Goal: Task Accomplishment & Management: Use online tool/utility

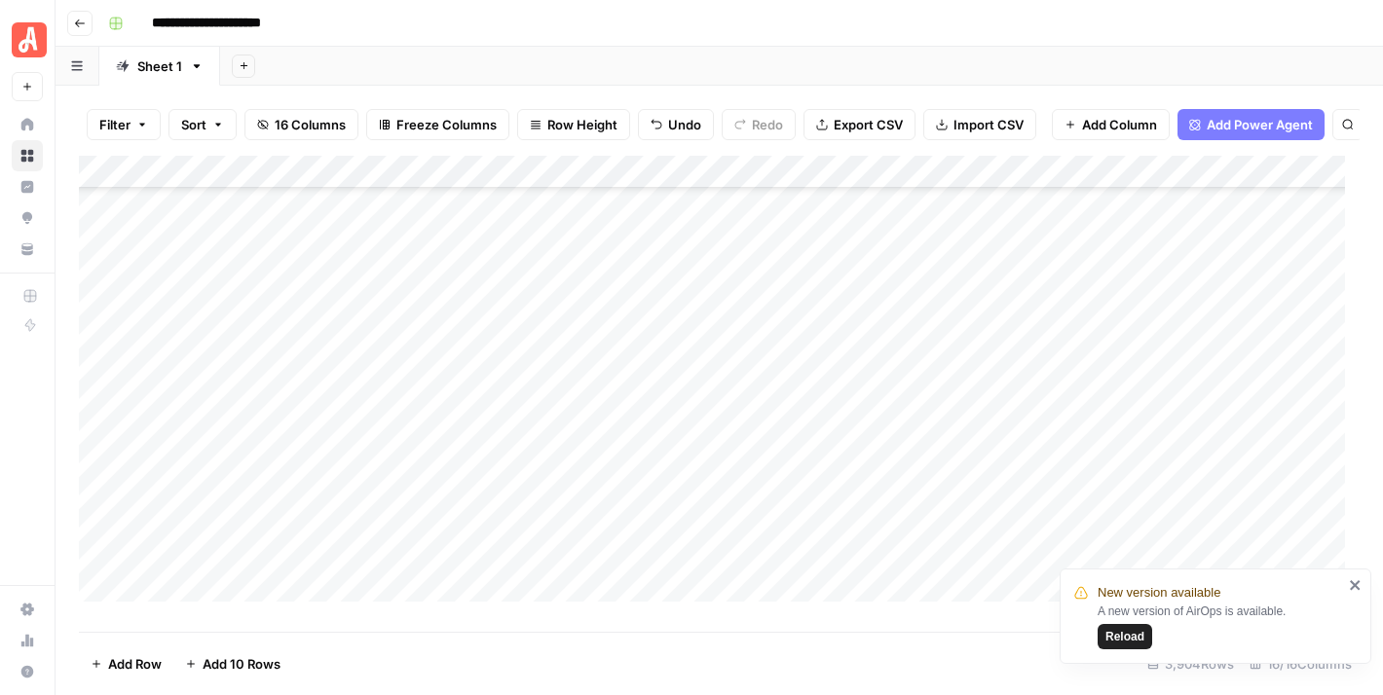
scroll to position [28851, 0]
click at [1351, 579] on icon "close" at bounding box center [1355, 585] width 14 height 16
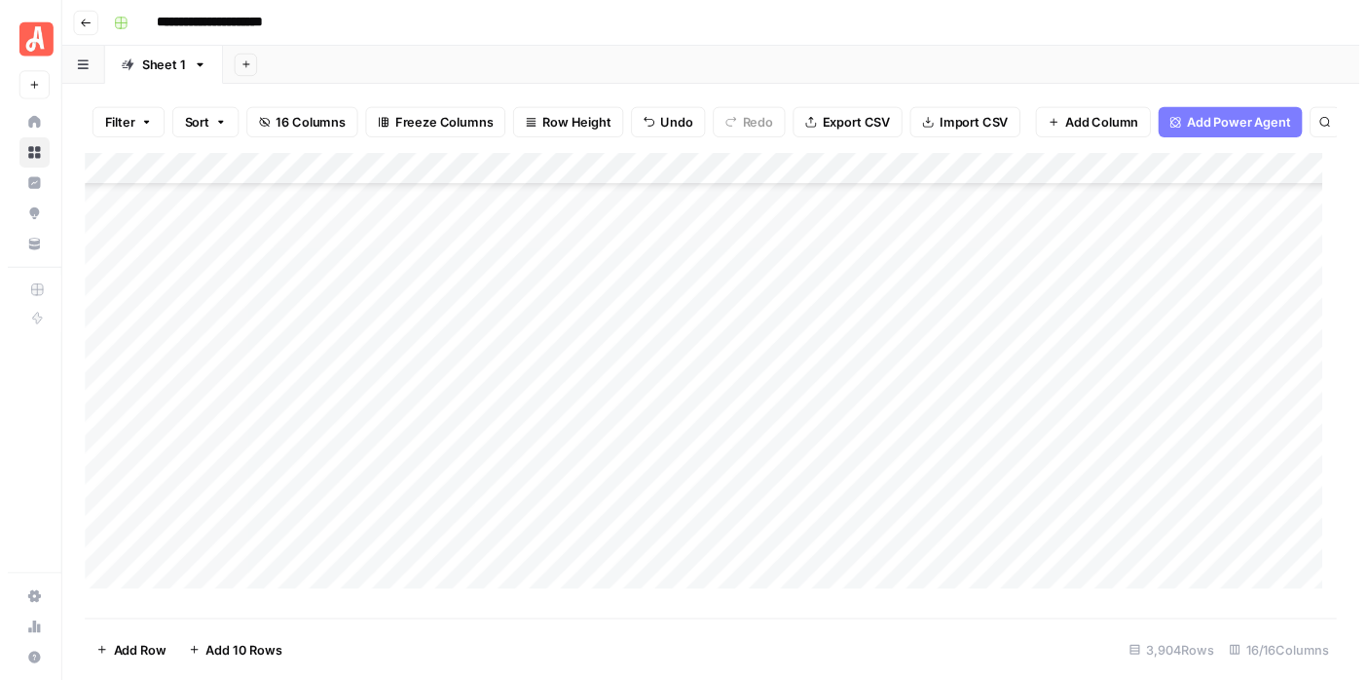
scroll to position [22327, 0]
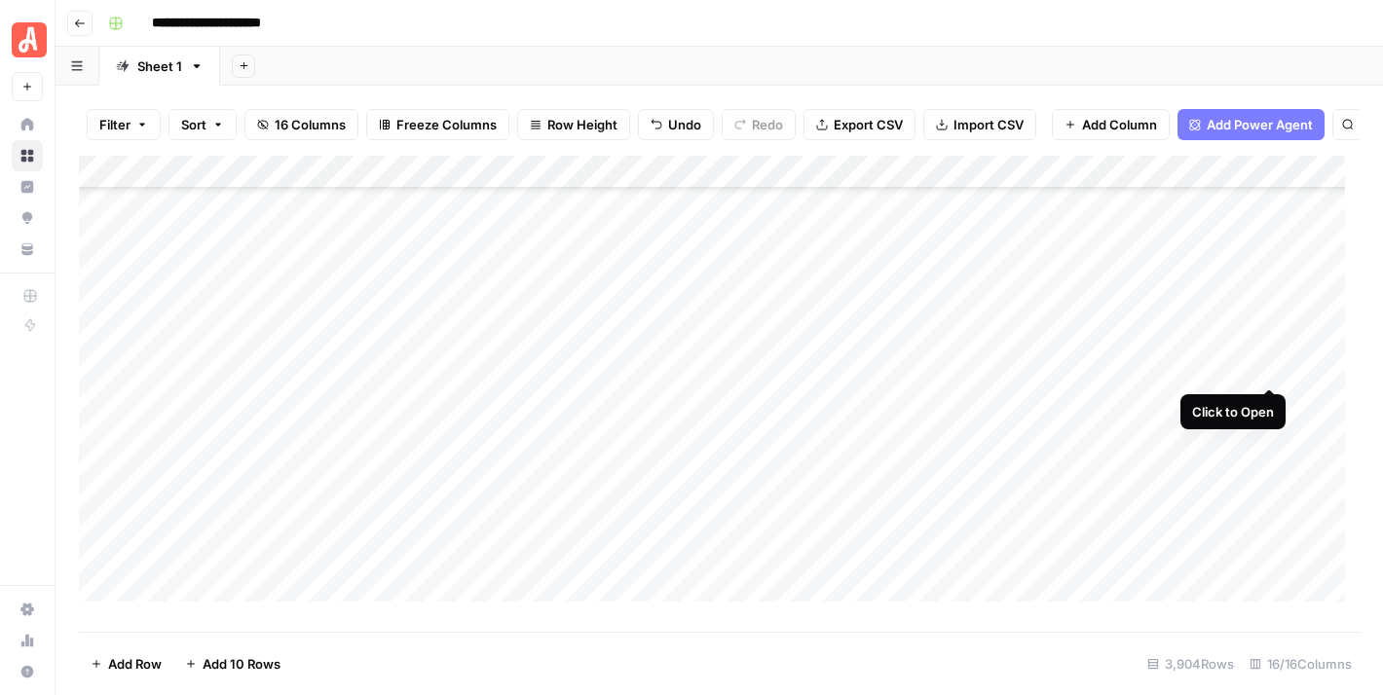
click at [1264, 368] on div "Add Column" at bounding box center [719, 387] width 1280 height 462
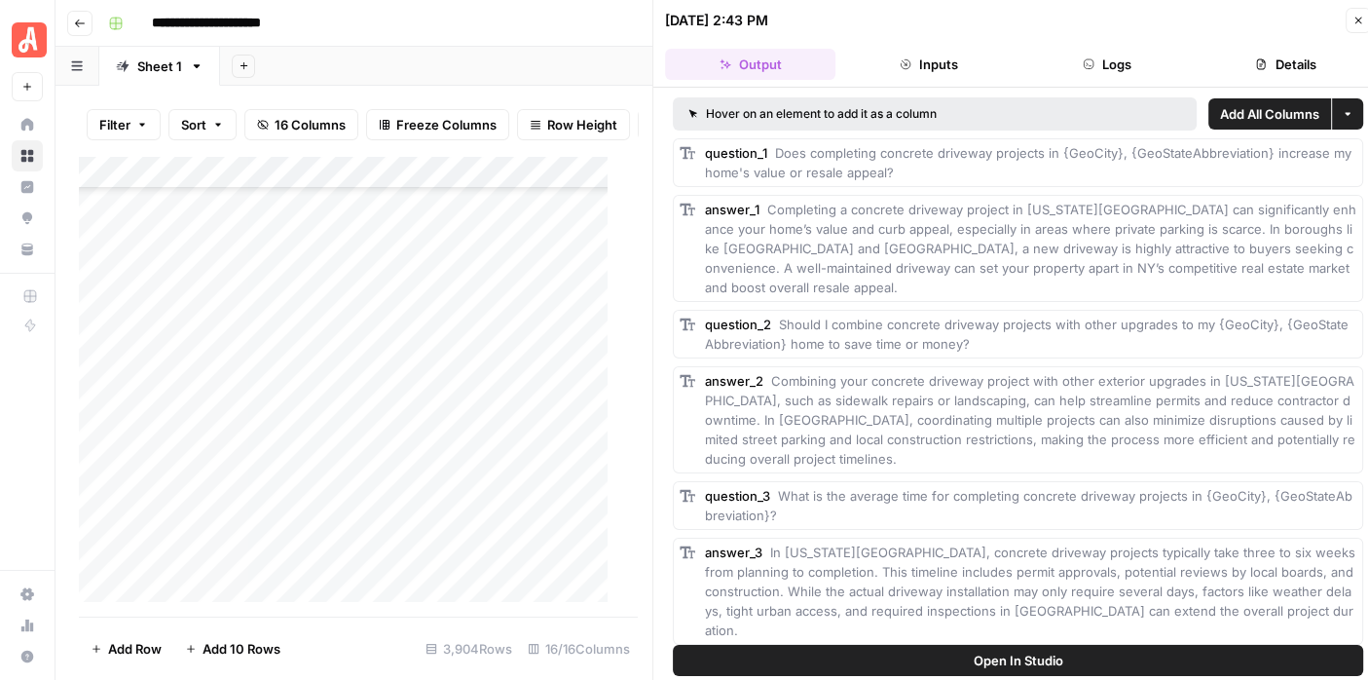
click at [1090, 65] on icon "button" at bounding box center [1089, 64] width 10 height 10
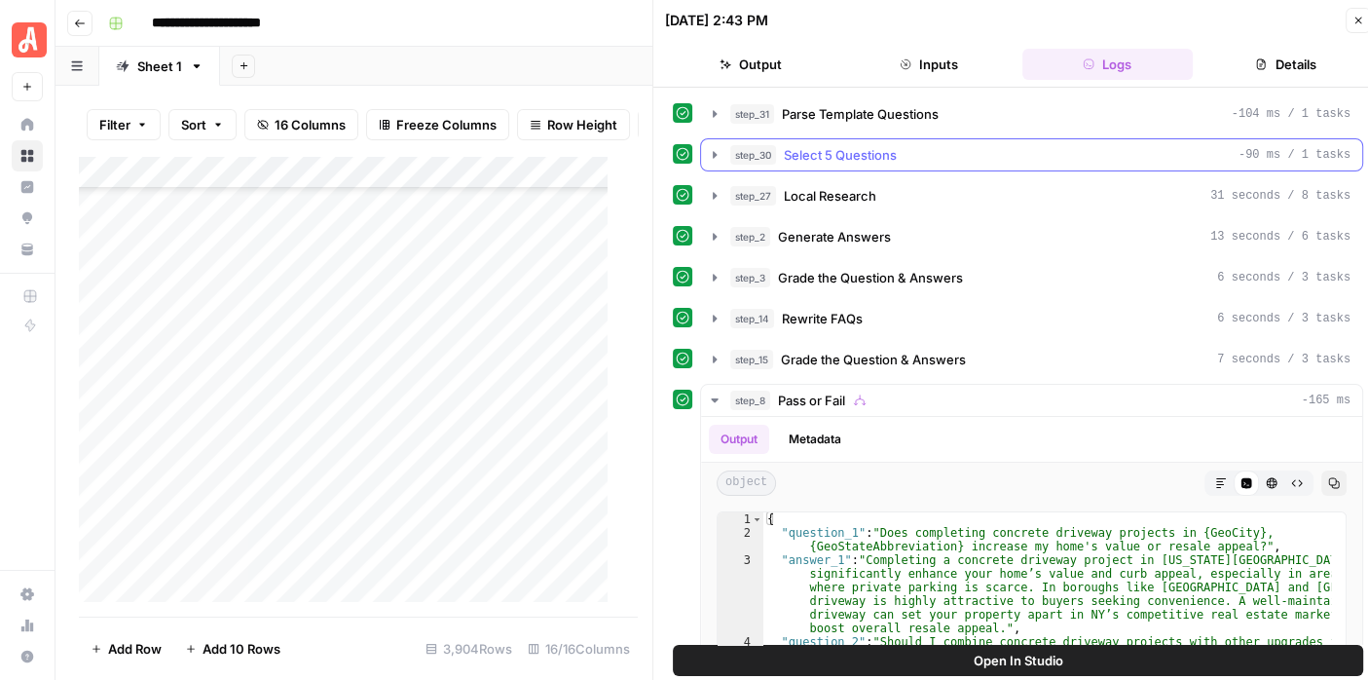
click at [711, 149] on icon "button" at bounding box center [715, 155] width 16 height 16
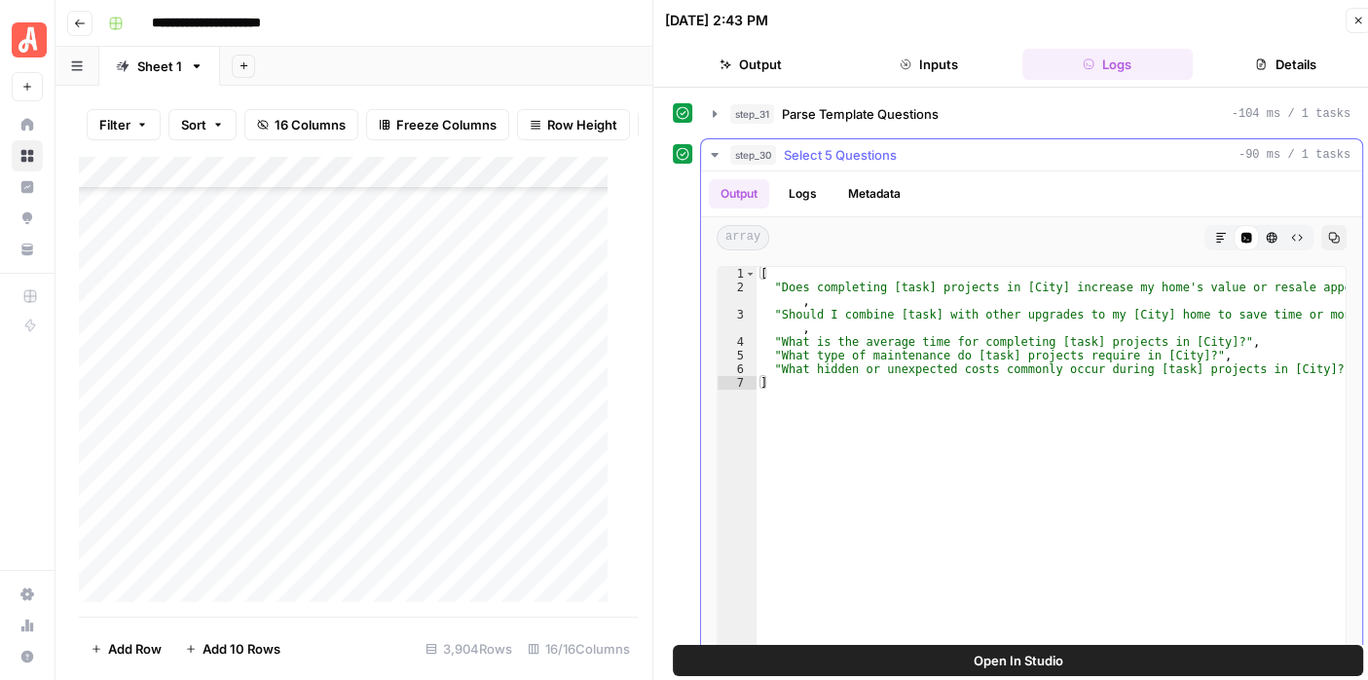
click at [711, 149] on icon "button" at bounding box center [715, 155] width 16 height 16
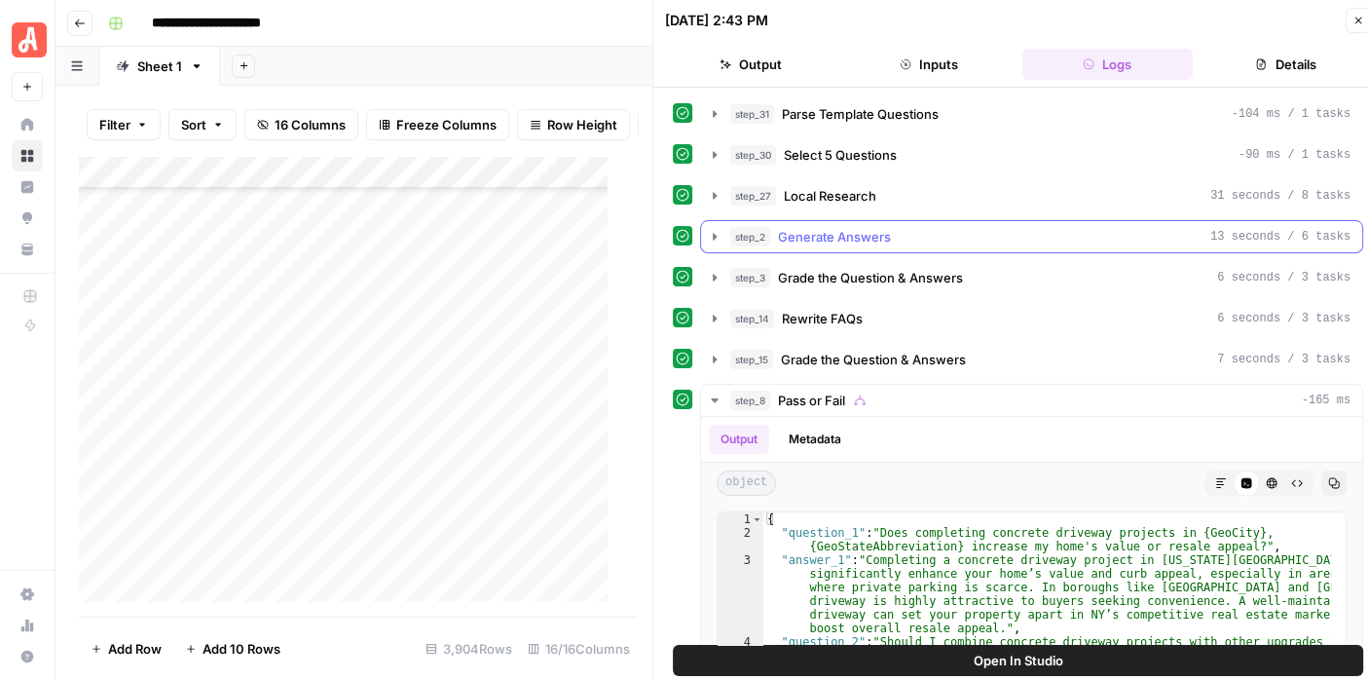
click at [708, 229] on icon "button" at bounding box center [715, 237] width 16 height 16
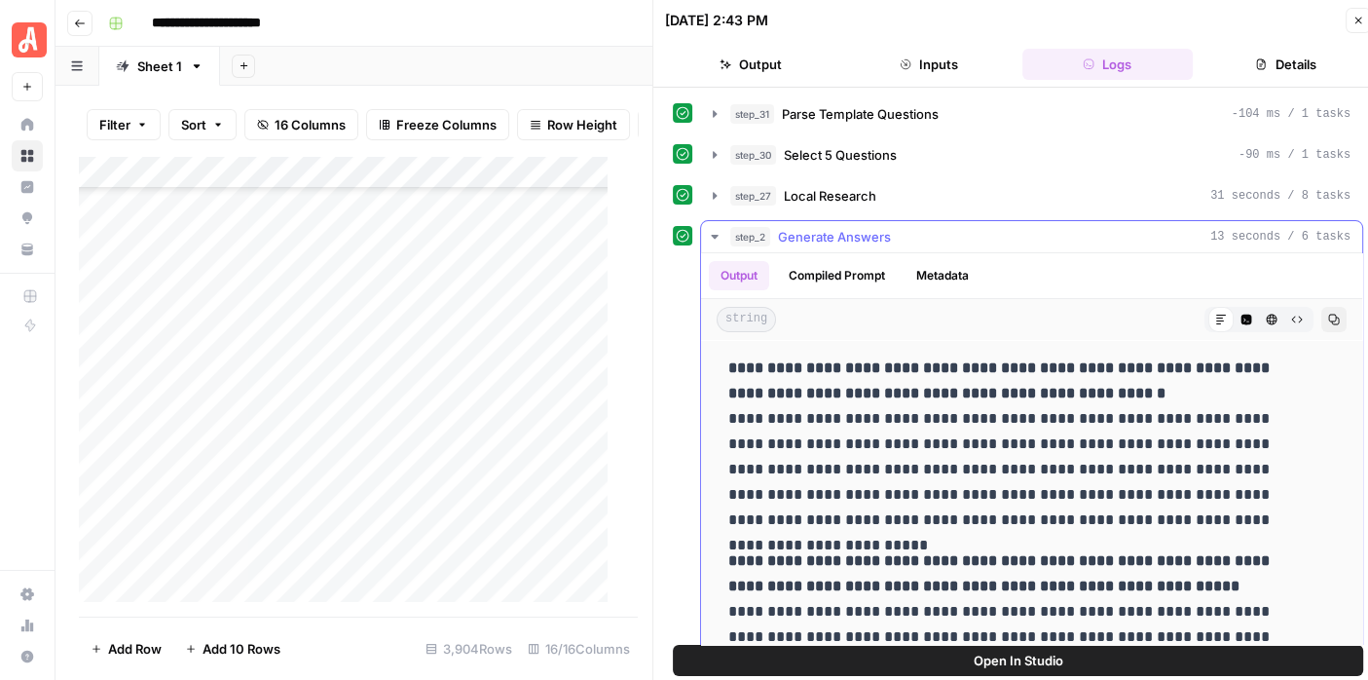
click at [713, 235] on icon "button" at bounding box center [714, 237] width 7 height 4
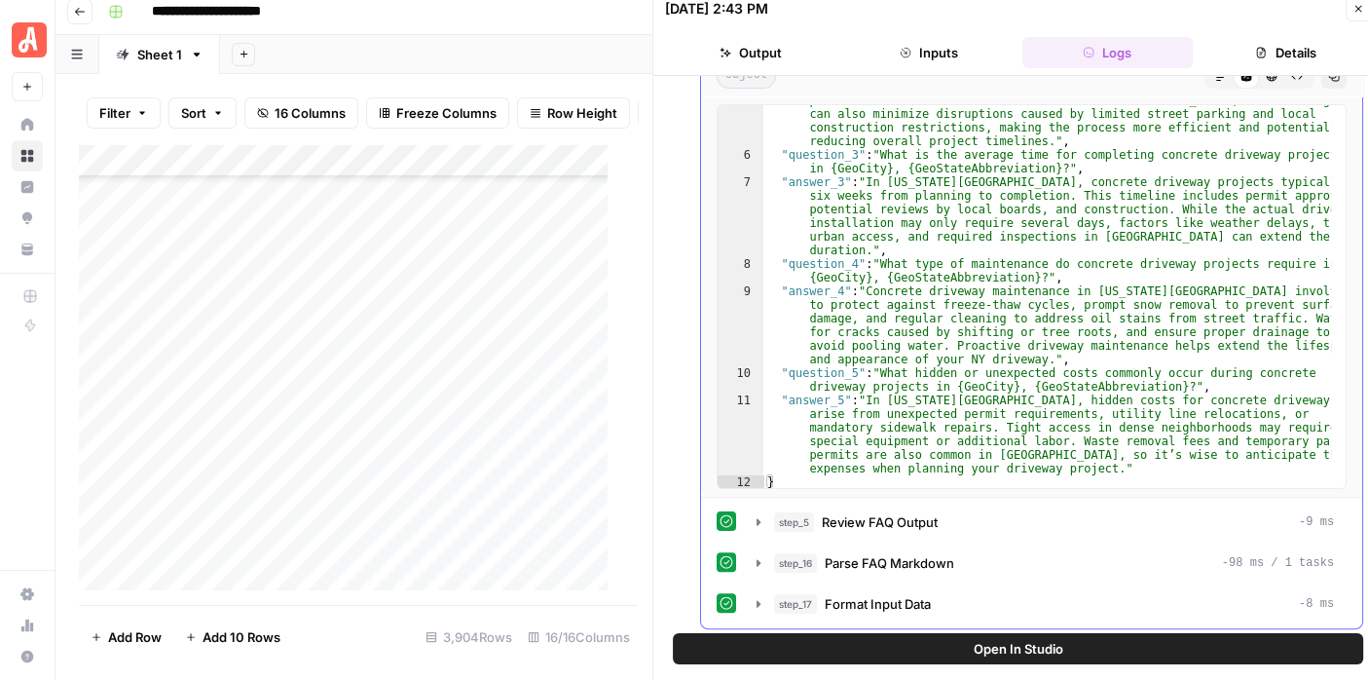
scroll to position [16, 0]
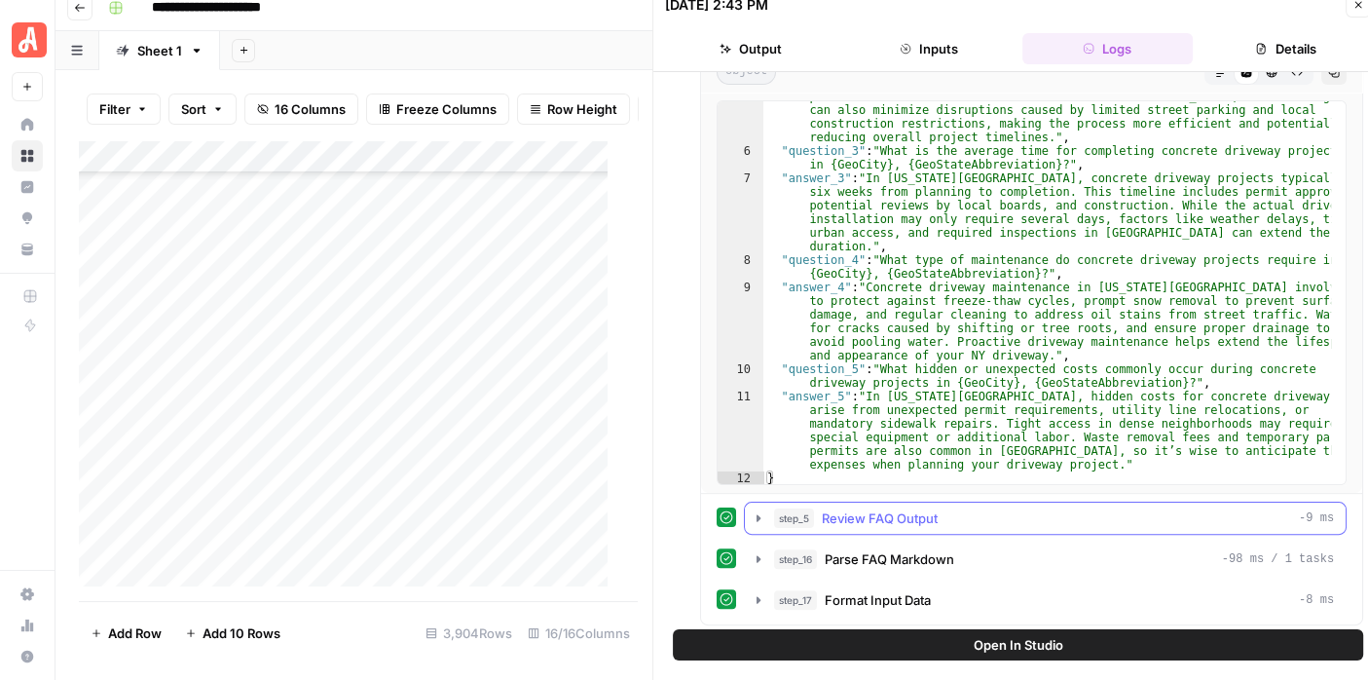
click at [751, 518] on icon "button" at bounding box center [759, 518] width 16 height 16
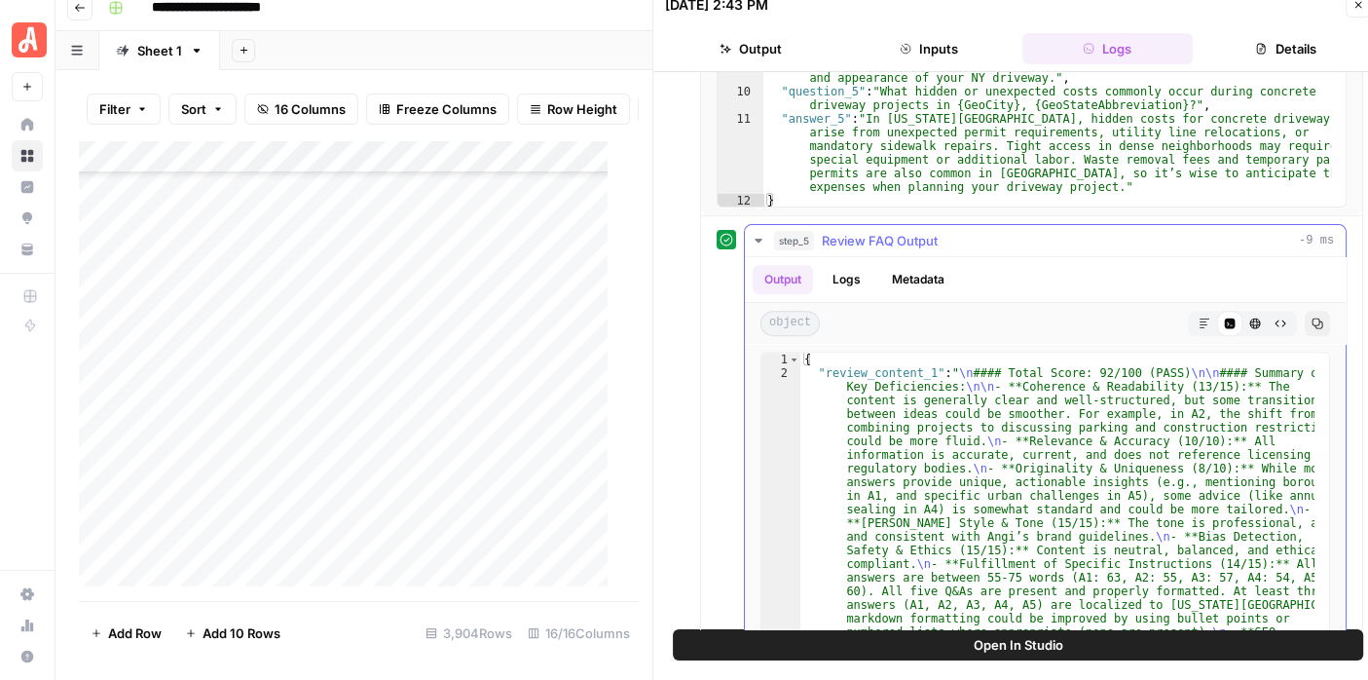
scroll to position [590, 0]
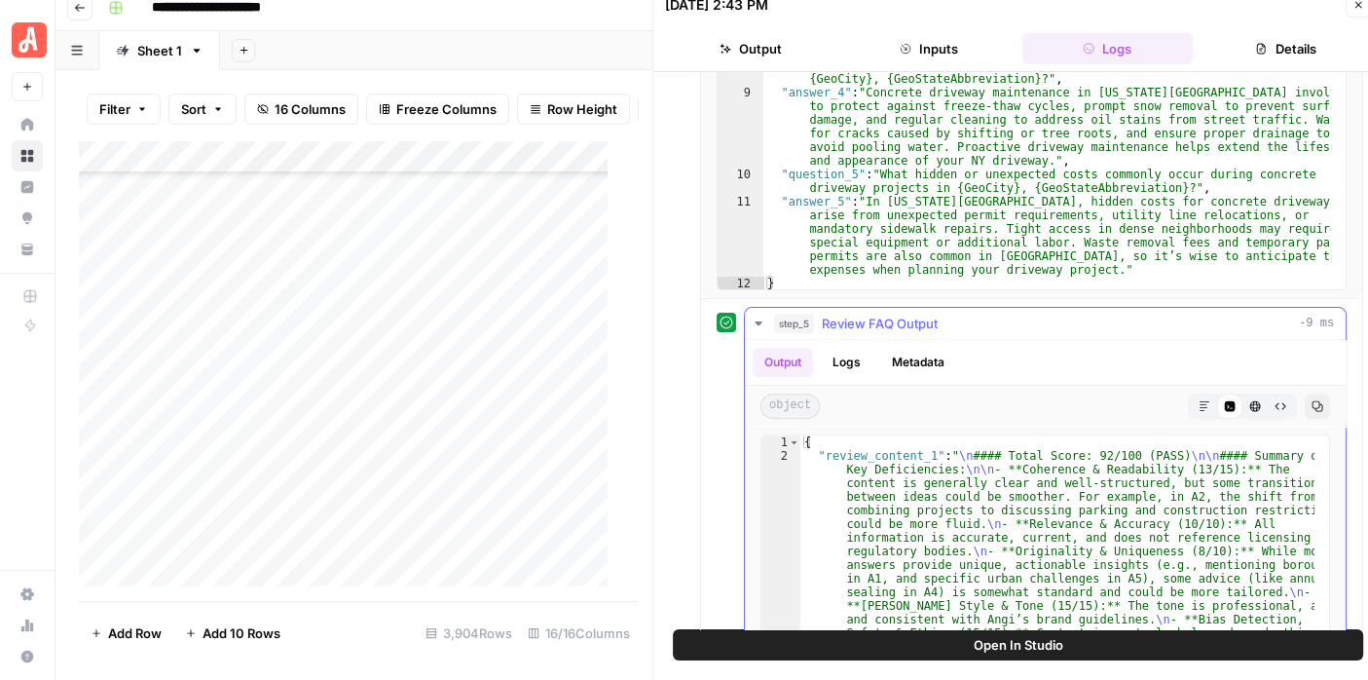
click at [760, 321] on icon "button" at bounding box center [758, 323] width 7 height 4
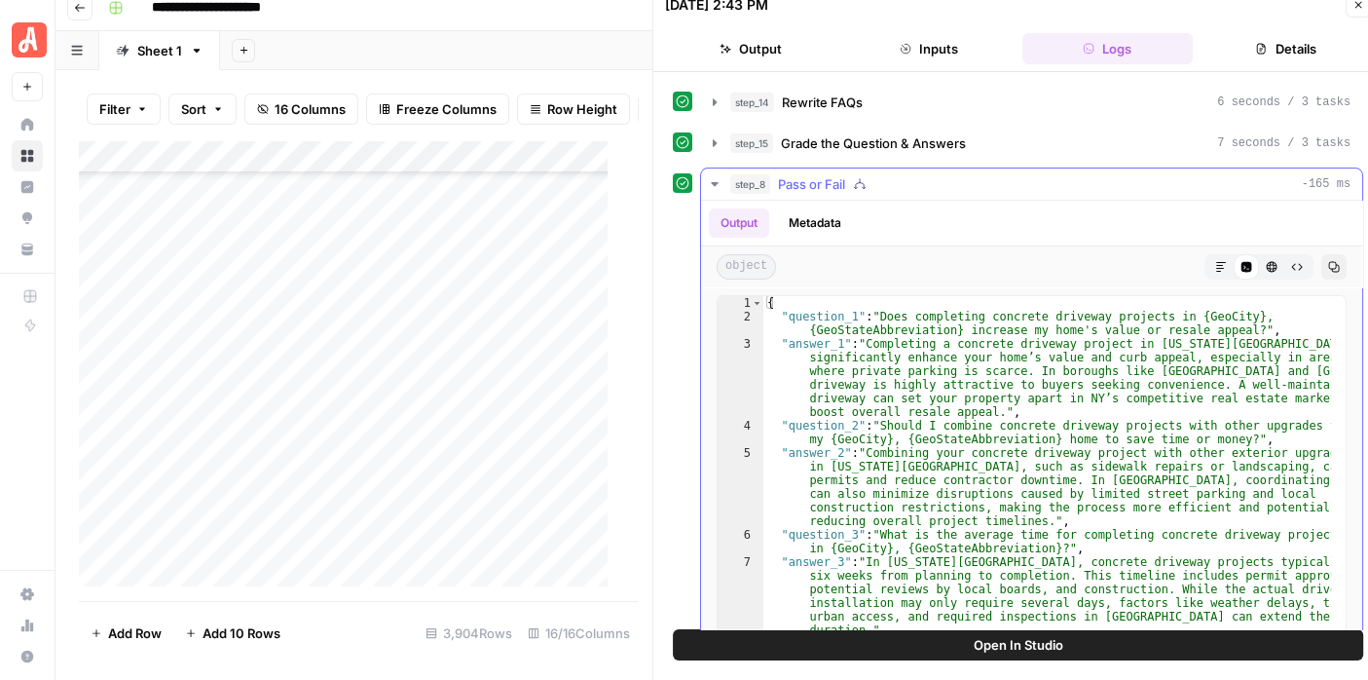
scroll to position [6, 0]
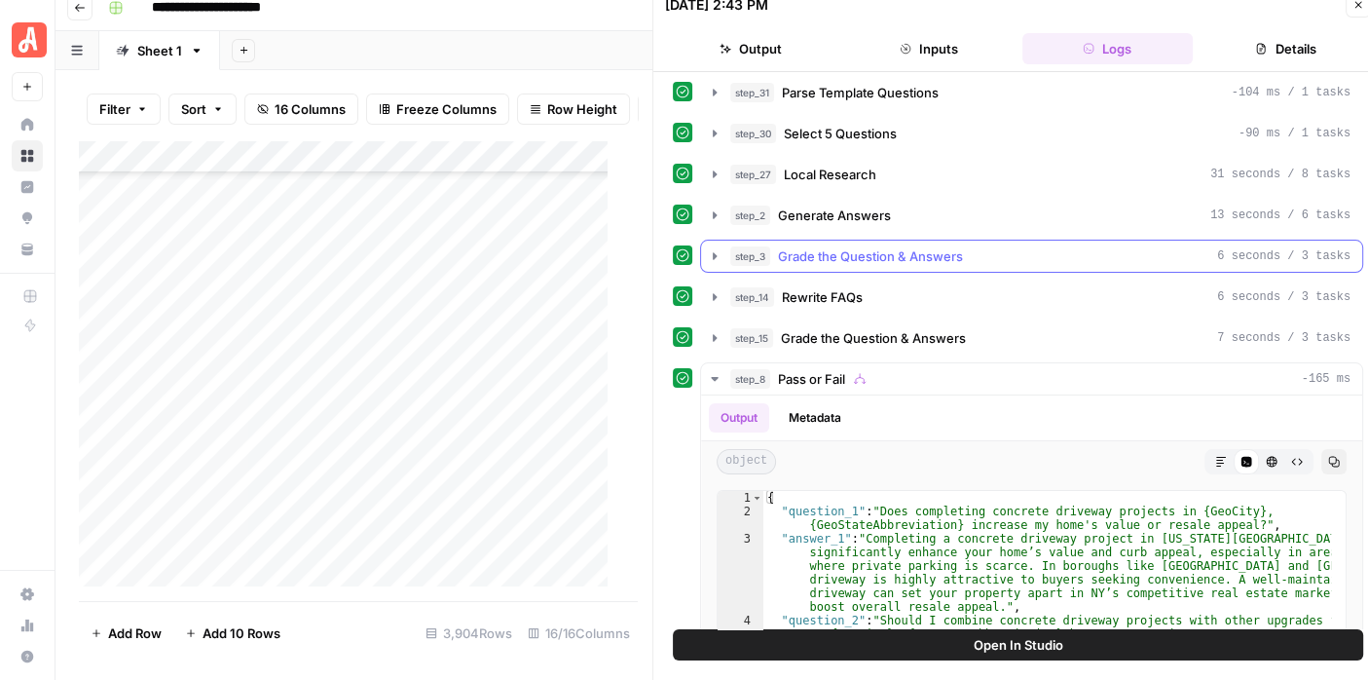
click at [708, 250] on icon "button" at bounding box center [715, 256] width 16 height 16
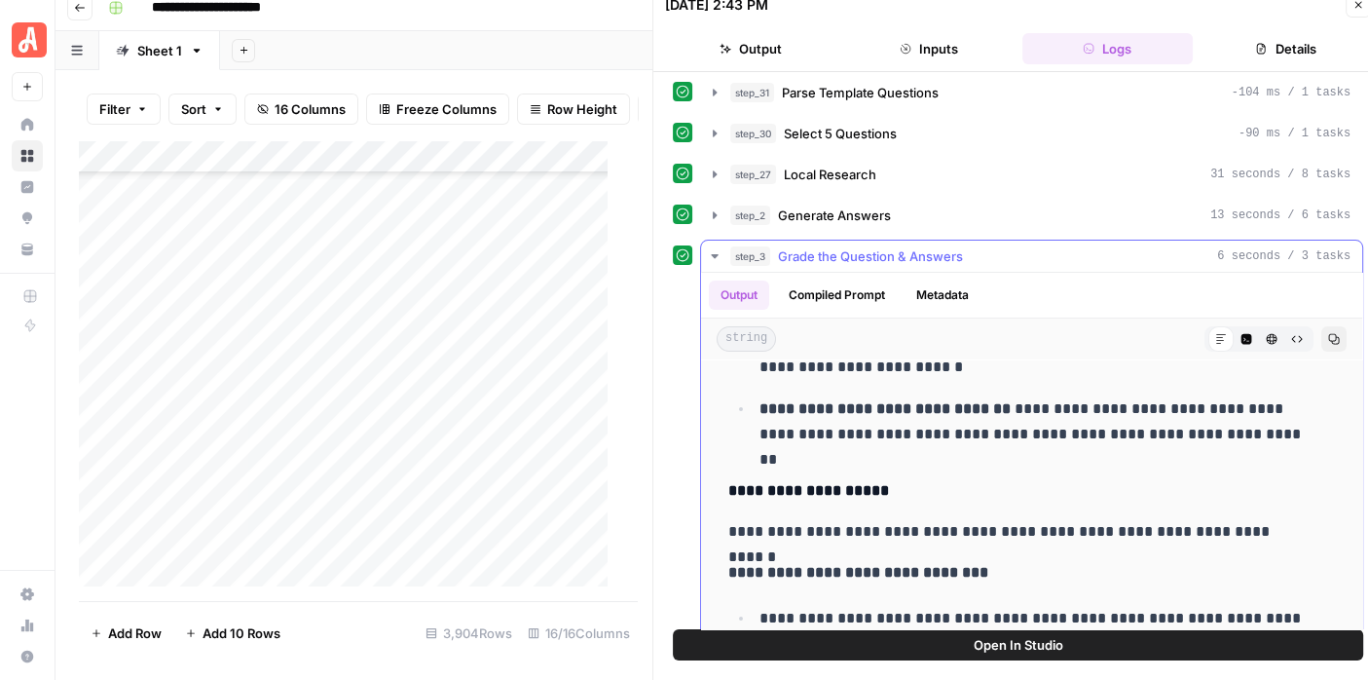
scroll to position [487, 0]
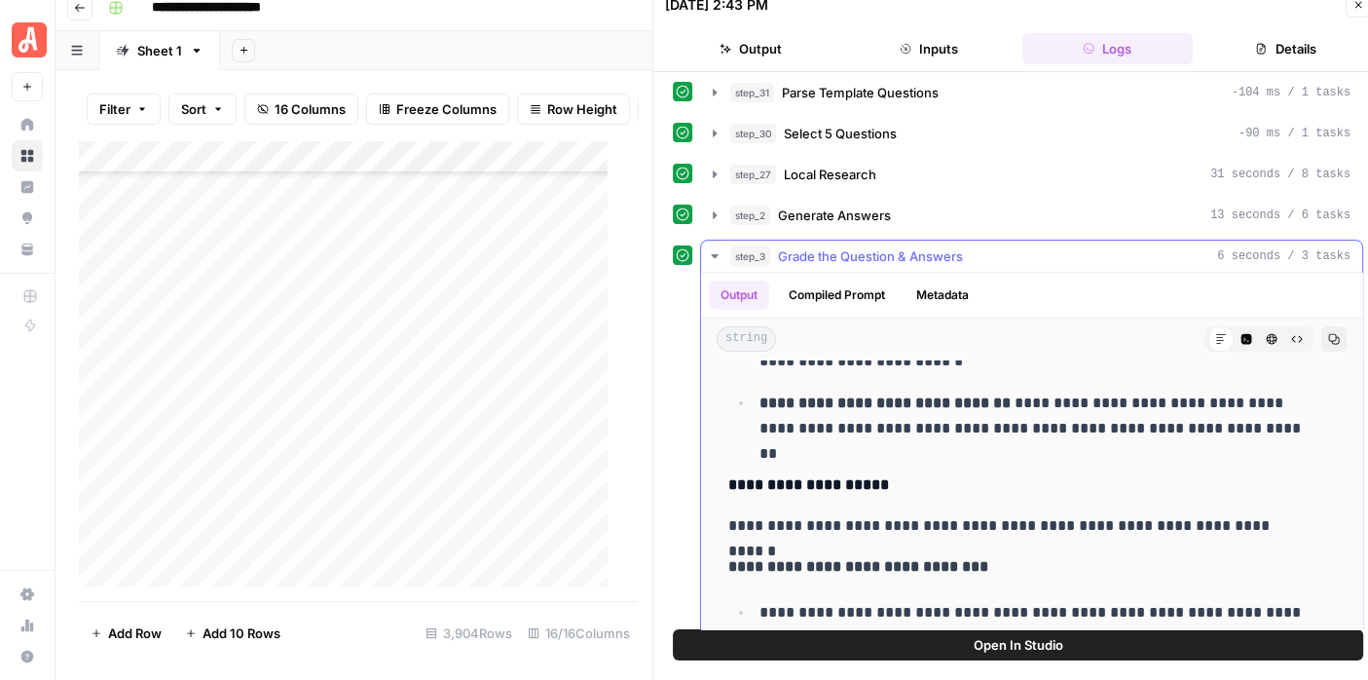
click at [713, 256] on icon "button" at bounding box center [715, 256] width 16 height 16
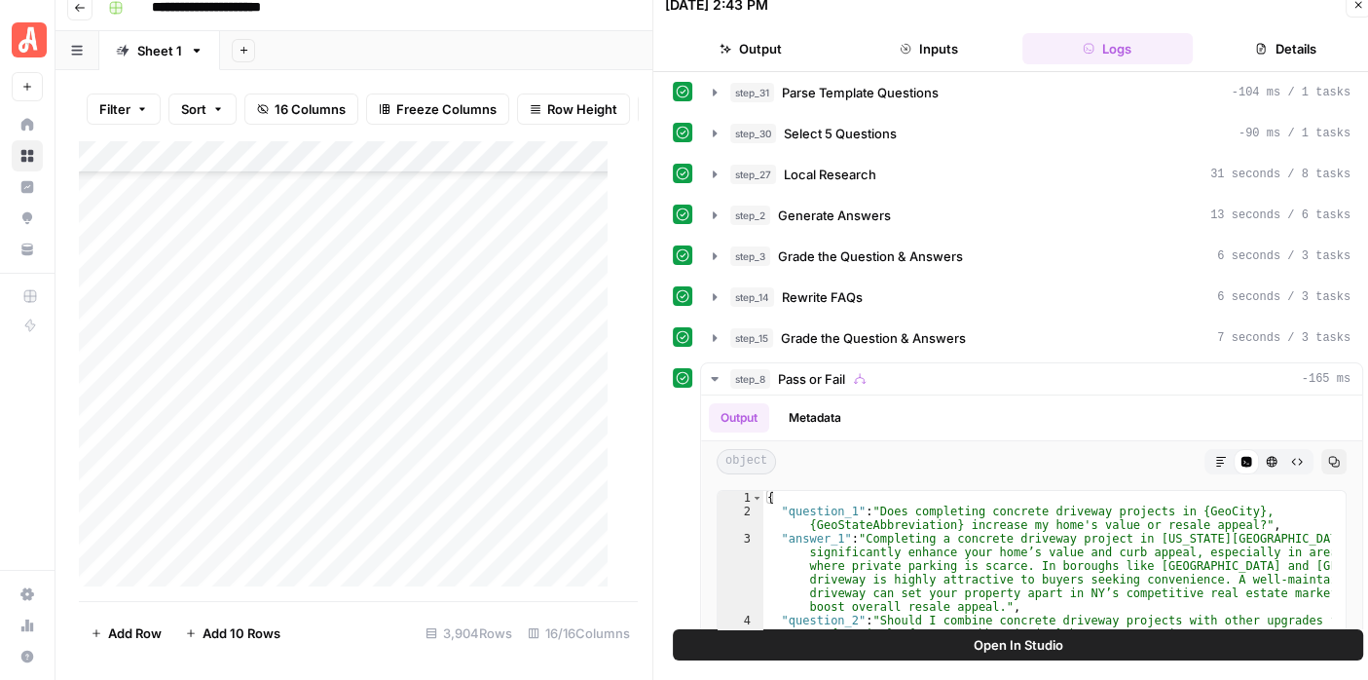
click at [1358, 4] on icon "button" at bounding box center [1358, 5] width 12 height 12
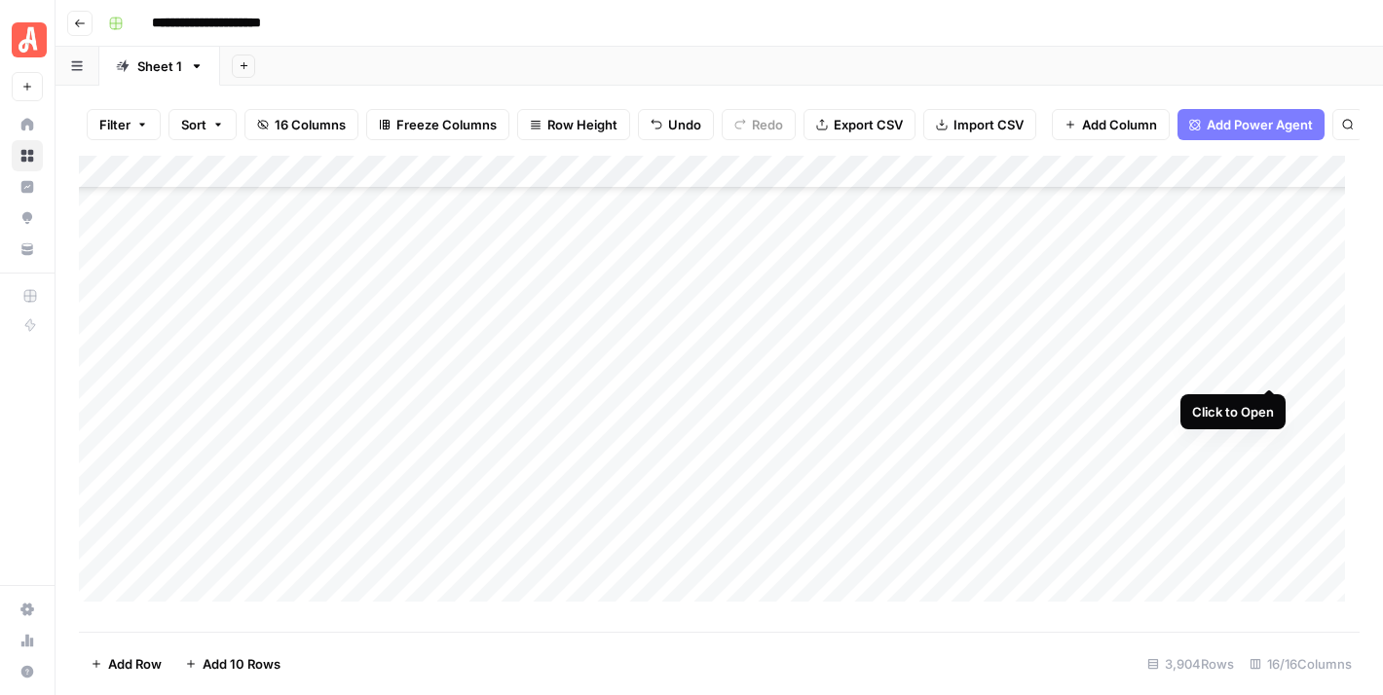
click at [1262, 371] on div "Add Column" at bounding box center [719, 387] width 1280 height 462
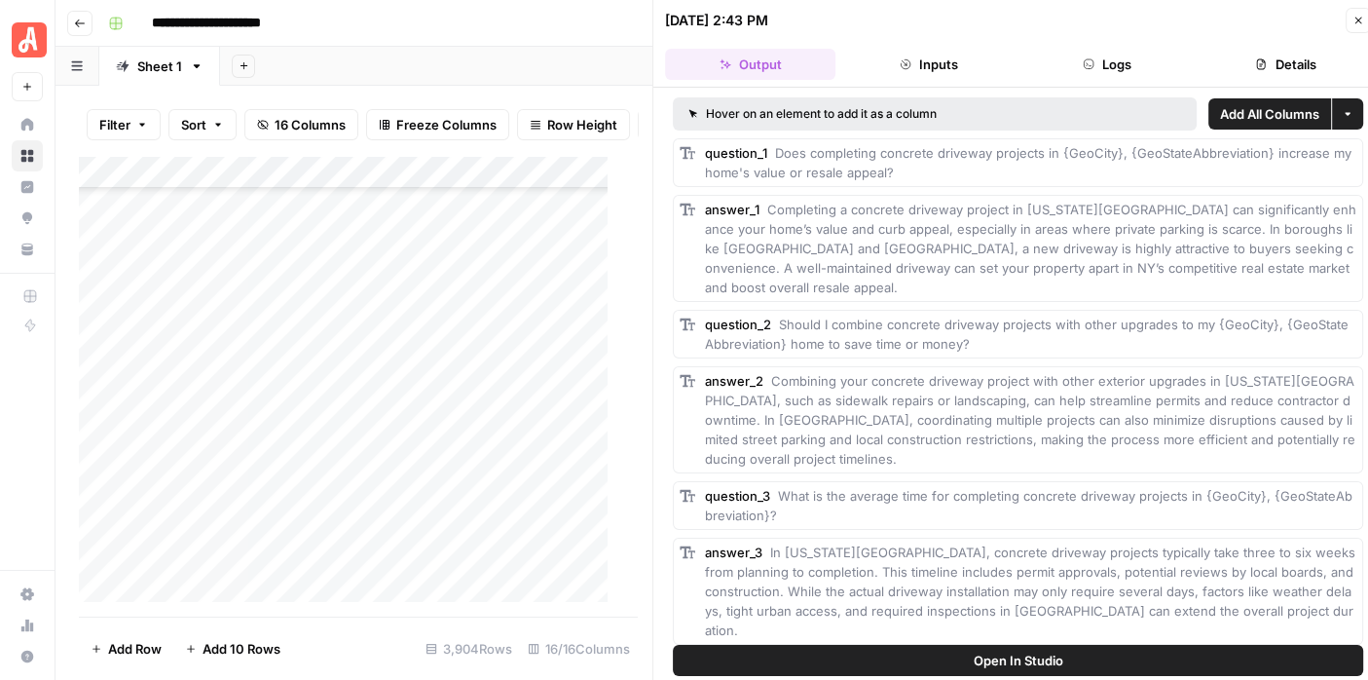
click at [1071, 655] on button "Open In Studio" at bounding box center [1018, 660] width 690 height 31
click at [1356, 24] on icon "button" at bounding box center [1358, 21] width 12 height 12
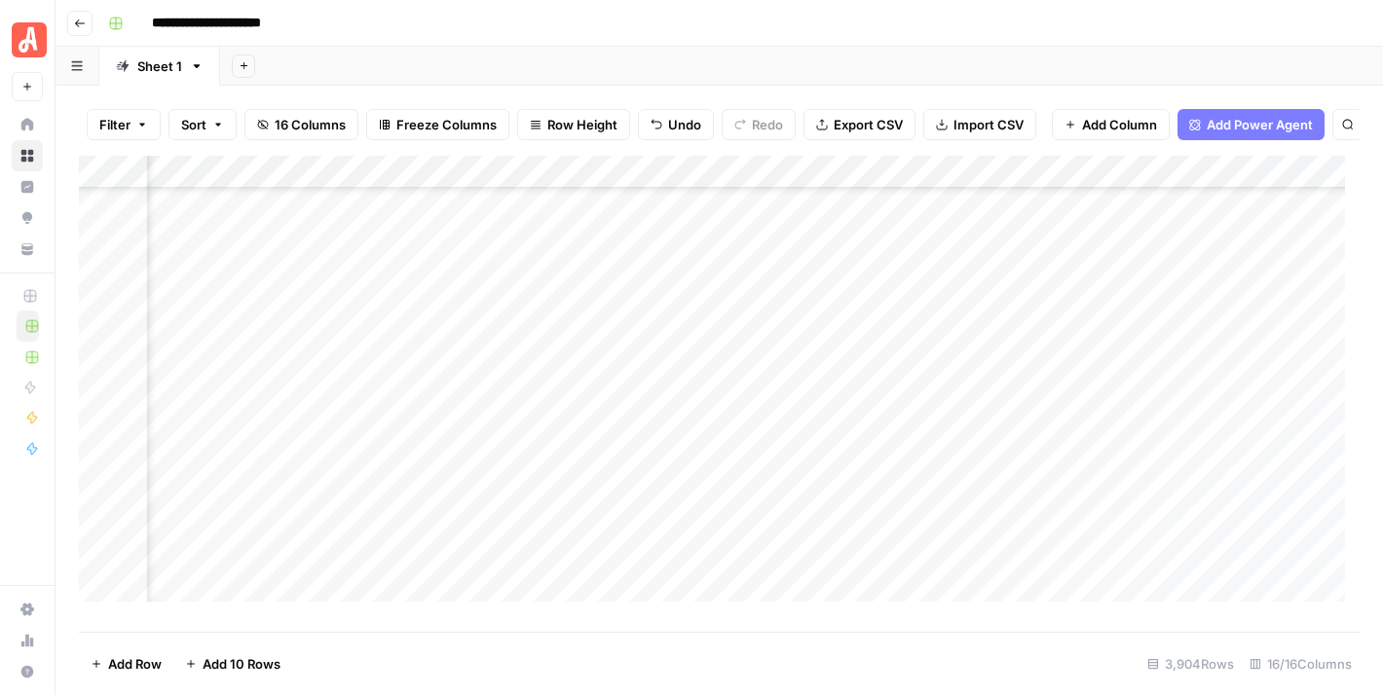
scroll to position [25151, 798]
click at [724, 562] on div "Add Column" at bounding box center [719, 387] width 1280 height 462
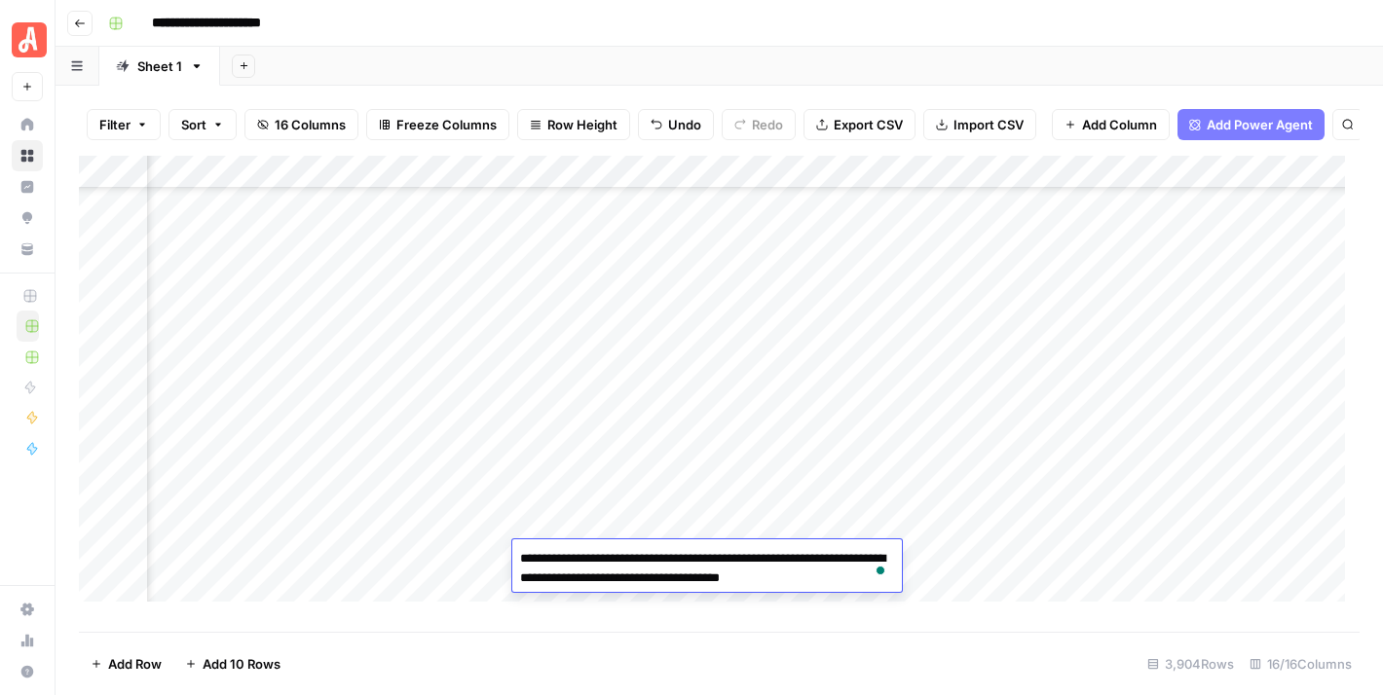
click at [669, 503] on div "Add Column" at bounding box center [719, 387] width 1280 height 462
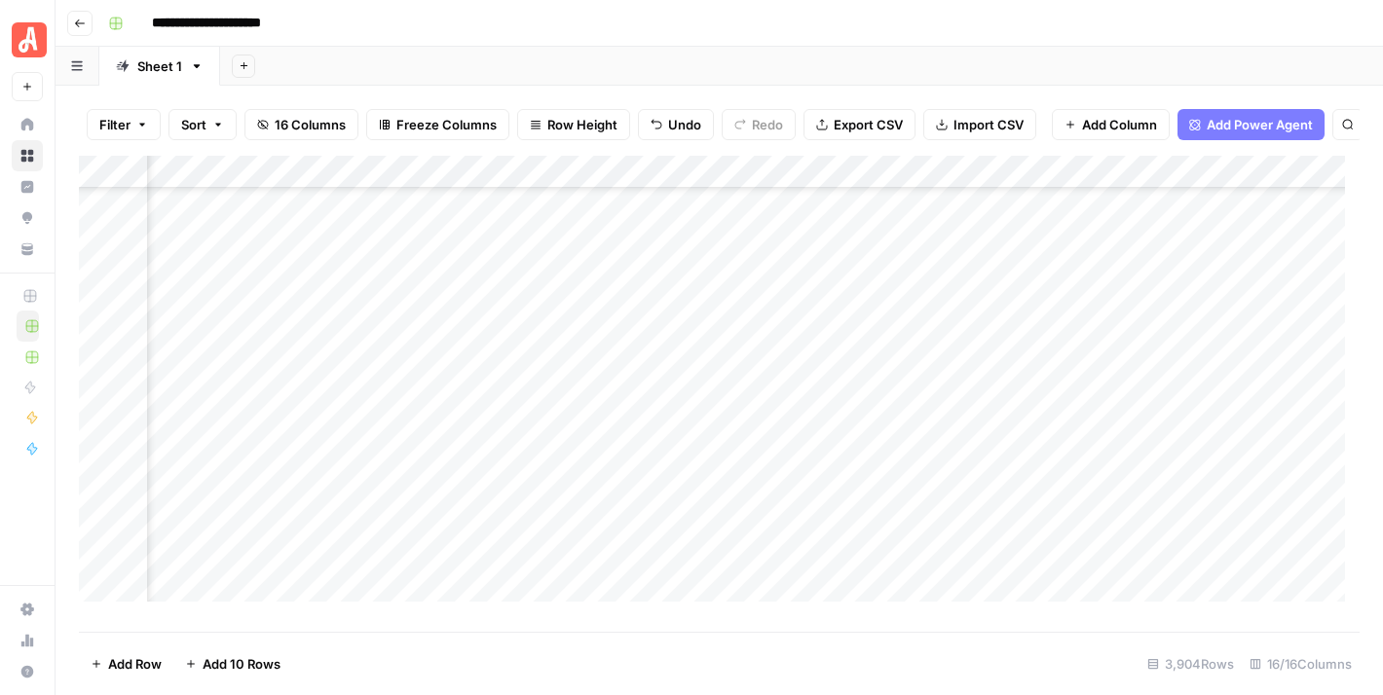
click at [1131, 511] on div "Add Column" at bounding box center [719, 387] width 1280 height 462
click at [1129, 480] on div "Add Column" at bounding box center [719, 387] width 1280 height 462
click at [974, 524] on div "Add Column" at bounding box center [719, 387] width 1280 height 462
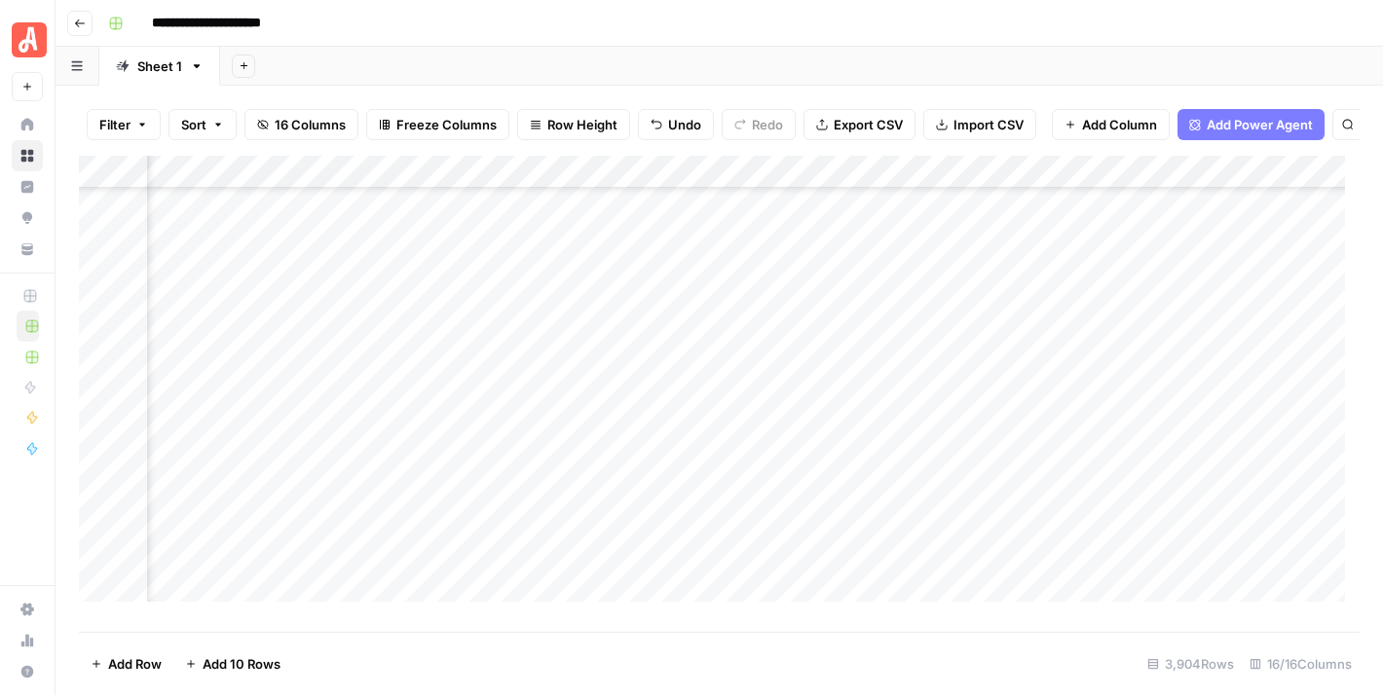
click at [976, 523] on div "Add Column" at bounding box center [719, 387] width 1280 height 462
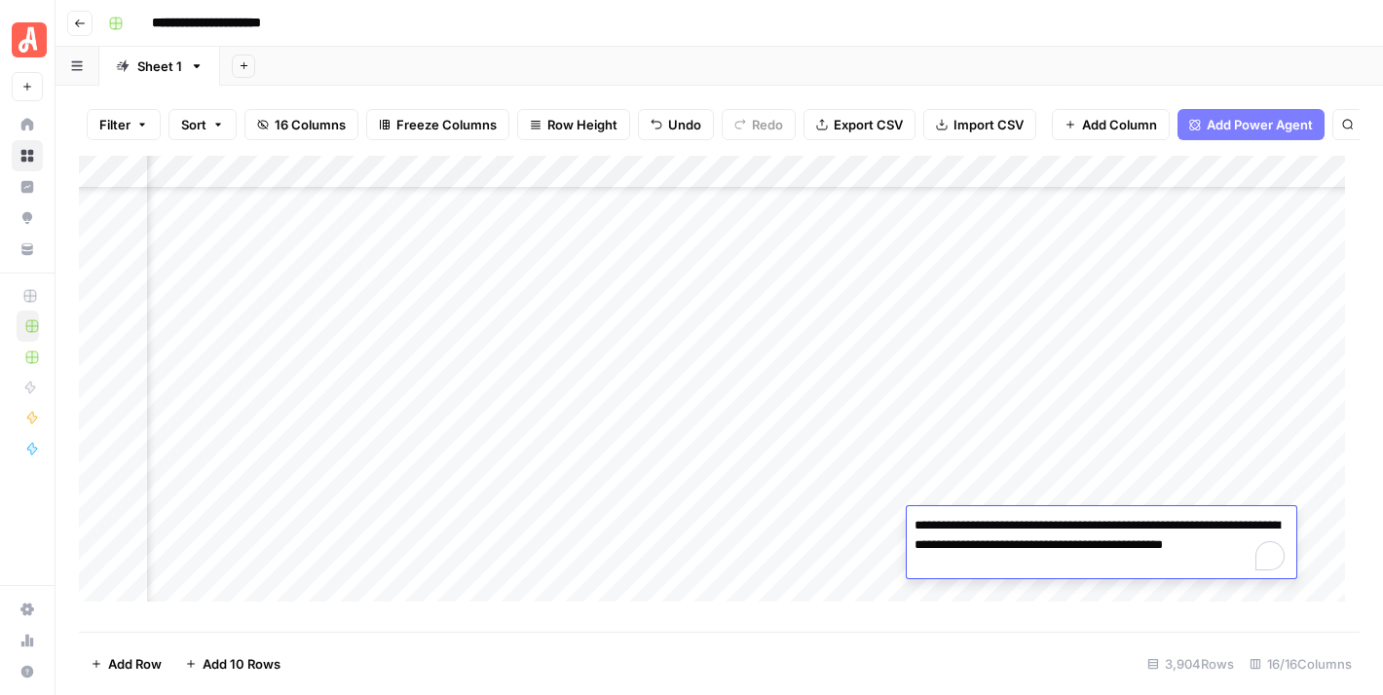
click at [1056, 49] on div "Add Sheet" at bounding box center [801, 66] width 1163 height 39
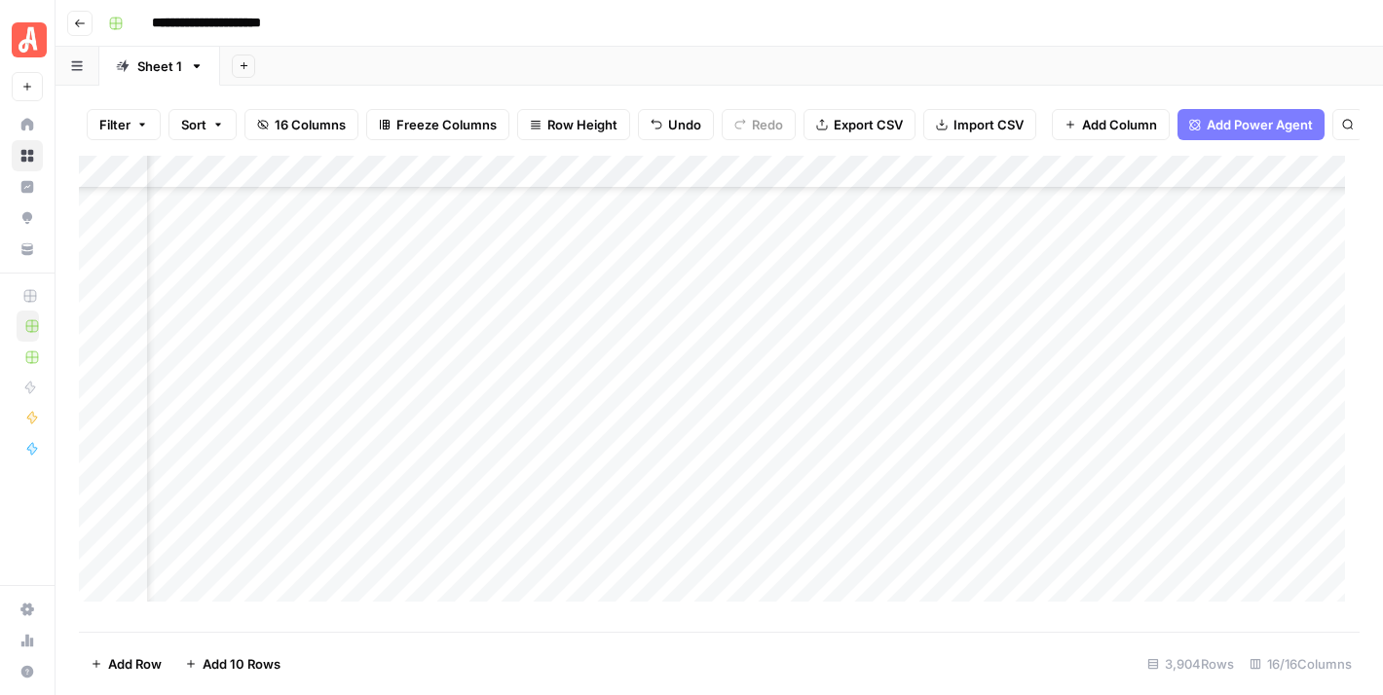
scroll to position [25151, 84]
click at [807, 683] on footer "Add Row Add 10 Rows 3,904 Rows 16/16 Columns" at bounding box center [719, 663] width 1280 height 63
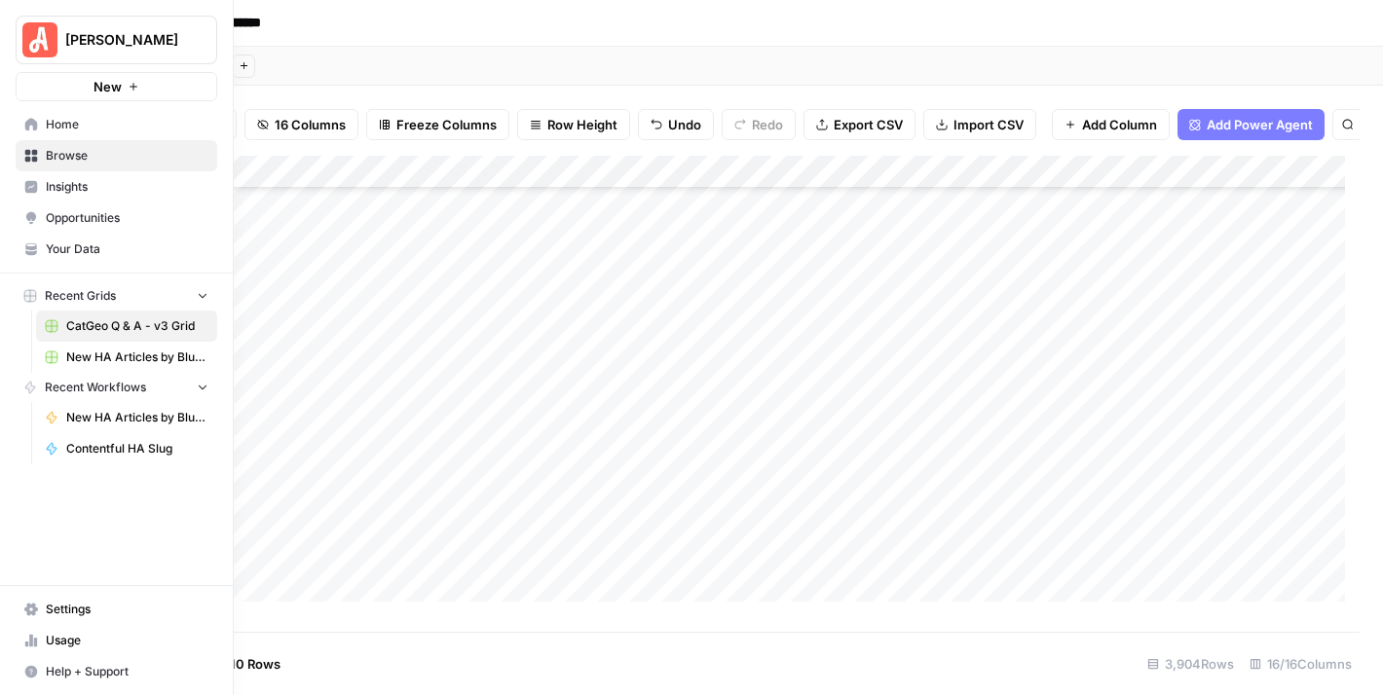
click at [97, 153] on span "Browse" at bounding box center [127, 156] width 163 height 18
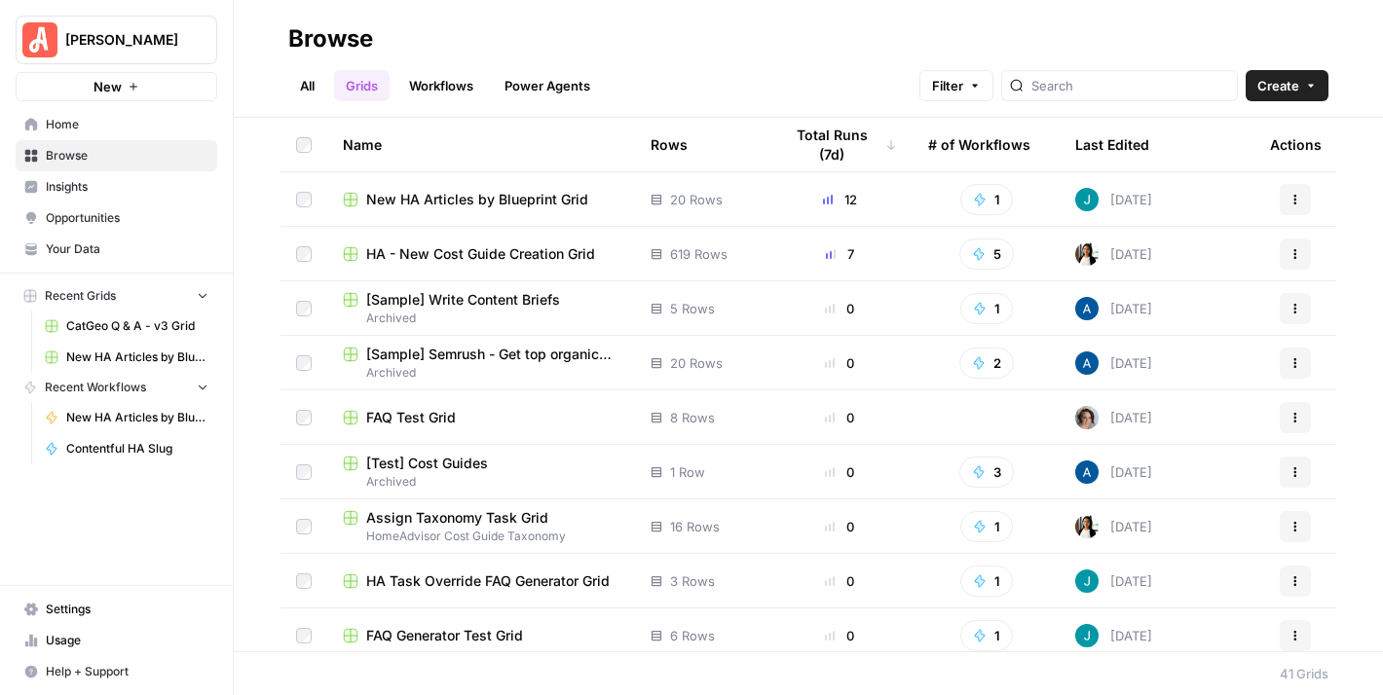
click at [1310, 78] on button "Create" at bounding box center [1286, 85] width 83 height 31
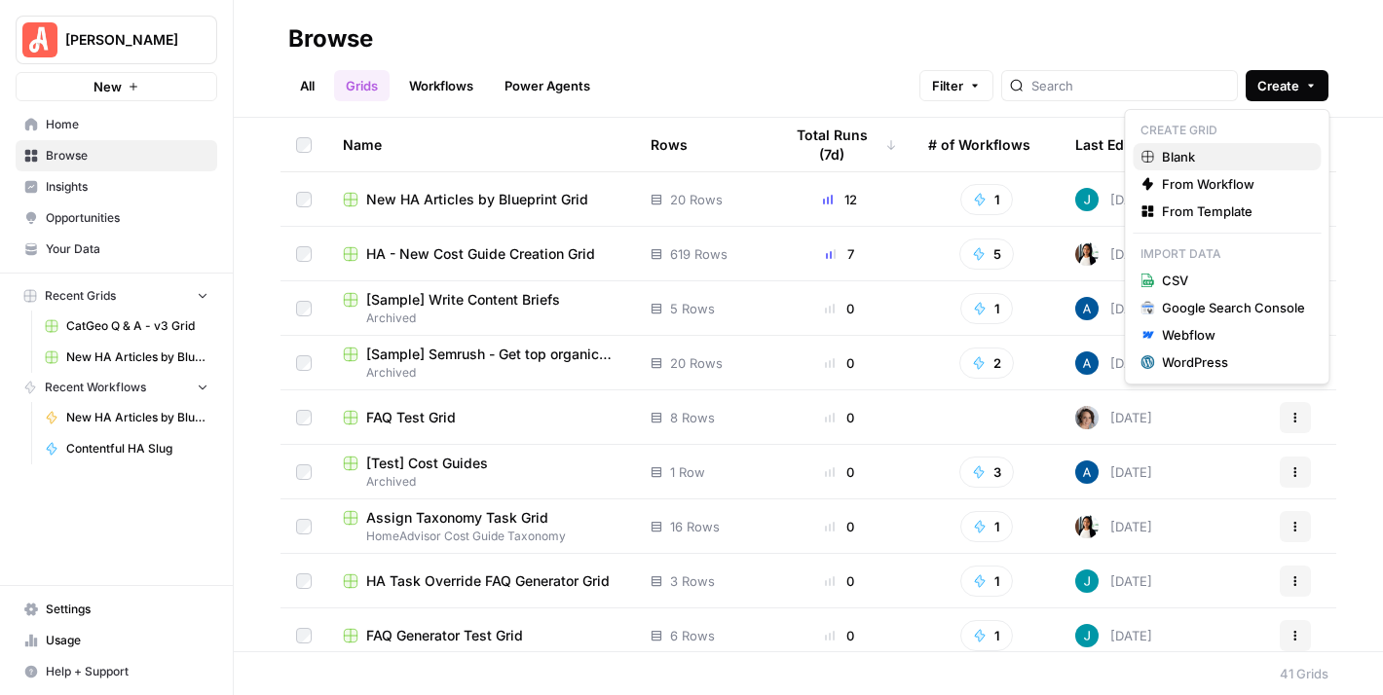
click at [1196, 153] on span "Blank" at bounding box center [1233, 156] width 143 height 19
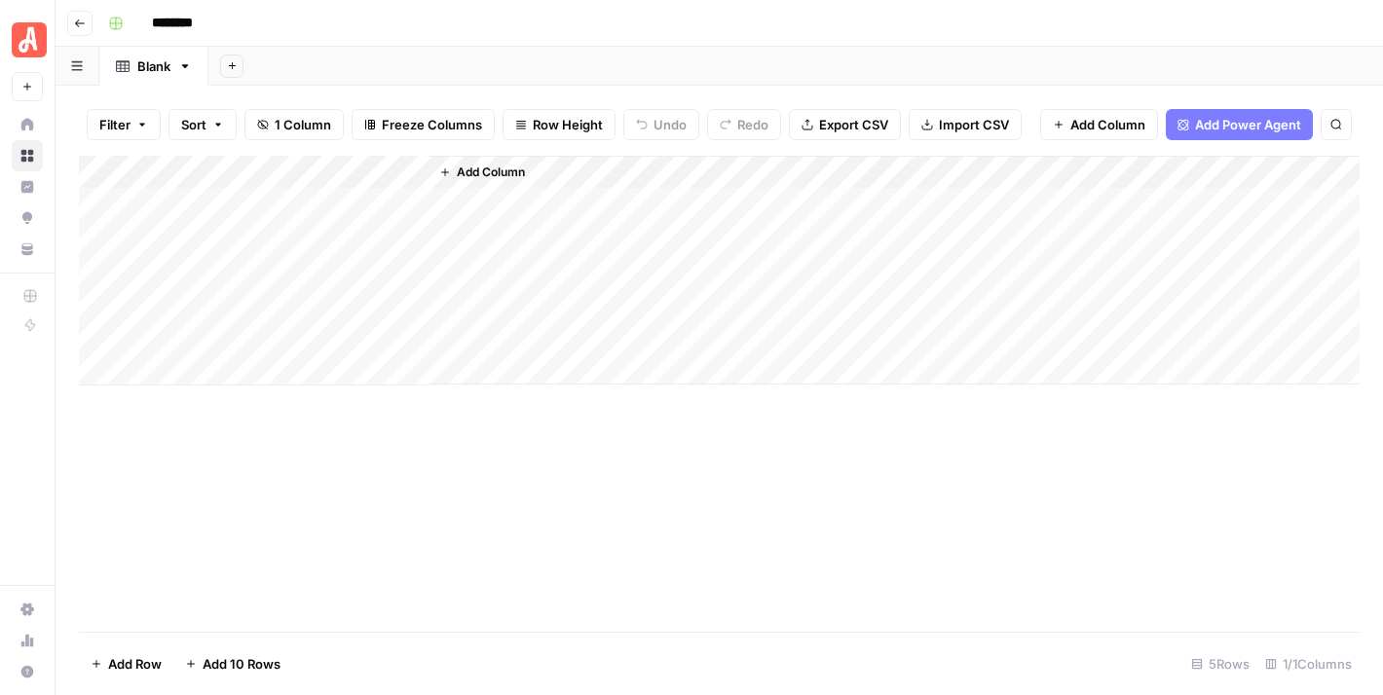
click at [62, 17] on header "Go back ********" at bounding box center [718, 23] width 1327 height 47
click at [76, 18] on icon "button" at bounding box center [80, 24] width 12 height 12
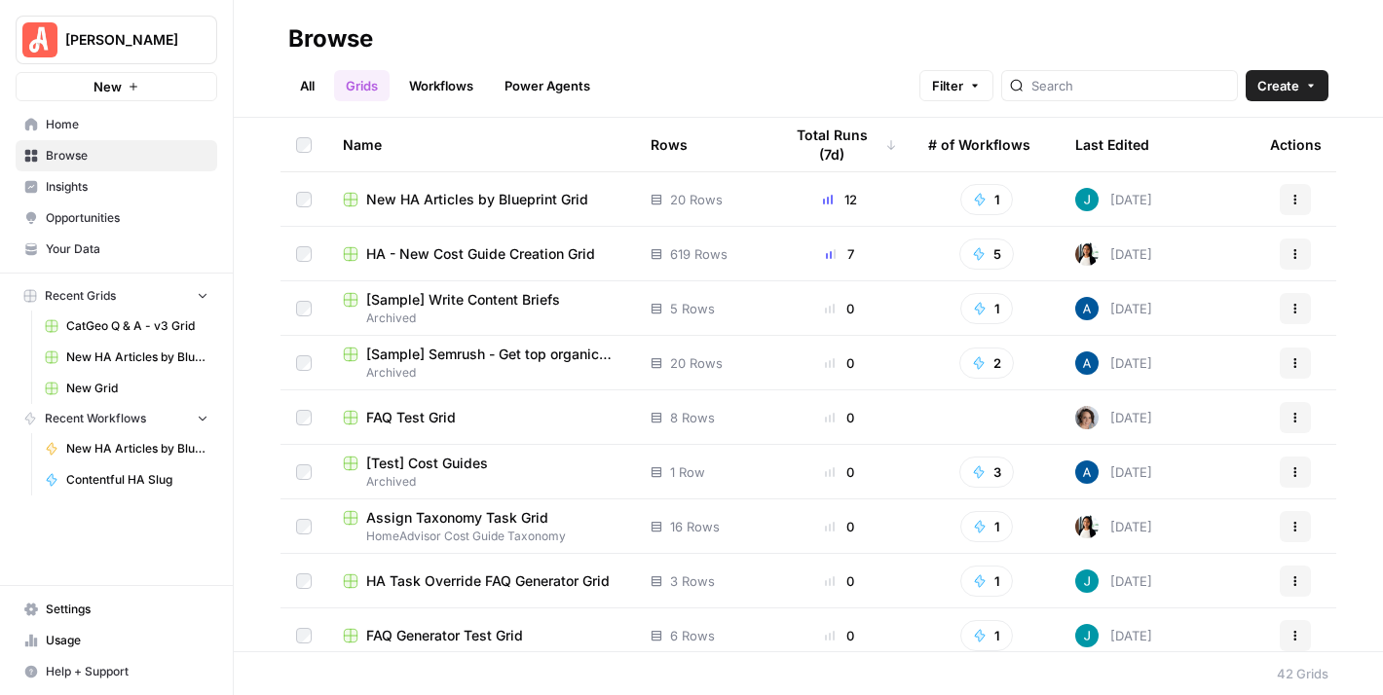
click at [447, 82] on link "Workflows" at bounding box center [441, 85] width 88 height 31
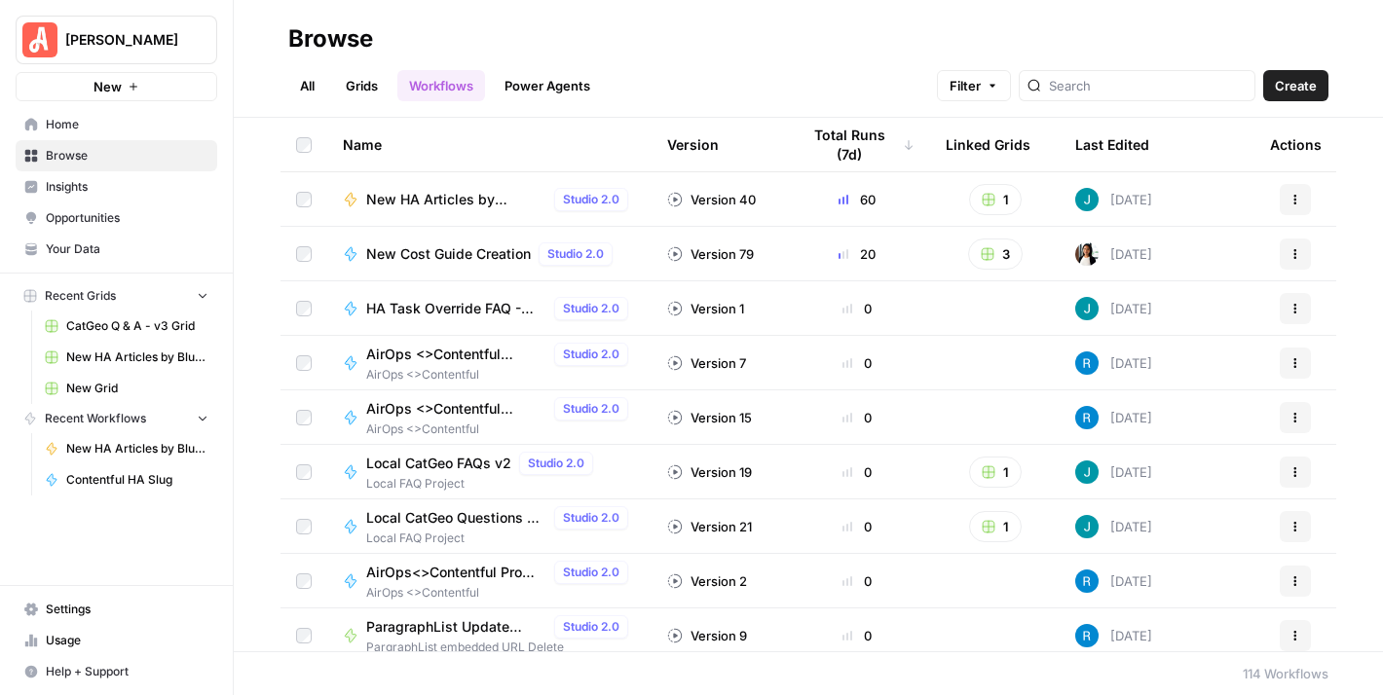
click at [1293, 85] on span "Create" at bounding box center [1295, 85] width 42 height 19
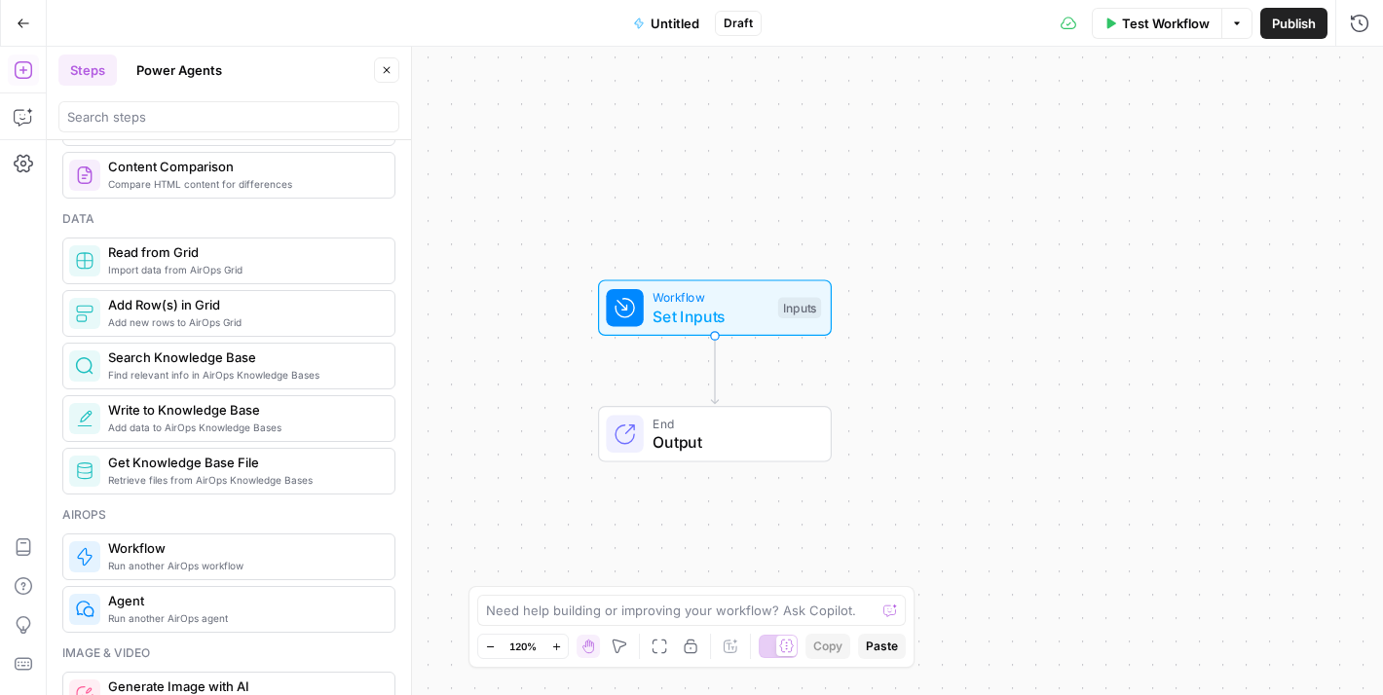
scroll to position [779, 0]
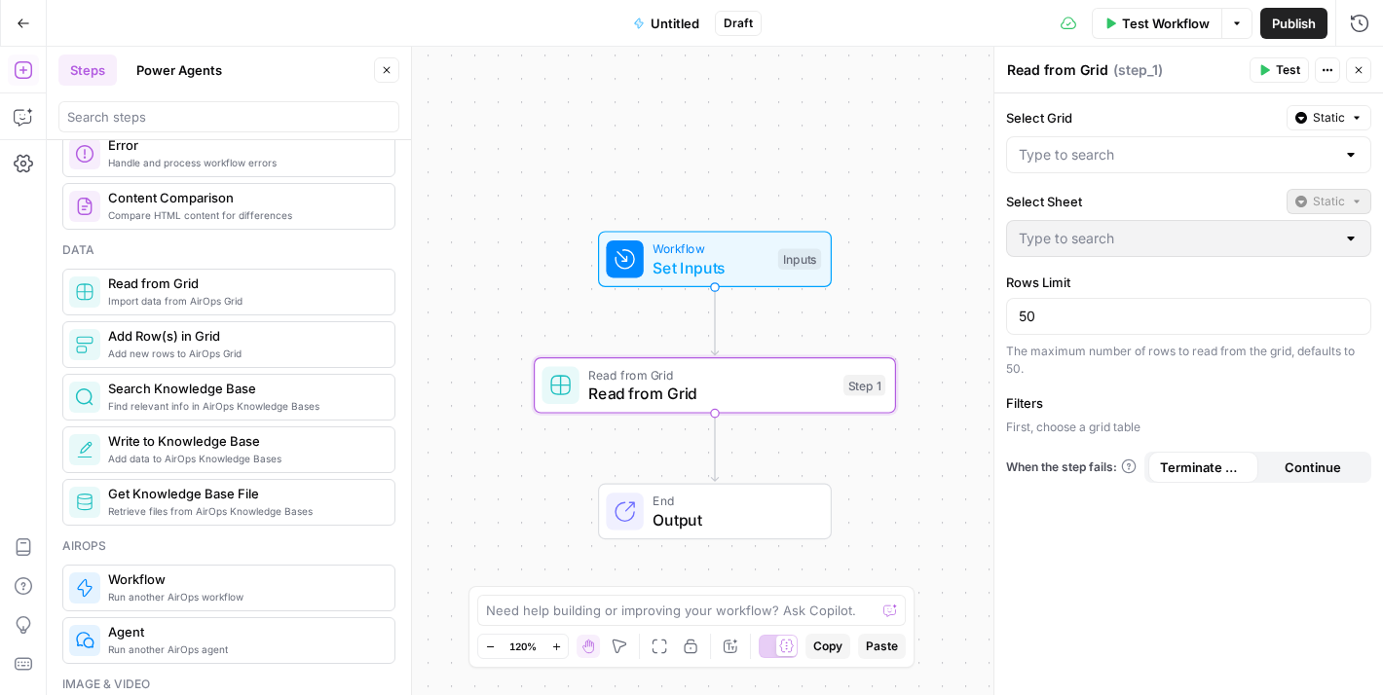
click at [1341, 151] on div at bounding box center [1188, 154] width 365 height 37
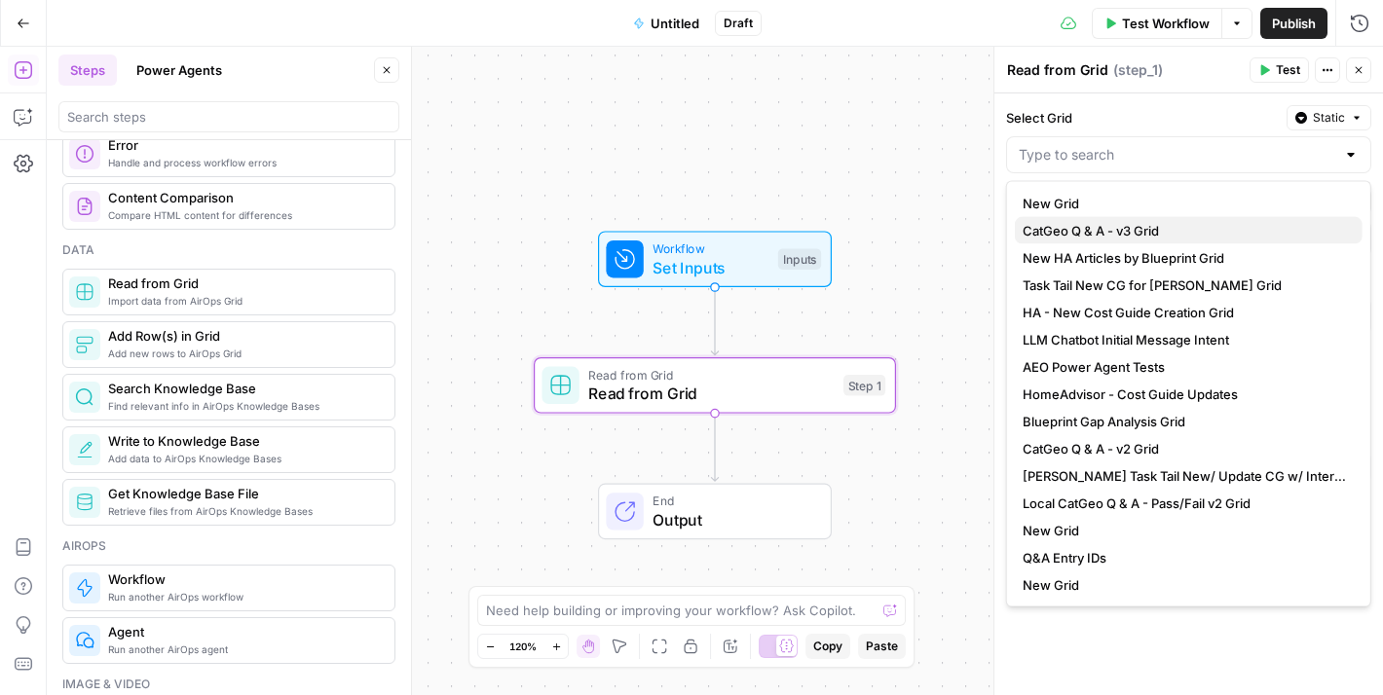
click at [1174, 230] on span "CatGeo Q & A - v3 Grid" at bounding box center [1184, 230] width 324 height 19
type input "CatGeo Q & A - v3 Grid"
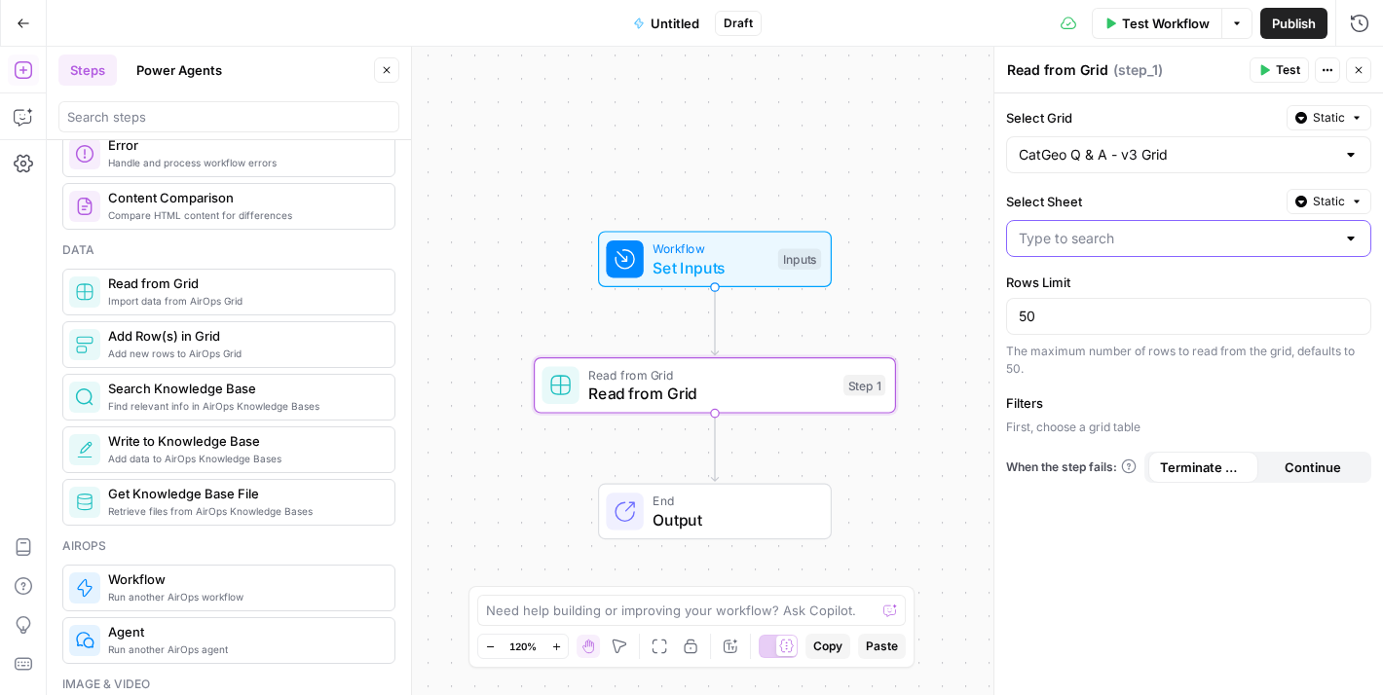
click at [1185, 232] on input "Select Sheet" at bounding box center [1176, 238] width 316 height 19
click at [1087, 276] on span "Sheet 1" at bounding box center [1184, 285] width 324 height 19
type input "Sheet 1"
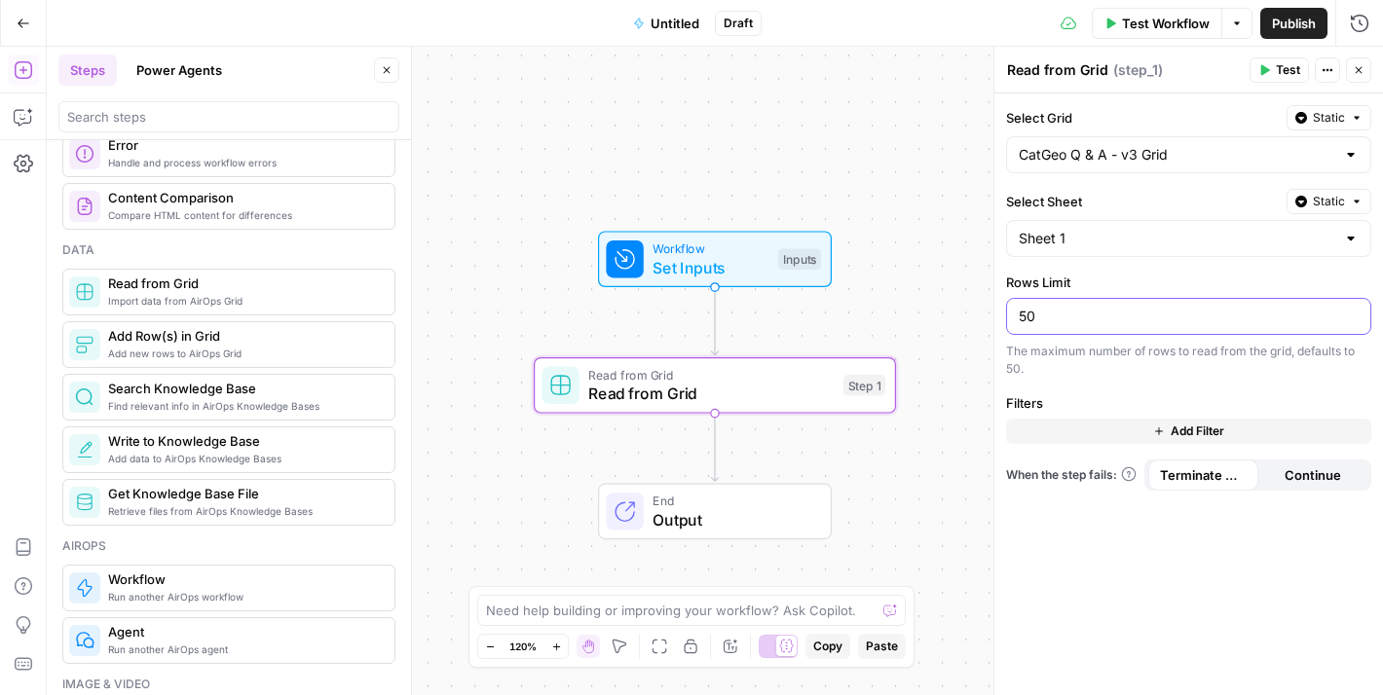
click at [1078, 318] on input "50" at bounding box center [1188, 316] width 340 height 19
type input "5"
type input "1"
click at [1186, 429] on span "Add Filter" at bounding box center [1197, 432] width 54 height 18
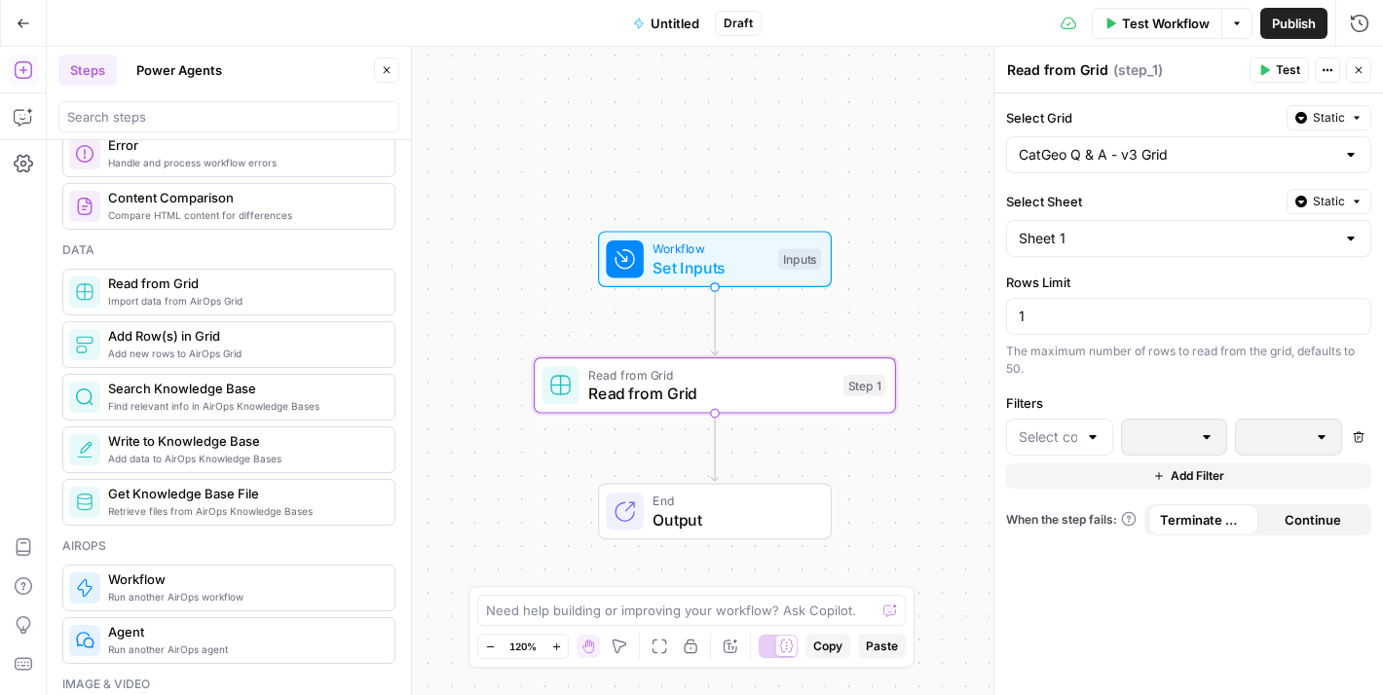
click at [1087, 436] on div at bounding box center [1093, 436] width 16 height 19
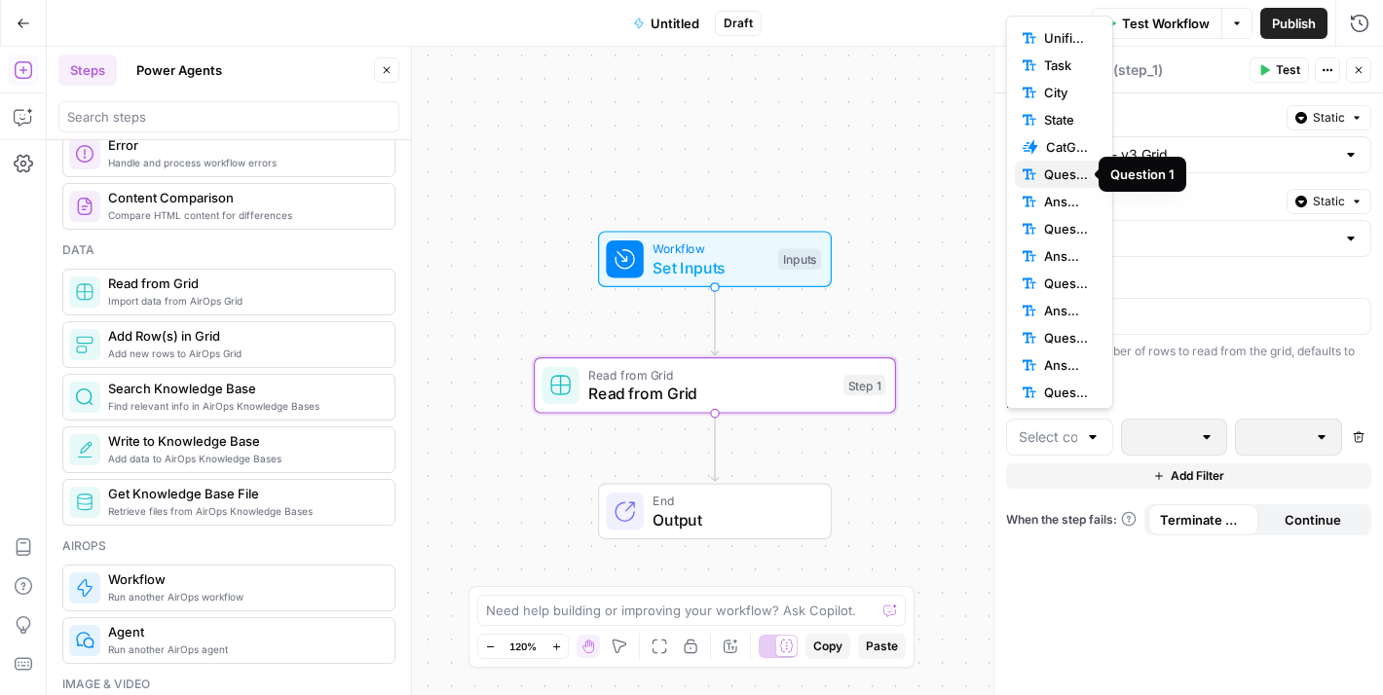
click at [1049, 168] on span "Question 1" at bounding box center [1066, 174] width 45 height 19
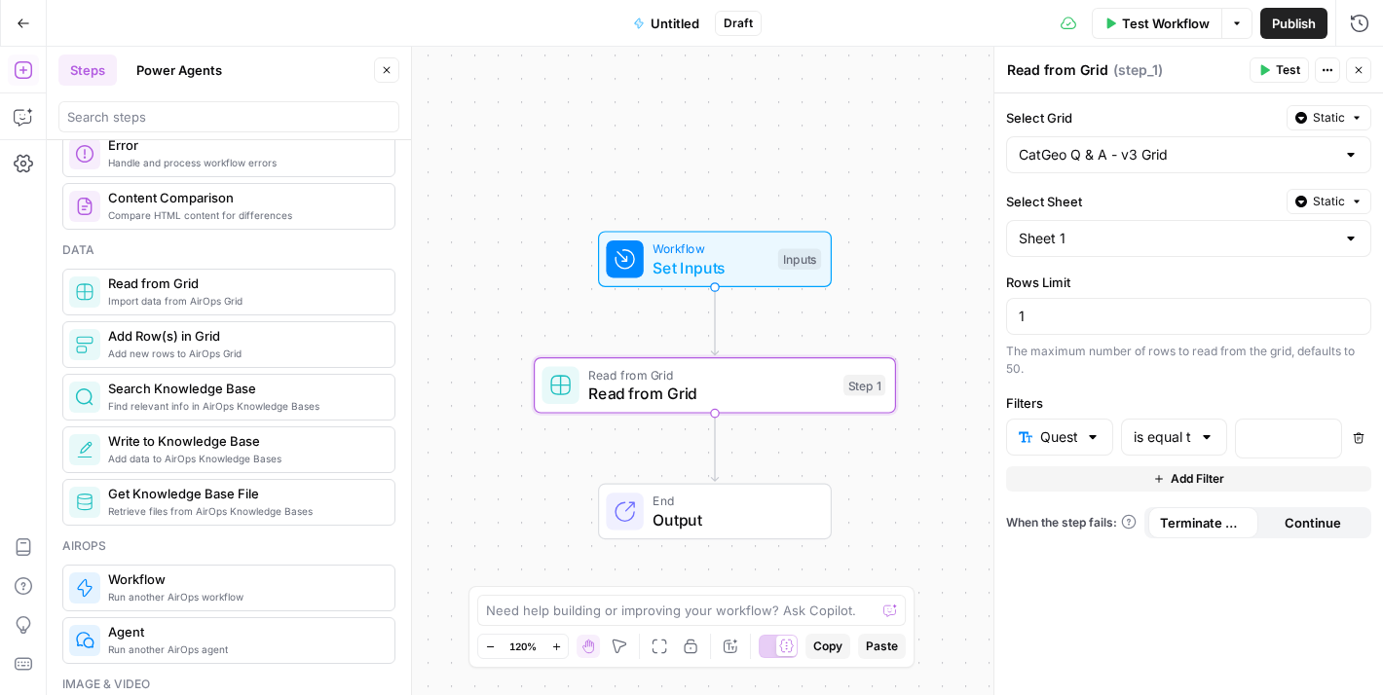
click at [1168, 480] on button "Add Filter" at bounding box center [1188, 478] width 365 height 25
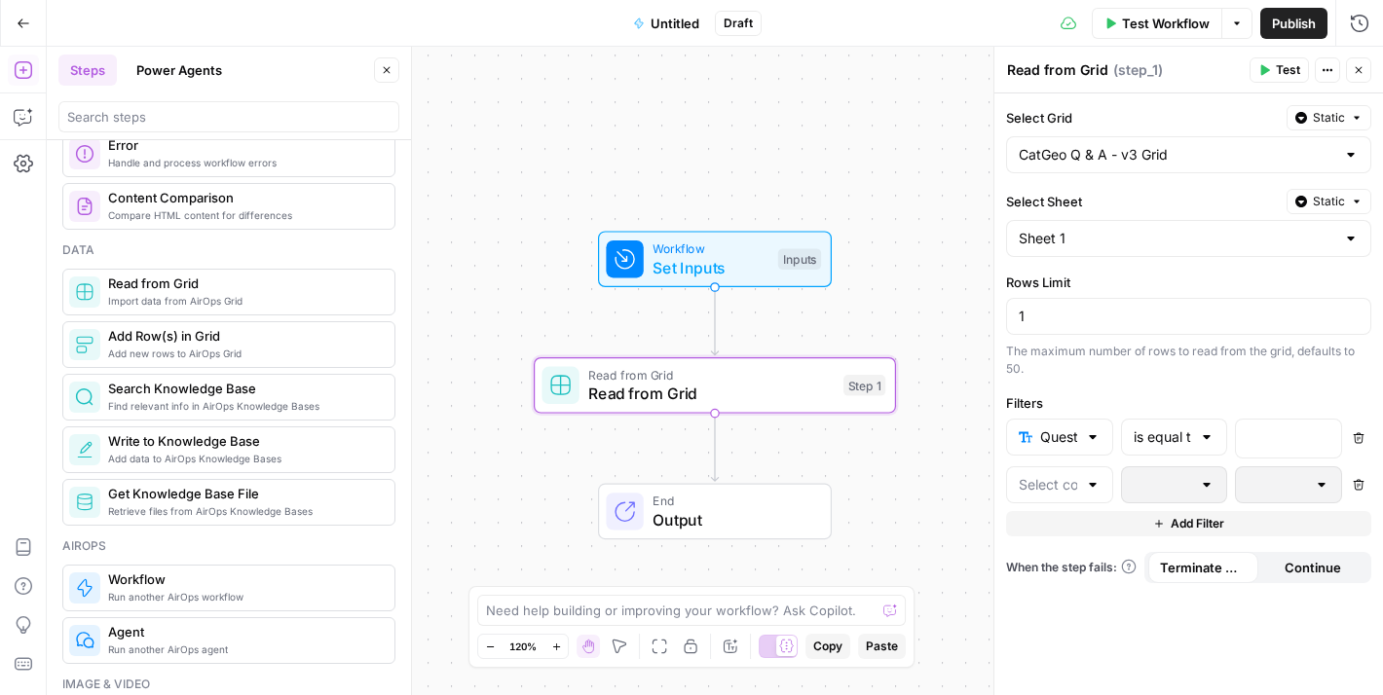
click at [1091, 481] on div at bounding box center [1093, 484] width 16 height 19
click at [915, 87] on div "Workflow Set Inputs Inputs Read from Grid Read from Grid Step 1 End Output" at bounding box center [715, 371] width 1336 height 648
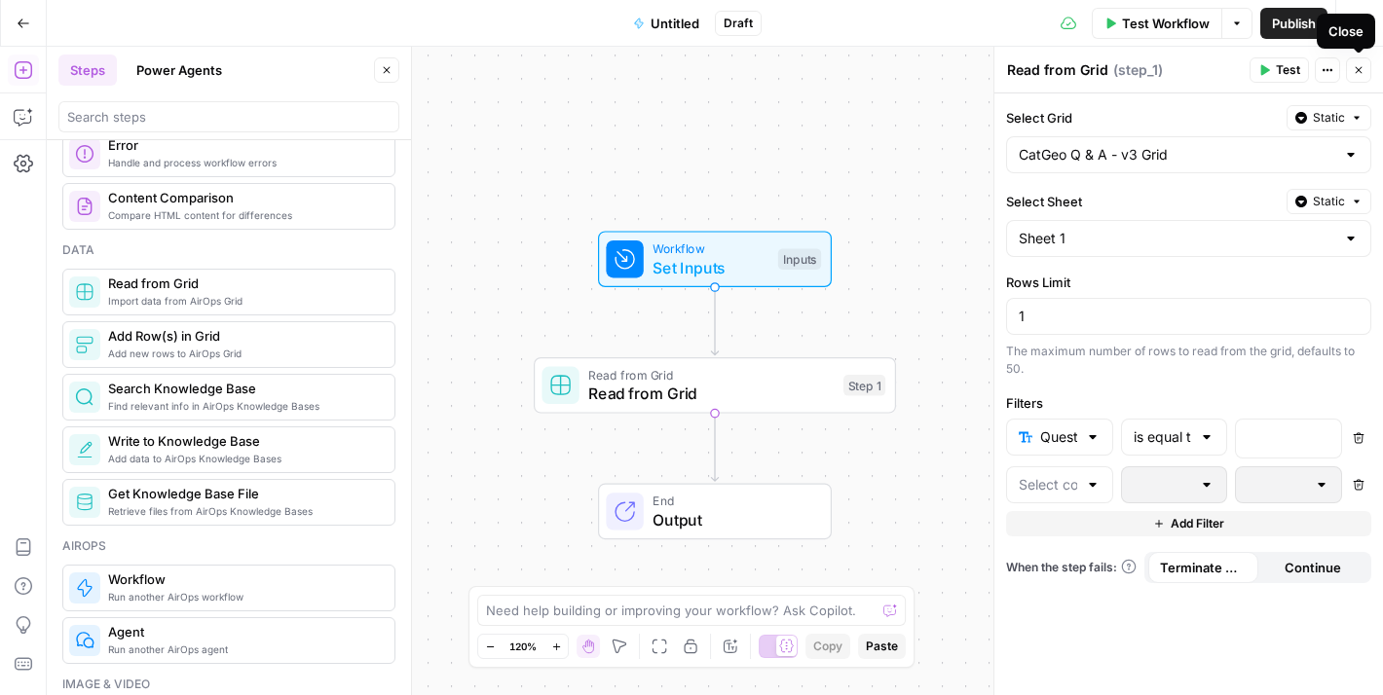
click at [1362, 72] on icon "button" at bounding box center [1358, 70] width 12 height 12
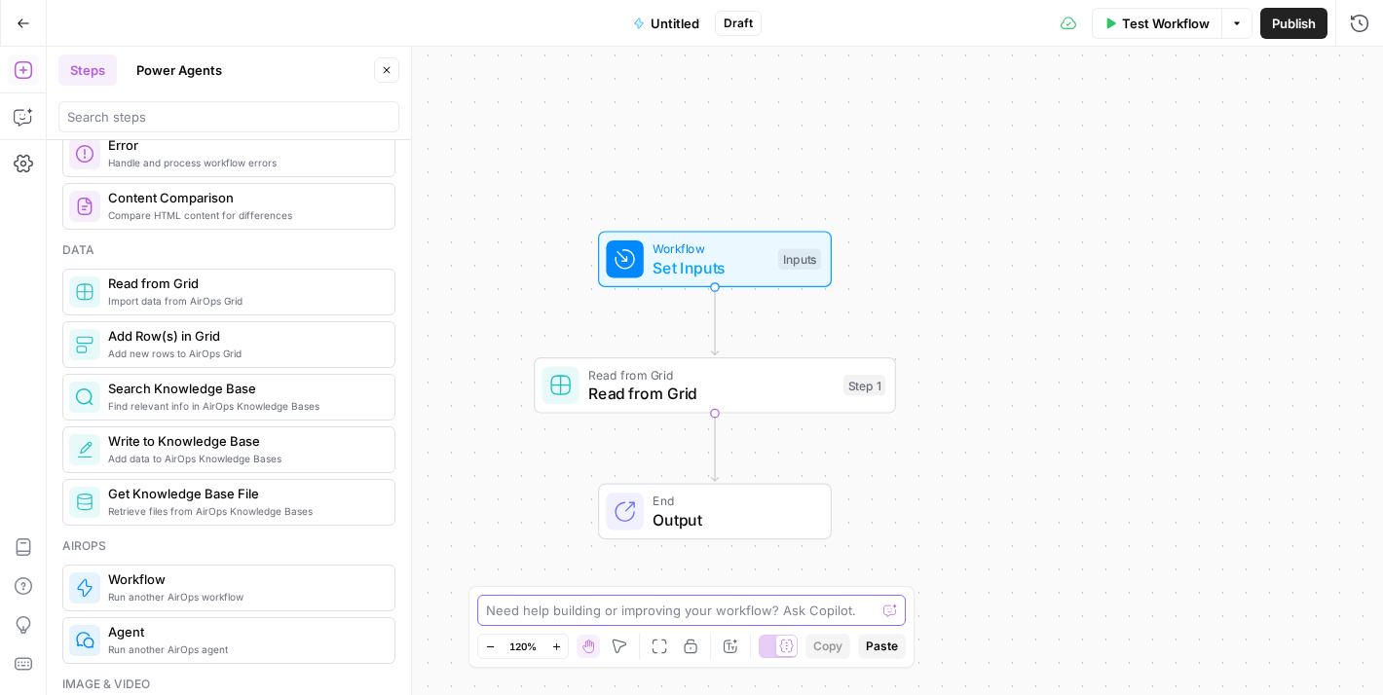
click at [763, 607] on textarea at bounding box center [680, 610] width 389 height 19
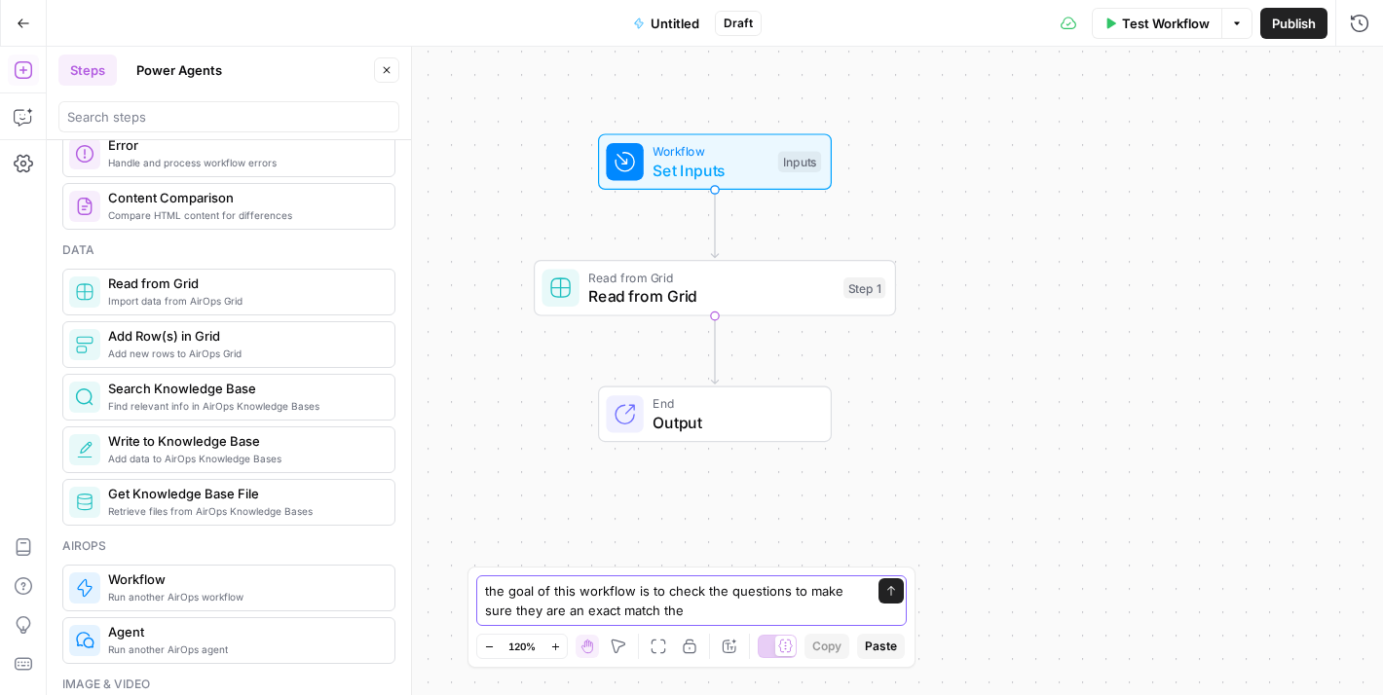
click at [783, 590] on textarea "the goal of this workflow is to check the questions to make sure they are an ex…" at bounding box center [672, 600] width 374 height 39
drag, startPoint x: 825, startPoint y: 593, endPoint x: 830, endPoint y: 603, distance: 10.9
click at [830, 603] on textarea "the goal of this workflow is to check the questions in the grid to make sure th…" at bounding box center [672, 591] width 374 height 58
type textarea "the goal of this workflow is to check the questions in the grid to make sure th…"
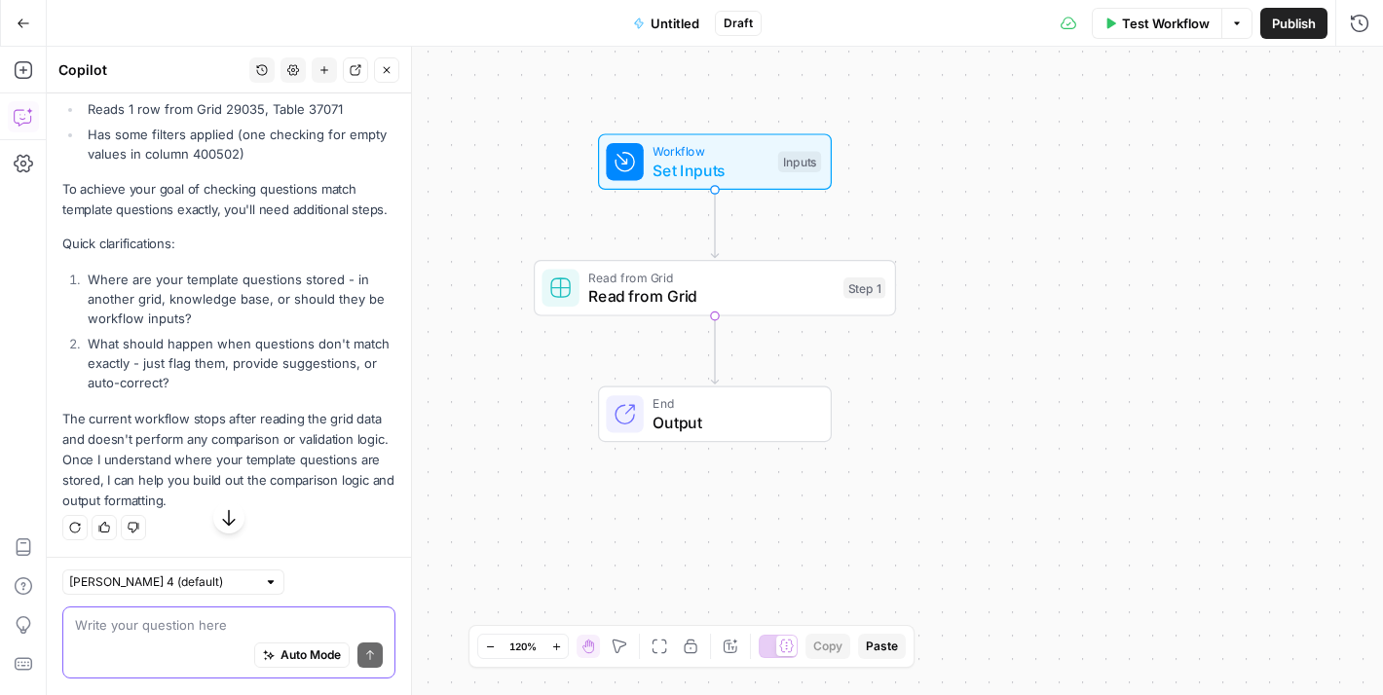
scroll to position [402, 0]
click at [266, 626] on textarea at bounding box center [229, 625] width 308 height 19
type textarea "the template quet"
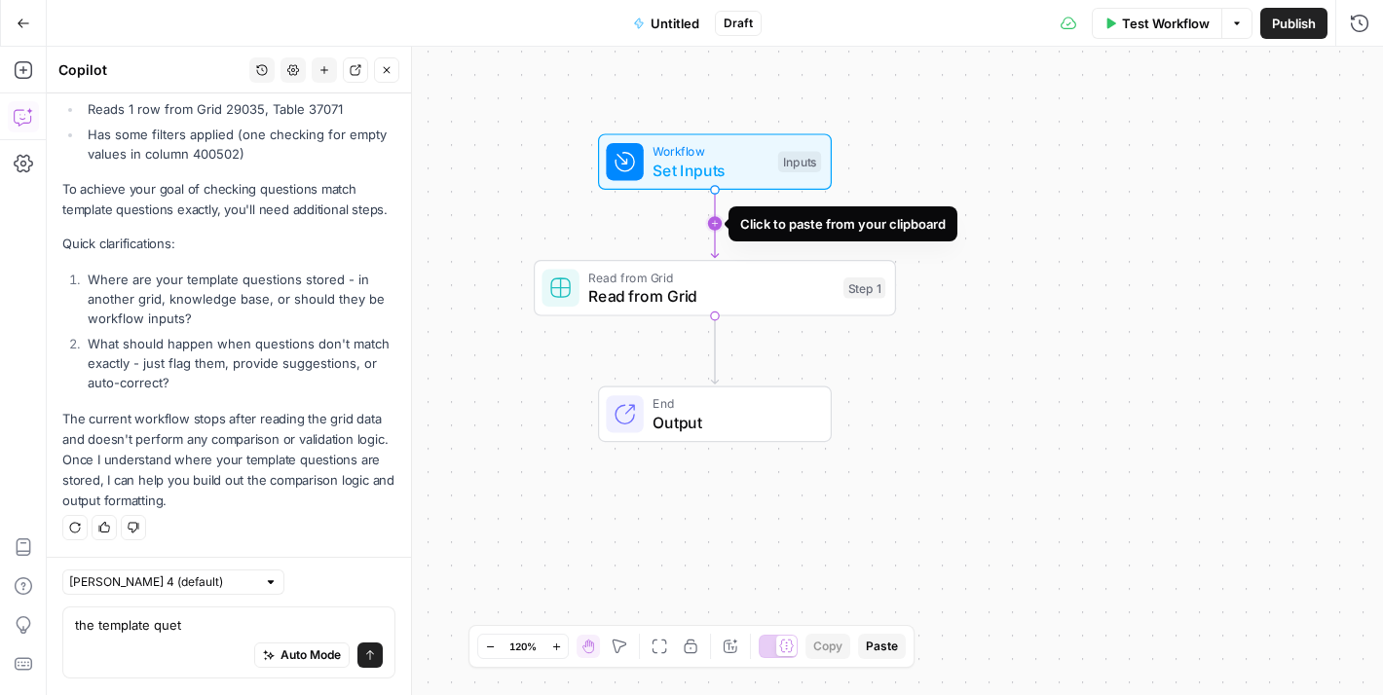
click at [711, 222] on icon "Edge from start to step_1" at bounding box center [714, 224] width 7 height 68
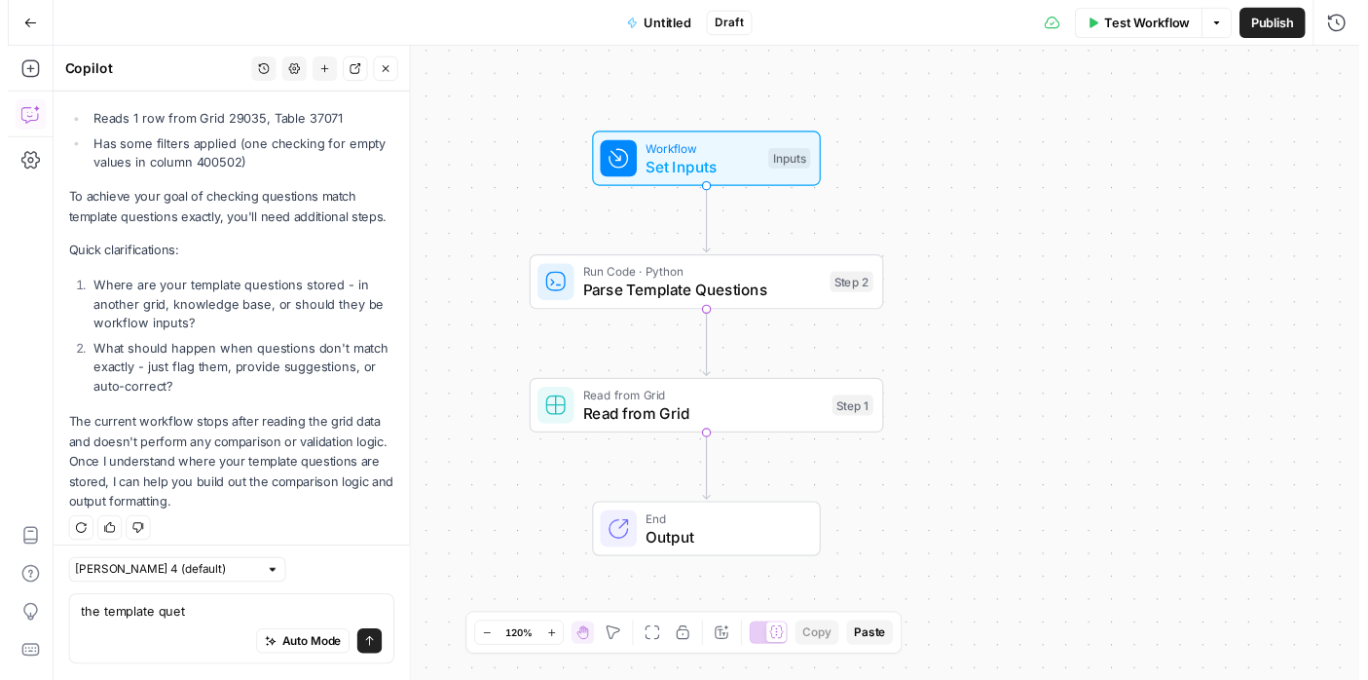
scroll to position [433, 0]
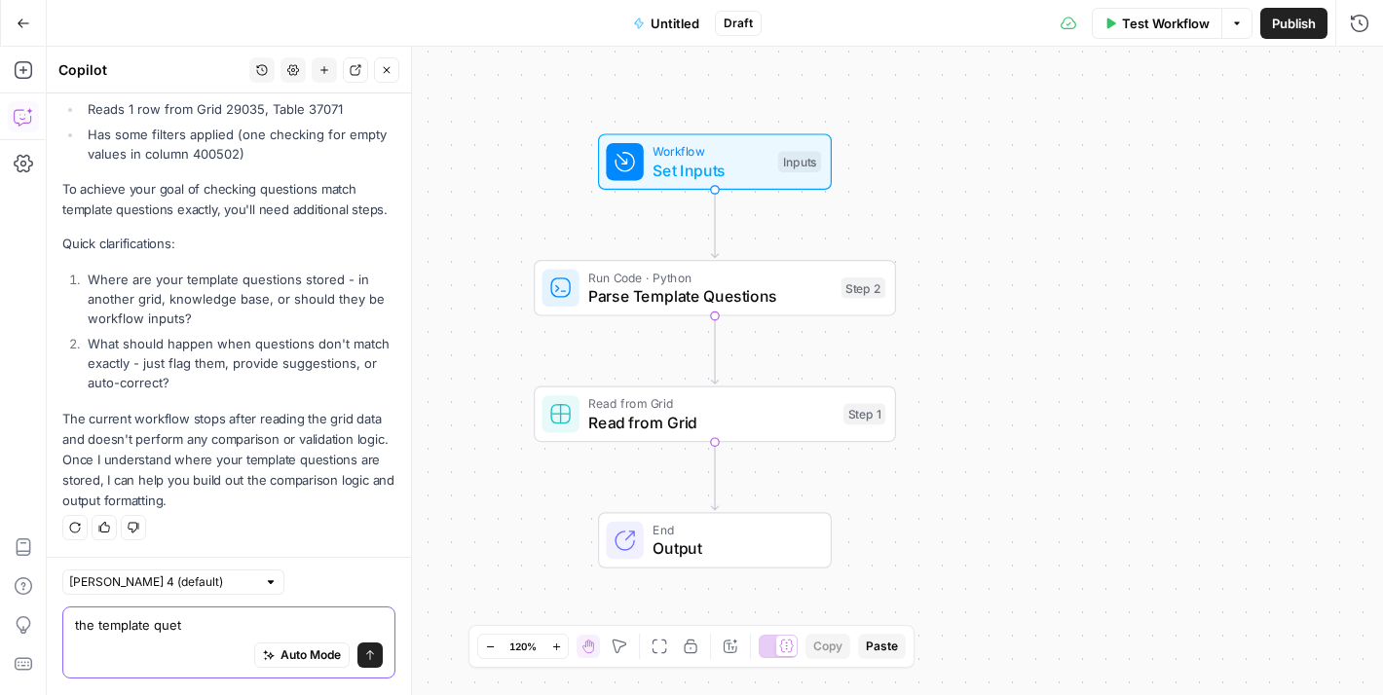
click at [148, 622] on textarea "the template quet" at bounding box center [229, 625] width 308 height 19
click at [184, 629] on textarea "the template quet" at bounding box center [229, 625] width 308 height 19
drag, startPoint x: 184, startPoint y: 629, endPoint x: 60, endPoint y: 625, distance: 123.7
click at [60, 625] on div "Claude Sonnet 4 (default) the template quet the template quet Auto Mode Send" at bounding box center [229, 626] width 364 height 137
click at [682, 159] on span "Set Inputs" at bounding box center [710, 170] width 116 height 23
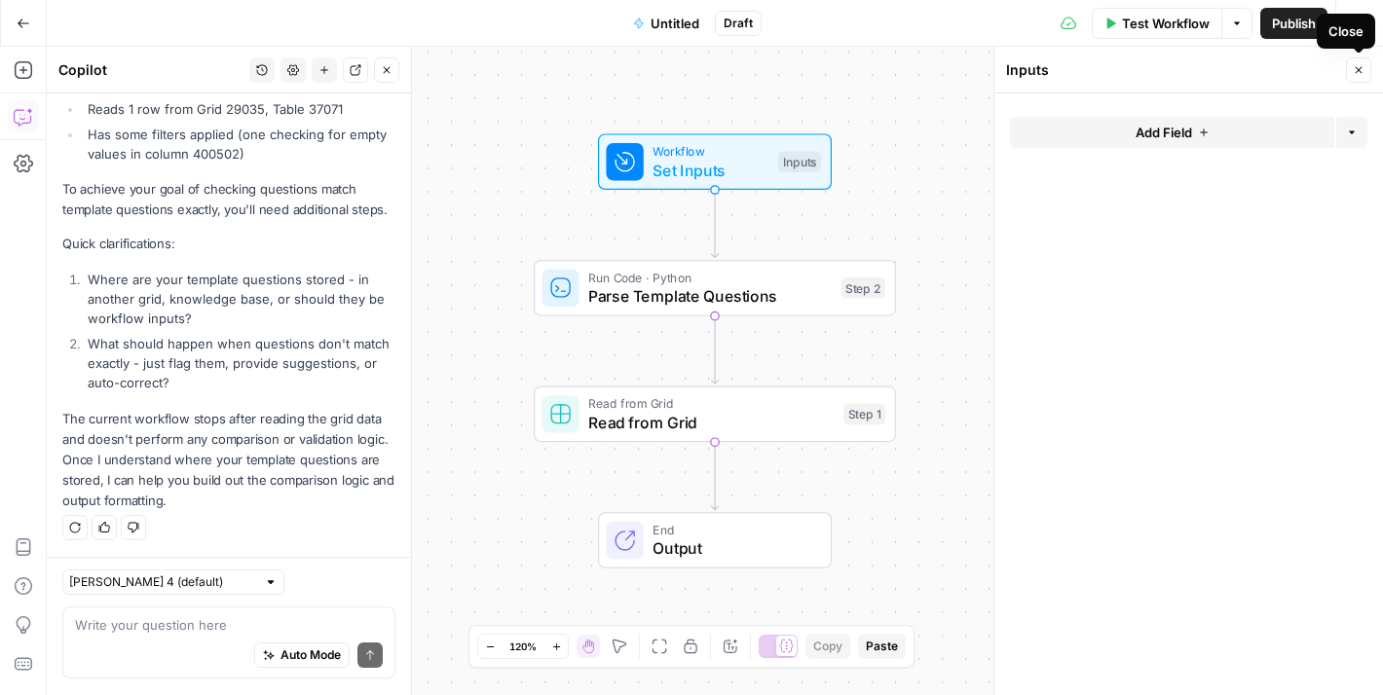
click at [1359, 67] on icon "button" at bounding box center [1358, 70] width 12 height 12
click at [757, 293] on span "Parse Template Questions" at bounding box center [709, 295] width 243 height 23
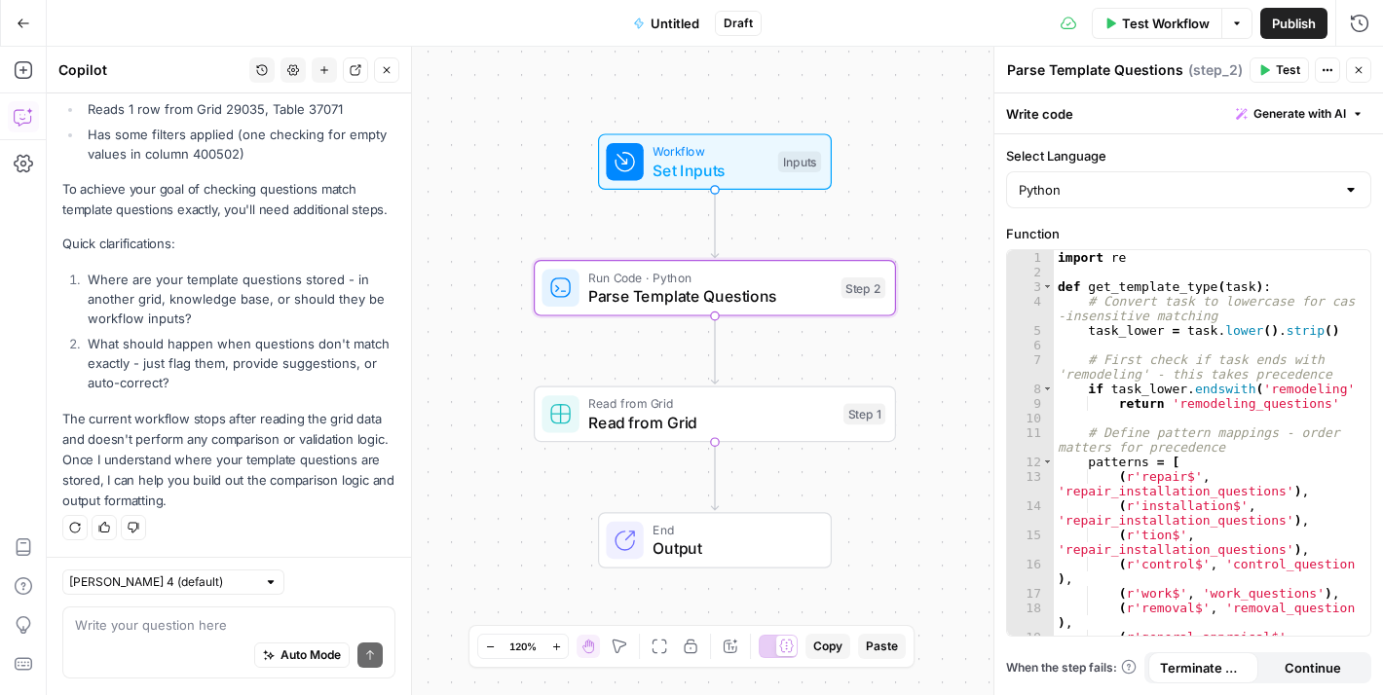
click at [1356, 65] on icon "button" at bounding box center [1358, 70] width 12 height 12
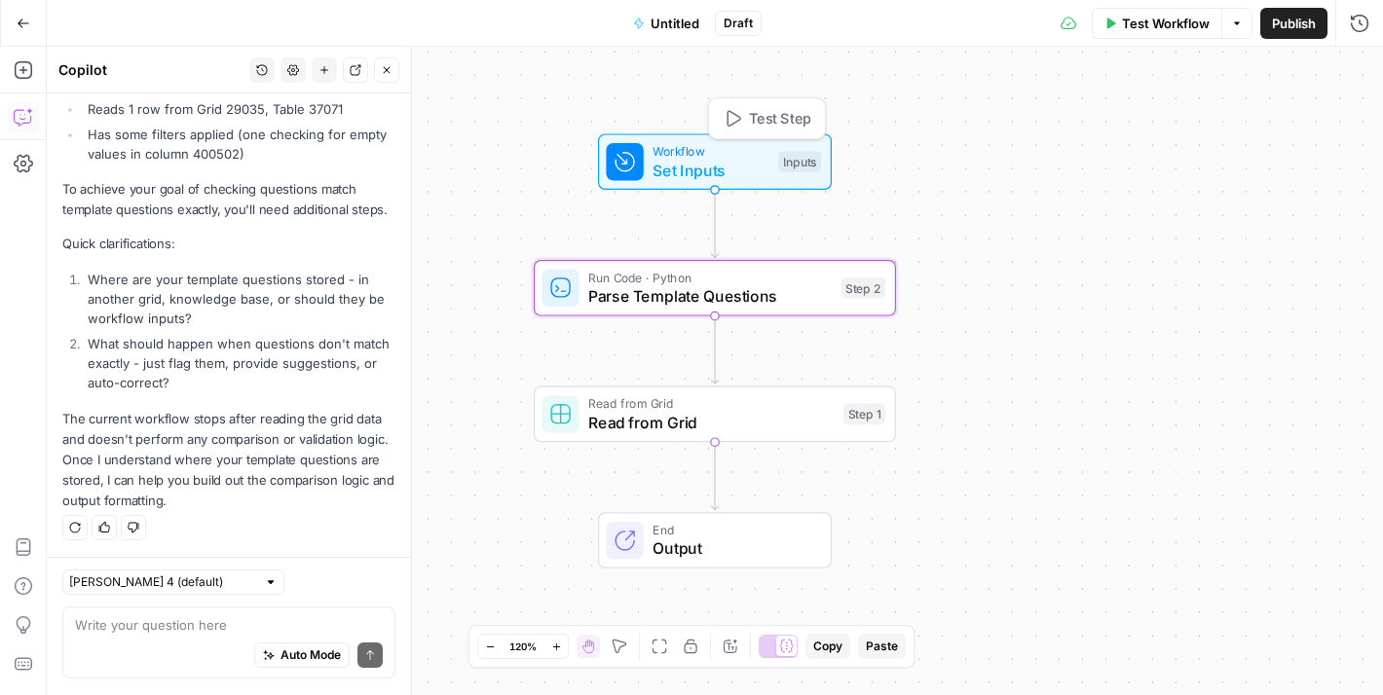
click at [771, 175] on div "Workflow Set Inputs Inputs Test Step" at bounding box center [713, 162] width 215 height 40
click at [1182, 129] on span "Add Field" at bounding box center [1163, 132] width 56 height 19
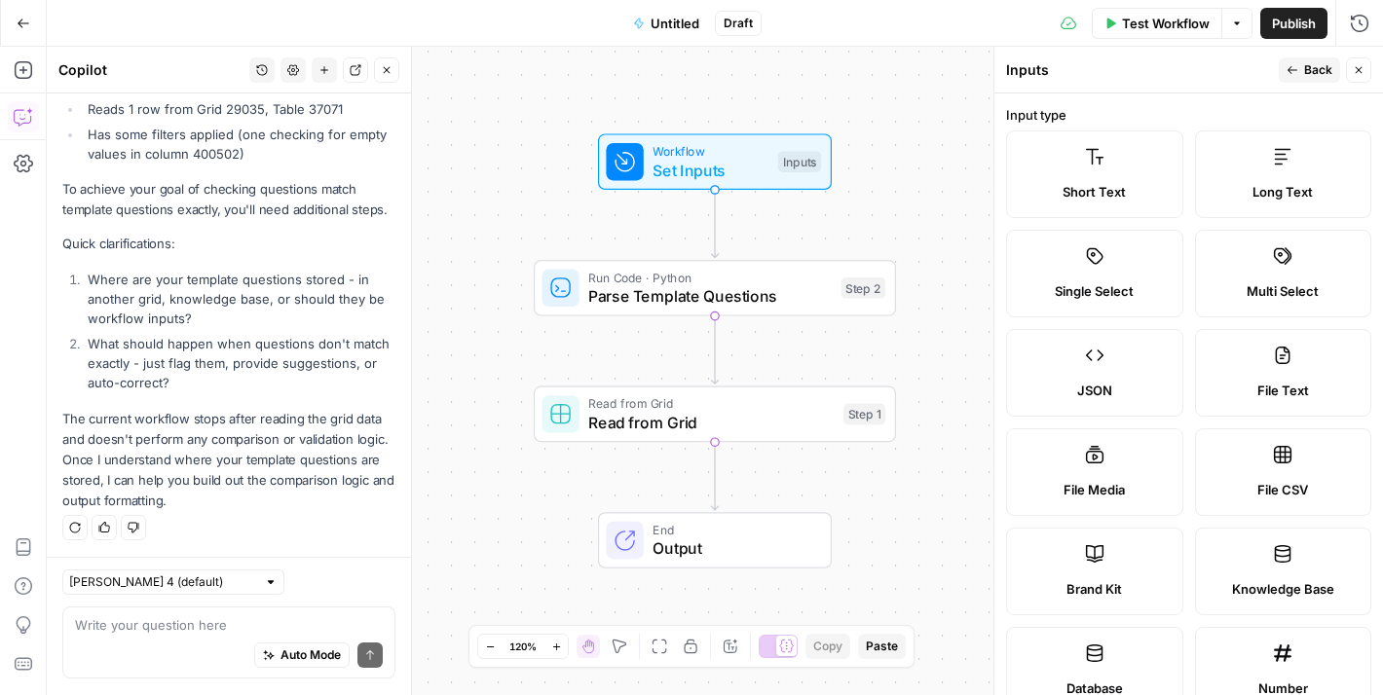
click at [1051, 584] on div "Brand Kit" at bounding box center [1094, 588] width 144 height 19
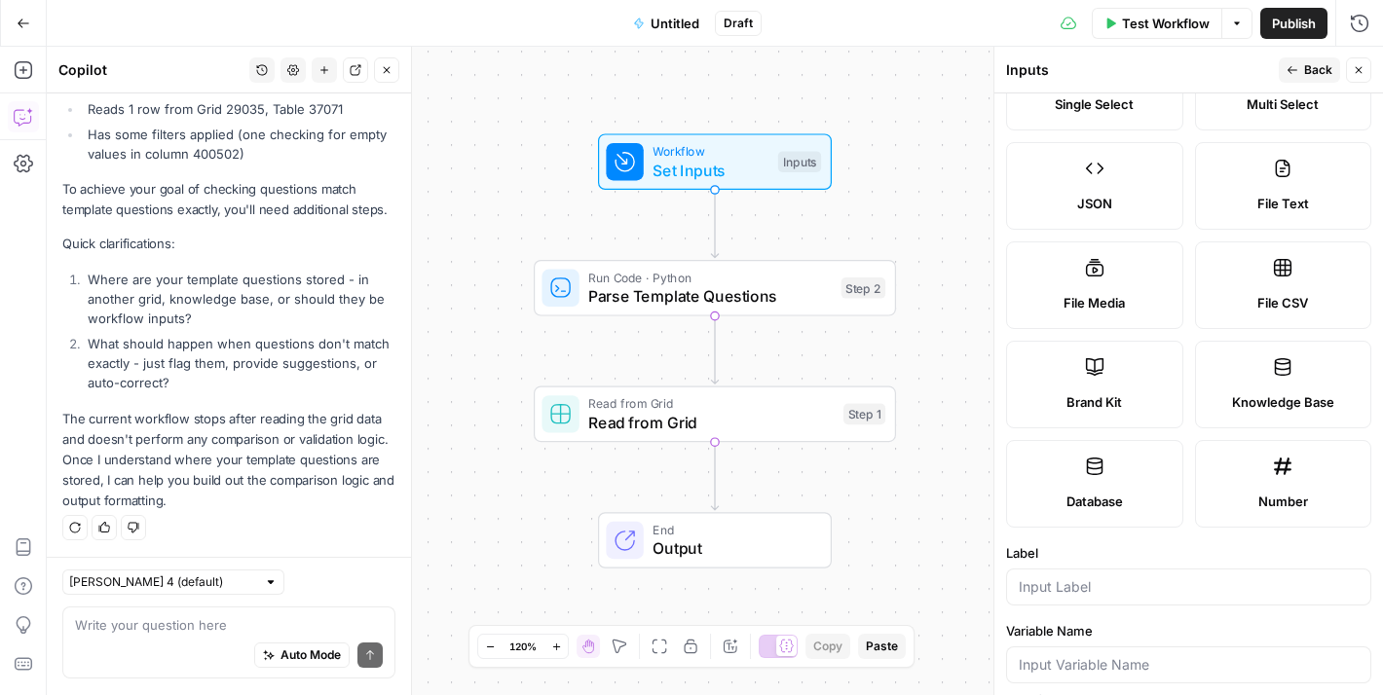
scroll to position [371, 0]
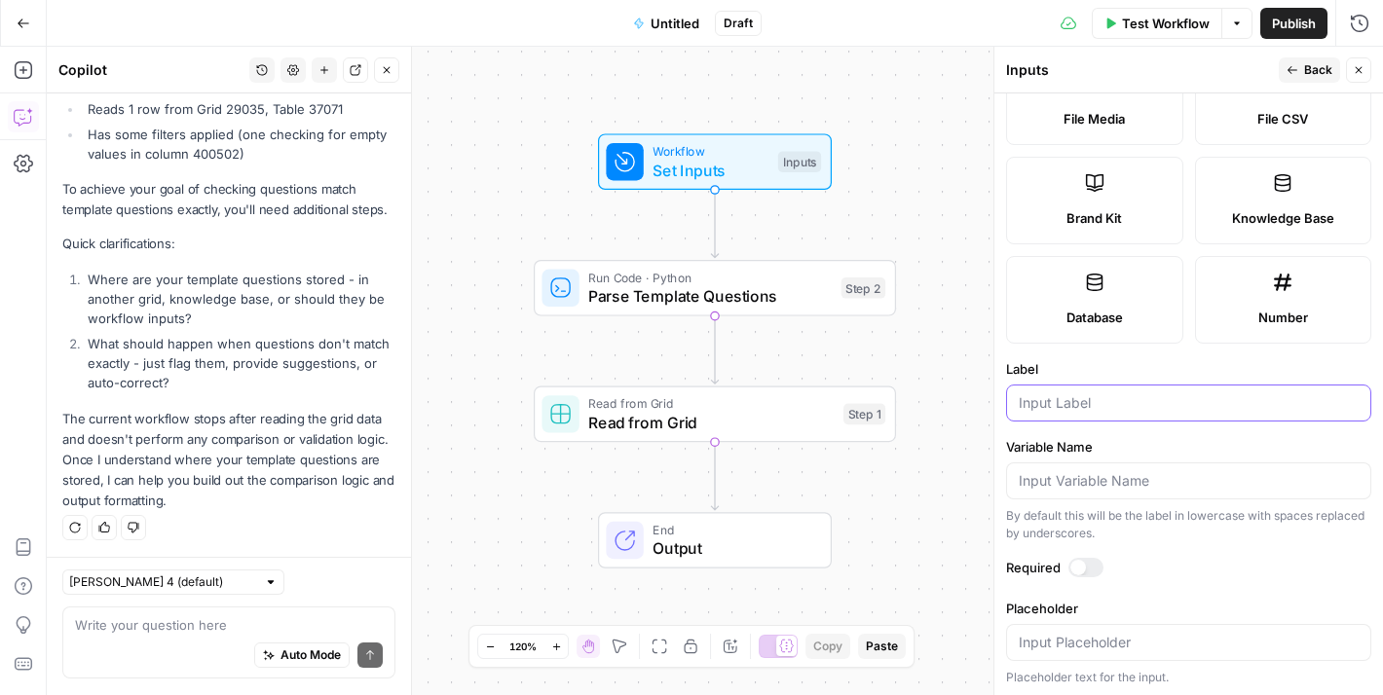
click at [1115, 400] on input "Label" at bounding box center [1188, 402] width 340 height 19
type input "Brand Kit"
click at [1084, 476] on input "Variable Name" at bounding box center [1188, 480] width 340 height 19
type input "brand_kit"
click at [1072, 566] on div at bounding box center [1078, 568] width 16 height 16
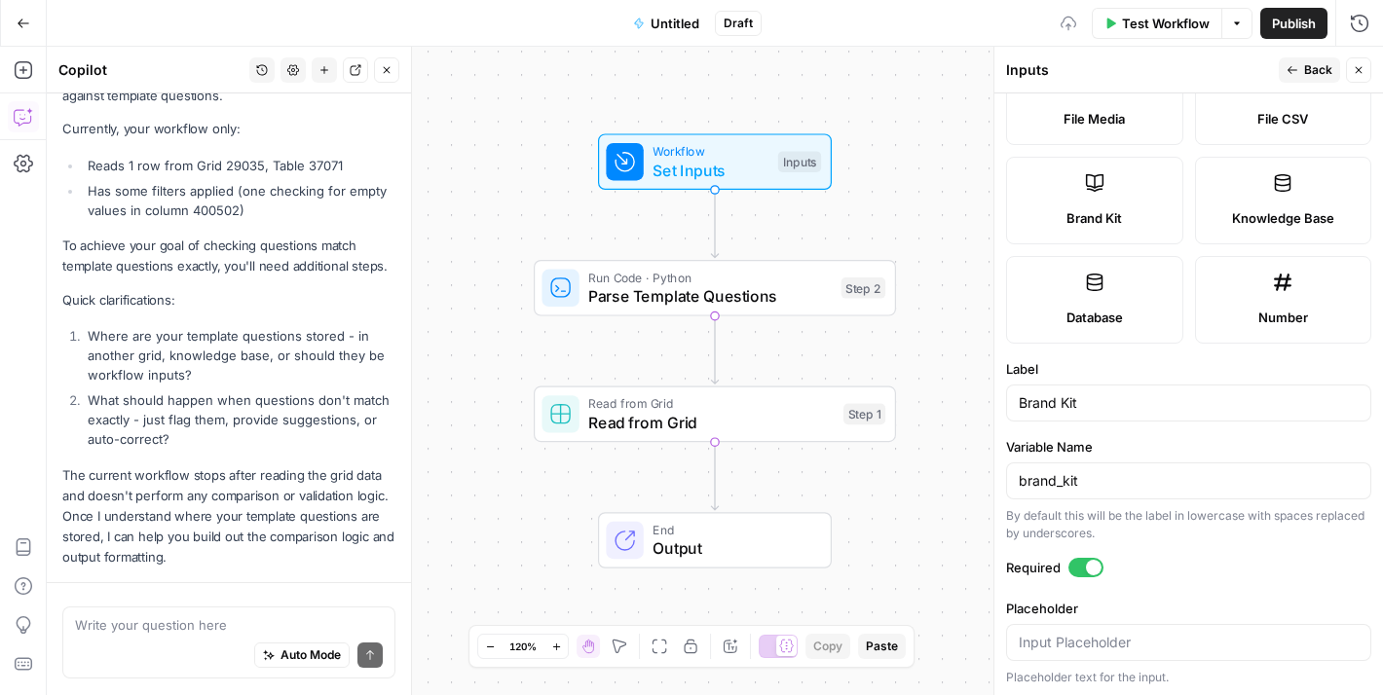
scroll to position [433, 0]
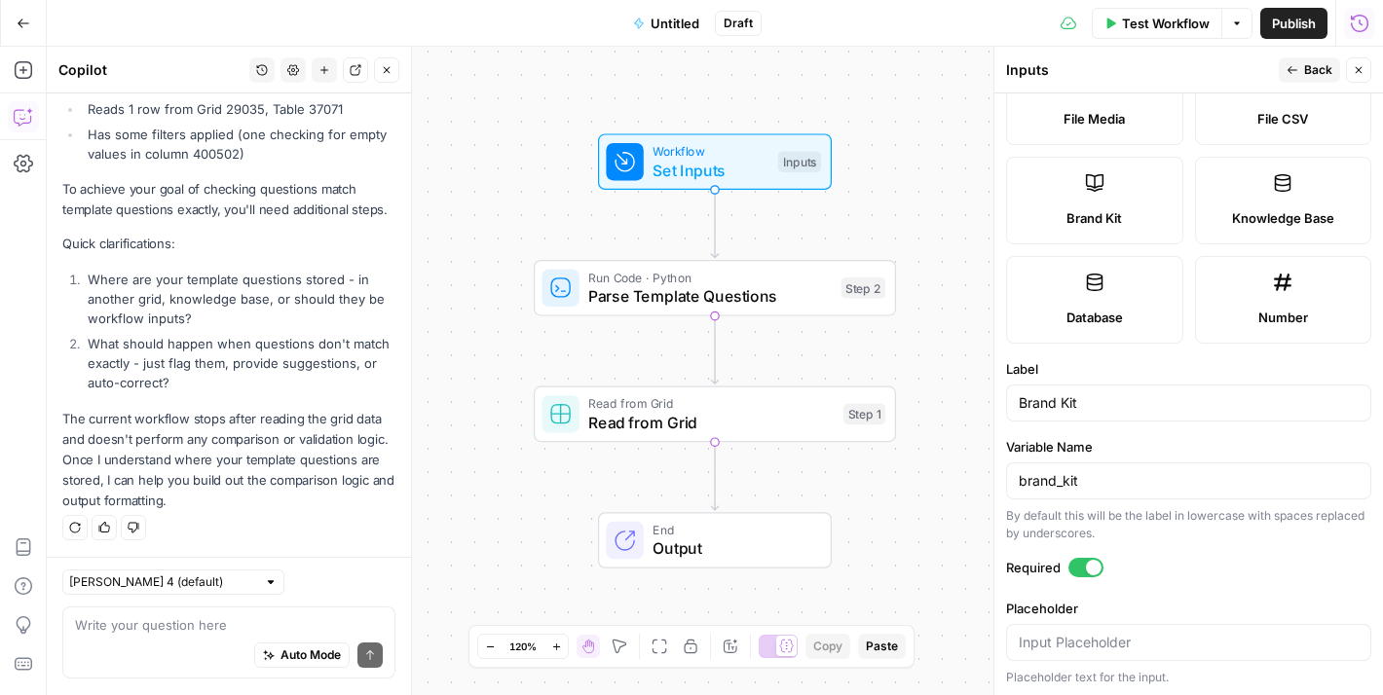
click at [1362, 72] on icon "button" at bounding box center [1358, 70] width 12 height 12
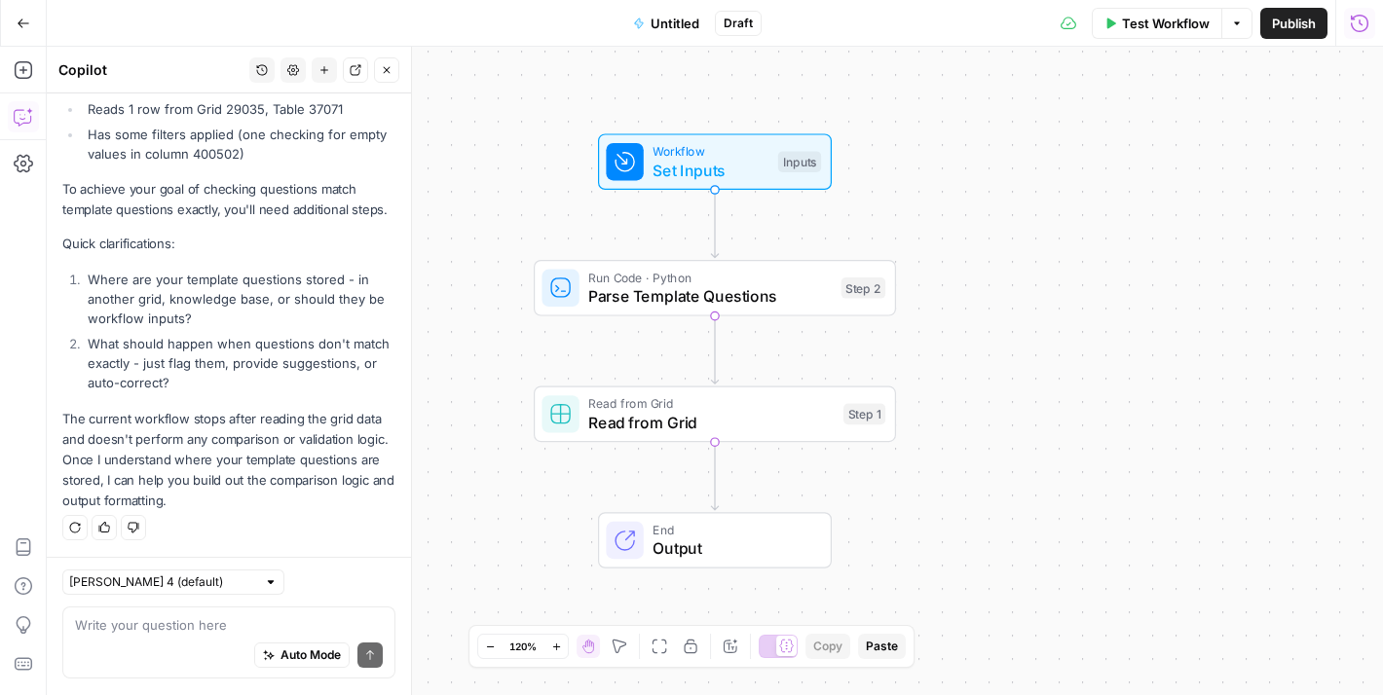
click at [770, 185] on div "Workflow Set Inputs Inputs Test Step" at bounding box center [715, 161] width 234 height 56
click at [1357, 69] on icon "button" at bounding box center [1358, 70] width 7 height 7
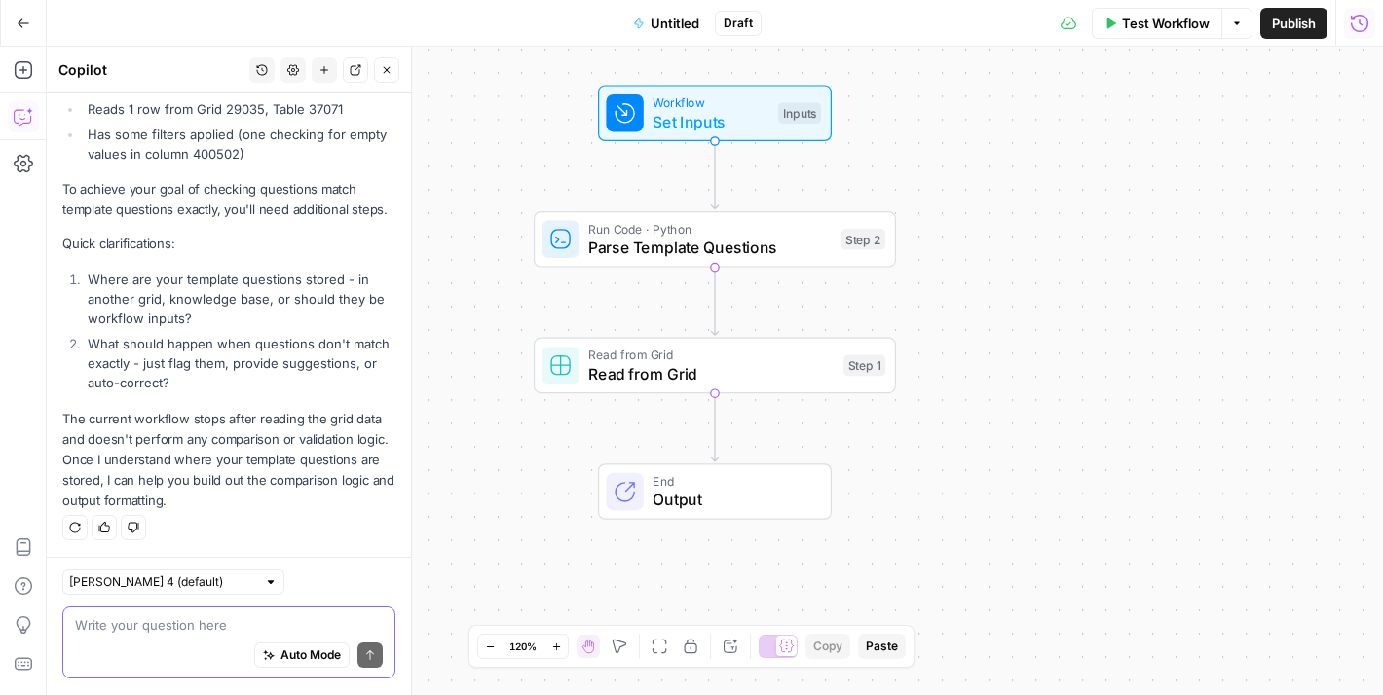
click at [230, 632] on textarea at bounding box center [229, 625] width 308 height 19
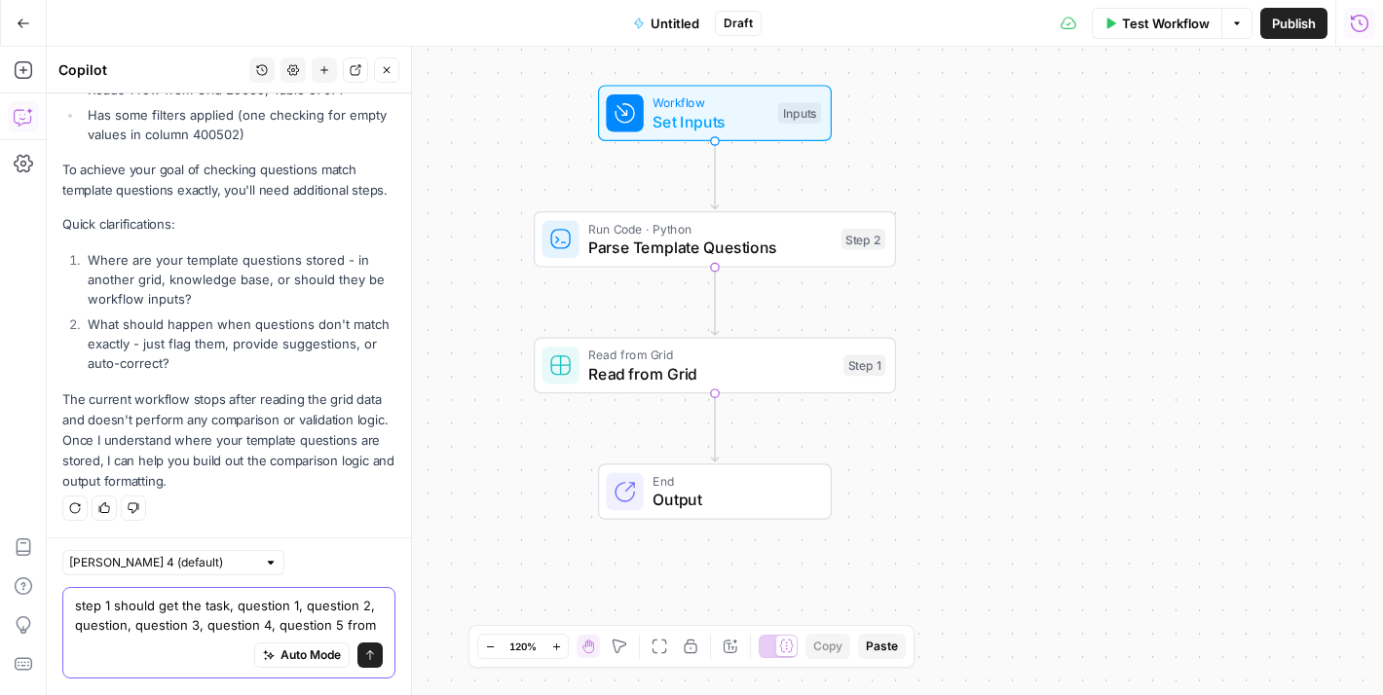
scroll to position [472, 0]
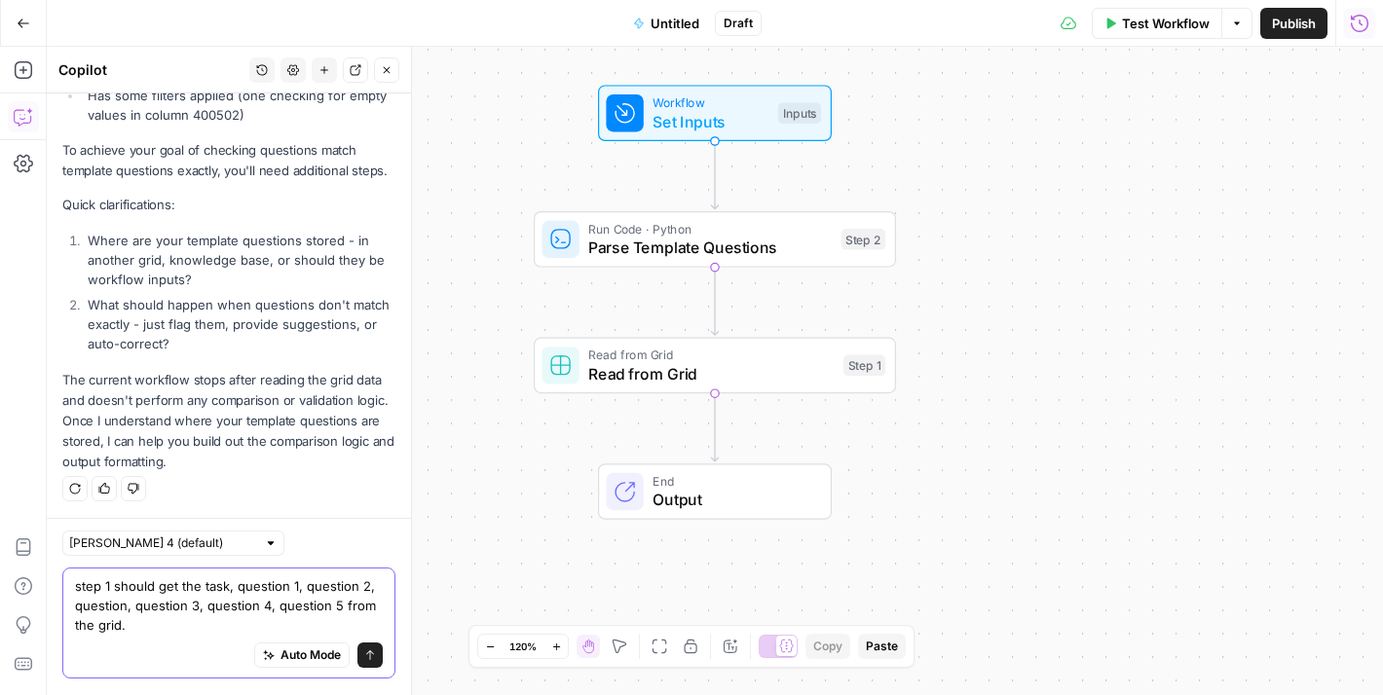
click at [134, 605] on textarea "step 1 should get the task, question 1, question 2, question, question 3, quest…" at bounding box center [229, 606] width 308 height 58
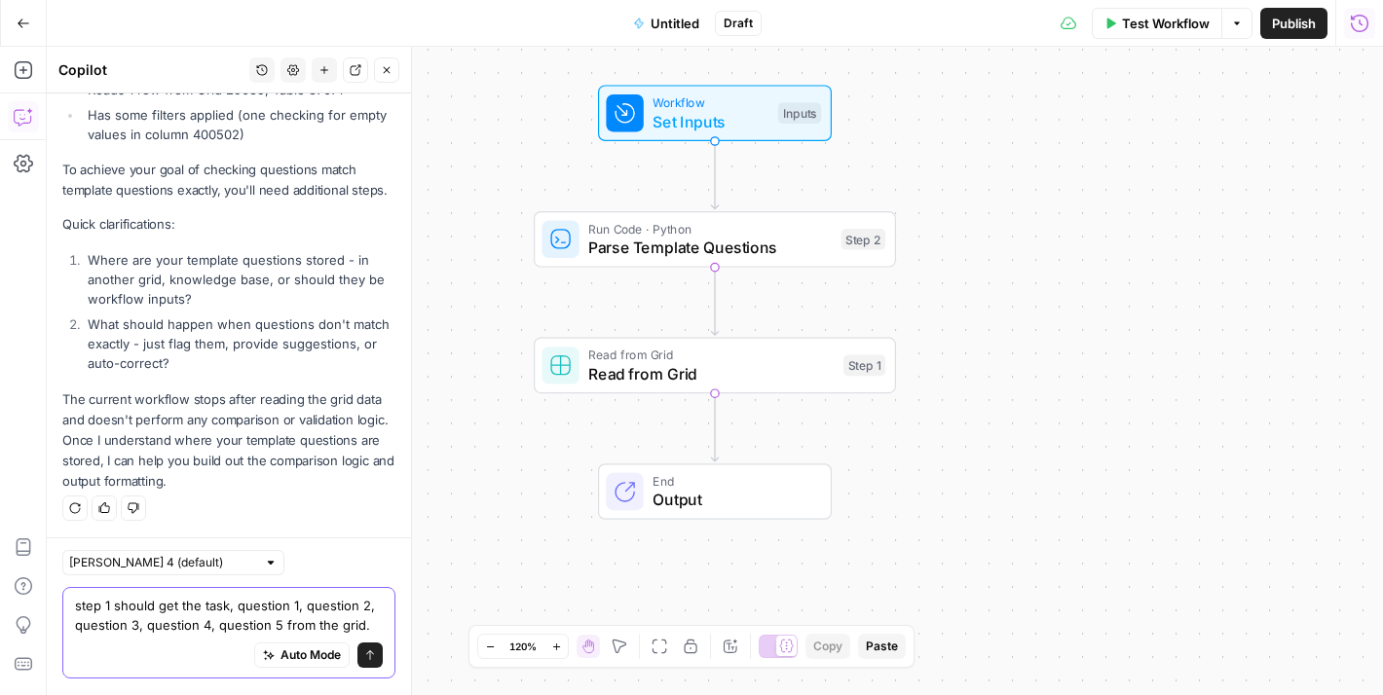
scroll to position [453, 0]
click at [216, 622] on textarea "step 1 should get the task, question 1, question 2, question 3, question 4, que…" at bounding box center [229, 616] width 308 height 39
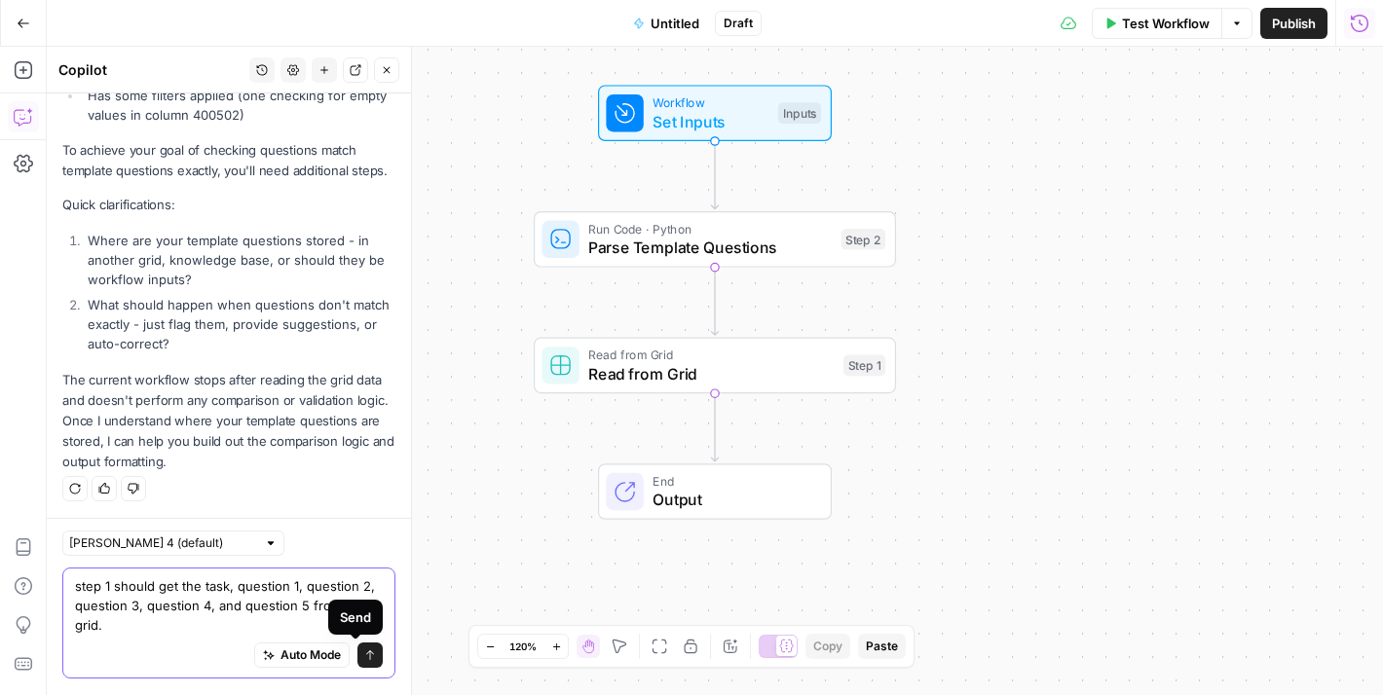
type textarea "step 1 should get the task, question 1, question 2, question 3, question 4, and…"
click at [361, 658] on button "Send" at bounding box center [369, 656] width 25 height 25
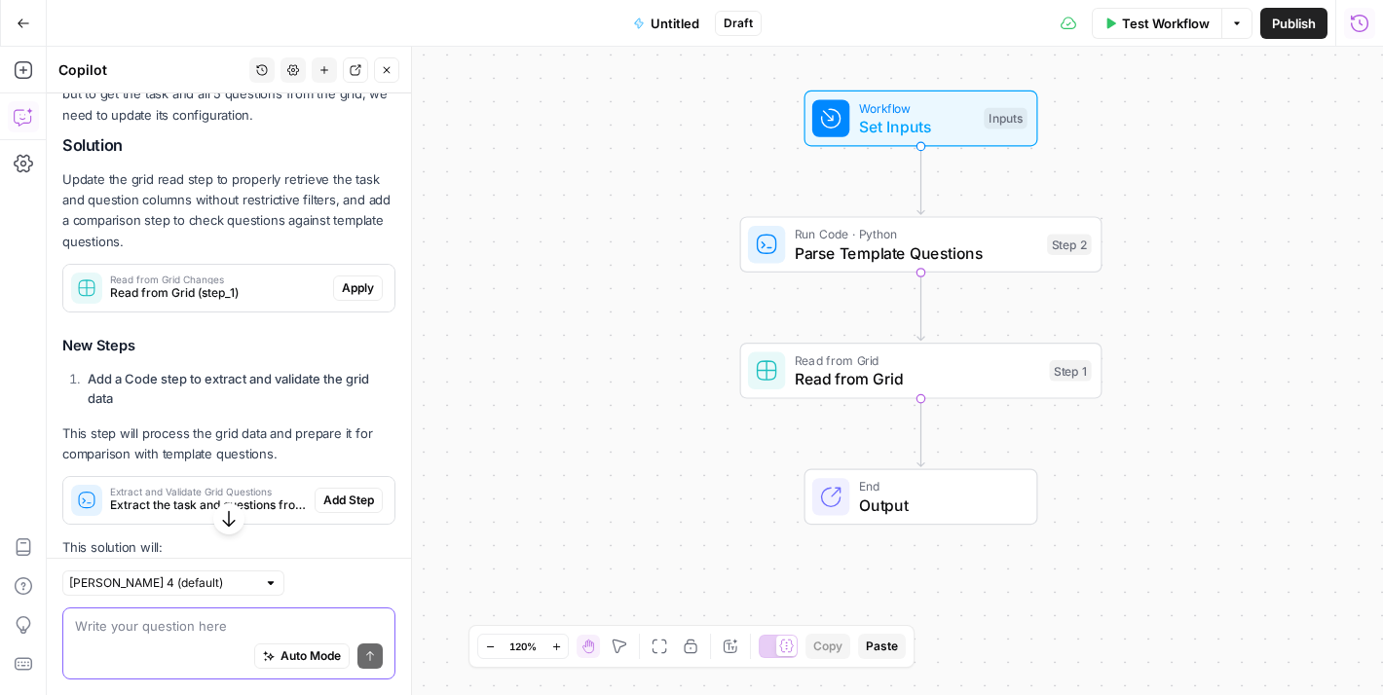
scroll to position [988, 0]
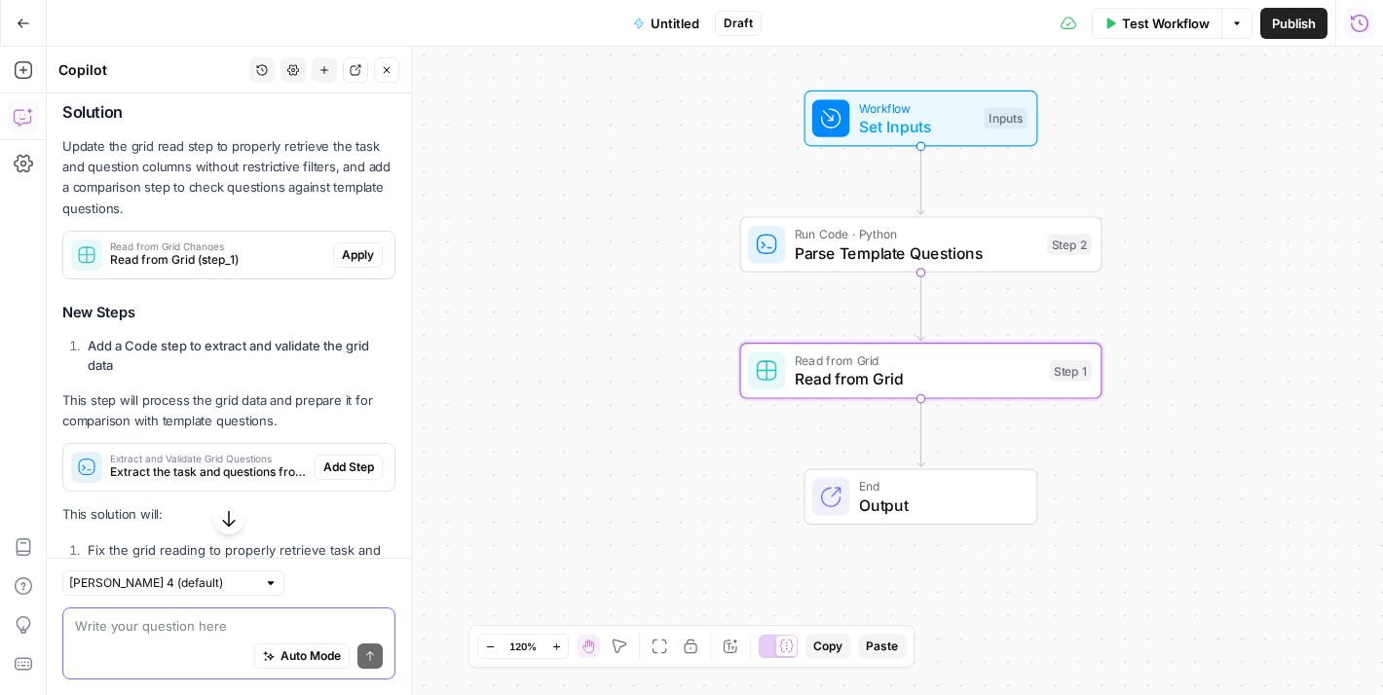
click at [342, 264] on span "Apply" at bounding box center [358, 255] width 32 height 18
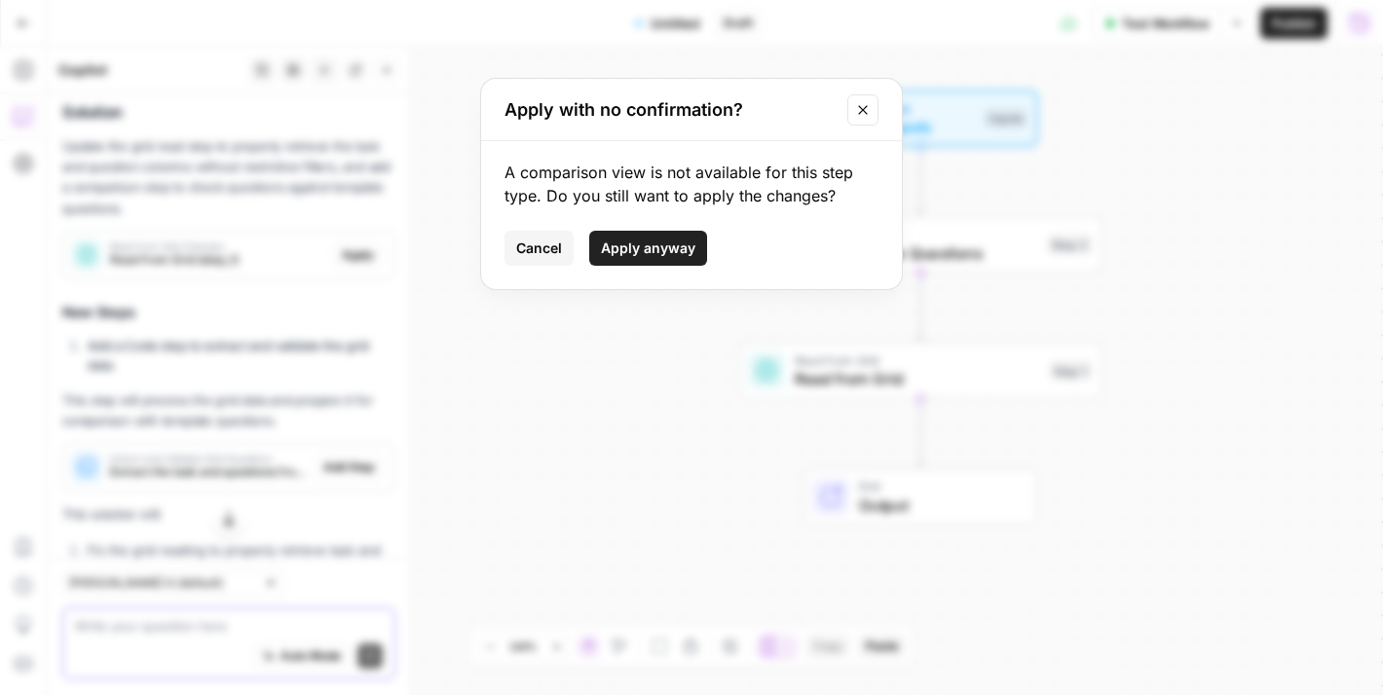
click at [534, 254] on span "Cancel" at bounding box center [539, 248] width 46 height 19
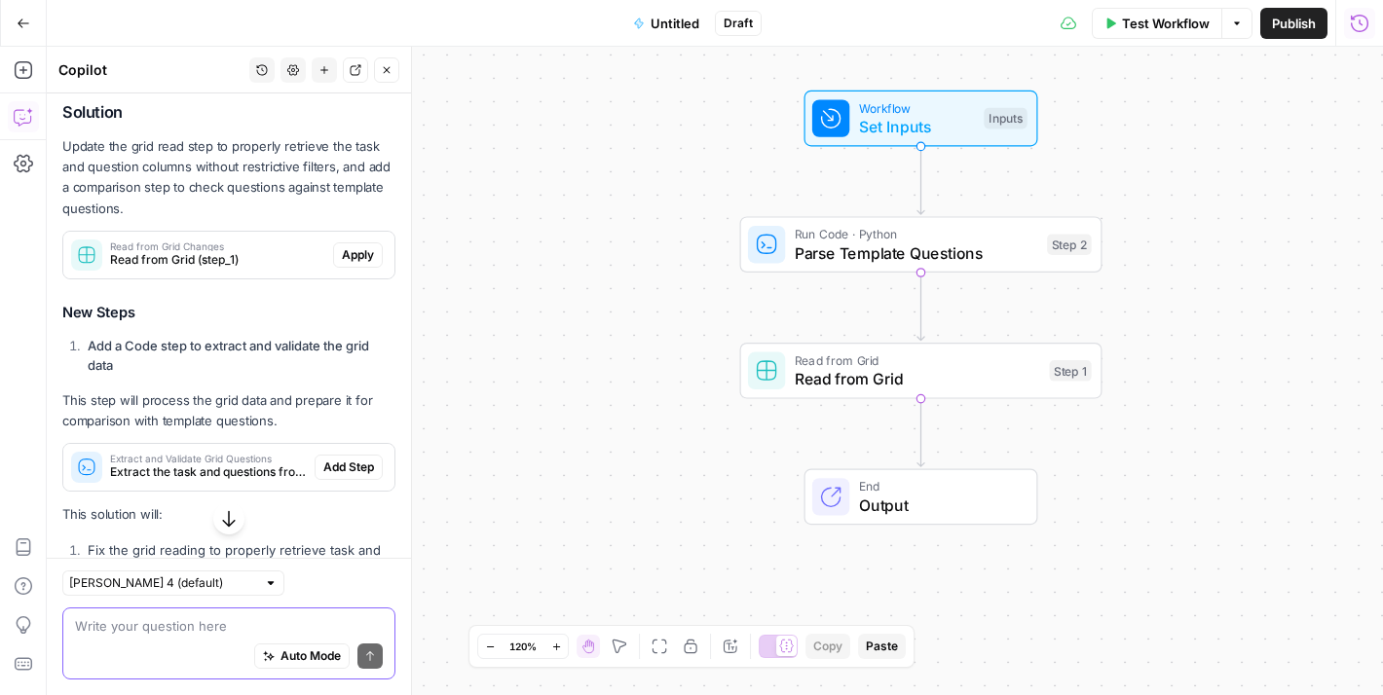
click at [978, 364] on span "Read from Grid" at bounding box center [916, 360] width 245 height 18
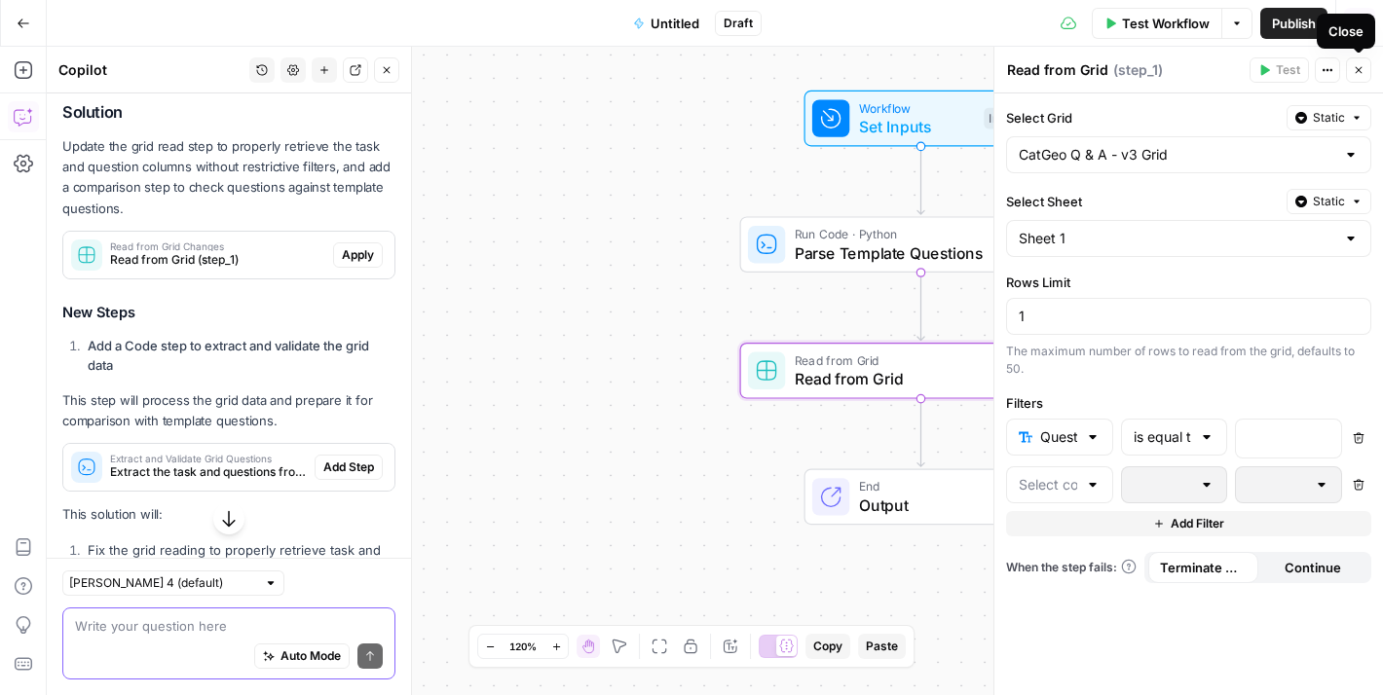
click at [1362, 70] on icon "button" at bounding box center [1358, 70] width 12 height 12
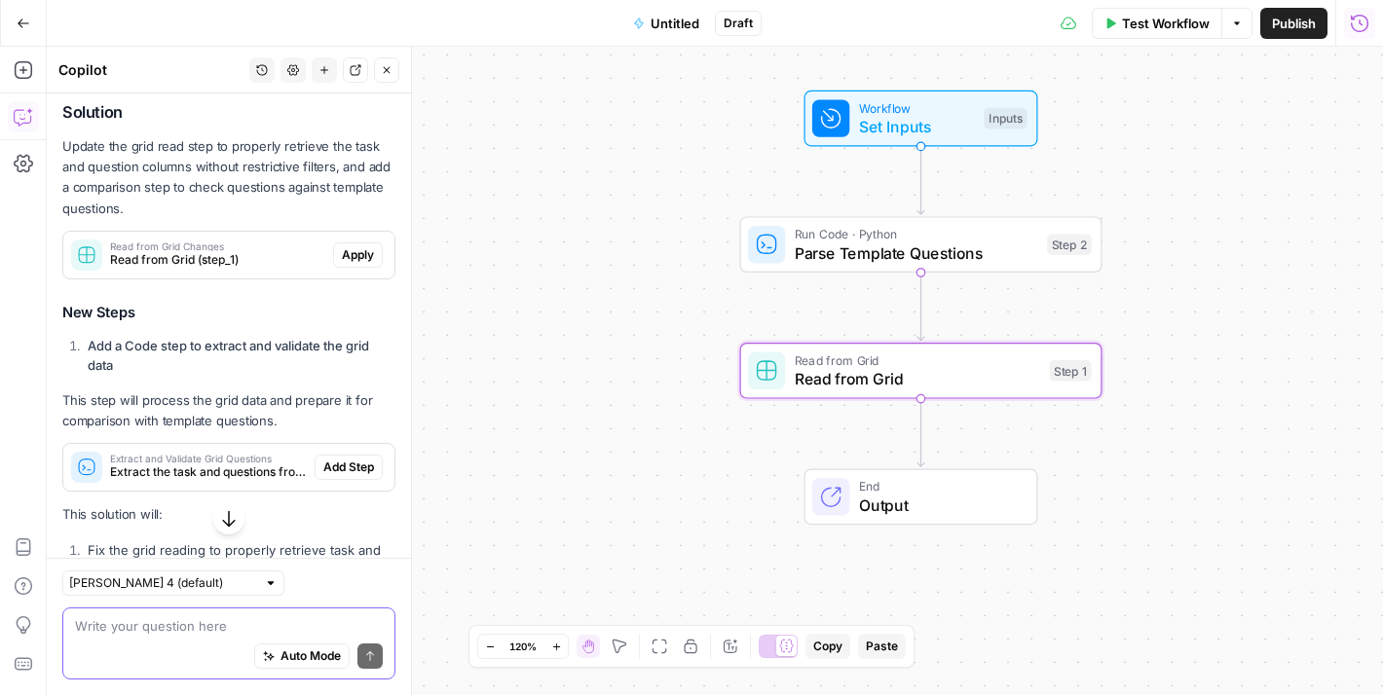
click at [349, 264] on span "Apply" at bounding box center [358, 255] width 32 height 18
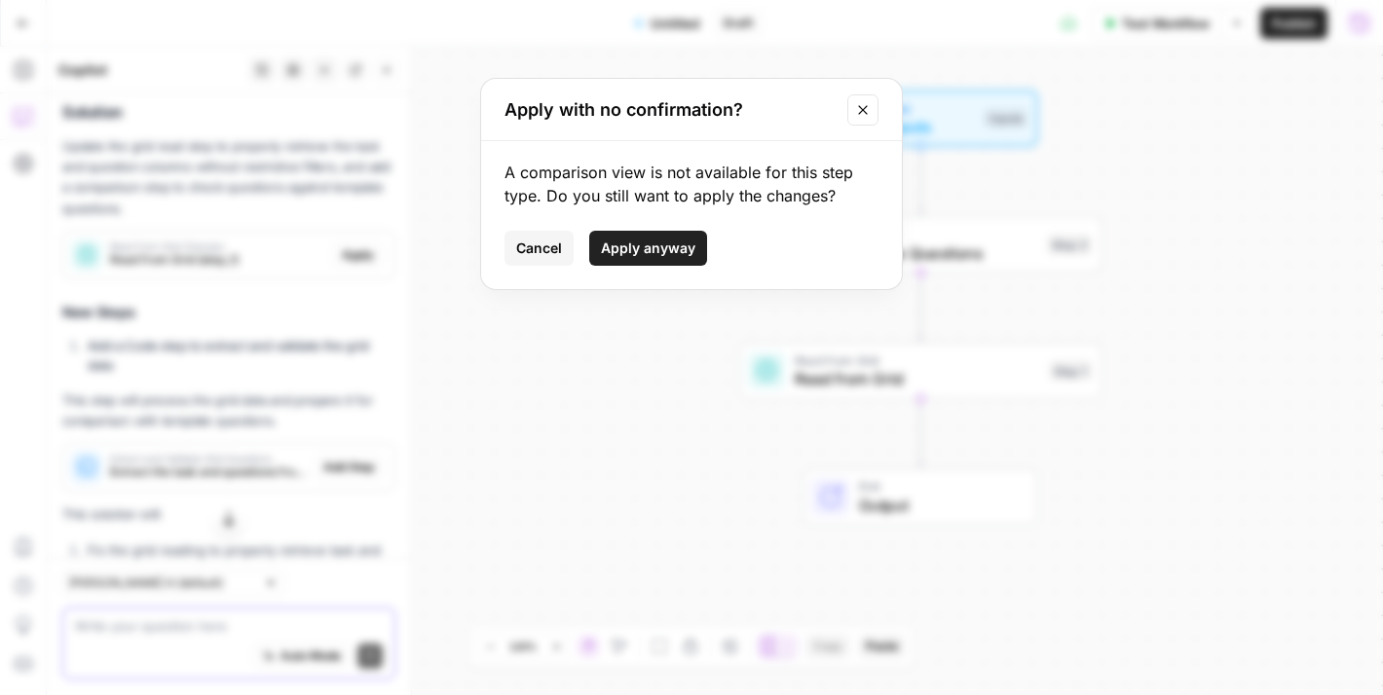
click at [636, 258] on button "Apply anyway" at bounding box center [648, 248] width 118 height 35
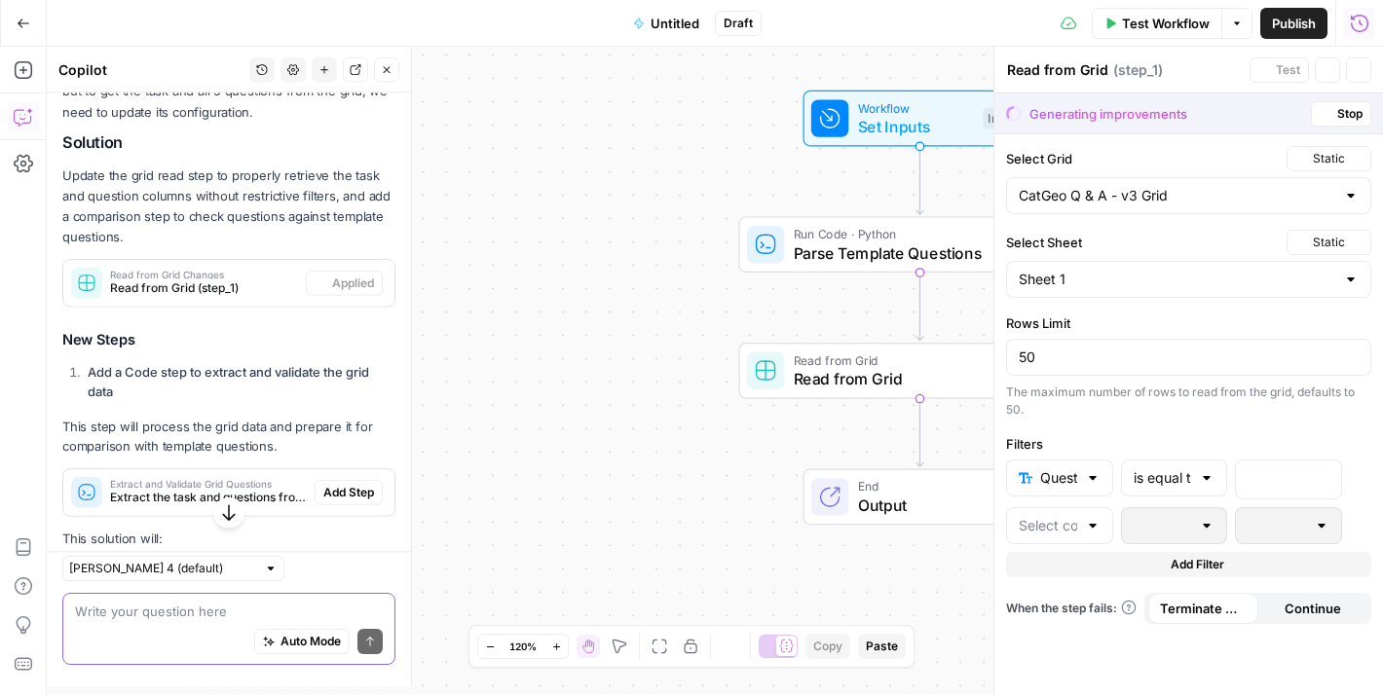
scroll to position [1019, 0]
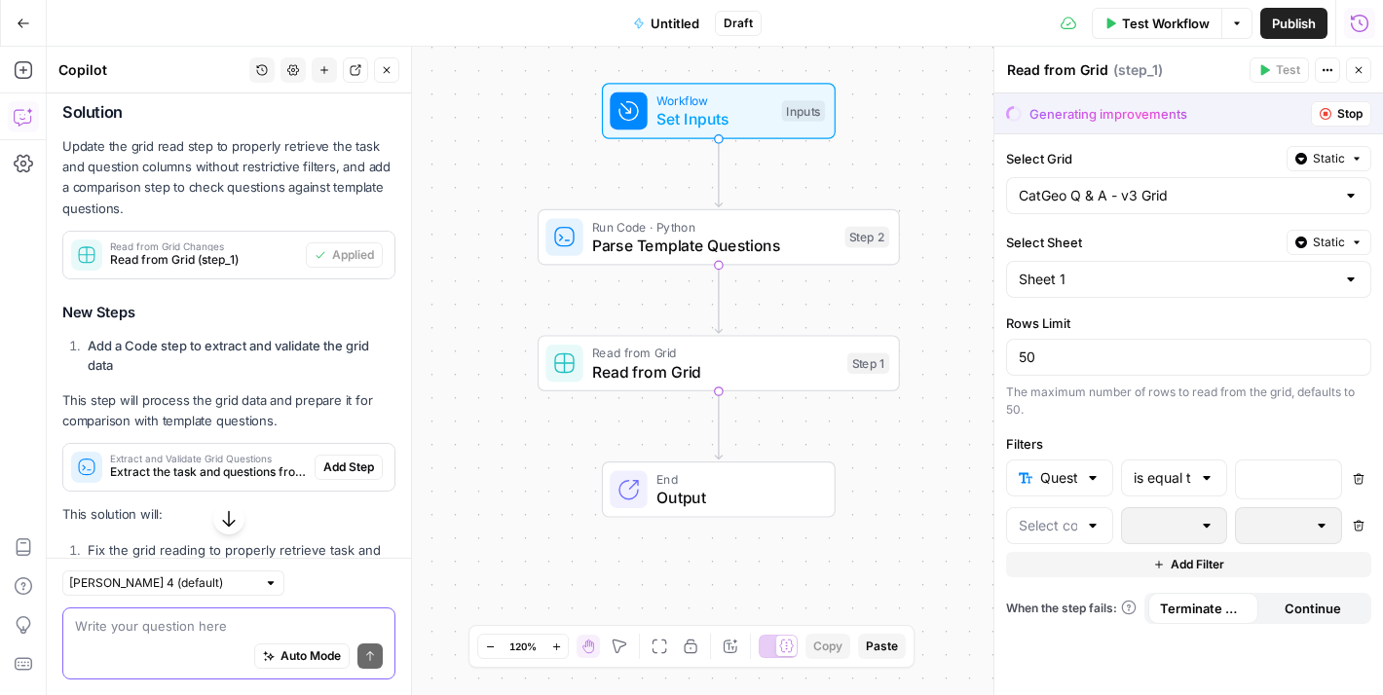
click at [1334, 106] on button "Stop" at bounding box center [1341, 113] width 60 height 25
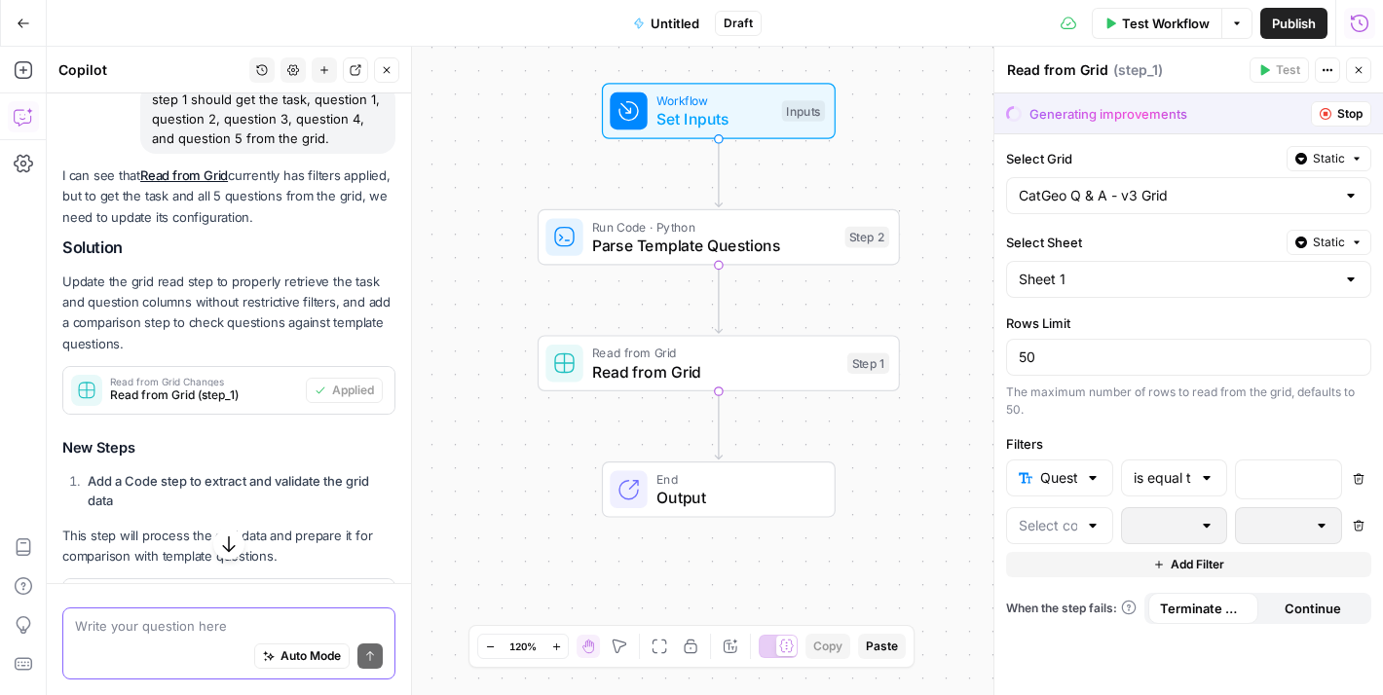
scroll to position [853, 0]
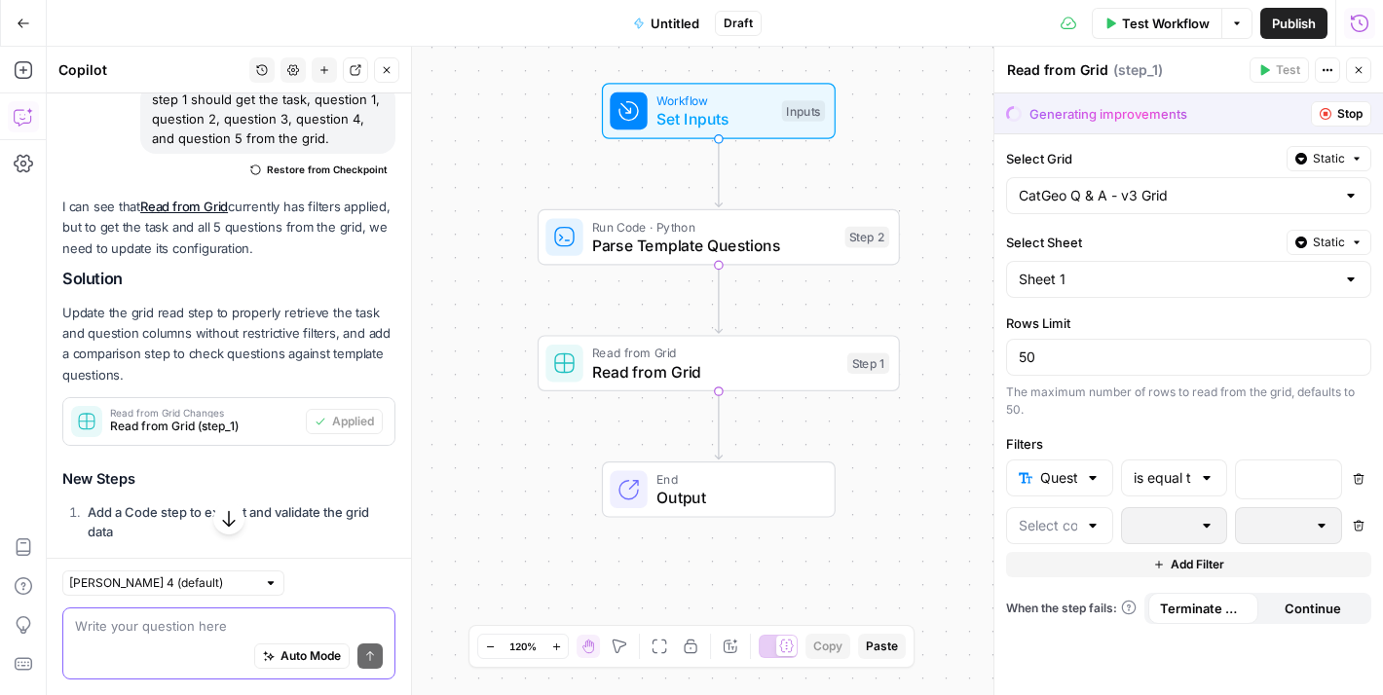
click at [1337, 117] on span "Stop" at bounding box center [1349, 114] width 25 height 18
click at [1344, 116] on span "Stop" at bounding box center [1349, 114] width 25 height 18
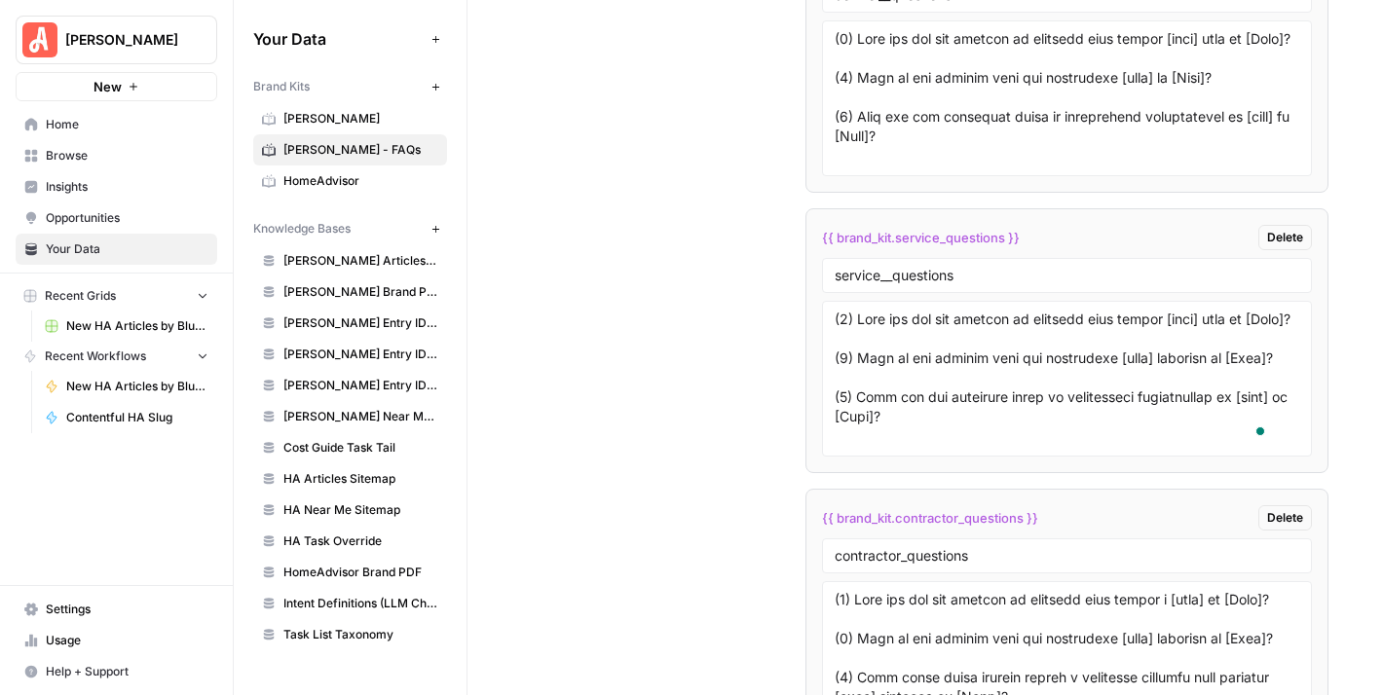
scroll to position [94, 0]
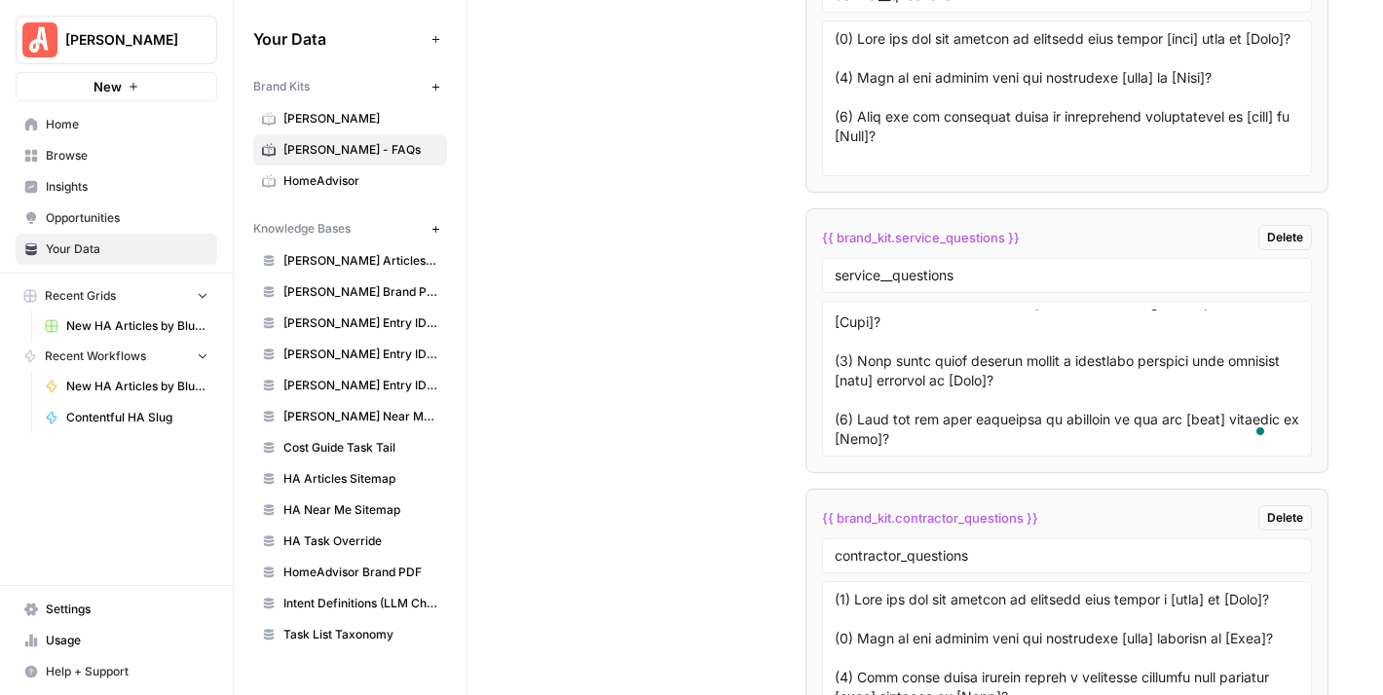
click at [1049, 366] on textarea "To enrich screen reader interactions, please activate Accessibility in Grammarl…" at bounding box center [1066, 379] width 464 height 138
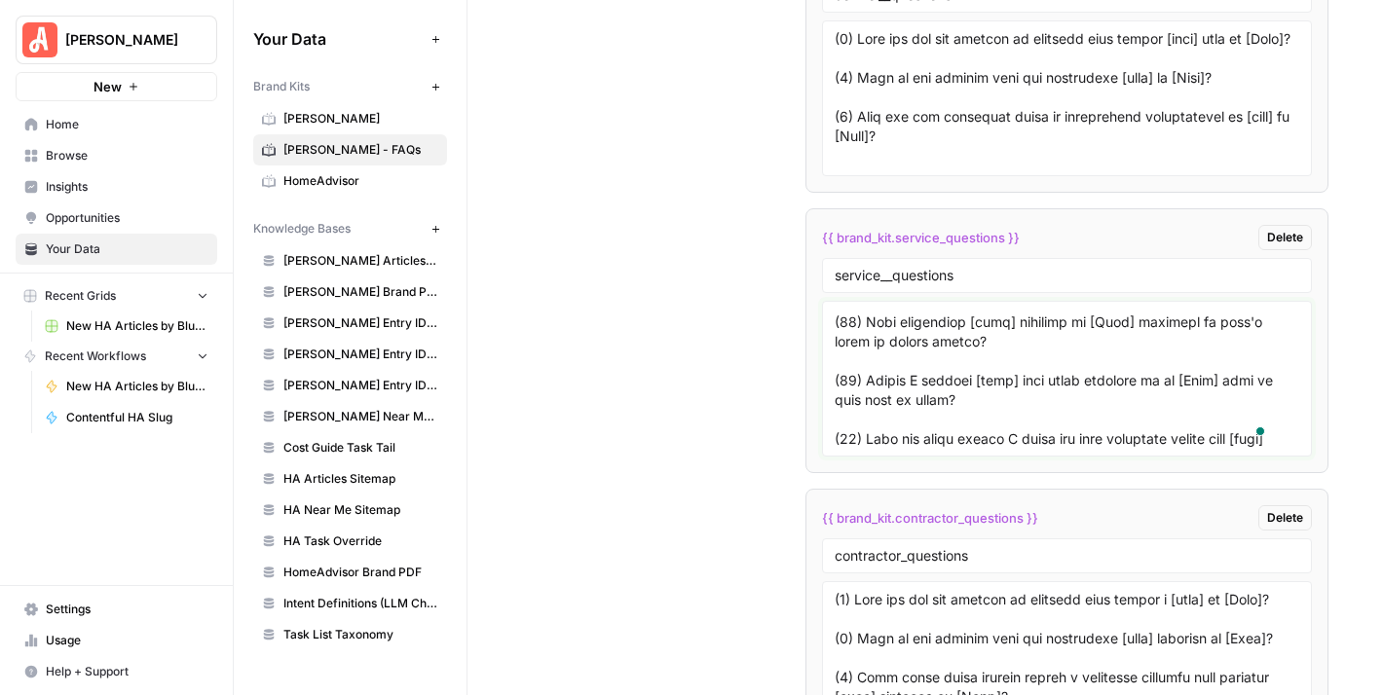
scroll to position [581, 0]
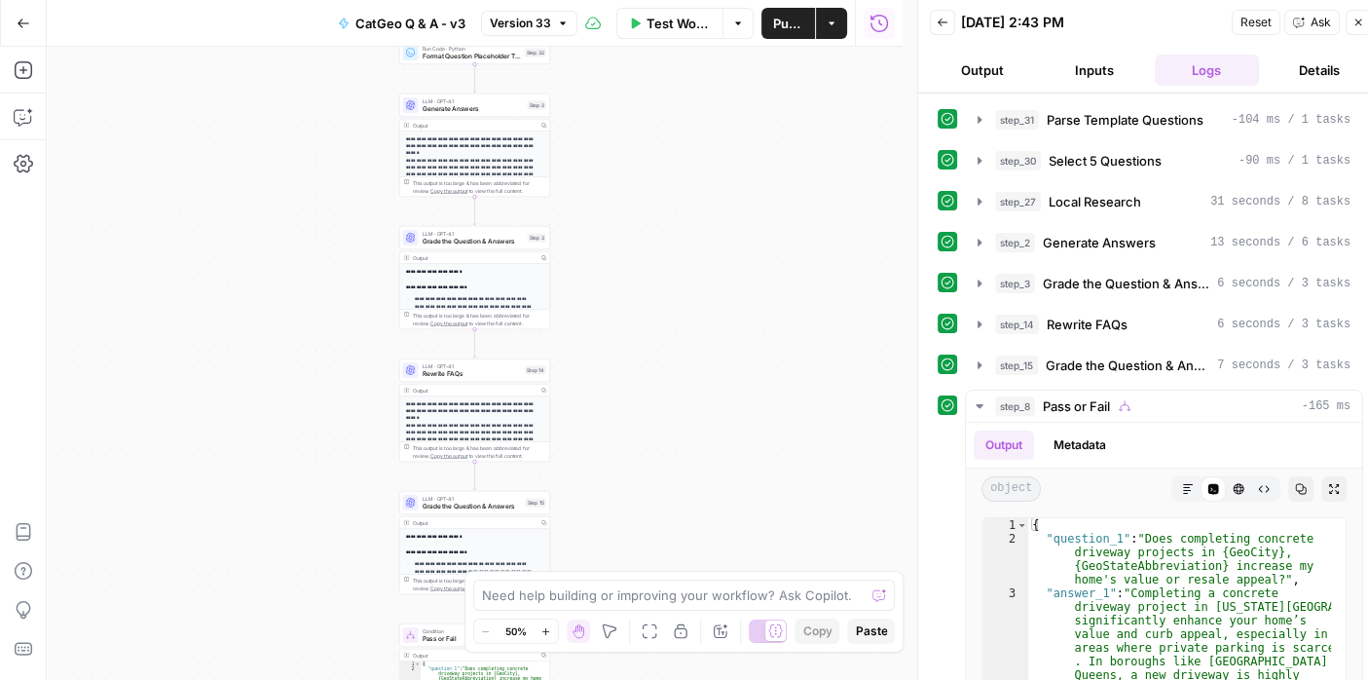
click at [19, 17] on icon "button" at bounding box center [24, 24] width 14 height 14
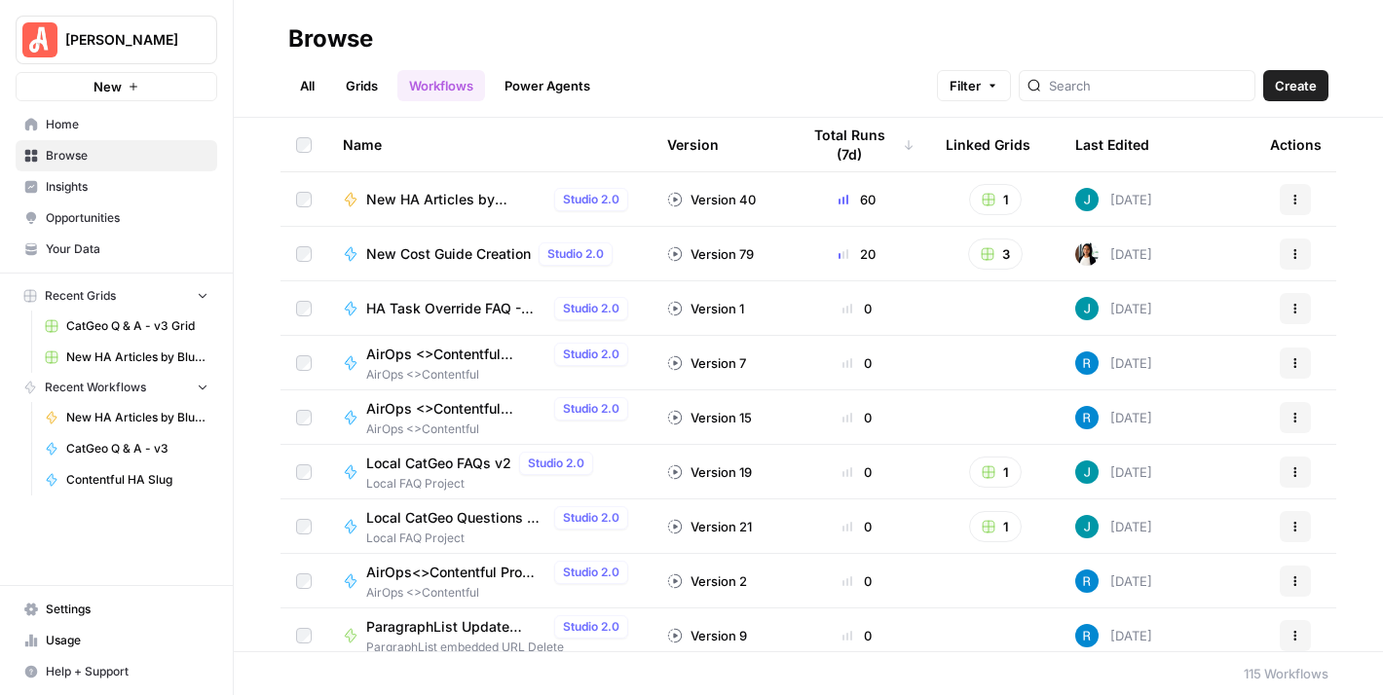
click at [368, 75] on link "Grids" at bounding box center [361, 85] width 55 height 31
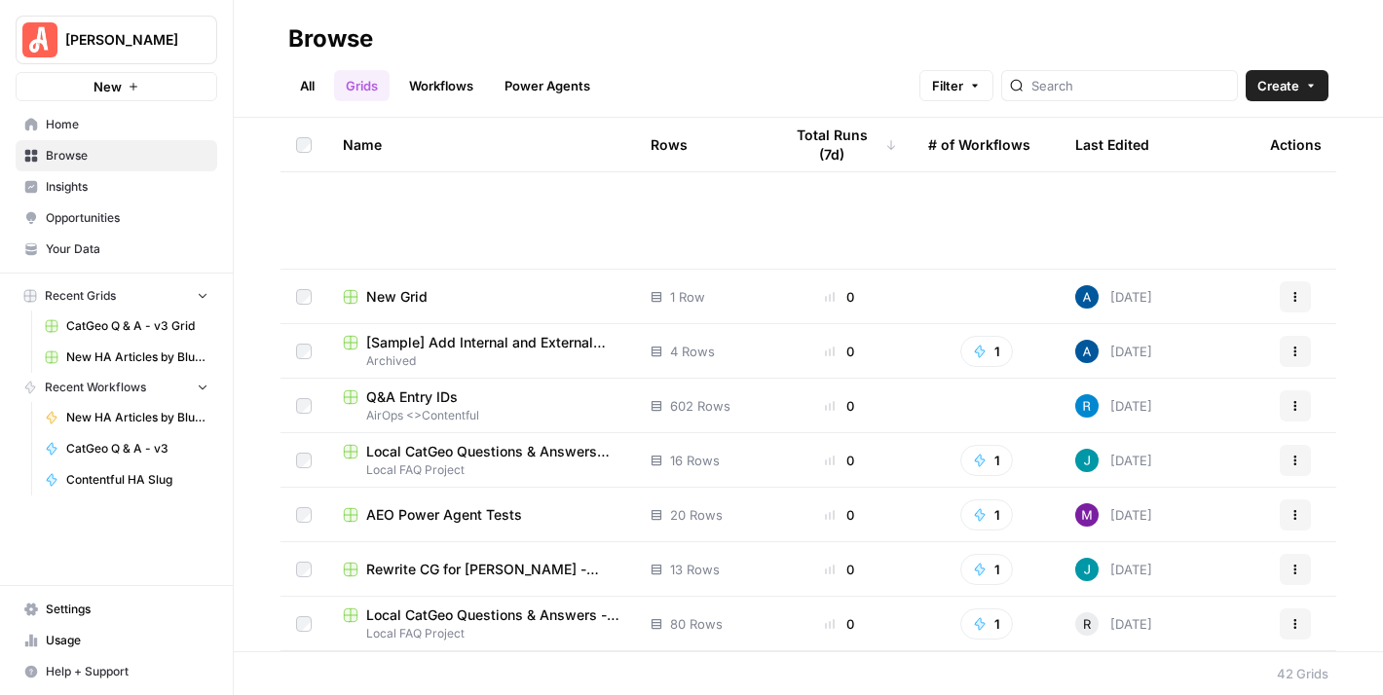
scroll to position [1811, 0]
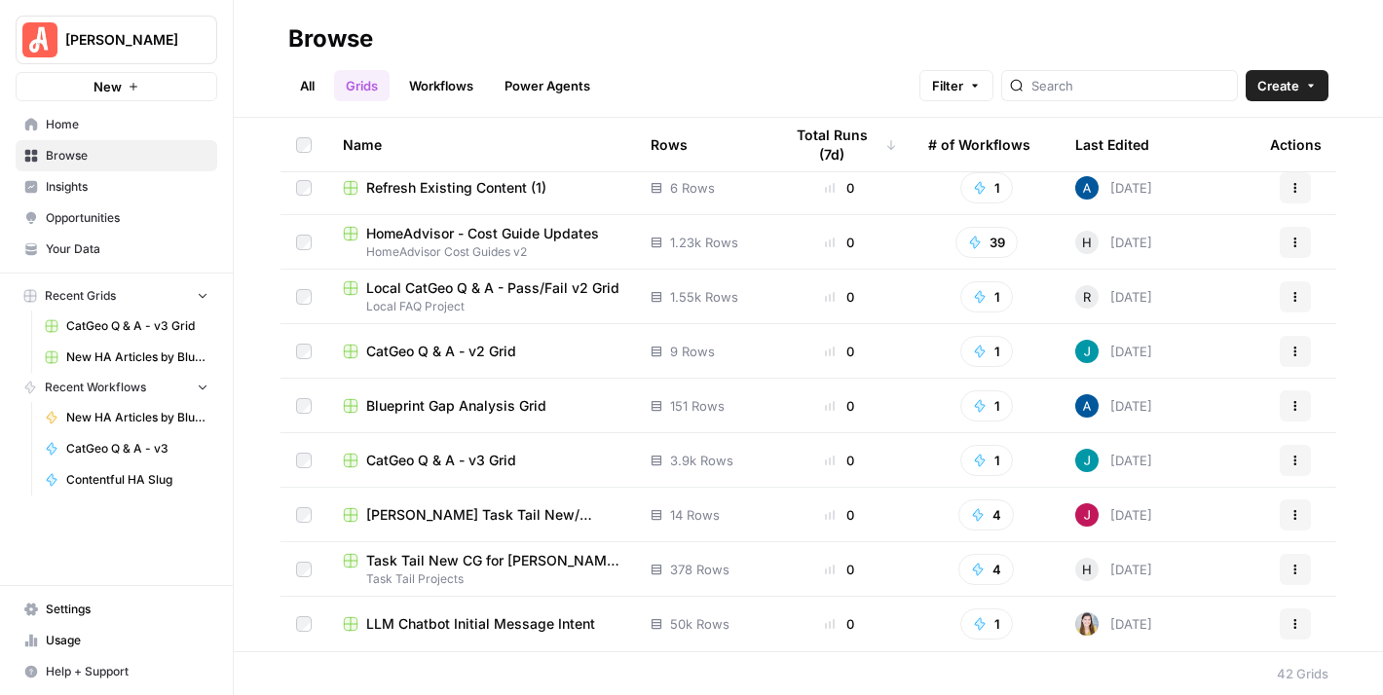
click at [477, 451] on span "CatGeo Q & A - v3 Grid" at bounding box center [441, 460] width 150 height 19
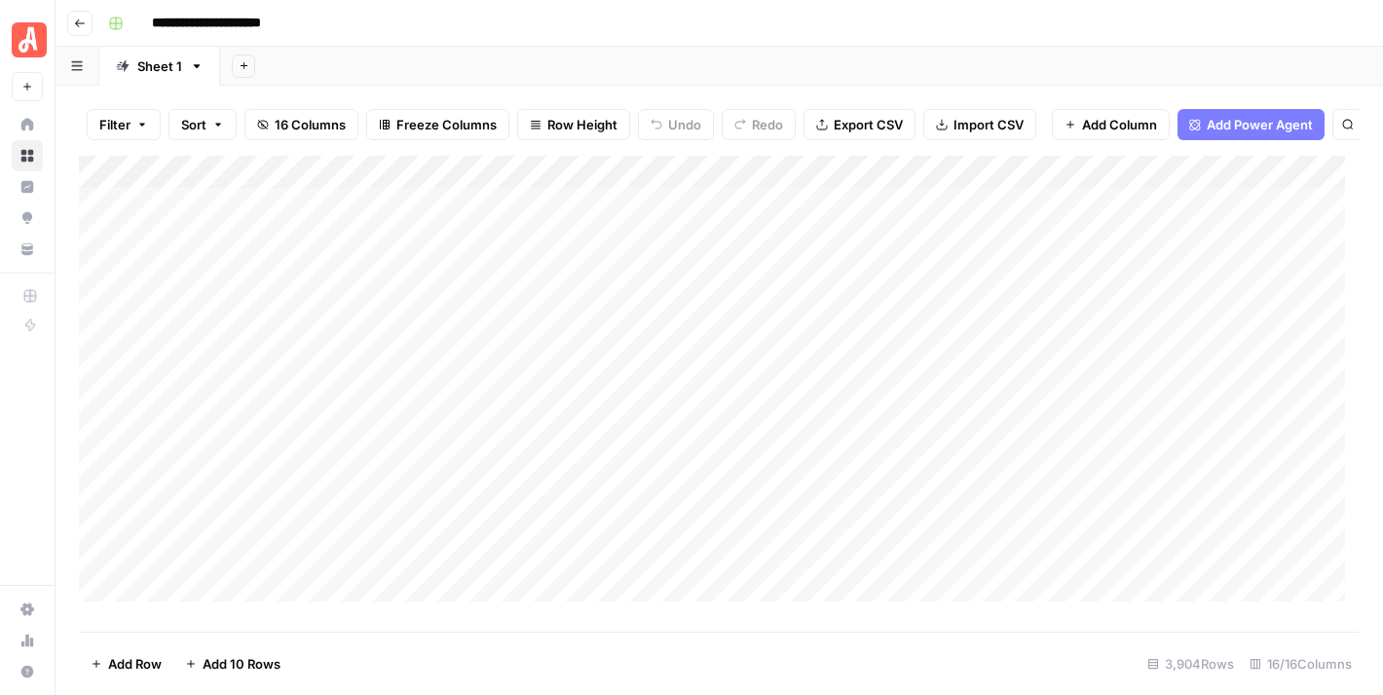
click at [1272, 185] on div "Add Column" at bounding box center [719, 387] width 1280 height 462
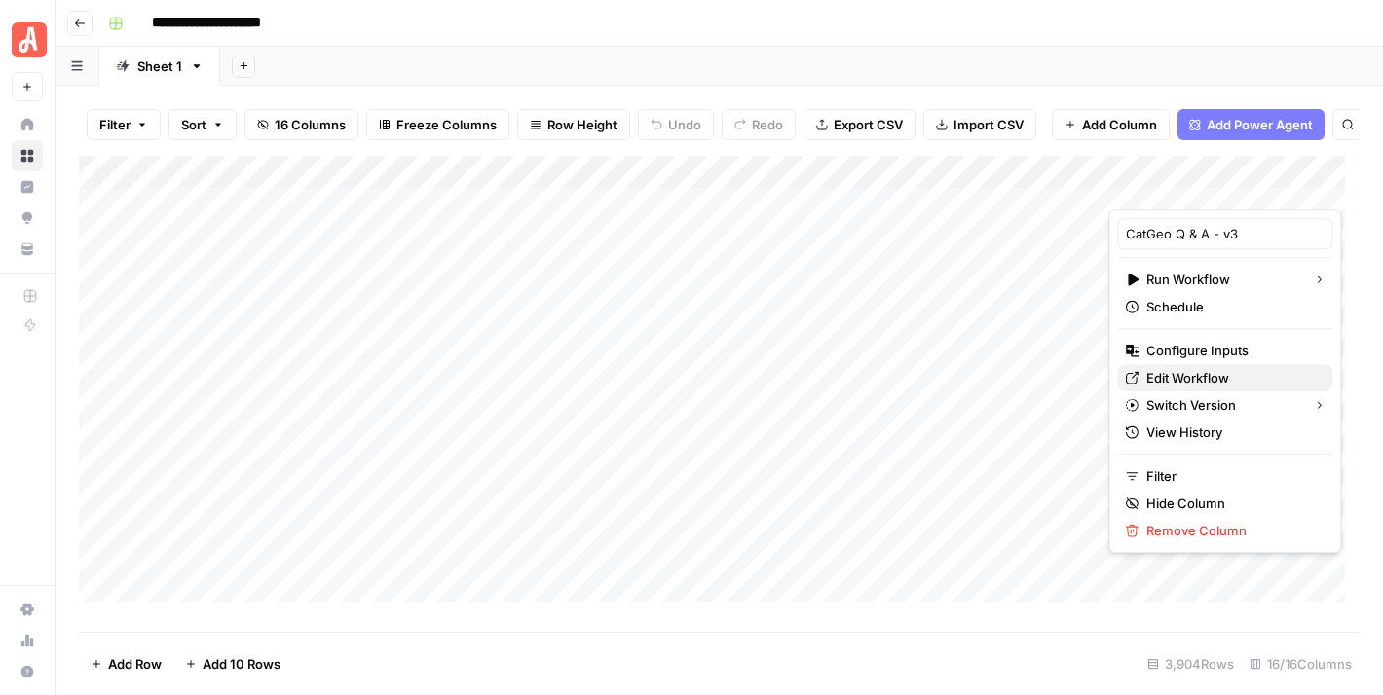
click at [1236, 370] on span "Edit Workflow" at bounding box center [1231, 377] width 170 height 19
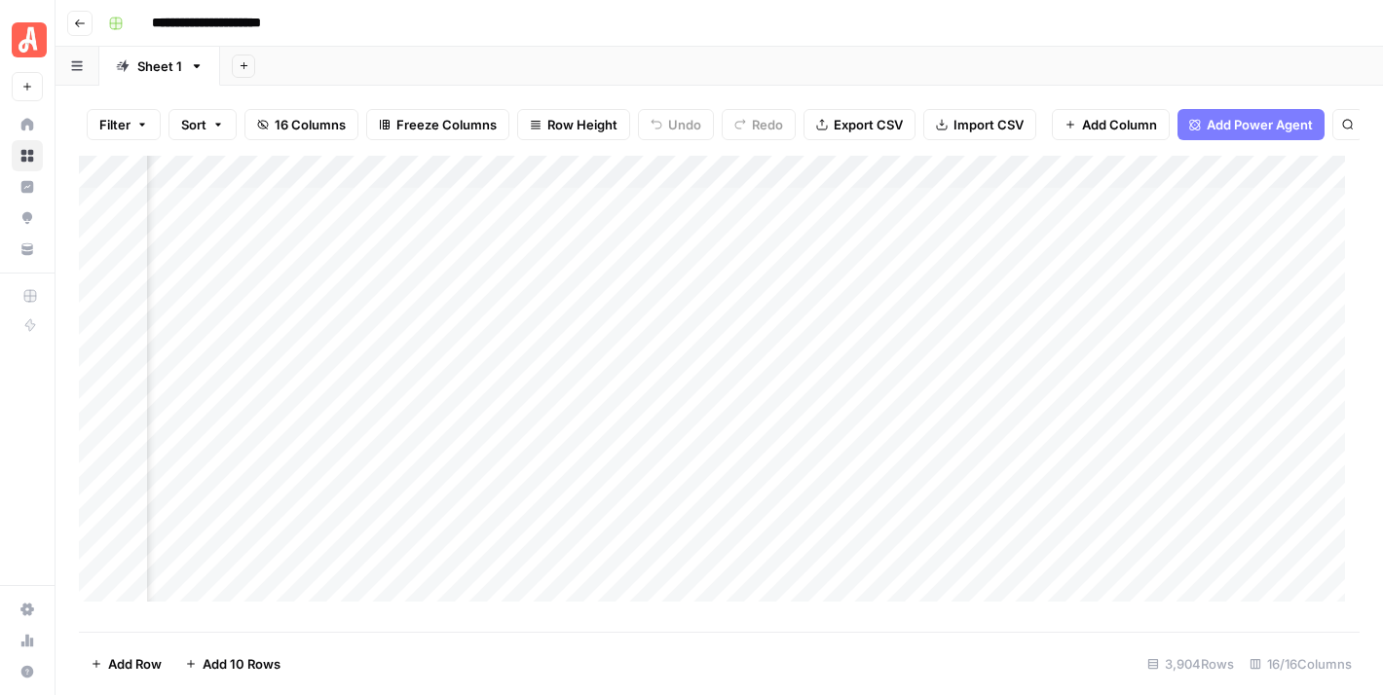
scroll to position [0, 779]
click at [775, 215] on div "Add Column" at bounding box center [719, 387] width 1280 height 462
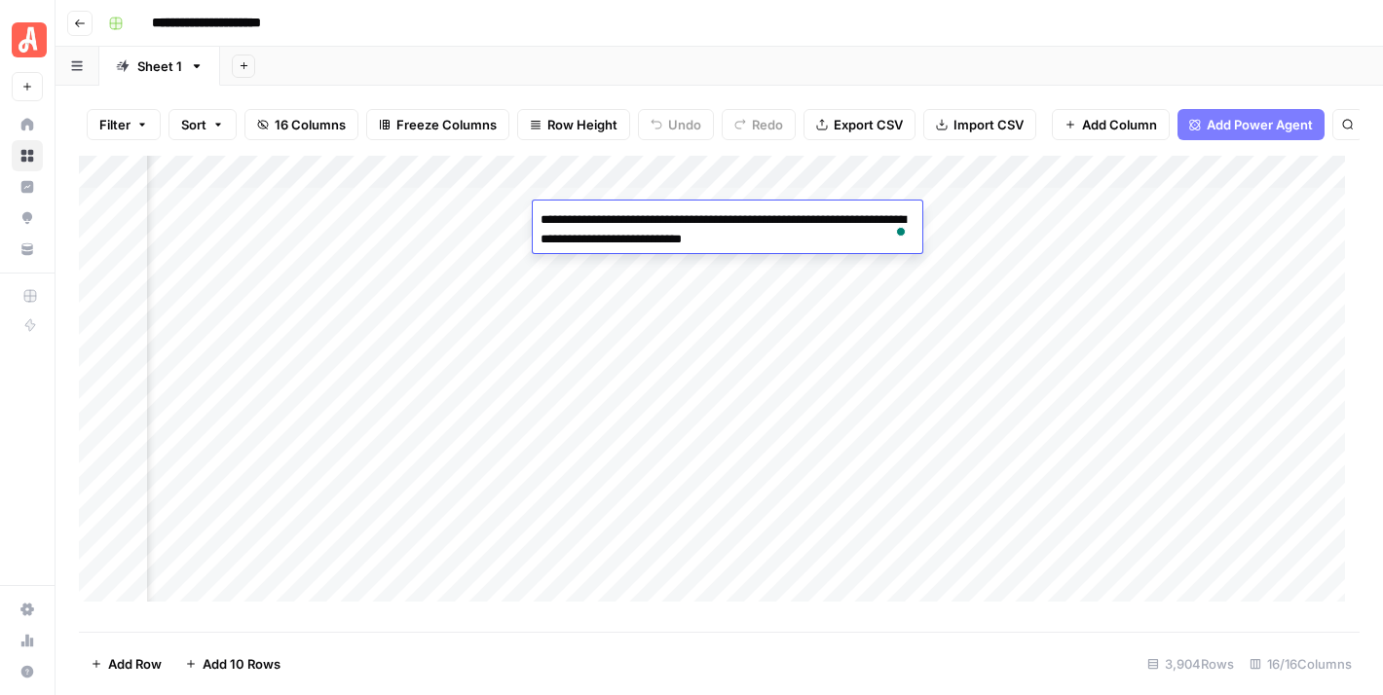
drag, startPoint x: 814, startPoint y: 235, endPoint x: 608, endPoint y: 239, distance: 206.4
click at [608, 239] on textarea "**********" at bounding box center [727, 229] width 389 height 47
click at [985, 25] on div "**********" at bounding box center [731, 23] width 1263 height 31
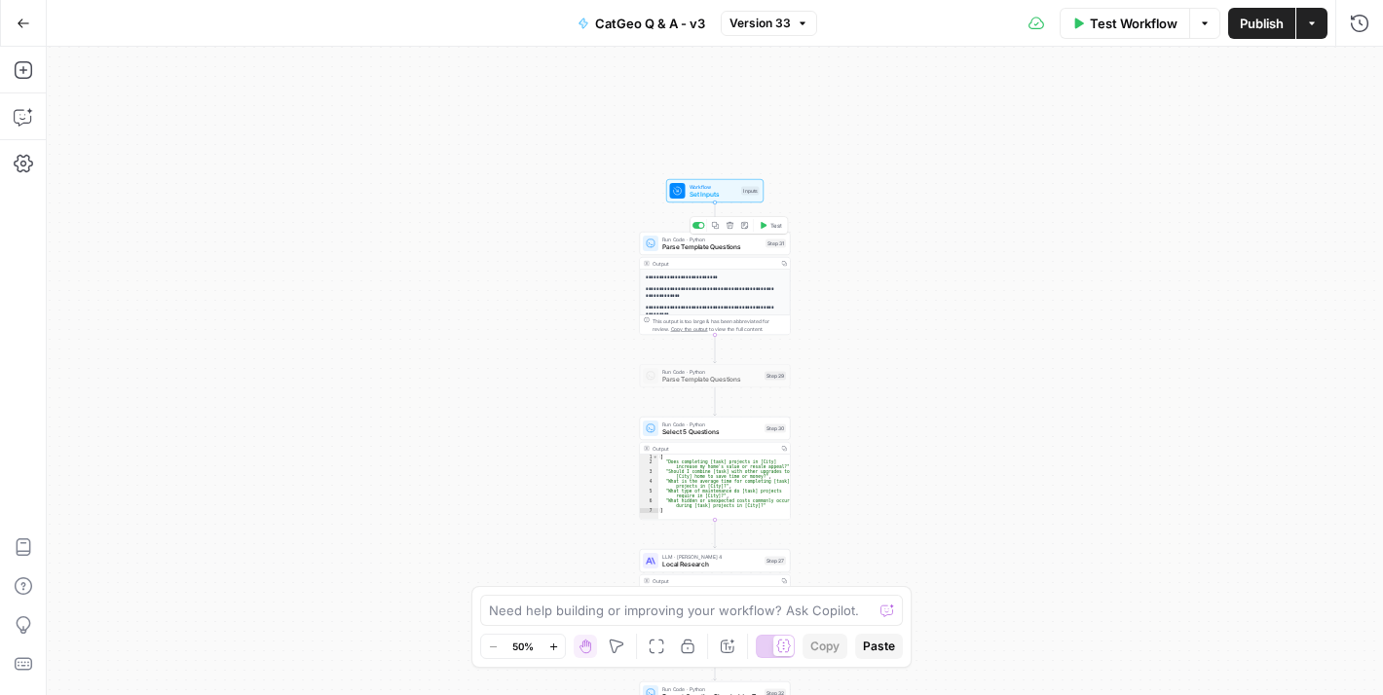
click at [712, 222] on icon "button" at bounding box center [716, 226] width 8 height 8
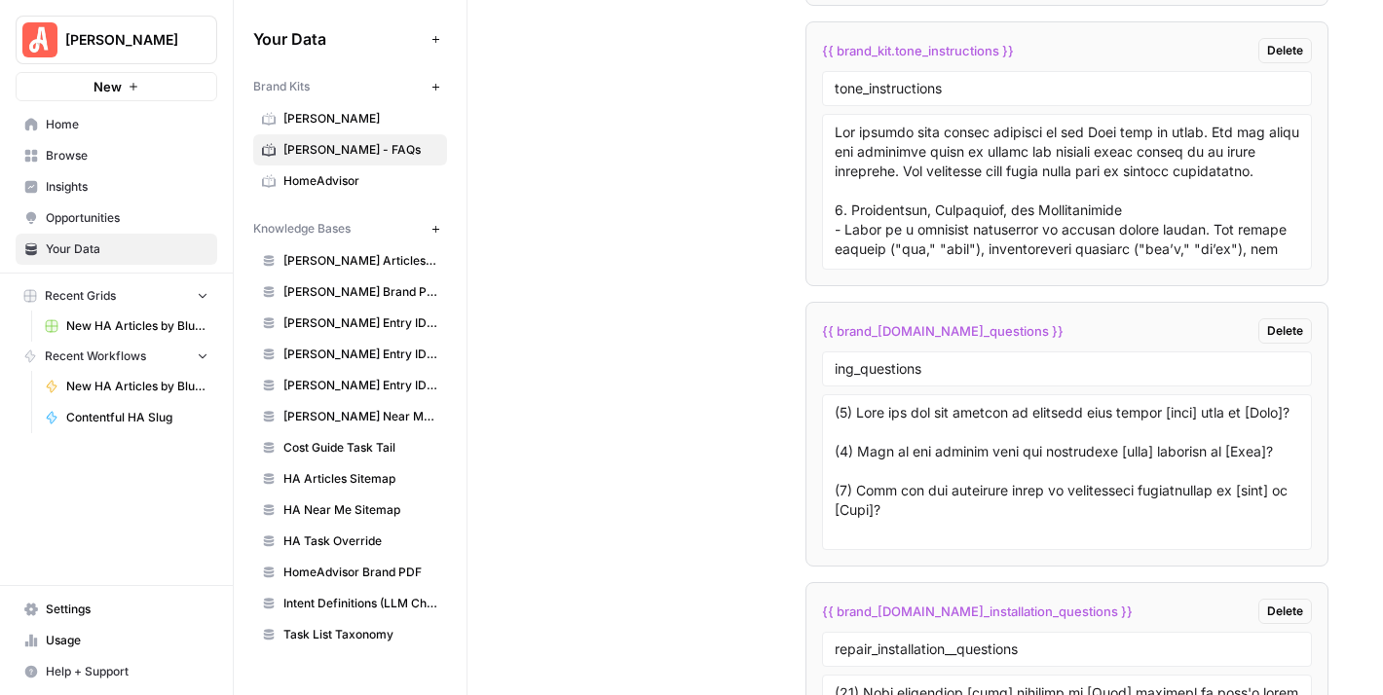
scroll to position [3822, 0]
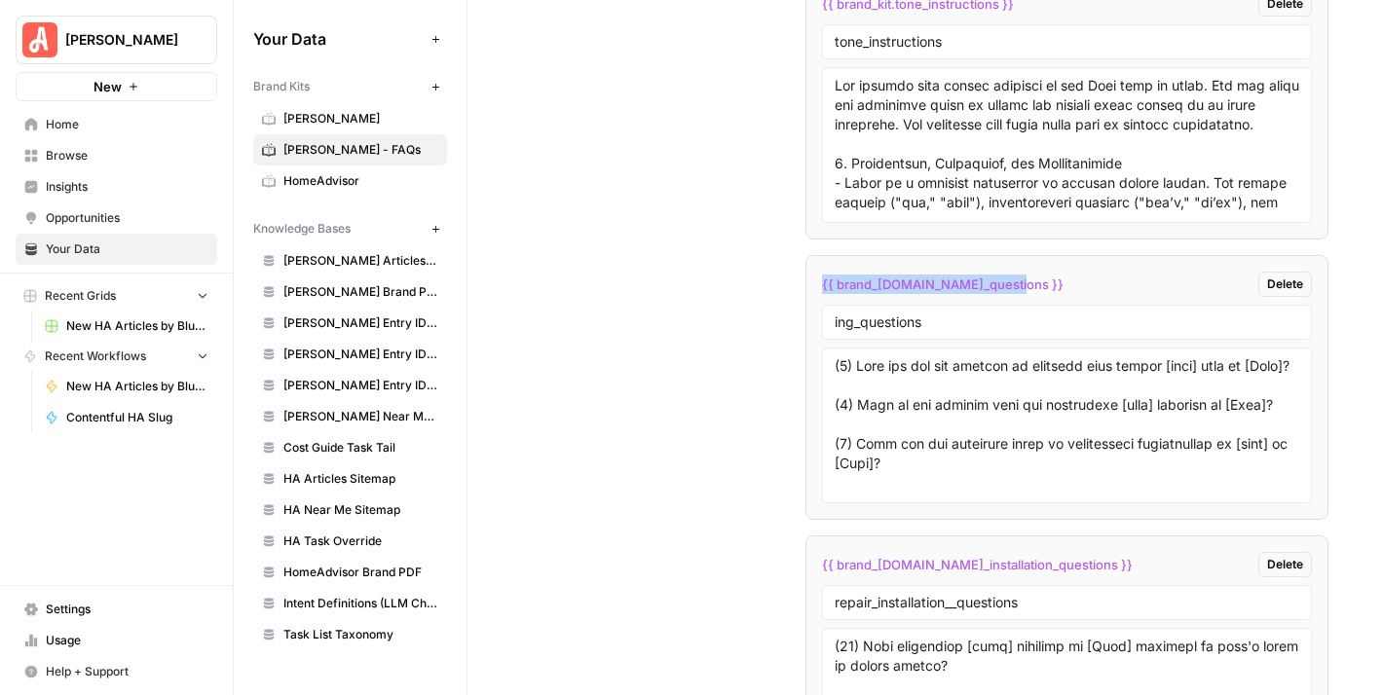
drag, startPoint x: 1007, startPoint y: 274, endPoint x: 804, endPoint y: 280, distance: 202.6
click at [805, 280] on li "{{ brand_[DOMAIN_NAME]_questions }} Delete ing_questions" at bounding box center [1066, 387] width 523 height 265
copy span "{{ brand_[DOMAIN_NAME]_questions }}"
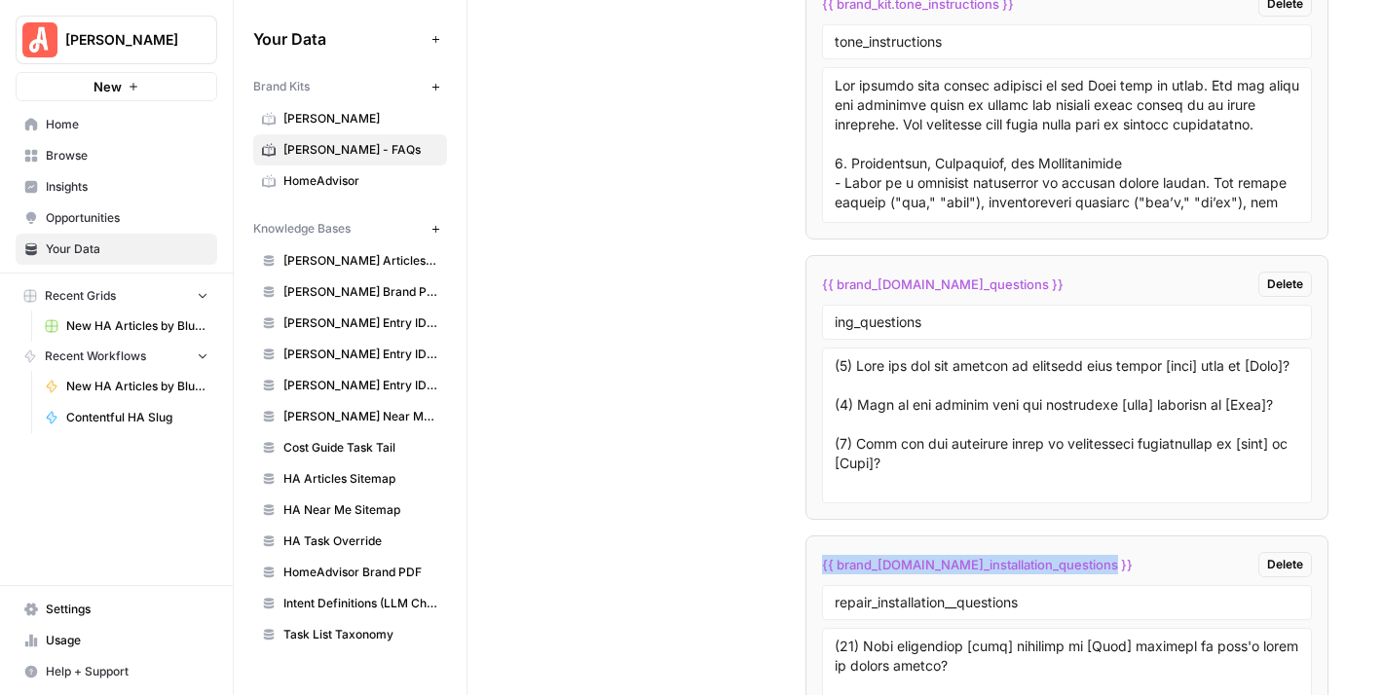
drag, startPoint x: 1076, startPoint y: 560, endPoint x: 818, endPoint y: 551, distance: 258.2
click at [822, 555] on span "{{ brand_[DOMAIN_NAME]_installation_questions }}" at bounding box center [977, 564] width 311 height 19
copy span "{{ brand_[DOMAIN_NAME]_installation_questions }}"
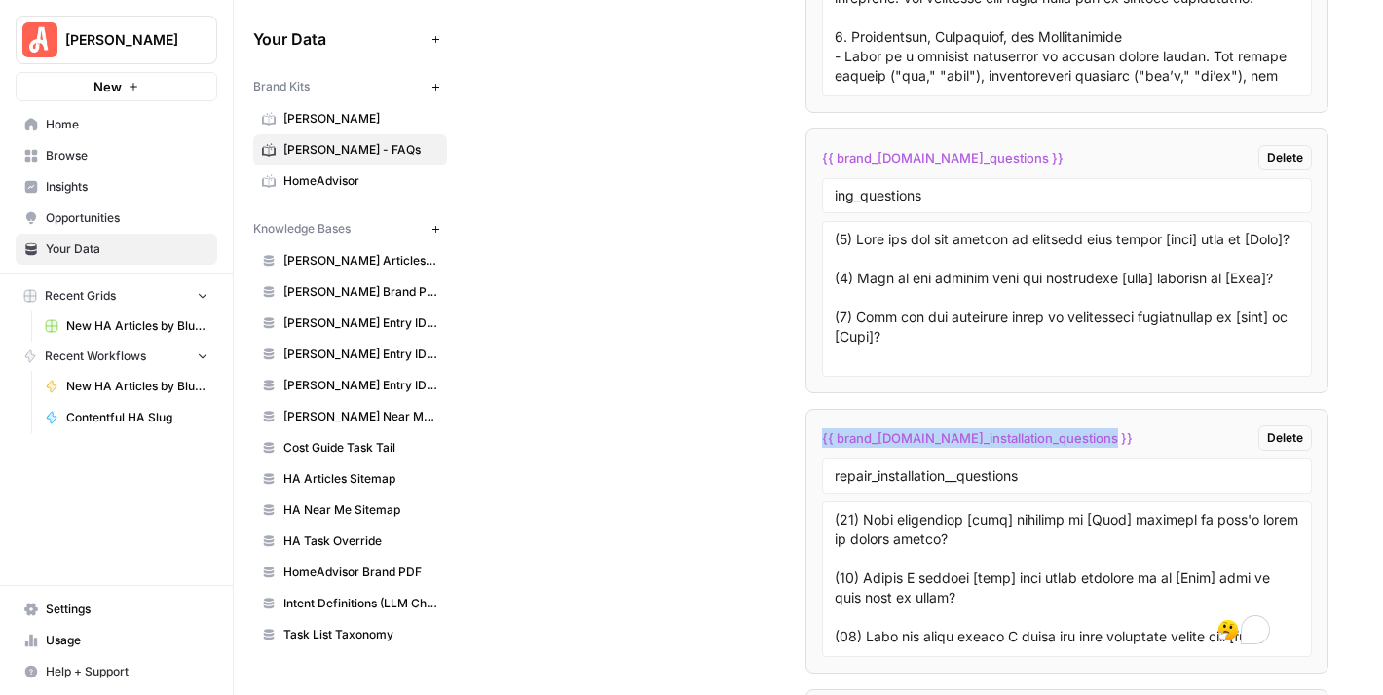
scroll to position [4115, 0]
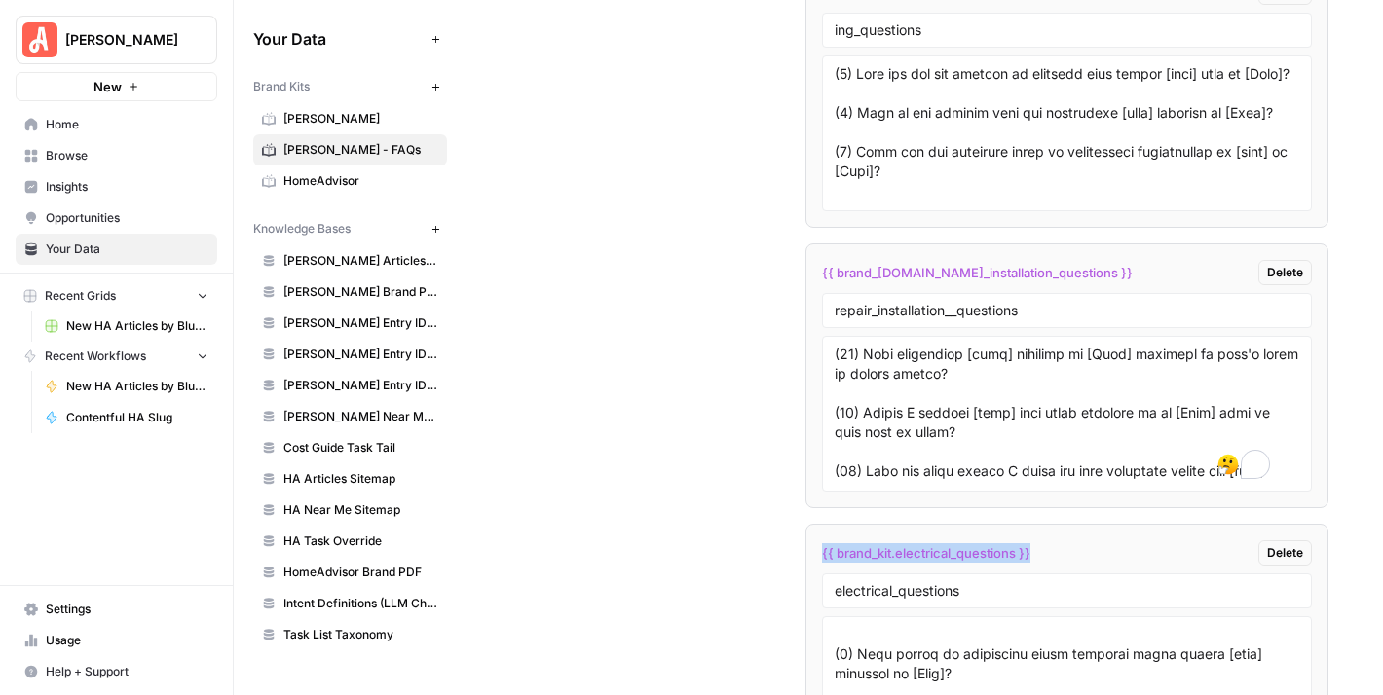
drag, startPoint x: 1055, startPoint y: 539, endPoint x: 800, endPoint y: 532, distance: 255.2
copy span "{{ brand_kit.electrical_questions }}"
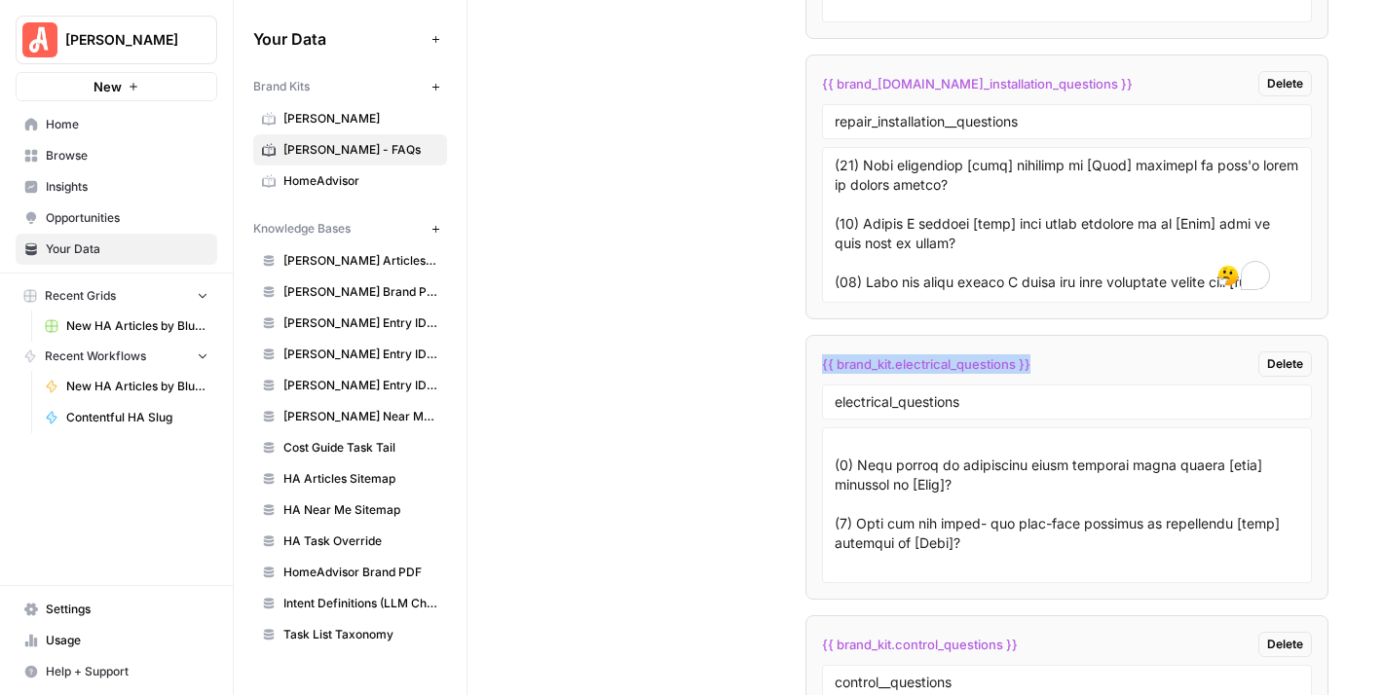
scroll to position [4504, 0]
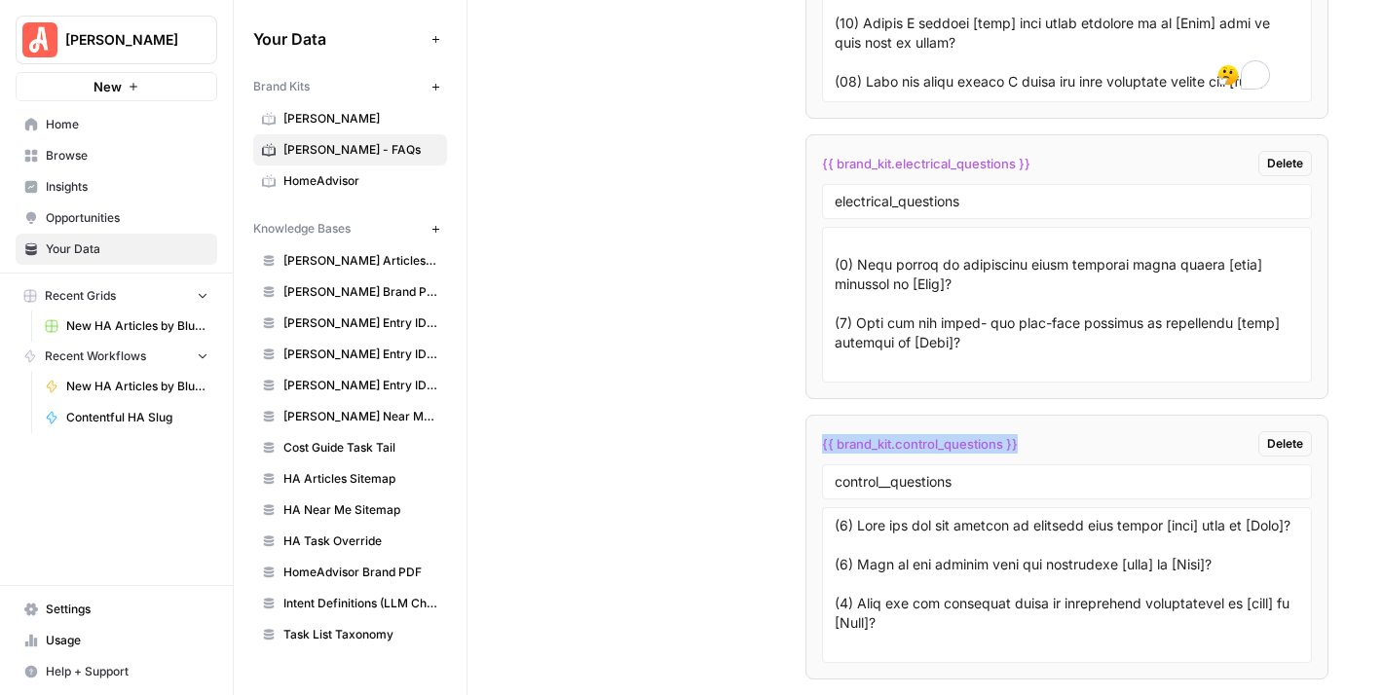
drag, startPoint x: 1012, startPoint y: 434, endPoint x: 841, endPoint y: 431, distance: 170.4
copy span "{{ brand_kit.control_questions }}"
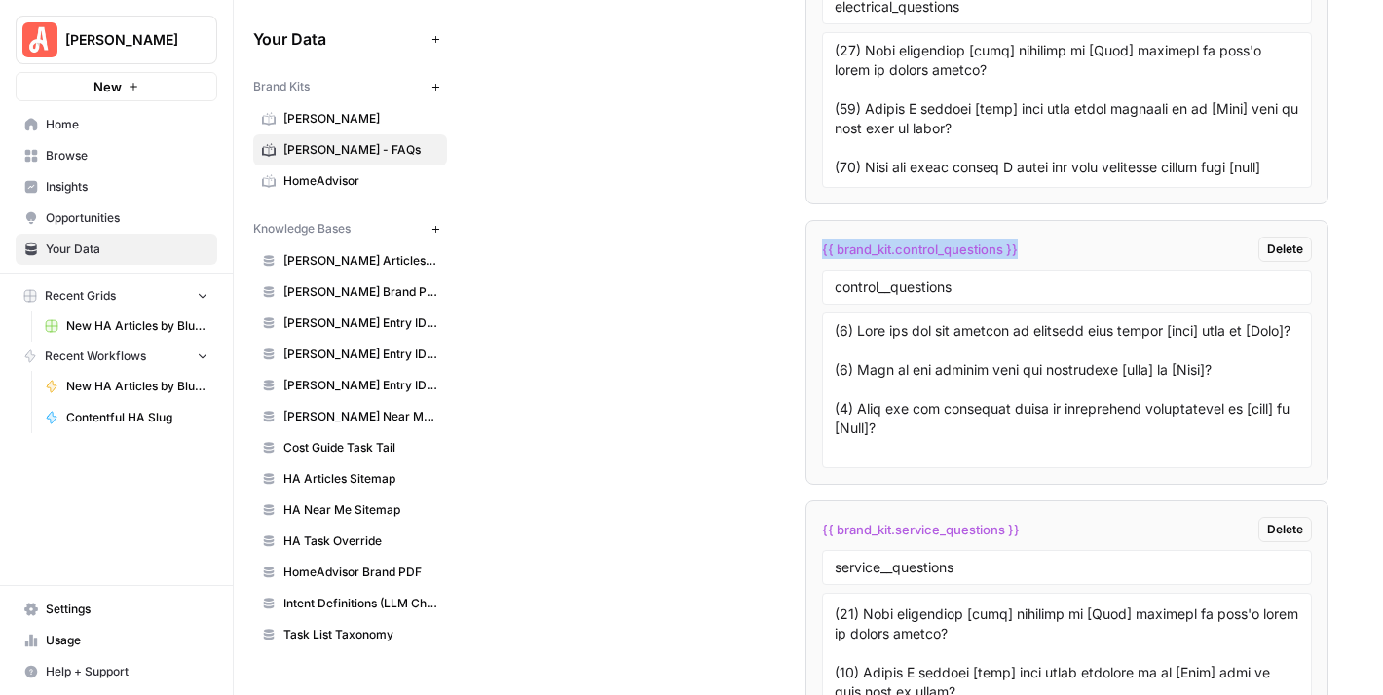
scroll to position [292, 0]
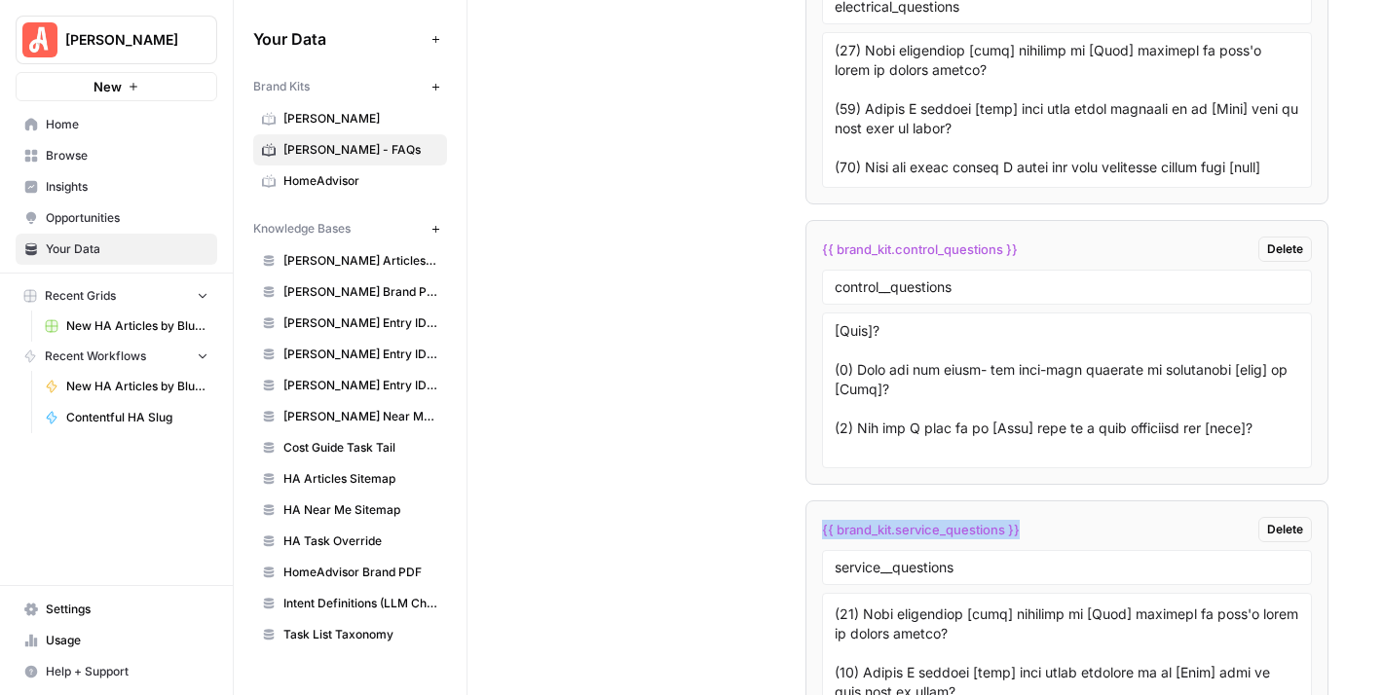
drag, startPoint x: 1018, startPoint y: 512, endPoint x: 675, endPoint y: 506, distance: 343.7
click at [675, 506] on div "Custom Variables Create custom variables that will appear as global brand varia…" at bounding box center [925, 656] width 806 height 3754
copy span "{{ brand_kit.service_questions }}"
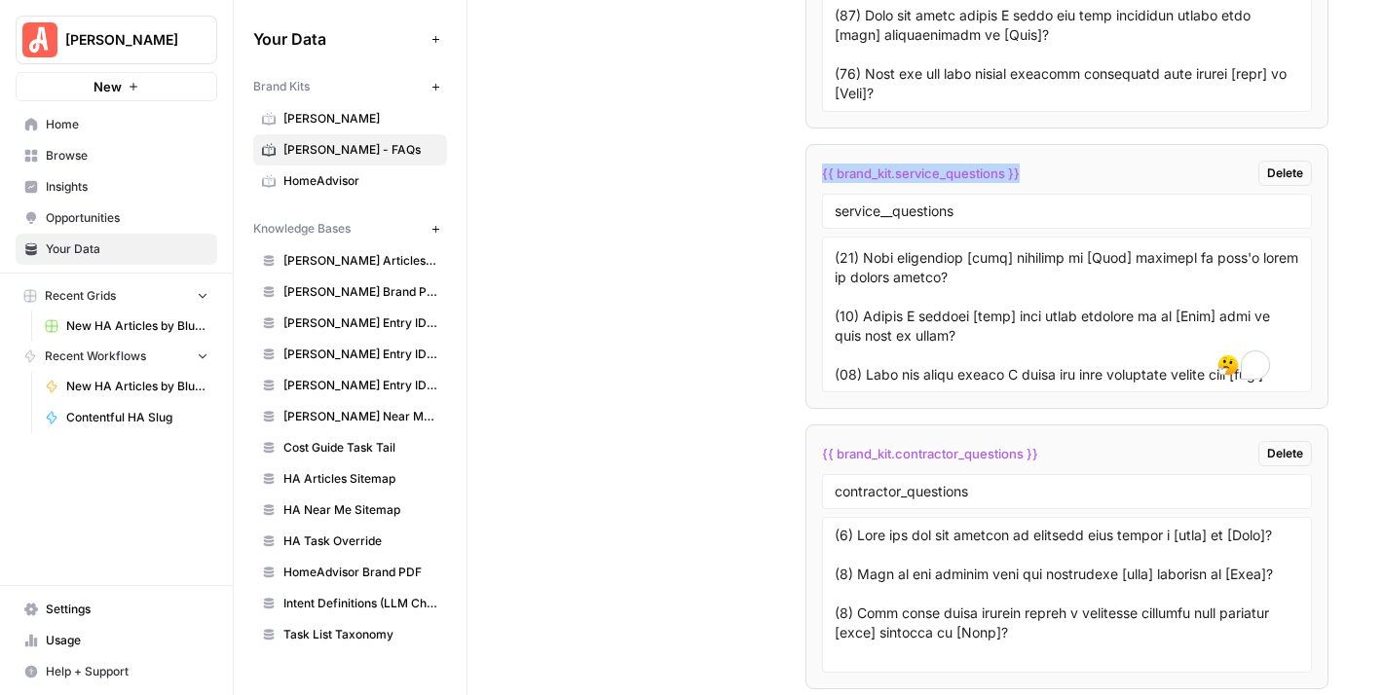
scroll to position [5088, 0]
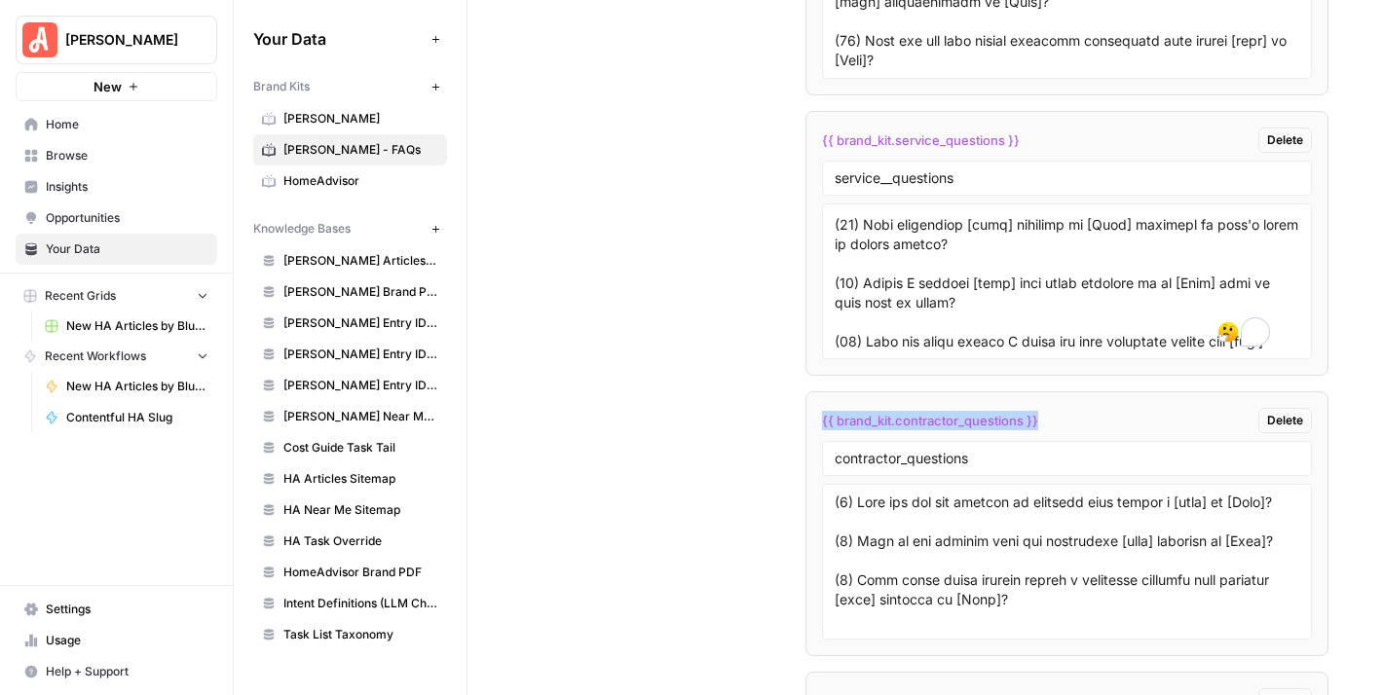
drag, startPoint x: 1043, startPoint y: 410, endPoint x: 622, endPoint y: 374, distance: 422.1
click at [622, 374] on div "Custom Variables Create custom variables that will appear as global brand varia…" at bounding box center [925, 267] width 806 height 3754
copy span "{{ brand_kit.contractor_questions }}"
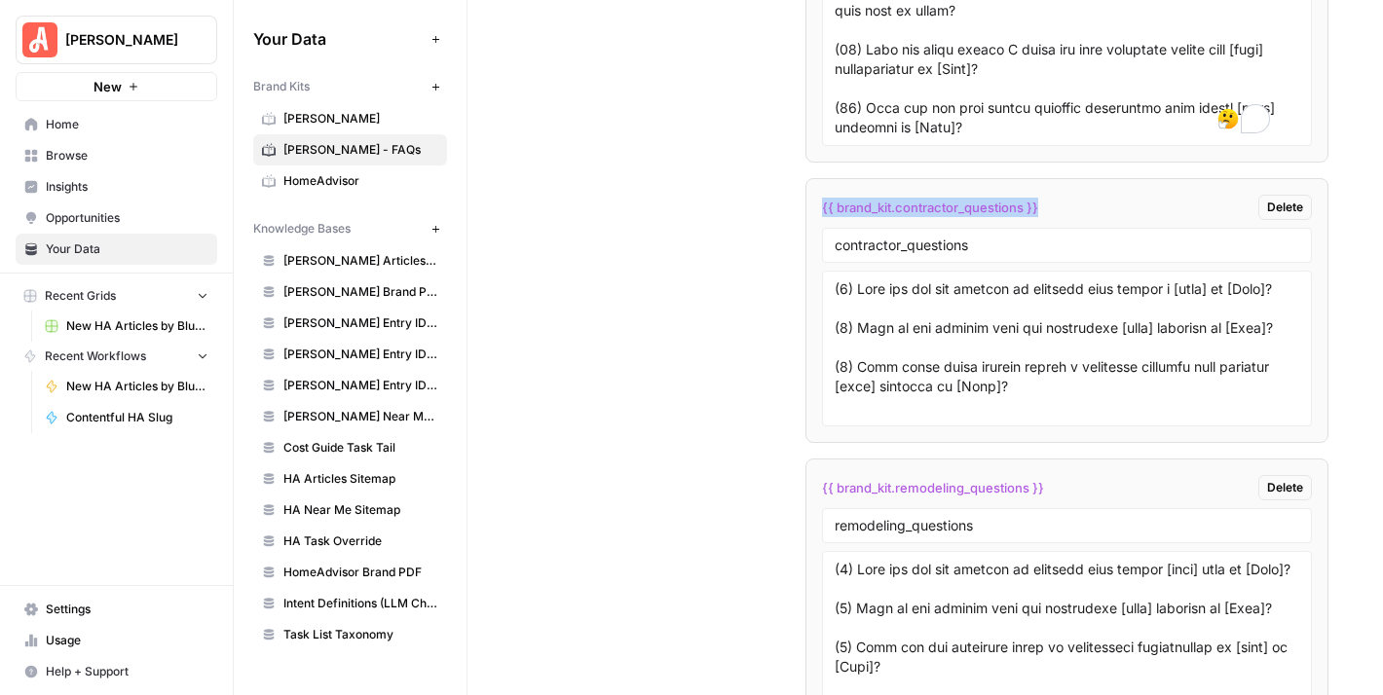
scroll to position [5380, 0]
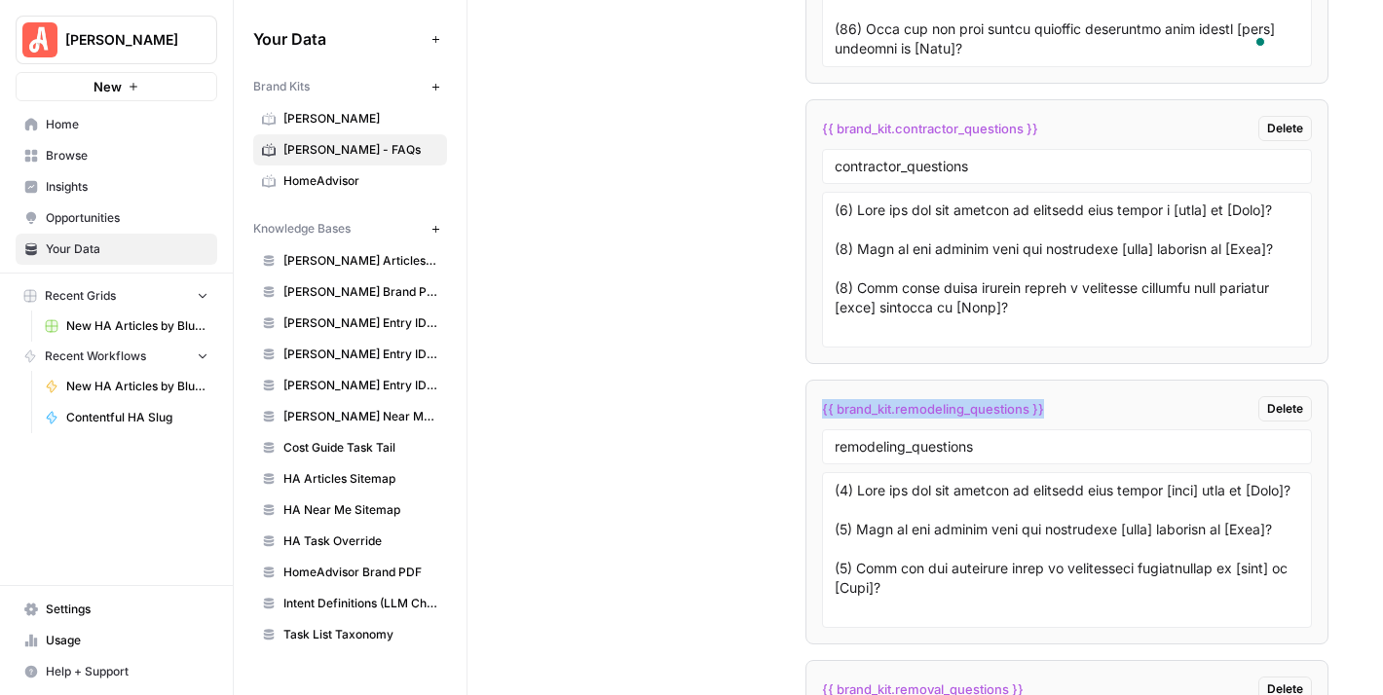
drag, startPoint x: 1052, startPoint y: 400, endPoint x: 798, endPoint y: 397, distance: 253.2
copy span "{{ brand_kit.remodeling_questions }}"
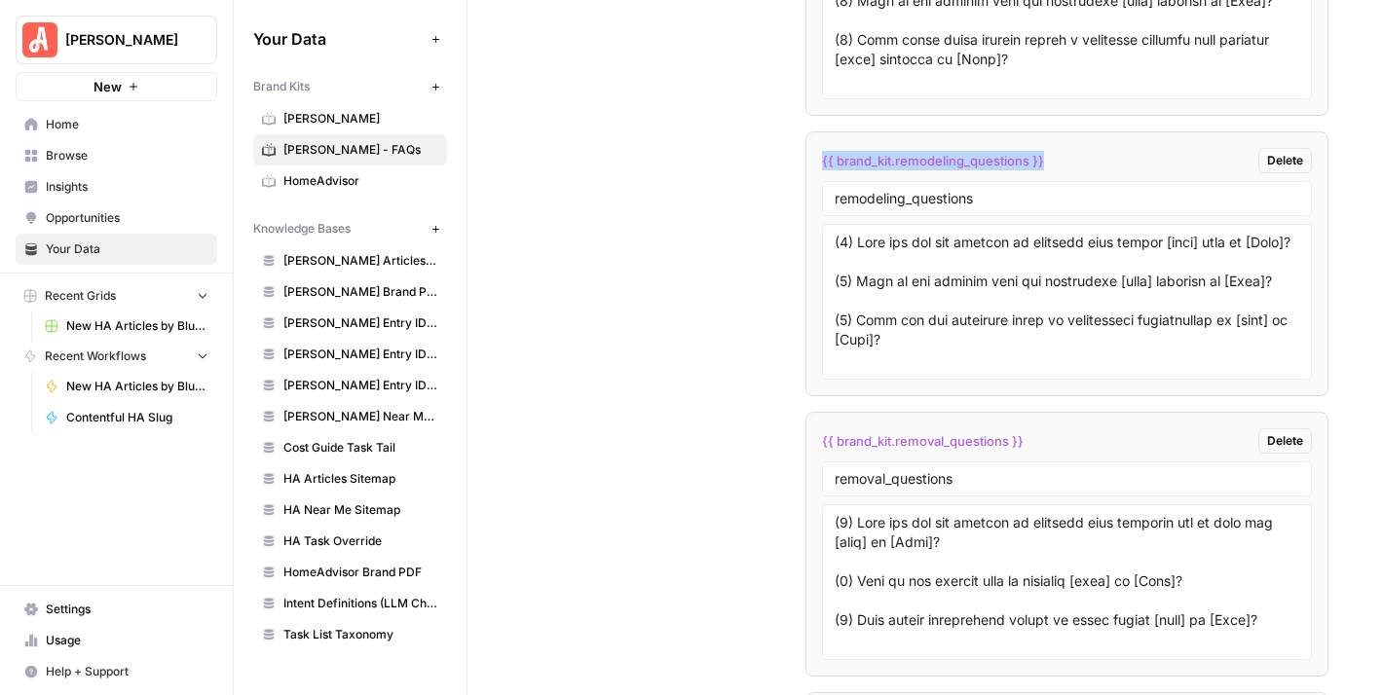
scroll to position [5672, 0]
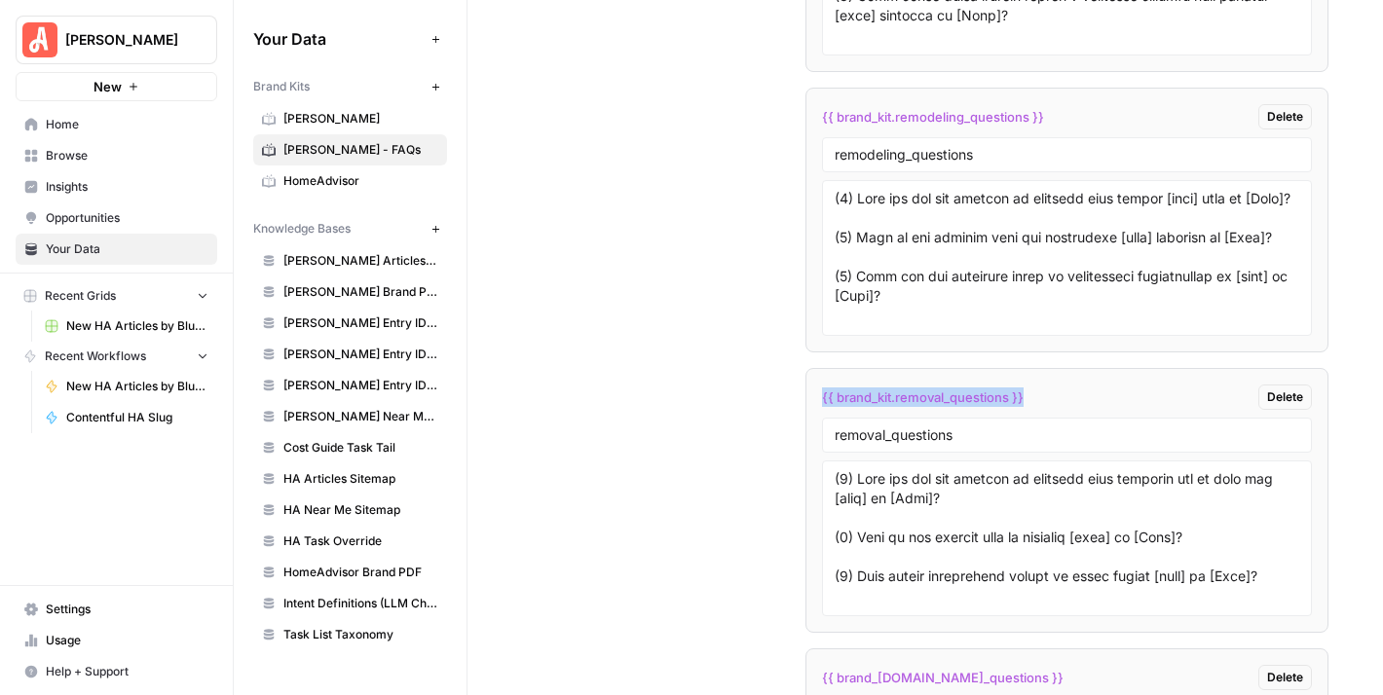
drag, startPoint x: 1032, startPoint y: 384, endPoint x: 787, endPoint y: 386, distance: 245.4
copy span "{{ brand_kit.removal_questions }}"
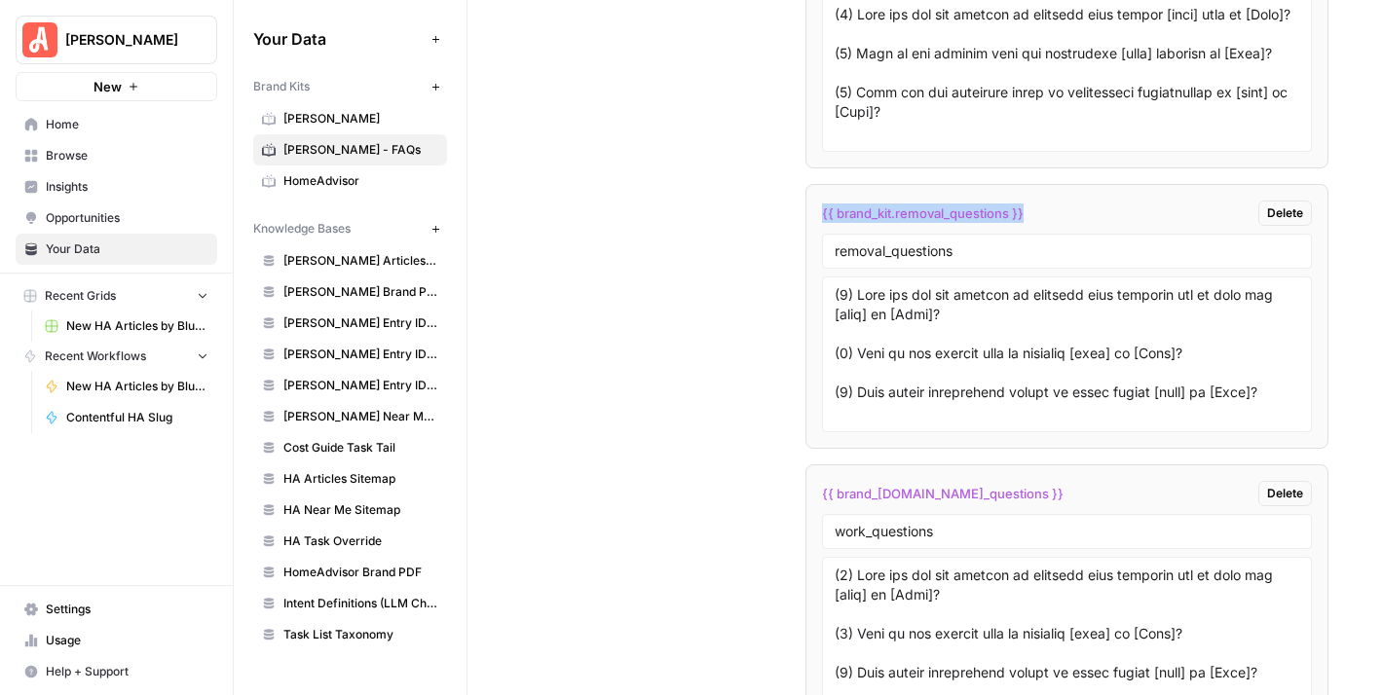
scroll to position [5867, 0]
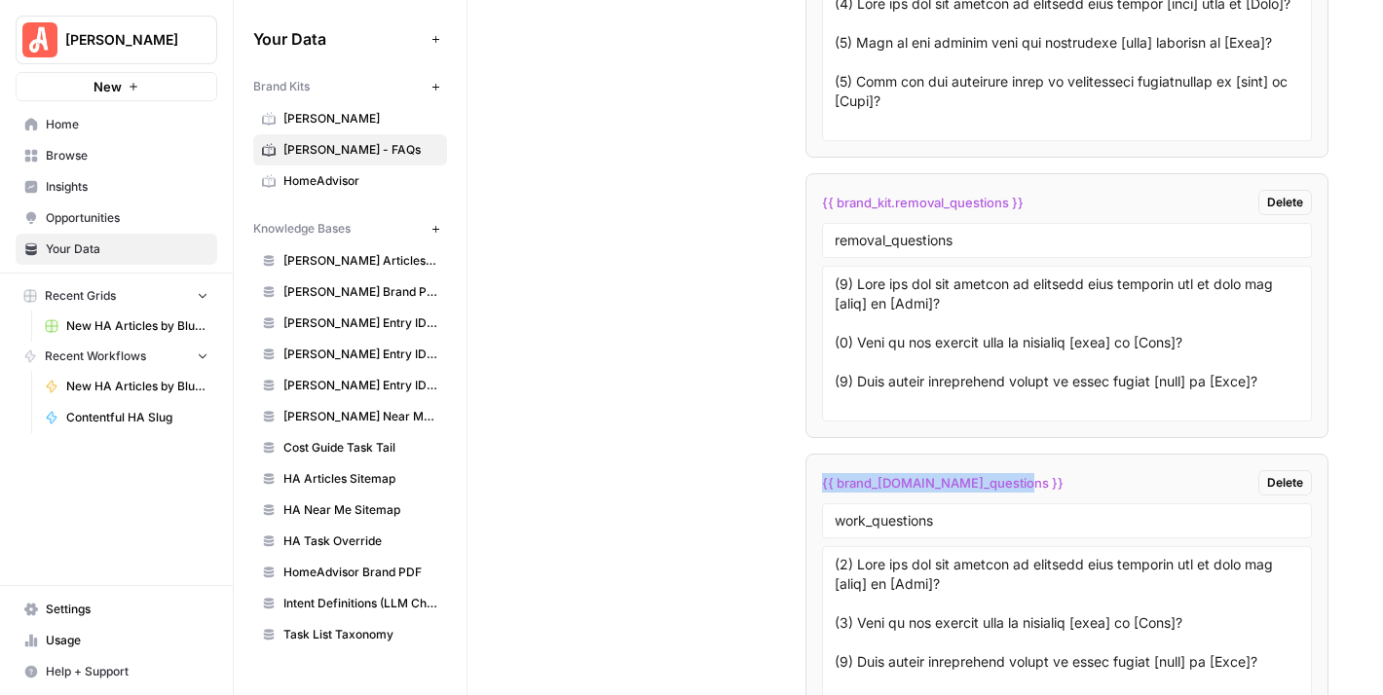
drag, startPoint x: 1010, startPoint y: 464, endPoint x: 799, endPoint y: 460, distance: 210.4
copy span "{{ brand_[DOMAIN_NAME]_questions }}"
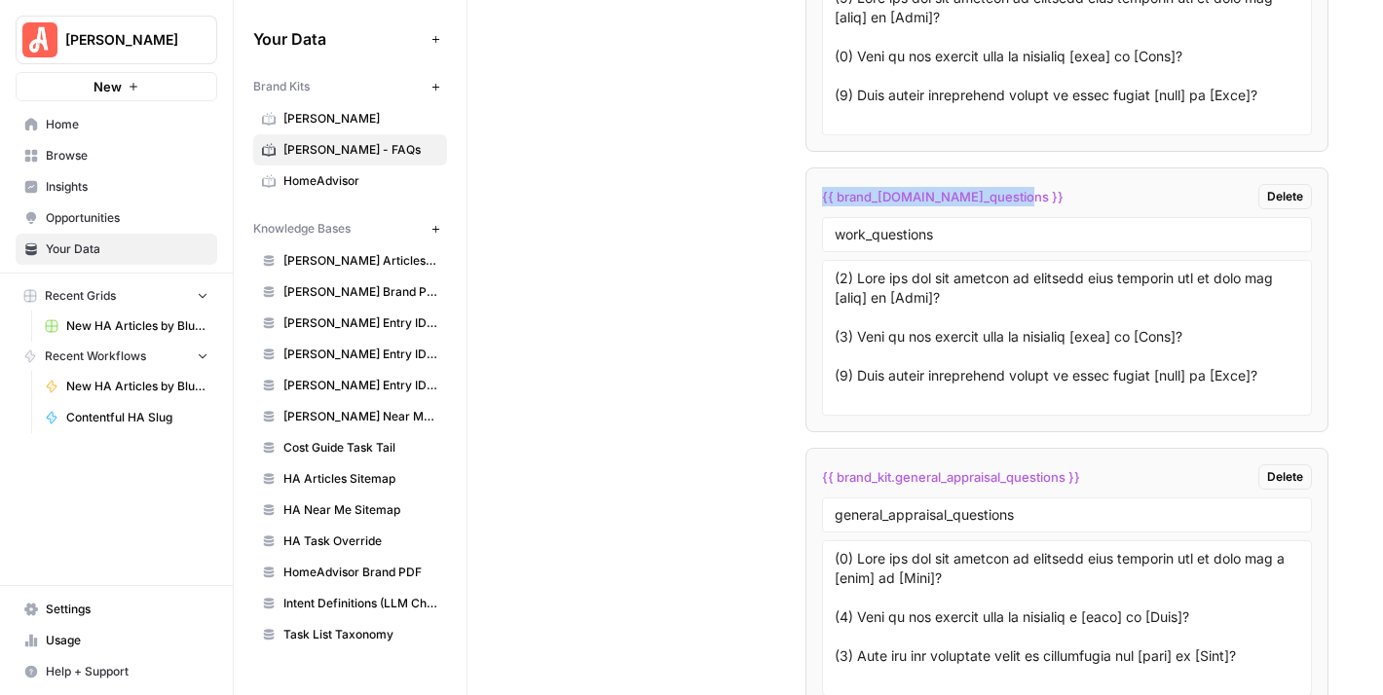
scroll to position [6159, 0]
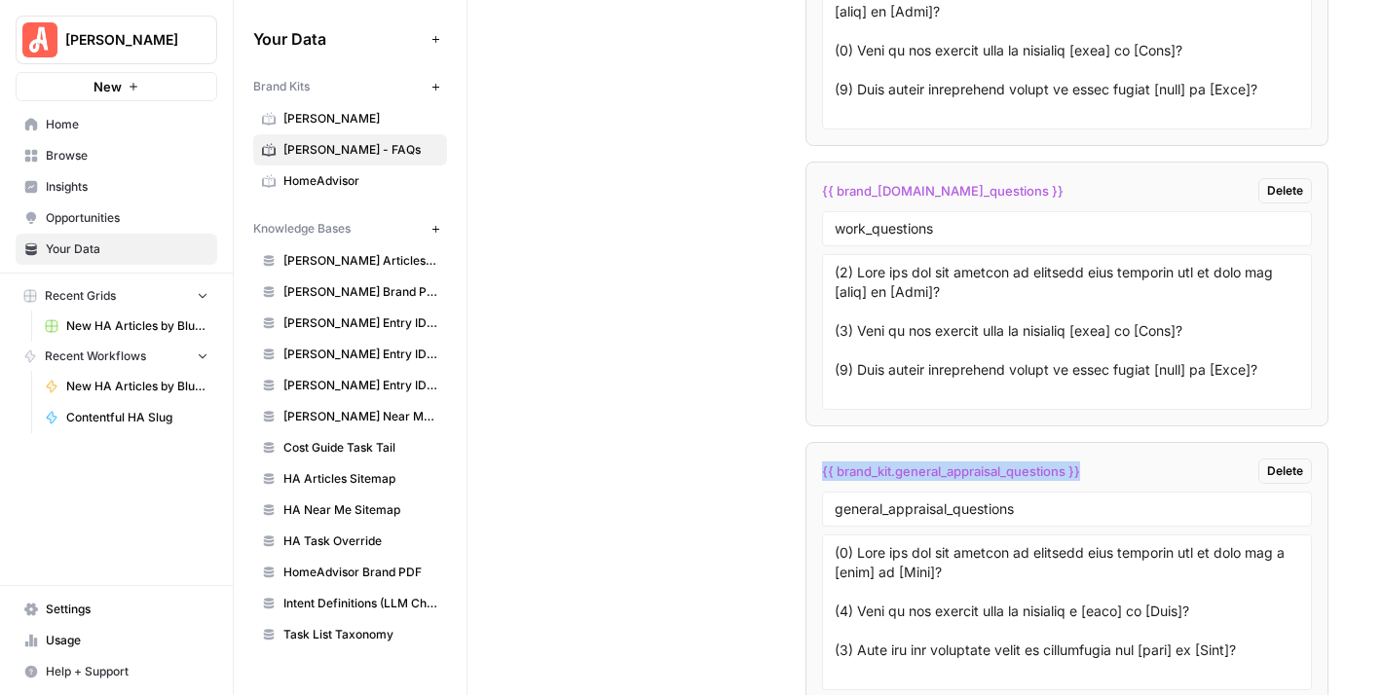
drag, startPoint x: 1077, startPoint y: 457, endPoint x: 810, endPoint y: 463, distance: 266.9
copy span "{{ brand_kit.general_appraisal_questions }}"
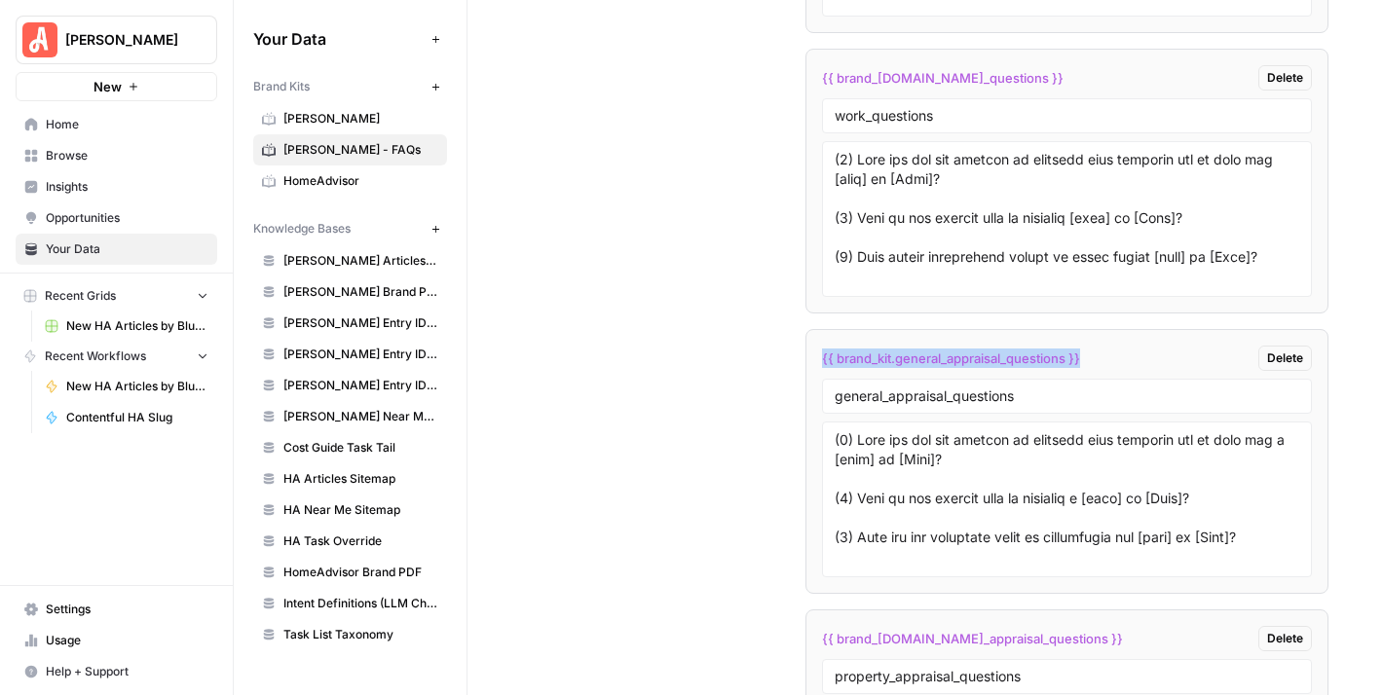
scroll to position [6520, 0]
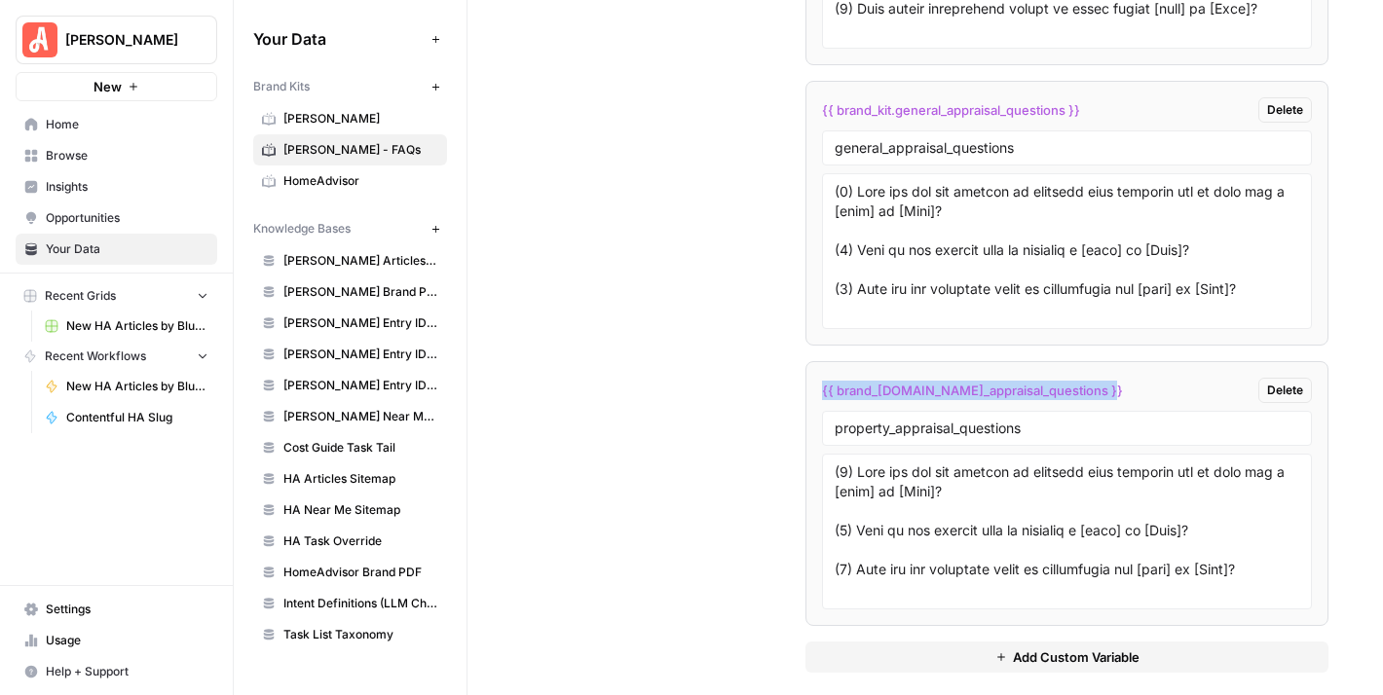
drag, startPoint x: 1098, startPoint y: 375, endPoint x: 798, endPoint y: 375, distance: 299.9
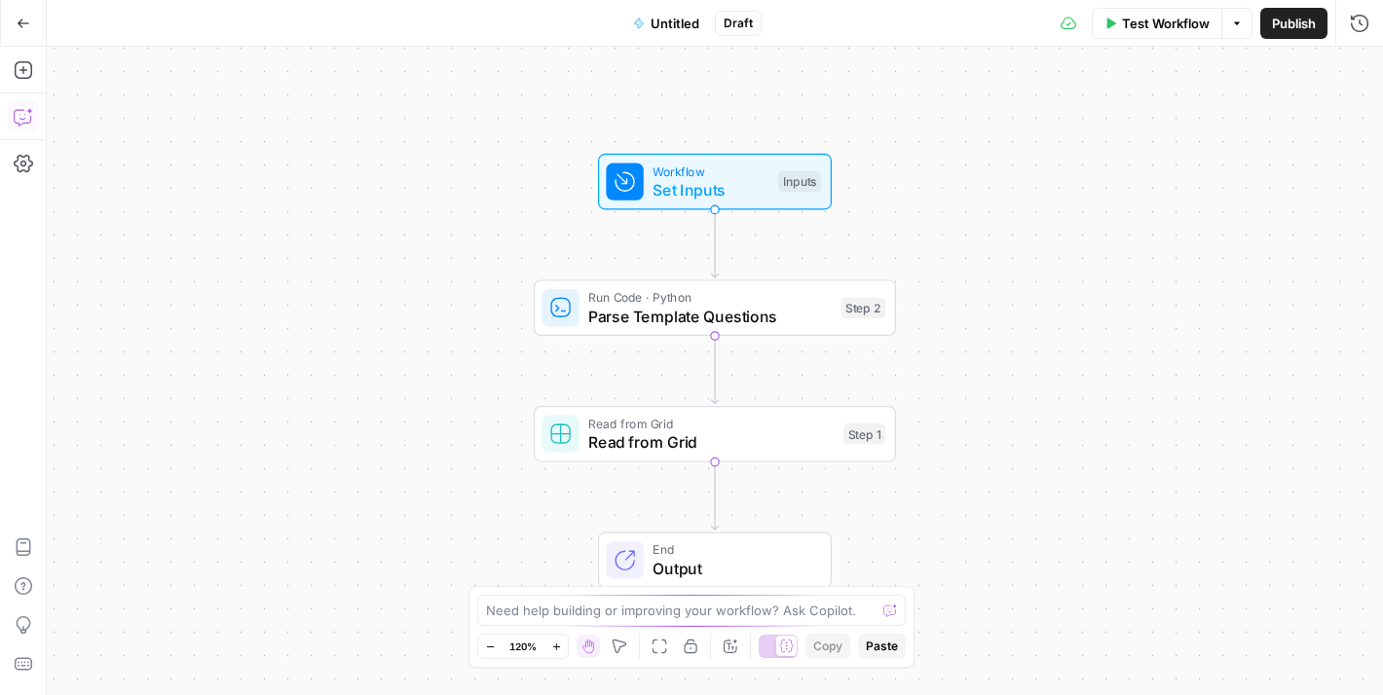
click at [22, 110] on icon "button" at bounding box center [23, 116] width 19 height 19
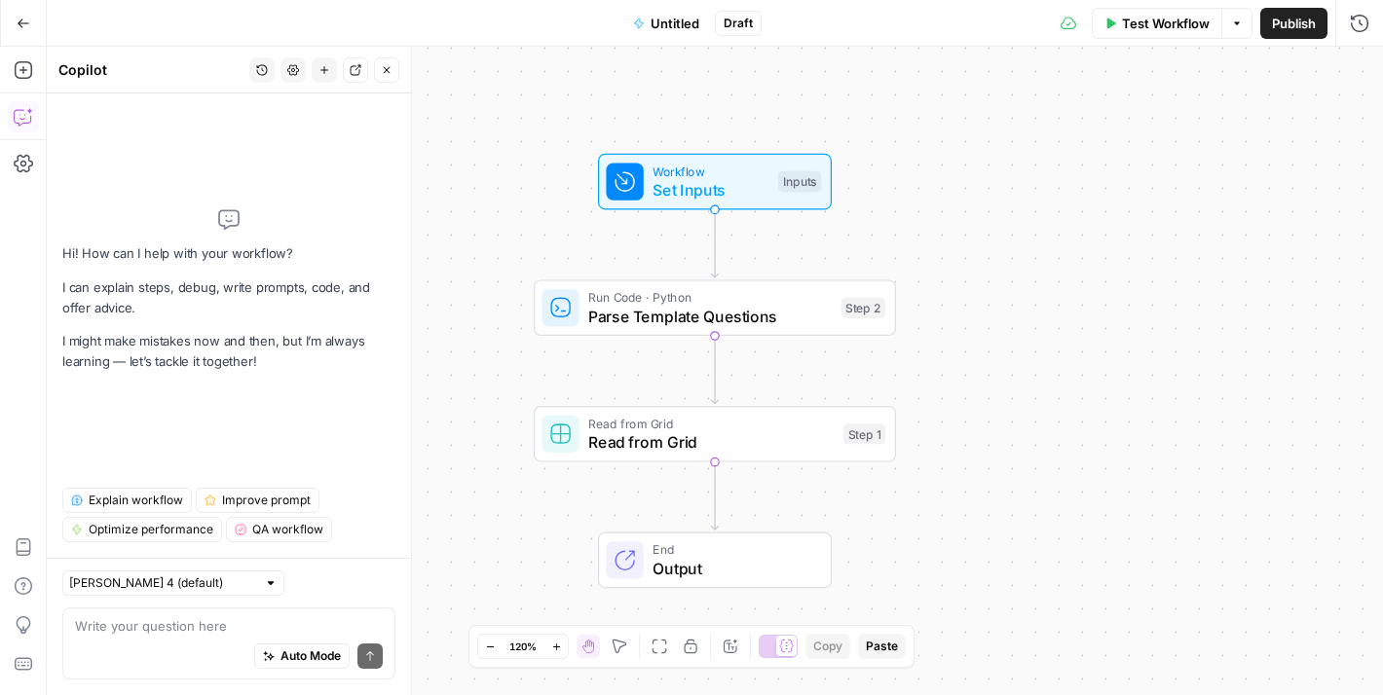
click at [262, 64] on icon "button" at bounding box center [262, 70] width 12 height 12
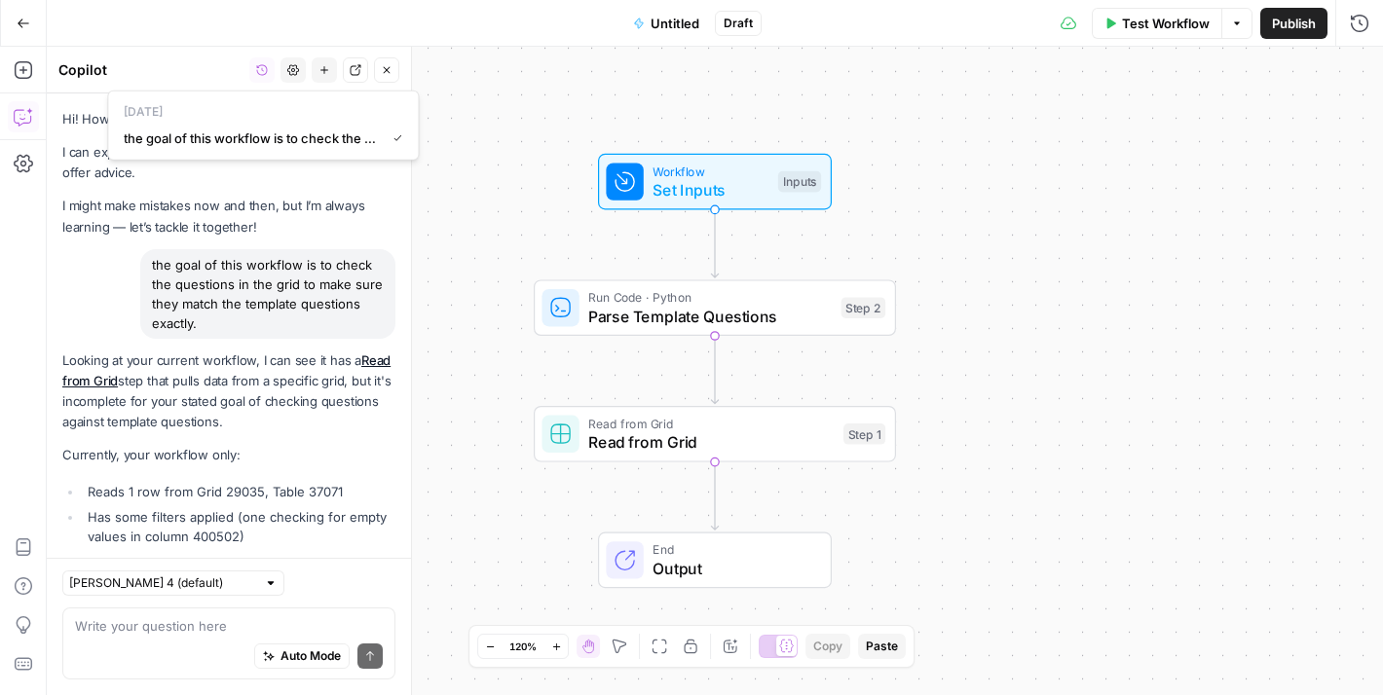
scroll to position [1277, 0]
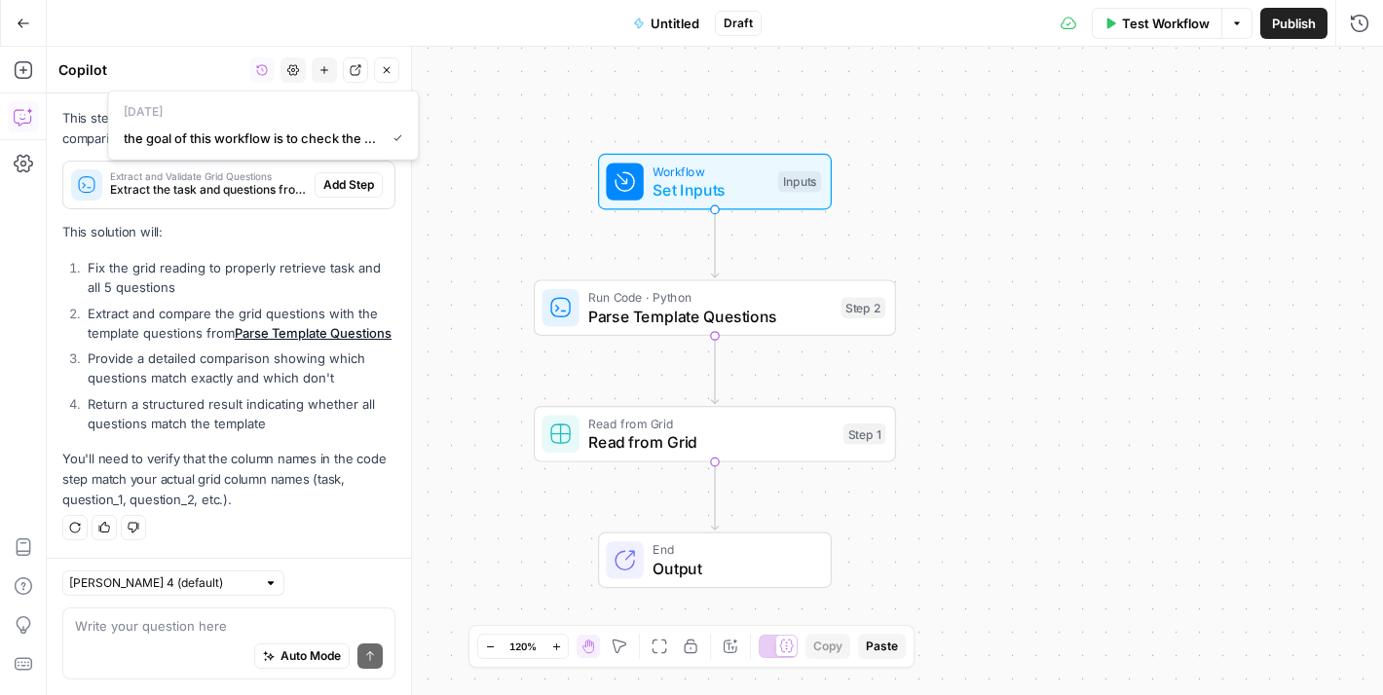
drag, startPoint x: 476, startPoint y: 225, endPoint x: 471, endPoint y: 238, distance: 13.6
click at [478, 222] on div "Workflow Set Inputs Inputs Run Code · Python Parse Template Questions Step 2 Re…" at bounding box center [715, 371] width 1336 height 648
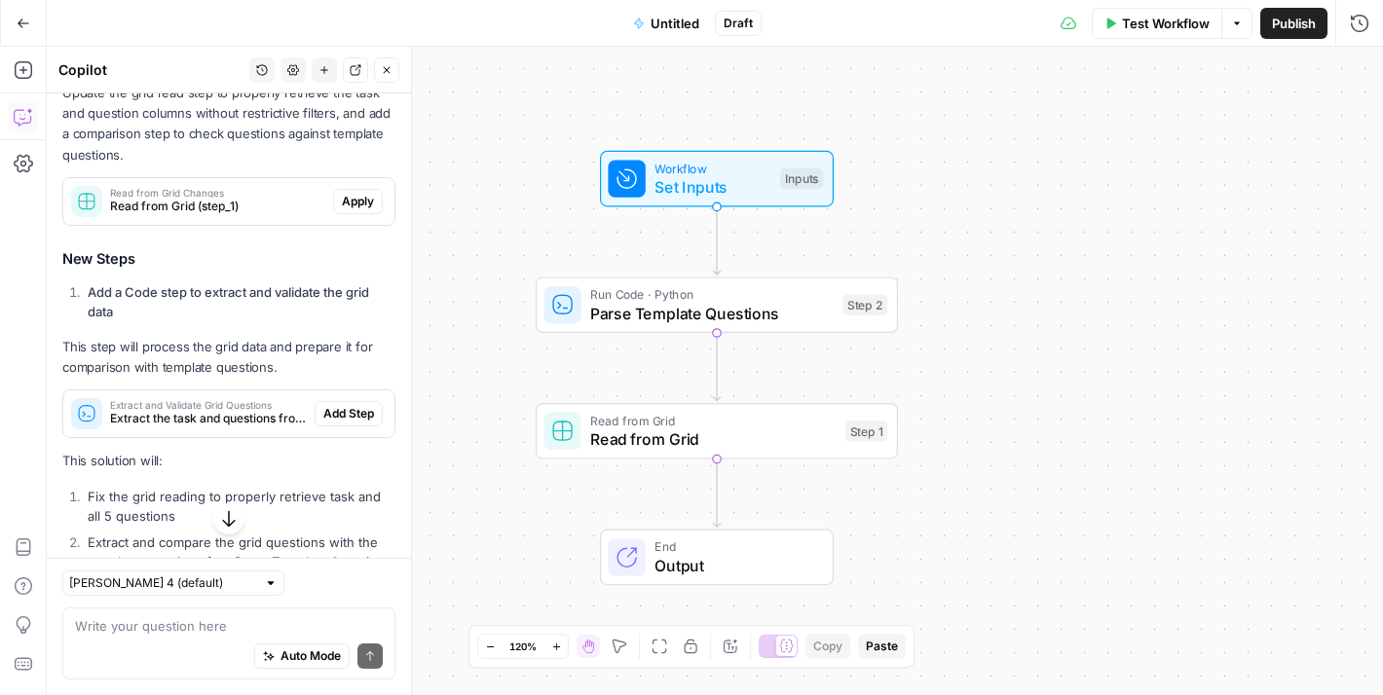
scroll to position [985, 0]
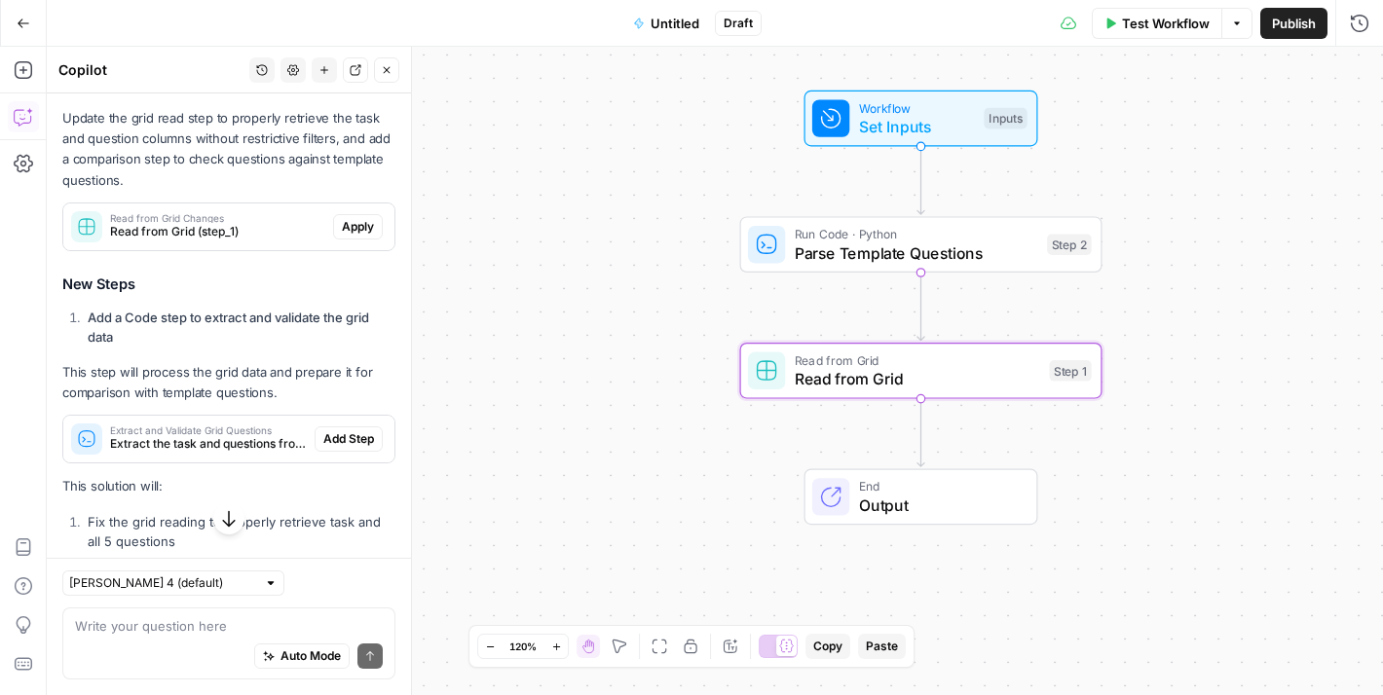
click at [349, 236] on span "Apply" at bounding box center [358, 227] width 32 height 18
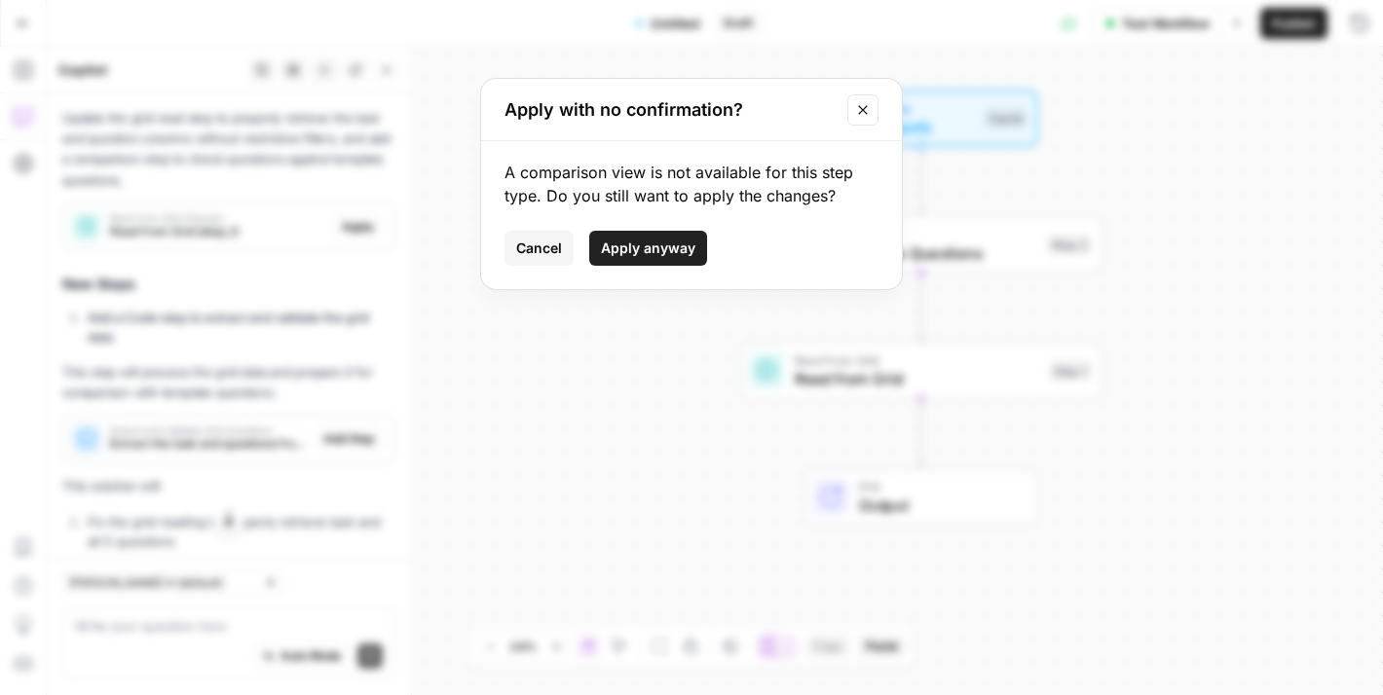
click at [655, 254] on span "Apply anyway" at bounding box center [648, 248] width 94 height 19
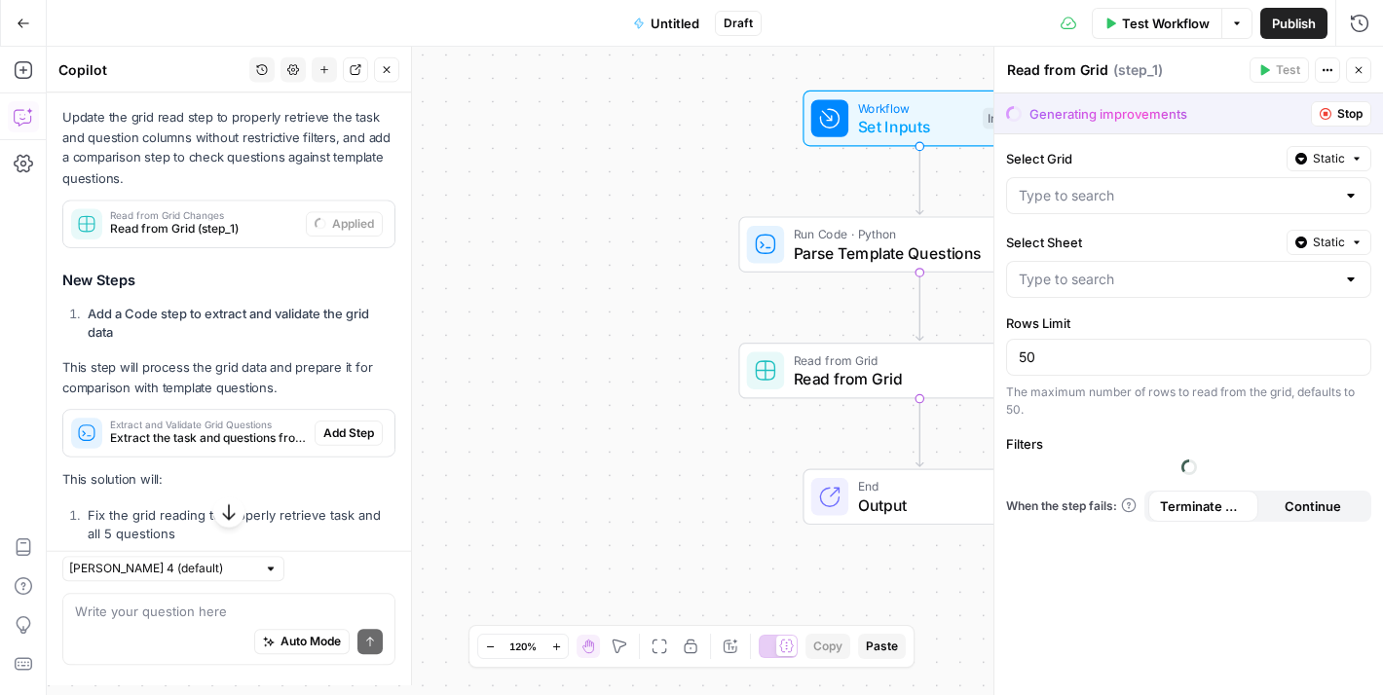
type input "Sheet 1"
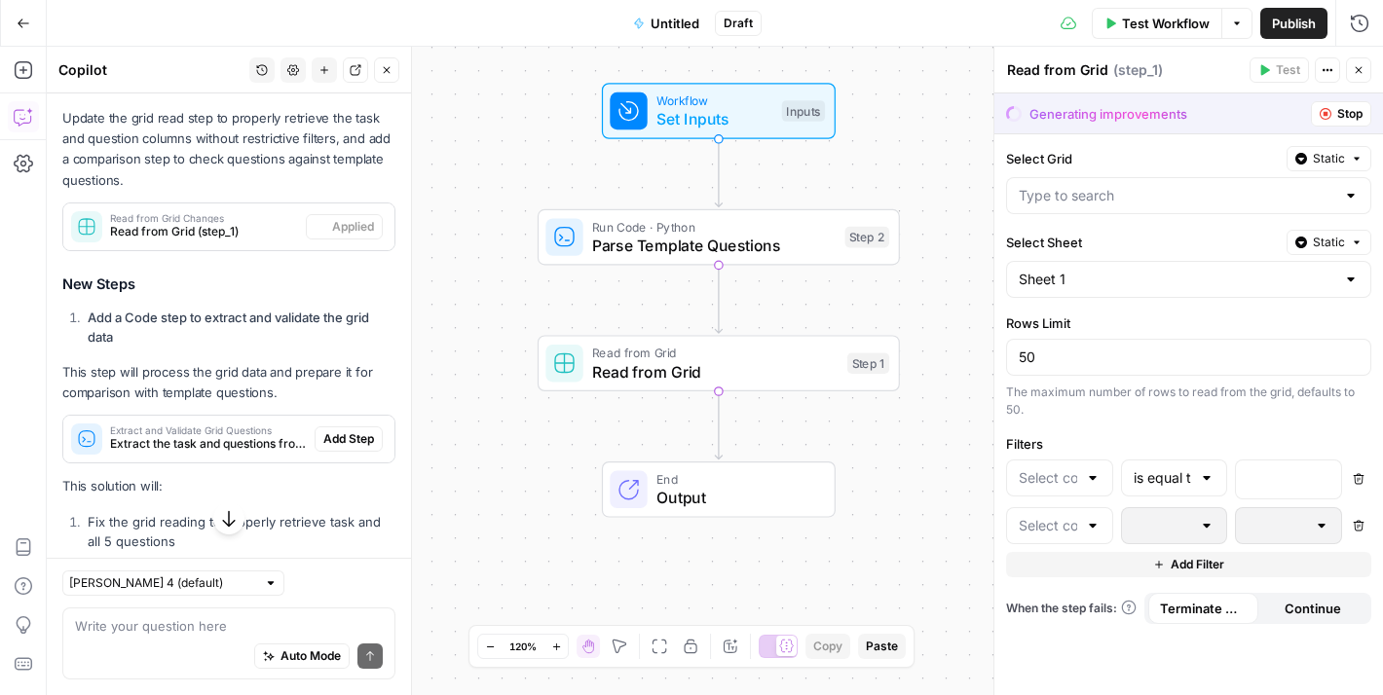
type input "CatGeo Q & A - v3 Grid"
type input "Question 1"
click at [1344, 110] on span "Stop" at bounding box center [1349, 114] width 25 height 18
click at [1181, 653] on div "Select Grid Static CatGeo Q & A - v3 Grid Select Sheet Static Sheet 1 Rows Limi…" at bounding box center [1188, 414] width 388 height 561
click at [1337, 113] on span "Stop" at bounding box center [1349, 114] width 25 height 18
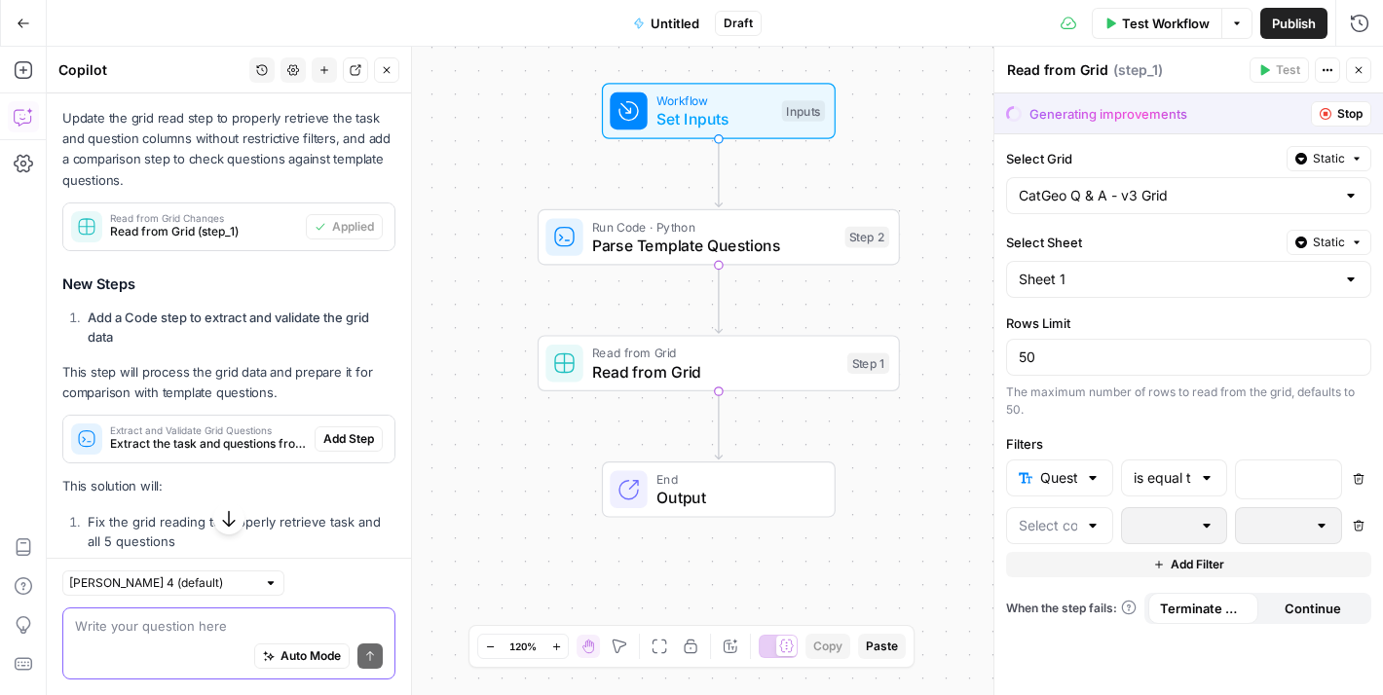
click at [245, 616] on textarea at bounding box center [229, 625] width 308 height 19
type textarea "why are the functioning properly?"
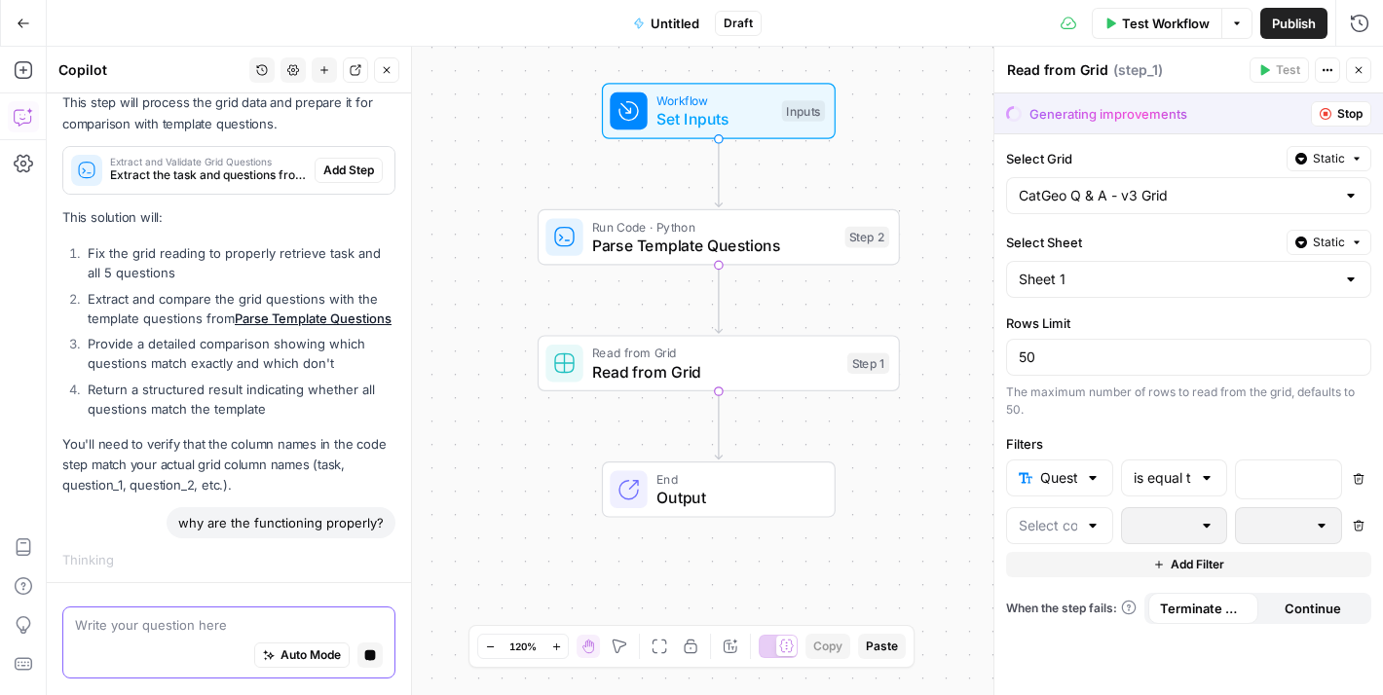
scroll to position [1288, 0]
click at [284, 620] on textarea at bounding box center [229, 625] width 308 height 19
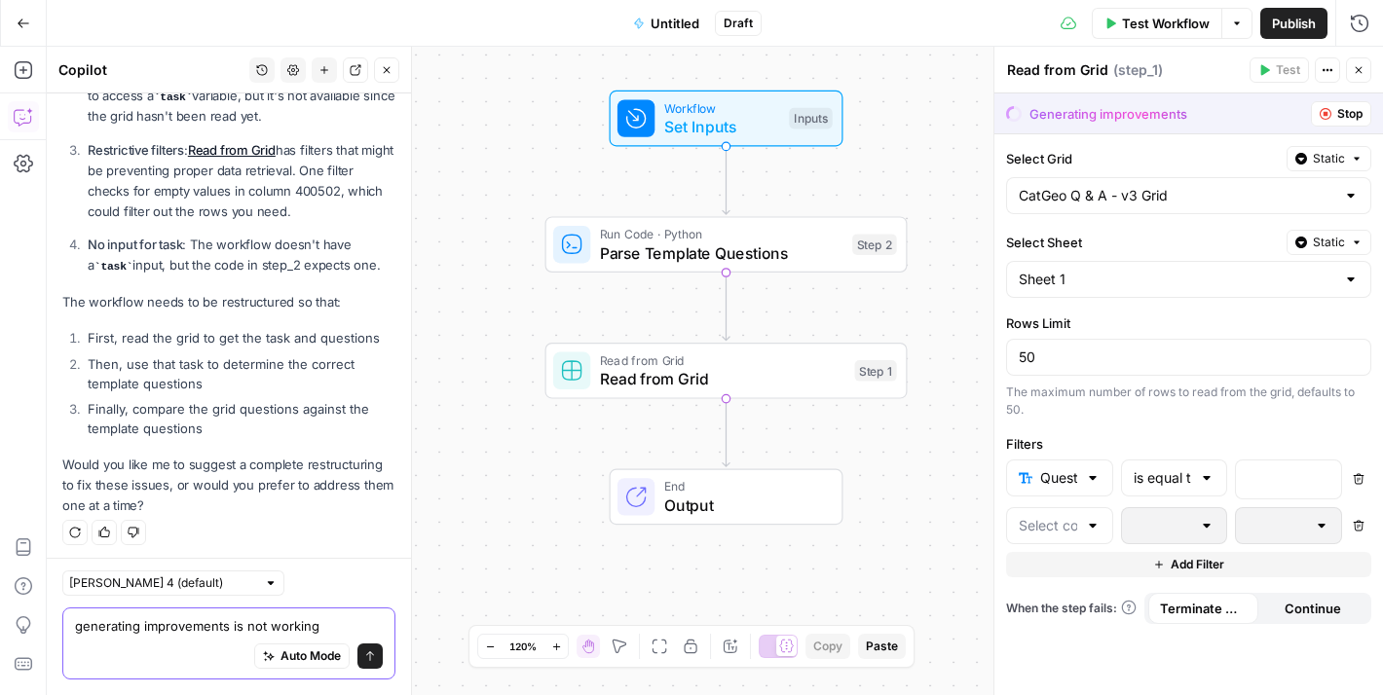
scroll to position [1963, 0]
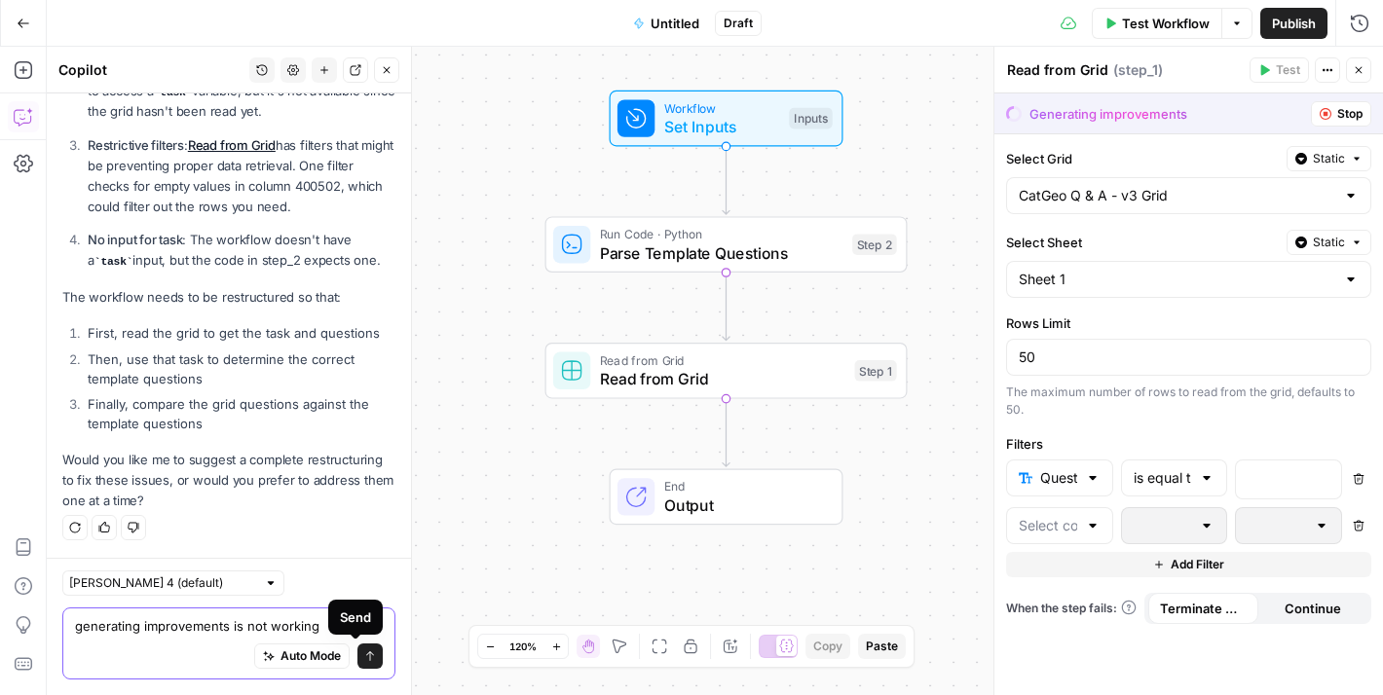
type textarea "generating improvements is not working"
click at [357, 667] on button "Send" at bounding box center [369, 656] width 25 height 25
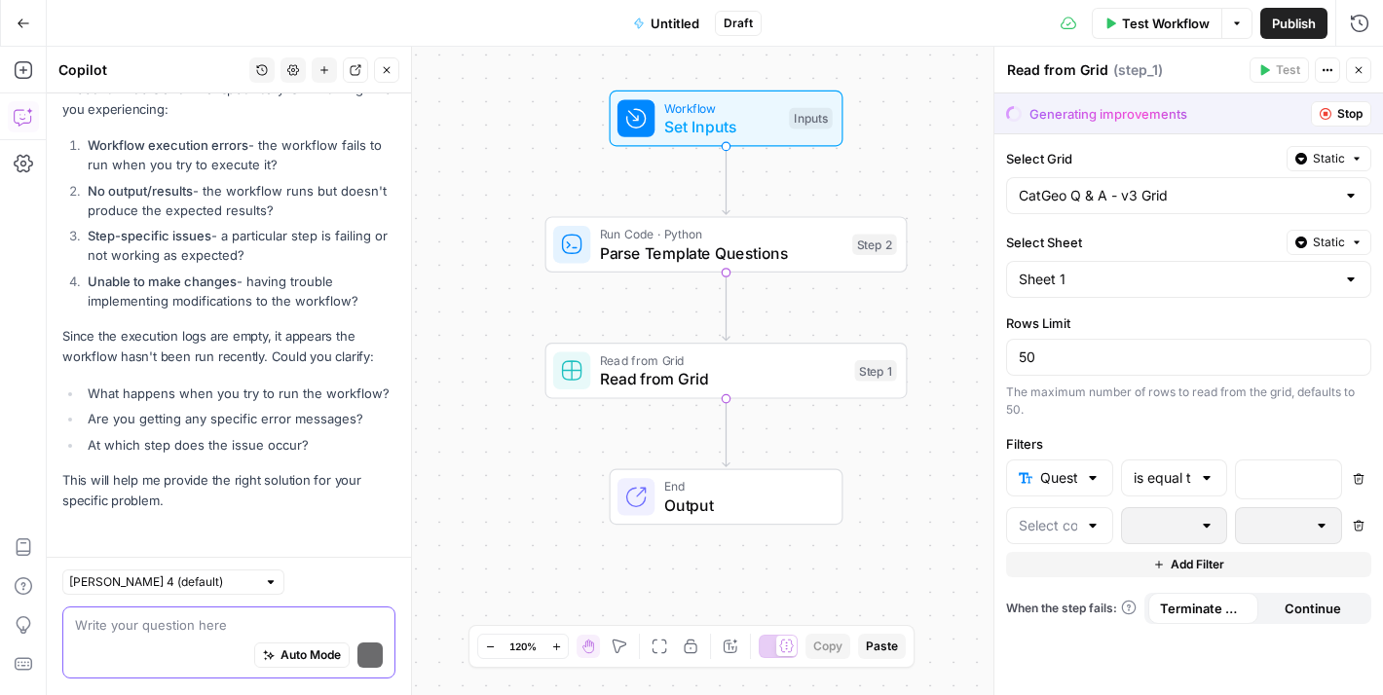
scroll to position [2489, 0]
click at [106, 631] on textarea at bounding box center [229, 625] width 308 height 19
click at [130, 529] on icon "button" at bounding box center [134, 528] width 12 height 12
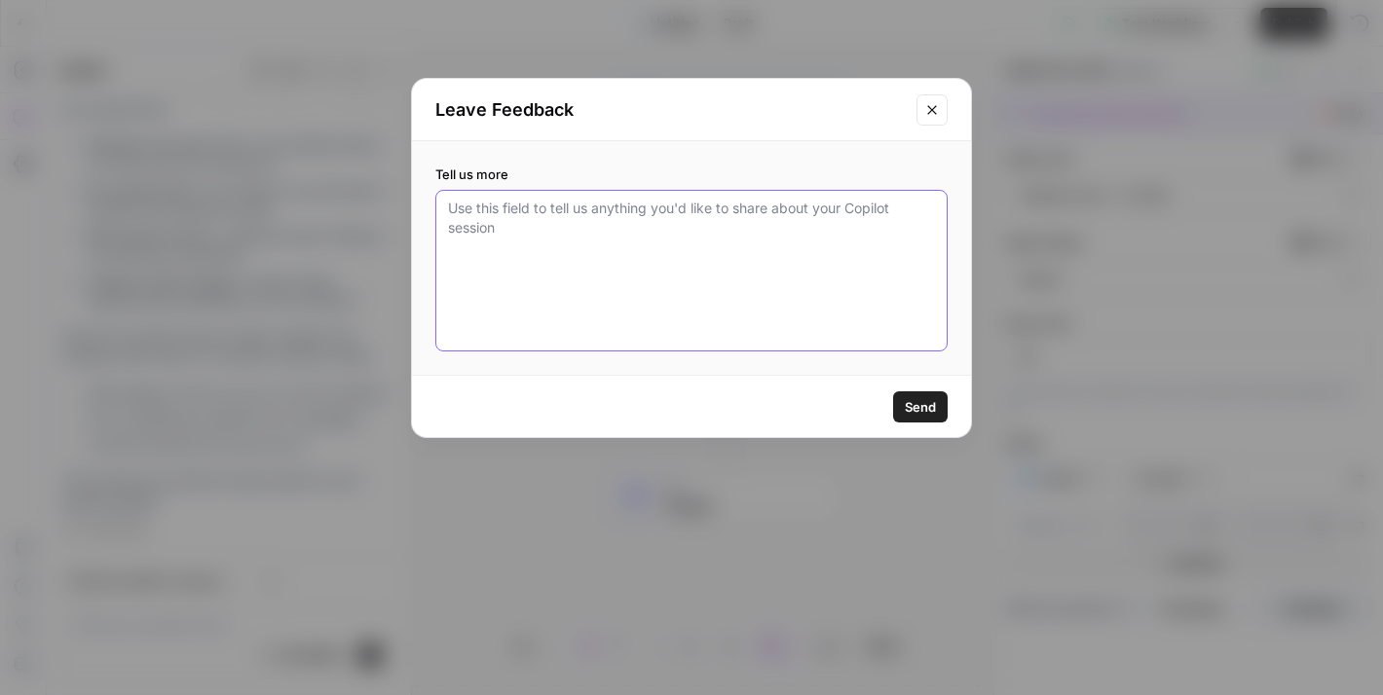
click at [572, 221] on textarea "Tell us more" at bounding box center [691, 271] width 487 height 144
type textarea "generating improvments is not working. it will not stop executing."
click at [925, 420] on button "Send" at bounding box center [920, 406] width 55 height 31
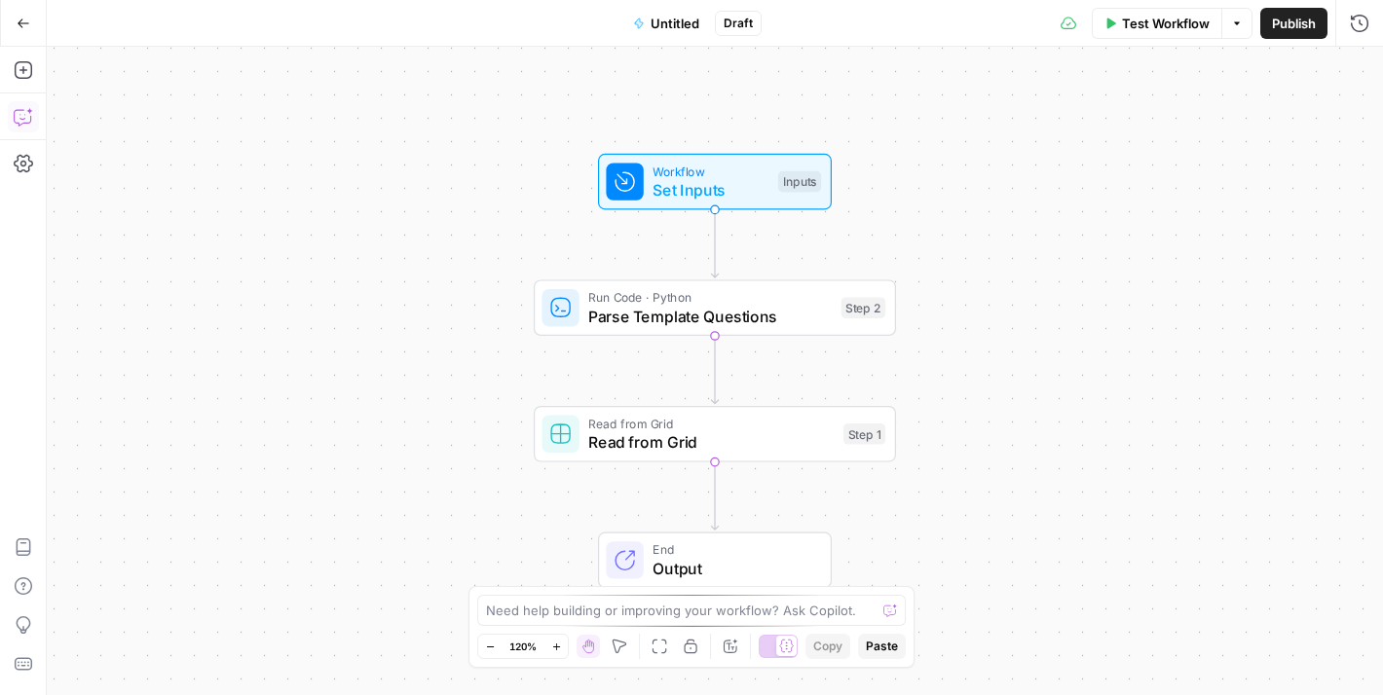
click at [28, 121] on icon "button" at bounding box center [23, 116] width 19 height 19
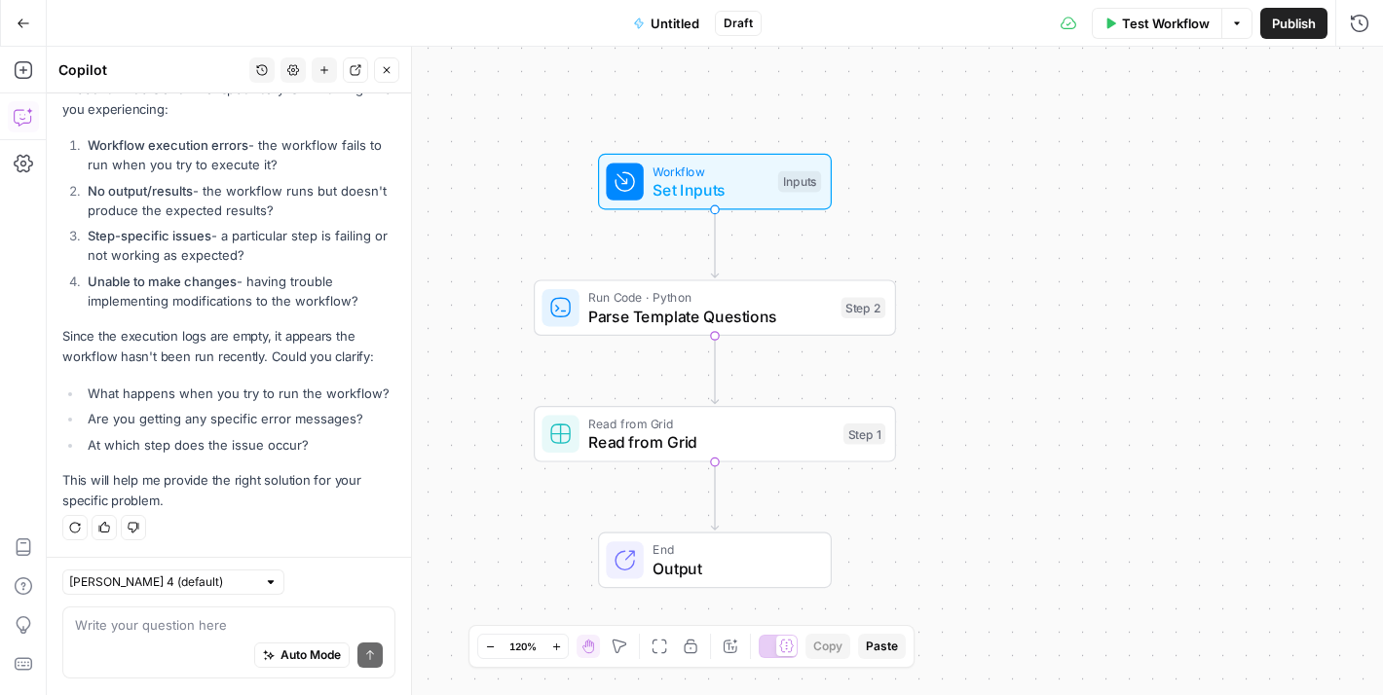
scroll to position [2489, 0]
click at [756, 436] on span "Read from Grid" at bounding box center [710, 441] width 245 height 23
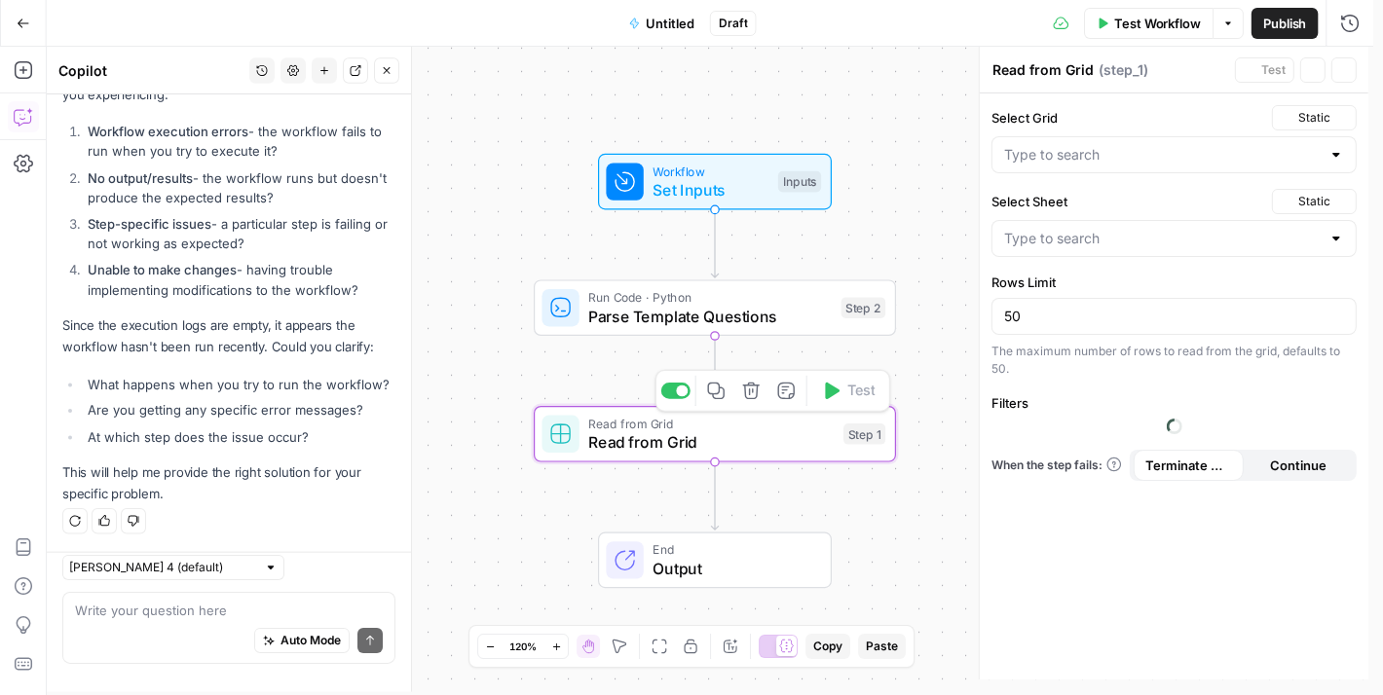
type input "CatGeo Q & A - v3 Grid"
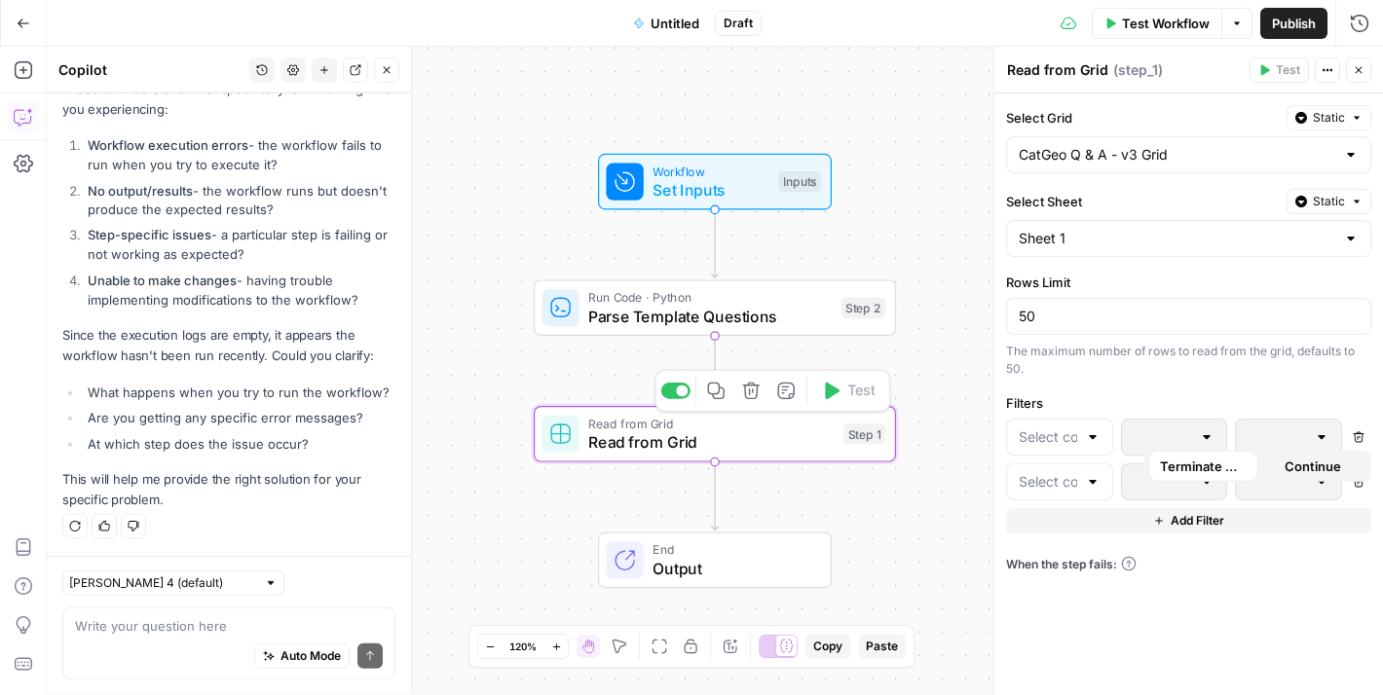
type input "Sheet 1"
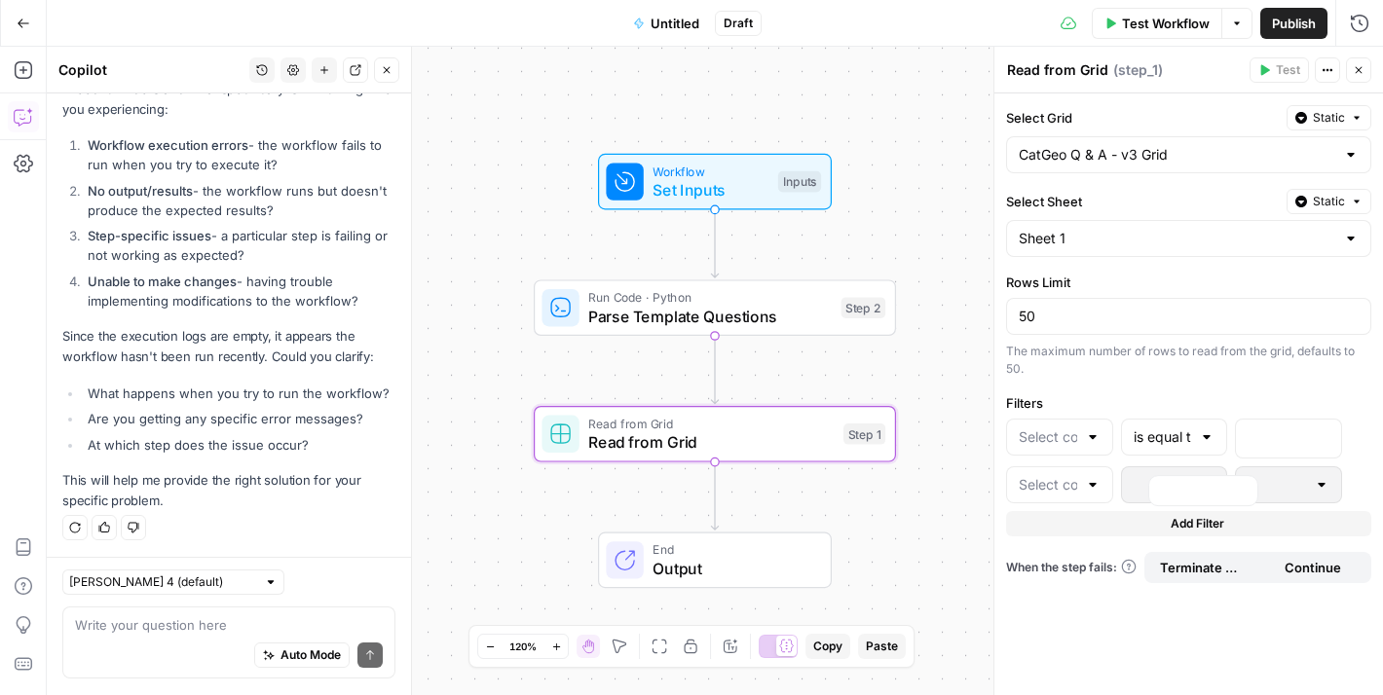
type input "Question 1"
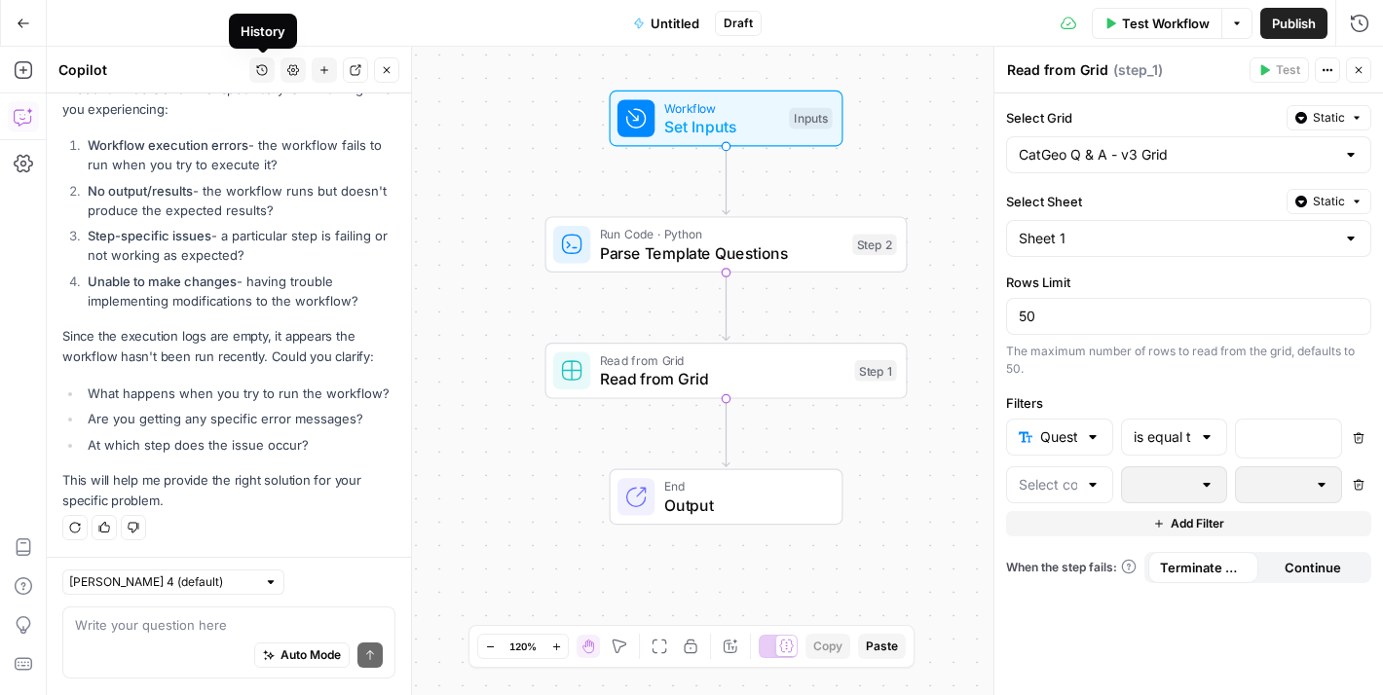
click at [260, 67] on icon "button" at bounding box center [262, 70] width 12 height 12
click at [239, 123] on p "today" at bounding box center [263, 111] width 294 height 25
click at [259, 130] on span "the goal of this workflow is to check the questions in the grid to make sure th…" at bounding box center [250, 138] width 253 height 19
click at [301, 231] on li "Step-specific issues - a particular step is failing or not working as expected?" at bounding box center [239, 245] width 313 height 39
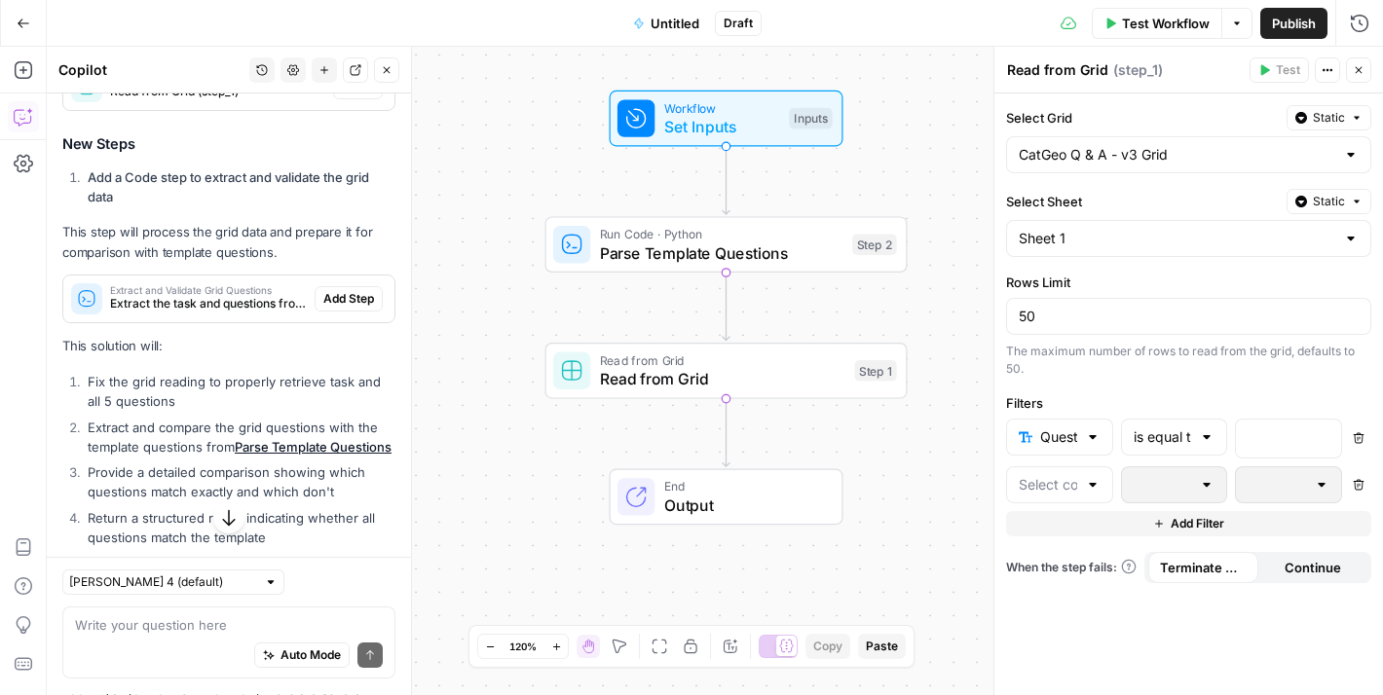
scroll to position [931, 0]
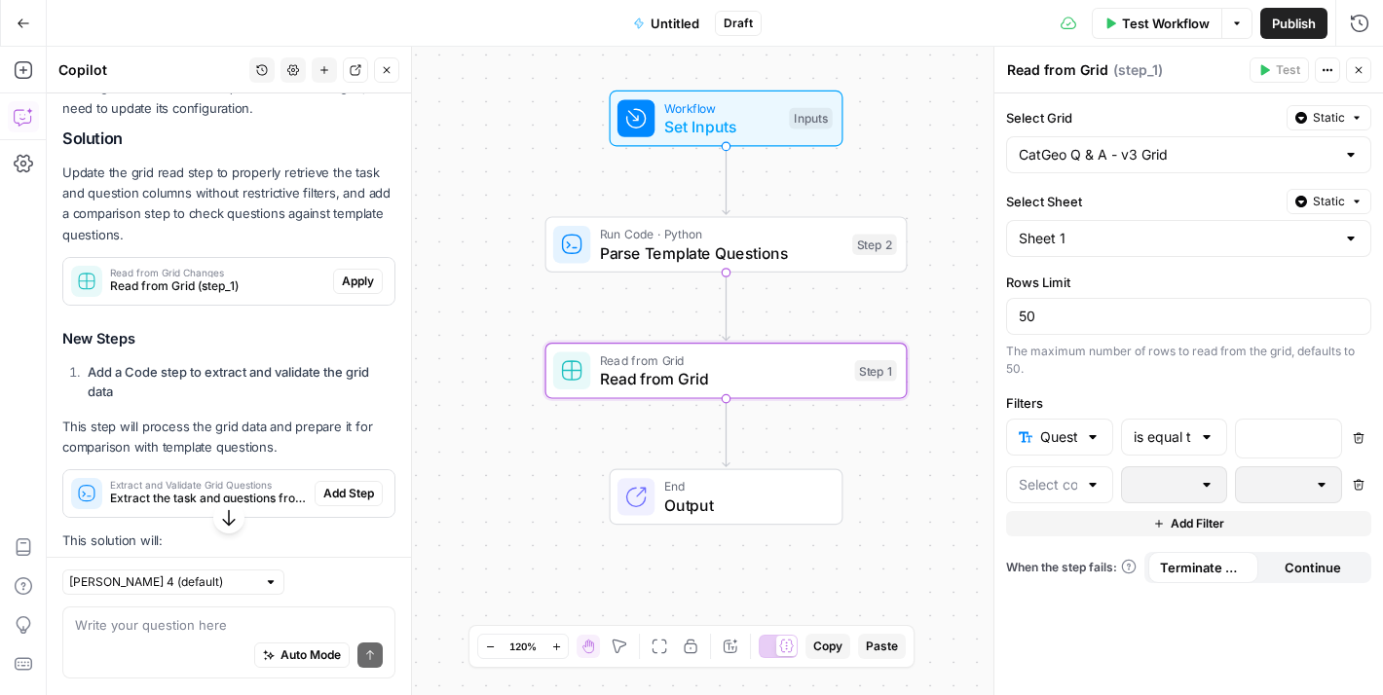
click at [342, 290] on span "Apply" at bounding box center [358, 282] width 32 height 18
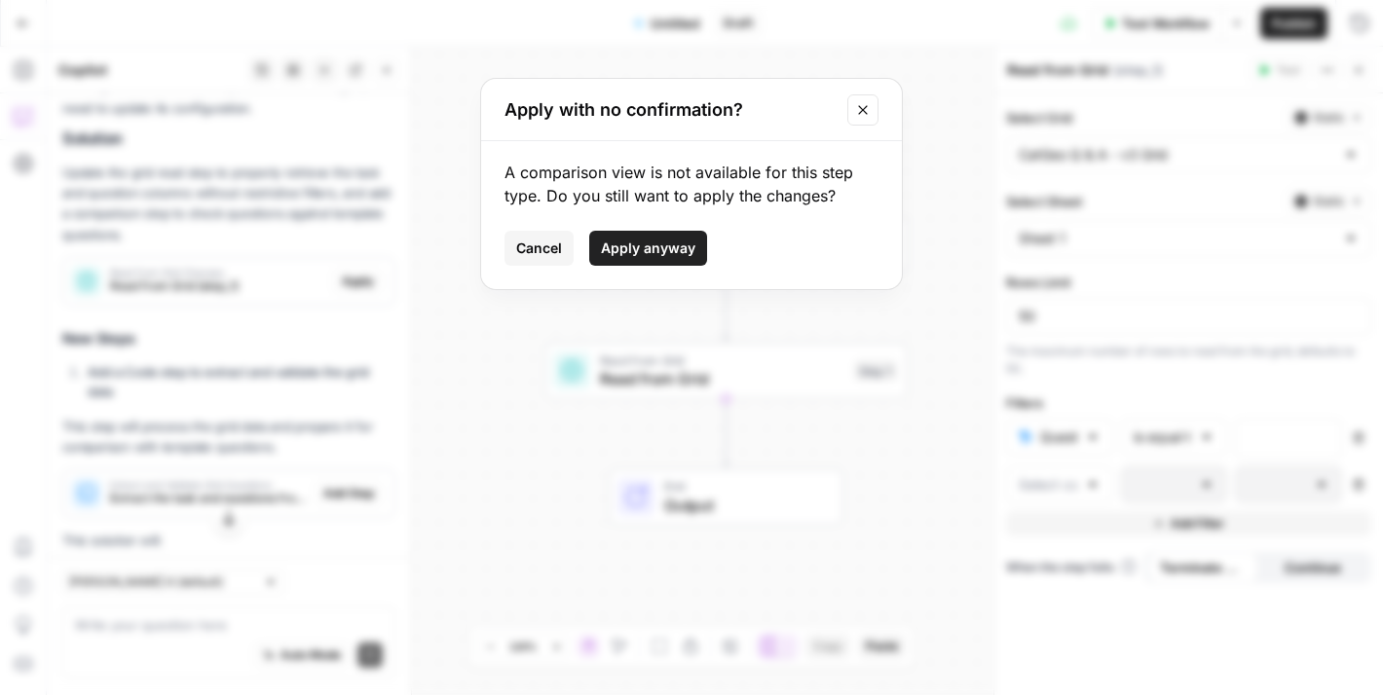
click at [639, 257] on span "Apply anyway" at bounding box center [648, 248] width 94 height 19
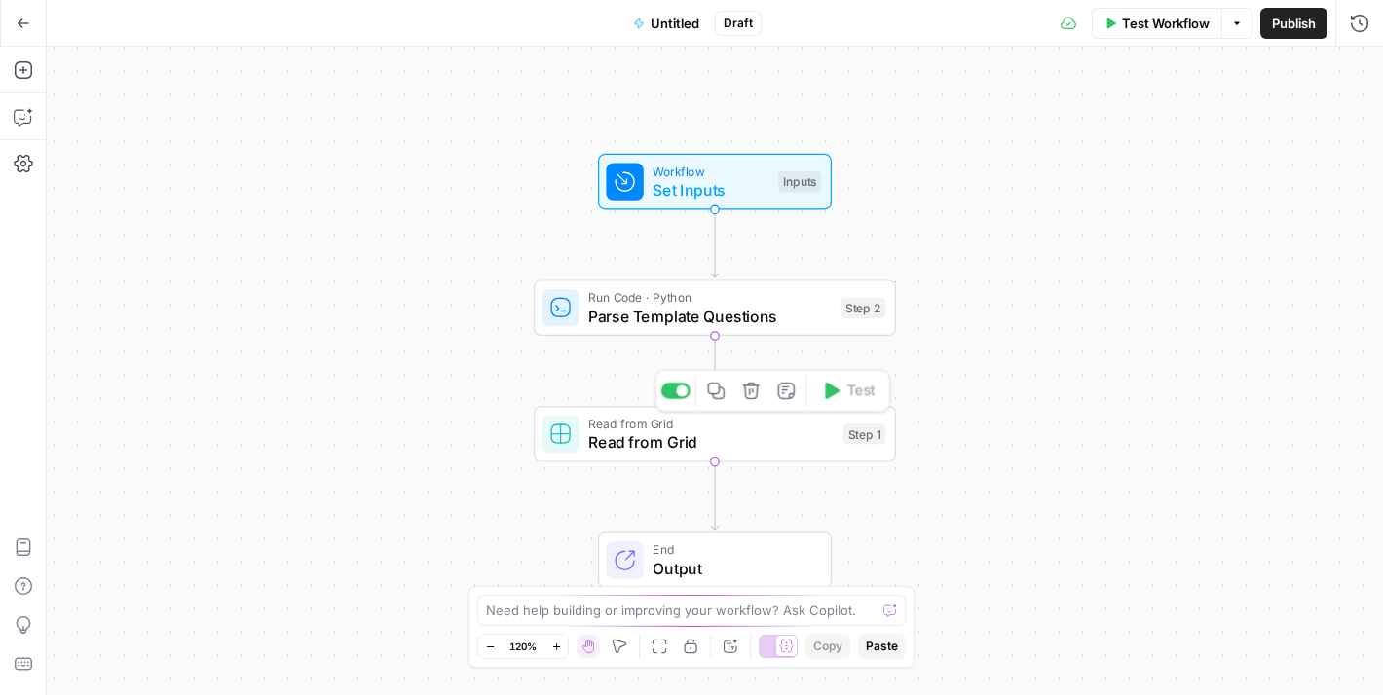
click at [727, 433] on span "Read from Grid" at bounding box center [710, 441] width 245 height 23
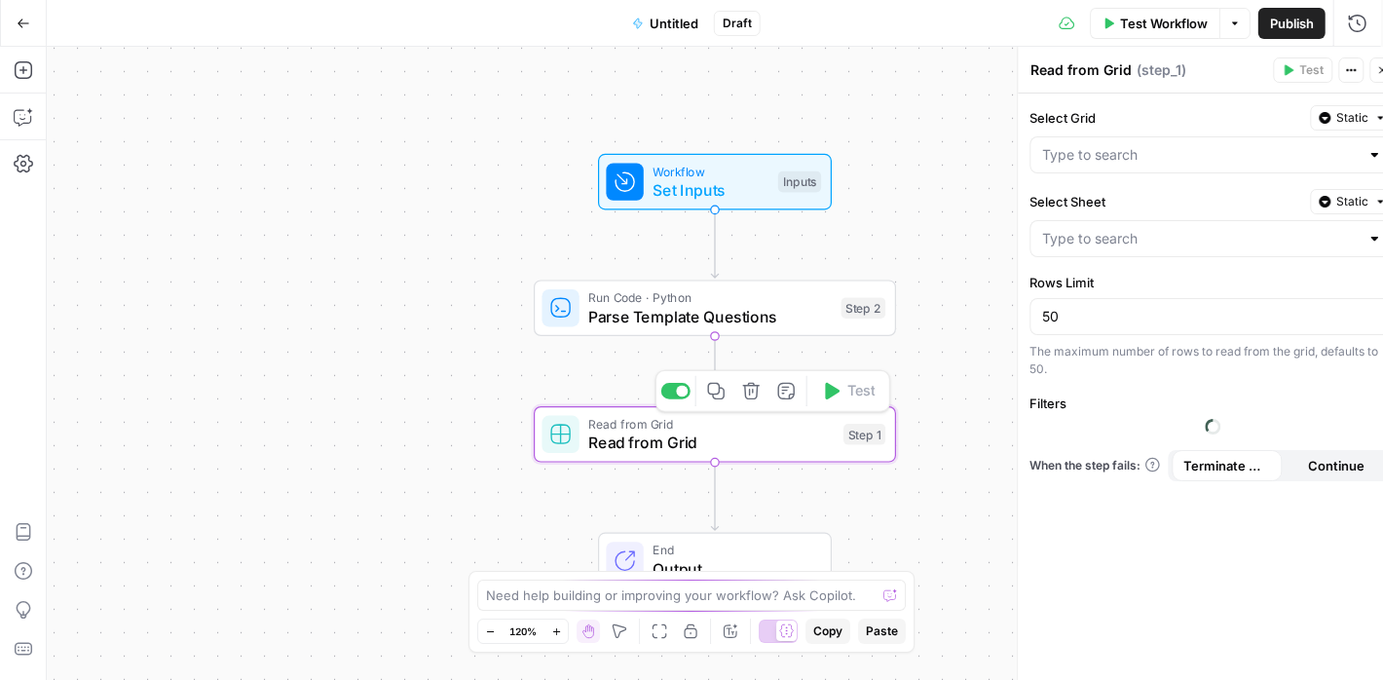
type input "CatGeo Q & A - v3 Grid"
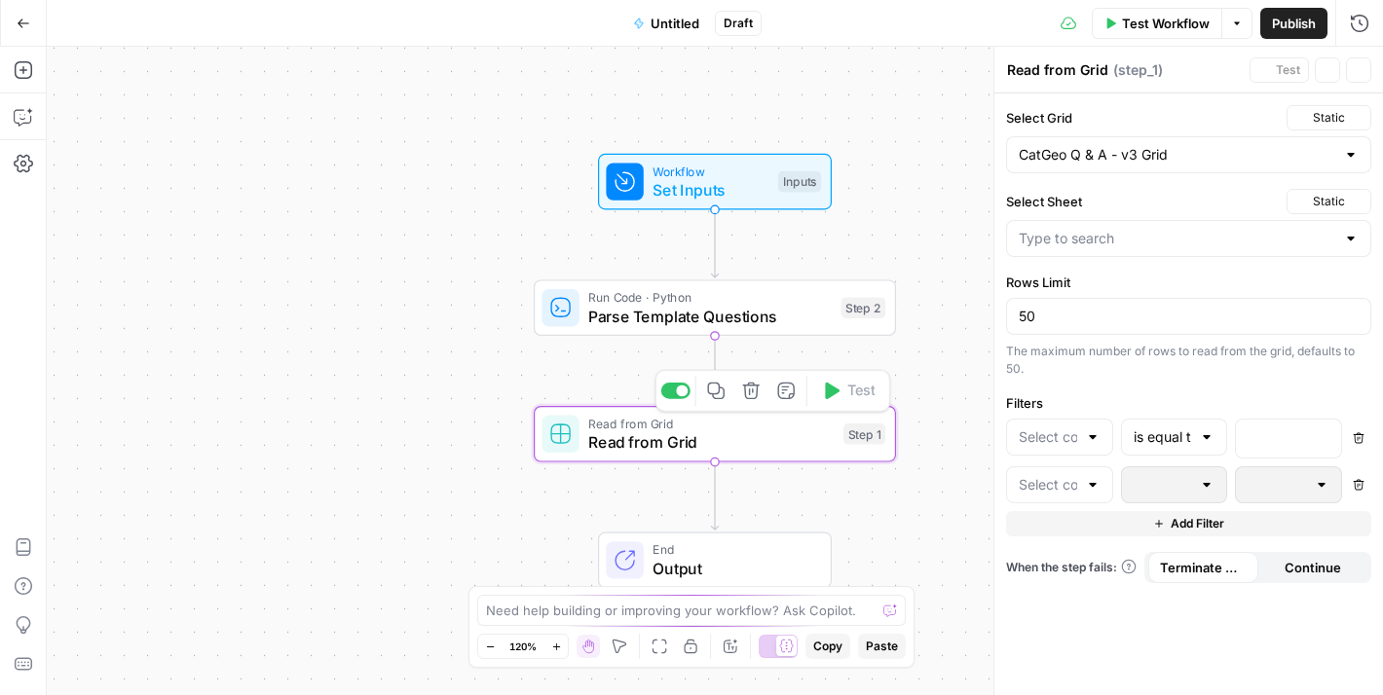
type input "Sheet 1"
type input "Question 1"
click at [1080, 433] on div "Question 1" at bounding box center [1059, 437] width 107 height 37
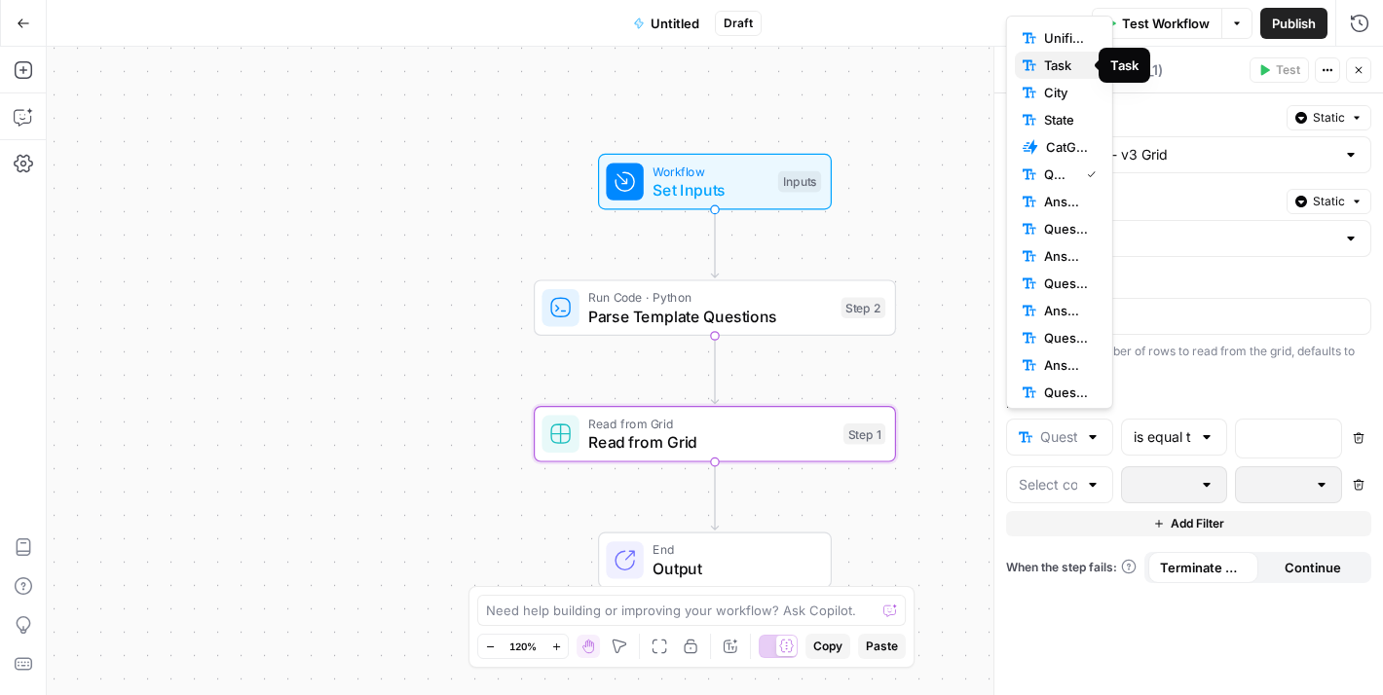
click at [1060, 64] on span "Task" at bounding box center [1066, 64] width 45 height 19
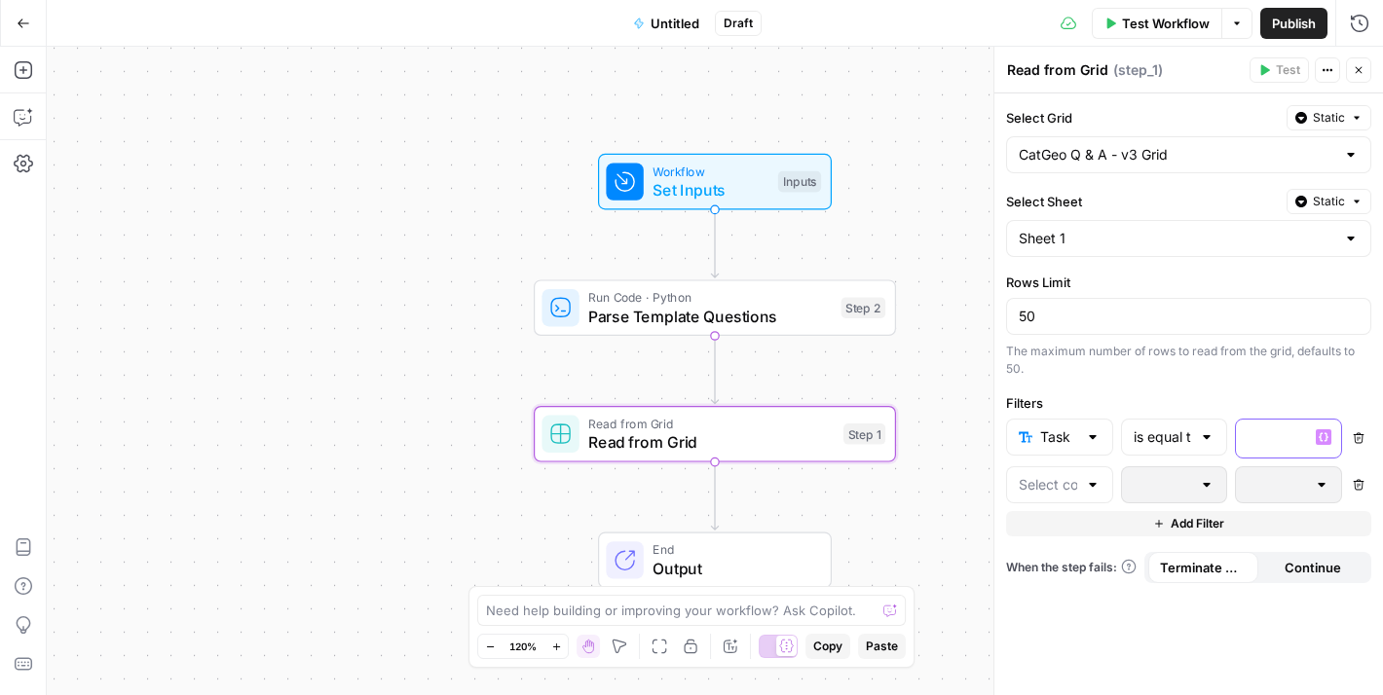
click at [1304, 434] on div at bounding box center [1273, 439] width 74 height 38
click at [1356, 437] on icon "button" at bounding box center [1358, 438] width 11 height 11
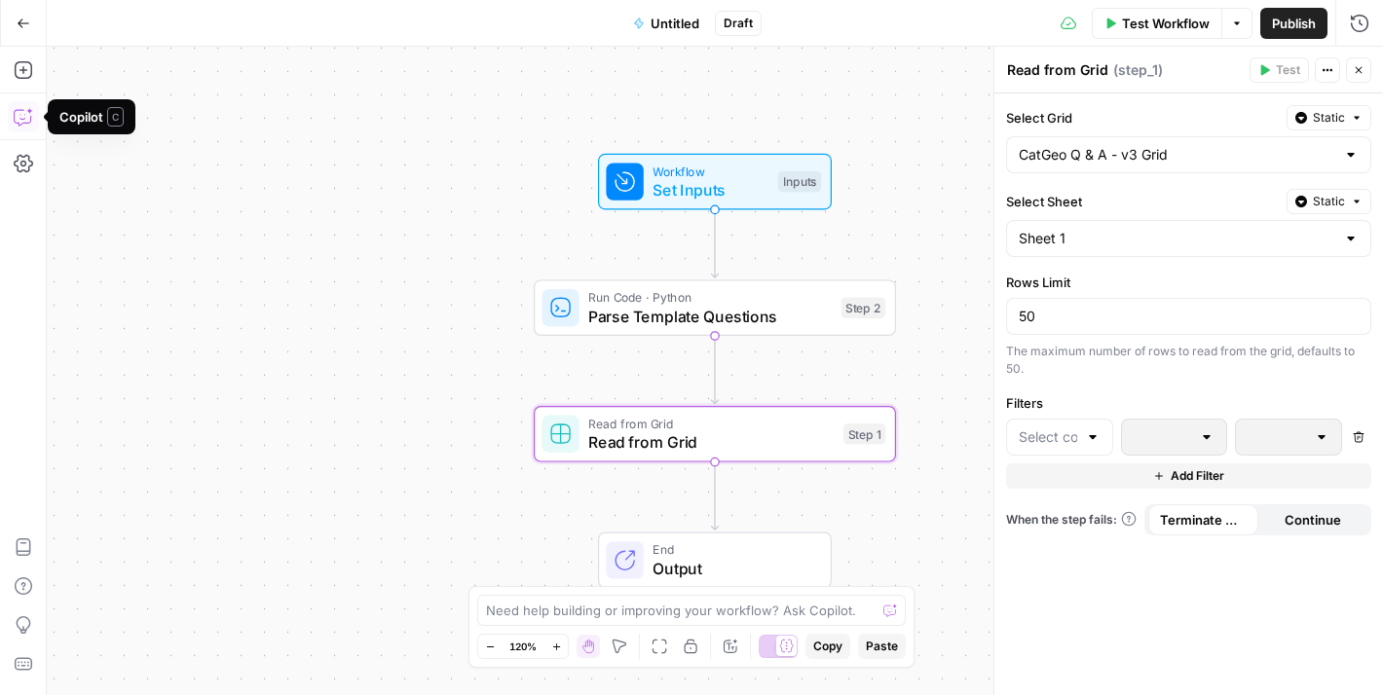
click at [21, 114] on icon "button" at bounding box center [23, 116] width 19 height 19
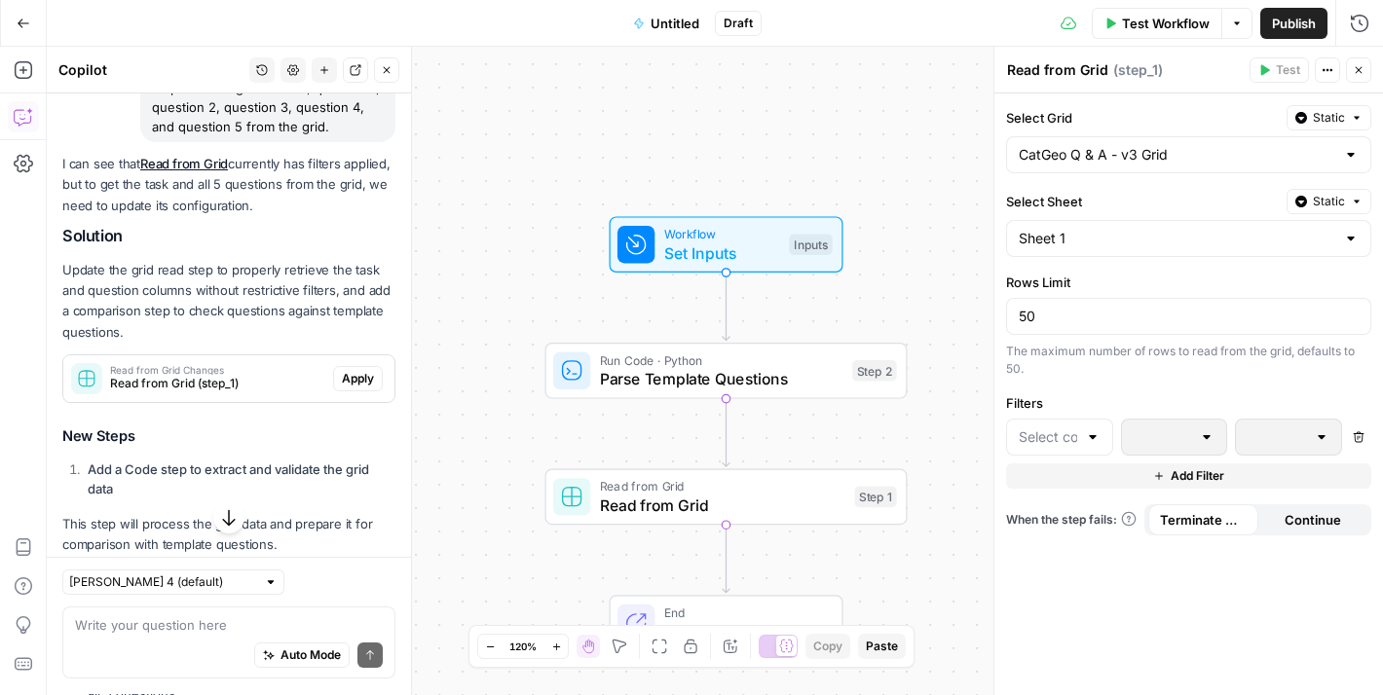
scroll to position [736, 0]
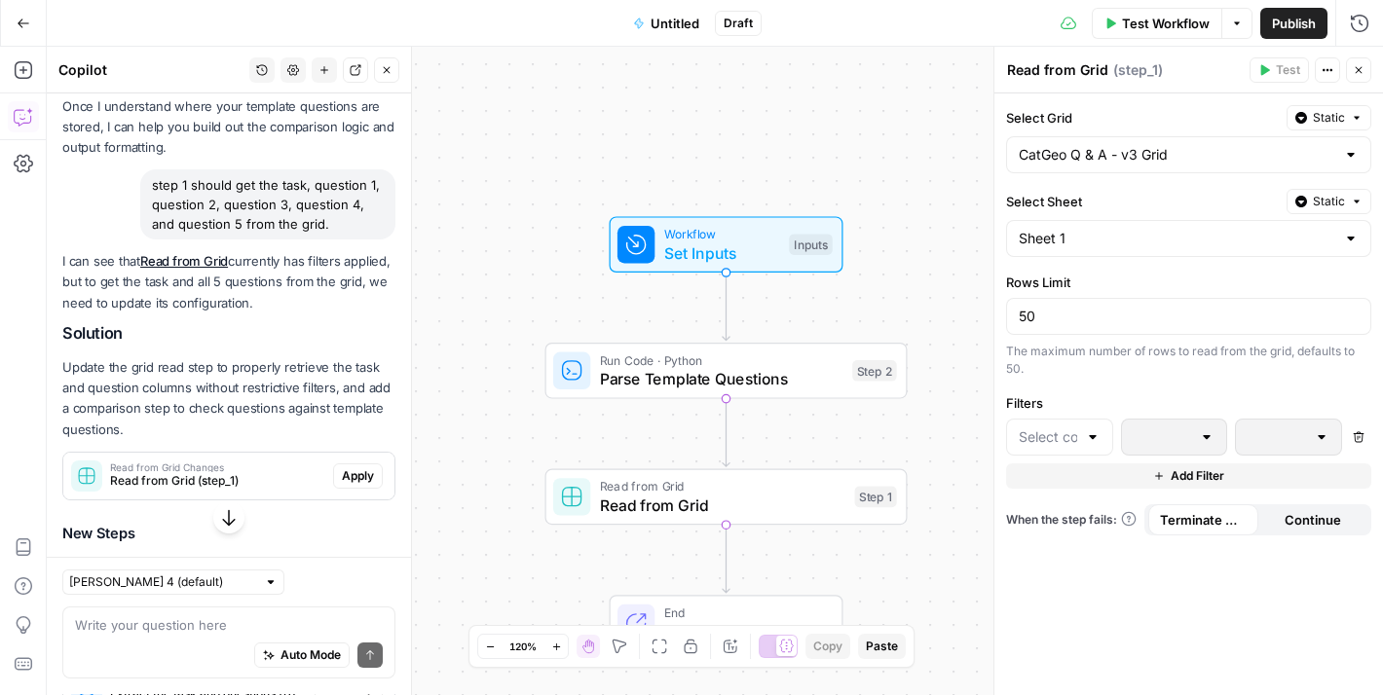
drag, startPoint x: 352, startPoint y: 242, endPoint x: 148, endPoint y: 189, distance: 211.4
click at [148, 189] on div "step 1 should get the task, question 1, question 2, question 3, question 4, and…" at bounding box center [228, 204] width 333 height 70
copy div "step 1 should get the task, question 1, question 2, question 3, question 4, and…"
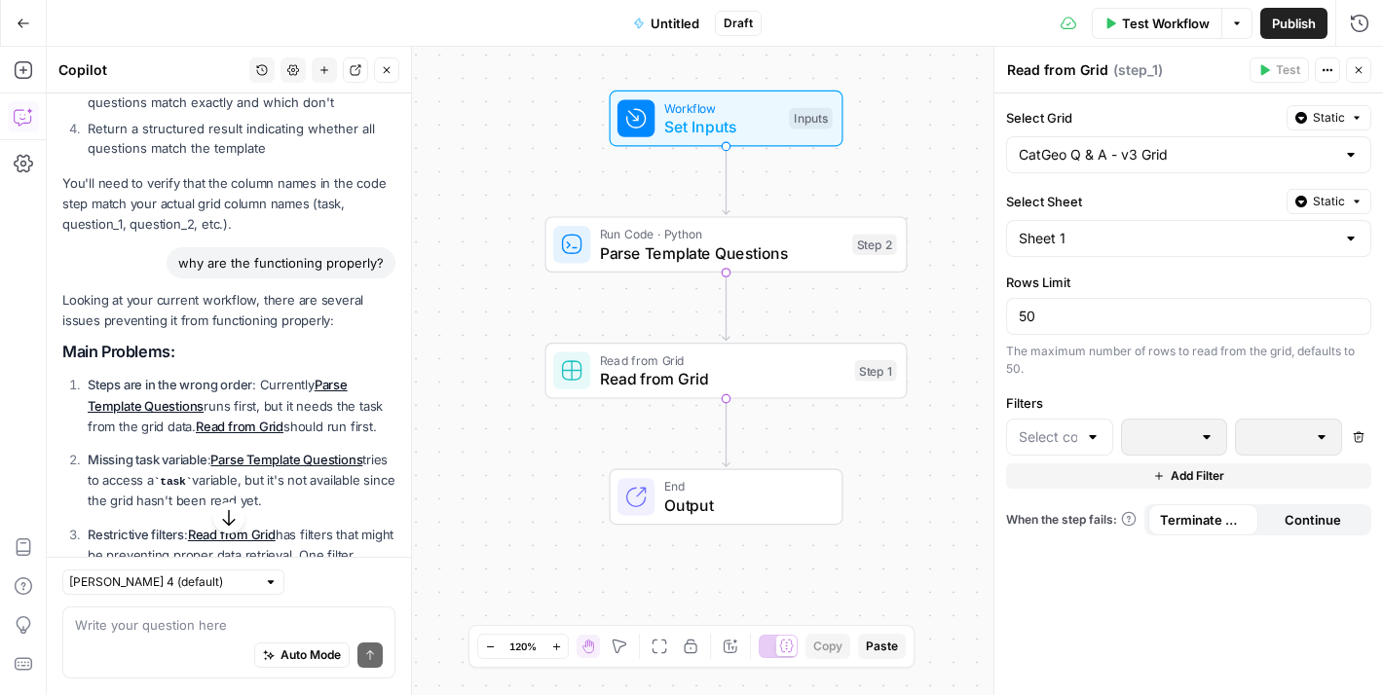
scroll to position [2391, 0]
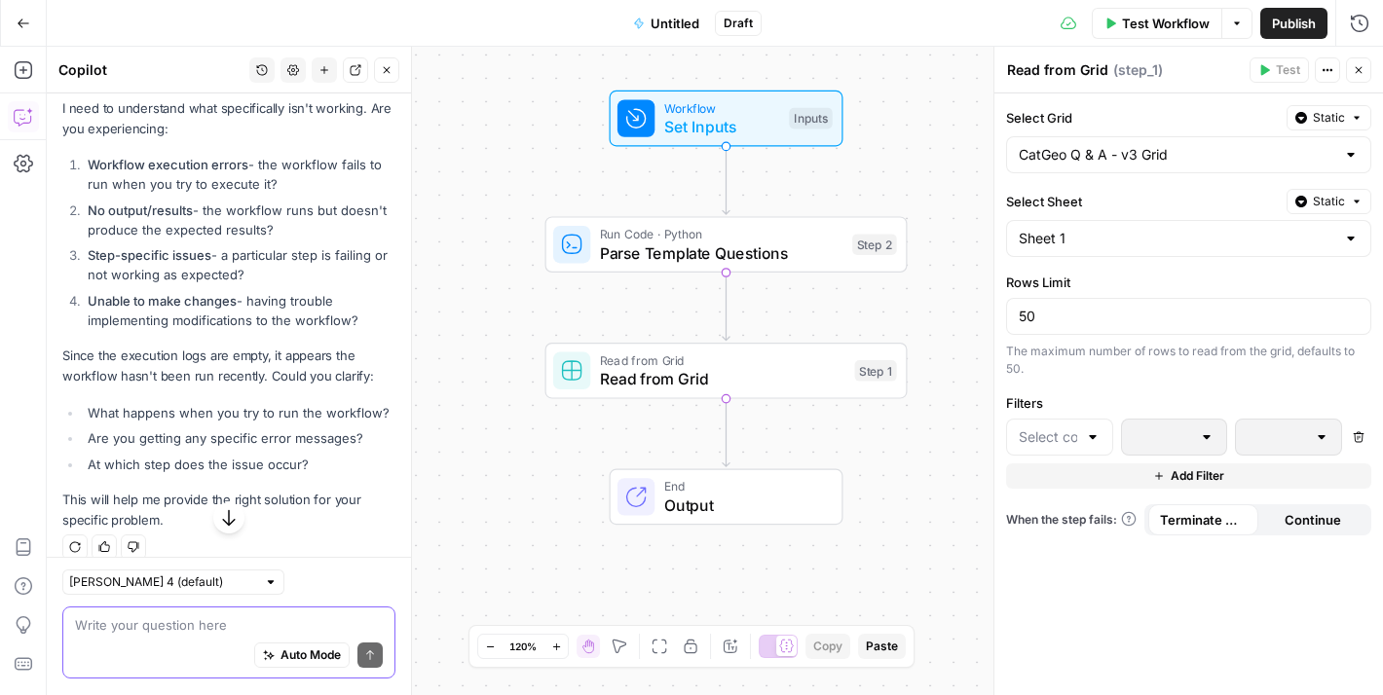
click at [227, 616] on textarea at bounding box center [229, 625] width 308 height 19
paste textarea "step 1 should get the task, question 1, question 2, question 3, question 4, and…"
type textarea "lets try this again. step 1 should get the task, question 1, question 2, questi…"
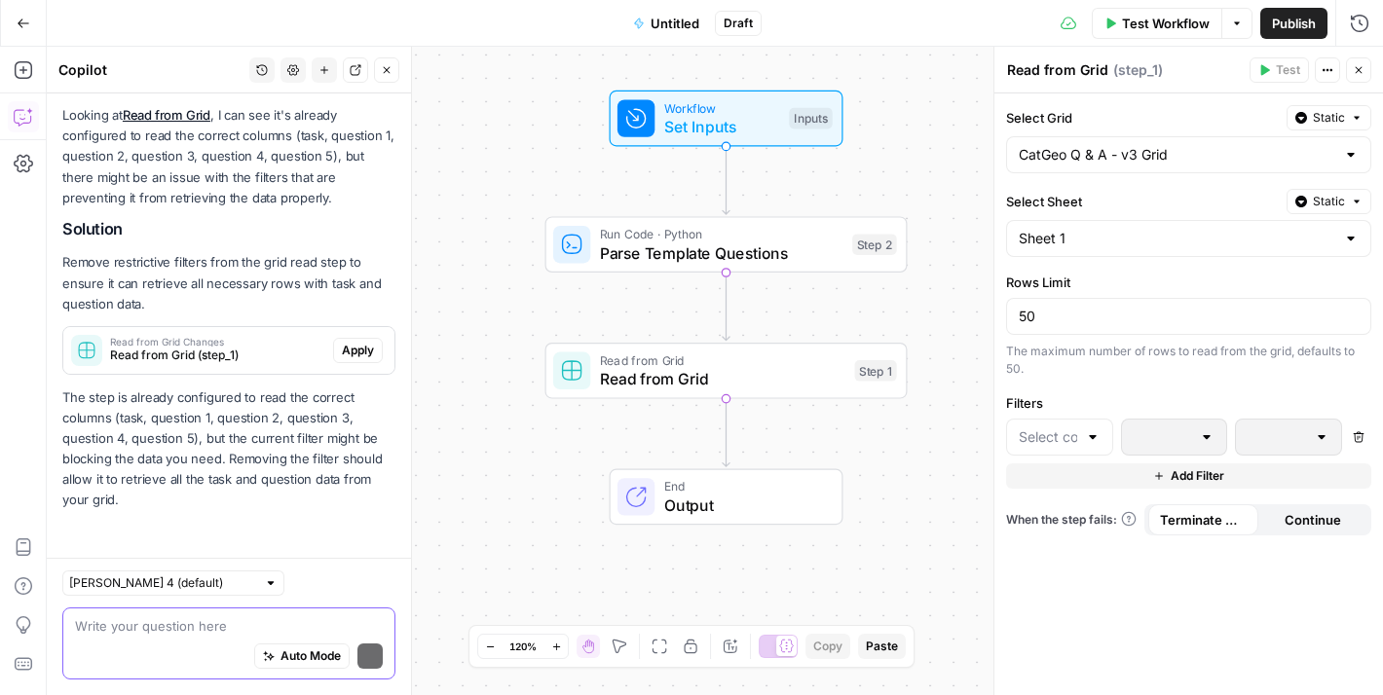
scroll to position [3026, 0]
click at [268, 616] on textarea at bounding box center [229, 625] width 308 height 19
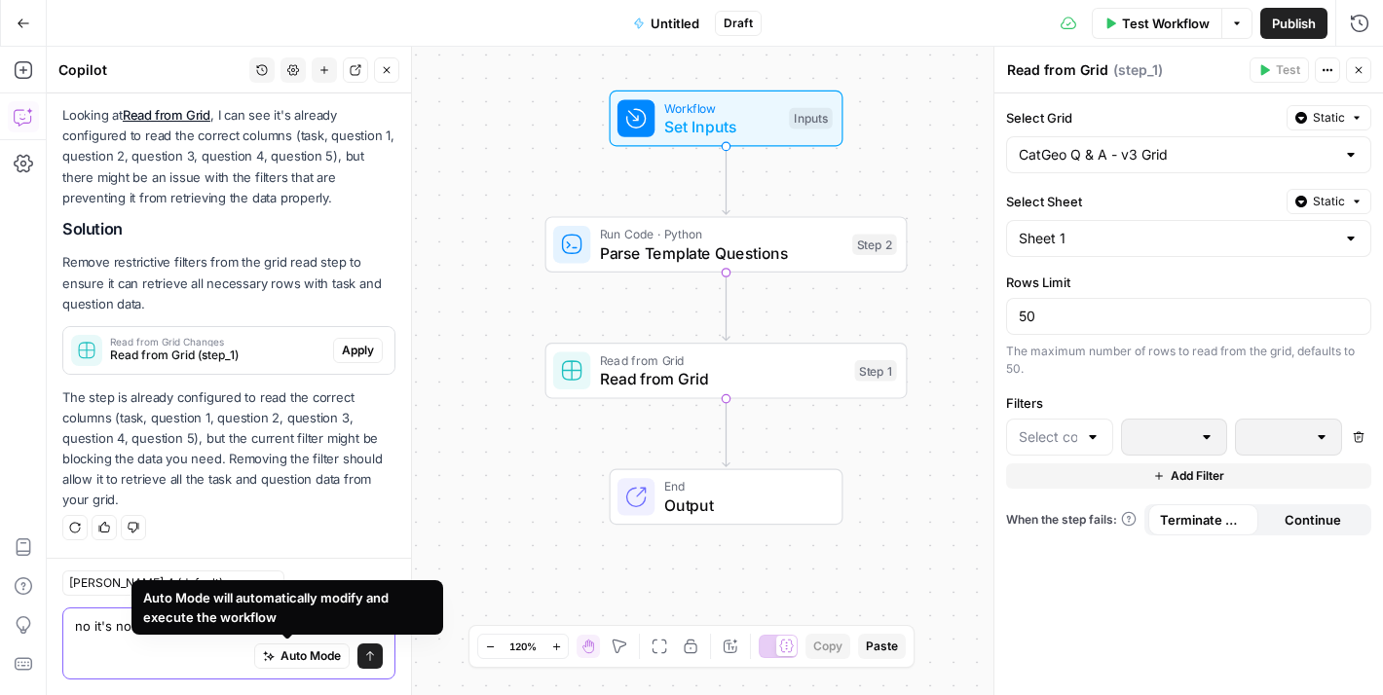
type textarea "no it's not"
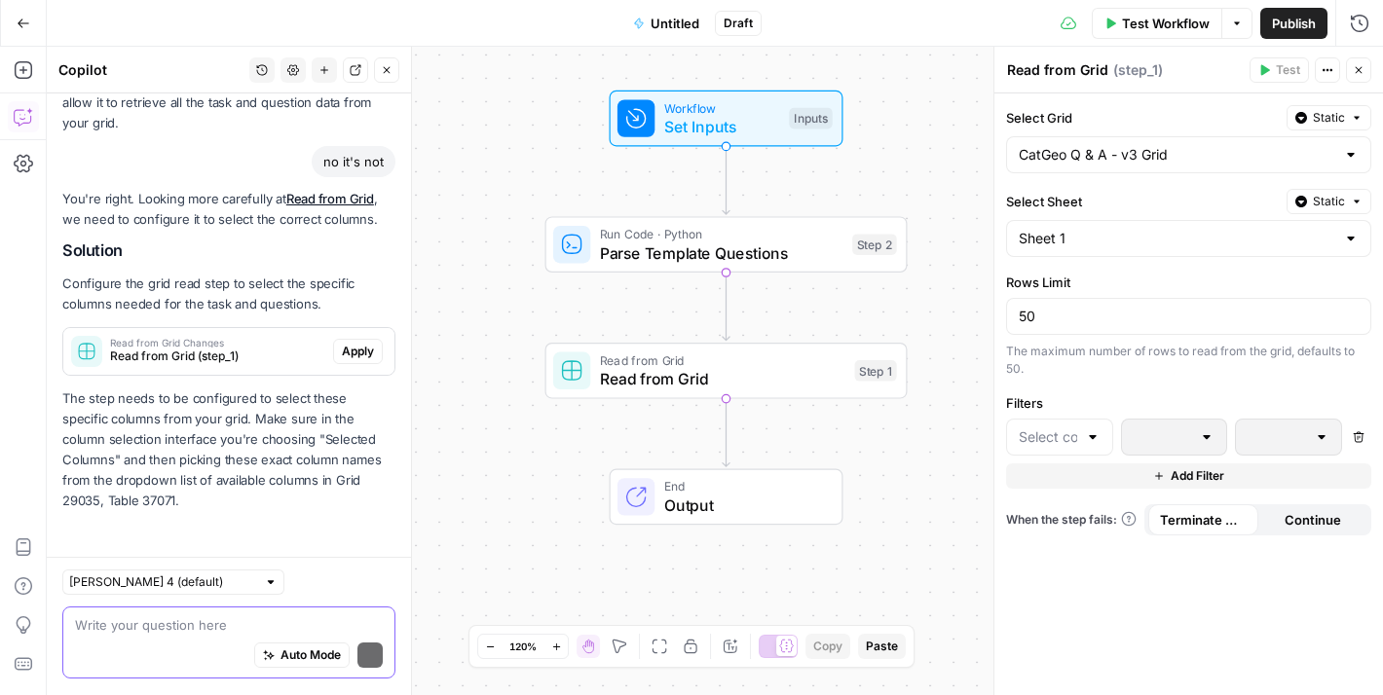
scroll to position [3404, 0]
click at [350, 351] on span "Apply" at bounding box center [358, 352] width 32 height 18
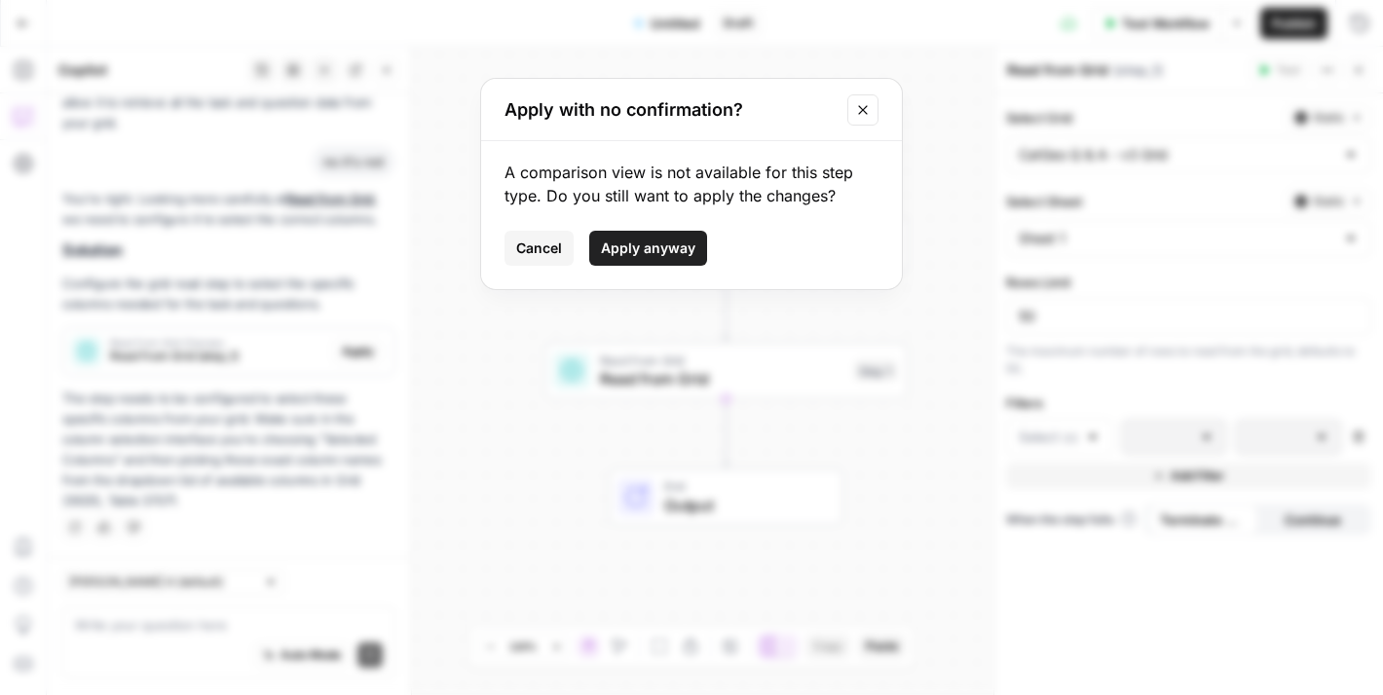
click at [683, 245] on span "Apply anyway" at bounding box center [648, 248] width 94 height 19
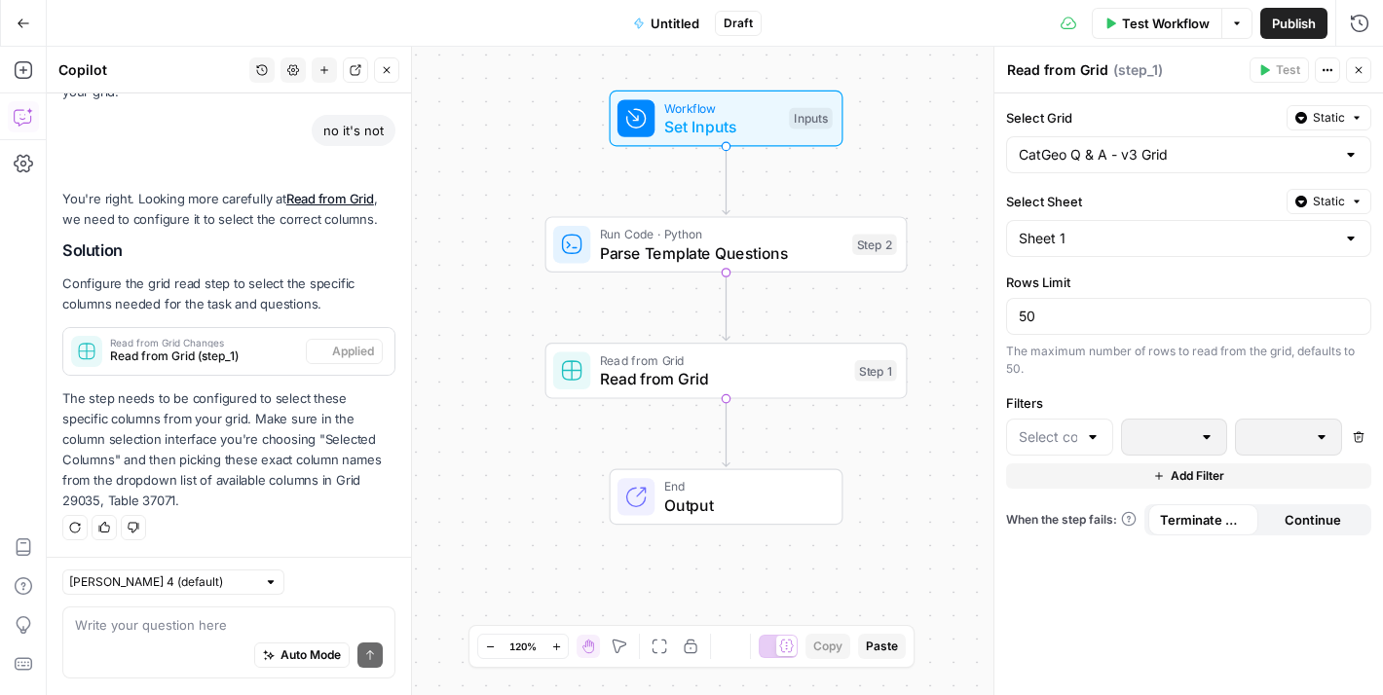
scroll to position [3466, 0]
click at [1088, 433] on div at bounding box center [1093, 436] width 16 height 19
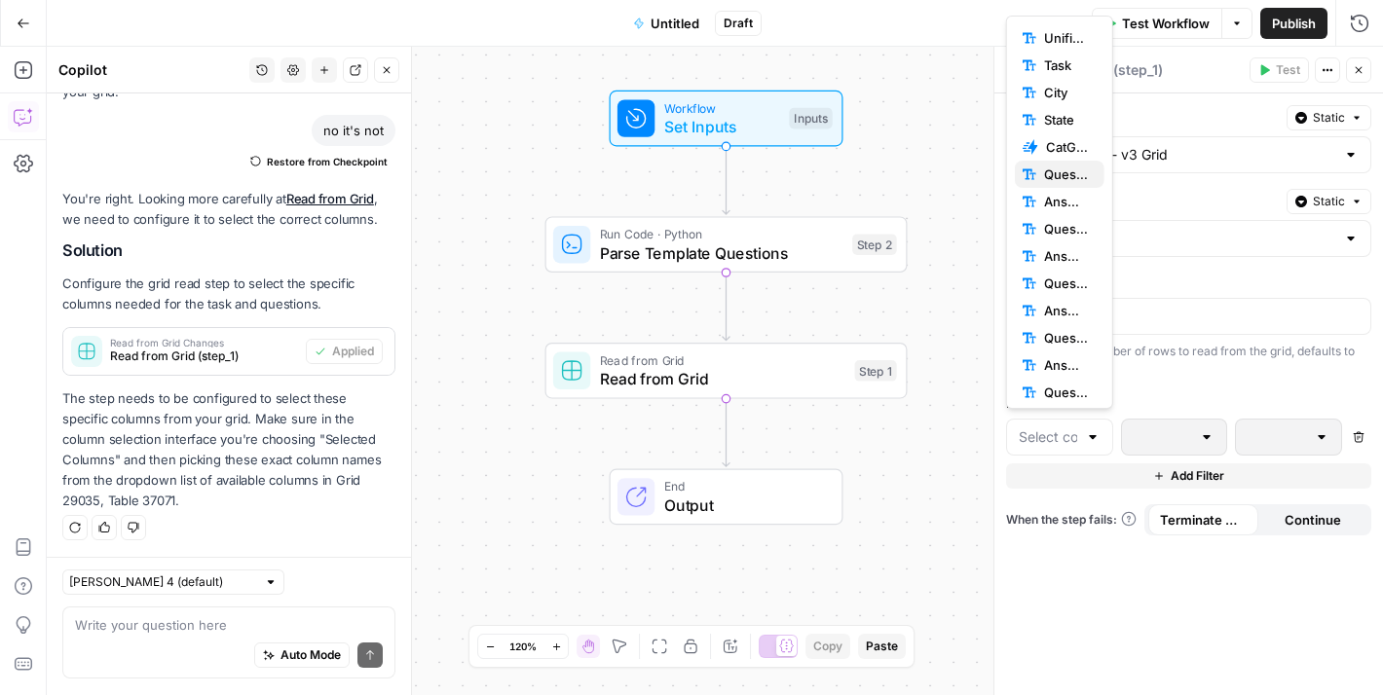
click at [1057, 169] on span "Question 1" at bounding box center [1066, 174] width 45 height 19
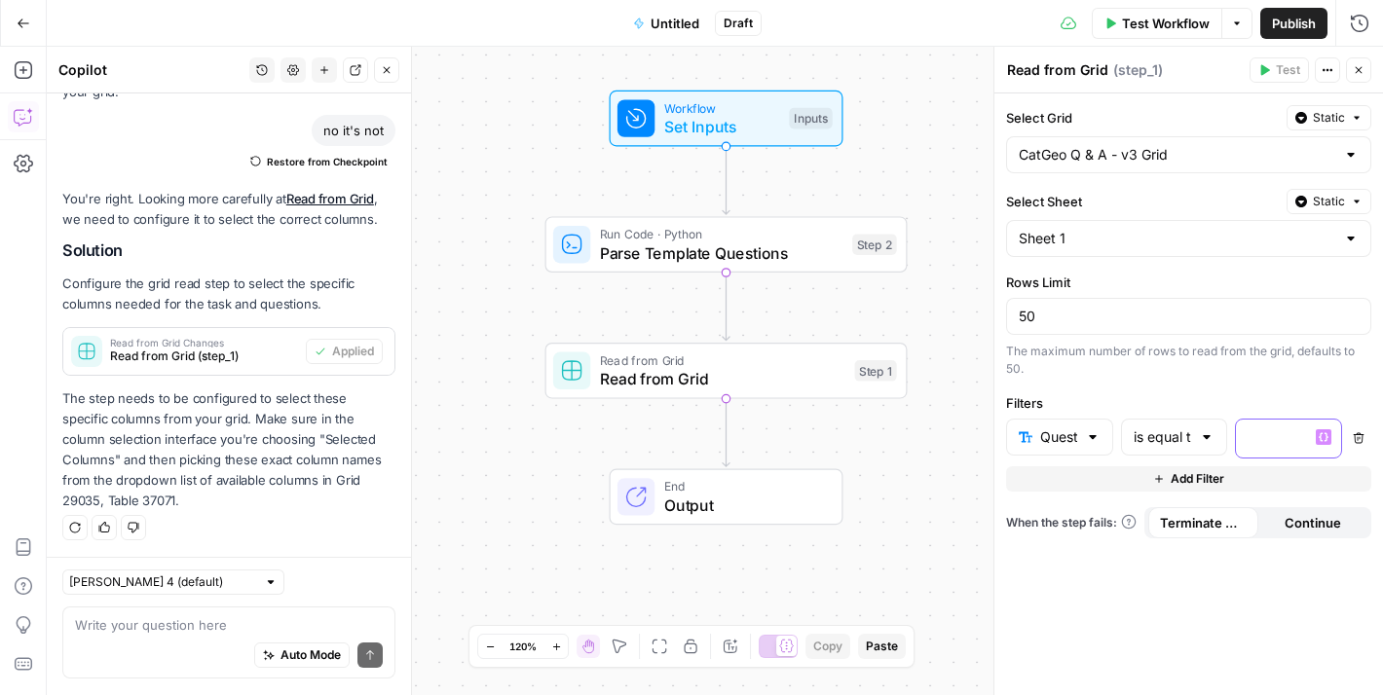
click at [1264, 427] on p at bounding box center [1272, 436] width 51 height 19
click at [1154, 474] on icon "button" at bounding box center [1159, 479] width 12 height 12
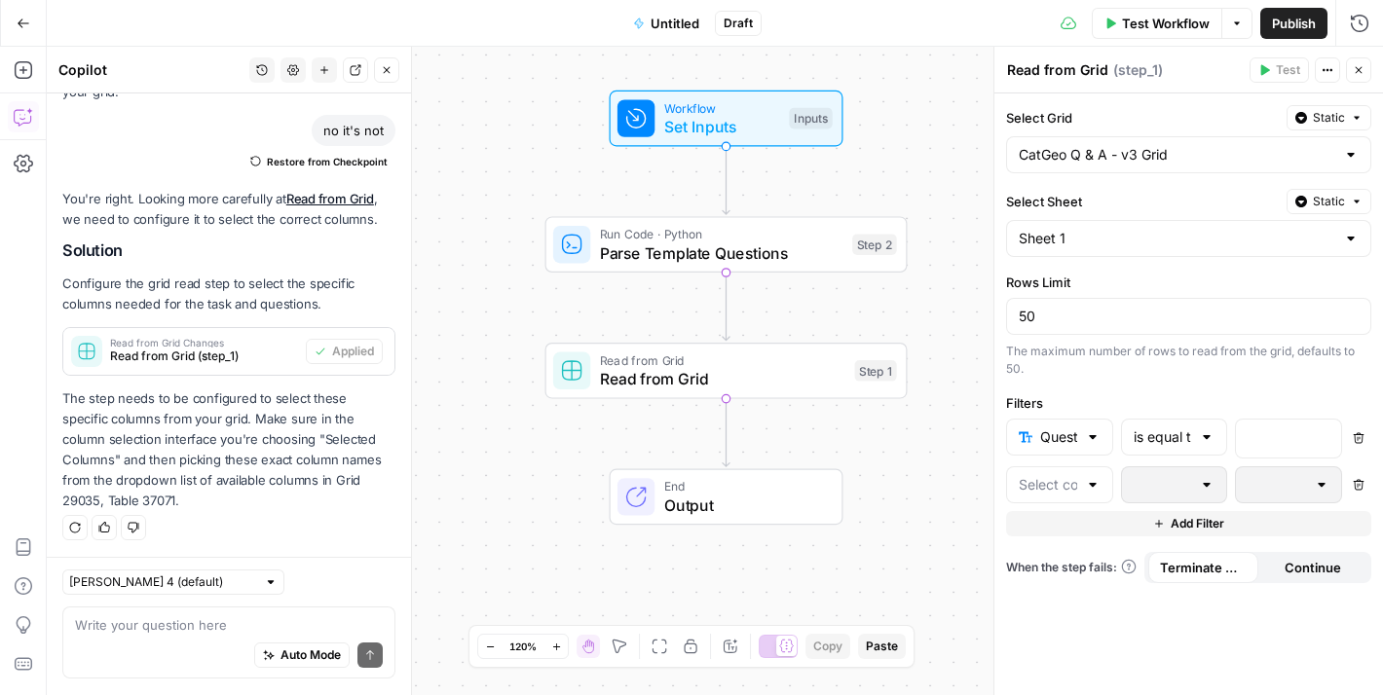
click at [1089, 491] on div at bounding box center [1093, 484] width 16 height 19
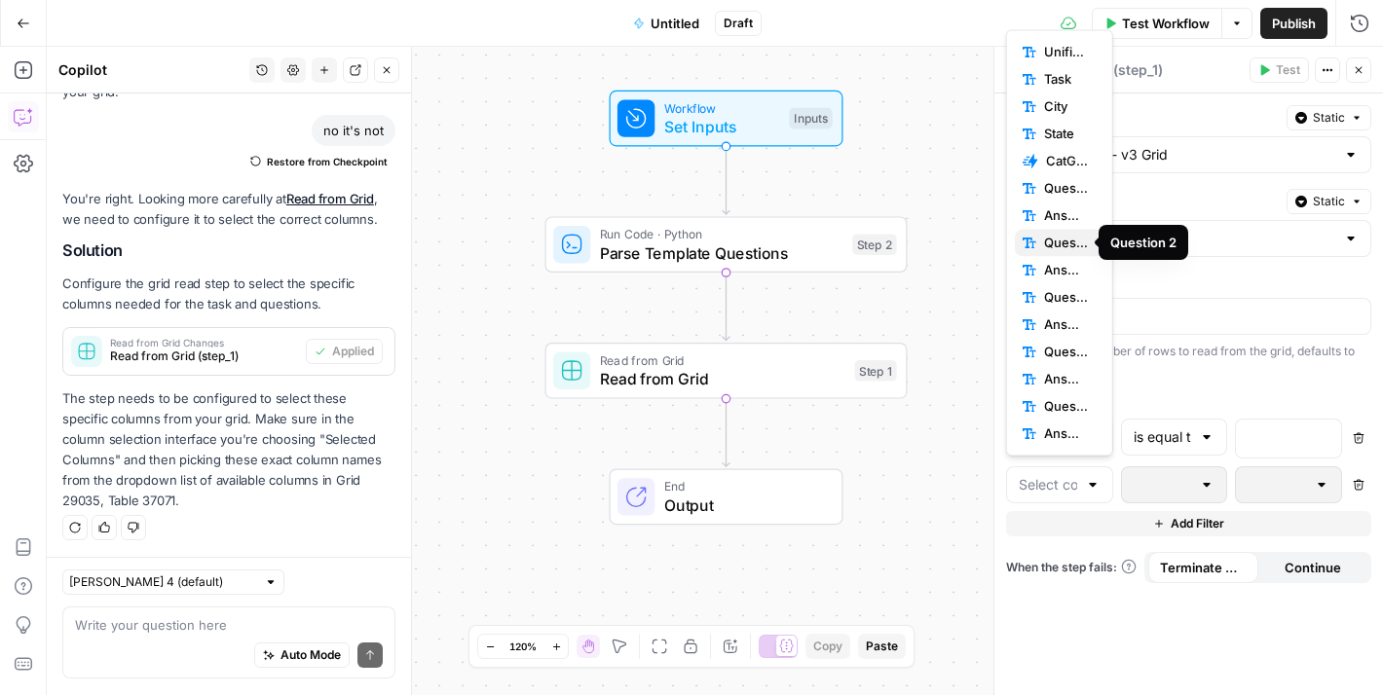
click at [1046, 239] on span "Question 2" at bounding box center [1066, 242] width 45 height 19
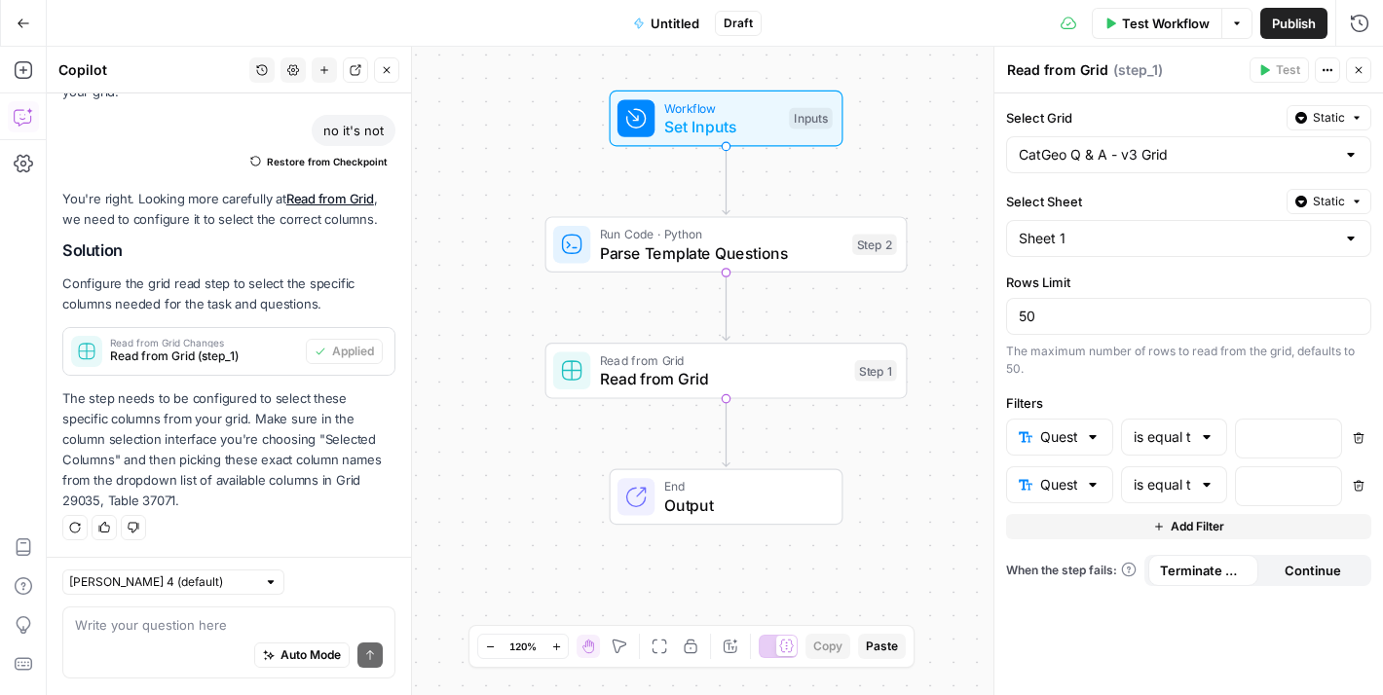
click at [1185, 530] on span "Add Filter" at bounding box center [1197, 527] width 54 height 18
click at [1075, 523] on input "text" at bounding box center [1047, 532] width 58 height 19
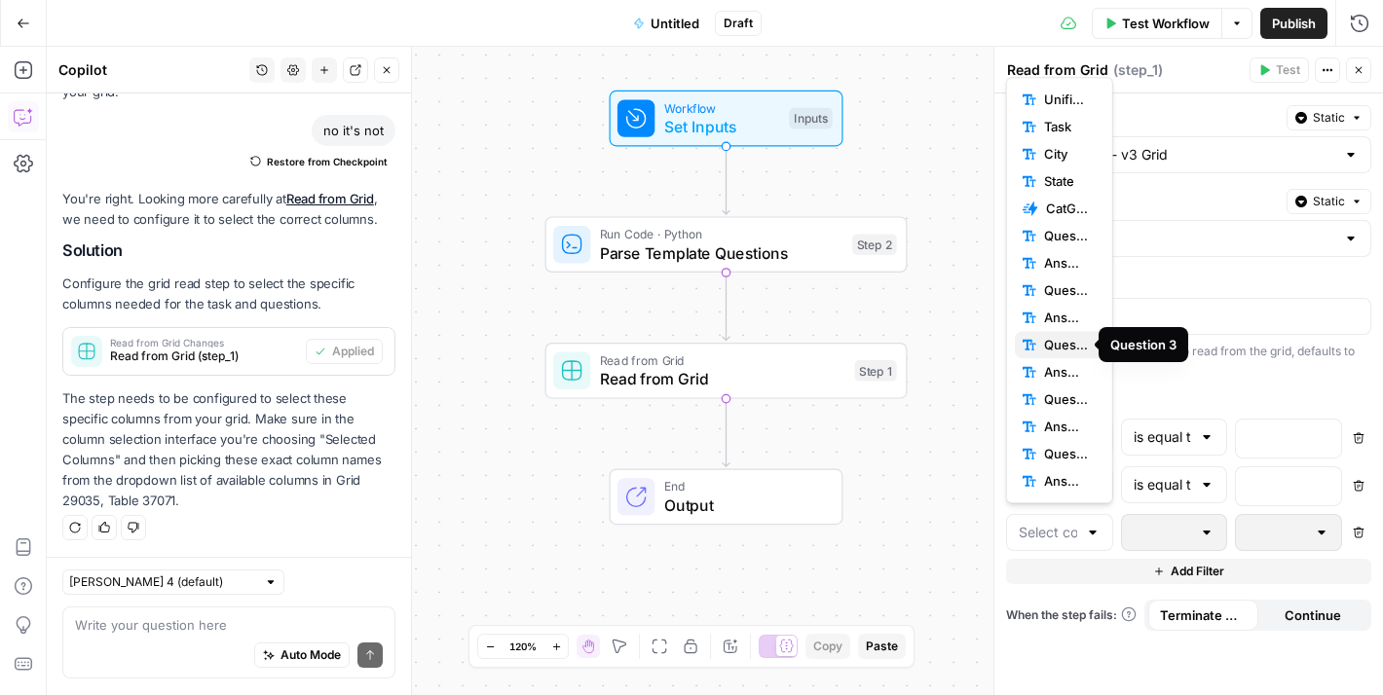
click at [1055, 340] on span "Question 3" at bounding box center [1066, 344] width 45 height 19
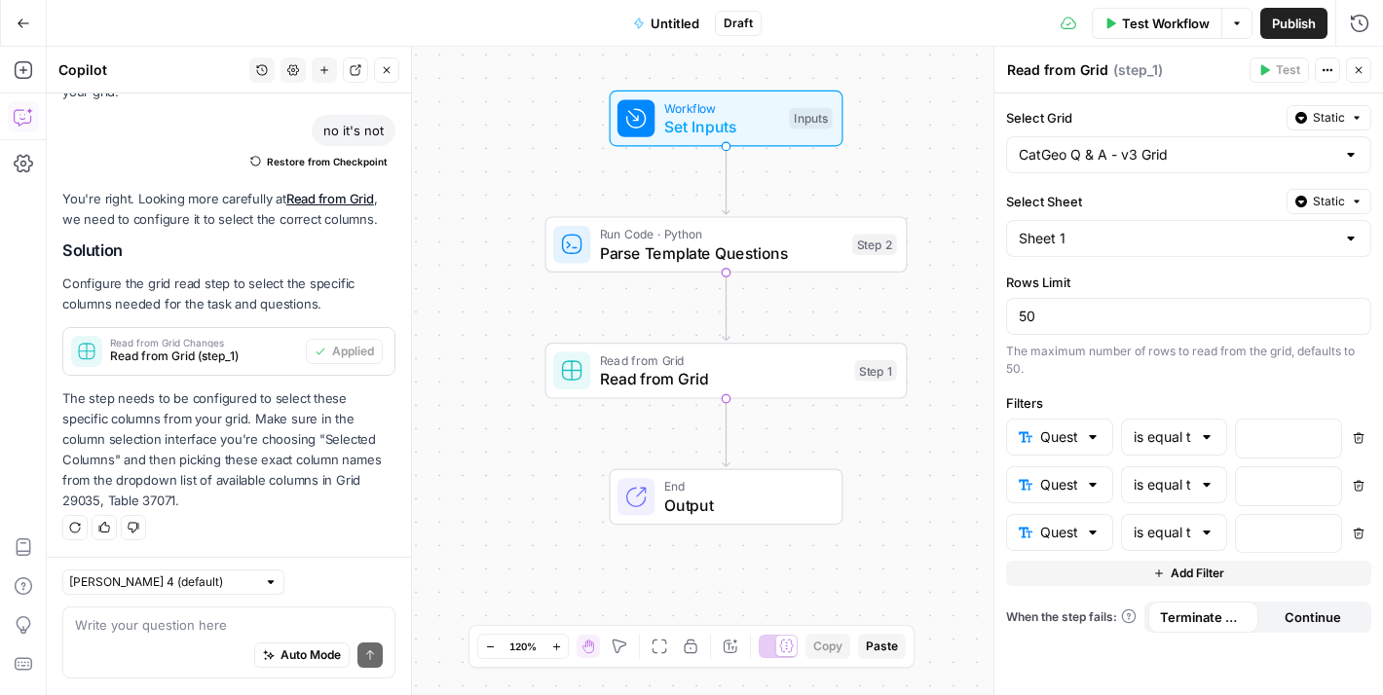
click at [1182, 565] on span "Add Filter" at bounding box center [1197, 574] width 54 height 18
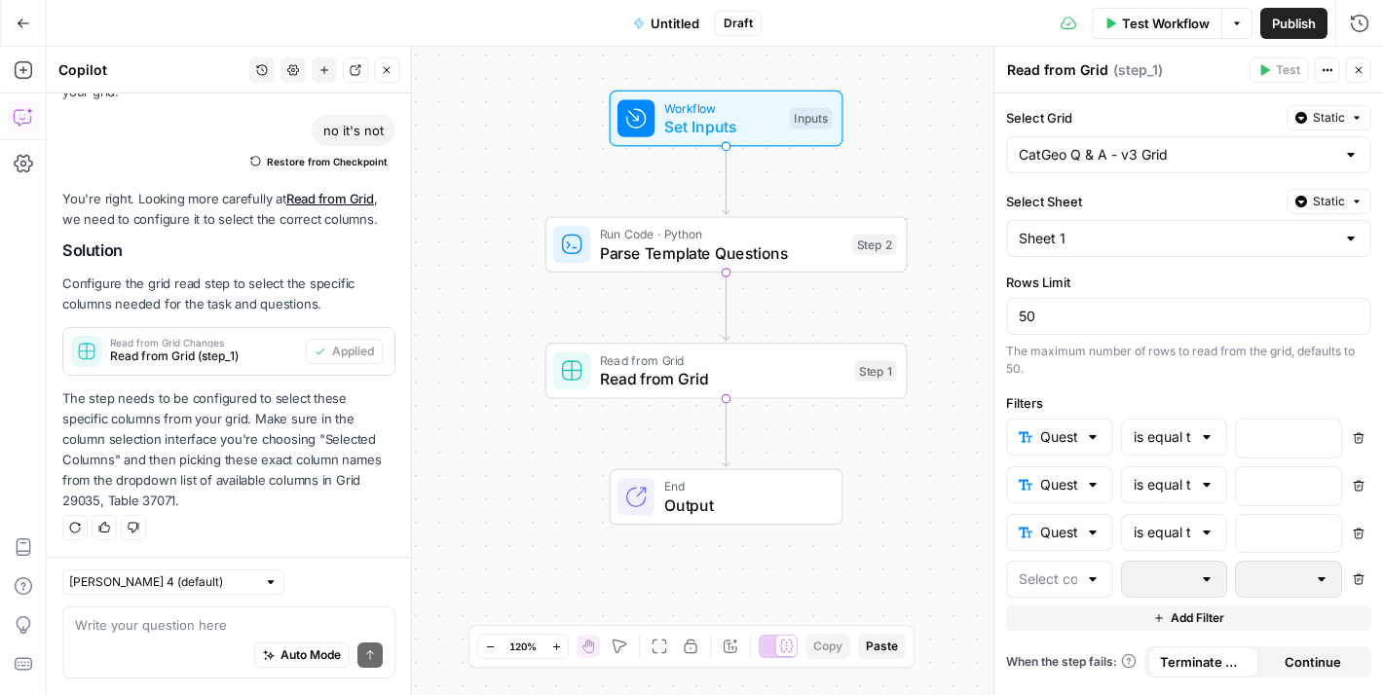
click at [1087, 572] on div at bounding box center [1093, 579] width 16 height 19
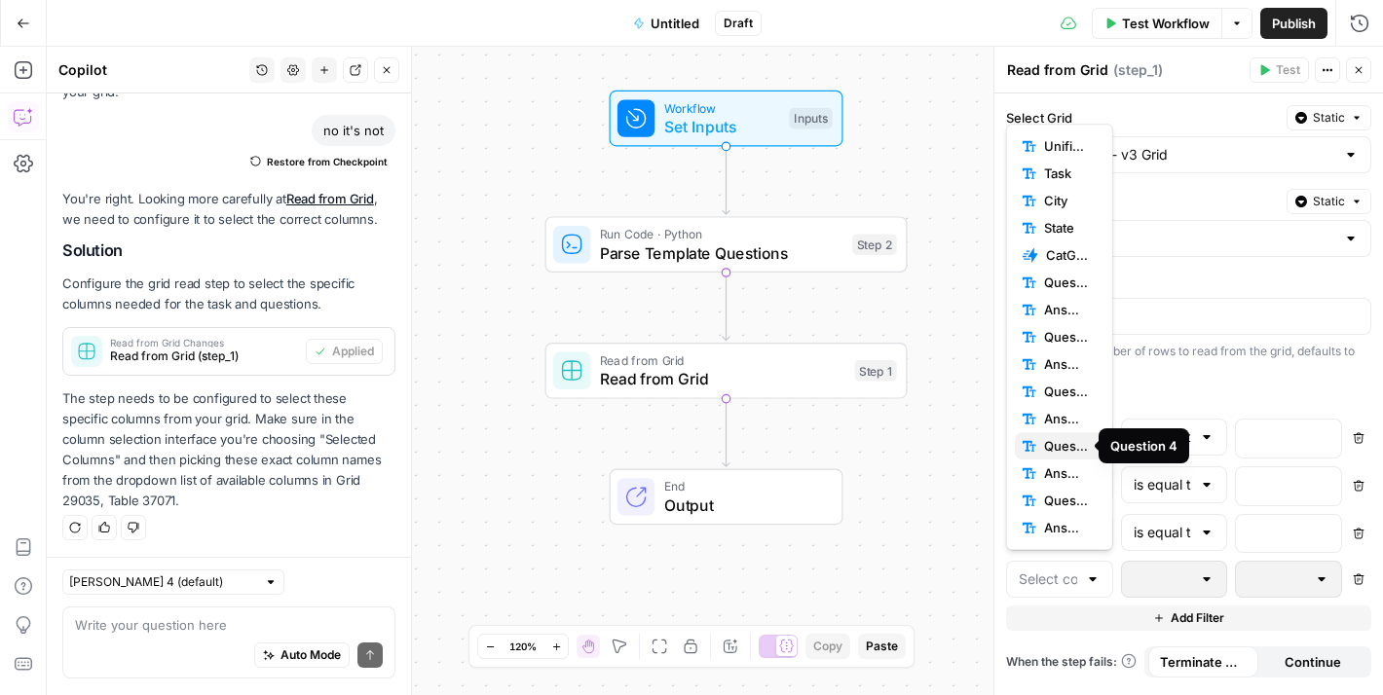
click at [1066, 440] on span "Question 4" at bounding box center [1066, 445] width 45 height 19
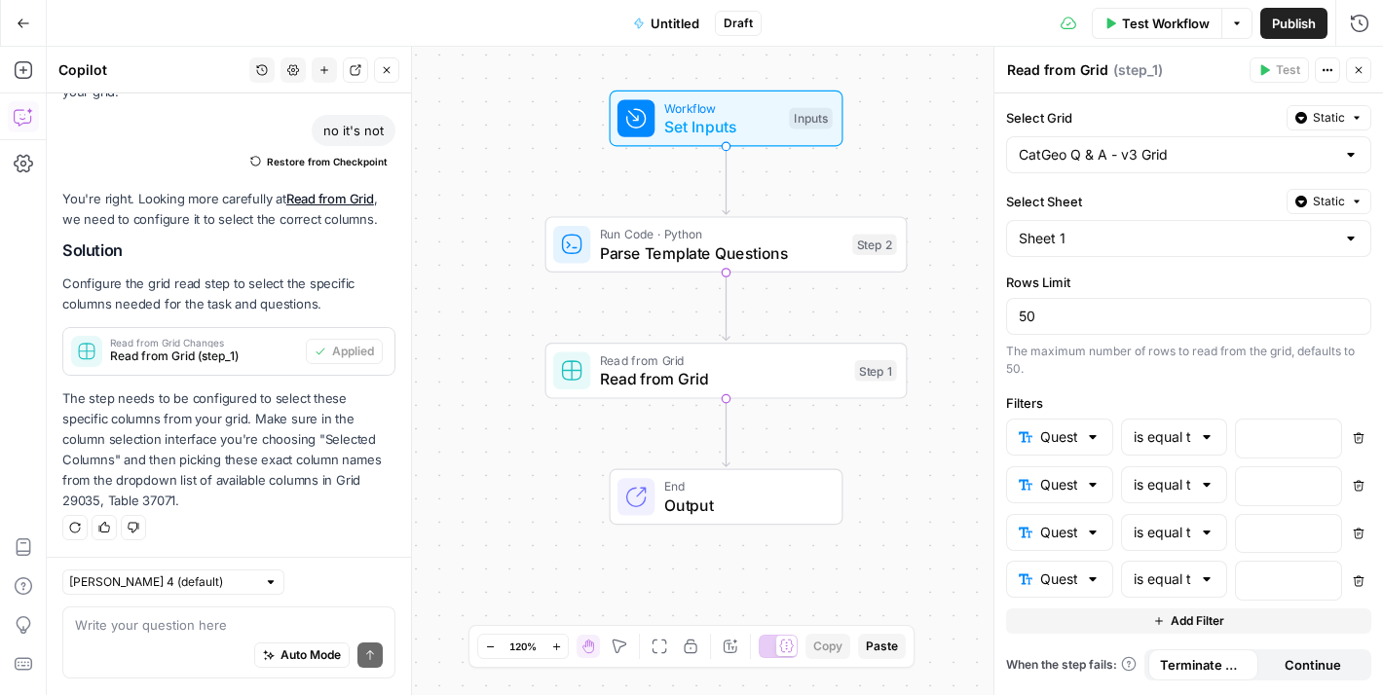
click at [1138, 609] on button "Add Filter" at bounding box center [1188, 621] width 365 height 25
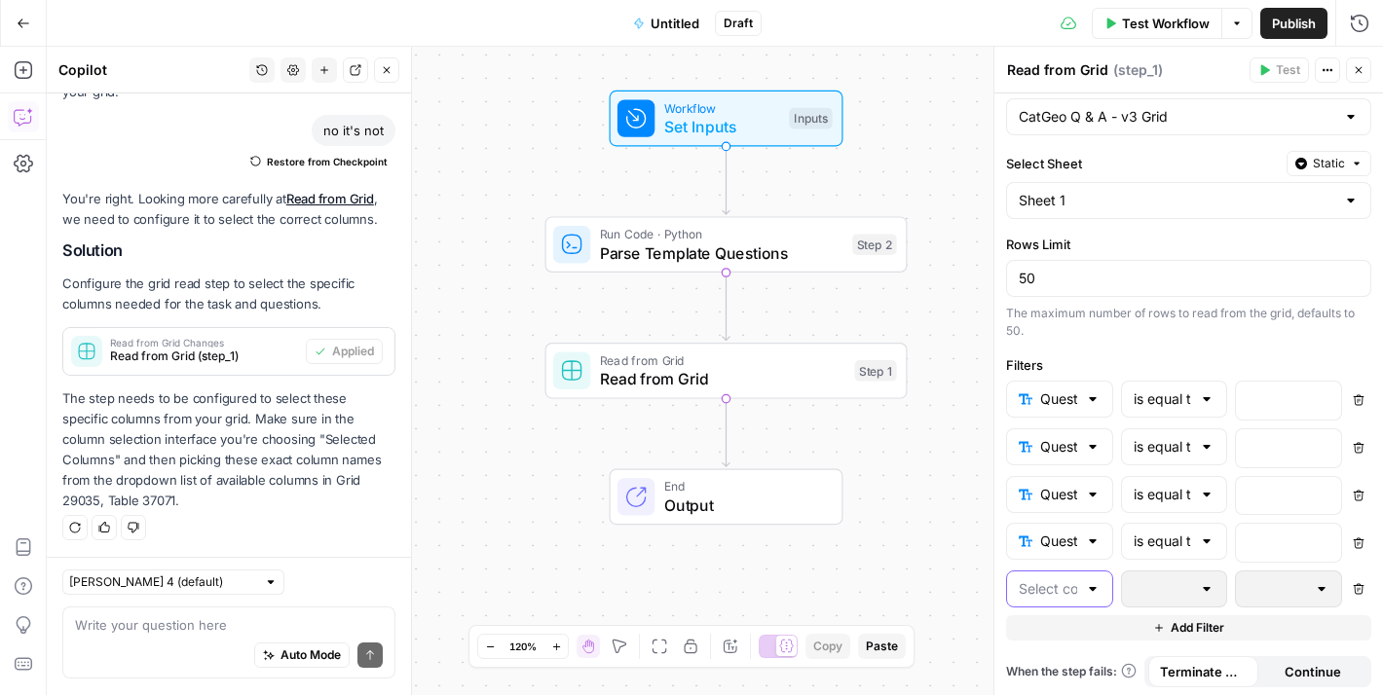
click at [1060, 590] on input "text" at bounding box center [1047, 588] width 58 height 19
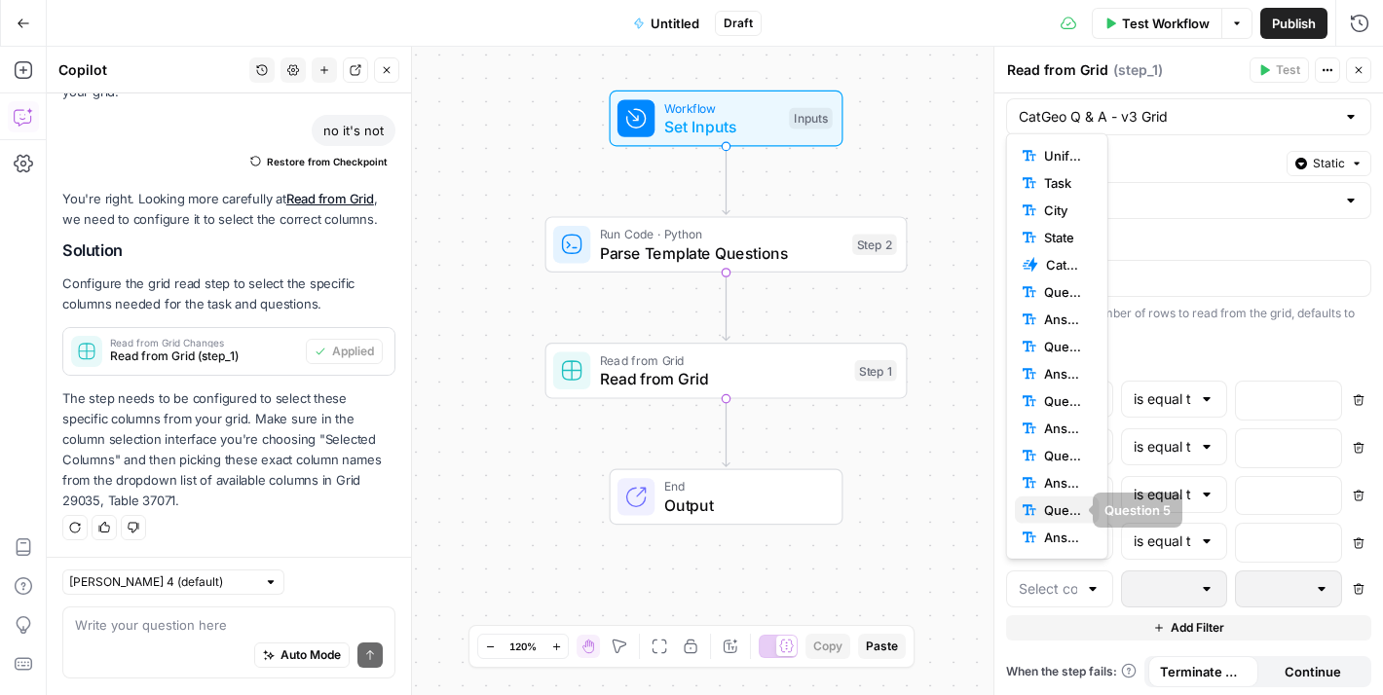
click at [1052, 505] on span "Question 5" at bounding box center [1064, 509] width 40 height 19
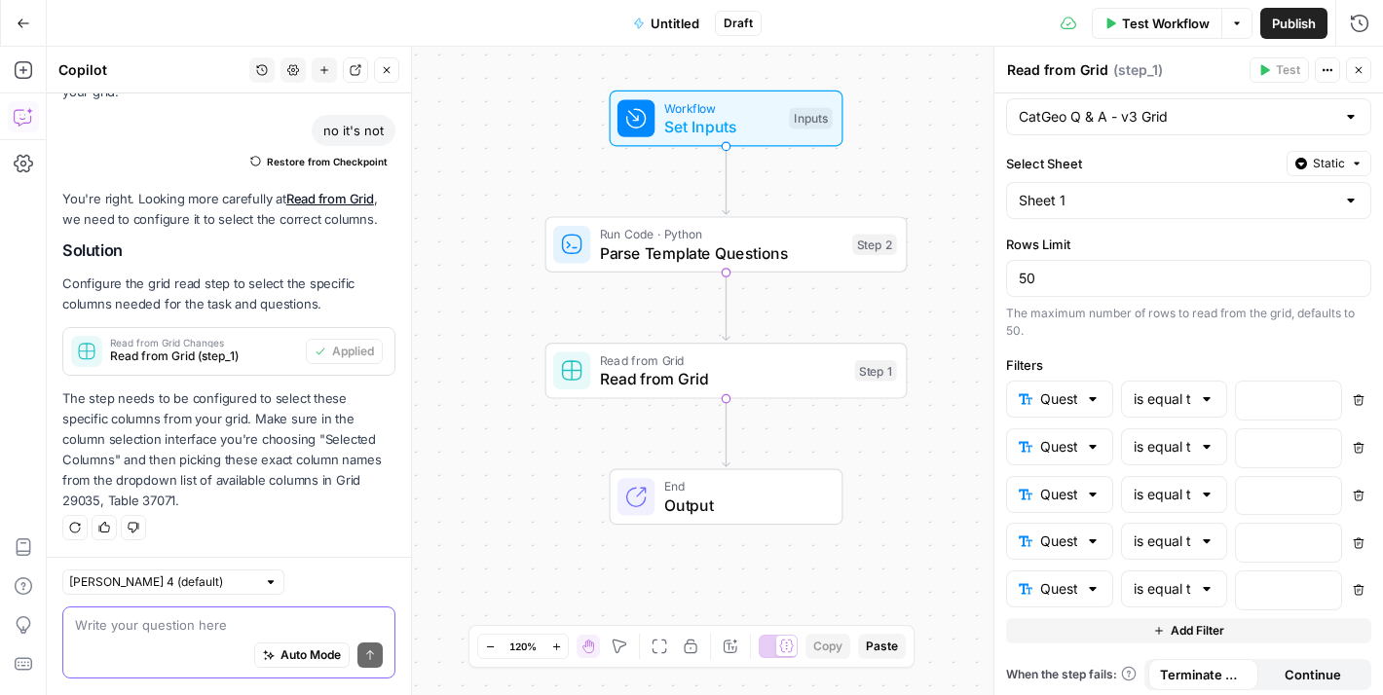
click at [223, 622] on textarea at bounding box center [229, 625] width 308 height 19
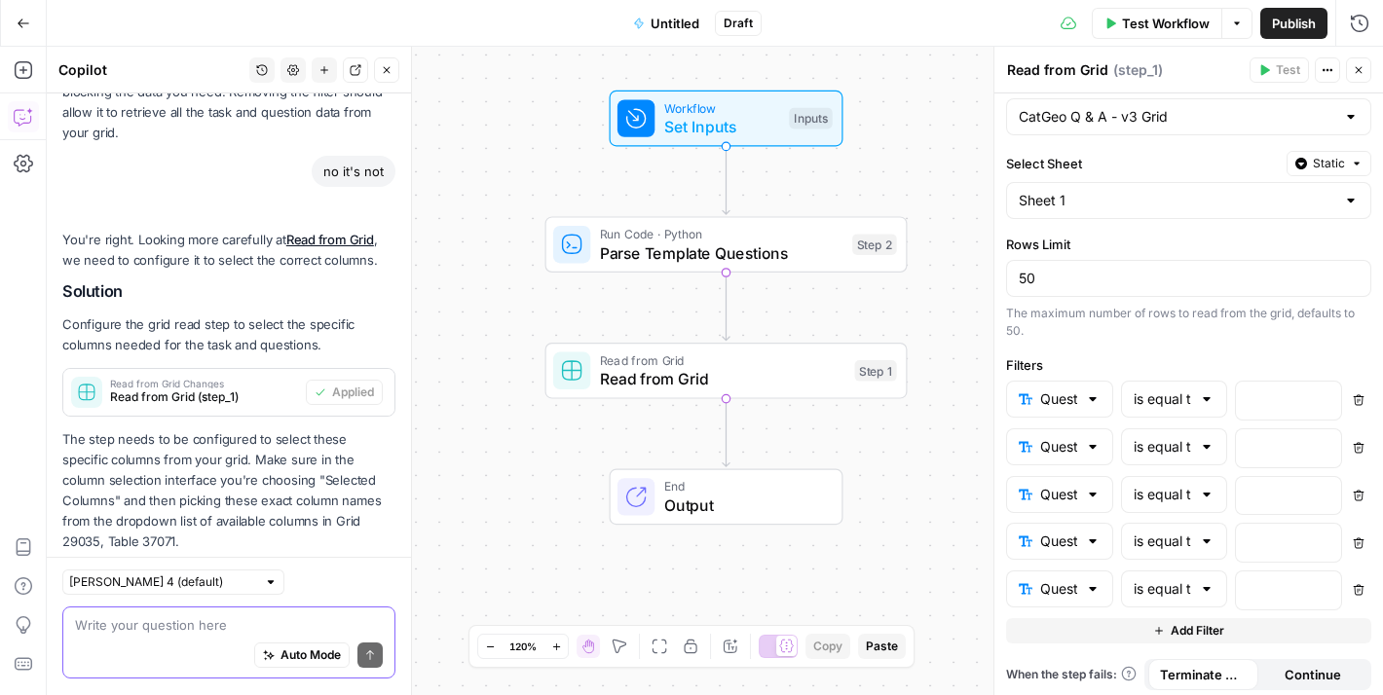
scroll to position [3466, 0]
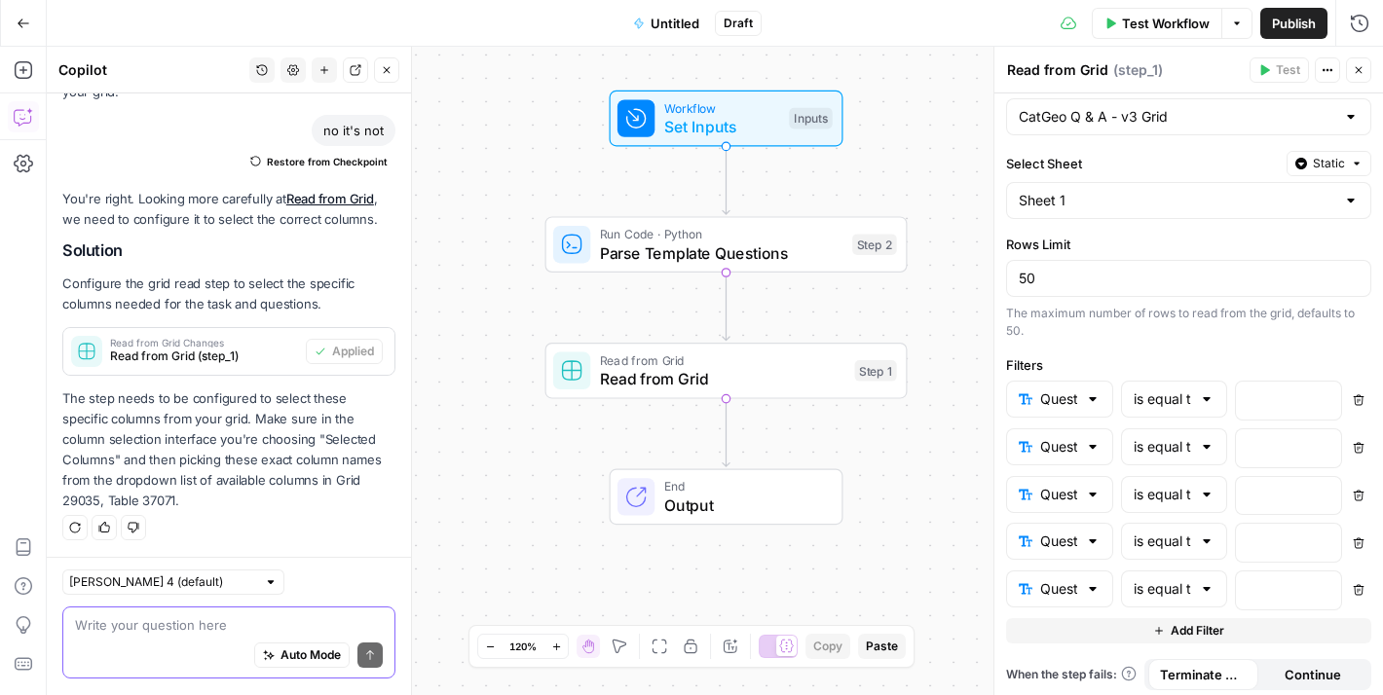
click at [165, 628] on textarea at bounding box center [229, 625] width 308 height 19
click at [791, 241] on span "Parse Template Questions" at bounding box center [721, 252] width 243 height 23
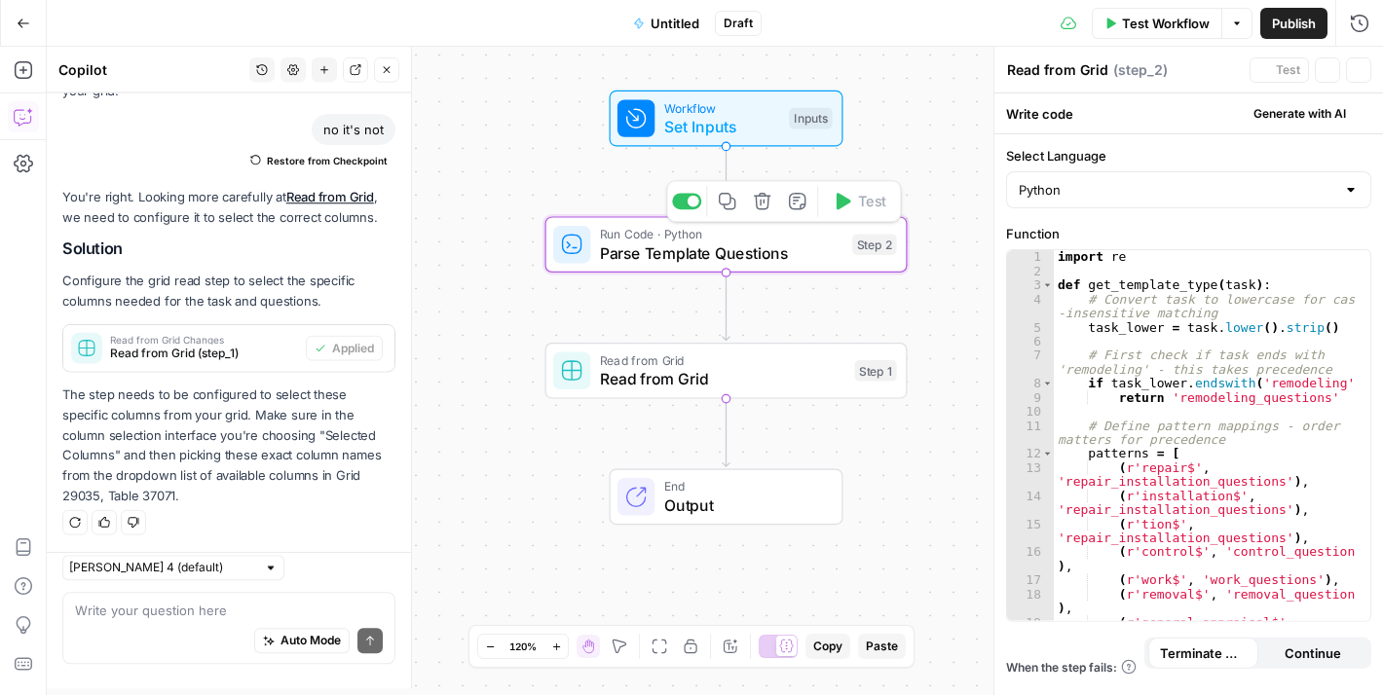
type textarea "Parse Template Questions"
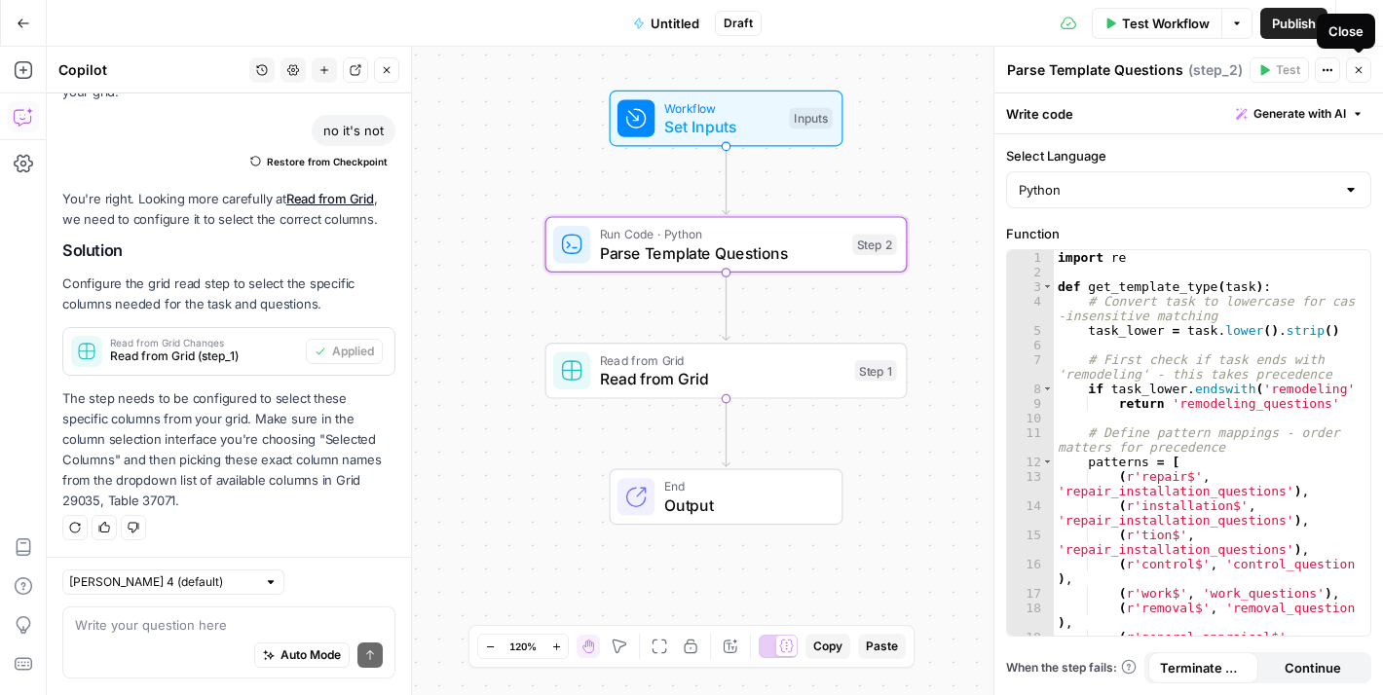
click at [1355, 67] on icon "button" at bounding box center [1358, 70] width 12 height 12
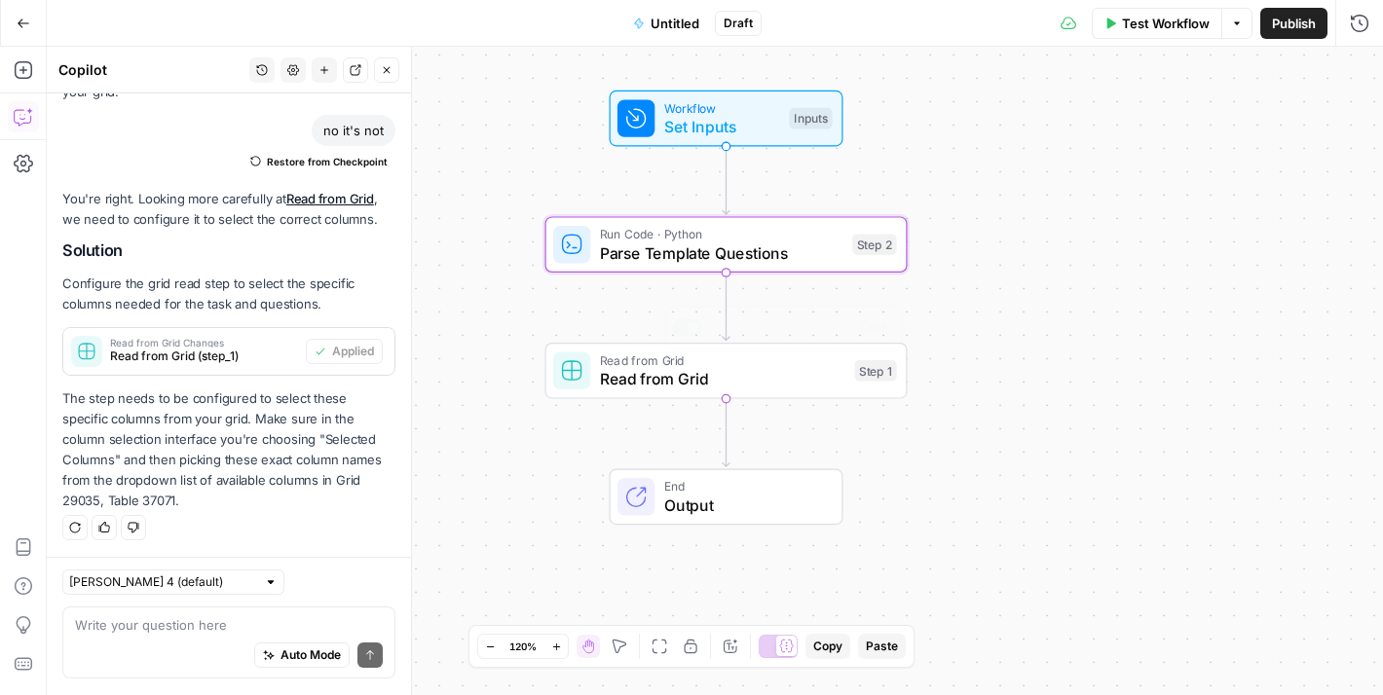
click at [763, 402] on div "Workflow Set Inputs Inputs Run Code · Python Parse Template Questions Step 2 Re…" at bounding box center [715, 371] width 1336 height 648
click at [773, 386] on span "Read from Grid" at bounding box center [722, 378] width 245 height 23
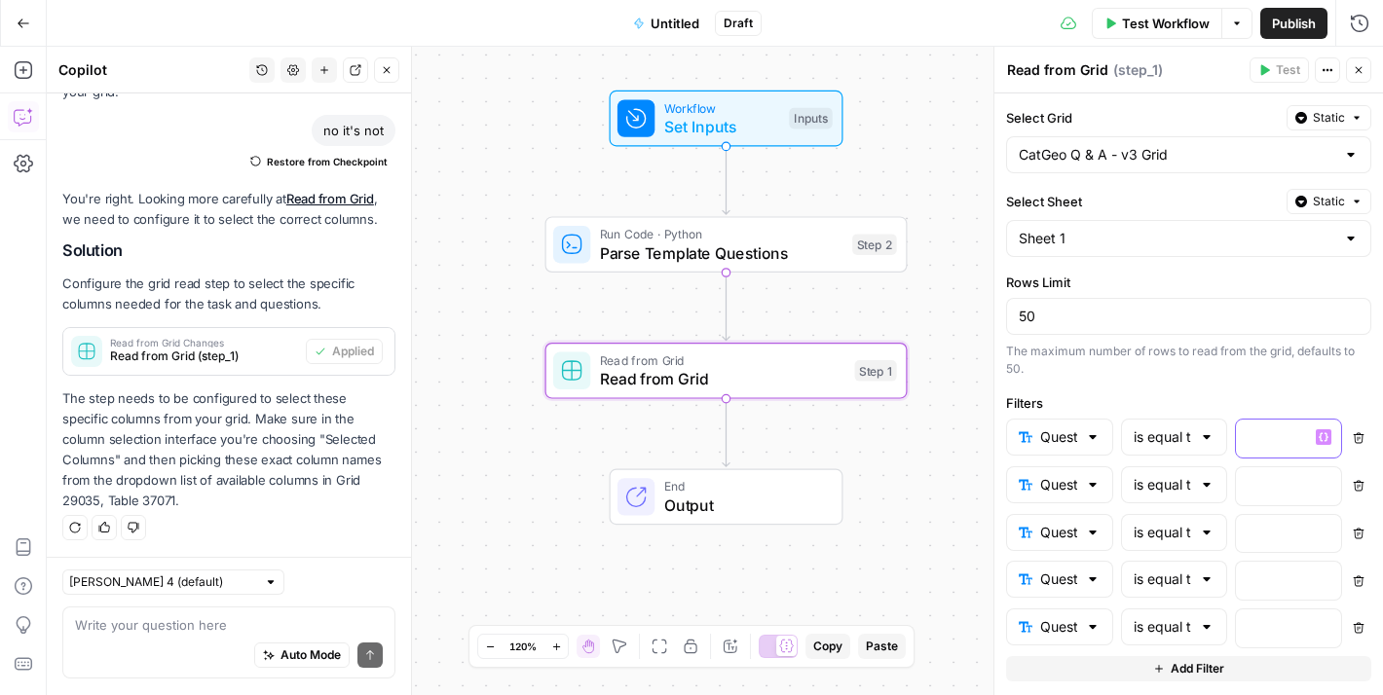
click at [1253, 427] on p at bounding box center [1272, 436] width 51 height 19
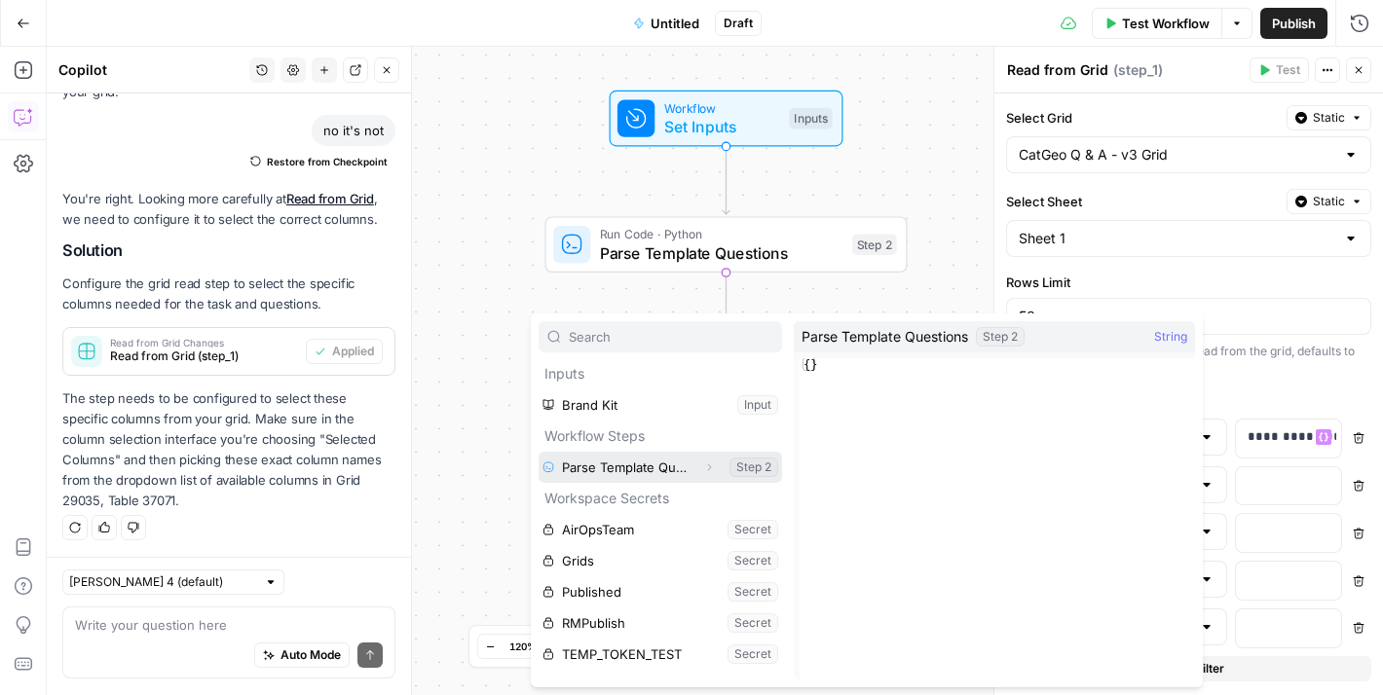
click at [654, 462] on button "Select variable Parse Template Questions" at bounding box center [659, 467] width 243 height 31
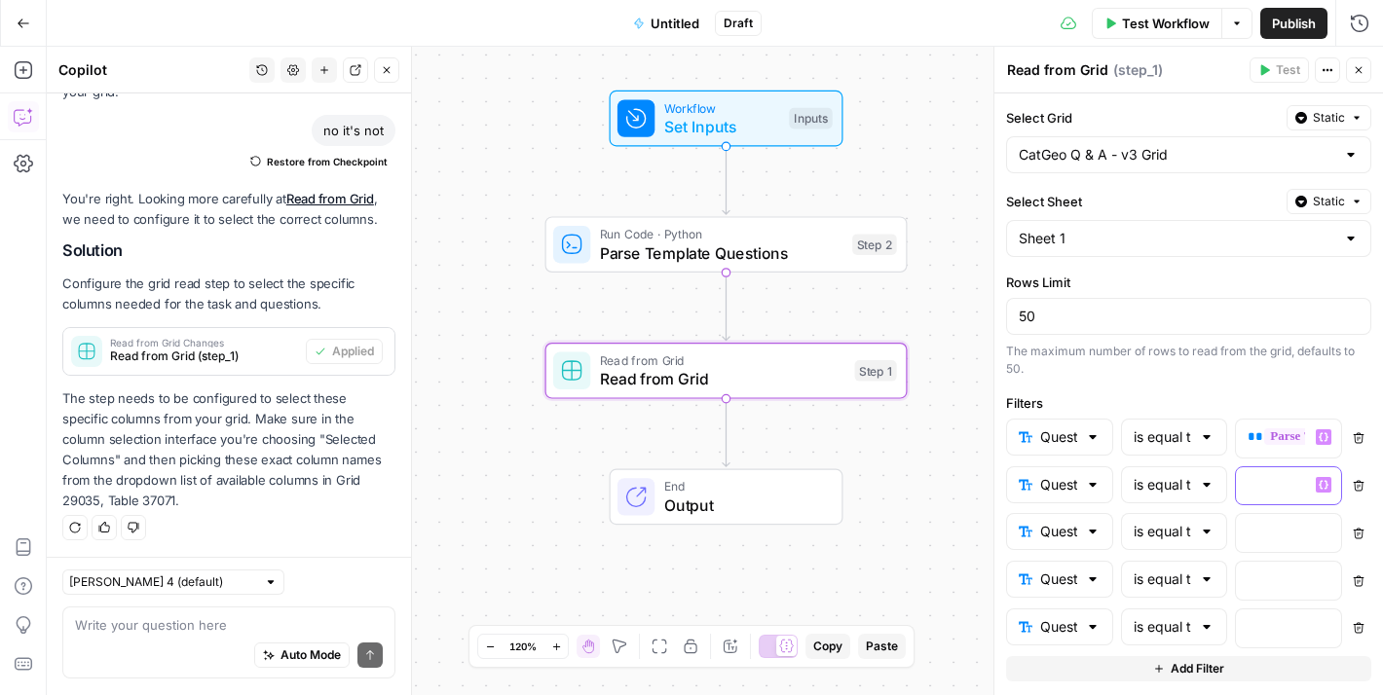
click at [1247, 476] on p at bounding box center [1272, 484] width 51 height 19
click at [1327, 484] on span "Variables Menu" at bounding box center [1327, 484] width 1 height 1
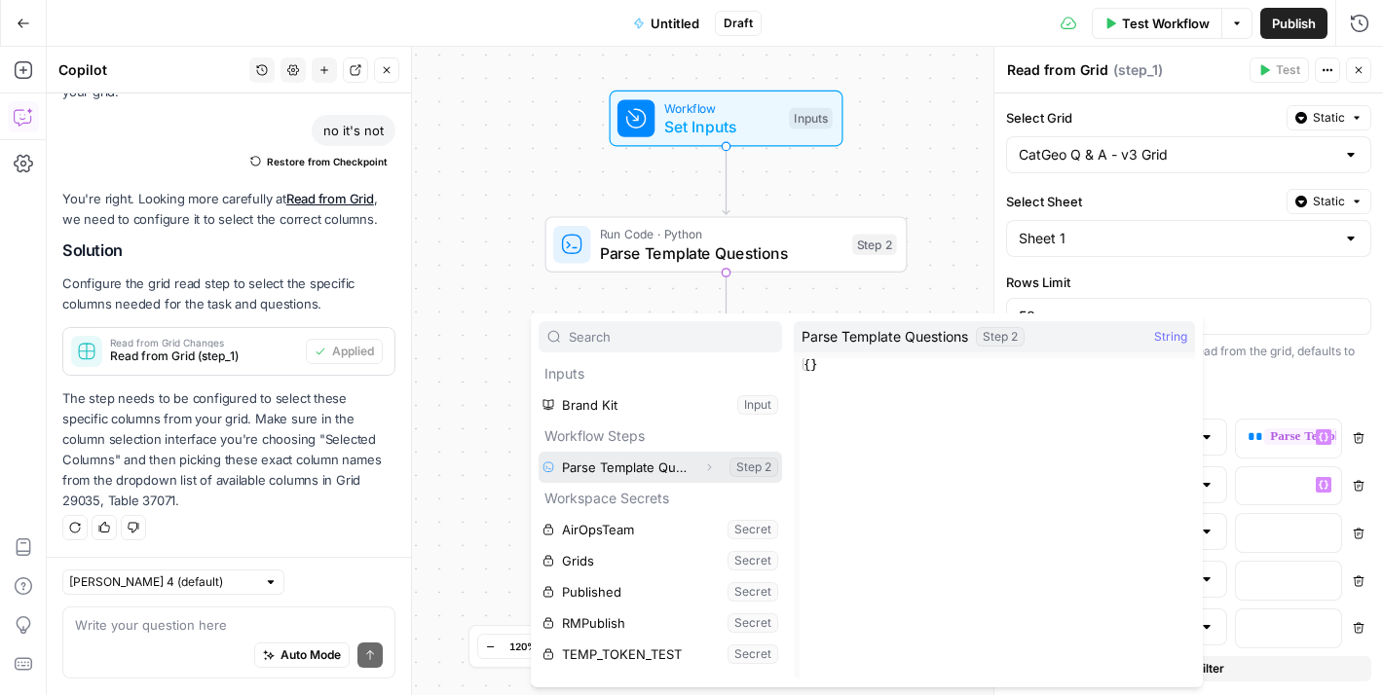
click at [641, 474] on button "Select variable Parse Template Questions" at bounding box center [659, 467] width 243 height 31
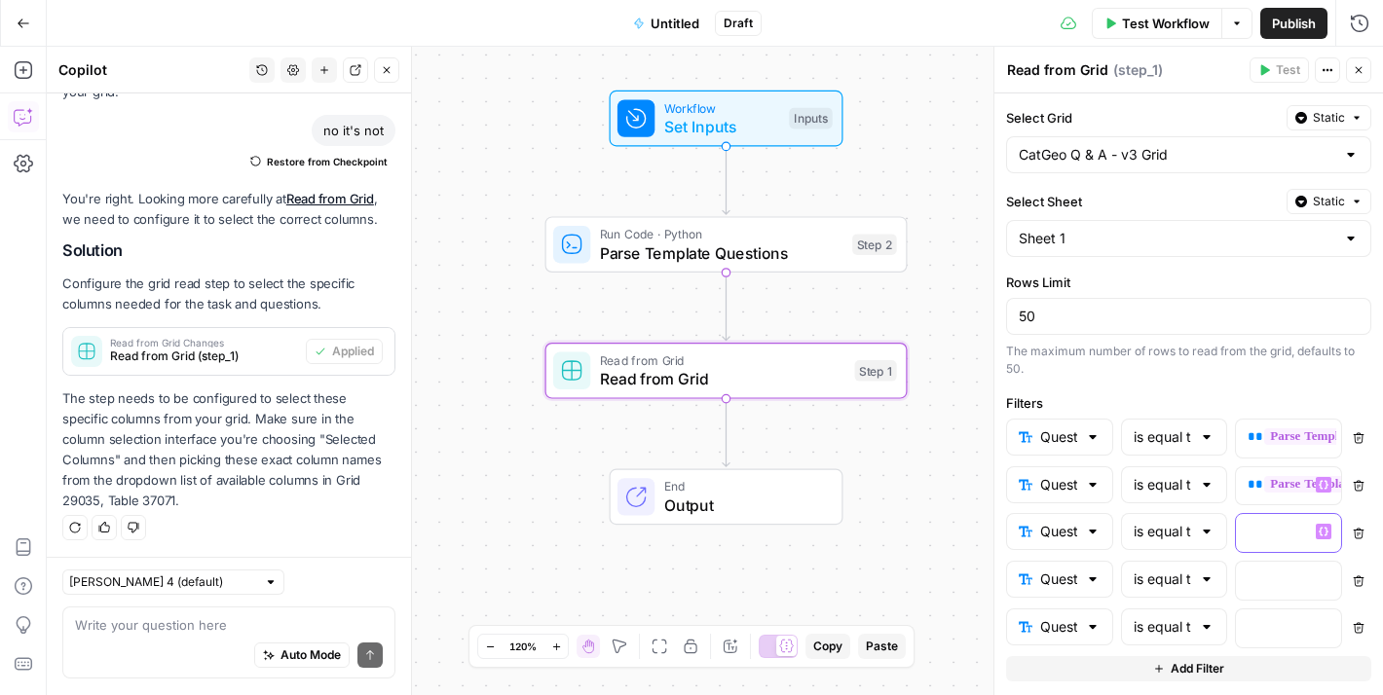
click at [1315, 531] on button "Variables Menu" at bounding box center [1323, 532] width 16 height 16
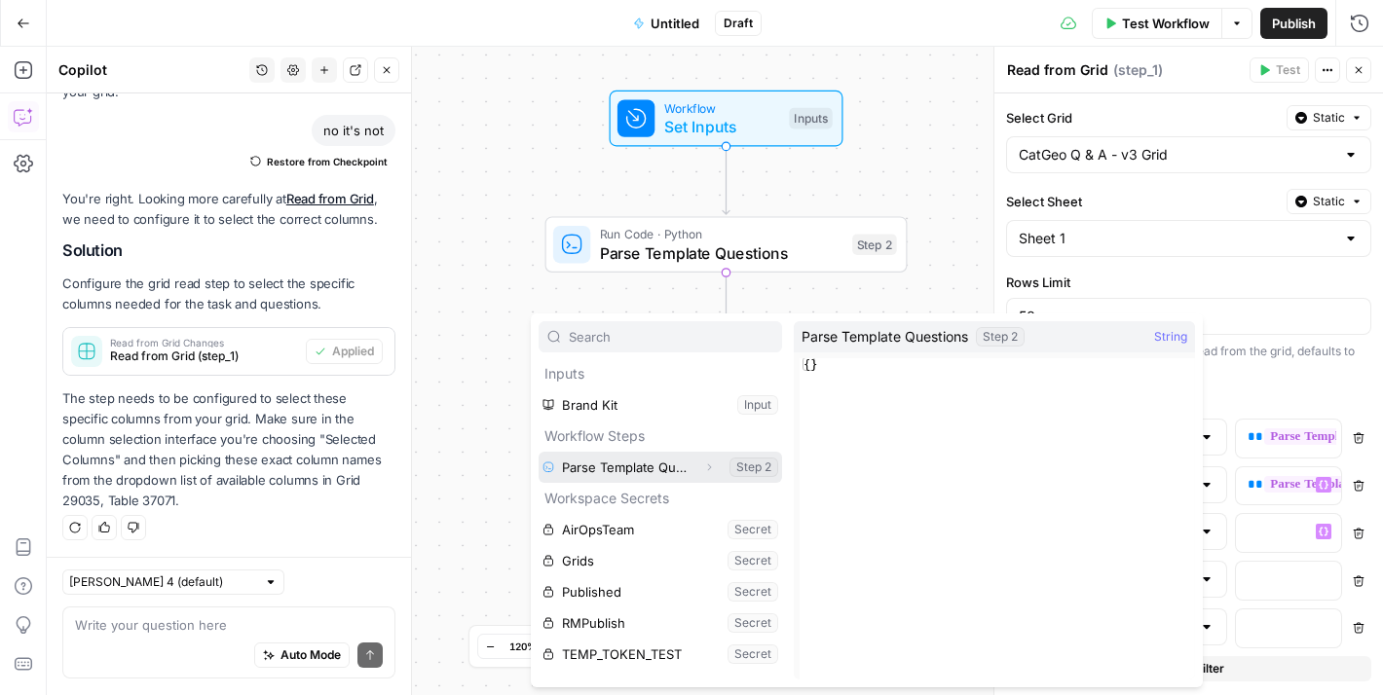
click at [642, 458] on button "Select variable Parse Template Questions" at bounding box center [659, 467] width 243 height 31
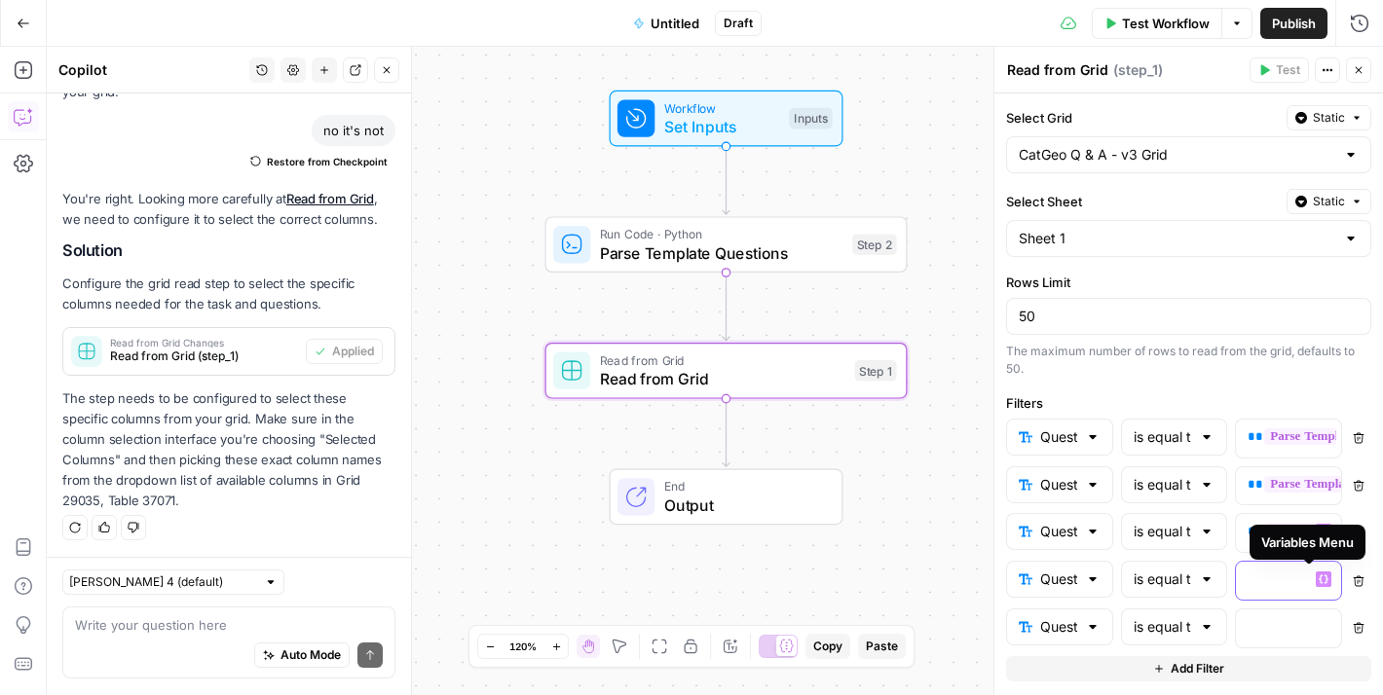
click at [1315, 572] on button "Variables Menu" at bounding box center [1323, 580] width 16 height 16
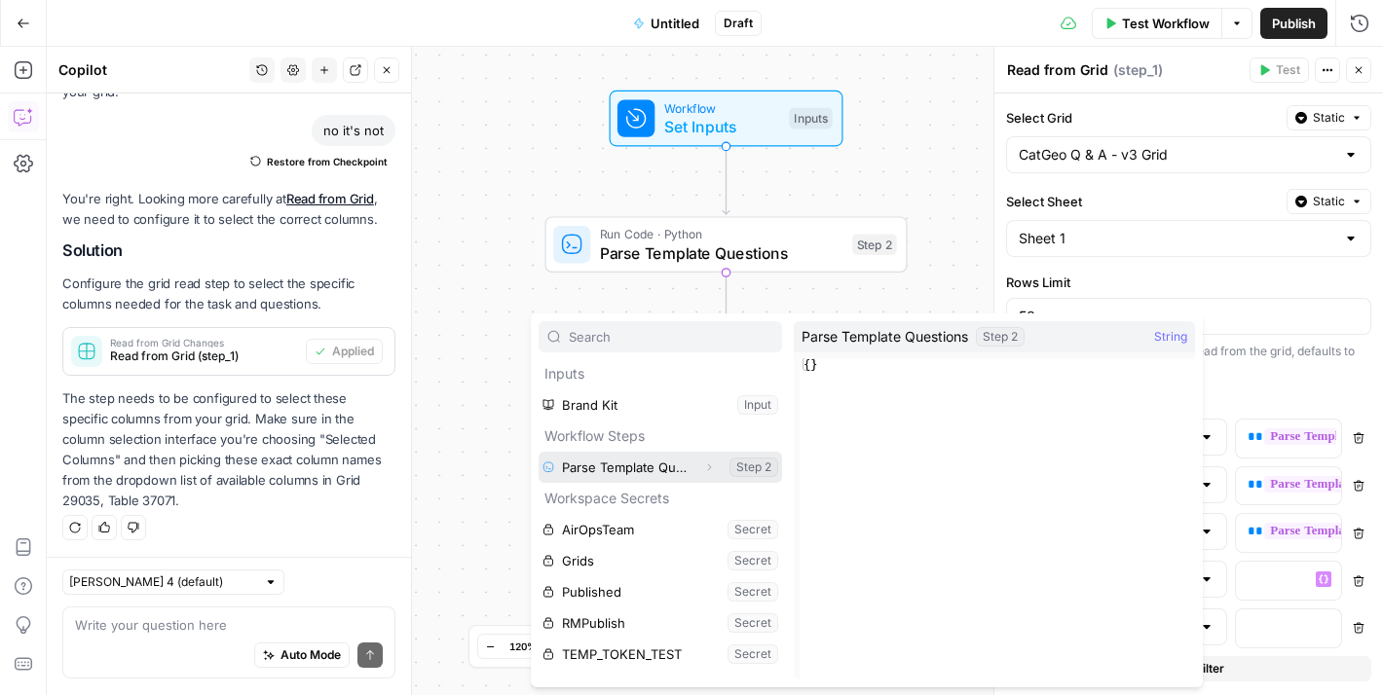
click at [667, 459] on button "Select variable Parse Template Questions" at bounding box center [659, 467] width 243 height 31
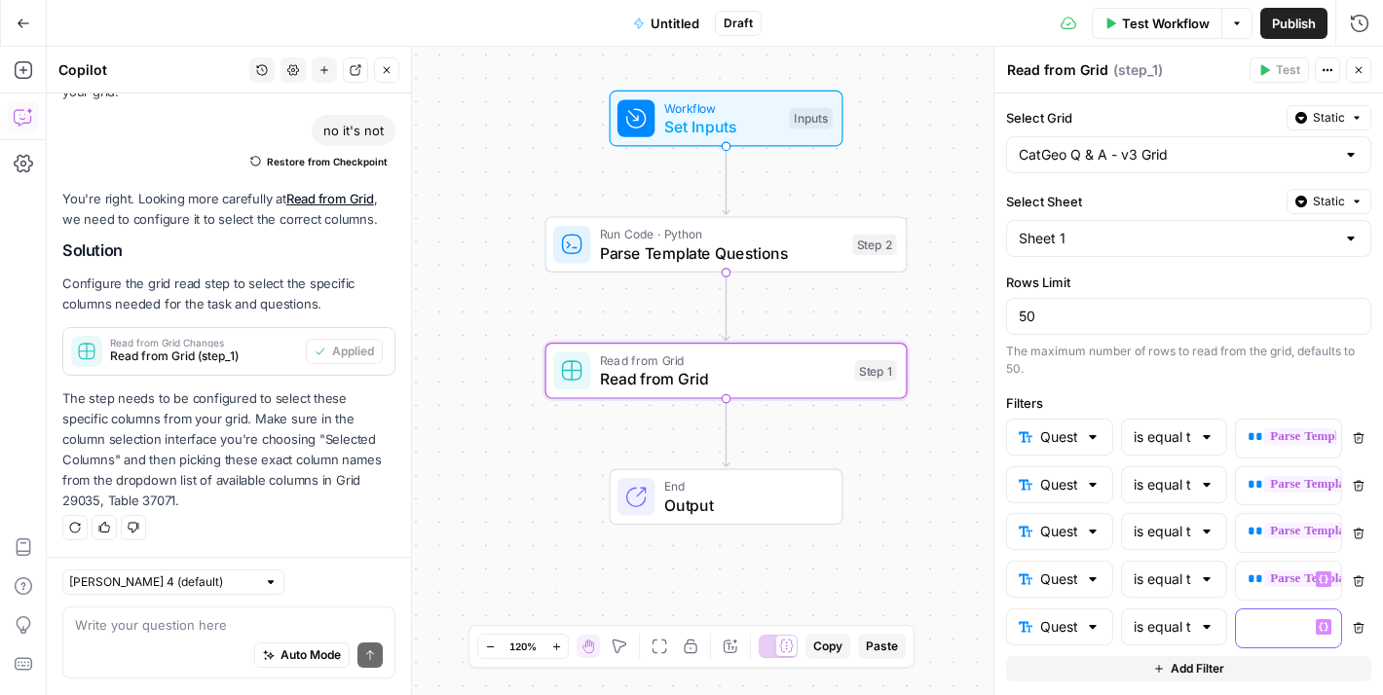
click at [1315, 624] on button "Variables Menu" at bounding box center [1323, 627] width 16 height 16
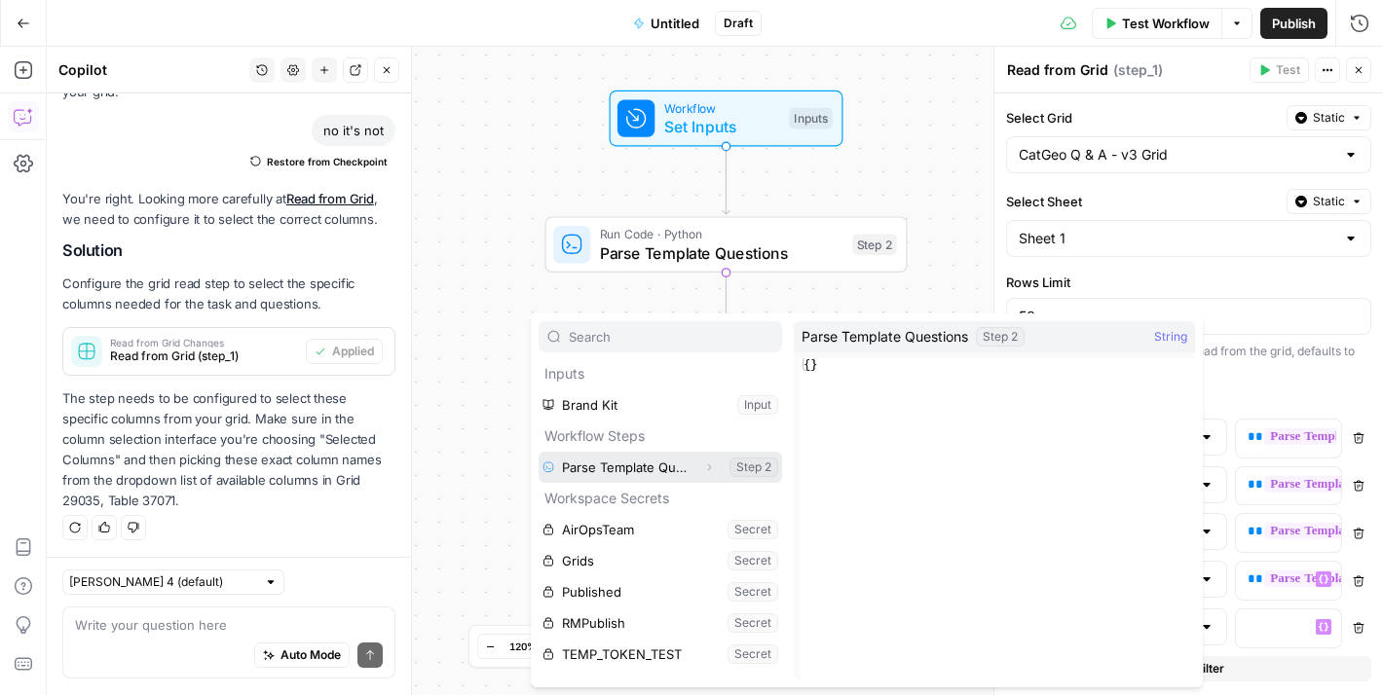
click at [681, 472] on button "Select variable Parse Template Questions" at bounding box center [659, 467] width 243 height 31
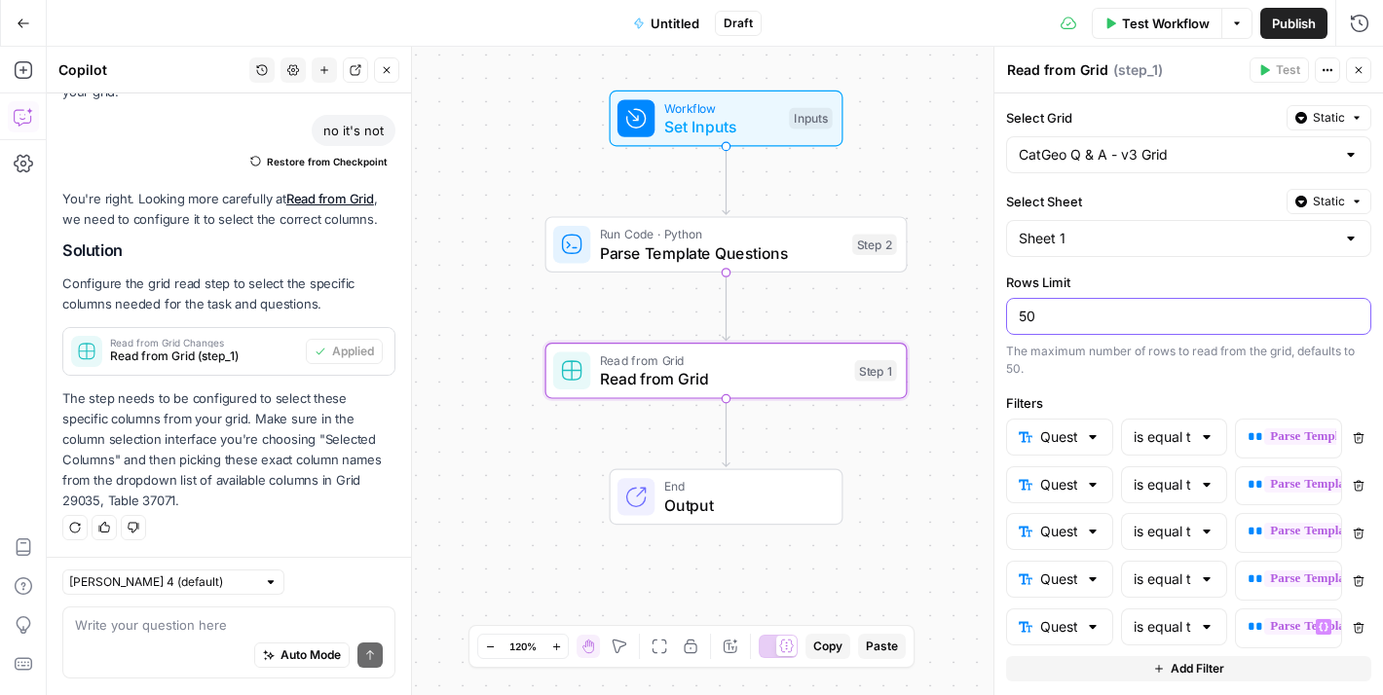
click at [1081, 318] on input "50" at bounding box center [1188, 316] width 340 height 19
click at [255, 628] on div "Auto Mode will automatically modify and execute the workflow" at bounding box center [286, 607] width 297 height 52
click at [572, 440] on div "Workflow Set Inputs Inputs Run Code · Python Parse Template Questions Step 2 Re…" at bounding box center [715, 371] width 1336 height 648
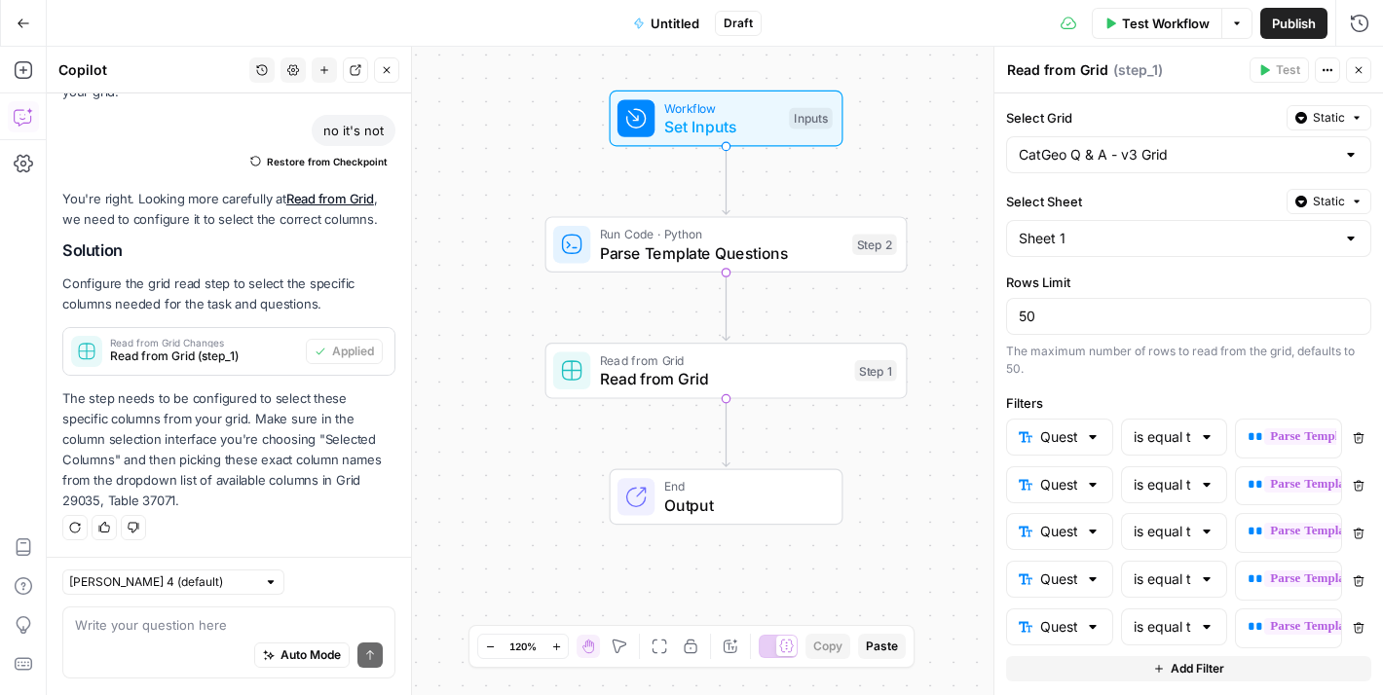
click at [120, 638] on div "Auto Mode Send" at bounding box center [229, 657] width 308 height 43
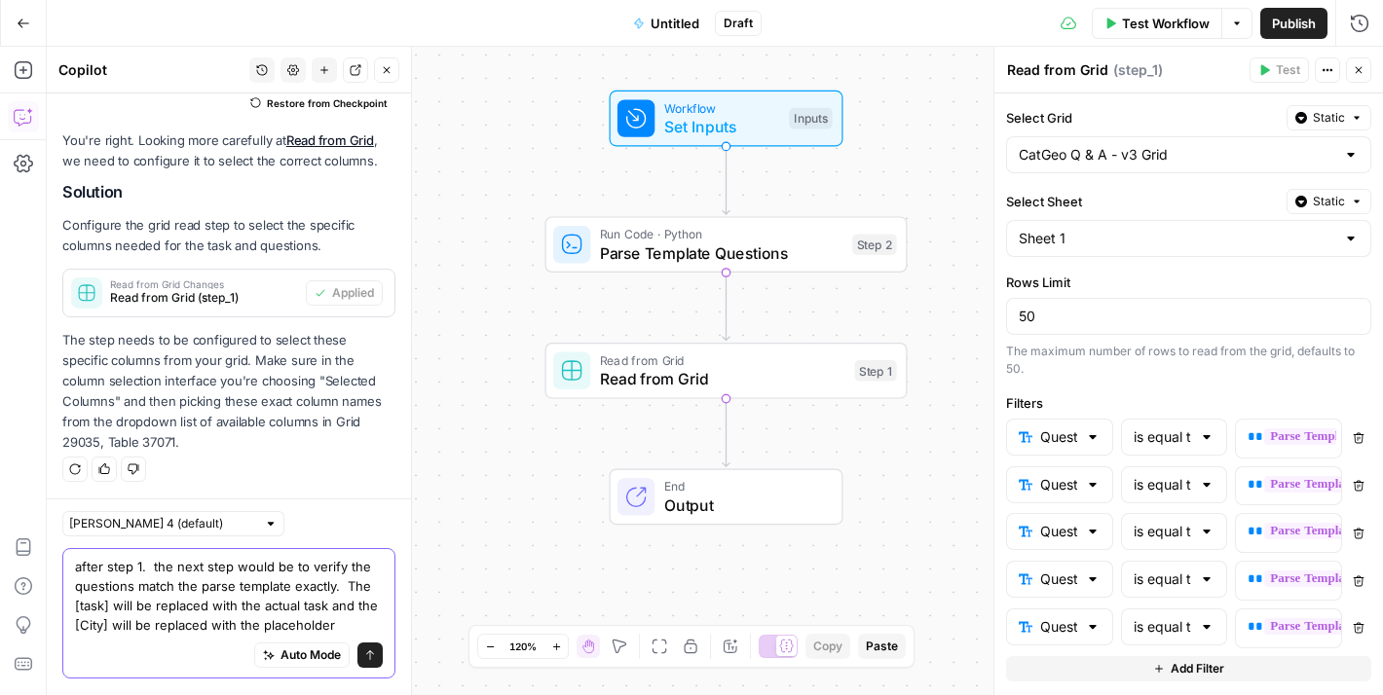
scroll to position [3544, 0]
paste textarea "{GeoCity}, {GeoStateAbbreviation}"
type textarea "after step 1. the next step would be to verify the questions match the parse te…"
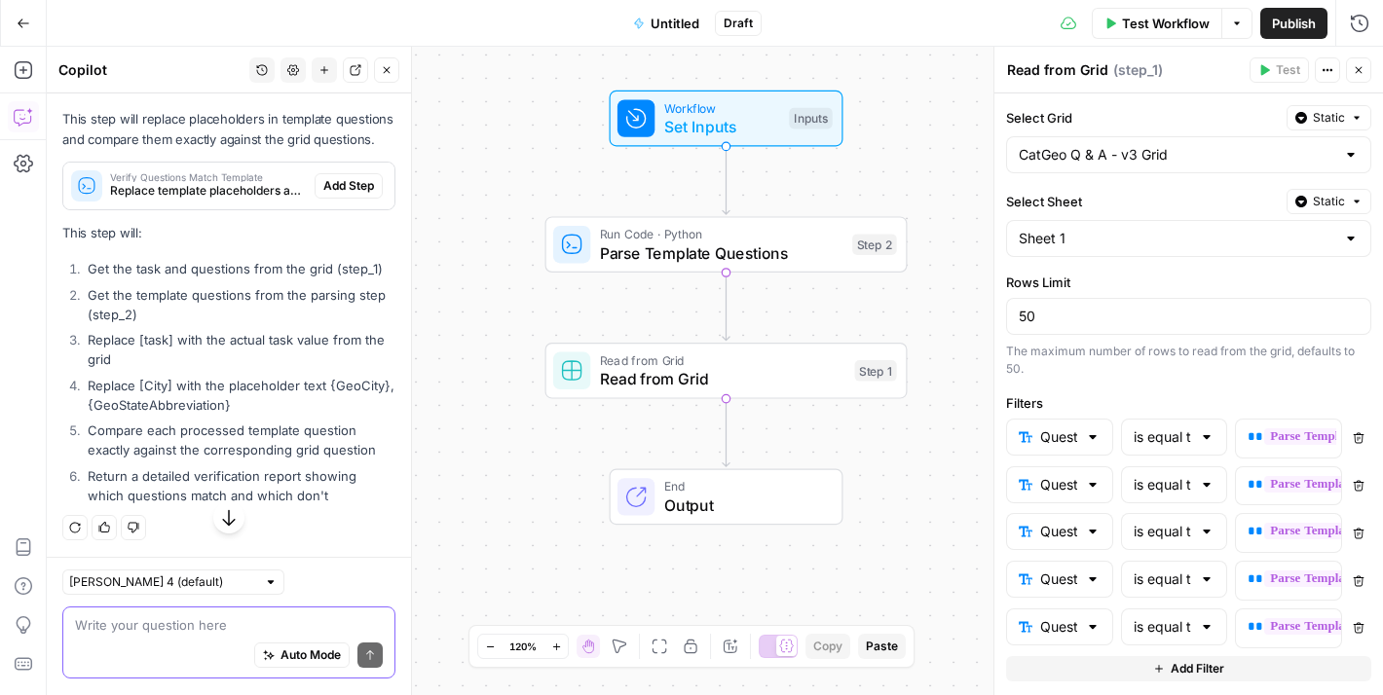
scroll to position [4246, 0]
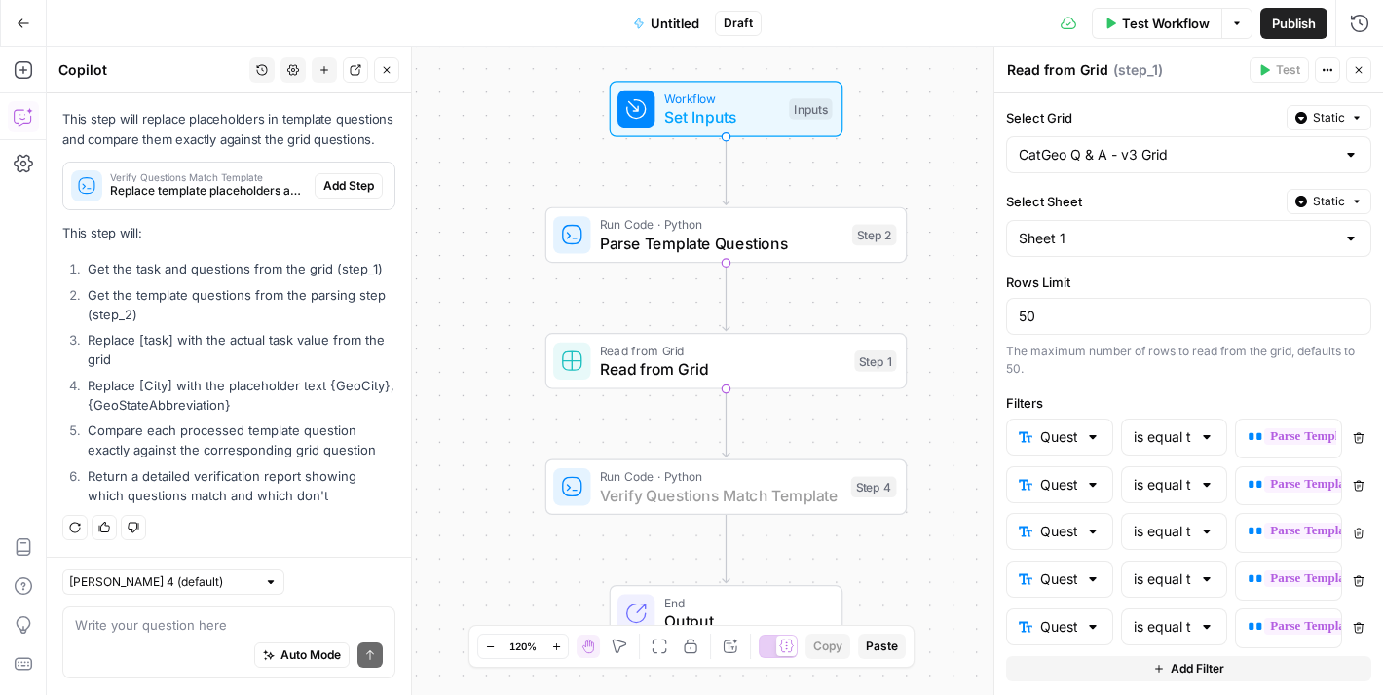
click at [333, 180] on span "Add Step" at bounding box center [348, 186] width 51 height 18
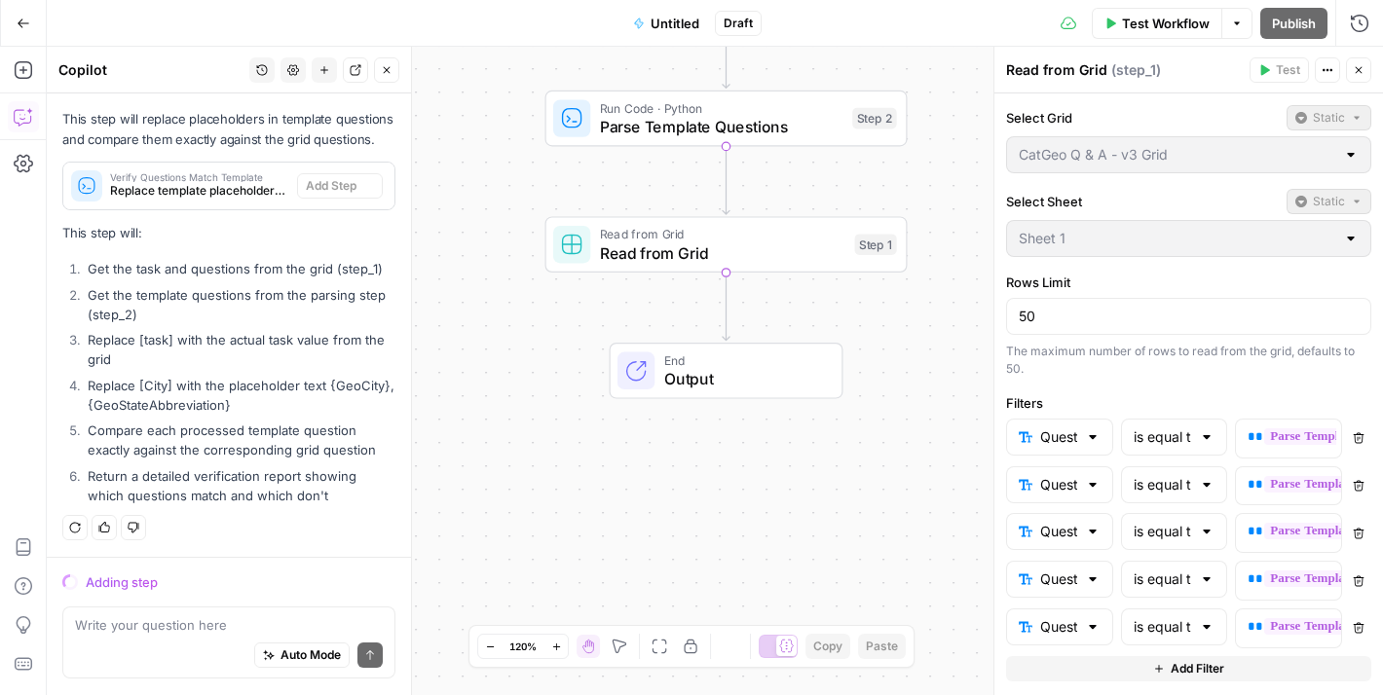
scroll to position [4184, 0]
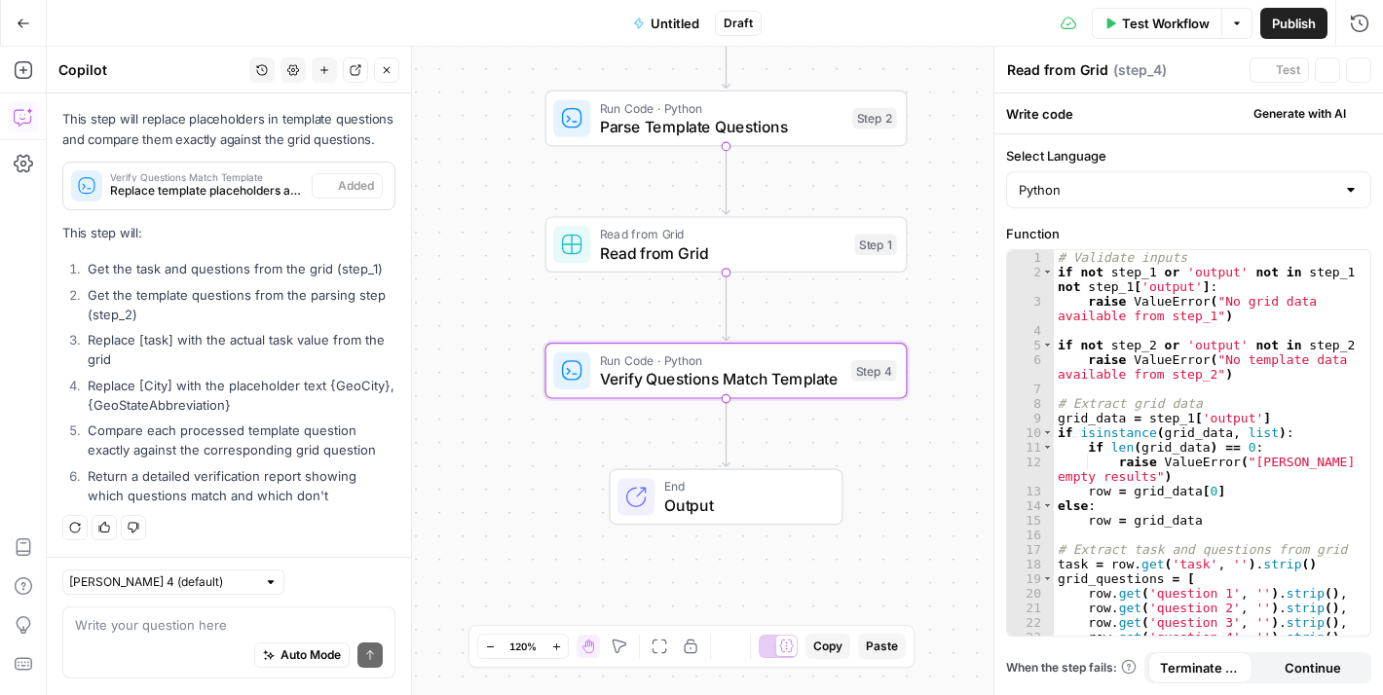
type textarea "Verify Questions Match Template"
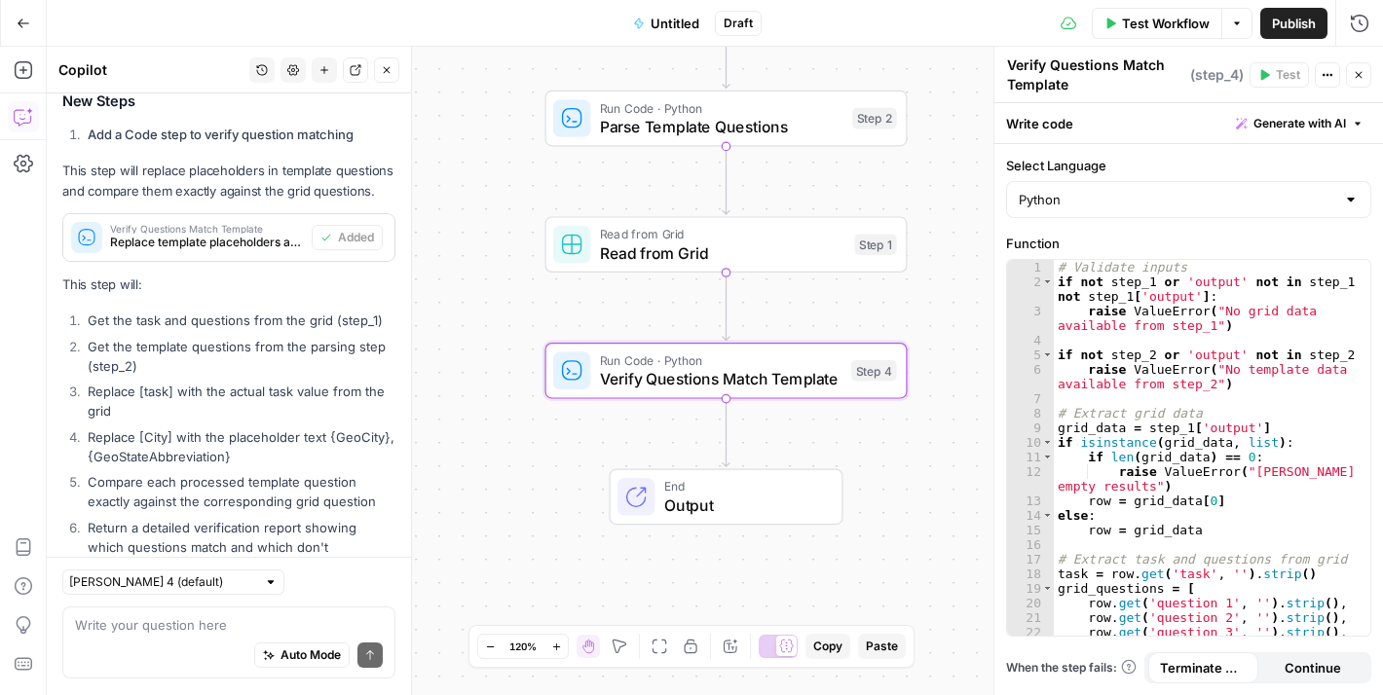
scroll to position [4277, 0]
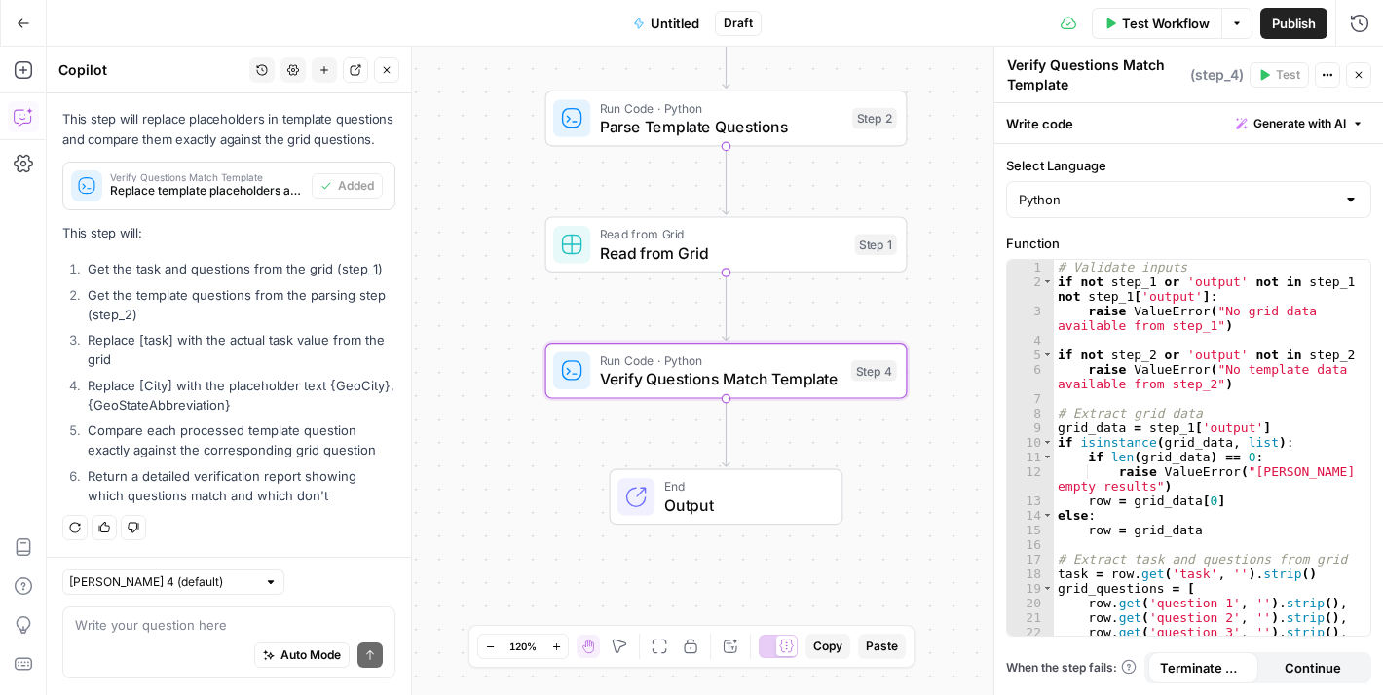
click at [204, 637] on div "Auto Mode Send" at bounding box center [229, 657] width 308 height 43
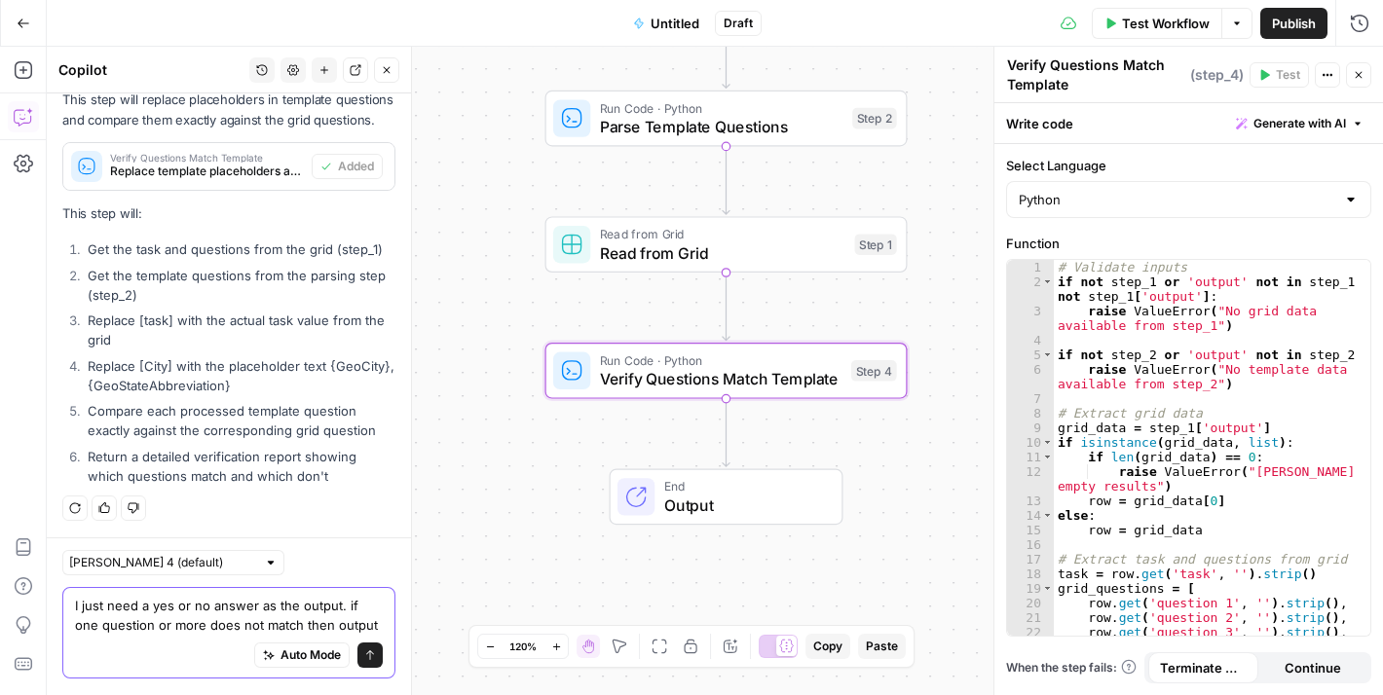
scroll to position [4316, 0]
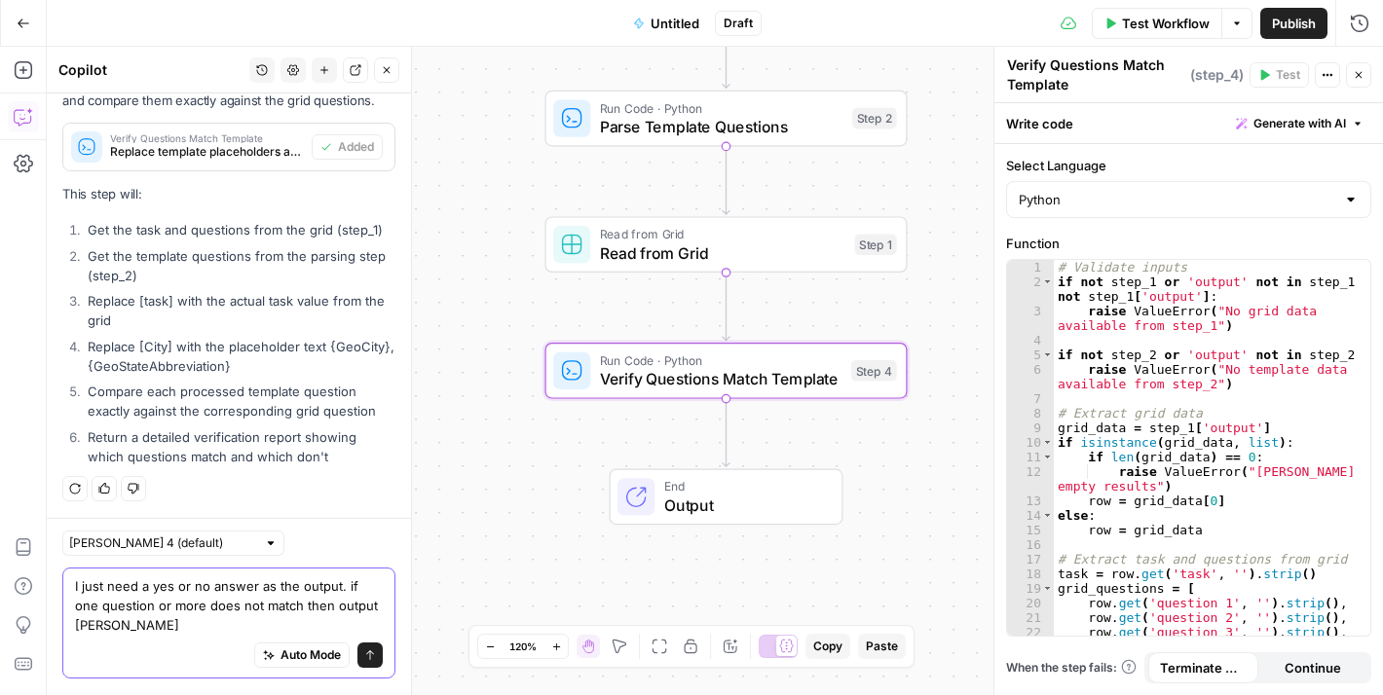
type textarea "I just need a yes or no answer as the output. if one question or more does not …"
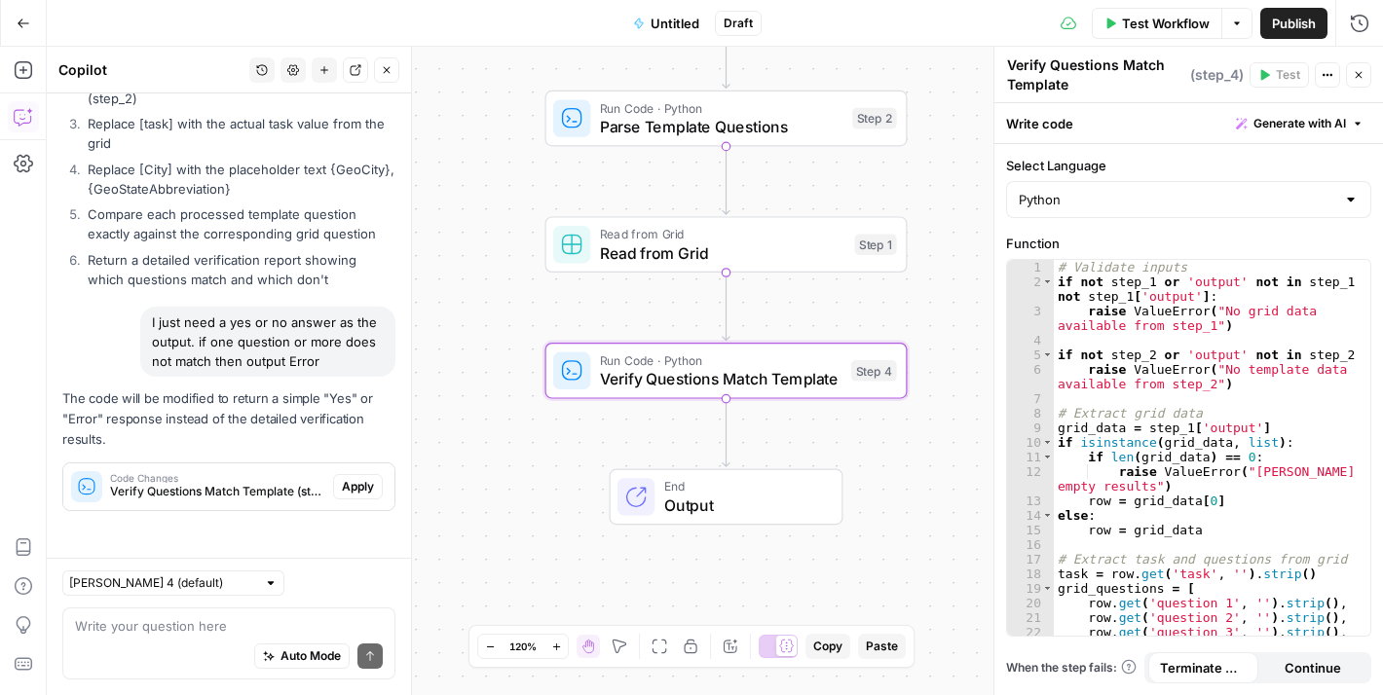
scroll to position [4492, 0]
click at [343, 484] on span "Apply" at bounding box center [358, 487] width 32 height 18
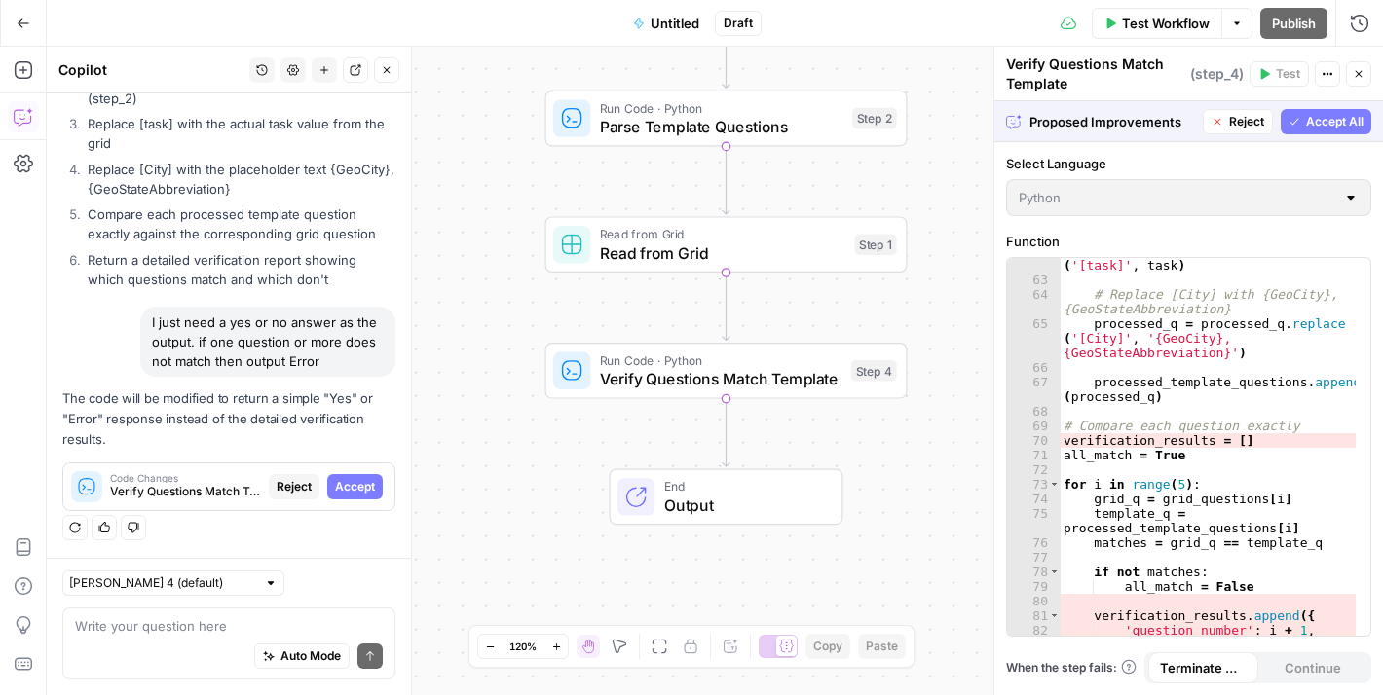
scroll to position [1285, 0]
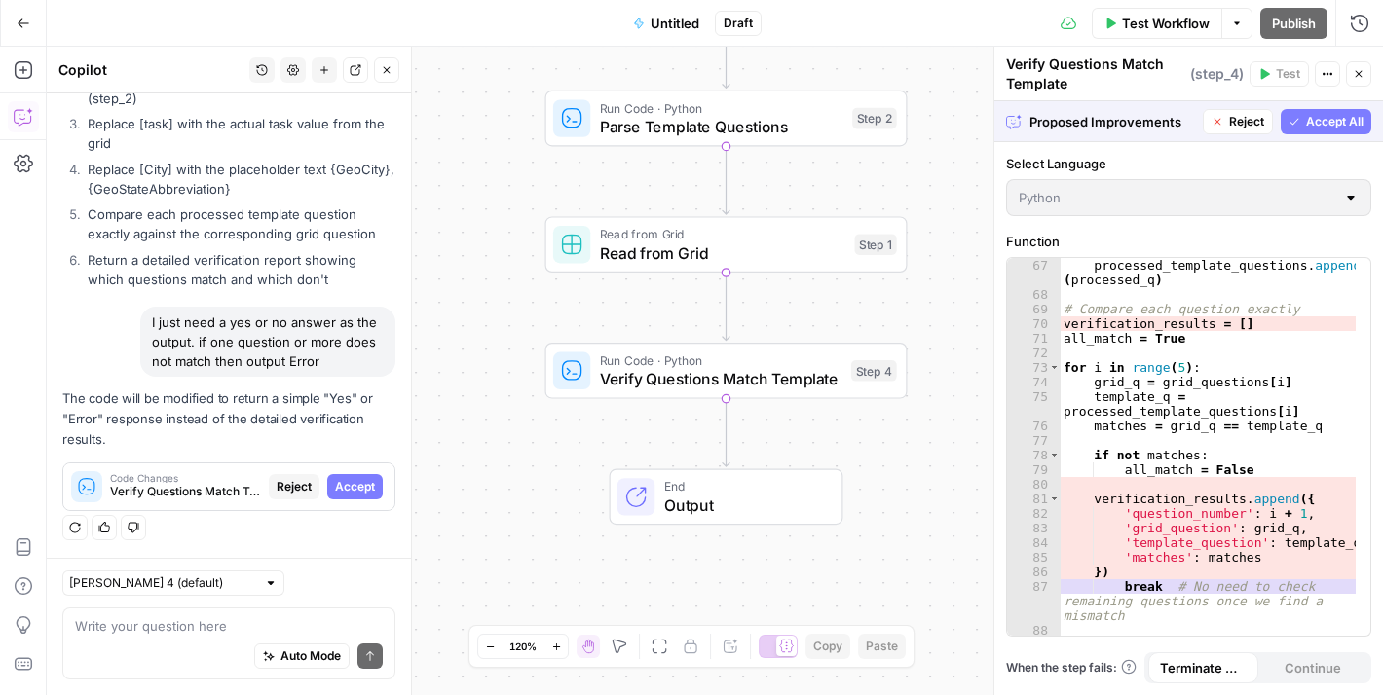
click at [1325, 125] on span "Accept All" at bounding box center [1334, 122] width 57 height 18
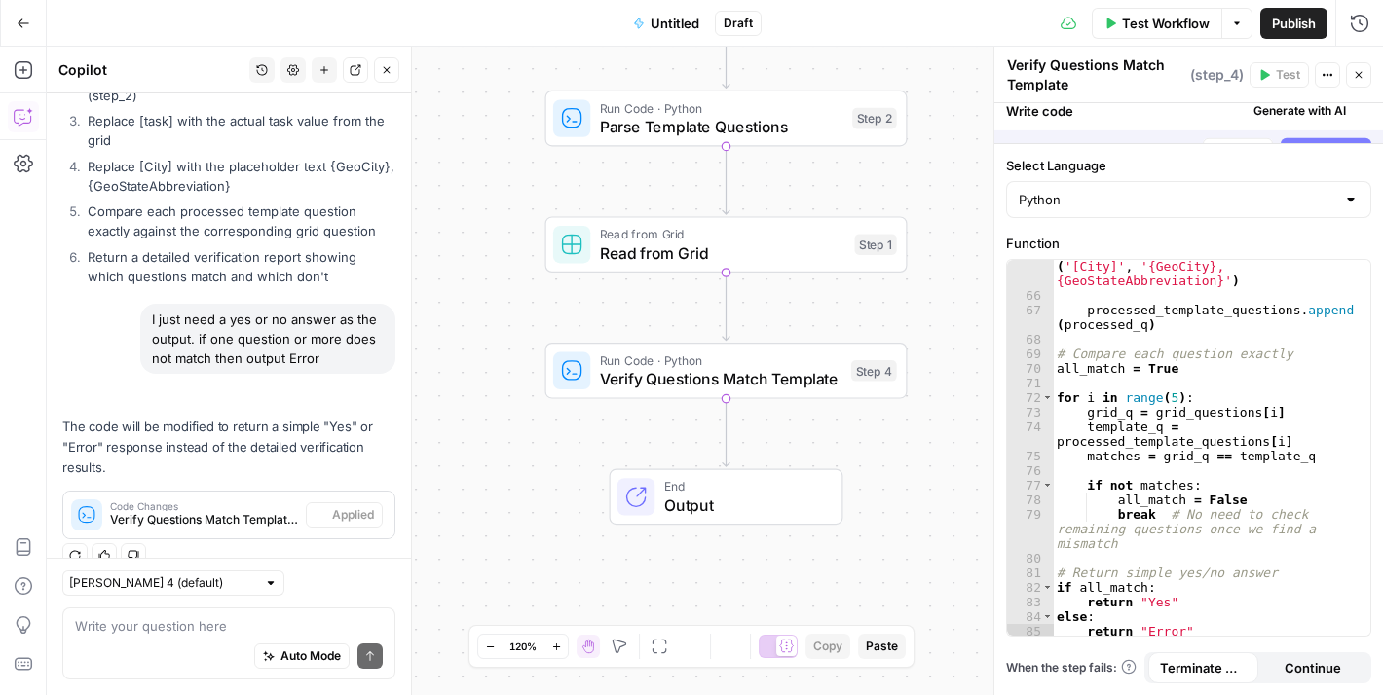
scroll to position [1213, 0]
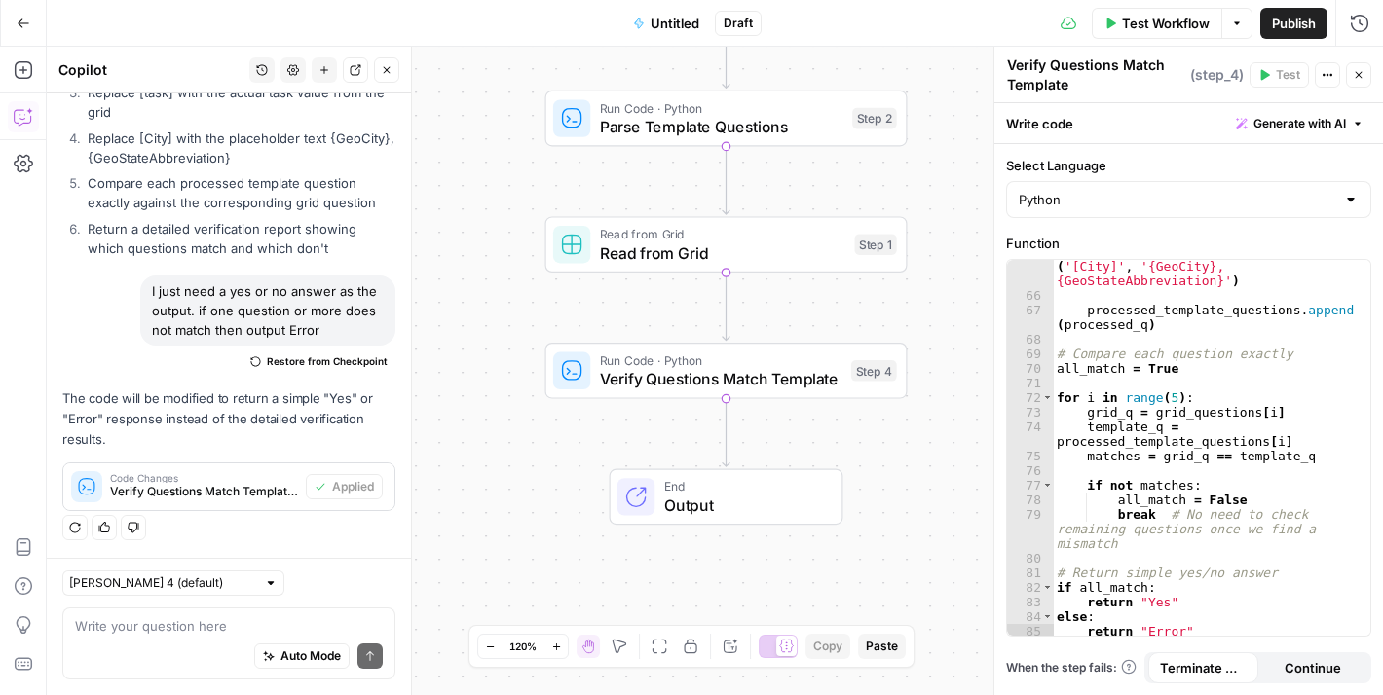
click at [672, 11] on button "Untitled" at bounding box center [666, 23] width 90 height 31
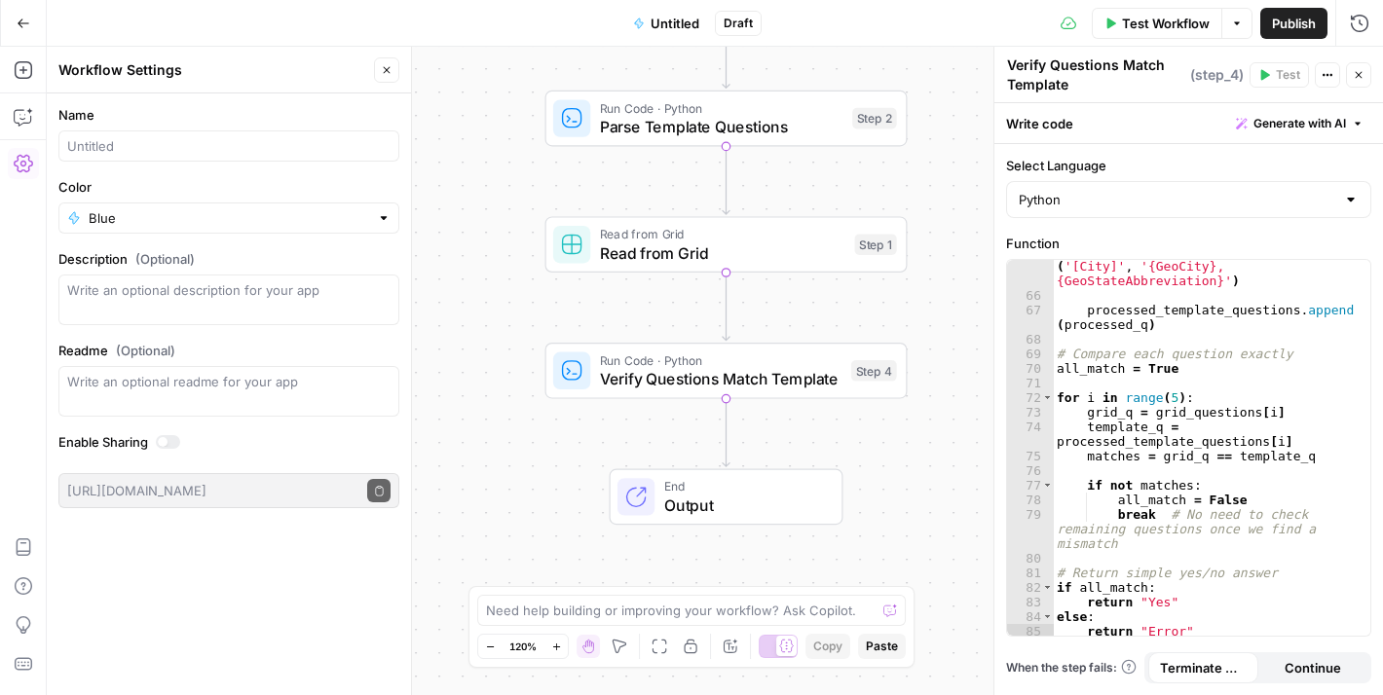
click at [183, 157] on div at bounding box center [228, 145] width 341 height 31
type input "C"
type input "Verify Question Match Template"
click at [382, 211] on div at bounding box center [384, 217] width 14 height 19
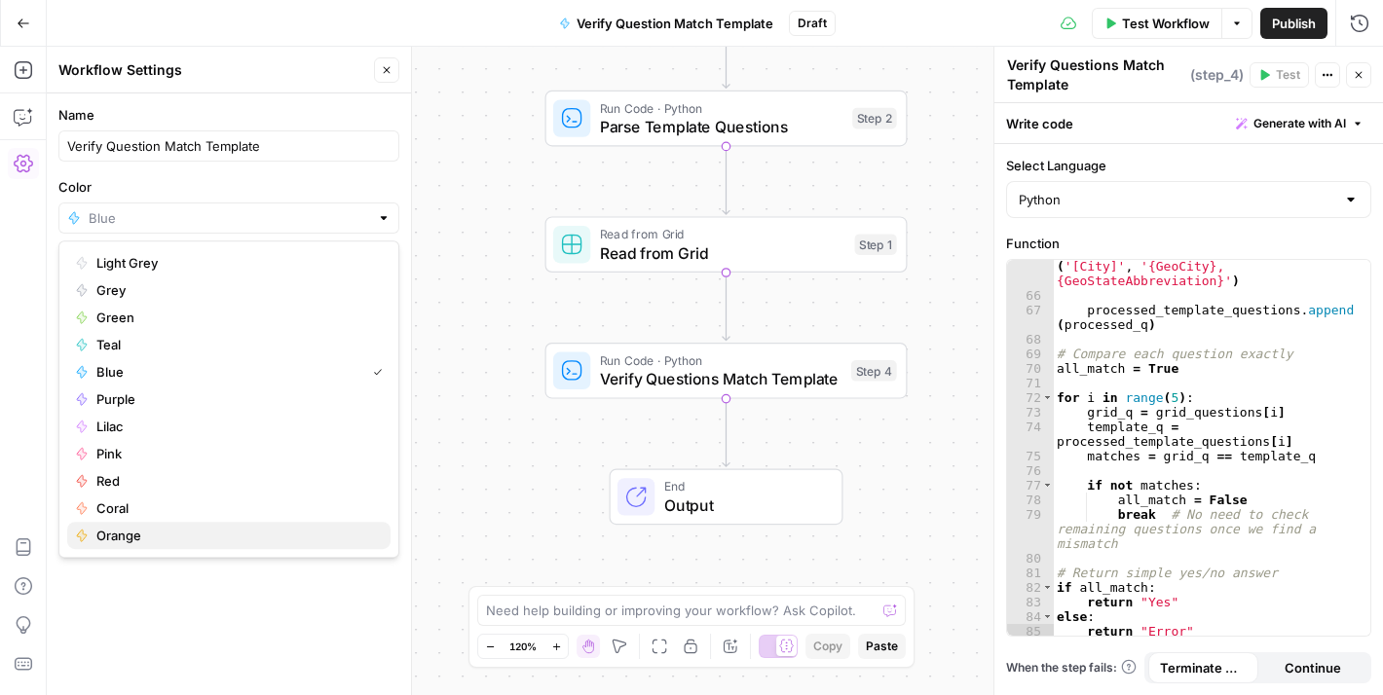
click at [210, 527] on span "Orange" at bounding box center [235, 535] width 278 height 19
type input "Orange"
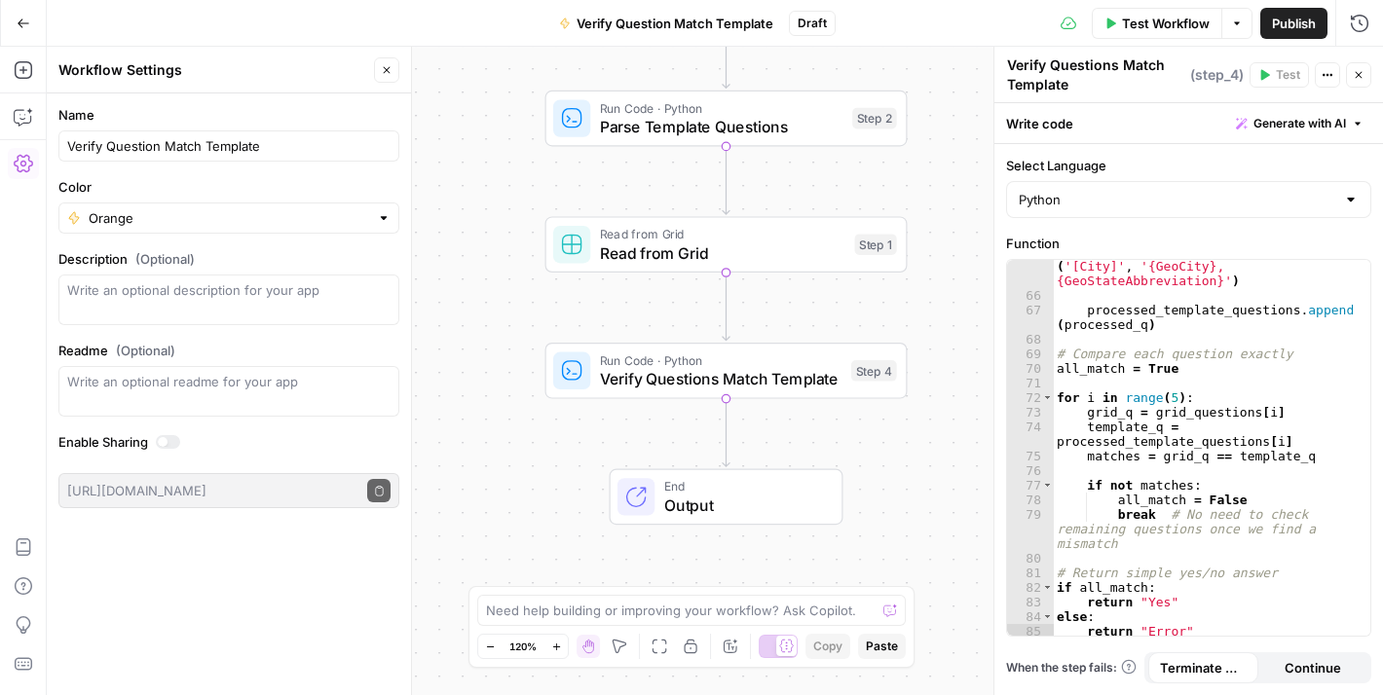
click at [1297, 18] on span "Publish" at bounding box center [1294, 23] width 44 height 19
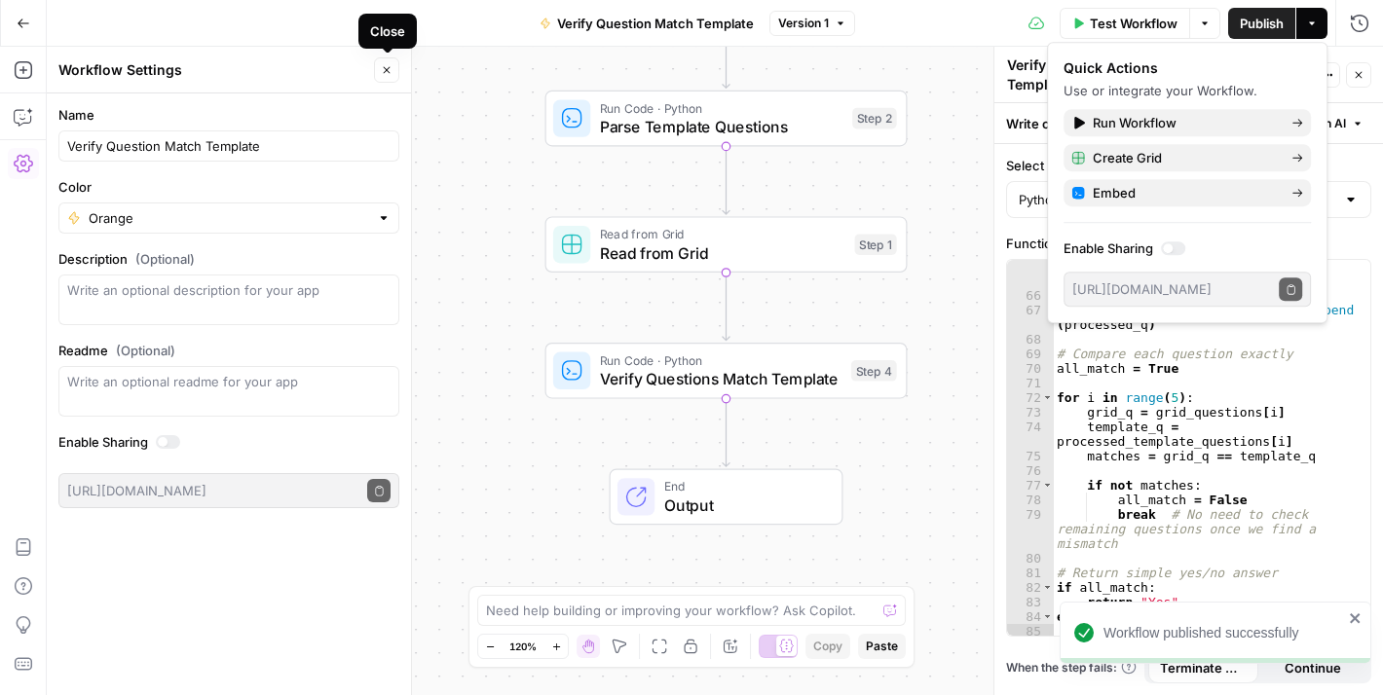
click at [385, 65] on icon "button" at bounding box center [387, 70] width 12 height 12
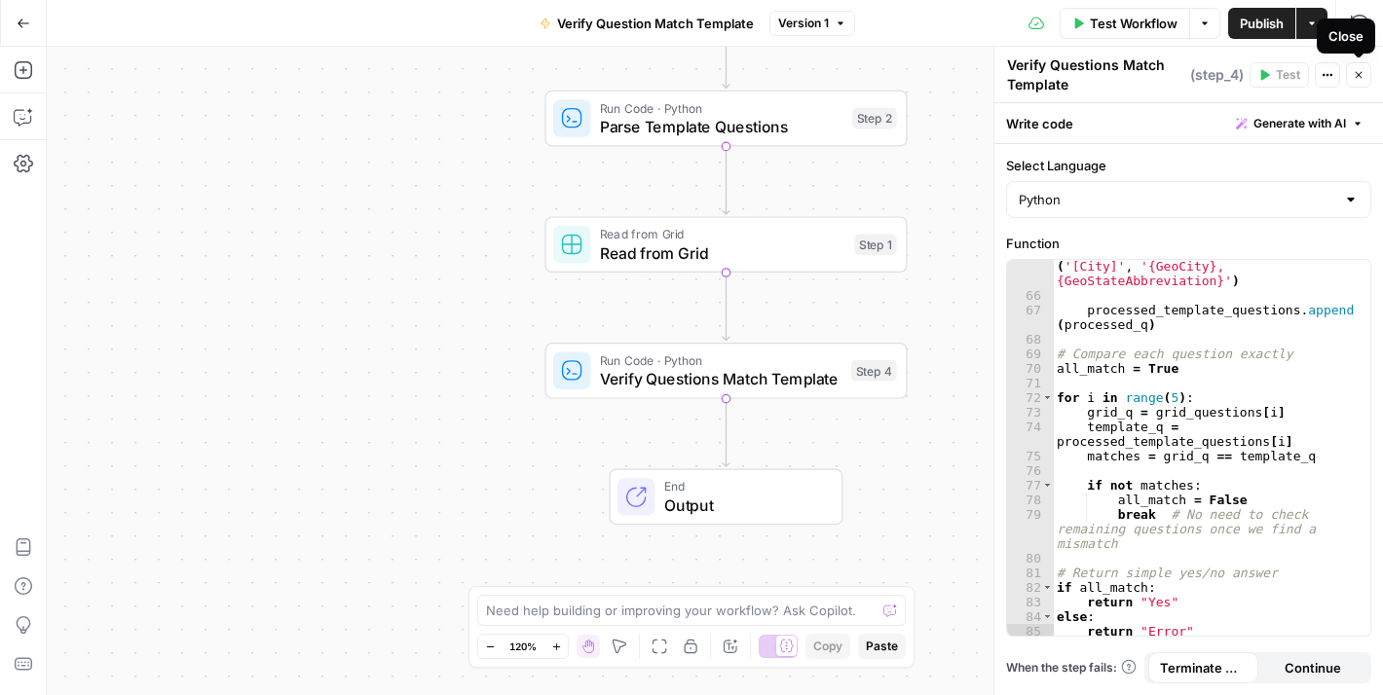
click at [1355, 78] on icon "button" at bounding box center [1358, 75] width 7 height 7
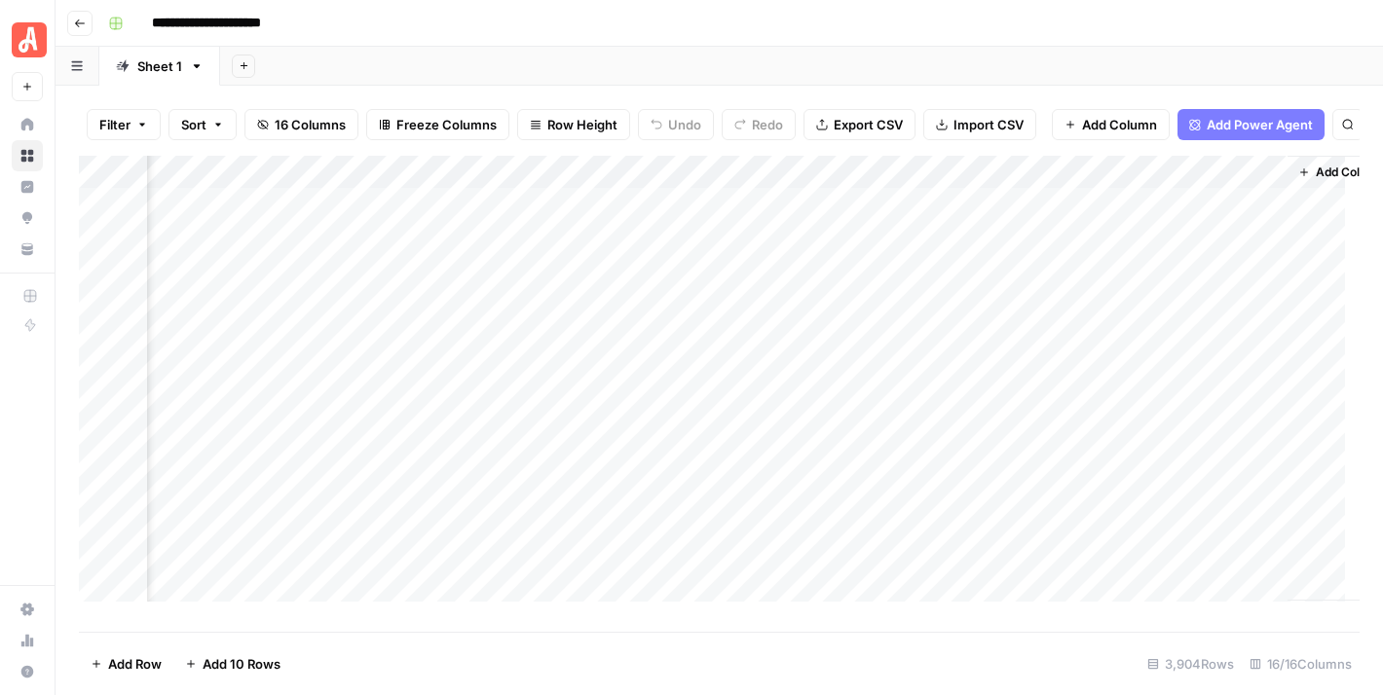
scroll to position [0, 2313]
drag, startPoint x: 1235, startPoint y: 191, endPoint x: 1131, endPoint y: 212, distance: 105.4
click at [1131, 212] on div "Add Column" at bounding box center [719, 387] width 1280 height 462
click at [1301, 179] on span "Add Column" at bounding box center [1314, 173] width 68 height 18
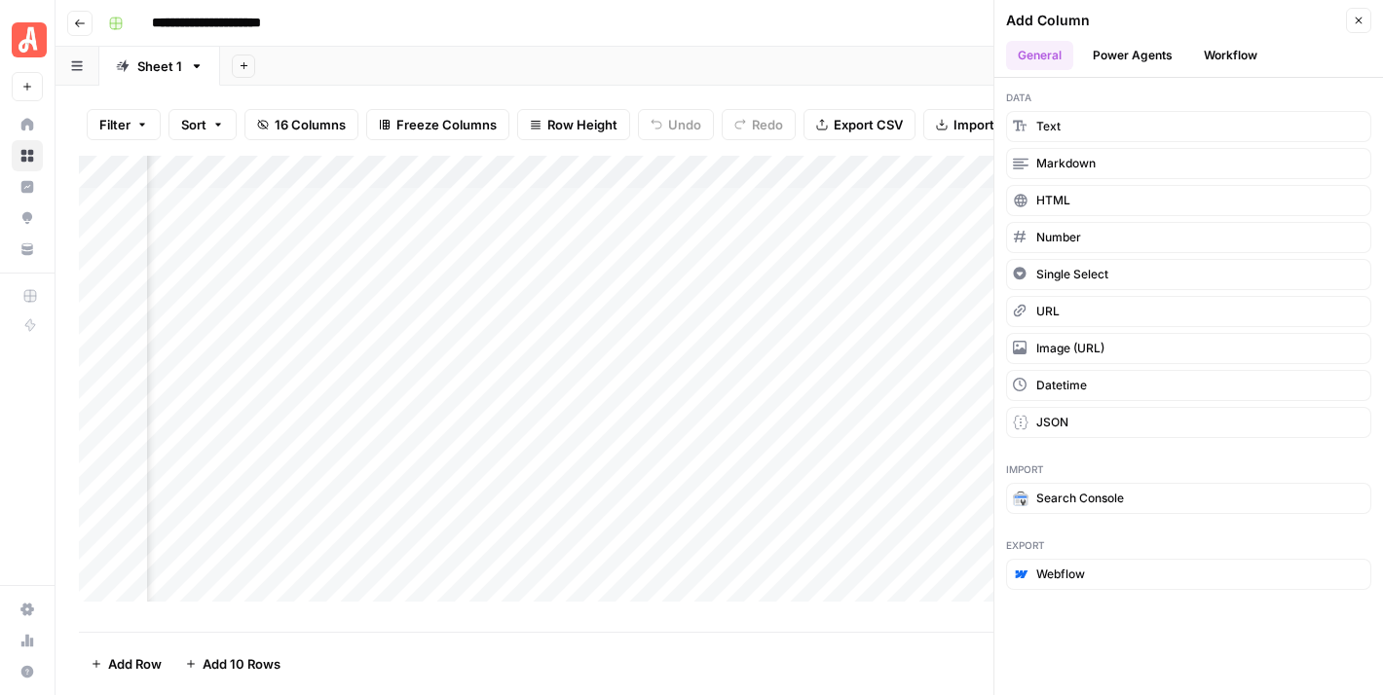
click at [1219, 48] on button "Workflow" at bounding box center [1230, 55] width 77 height 29
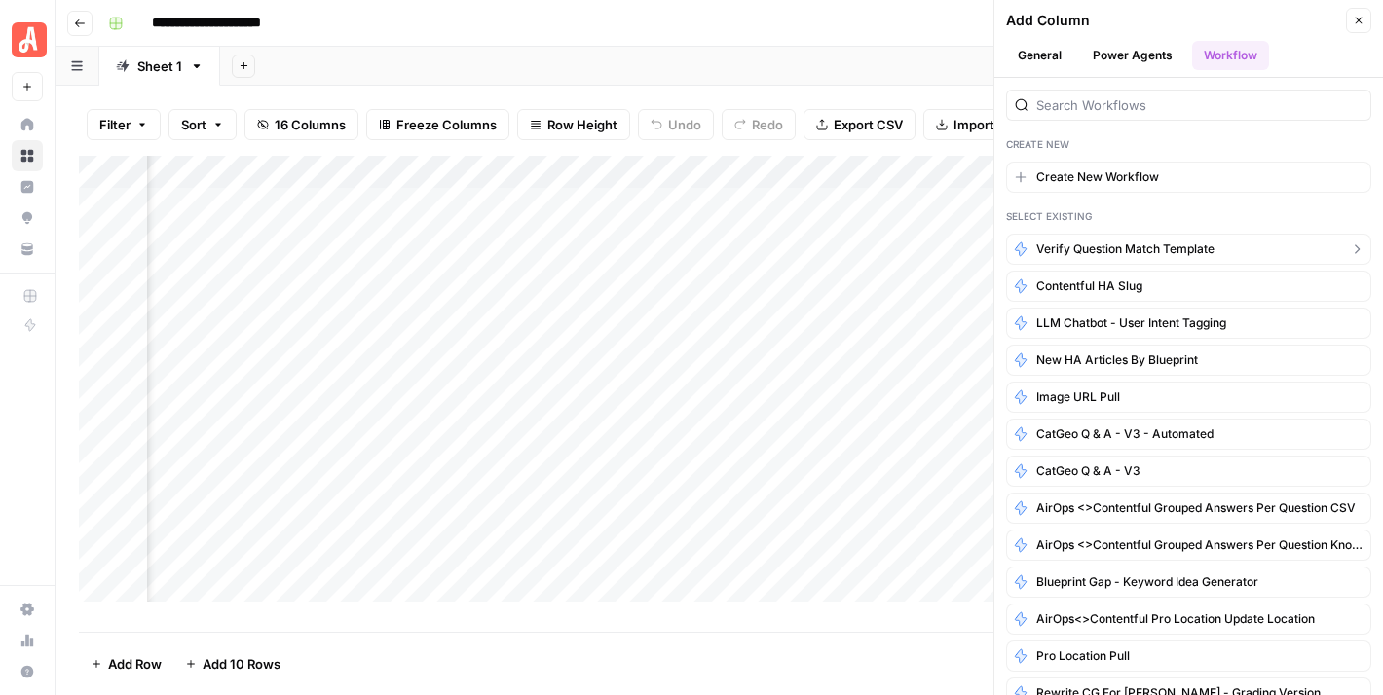
click at [1199, 242] on span "Verify Question Match Template" at bounding box center [1125, 249] width 178 height 18
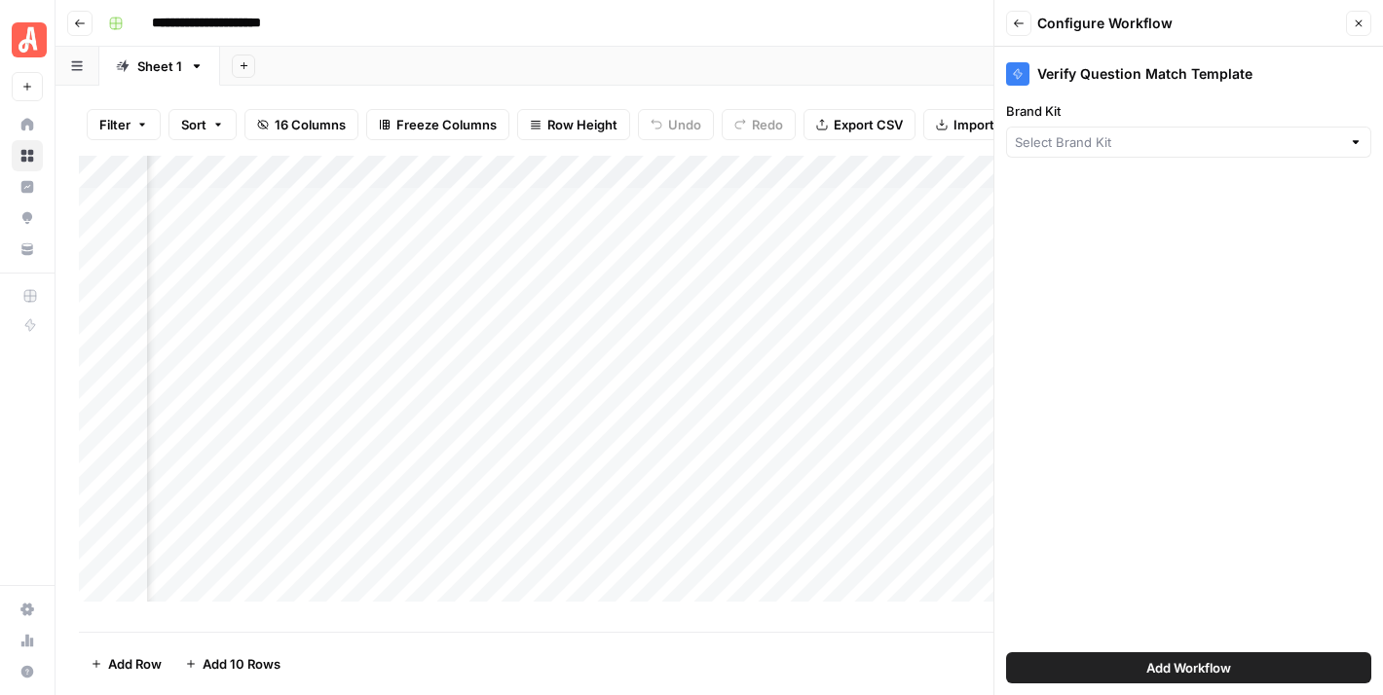
type input "[PERSON_NAME] - FAQs"
click at [1242, 146] on input "Brand Kit" at bounding box center [1175, 141] width 320 height 19
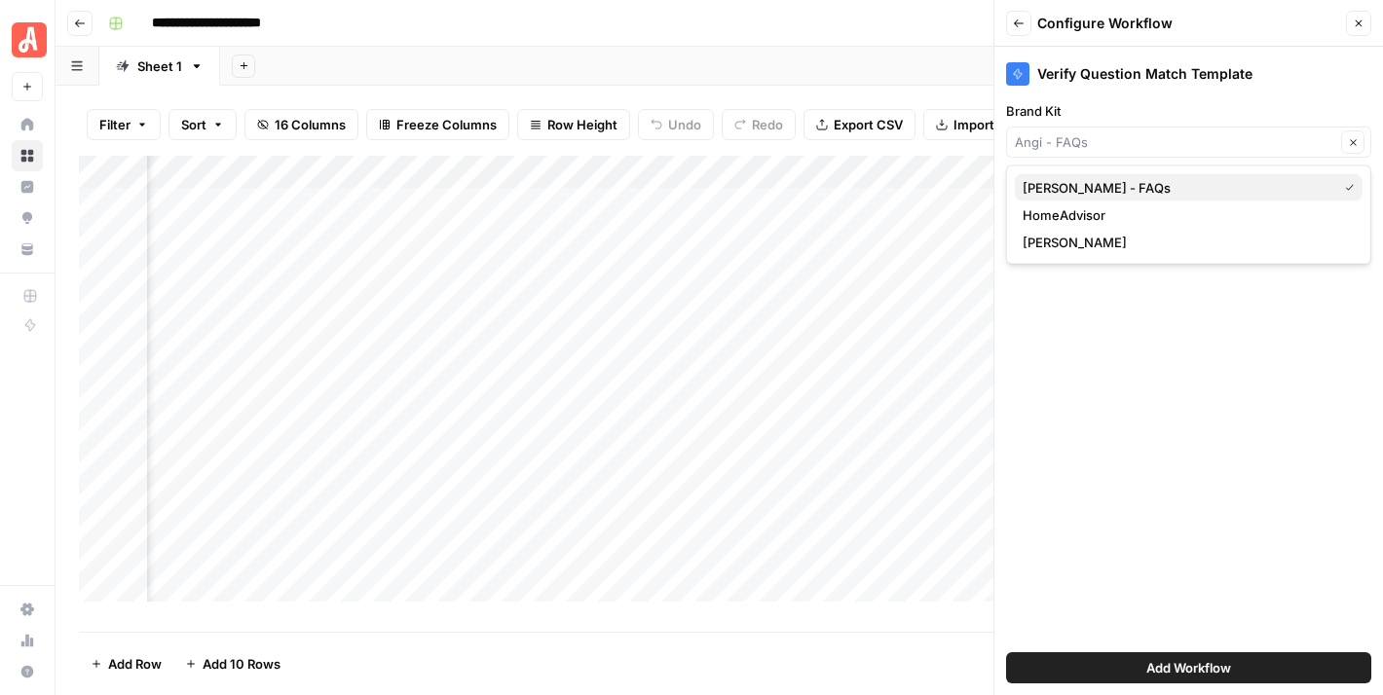
click at [1192, 187] on span "[PERSON_NAME] - FAQs" at bounding box center [1175, 187] width 307 height 19
type input "[PERSON_NAME] - FAQs"
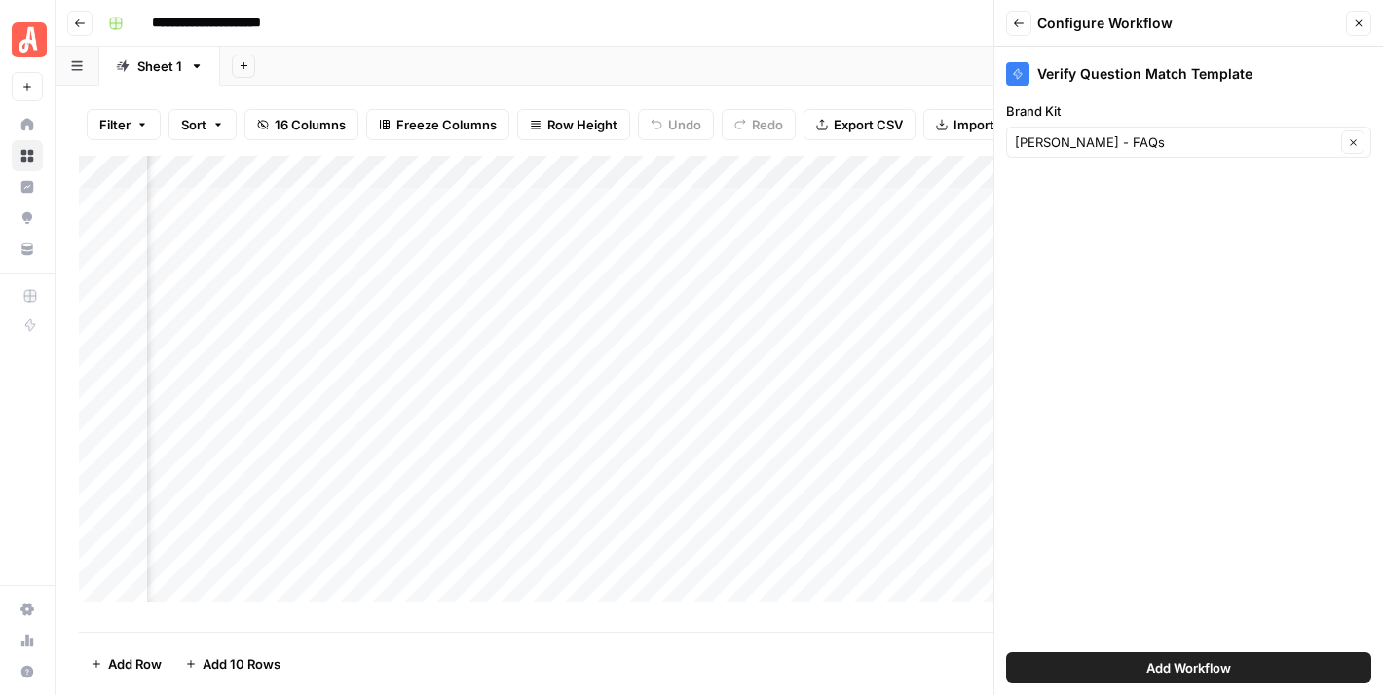
click at [1250, 668] on button "Add Workflow" at bounding box center [1188, 667] width 365 height 31
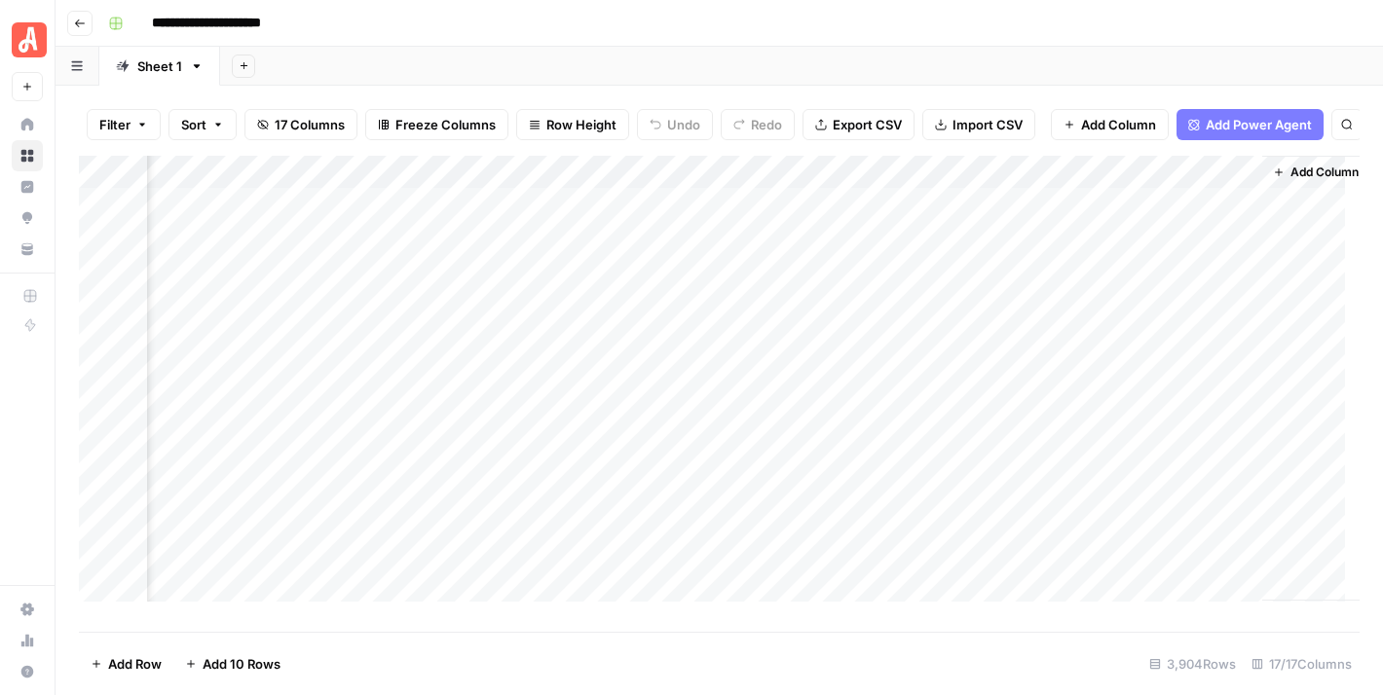
scroll to position [0, 2494]
click at [1087, 210] on div "Add Column" at bounding box center [719, 387] width 1280 height 462
click at [1193, 216] on div "Add Column" at bounding box center [719, 387] width 1280 height 462
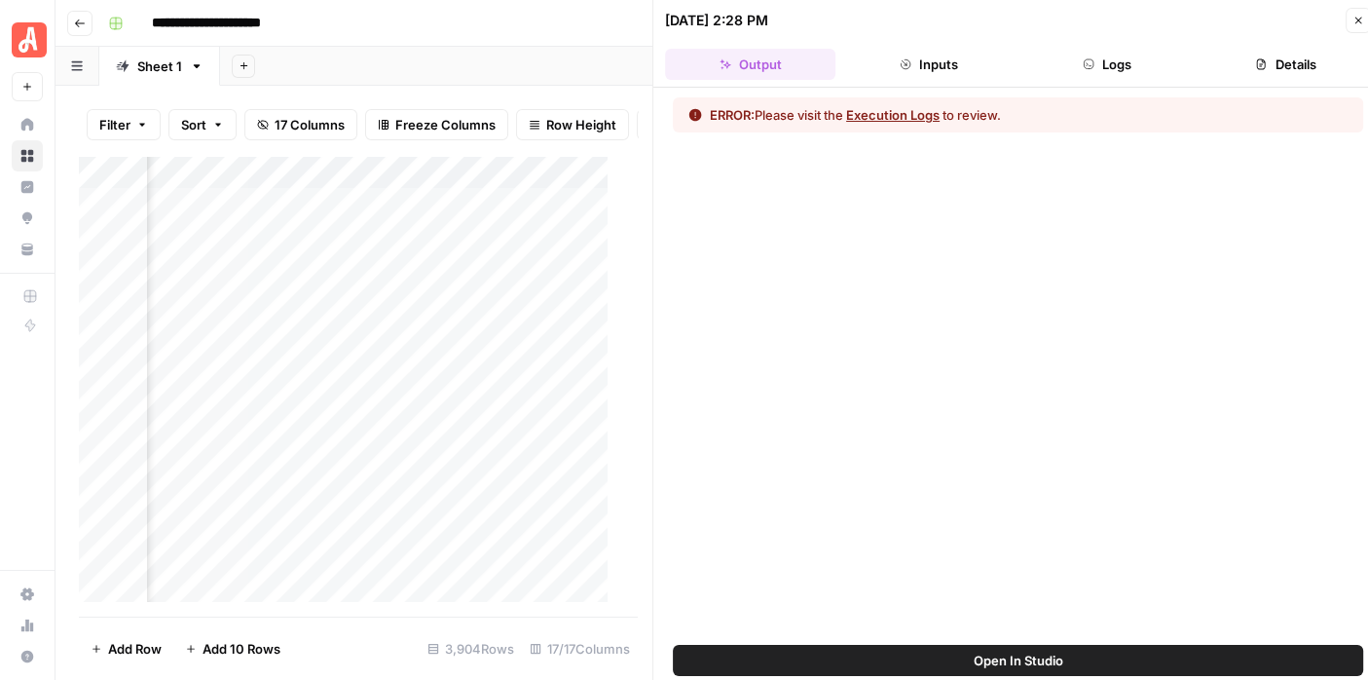
click at [1102, 55] on button "Logs" at bounding box center [1107, 64] width 170 height 31
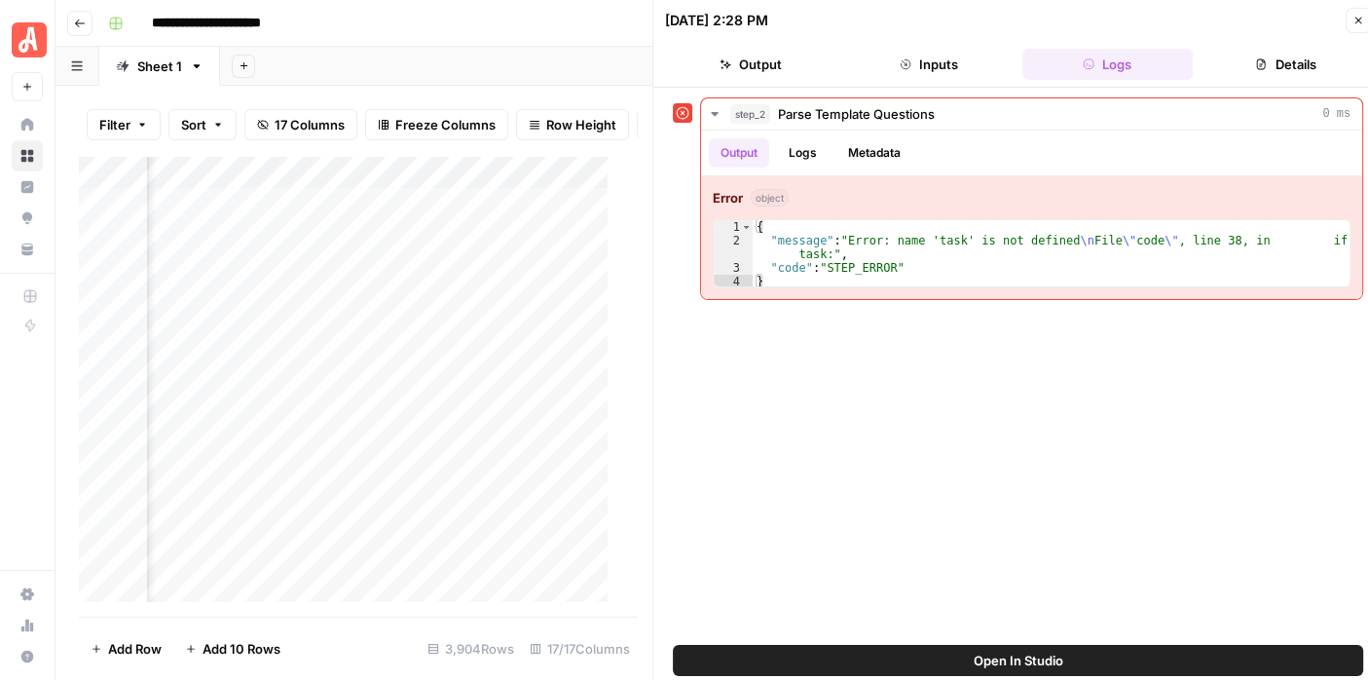
click at [1351, 19] on button "Close" at bounding box center [1358, 20] width 25 height 25
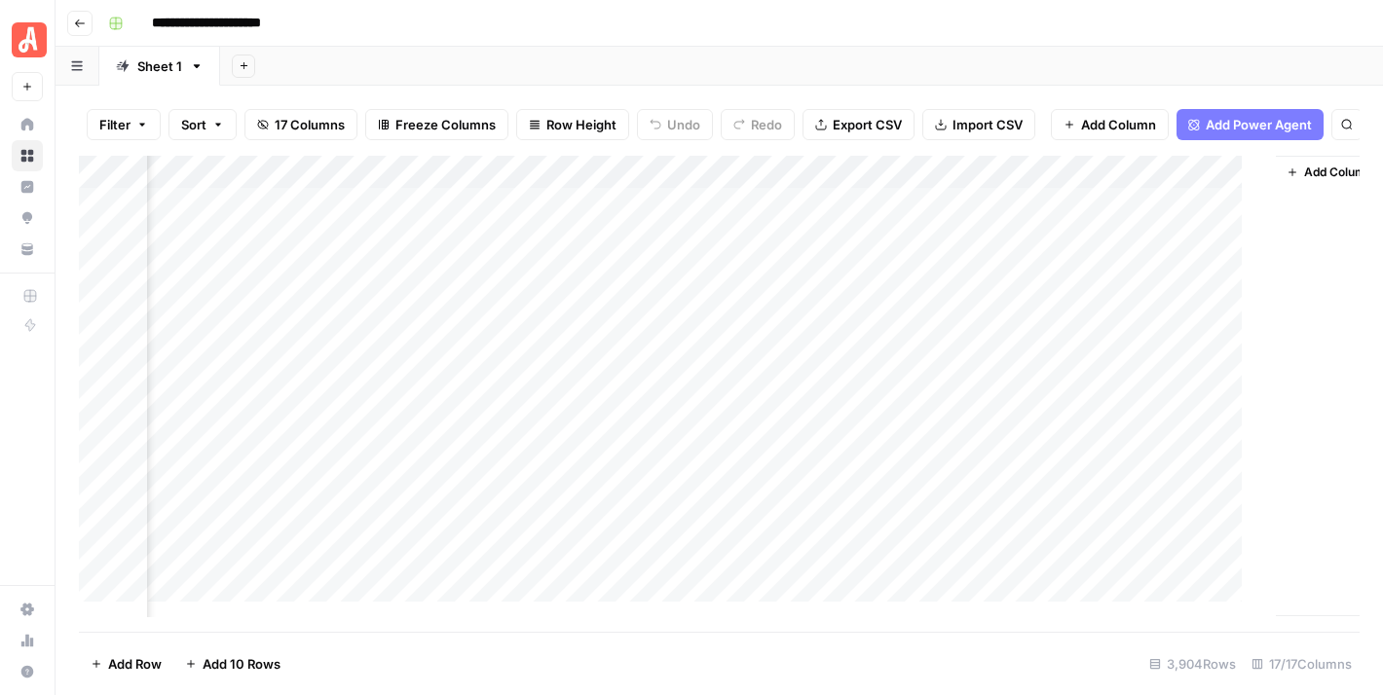
scroll to position [0, 2471]
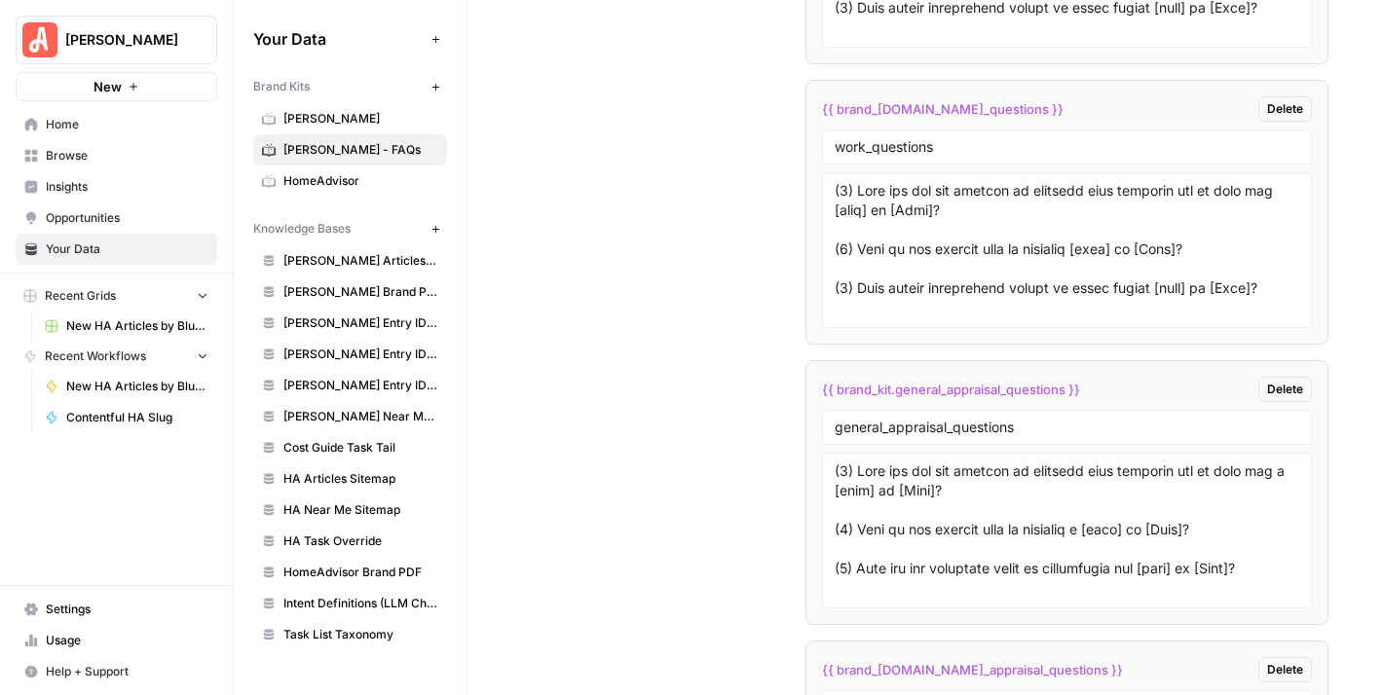
scroll to position [6228, 0]
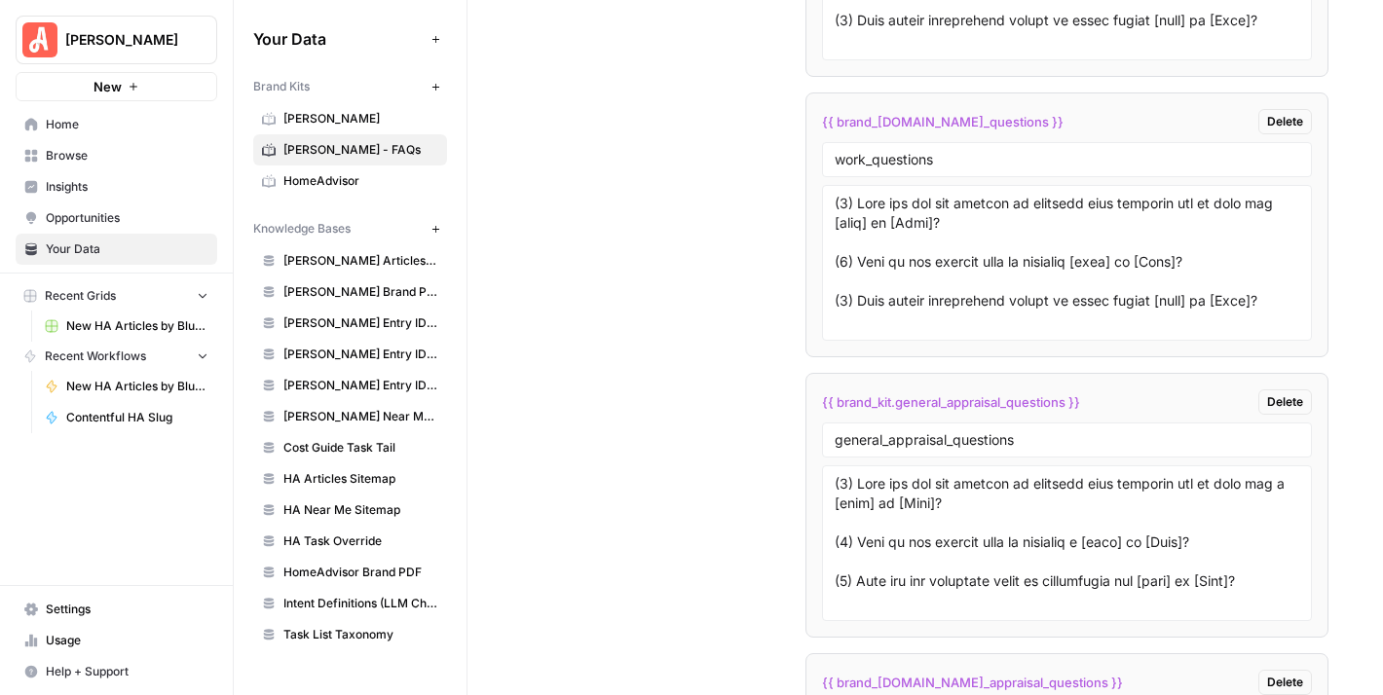
click at [351, 172] on span "HomeAdvisor" at bounding box center [360, 181] width 155 height 18
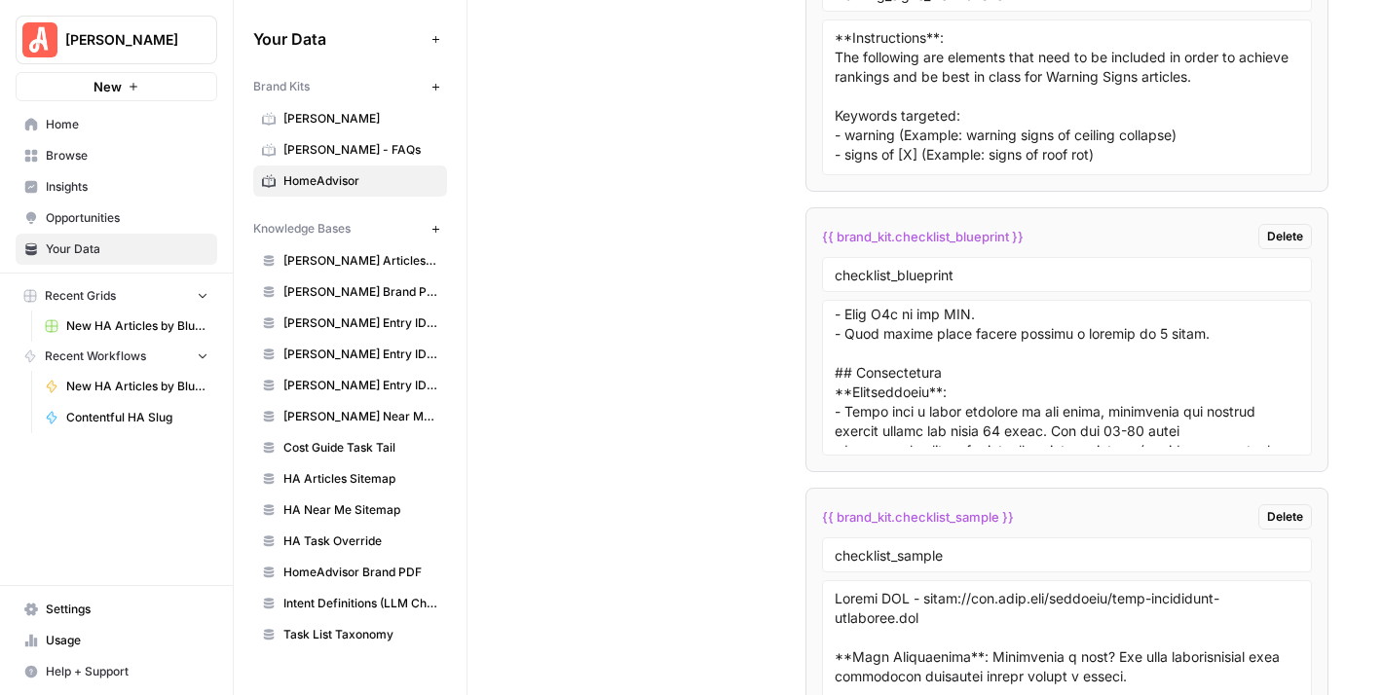
scroll to position [487, 0]
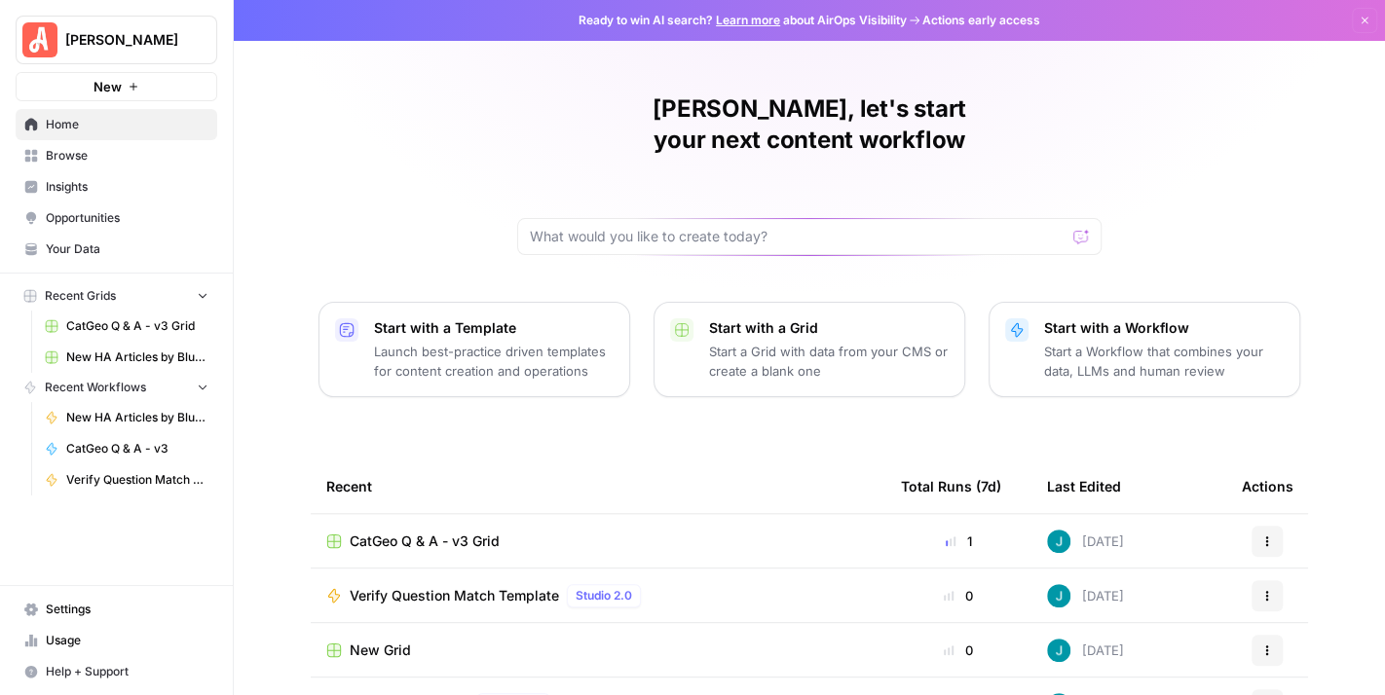
click at [148, 318] on span "CatGeo Q & A - v3 Grid" at bounding box center [137, 326] width 142 height 18
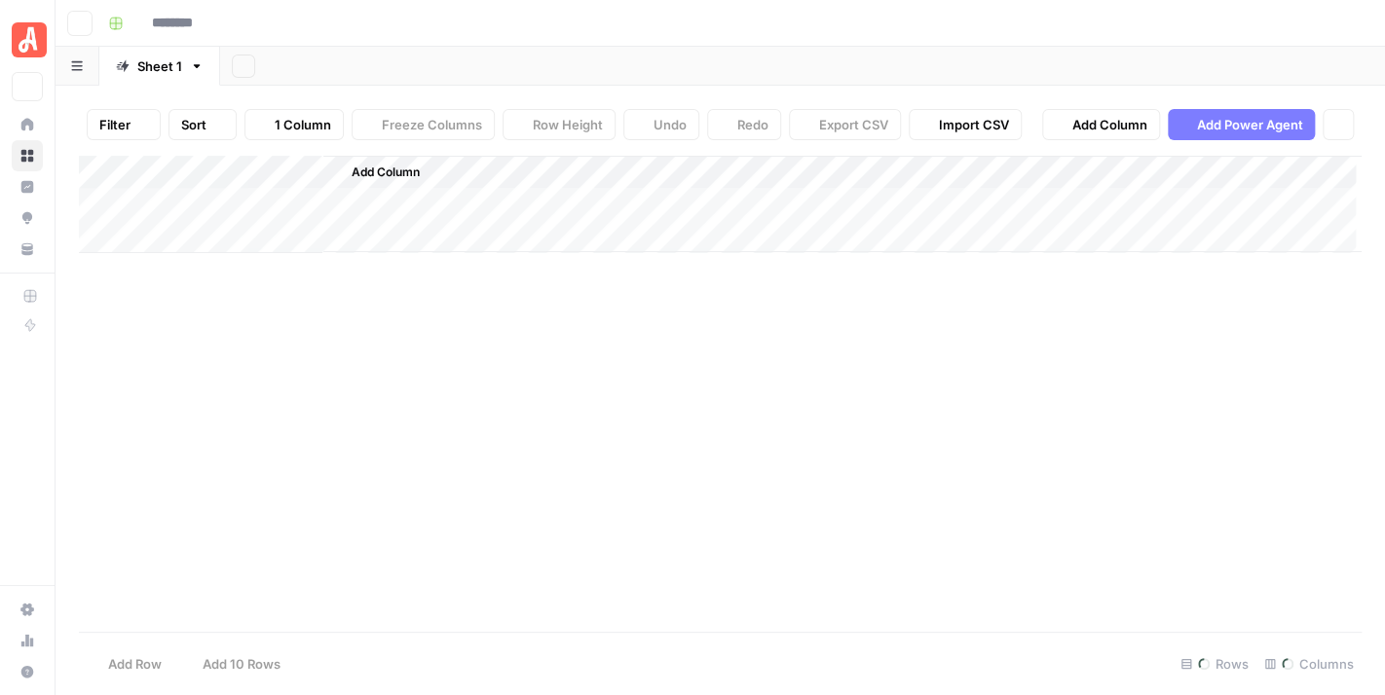
type input "**********"
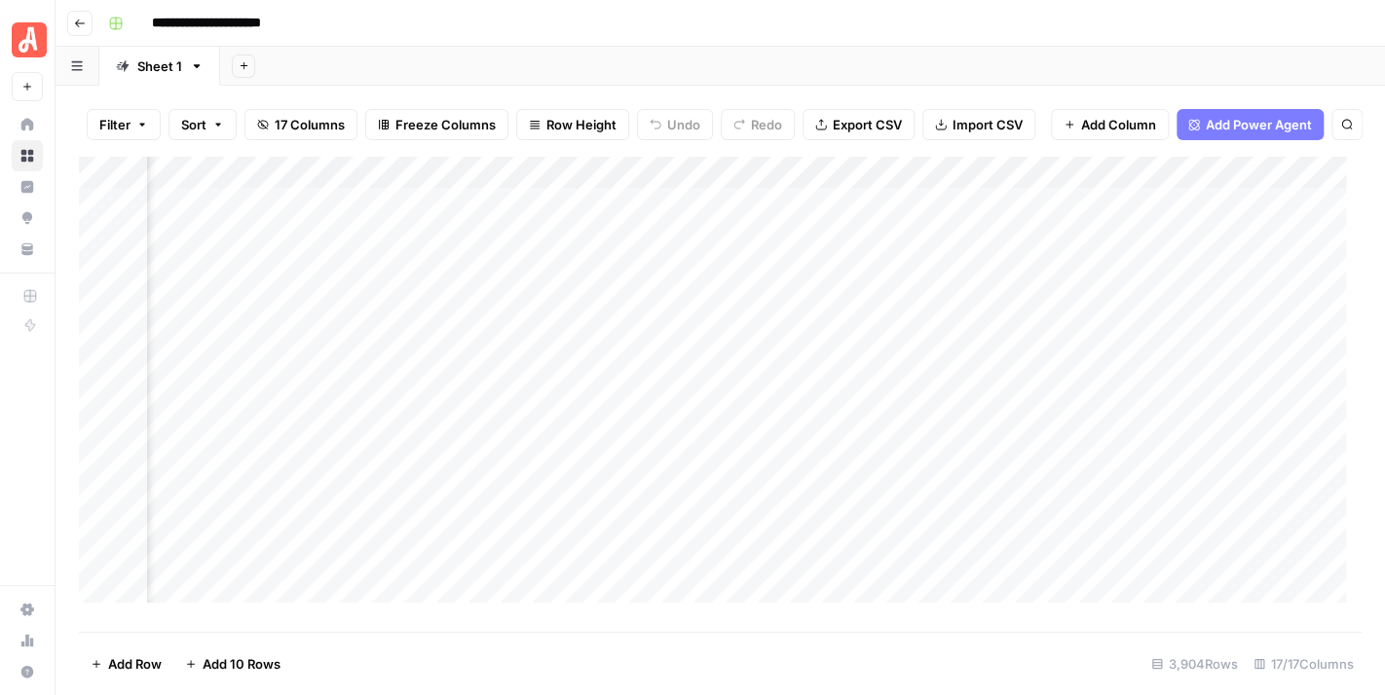
scroll to position [0, 2492]
click at [1192, 215] on div "Add Column" at bounding box center [720, 387] width 1282 height 462
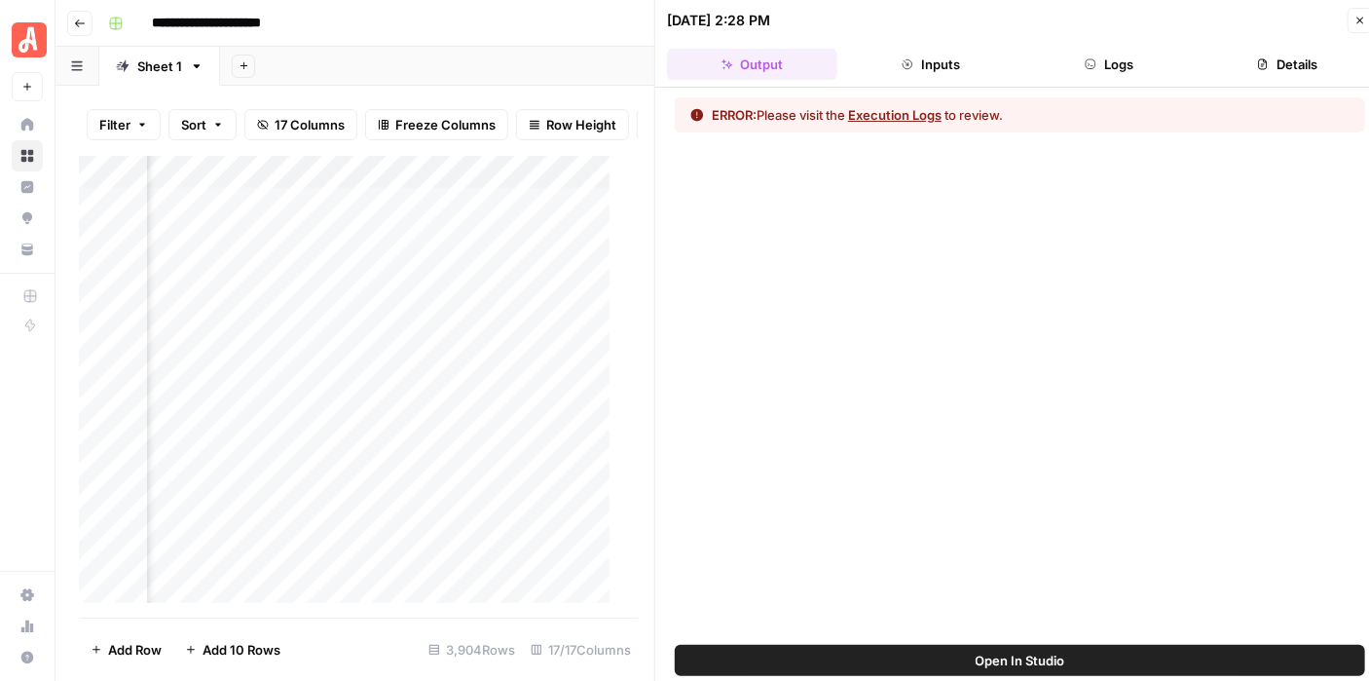
click at [1126, 61] on button "Logs" at bounding box center [1109, 64] width 170 height 31
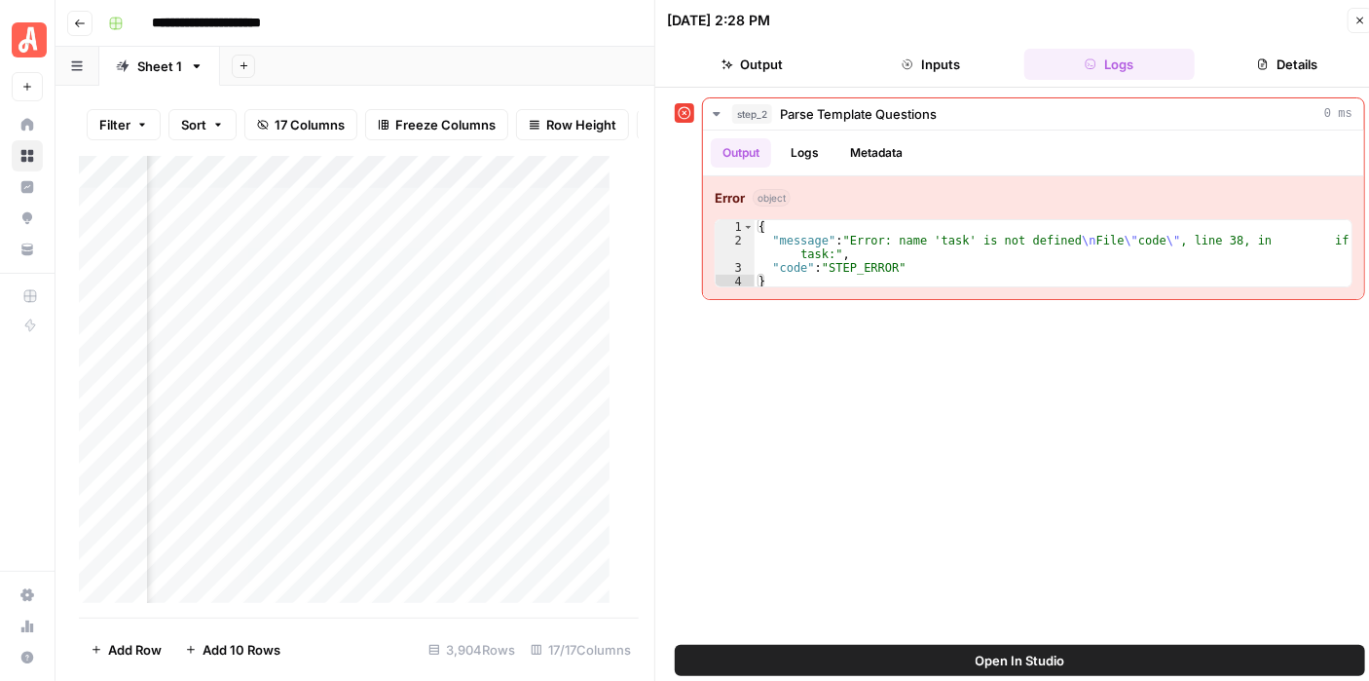
click at [1085, 664] on button "Open In Studio" at bounding box center [1020, 660] width 690 height 31
click at [1350, 20] on button "Close" at bounding box center [1360, 20] width 25 height 25
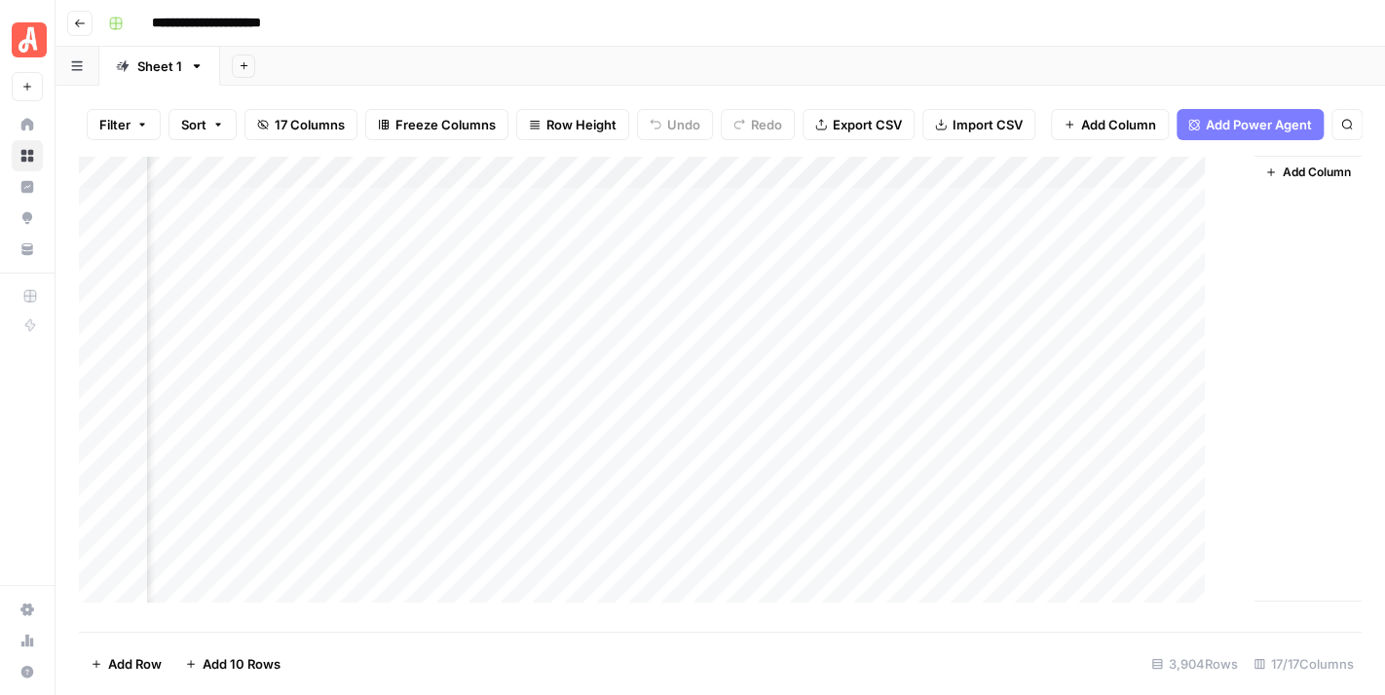
scroll to position [0, 2469]
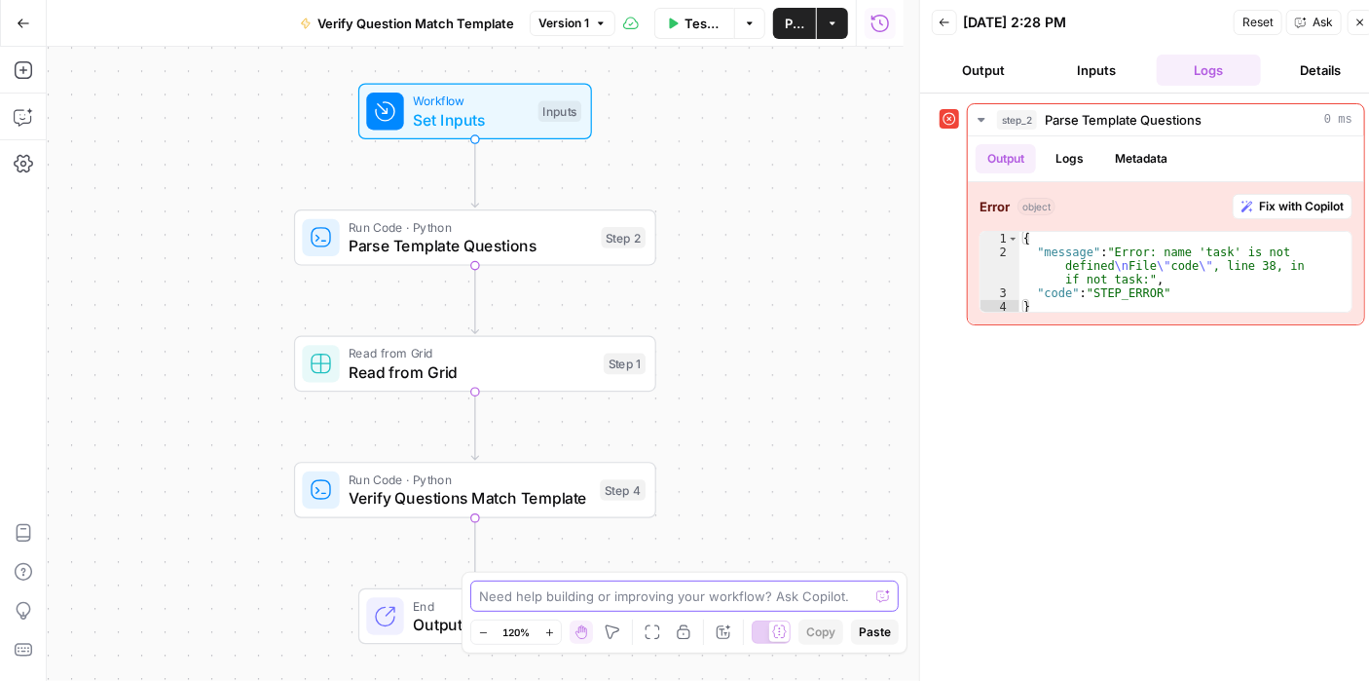
click at [660, 603] on textarea at bounding box center [673, 595] width 389 height 19
type textarea "i want to get the task from the grid for step 2. is that possible?"
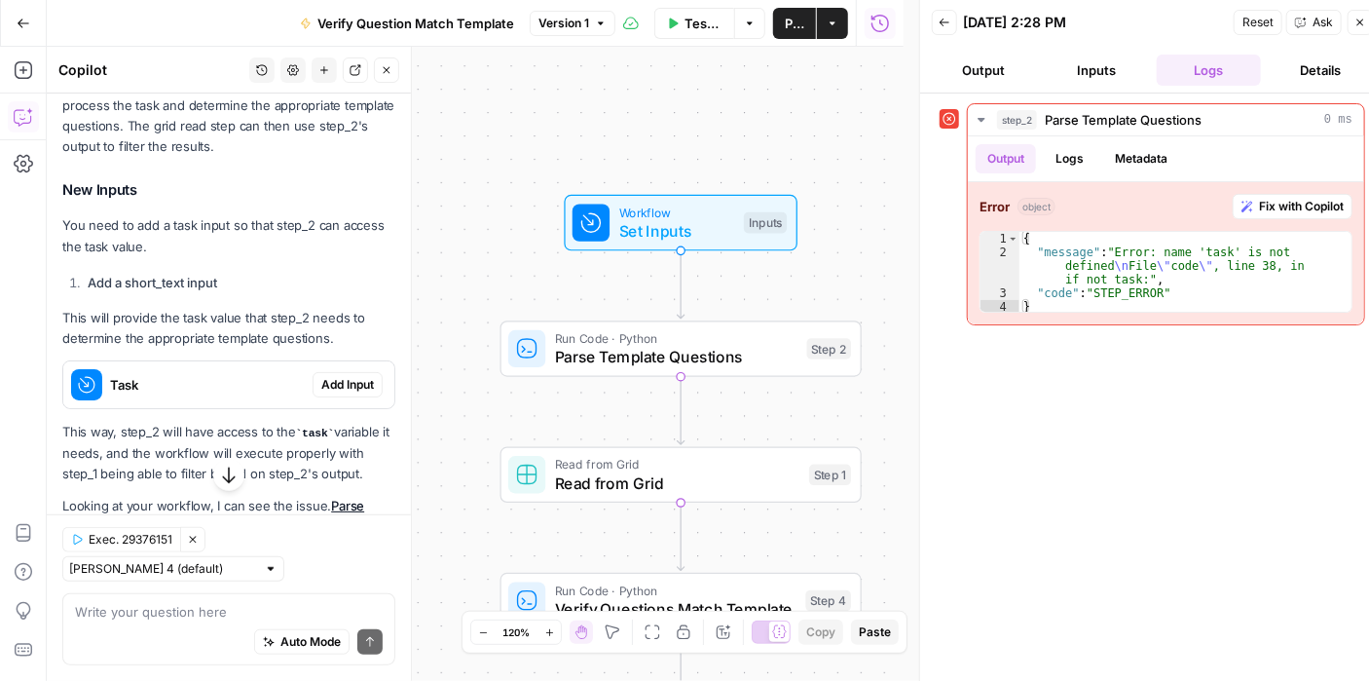
scroll to position [682, 0]
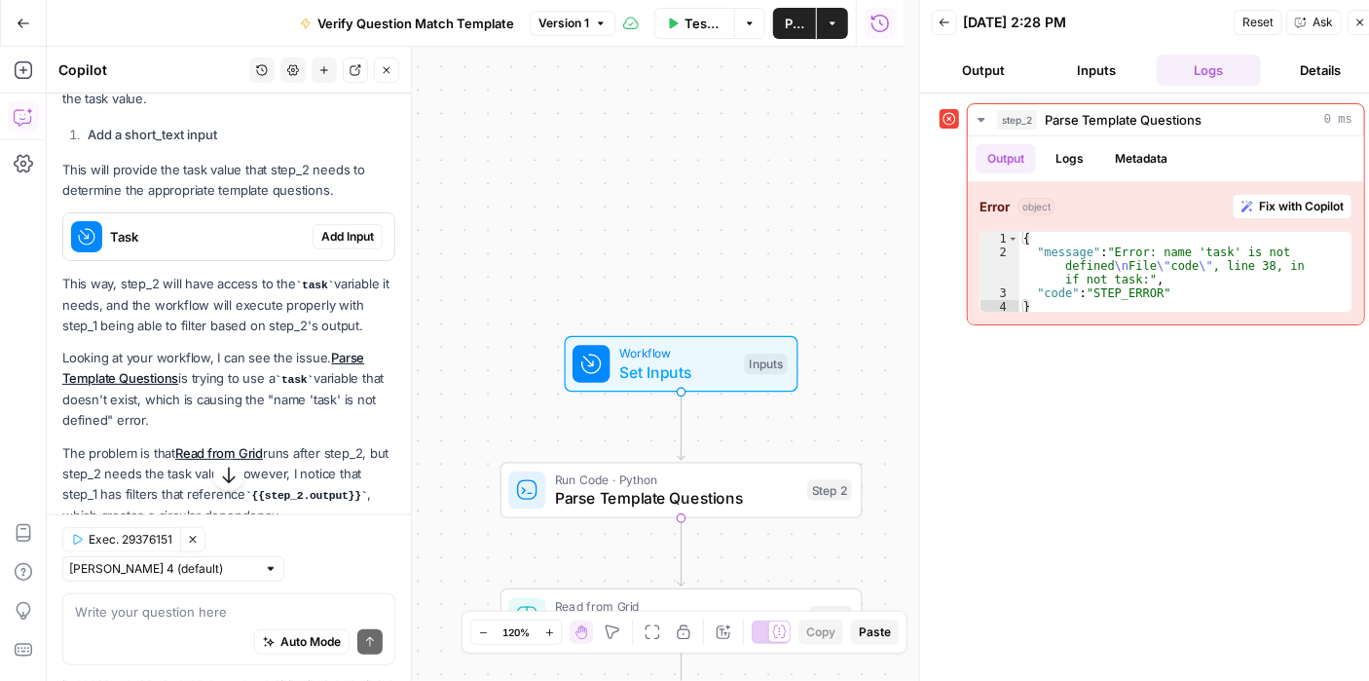
click at [256, 615] on textarea at bounding box center [229, 611] width 308 height 19
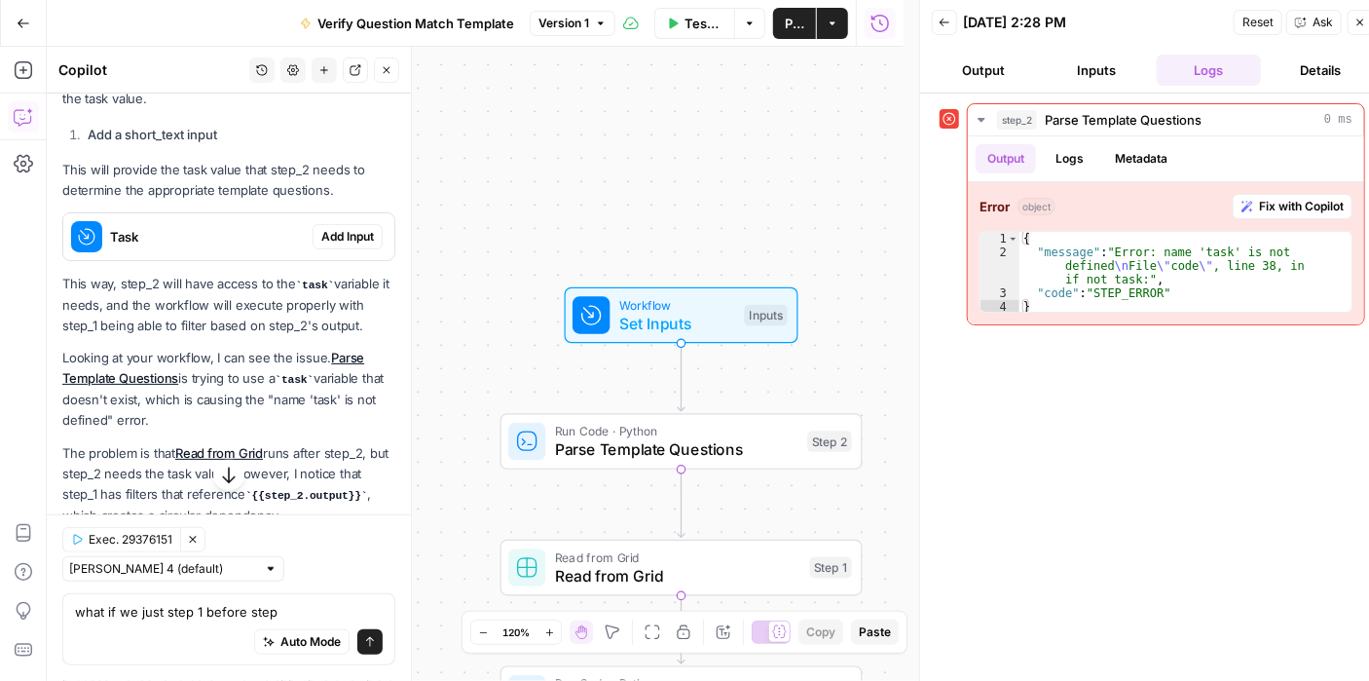
type textarea "what if we just step 1 before step 2"
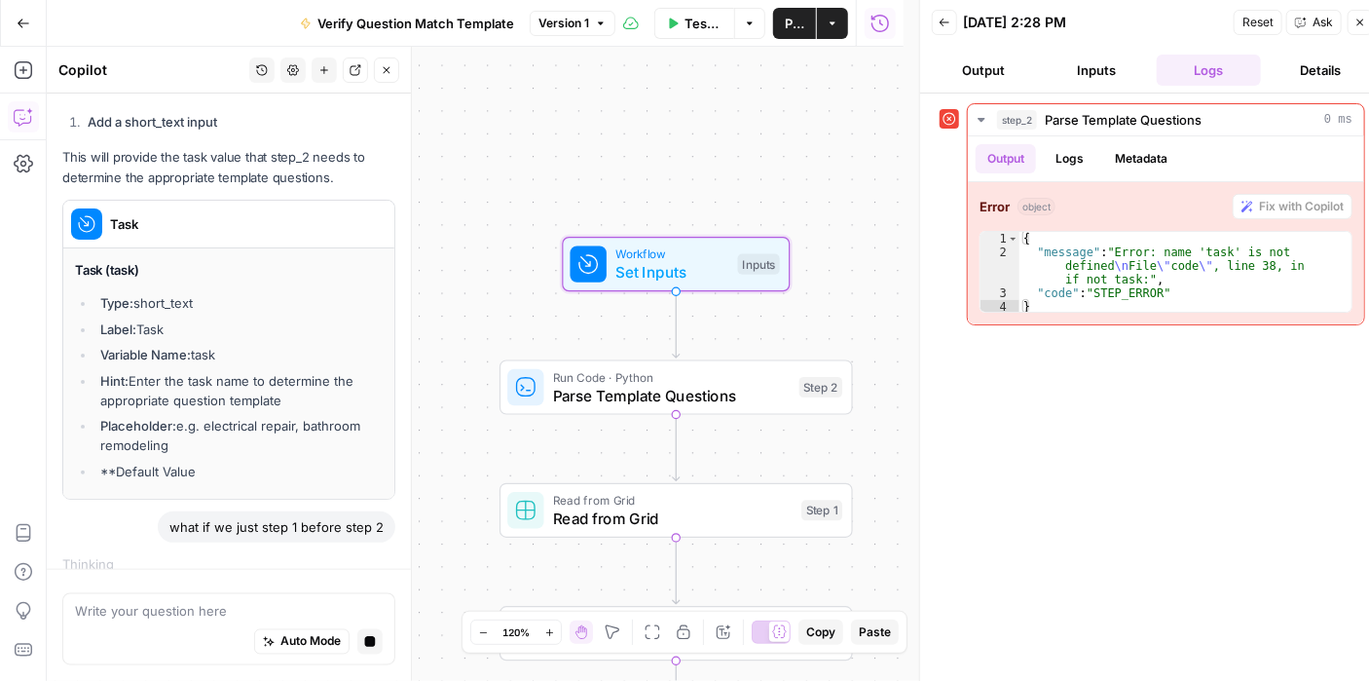
scroll to position [1414, 0]
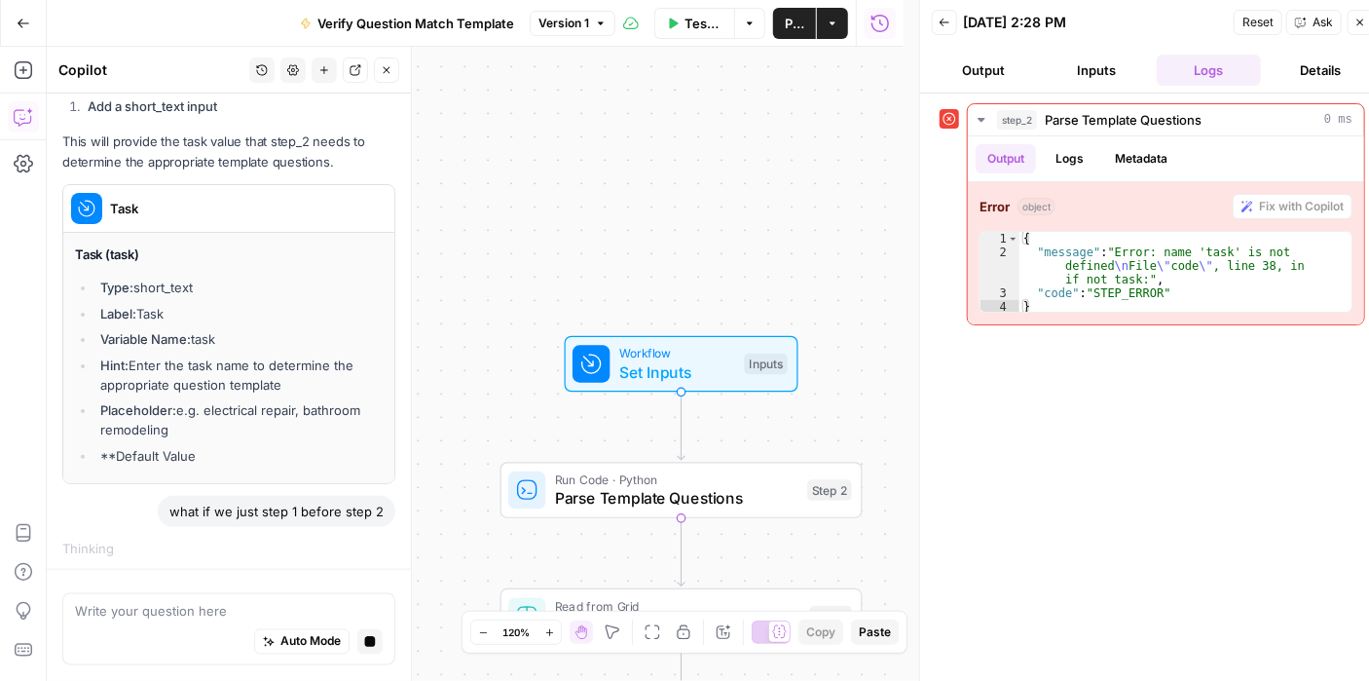
click at [212, 612] on textarea at bounding box center [229, 611] width 308 height 19
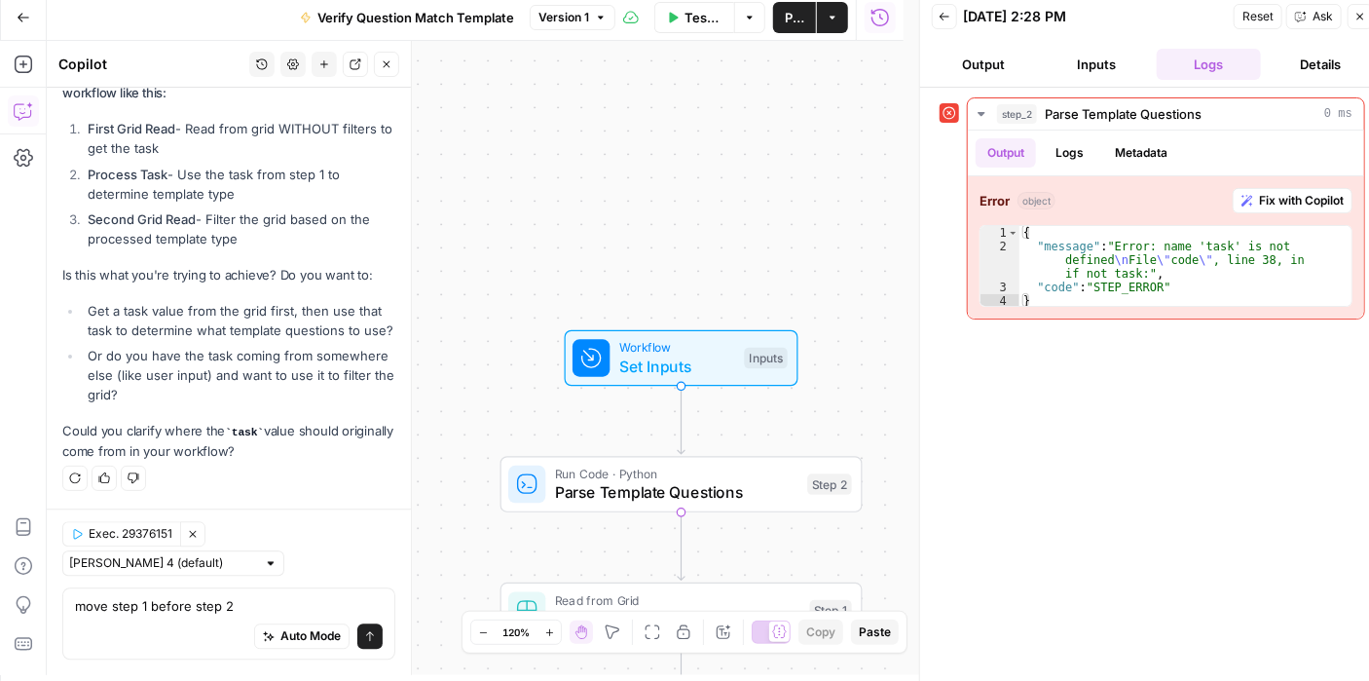
scroll to position [15, 0]
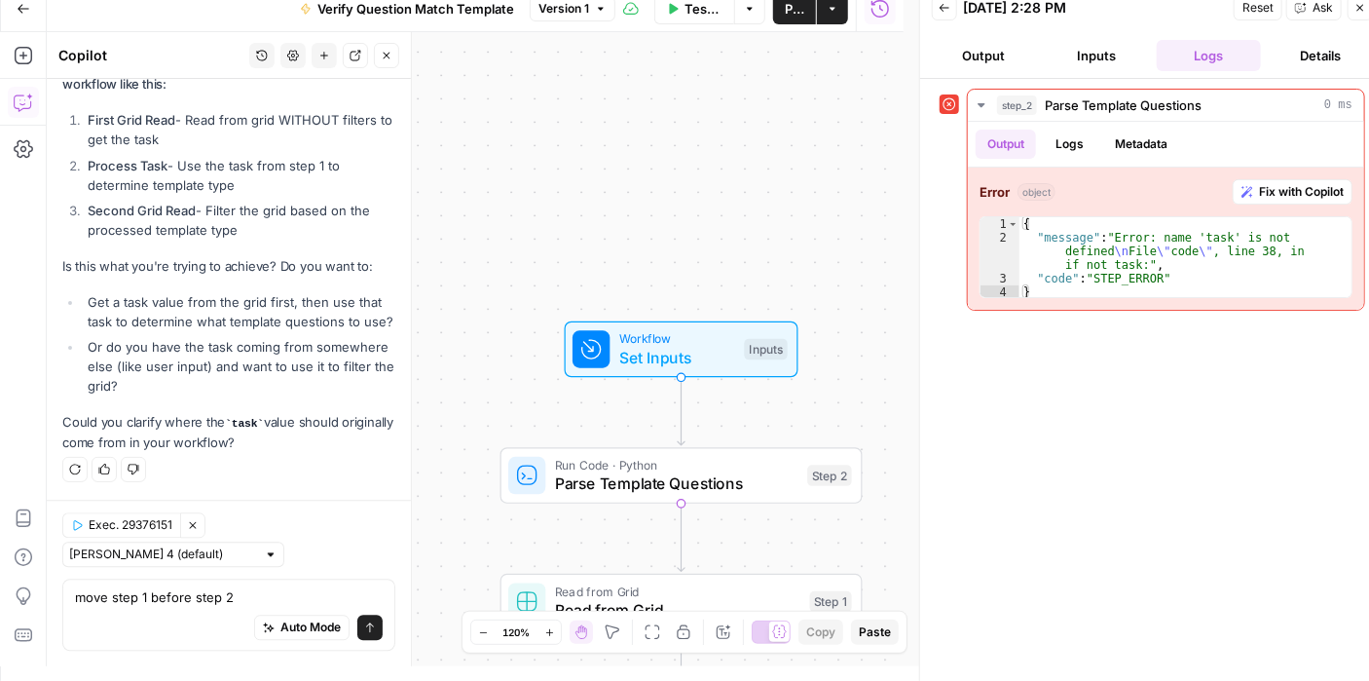
drag, startPoint x: 247, startPoint y: 598, endPoint x: 78, endPoint y: 585, distance: 169.9
click at [78, 585] on div "move step 1 before step 2 move step 1 before step 2 Auto Mode Send" at bounding box center [228, 614] width 333 height 72
click at [73, 310] on ul "Get a task value from the grid first, then use that task to determine what temp…" at bounding box center [228, 344] width 333 height 104
drag, startPoint x: 263, startPoint y: 605, endPoint x: -12, endPoint y: 580, distance: 275.6
click at [0, 580] on html "Angi New Home Browse Insights Opportunities Your Data Recent Grids CatGeo Q & A…" at bounding box center [684, 325] width 1369 height 681
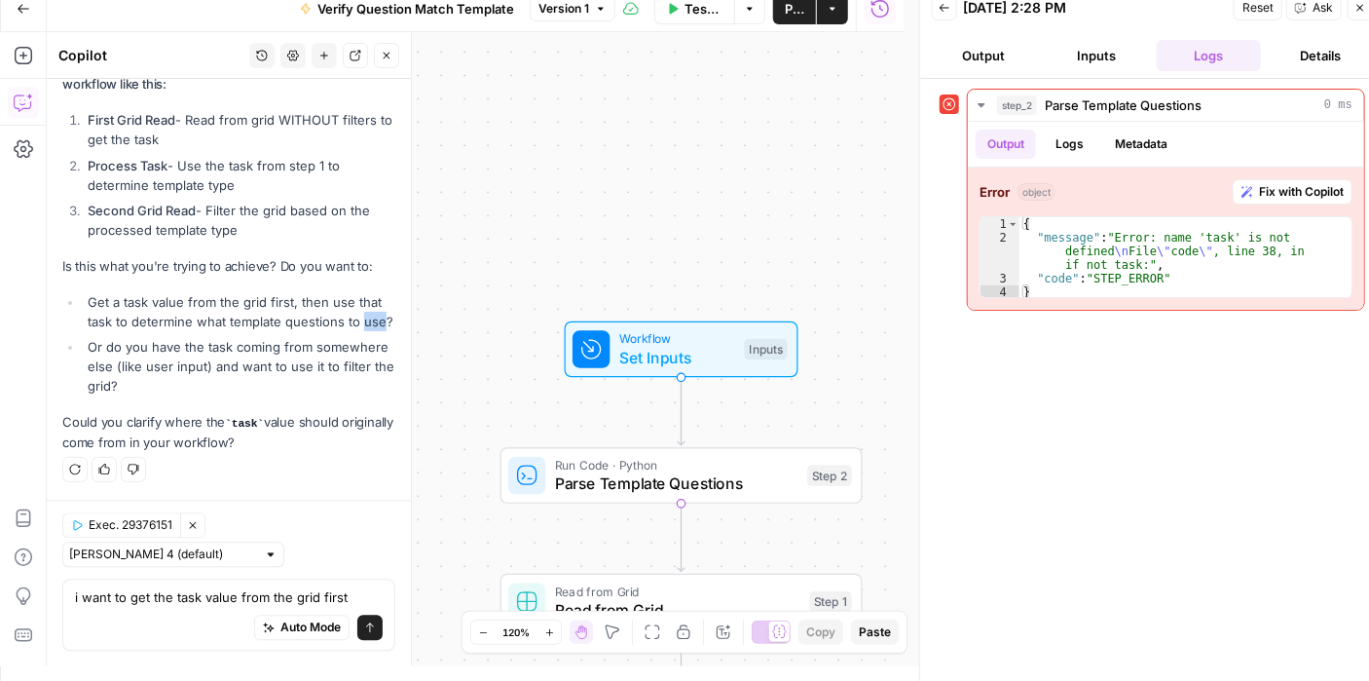
drag, startPoint x: 110, startPoint y: 320, endPoint x: 86, endPoint y: 320, distance: 24.3
click at [86, 320] on li "Get a task value from the grid first, then use that task to determine what temp…" at bounding box center [239, 311] width 313 height 39
click at [262, 312] on li "Get a task value from the grid first, then use that task to determine what temp…" at bounding box center [239, 311] width 313 height 39
drag, startPoint x: 238, startPoint y: 602, endPoint x: 249, endPoint y: 596, distance: 13.1
click at [238, 601] on textarea "i want to get the task value from the grid first" at bounding box center [229, 596] width 308 height 19
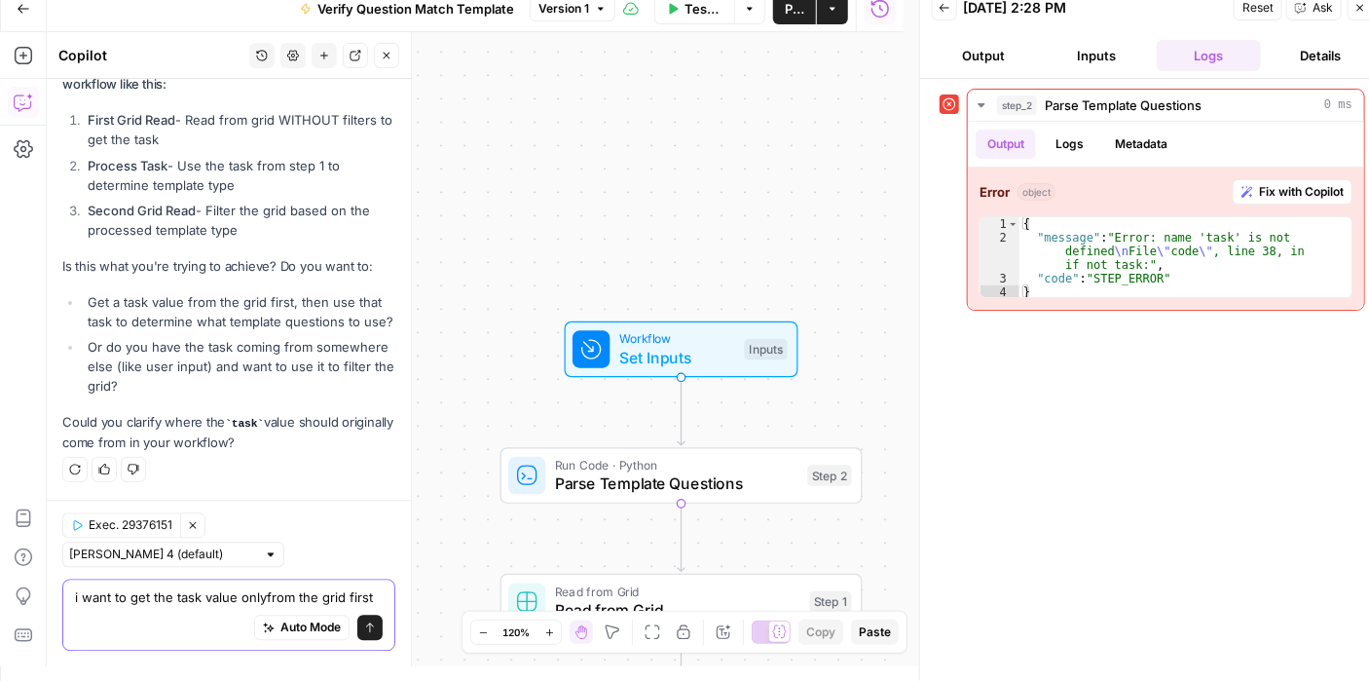
scroll to position [2034, 0]
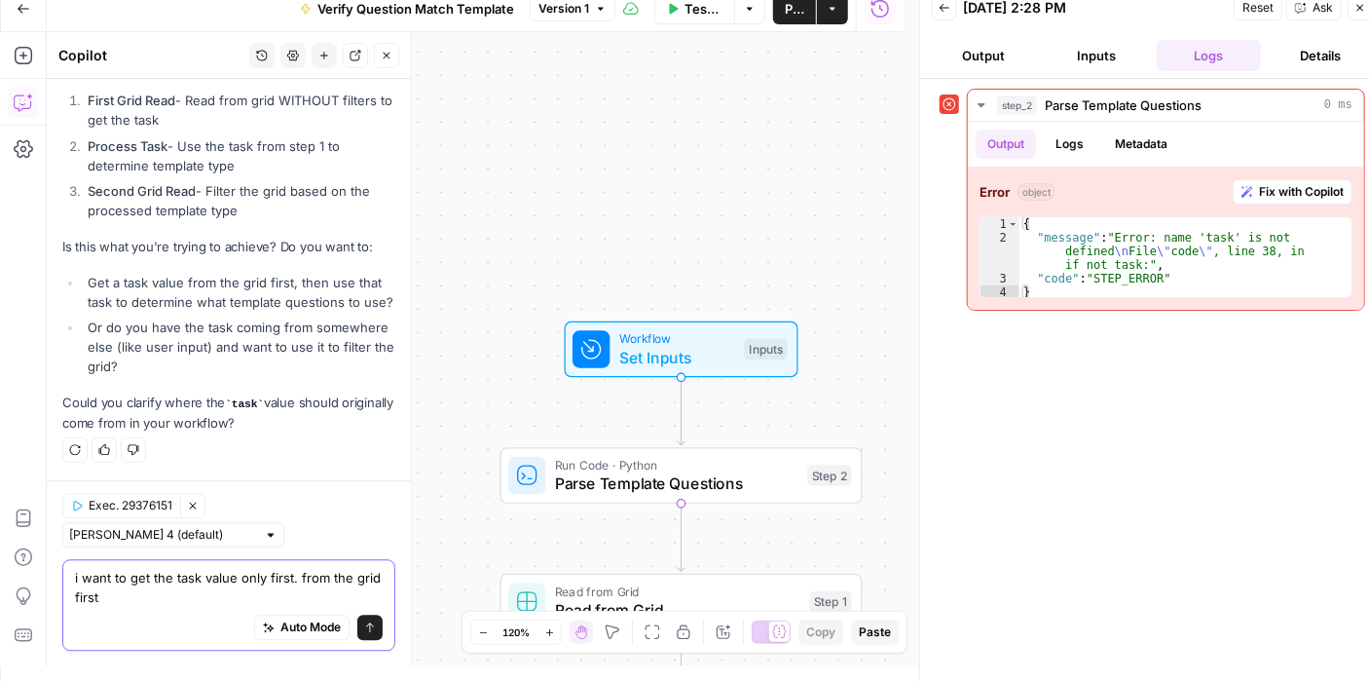
drag, startPoint x: 300, startPoint y: 577, endPoint x: 324, endPoint y: 597, distance: 31.2
click at [324, 597] on textarea "i want to get the task value only first. from the grid first" at bounding box center [229, 587] width 308 height 39
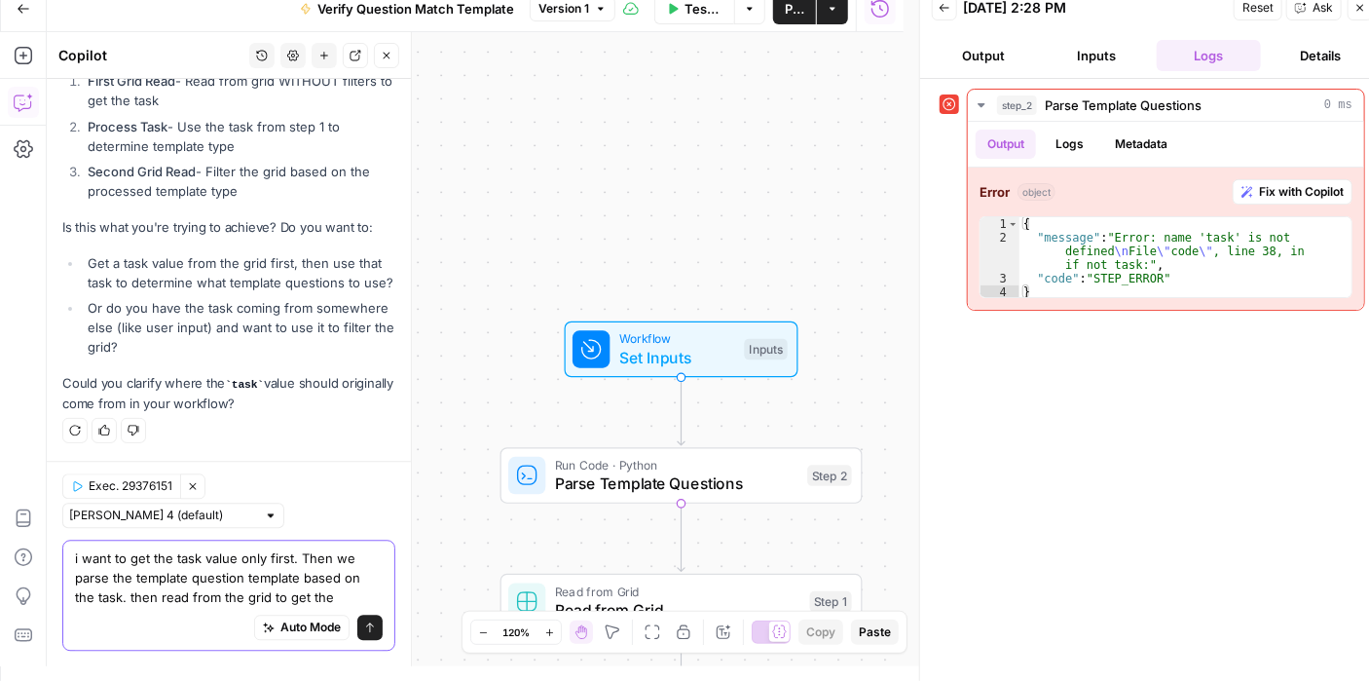
scroll to position [2073, 0]
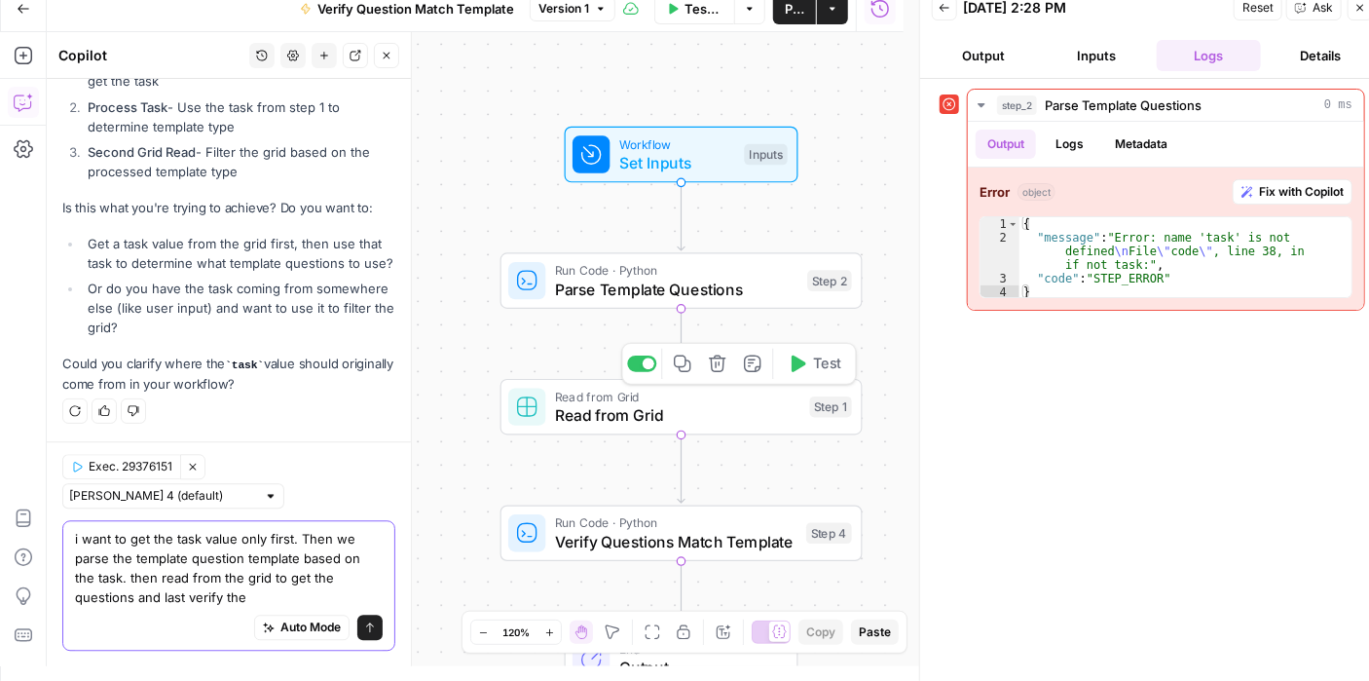
type textarea "i want to get the task value only first. Then we parse the template question te…"
click at [720, 407] on span "Read from Grid" at bounding box center [677, 414] width 245 height 23
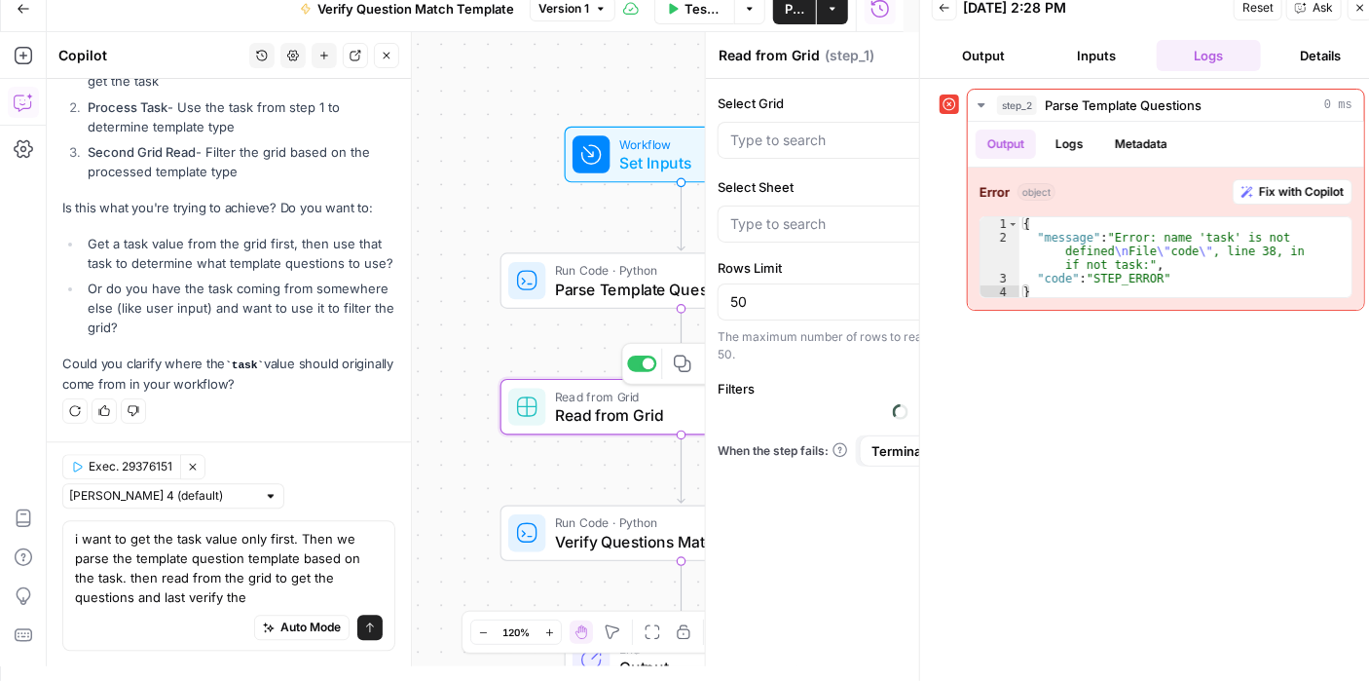
type input "Sheet 1"
type input "CatGeo Q & A - v3 Grid"
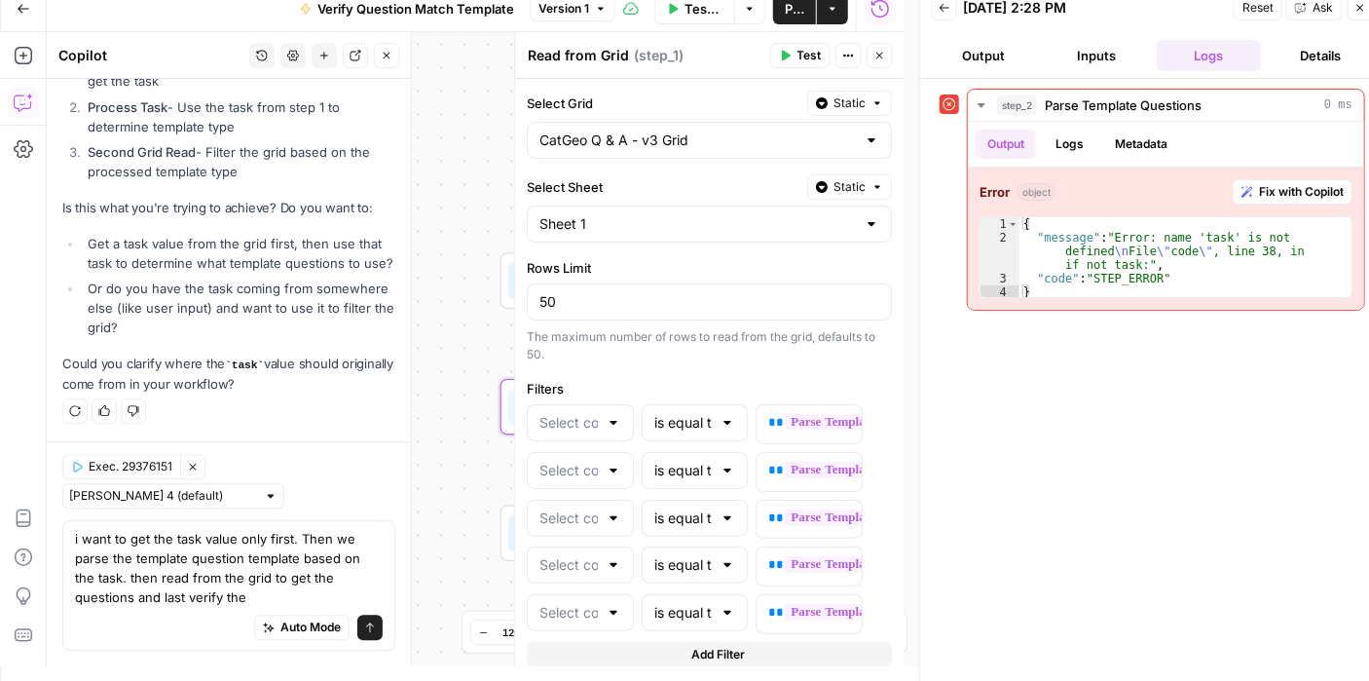
type input "Question 1"
type input "Question 2"
type input "Question 3"
type input "Question 4"
type input "Question 5"
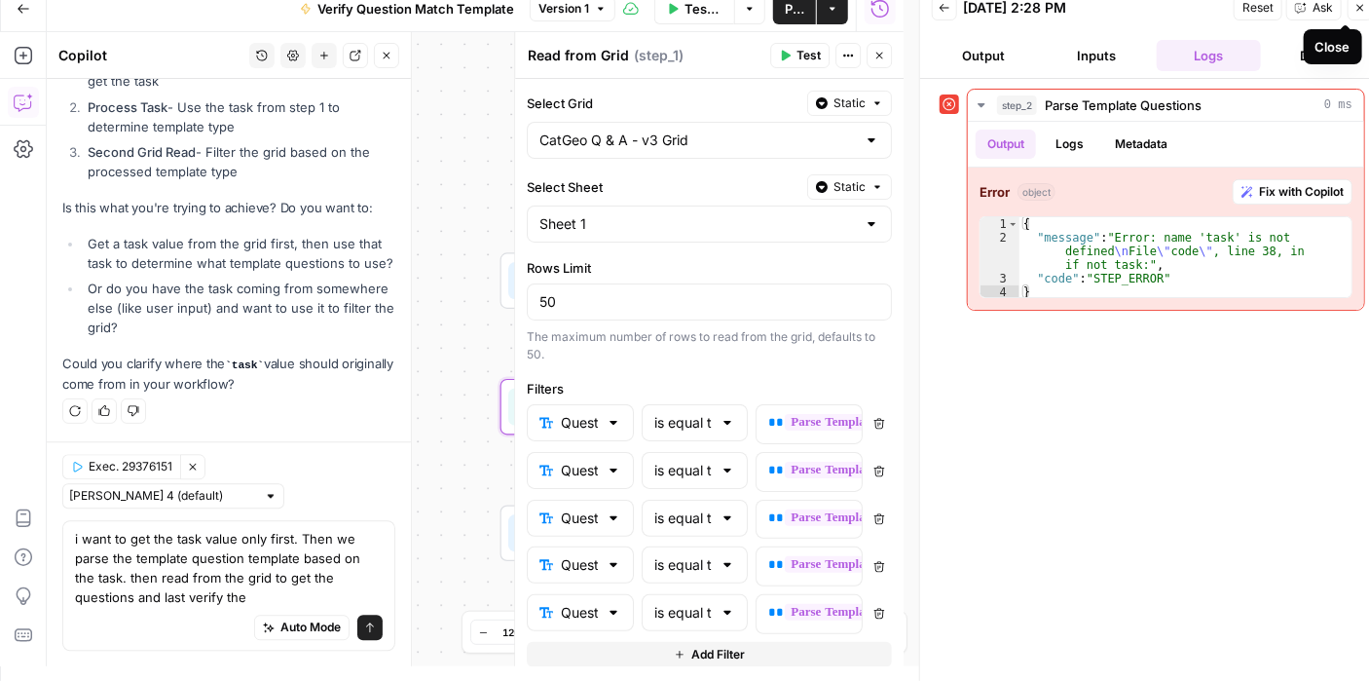
click at [1359, 13] on button "Close" at bounding box center [1360, 7] width 25 height 25
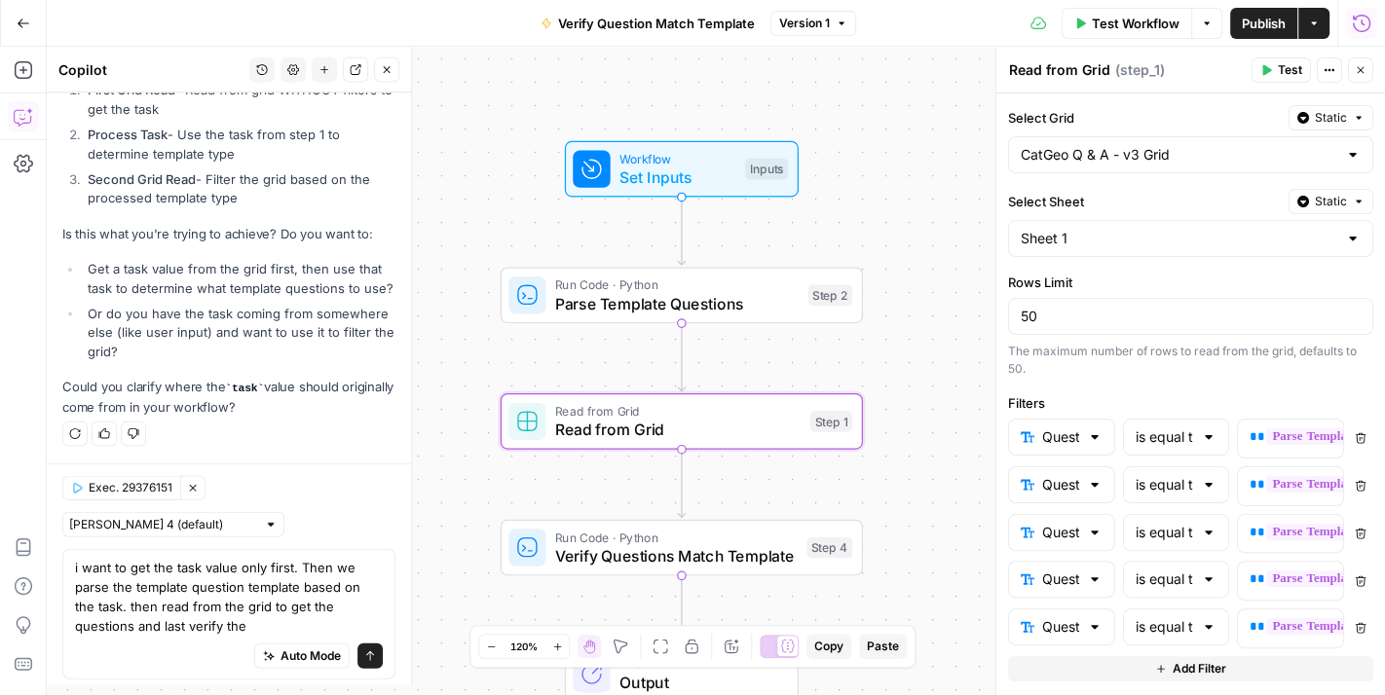
scroll to position [2058, 0]
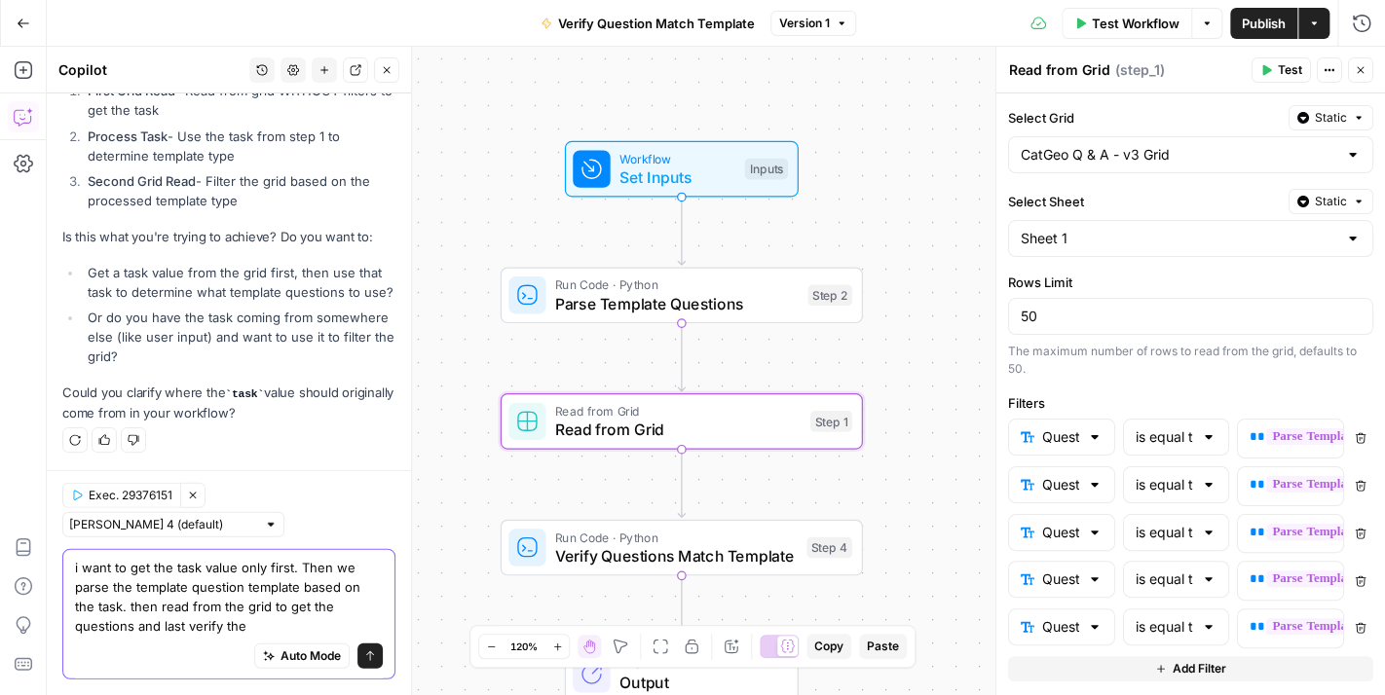
click at [194, 599] on textarea "i want to get the task value only first. Then we parse the template question te…" at bounding box center [229, 597] width 308 height 78
click at [399, 62] on header "Copilot History Settings New chat Detach Close" at bounding box center [229, 70] width 364 height 47
click at [397, 65] on button "Close" at bounding box center [386, 69] width 25 height 25
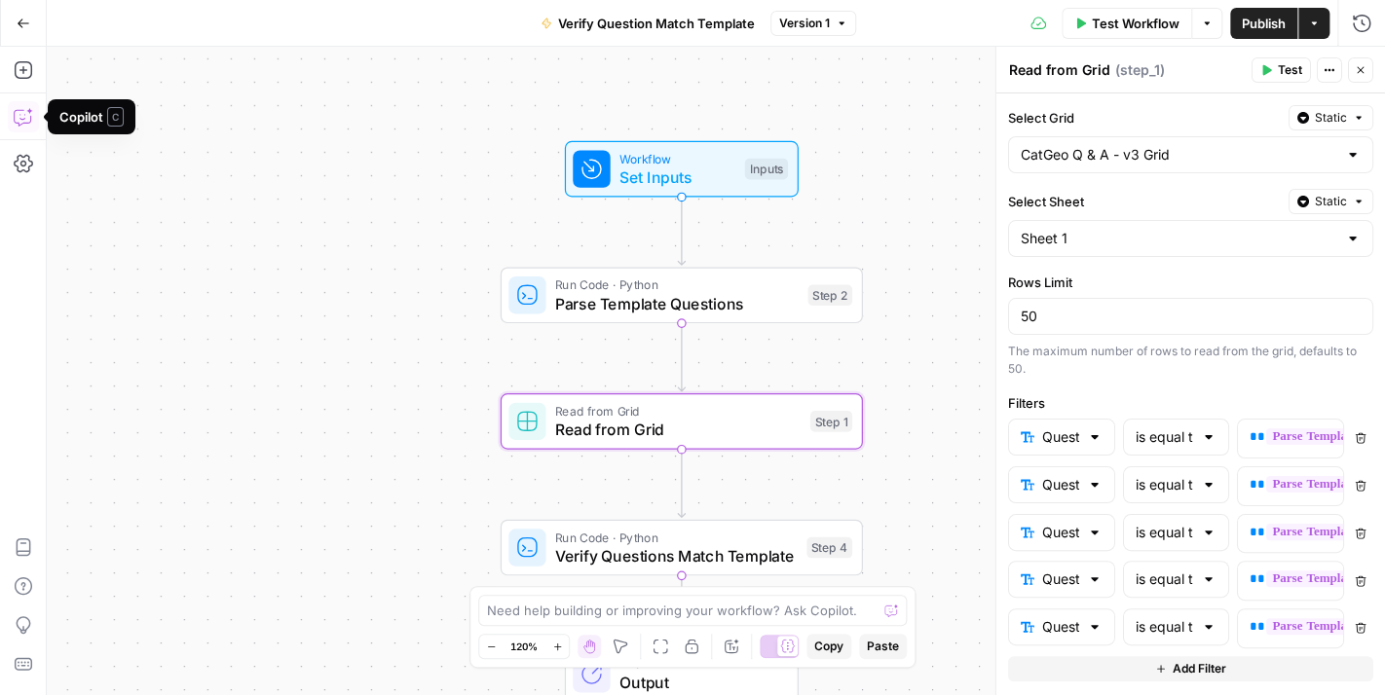
click at [35, 117] on button "Copilot" at bounding box center [23, 116] width 31 height 31
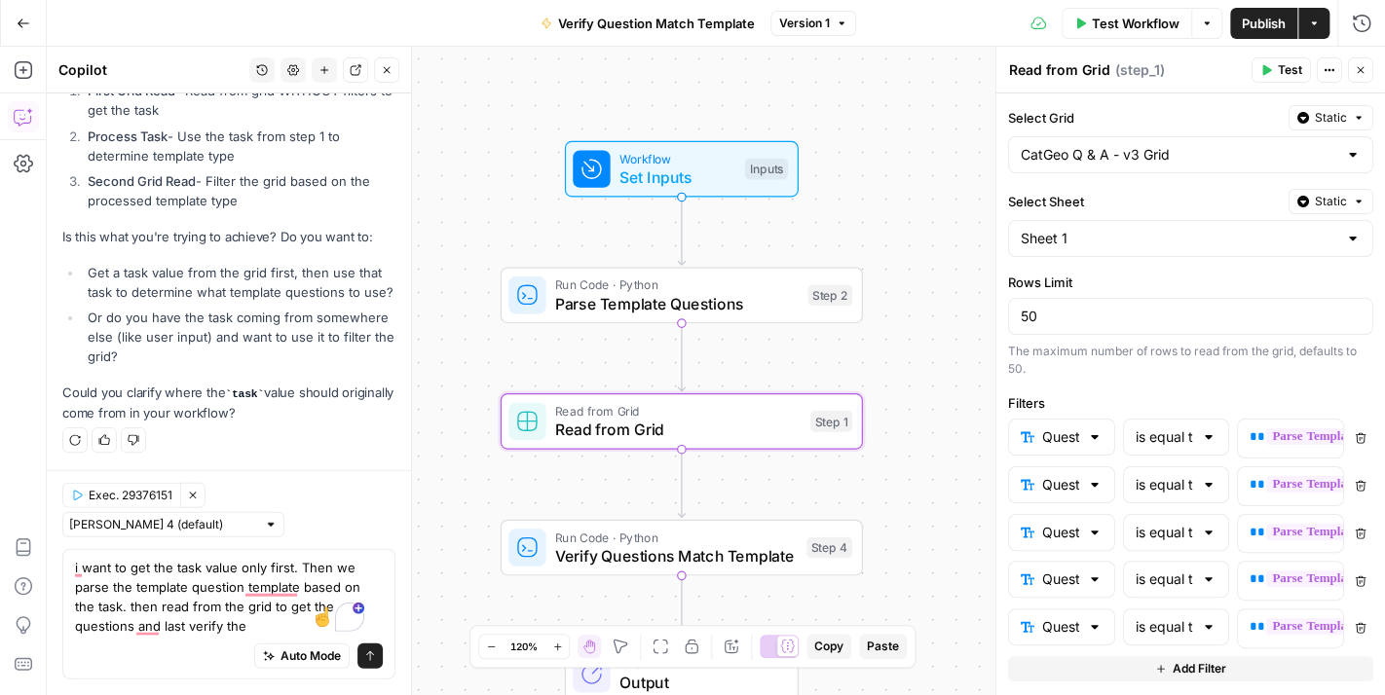
click at [391, 71] on icon "button" at bounding box center [387, 70] width 12 height 12
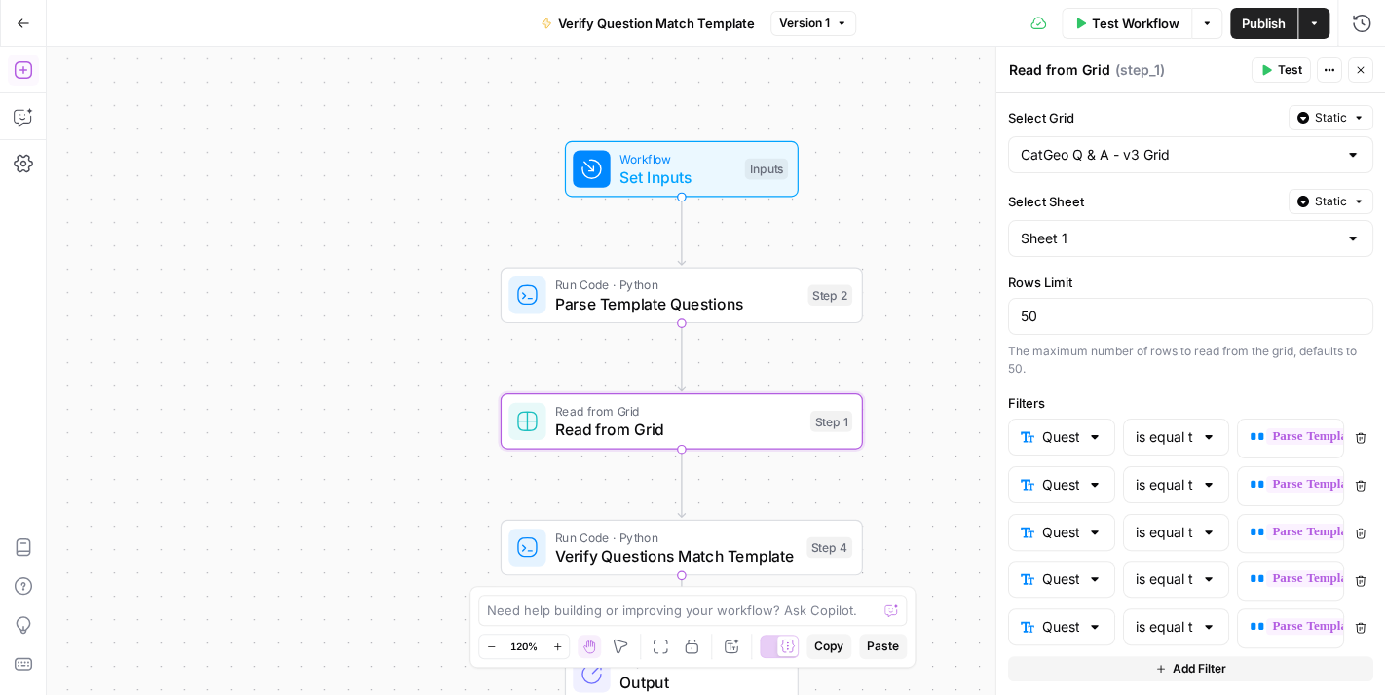
click at [19, 72] on icon "button" at bounding box center [23, 69] width 19 height 19
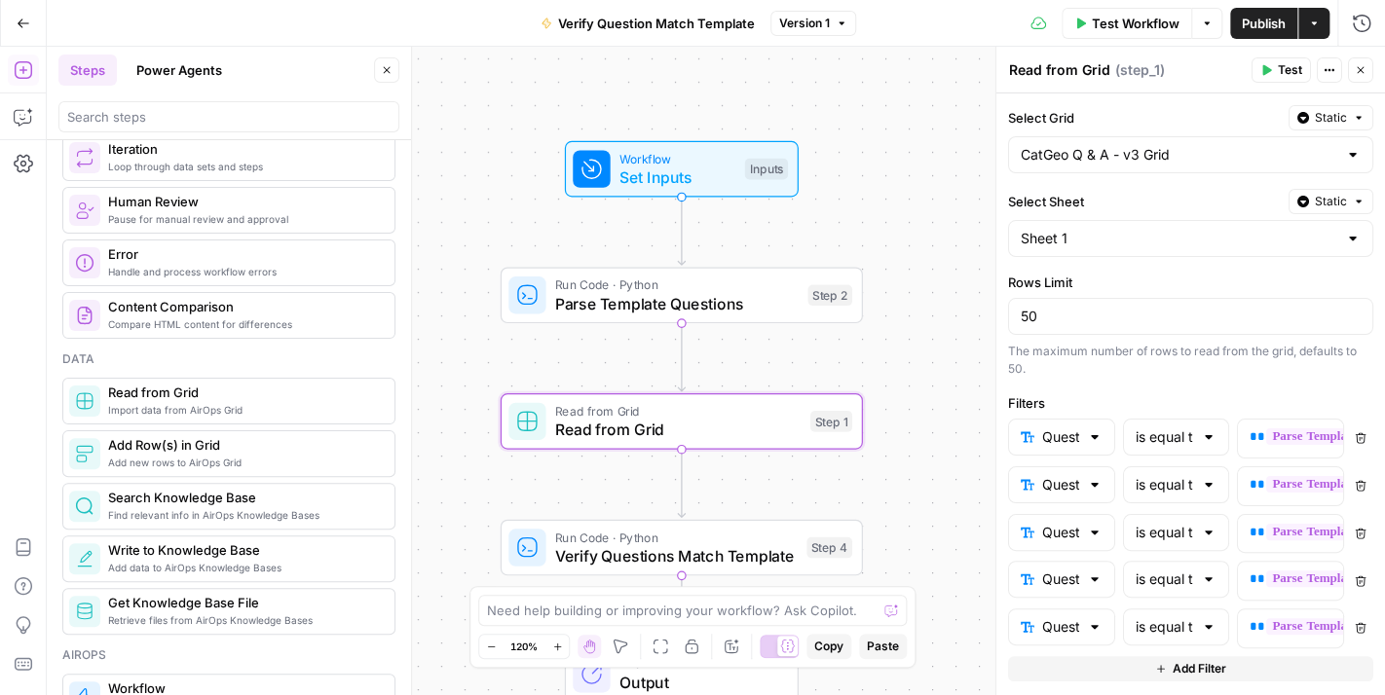
scroll to position [682, 0]
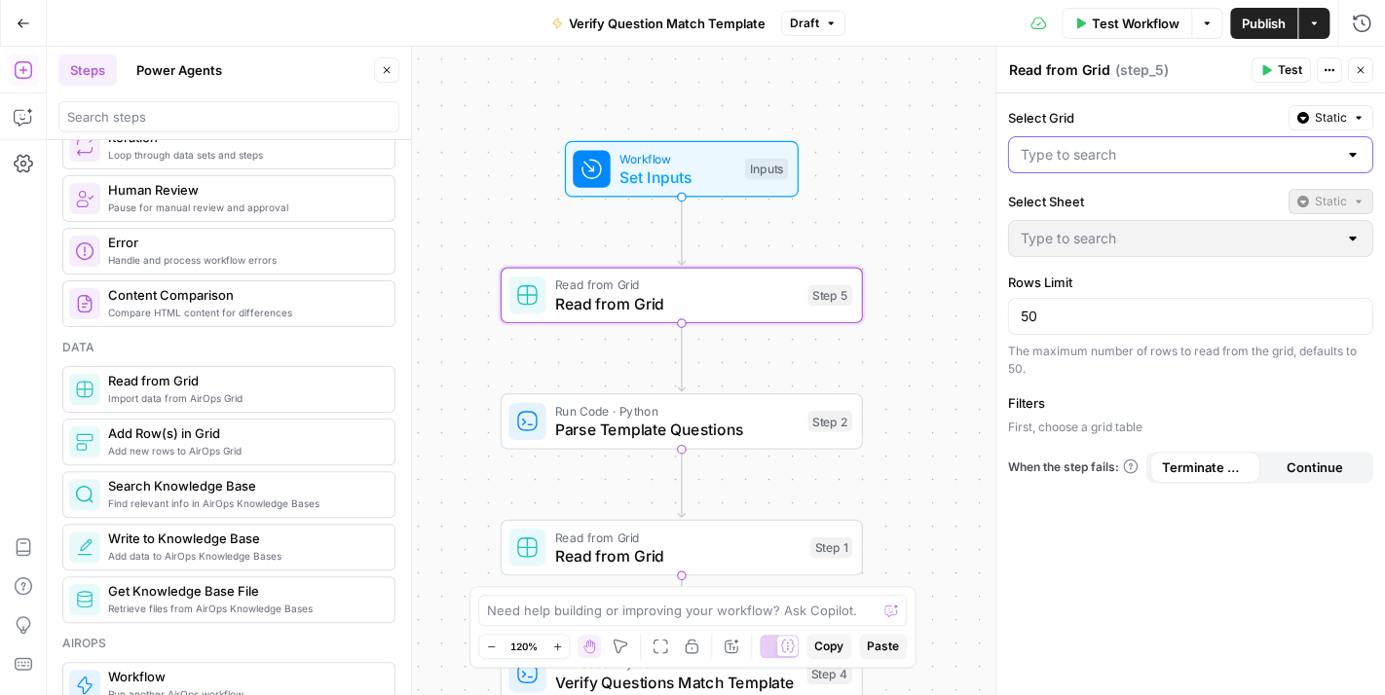
click at [1089, 160] on input "Select Grid" at bounding box center [1178, 154] width 316 height 19
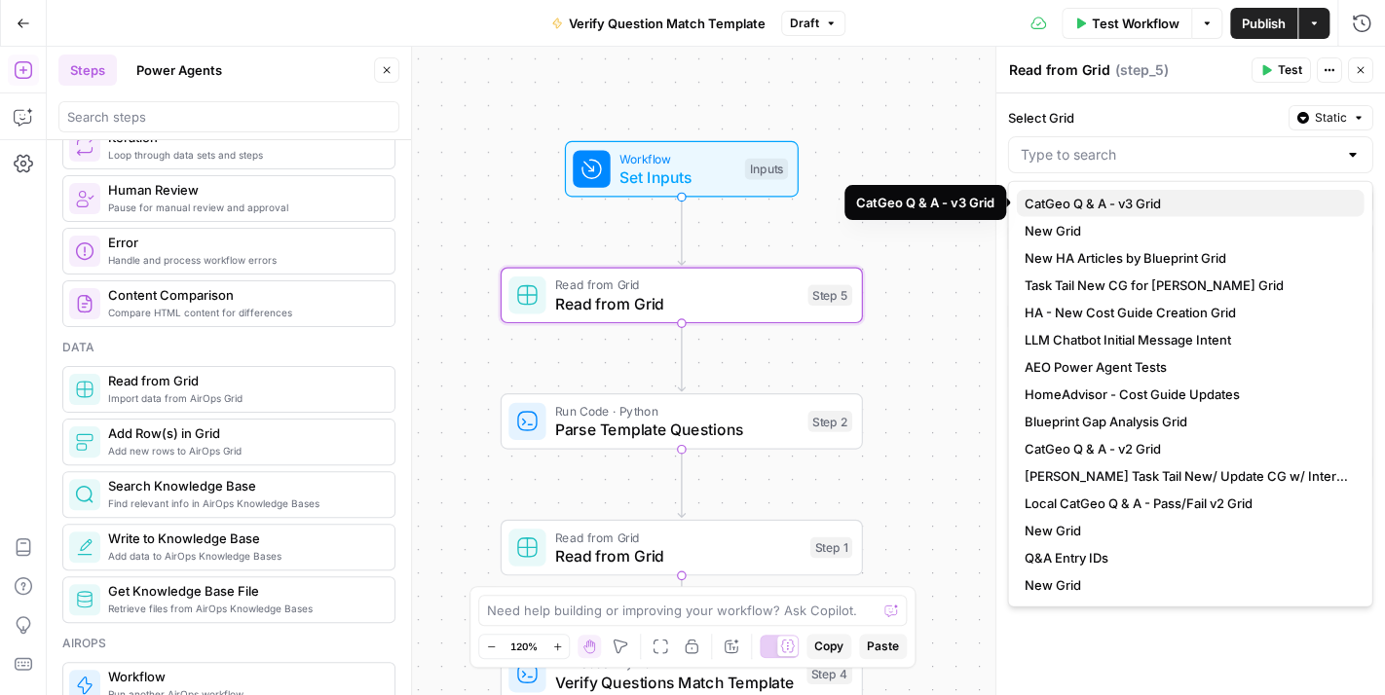
click at [1127, 191] on button "CatGeo Q & A - v3 Grid" at bounding box center [1189, 203] width 348 height 27
type input "CatGeo Q & A - v3 Grid"
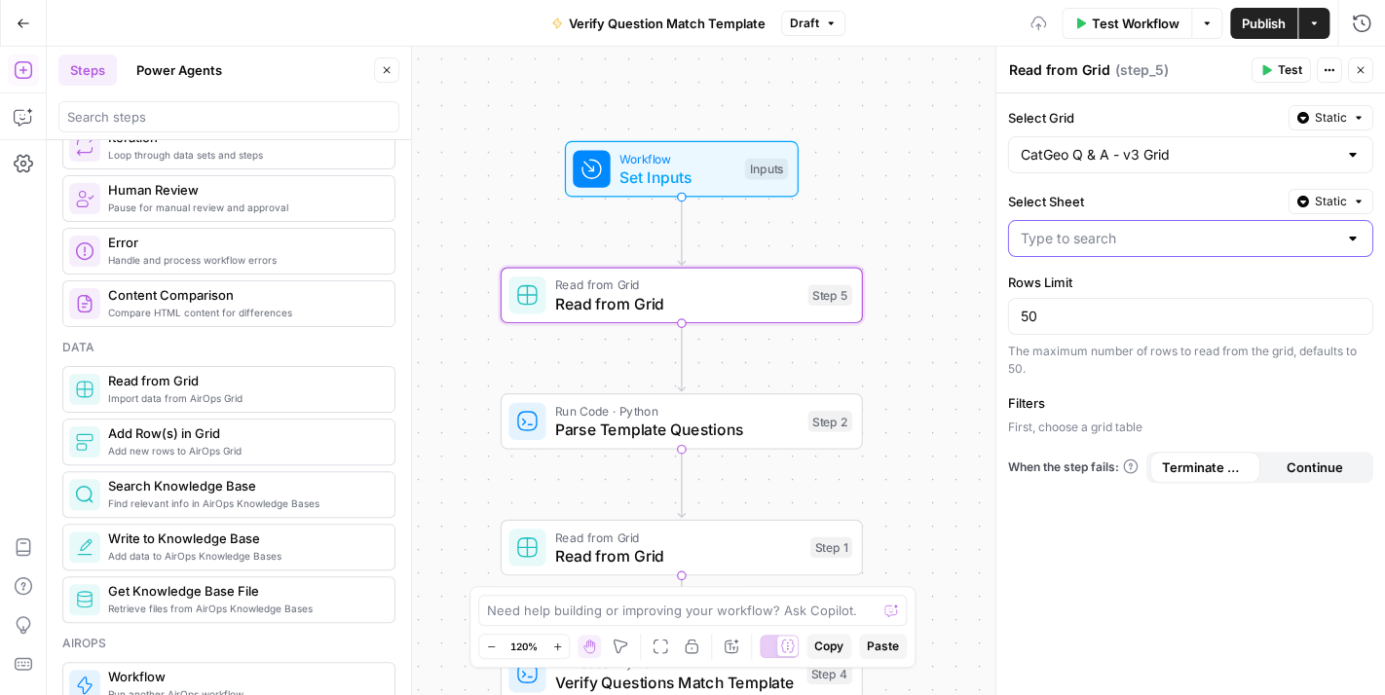
click at [1136, 234] on input "Select Sheet" at bounding box center [1178, 238] width 316 height 19
click at [1102, 278] on span "Sheet 1" at bounding box center [1185, 285] width 324 height 19
type input "Sheet 1"
click at [1194, 431] on span "Add Filter" at bounding box center [1199, 432] width 54 height 18
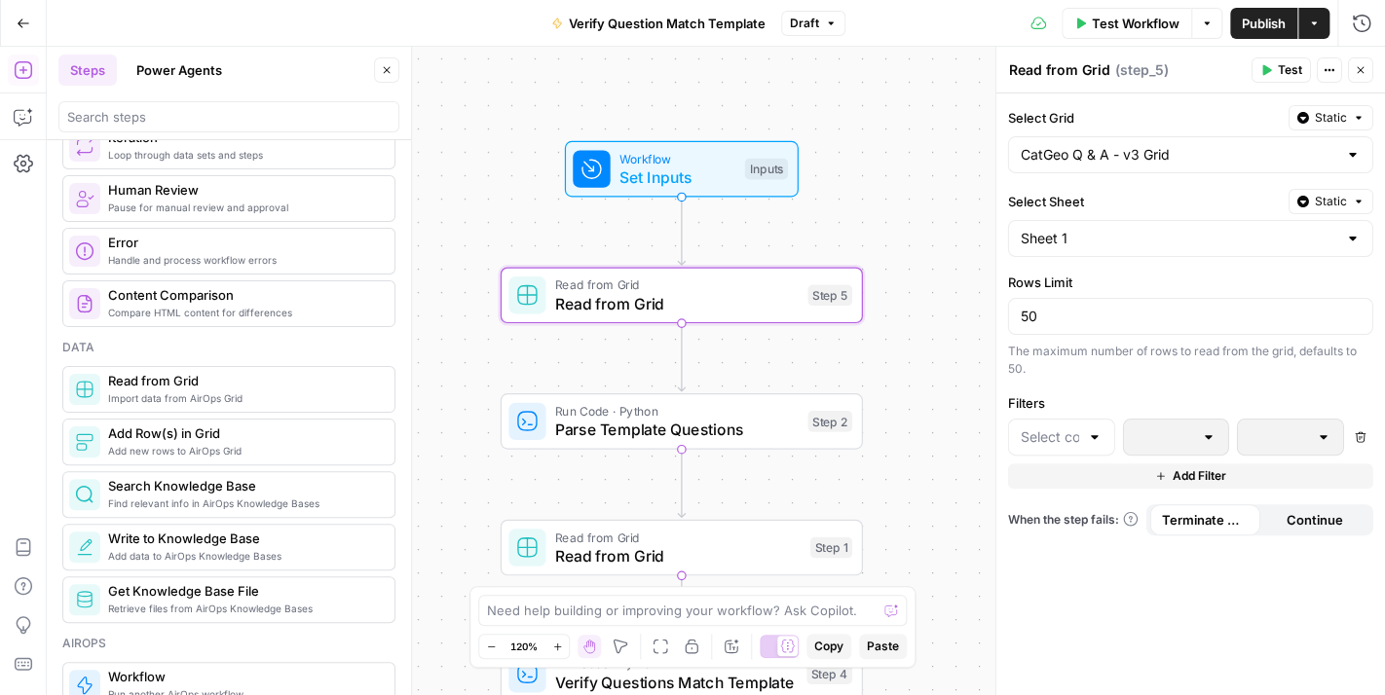
click at [1092, 424] on div at bounding box center [1061, 437] width 107 height 37
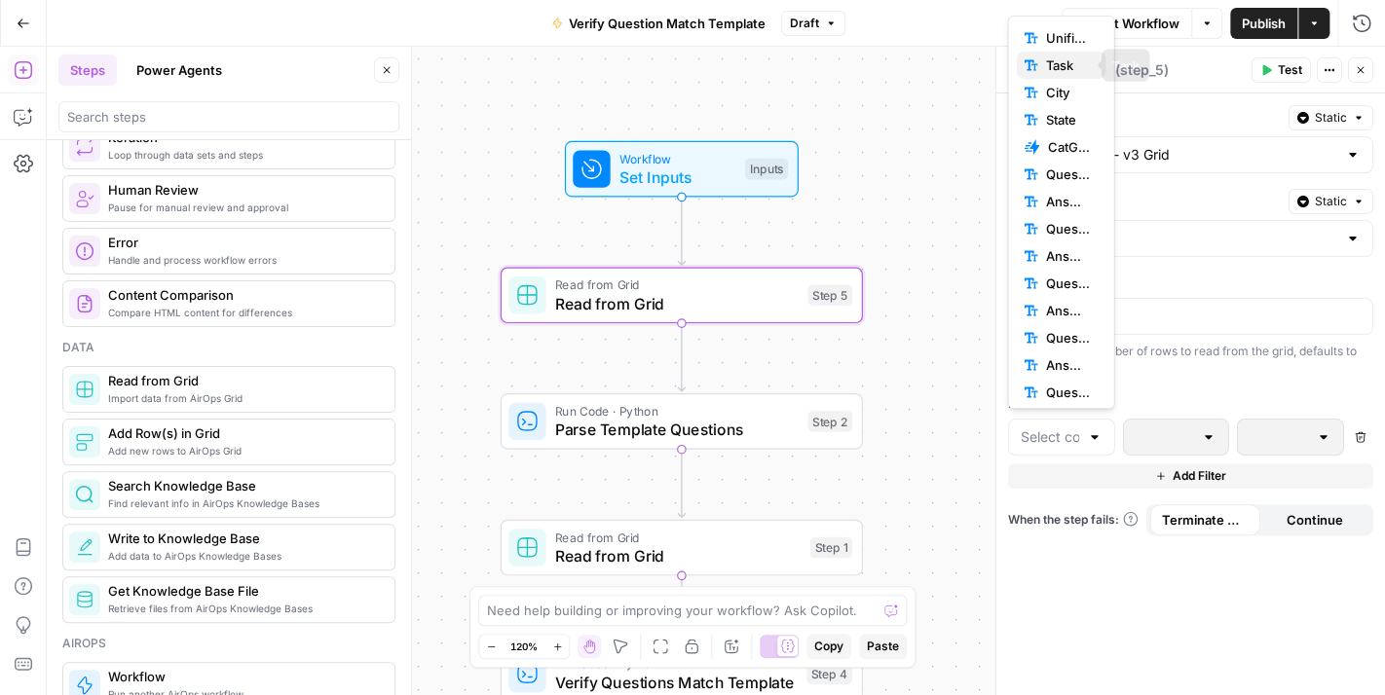
click at [1048, 65] on span "Task" at bounding box center [1067, 64] width 45 height 19
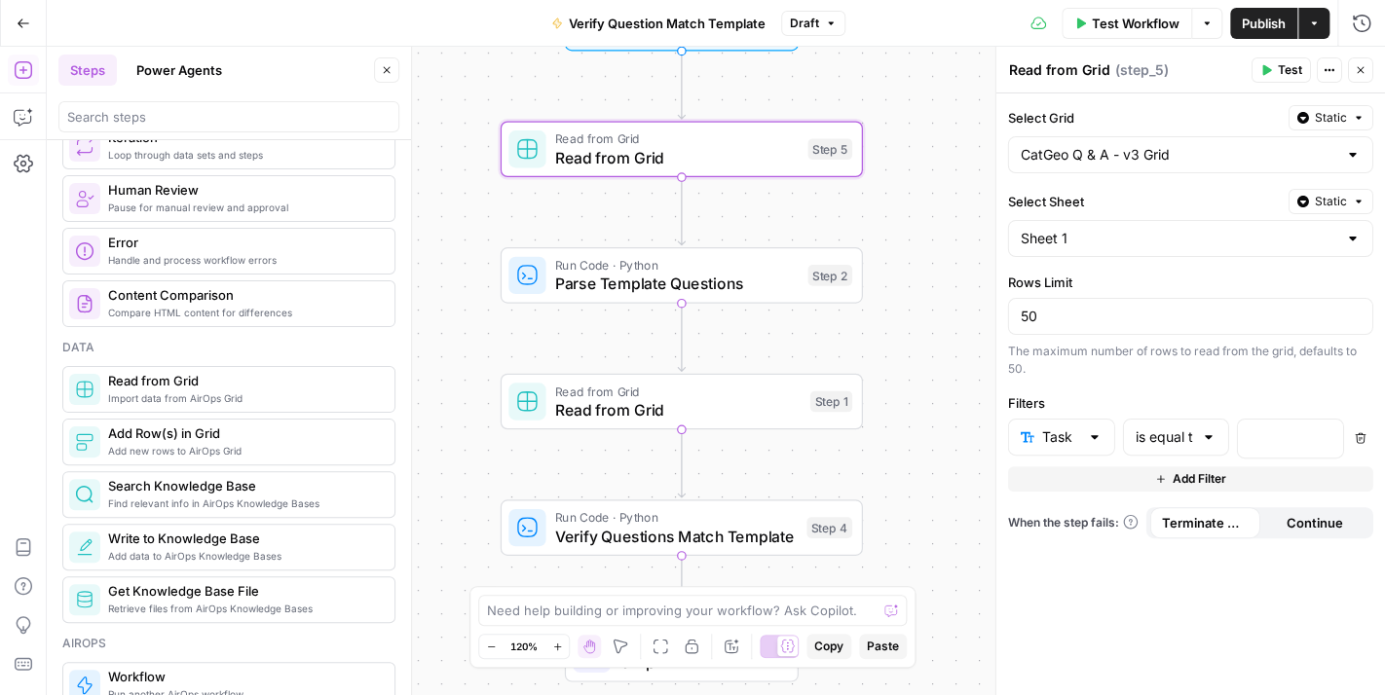
click at [1355, 70] on icon "button" at bounding box center [1360, 70] width 12 height 12
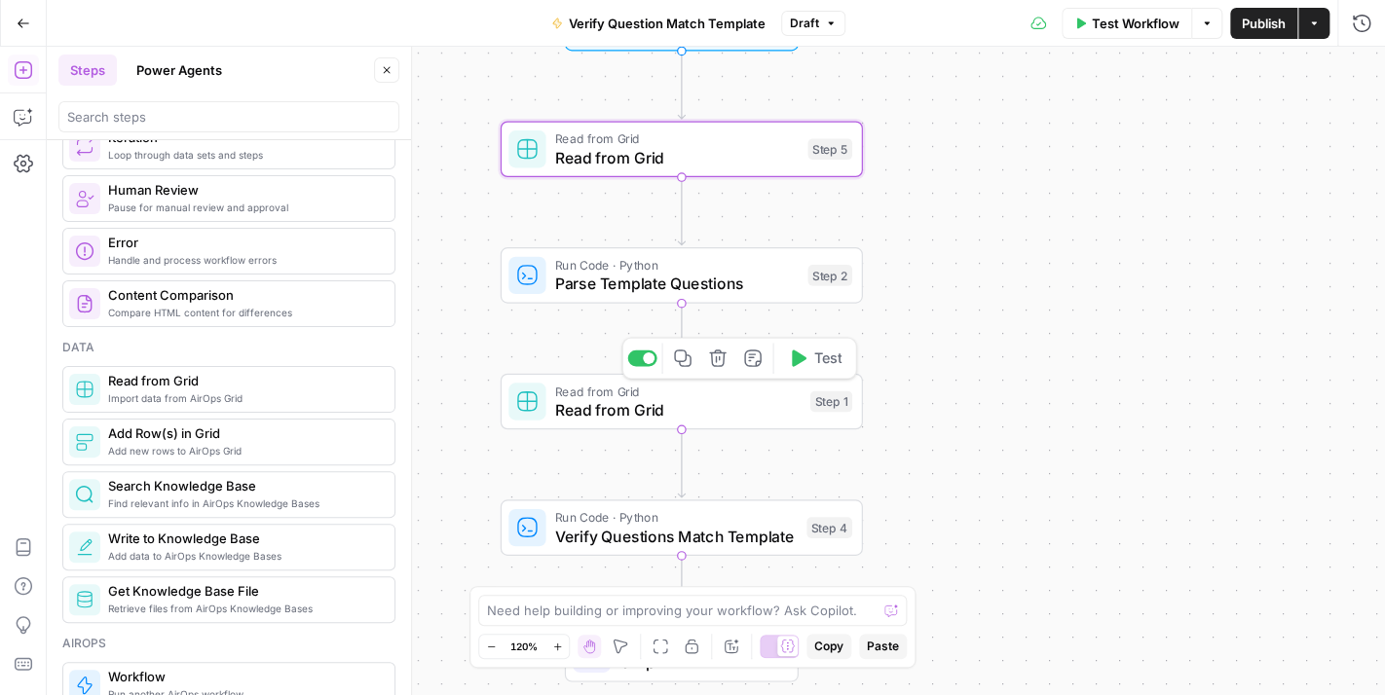
click at [752, 403] on span "Read from Grid" at bounding box center [677, 409] width 245 height 23
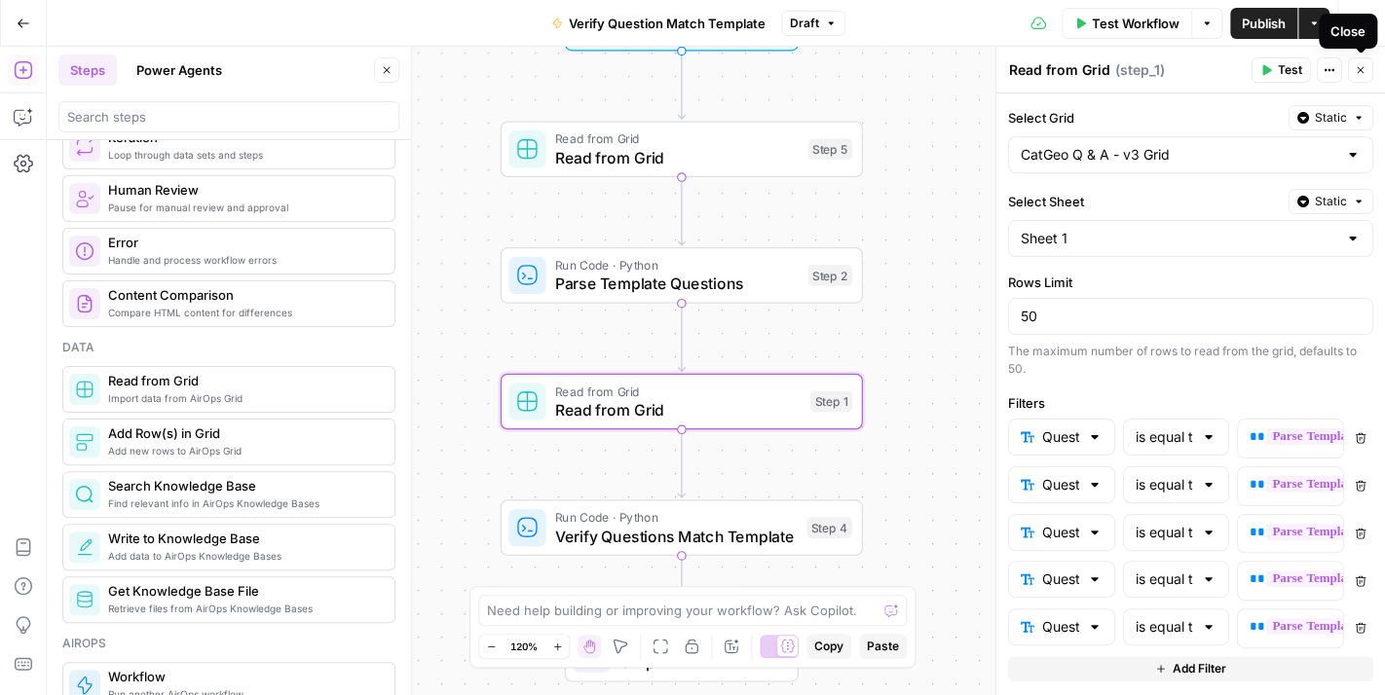
click at [1359, 72] on icon "button" at bounding box center [1360, 70] width 12 height 12
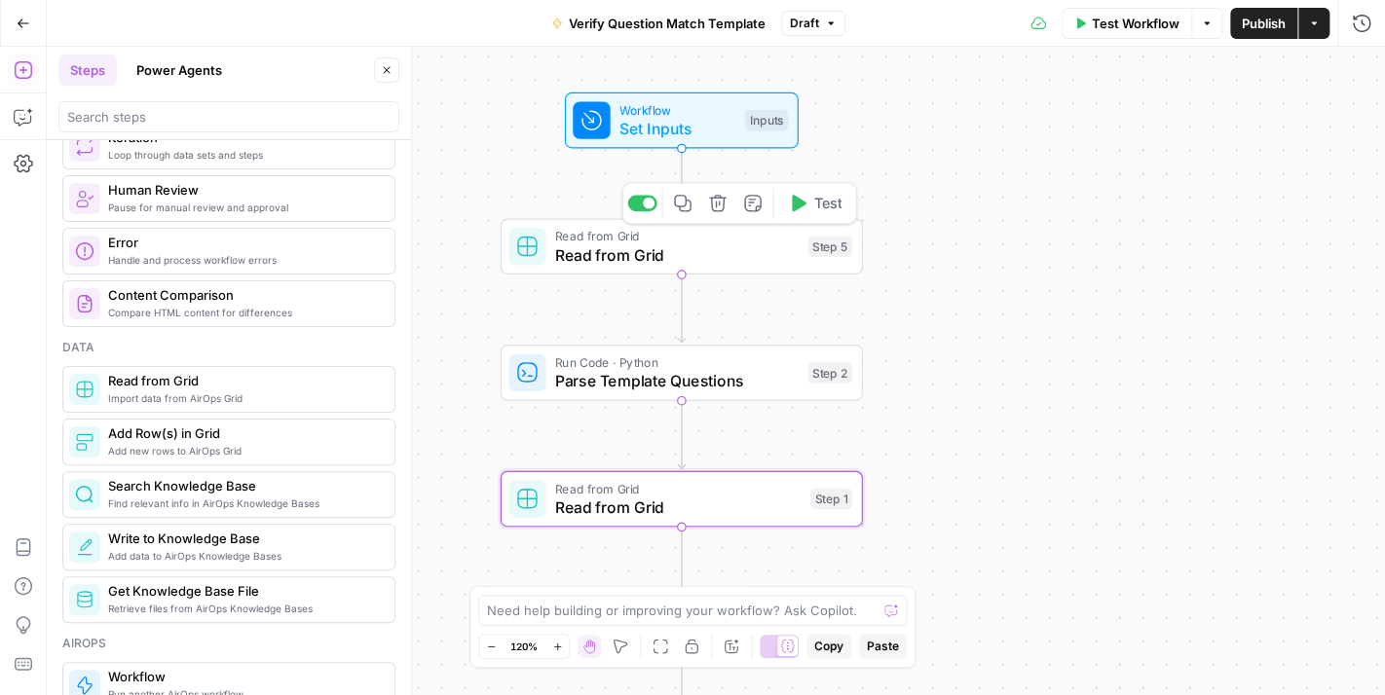
click at [627, 257] on span "Read from Grid" at bounding box center [676, 254] width 243 height 23
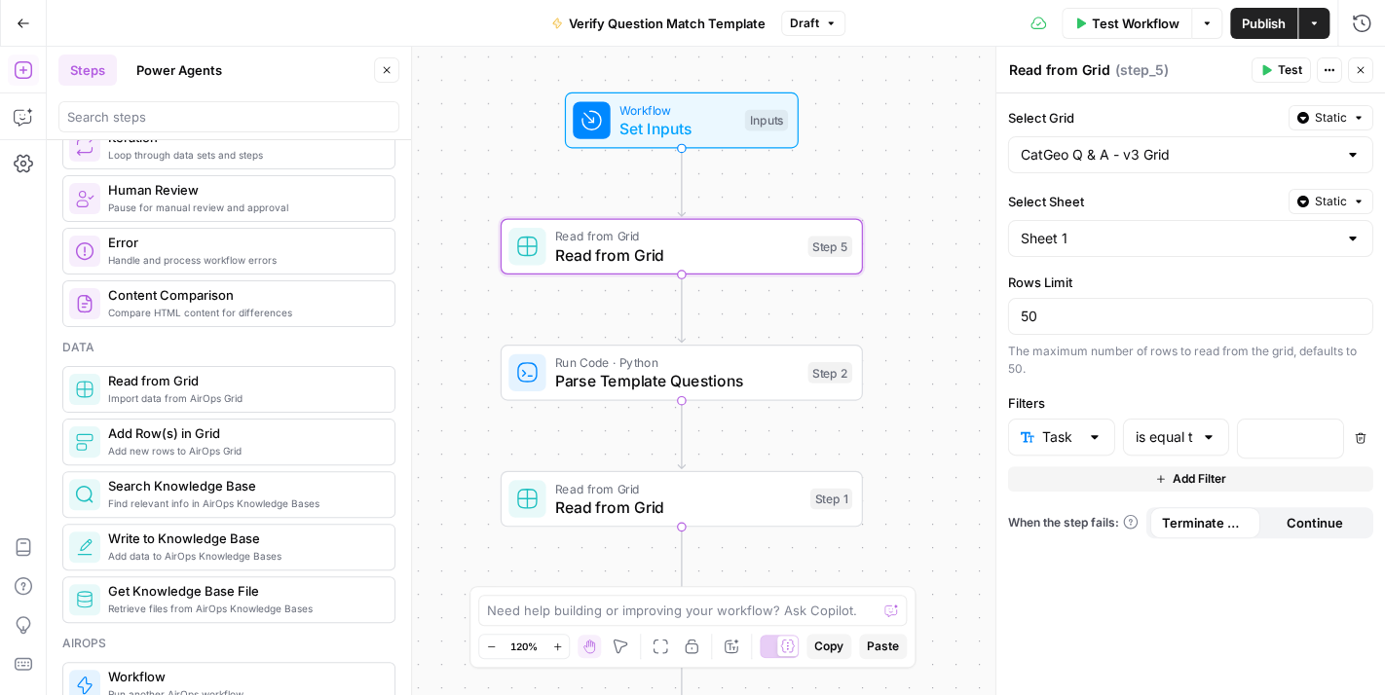
click at [1070, 67] on textarea "Read from Grid" at bounding box center [1059, 69] width 101 height 19
type textarea "Get Task from Grid"
click at [936, 184] on div "Workflow Set Inputs Inputs Read from Grid Get Task from Grid Step 5 Run Code · …" at bounding box center [716, 371] width 1338 height 648
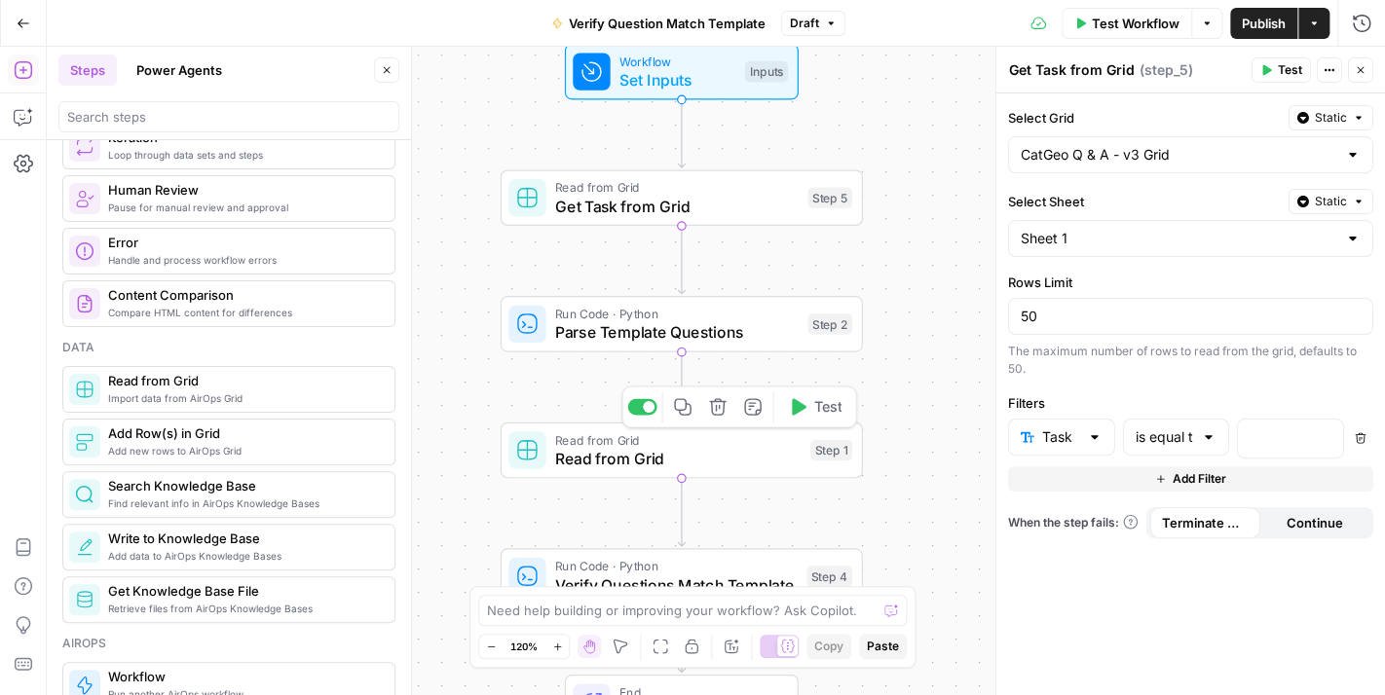
click at [651, 447] on span "Read from Grid" at bounding box center [677, 458] width 245 height 23
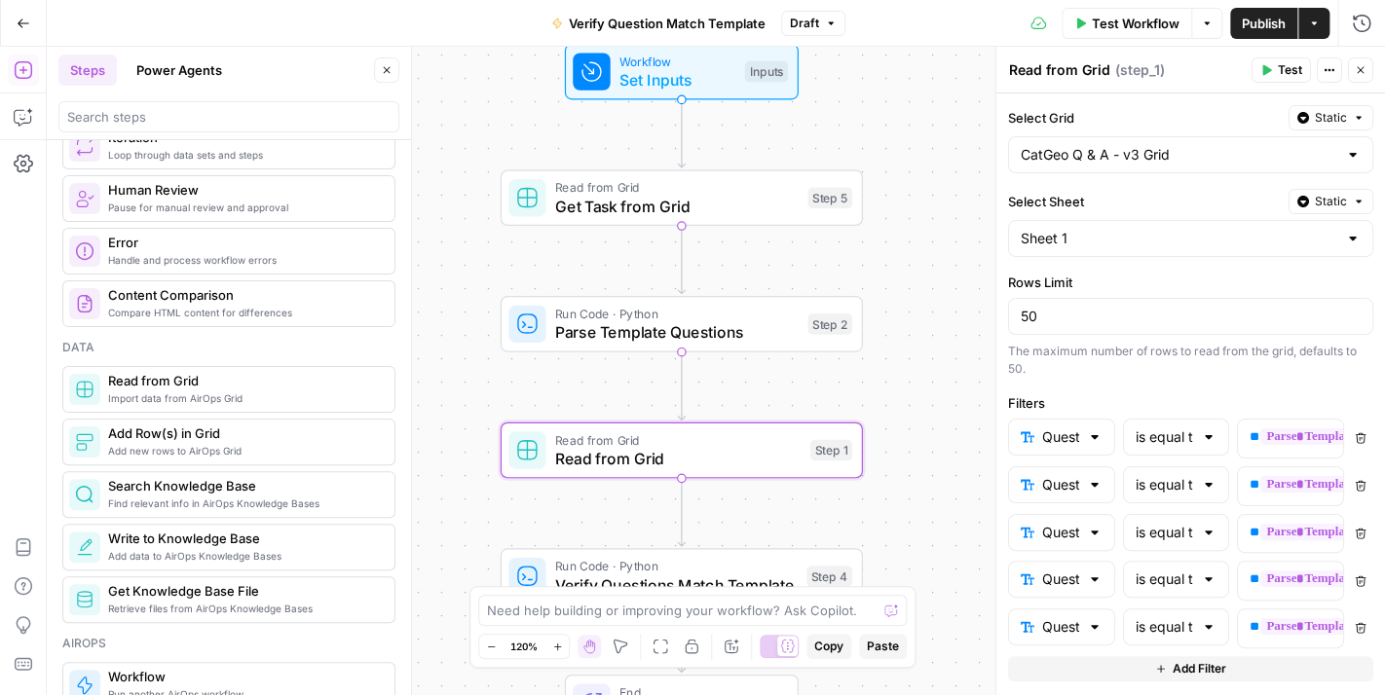
click at [1048, 71] on textarea "Read from Grid" at bounding box center [1059, 69] width 101 height 19
type textarea "Get Questions from Grid"
click at [917, 212] on div "Workflow Set Inputs Inputs Read from Grid Get Task from Grid Step 5 Run Code · …" at bounding box center [716, 371] width 1338 height 648
click at [1356, 67] on icon "button" at bounding box center [1359, 70] width 7 height 7
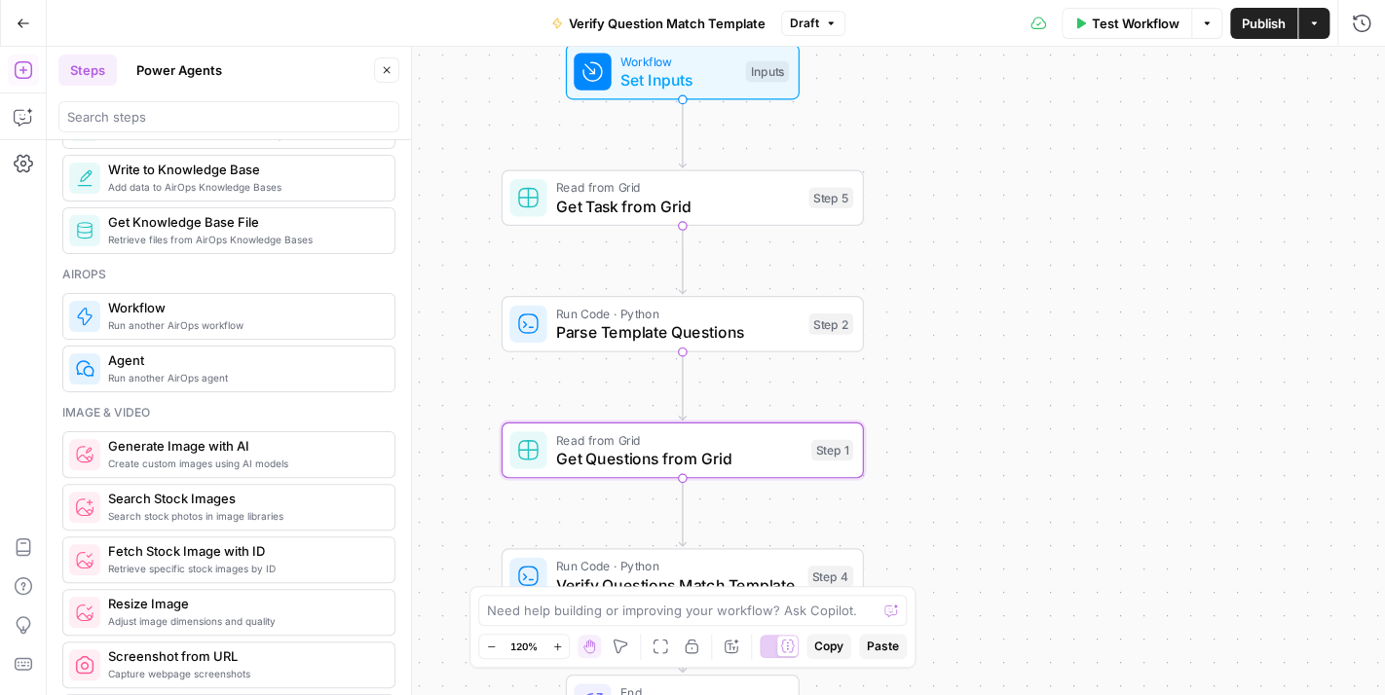
scroll to position [1168, 0]
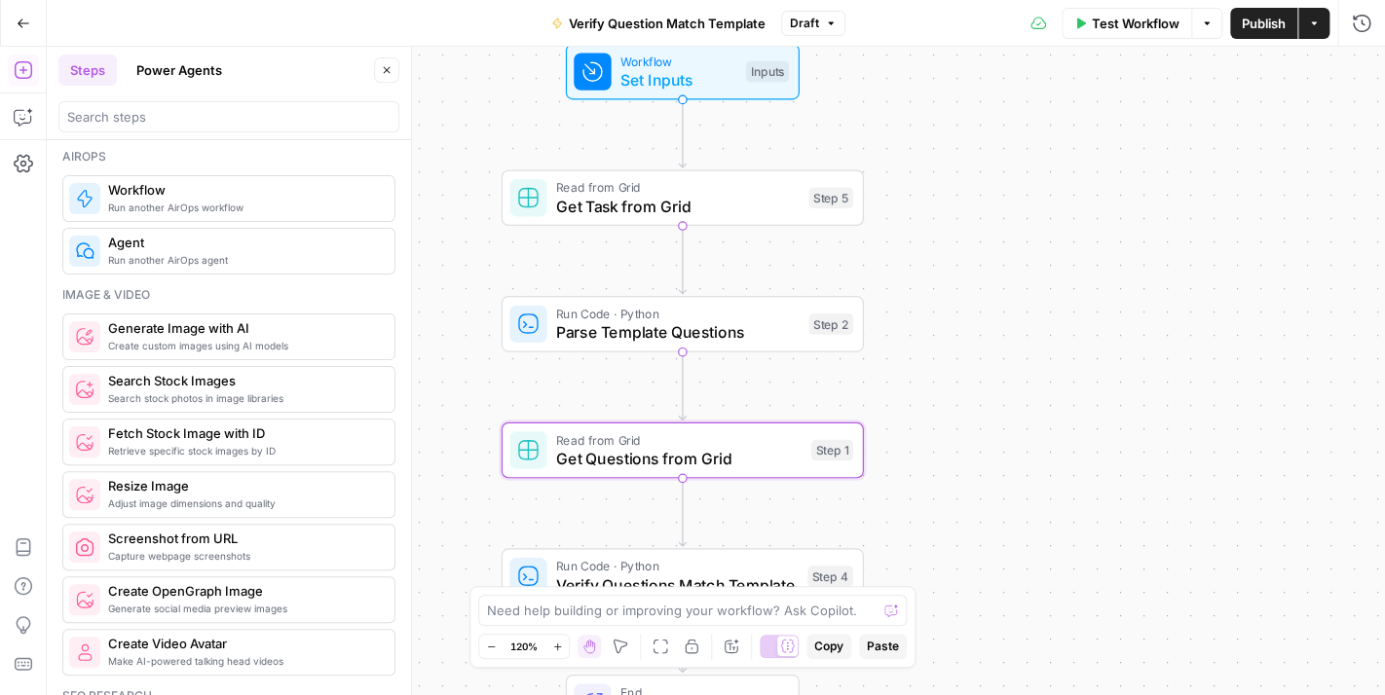
click at [381, 68] on icon "button" at bounding box center [387, 70] width 12 height 12
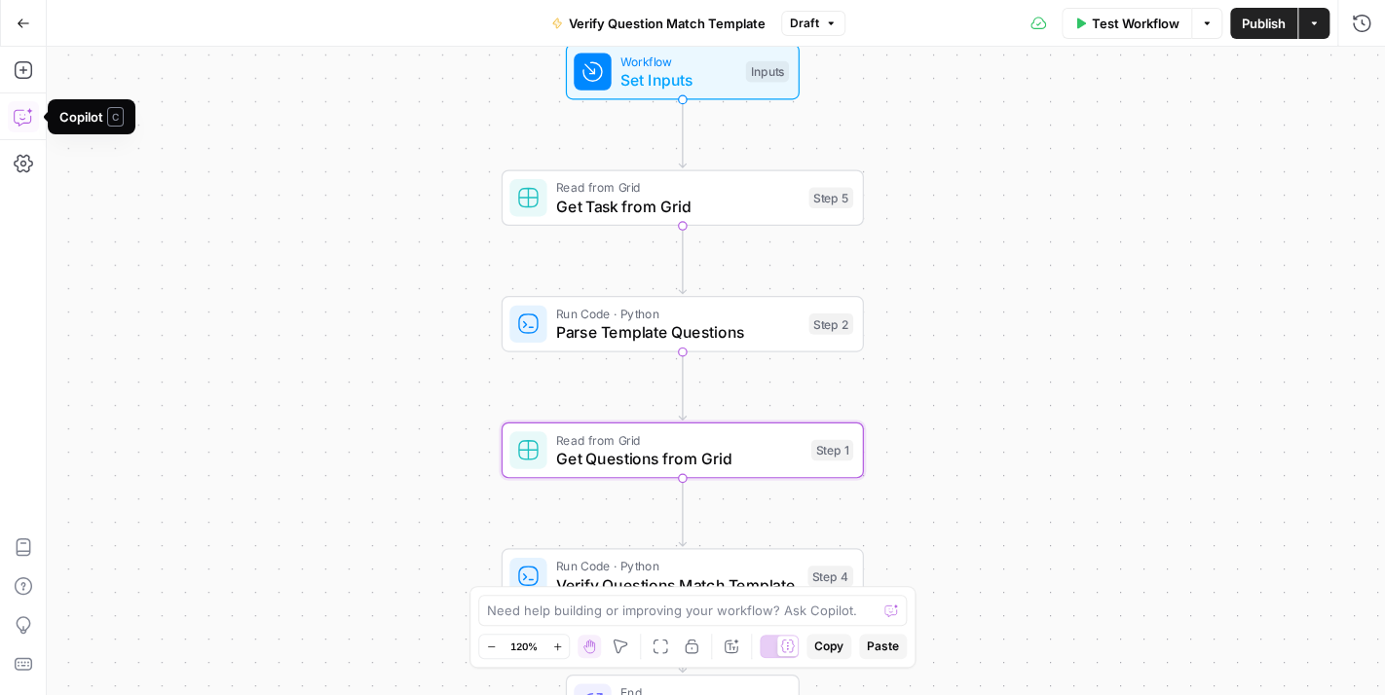
click at [18, 116] on icon "button" at bounding box center [23, 116] width 19 height 19
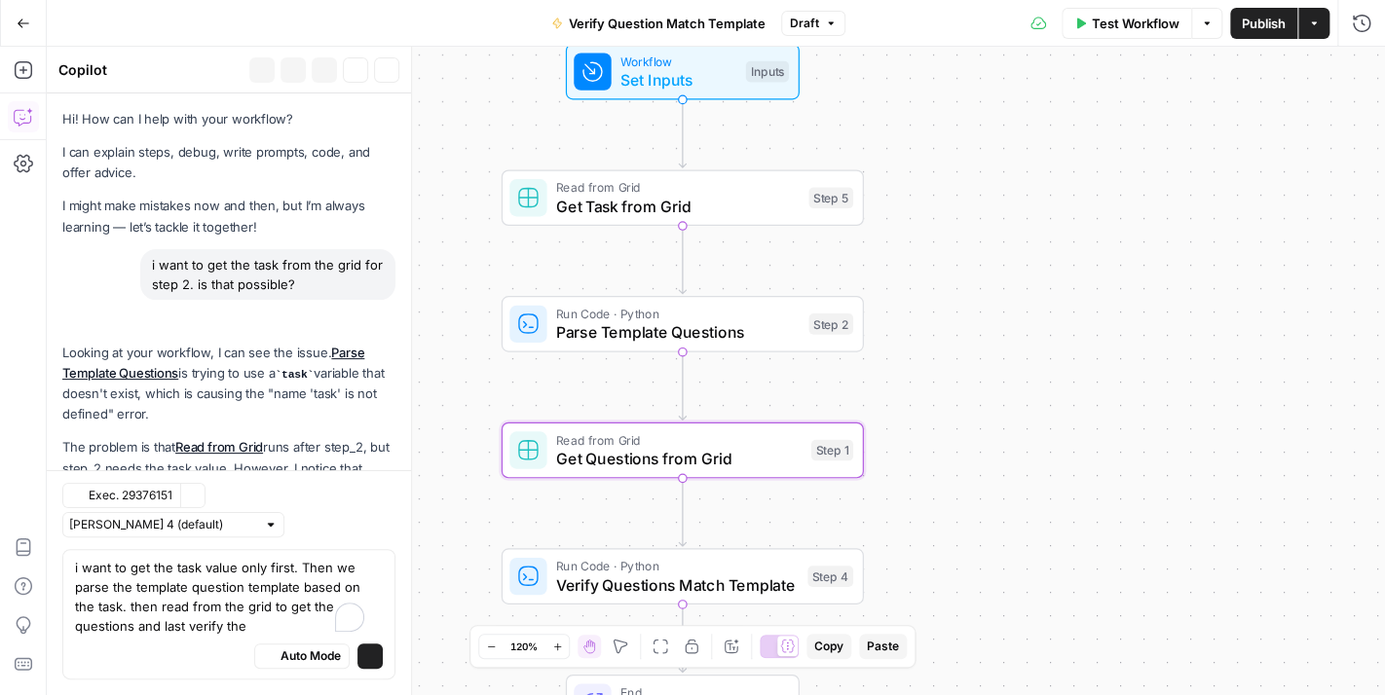
scroll to position [2121, 0]
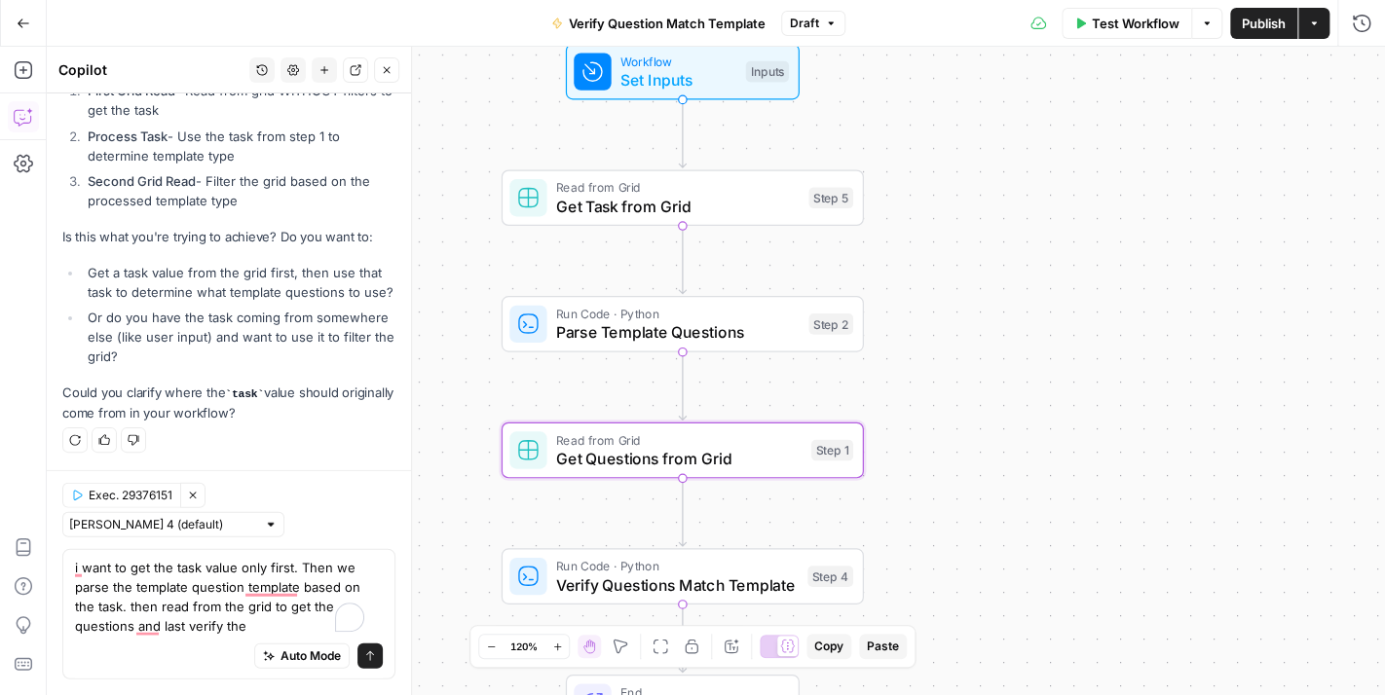
click at [257, 605] on textarea "i want to get the task value only first. Then we parse the template question te…" at bounding box center [229, 597] width 308 height 78
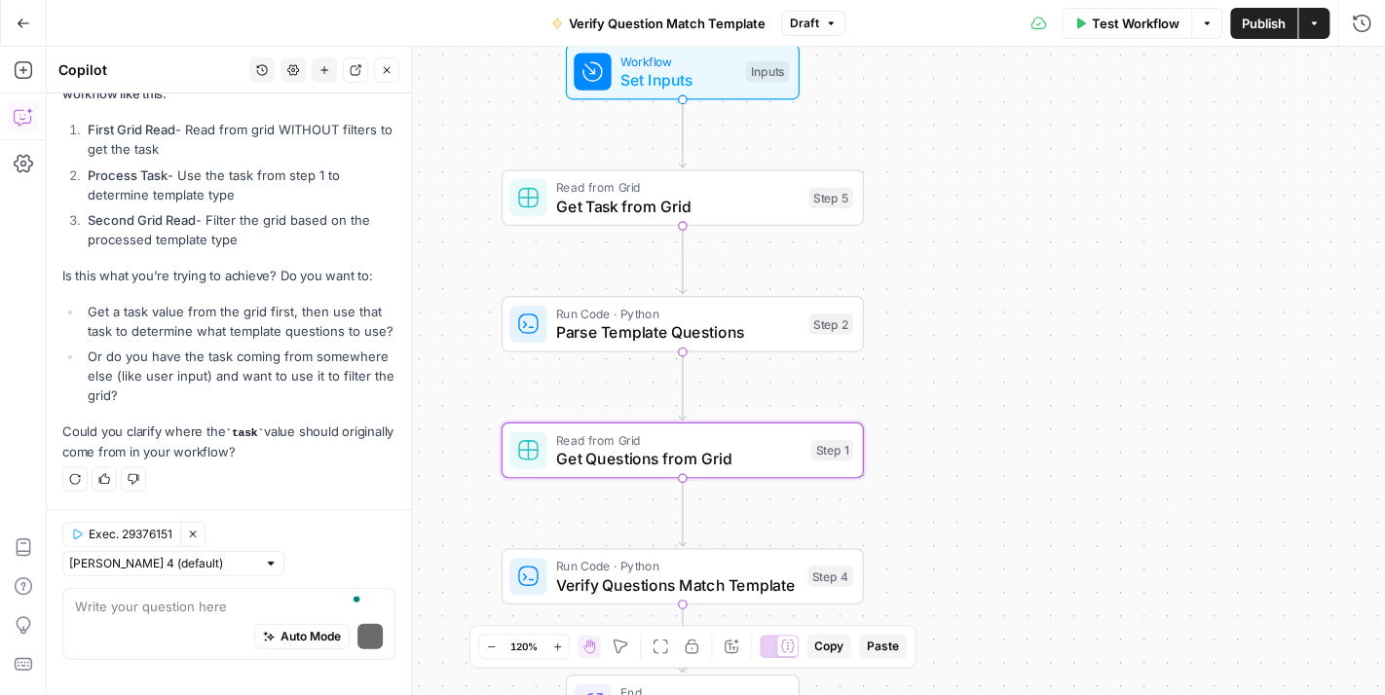
scroll to position [2062, 0]
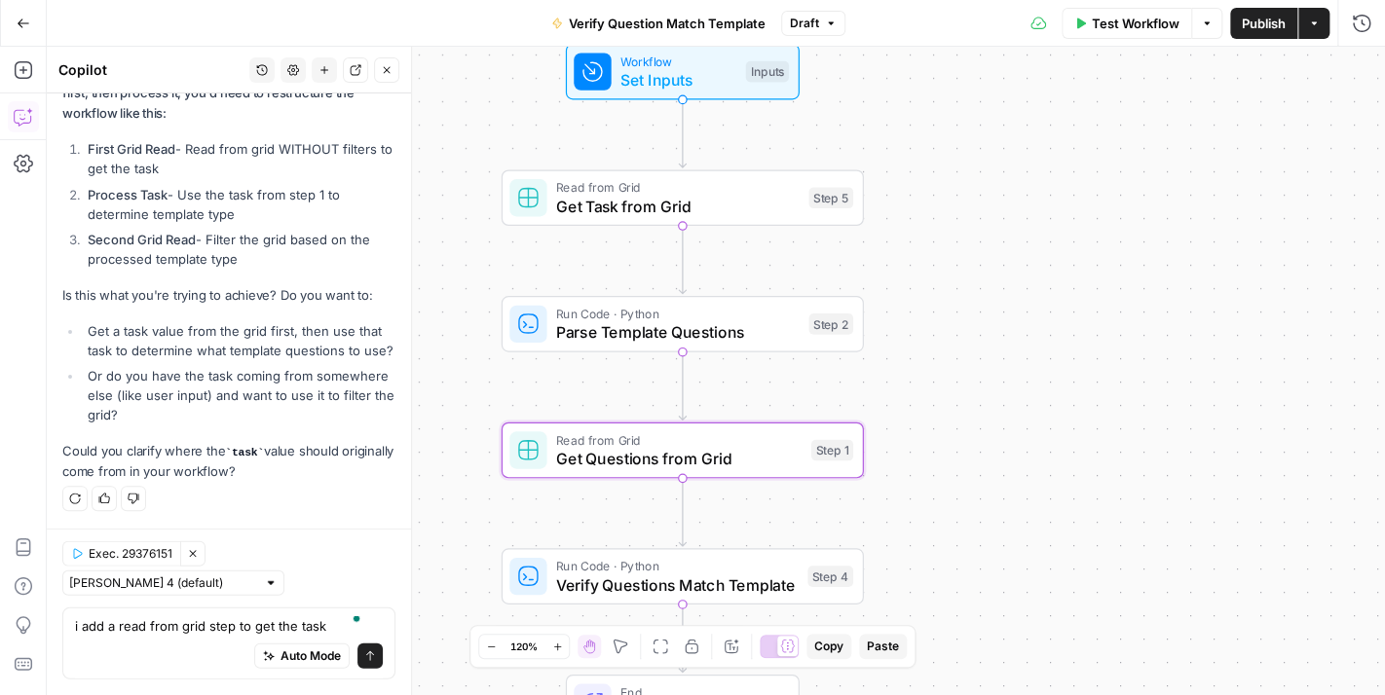
type textarea "i add a read from grid step to get the task."
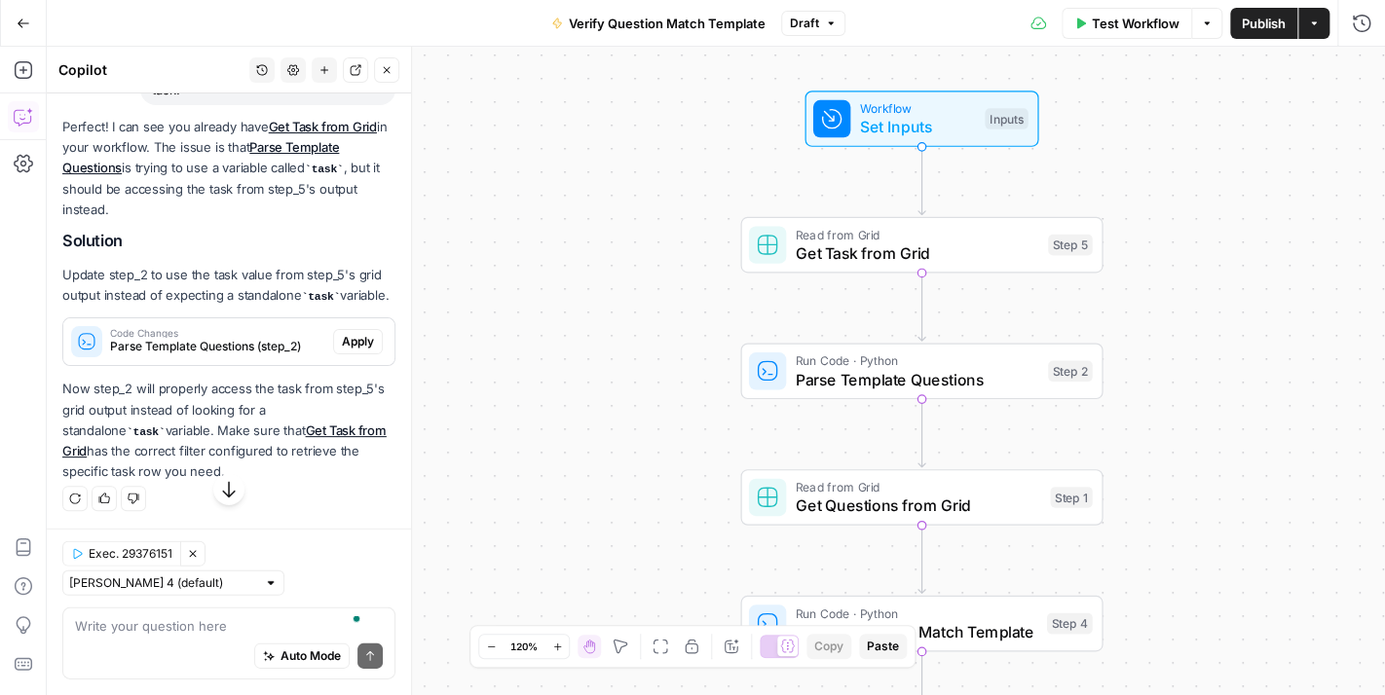
scroll to position [2520, 0]
click at [258, 622] on textarea "To enrich screen reader interactions, please activate Accessibility in Grammarl…" at bounding box center [229, 625] width 308 height 19
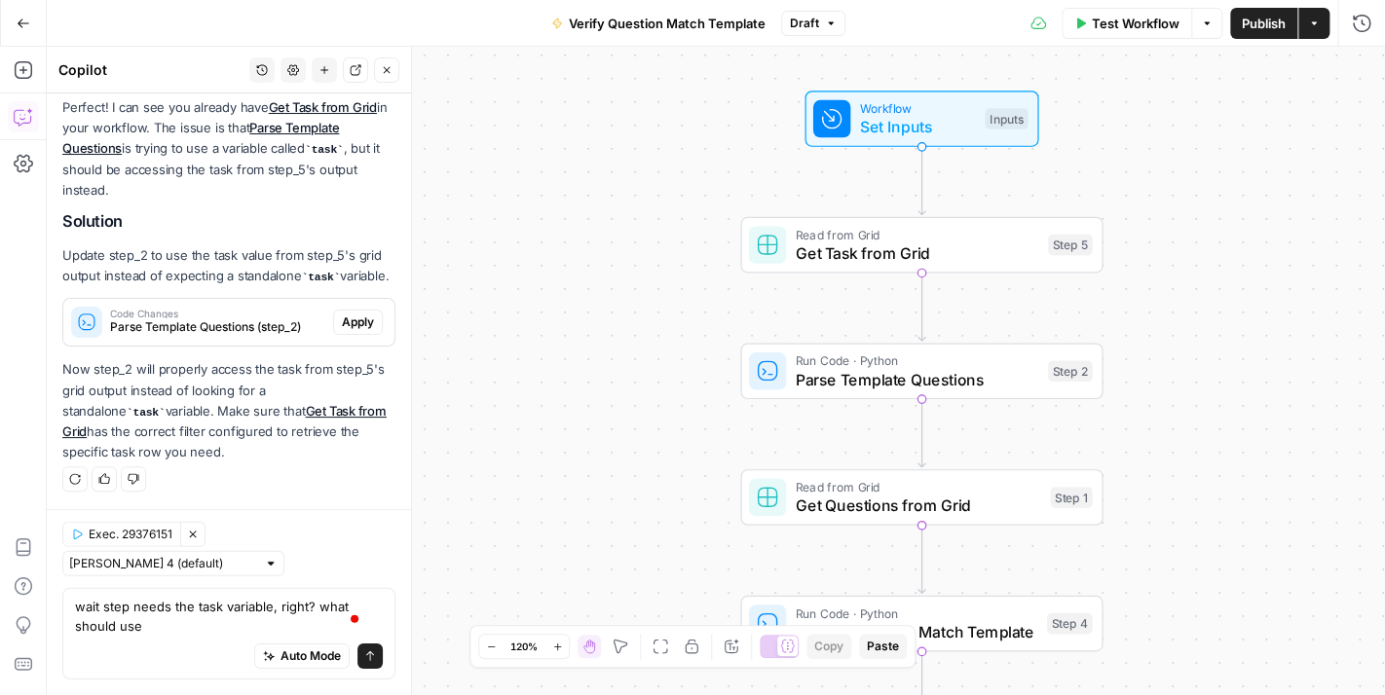
type textarea "wait step needs the task variable, right? what should use?"
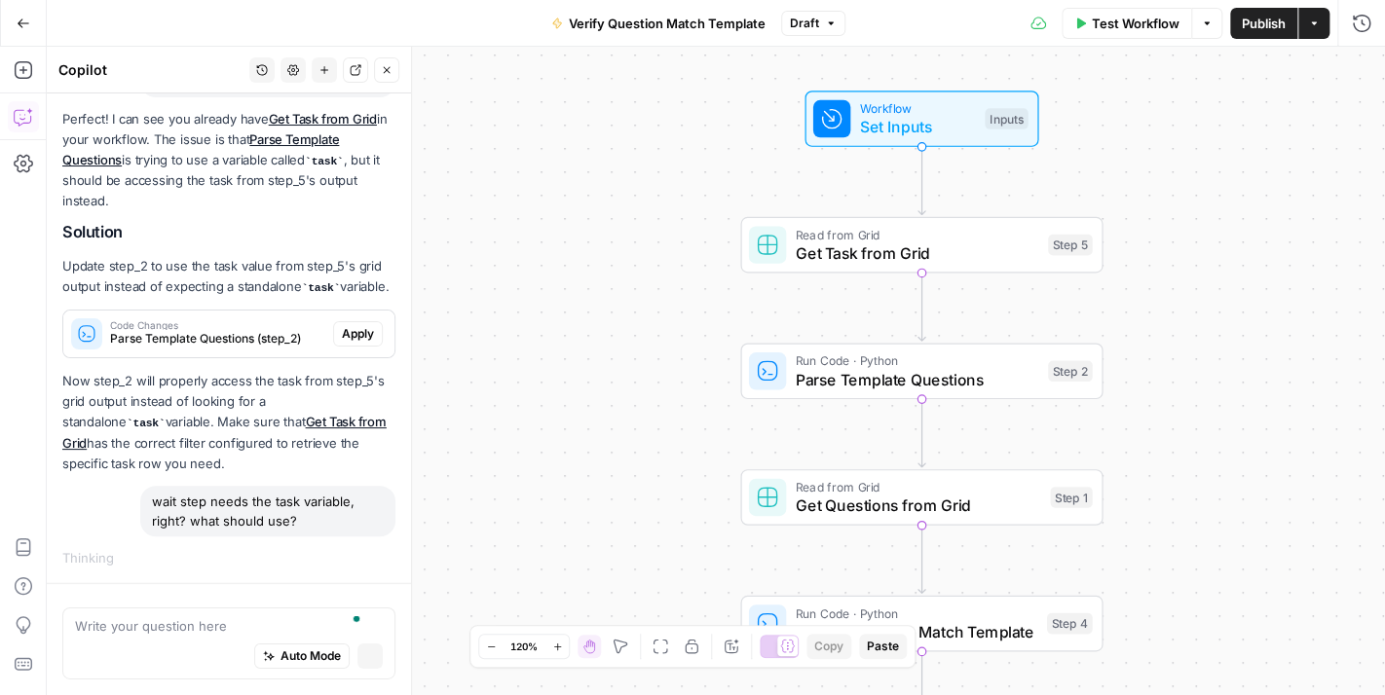
scroll to position [2703, 0]
click at [365, 659] on icon "button" at bounding box center [370, 655] width 11 height 11
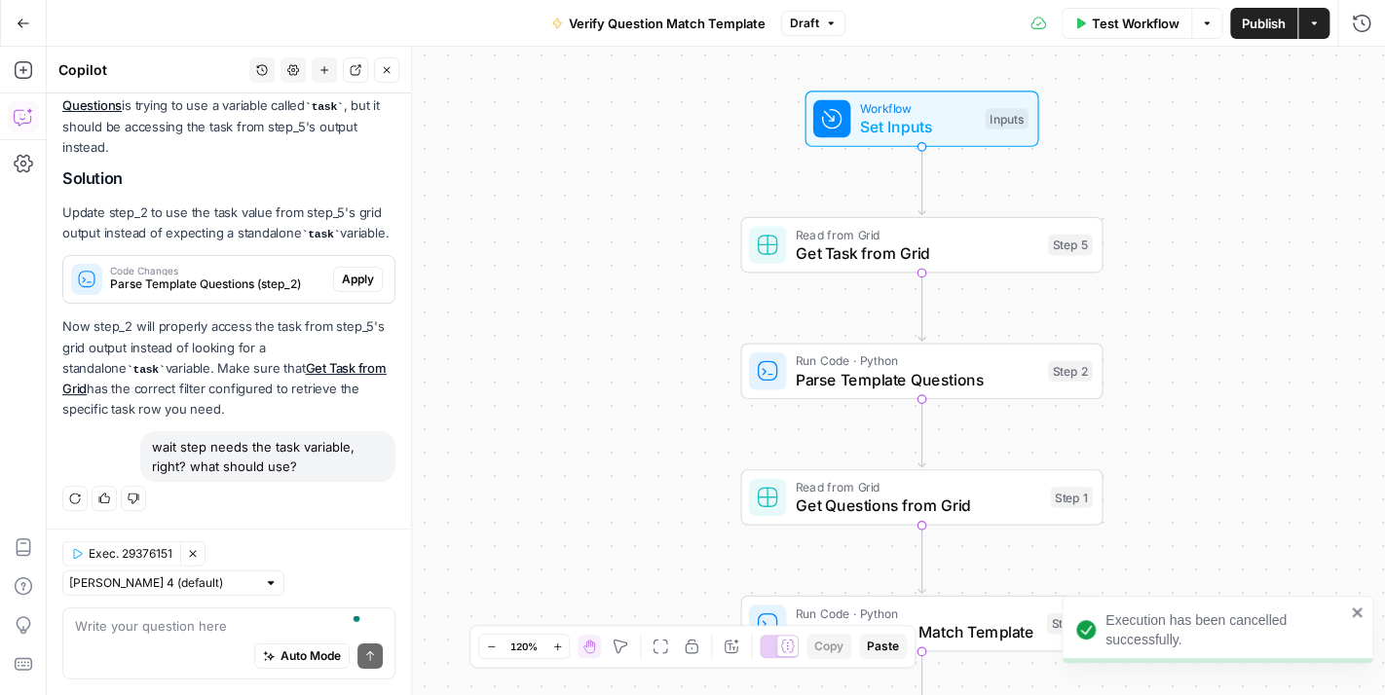
drag, startPoint x: 308, startPoint y: 470, endPoint x: 183, endPoint y: 445, distance: 127.2
click at [143, 453] on div "wait step needs the task variable, right? what should use?" at bounding box center [267, 456] width 255 height 51
copy div "wait step needs the task variable, right? what should use?"
click at [188, 629] on textarea "To enrich screen reader interactions, please activate Accessibility in Grammarl…" at bounding box center [229, 625] width 308 height 19
paste textarea "wait step needs the task variable, right? what should use?"
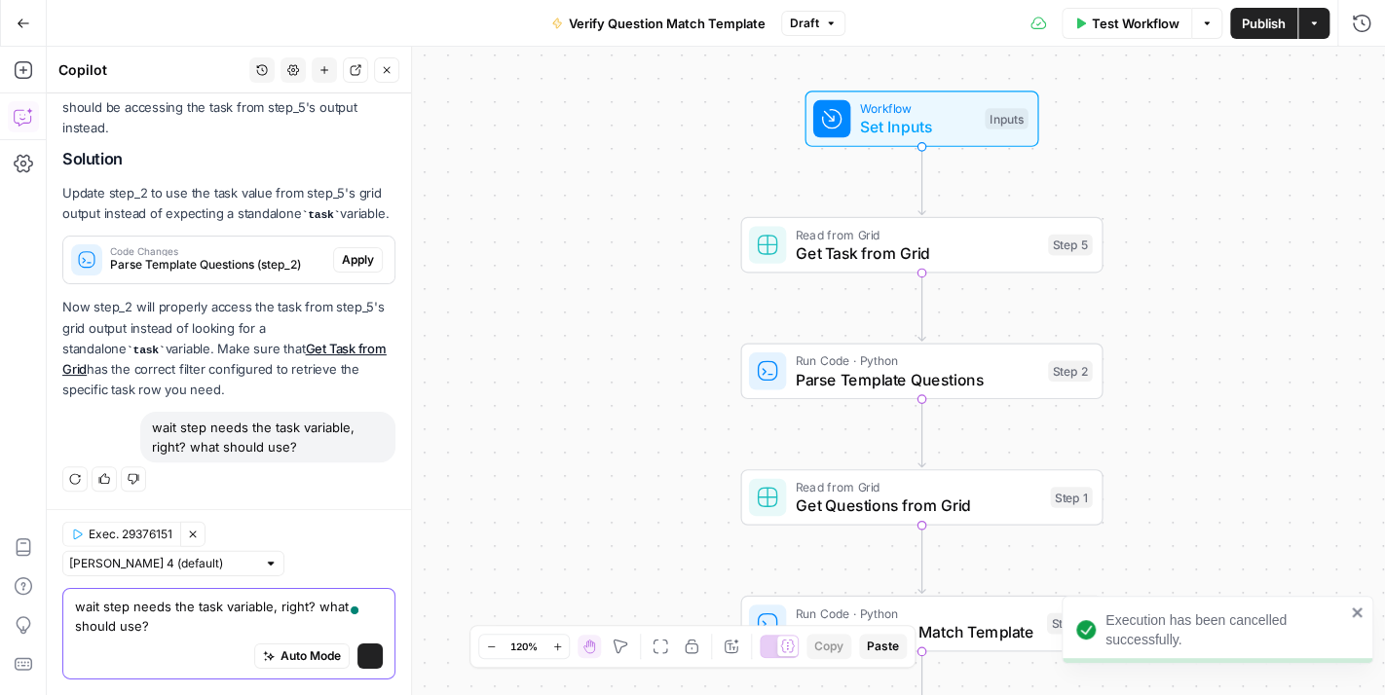
scroll to position [2602, 0]
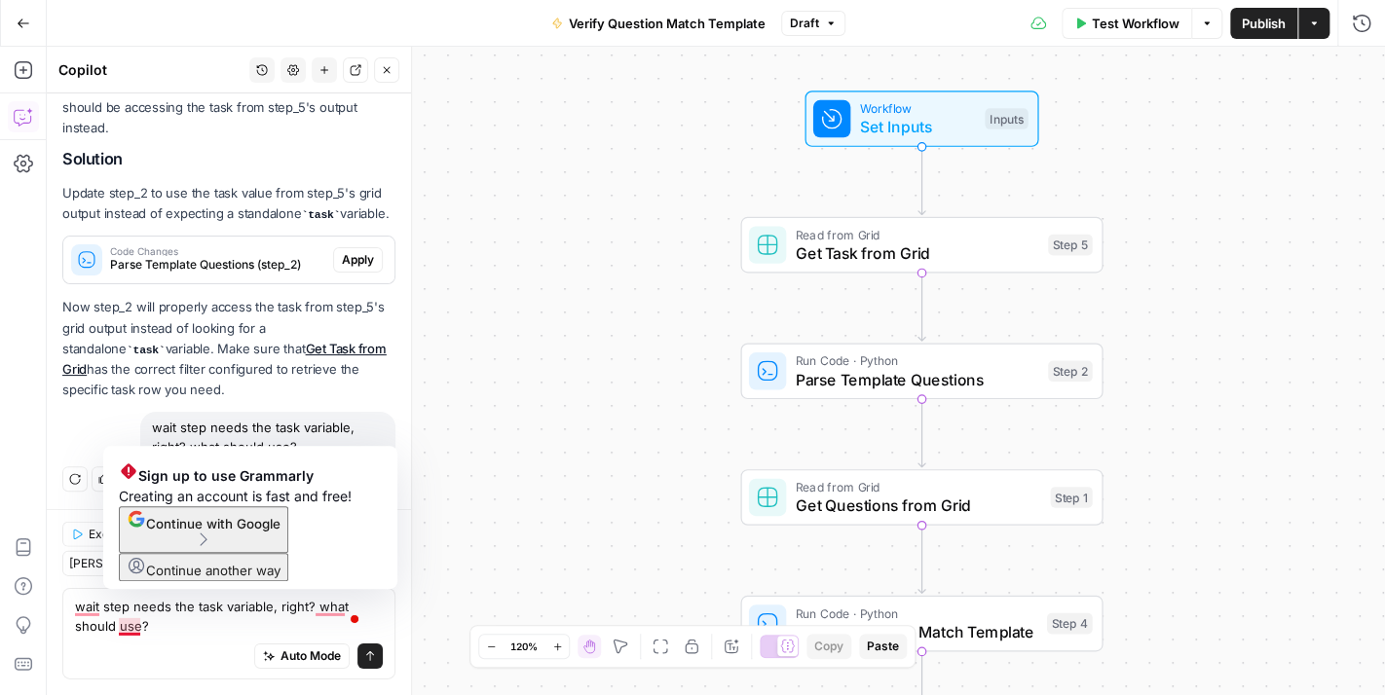
click at [170, 640] on div "Auto Mode Send" at bounding box center [229, 657] width 308 height 43
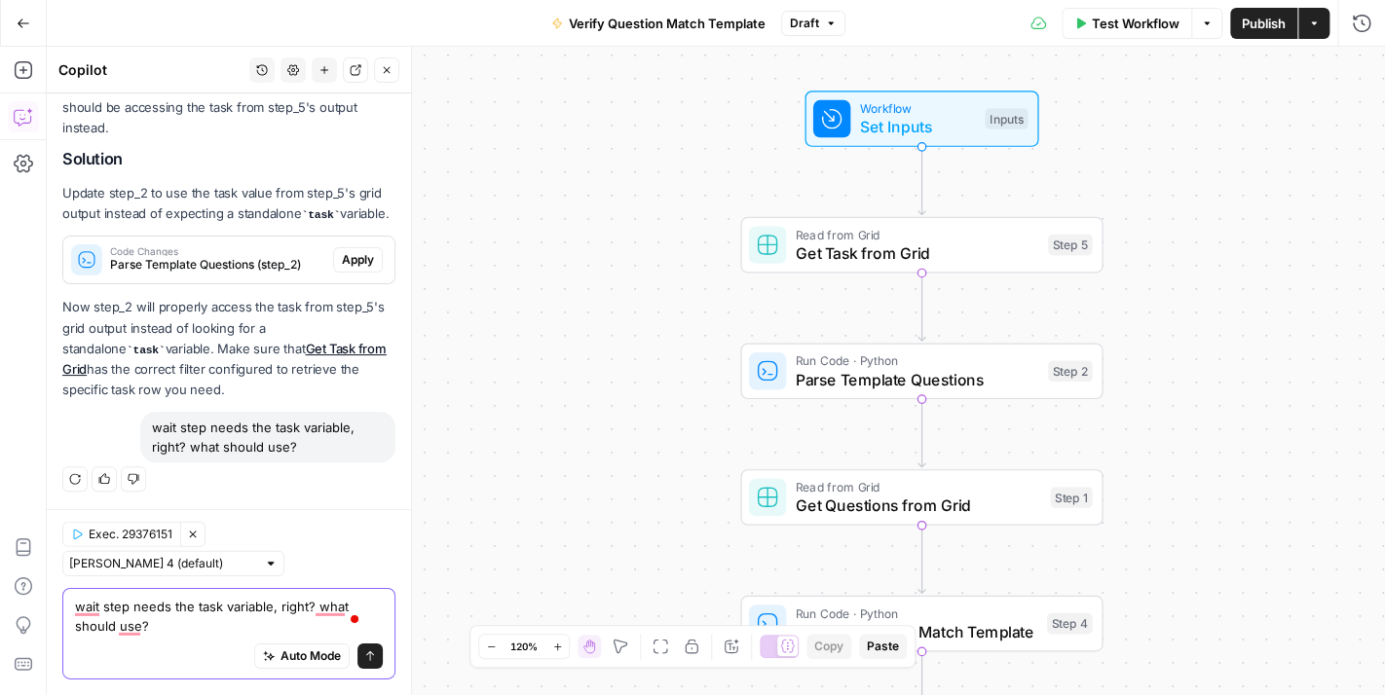
click at [135, 605] on textarea "wait step needs the task variable, right? what should use?" at bounding box center [229, 616] width 308 height 39
type textarea "wait step 5 needs the task variable, right? what should use?"
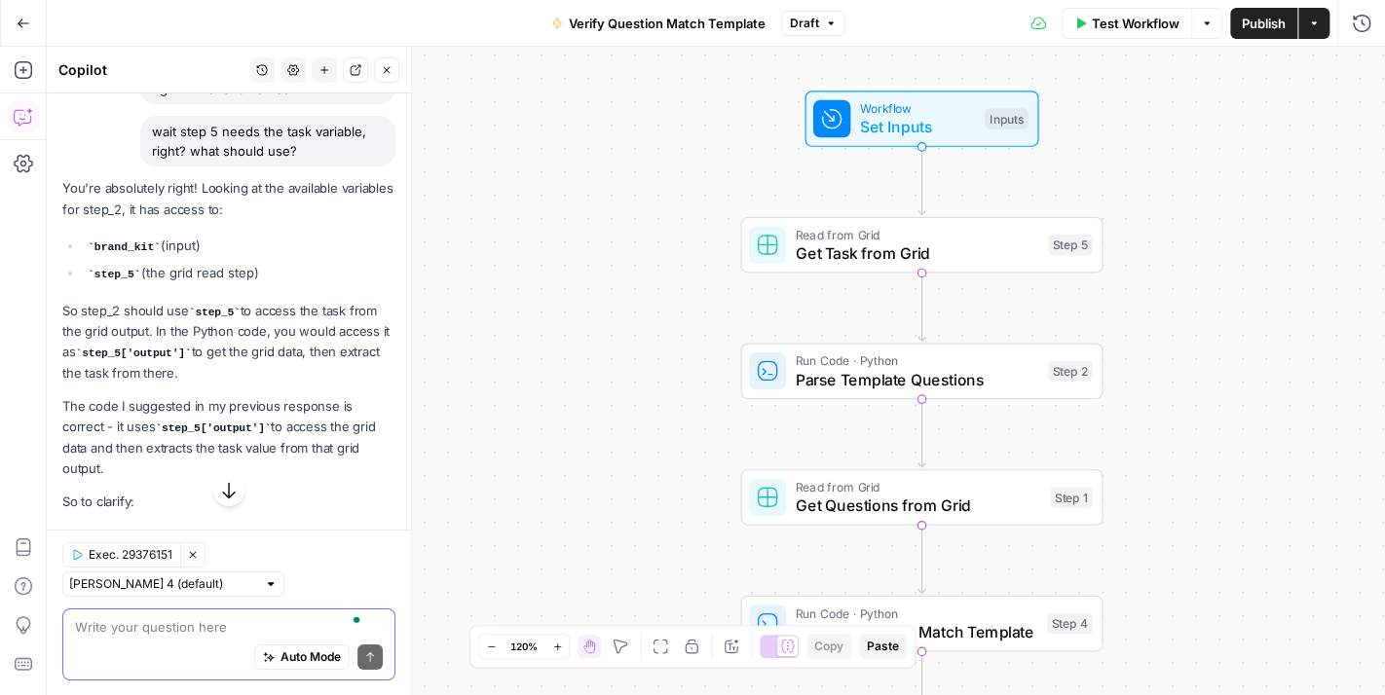
scroll to position [2938, 0]
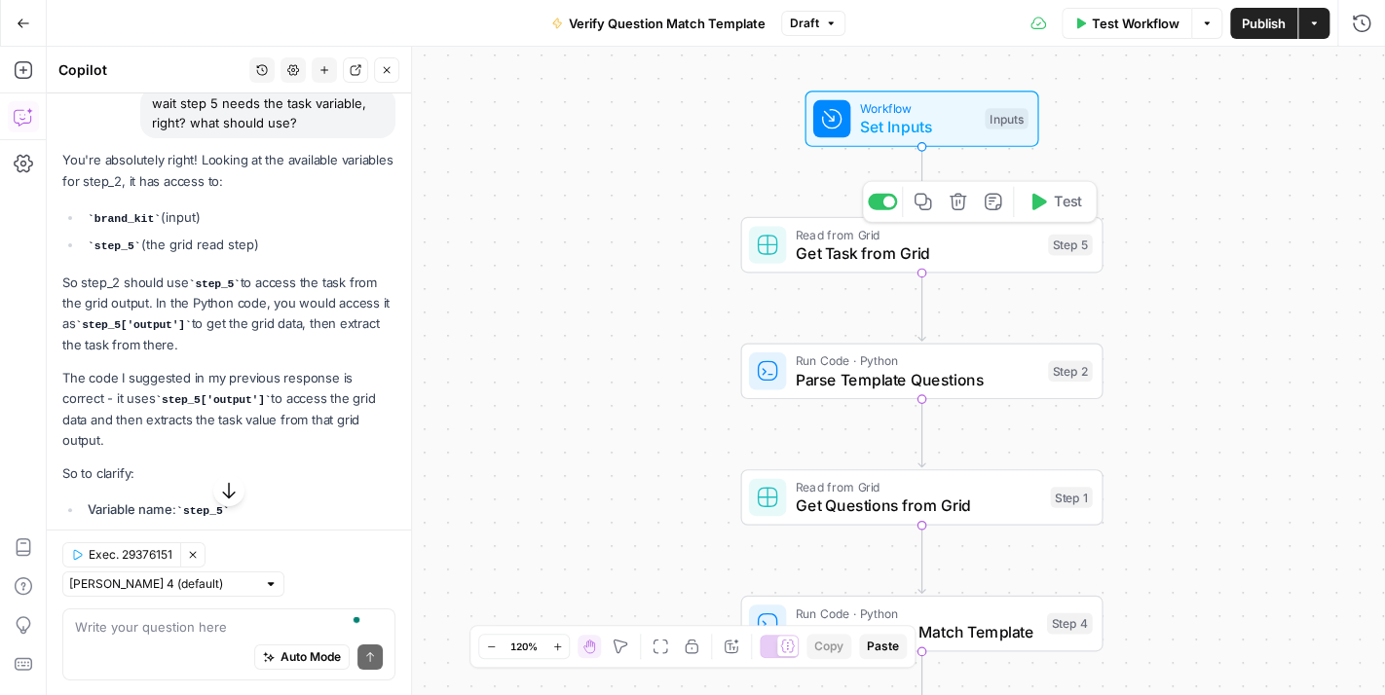
click at [873, 251] on span "Get Task from Grid" at bounding box center [916, 252] width 243 height 23
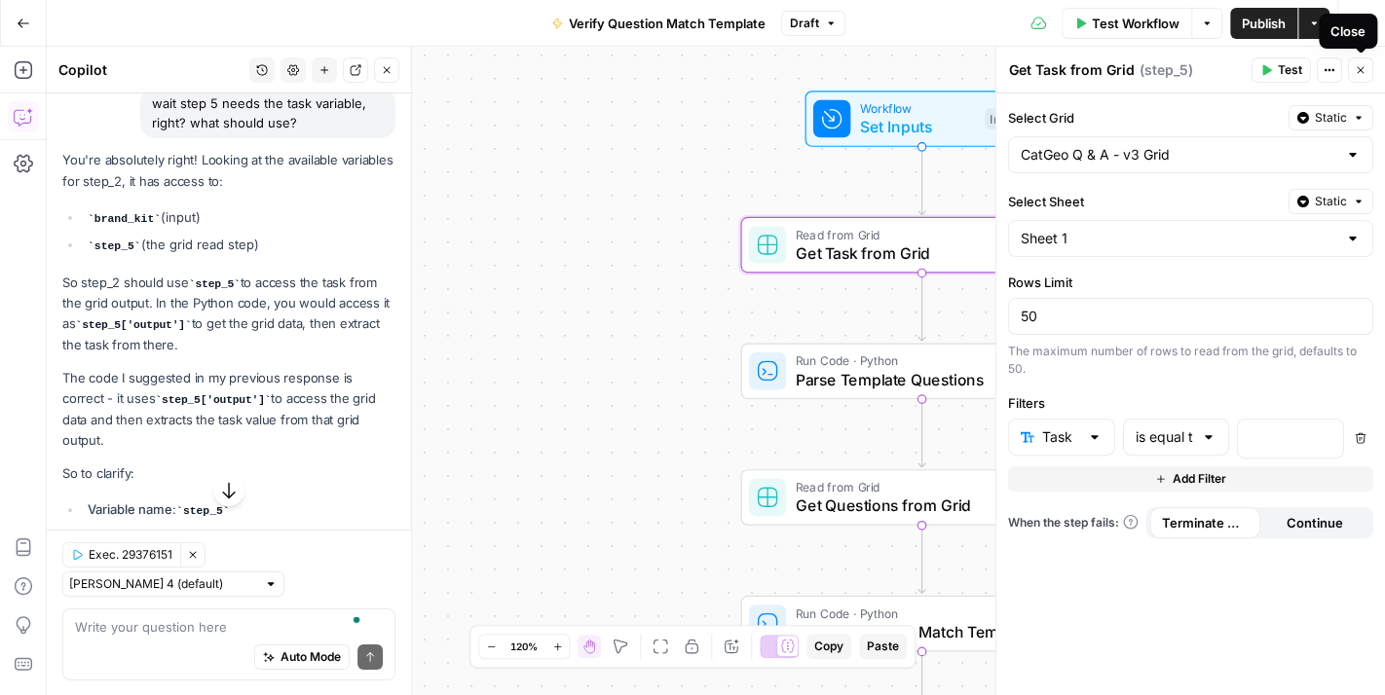
click at [1369, 68] on button "Close" at bounding box center [1360, 69] width 25 height 25
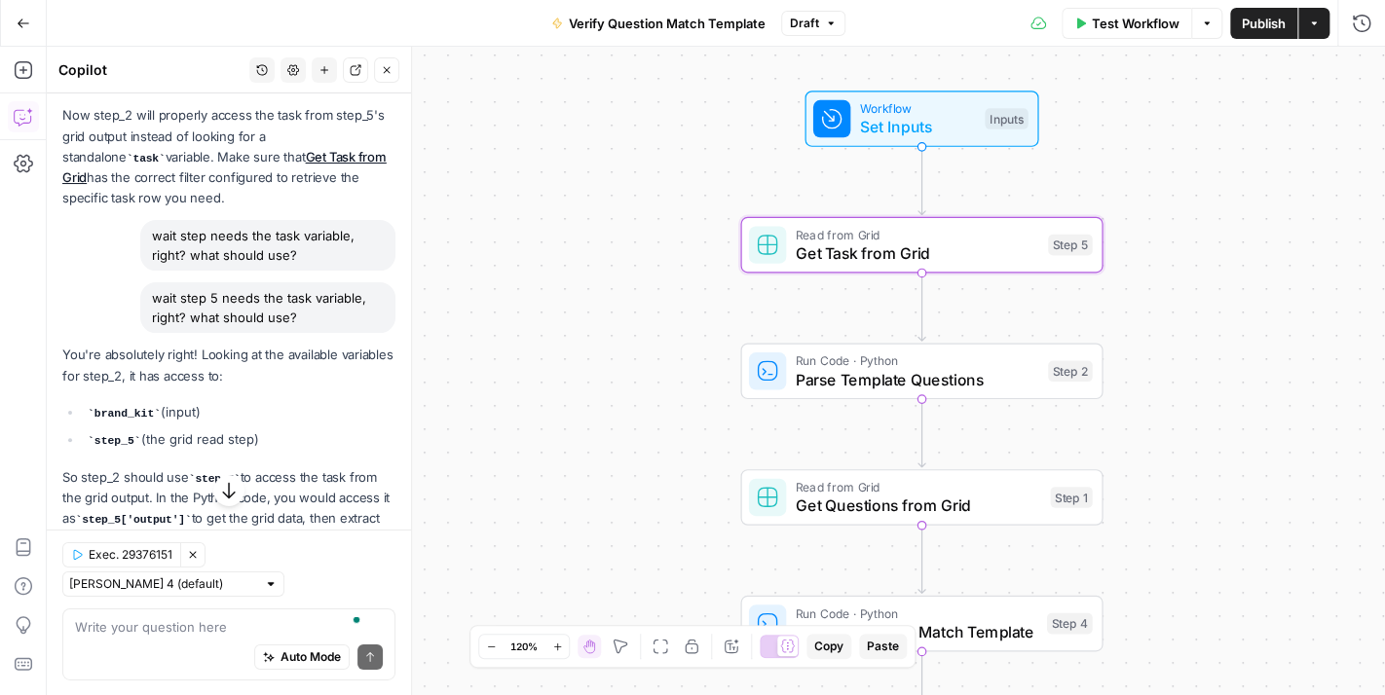
scroll to position [2646, 0]
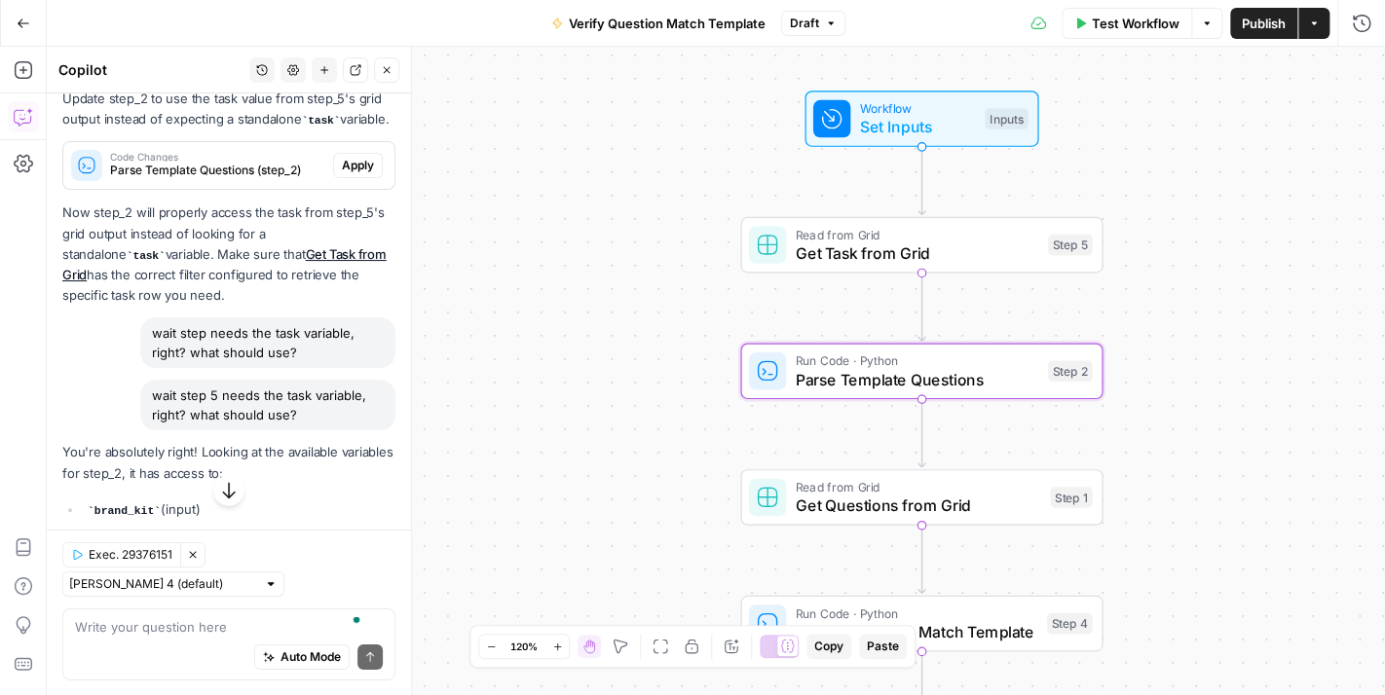
click at [342, 174] on span "Apply" at bounding box center [358, 166] width 32 height 18
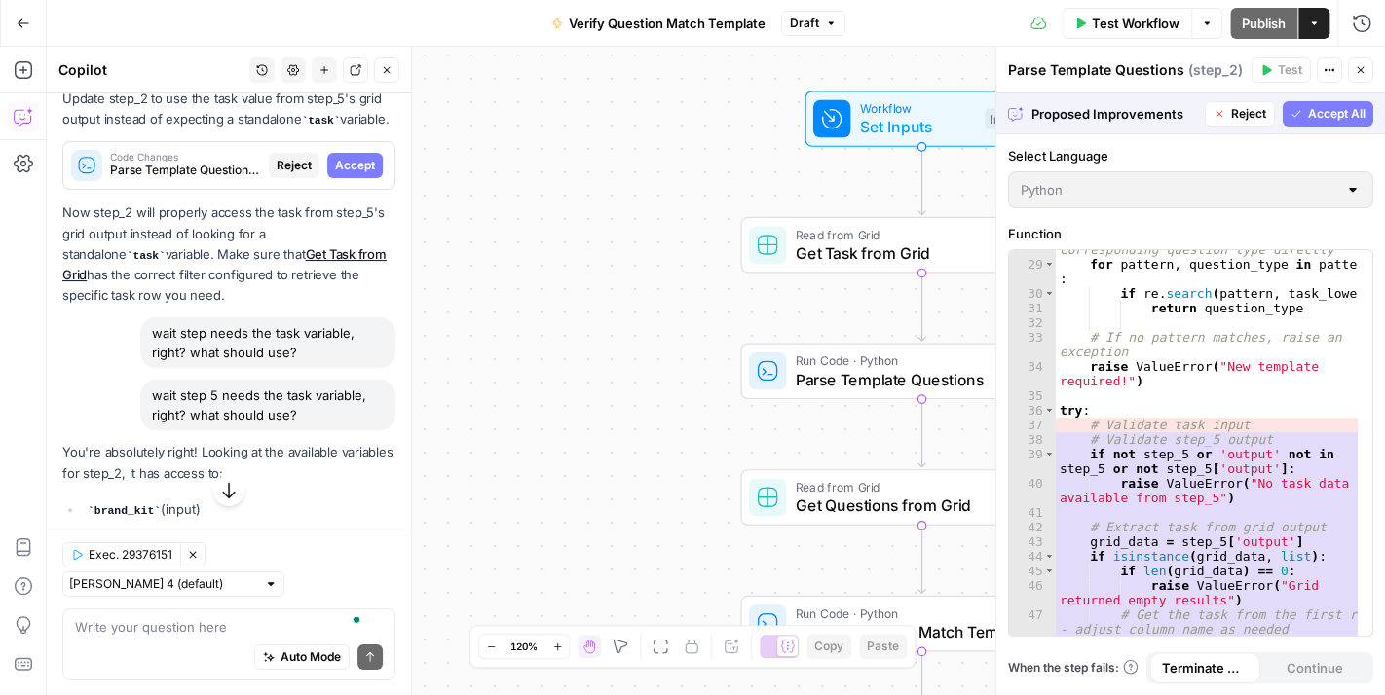
scroll to position [563, 0]
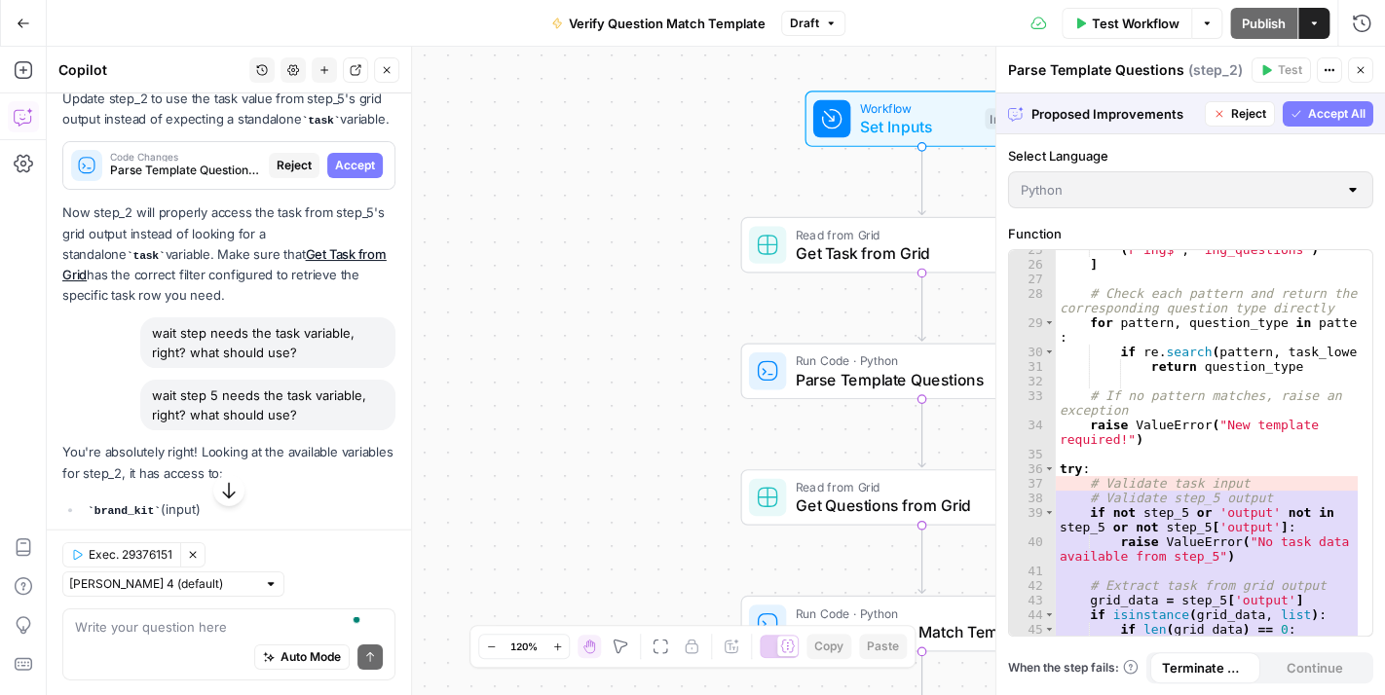
click at [1320, 106] on span "Accept All" at bounding box center [1336, 114] width 57 height 18
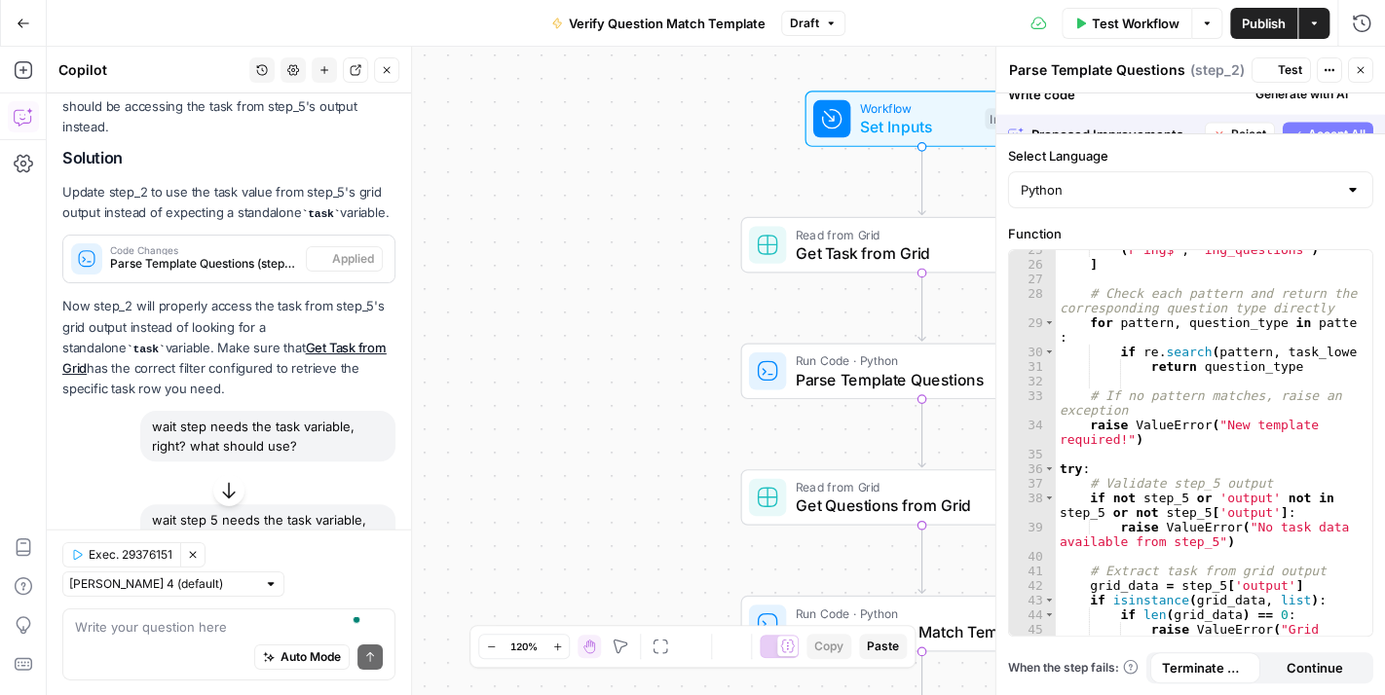
scroll to position [2677, 0]
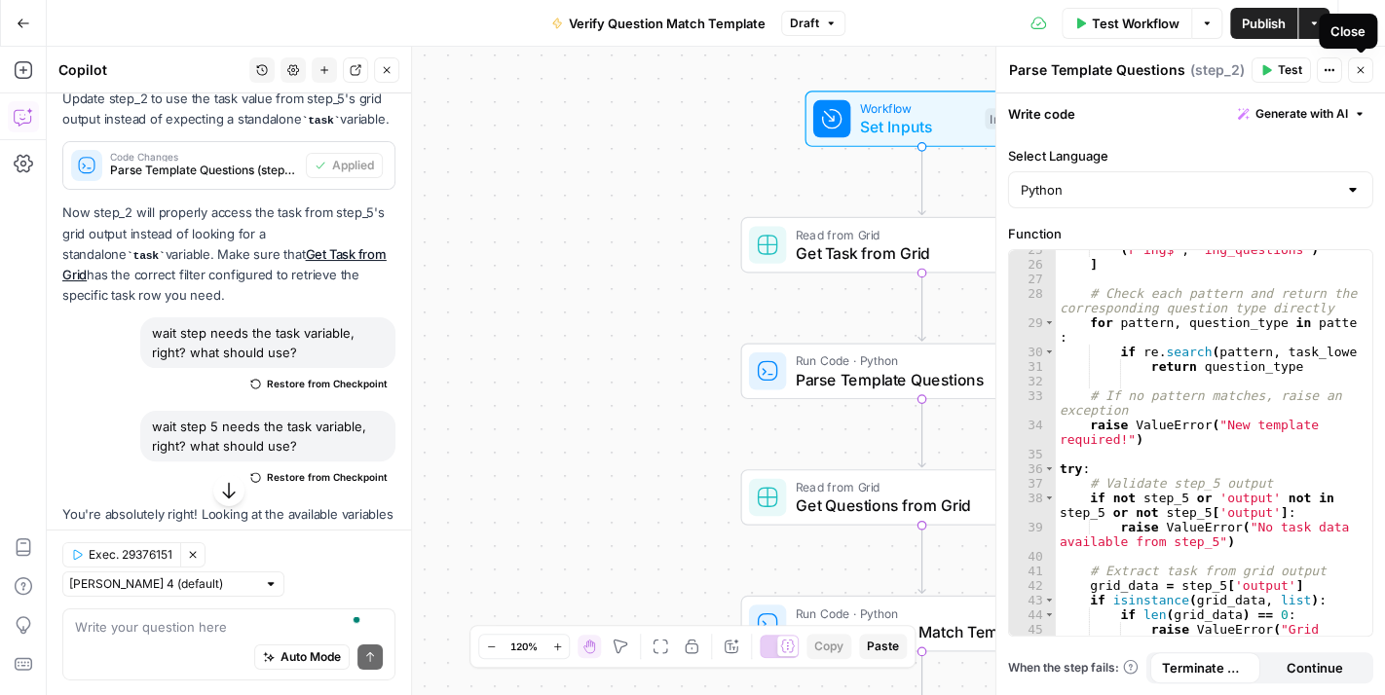
click at [1360, 71] on icon "button" at bounding box center [1359, 70] width 7 height 7
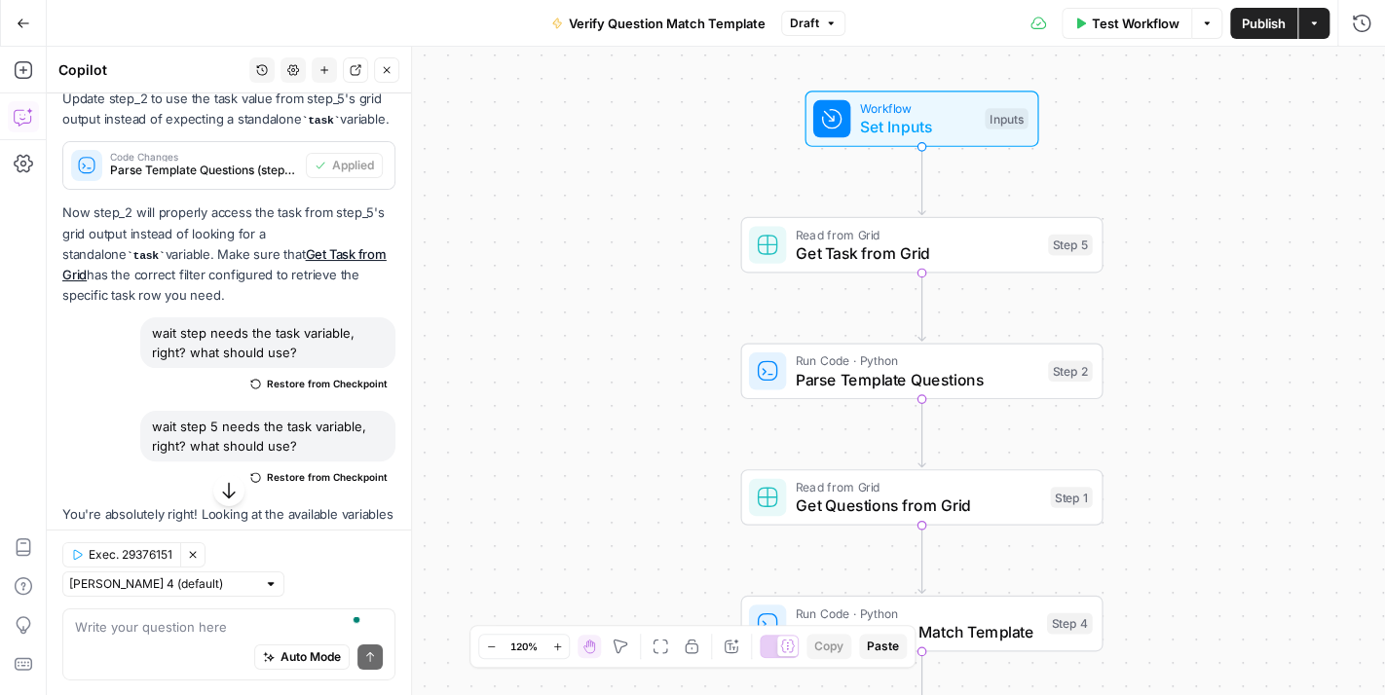
click at [1237, 24] on button "Publish" at bounding box center [1263, 23] width 67 height 31
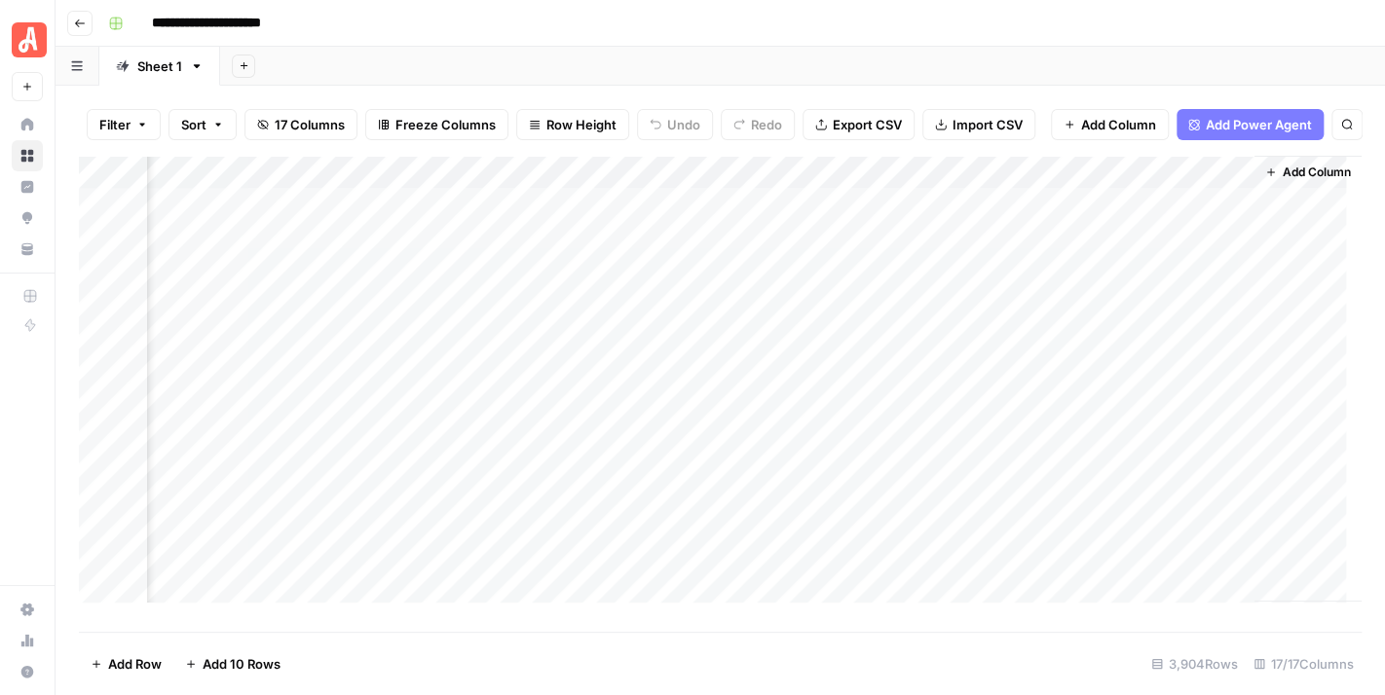
scroll to position [0, 2486]
click at [1219, 217] on div "Add Column" at bounding box center [720, 387] width 1282 height 462
click at [1200, 221] on div "Add Column" at bounding box center [720, 387] width 1282 height 462
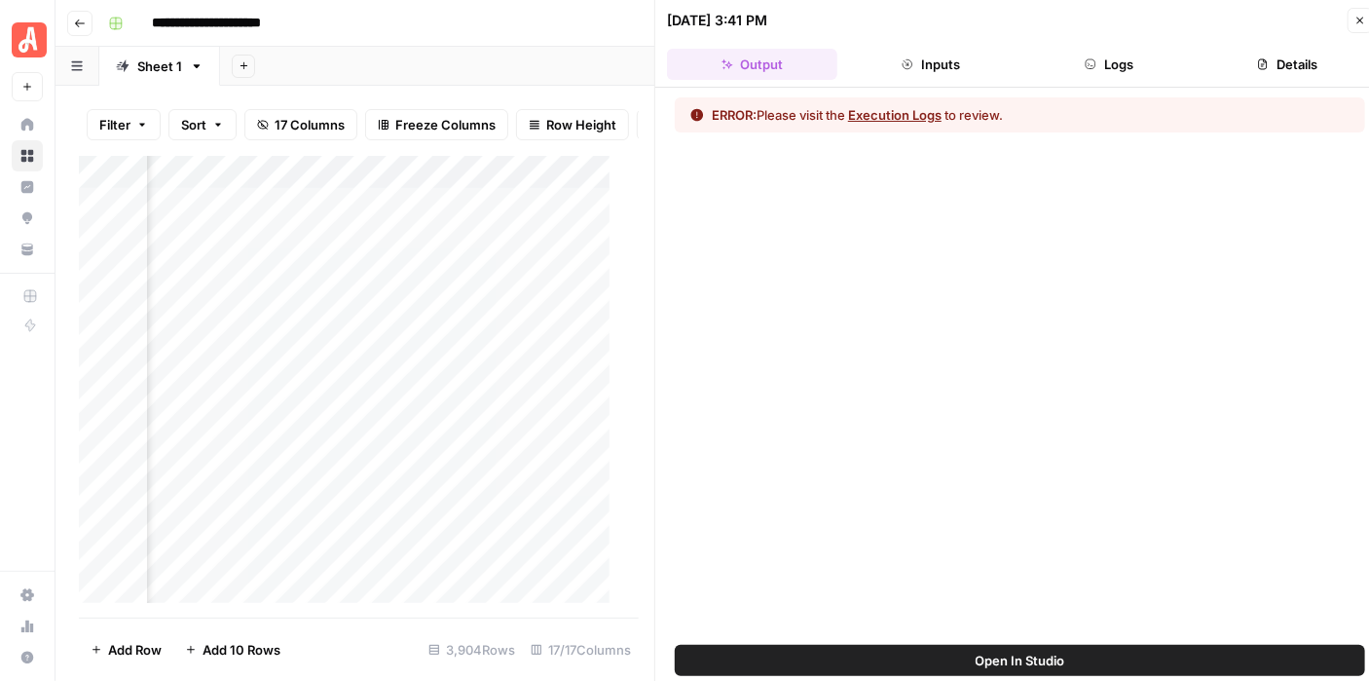
click at [1110, 58] on button "Logs" at bounding box center [1109, 64] width 170 height 31
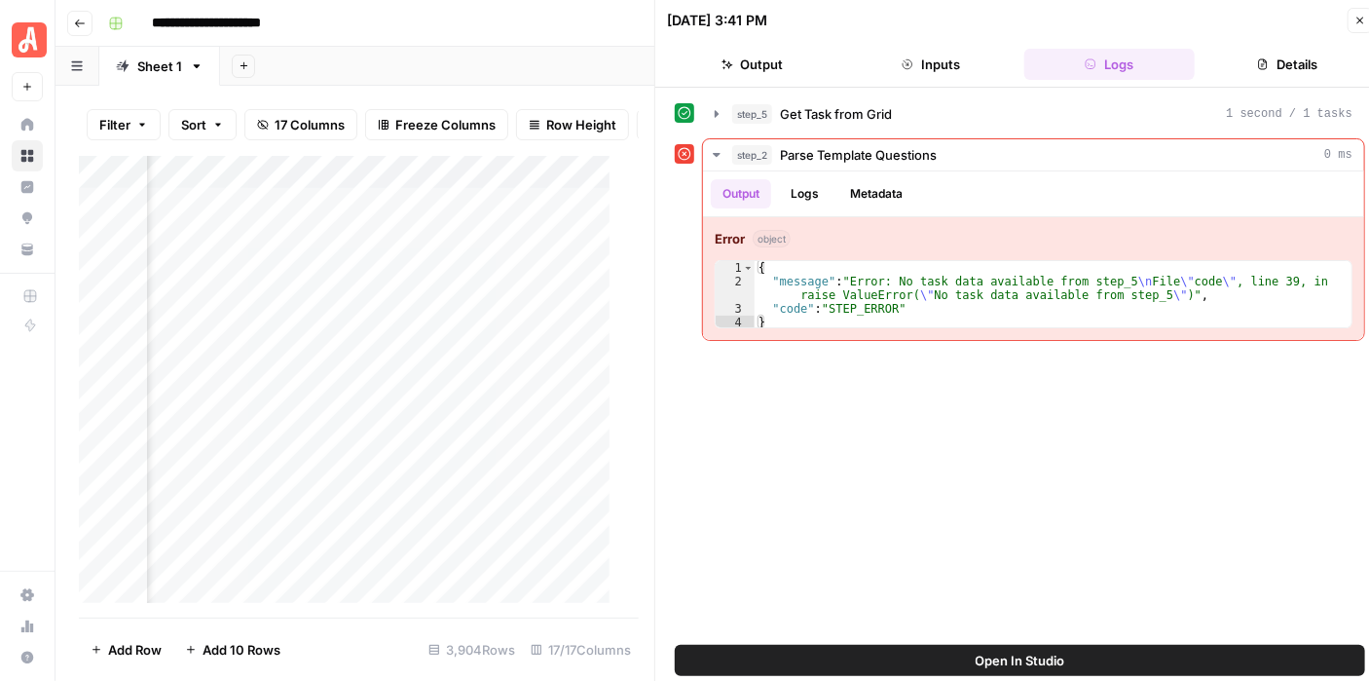
click at [1054, 656] on span "Open In Studio" at bounding box center [1021, 659] width 90 height 19
click at [1357, 18] on icon "button" at bounding box center [1360, 21] width 7 height 7
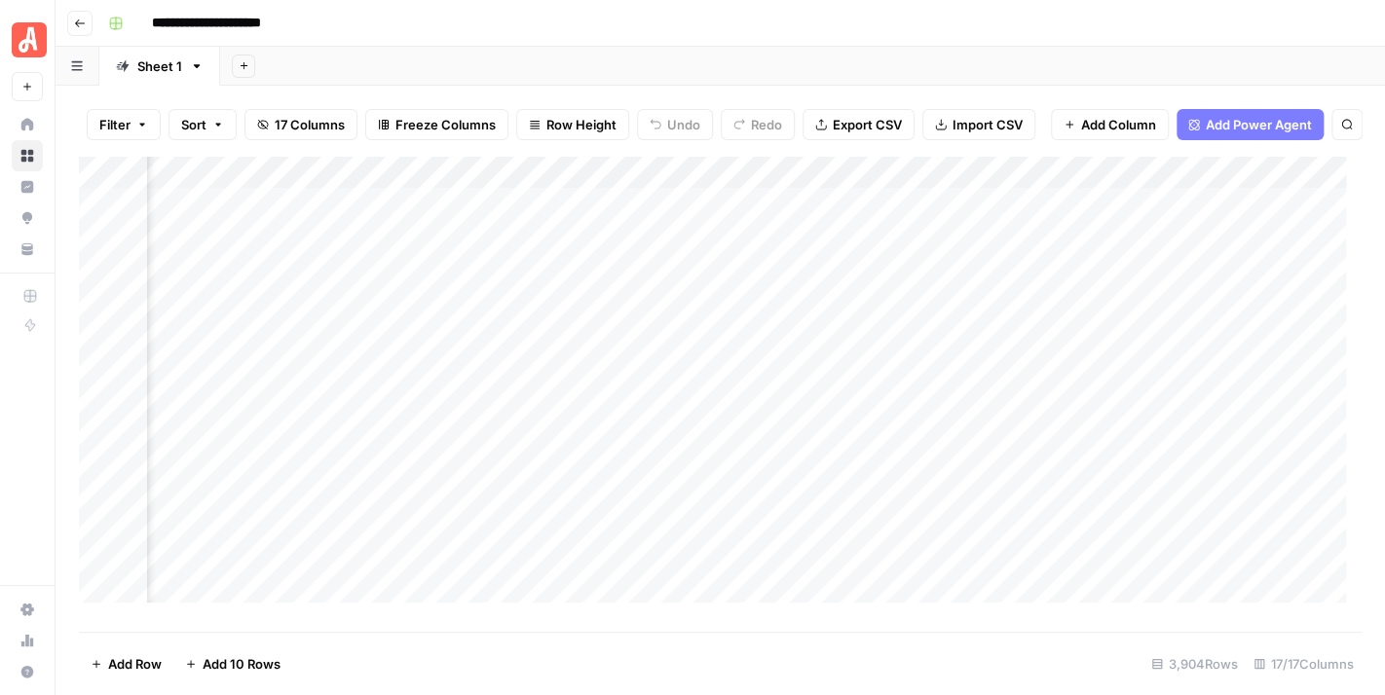
scroll to position [0, 470]
click at [797, 180] on div "Add Column" at bounding box center [720, 387] width 1282 height 462
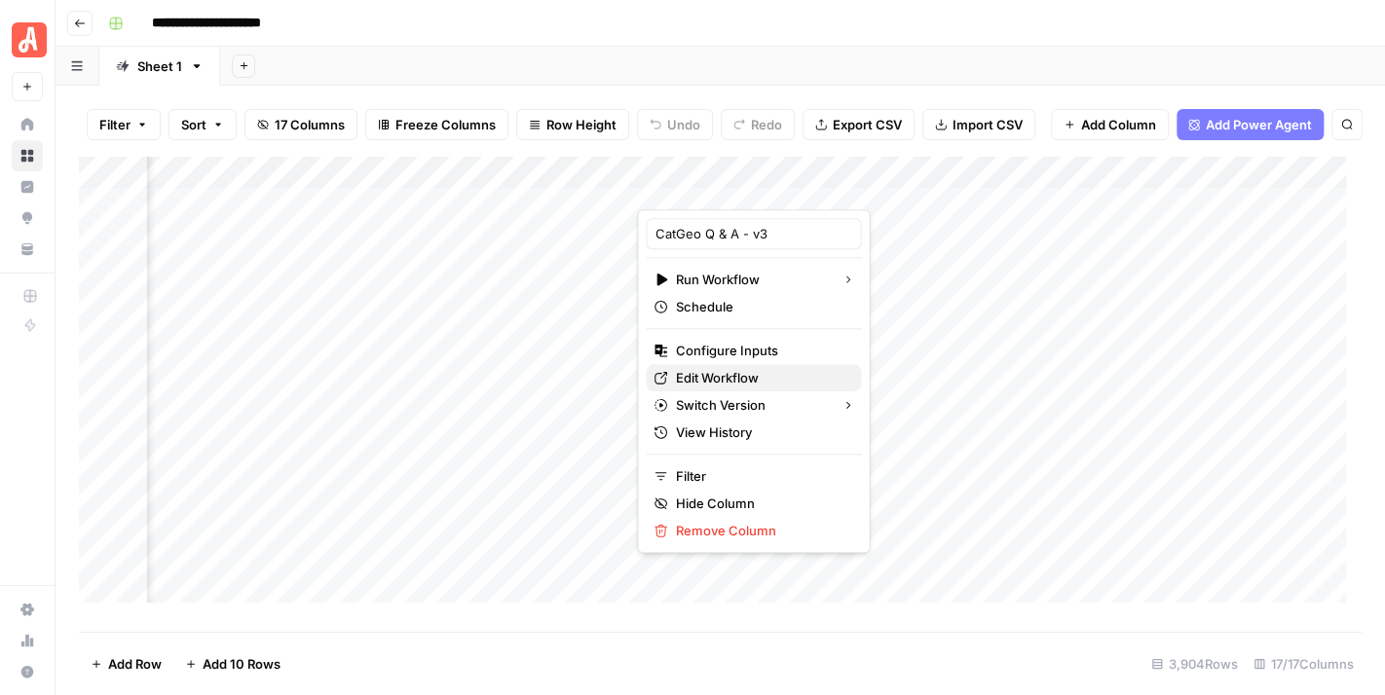
click at [745, 379] on span "Edit Workflow" at bounding box center [760, 377] width 170 height 19
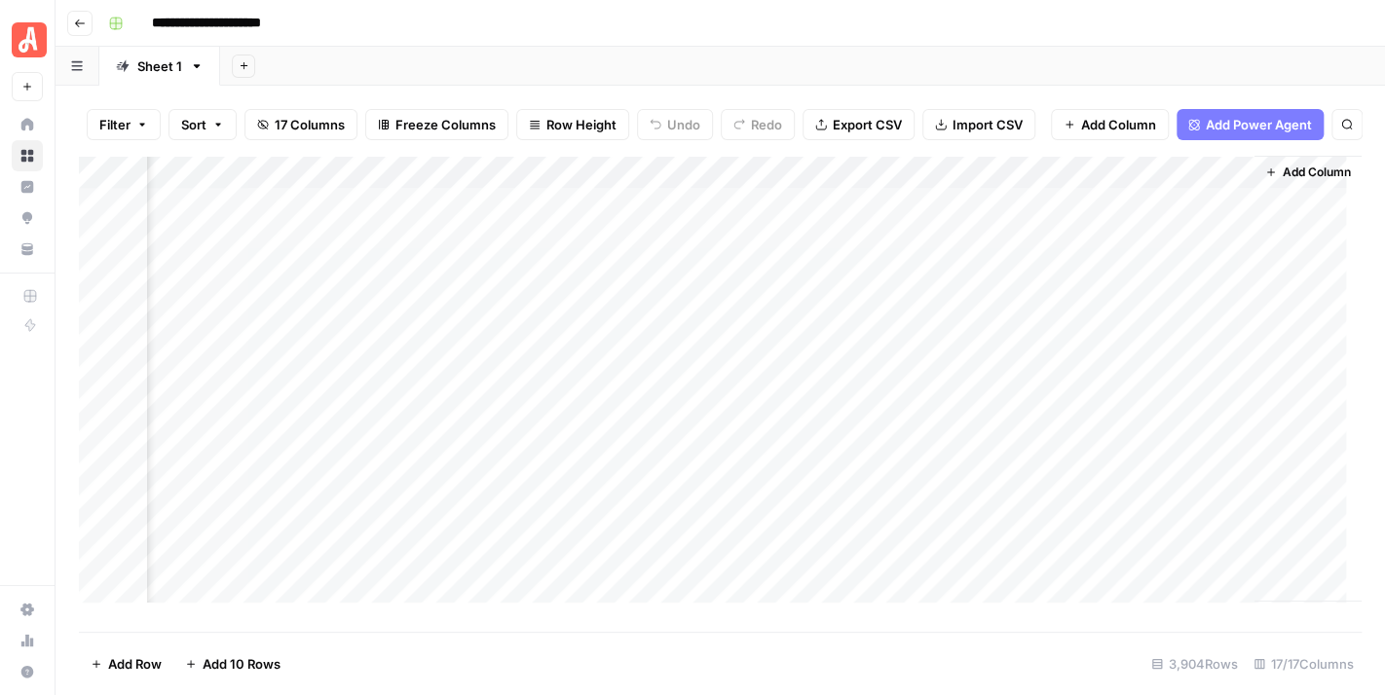
scroll to position [0, 2488]
click at [1223, 216] on div "Add Column" at bounding box center [720, 387] width 1282 height 462
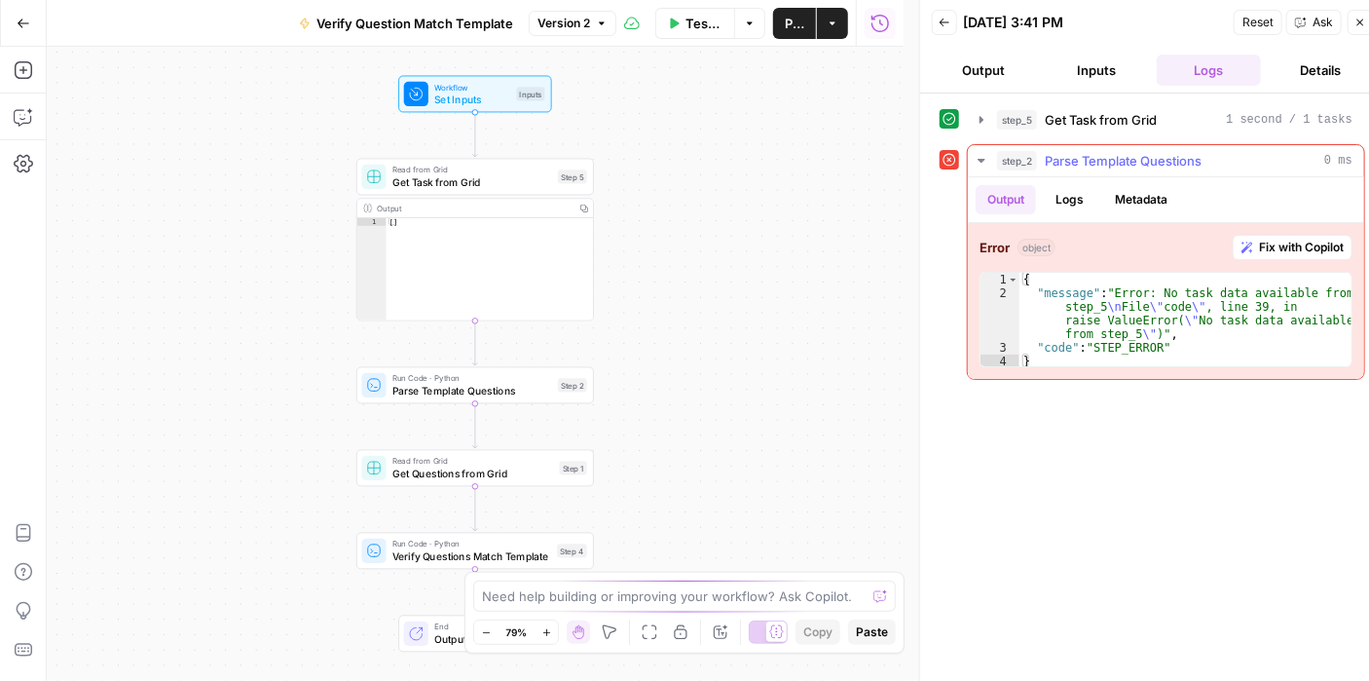
drag, startPoint x: 1275, startPoint y: 258, endPoint x: 1286, endPoint y: 249, distance: 13.8
click at [1279, 254] on div "Error object Fix with Copilot 1 2 3 4 { "message" : "Error: No task data availa…" at bounding box center [1166, 301] width 396 height 156
click at [1278, 240] on span "Fix with Copilot" at bounding box center [1301, 248] width 85 height 18
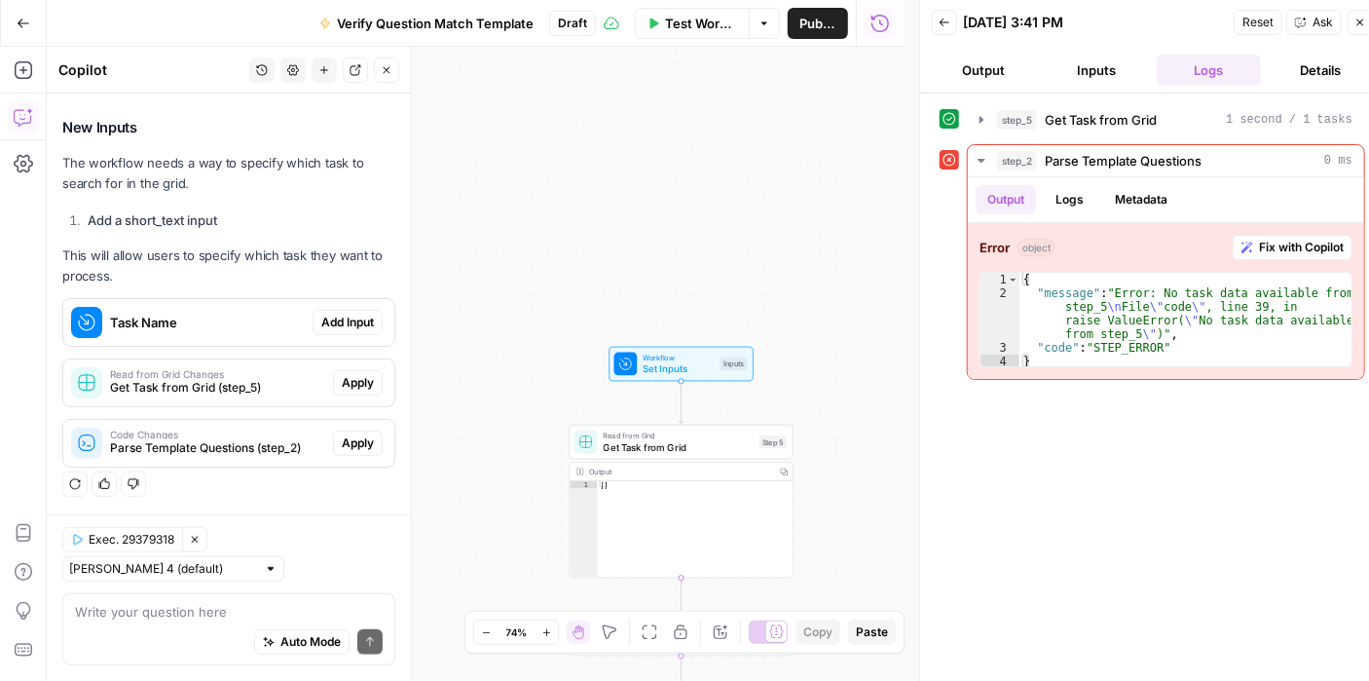
scroll to position [15, 0]
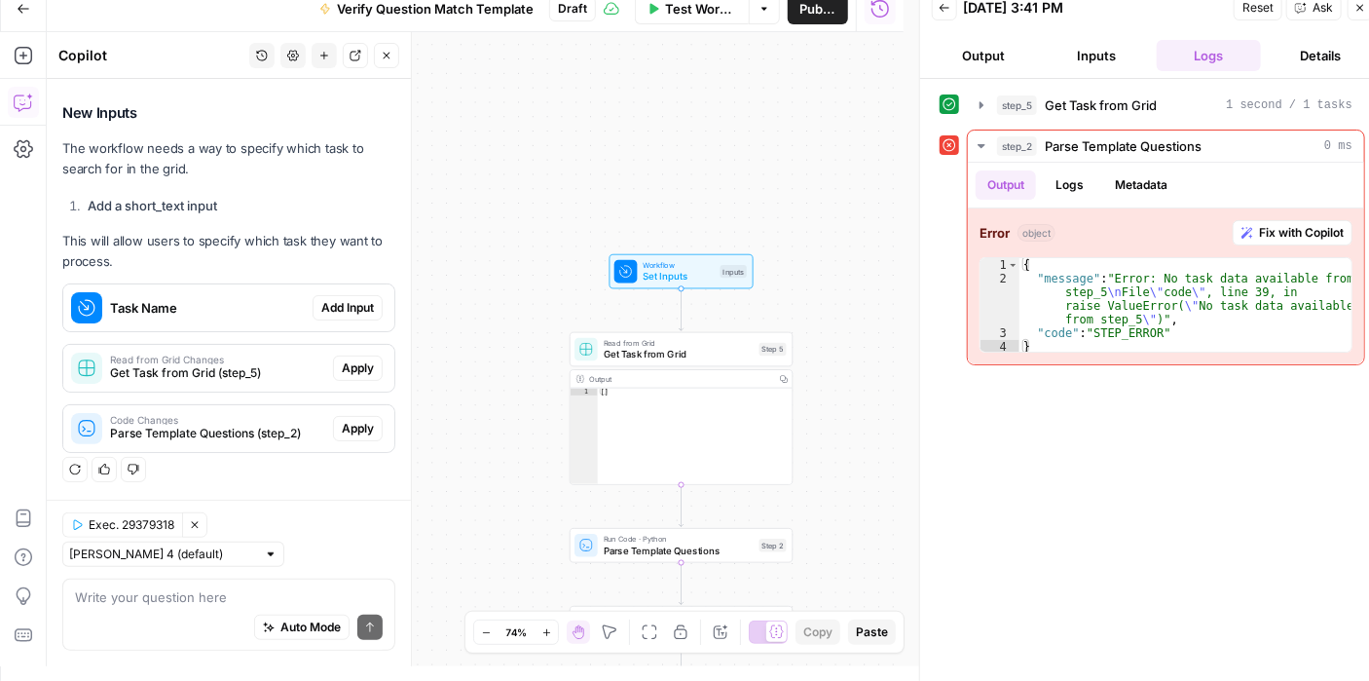
click at [253, 587] on textarea at bounding box center [229, 596] width 308 height 19
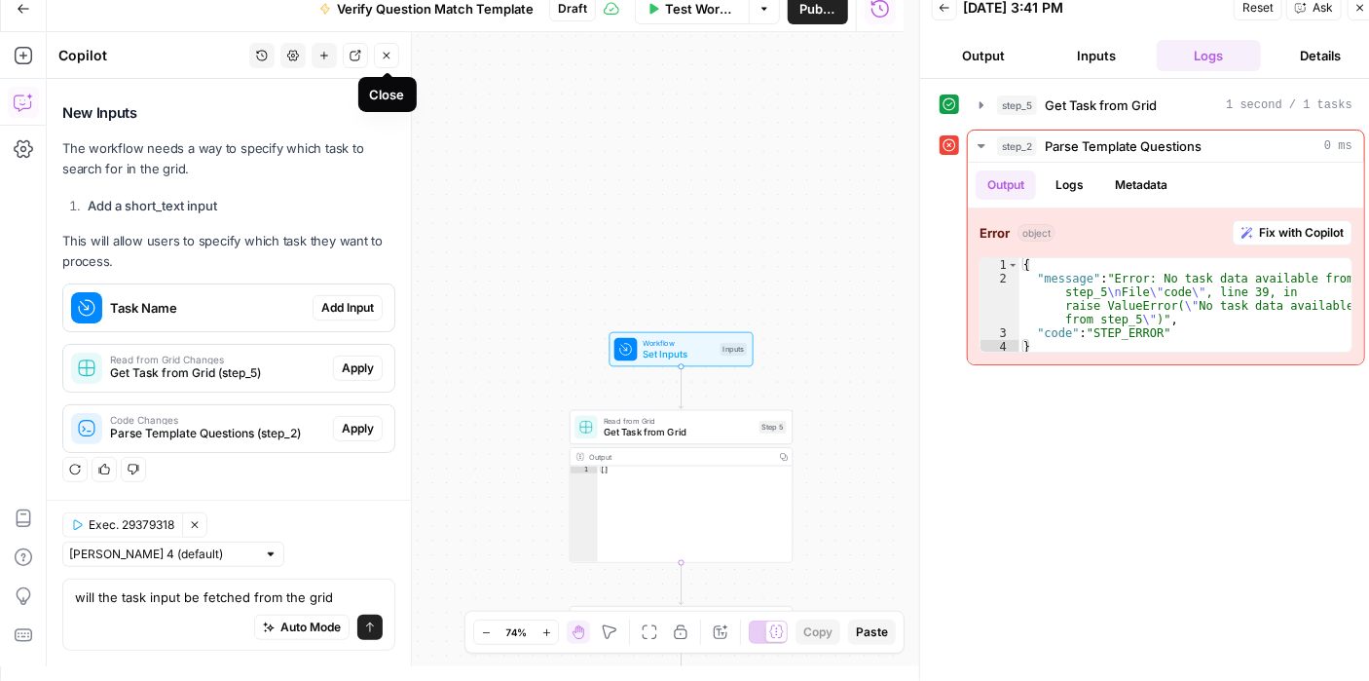
type textarea "will the task input be fetched from the grid"
click at [387, 52] on icon "button" at bounding box center [387, 56] width 12 height 12
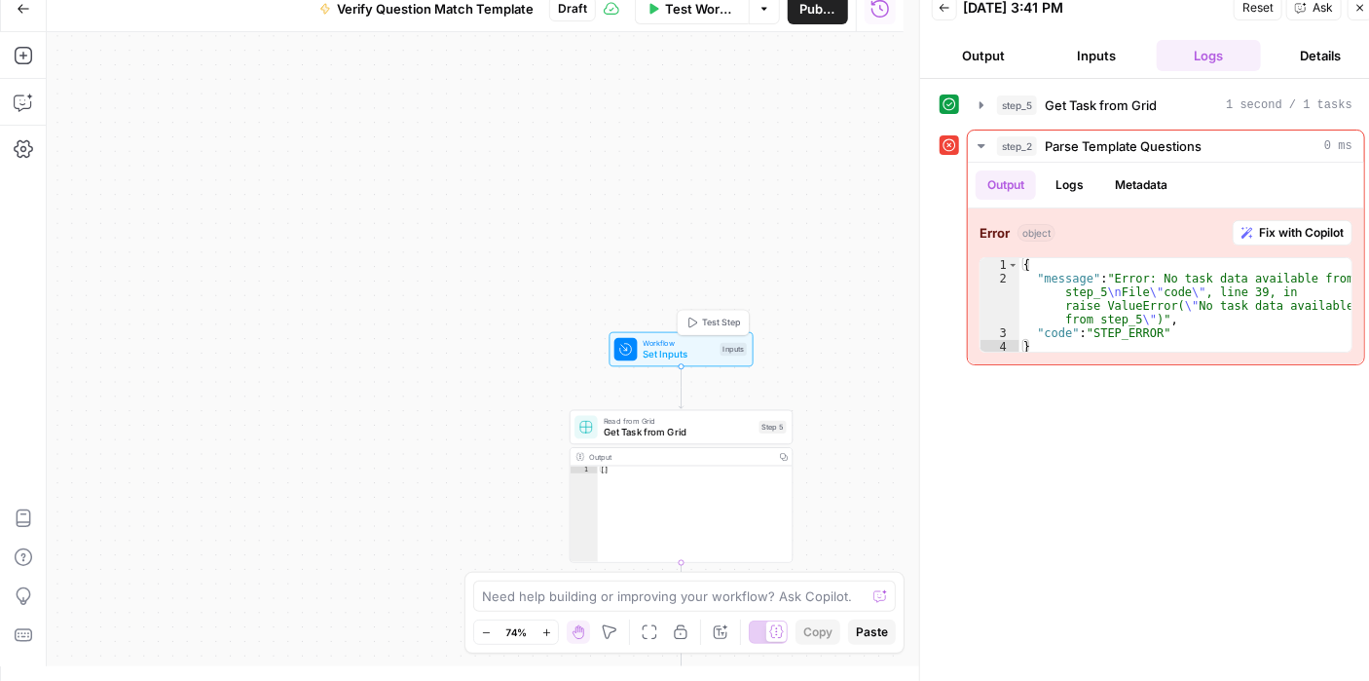
click at [693, 347] on span "Set Inputs" at bounding box center [678, 354] width 71 height 15
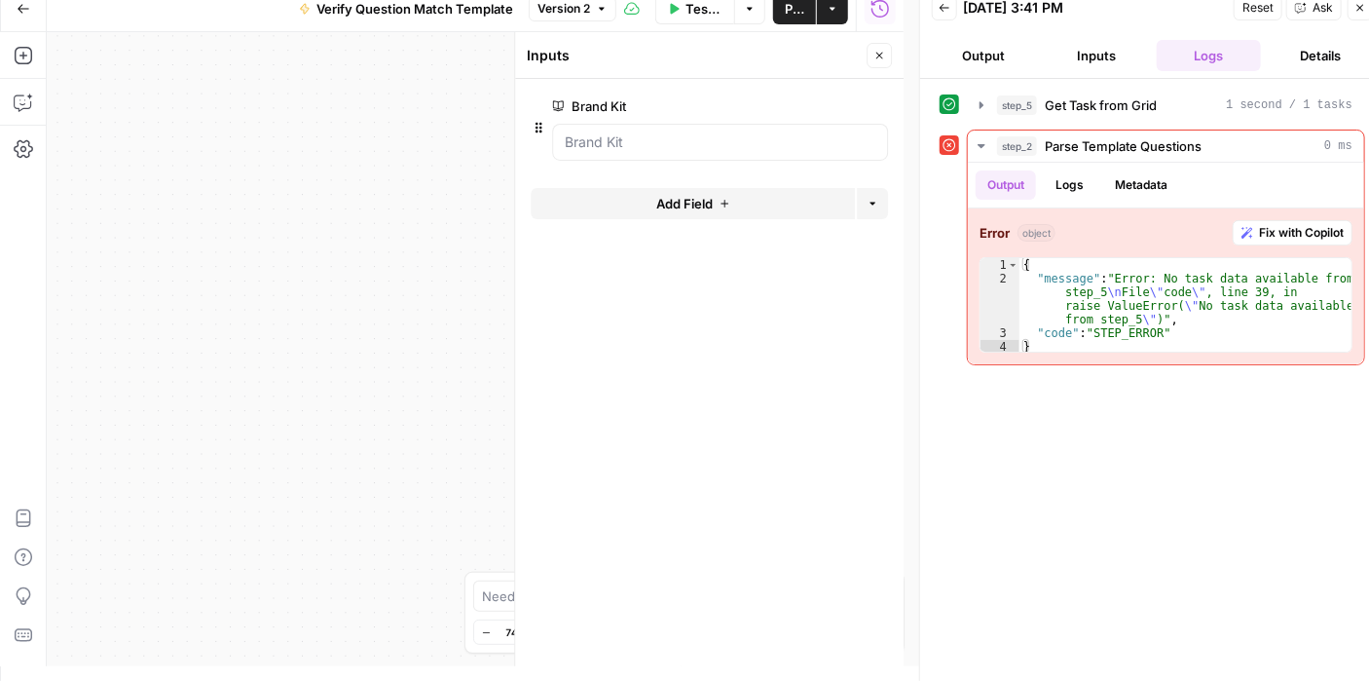
click at [719, 192] on button "Add Field" at bounding box center [693, 203] width 324 height 31
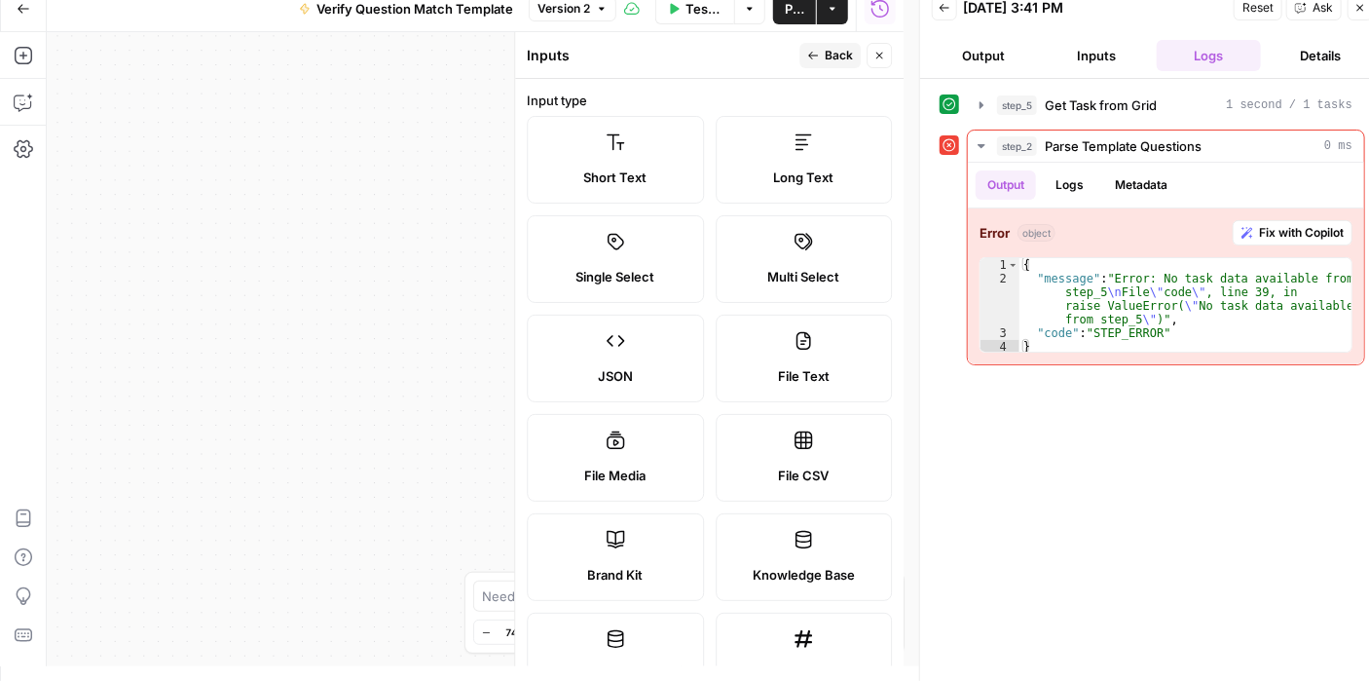
click at [623, 141] on label "Short Text" at bounding box center [615, 160] width 177 height 88
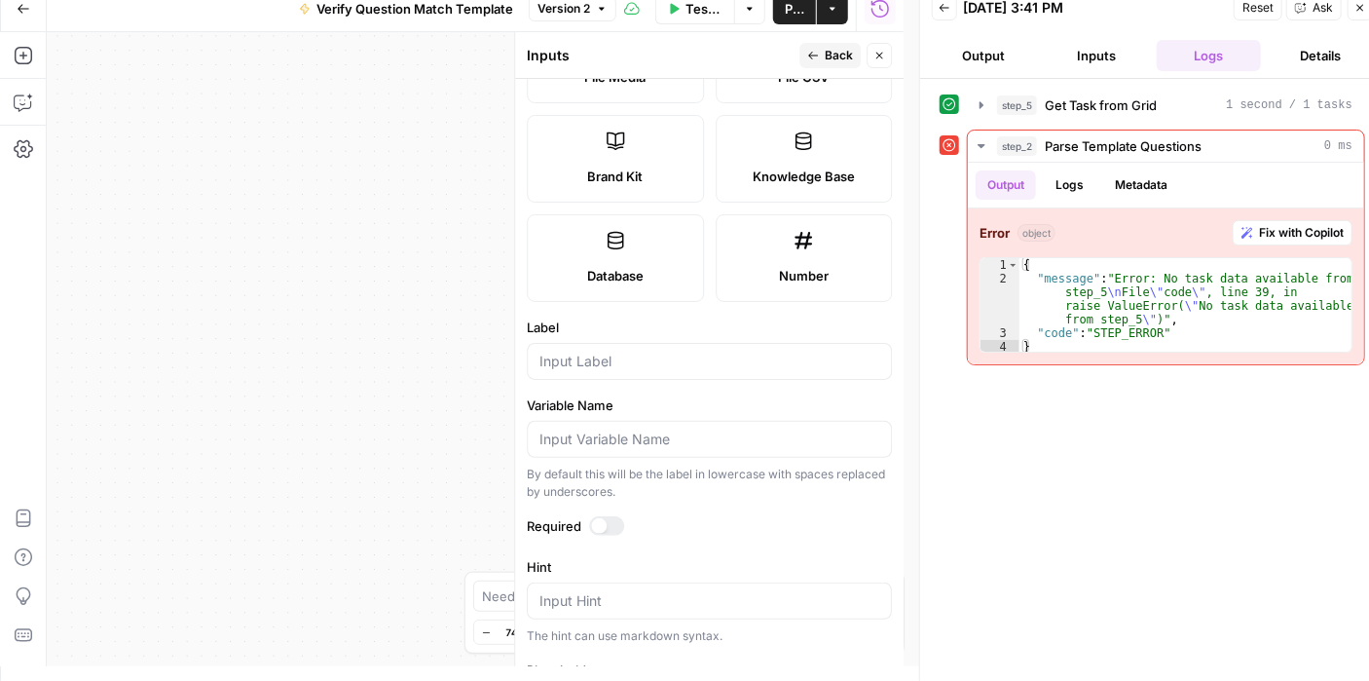
scroll to position [397, 0]
click at [649, 359] on input "Label" at bounding box center [709, 361] width 340 height 19
type input "task"
click at [595, 522] on div at bounding box center [599, 527] width 16 height 16
click at [880, 47] on button "Close" at bounding box center [879, 55] width 25 height 25
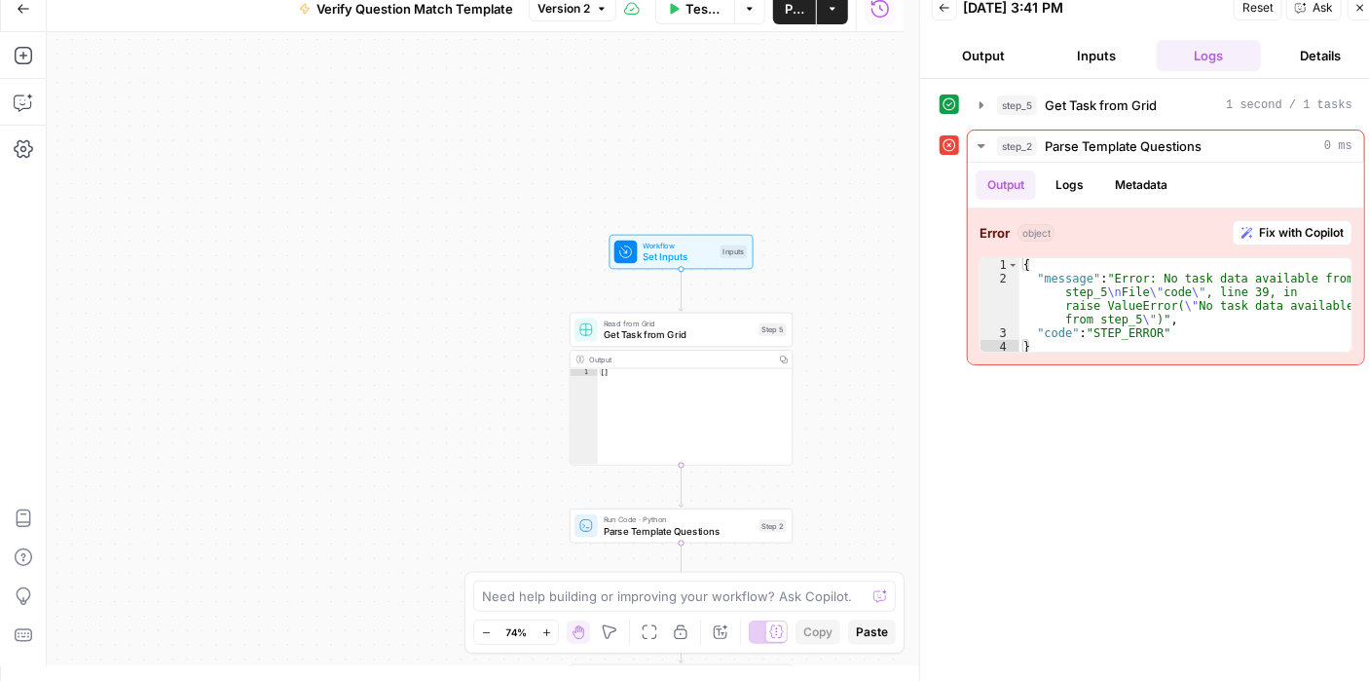
click at [1355, 15] on button "Close" at bounding box center [1360, 7] width 25 height 25
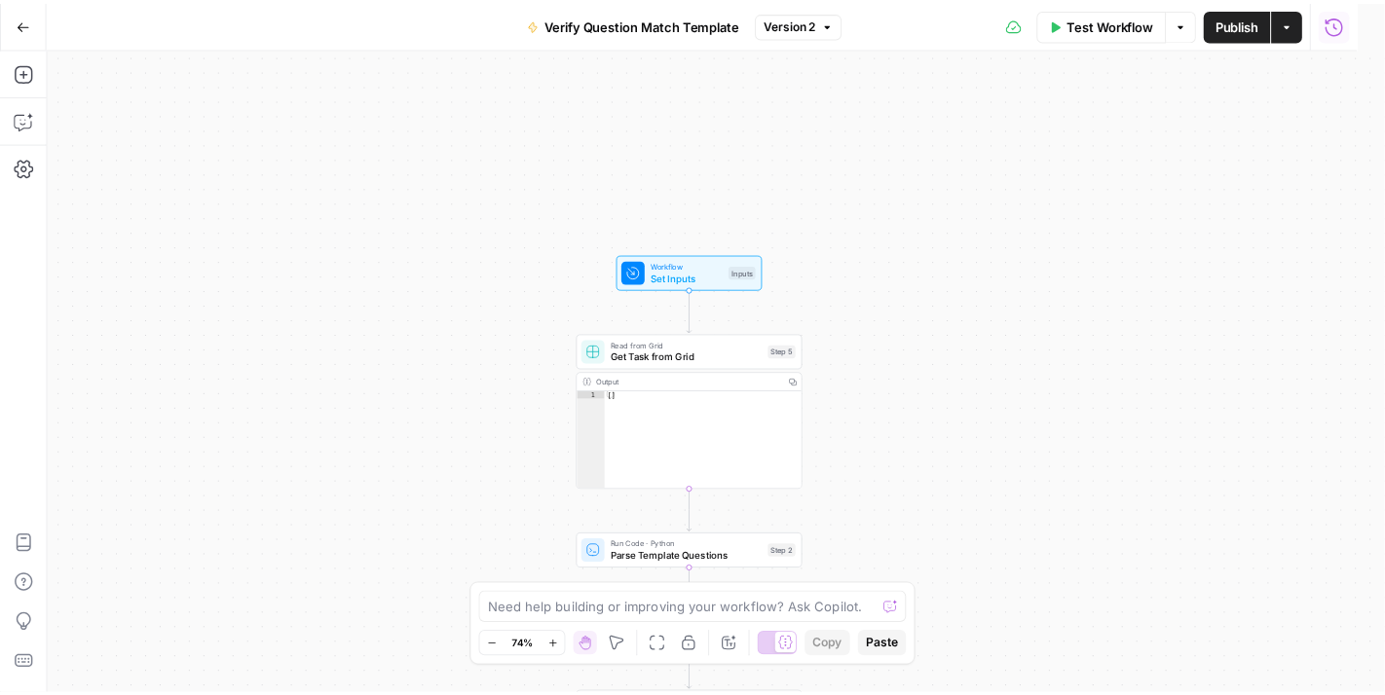
scroll to position [0, 0]
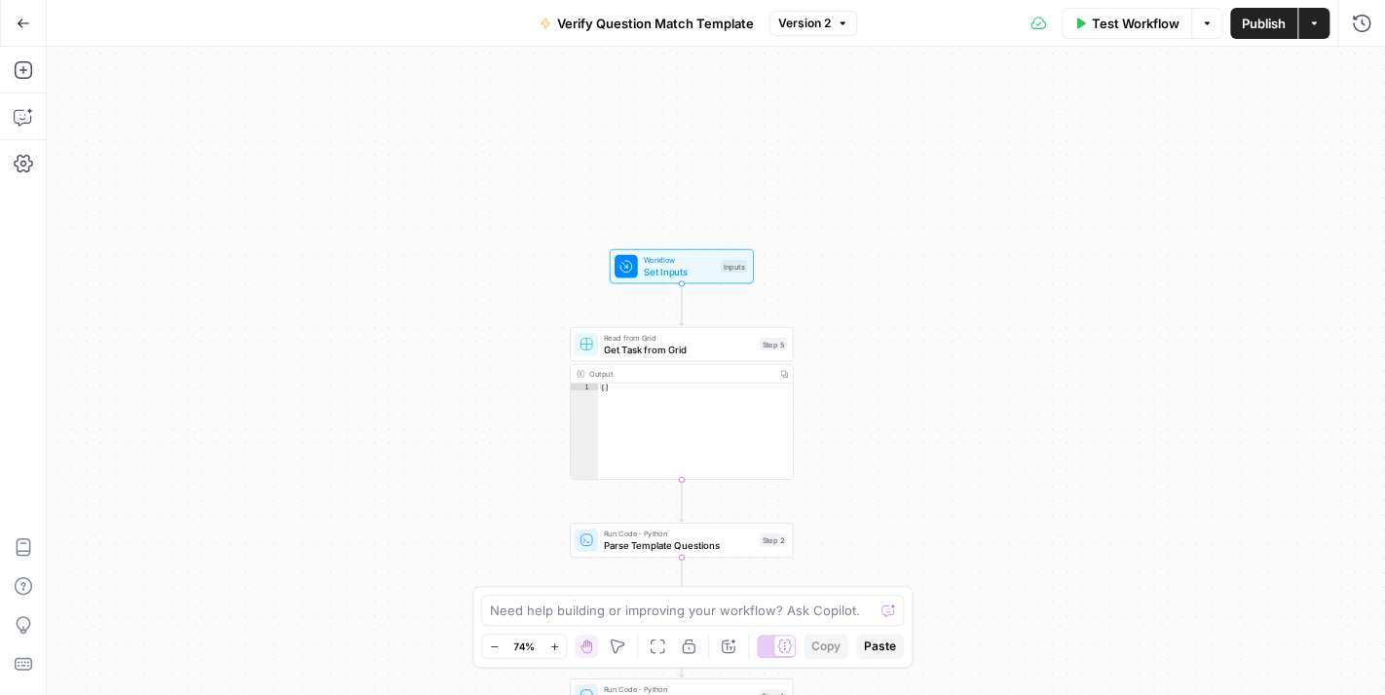
click at [723, 264] on div "Inputs" at bounding box center [733, 266] width 26 height 13
click at [1294, 194] on span "edit field" at bounding box center [1295, 199] width 43 height 16
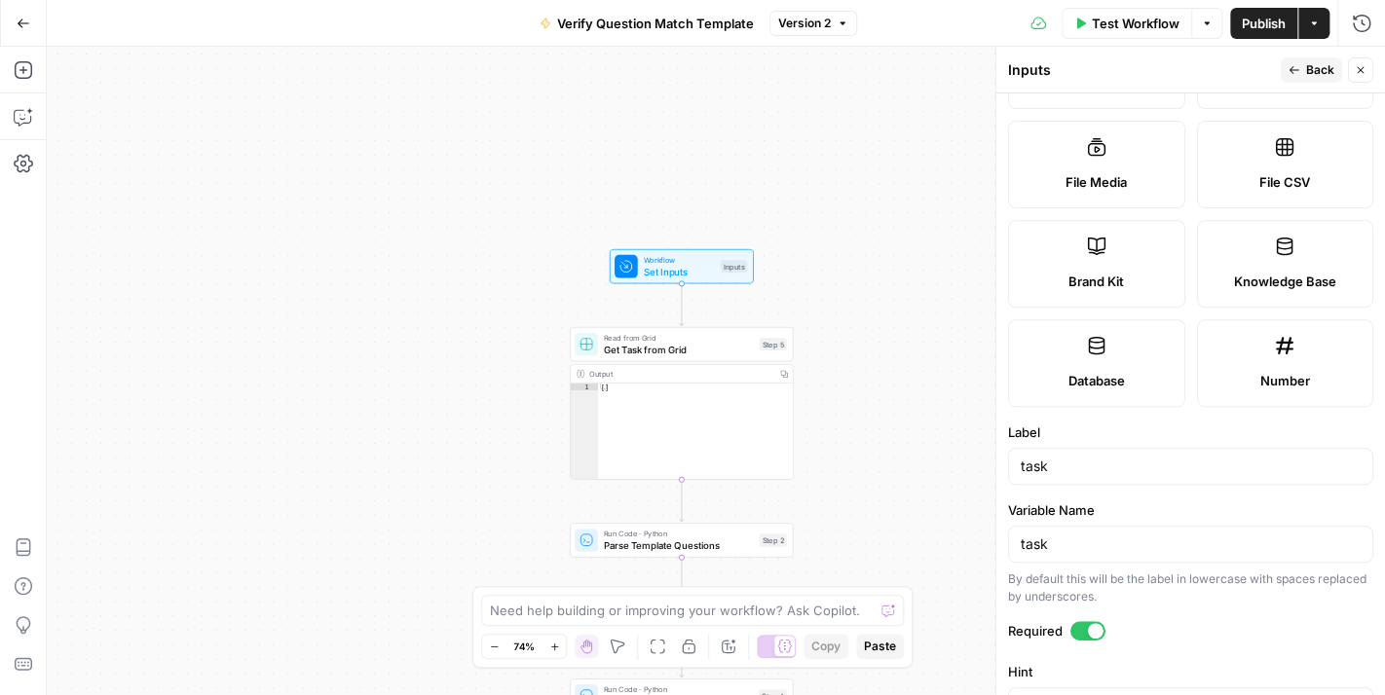
scroll to position [487, 0]
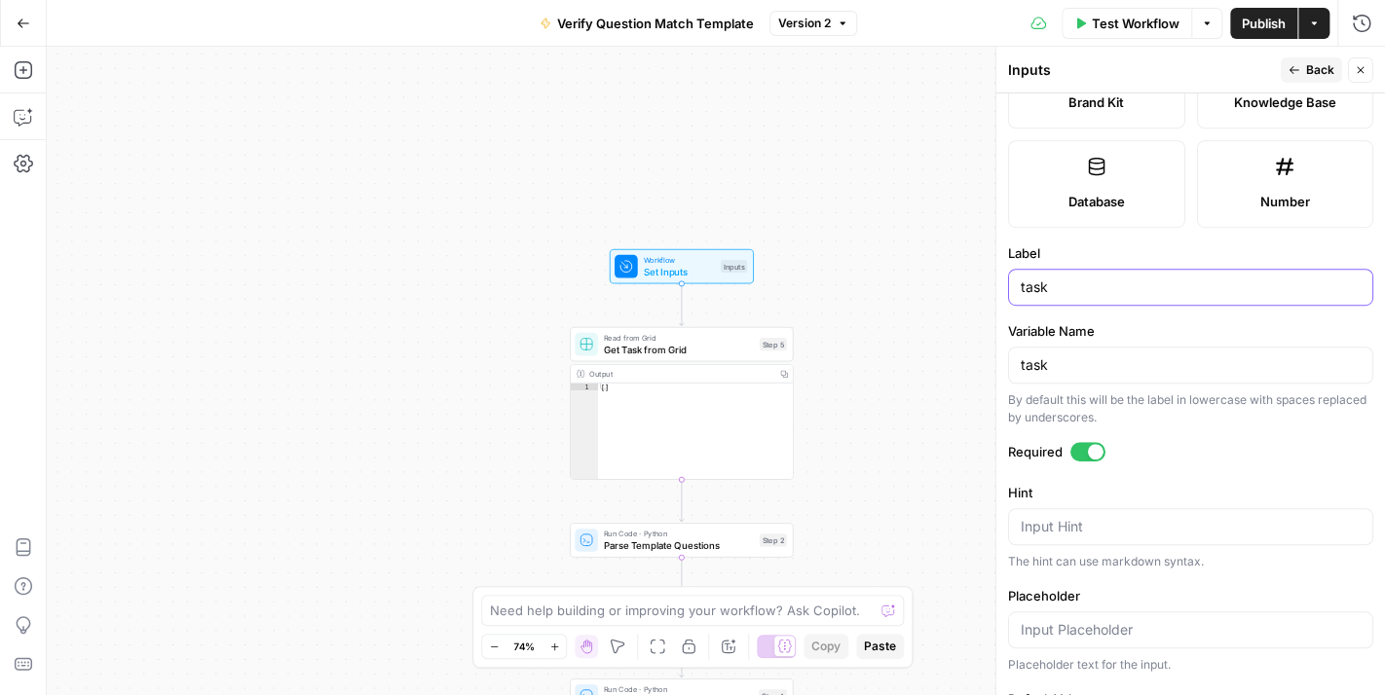
click at [1021, 291] on input "task" at bounding box center [1190, 286] width 340 height 19
type input "Task"
click at [1356, 67] on icon "button" at bounding box center [1360, 70] width 12 height 12
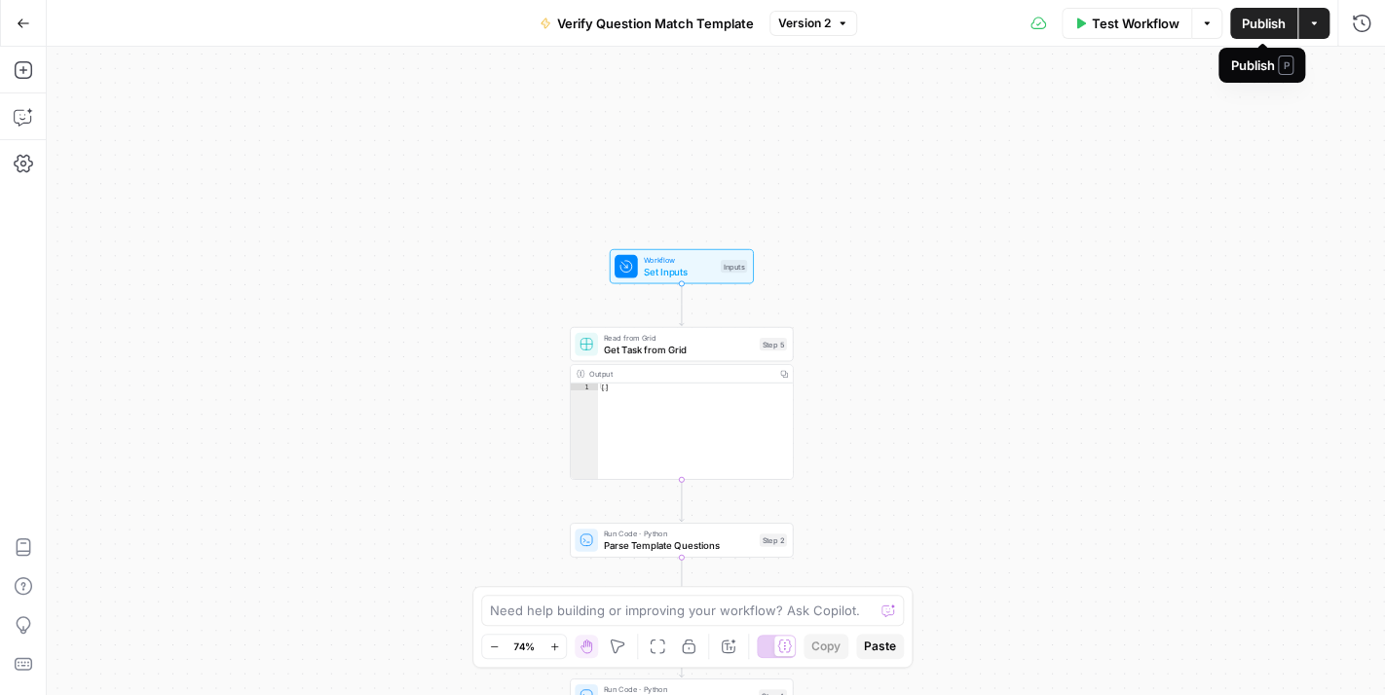
click at [1262, 20] on span "Publish" at bounding box center [1263, 23] width 44 height 19
click at [750, 601] on textarea at bounding box center [682, 610] width 384 height 19
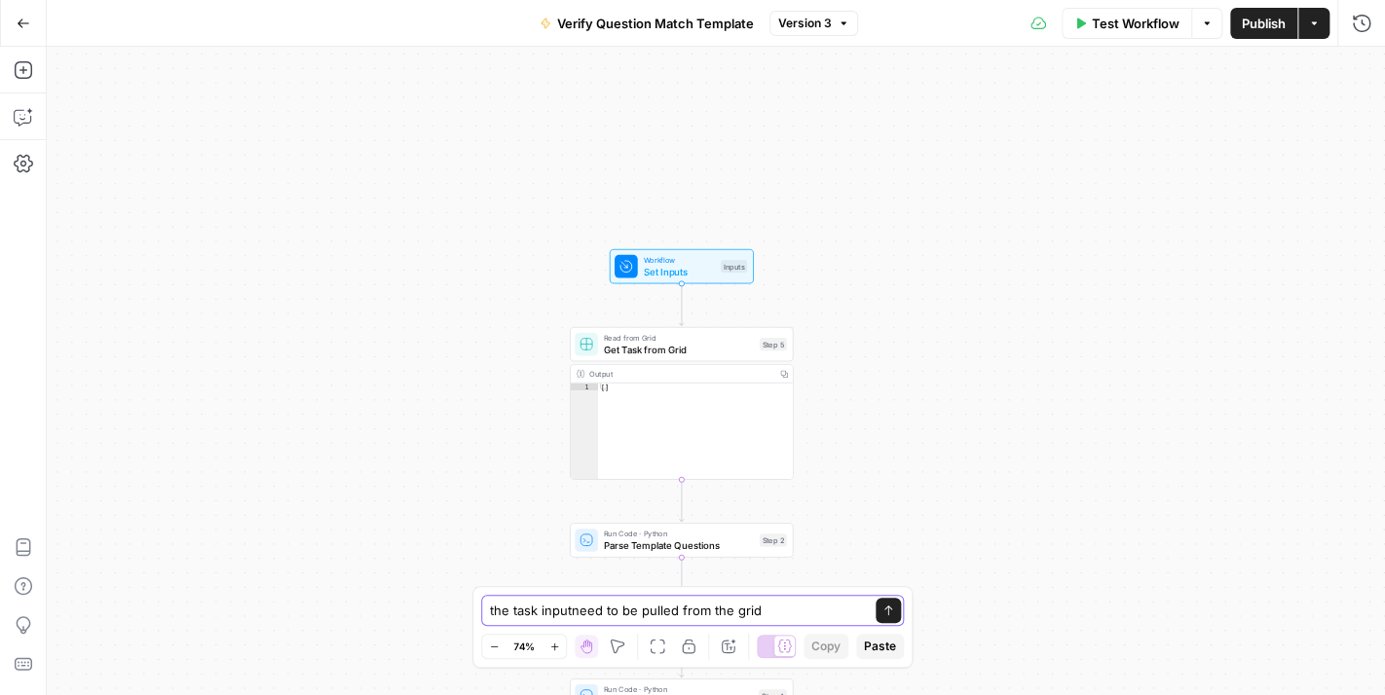
type textarea "the task input need to be pulled from the grid"
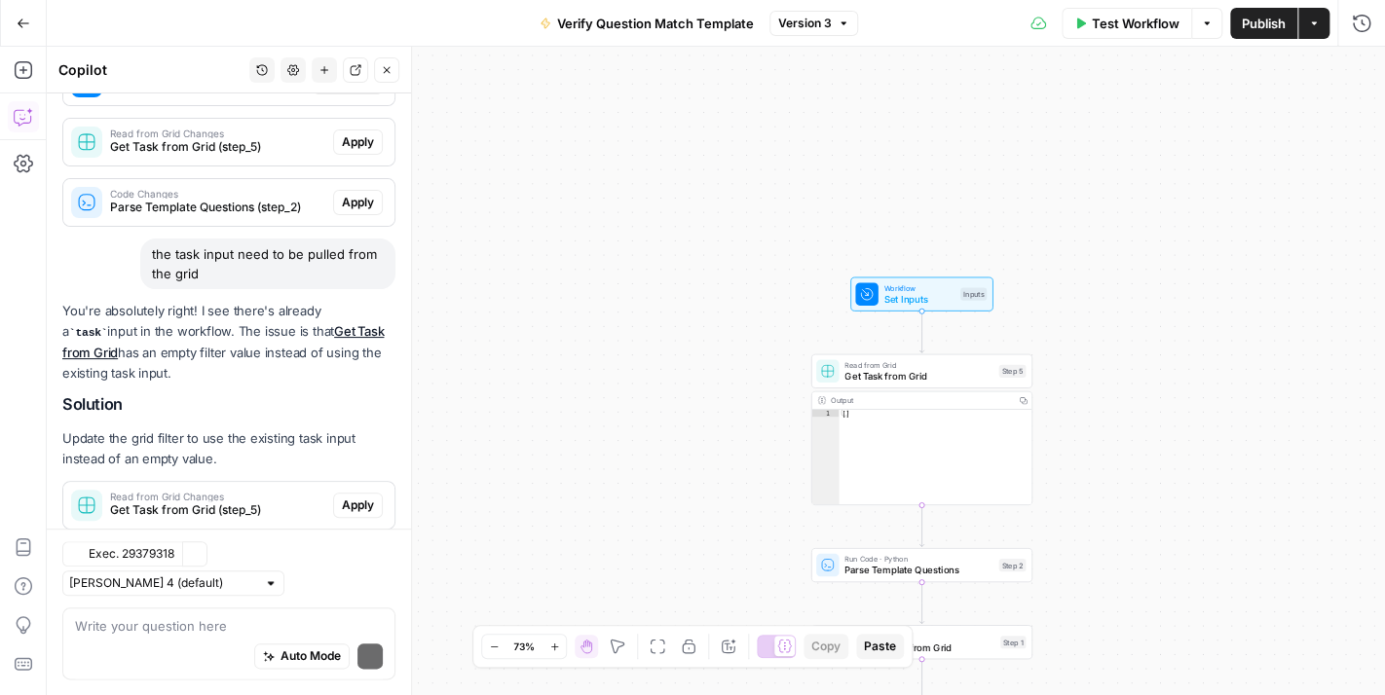
scroll to position [856, 0]
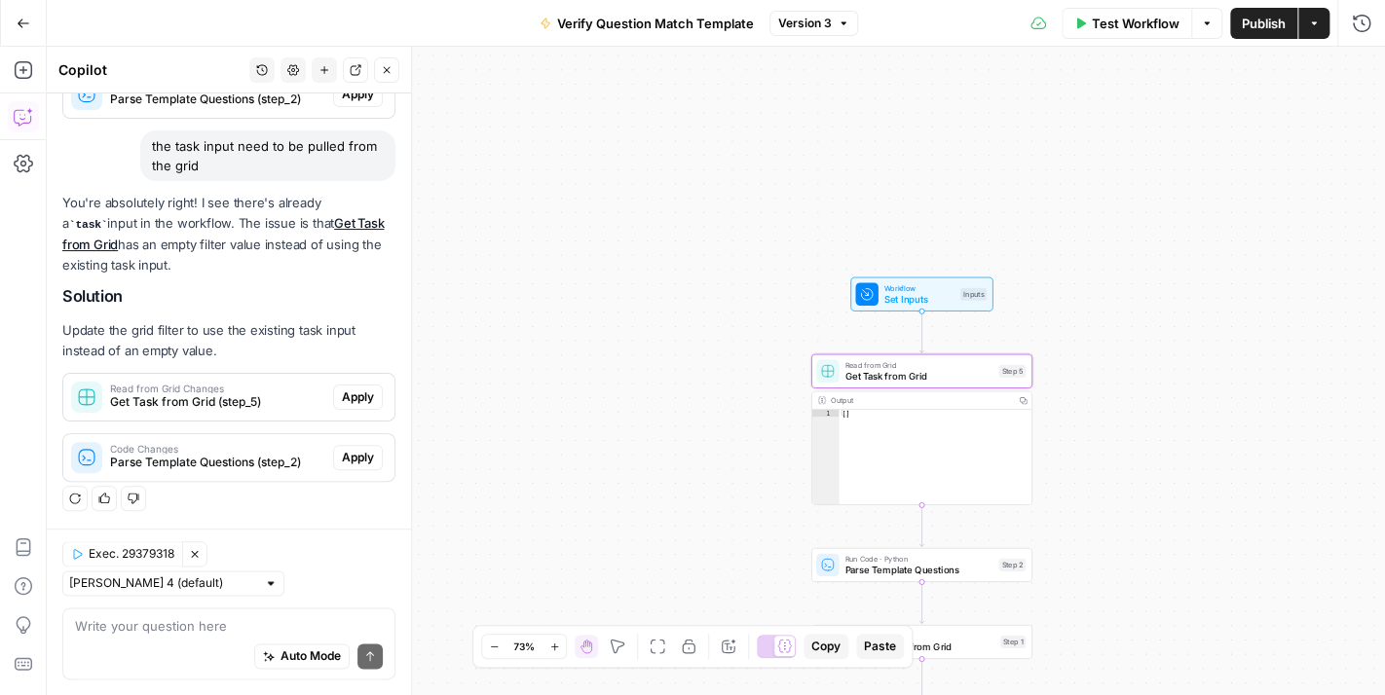
click at [342, 399] on span "Apply" at bounding box center [358, 397] width 32 height 18
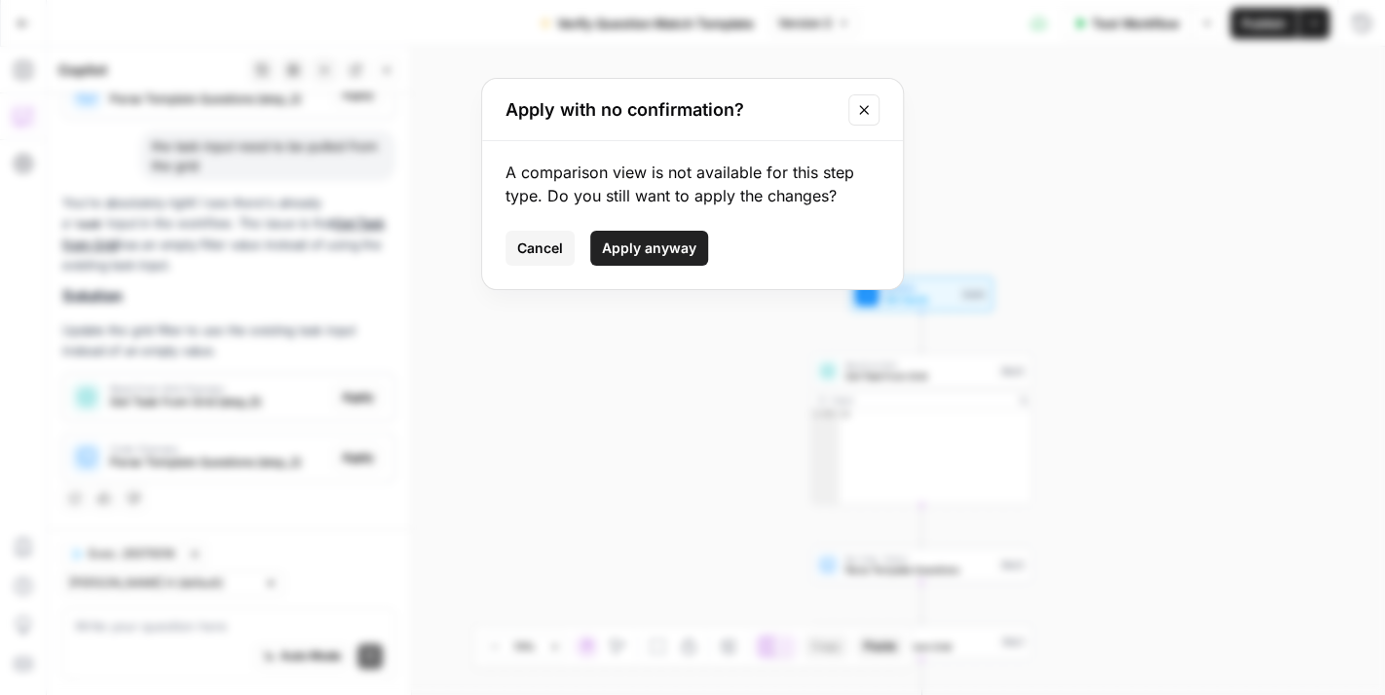
click at [857, 114] on icon "Close modal" at bounding box center [864, 110] width 16 height 16
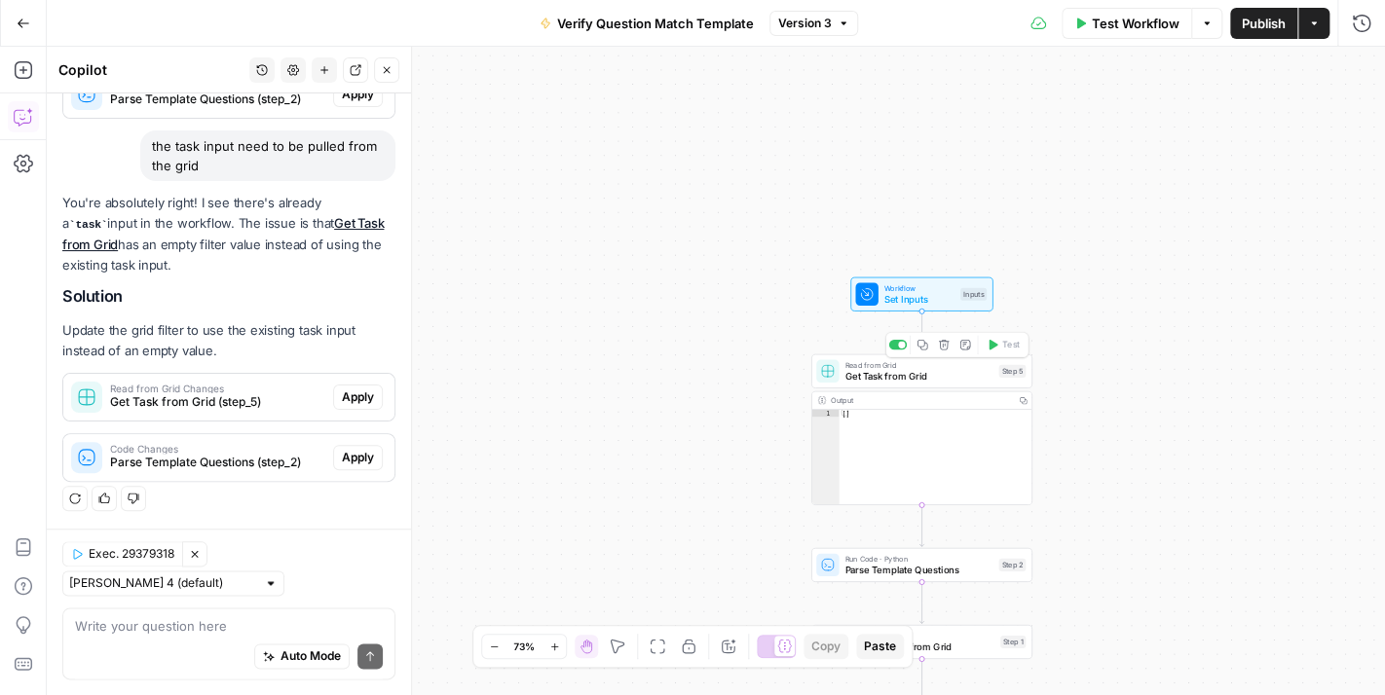
click at [927, 369] on span "Get Task from Grid" at bounding box center [918, 376] width 148 height 15
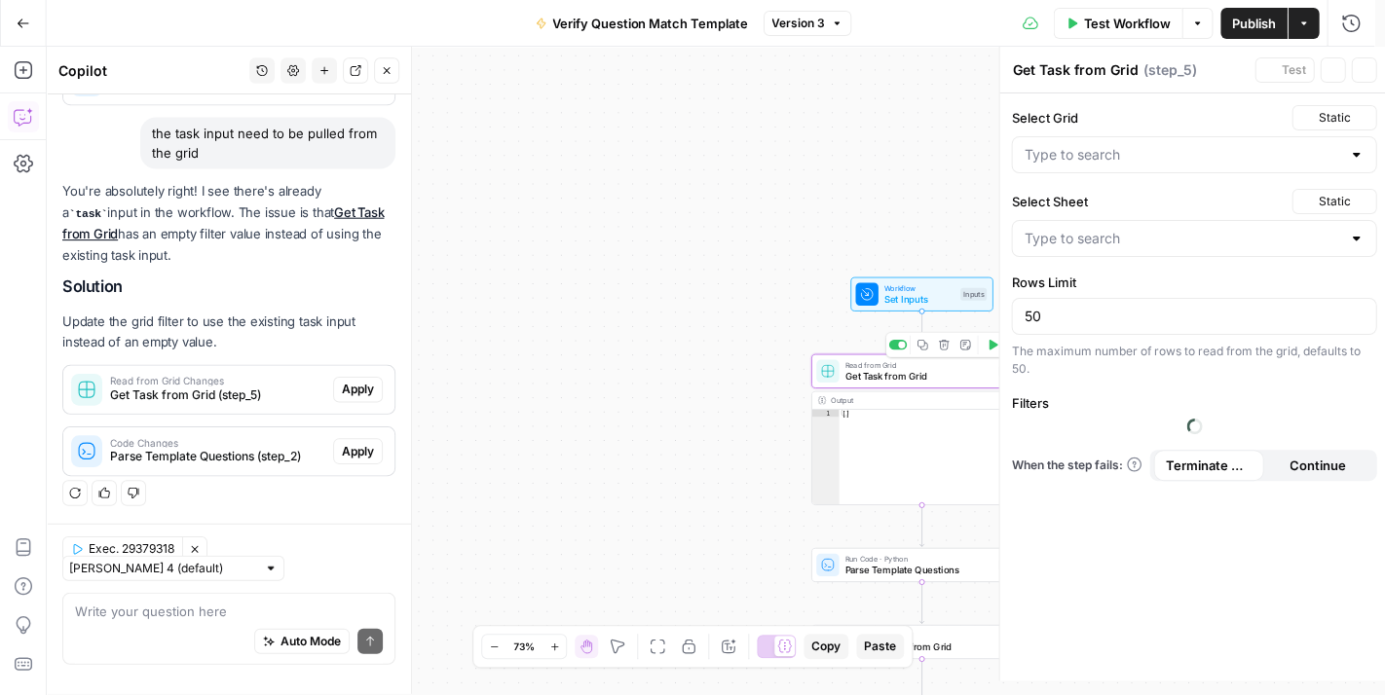
type input "CatGeo Q & A - v3 Grid"
type input "Sheet 1"
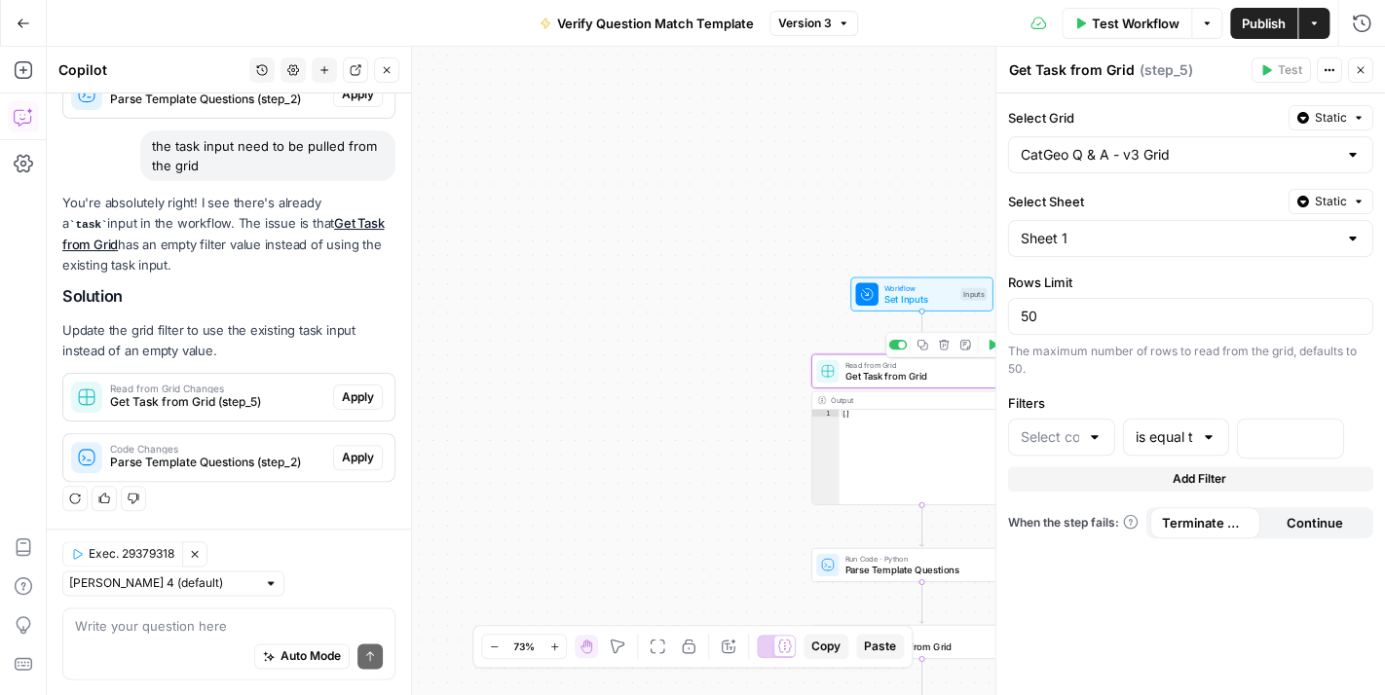
type input "Task"
click at [1366, 61] on button "Close" at bounding box center [1360, 69] width 25 height 25
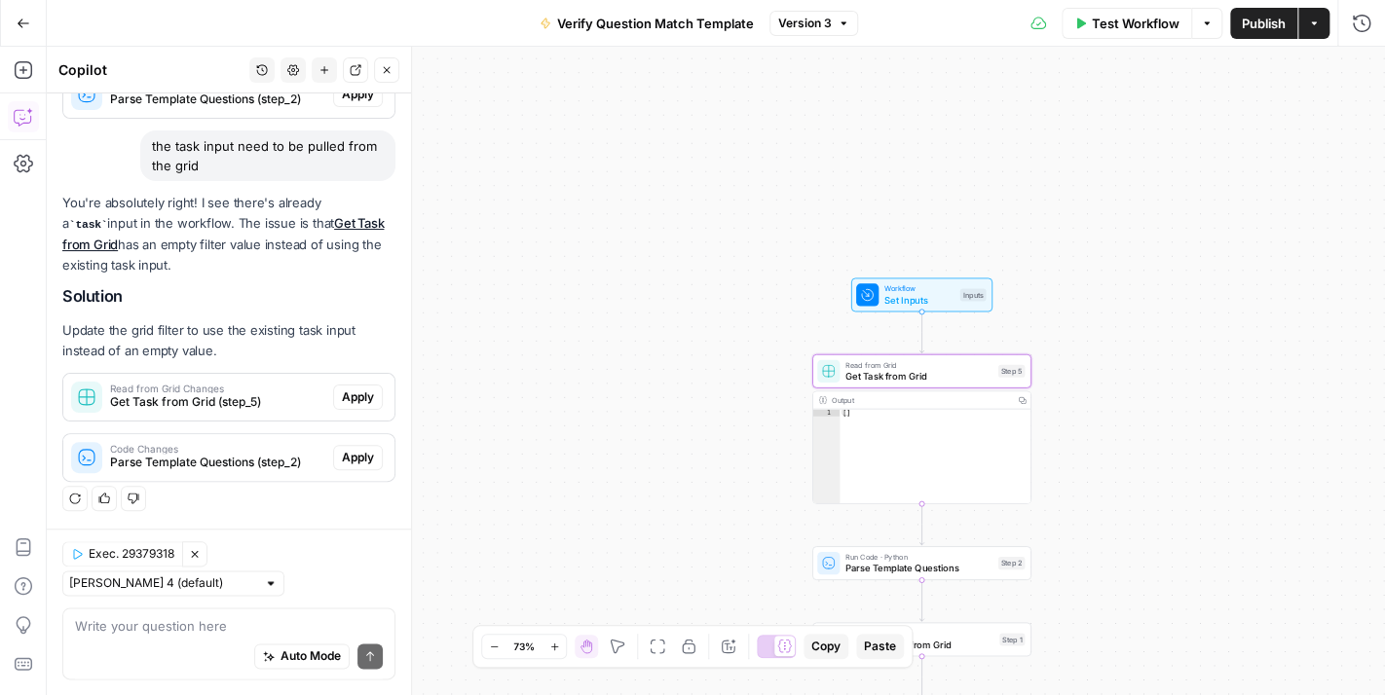
click at [343, 389] on button "Apply" at bounding box center [358, 397] width 50 height 25
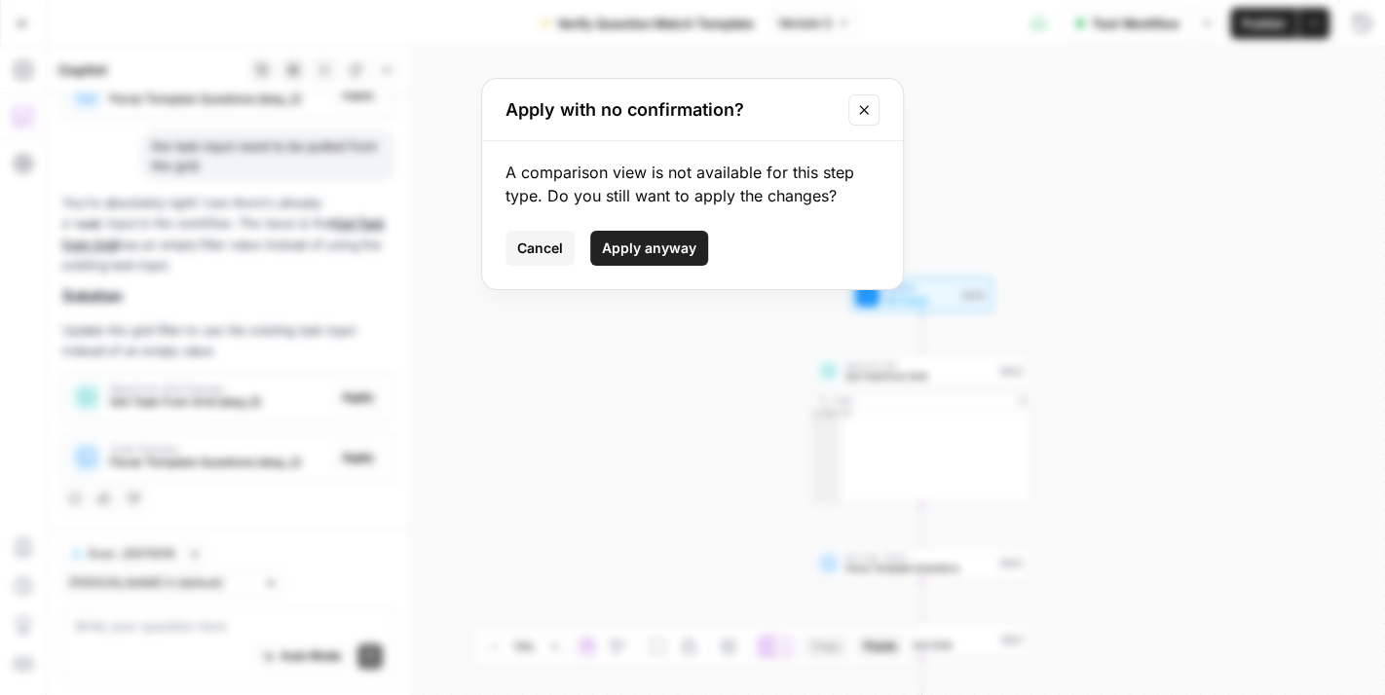
click at [613, 252] on span "Apply anyway" at bounding box center [649, 248] width 94 height 19
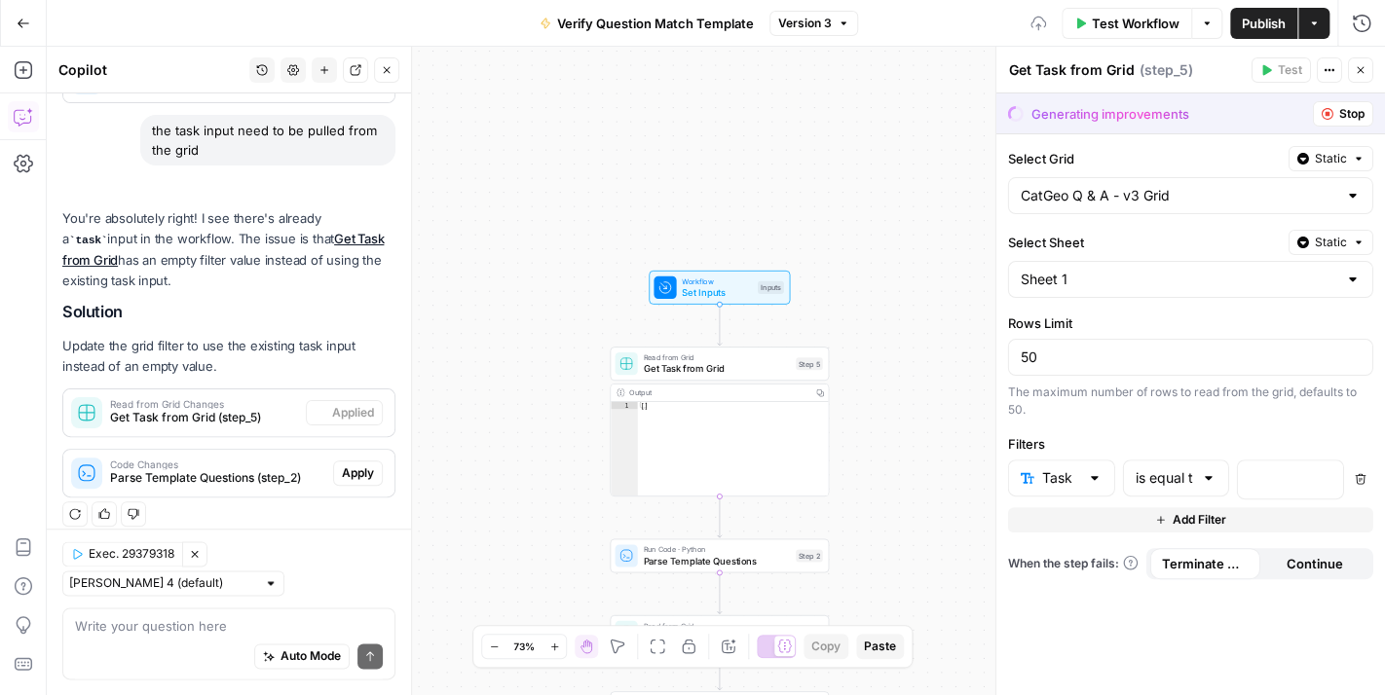
scroll to position [887, 0]
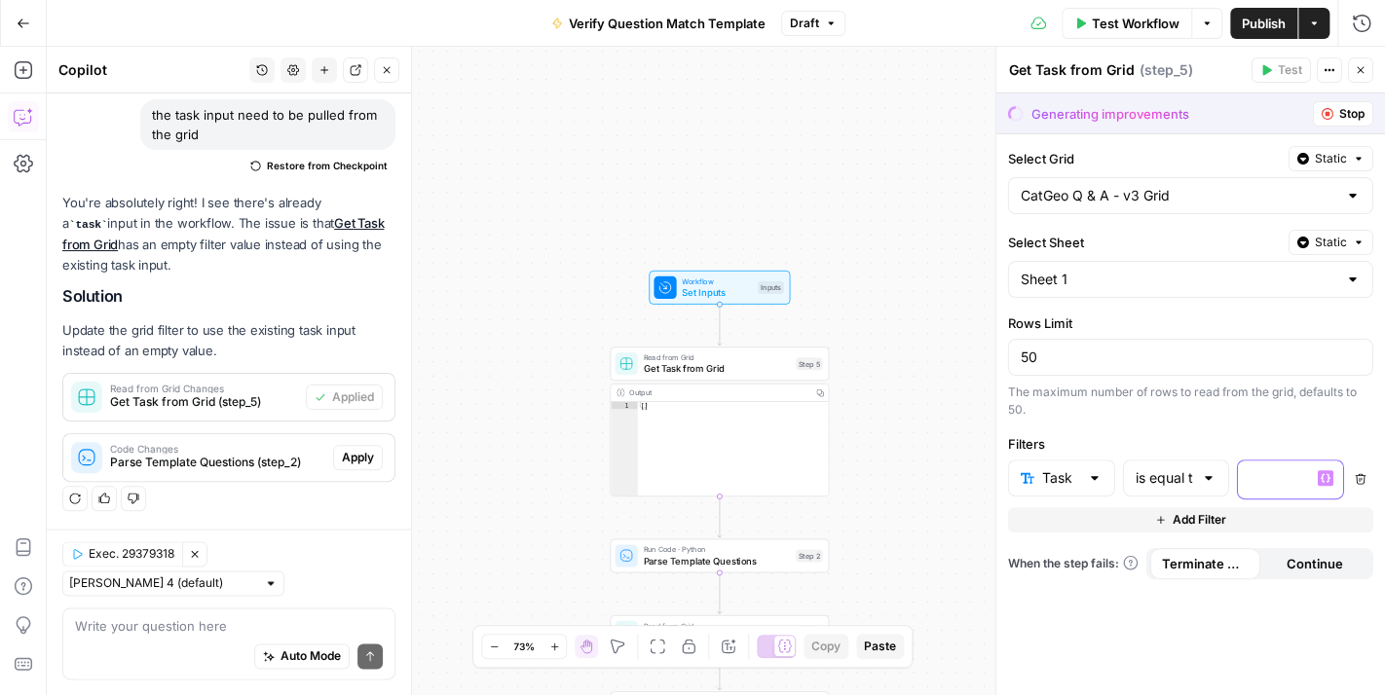
click at [1278, 473] on p at bounding box center [1274, 477] width 51 height 19
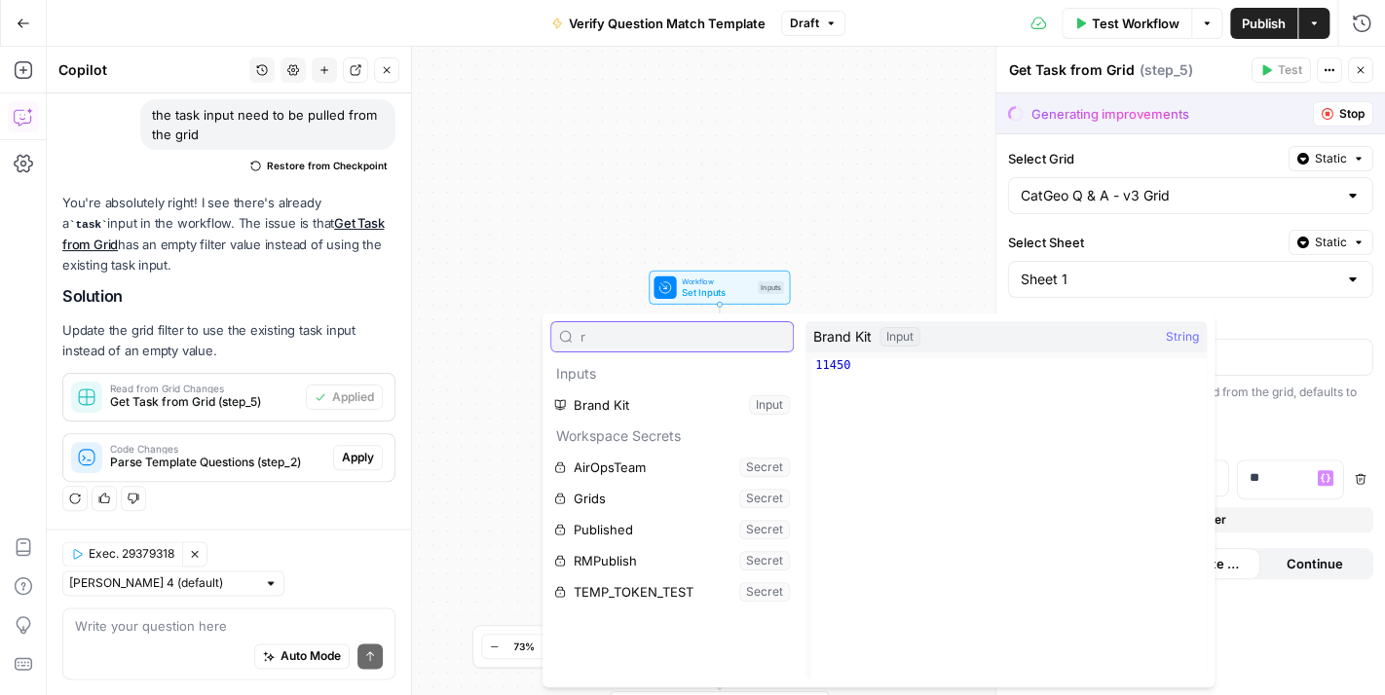
type input "r"
click at [1287, 470] on p "**" at bounding box center [1290, 477] width 82 height 19
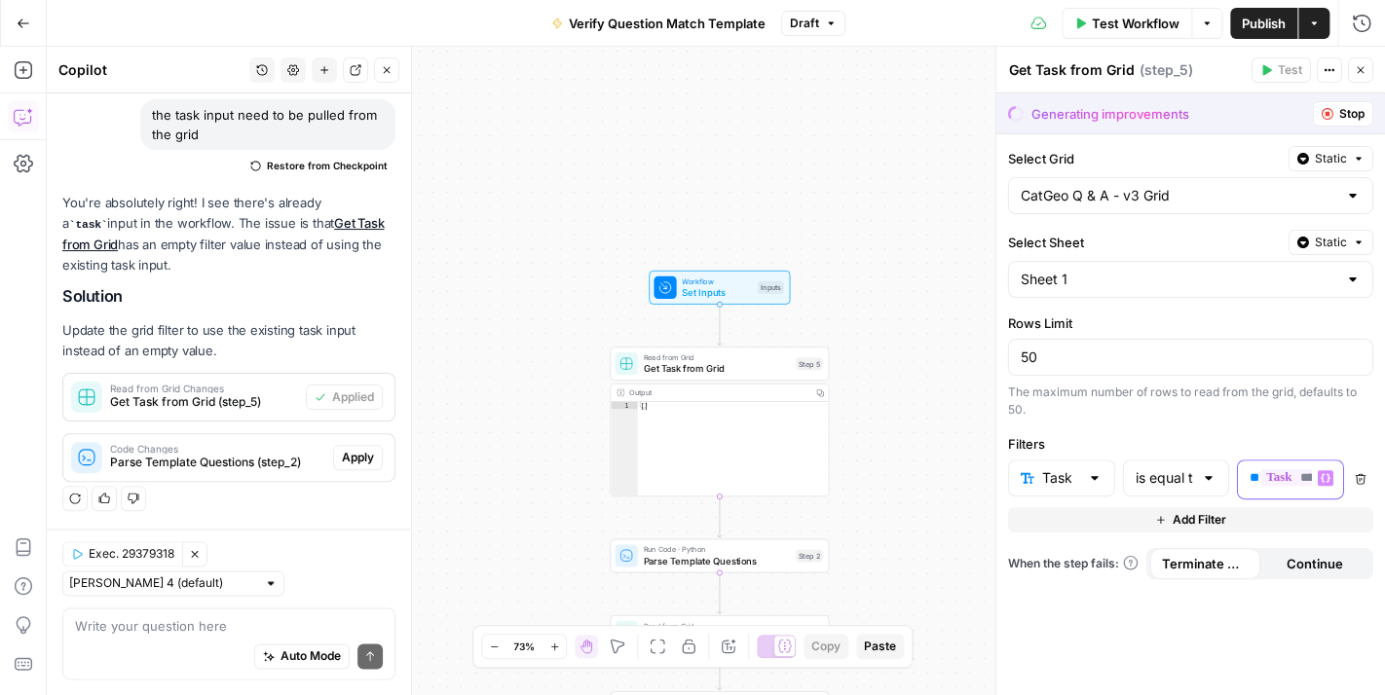
scroll to position [0, 27]
click at [1329, 105] on button "Stop" at bounding box center [1342, 113] width 60 height 25
click at [1347, 110] on span "Stop" at bounding box center [1351, 114] width 25 height 18
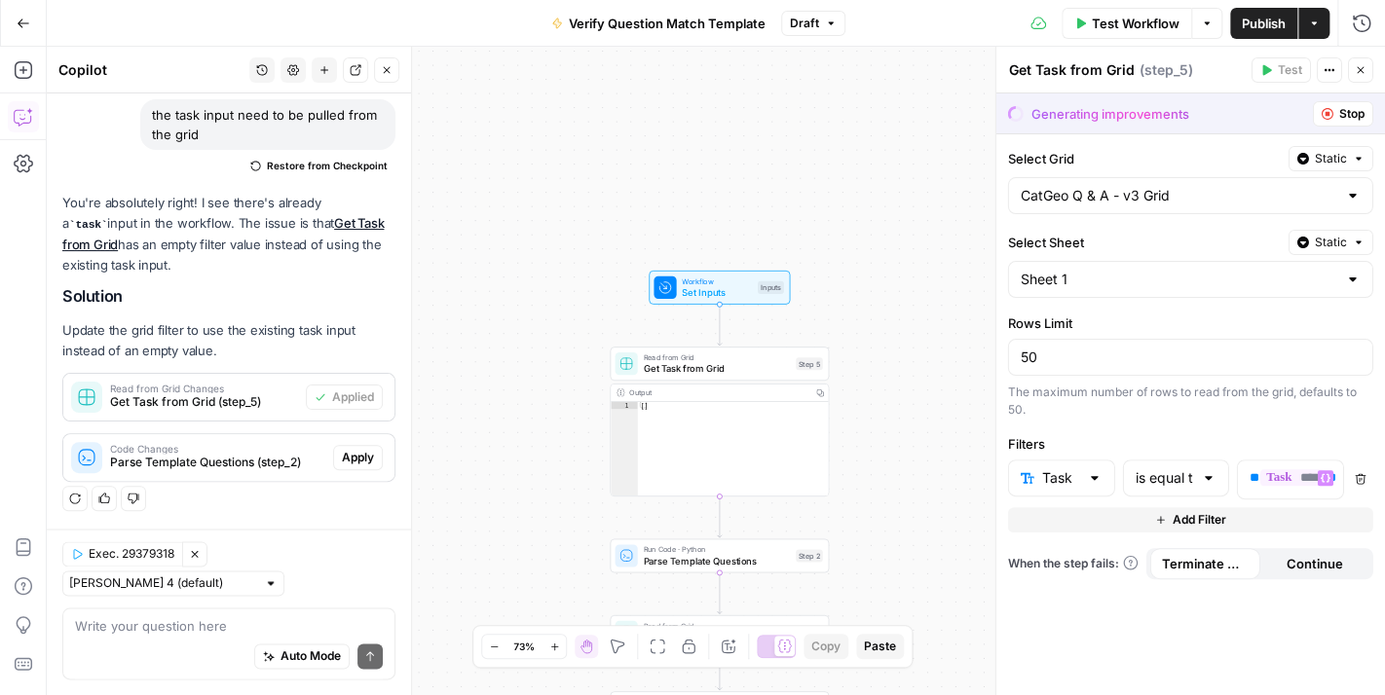
click at [1347, 110] on span "Stop" at bounding box center [1351, 114] width 25 height 18
click at [1347, 107] on span "Stop" at bounding box center [1351, 114] width 25 height 18
click at [1362, 73] on icon "button" at bounding box center [1360, 70] width 12 height 12
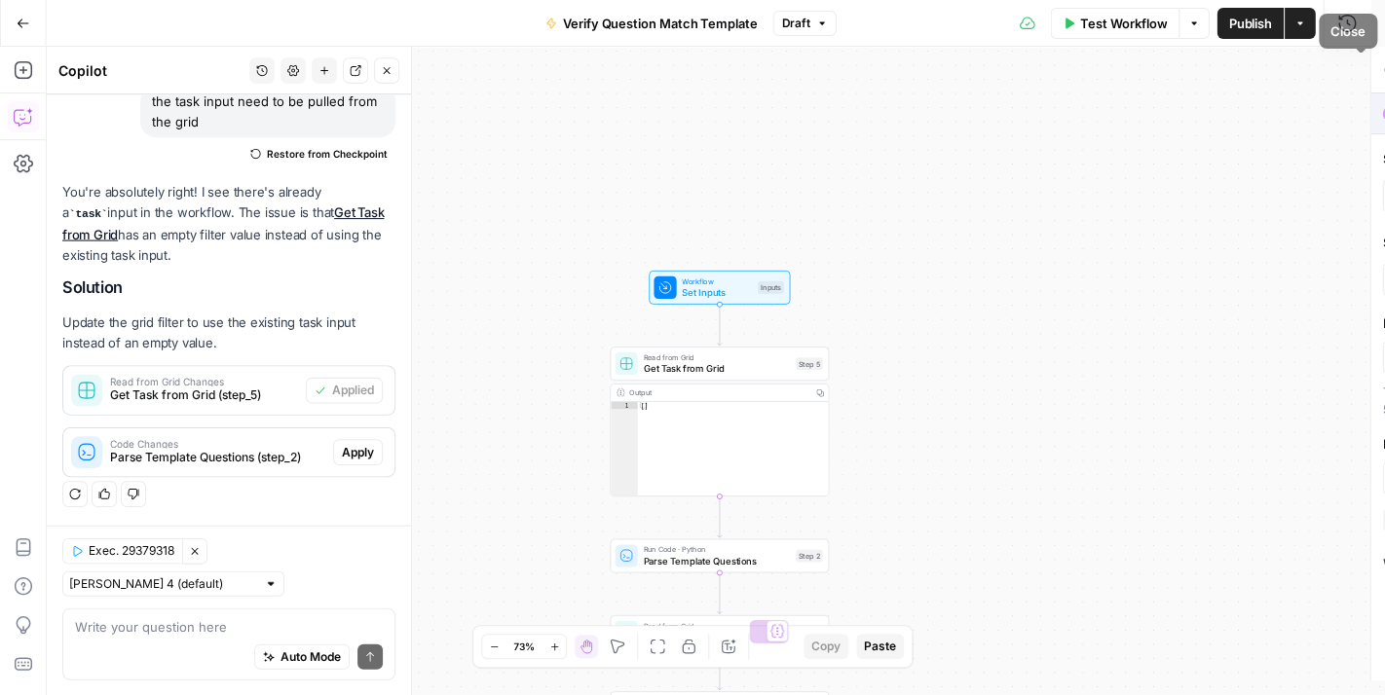
scroll to position [887, 0]
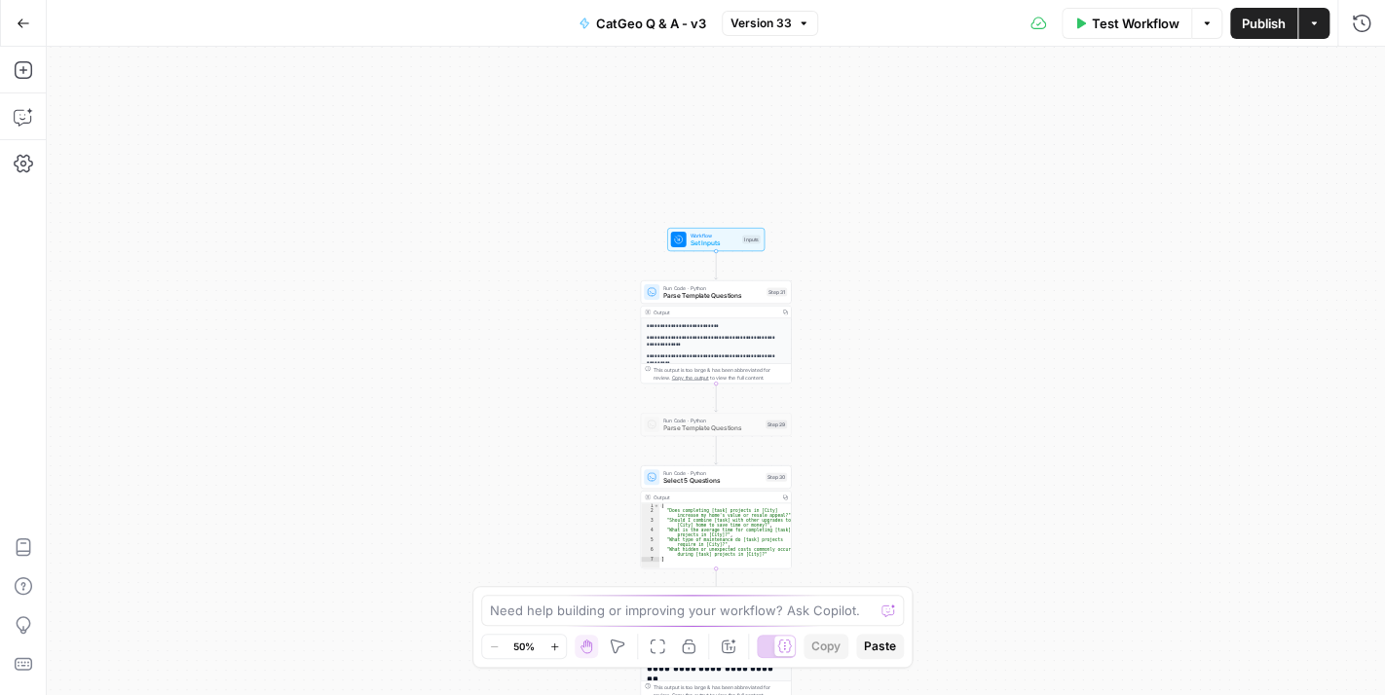
click at [715, 236] on span "Workflow" at bounding box center [714, 236] width 49 height 8
click at [1295, 117] on span "edit field" at bounding box center [1295, 121] width 43 height 16
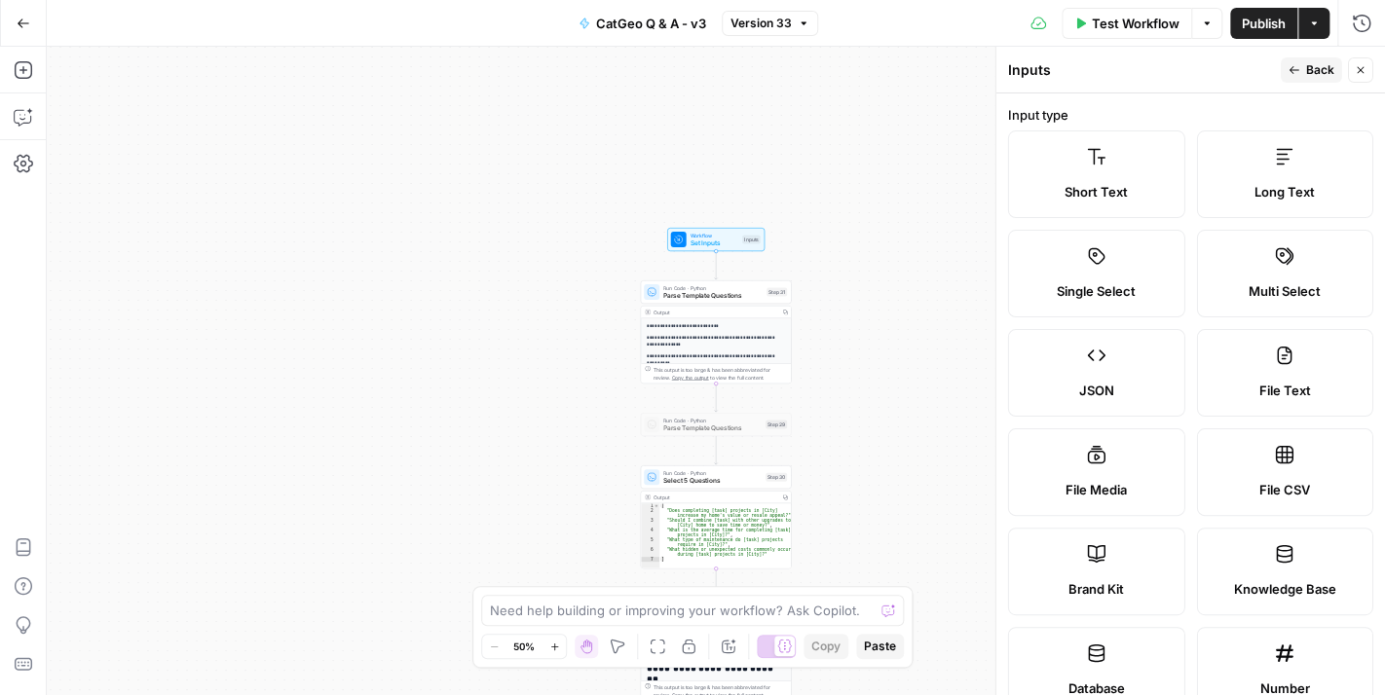
click at [1359, 71] on icon "button" at bounding box center [1360, 70] width 12 height 12
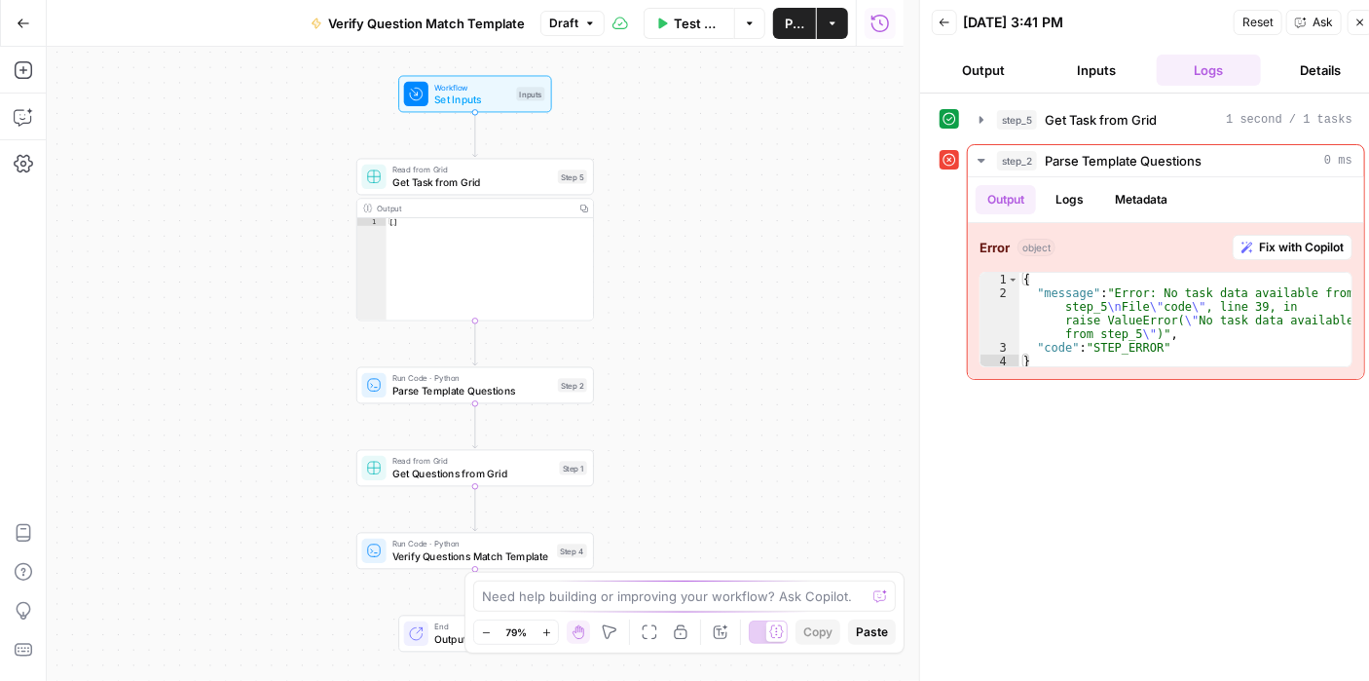
click at [1357, 19] on icon "button" at bounding box center [1360, 22] width 7 height 7
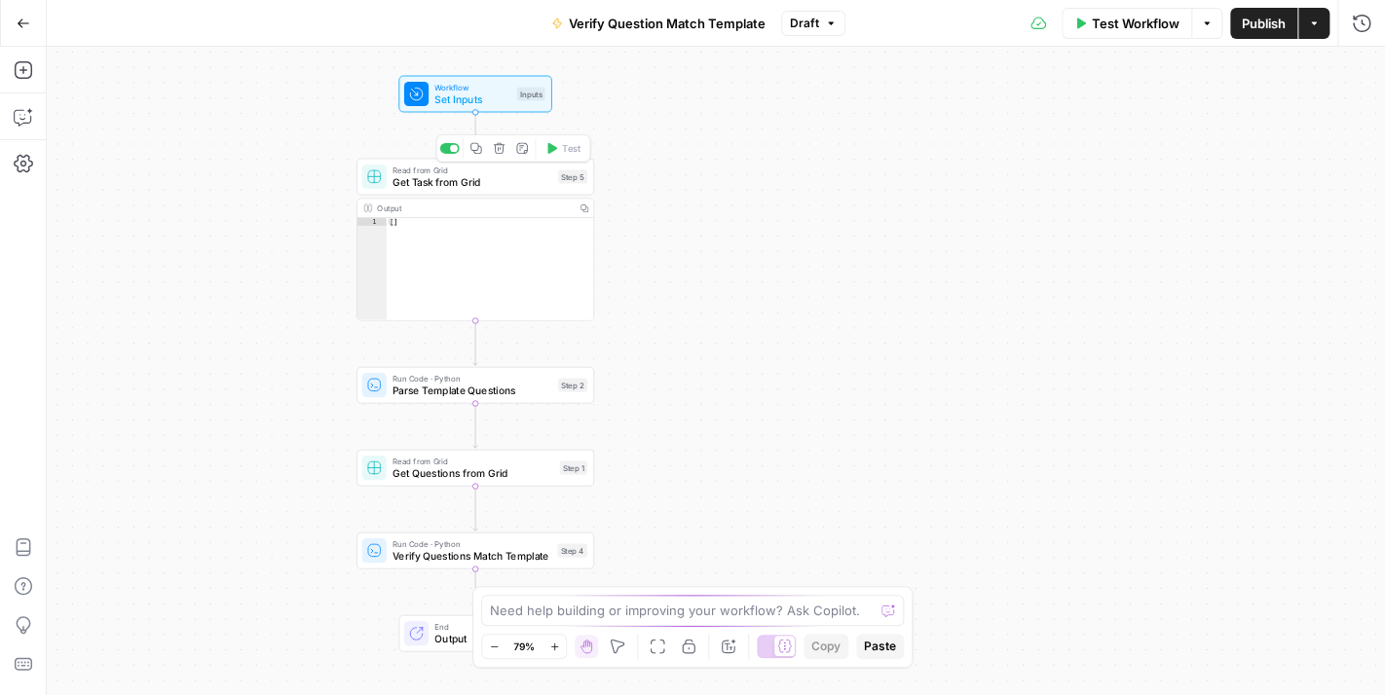
click at [520, 192] on div "Read from Grid Get Task from Grid Step 5 Copy step Delete step Add Note Test" at bounding box center [475, 177] width 238 height 37
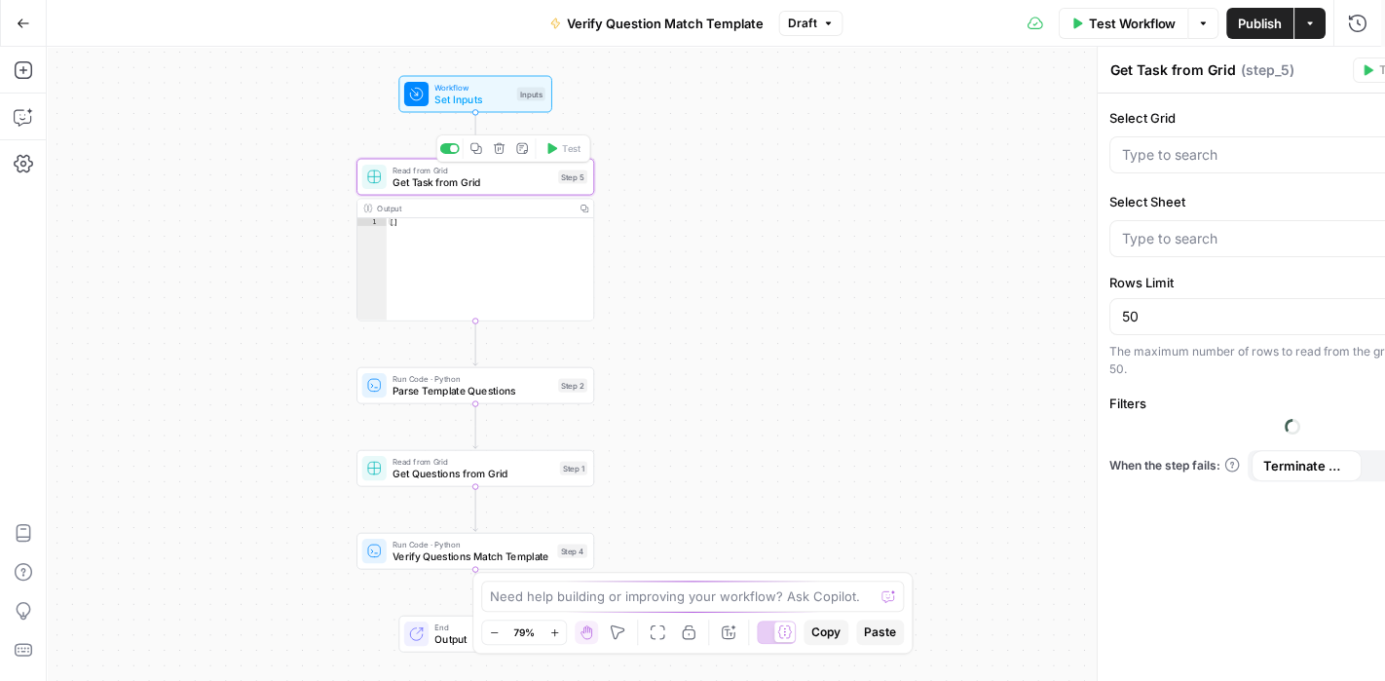
type input "CatGeo Q & A - v3 Grid"
type input "Sheet 1"
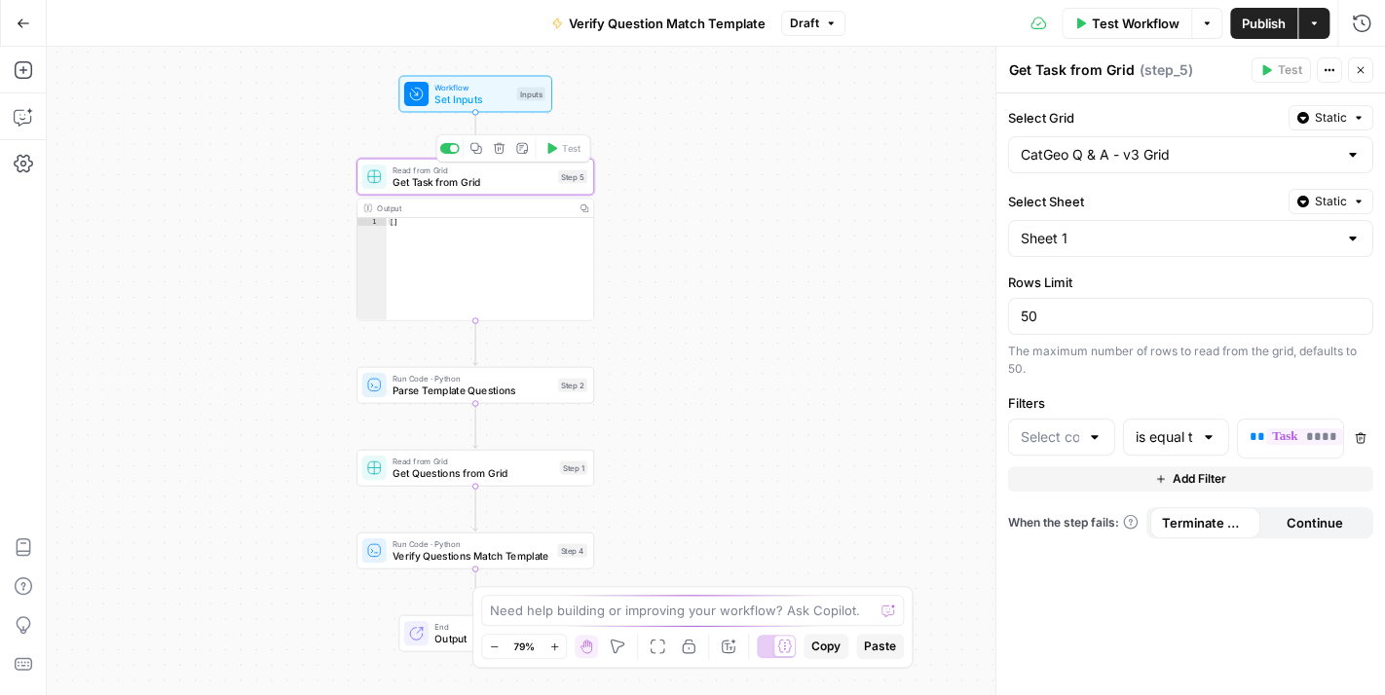
type input "Task"
click at [1366, 69] on button "Close" at bounding box center [1360, 69] width 25 height 25
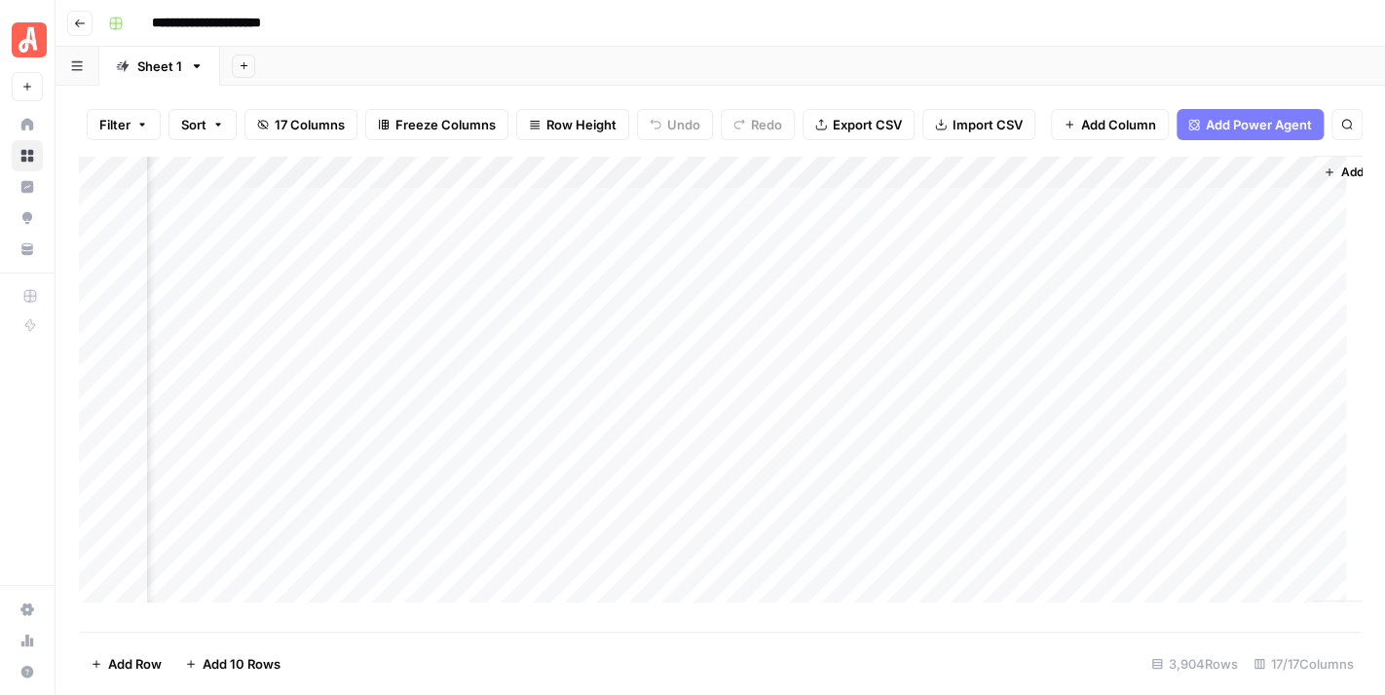
scroll to position [0, 2410]
click at [1298, 216] on div "Add Column" at bounding box center [720, 387] width 1282 height 462
click at [1276, 215] on div "Add Column" at bounding box center [720, 387] width 1282 height 462
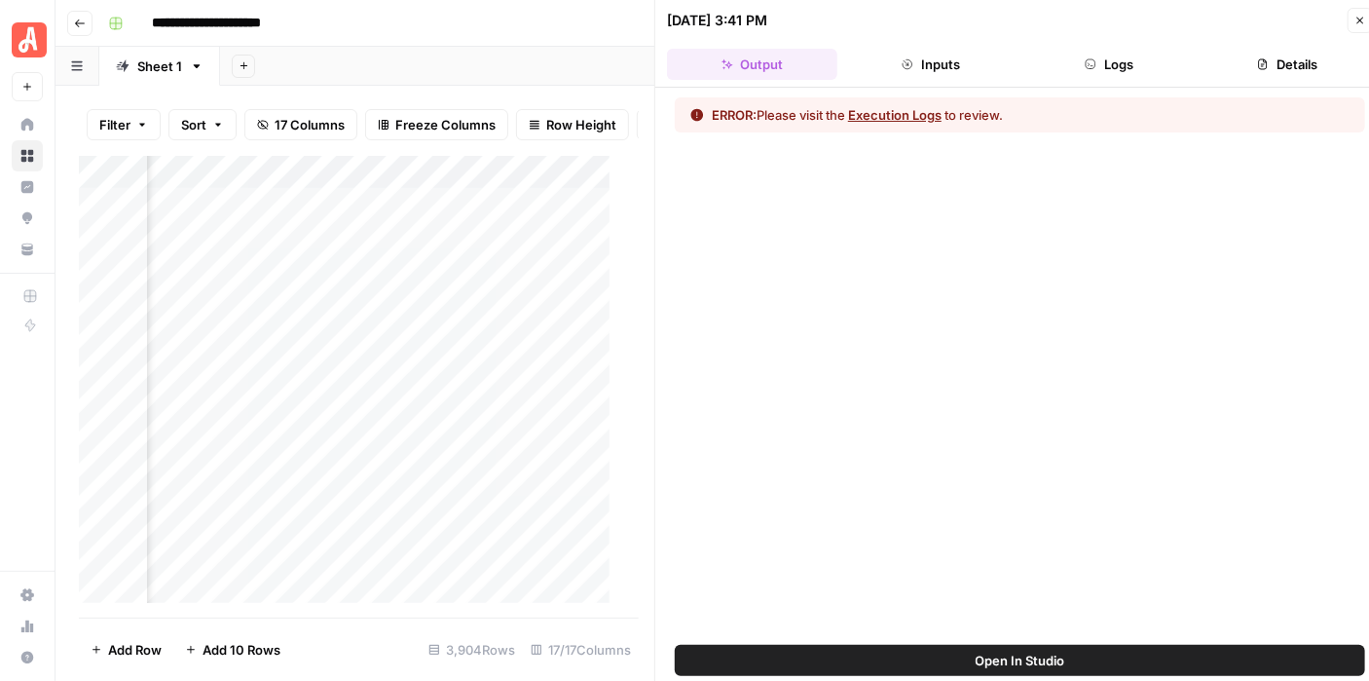
click at [1135, 71] on button "Logs" at bounding box center [1109, 64] width 170 height 31
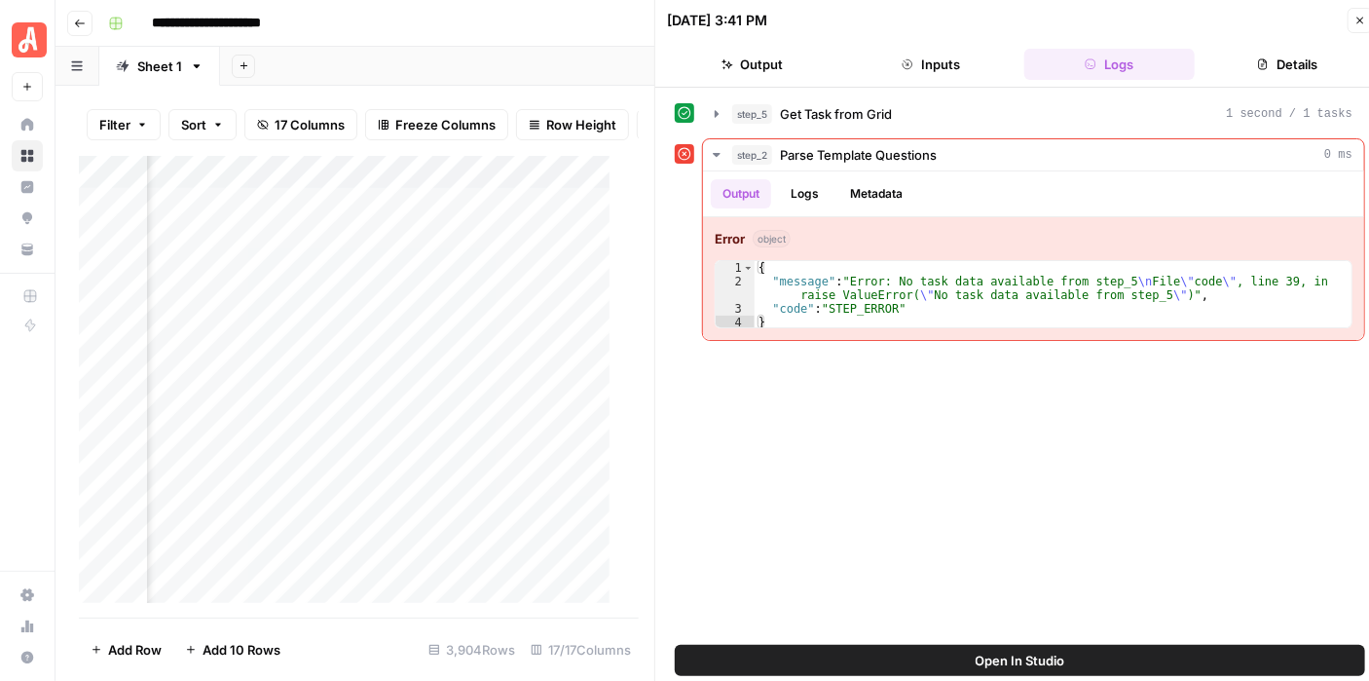
click at [1087, 647] on button "Open In Studio" at bounding box center [1020, 660] width 690 height 31
click at [1354, 23] on icon "button" at bounding box center [1360, 21] width 12 height 12
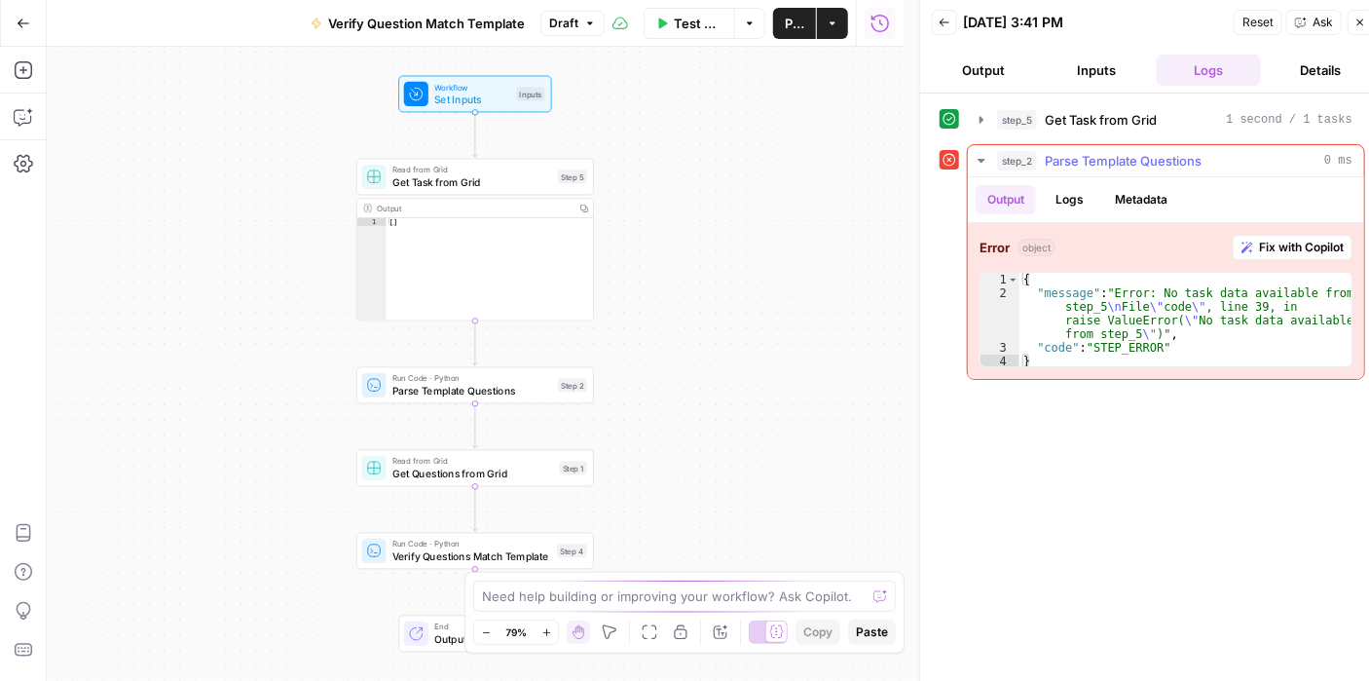
click at [1299, 250] on span "Fix with Copilot" at bounding box center [1301, 248] width 85 height 18
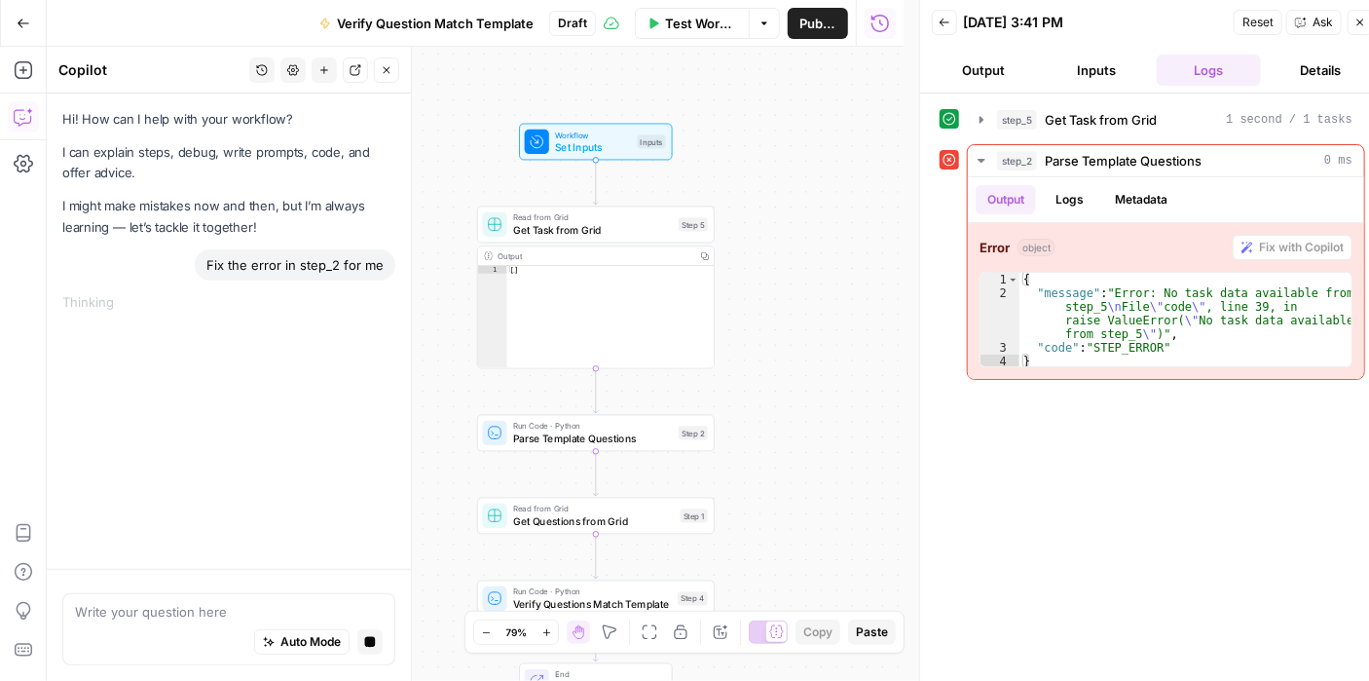
drag, startPoint x: 727, startPoint y: 279, endPoint x: 786, endPoint y: 320, distance: 71.3
click at [787, 321] on div "Workflow Set Inputs Inputs Read from Grid Get Task from Grid Step 5 Output Copy…" at bounding box center [475, 364] width 857 height 634
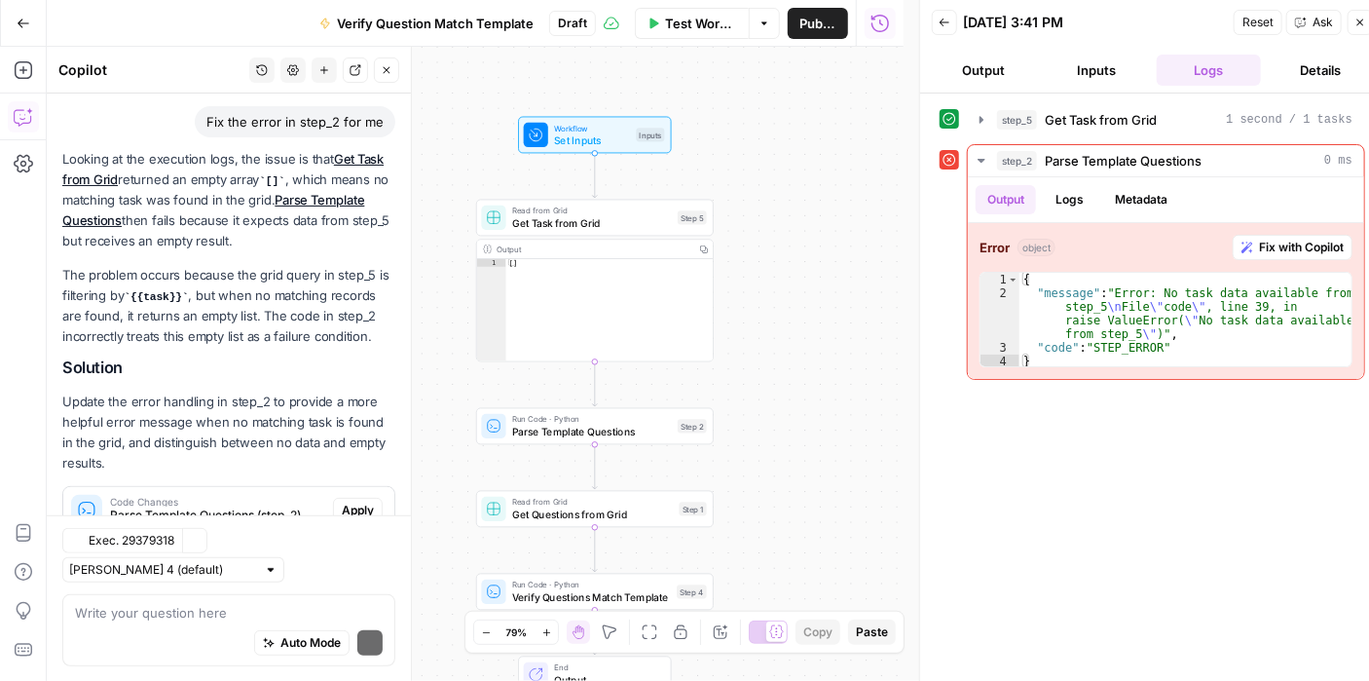
scroll to position [228, 0]
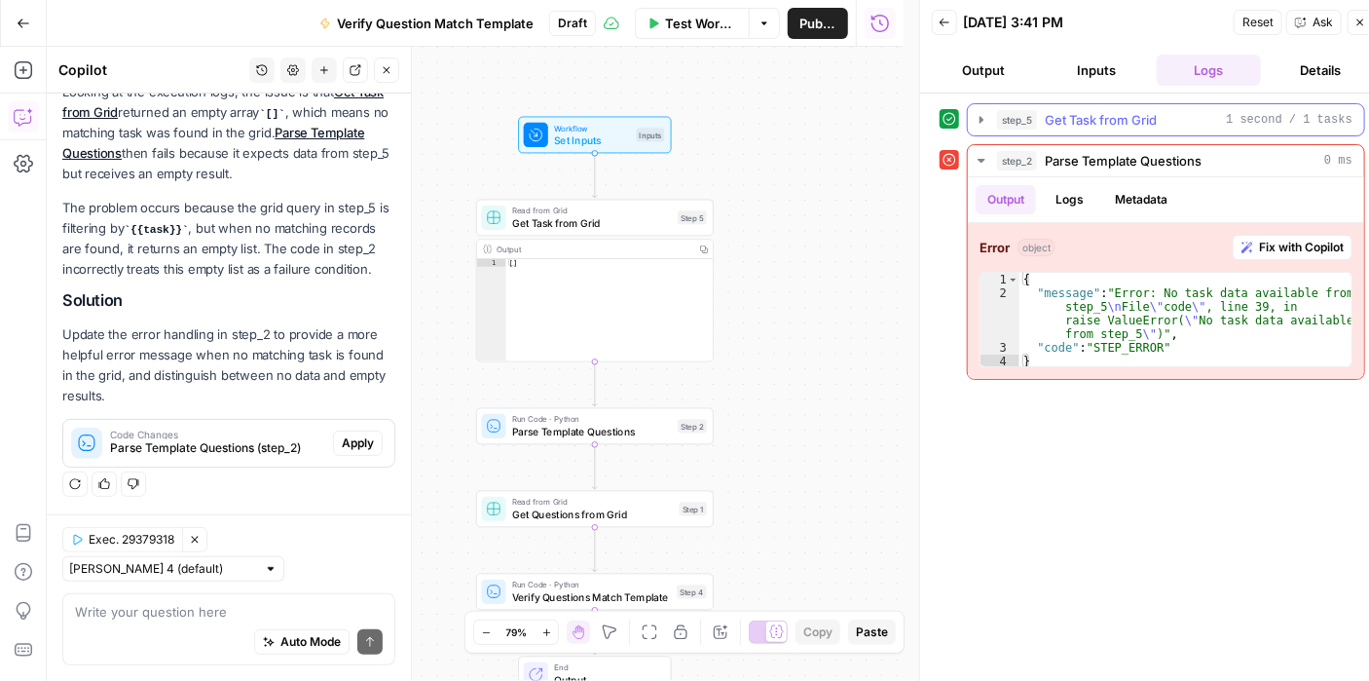
click at [981, 121] on icon "button" at bounding box center [981, 119] width 4 height 7
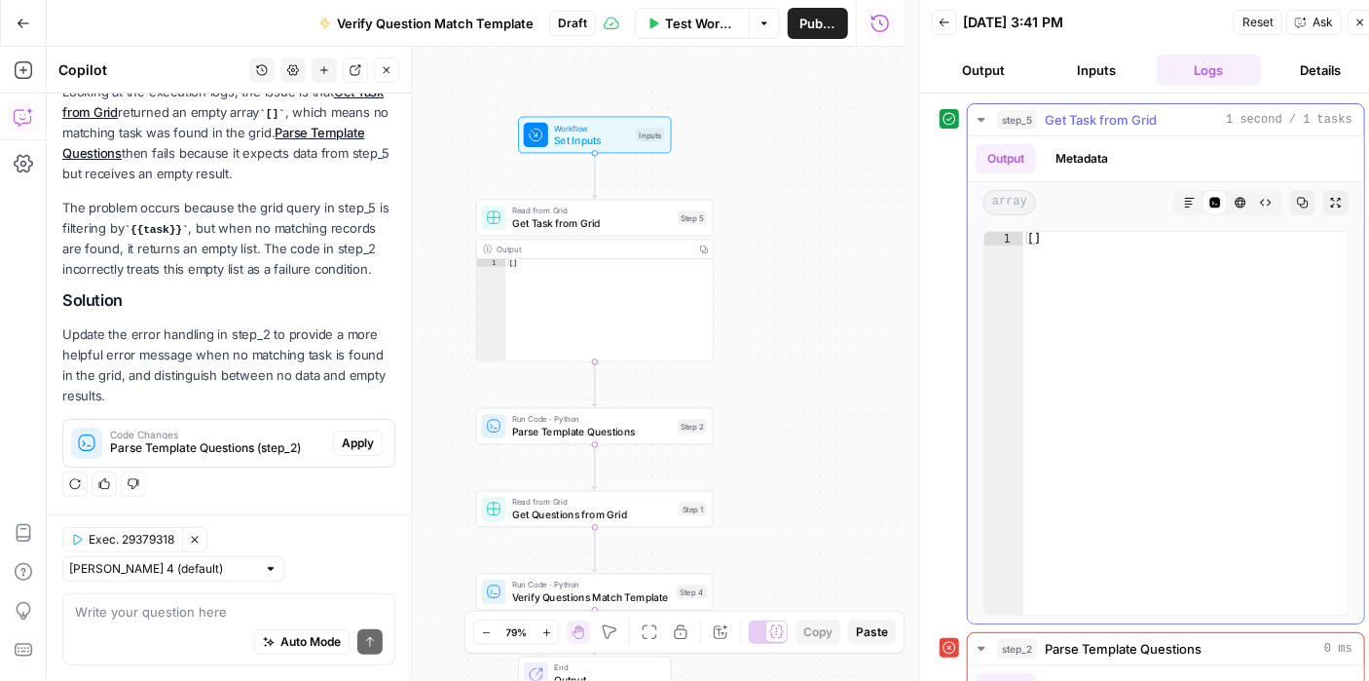
click at [981, 120] on icon "button" at bounding box center [981, 120] width 7 height 4
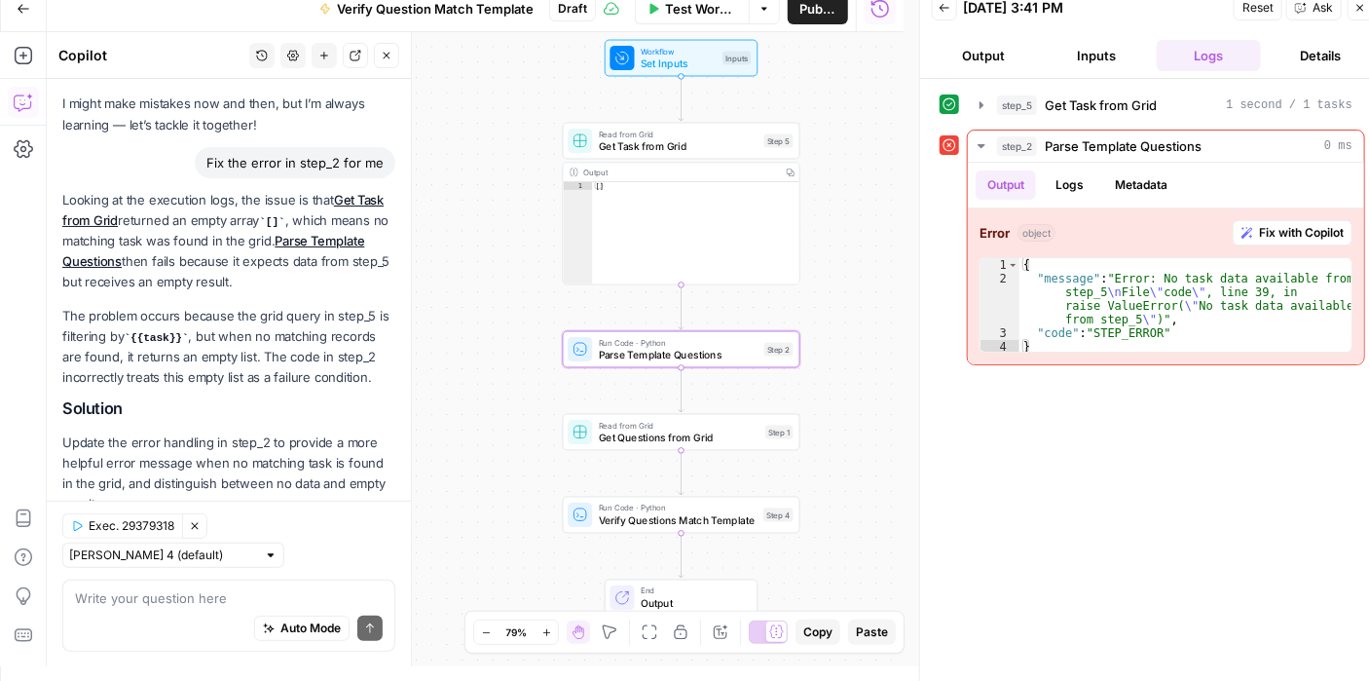
scroll to position [33, 0]
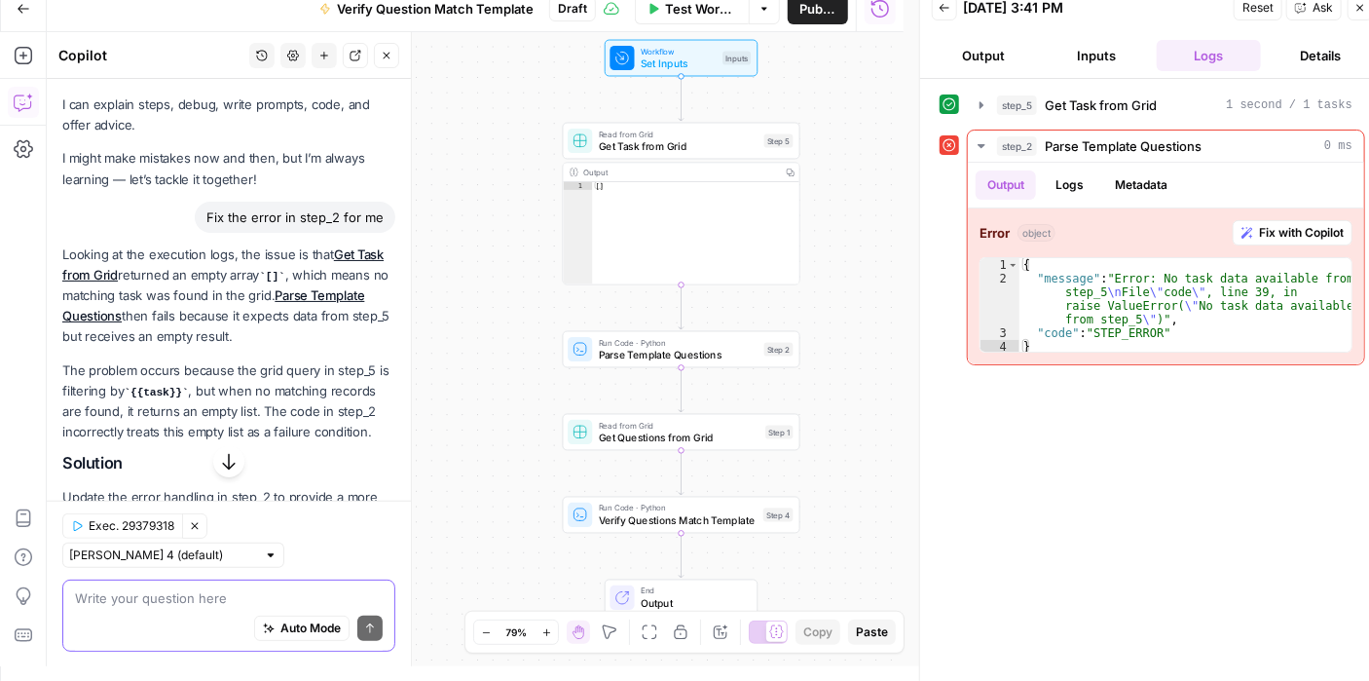
click at [233, 593] on textarea at bounding box center [229, 596] width 308 height 19
type textarea "a"
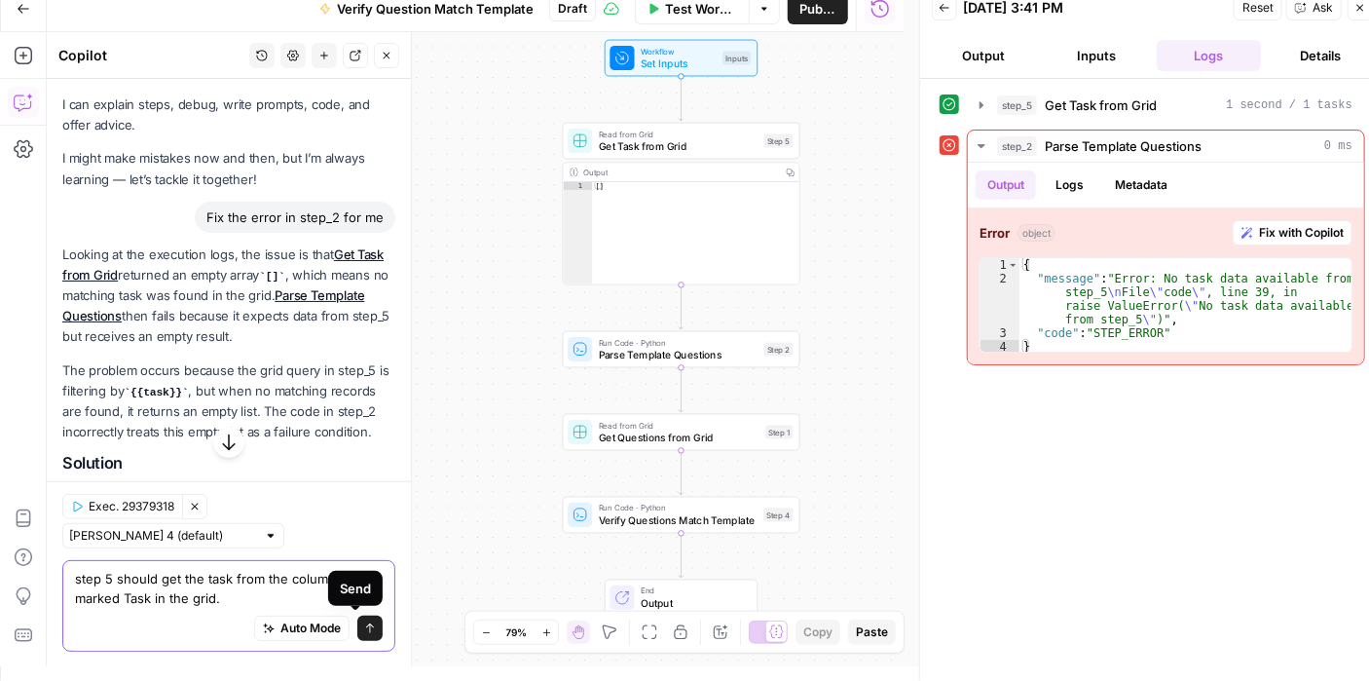
type textarea "step 5 should get the task from the column marked Task in the grid."
click at [364, 630] on icon "submit" at bounding box center [370, 627] width 12 height 12
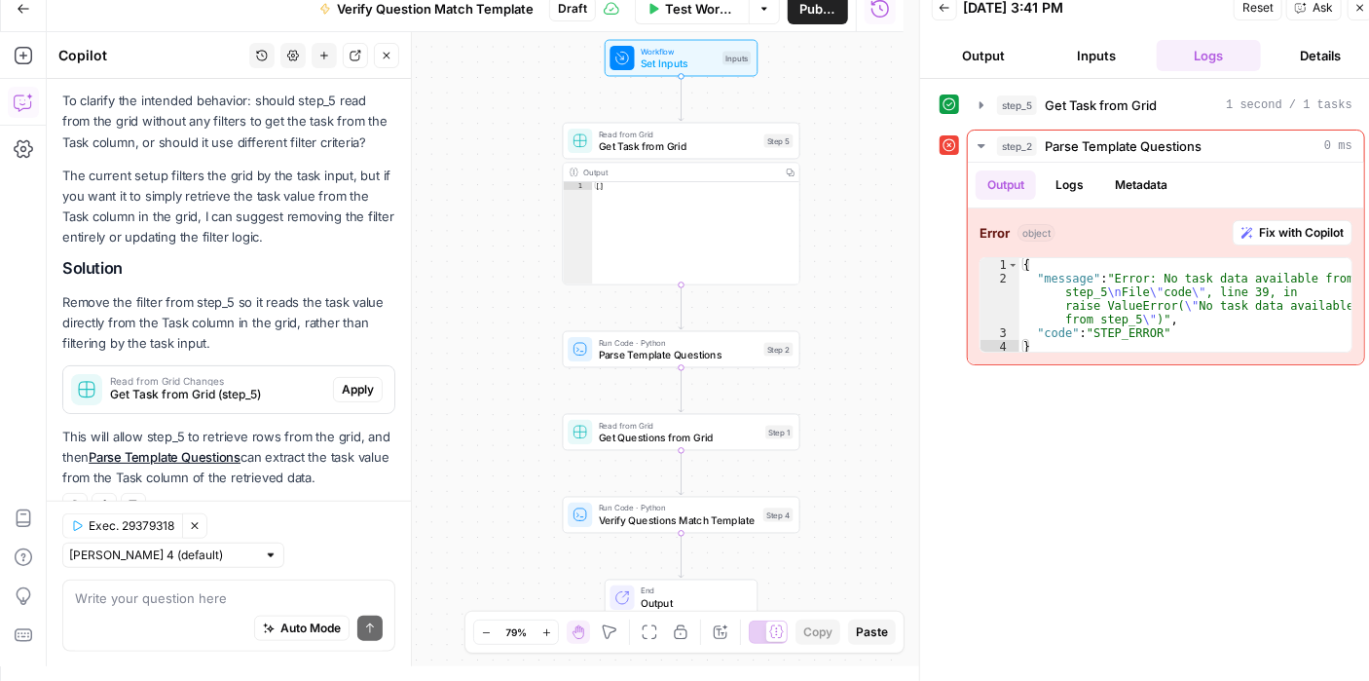
scroll to position [794, 0]
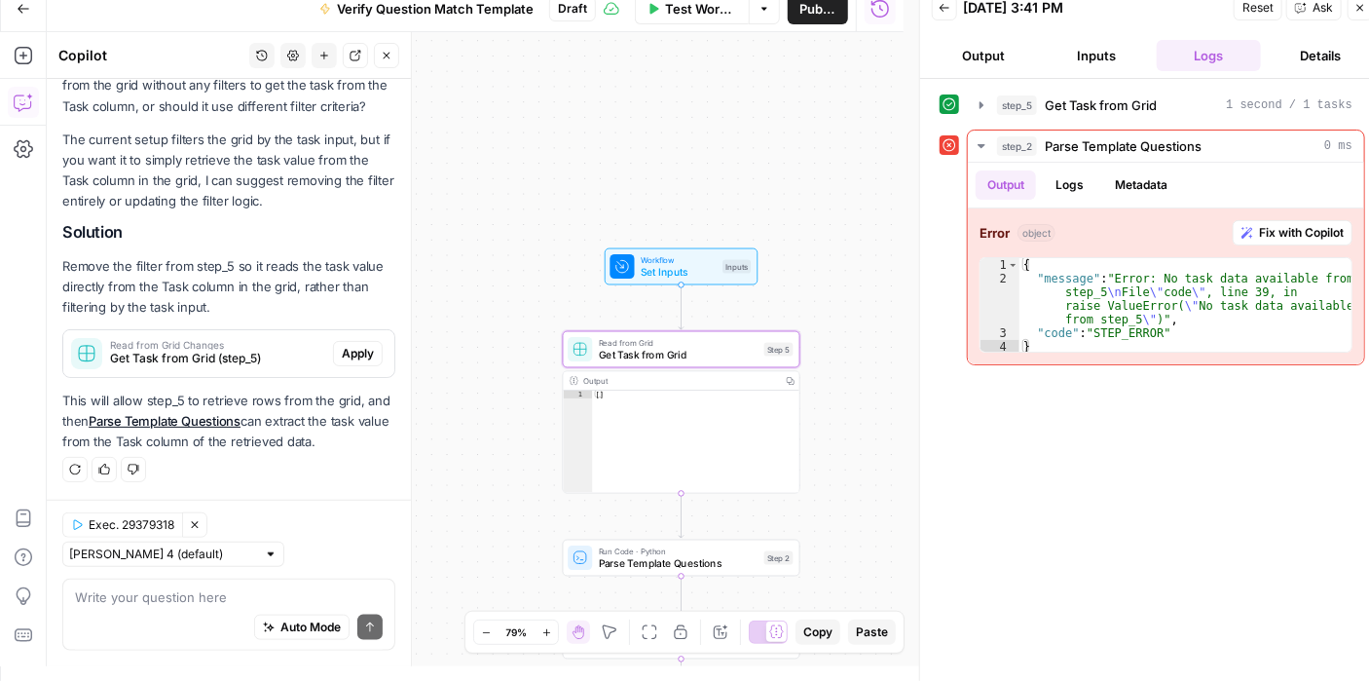
click at [342, 350] on span "Apply" at bounding box center [358, 354] width 32 height 18
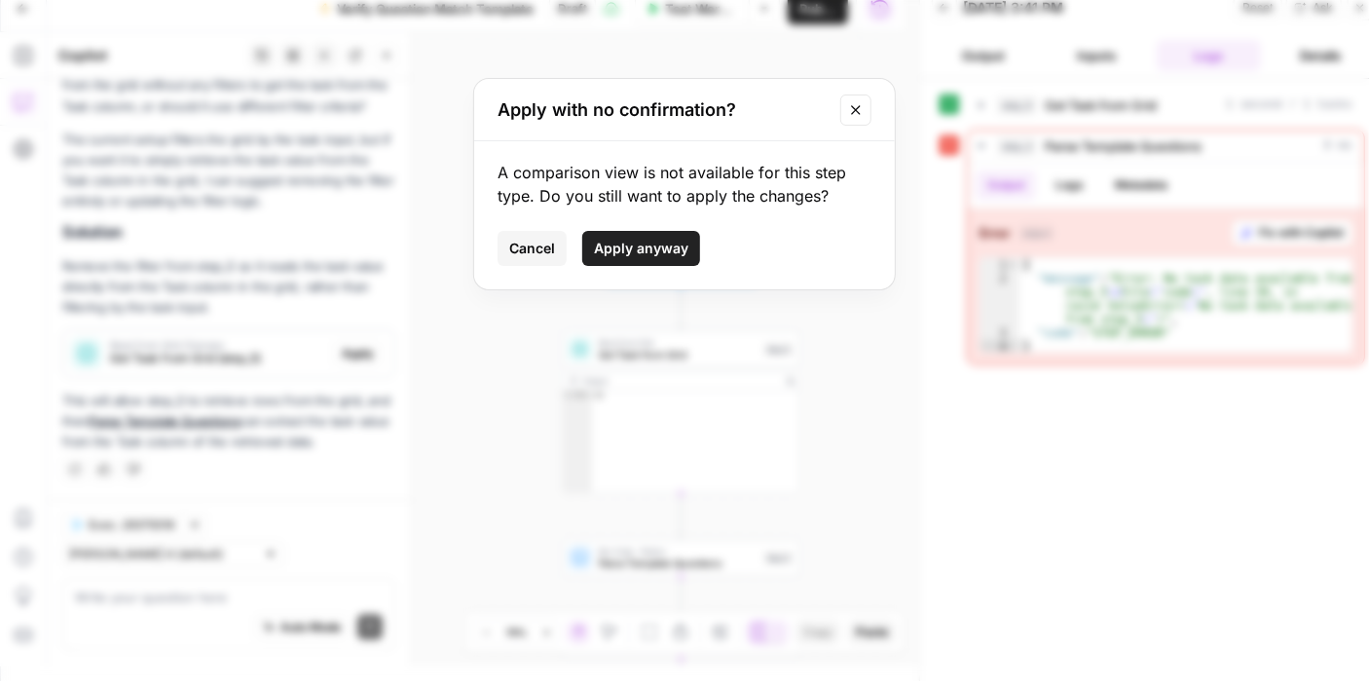
click at [643, 249] on span "Apply anyway" at bounding box center [641, 248] width 94 height 19
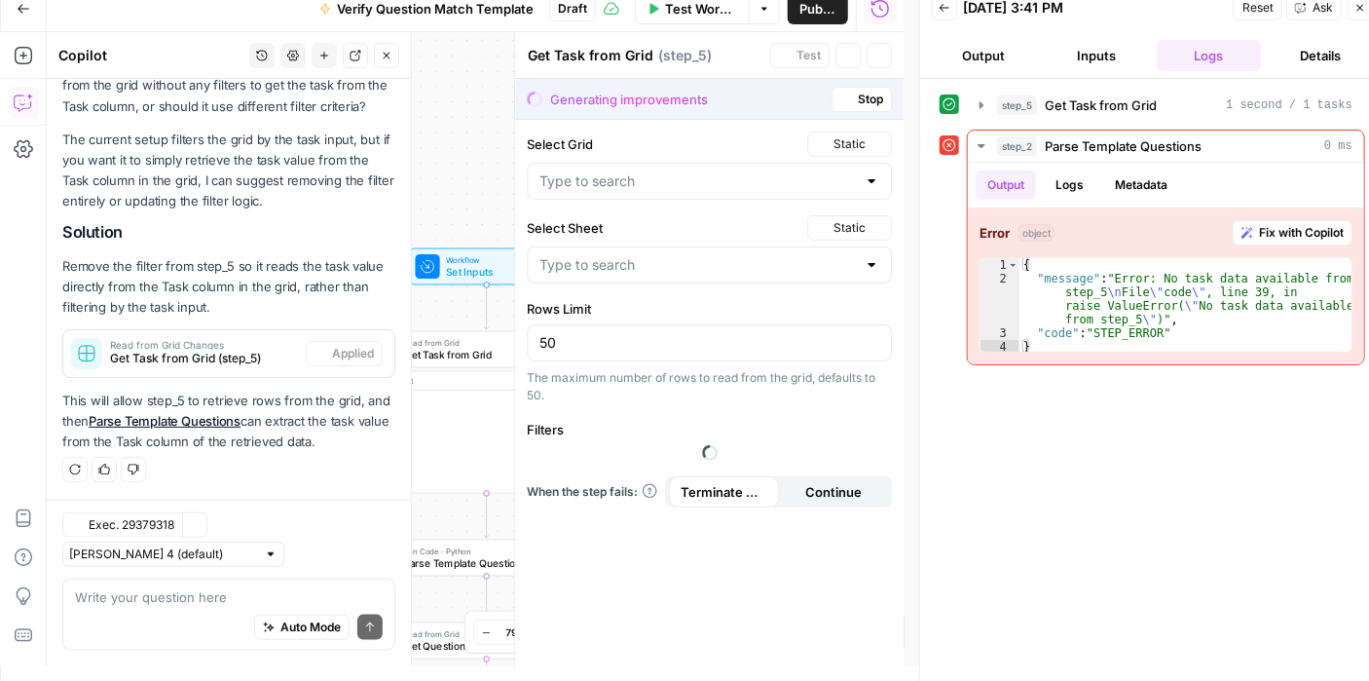
type input "Sheet 1"
type input "CatGeo Q & A - v3 Grid"
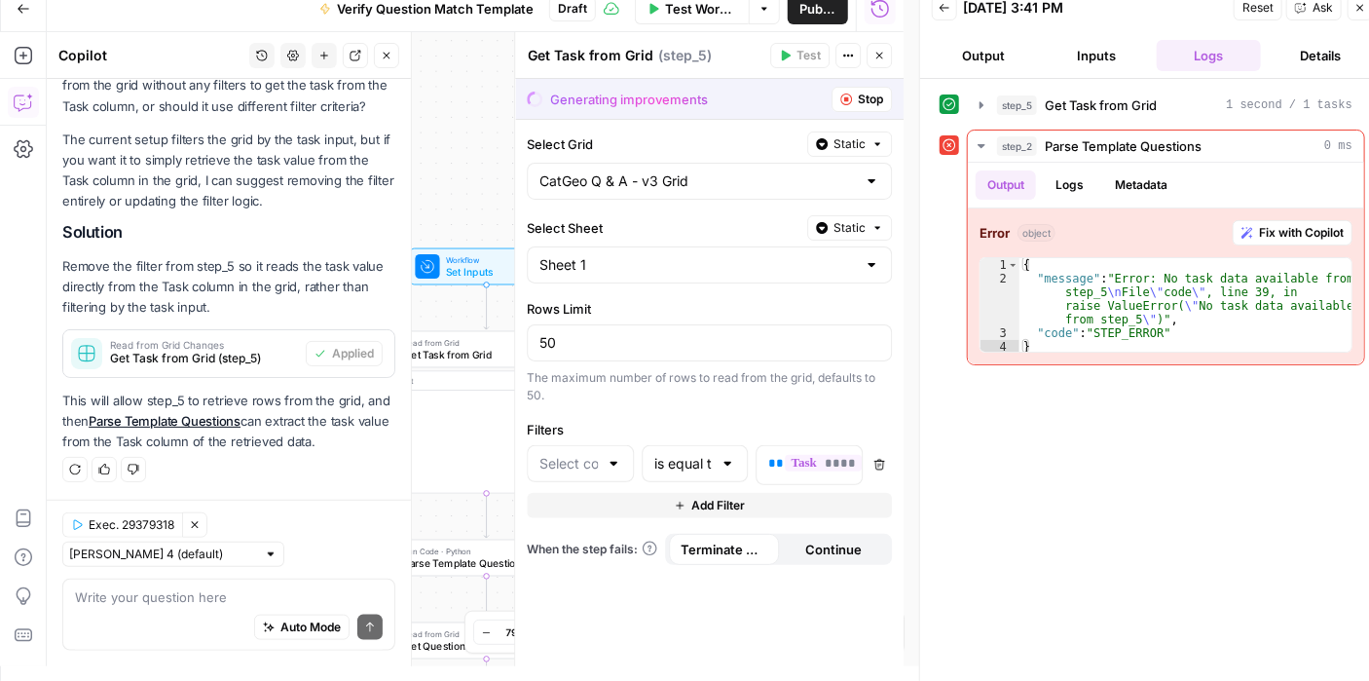
type input "Task"
click at [818, 542] on span "Continue" at bounding box center [833, 548] width 56 height 19
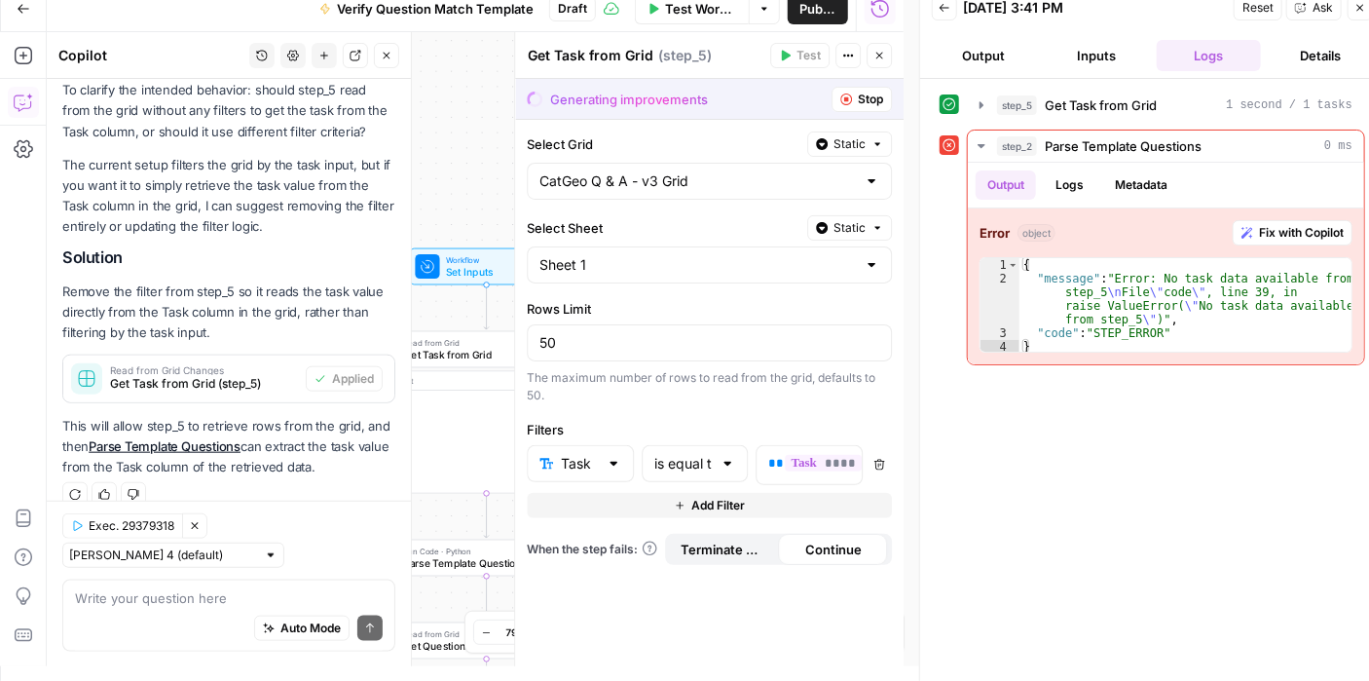
scroll to position [856, 0]
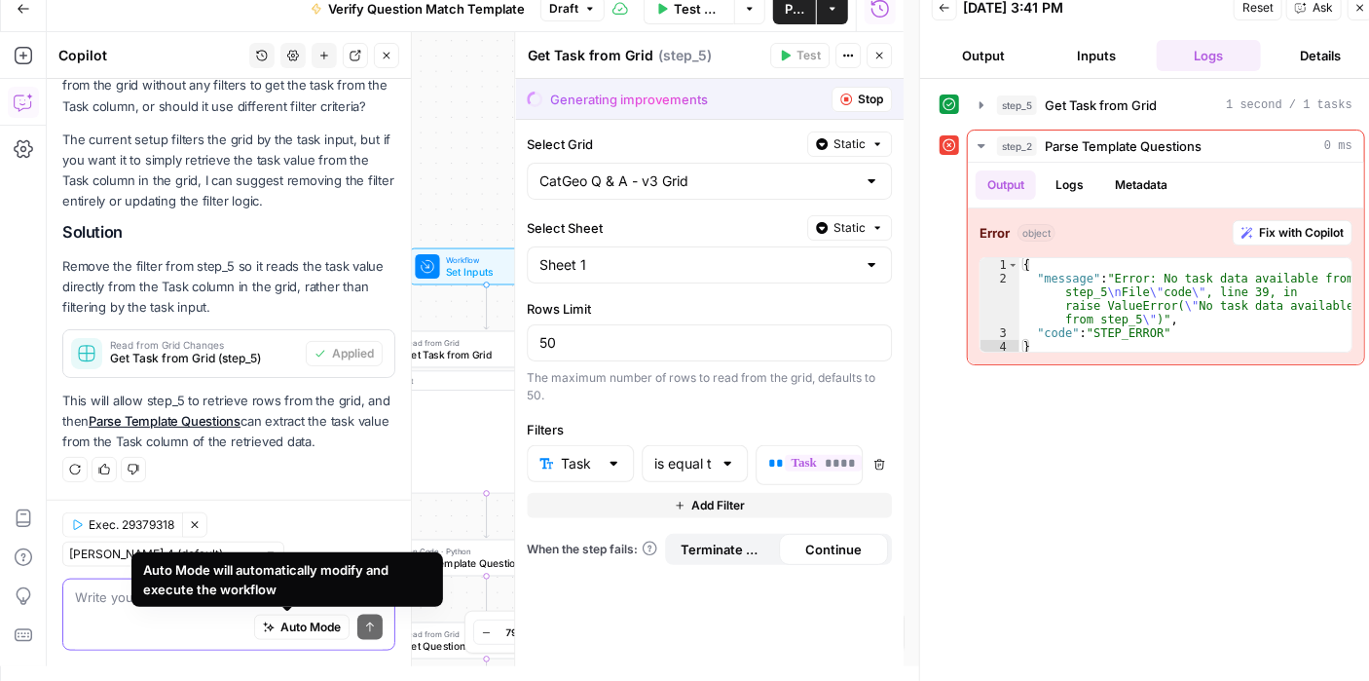
click at [120, 603] on textarea at bounding box center [229, 596] width 308 height 19
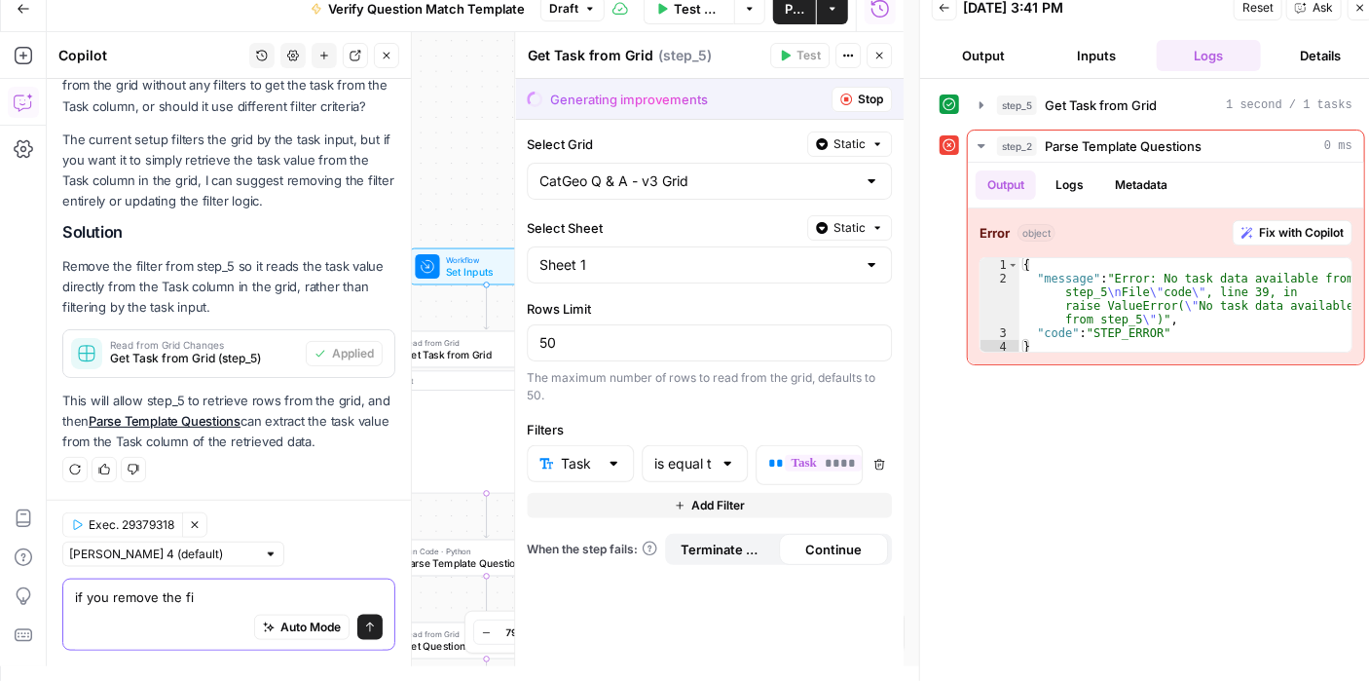
type textarea "if you remove the fi"
click at [730, 461] on div at bounding box center [728, 463] width 16 height 19
type input "is equal to"
click at [970, 497] on div "step_5 Get Task from Grid 1 second / 1 tasks step_2 Parse Template Questions 0 …" at bounding box center [1152, 380] width 425 height 582
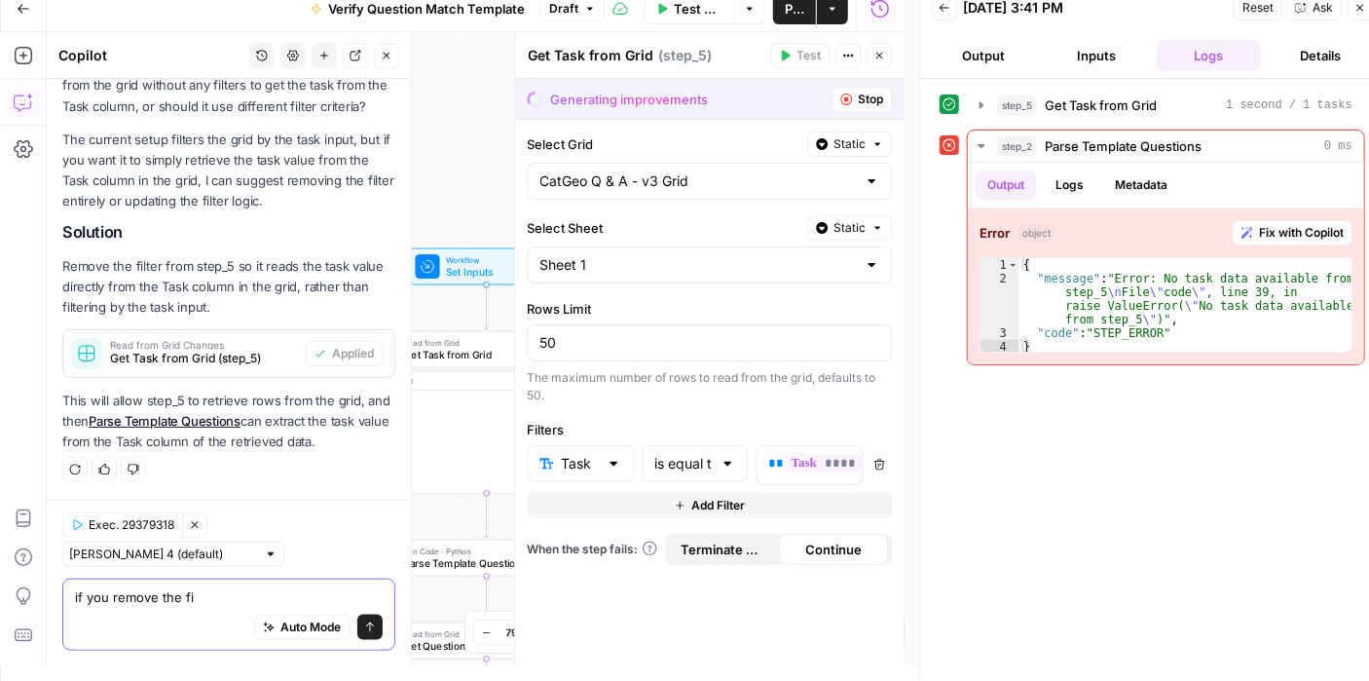
click at [214, 600] on textarea "if you remove the fi" at bounding box center [229, 596] width 308 height 19
drag, startPoint x: 214, startPoint y: 600, endPoint x: 27, endPoint y: 593, distance: 187.1
click at [19, 593] on body "Angi New Home Browse Insights Opportunities Your Data Recent Grids CatGeo Q & A…" at bounding box center [684, 325] width 1369 height 681
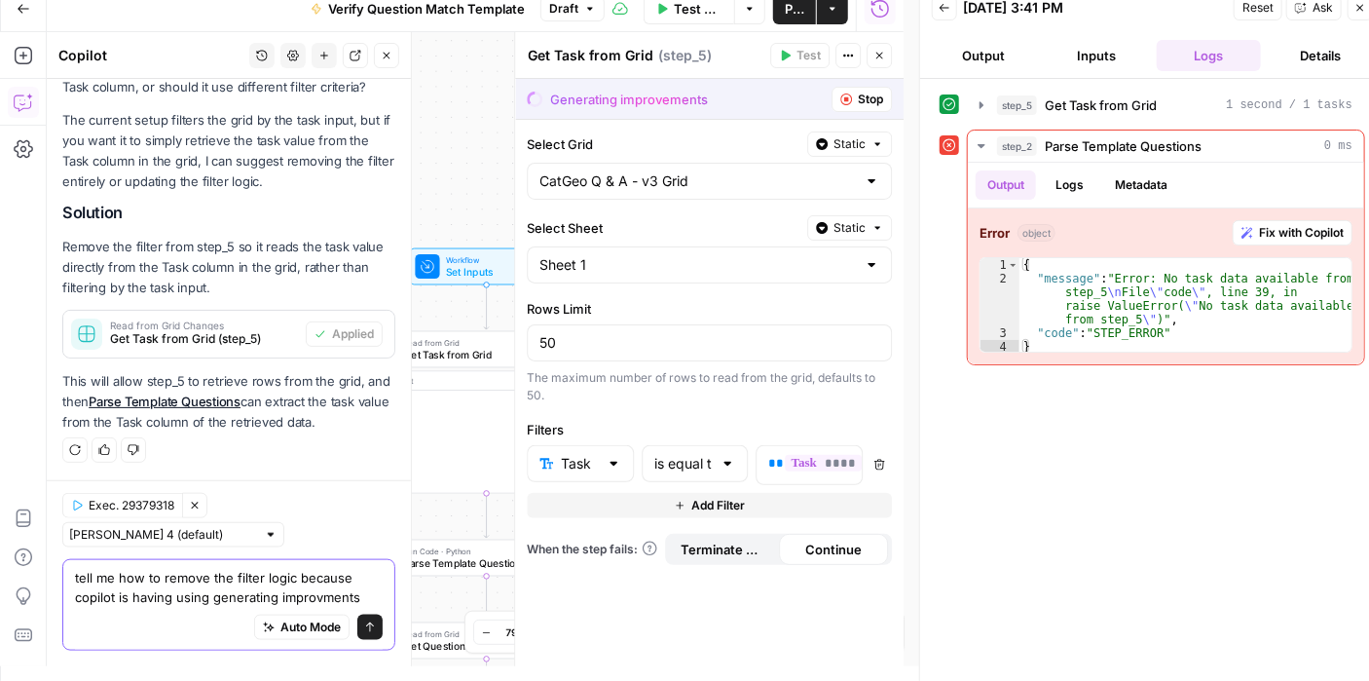
type textarea "tell me how to remove the filter logic because copilot is having using generati…"
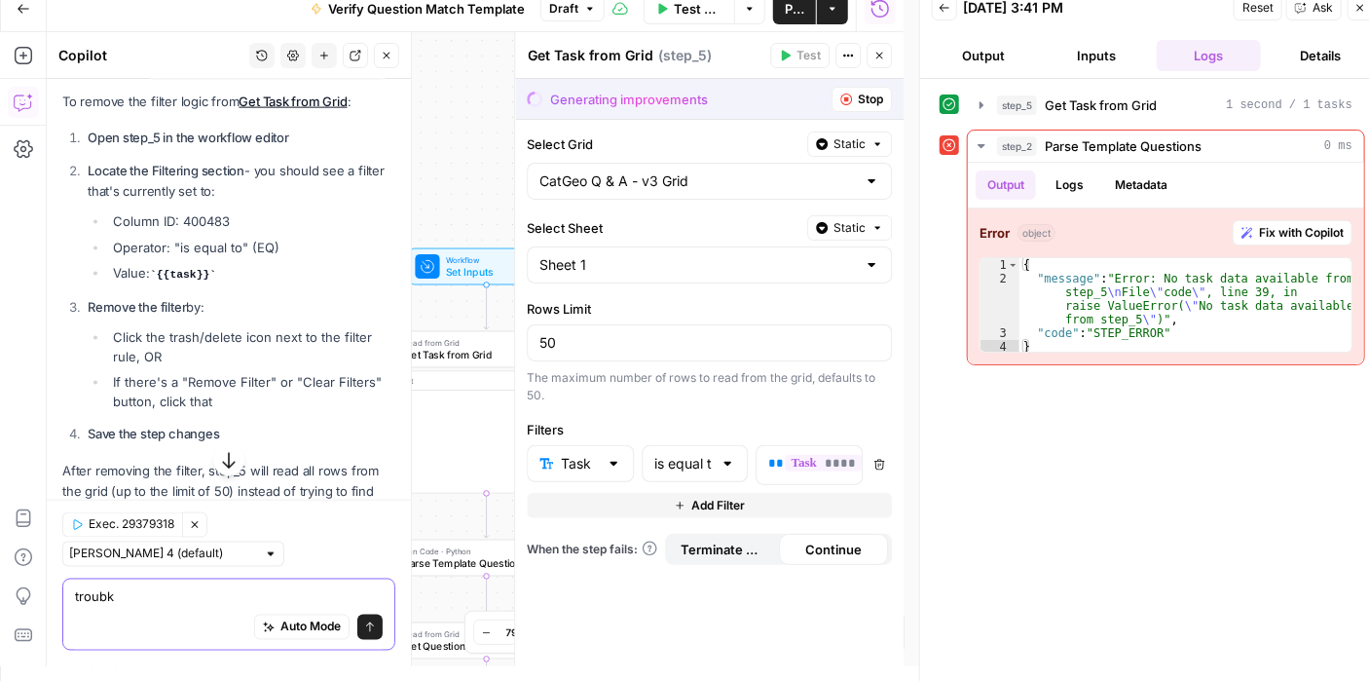
scroll to position [1371, 0]
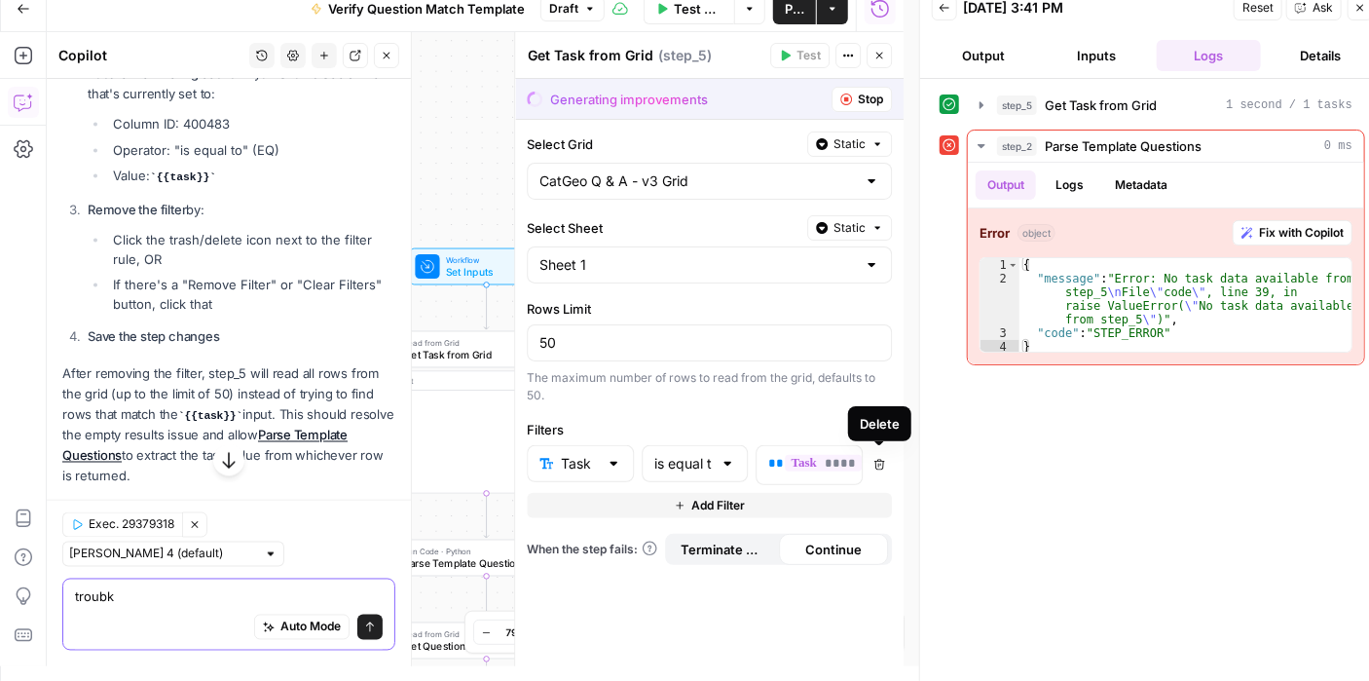
type textarea "troubk"
click at [880, 461] on icon "button" at bounding box center [879, 465] width 11 height 11
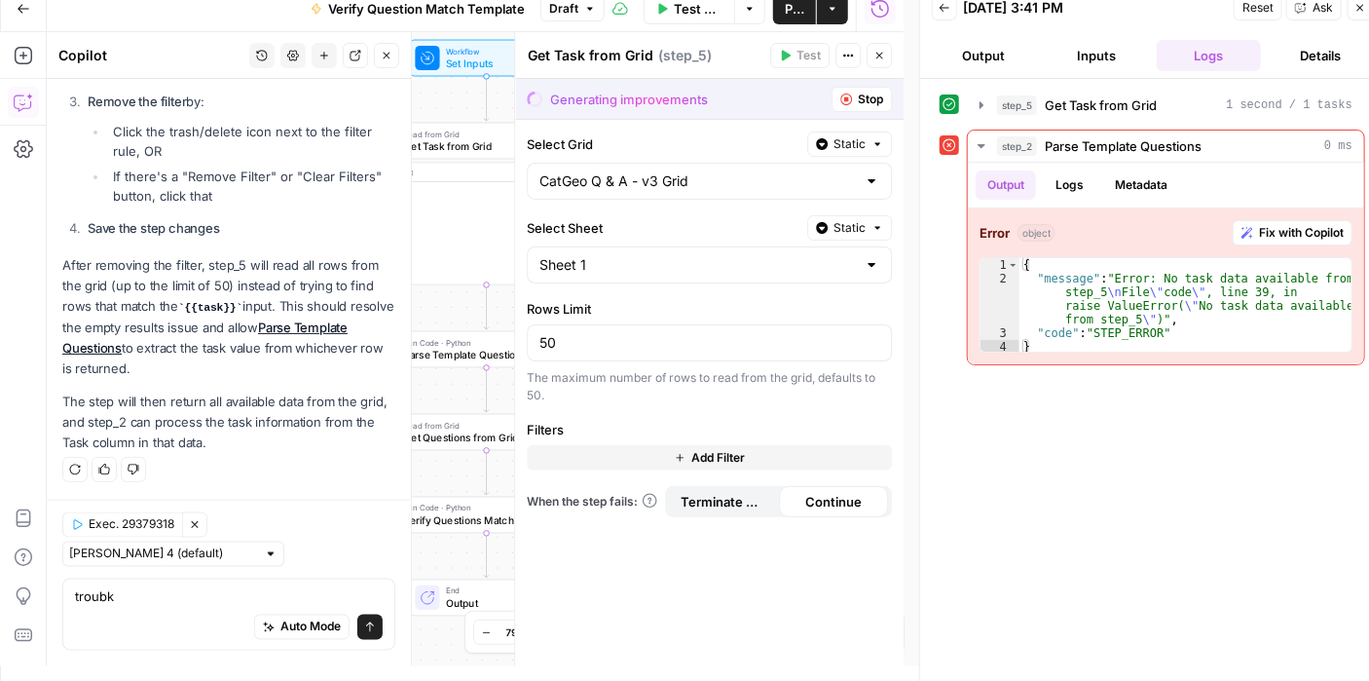
scroll to position [1351, 0]
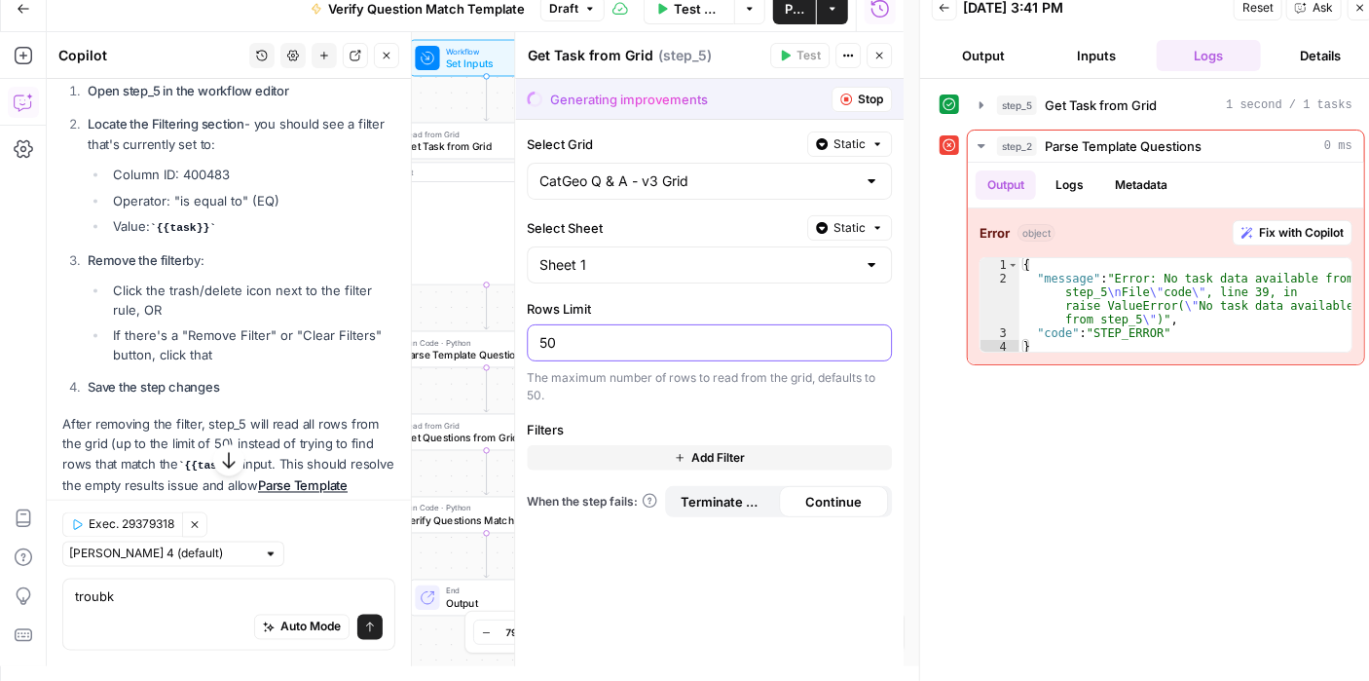
click at [572, 344] on input "50" at bounding box center [709, 342] width 340 height 19
type input "5"
type input "1"
click at [865, 106] on span "Stop" at bounding box center [870, 100] width 25 height 18
click at [881, 60] on icon "button" at bounding box center [879, 56] width 12 height 12
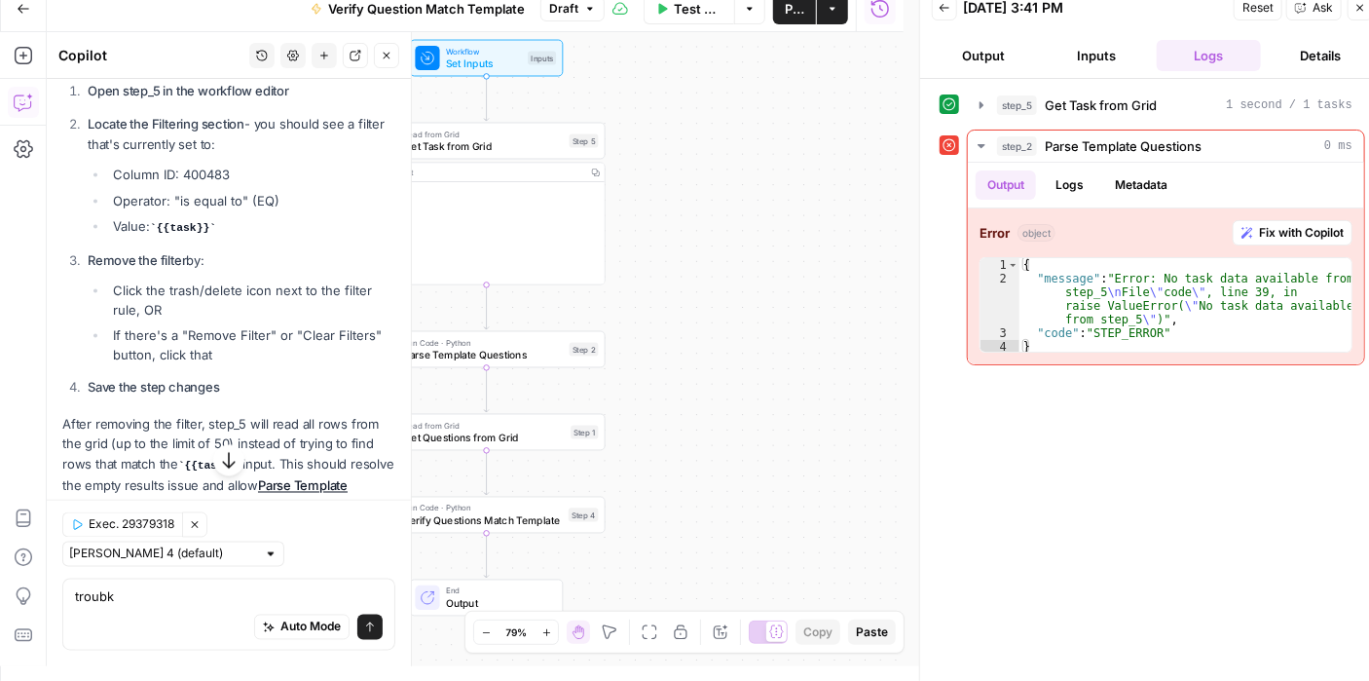
click at [1359, 13] on icon "button" at bounding box center [1360, 8] width 12 height 12
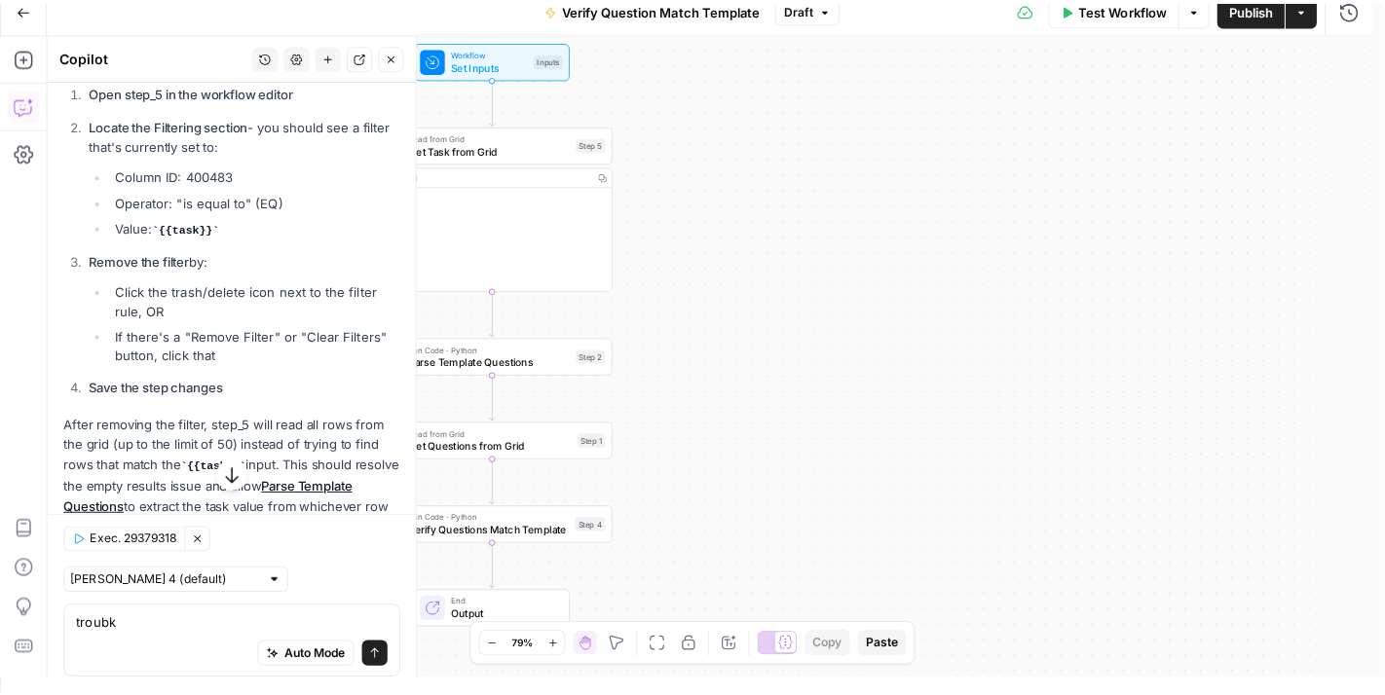
scroll to position [0, 0]
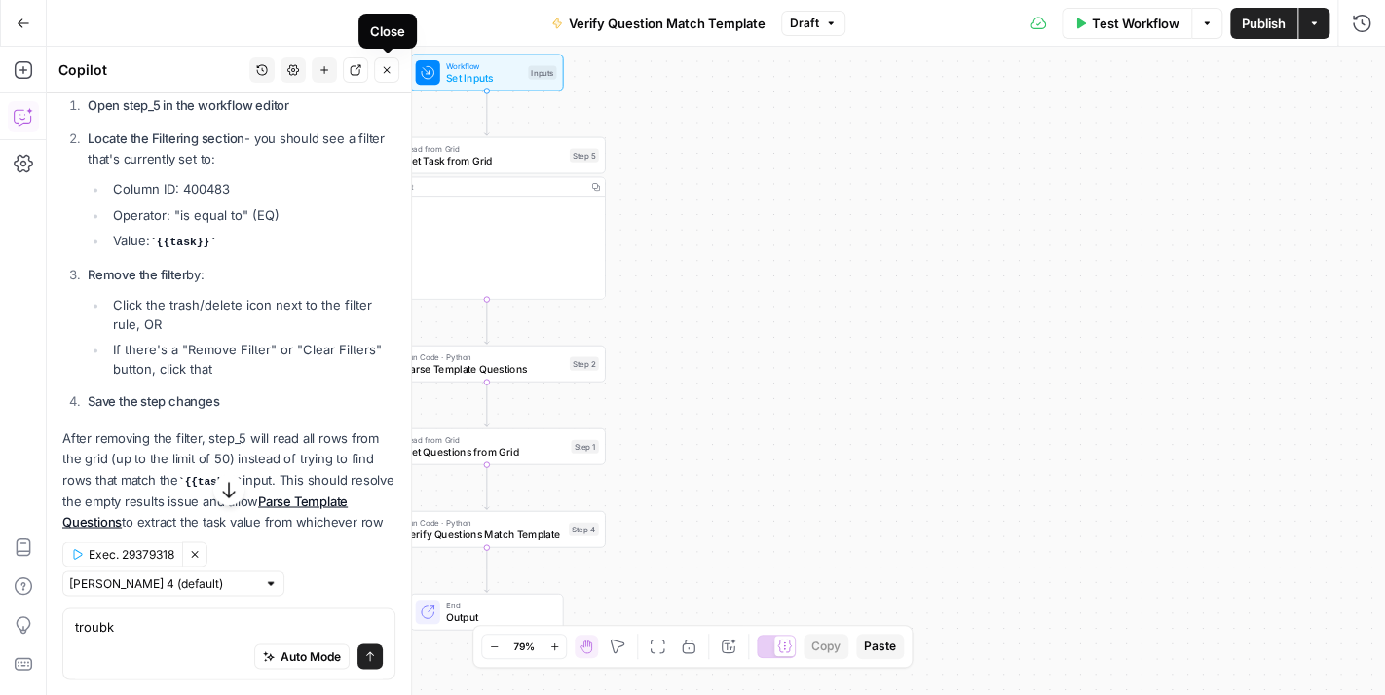
click at [388, 67] on icon "button" at bounding box center [387, 70] width 12 height 12
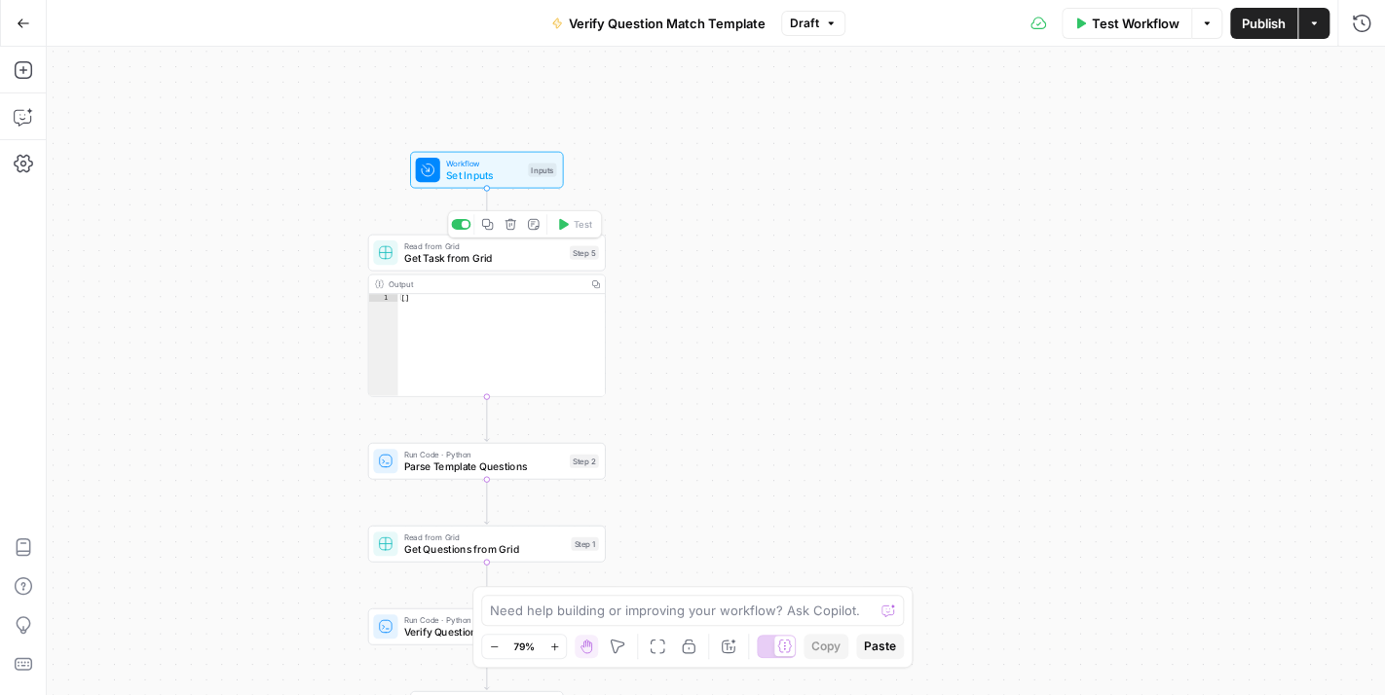
click at [542, 249] on span "Read from Grid" at bounding box center [484, 246] width 160 height 13
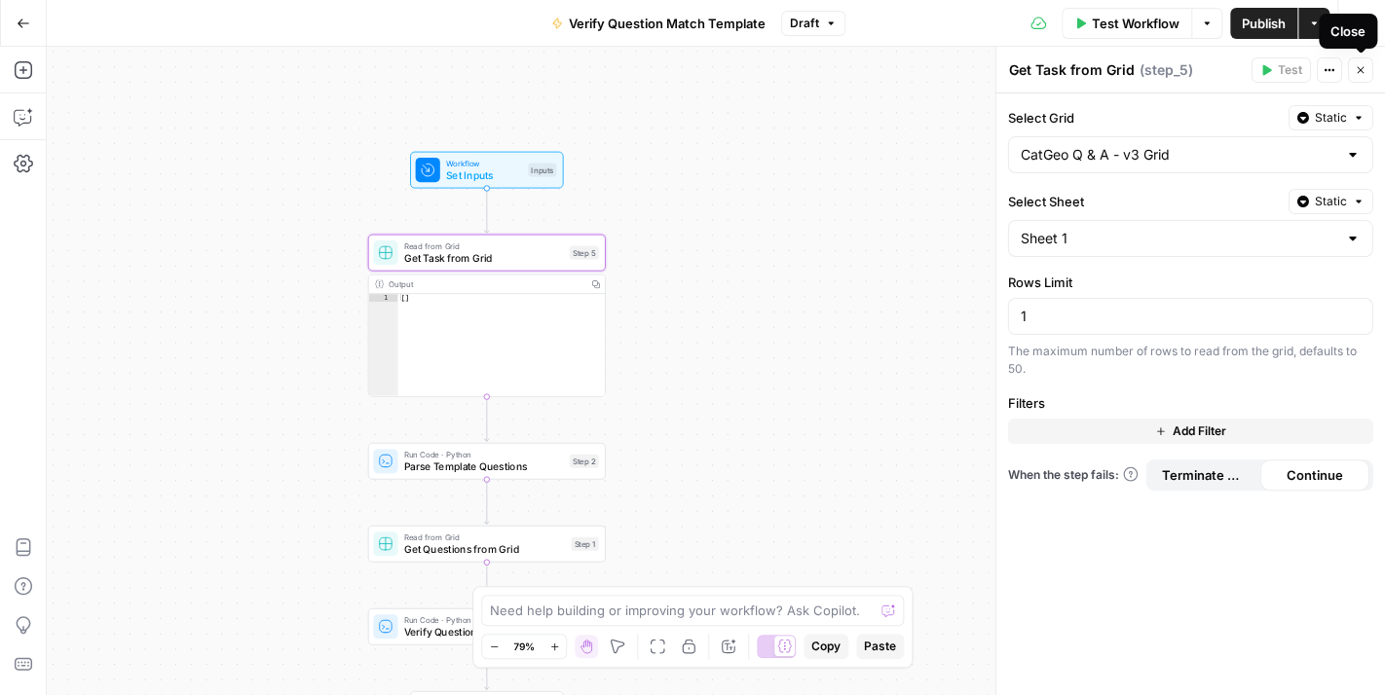
click at [1360, 72] on icon "button" at bounding box center [1360, 70] width 12 height 12
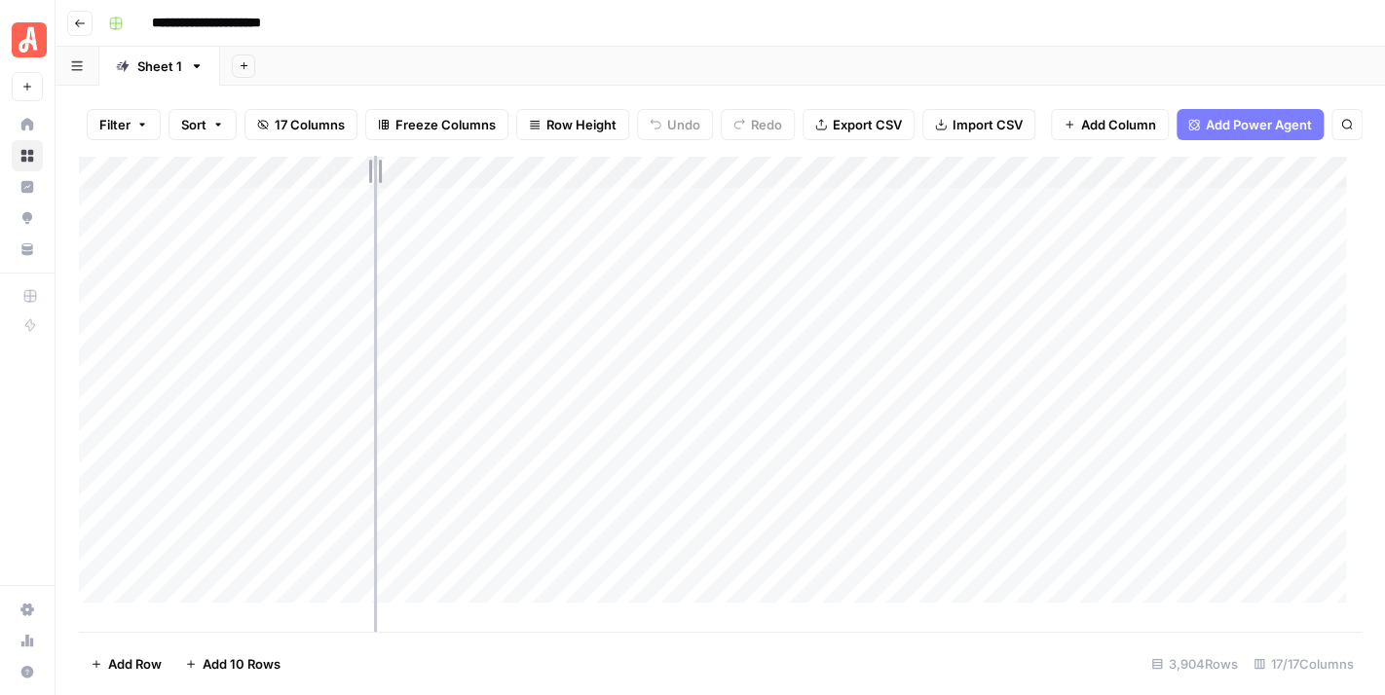
drag, startPoint x: 531, startPoint y: 176, endPoint x: 374, endPoint y: 188, distance: 157.2
click at [374, 188] on div "Add Column" at bounding box center [720, 387] width 1282 height 462
click at [1216, 217] on div "Add Column" at bounding box center [720, 387] width 1282 height 462
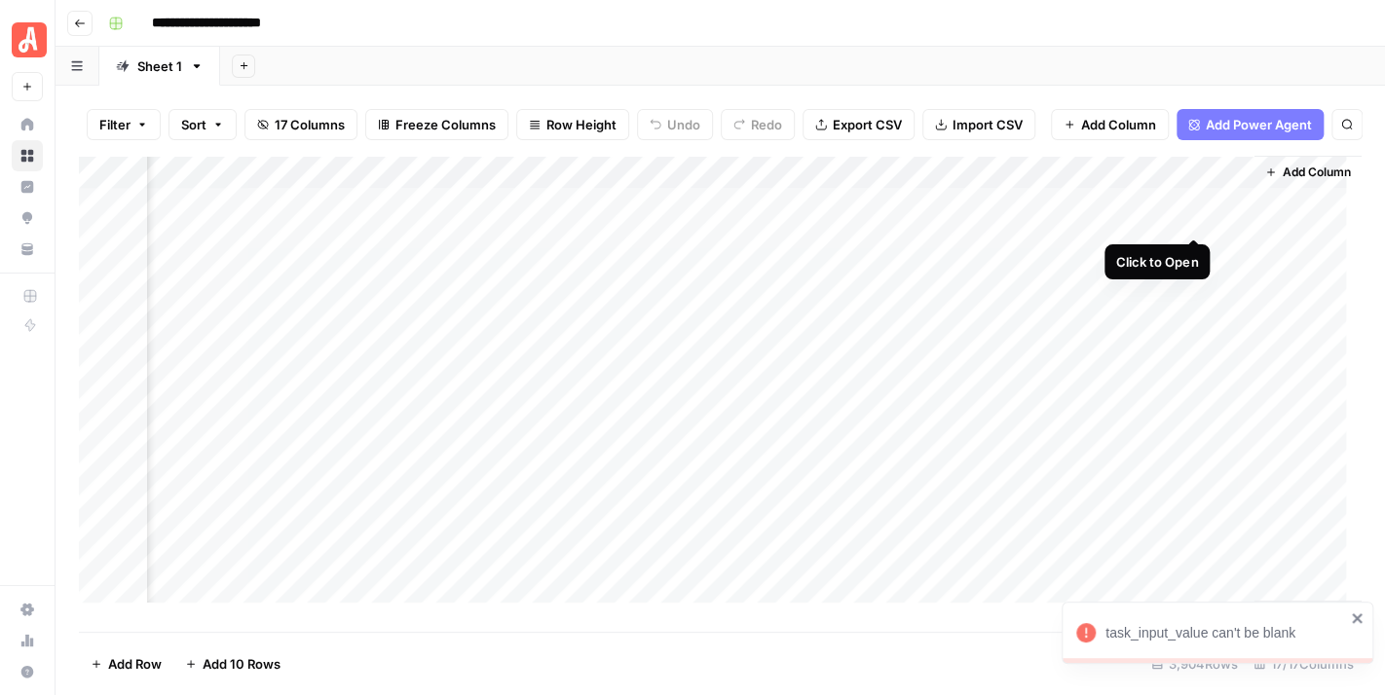
click at [1190, 221] on div "Add Column" at bounding box center [720, 387] width 1282 height 462
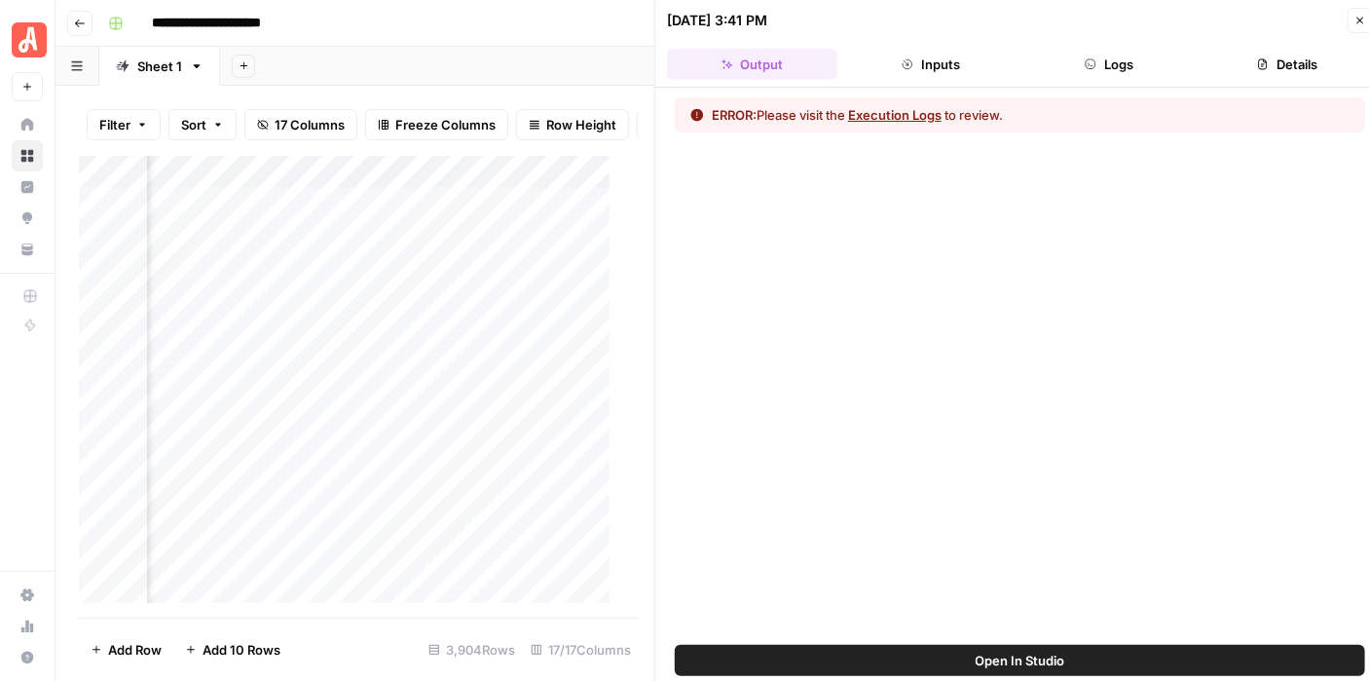
click at [1110, 67] on button "Logs" at bounding box center [1109, 64] width 170 height 31
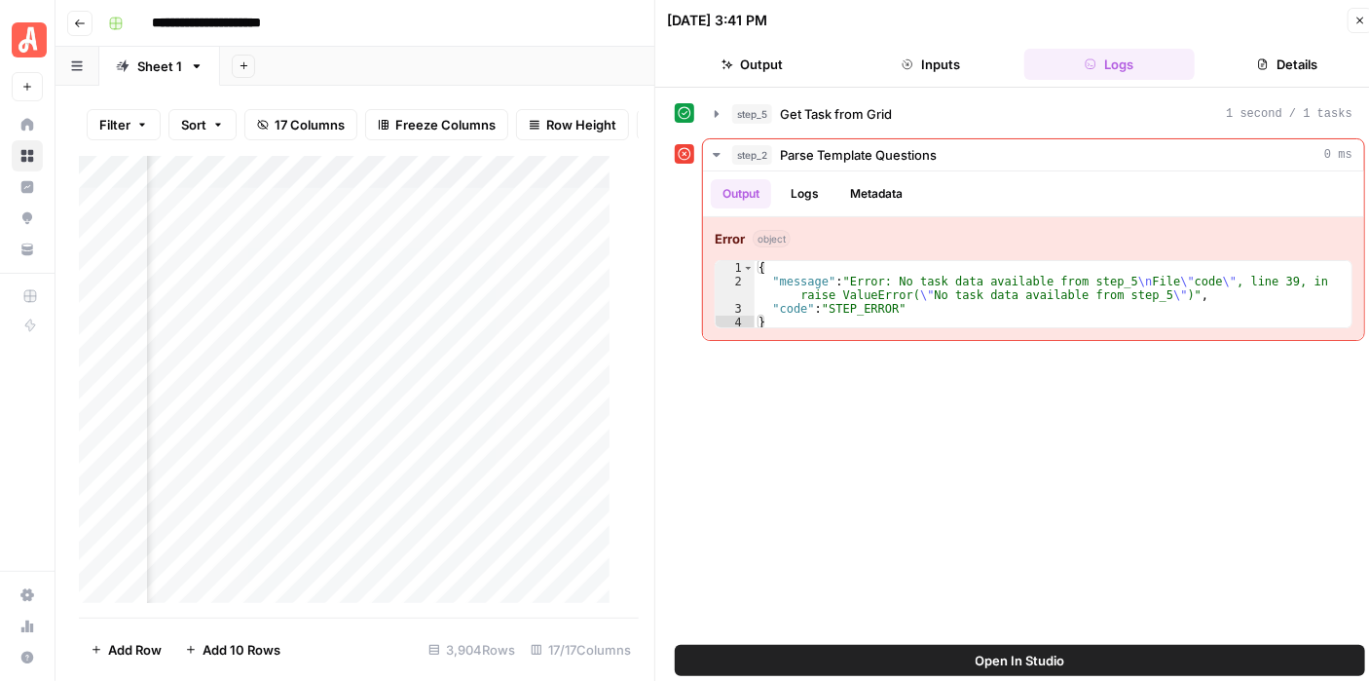
click at [1354, 18] on icon "button" at bounding box center [1360, 21] width 12 height 12
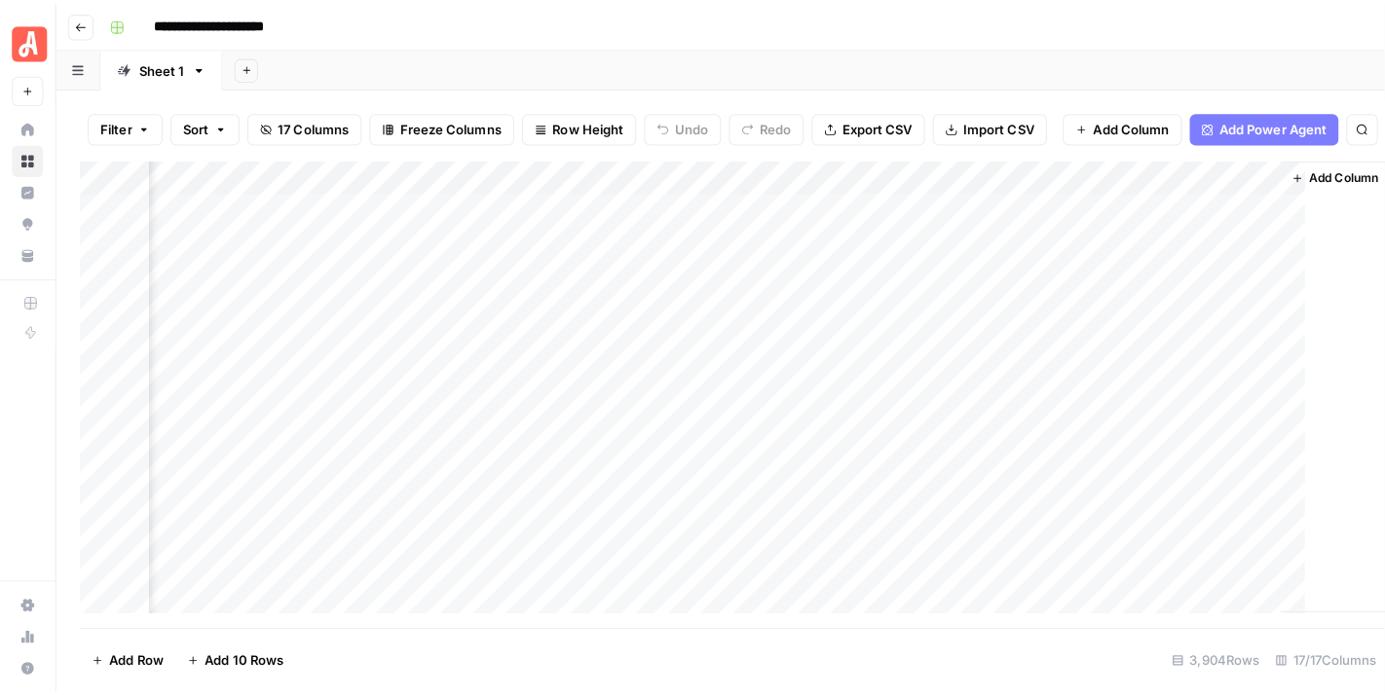
scroll to position [0, 2317]
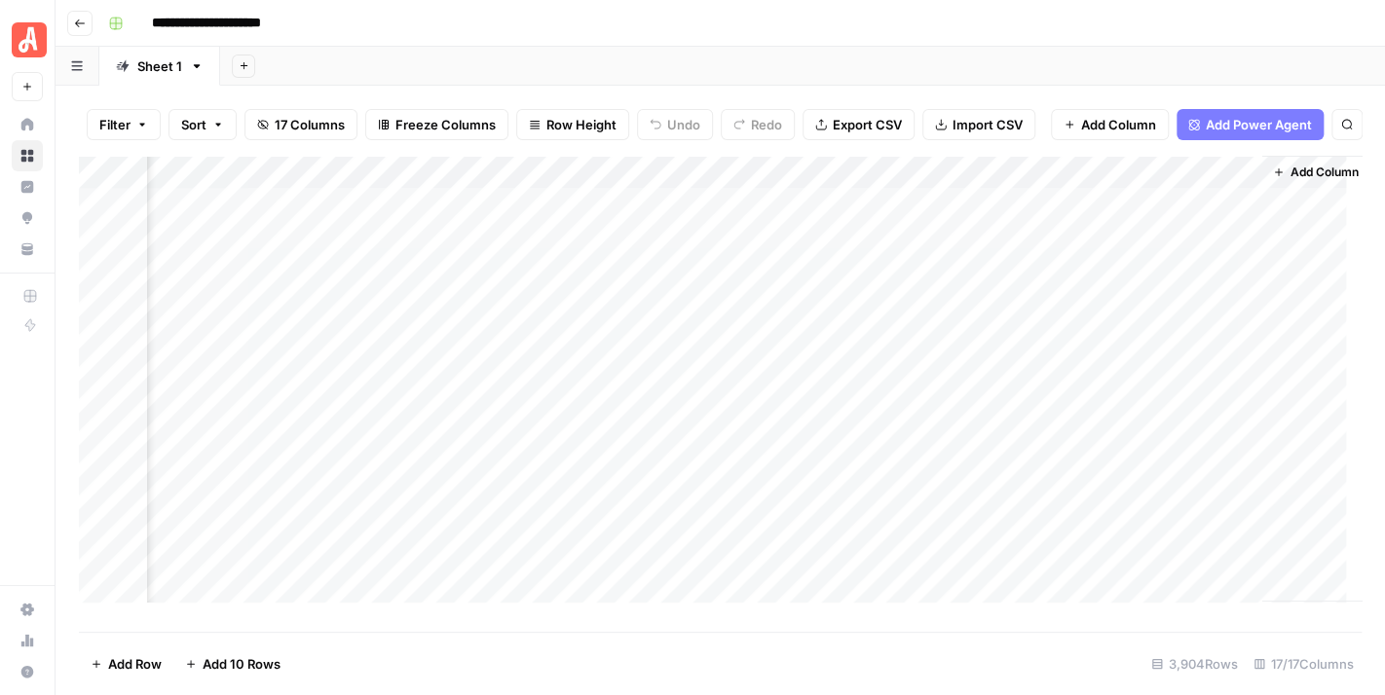
click at [1187, 253] on div "Add Column" at bounding box center [720, 387] width 1282 height 462
click at [1215, 219] on div "Add Column" at bounding box center [720, 387] width 1282 height 462
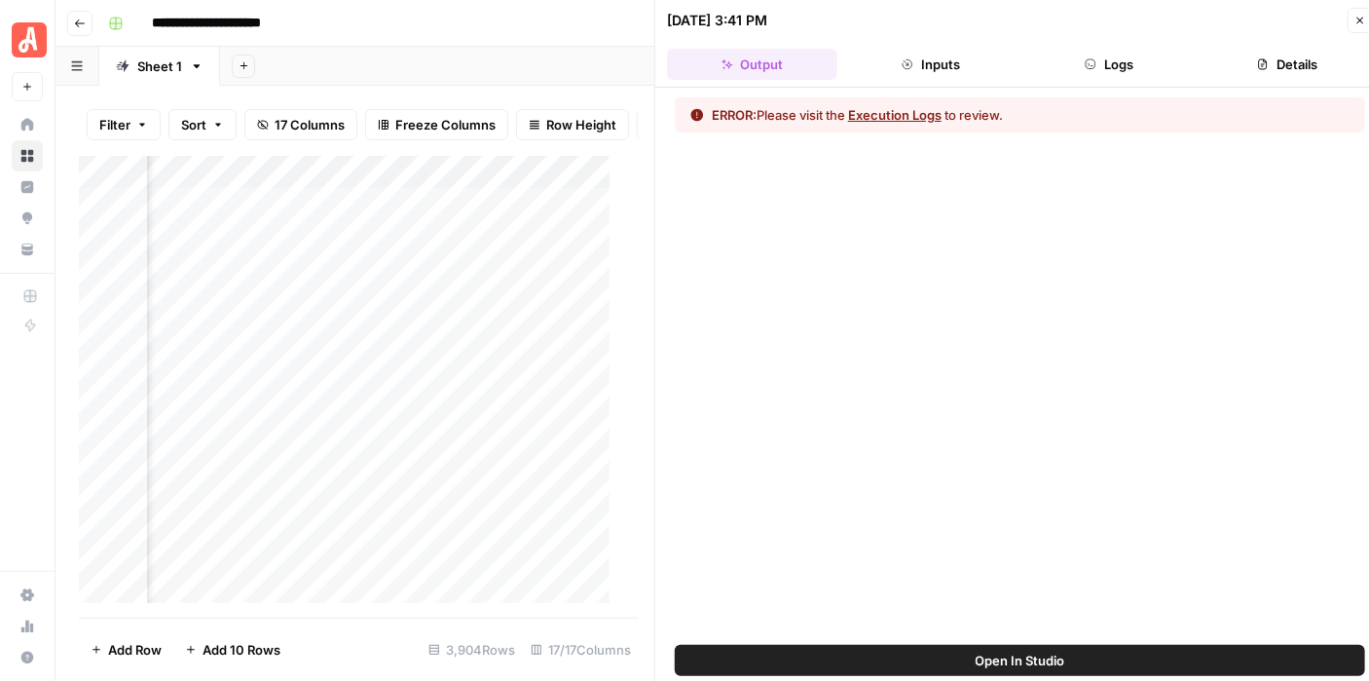
click at [1118, 71] on button "Logs" at bounding box center [1109, 64] width 170 height 31
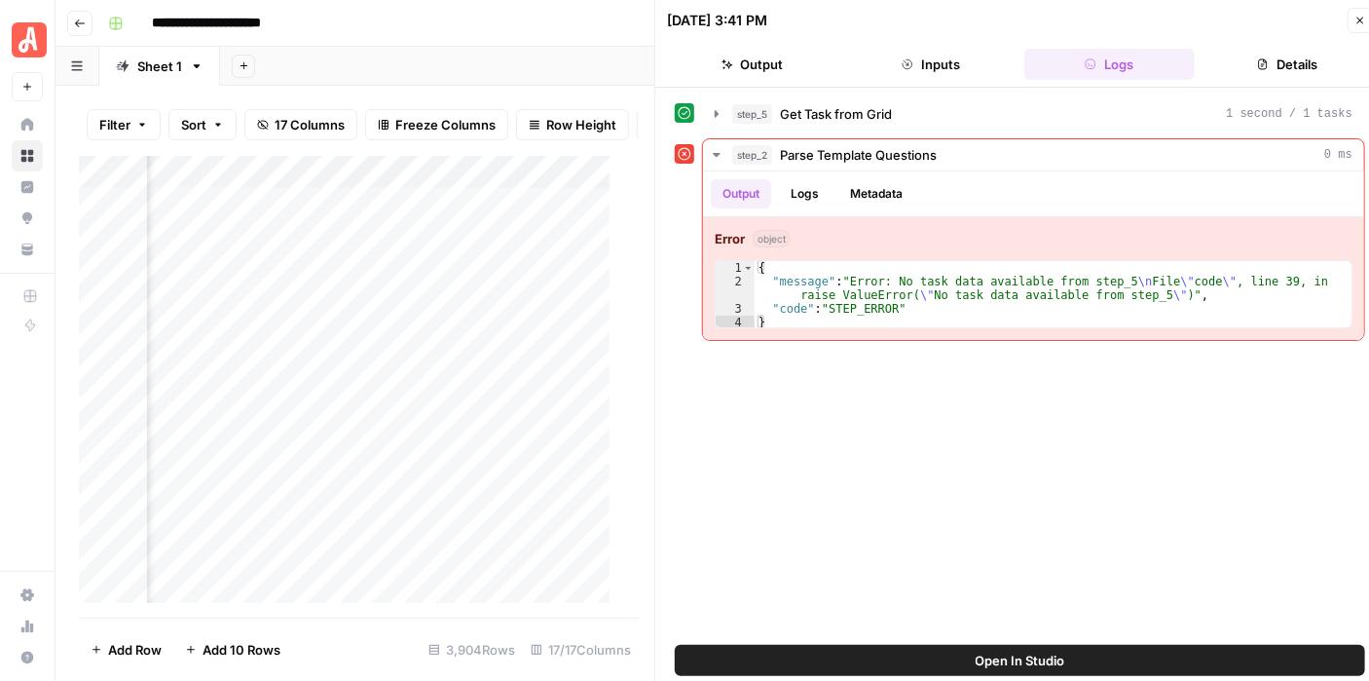
click at [1048, 666] on span "Open In Studio" at bounding box center [1021, 659] width 90 height 19
click at [1355, 17] on icon "button" at bounding box center [1360, 21] width 12 height 12
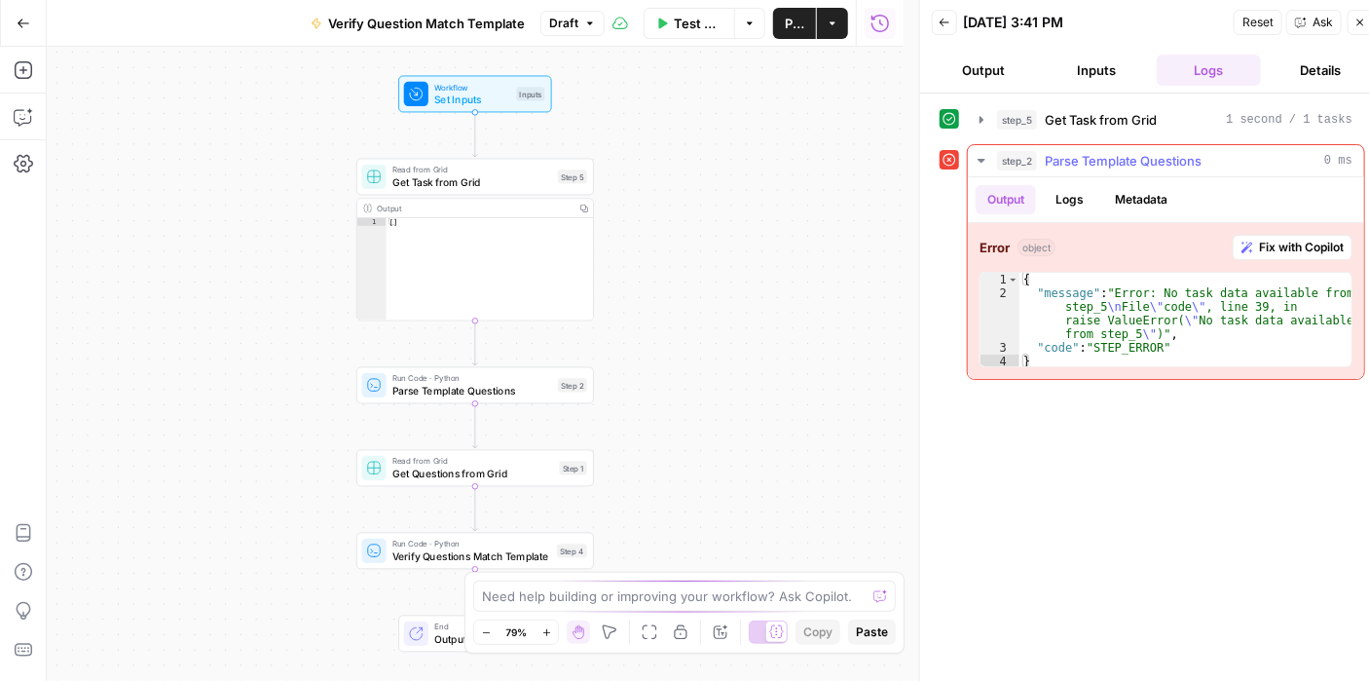
click at [1293, 240] on span "Fix with Copilot" at bounding box center [1301, 248] width 85 height 18
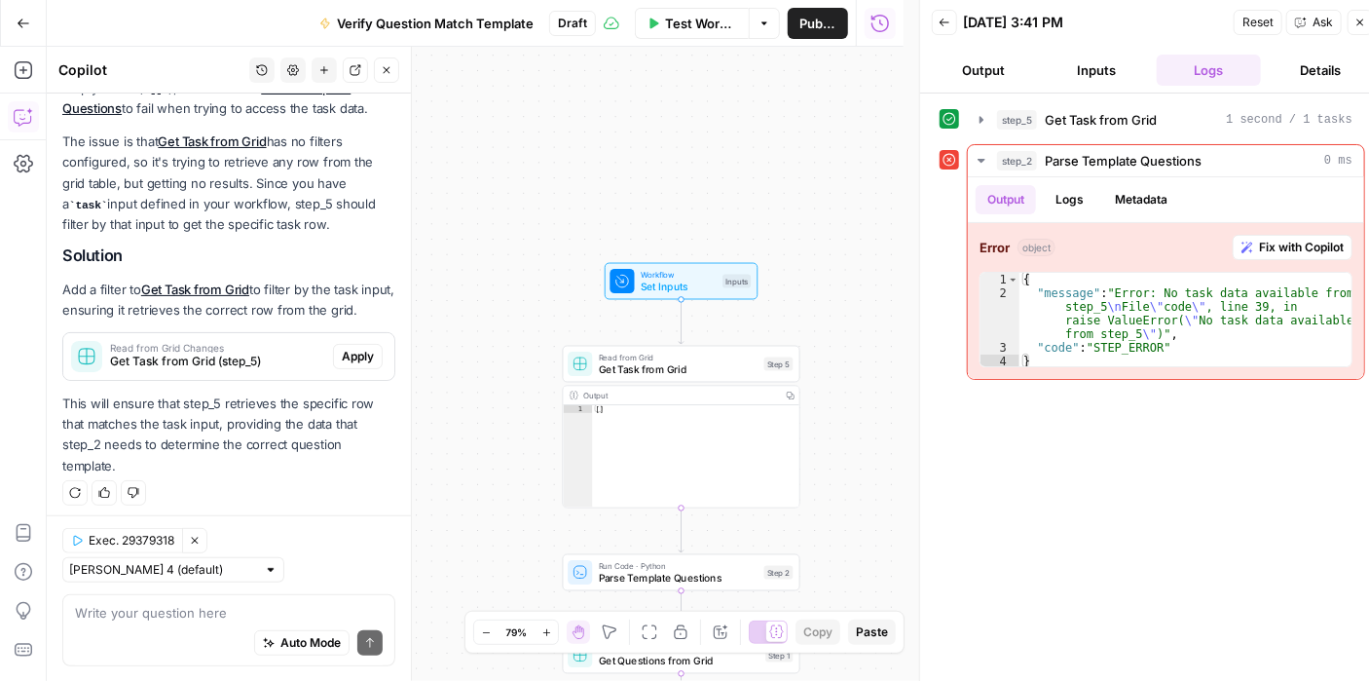
scroll to position [261, 0]
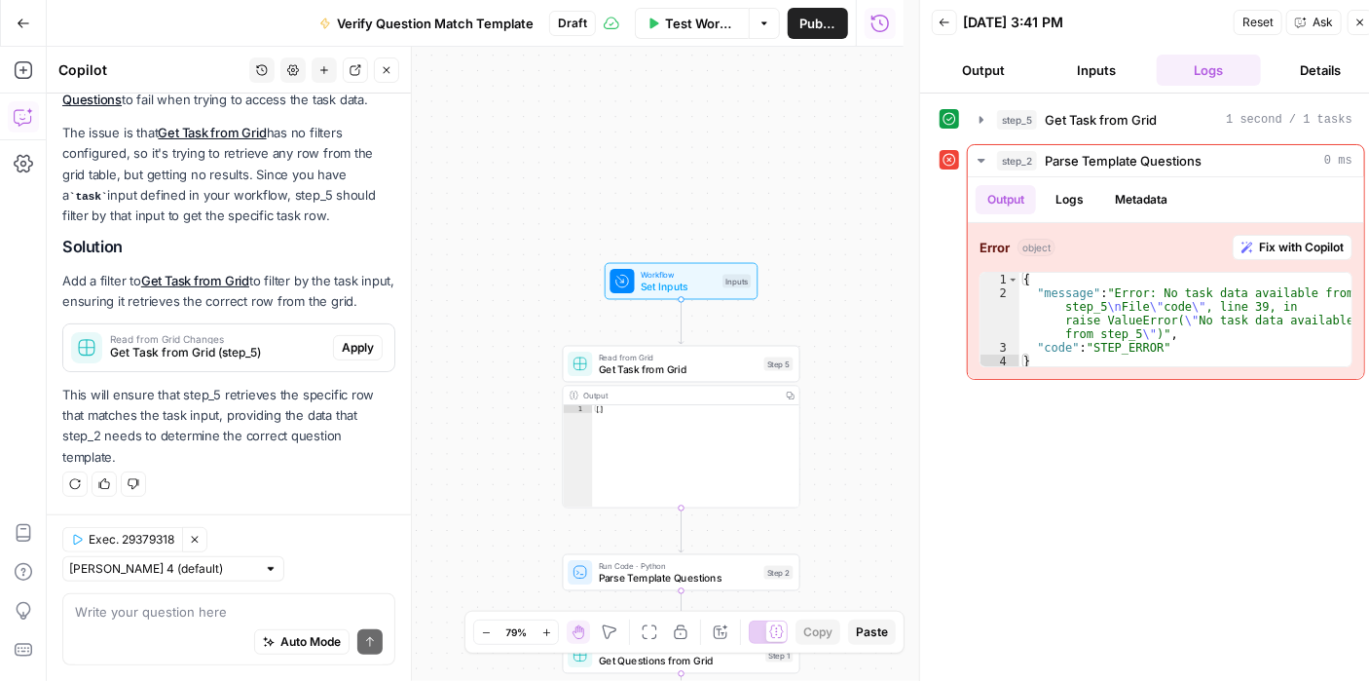
click at [193, 629] on div "Auto Mode Send" at bounding box center [229, 642] width 308 height 43
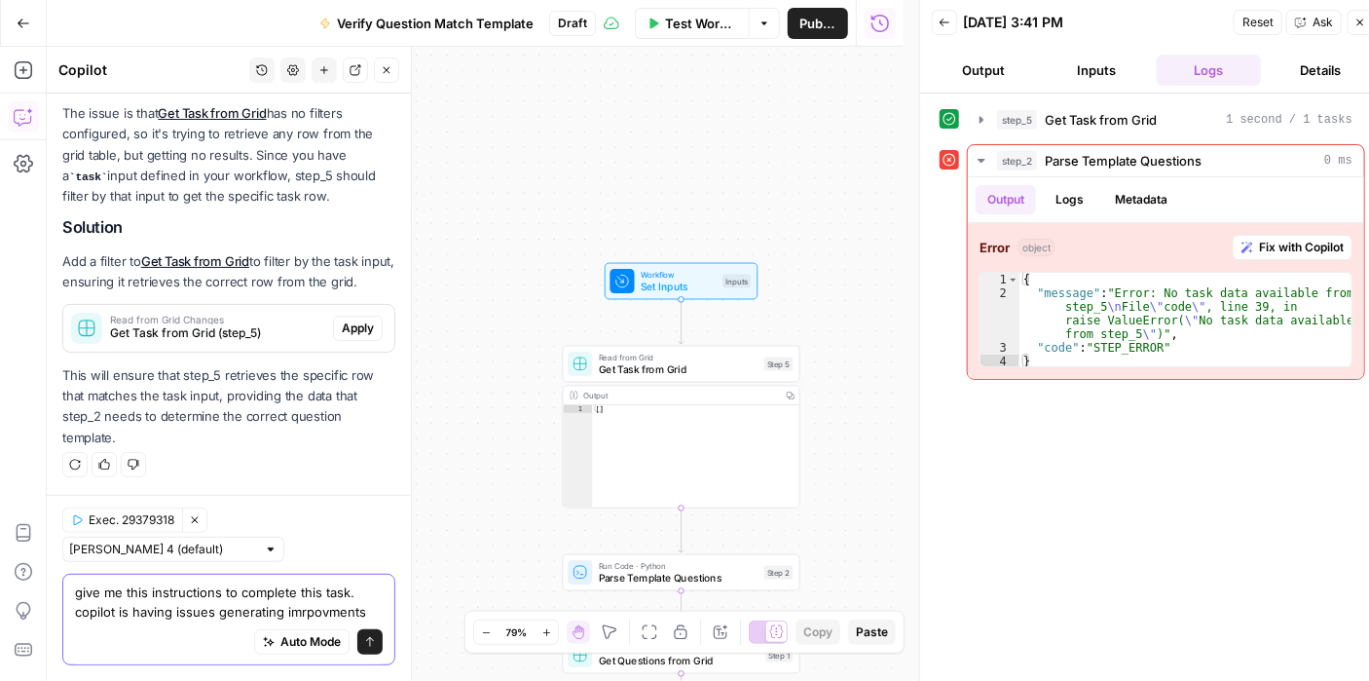
type textarea "give me this instructions to complete this task. copilot is having issues gener…"
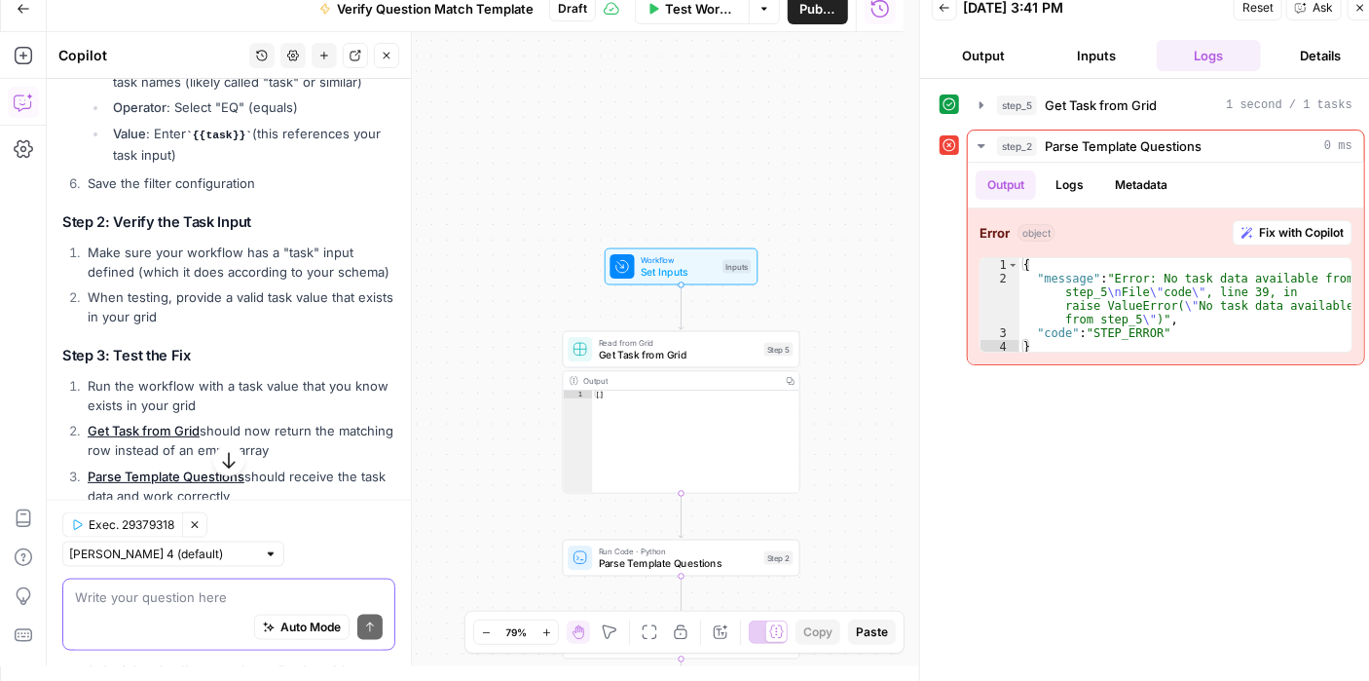
scroll to position [1106, 0]
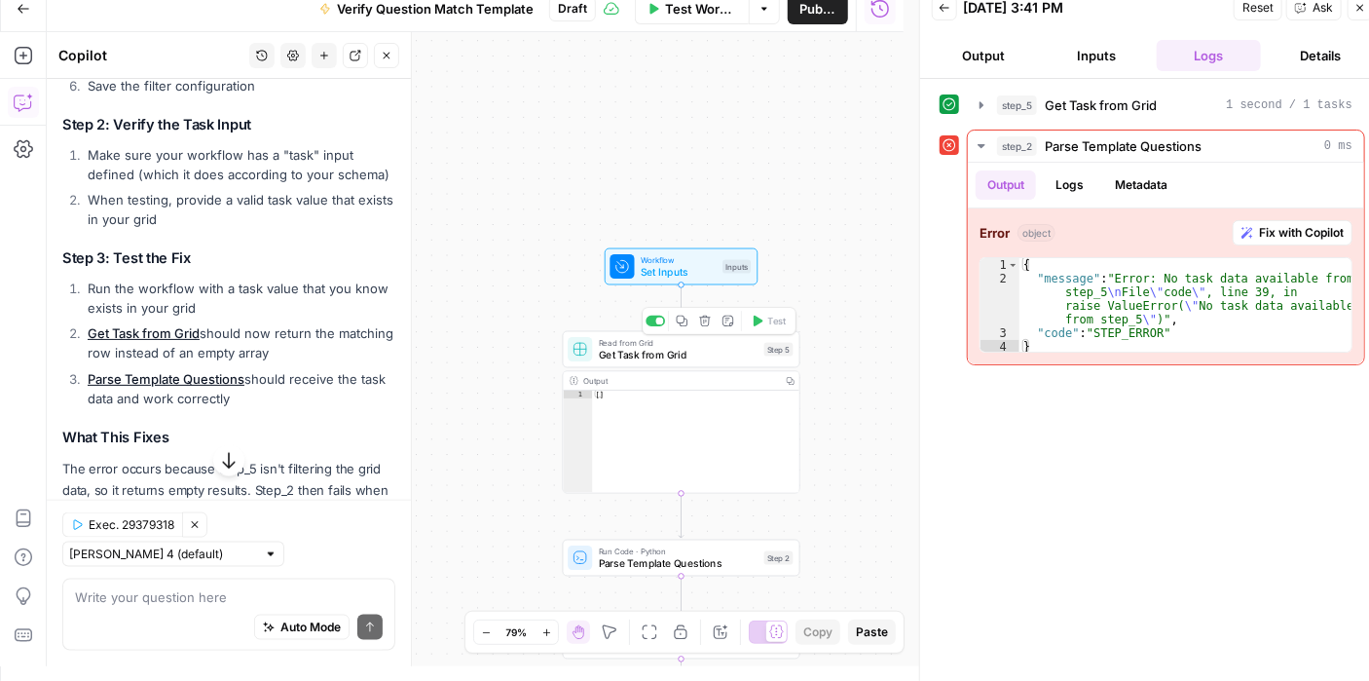
click at [705, 347] on span "Get Task from Grid" at bounding box center [679, 355] width 160 height 16
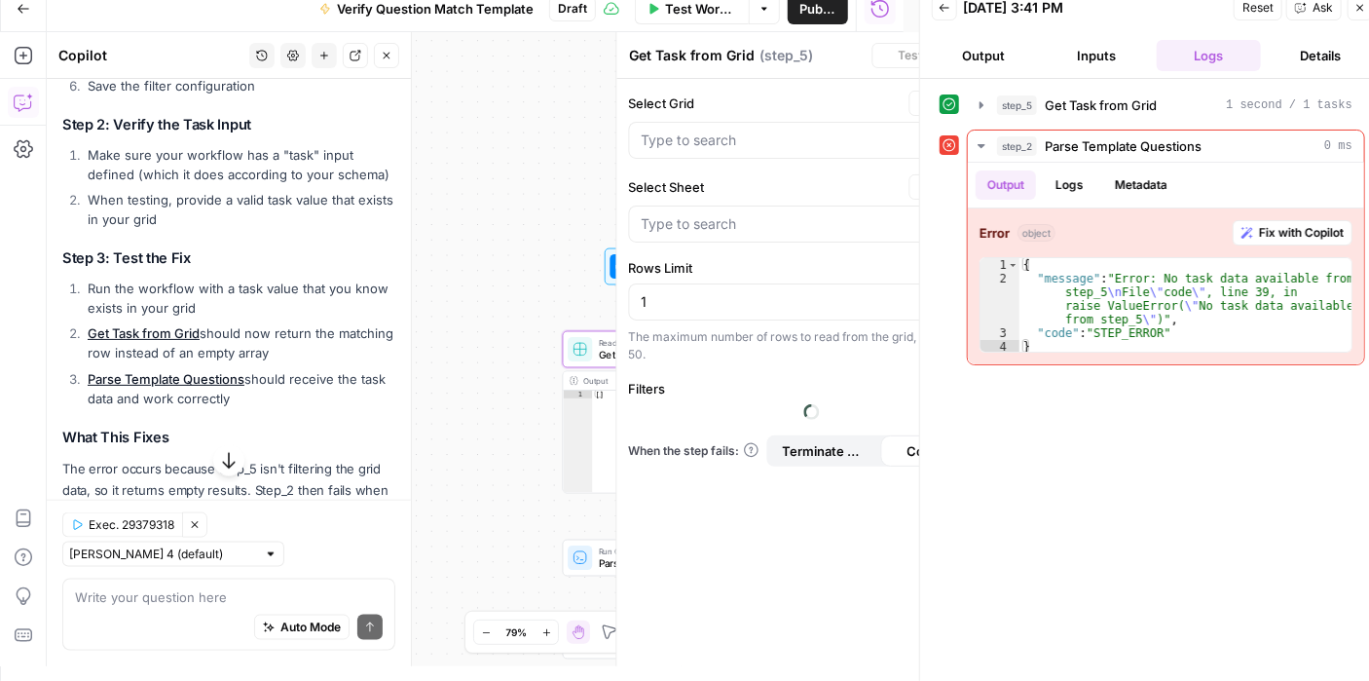
type input "Sheet 1"
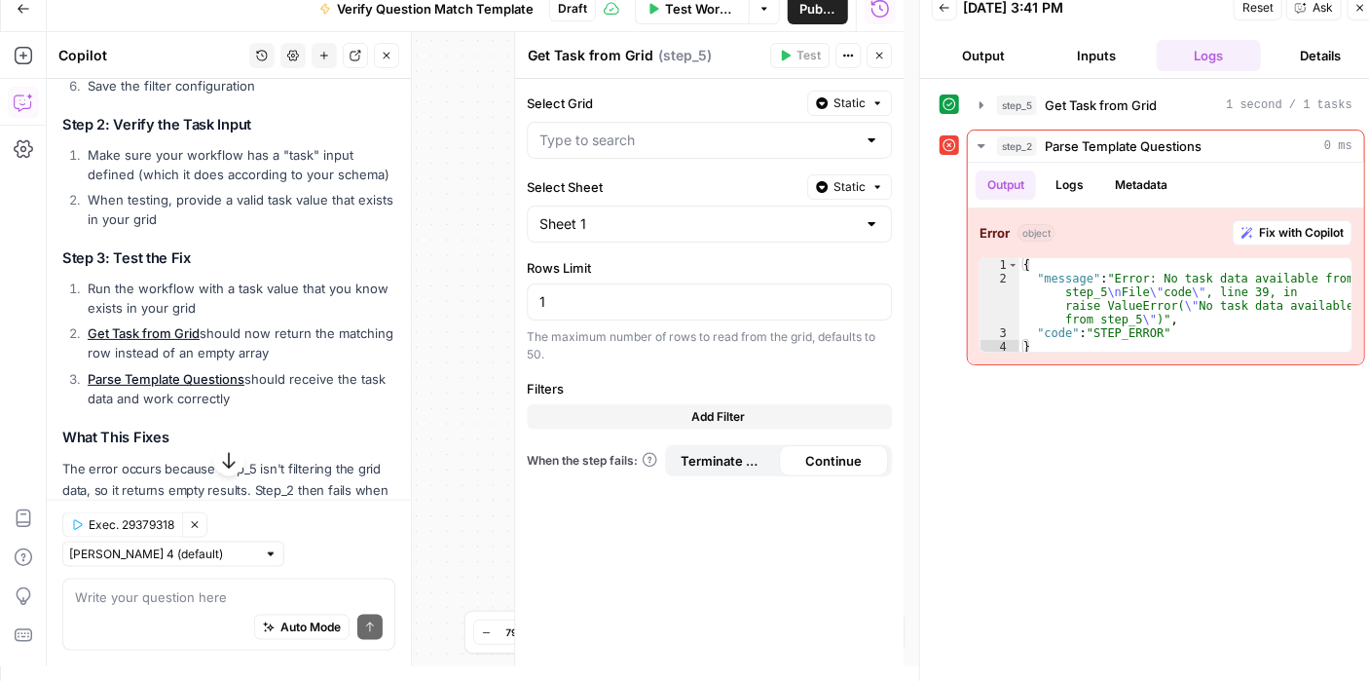
type input "CatGeo Q & A - v3 Grid"
click at [684, 413] on icon "button" at bounding box center [680, 417] width 12 height 12
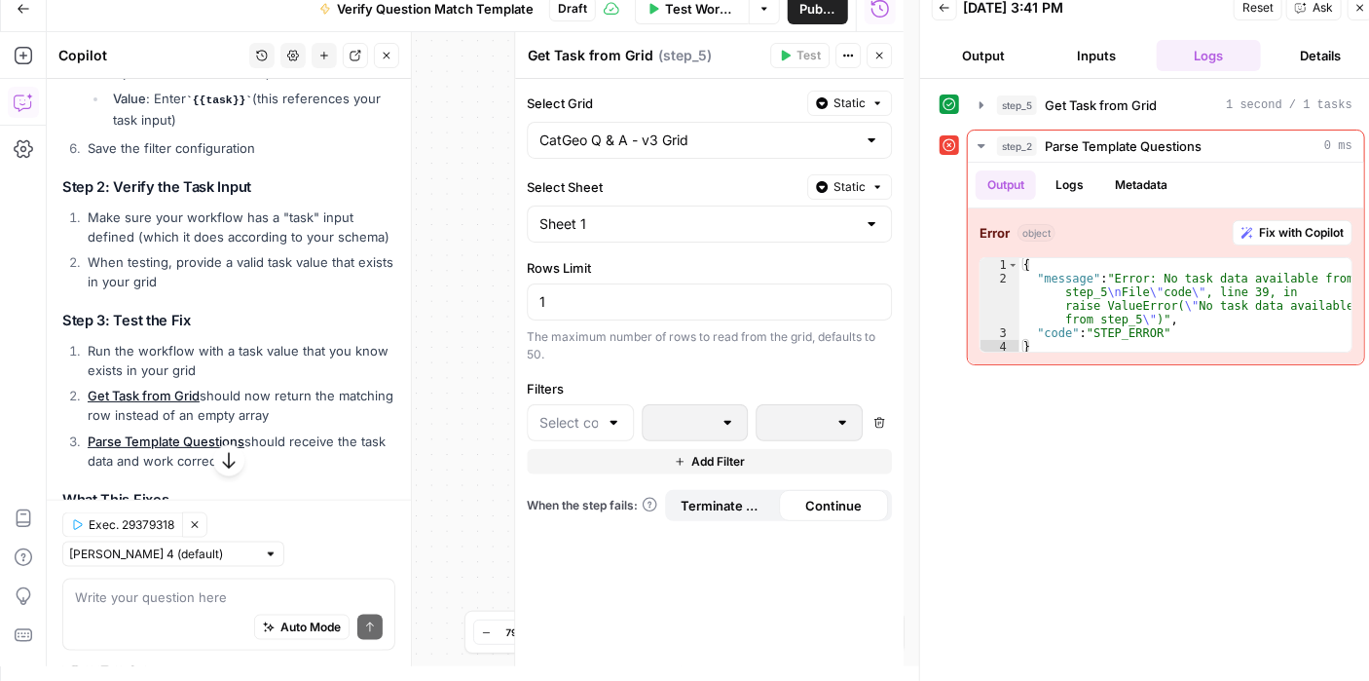
scroll to position [1168, 0]
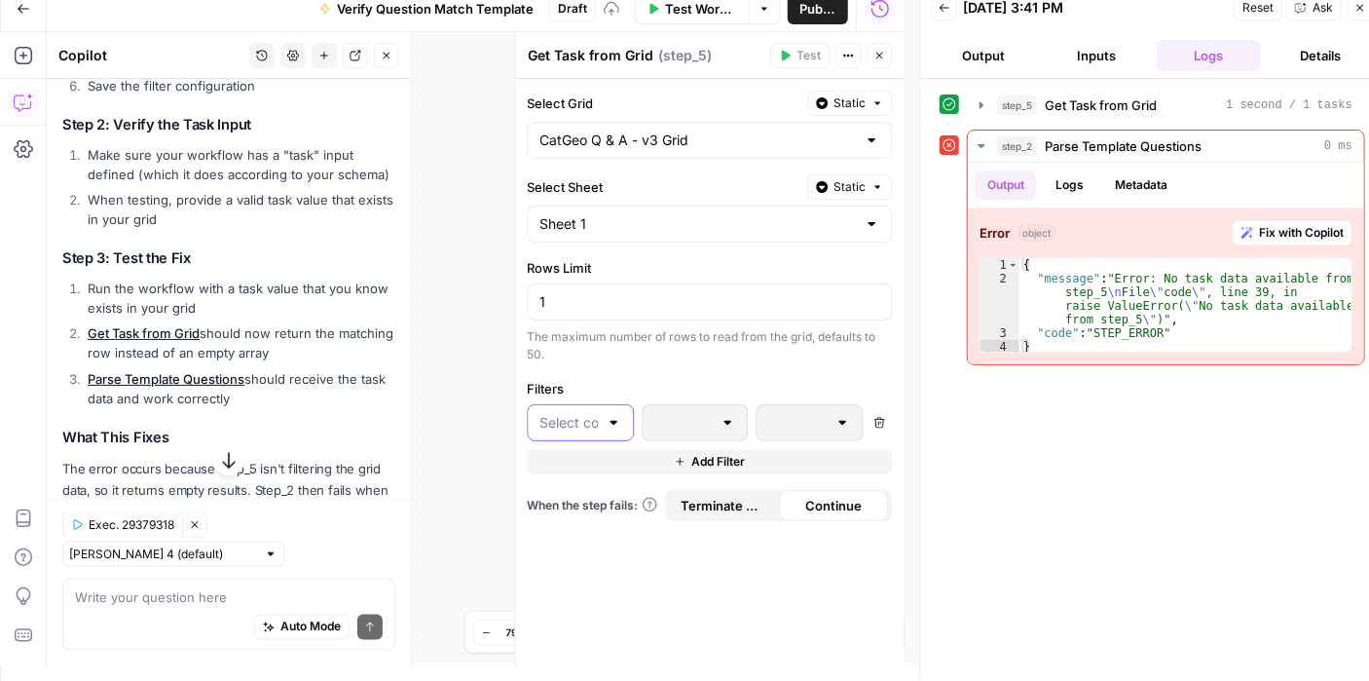
click at [573, 428] on input "text" at bounding box center [568, 422] width 58 height 19
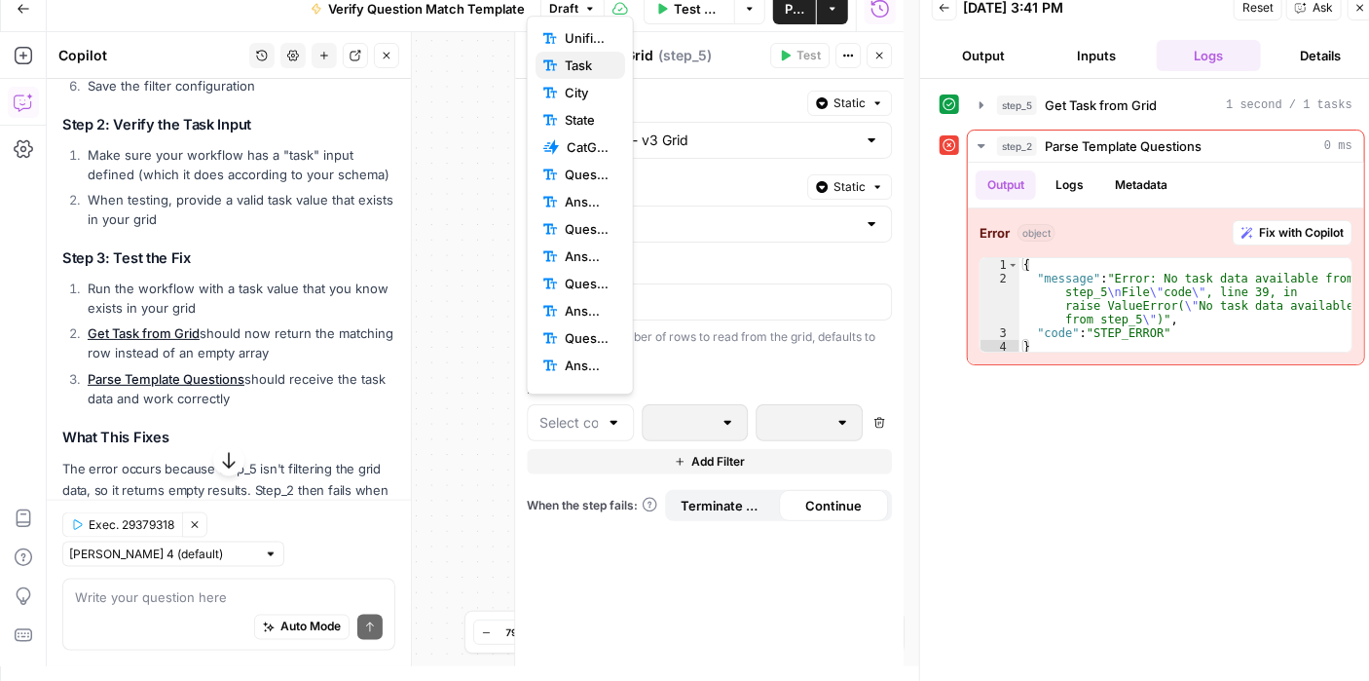
click at [572, 63] on span "Task" at bounding box center [587, 64] width 45 height 19
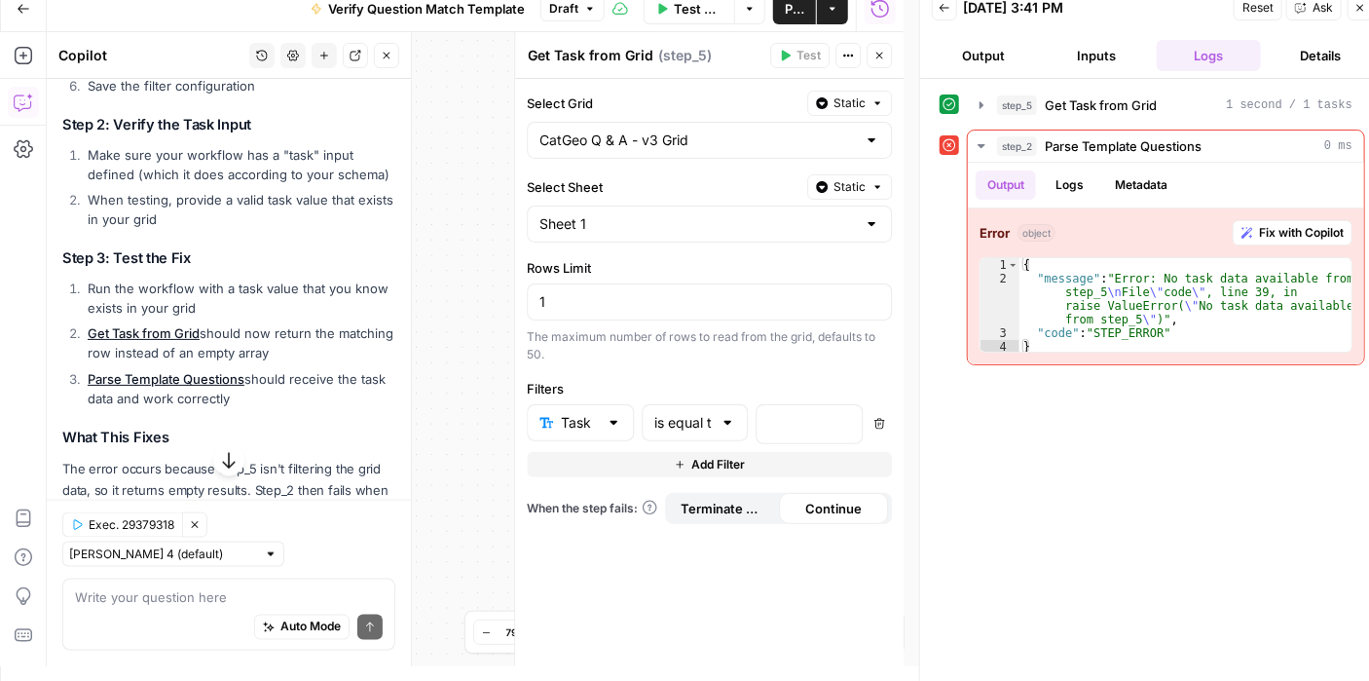
click at [727, 419] on div at bounding box center [728, 422] width 16 height 19
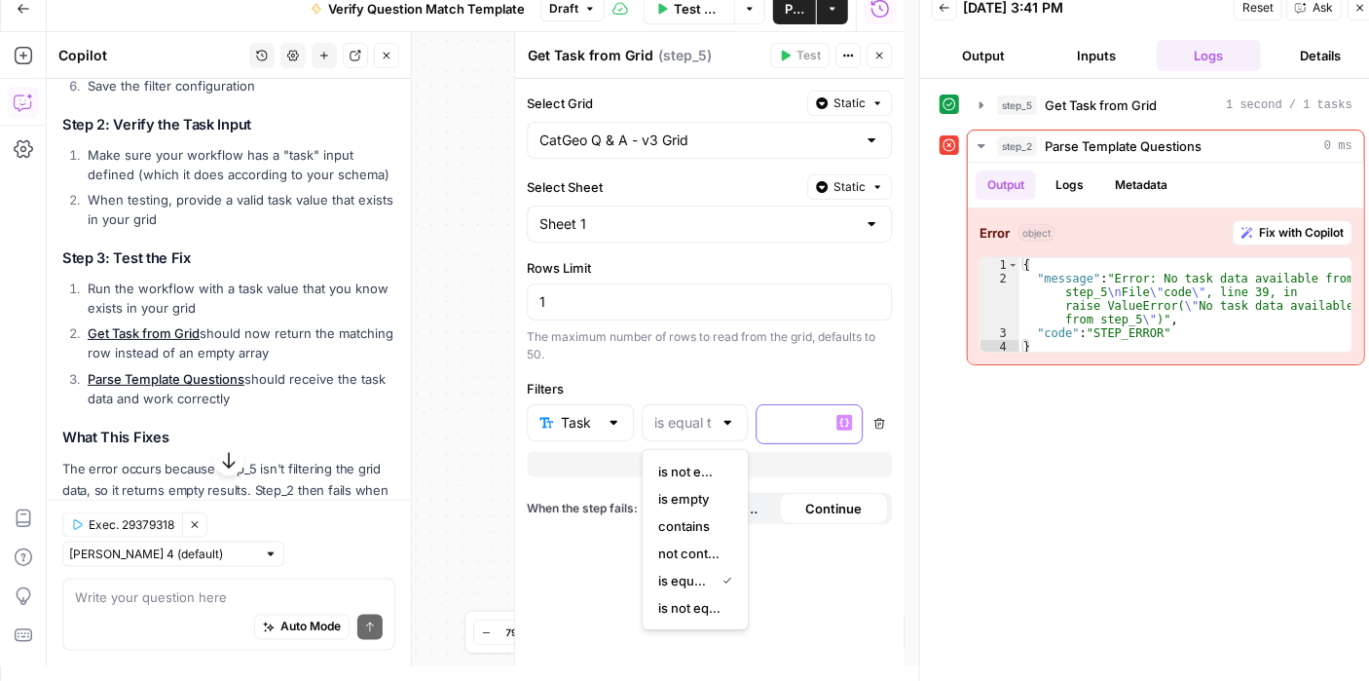
type input "is equal to"
click at [822, 410] on div at bounding box center [794, 424] width 74 height 38
click at [846, 421] on icon "button" at bounding box center [844, 423] width 10 height 10
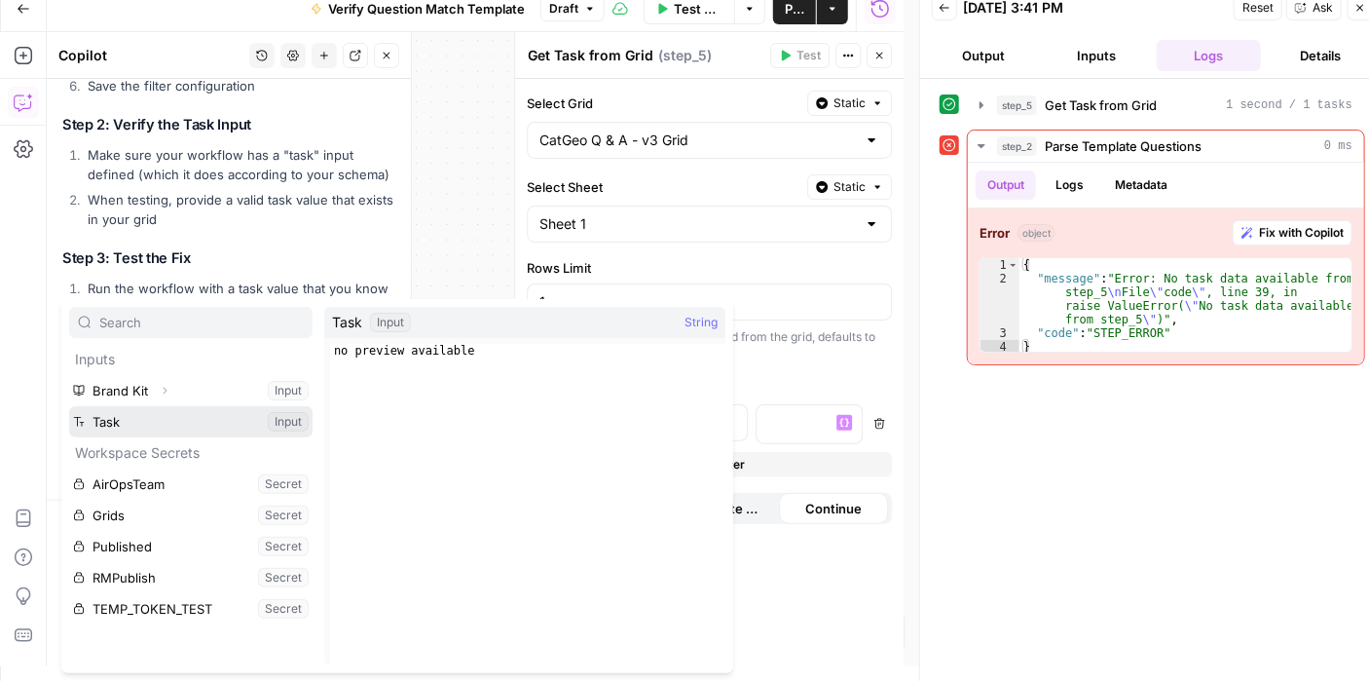
click at [230, 426] on button "Select variable Task" at bounding box center [190, 421] width 243 height 31
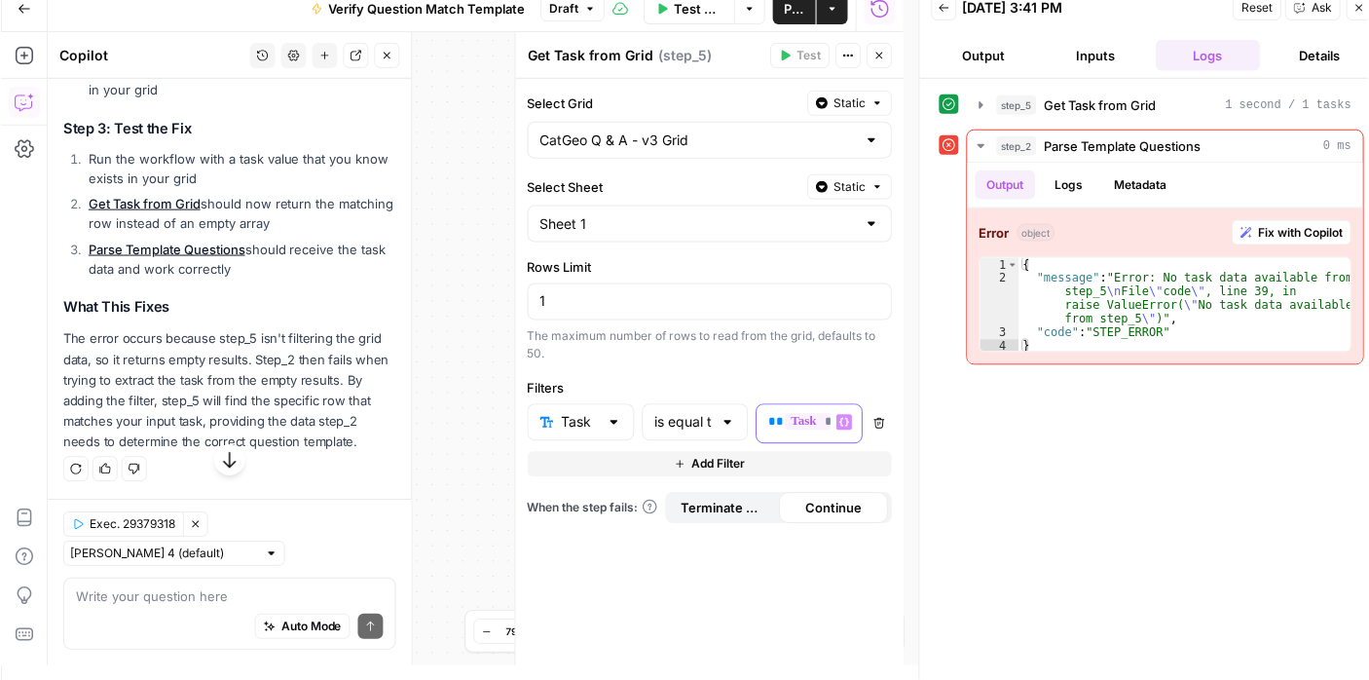
scroll to position [1363, 0]
click at [878, 54] on icon "button" at bounding box center [879, 56] width 7 height 7
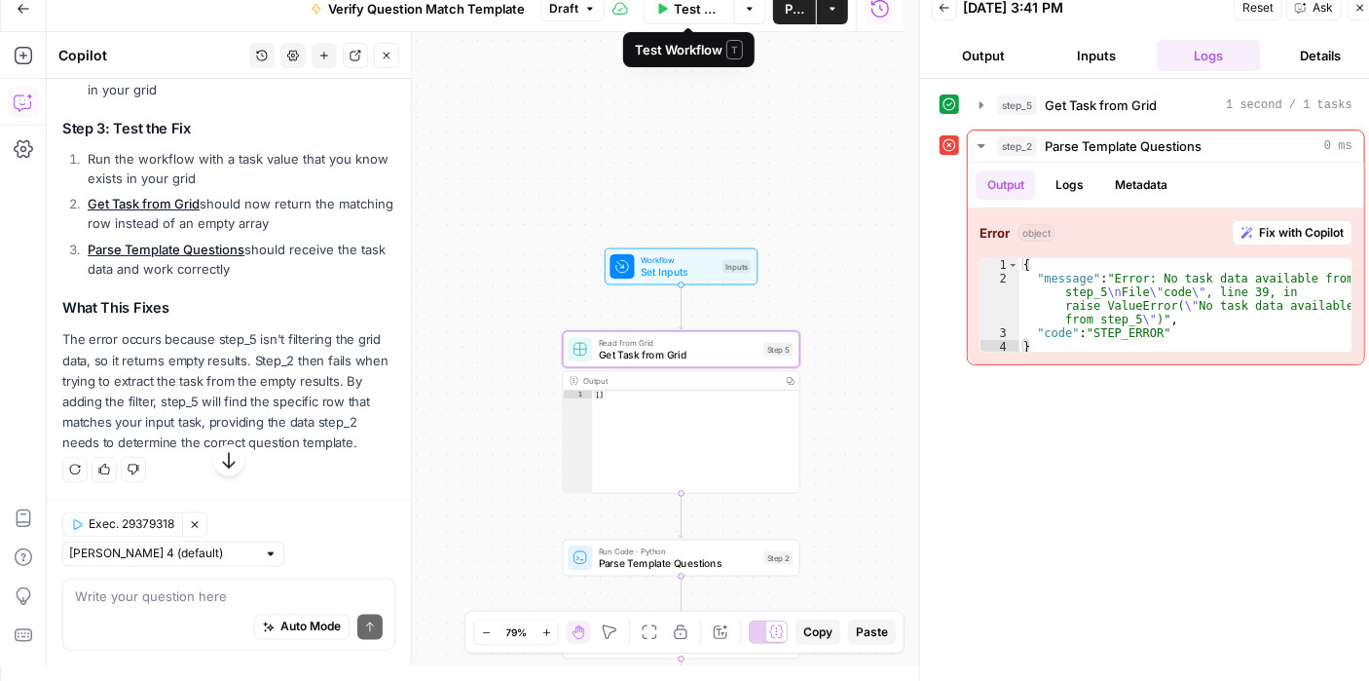
click at [674, 5] on span "Test Workflow" at bounding box center [698, 8] width 49 height 19
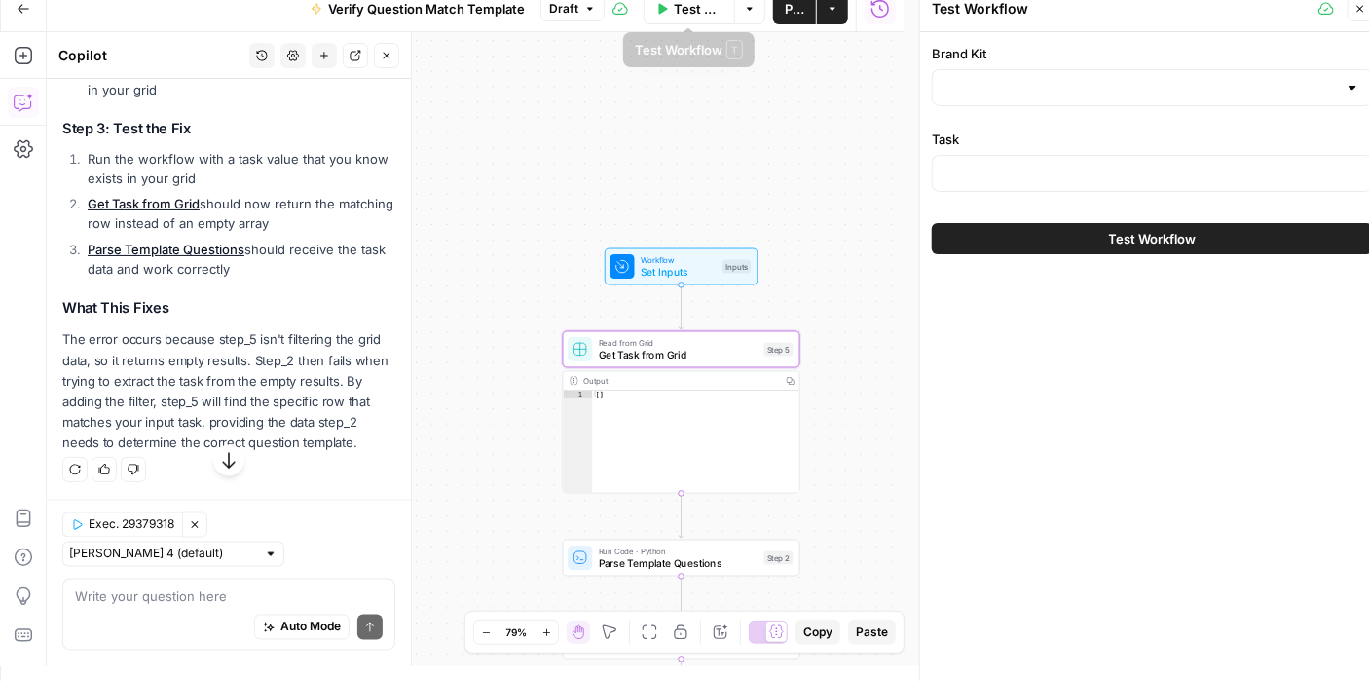
type input "[PERSON_NAME] - FAQs"
click at [1135, 199] on div "Brand Kit [PERSON_NAME] - FAQs Task Test Workflow" at bounding box center [1152, 149] width 464 height 234
click at [1129, 188] on div at bounding box center [1152, 173] width 441 height 37
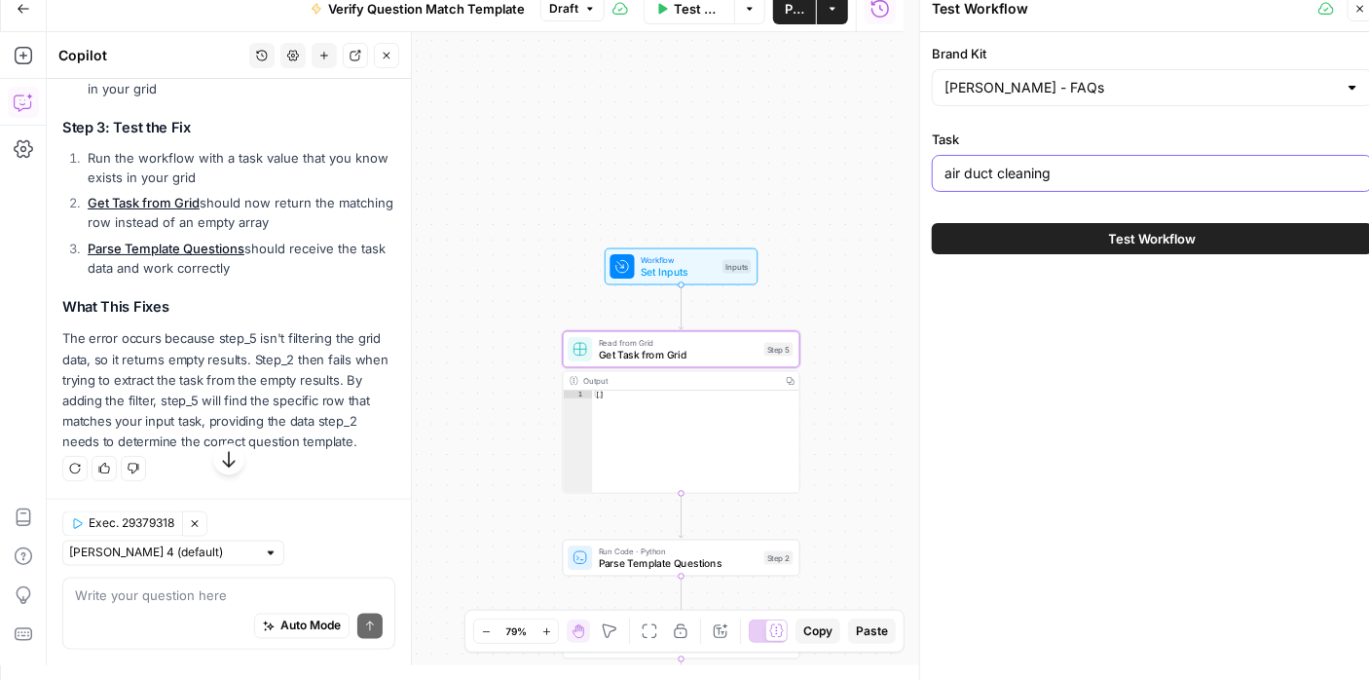
type input "air duct cleaning"
click at [1146, 231] on span "Test Workflow" at bounding box center [1153, 238] width 88 height 19
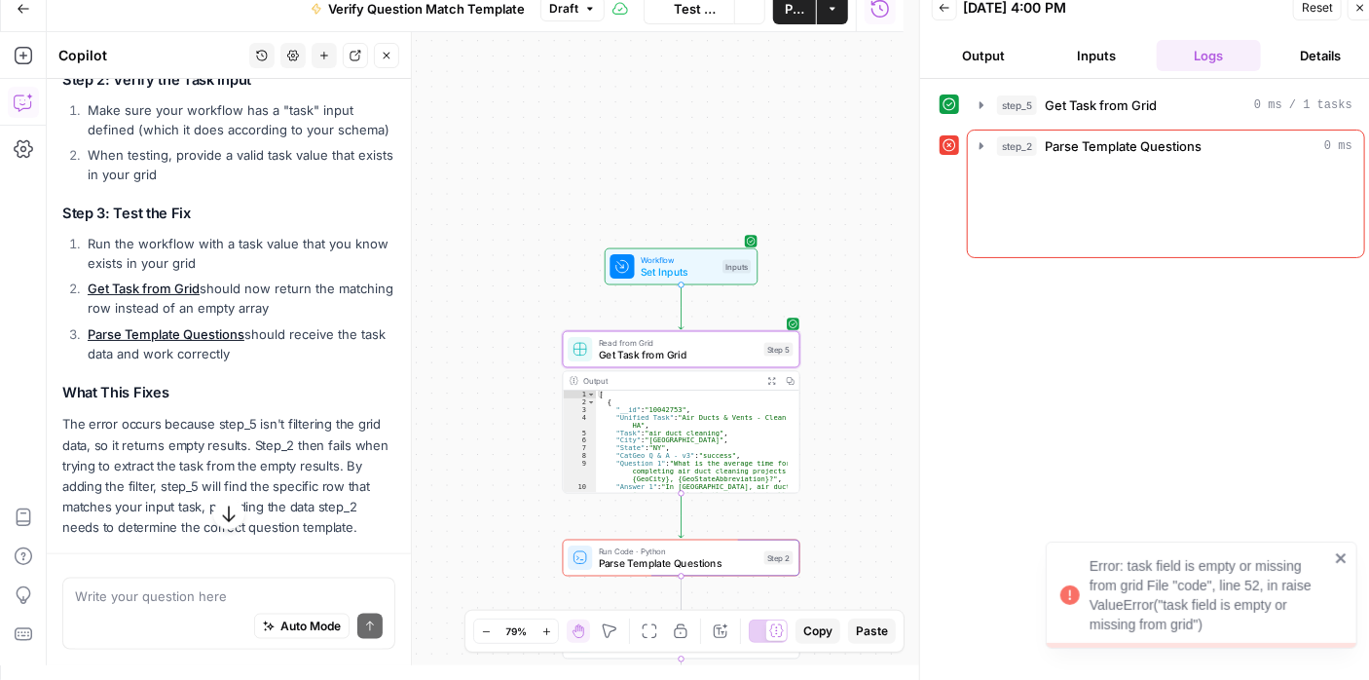
scroll to position [1374, 0]
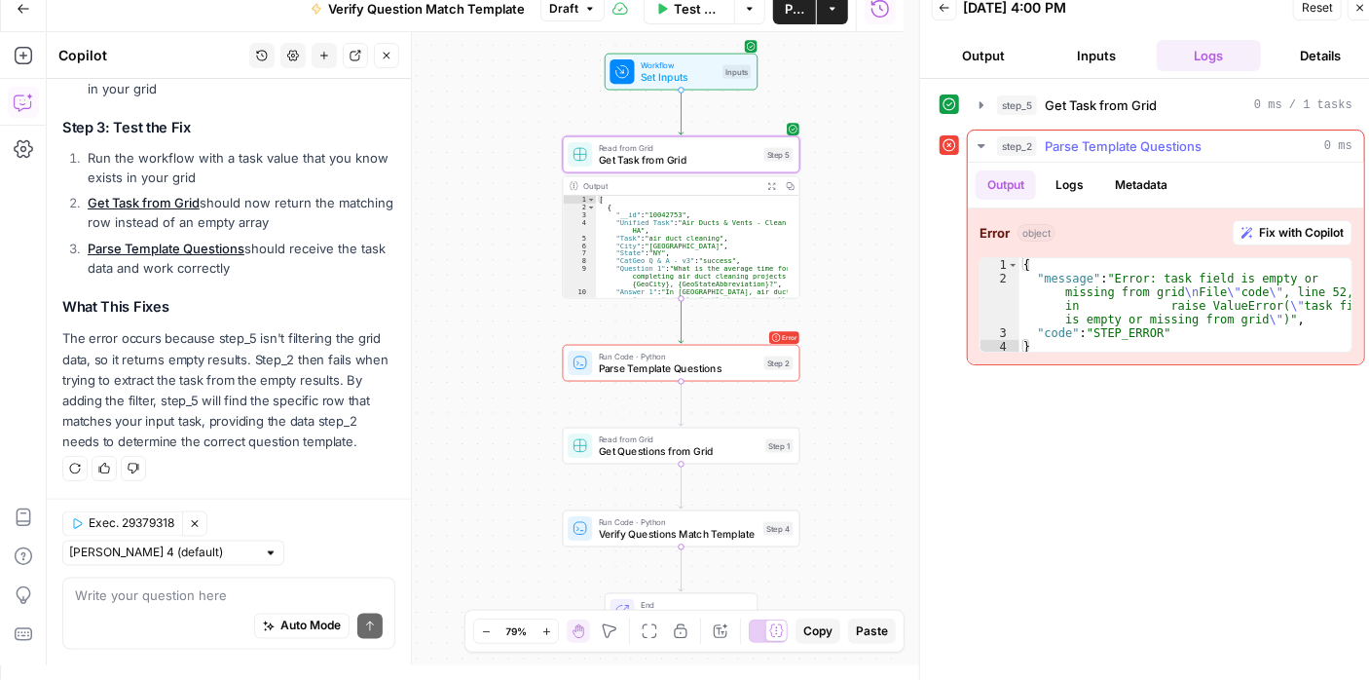
click at [1271, 238] on span "Fix with Copilot" at bounding box center [1301, 233] width 85 height 18
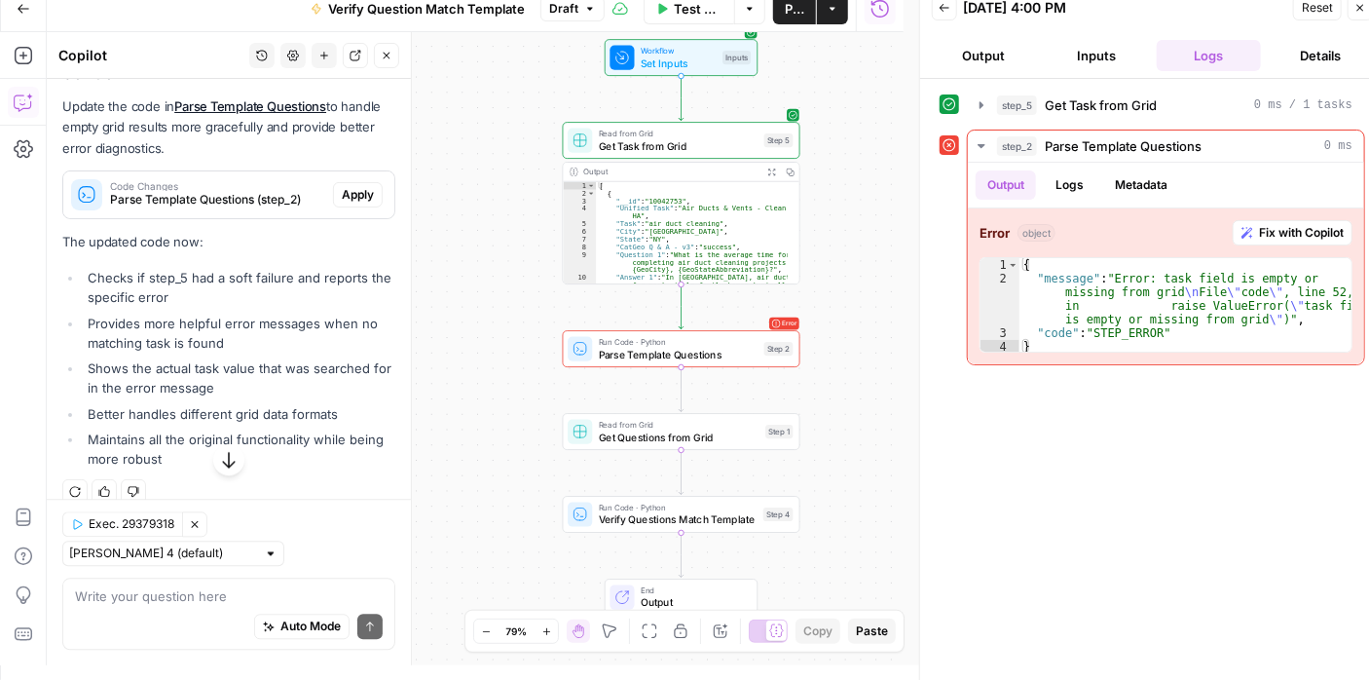
scroll to position [1933, 0]
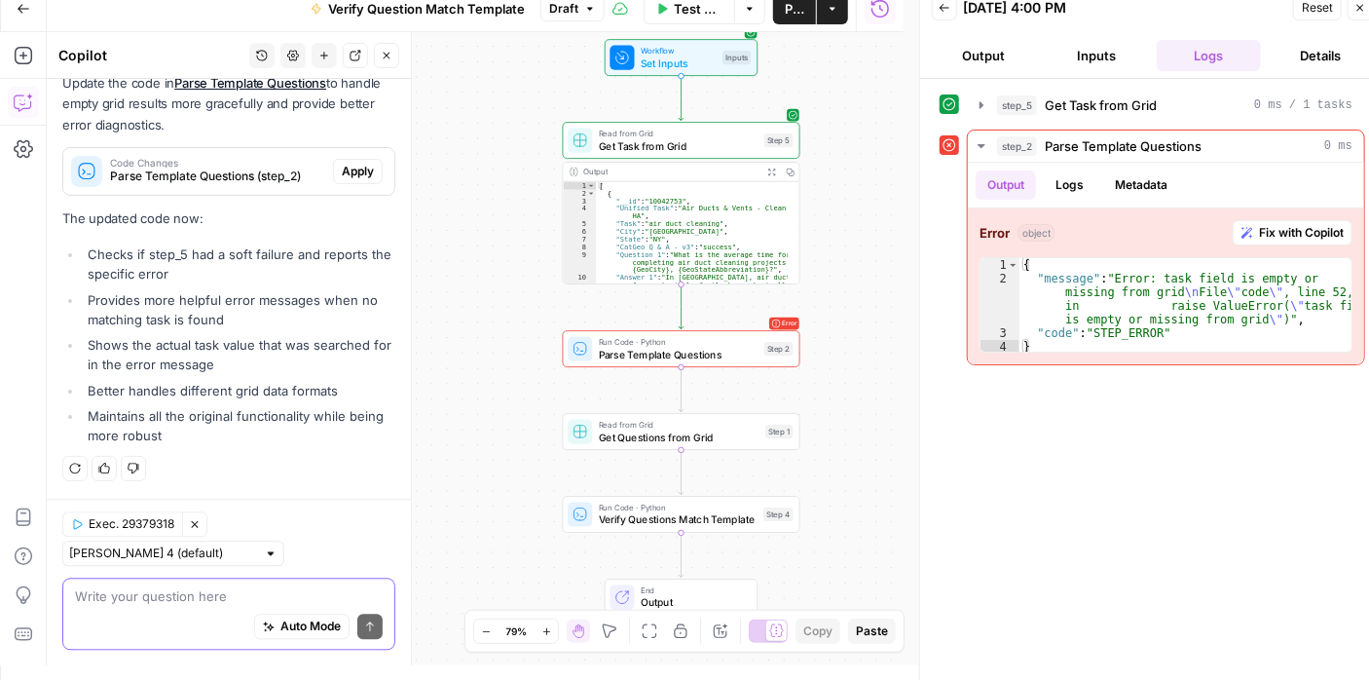
click at [314, 591] on textarea at bounding box center [229, 595] width 308 height 19
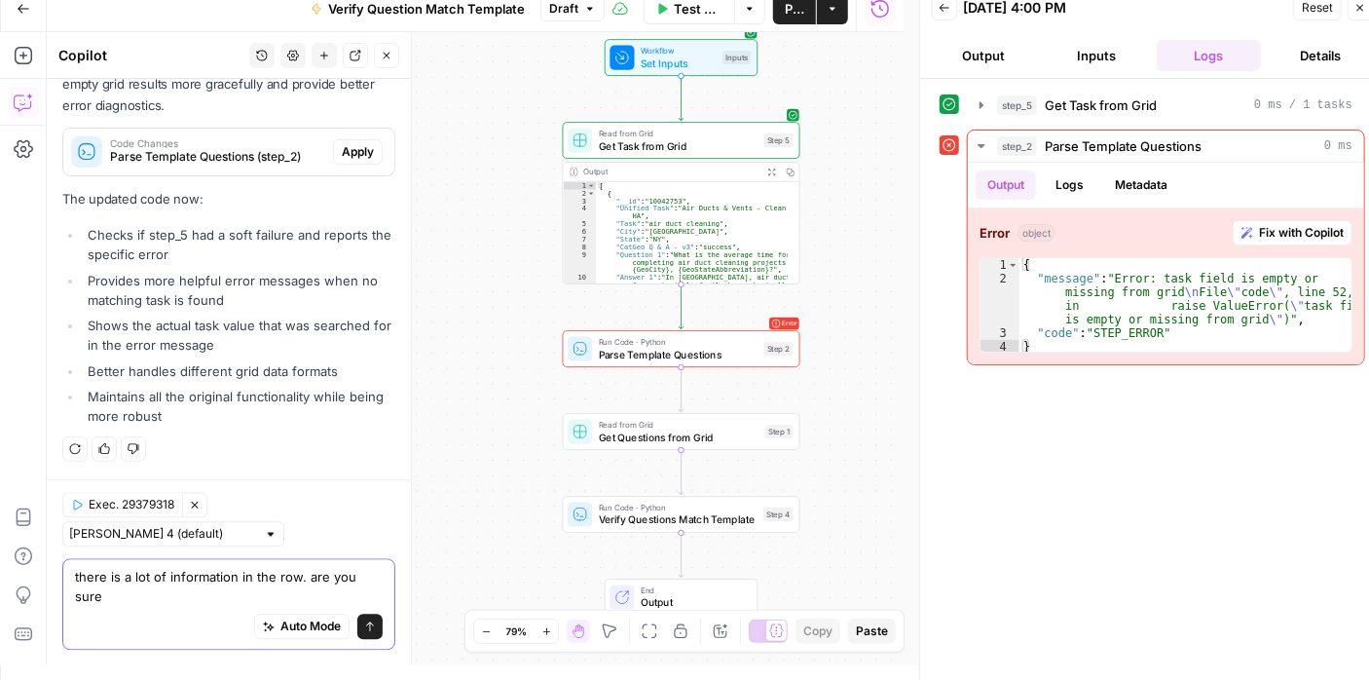
scroll to position [1952, 0]
type textarea "there is a lot of information in the row. are you sure about these instructions…"
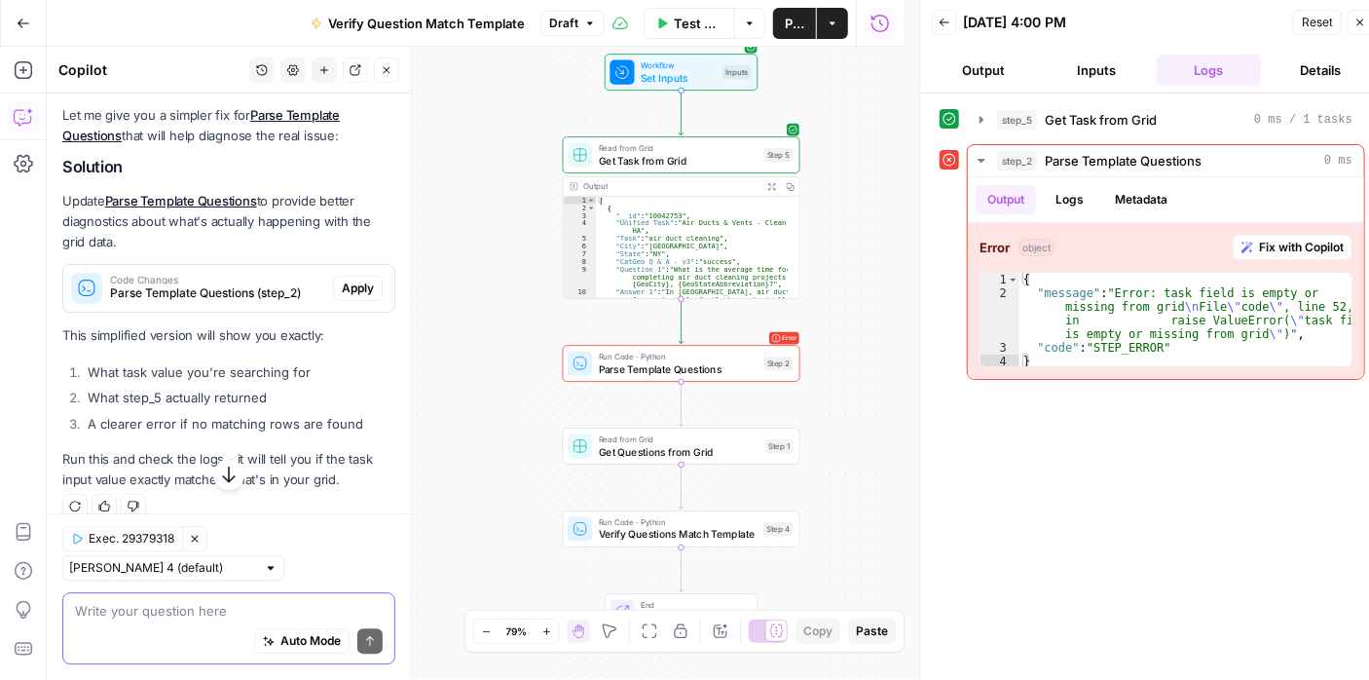
scroll to position [2526, 0]
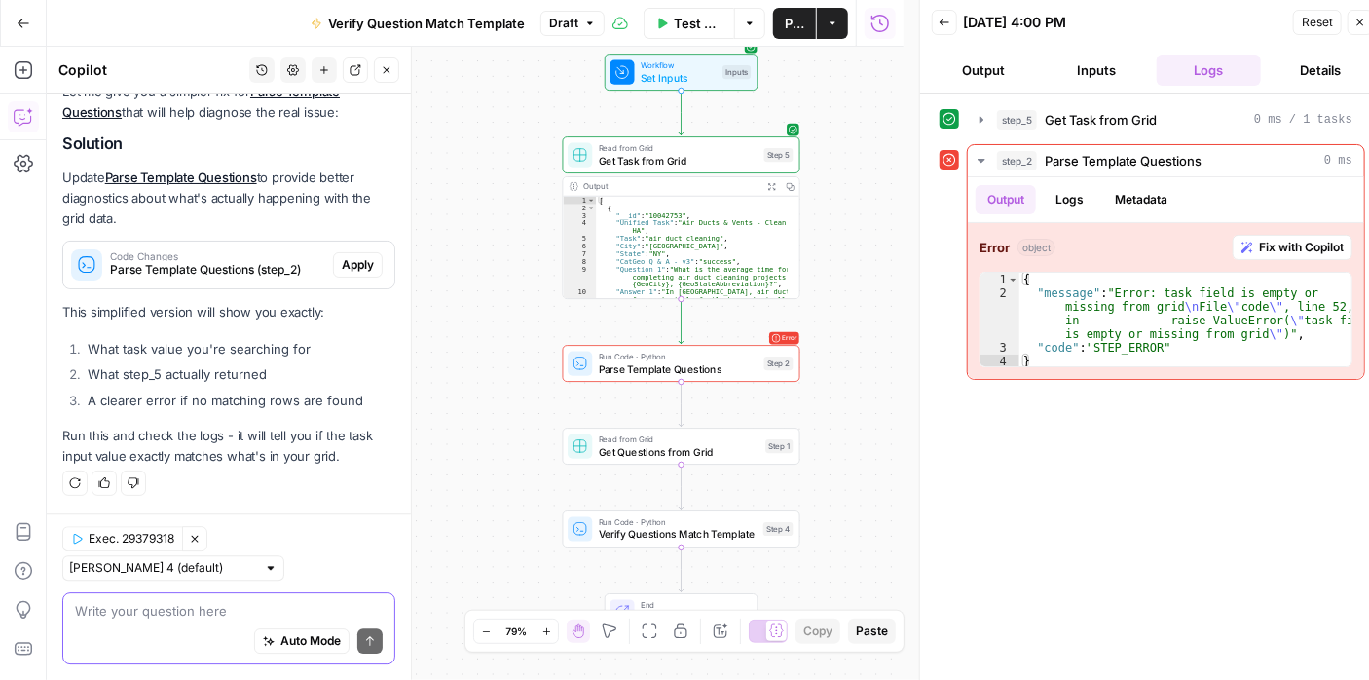
click at [266, 607] on textarea at bounding box center [229, 610] width 308 height 19
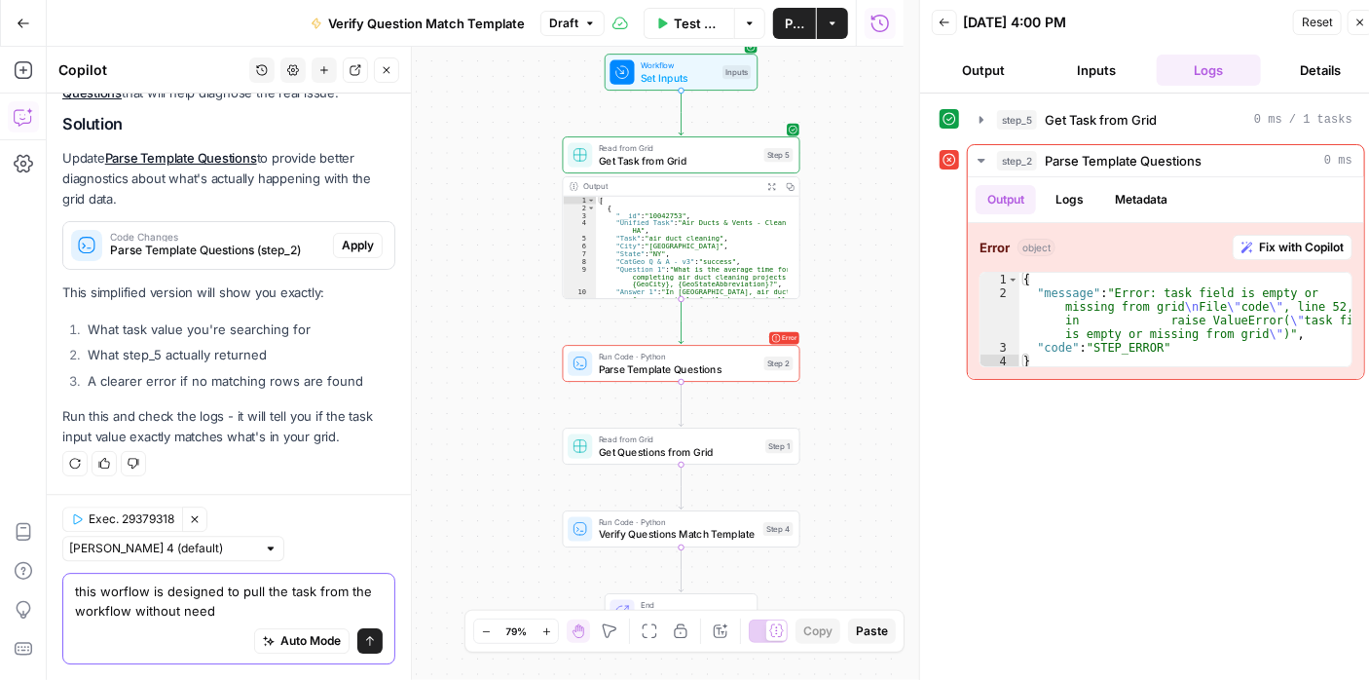
type textarea "this worflow is designed to pull the task from the workflow without need"
drag, startPoint x: 240, startPoint y: 608, endPoint x: 53, endPoint y: 589, distance: 187.9
click at [53, 589] on div "Exec. 29379318 Clear Selection [PERSON_NAME] 4 (default) this worflow is design…" at bounding box center [229, 587] width 364 height 186
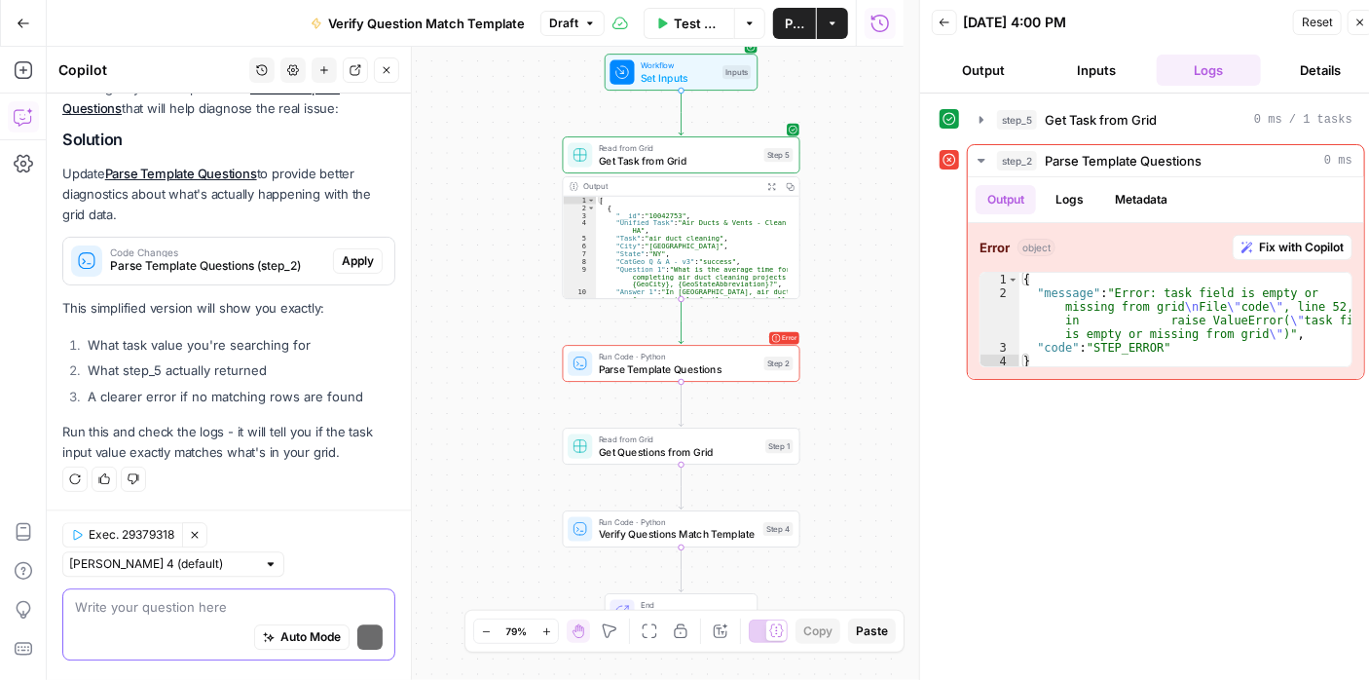
scroll to position [2526, 0]
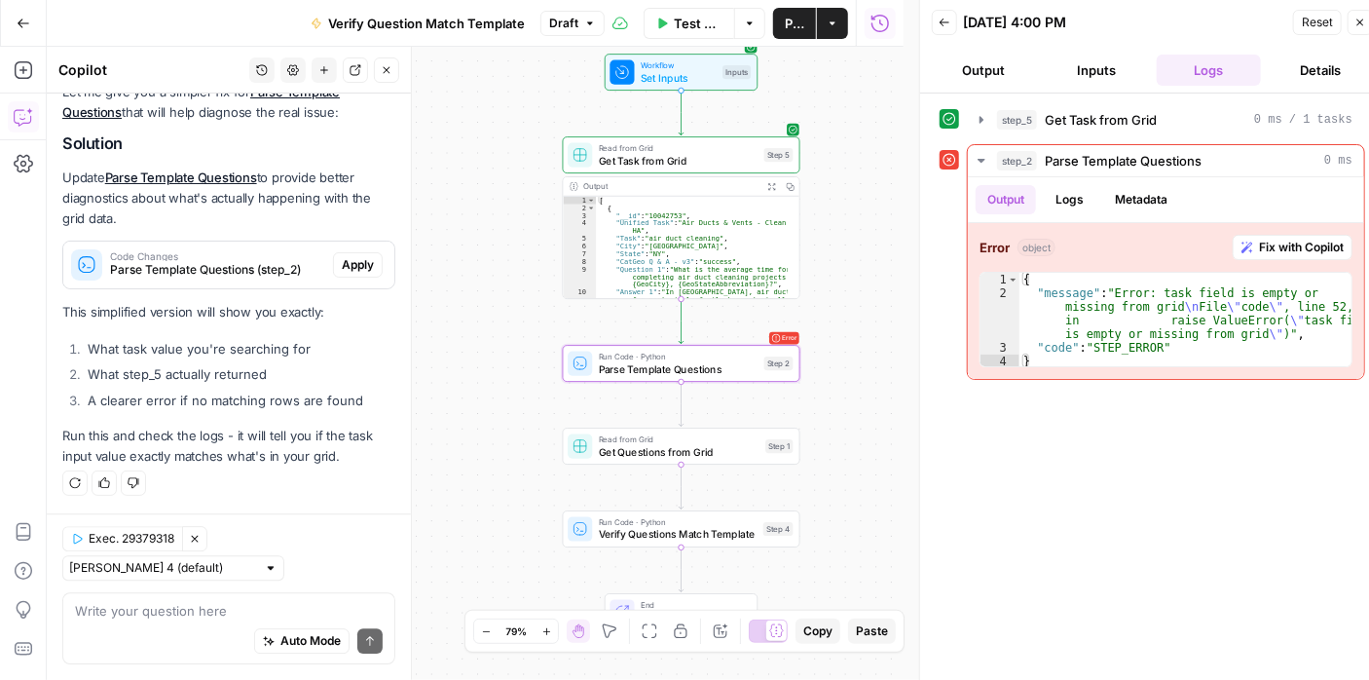
click at [342, 264] on span "Apply" at bounding box center [358, 265] width 32 height 18
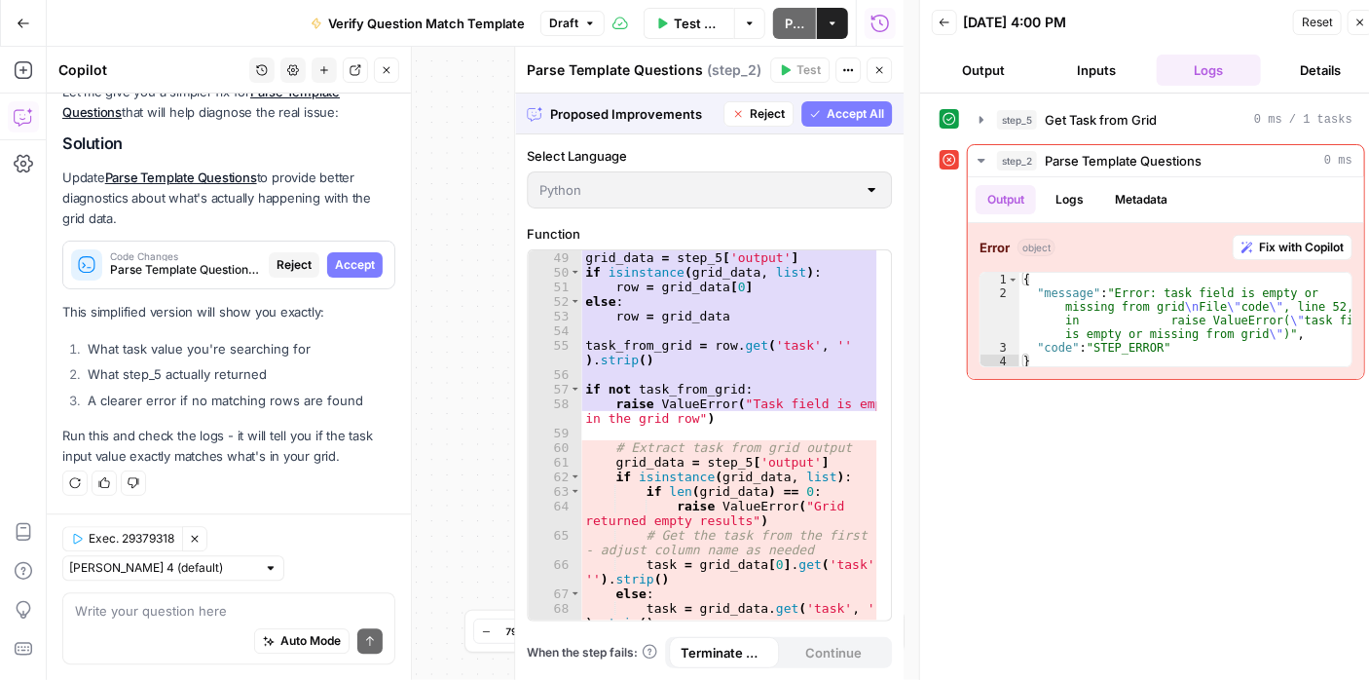
scroll to position [1285, 0]
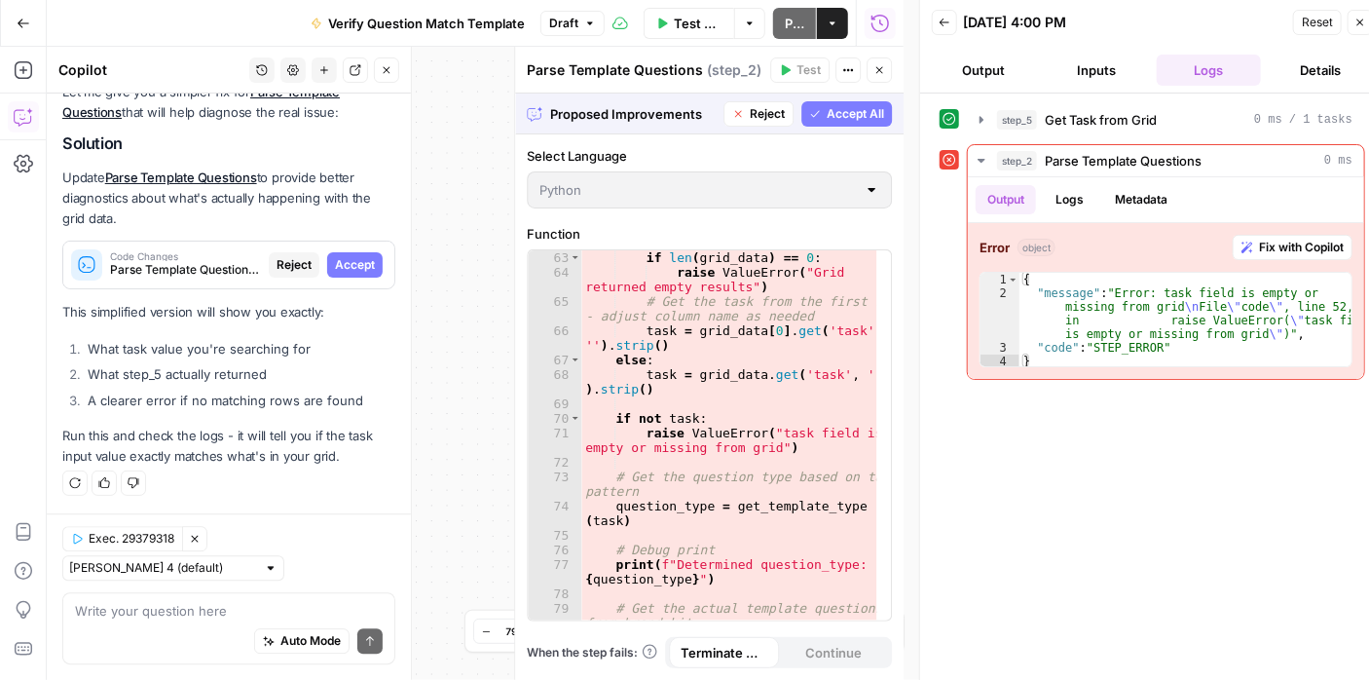
click at [858, 108] on span "Accept All" at bounding box center [855, 114] width 57 height 18
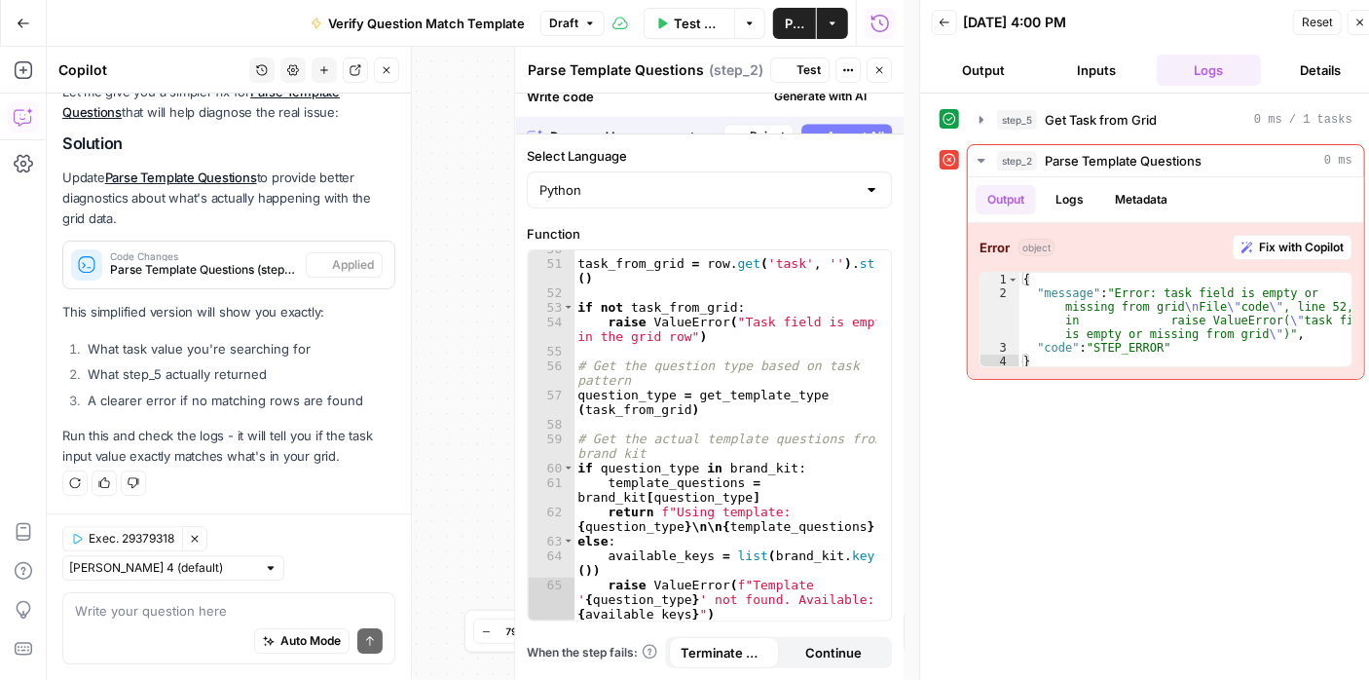
scroll to position [1031, 0]
click at [801, 63] on span "Test" at bounding box center [808, 70] width 24 height 18
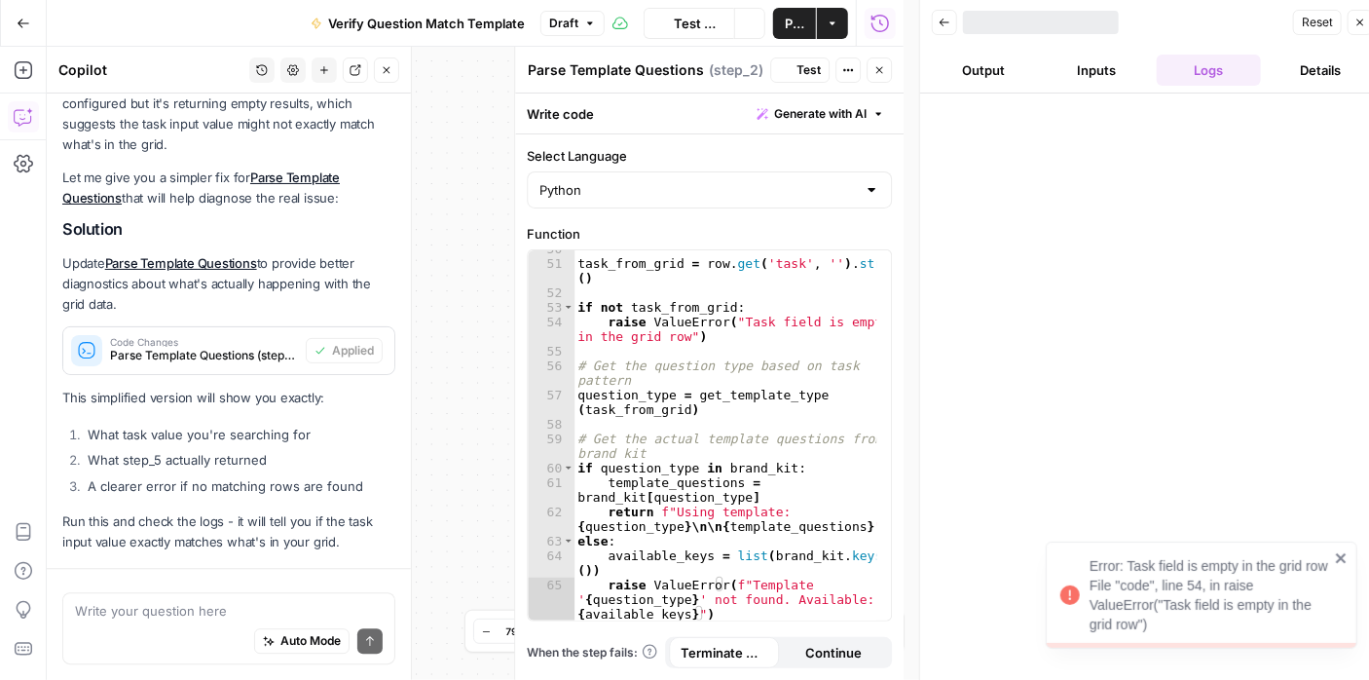
scroll to position [2588, 0]
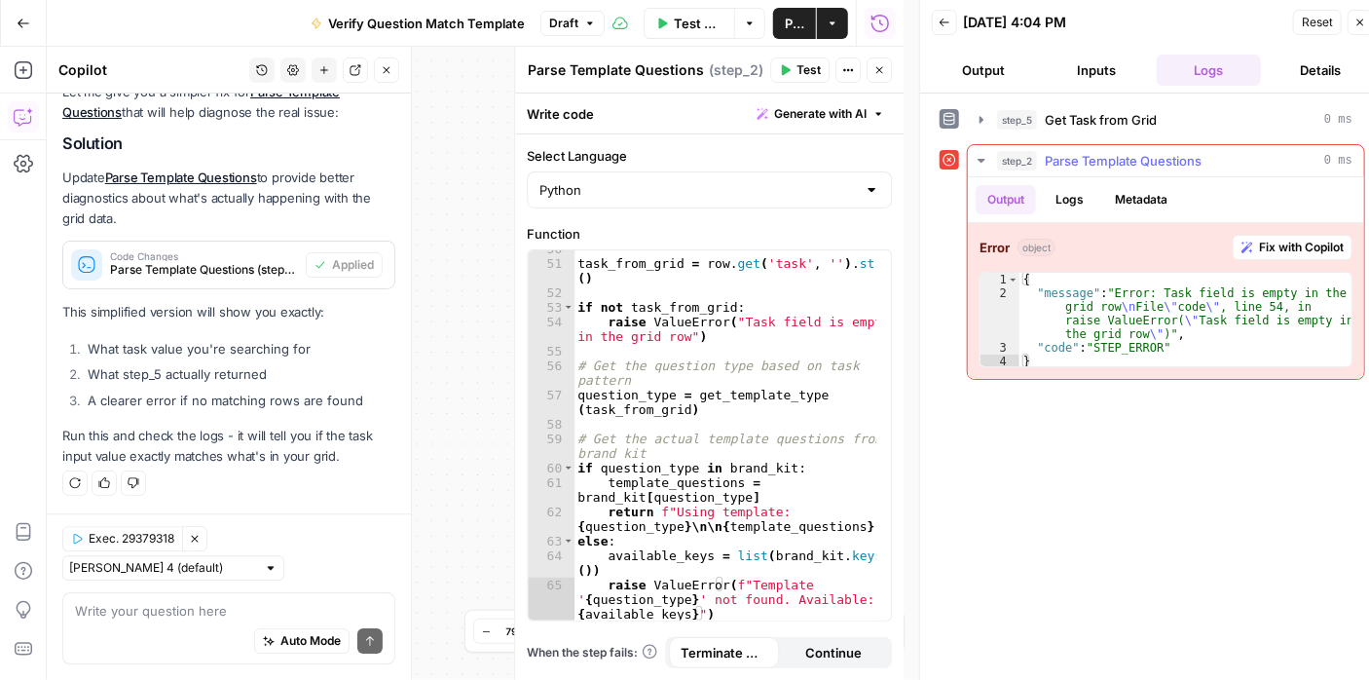
drag, startPoint x: 1293, startPoint y: 240, endPoint x: 1248, endPoint y: 244, distance: 45.1
click at [1295, 240] on span "Fix with Copilot" at bounding box center [1301, 248] width 85 height 18
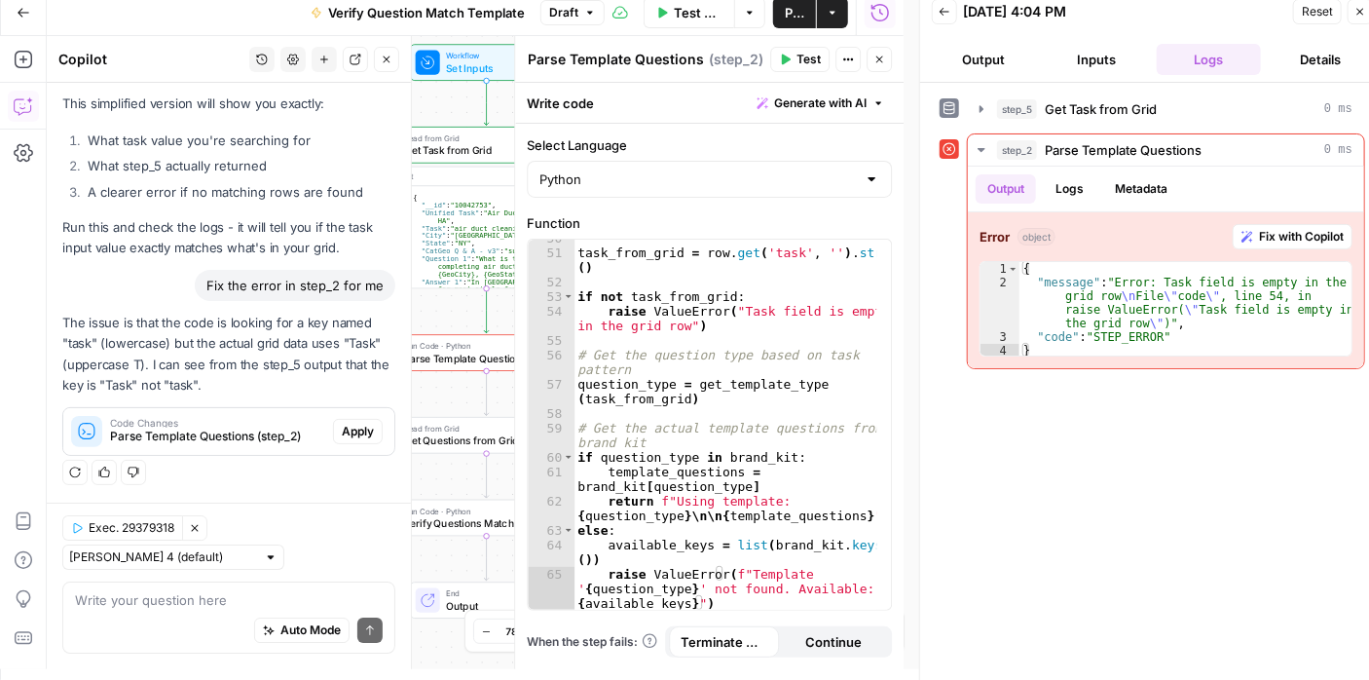
scroll to position [16, 0]
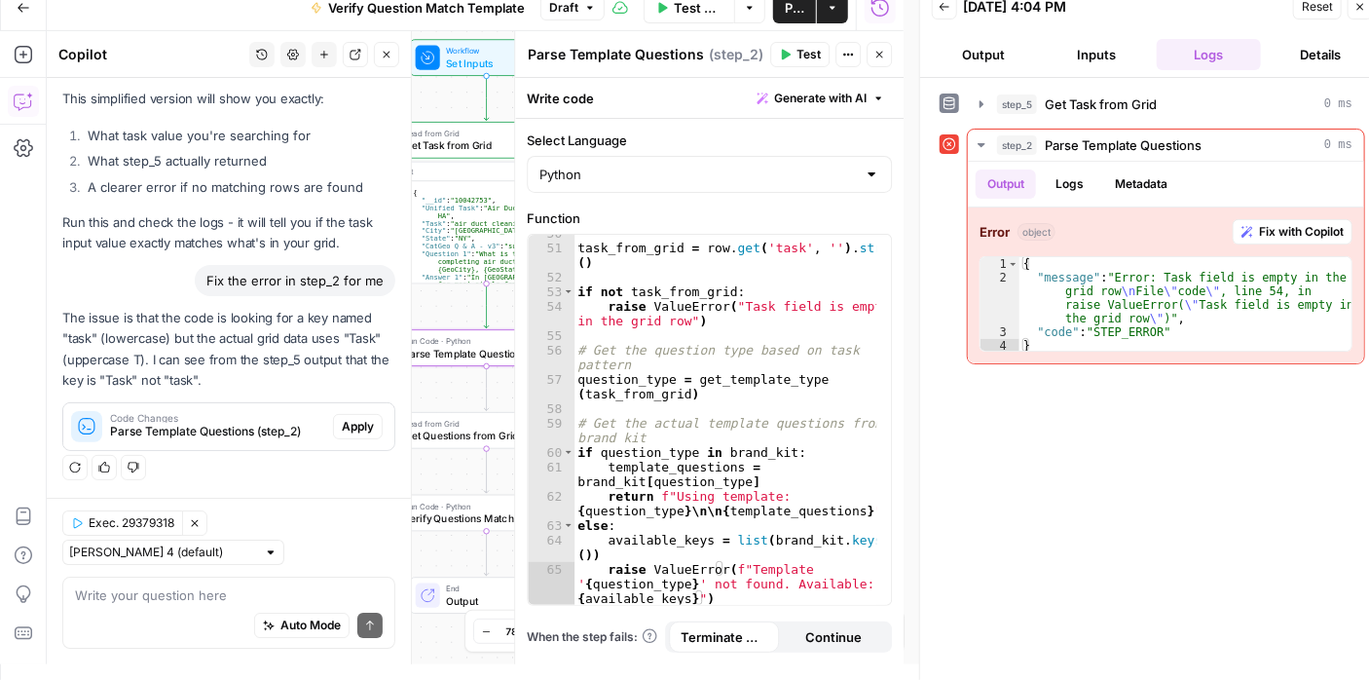
click at [342, 420] on span "Apply" at bounding box center [358, 427] width 32 height 18
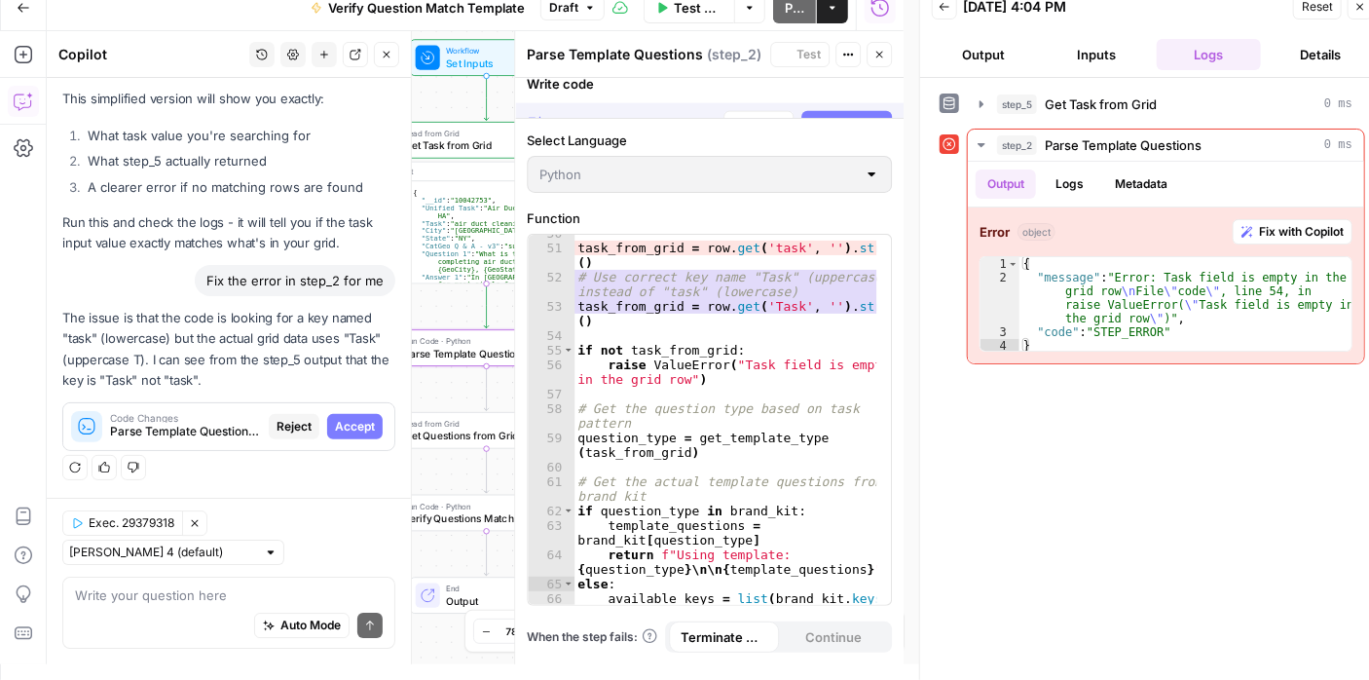
scroll to position [2660, 0]
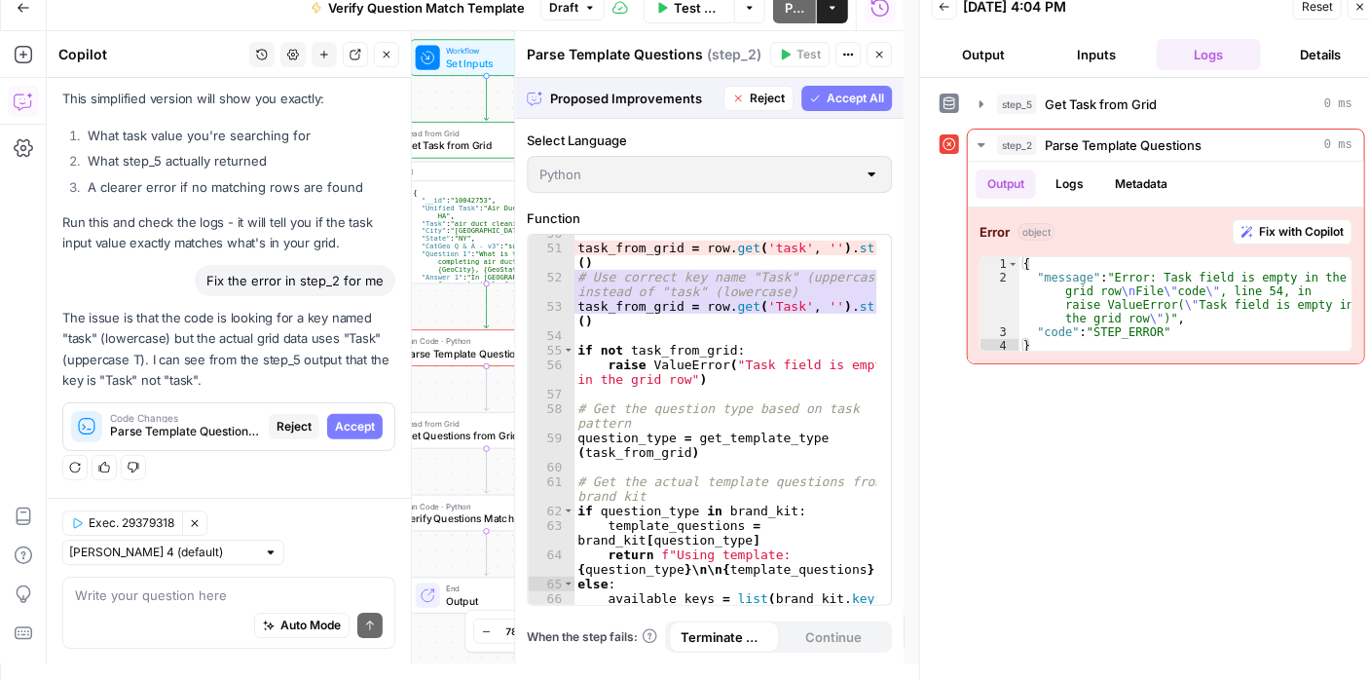
click at [845, 86] on button "Accept All" at bounding box center [846, 98] width 91 height 25
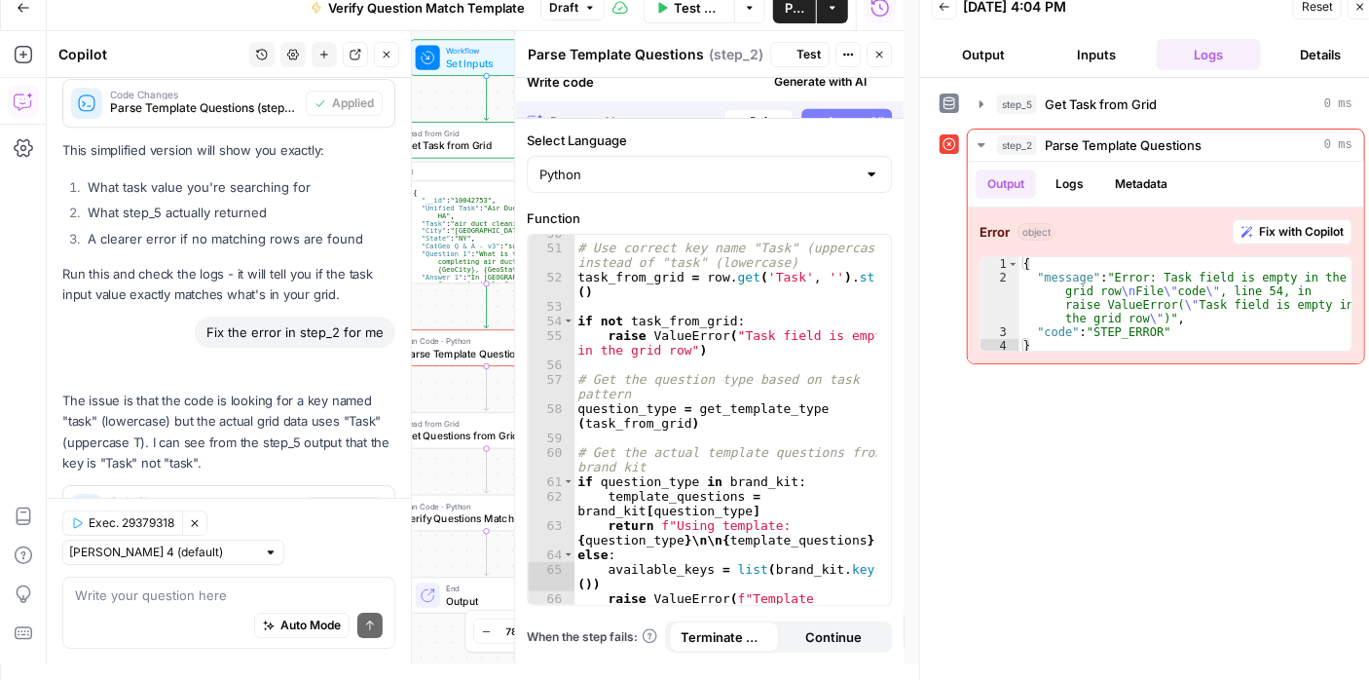
scroll to position [2816, 0]
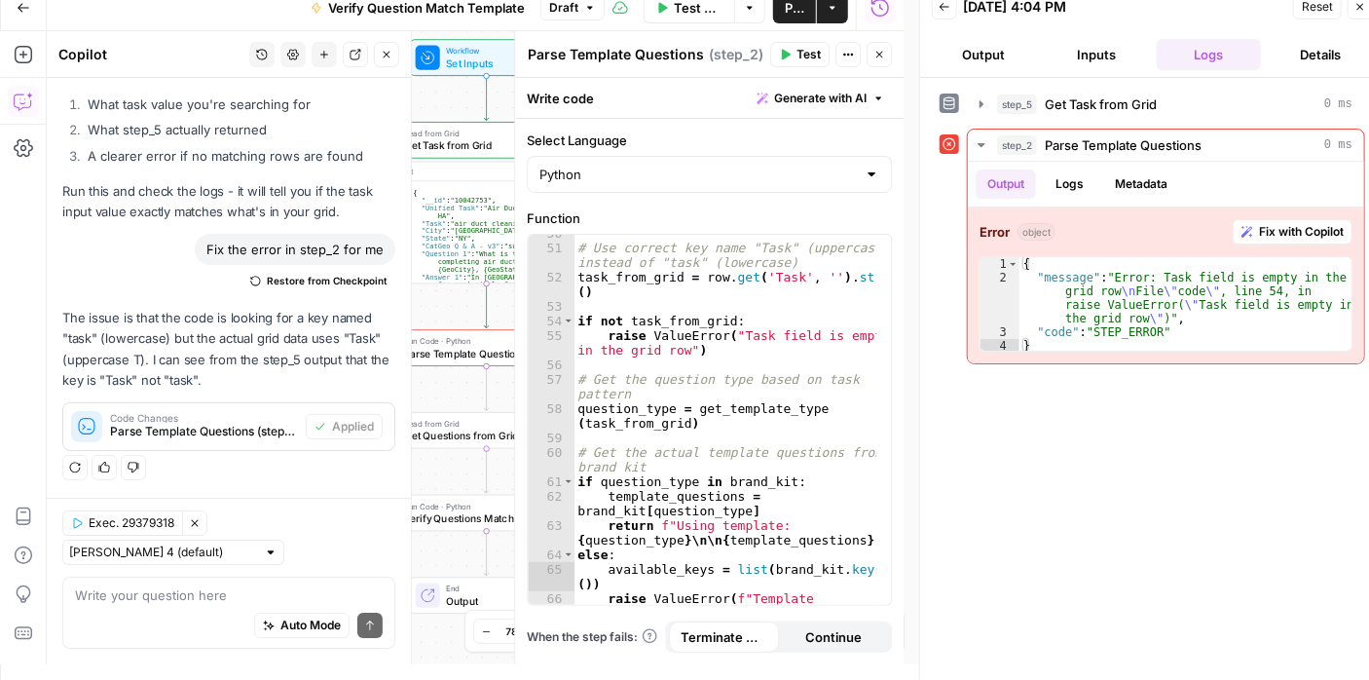
click at [810, 48] on span "Test" at bounding box center [808, 55] width 24 height 18
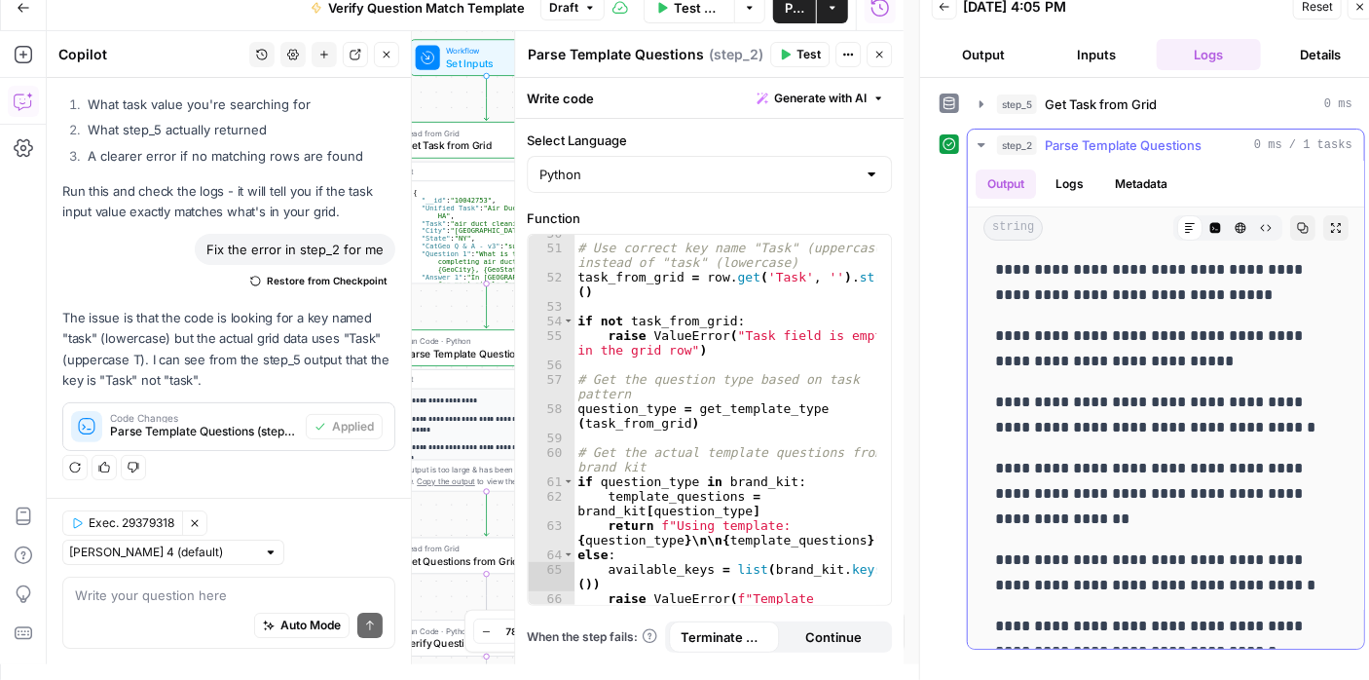
scroll to position [47, 0]
click at [978, 147] on icon "button" at bounding box center [982, 145] width 16 height 16
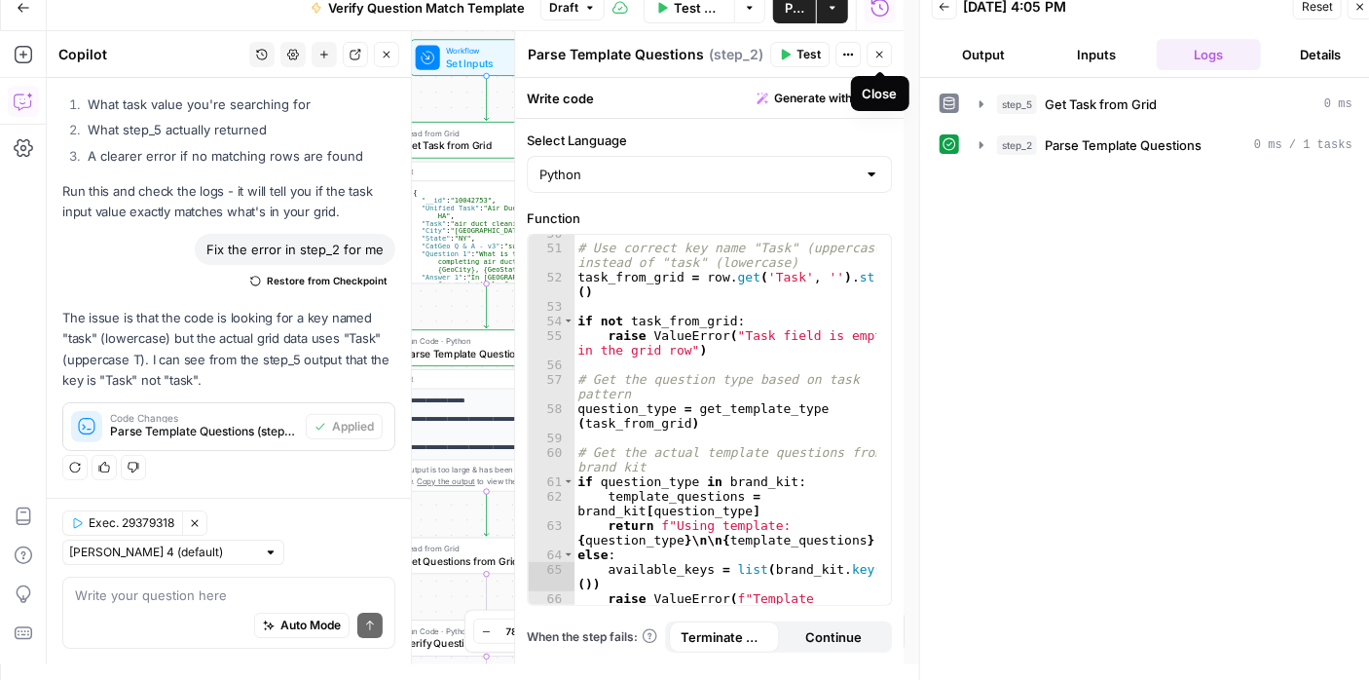
click at [880, 56] on icon "button" at bounding box center [879, 55] width 12 height 12
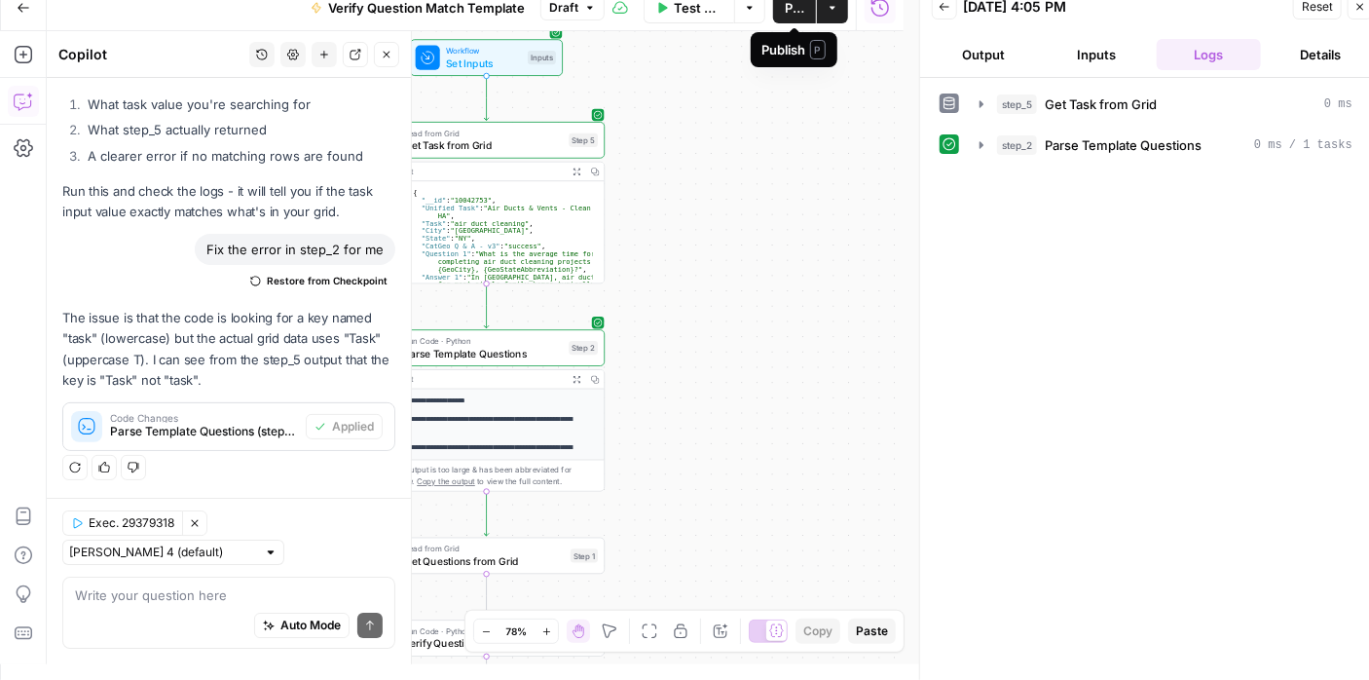
click at [791, 6] on span "Publish" at bounding box center [794, 7] width 19 height 19
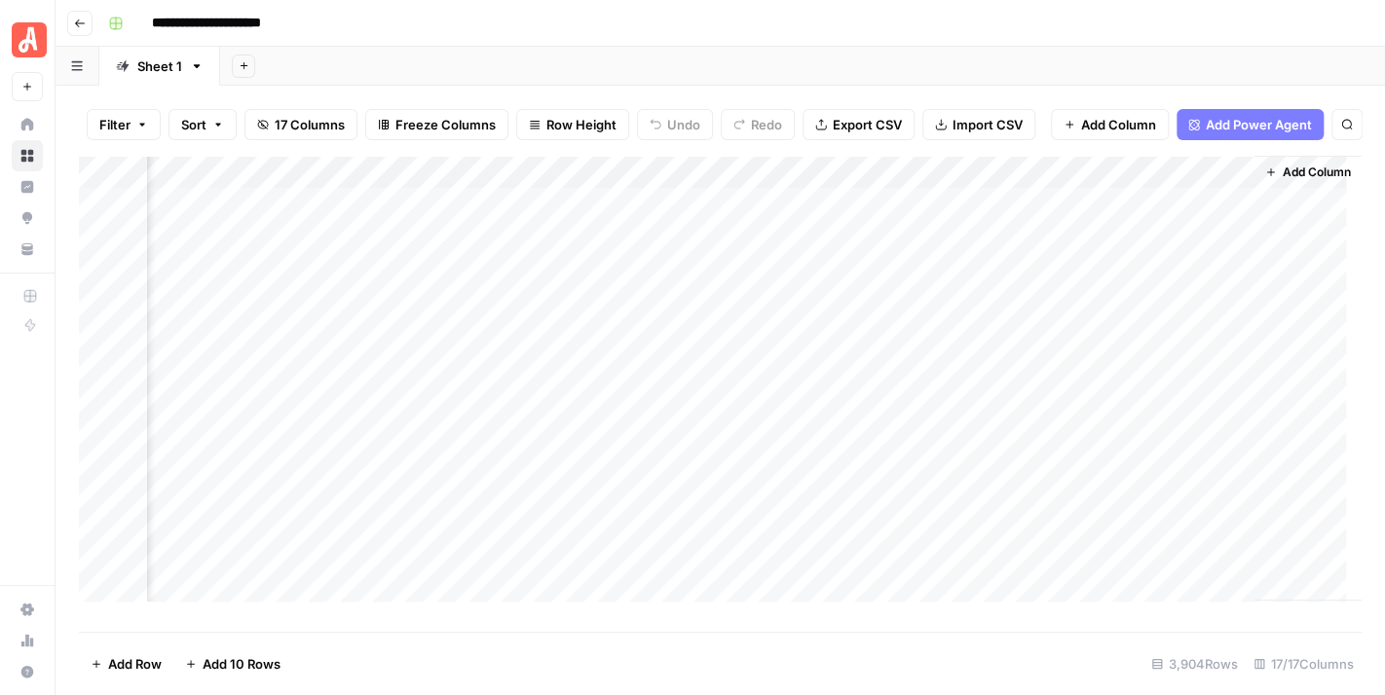
scroll to position [0, 2298]
click at [1140, 245] on div "Add Column" at bounding box center [720, 387] width 1282 height 462
click at [1235, 187] on div "Add Column" at bounding box center [720, 387] width 1282 height 462
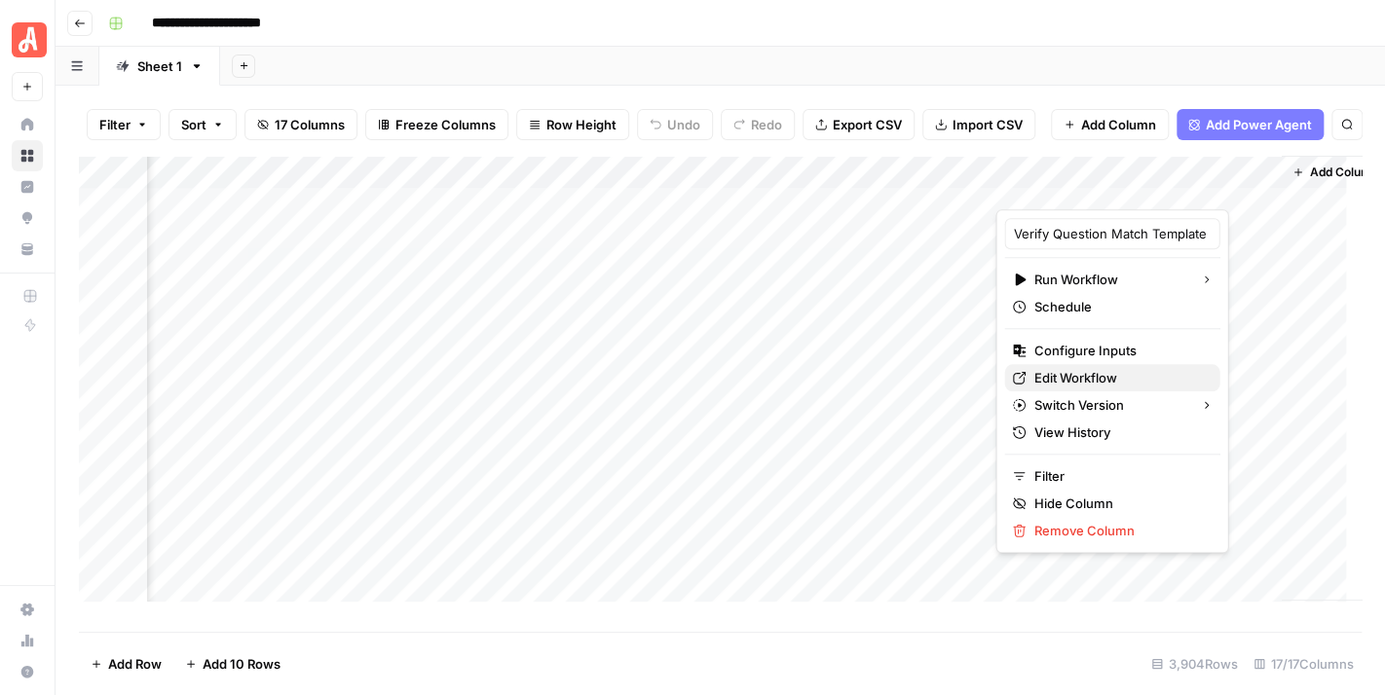
click at [1116, 377] on span "Edit Workflow" at bounding box center [1118, 377] width 170 height 19
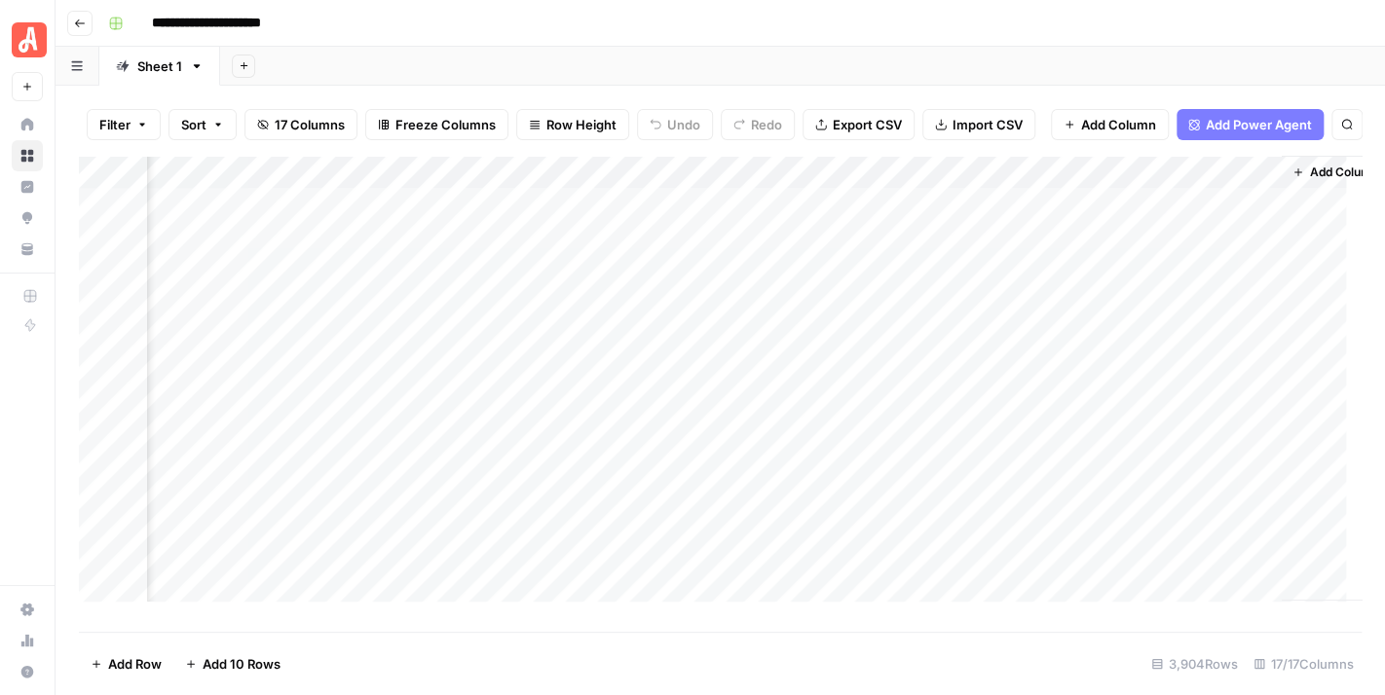
click at [1238, 192] on div "Add Column" at bounding box center [720, 387] width 1282 height 462
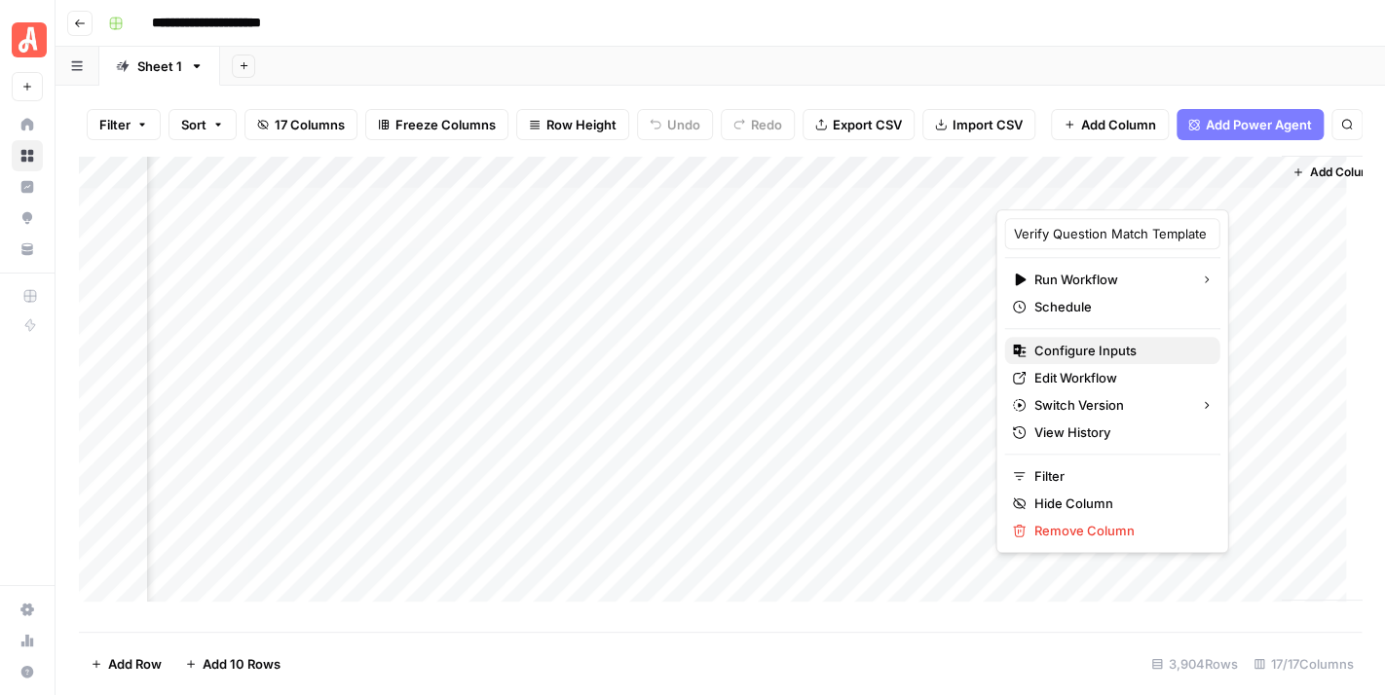
click at [1140, 349] on span "Configure Inputs" at bounding box center [1118, 350] width 170 height 19
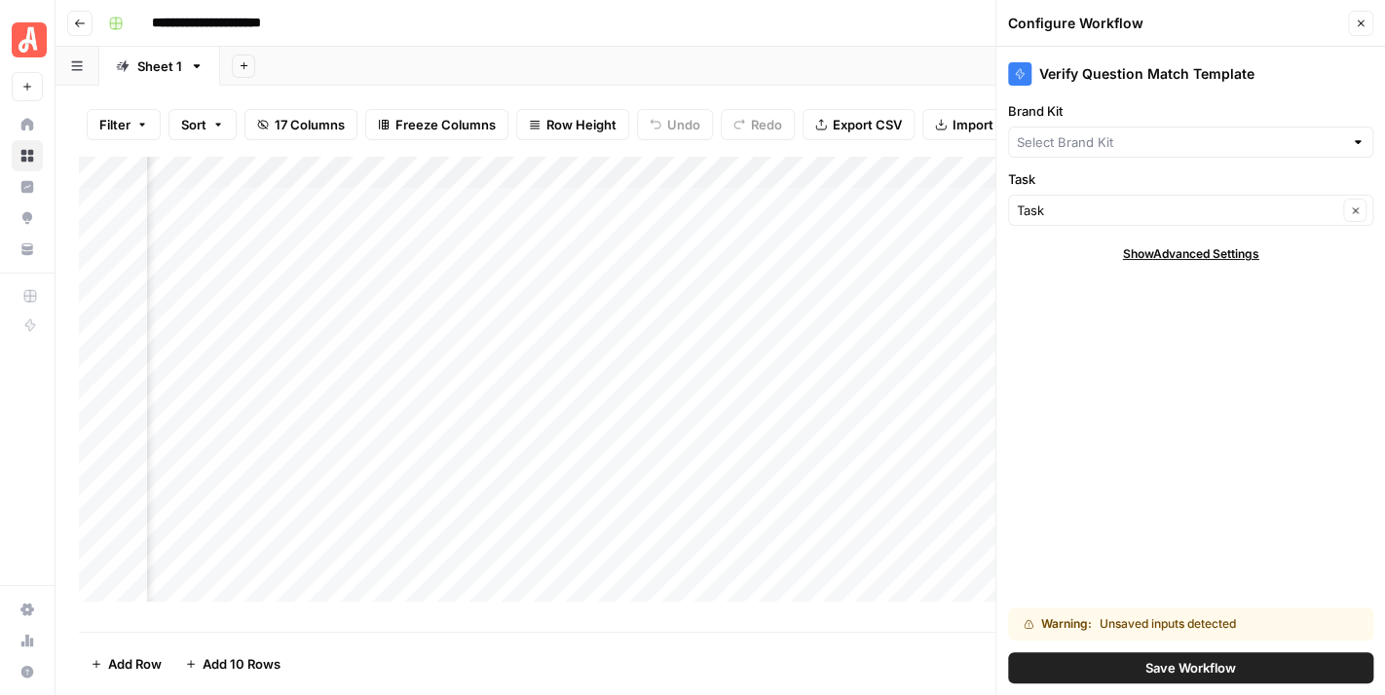
type input "[PERSON_NAME] - FAQs"
click at [1192, 137] on input "Brand Kit" at bounding box center [1176, 141] width 320 height 19
type input "[PERSON_NAME] - FAQs"
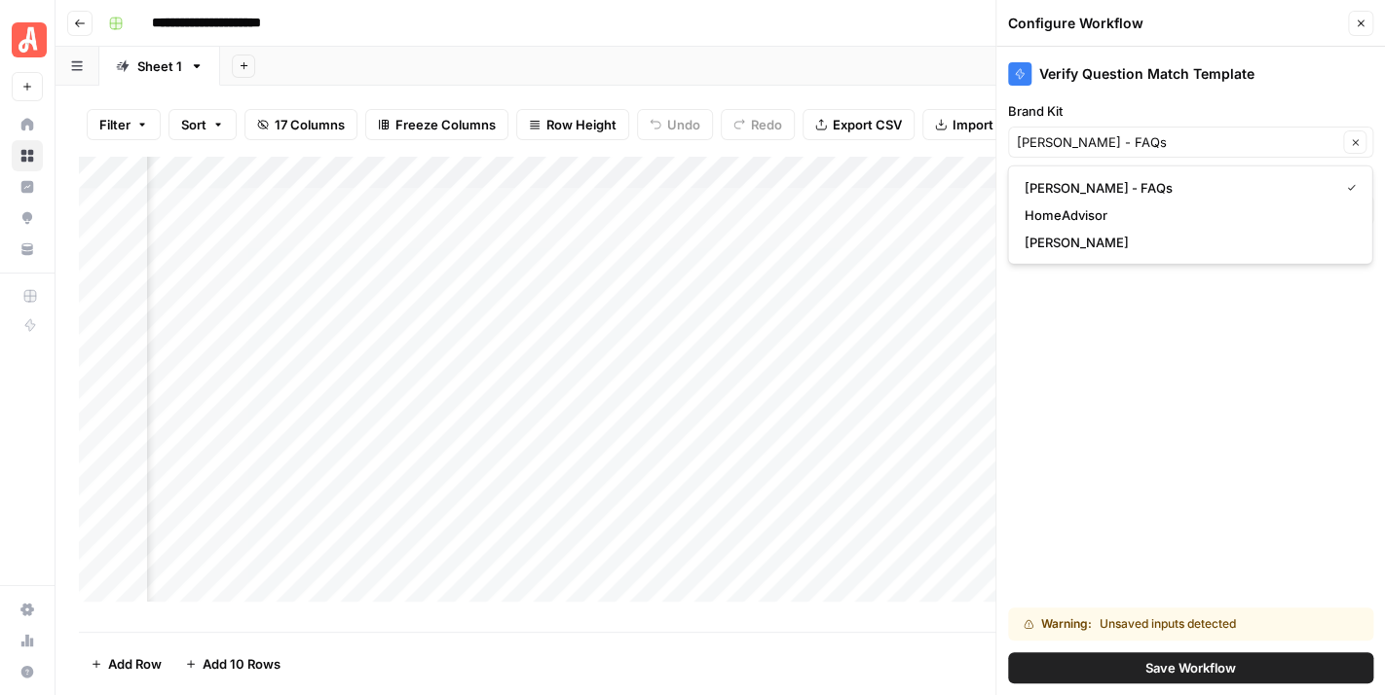
click at [1171, 69] on div "Verify Question Match Template" at bounding box center [1190, 73] width 365 height 23
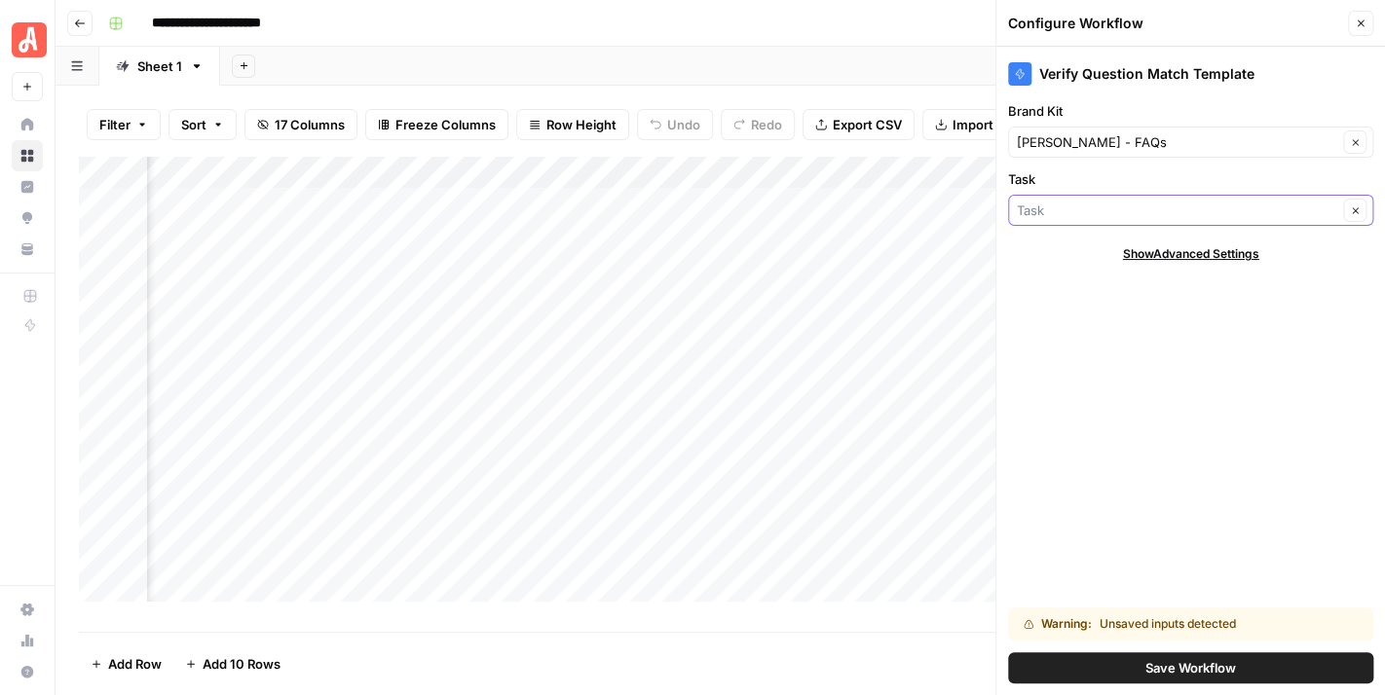
click at [1141, 201] on input "Task" at bounding box center [1176, 210] width 320 height 19
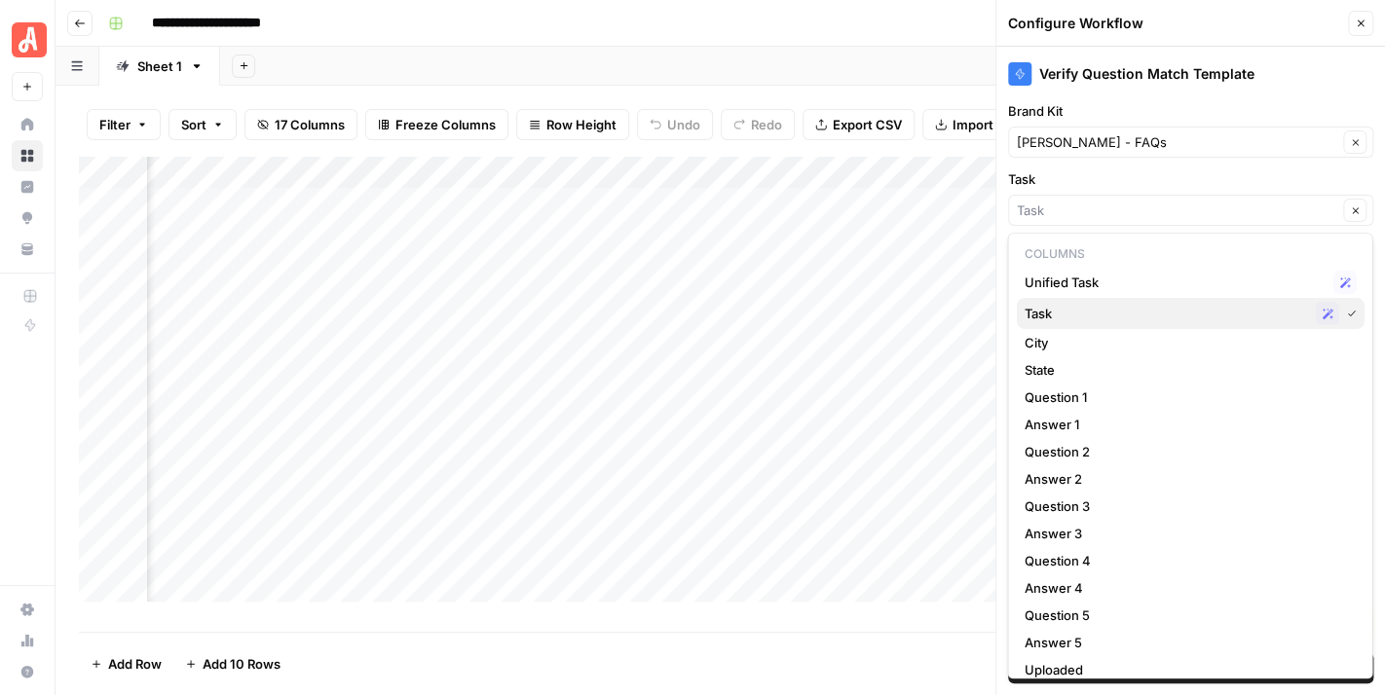
click at [1060, 314] on span "Task" at bounding box center [1164, 313] width 283 height 19
type input "Task"
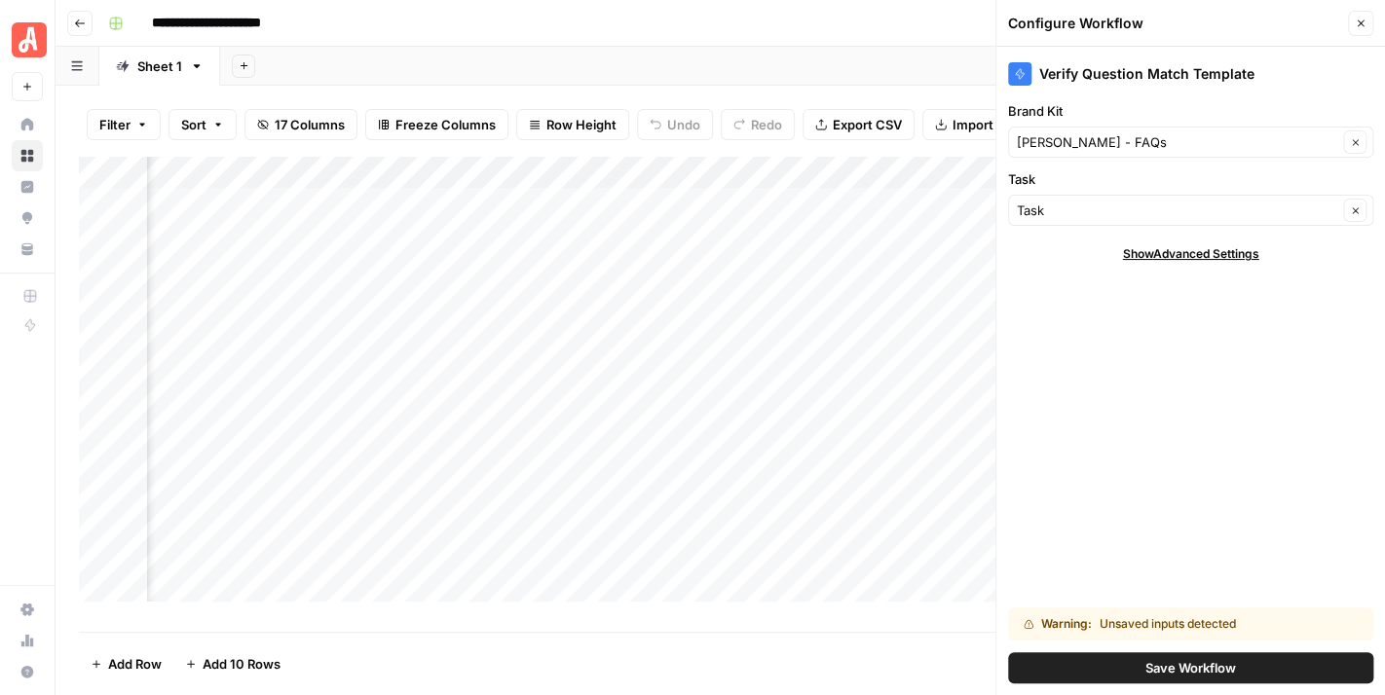
click at [1175, 255] on span "Show Advanced Settings" at bounding box center [1191, 254] width 136 height 18
click at [1176, 255] on span "Hide Advanced Settings" at bounding box center [1190, 254] width 131 height 18
click at [1238, 659] on button "Save Workflow" at bounding box center [1190, 667] width 365 height 31
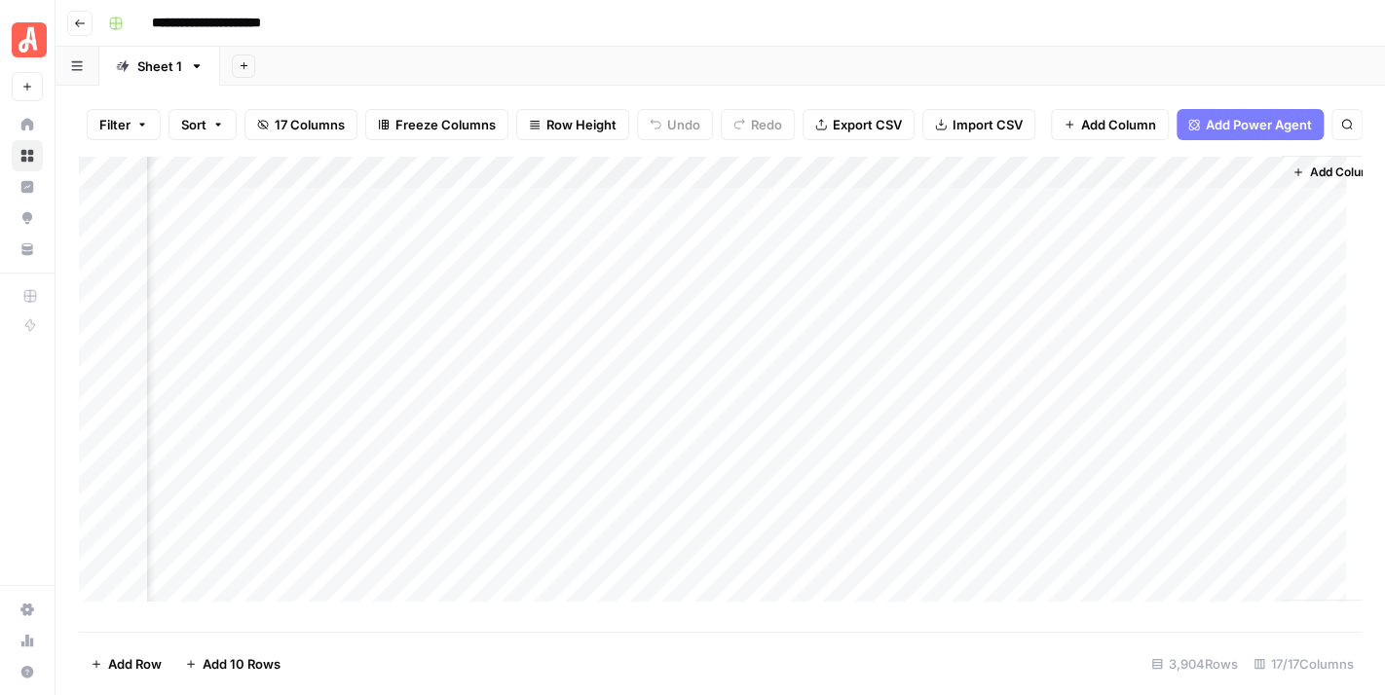
click at [1137, 246] on div "Add Column" at bounding box center [720, 387] width 1282 height 462
click at [1187, 254] on div "Add Column" at bounding box center [720, 387] width 1282 height 462
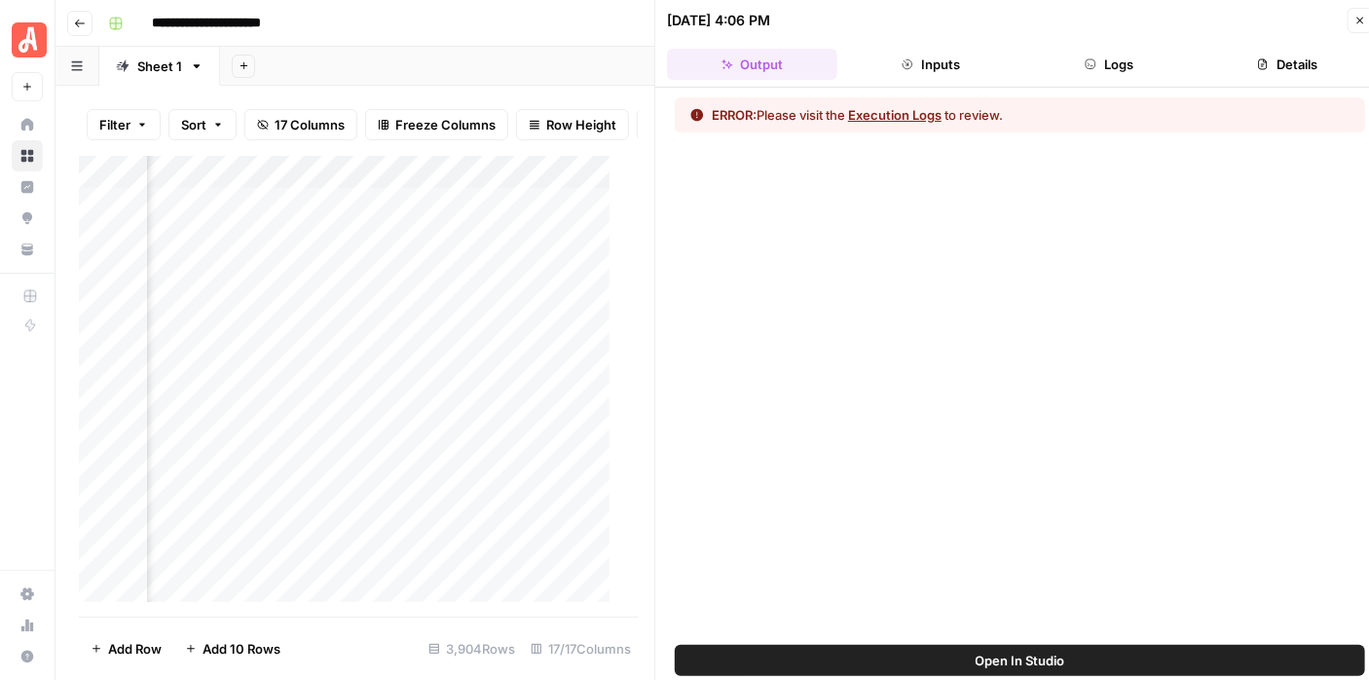
click at [1122, 55] on button "Logs" at bounding box center [1109, 64] width 170 height 31
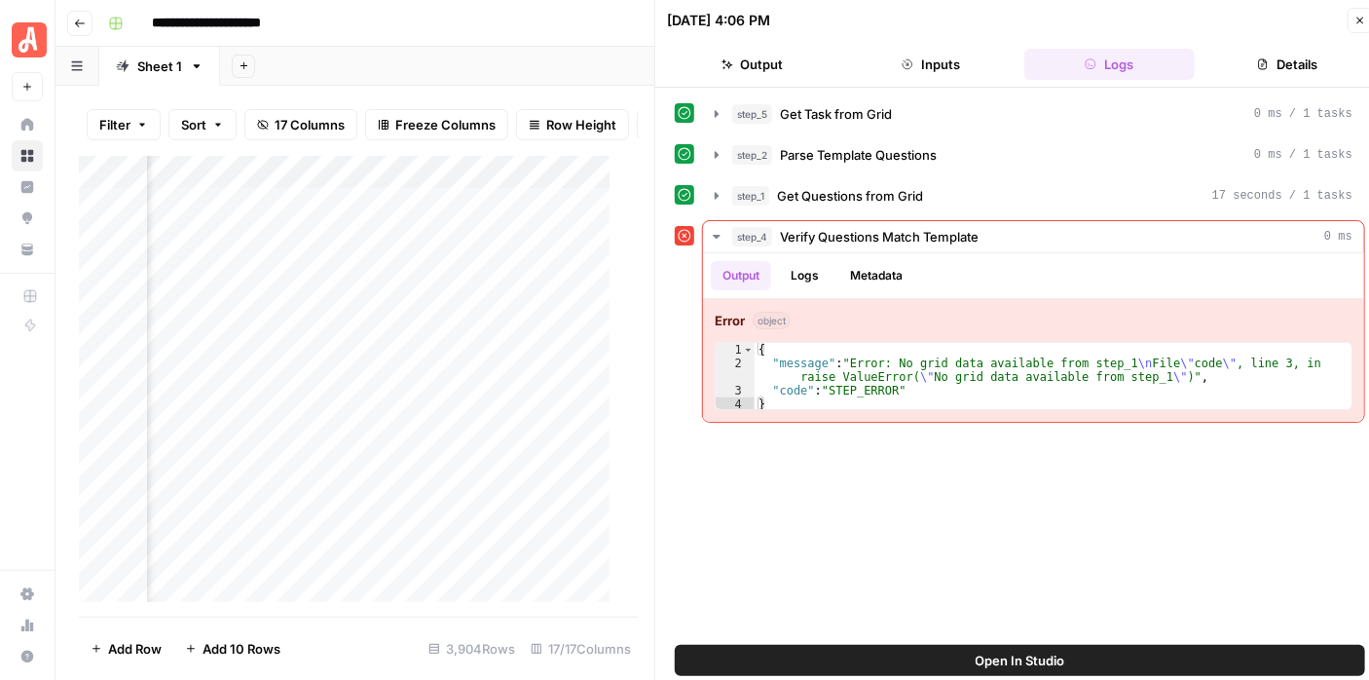
click at [1064, 654] on button "Open In Studio" at bounding box center [1020, 660] width 690 height 31
click at [1354, 19] on icon "button" at bounding box center [1360, 21] width 12 height 12
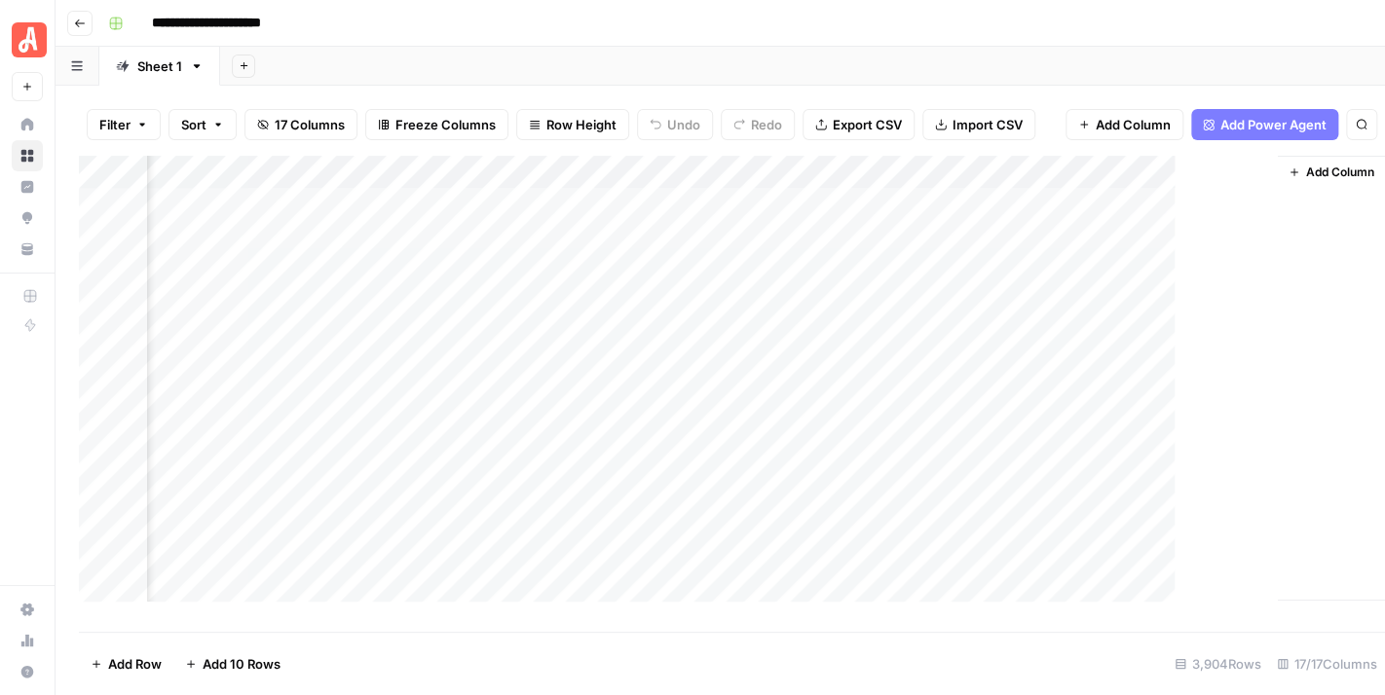
scroll to position [0, 2317]
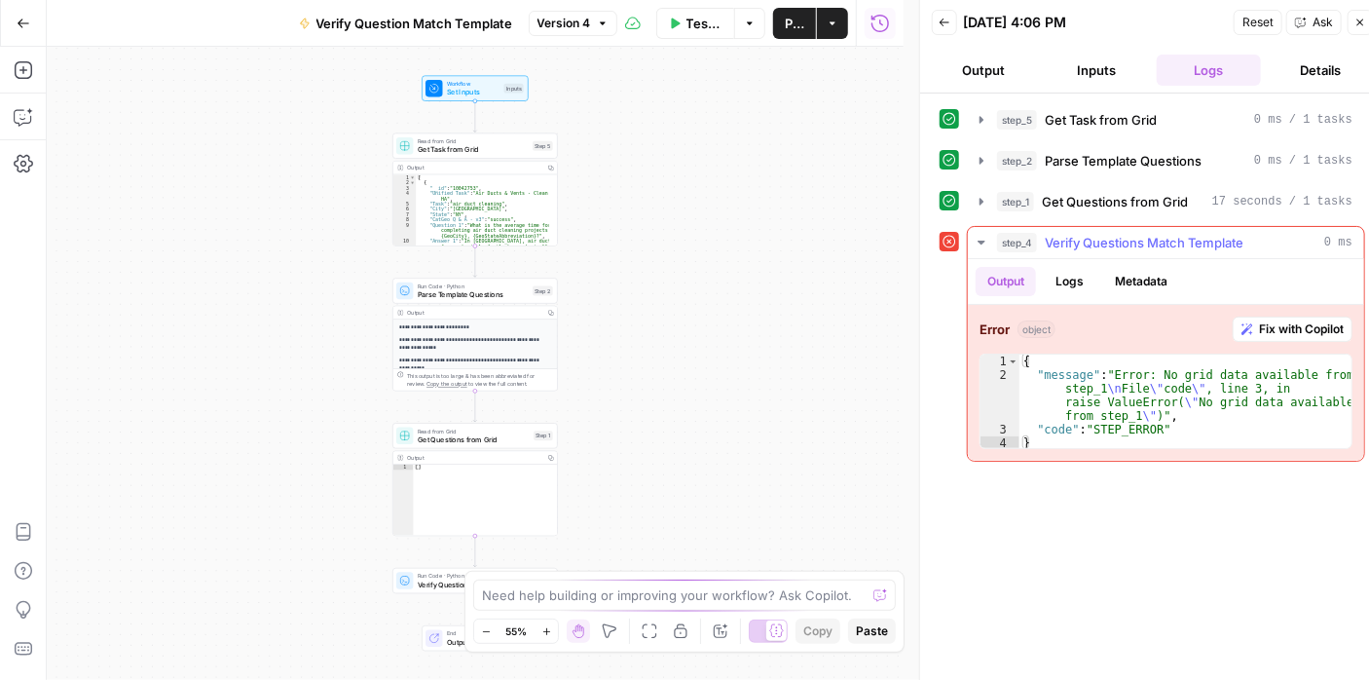
click at [1279, 324] on span "Fix with Copilot" at bounding box center [1301, 329] width 85 height 18
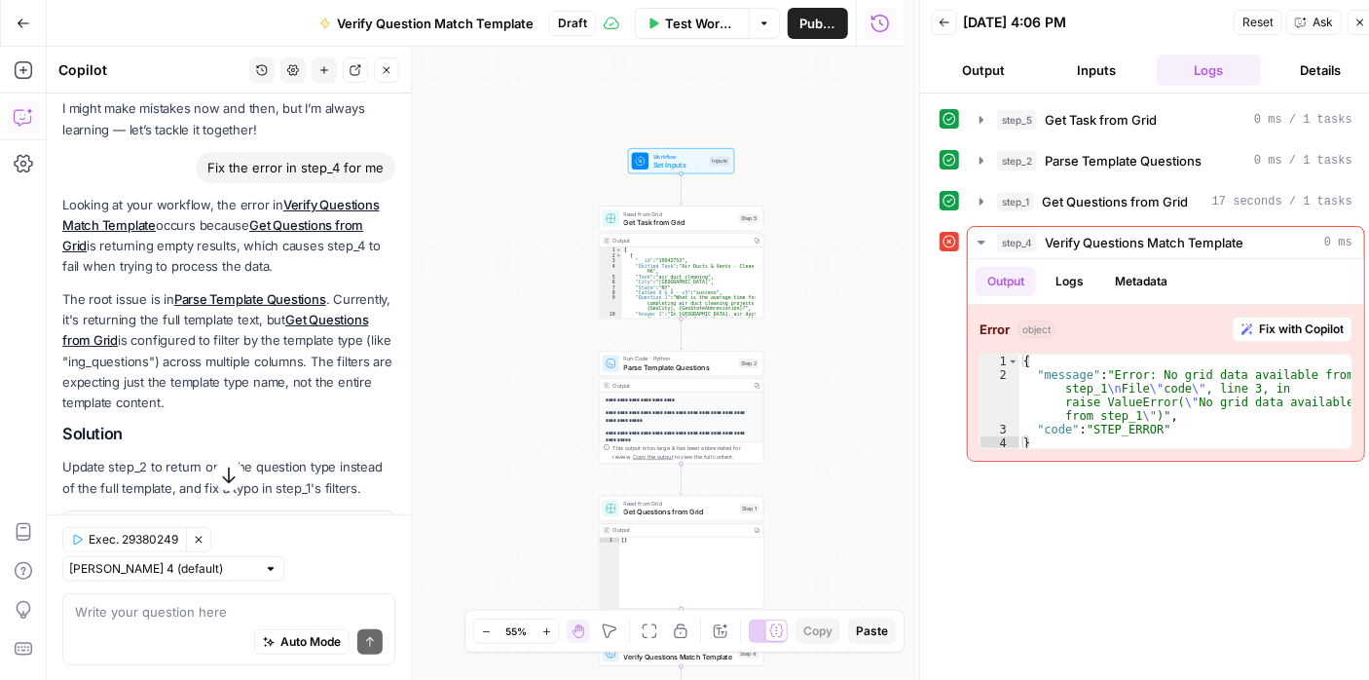
scroll to position [195, 0]
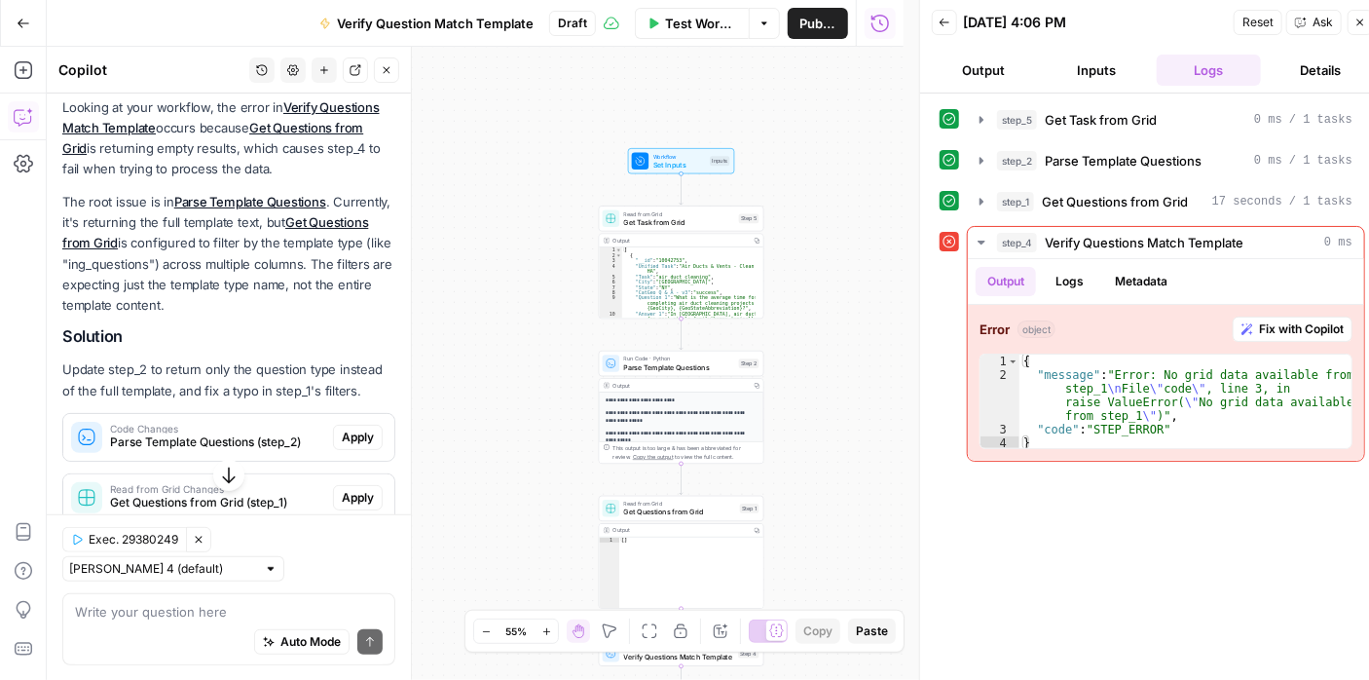
click at [214, 619] on textarea at bounding box center [229, 610] width 308 height 19
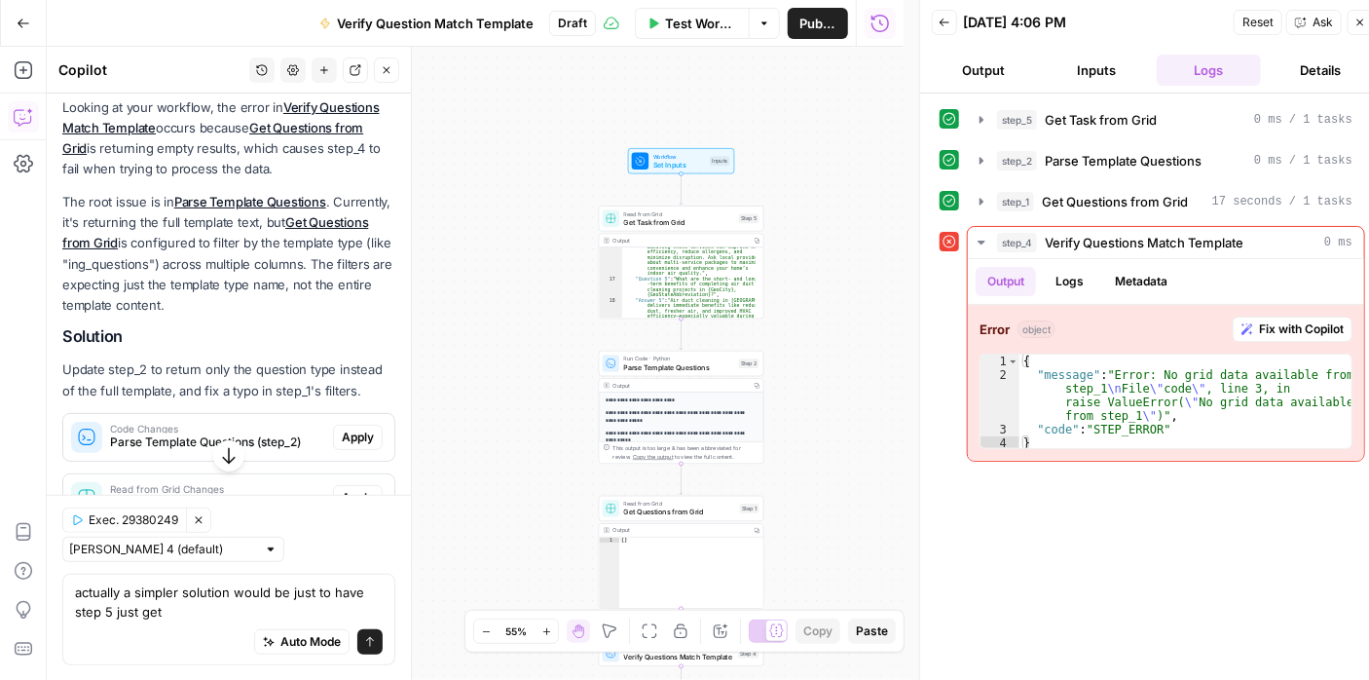
scroll to position [668, 0]
drag, startPoint x: 119, startPoint y: 592, endPoint x: 191, endPoint y: 638, distance: 85.4
click at [191, 638] on div "actually a simpler solution would be just to have step 5 just get actually a si…" at bounding box center [228, 618] width 333 height 92
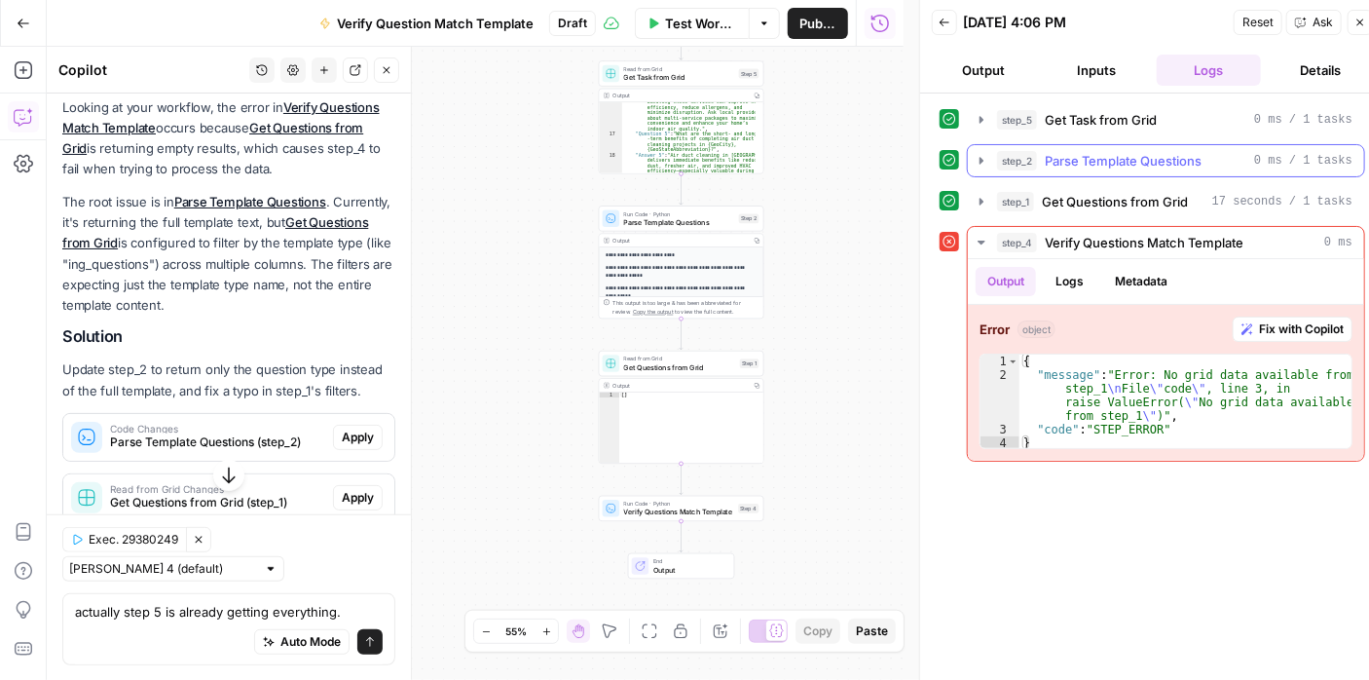
click at [997, 152] on span "step_2" at bounding box center [1017, 160] width 40 height 19
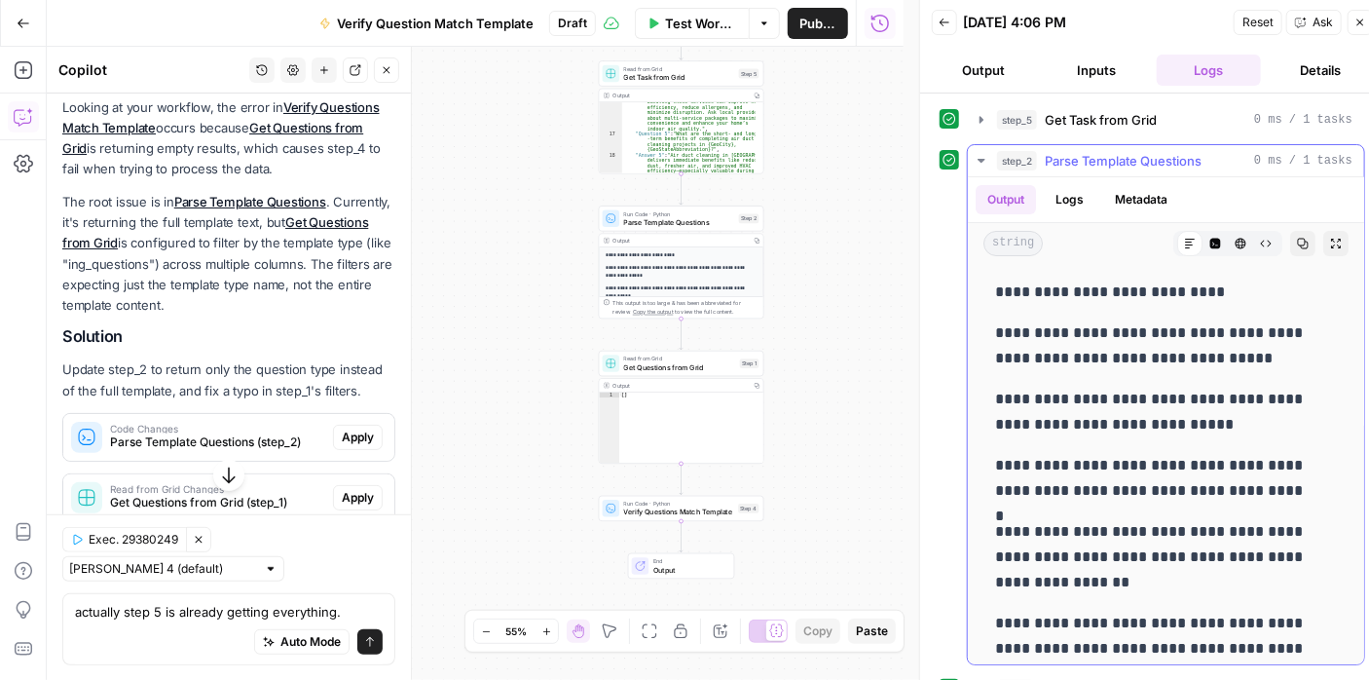
click at [997, 152] on span "step_2" at bounding box center [1017, 160] width 40 height 19
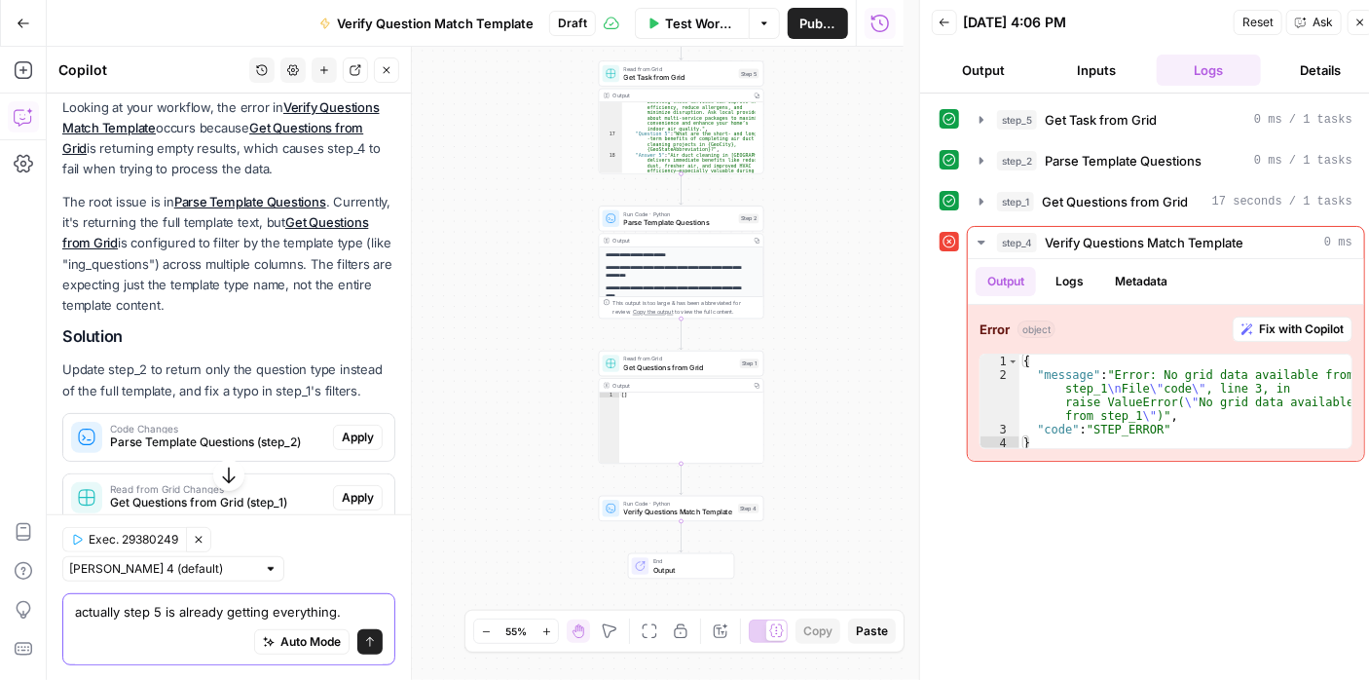
click at [366, 610] on textarea "actually step 5 is already getting everything." at bounding box center [229, 610] width 308 height 19
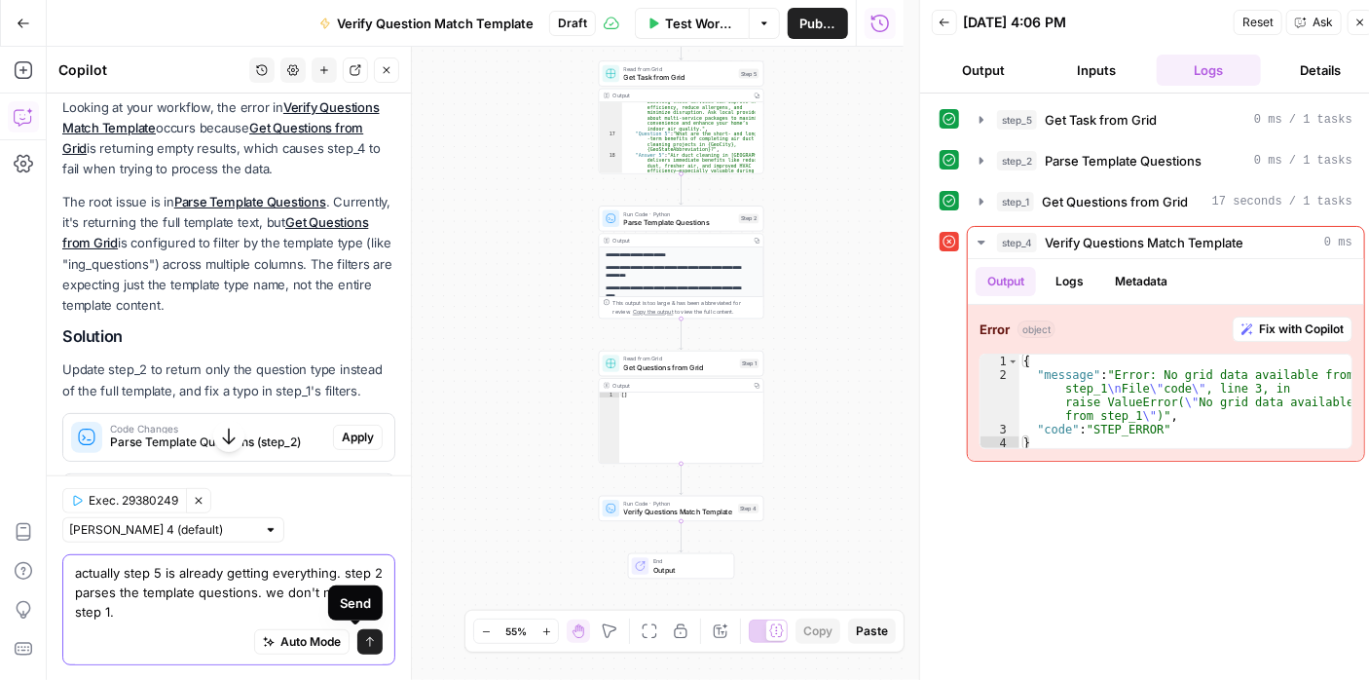
type textarea "actually step 5 is already getting everything. step 2 parses the template quest…"
click at [364, 637] on icon "submit" at bounding box center [370, 641] width 12 height 12
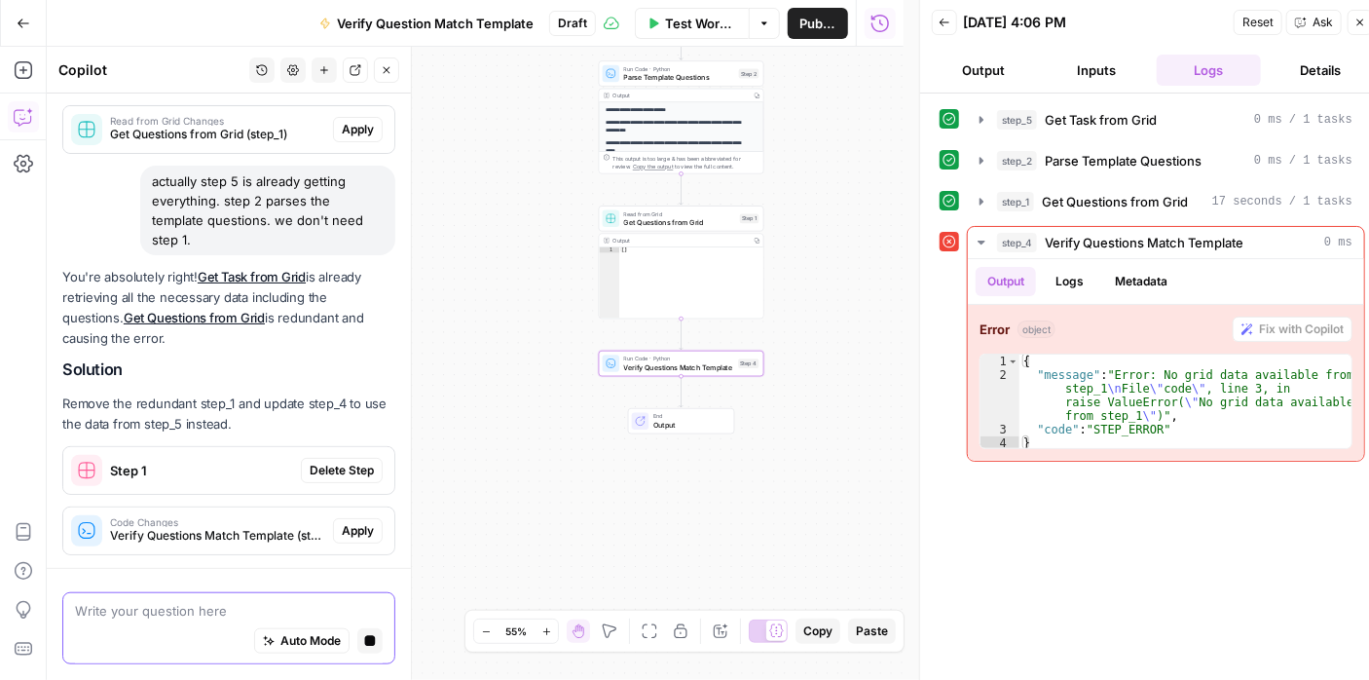
scroll to position [647, 0]
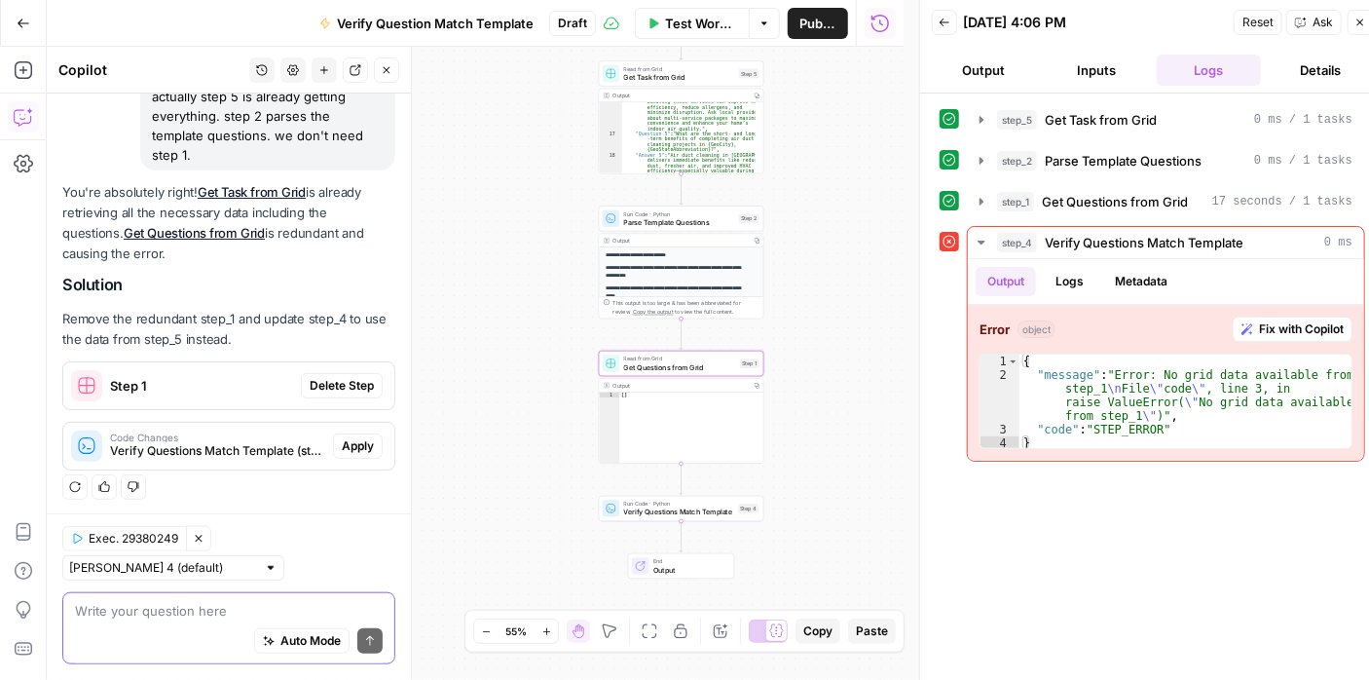
click at [339, 379] on span "Delete Step" at bounding box center [342, 386] width 64 height 18
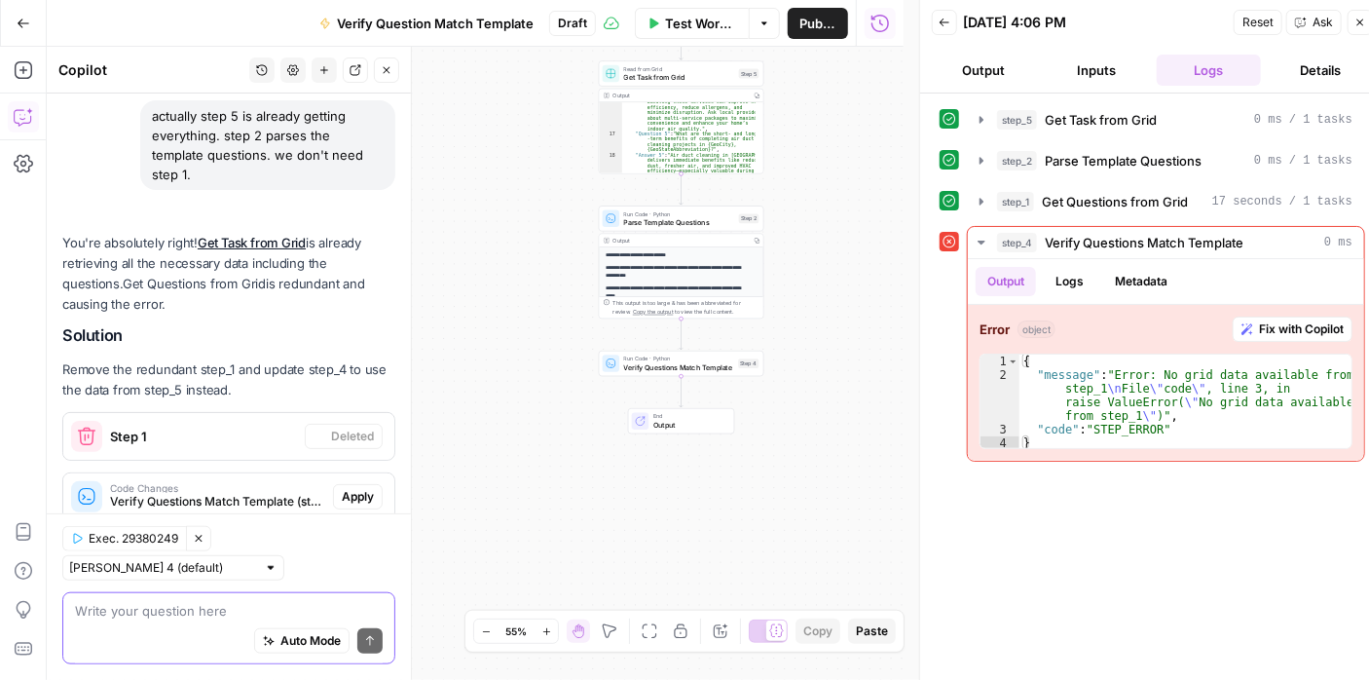
scroll to position [698, 0]
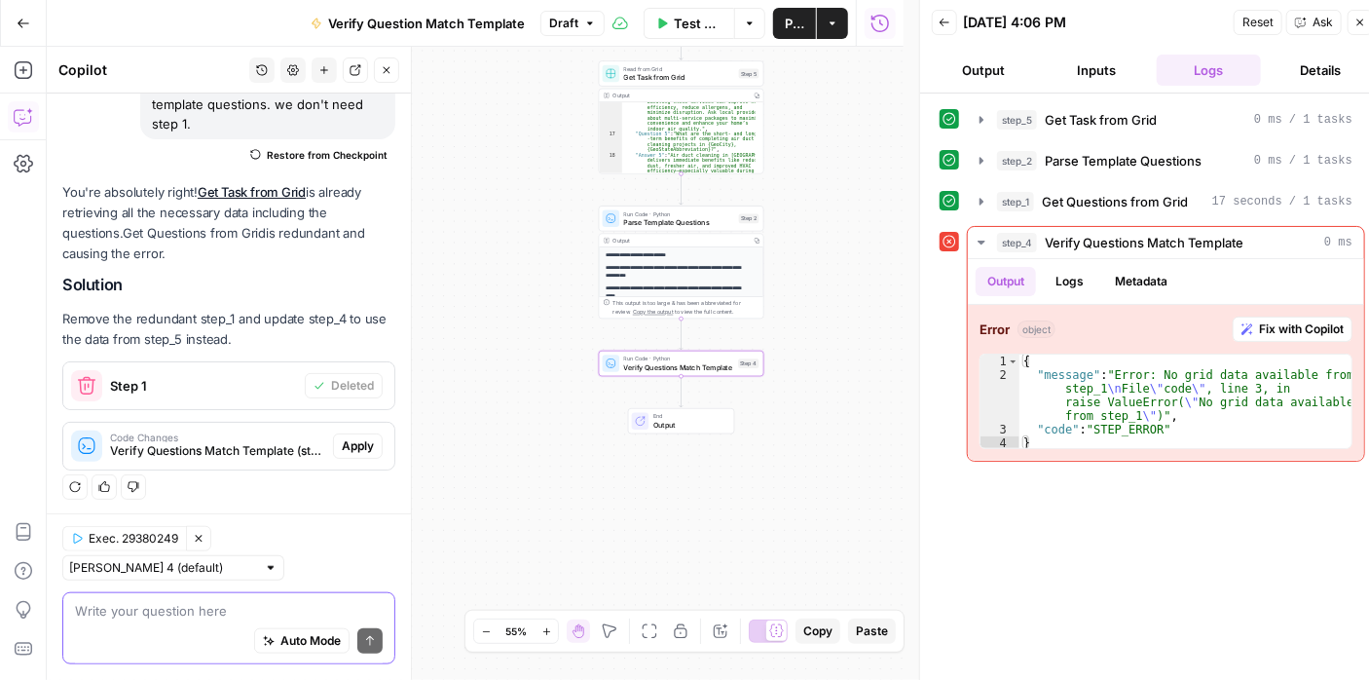
click at [348, 437] on span "Apply" at bounding box center [358, 446] width 32 height 18
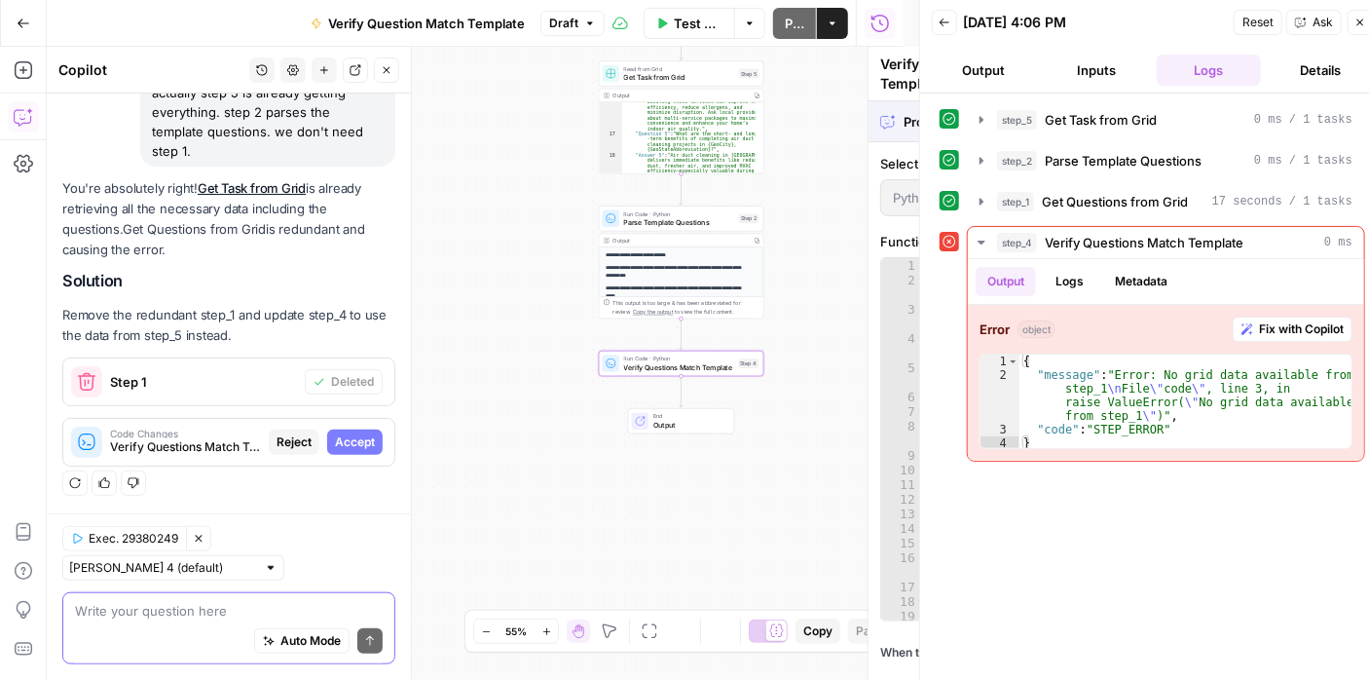
scroll to position [636, 0]
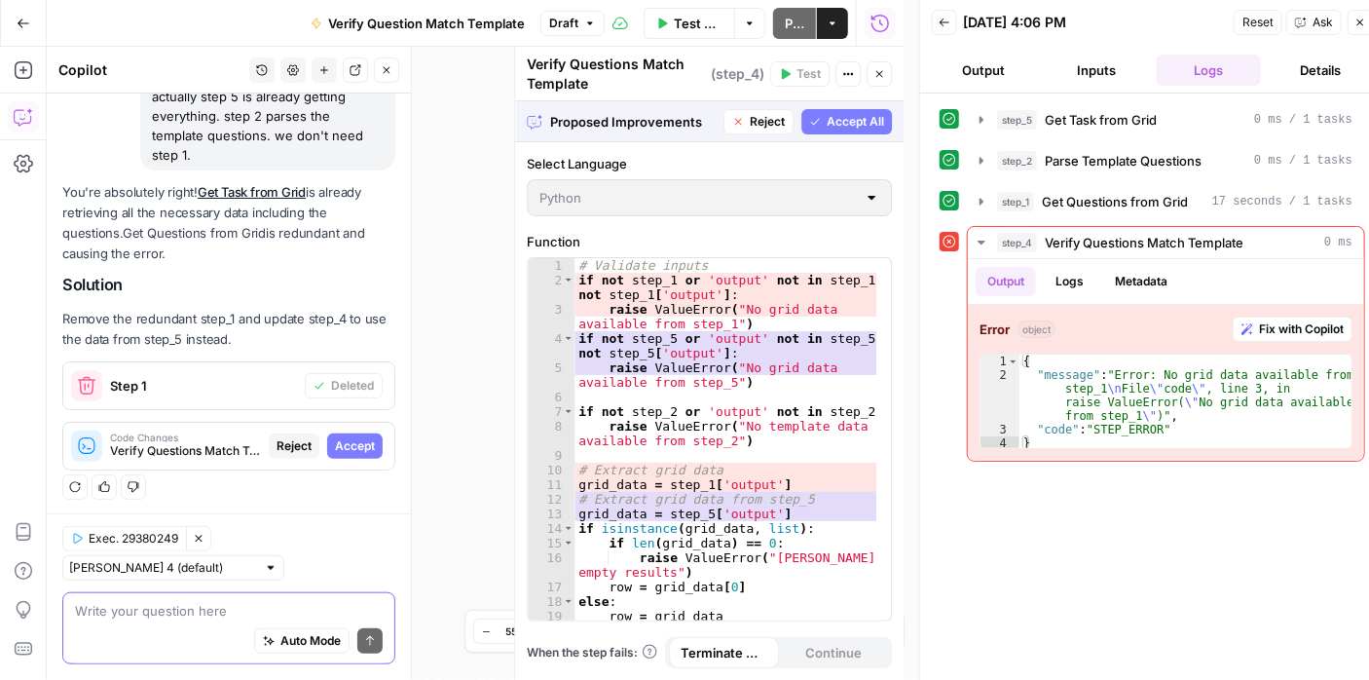
click at [859, 118] on span "Accept All" at bounding box center [855, 122] width 57 height 18
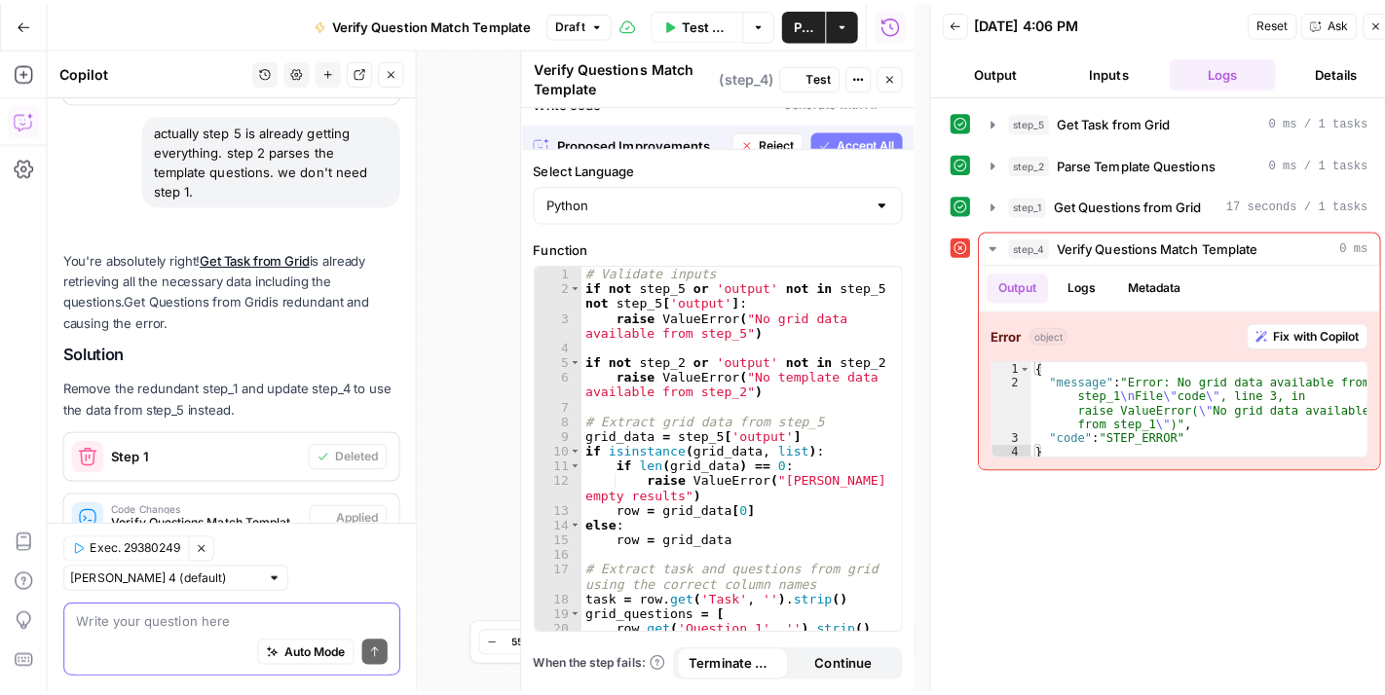
scroll to position [698, 0]
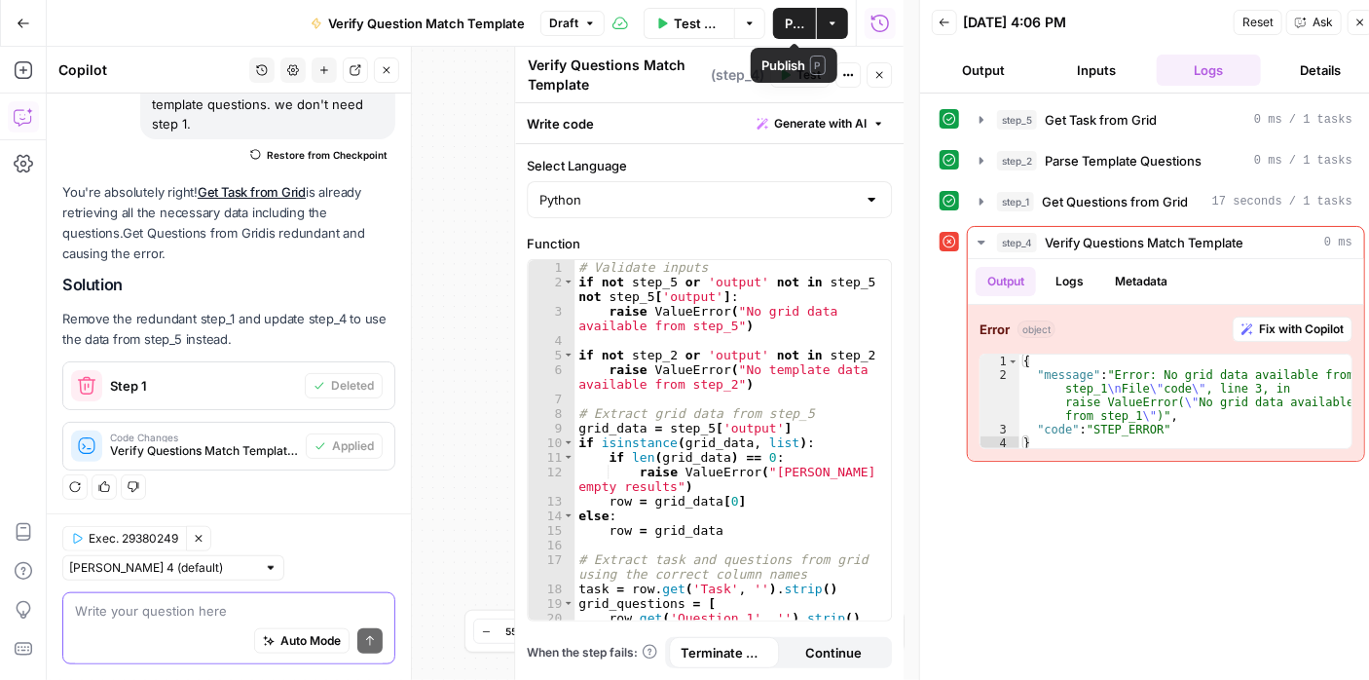
click at [779, 17] on button "Publish" at bounding box center [794, 23] width 43 height 31
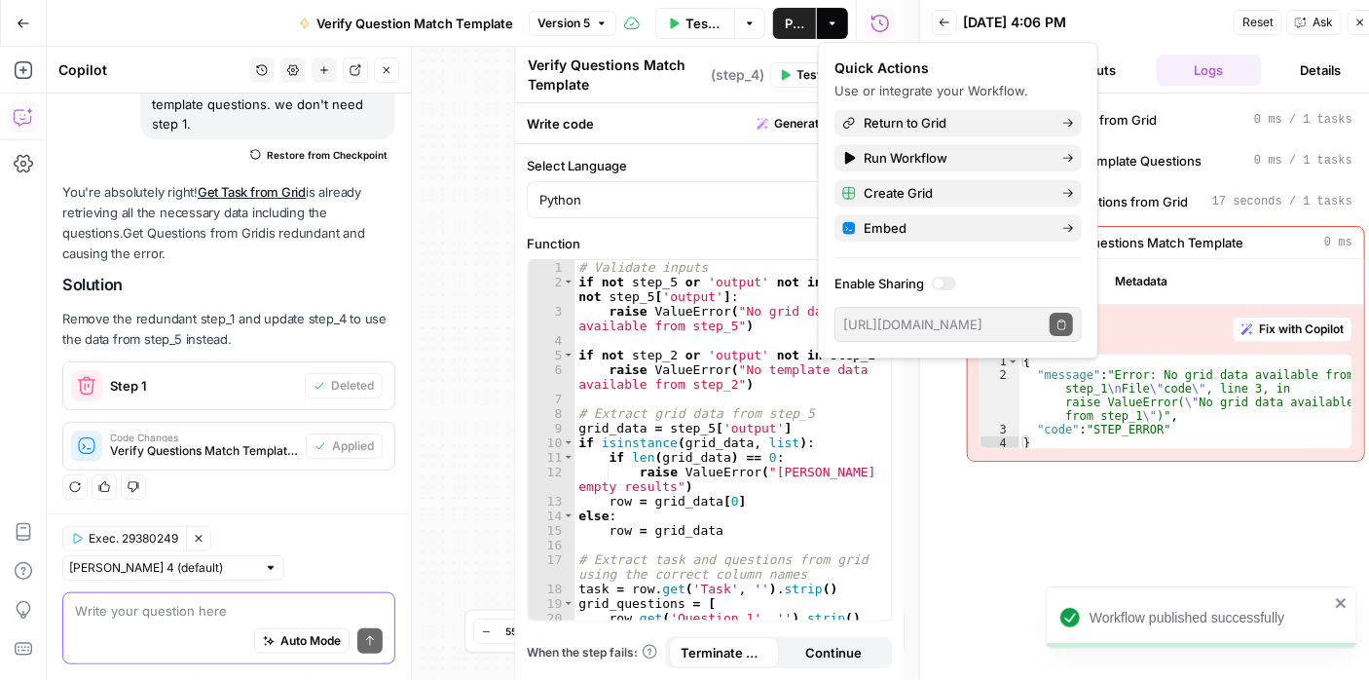
click at [1022, 517] on div "step_5 Get Task from Grid 0 ms / 1 tasks step_2 Parse Template Questions 0 ms /…" at bounding box center [1152, 394] width 425 height 582
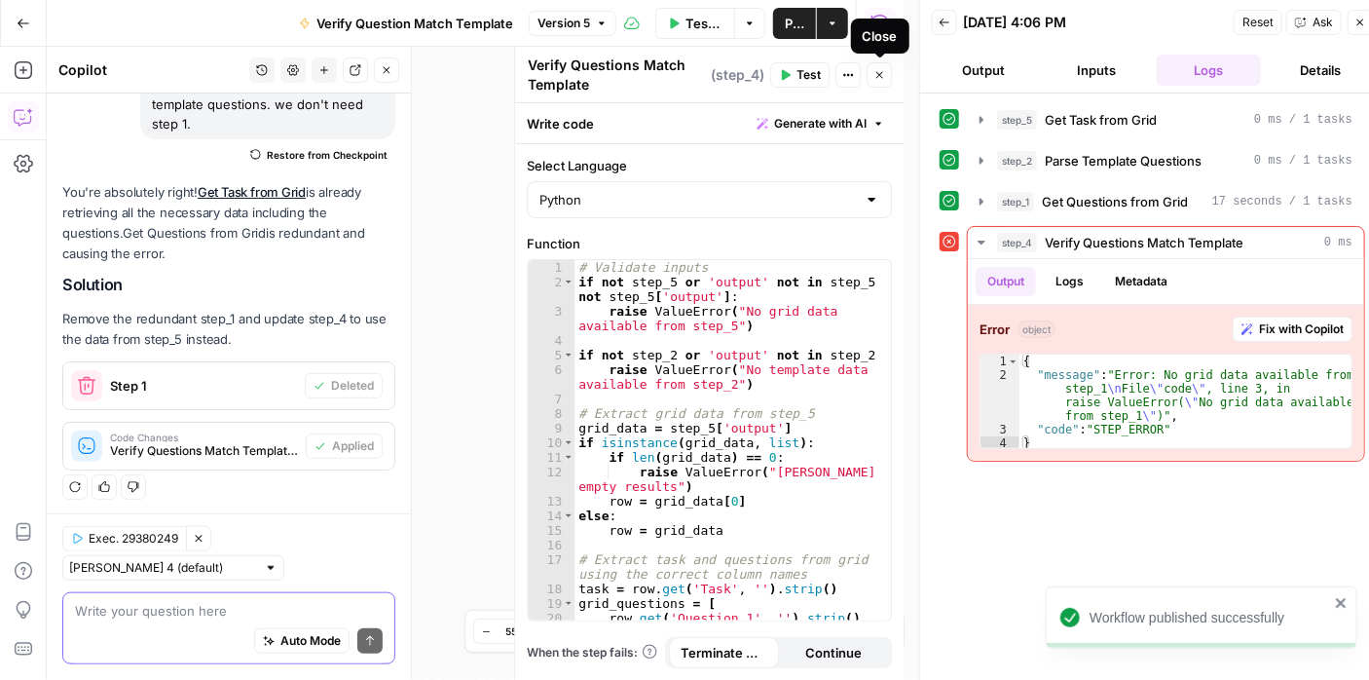
click at [882, 70] on icon "button" at bounding box center [879, 75] width 12 height 12
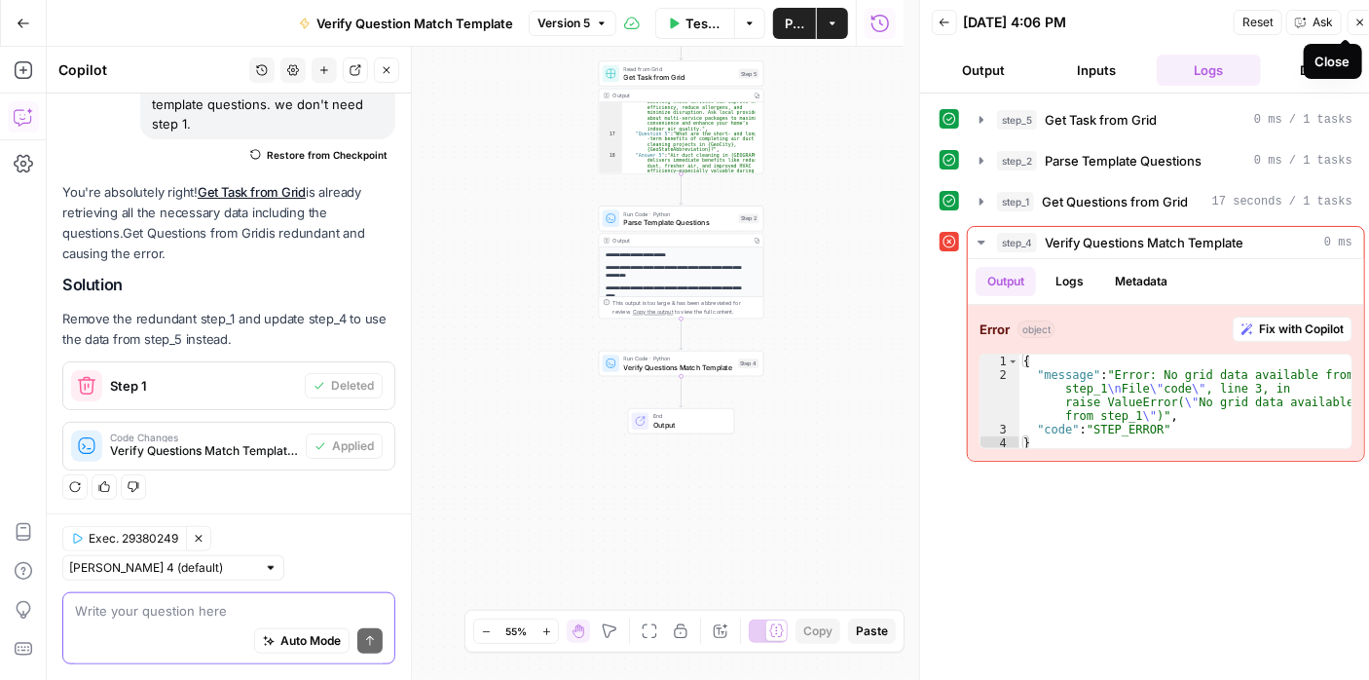
click at [1351, 20] on button "Close" at bounding box center [1360, 22] width 25 height 25
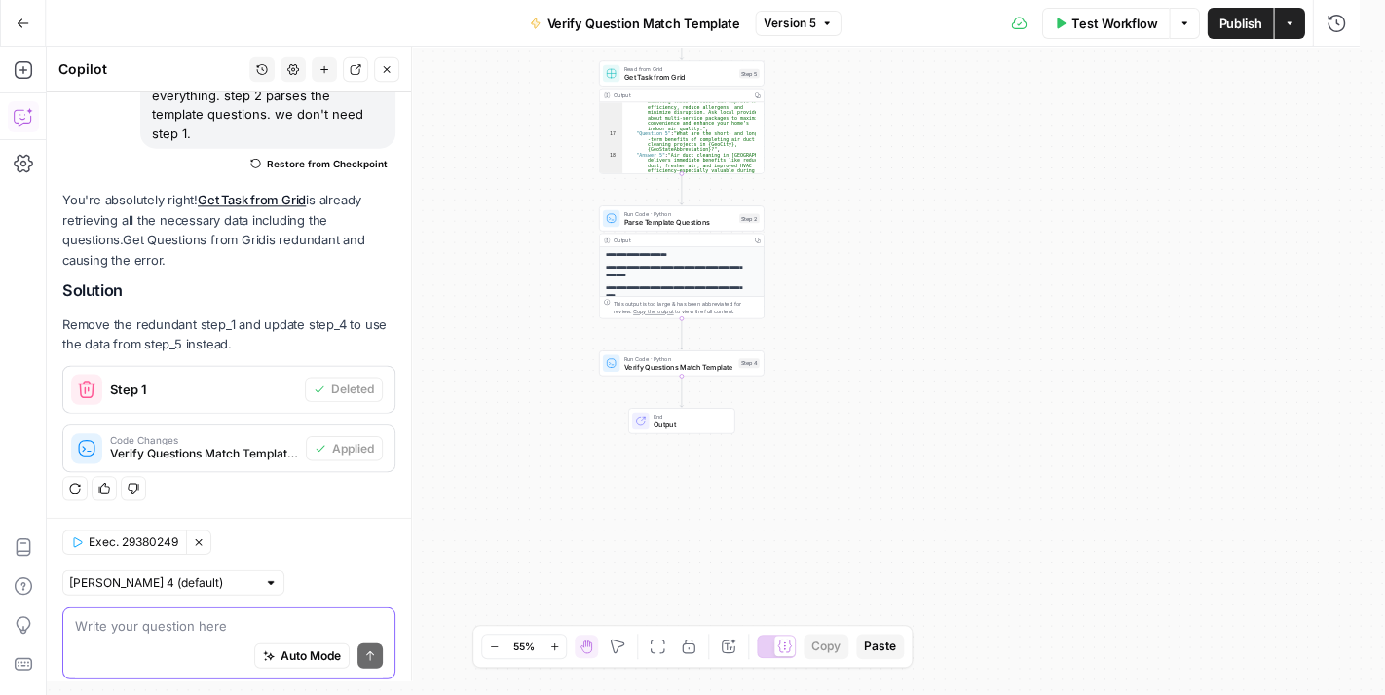
scroll to position [683, 0]
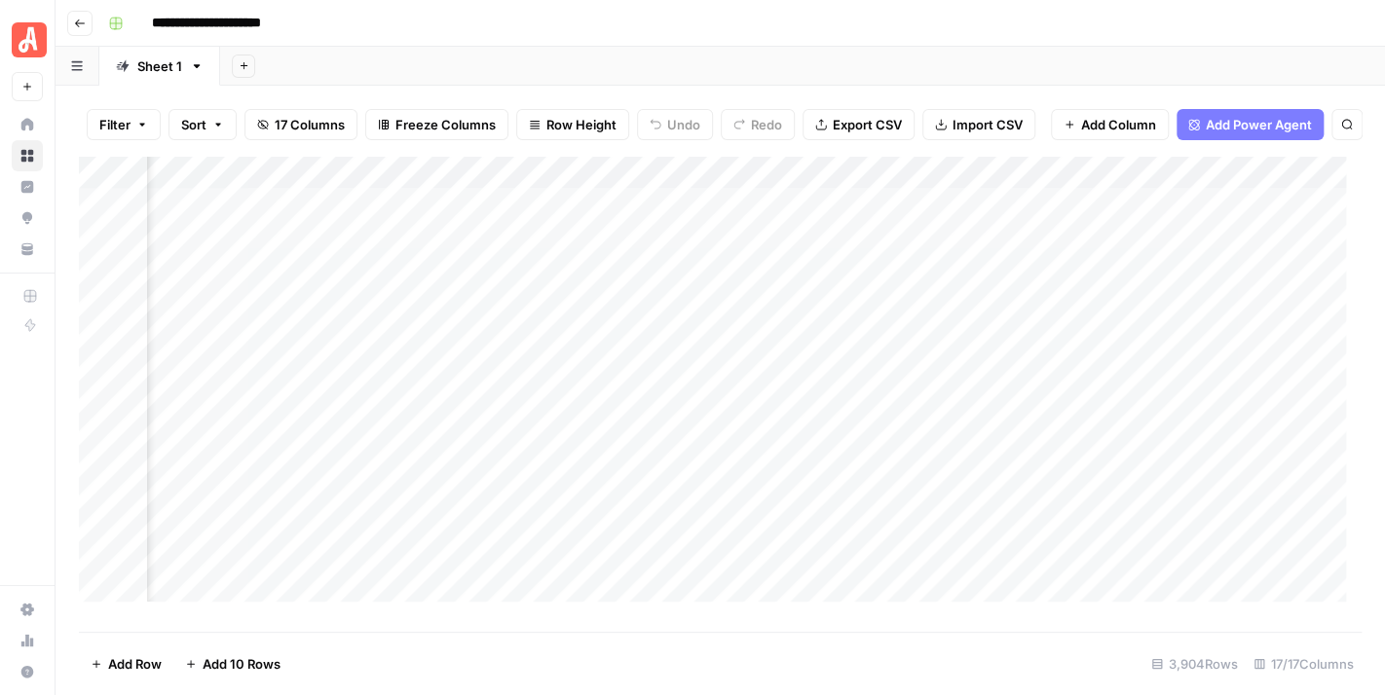
scroll to position [0, 2238]
click at [1200, 281] on div "Add Column" at bounding box center [720, 387] width 1282 height 462
click at [1015, 283] on div "Add Column" at bounding box center [720, 387] width 1282 height 462
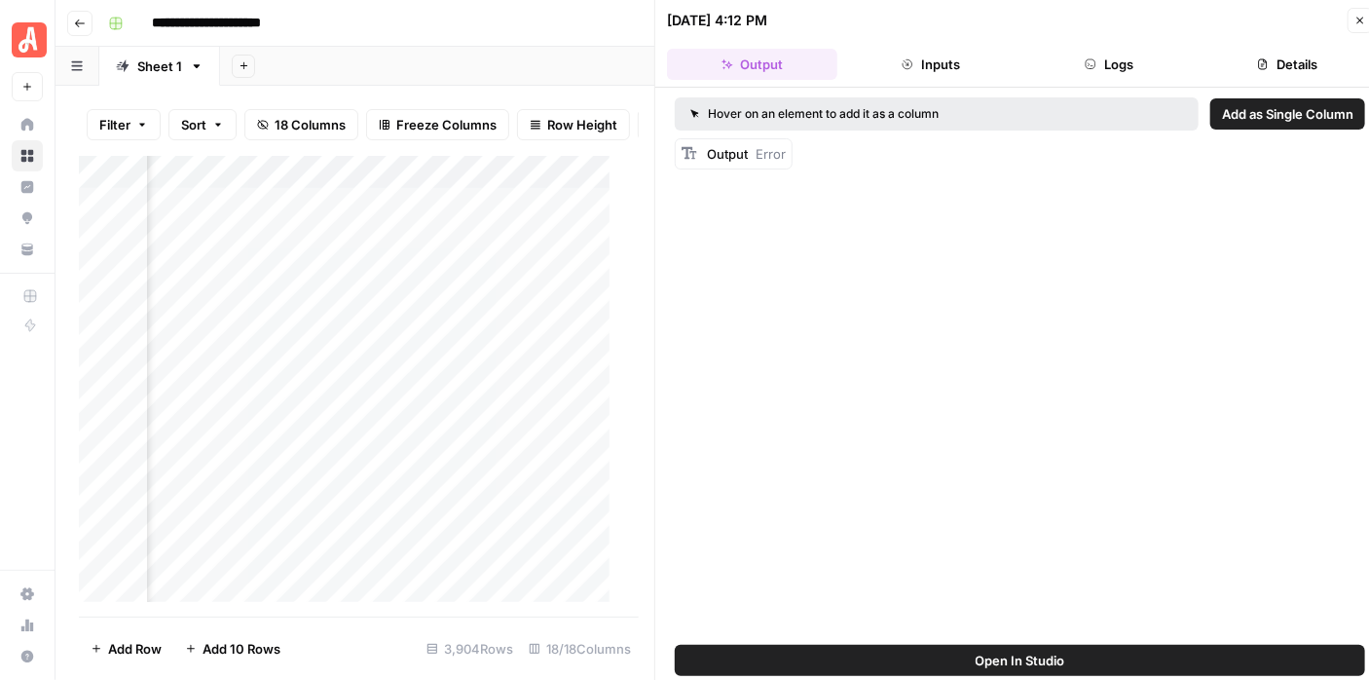
click at [1099, 55] on button "Logs" at bounding box center [1109, 64] width 170 height 31
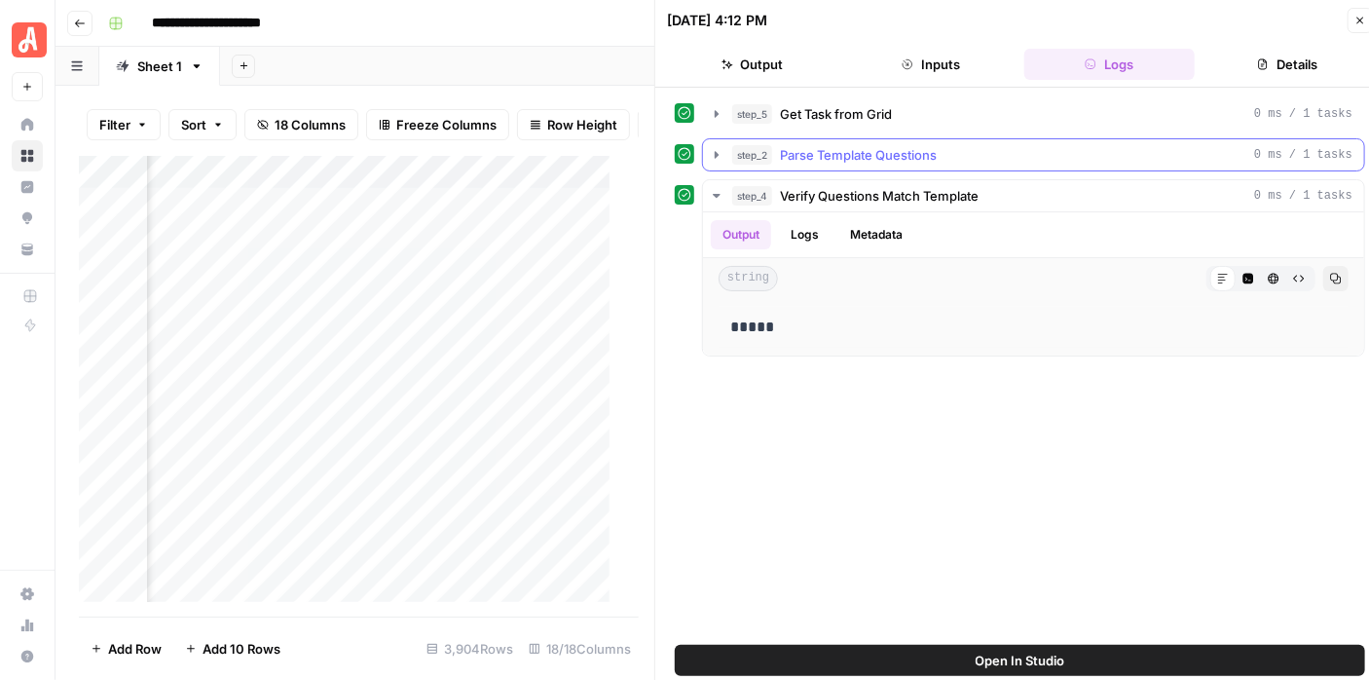
click at [715, 153] on icon "button" at bounding box center [717, 154] width 4 height 7
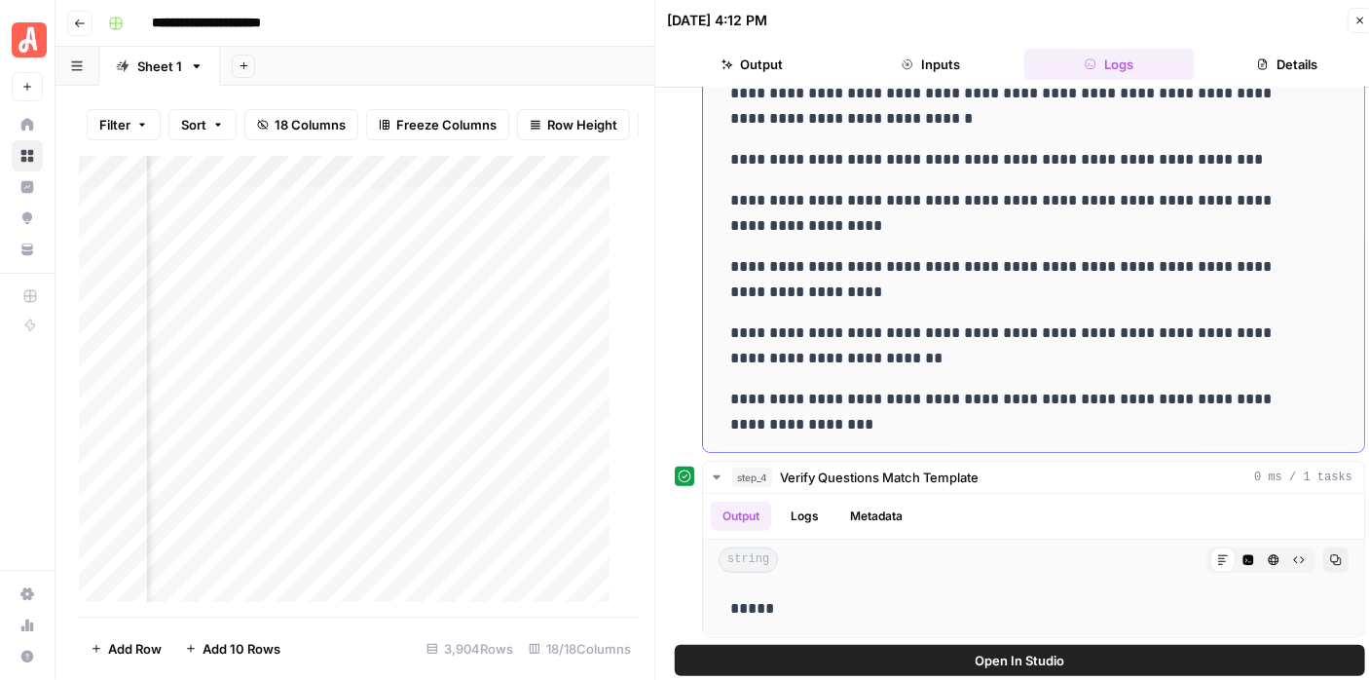
scroll to position [16, 0]
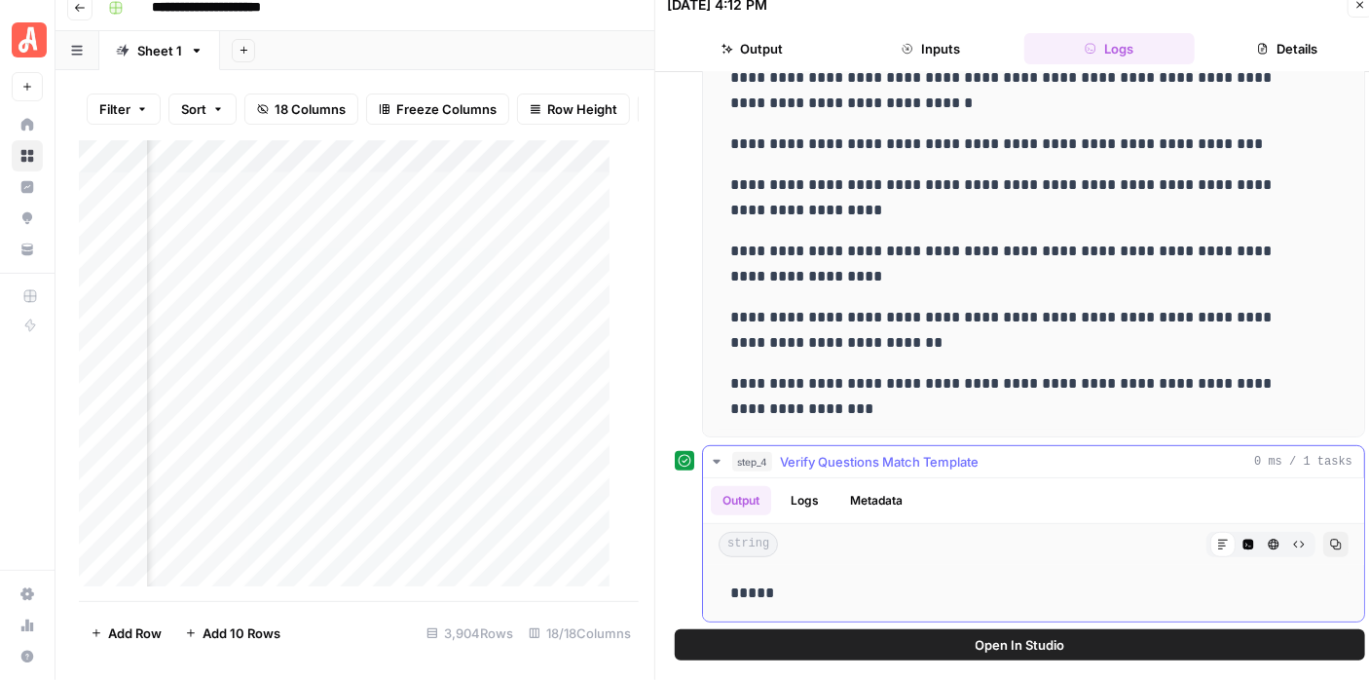
click at [715, 460] on icon "button" at bounding box center [717, 462] width 16 height 16
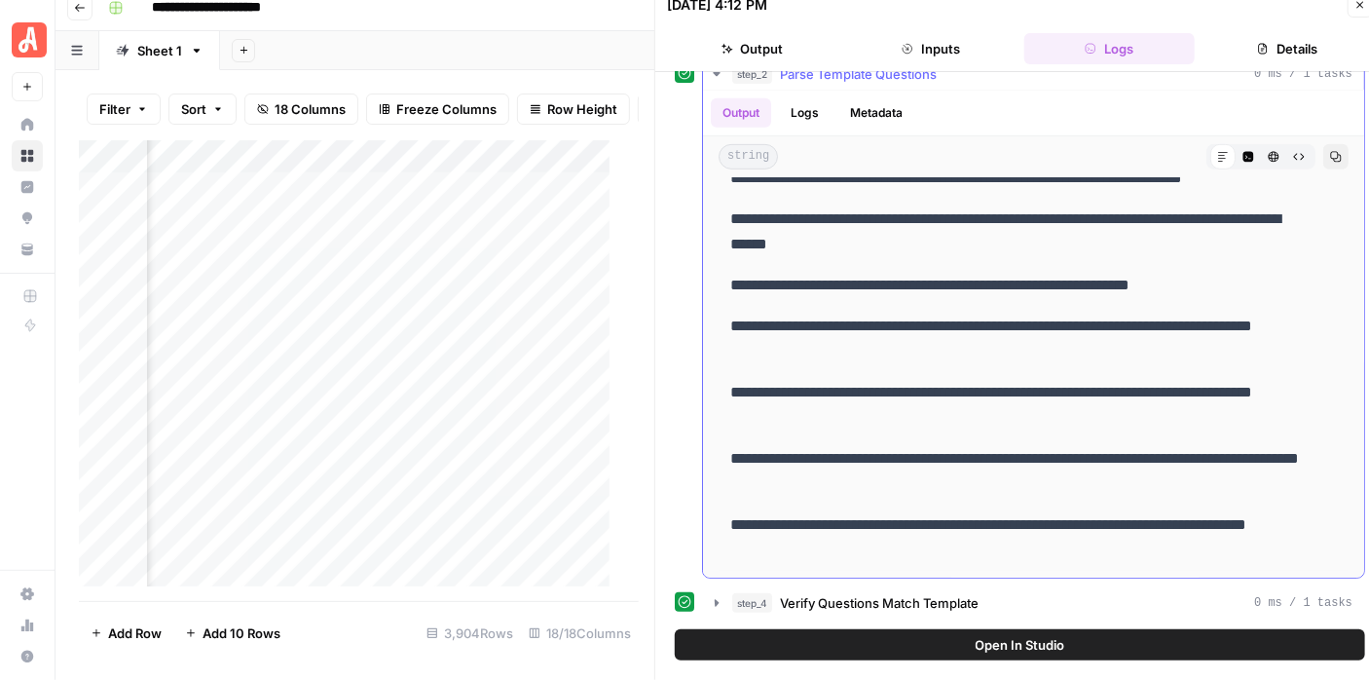
scroll to position [62, 0]
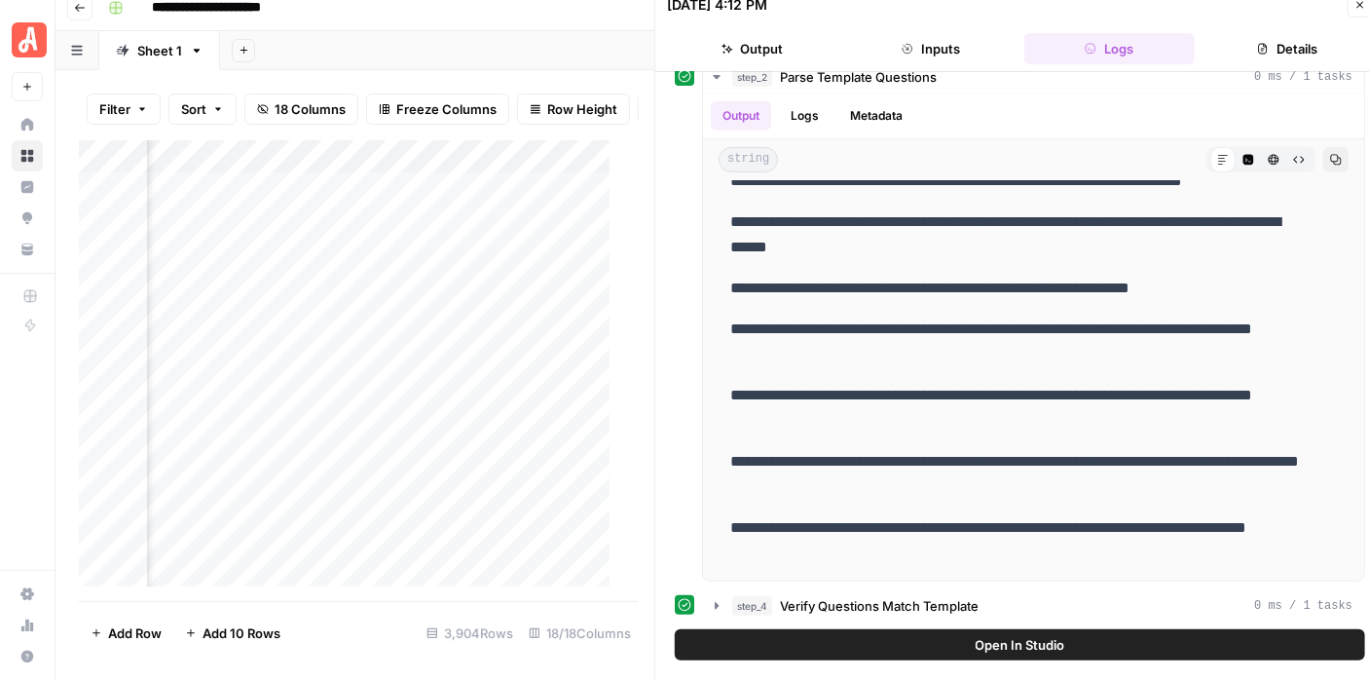
click at [1274, 41] on button "Details" at bounding box center [1287, 48] width 170 height 31
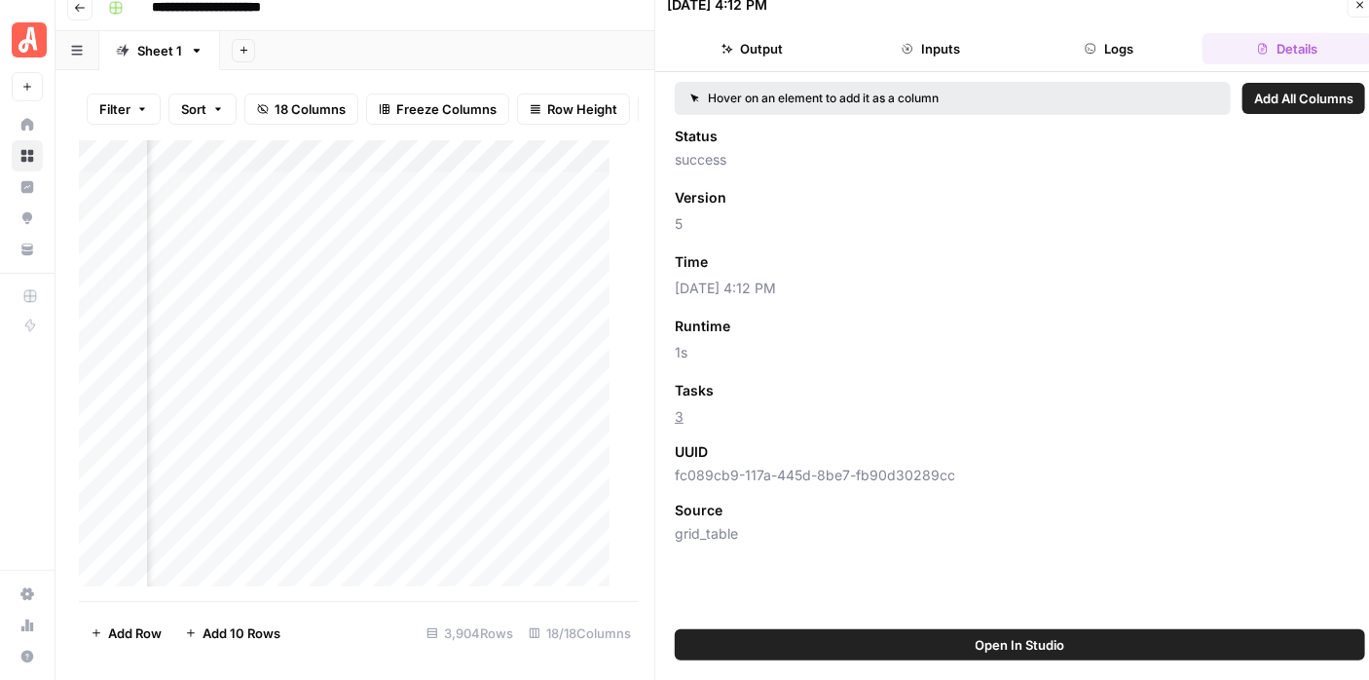
scroll to position [0, 0]
click at [1105, 33] on button "Logs" at bounding box center [1109, 48] width 170 height 31
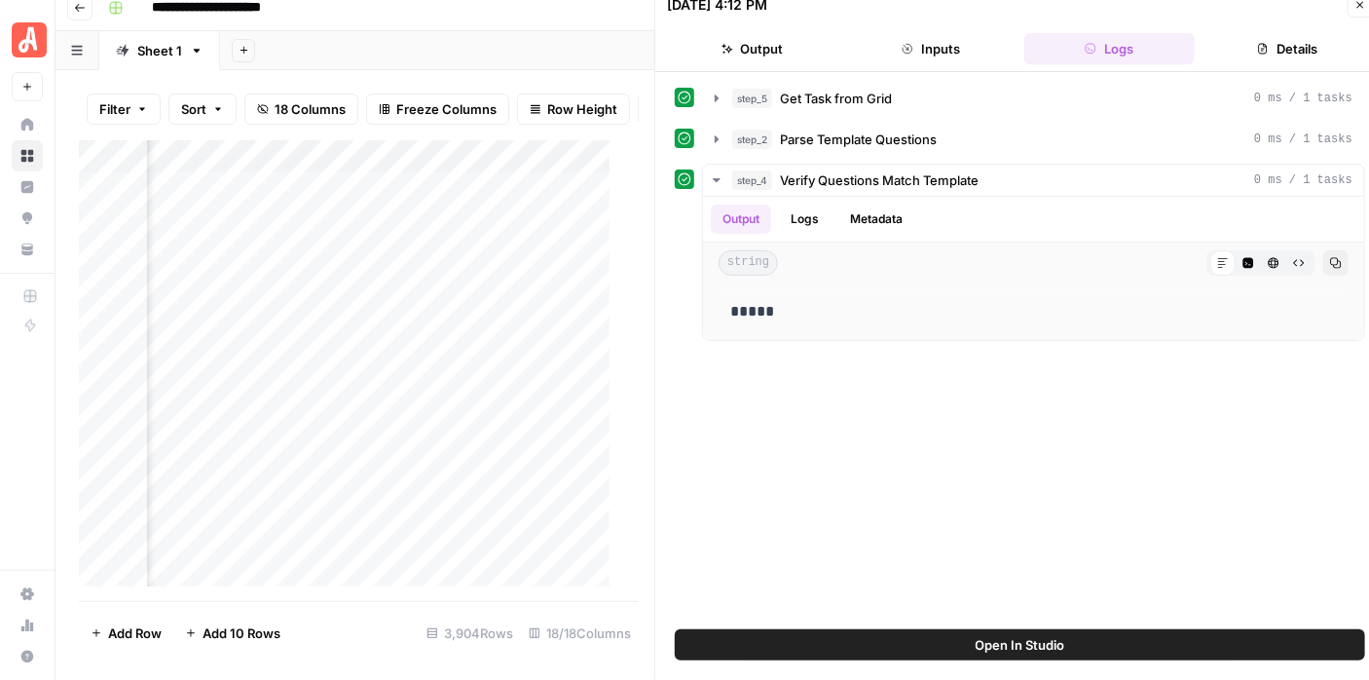
click at [1052, 646] on span "Open In Studio" at bounding box center [1021, 644] width 90 height 19
click at [1355, 9] on icon "button" at bounding box center [1360, 5] width 12 height 12
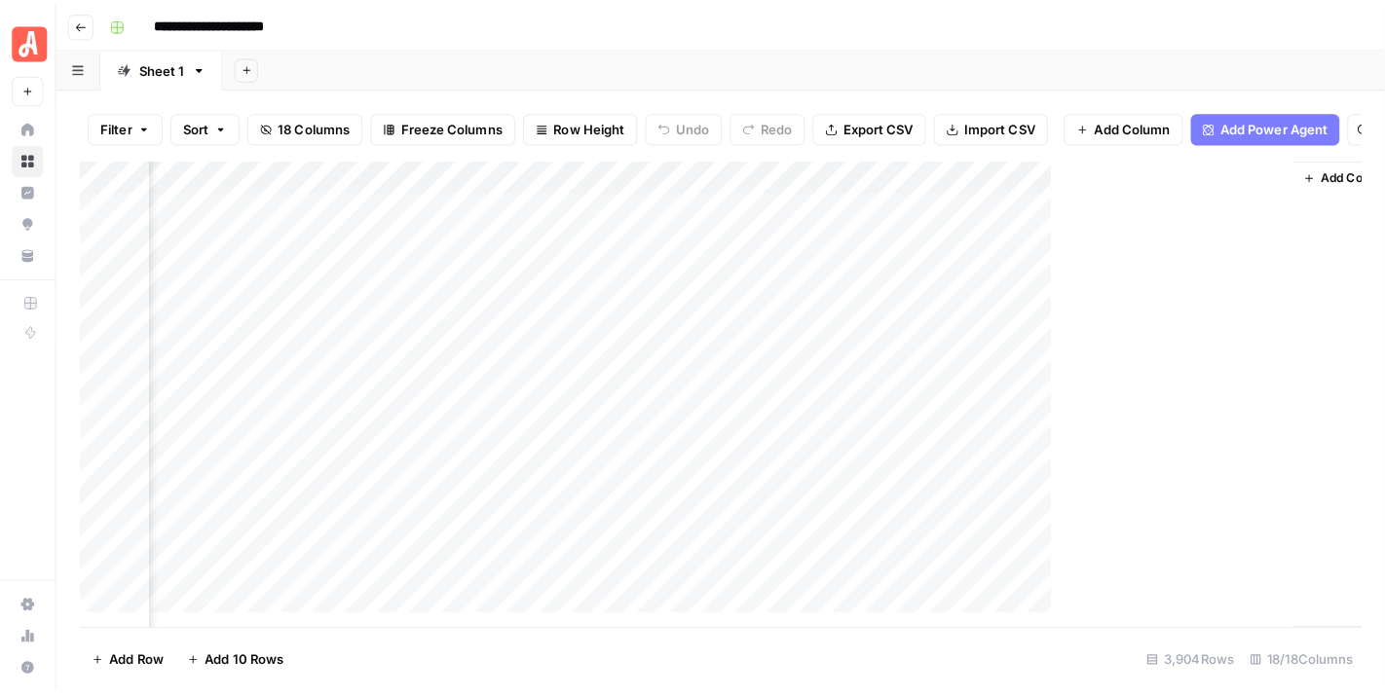
scroll to position [0, 2492]
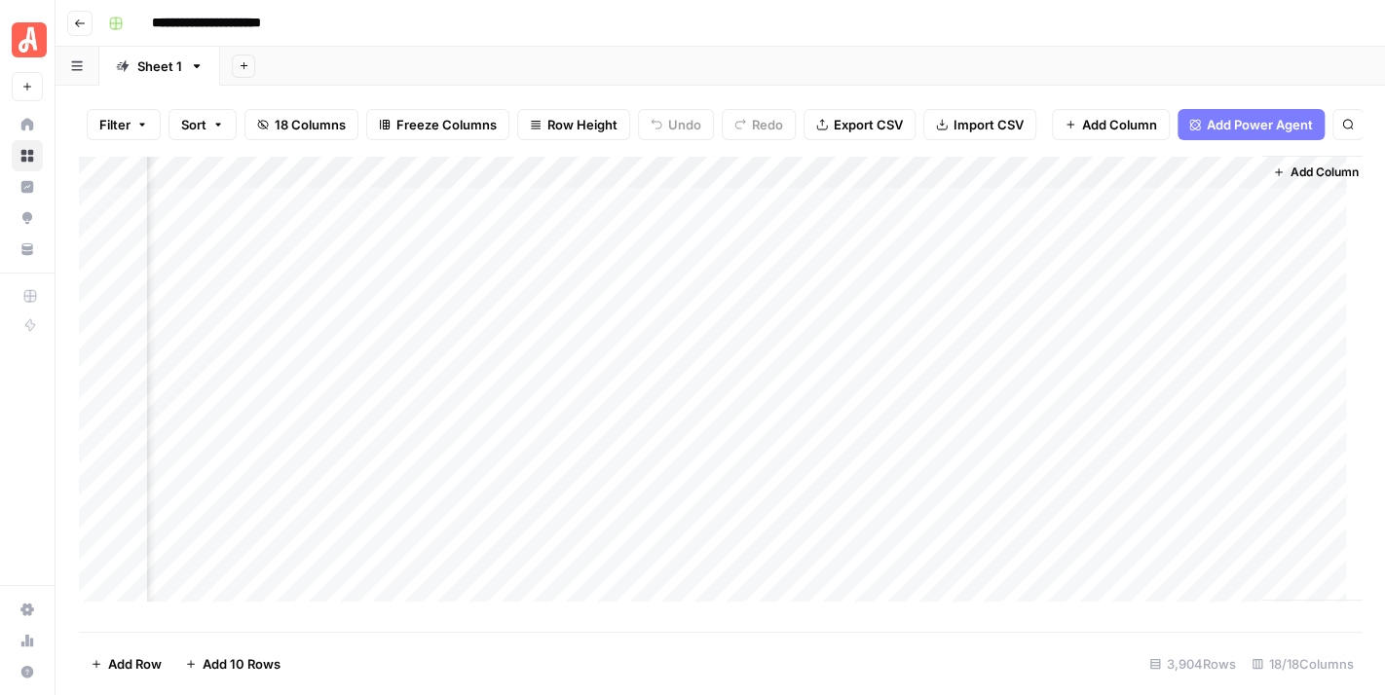
click at [310, 210] on div "Add Column" at bounding box center [720, 387] width 1282 height 462
click at [311, 211] on div "Add Column" at bounding box center [720, 387] width 1282 height 462
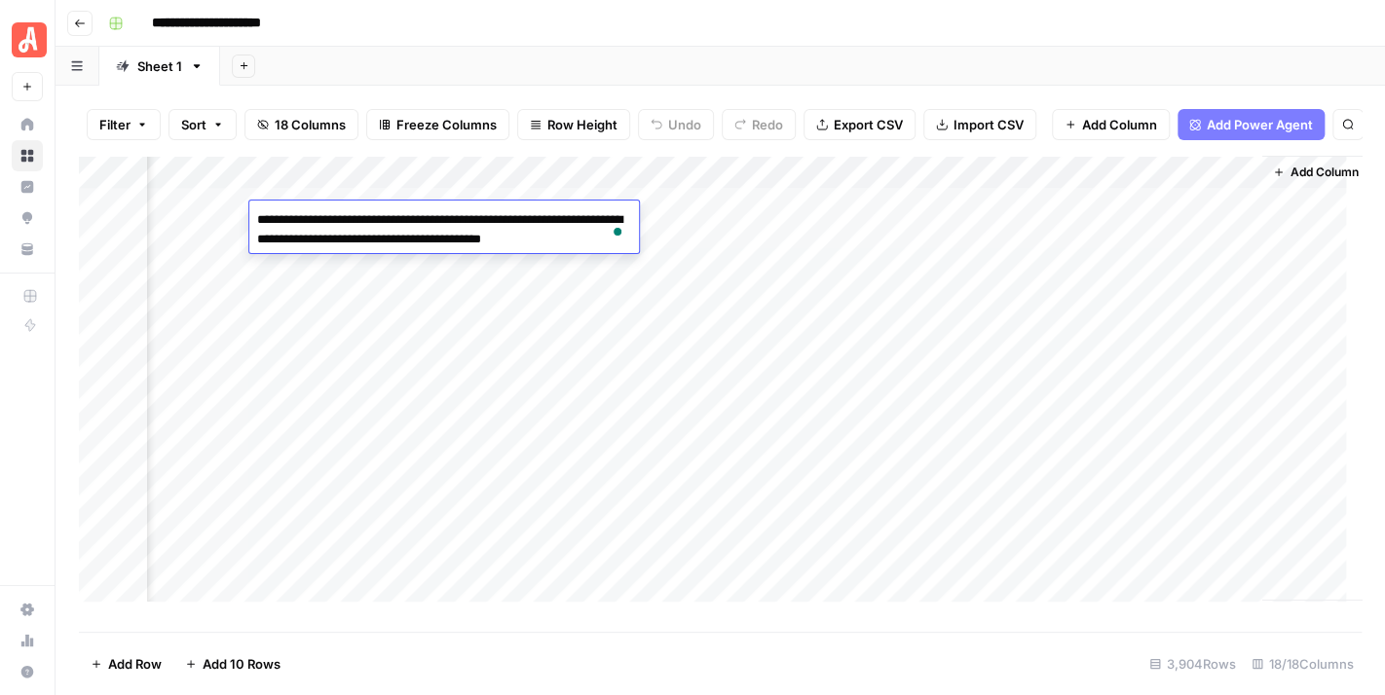
drag, startPoint x: 409, startPoint y: 235, endPoint x: 613, endPoint y: 262, distance: 206.3
click at [613, 262] on body "**********" at bounding box center [692, 347] width 1385 height 695
click at [770, 49] on div "Add Sheet" at bounding box center [802, 66] width 1164 height 39
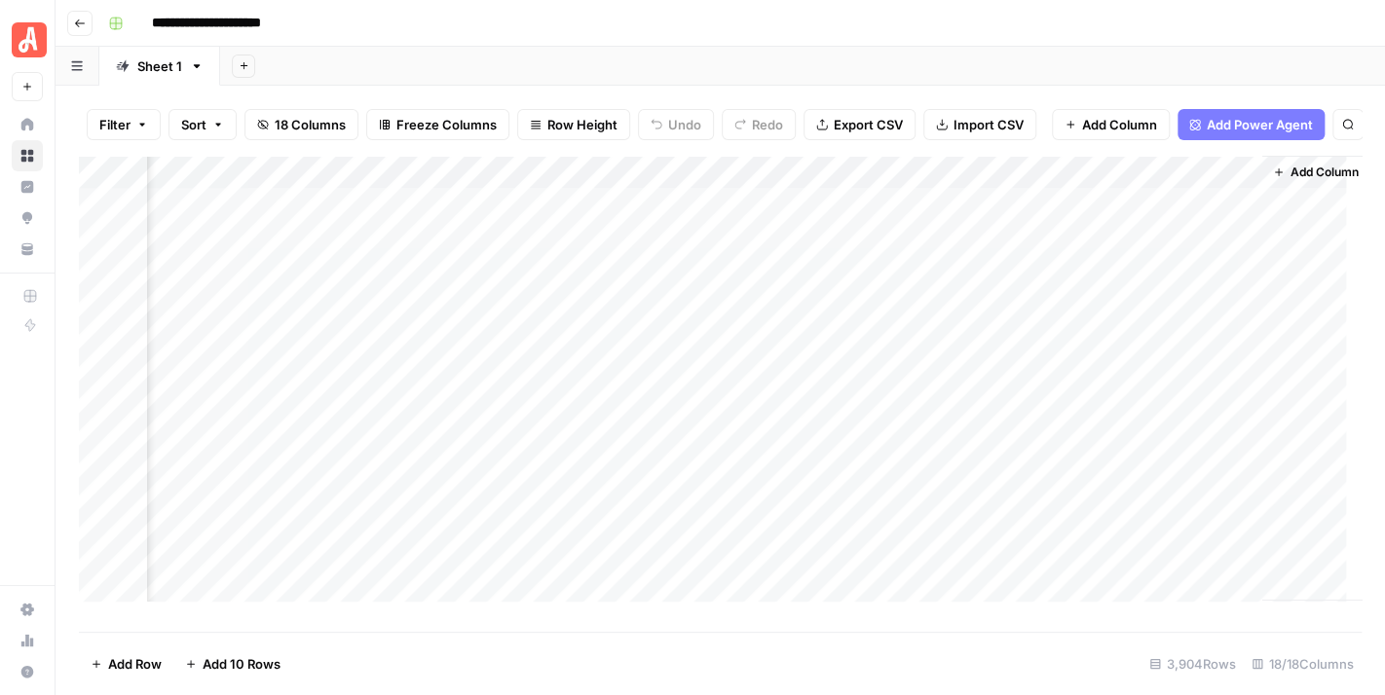
click at [353, 213] on div "Add Column" at bounding box center [720, 387] width 1282 height 462
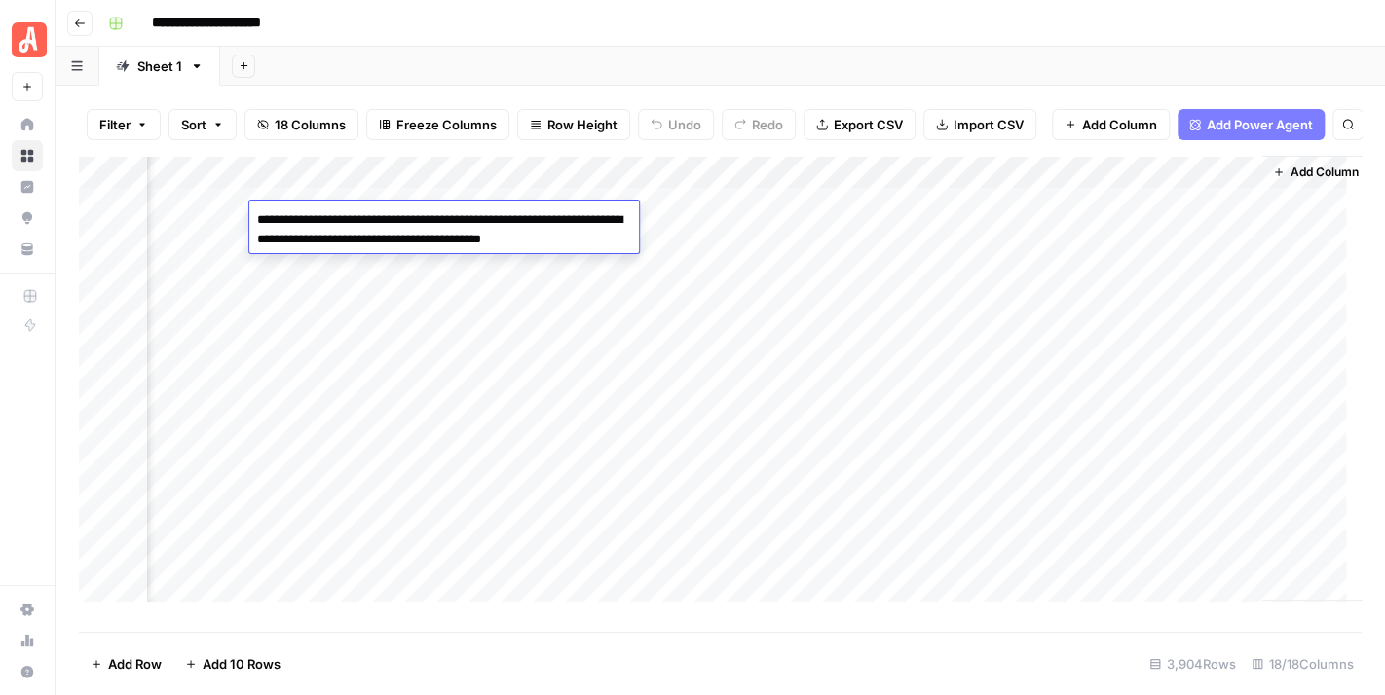
click at [353, 213] on textarea "**********" at bounding box center [443, 229] width 389 height 47
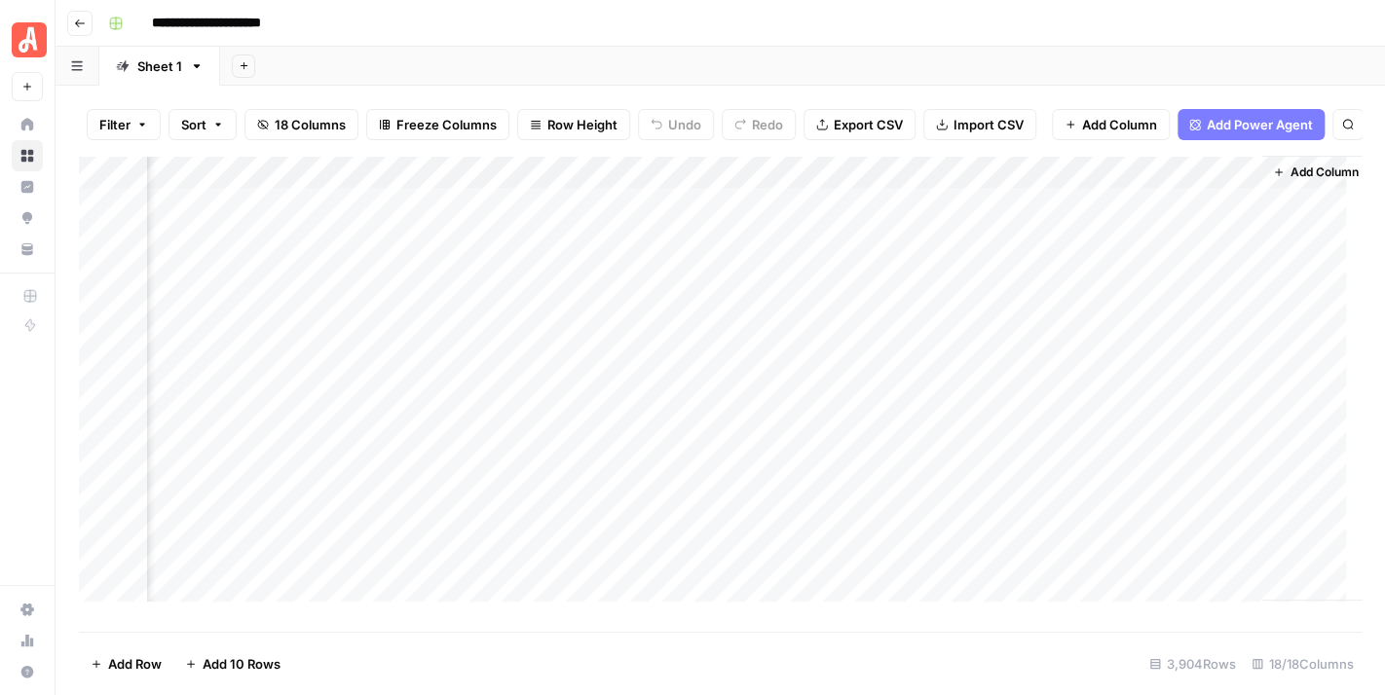
click at [755, 35] on div "**********" at bounding box center [732, 23] width 1265 height 31
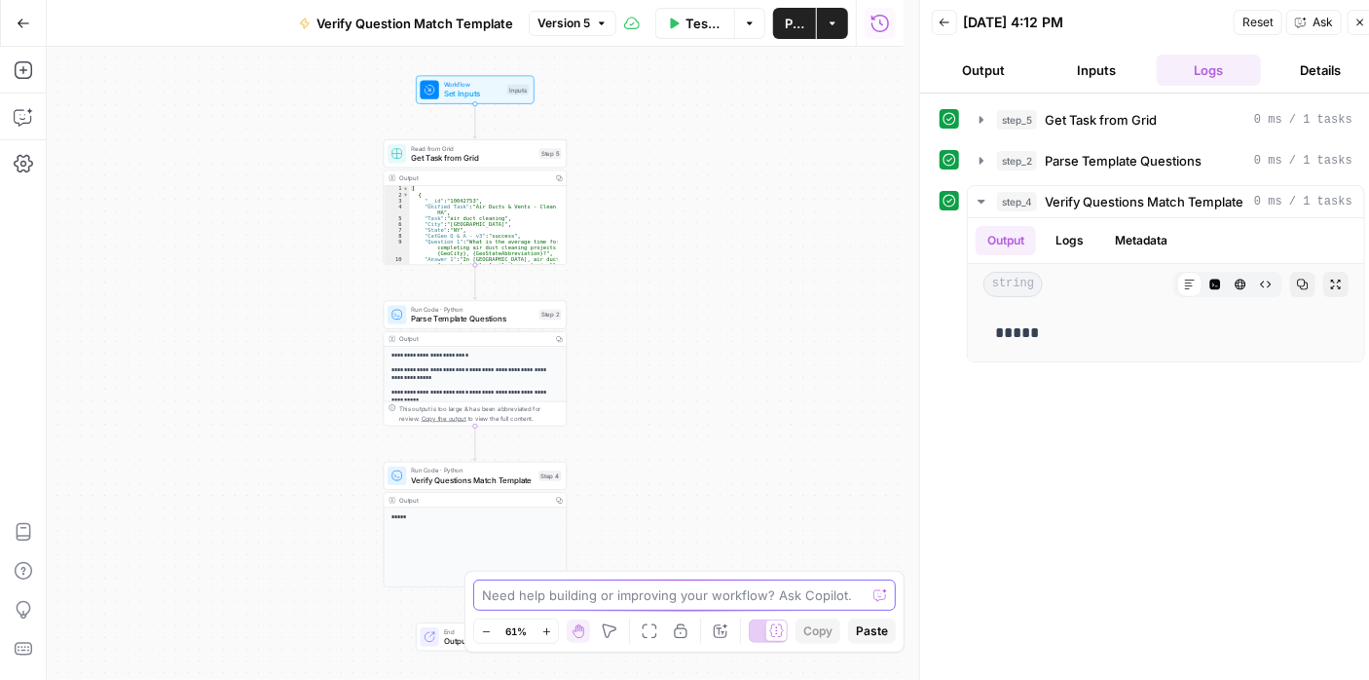
click at [693, 595] on textarea at bounding box center [674, 594] width 384 height 19
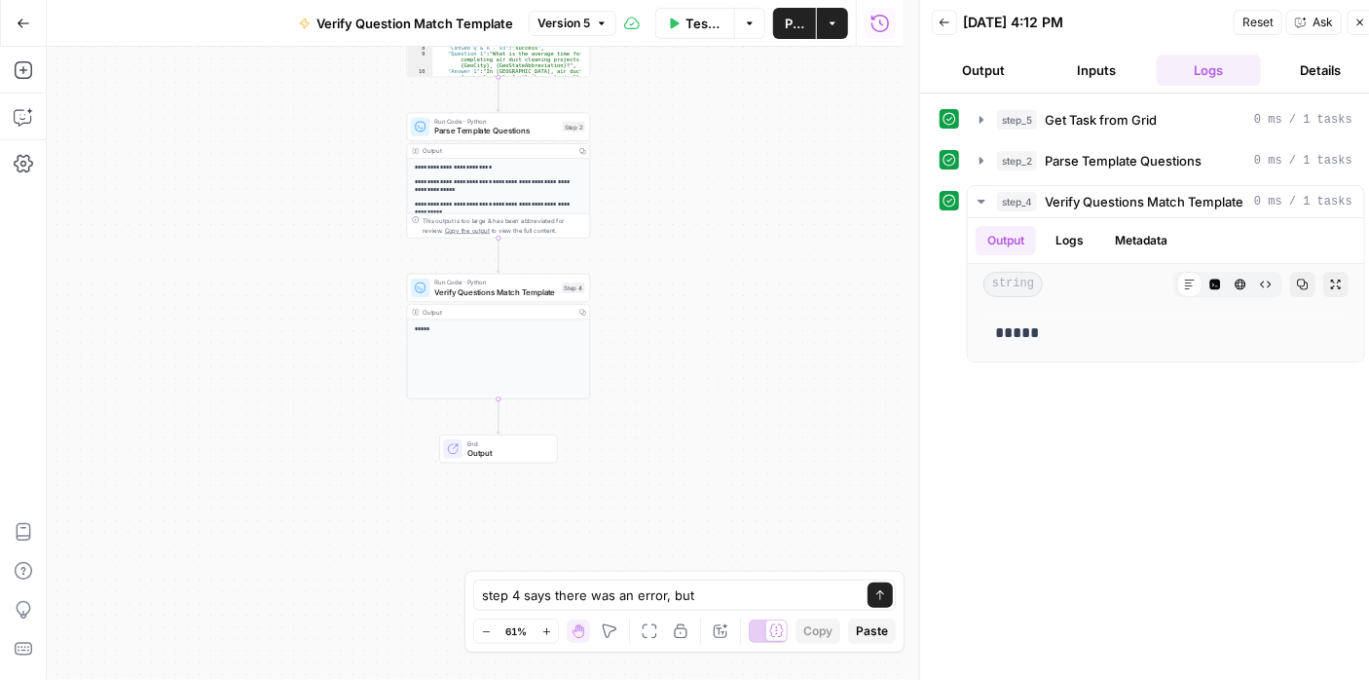
drag, startPoint x: 666, startPoint y: 423, endPoint x: 689, endPoint y: 231, distance: 193.2
click at [689, 231] on div "Workflow Set Inputs Inputs Read from Grid Get Task from Grid Step 5 Output Copy…" at bounding box center [475, 363] width 857 height 633
click at [23, 74] on icon "button" at bounding box center [23, 69] width 19 height 19
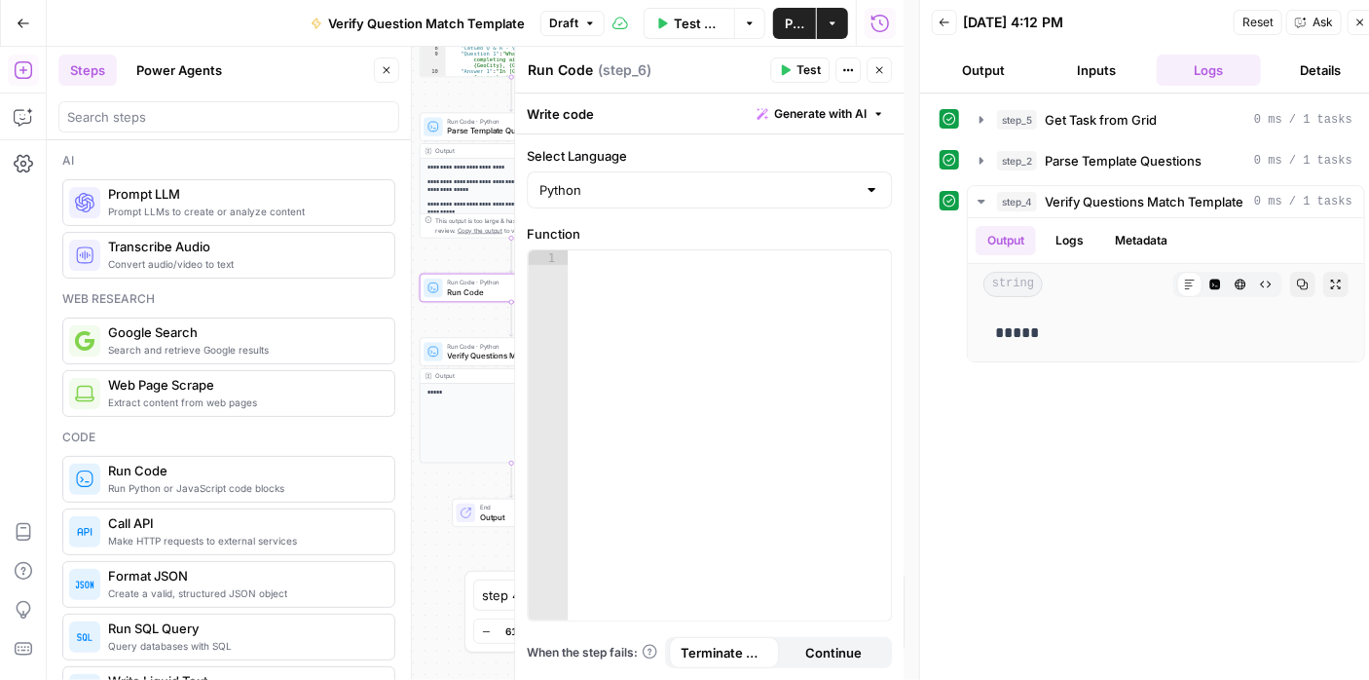
click at [879, 61] on button "Close" at bounding box center [879, 69] width 25 height 25
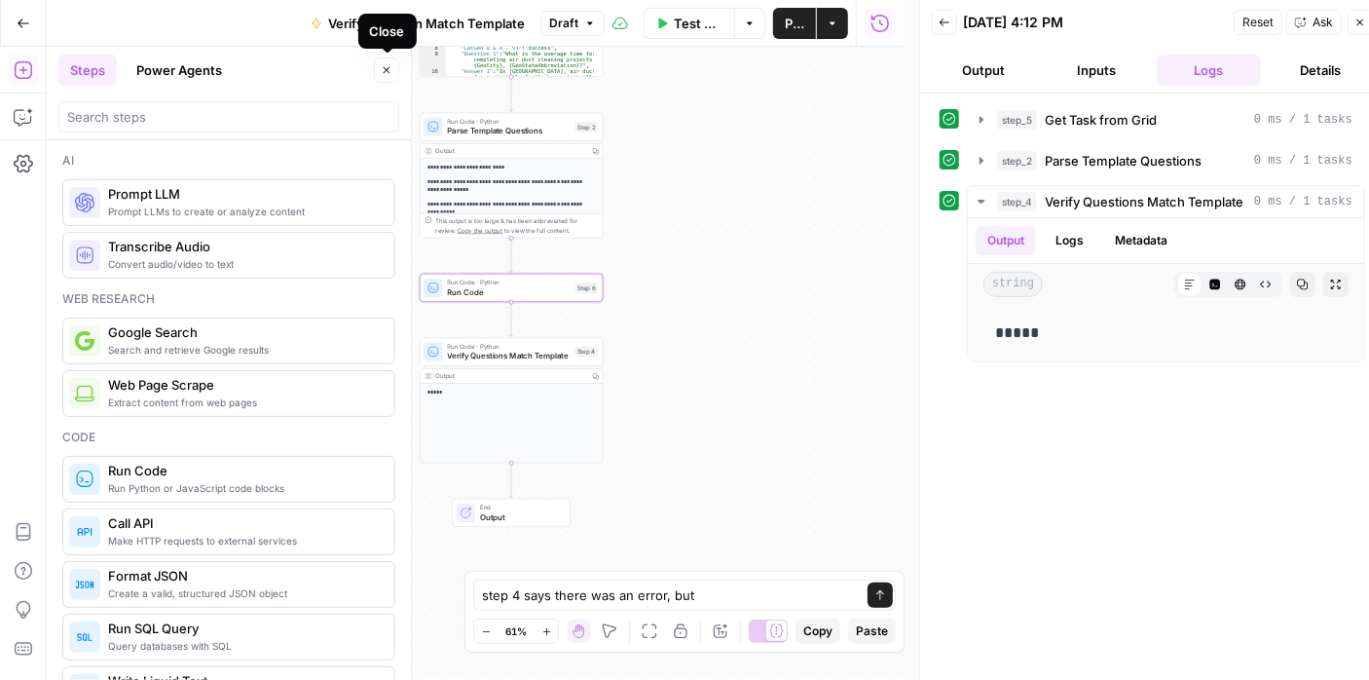
click at [380, 69] on button "Close" at bounding box center [386, 69] width 25 height 25
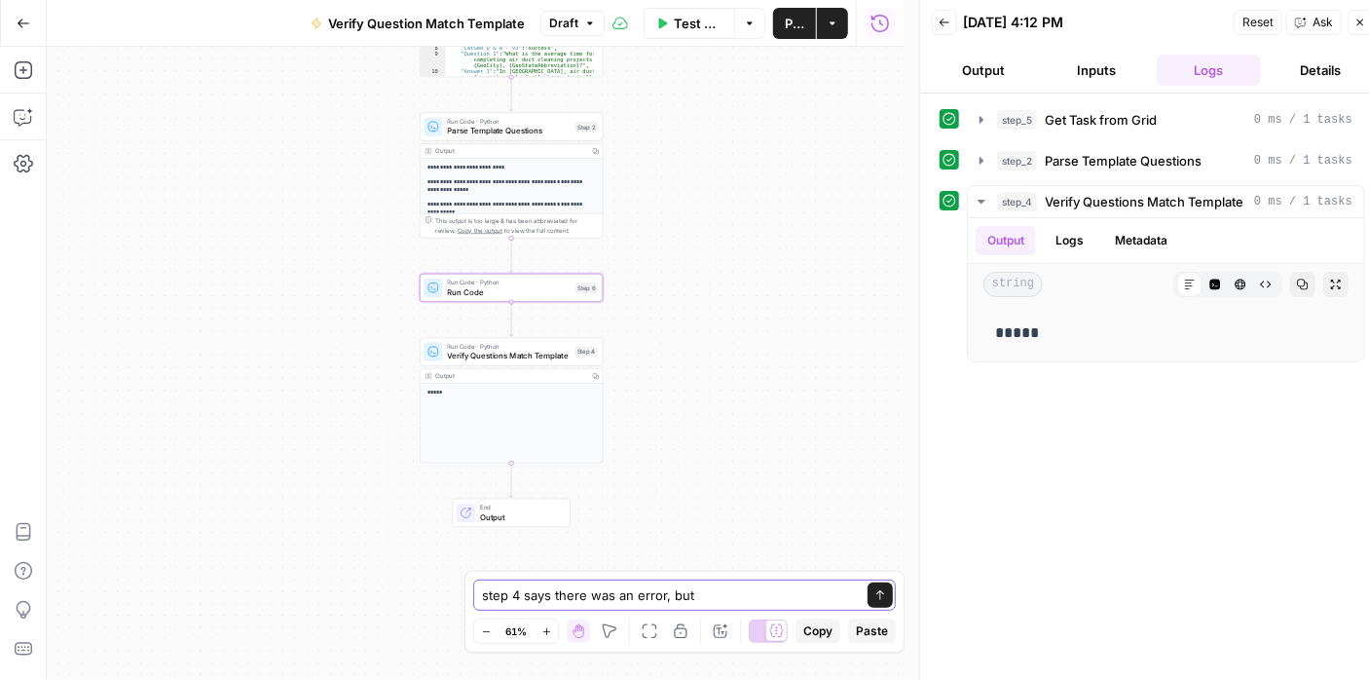
drag, startPoint x: 695, startPoint y: 594, endPoint x: 455, endPoint y: 584, distance: 240.7
click at [455, 584] on body "Angi New Home Browse Insights Opportunities Your Data Recent Grids CatGeo Q & A…" at bounding box center [684, 340] width 1369 height 680
type textarea "a"
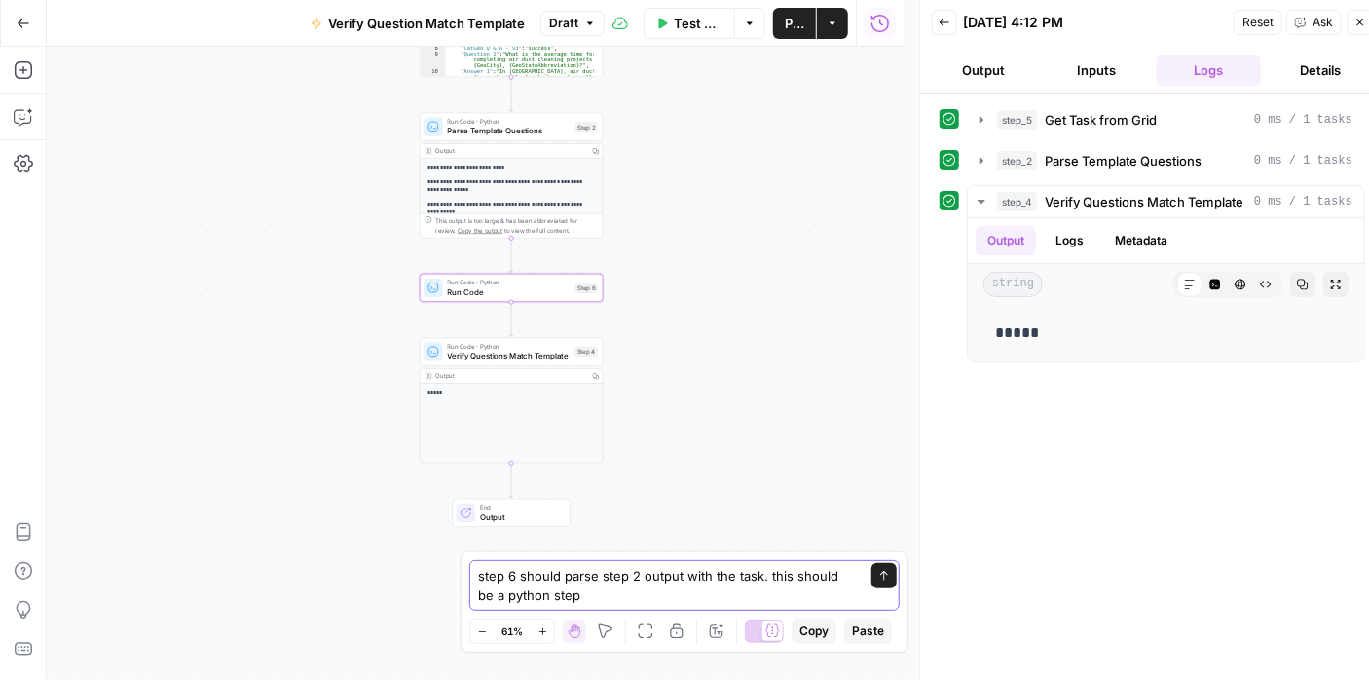
type textarea "step 6 should parse step 2 output with the task. this should be a python step."
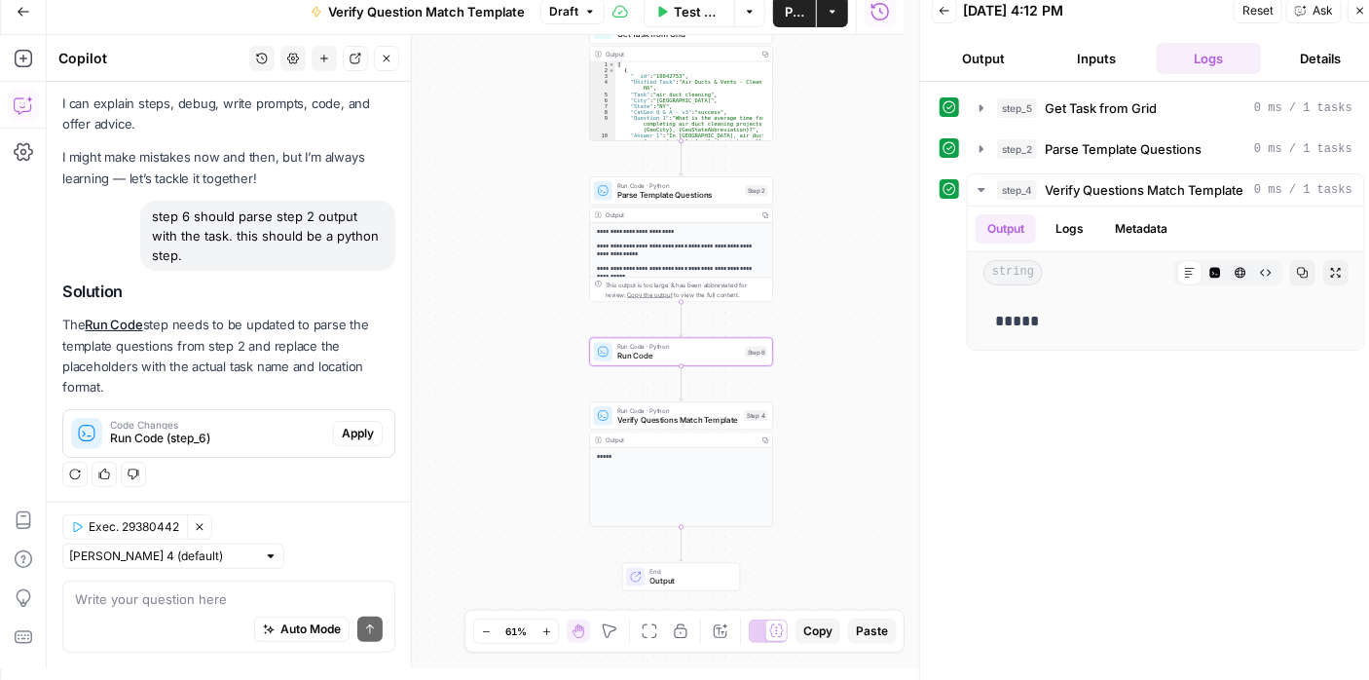
scroll to position [16, 0]
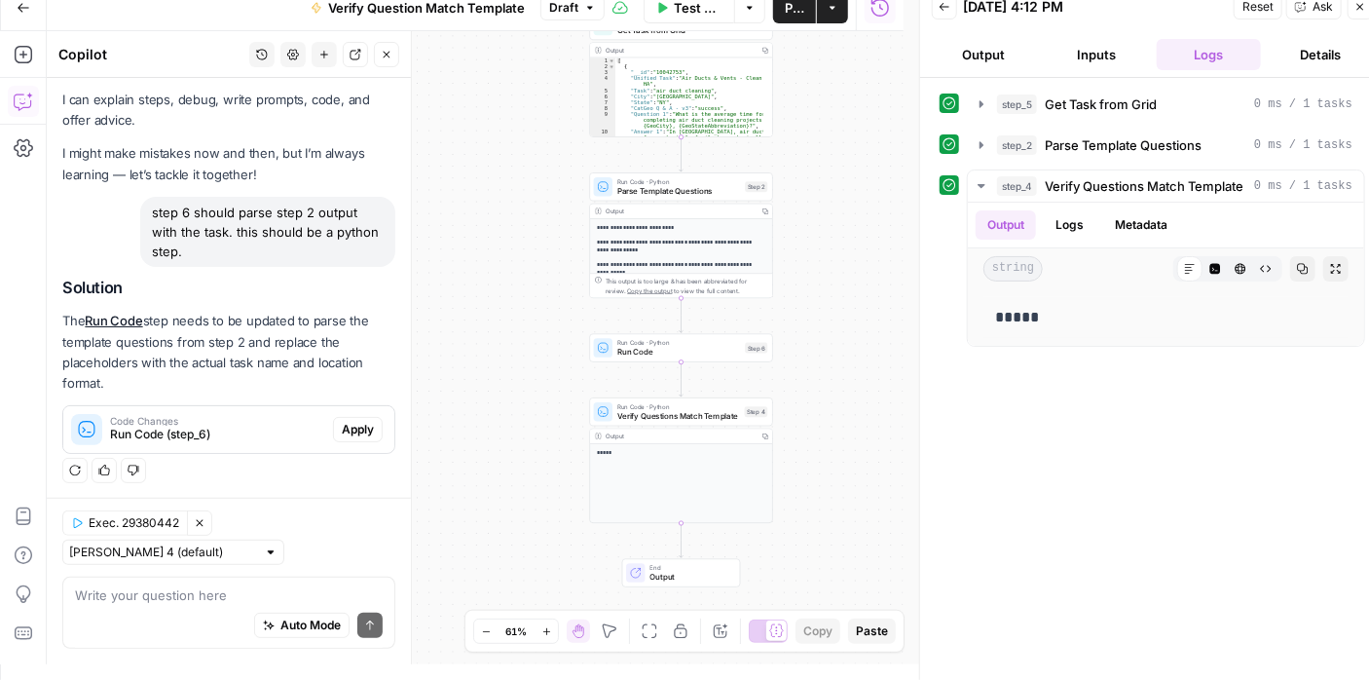
click at [253, 593] on textarea at bounding box center [229, 594] width 308 height 19
click at [263, 597] on textarea "no. we want the placeholder" at bounding box center [229, 594] width 308 height 19
paste textarea "{GeoCity}, {GeoStateAbbreviation}"
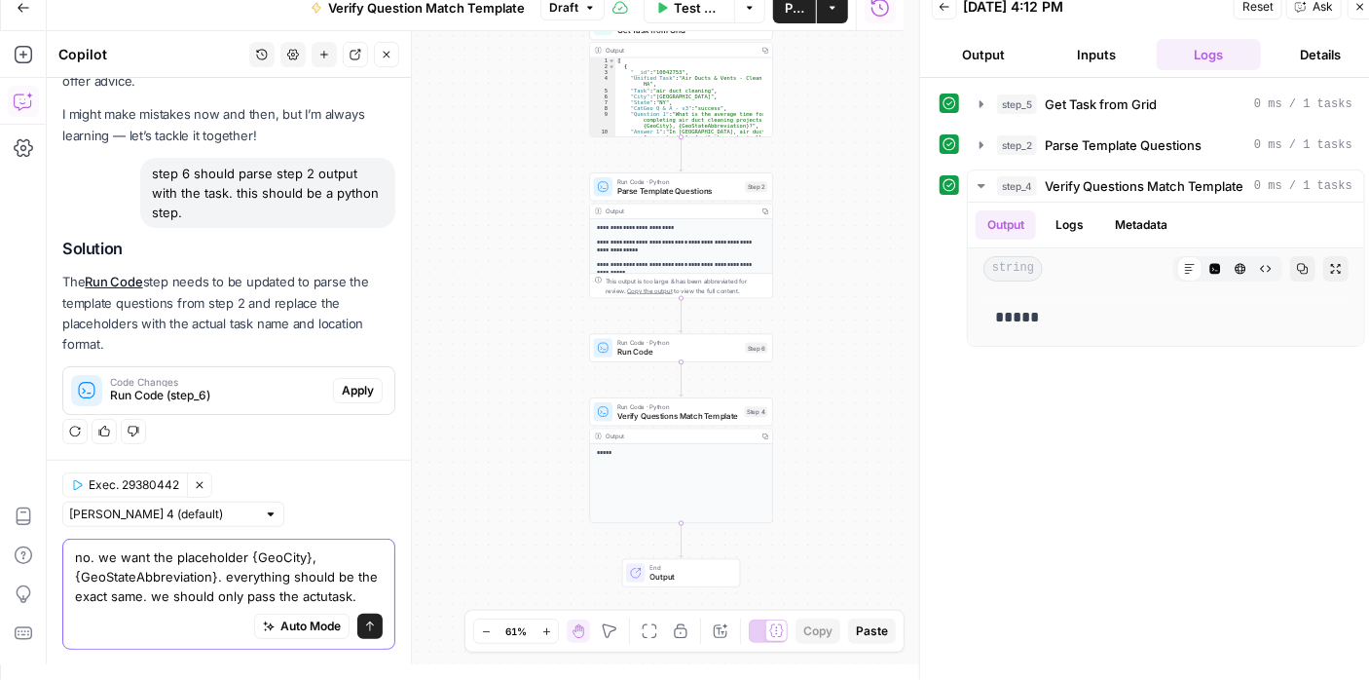
scroll to position [95, 0]
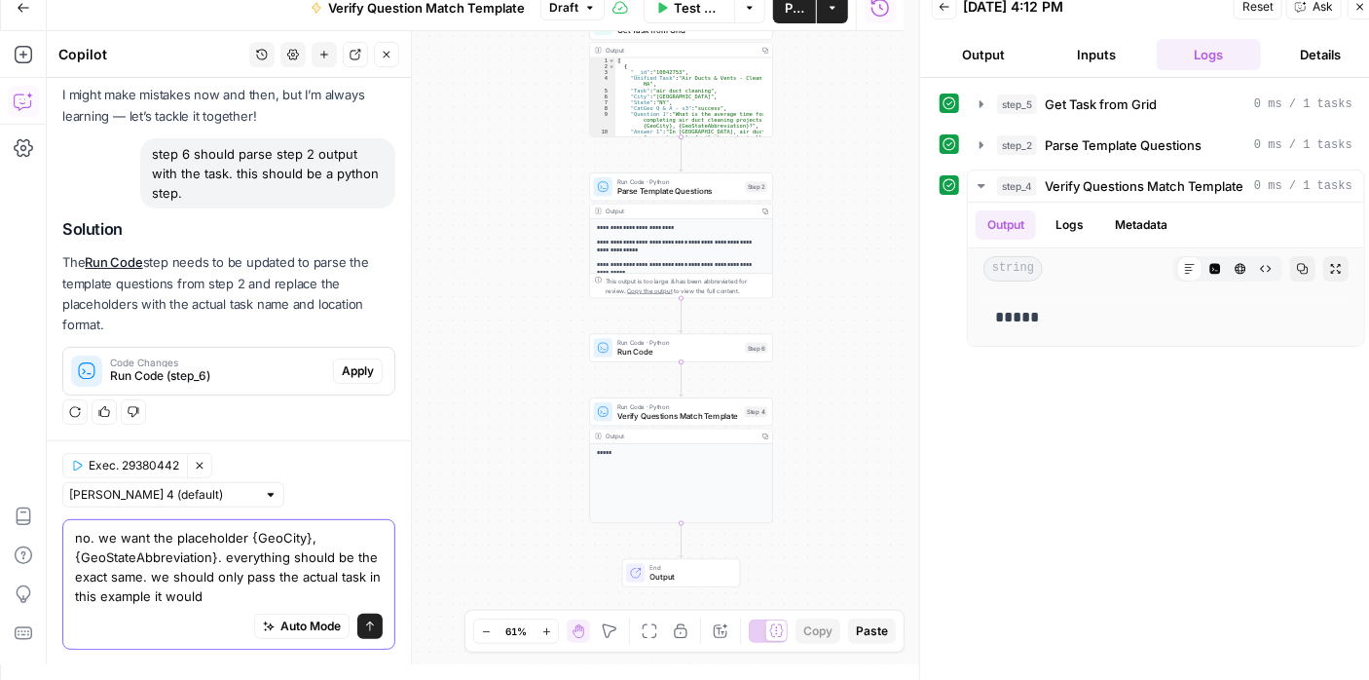
drag, startPoint x: 251, startPoint y: 592, endPoint x: 97, endPoint y: 605, distance: 154.4
click at [97, 605] on div "no. we want the placeholder {GeoCity}, {GeoStateAbbreviation}. everything shoul…" at bounding box center [228, 583] width 333 height 130
type textarea "no. we want the placeholder {GeoCity}, {GeoStateAbbreviation}. everything shoul…"
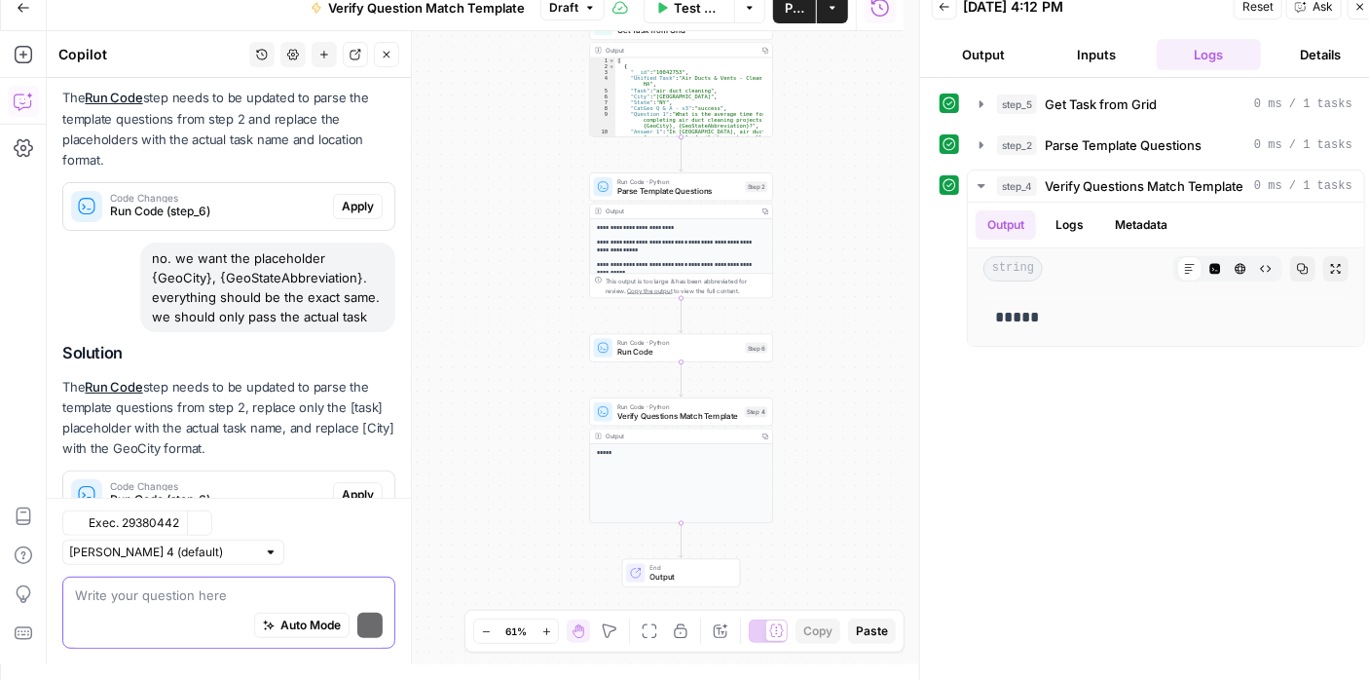
scroll to position [345, 0]
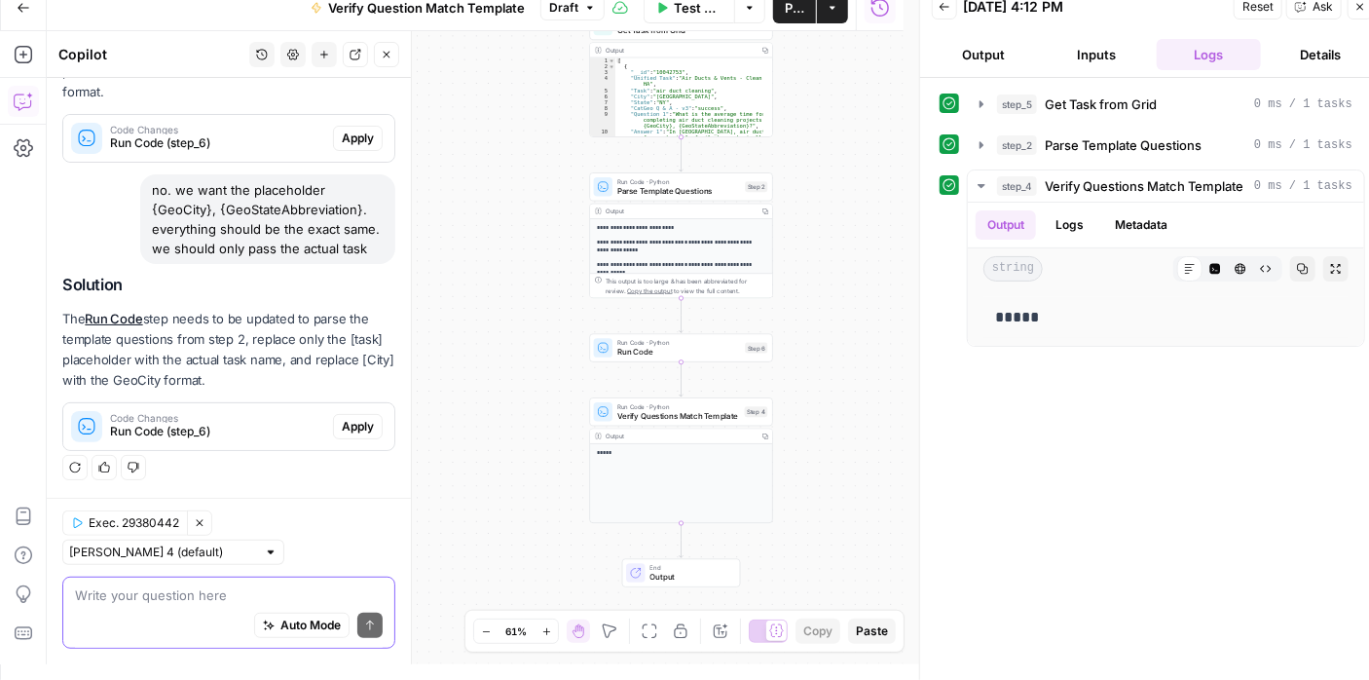
click at [232, 599] on textarea at bounding box center [229, 594] width 308 height 19
click at [177, 583] on div "Write your question here Auto Mode Send" at bounding box center [228, 612] width 333 height 72
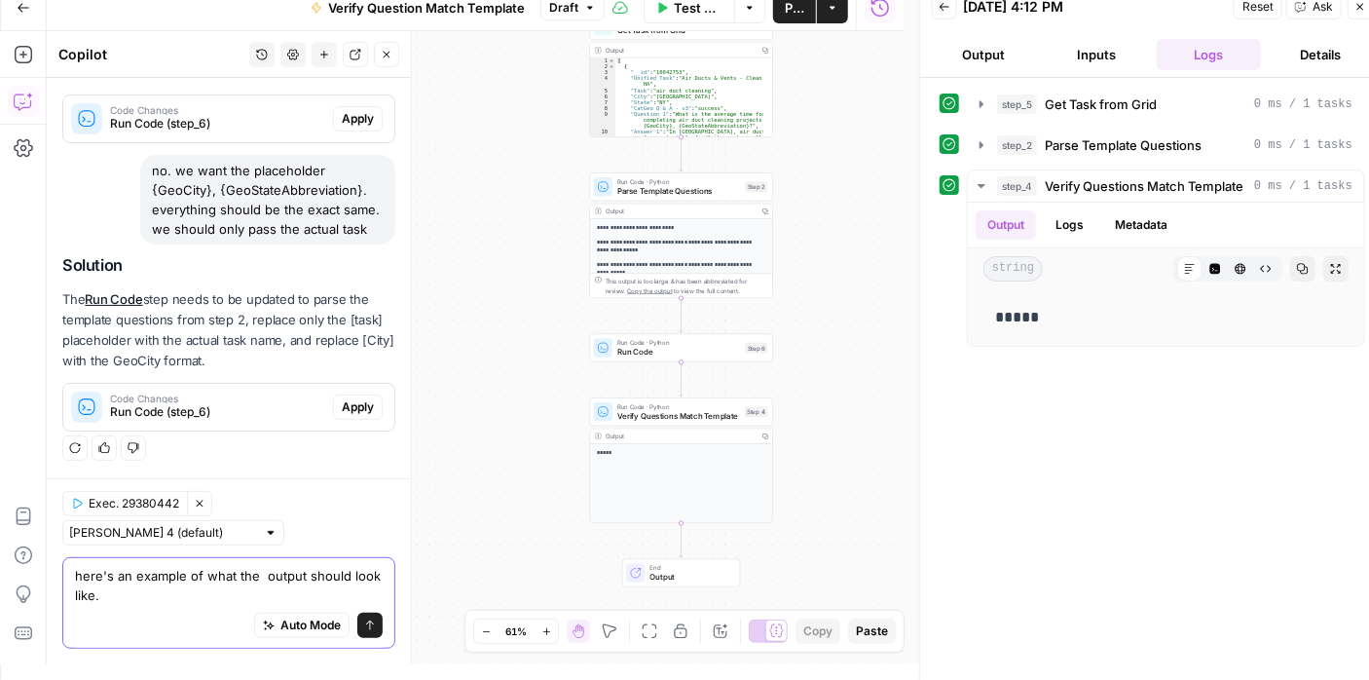
paste textarea "What are the short- and long-term benefits of completing air duct cleaning proj…"
type textarea "here's an example of what the output should look like. What are the short- and …"
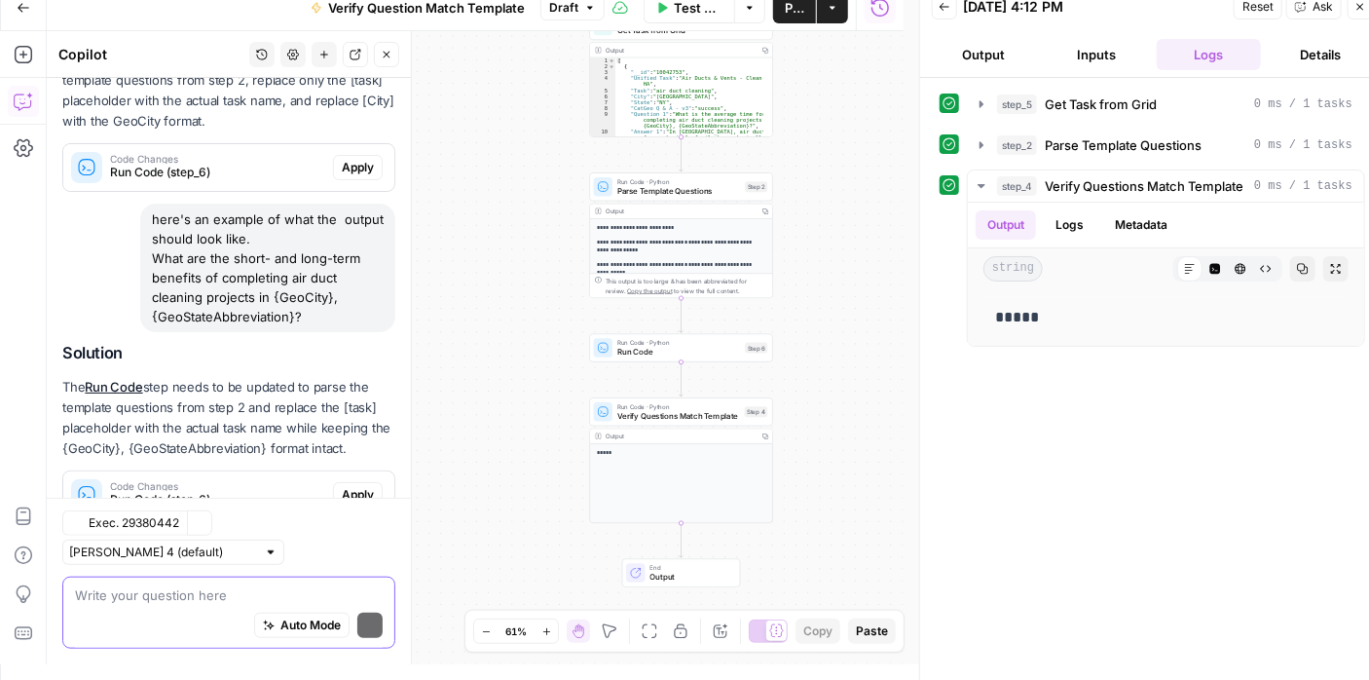
scroll to position [672, 0]
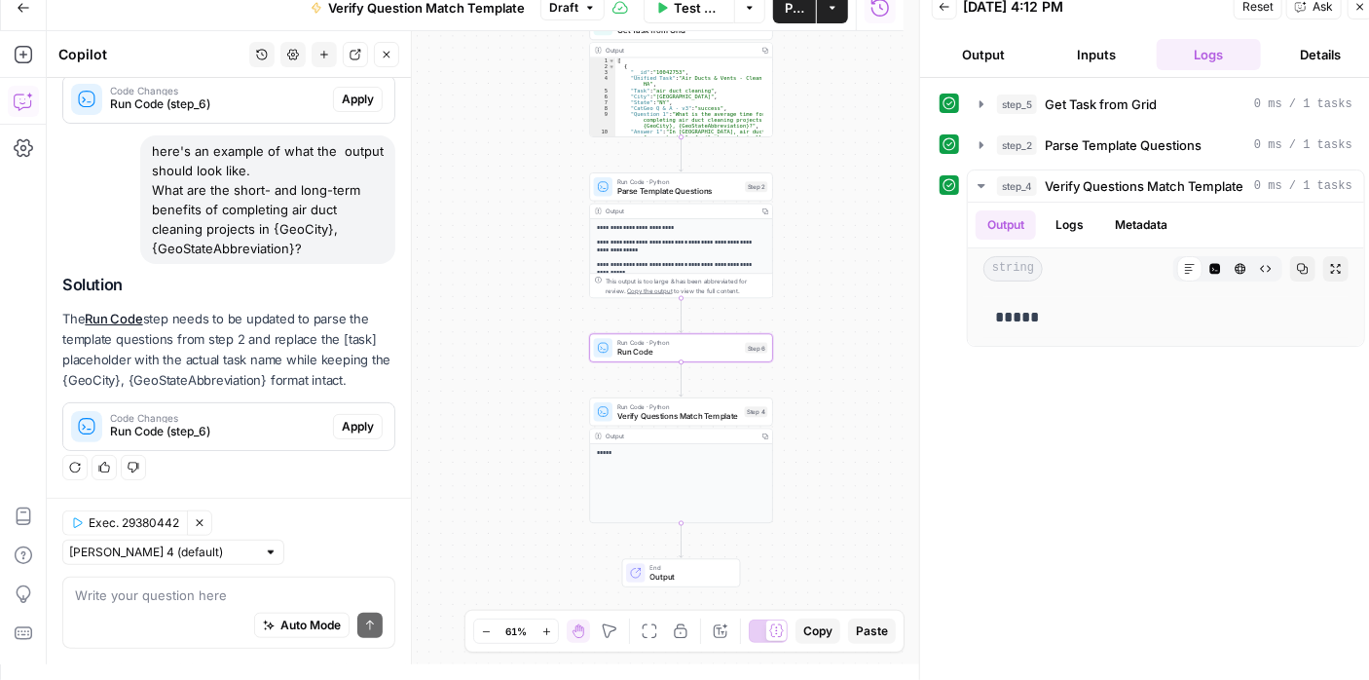
click at [348, 419] on span "Apply" at bounding box center [358, 427] width 32 height 18
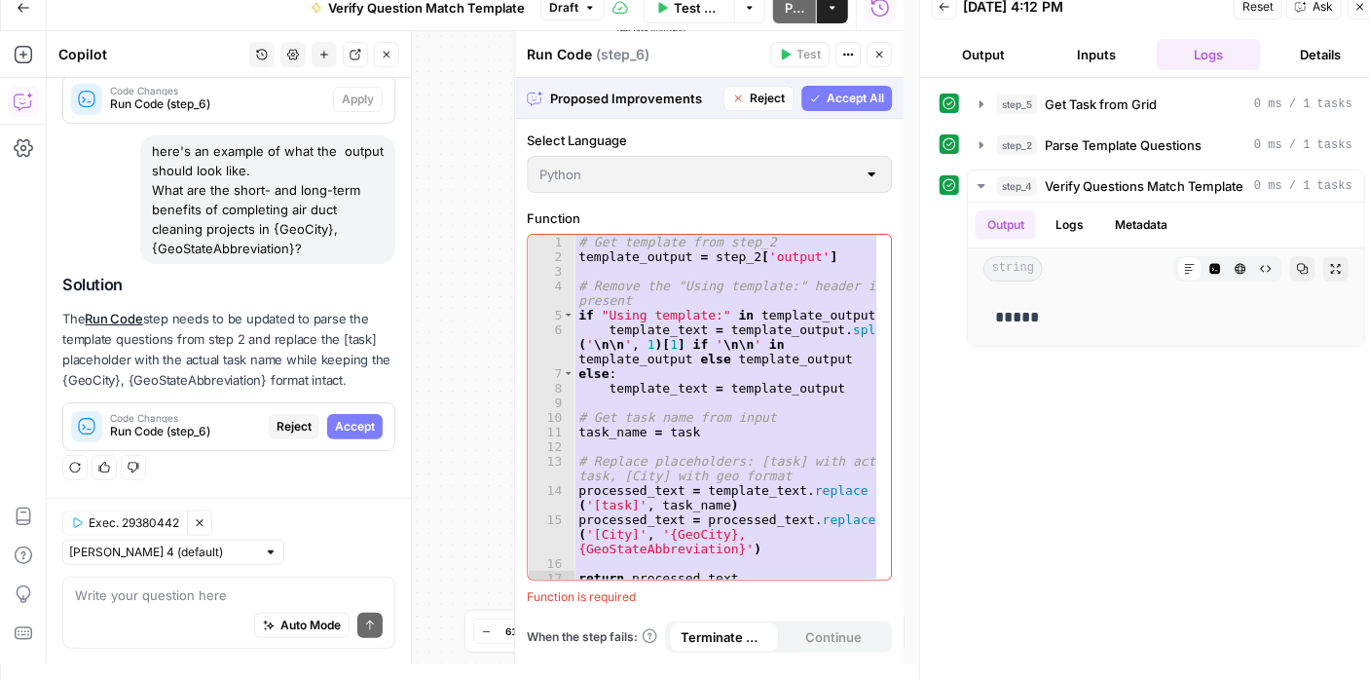
click at [843, 97] on span "Accept All" at bounding box center [855, 99] width 57 height 18
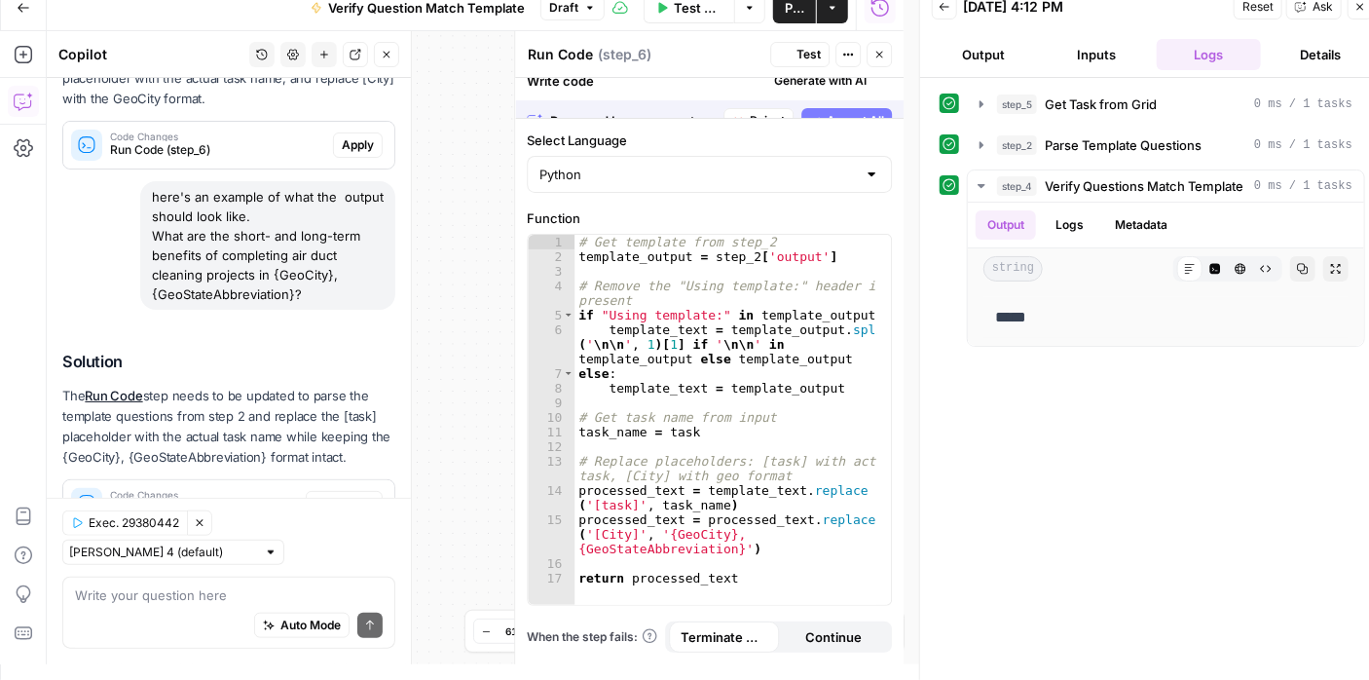
scroll to position [765, 0]
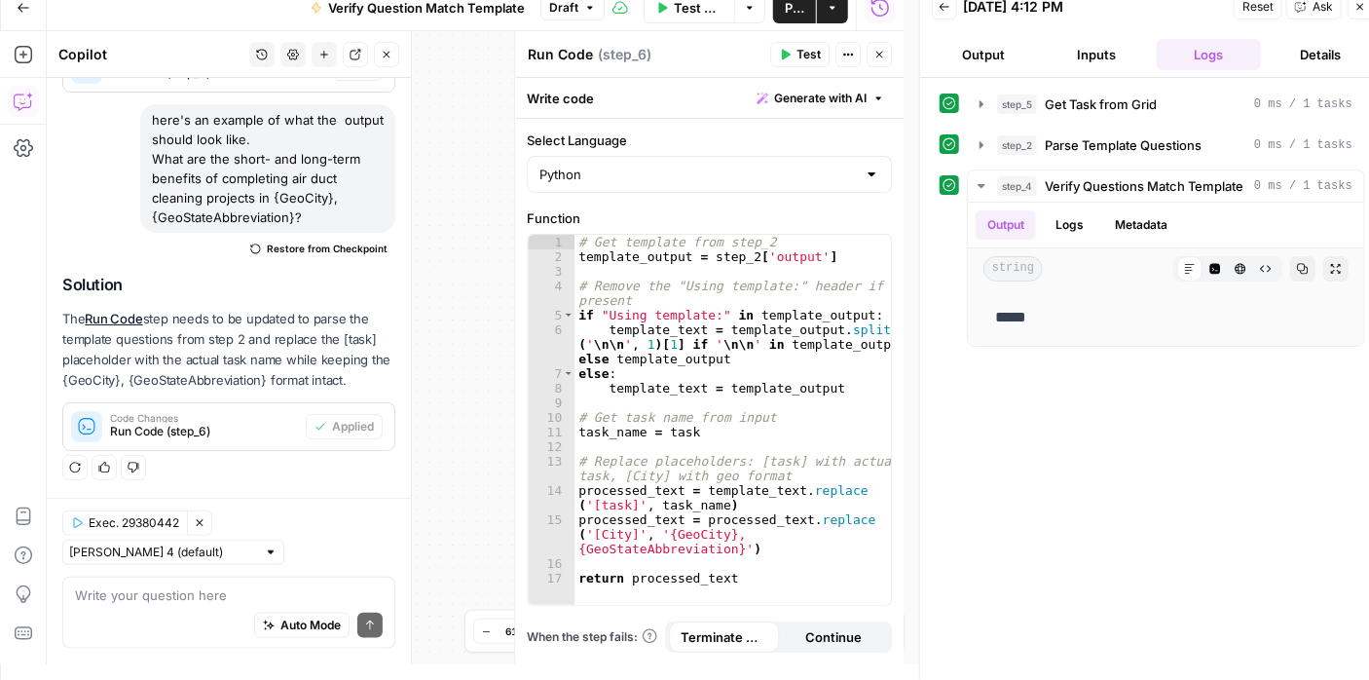
click at [876, 58] on icon "button" at bounding box center [879, 55] width 12 height 12
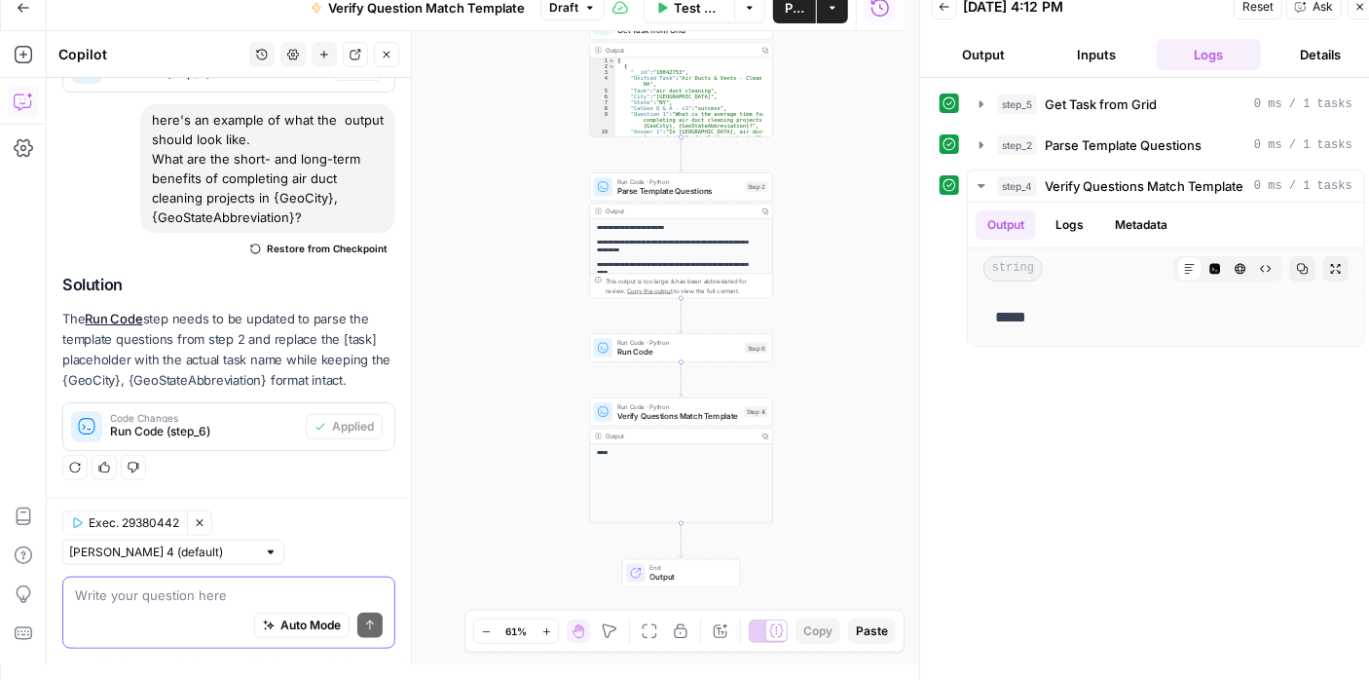
click at [255, 585] on textarea at bounding box center [229, 594] width 308 height 19
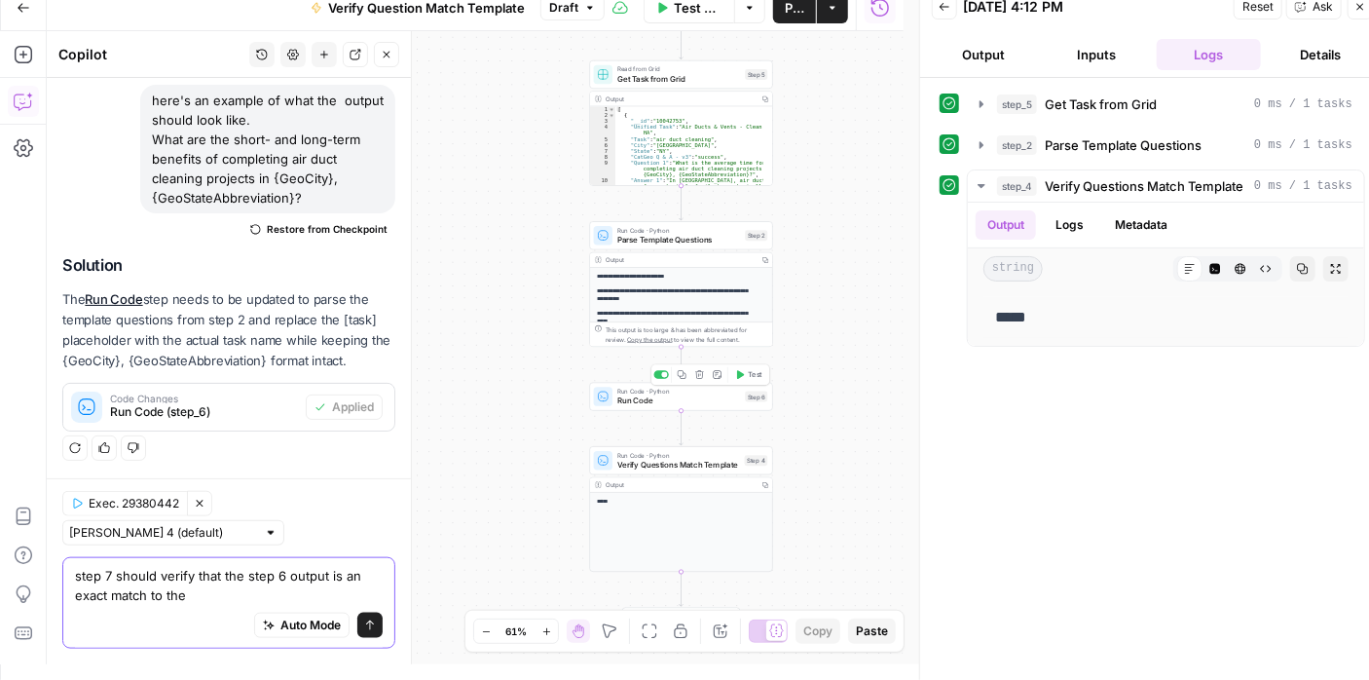
type textarea "step 7 should verify that the step 6 output is an exact match to the"
click at [636, 405] on span "Run Code" at bounding box center [678, 400] width 123 height 12
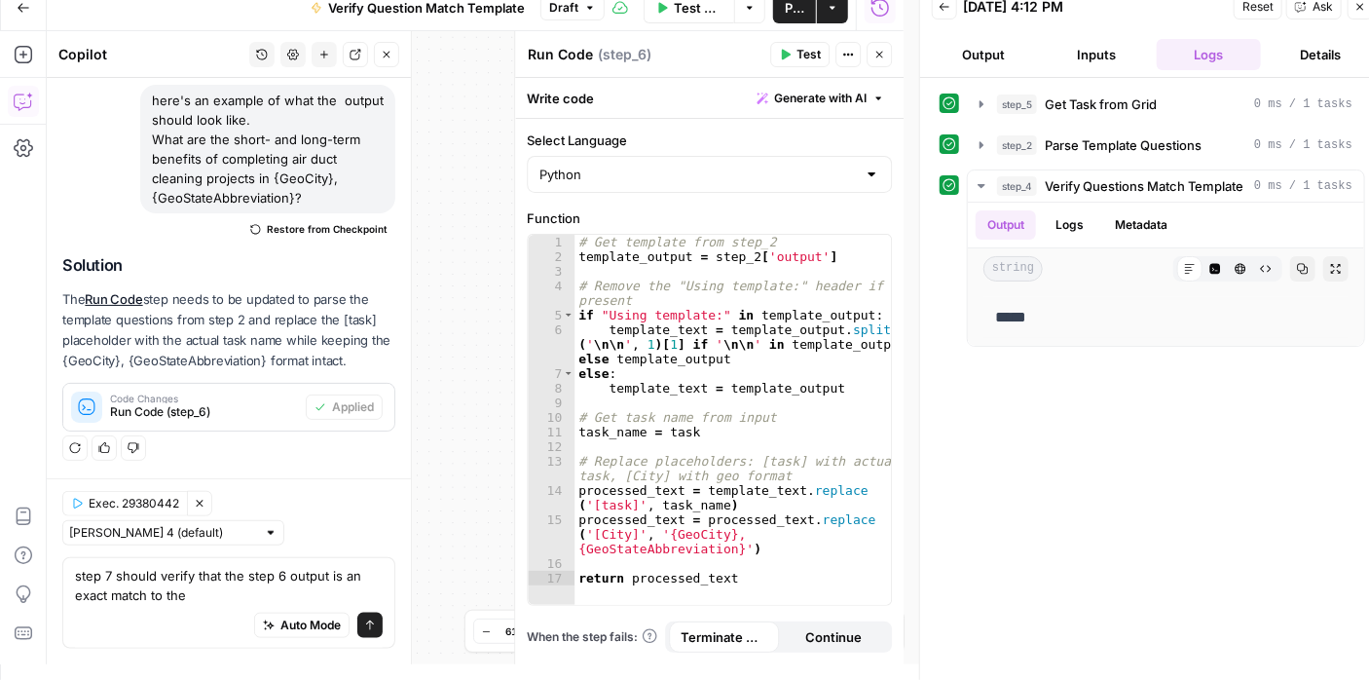
click at [571, 55] on textarea "Run Code" at bounding box center [560, 54] width 65 height 19
type textarea "R"
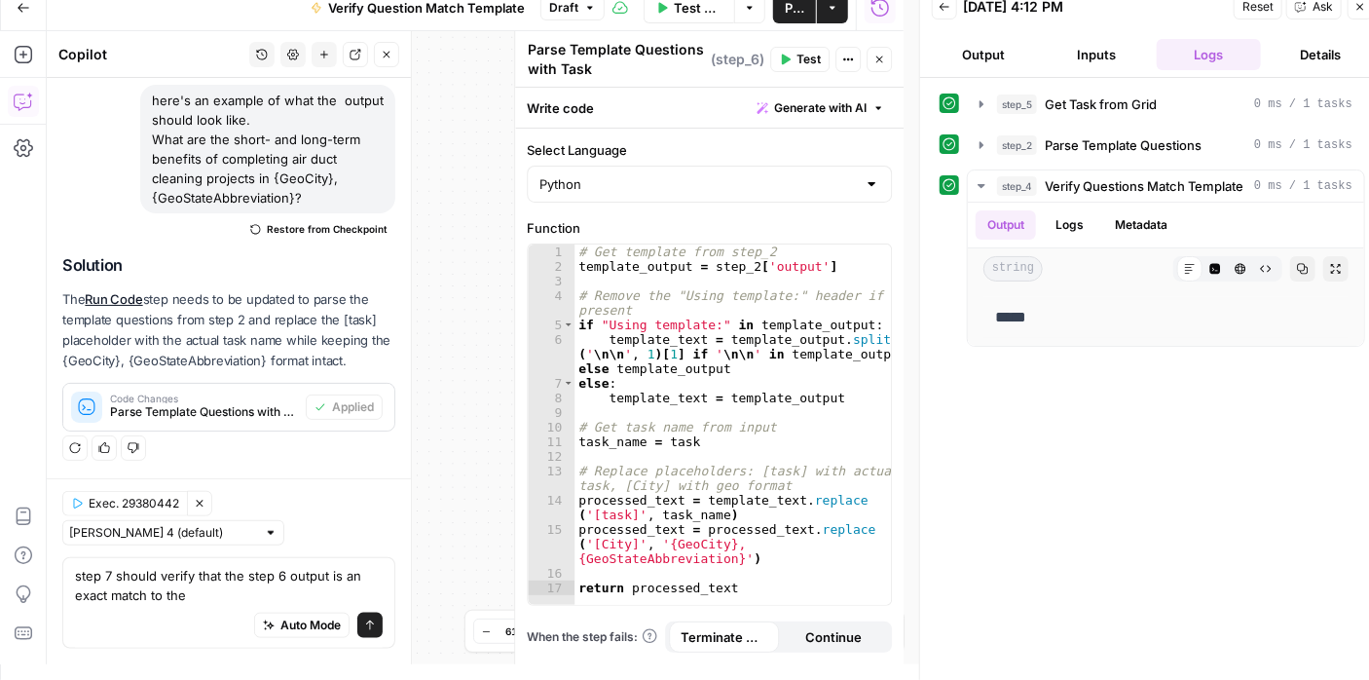
type textarea "Parse Template Questions with Task"
click at [1035, 424] on div "step_5 Get Task from Grid 0 ms / 1 tasks step_2 Parse Template Questions 0 ms /…" at bounding box center [1152, 379] width 425 height 582
click at [879, 56] on icon "button" at bounding box center [879, 60] width 12 height 12
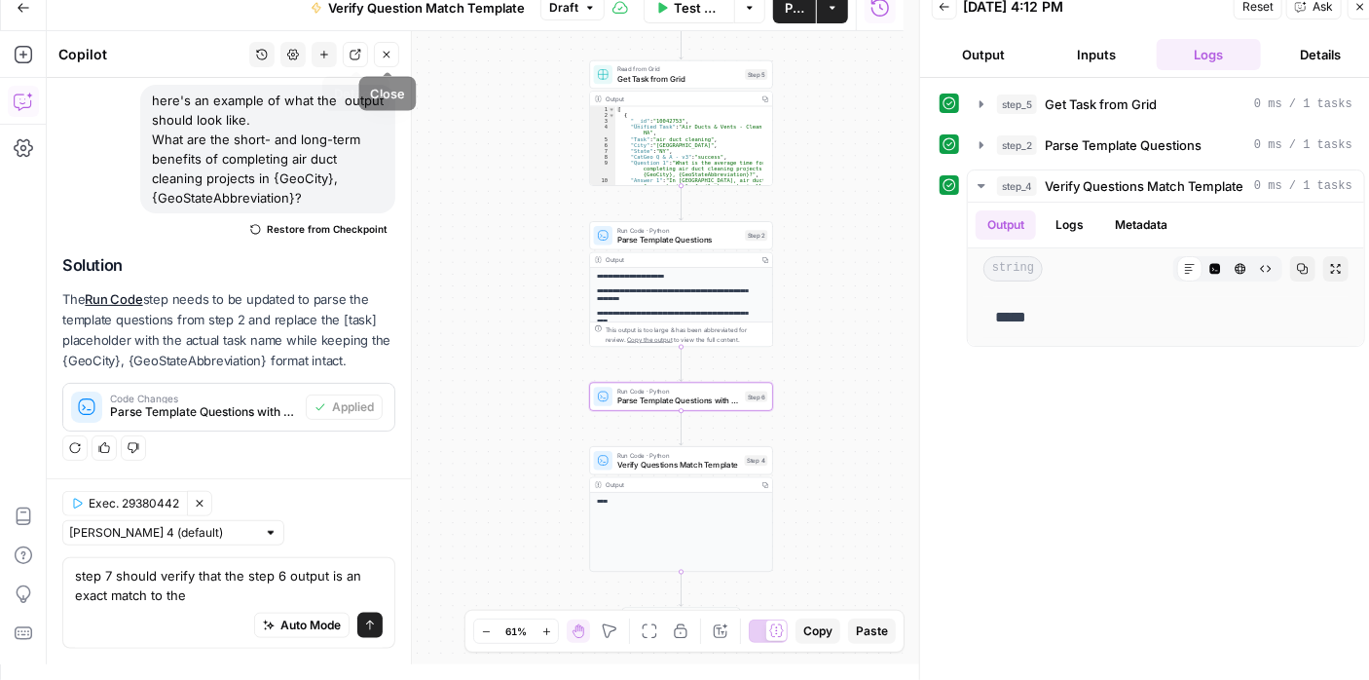
click at [389, 49] on icon "button" at bounding box center [387, 55] width 12 height 12
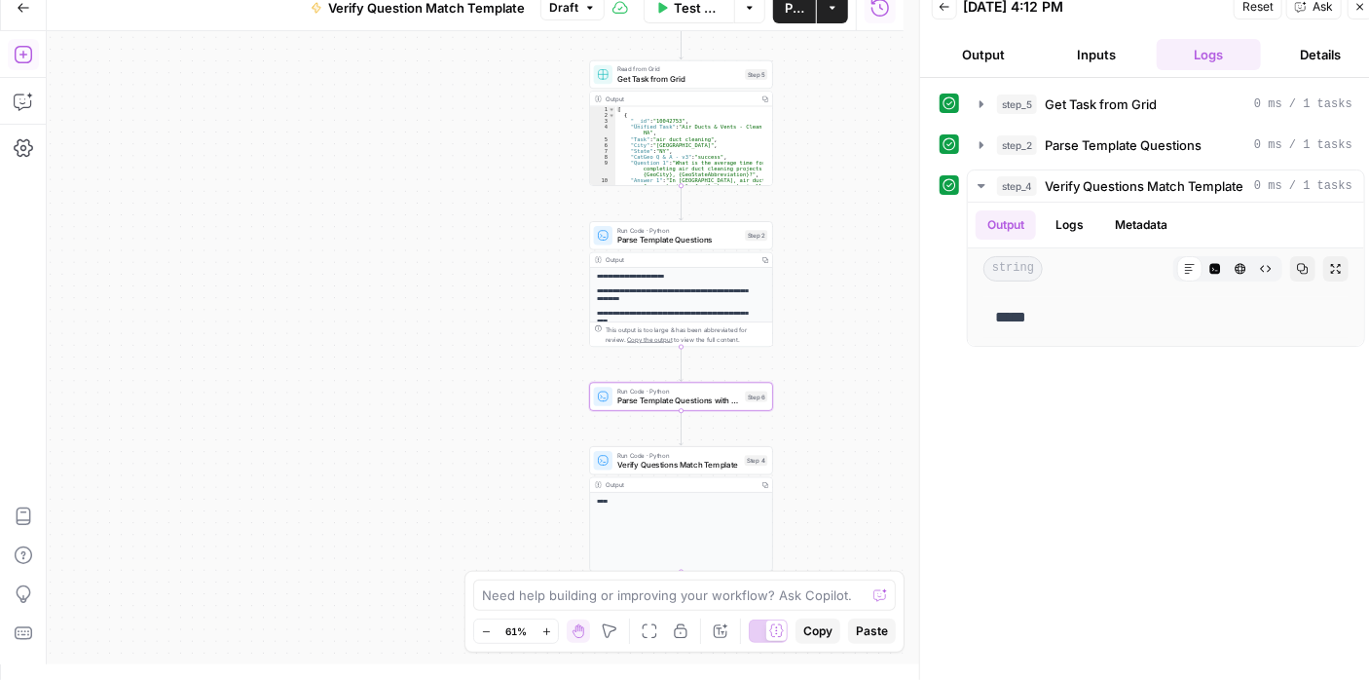
click at [29, 57] on icon "button" at bounding box center [23, 54] width 19 height 19
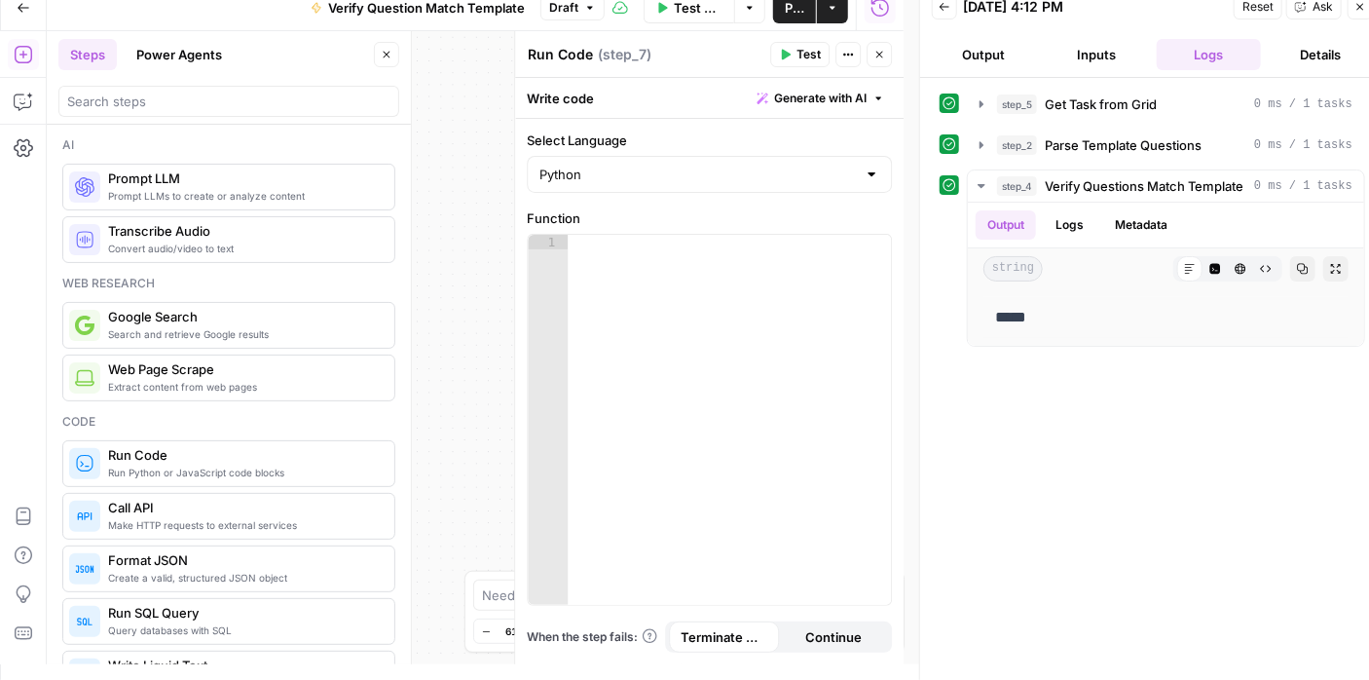
click at [583, 55] on textarea "Run Code" at bounding box center [560, 54] width 65 height 19
type textarea "R"
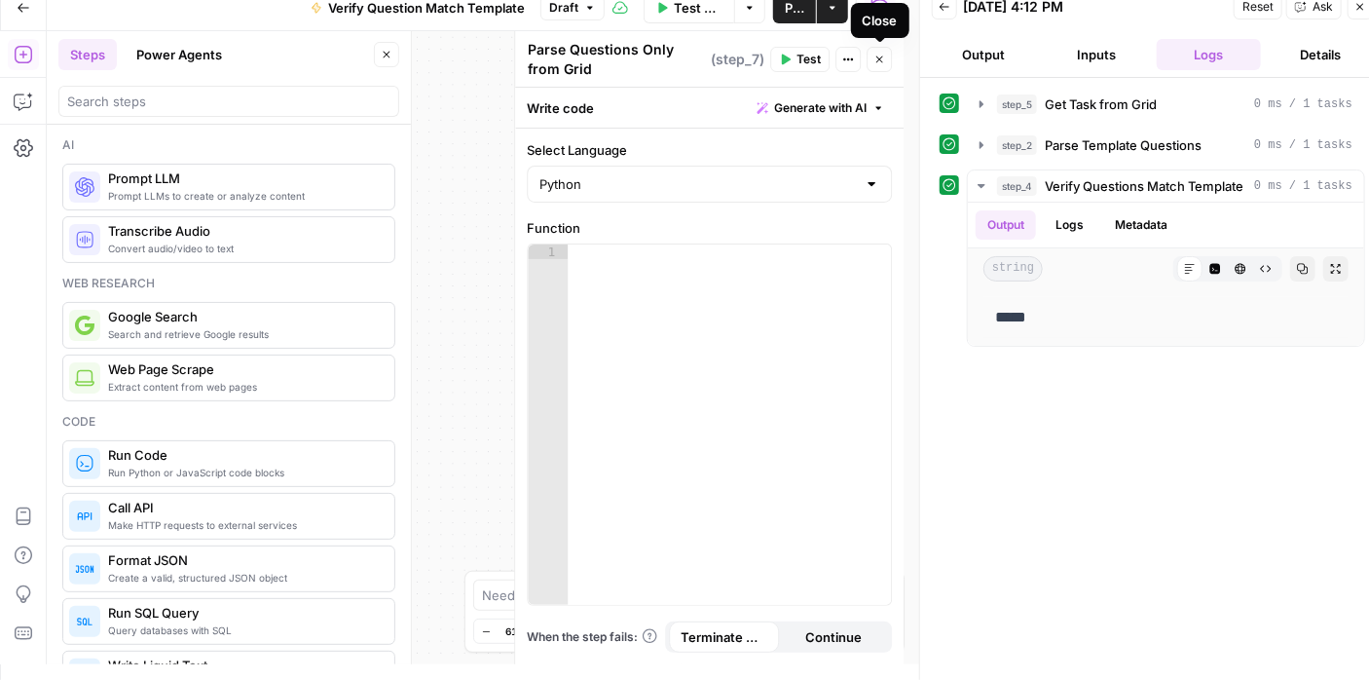
type textarea "Parse Questions Only from Grid"
click at [876, 63] on icon "button" at bounding box center [879, 60] width 12 height 12
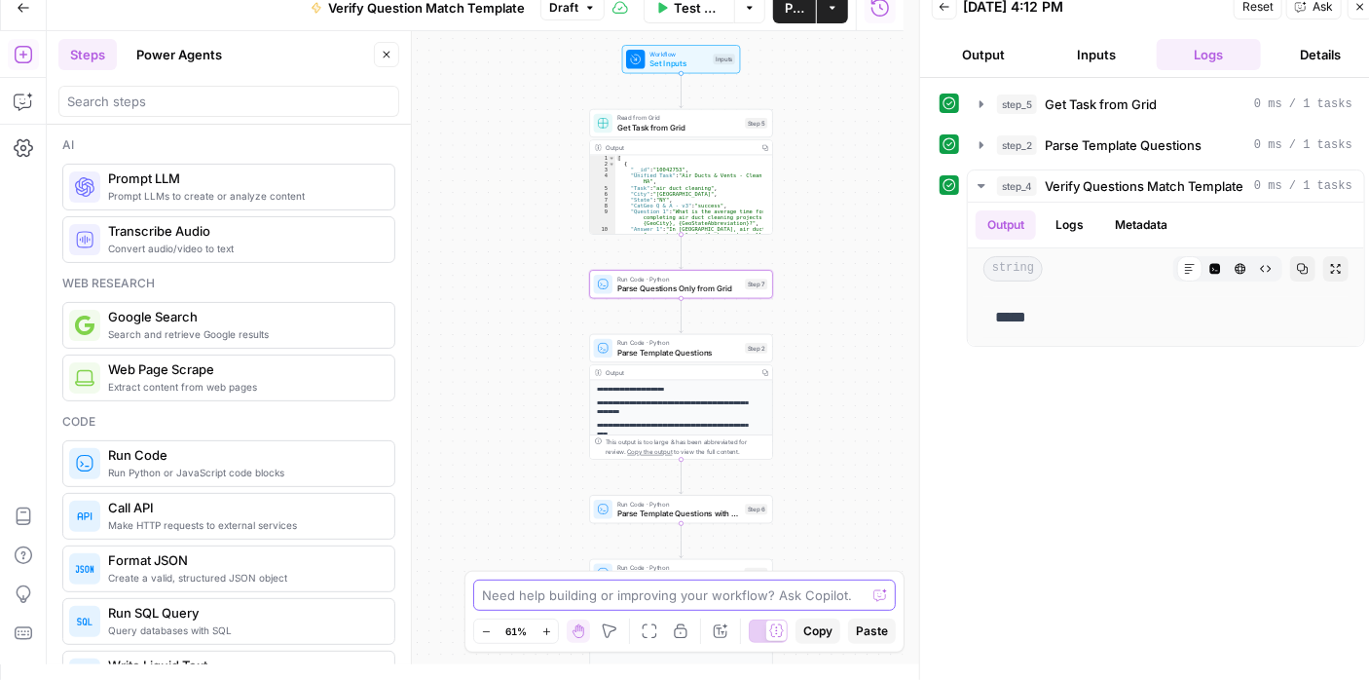
click at [633, 598] on textarea at bounding box center [674, 594] width 384 height 19
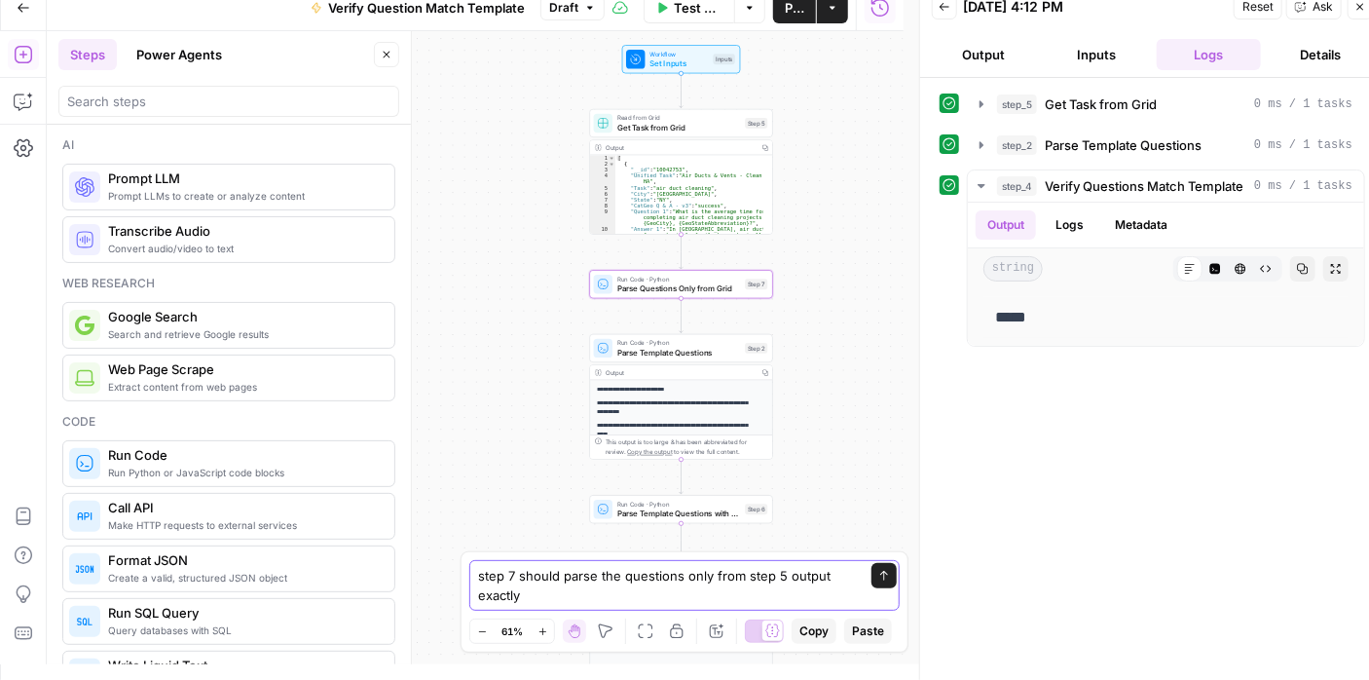
type textarea "step 7 should parse the questions only from step 5 output exactly."
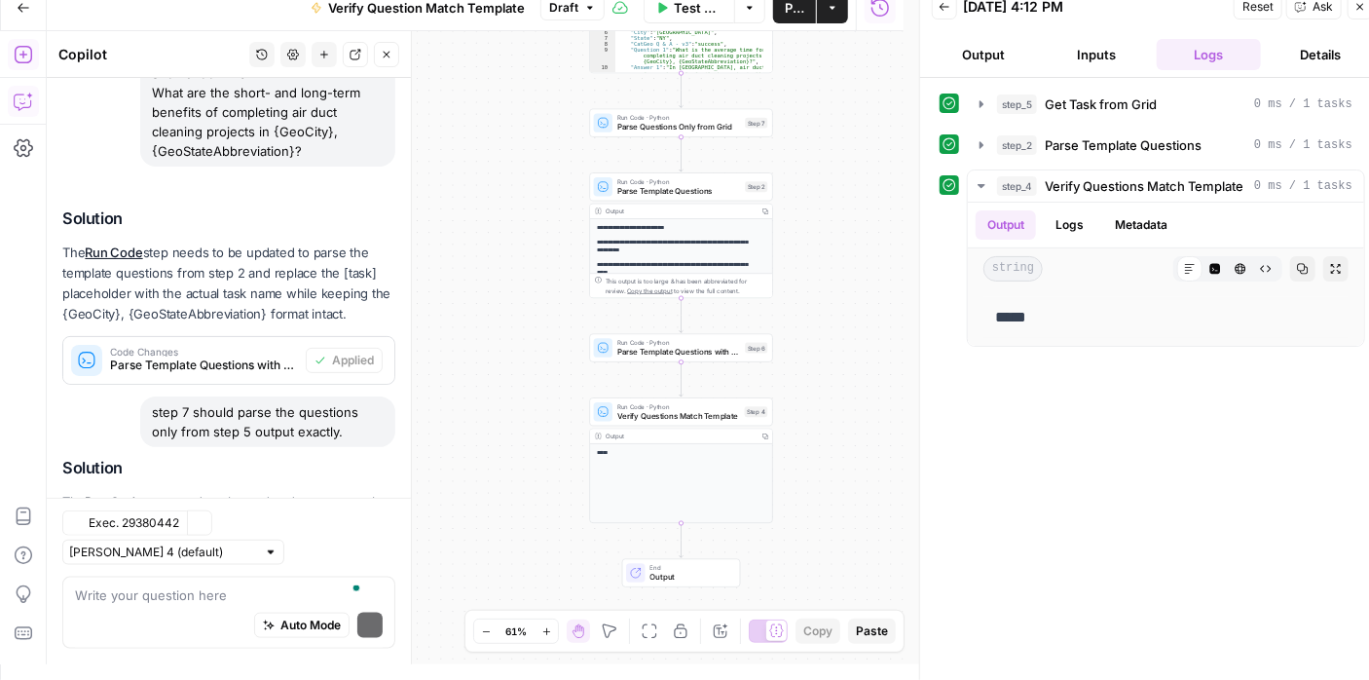
scroll to position [993, 0]
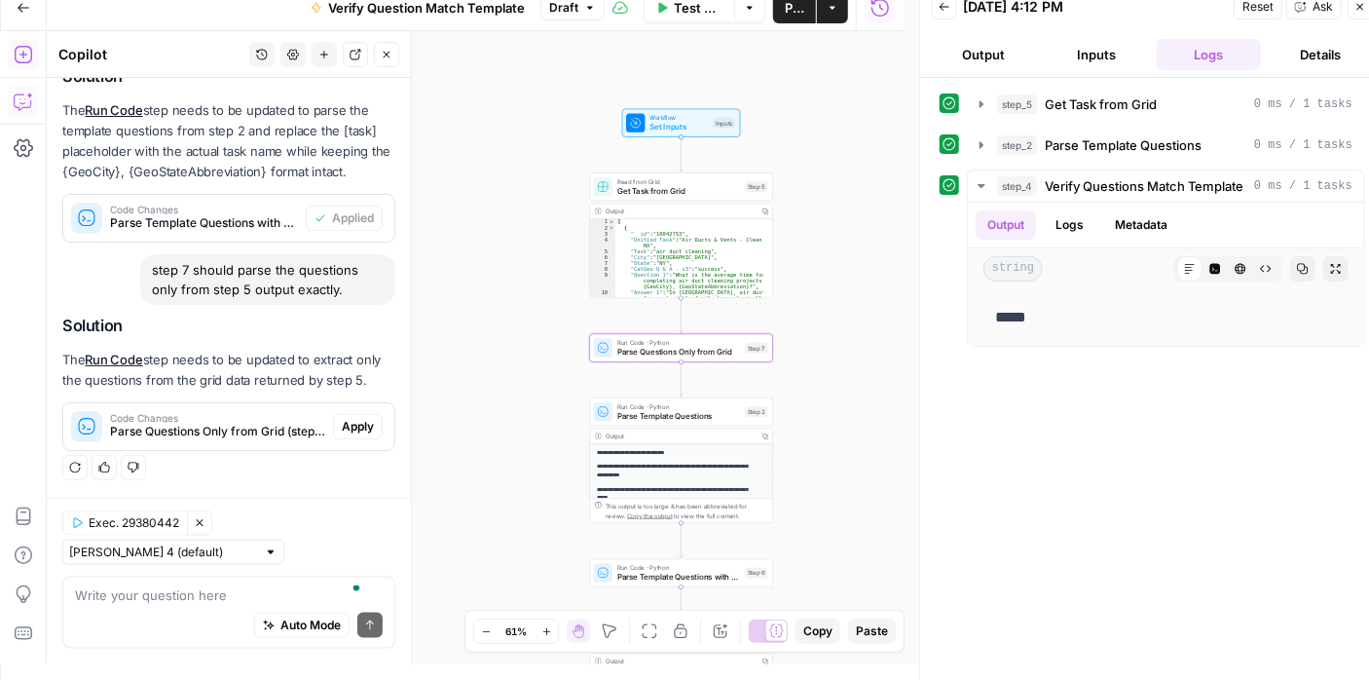
click at [342, 420] on span "Apply" at bounding box center [358, 427] width 32 height 18
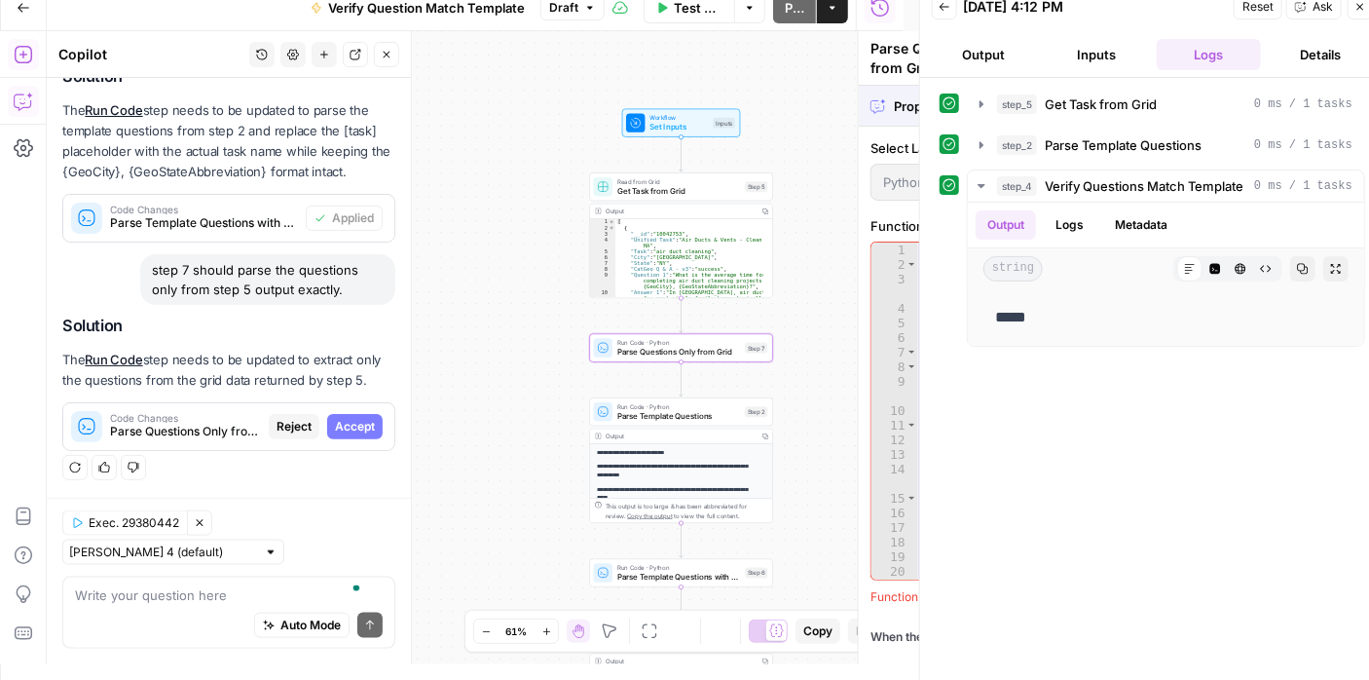
scroll to position [900, 0]
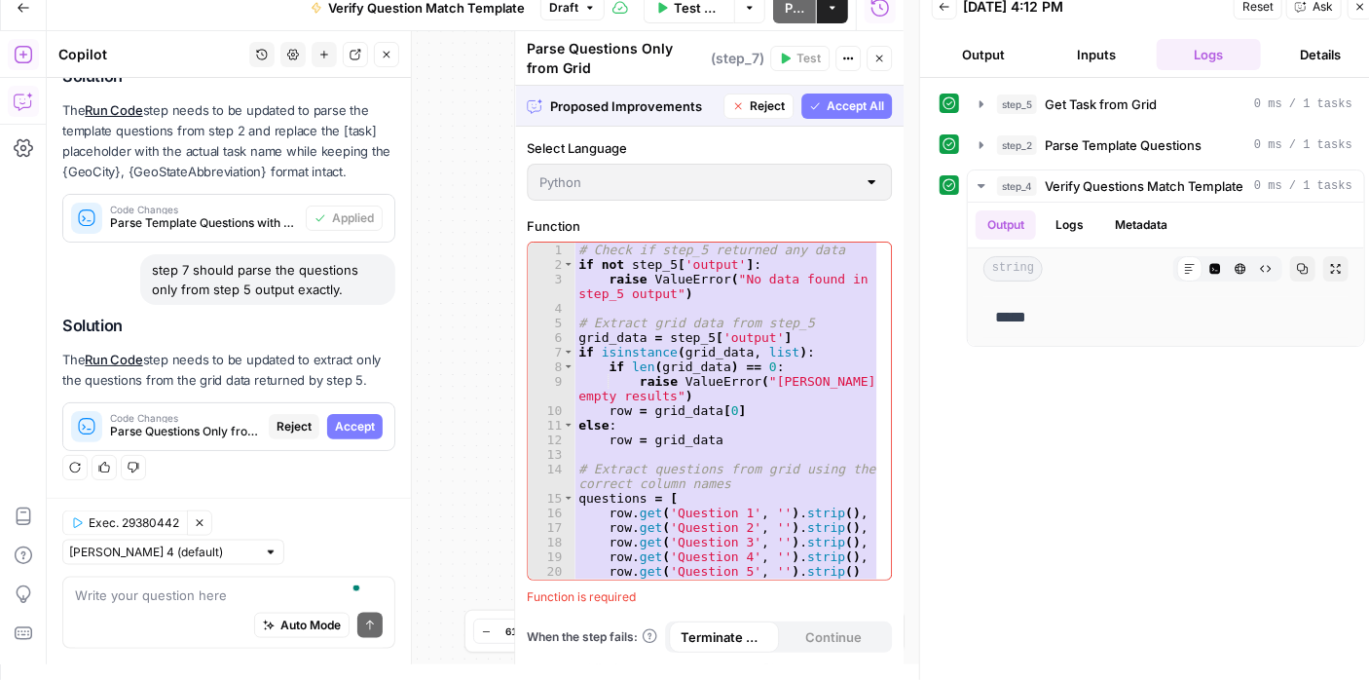
click at [843, 102] on span "Accept All" at bounding box center [855, 106] width 57 height 18
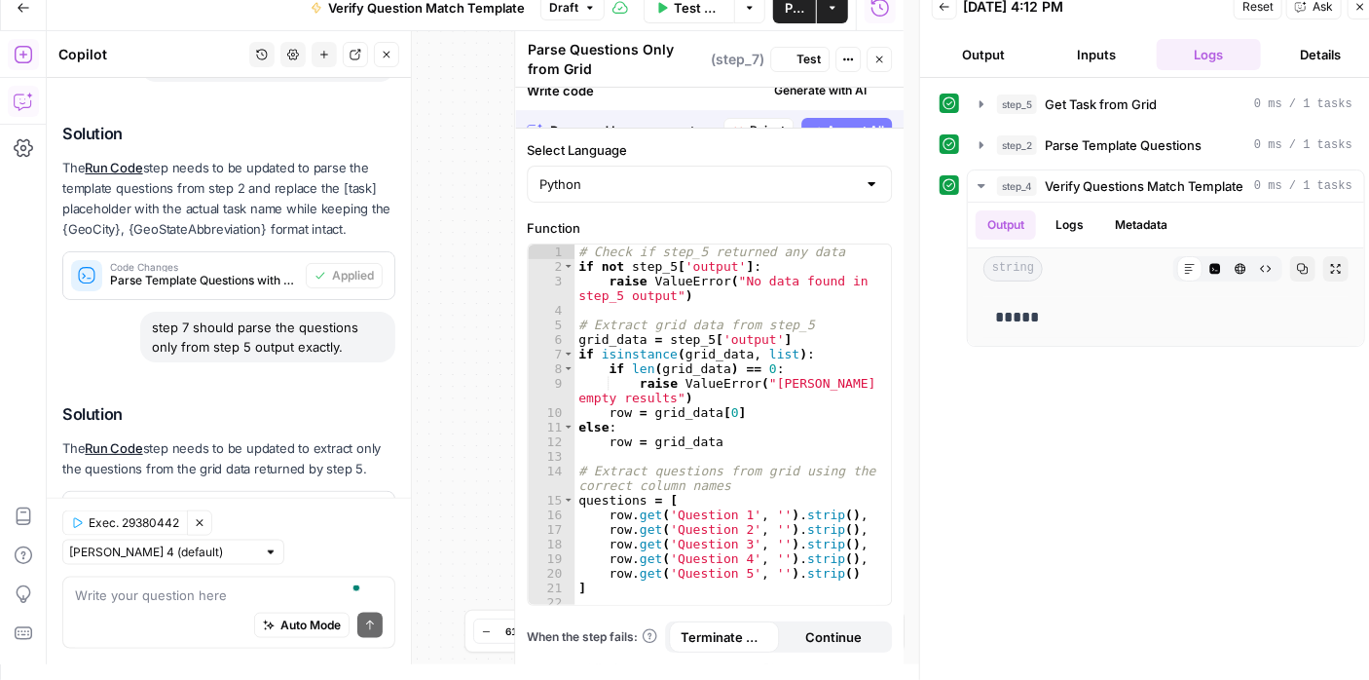
scroll to position [1024, 0]
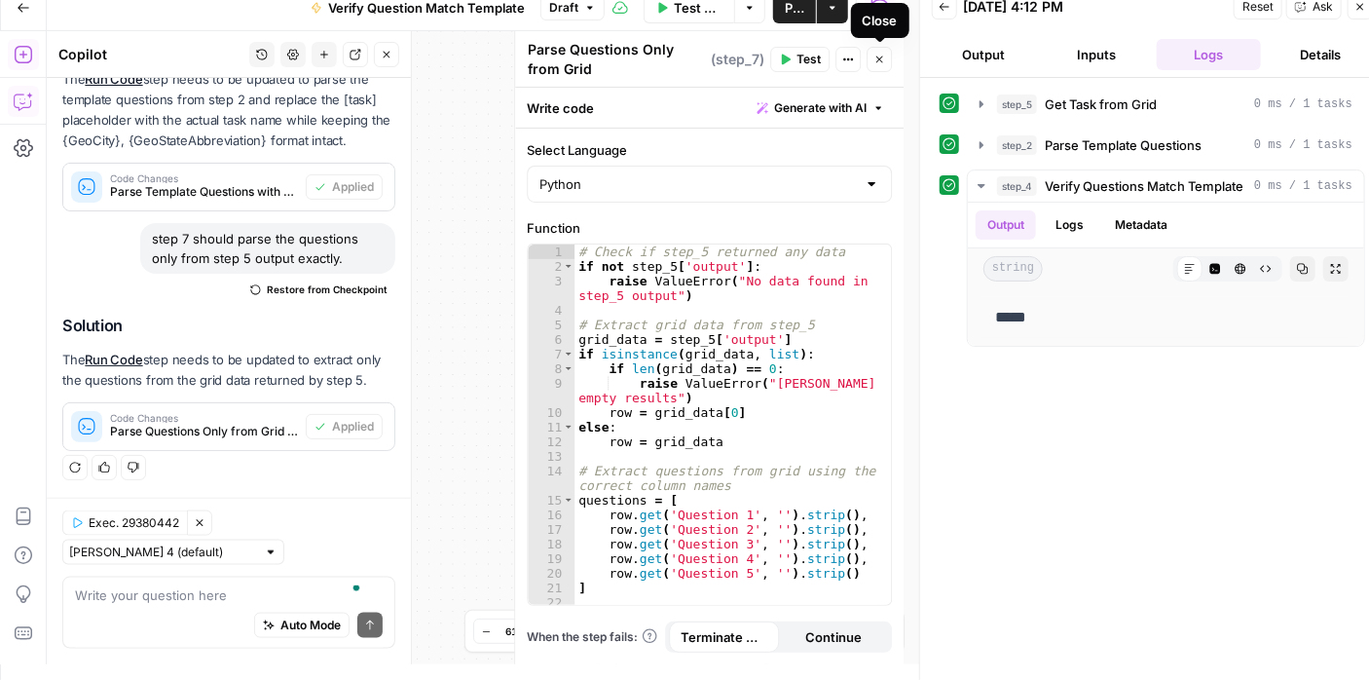
click at [880, 52] on button "Close" at bounding box center [879, 59] width 25 height 25
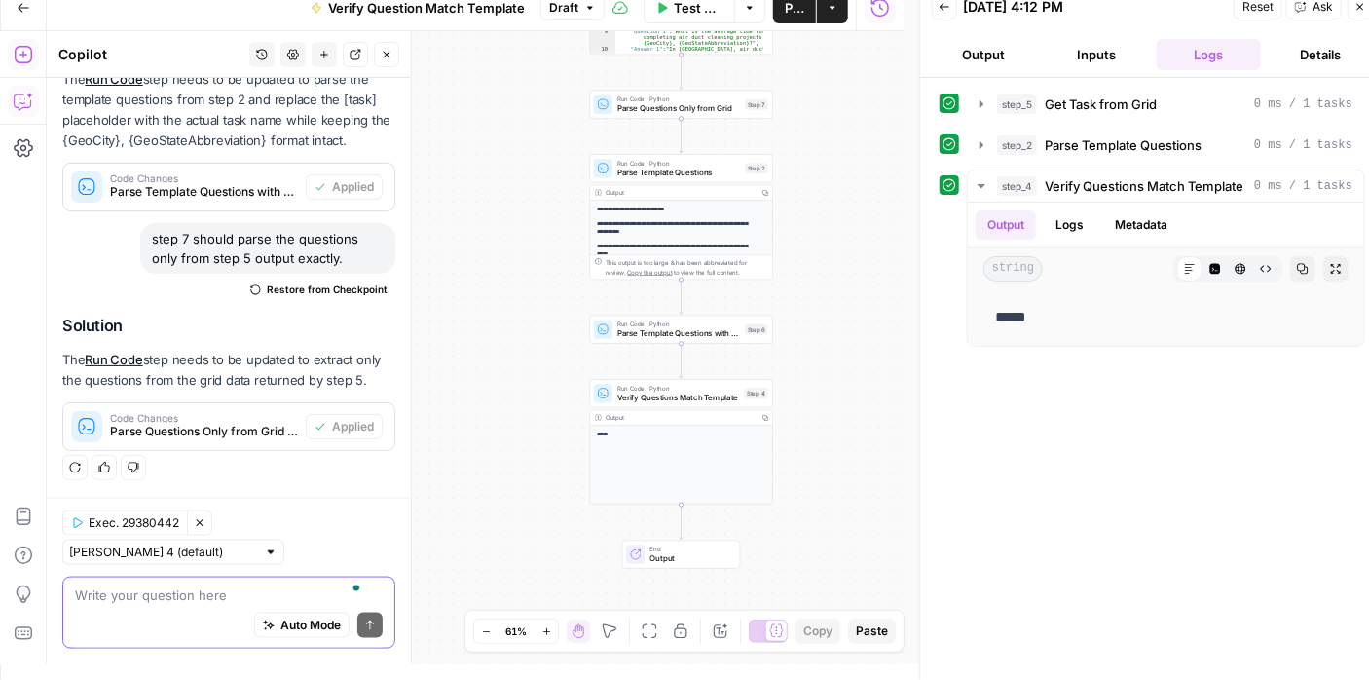
click at [177, 589] on textarea "To enrich screen reader interactions, please activate Accessibility in Grammarl…" at bounding box center [229, 594] width 308 height 19
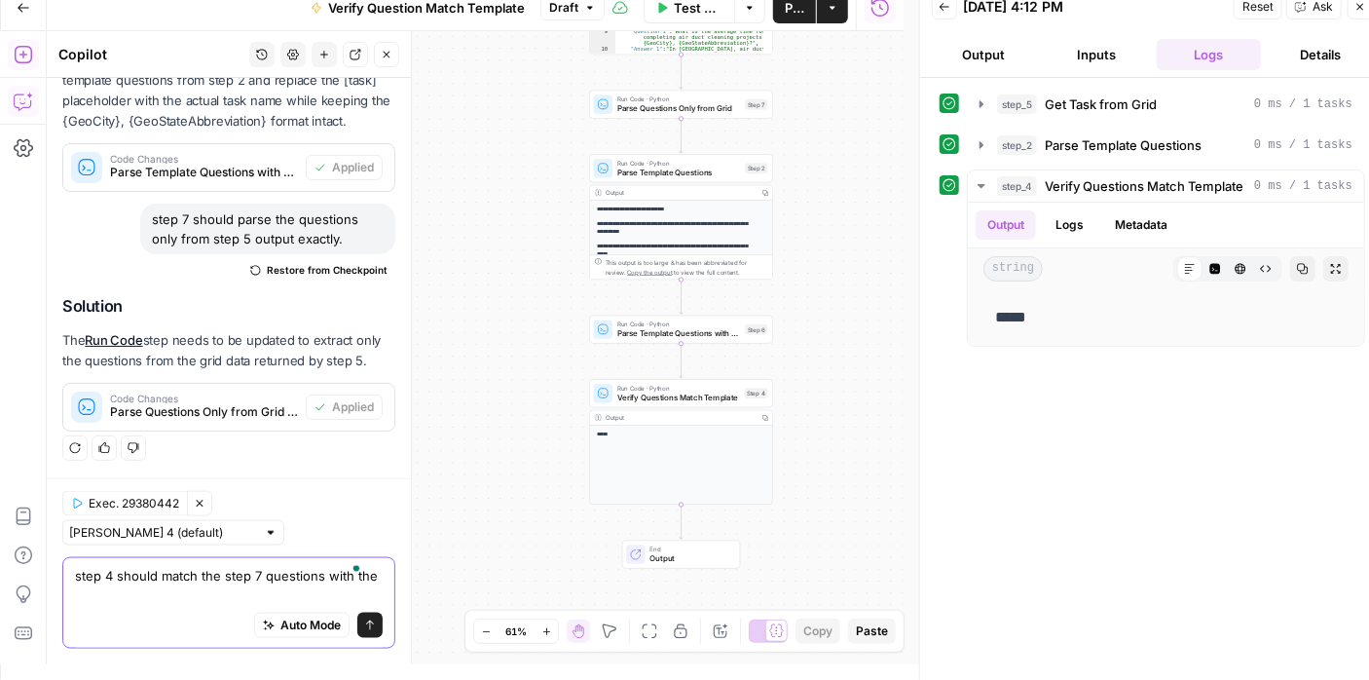
scroll to position [1044, 0]
click at [163, 580] on textarea "step 4 should match the step 7 questions with the step 6 questions." at bounding box center [229, 585] width 308 height 39
click at [260, 575] on textarea "step 4 must be an exact match the step 7 questions with the step 6 questions." at bounding box center [229, 585] width 308 height 39
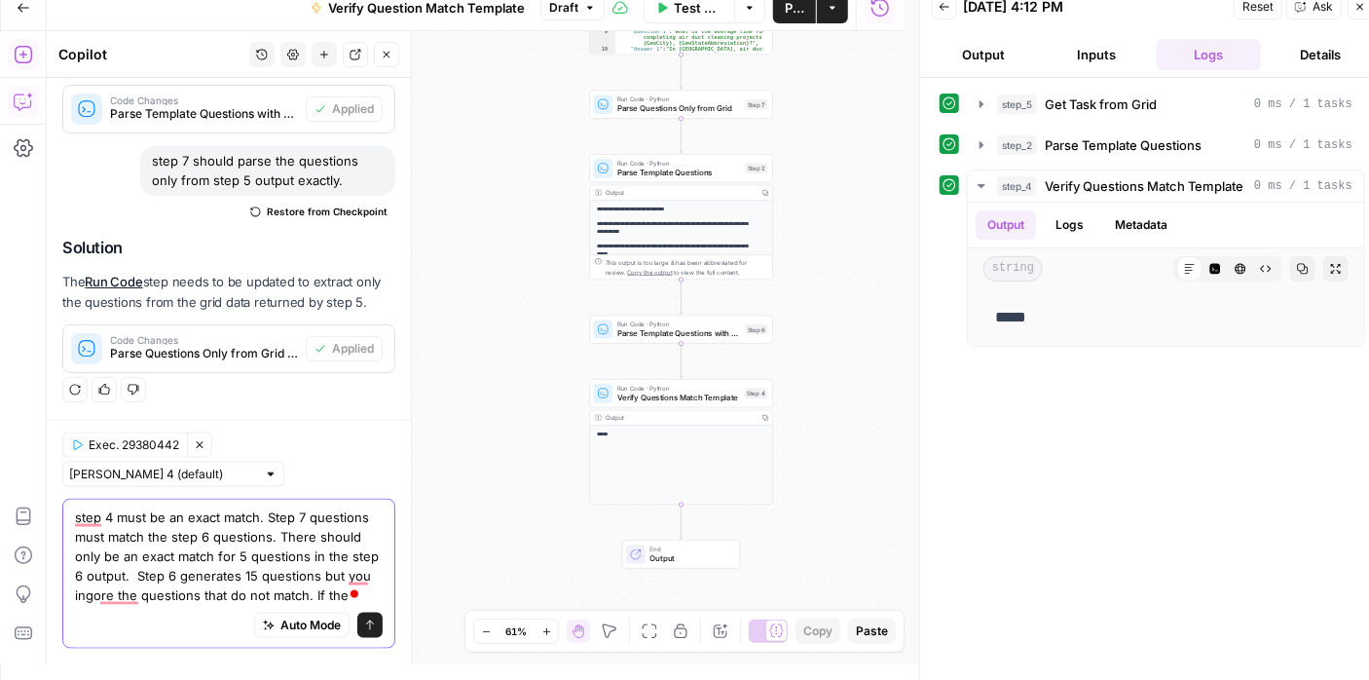
scroll to position [1122, 0]
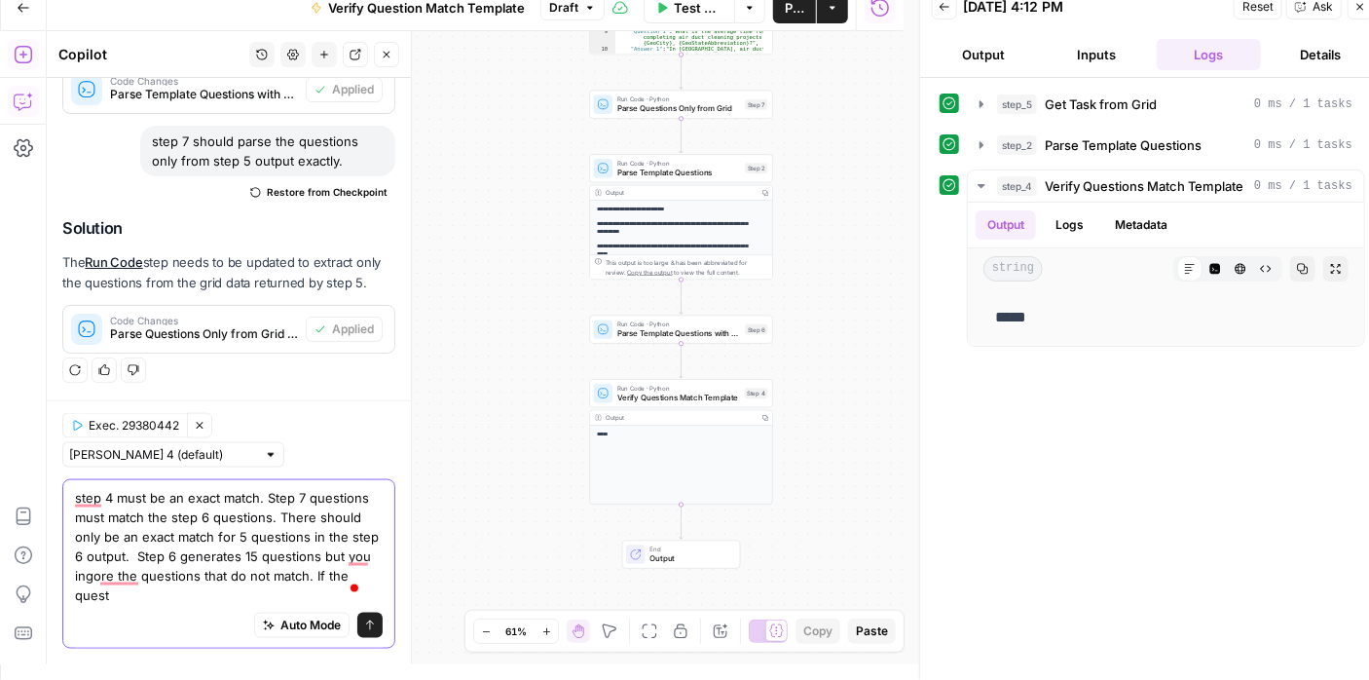
drag, startPoint x: 265, startPoint y: 496, endPoint x: 57, endPoint y: 496, distance: 207.4
click at [65, 503] on div "step 4 must be an exact match. Step 7 questions must match the step 6 questions…" at bounding box center [228, 563] width 333 height 169
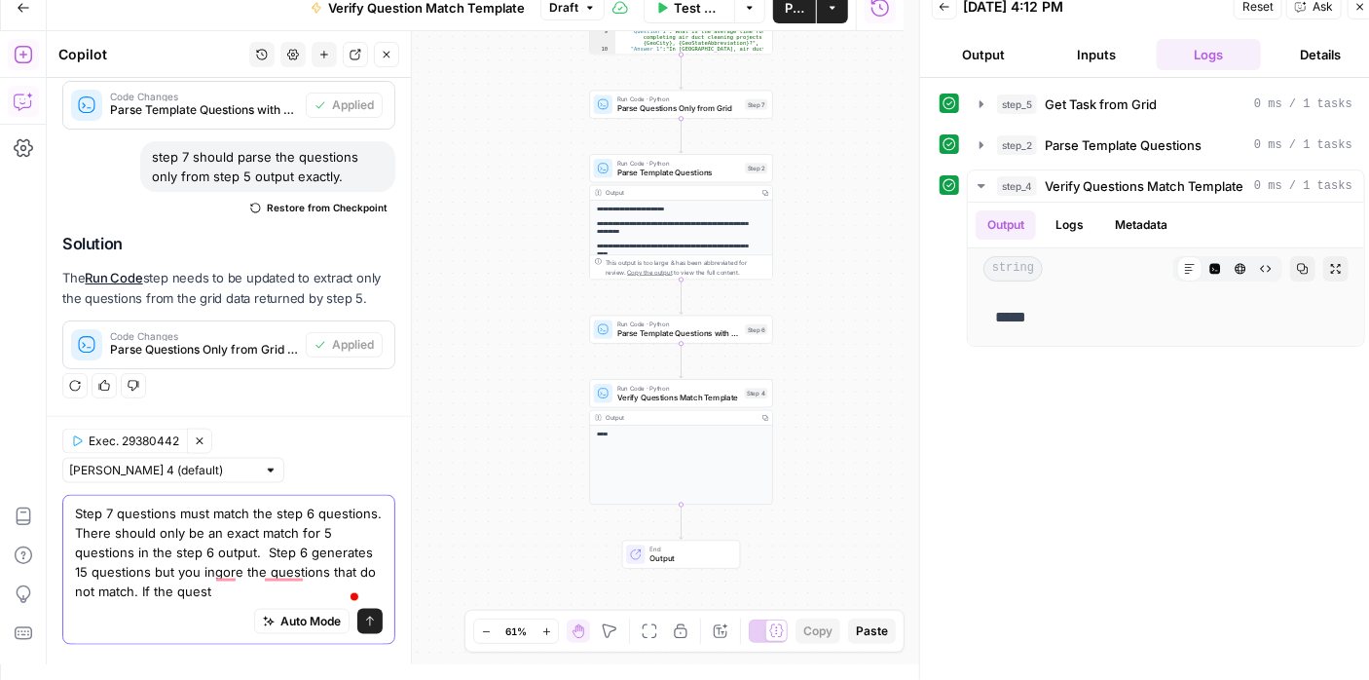
scroll to position [1102, 0]
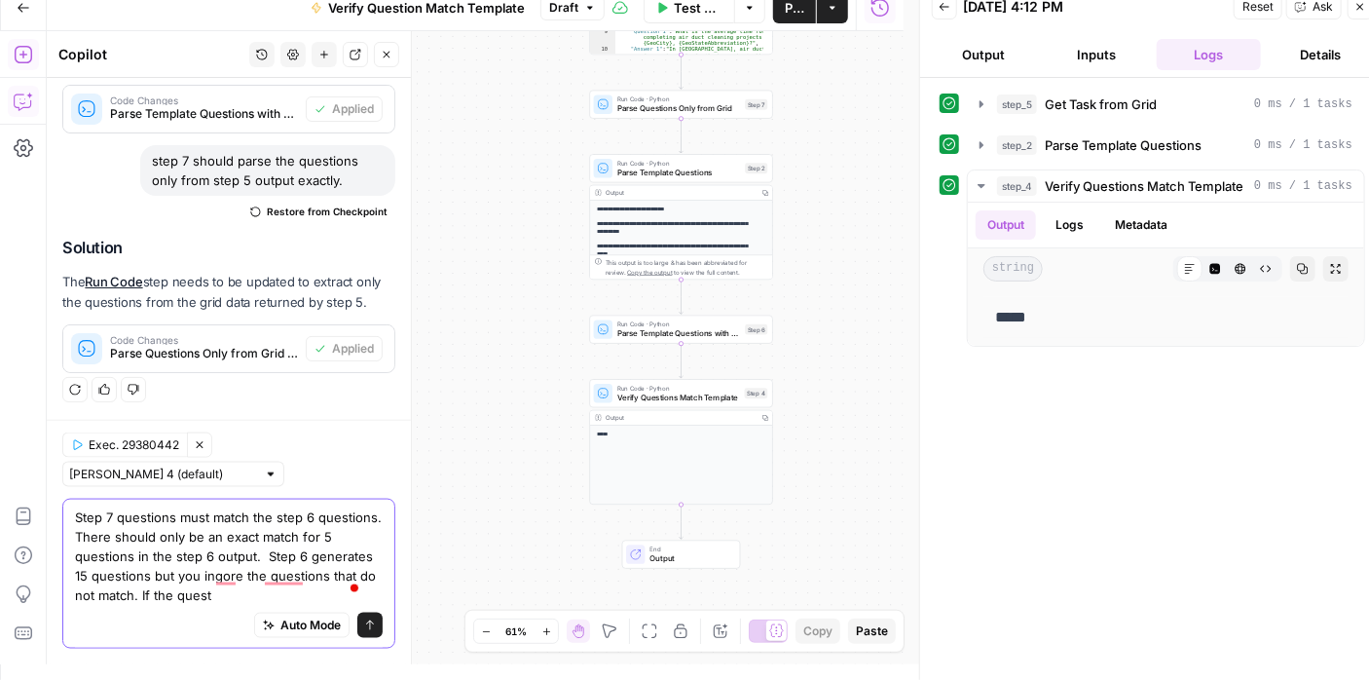
click at [251, 511] on textarea "Step 7 questions must match the step 6 questions. There should only be an exact…" at bounding box center [229, 555] width 308 height 97
click at [213, 516] on textarea "Step 7 questions must match exactly with 5 questions in step 6. There should on…" at bounding box center [229, 555] width 308 height 97
drag, startPoint x: 366, startPoint y: 557, endPoint x: 199, endPoint y: 540, distance: 168.3
click at [199, 540] on textarea "Step 7 questions must be an exact match with 5 questions in step 6. There shoul…" at bounding box center [229, 555] width 308 height 97
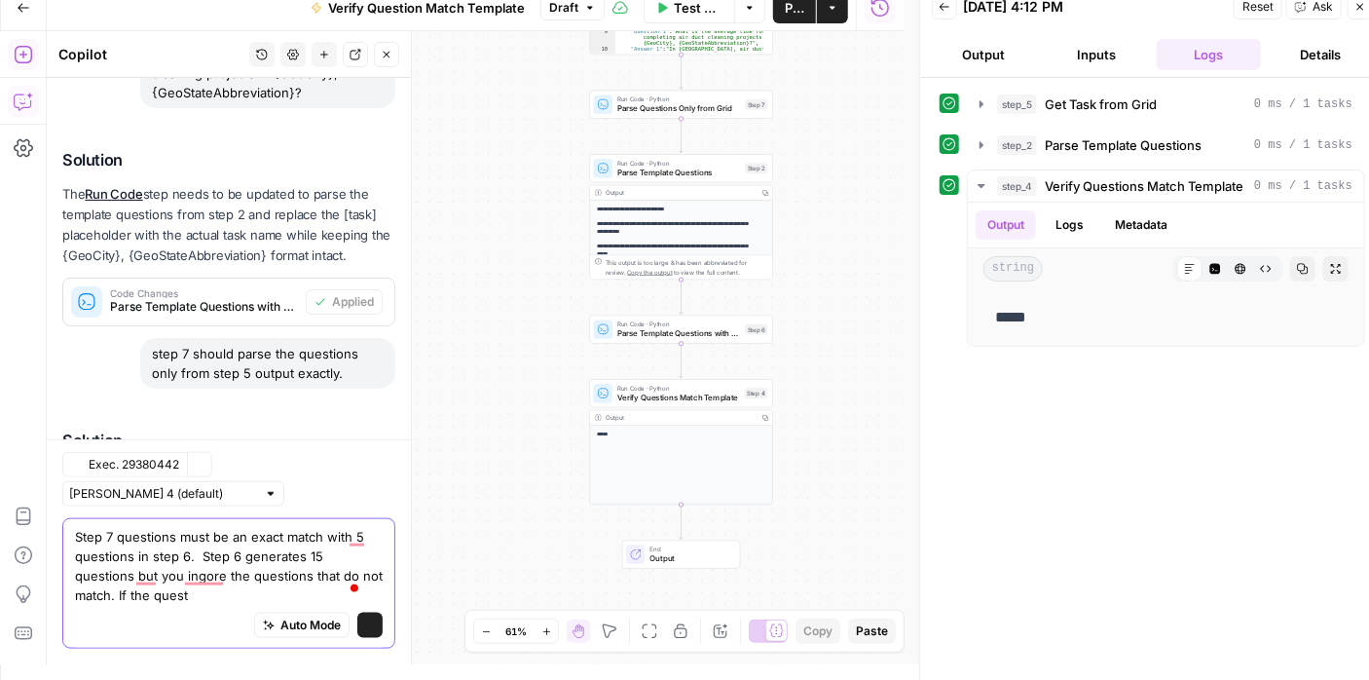
scroll to position [1083, 0]
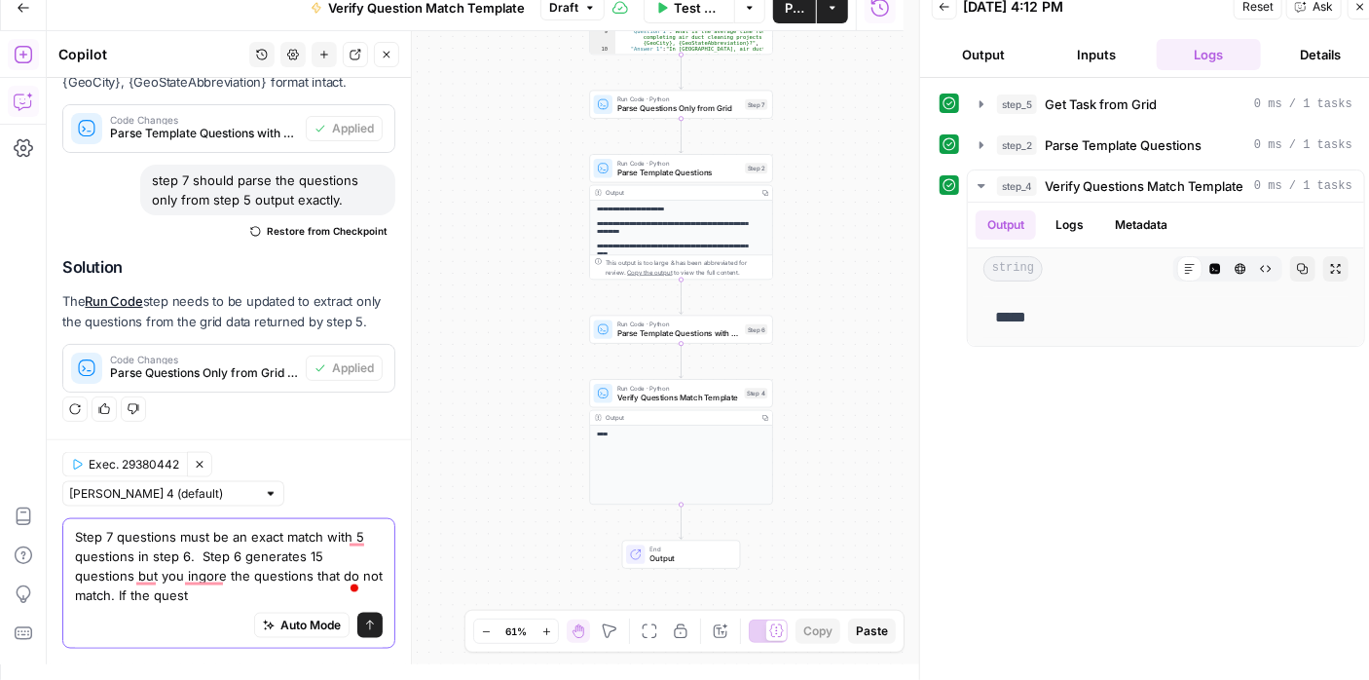
drag, startPoint x: 202, startPoint y: 554, endPoint x: 179, endPoint y: 572, distance: 29.0
click at [179, 572] on textarea "Step 7 questions must be an exact match with 5 questions in step 6. Step 6 gene…" at bounding box center [229, 566] width 308 height 78
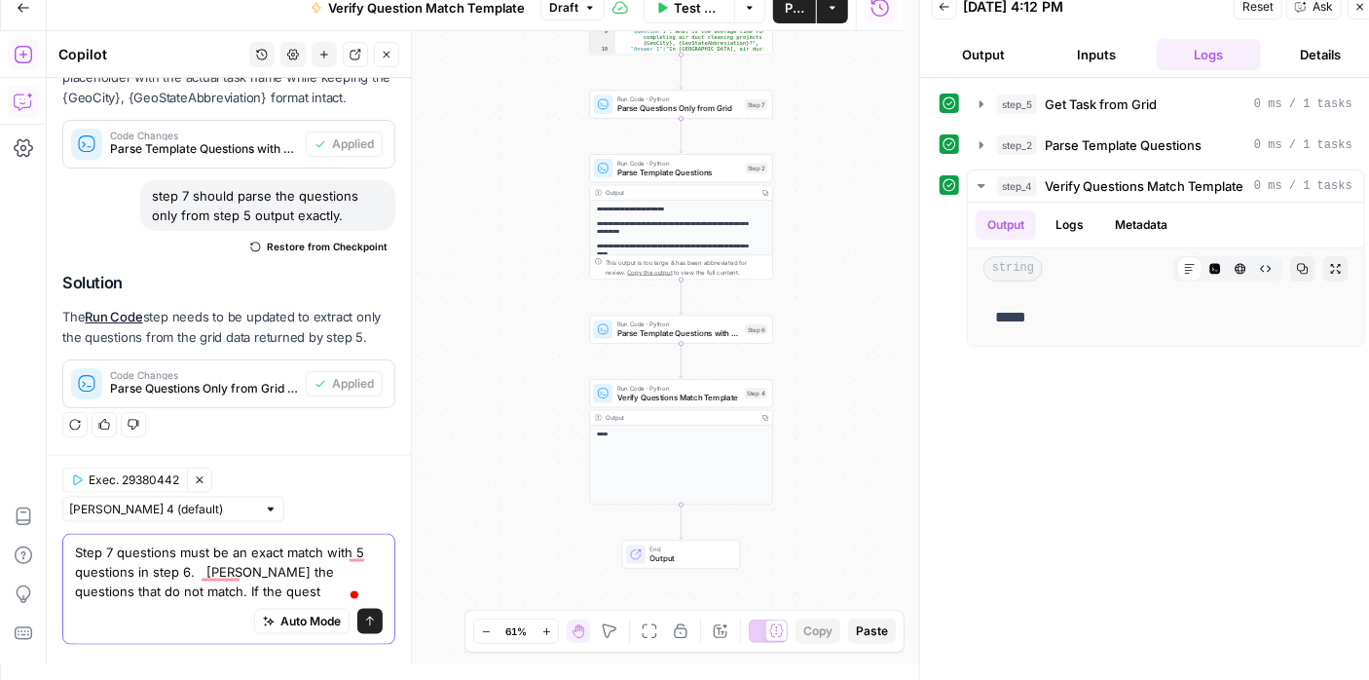
scroll to position [1063, 0]
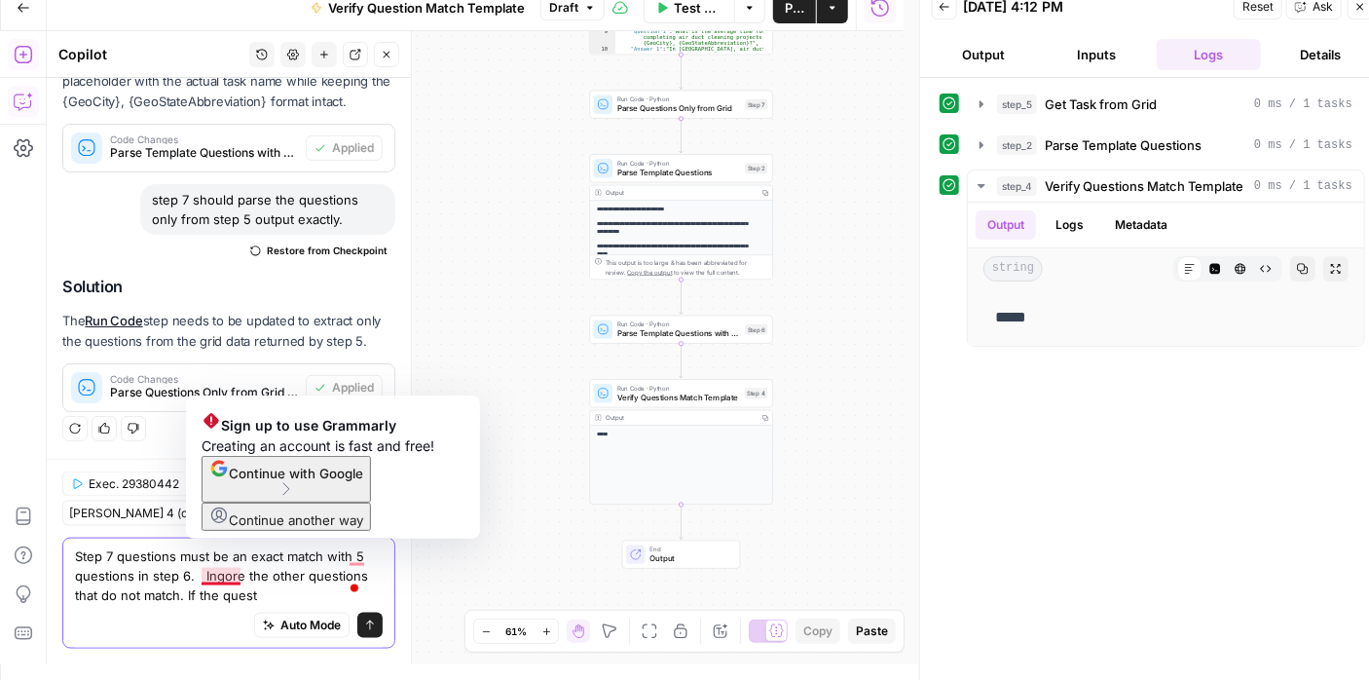
click at [214, 572] on textarea "Step 7 questions must be an exact match with 5 questions in step 6. Ingore the …" at bounding box center [229, 575] width 308 height 58
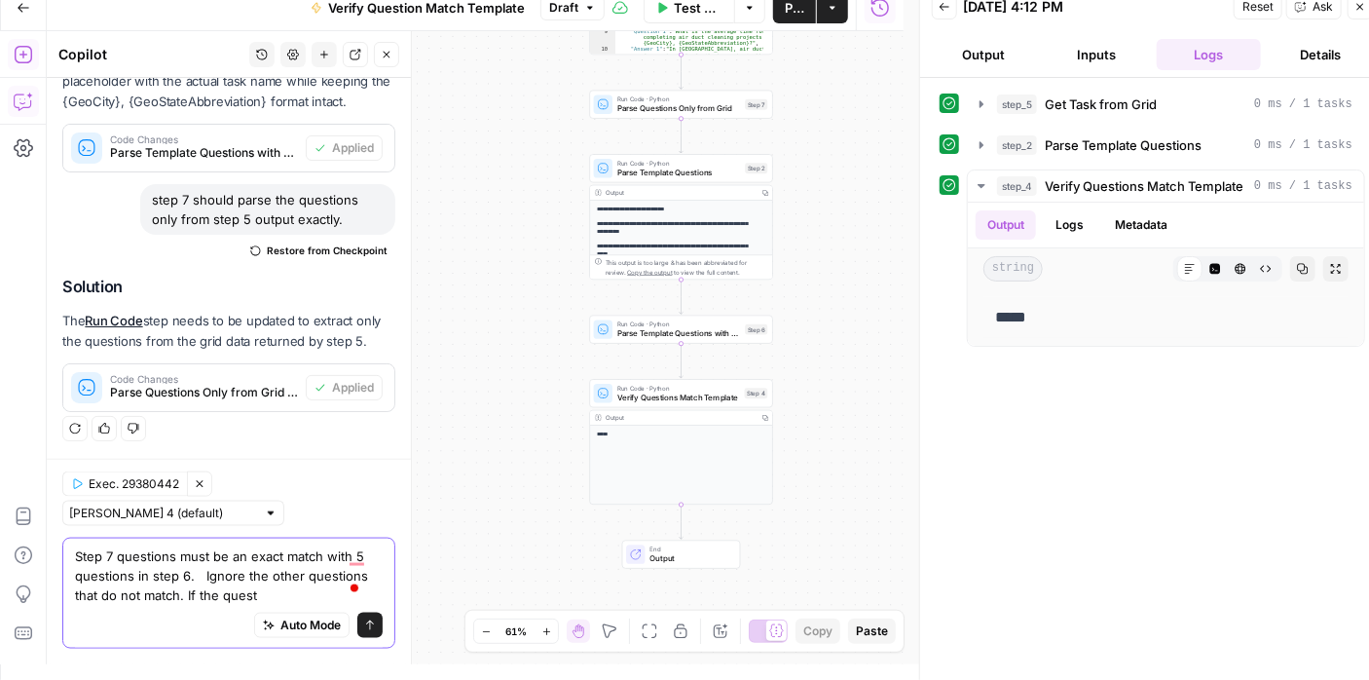
click at [280, 586] on textarea "Step 7 questions must be an exact match with 5 questions in step 6. Ignore the …" at bounding box center [229, 575] width 308 height 58
click at [288, 591] on textarea "Step 7 questions must be an exact match with 5 questions in step 6. Ignore the …" at bounding box center [229, 575] width 308 height 58
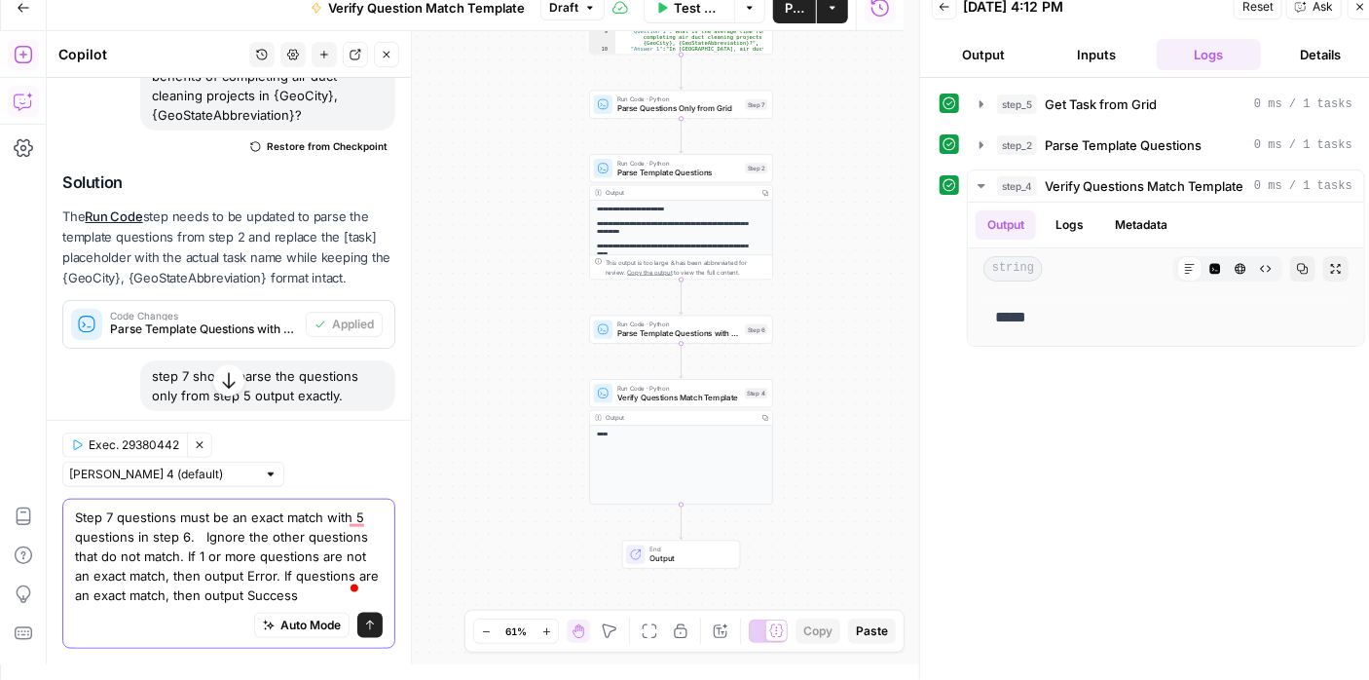
scroll to position [907, 0]
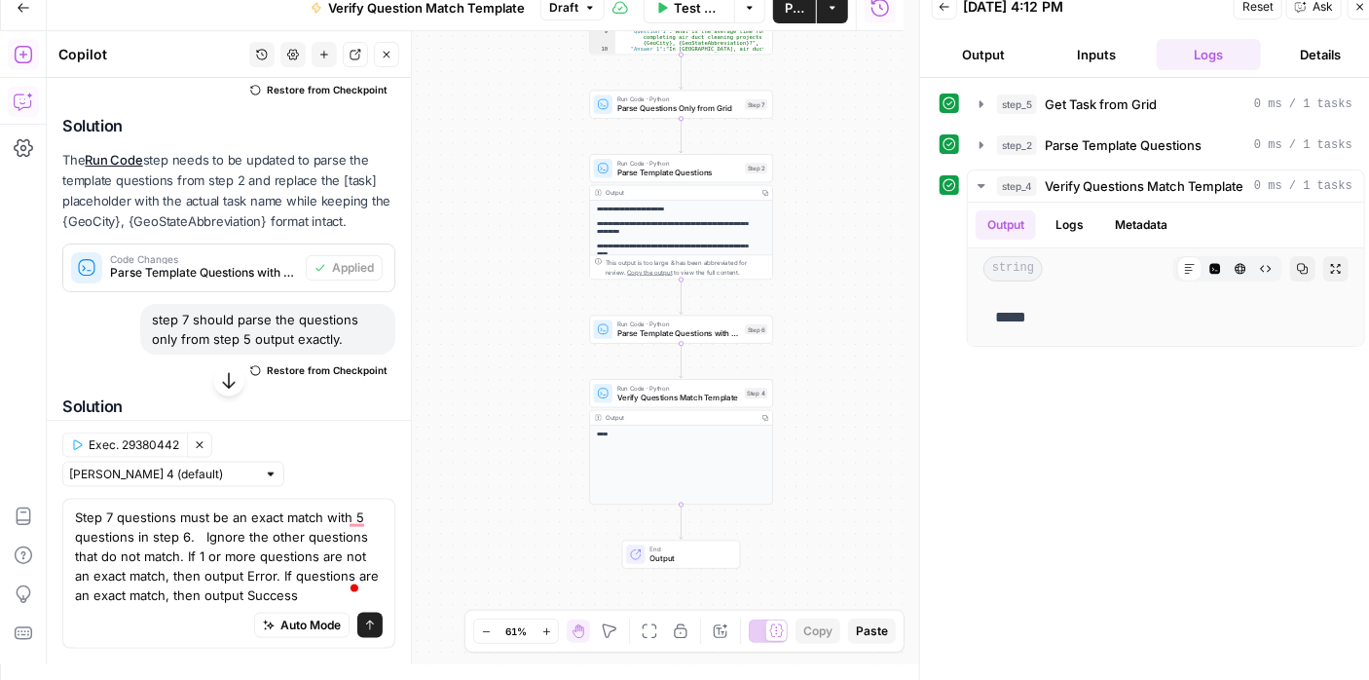
click at [74, 516] on div "Step 7 questions must be an exact match with 5 questions in step 6. Ignore the …" at bounding box center [228, 573] width 333 height 150
click at [96, 518] on textarea "Step 7 questions must be an exact match with 5 questions in step 6. Ignore the …" at bounding box center [229, 555] width 308 height 97
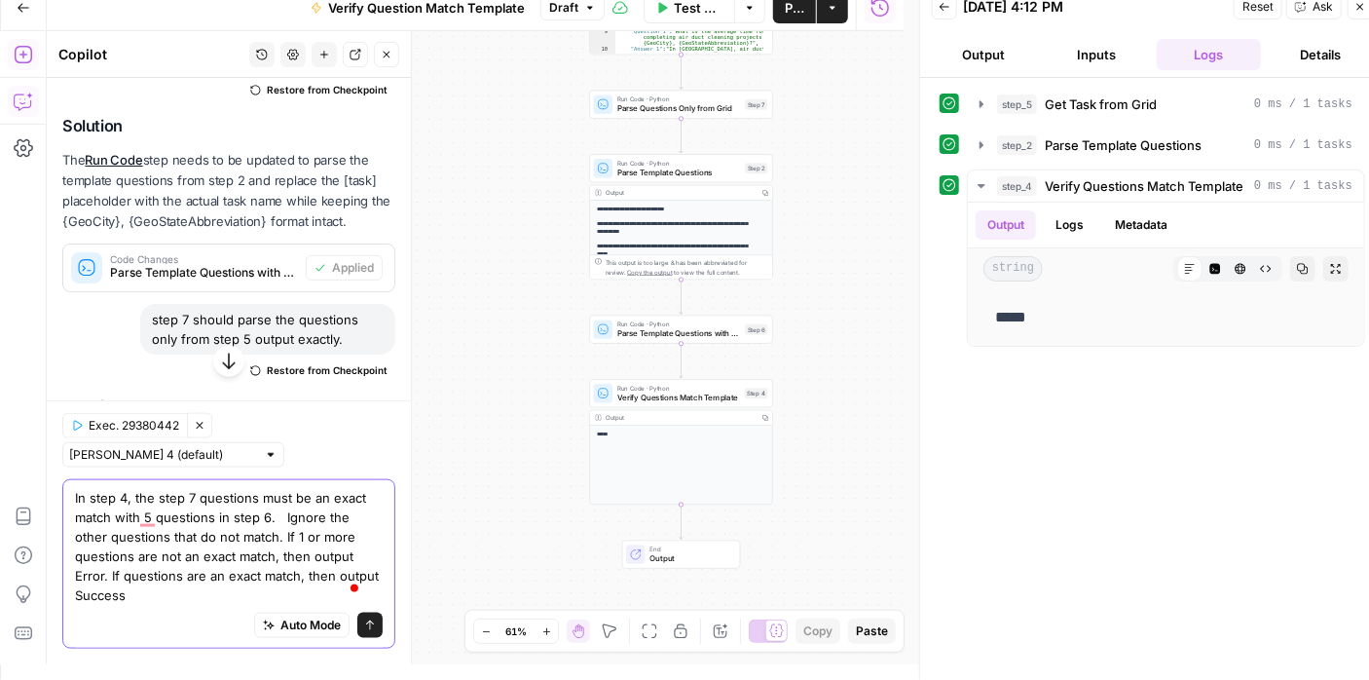
click at [132, 517] on textarea "In step 4, the step 7 questions must be an exact match with 5 questions in step…" at bounding box center [229, 546] width 308 height 117
type textarea "In step 4, the step 7 questions must be an exact match to 5 questions in step 6…"
click at [364, 628] on icon "submit" at bounding box center [370, 625] width 12 height 12
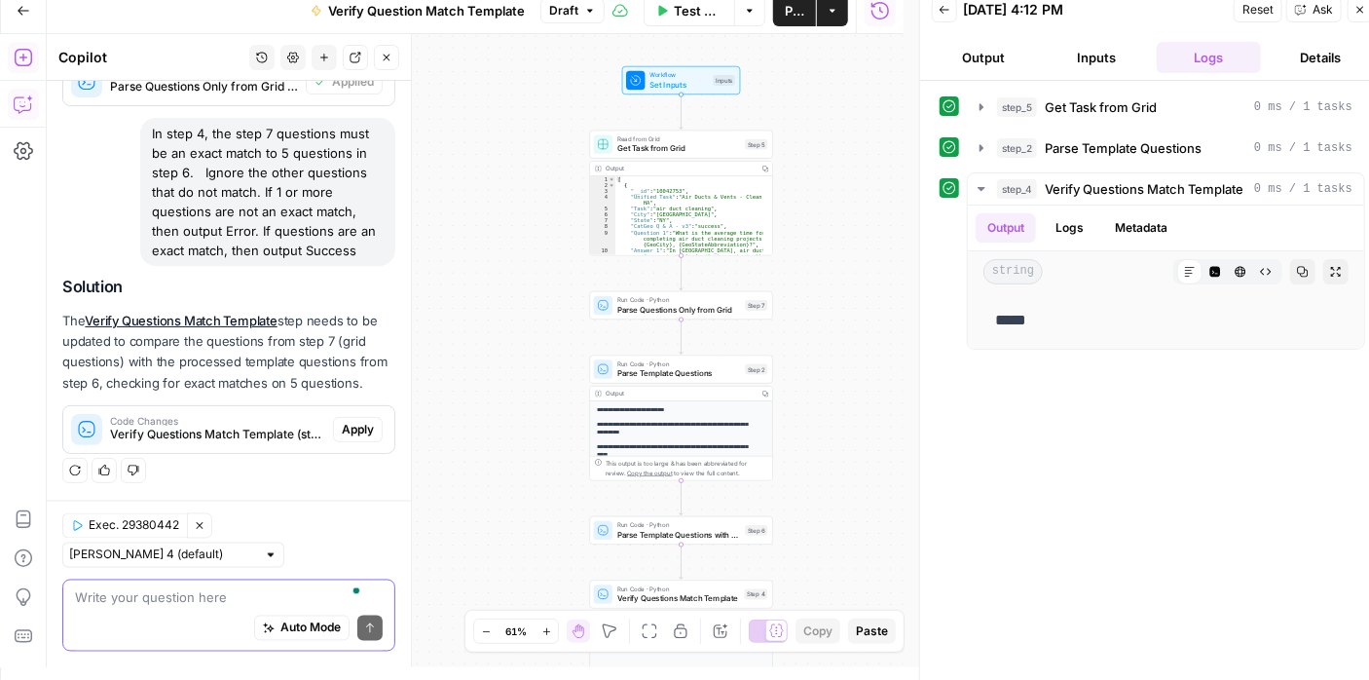
scroll to position [16, 0]
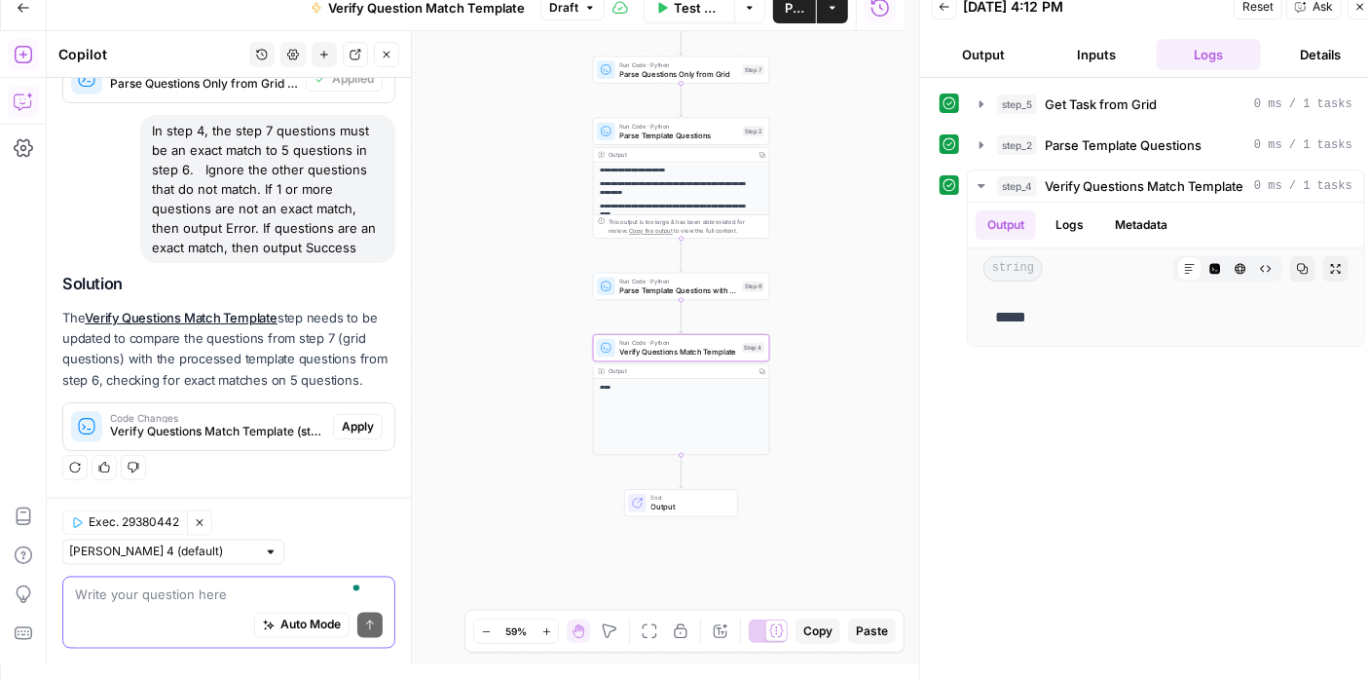
click at [342, 426] on span "Apply" at bounding box center [358, 427] width 32 height 18
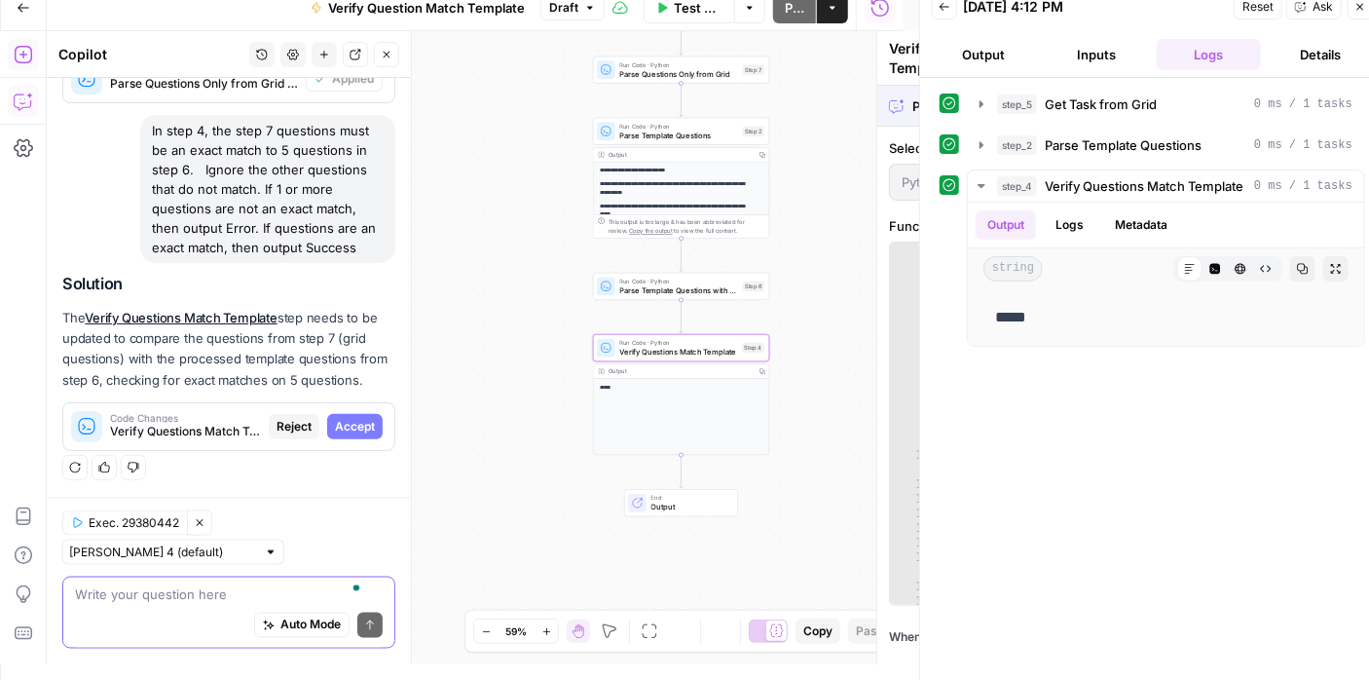
scroll to position [1266, 0]
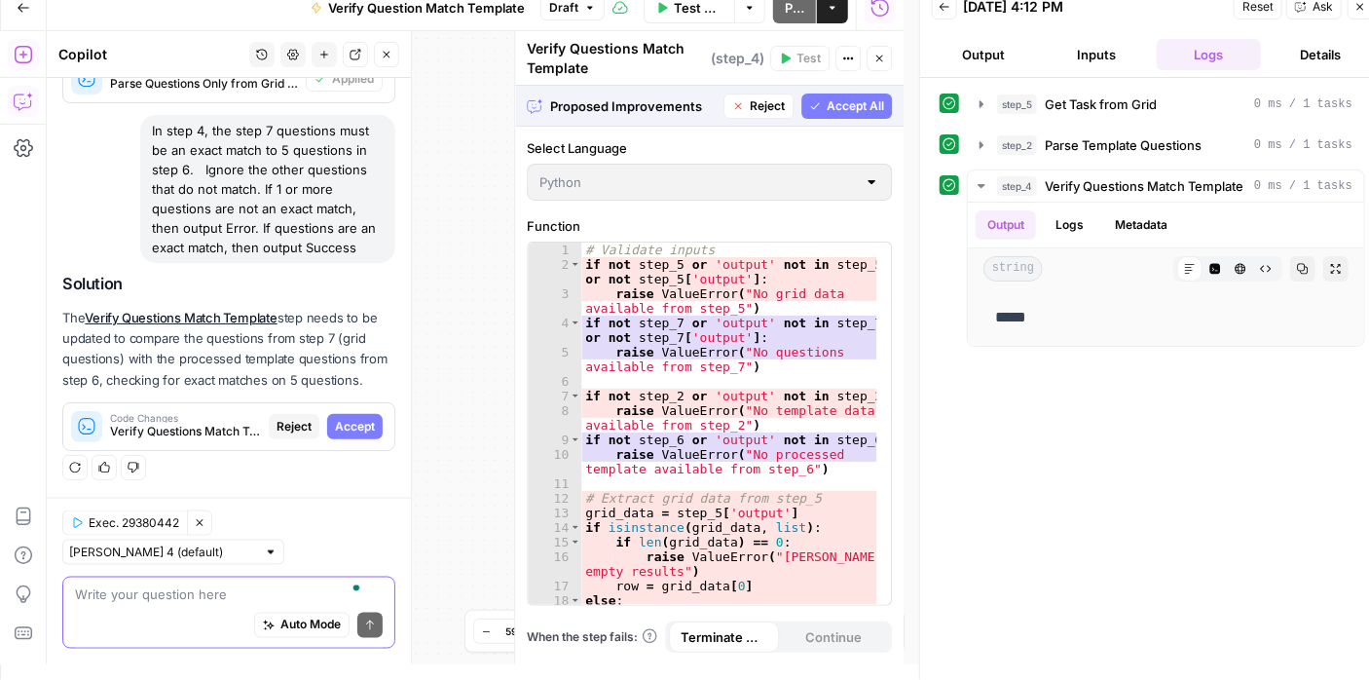
click at [833, 94] on button "Accept All" at bounding box center [846, 105] width 91 height 25
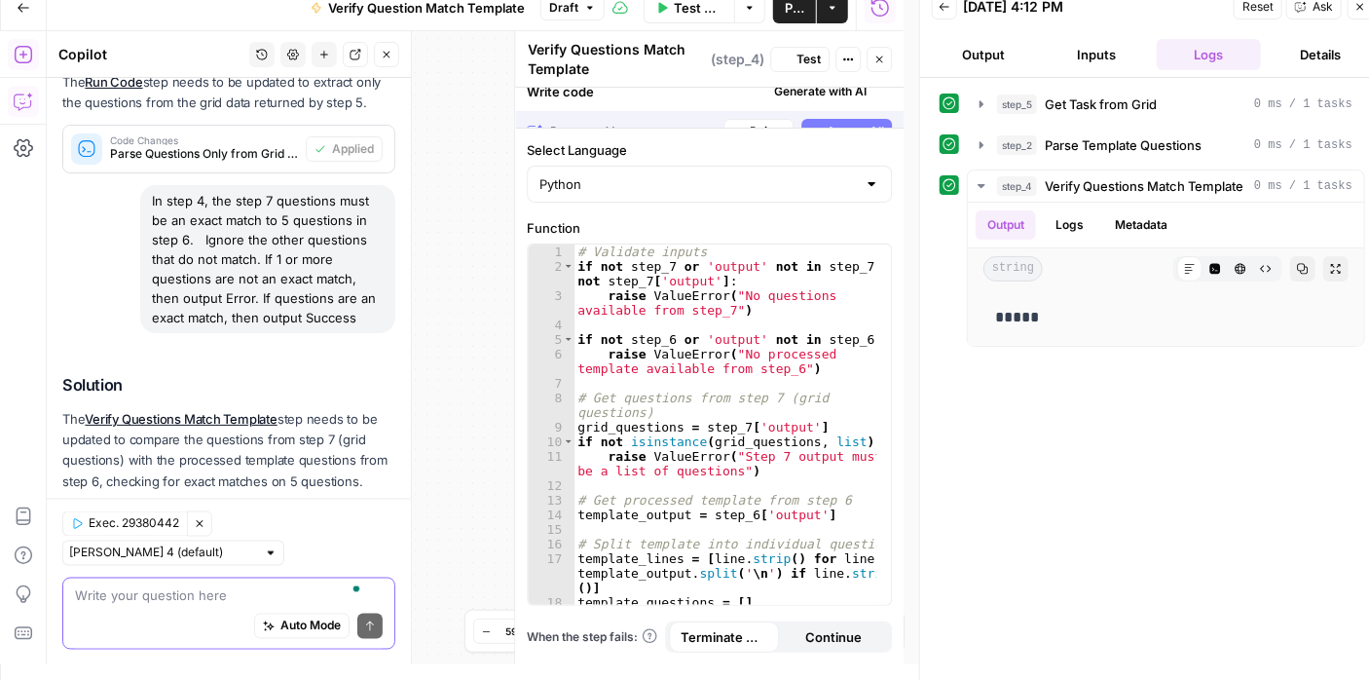
scroll to position [1422, 0]
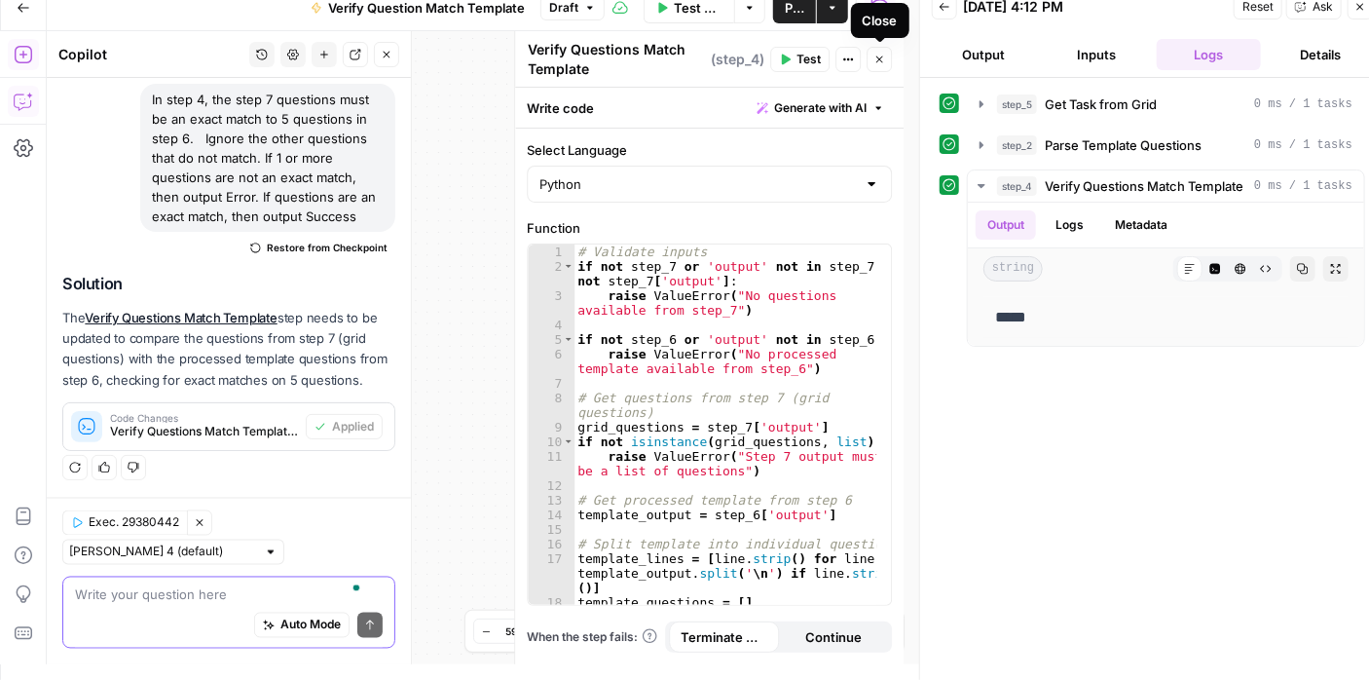
click at [881, 55] on icon "button" at bounding box center [879, 60] width 12 height 12
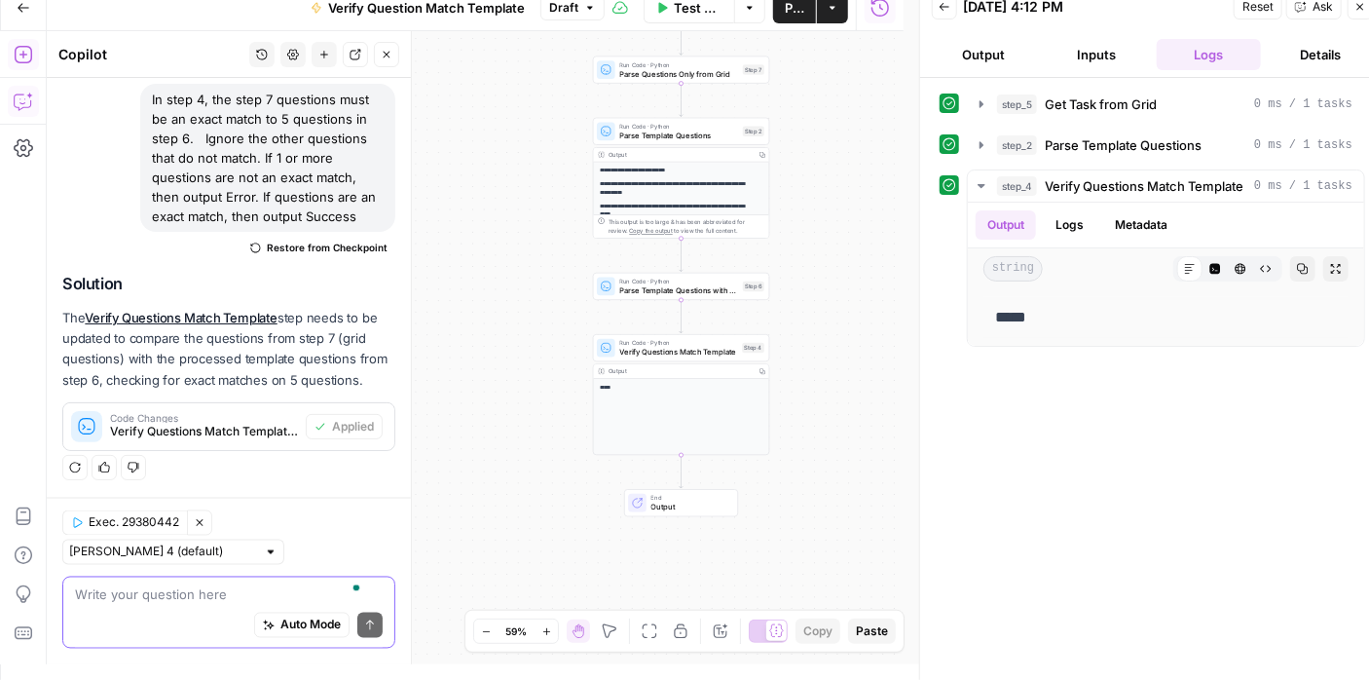
click at [781, 15] on button "Publish" at bounding box center [794, 7] width 43 height 31
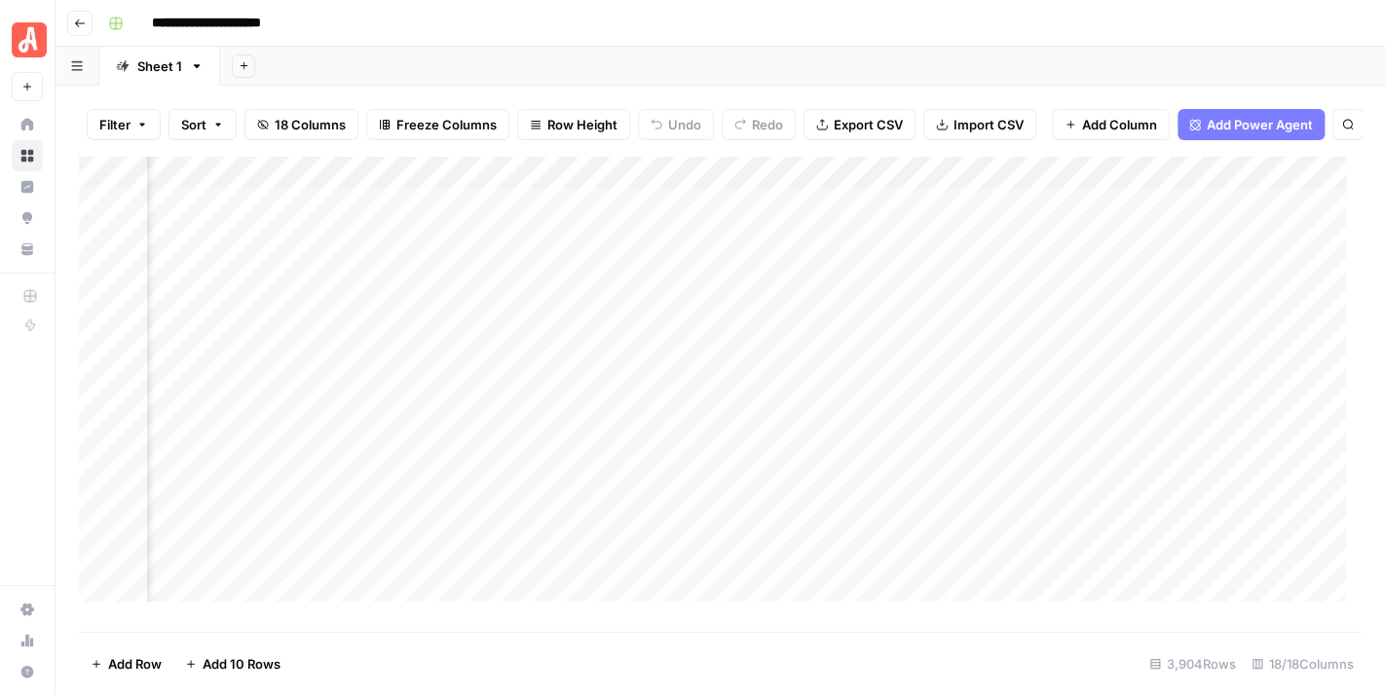
scroll to position [0, 2241]
click at [1195, 313] on div "Add Column" at bounding box center [720, 387] width 1282 height 462
click at [1018, 314] on div "Add Column" at bounding box center [720, 387] width 1282 height 462
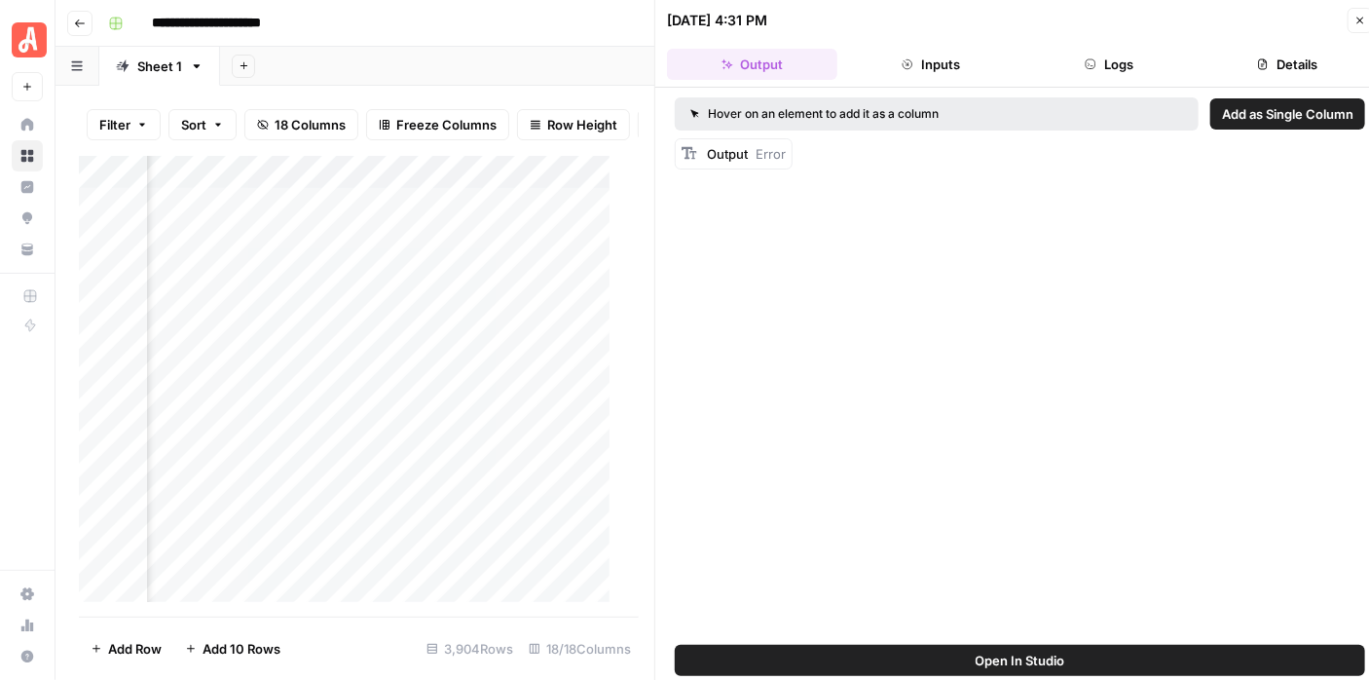
click at [1113, 66] on button "Logs" at bounding box center [1109, 64] width 170 height 31
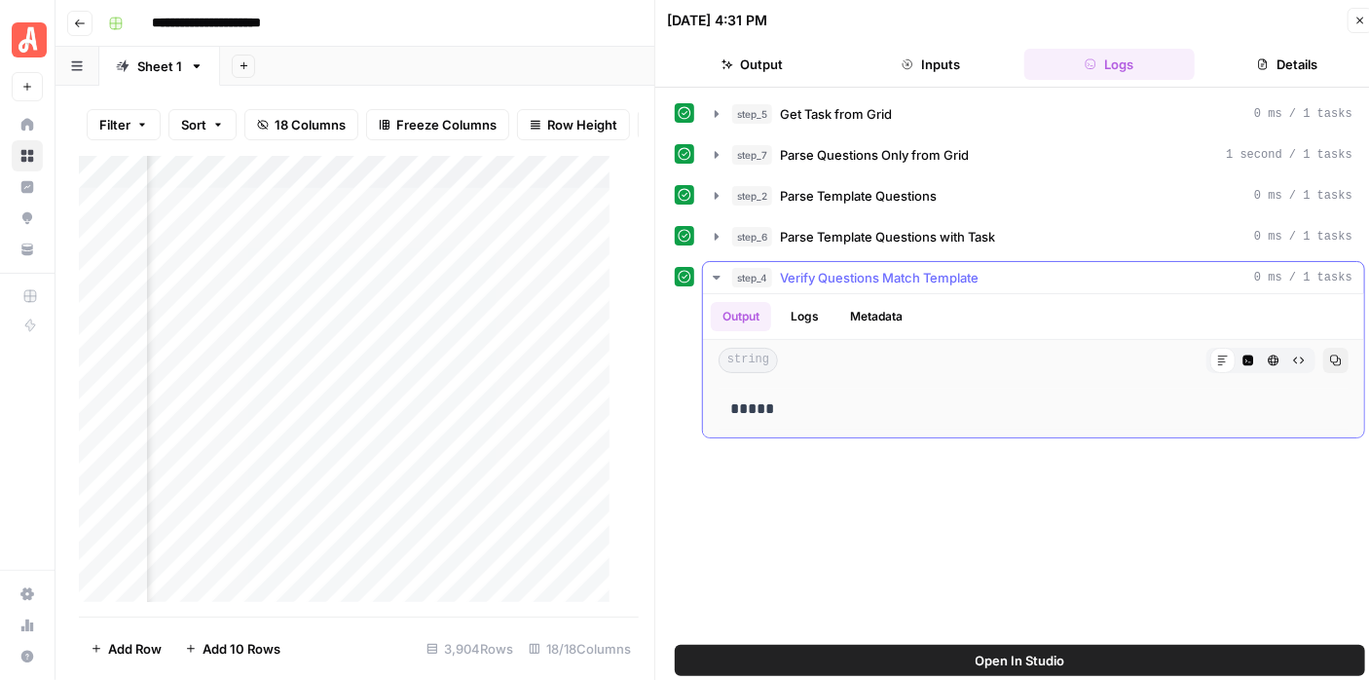
click at [802, 320] on button "Logs" at bounding box center [805, 316] width 52 height 29
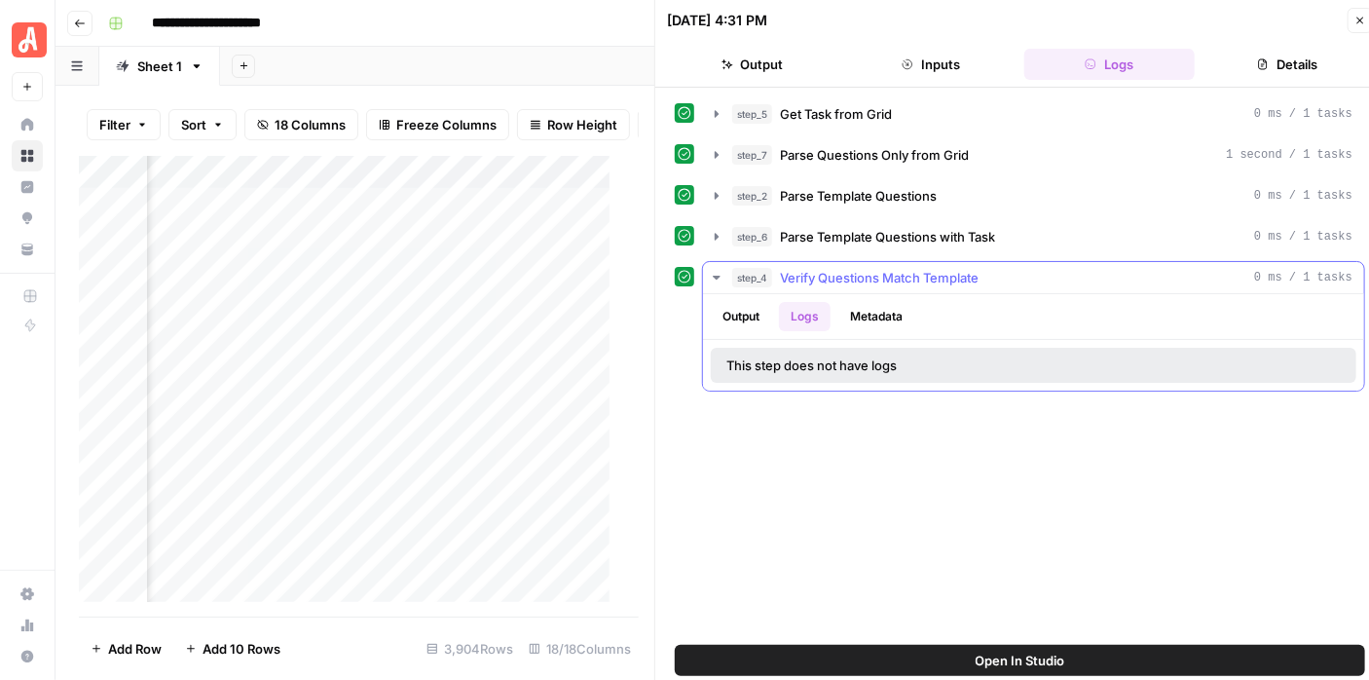
click at [862, 319] on button "Metadata" at bounding box center [876, 316] width 76 height 29
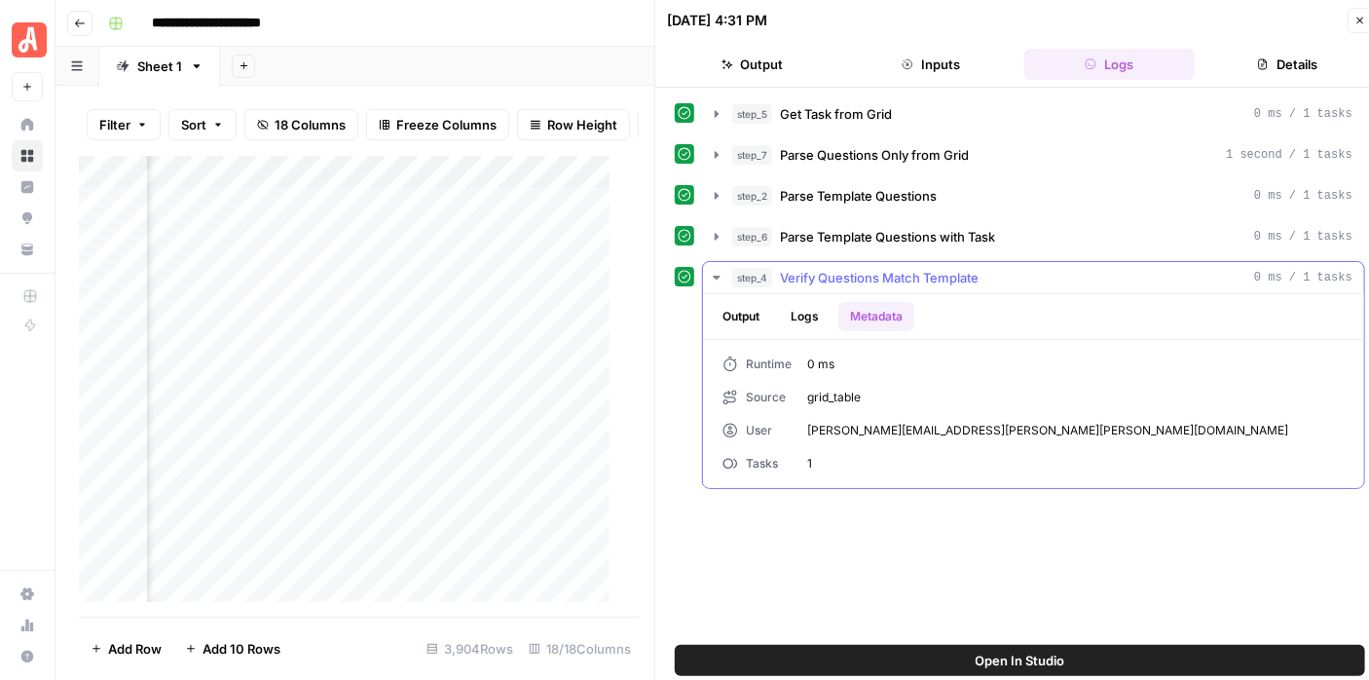
click at [724, 302] on button "Output" at bounding box center [741, 316] width 60 height 29
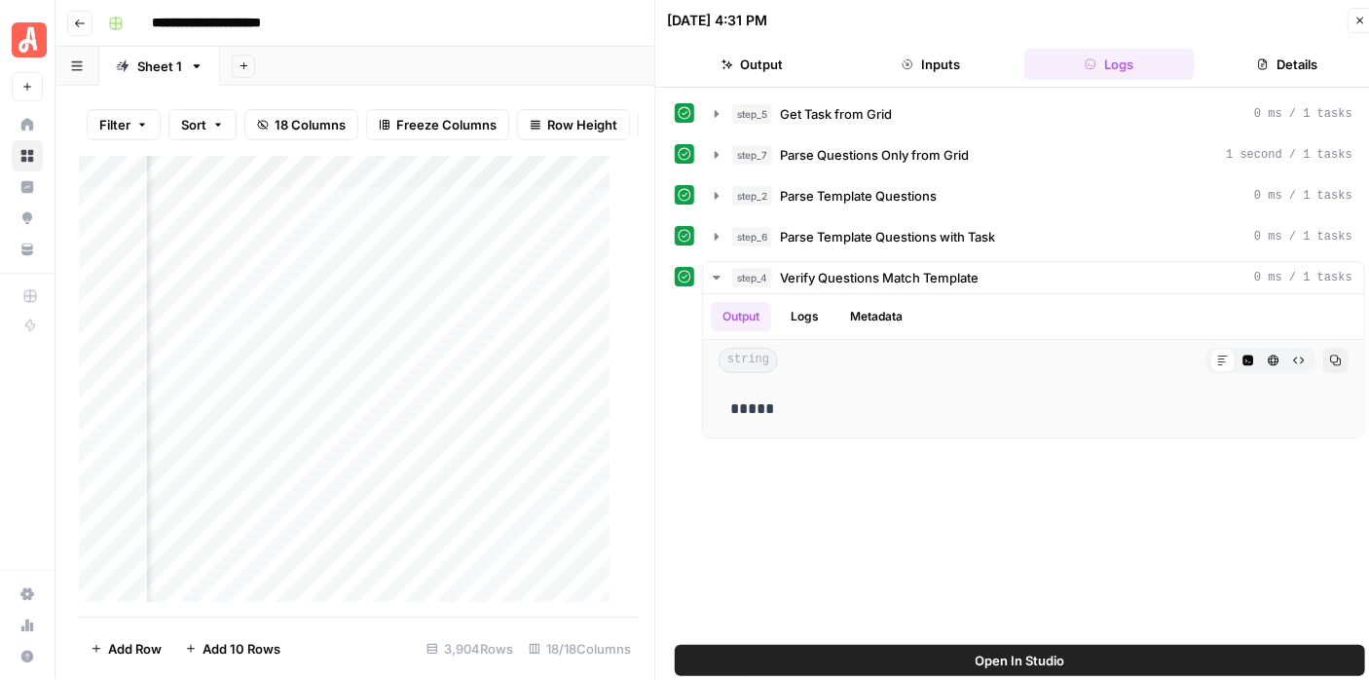
click at [1055, 654] on span "Open In Studio" at bounding box center [1021, 659] width 90 height 19
click at [1358, 19] on icon "button" at bounding box center [1360, 21] width 12 height 12
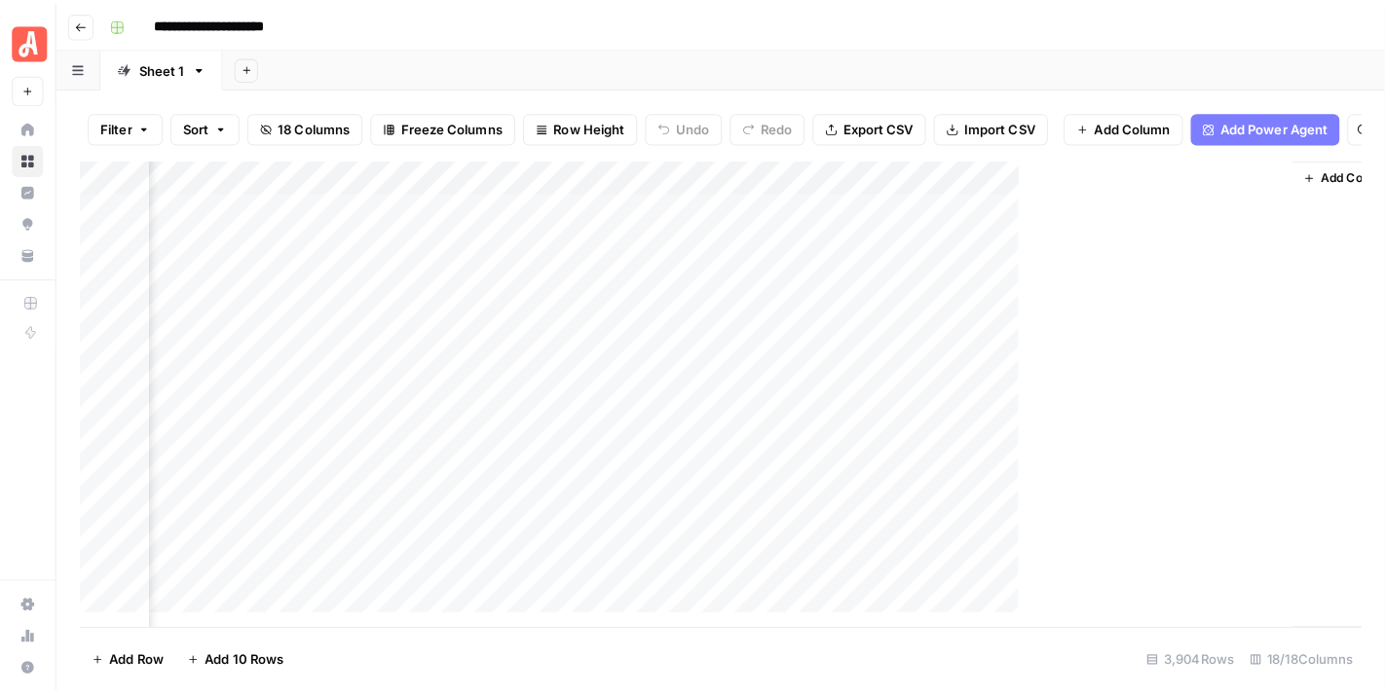
scroll to position [0, 2492]
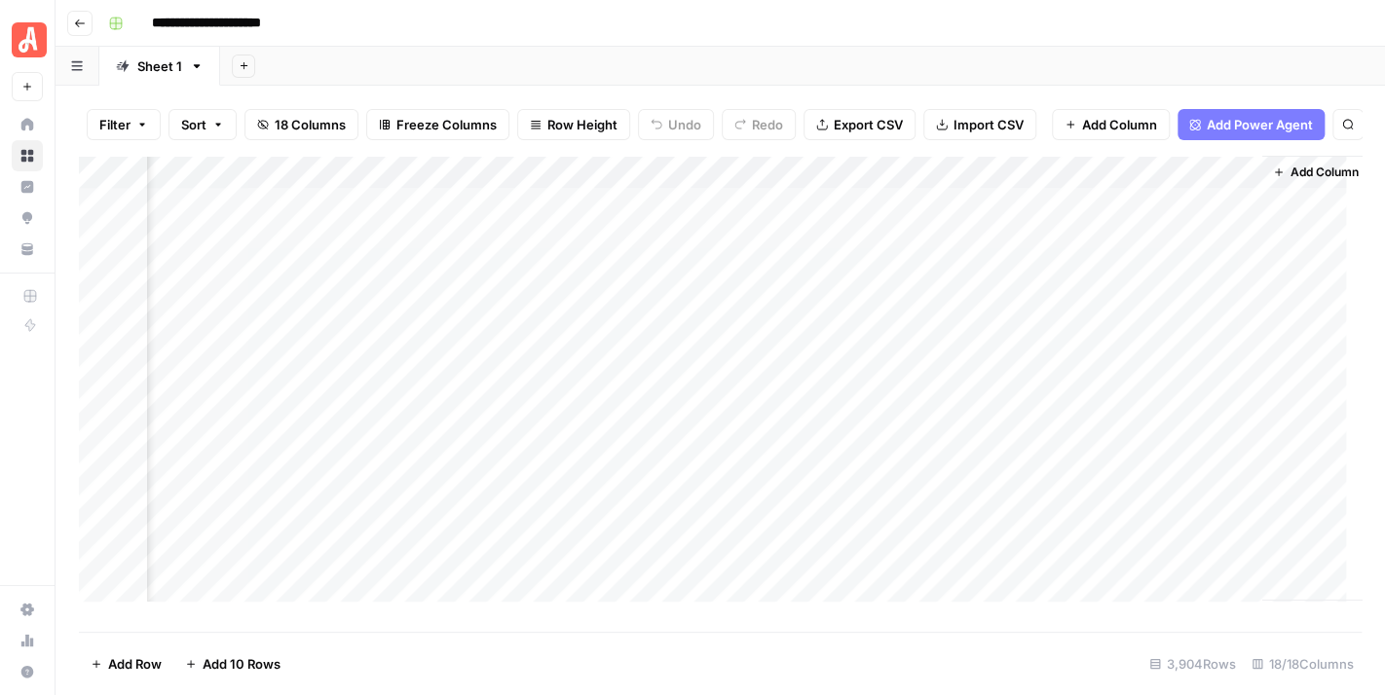
click at [942, 351] on div "Add Column" at bounding box center [720, 387] width 1282 height 462
click at [1181, 354] on div "Add Column" at bounding box center [720, 387] width 1282 height 462
click at [1062, 351] on div "Add Column" at bounding box center [720, 387] width 1282 height 462
click at [1036, 354] on div "Add Column" at bounding box center [720, 387] width 1282 height 462
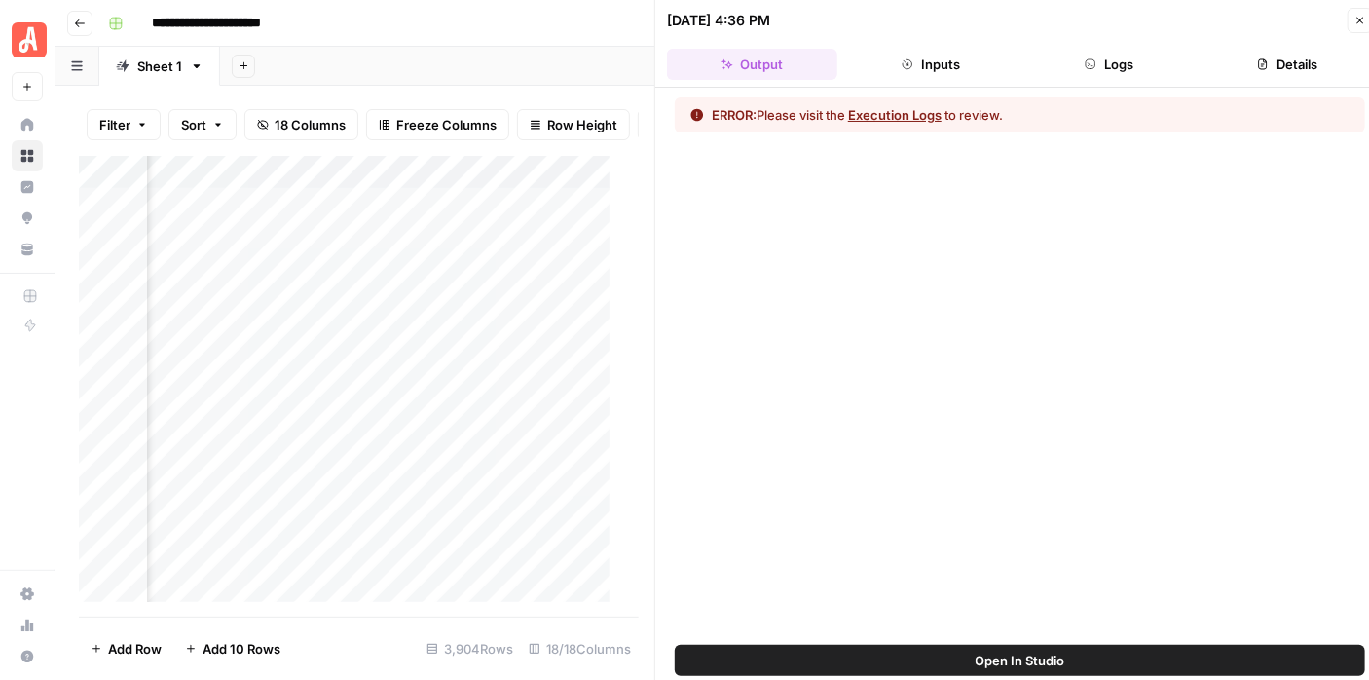
click at [1118, 68] on button "Logs" at bounding box center [1109, 64] width 170 height 31
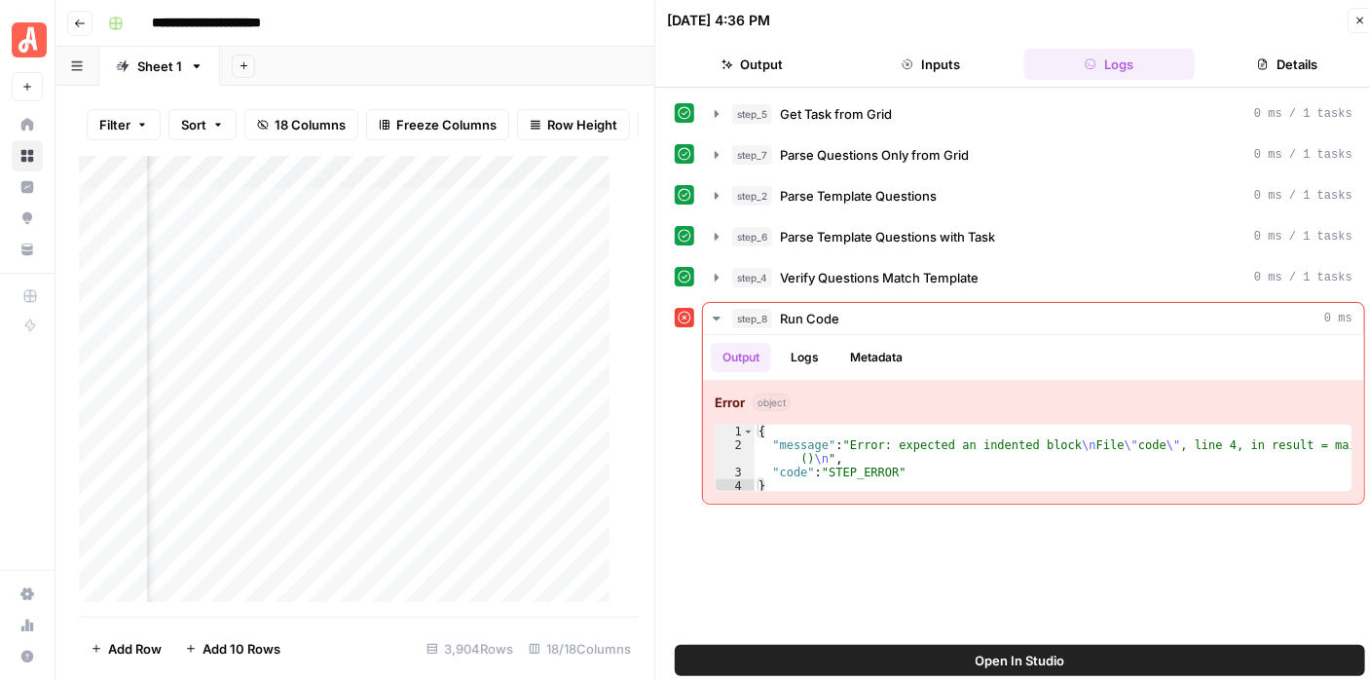
click at [1060, 666] on span "Open In Studio" at bounding box center [1021, 659] width 90 height 19
click at [706, 313] on button "step_8 Run Code 0 ms" at bounding box center [1033, 318] width 661 height 31
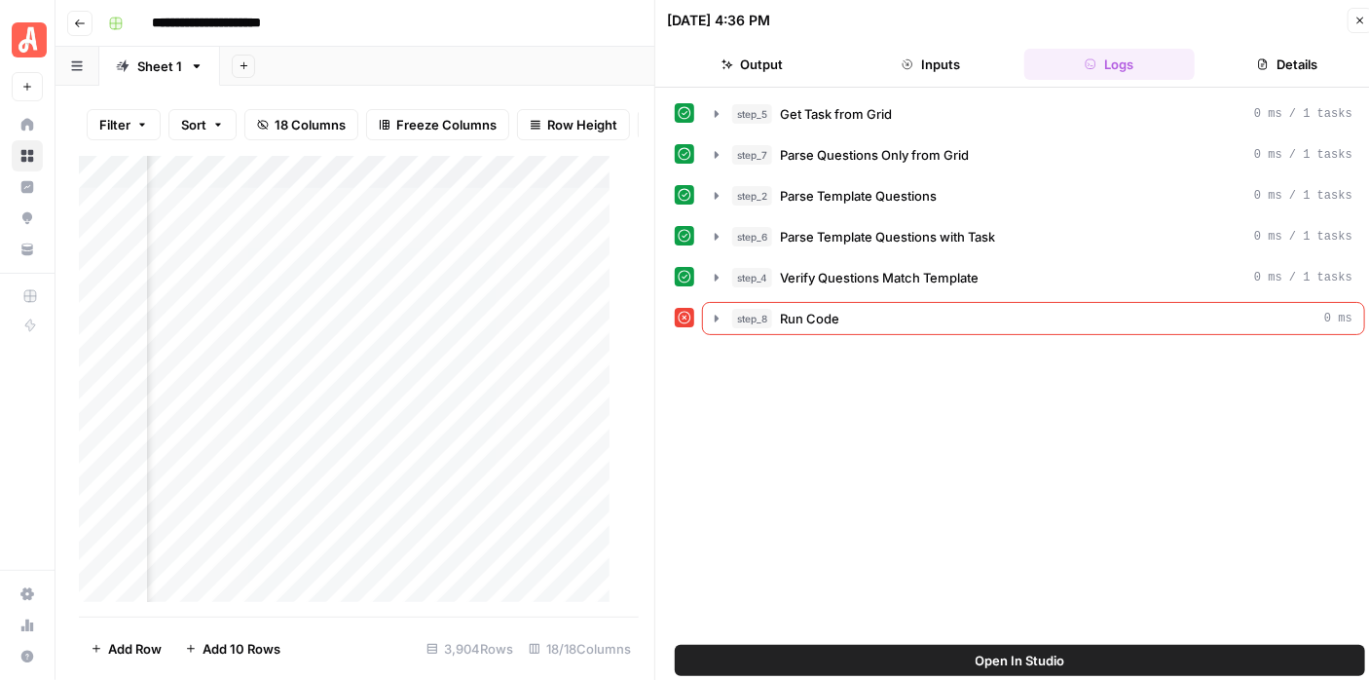
click at [1355, 18] on icon "button" at bounding box center [1360, 21] width 12 height 12
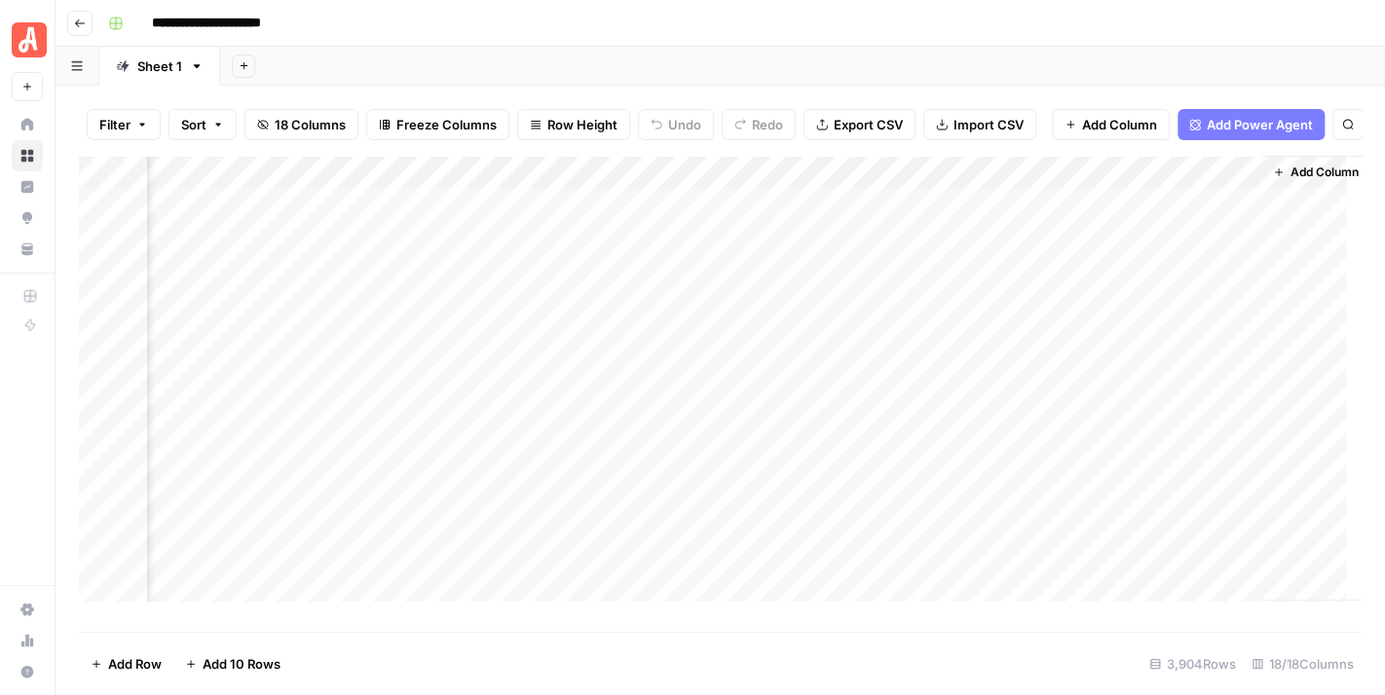
click at [939, 387] on div "Add Column" at bounding box center [720, 387] width 1282 height 462
click at [922, 390] on div "Add Column" at bounding box center [720, 387] width 1282 height 462
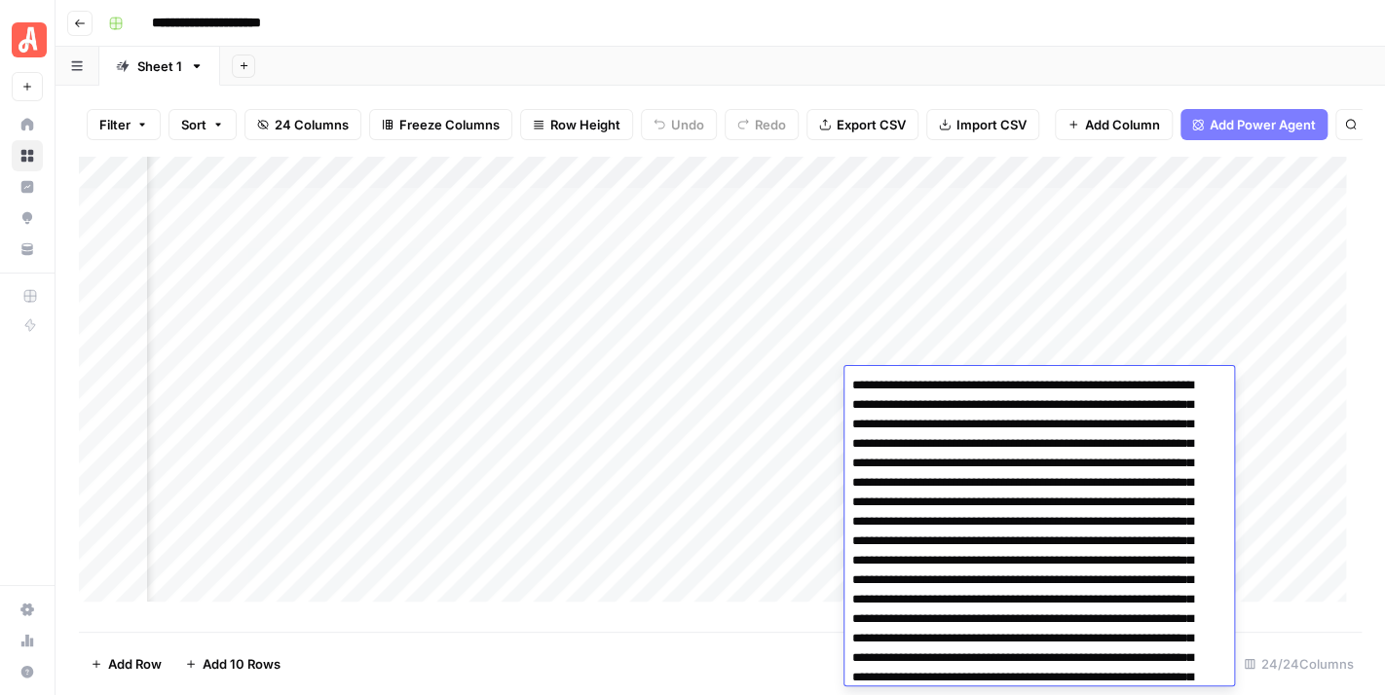
scroll to position [766, 0]
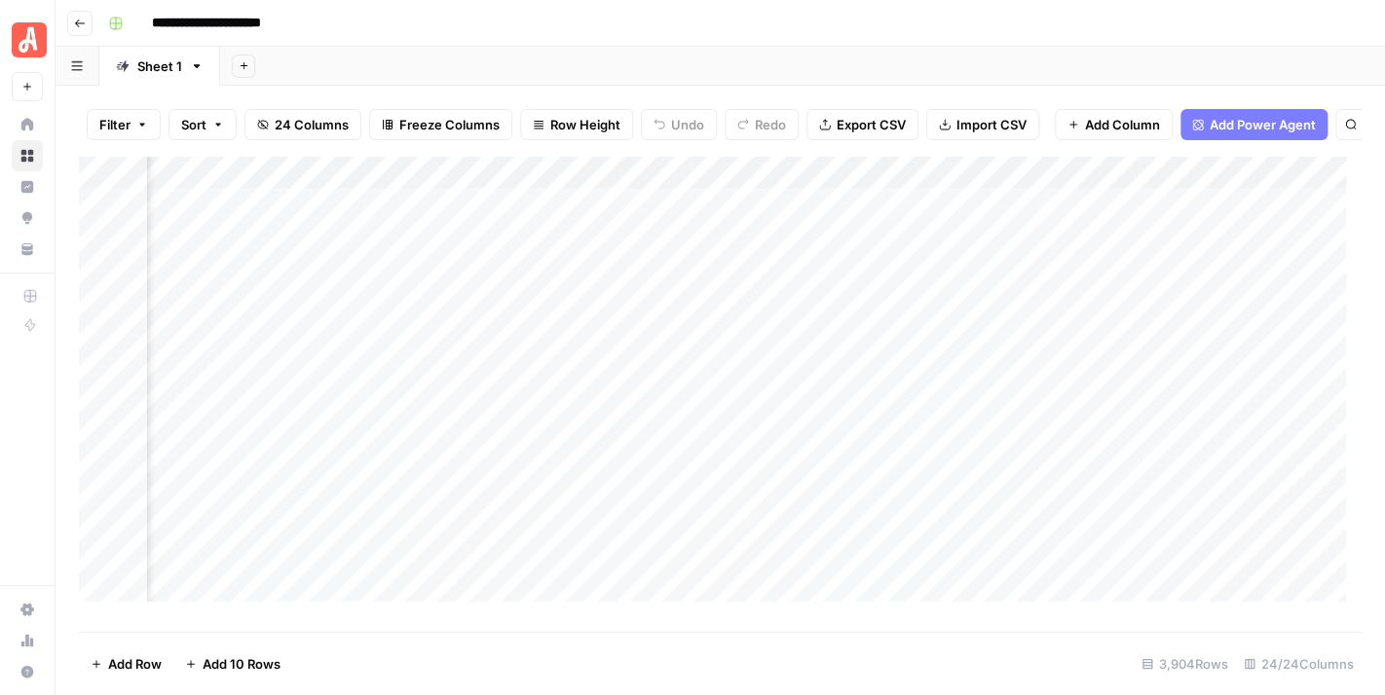
click at [905, 332] on div "Add Column" at bounding box center [720, 387] width 1282 height 462
click at [933, 387] on div "Add Column" at bounding box center [720, 387] width 1282 height 462
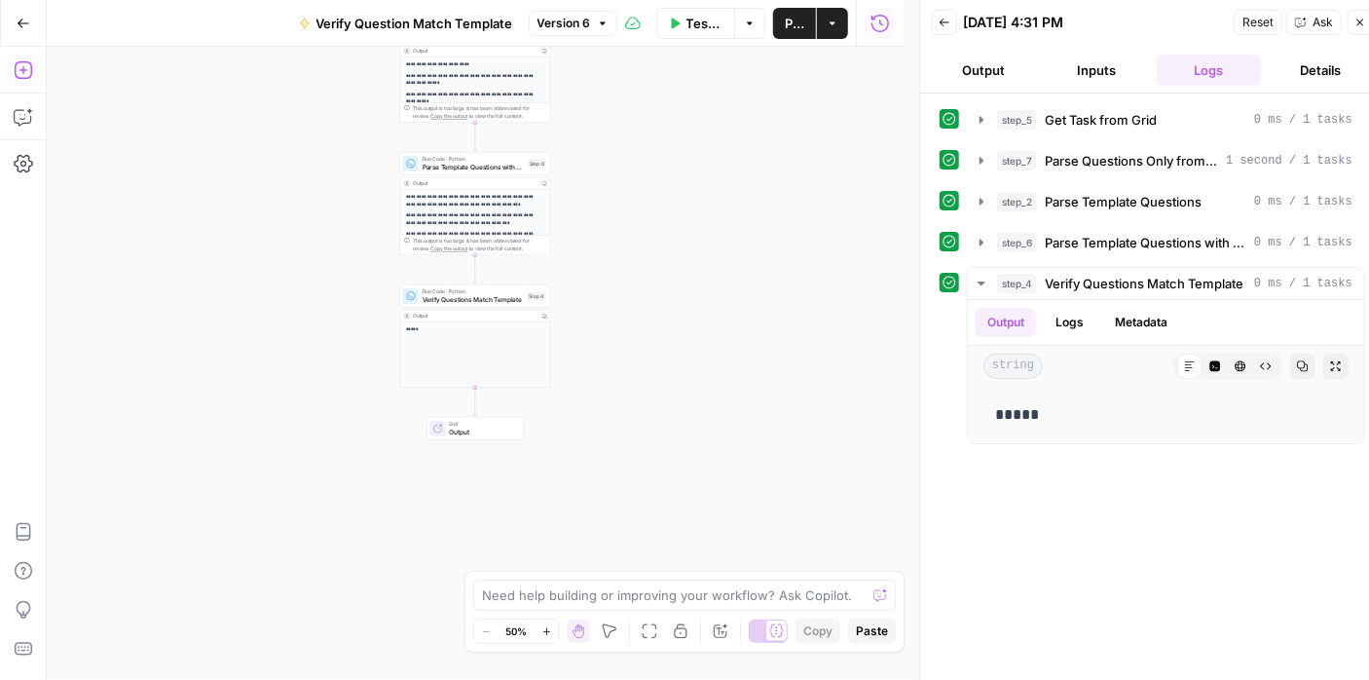
click at [27, 78] on icon "button" at bounding box center [23, 70] width 18 height 18
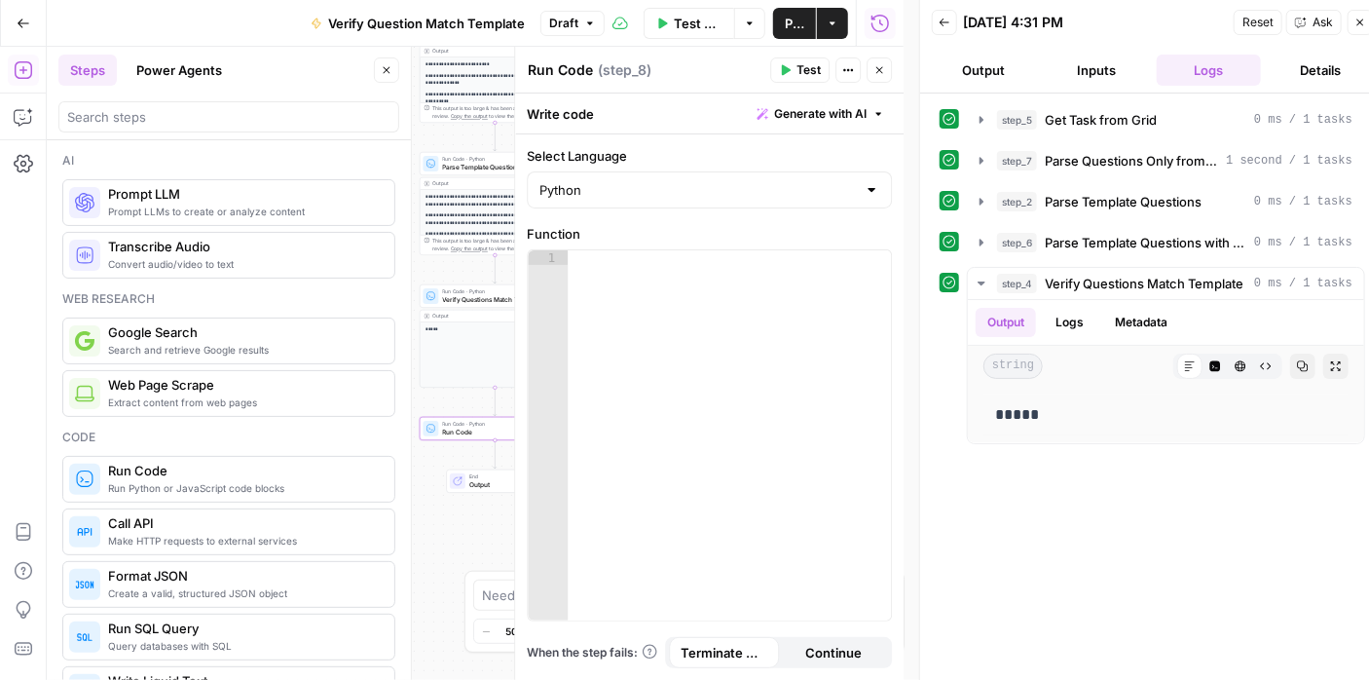
click at [882, 69] on icon "button" at bounding box center [879, 70] width 12 height 12
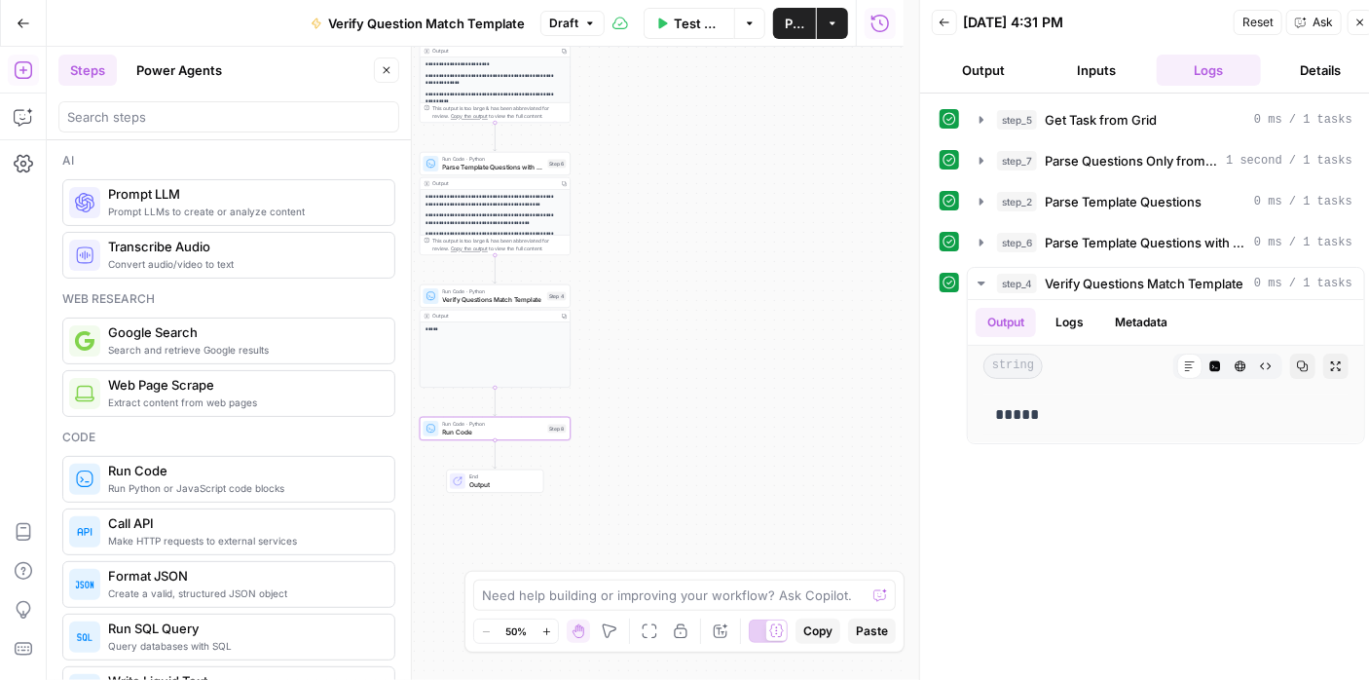
click at [382, 64] on icon "button" at bounding box center [387, 70] width 12 height 12
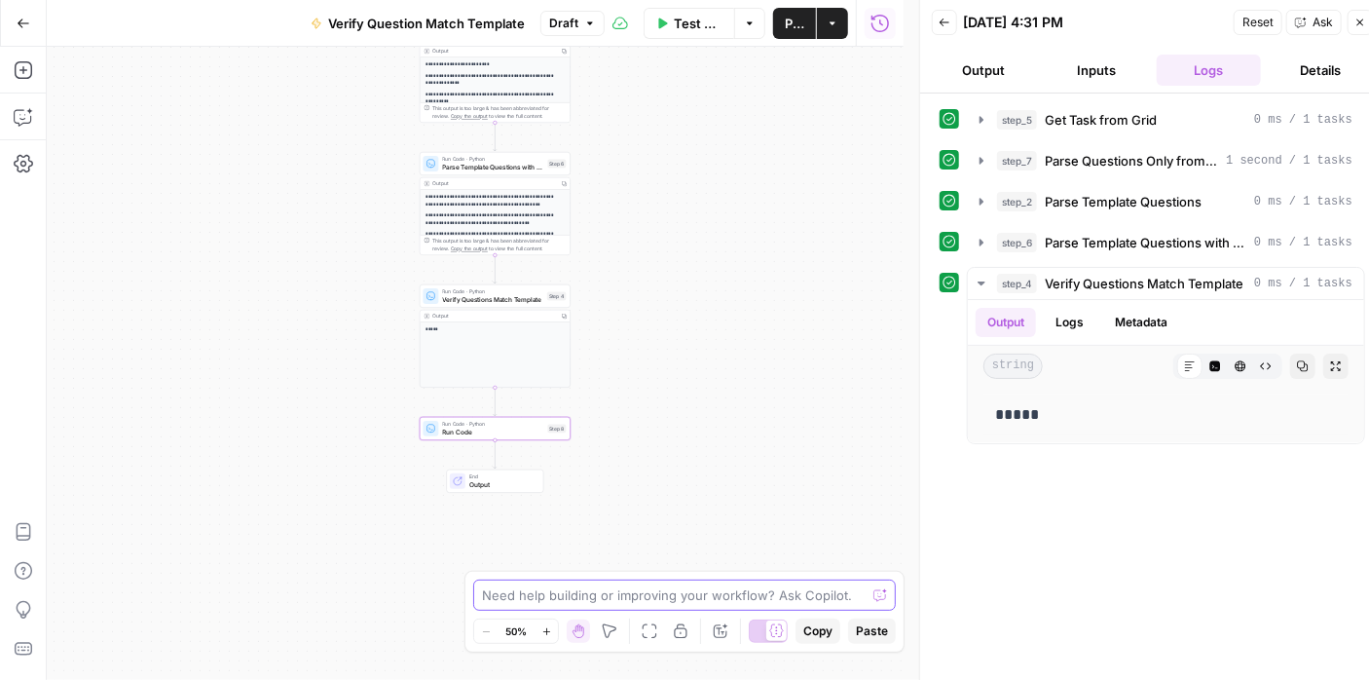
click at [670, 589] on textarea at bounding box center [674, 594] width 384 height 19
type textarea "s"
click at [486, 593] on textarea "we should output the questions with an error as well." at bounding box center [665, 594] width 366 height 19
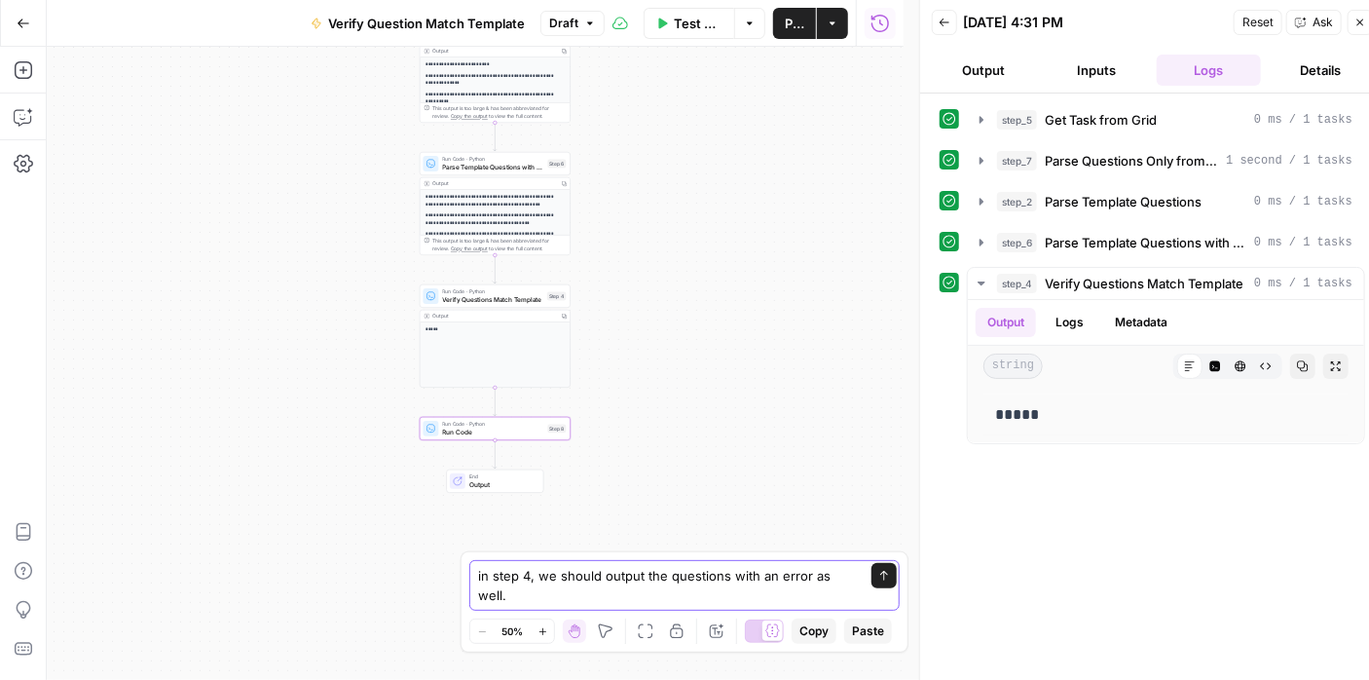
click at [794, 598] on textarea "in step 4, we should output the questions with an error as well." at bounding box center [665, 585] width 374 height 39
type textarea "in step 4, we should output the questions with an error as well to confirm ther…"
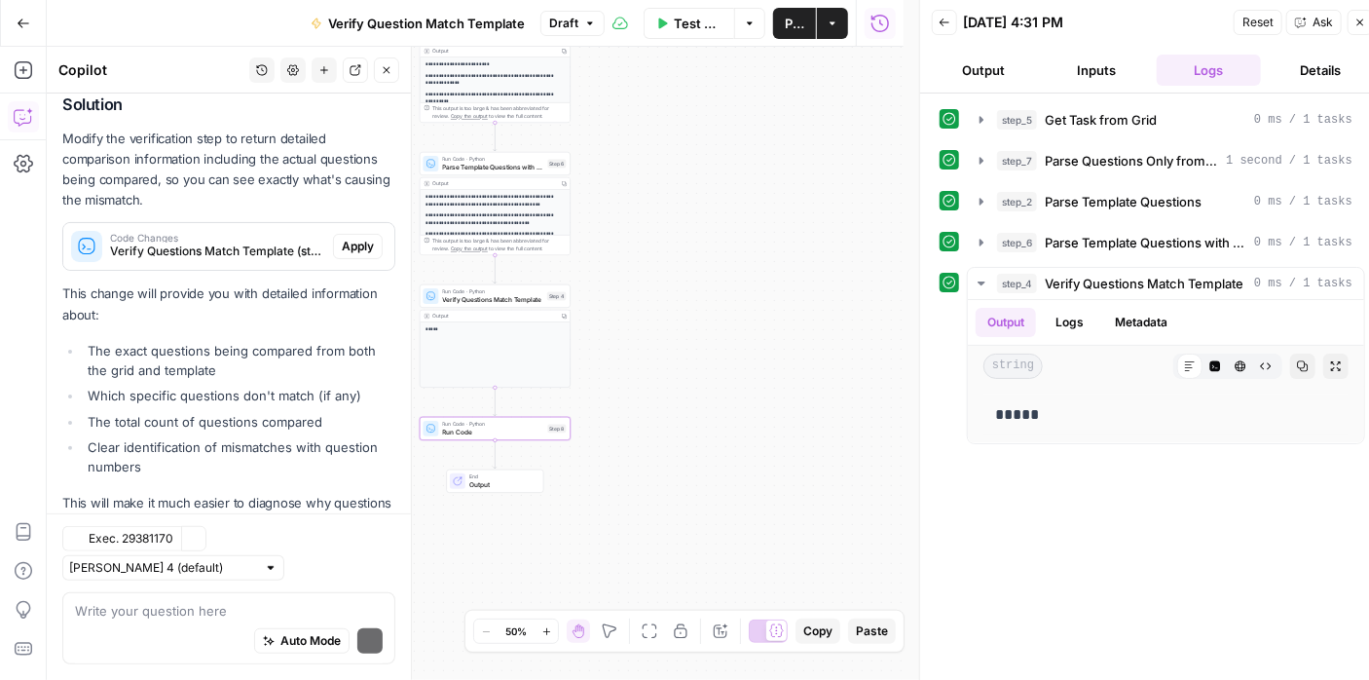
scroll to position [456, 0]
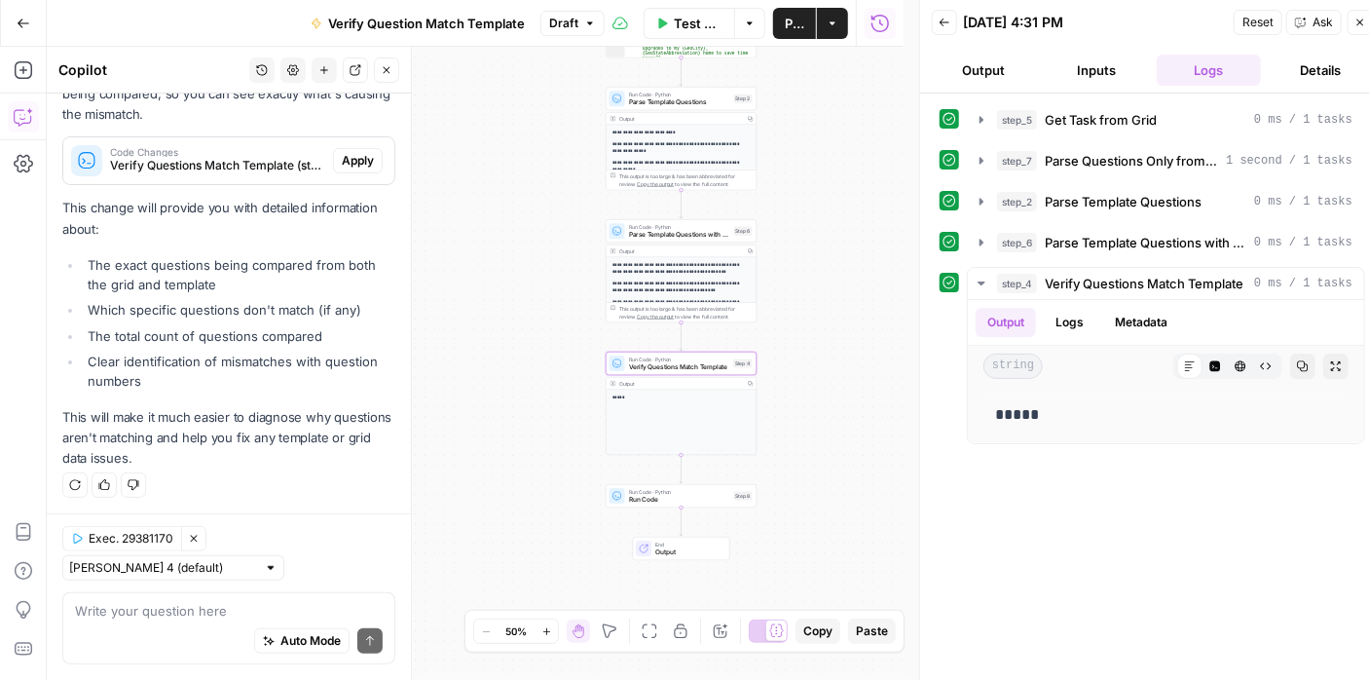
click at [350, 165] on span "Apply" at bounding box center [358, 161] width 32 height 18
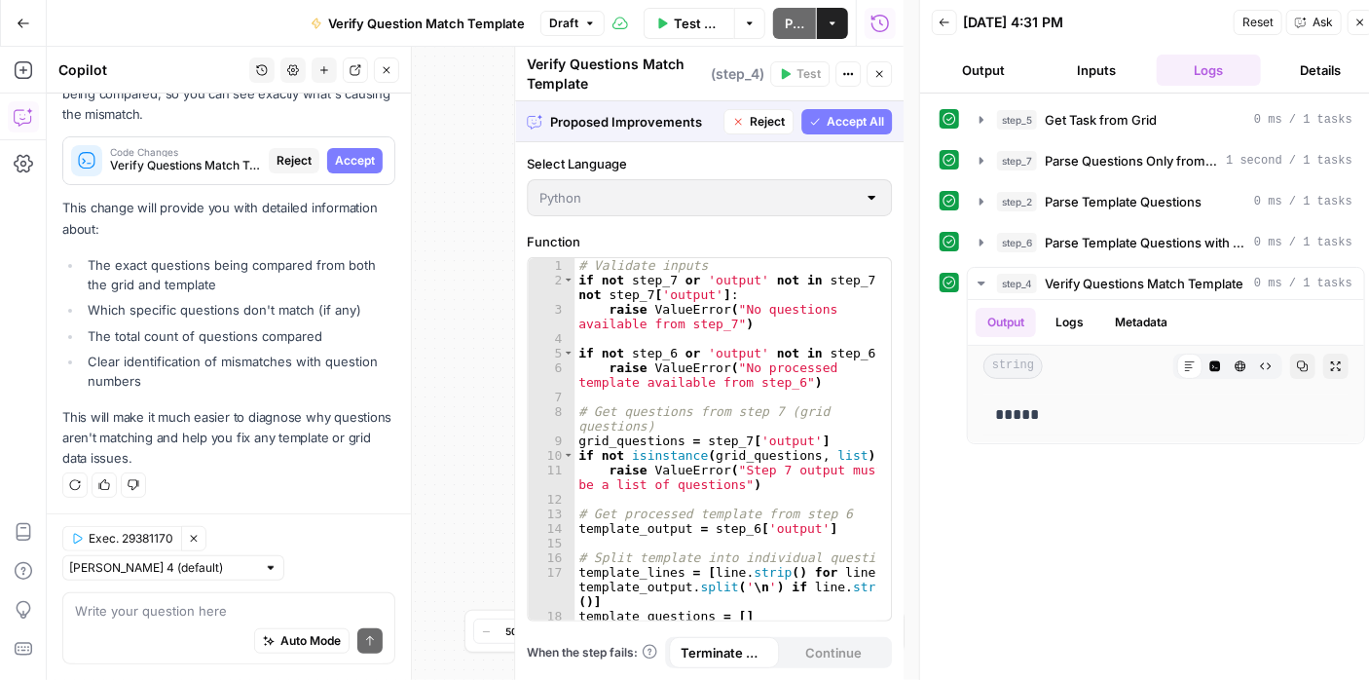
click at [848, 128] on span "Accept All" at bounding box center [855, 122] width 57 height 18
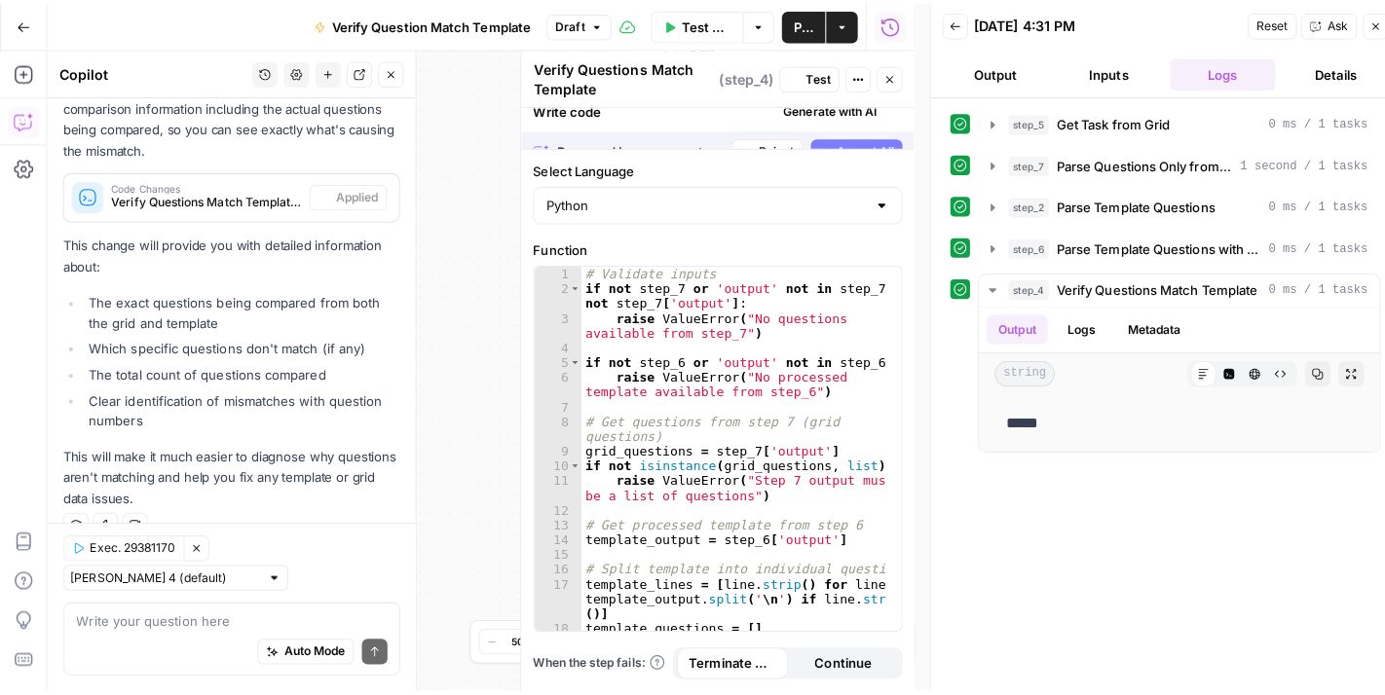
scroll to position [487, 0]
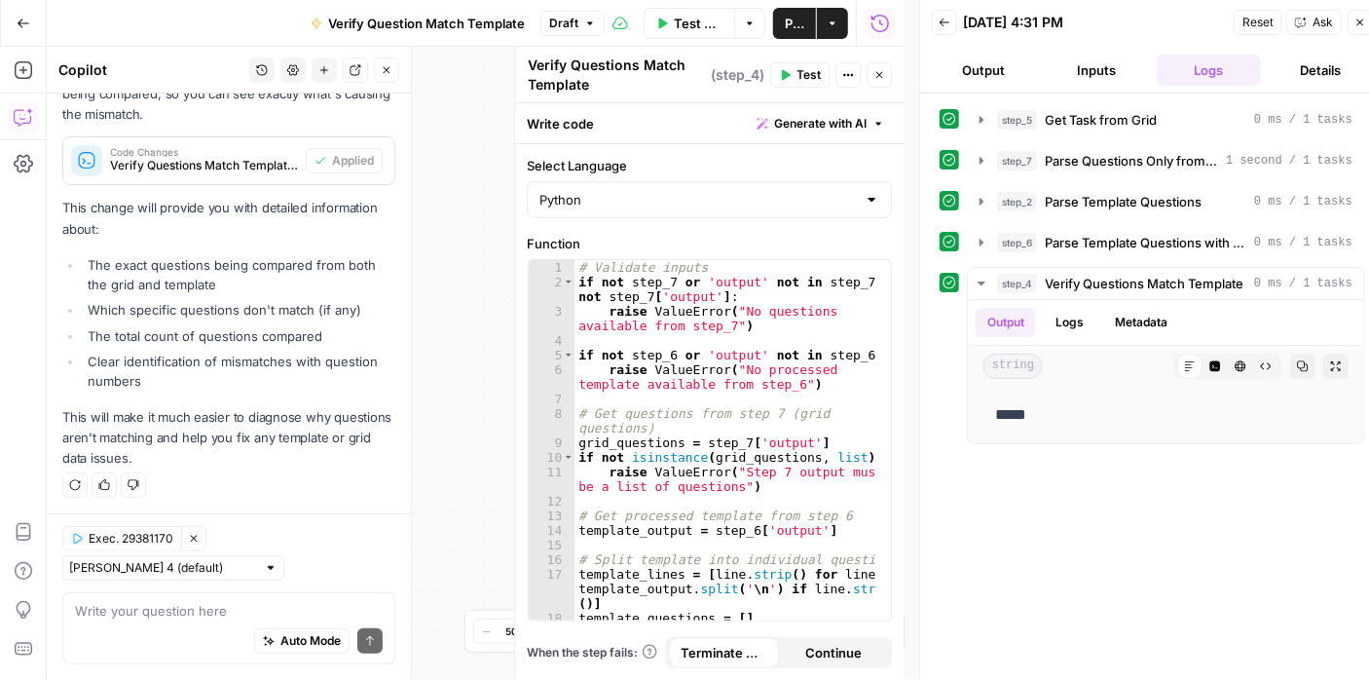
click at [1264, 27] on span "Reset" at bounding box center [1257, 23] width 31 height 18
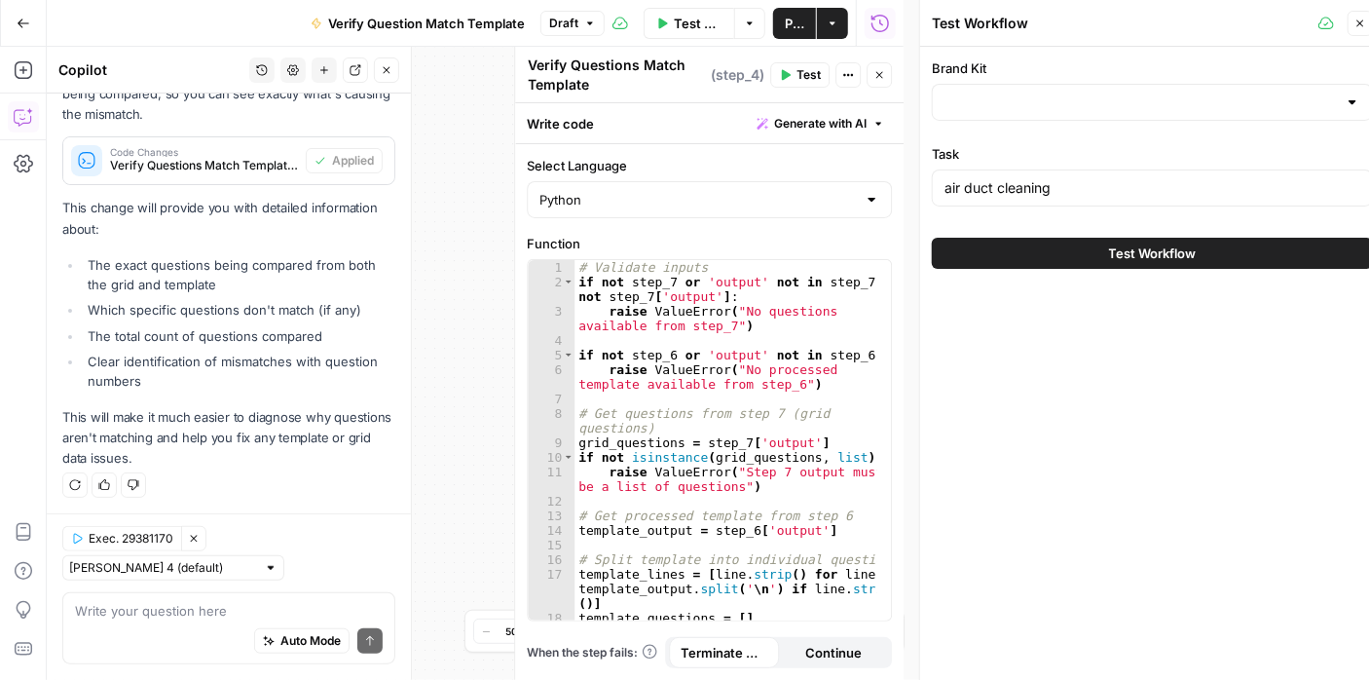
type input "Angi - FAQs"
drag, startPoint x: 1361, startPoint y: 14, endPoint x: 1355, endPoint y: 22, distance: 10.5
click at [1359, 16] on button "Close" at bounding box center [1360, 23] width 25 height 25
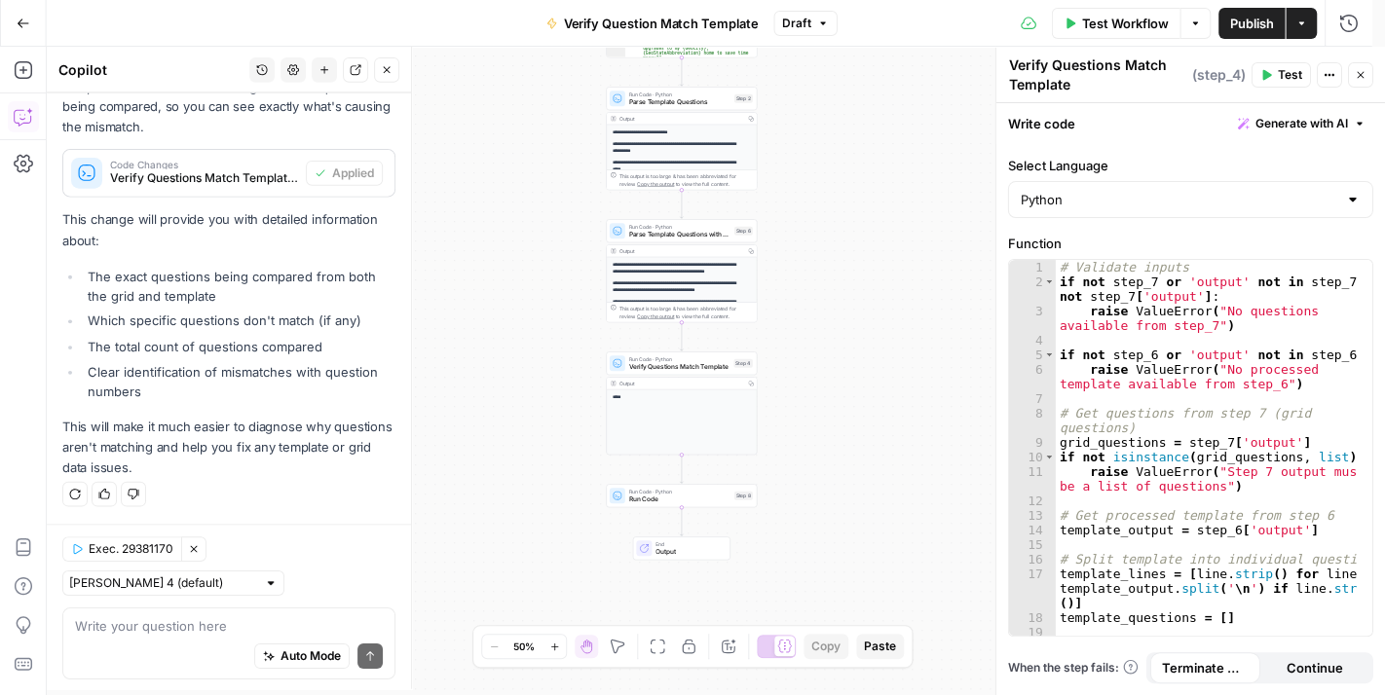
scroll to position [471, 0]
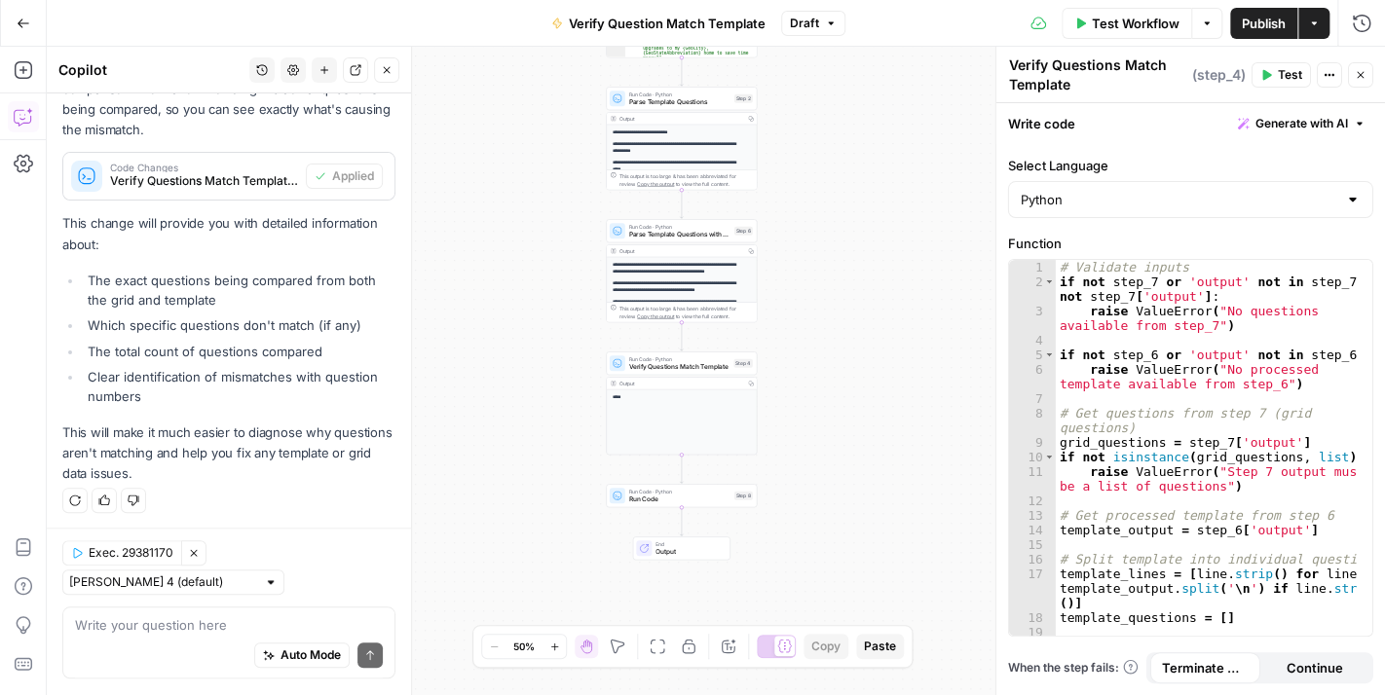
click at [1237, 20] on button "Publish" at bounding box center [1263, 23] width 67 height 31
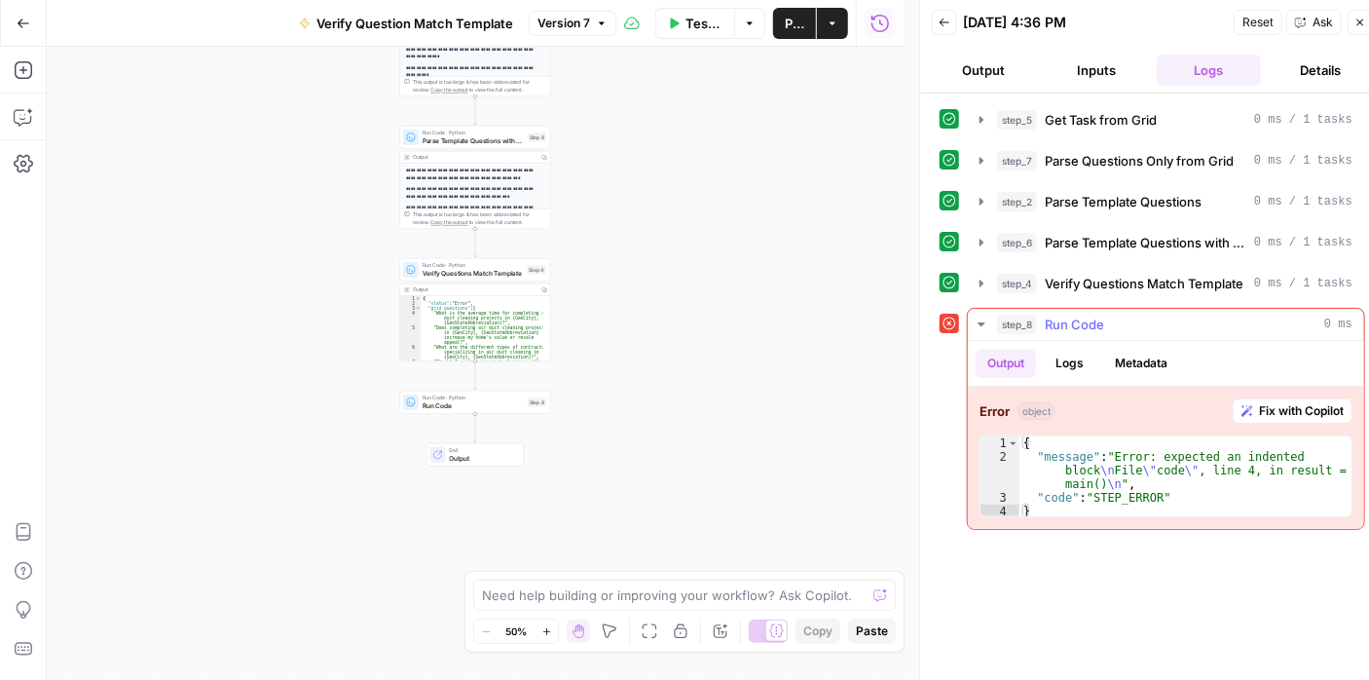
click at [1275, 402] on span "Fix with Copilot" at bounding box center [1301, 411] width 85 height 18
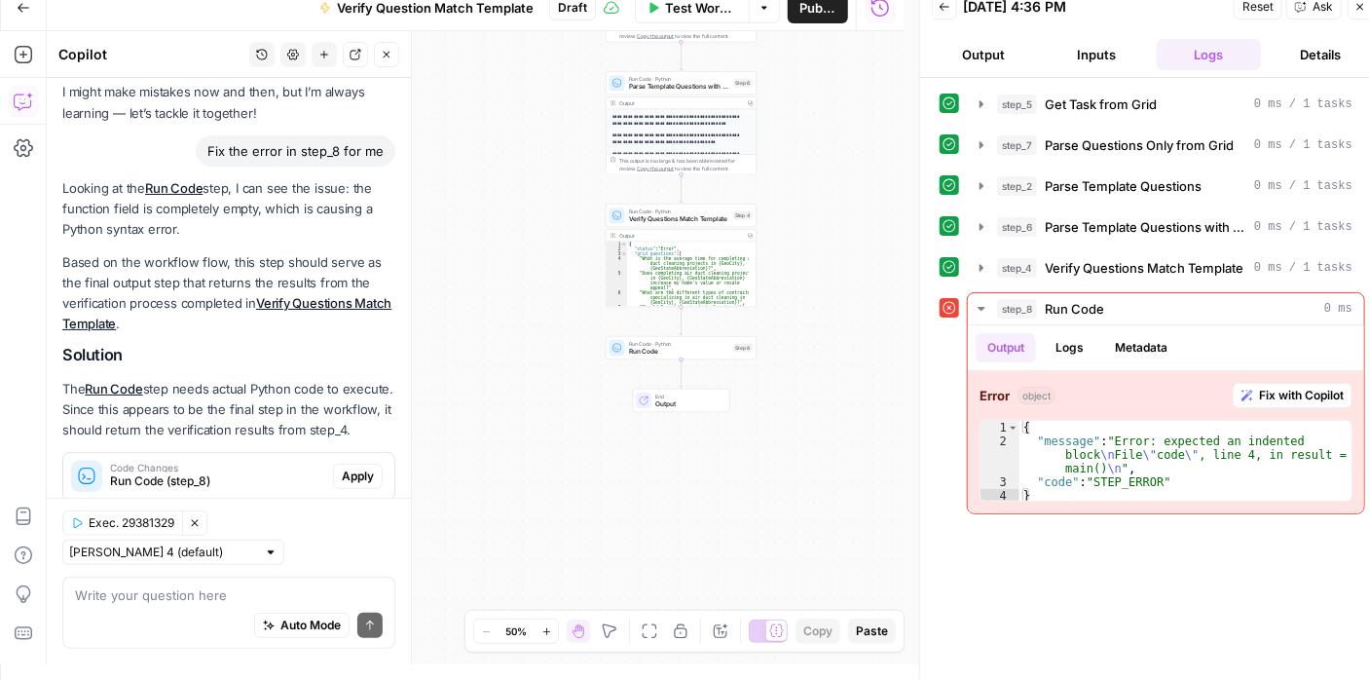
scroll to position [166, 0]
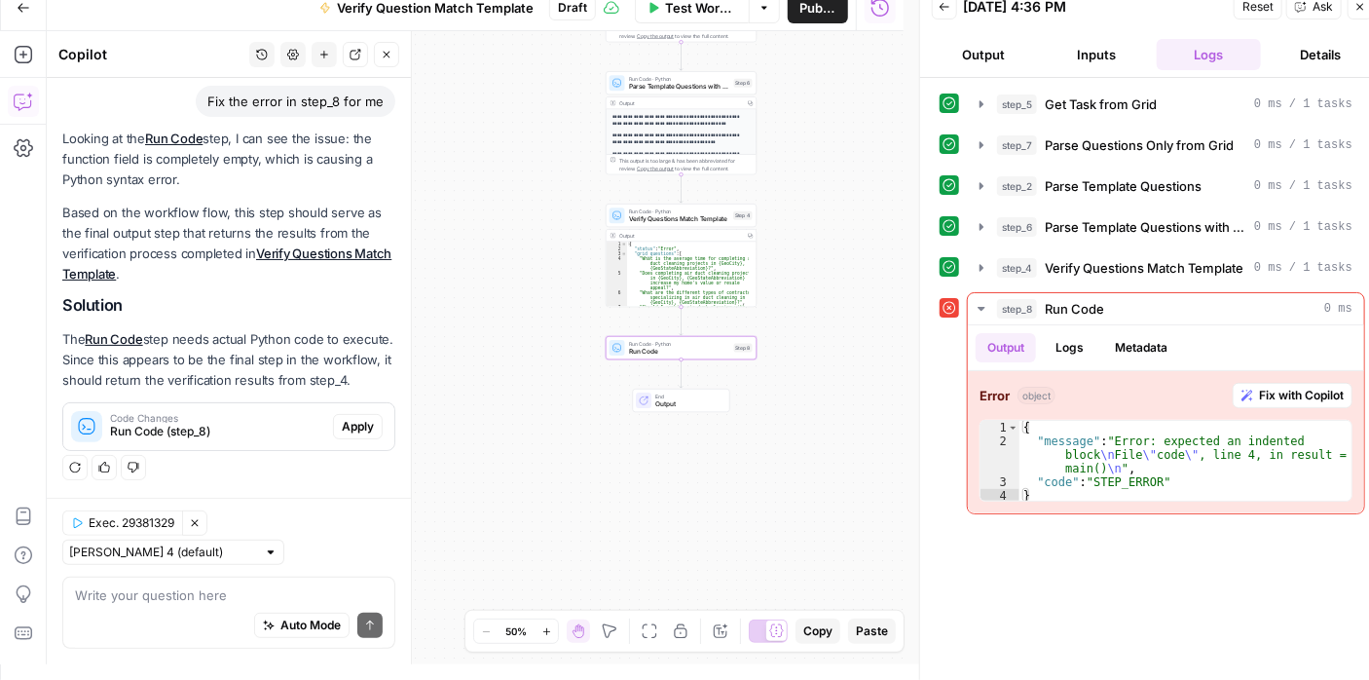
click at [342, 422] on span "Apply" at bounding box center [358, 427] width 32 height 18
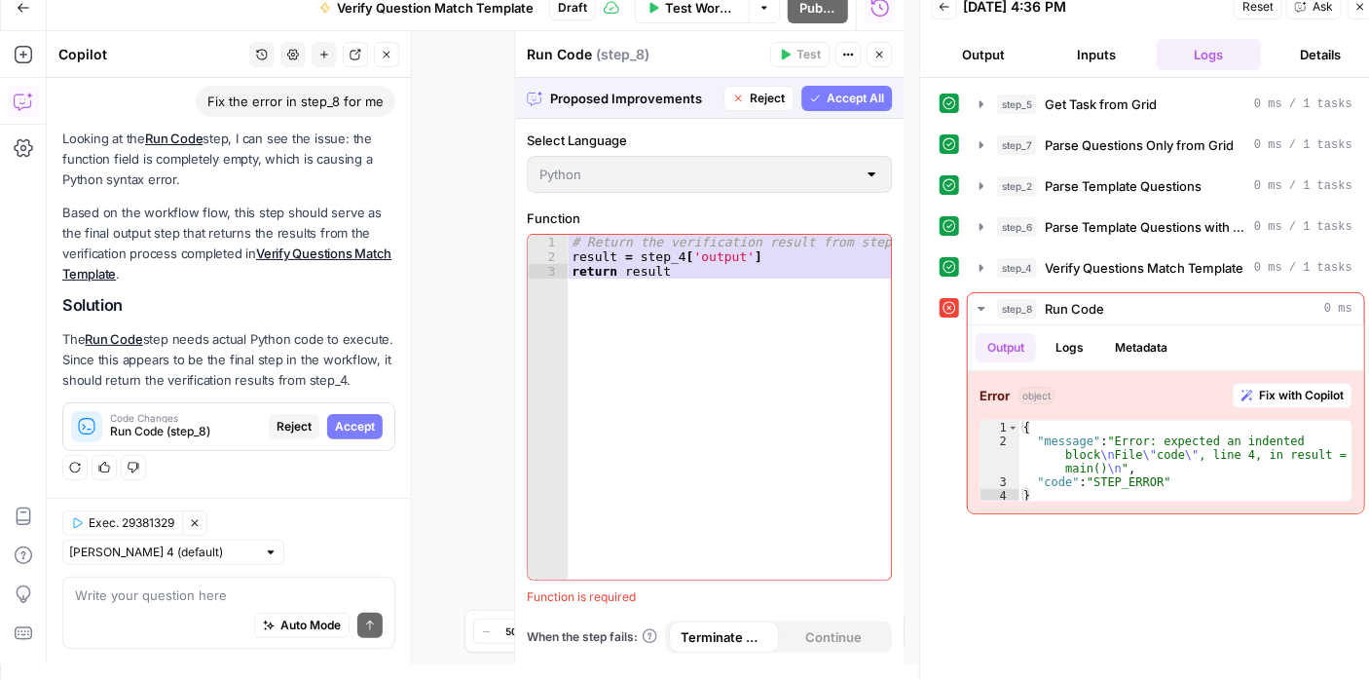
click at [883, 52] on icon "button" at bounding box center [879, 55] width 12 height 12
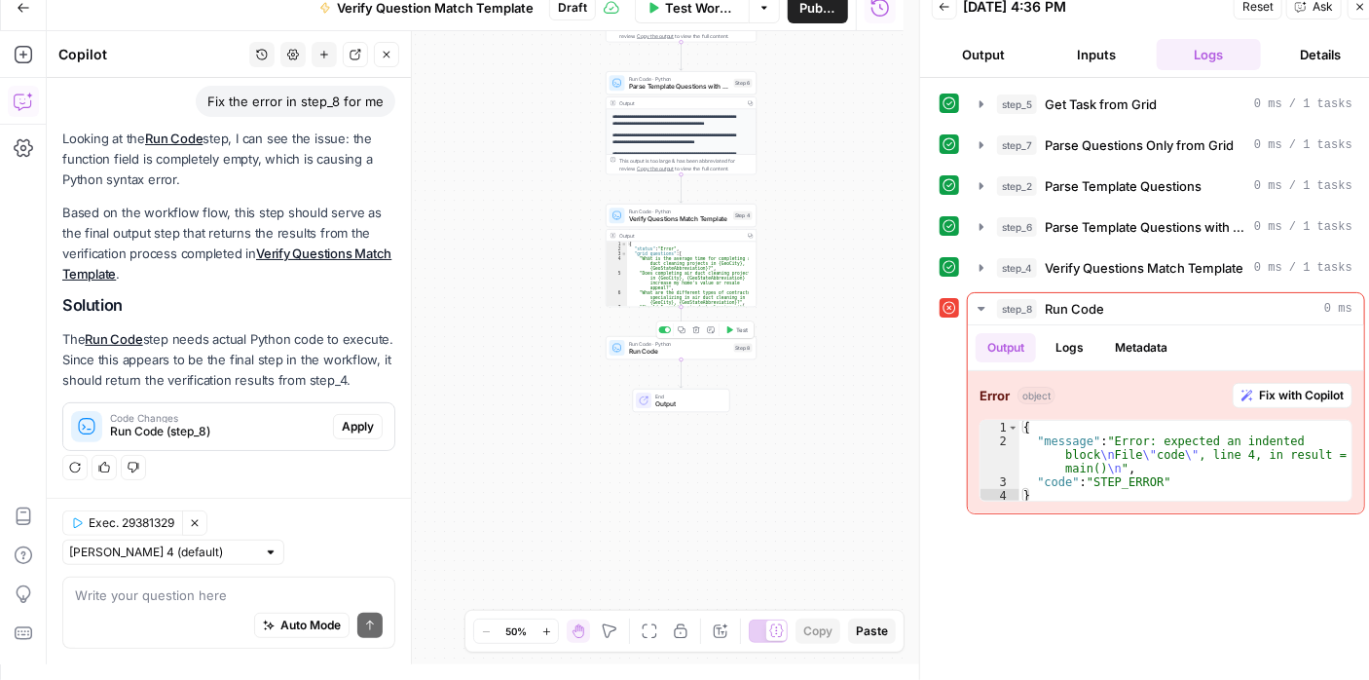
click at [667, 354] on span "Run Code" at bounding box center [679, 352] width 101 height 10
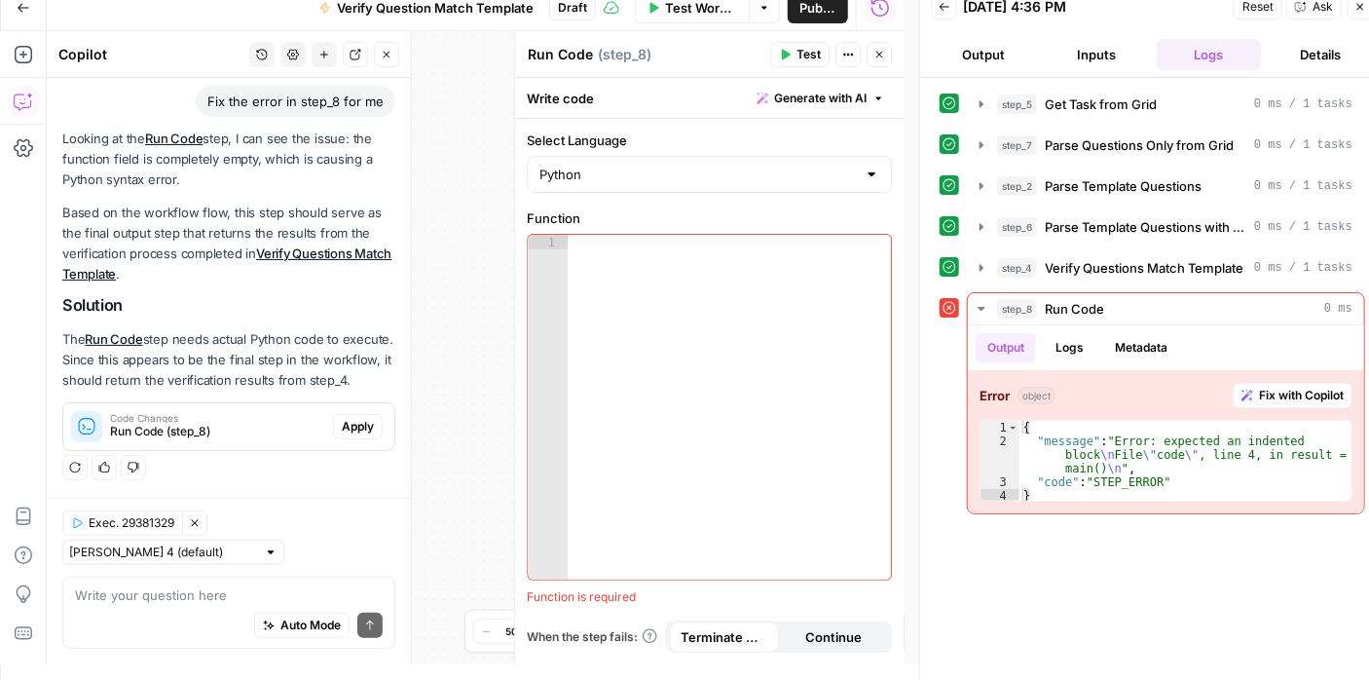
click at [882, 57] on icon "button" at bounding box center [879, 55] width 7 height 7
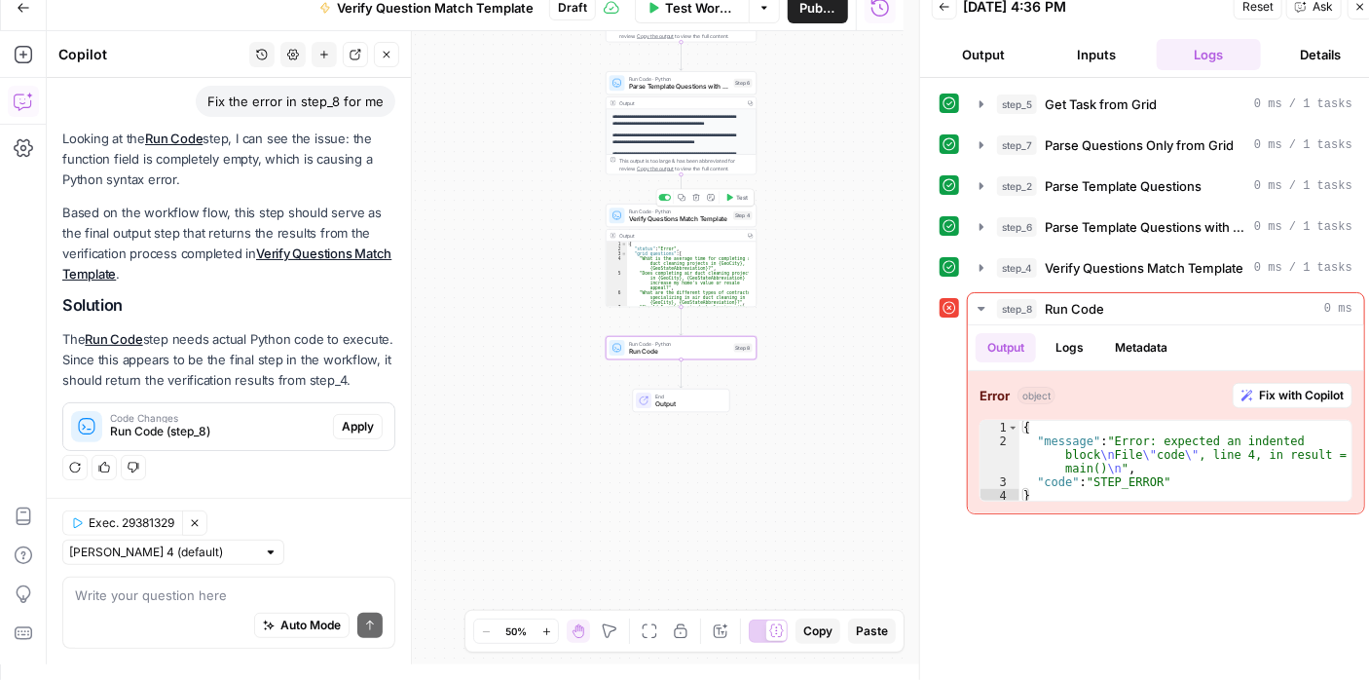
click at [668, 218] on span "Verify Questions Match Template" at bounding box center [679, 219] width 101 height 10
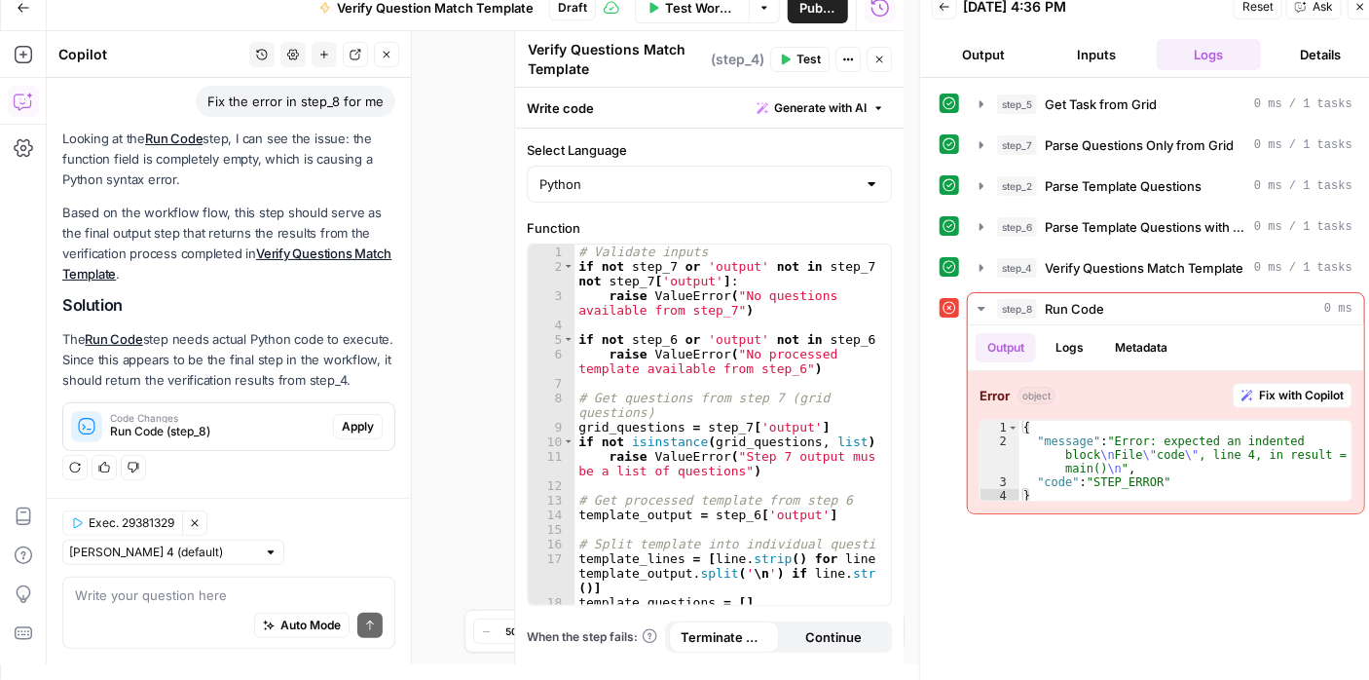
click at [877, 61] on icon "button" at bounding box center [879, 59] width 7 height 7
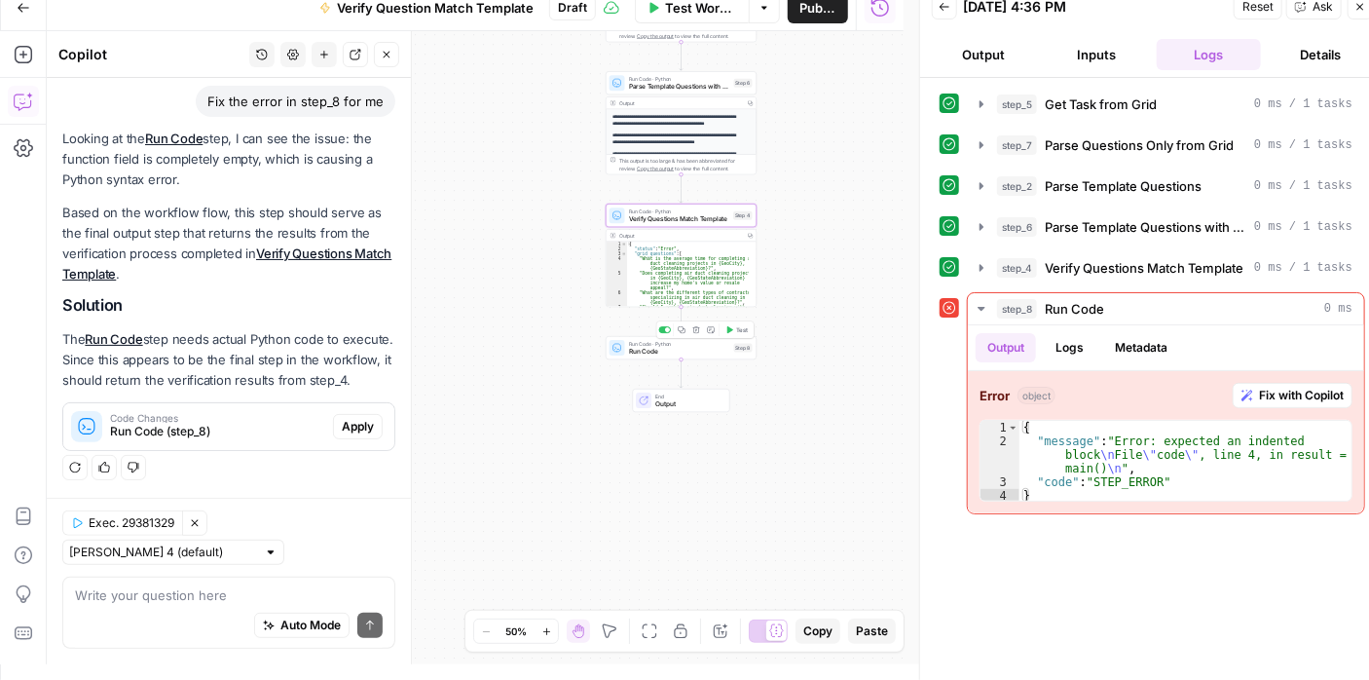
click at [661, 326] on div at bounding box center [665, 329] width 13 height 7
click at [782, 2] on button "Publish" at bounding box center [794, 7] width 43 height 31
click at [697, 332] on icon "button" at bounding box center [696, 330] width 8 height 8
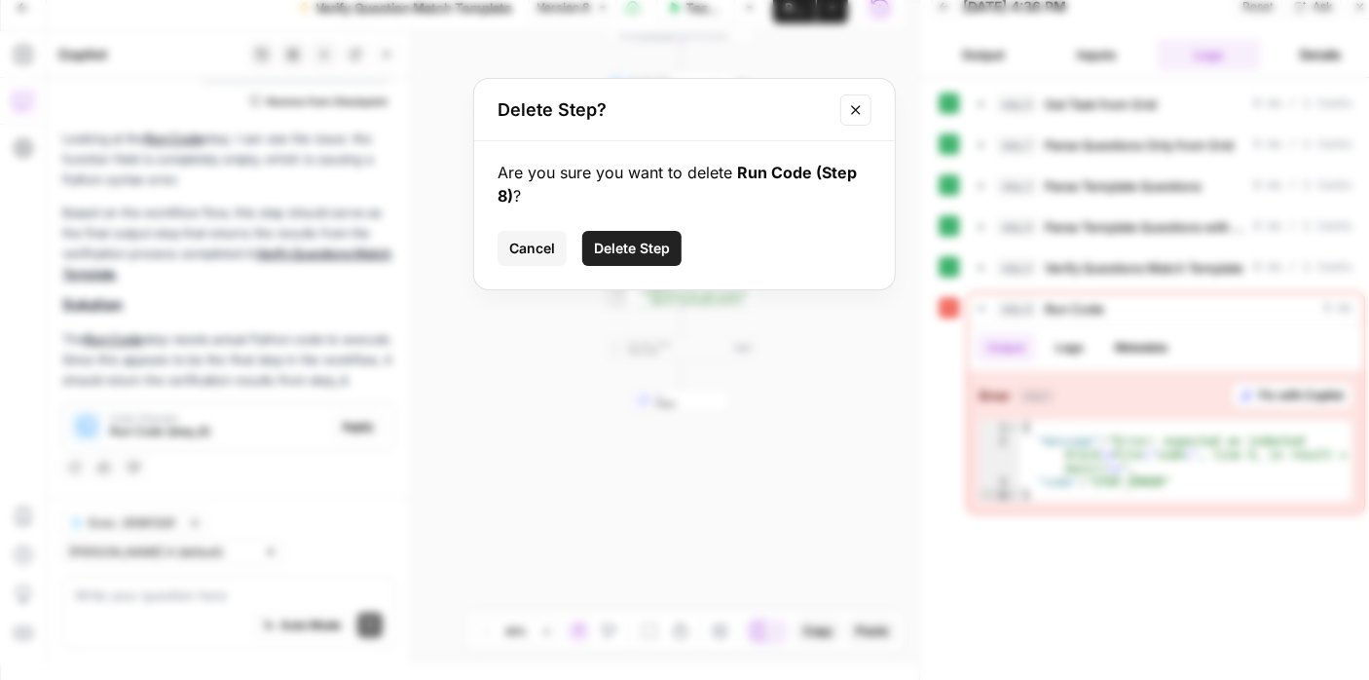
click at [631, 248] on span "Delete Step" at bounding box center [632, 248] width 76 height 19
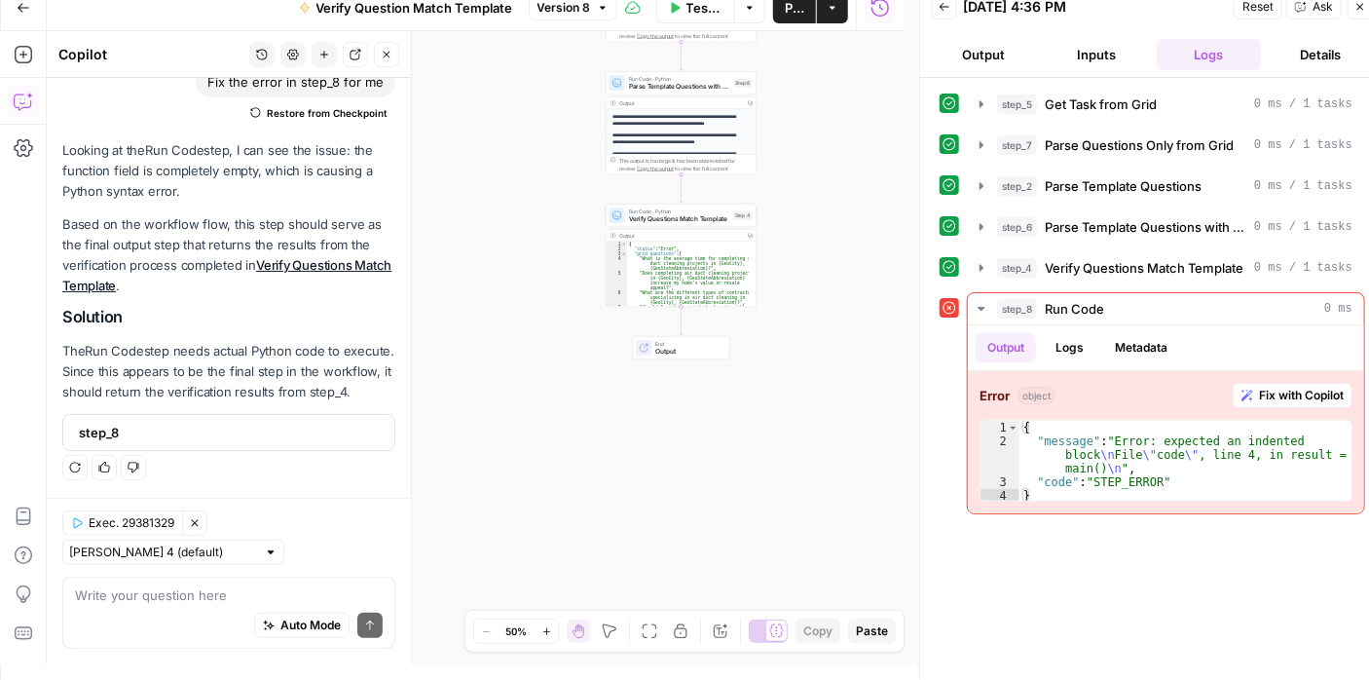
scroll to position [186, 0]
click at [345, 587] on textarea at bounding box center [229, 594] width 308 height 19
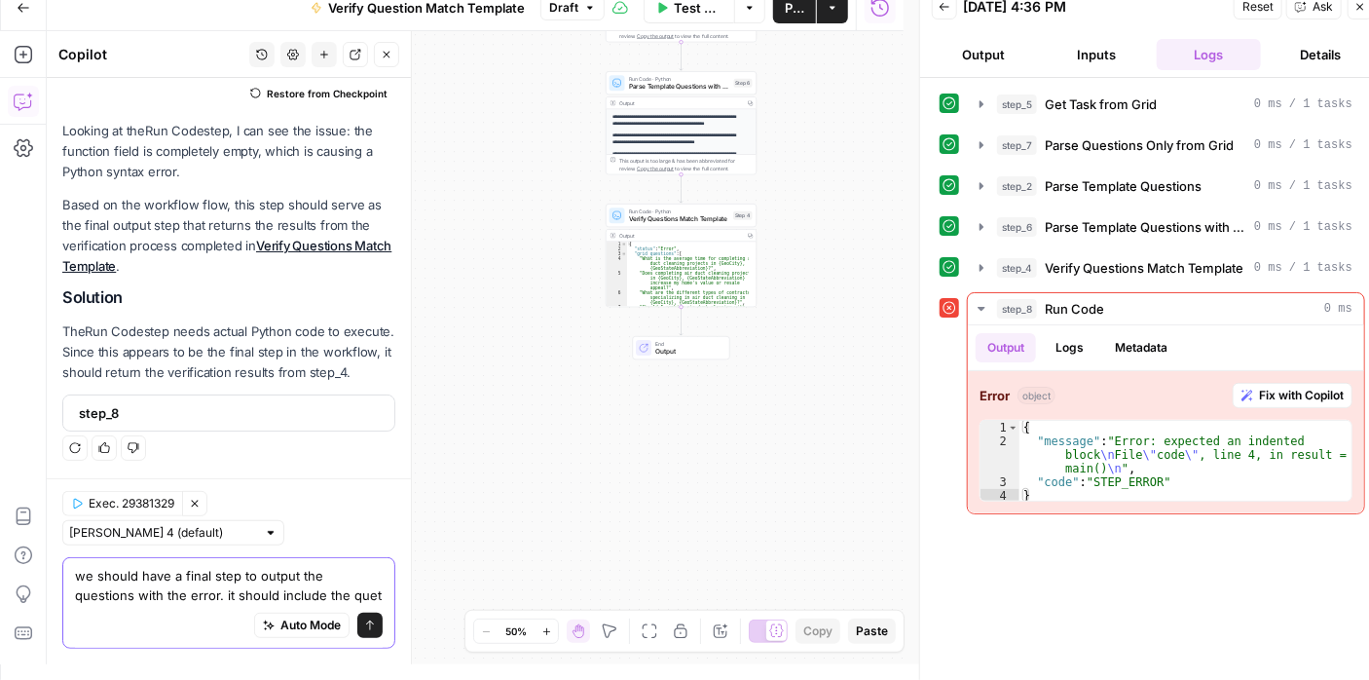
scroll to position [225, 0]
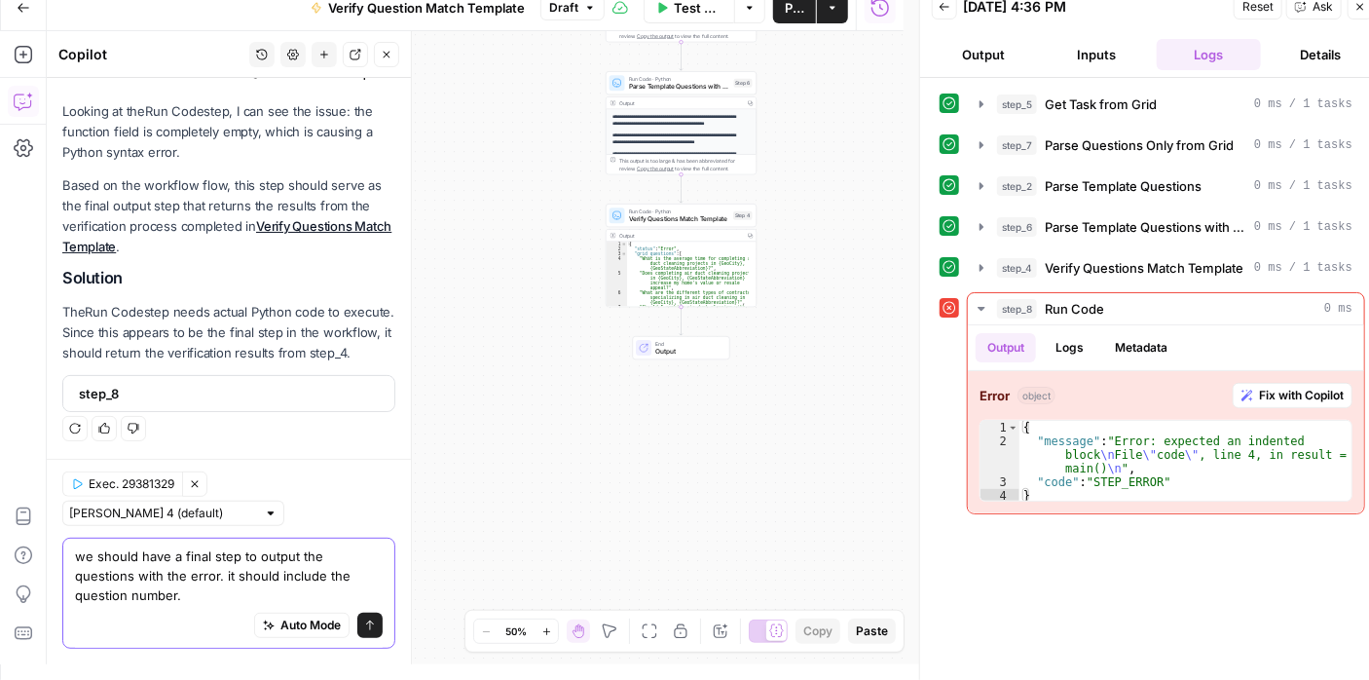
drag, startPoint x: 216, startPoint y: 572, endPoint x: 238, endPoint y: 570, distance: 21.6
click at [216, 572] on textarea "we should have a final step to output the questions with the error. it should i…" at bounding box center [229, 575] width 308 height 58
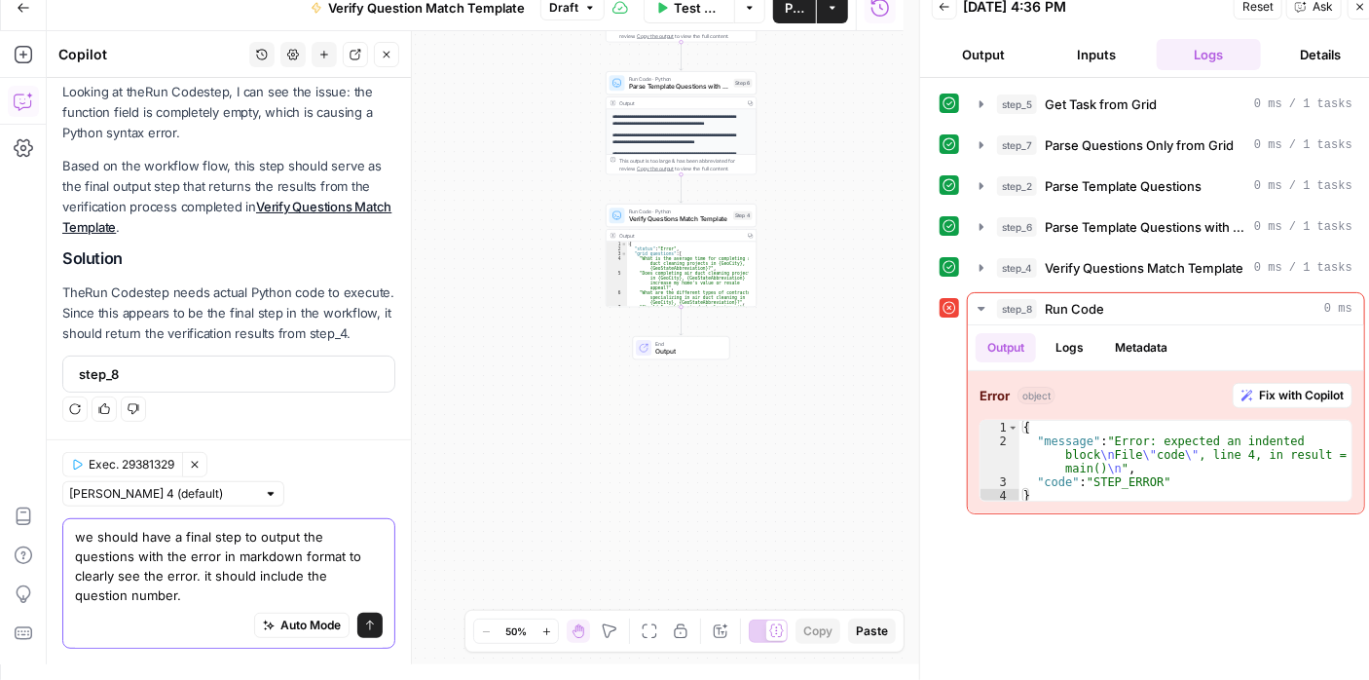
click at [240, 534] on textarea "we should have a final step to output the questions with the error in markdown …" at bounding box center [229, 566] width 308 height 78
type textarea "we should have a final step after step 4 to output the questions with the error…"
click at [364, 628] on icon "submit" at bounding box center [370, 625] width 12 height 12
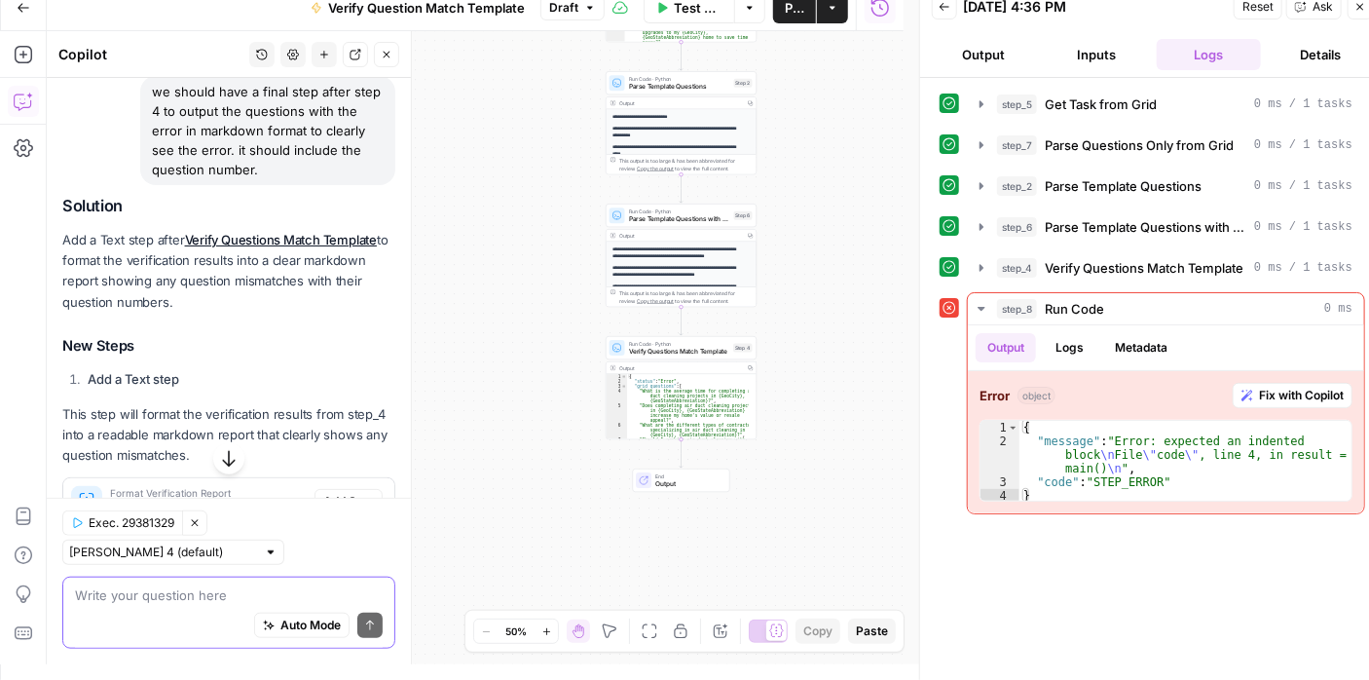
scroll to position [646, 0]
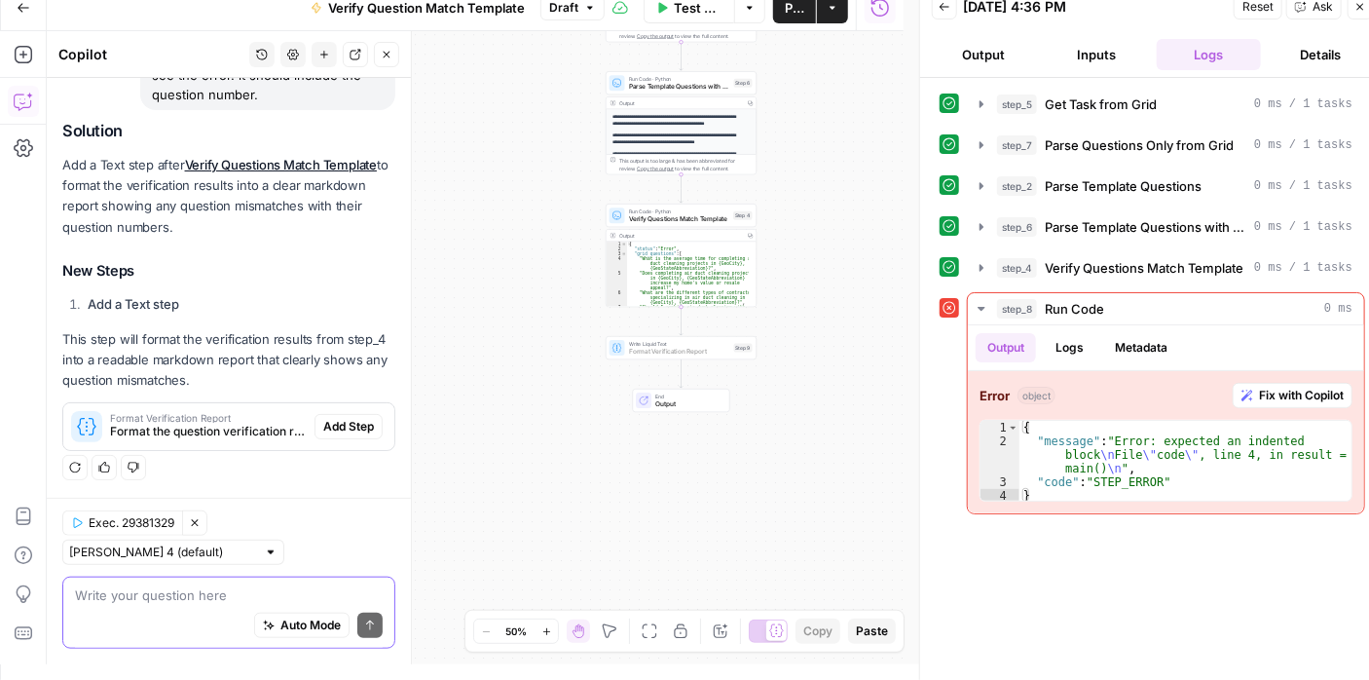
click at [331, 425] on span "Add Step" at bounding box center [348, 427] width 51 height 18
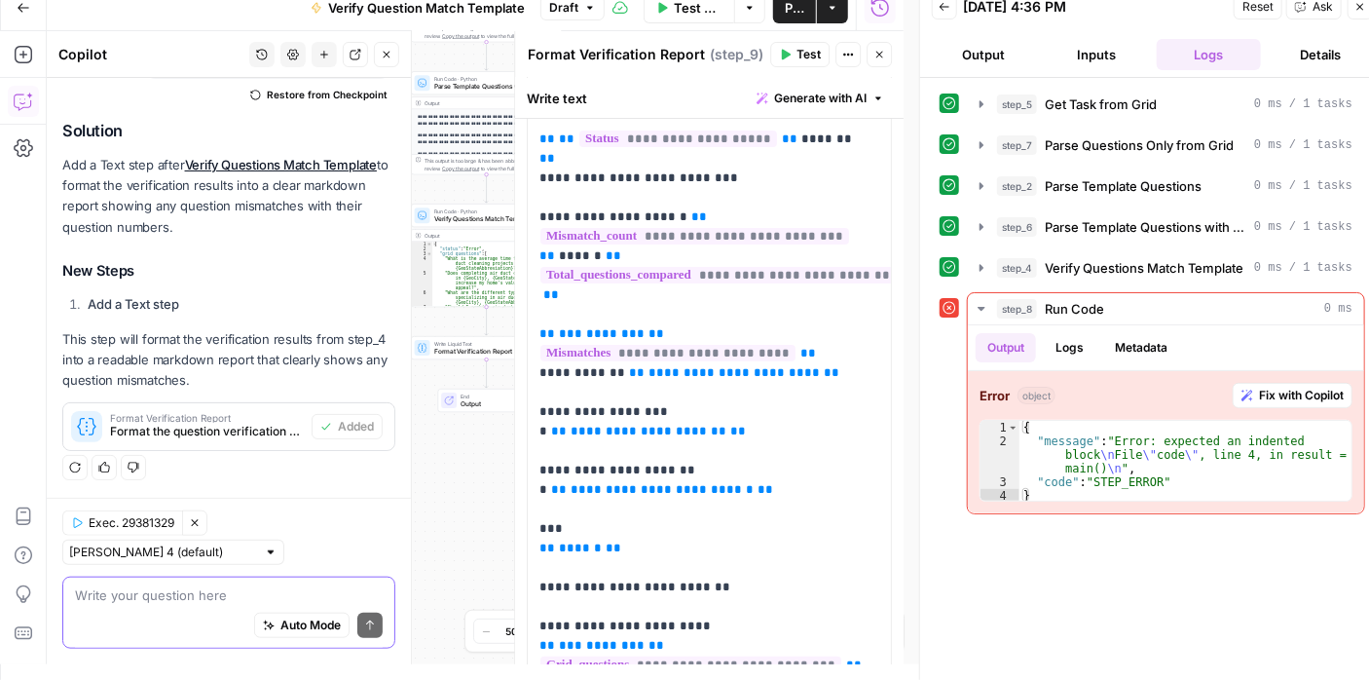
scroll to position [0, 0]
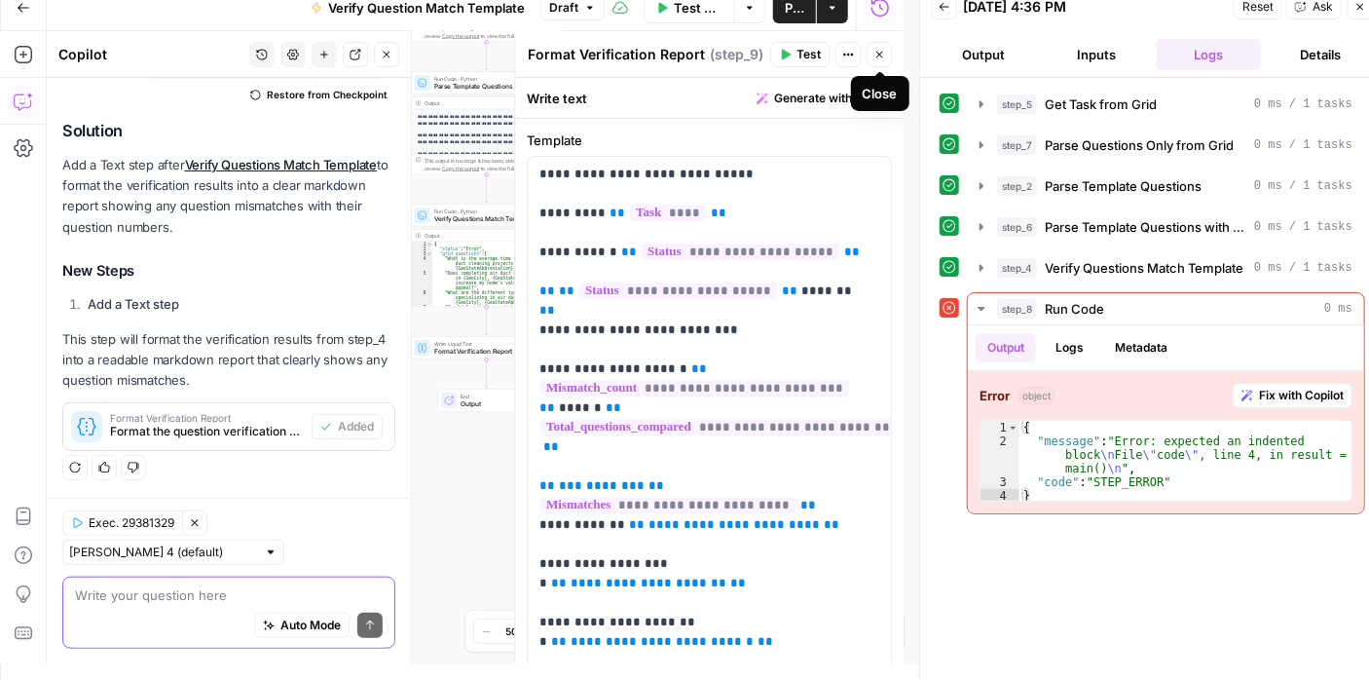
click at [873, 51] on icon "button" at bounding box center [879, 55] width 12 height 12
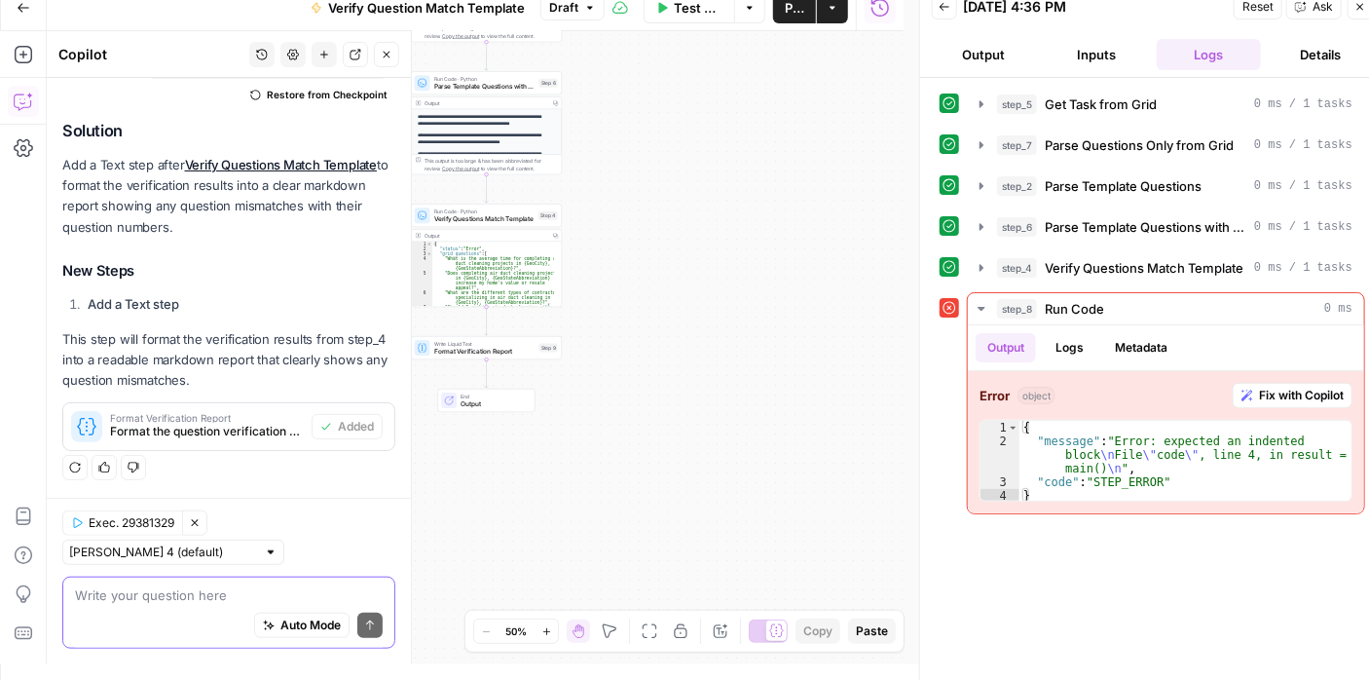
click at [167, 602] on textarea at bounding box center [229, 594] width 308 height 19
type textarea "step 9 should output into one column on the grid."
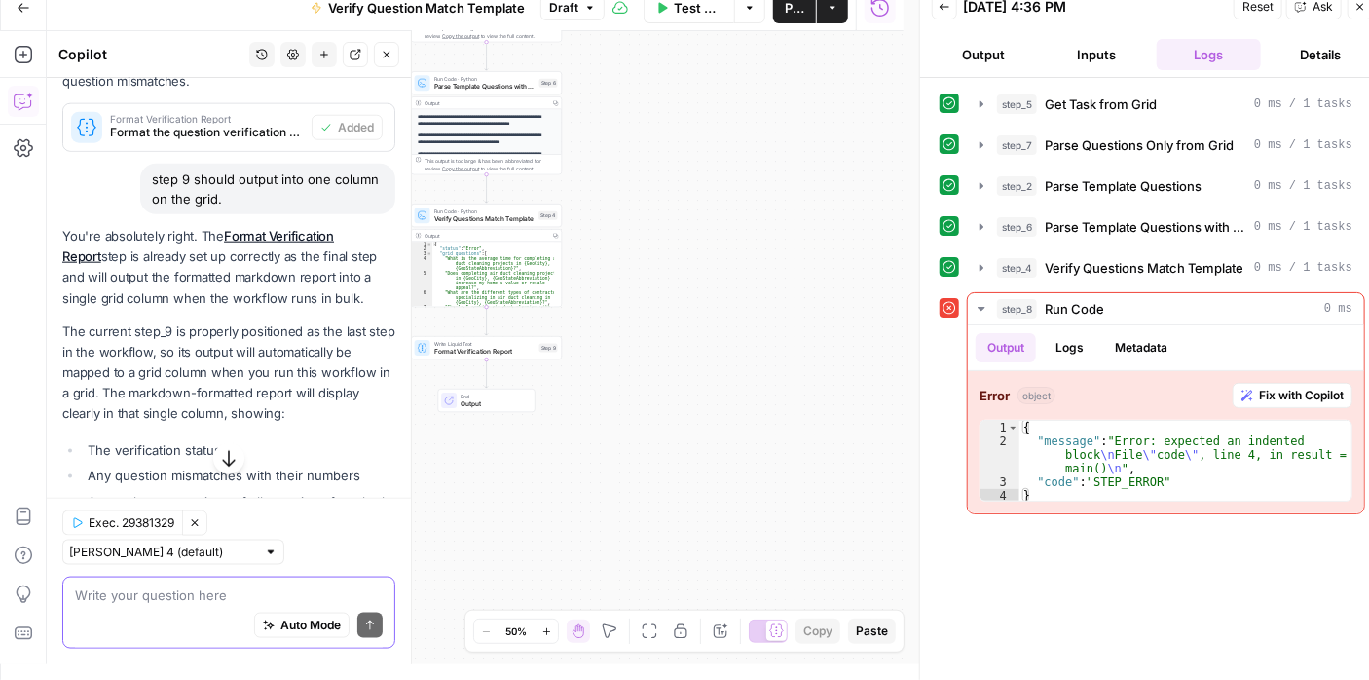
scroll to position [1154, 0]
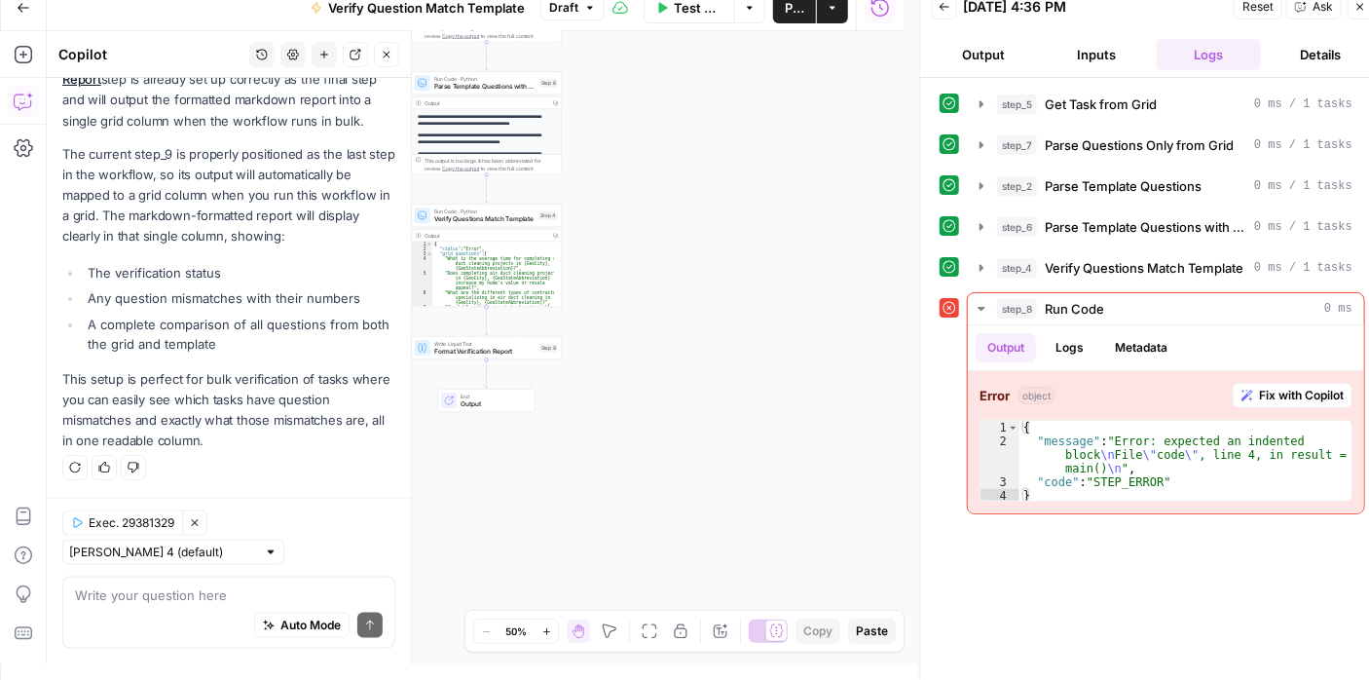
click at [790, 2] on span "Publish" at bounding box center [794, 7] width 19 height 19
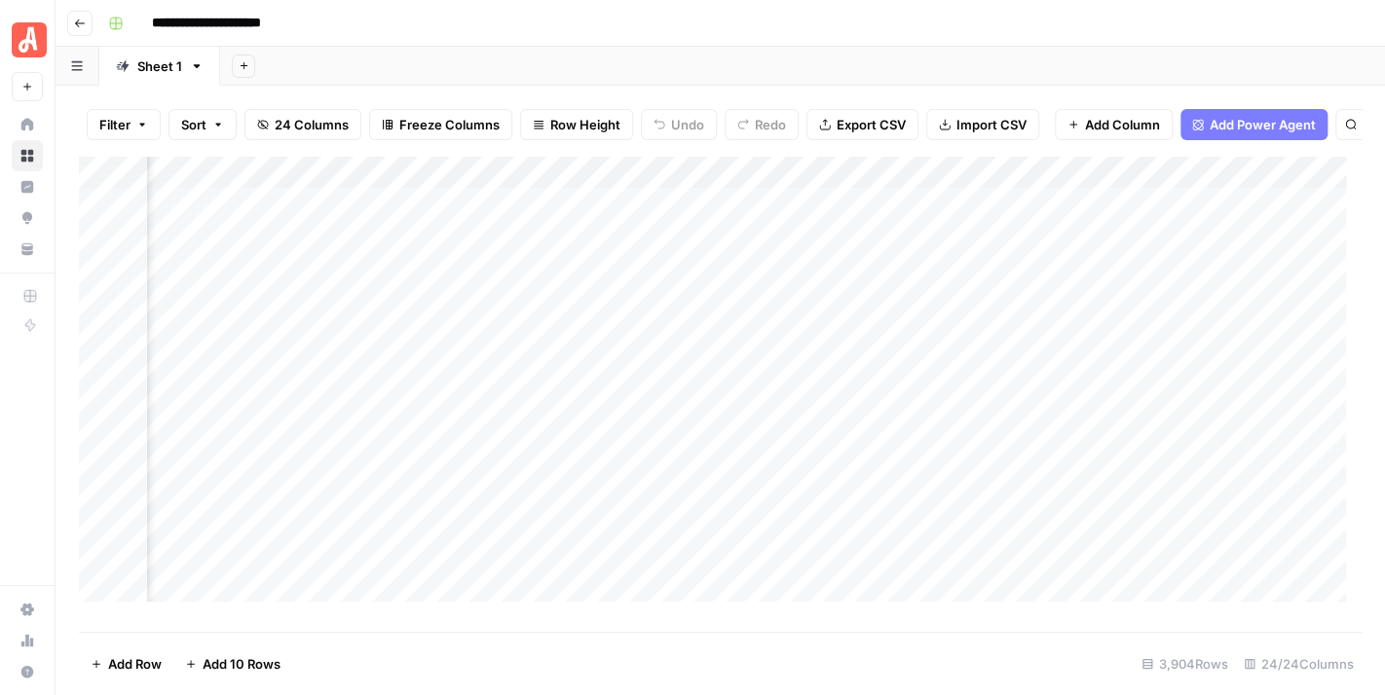
scroll to position [0, 2856]
click at [1053, 194] on div "Add Column" at bounding box center [720, 387] width 1282 height 462
click at [1052, 383] on span "Remove Column" at bounding box center [1021, 377] width 170 height 19
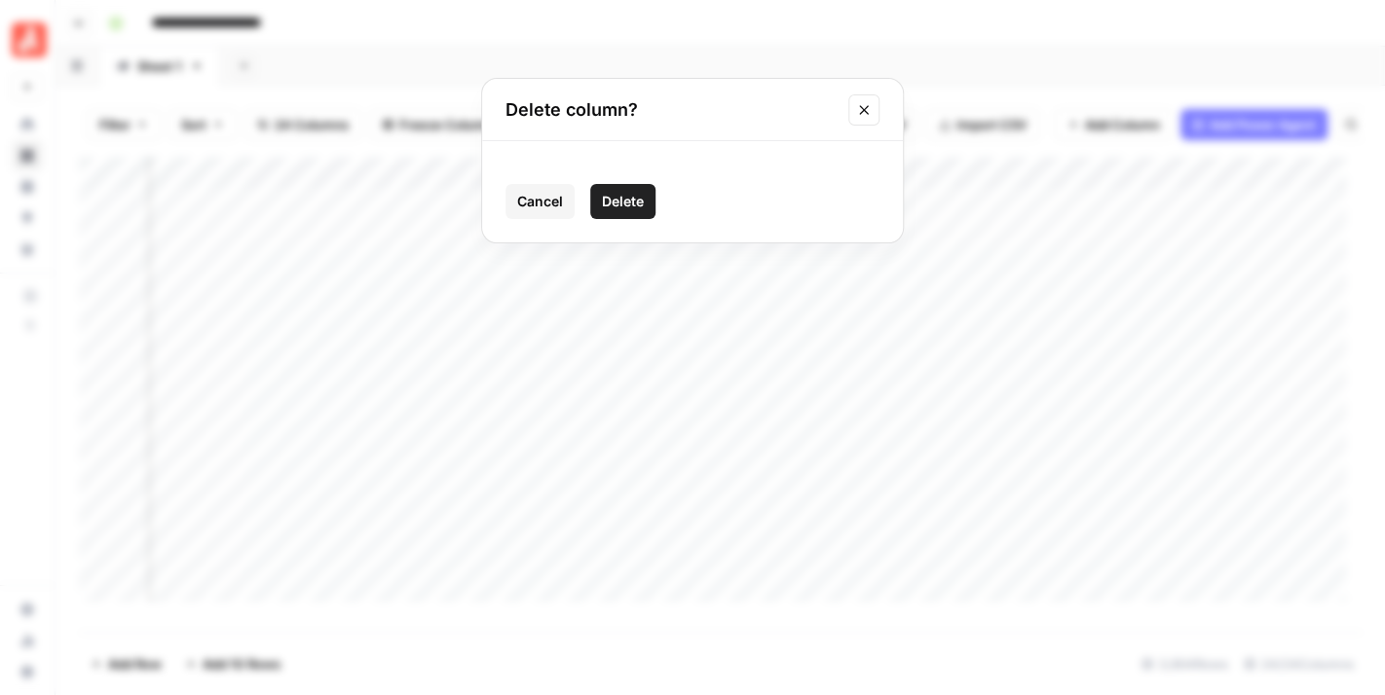
click at [629, 200] on span "Delete" at bounding box center [623, 201] width 42 height 19
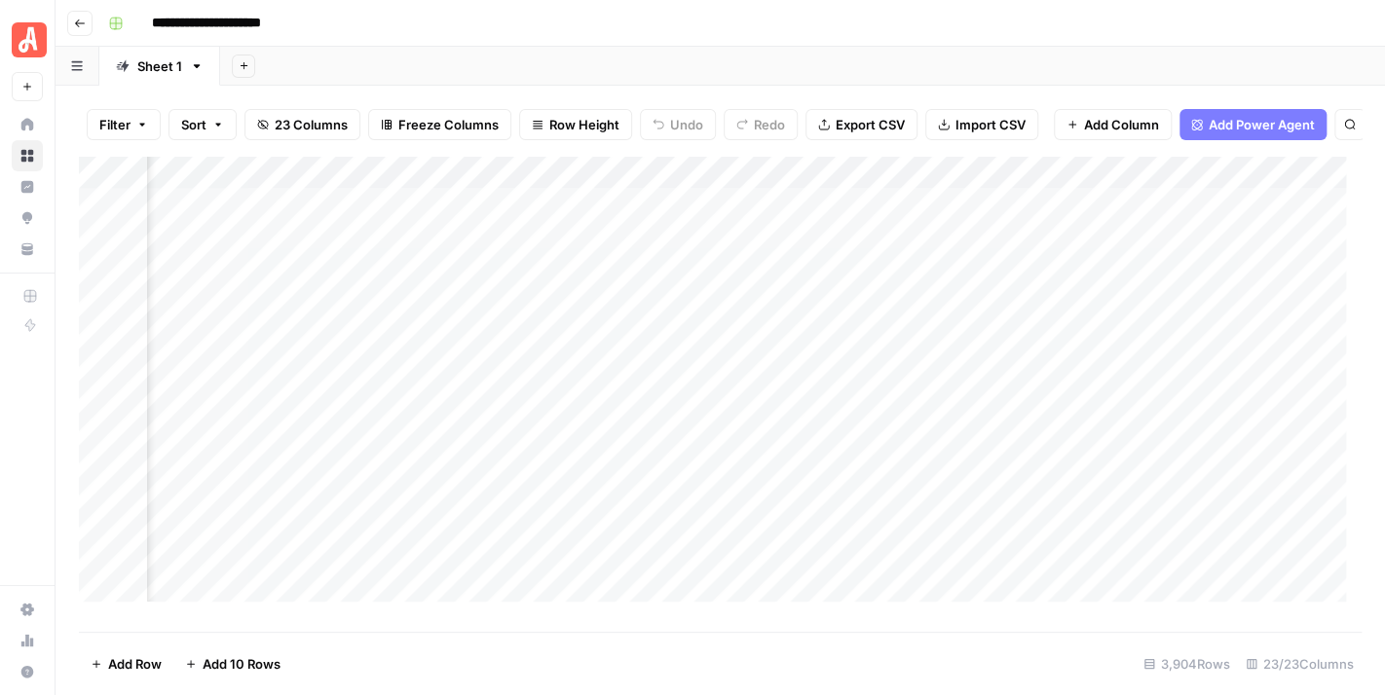
click at [1055, 191] on div "Add Column" at bounding box center [720, 387] width 1282 height 462
click at [1052, 370] on span "Remove Column" at bounding box center [1021, 377] width 170 height 19
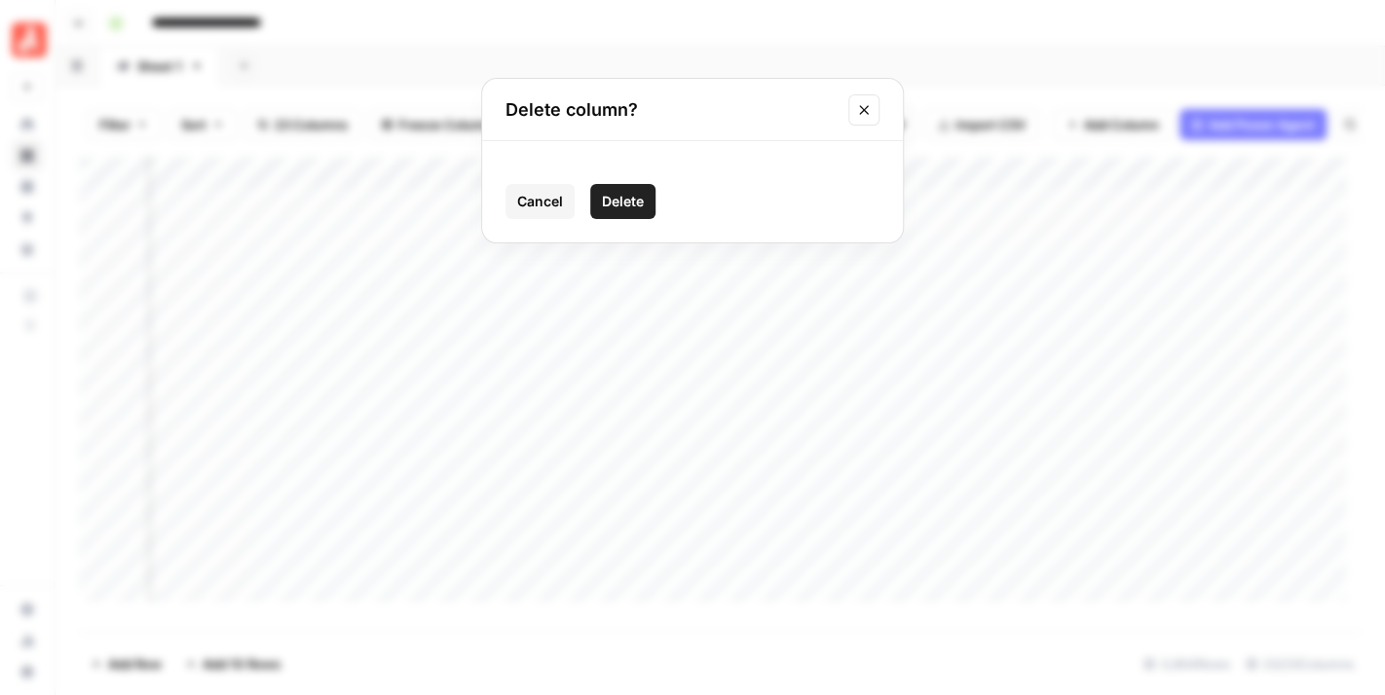
click at [611, 201] on span "Delete" at bounding box center [623, 201] width 42 height 19
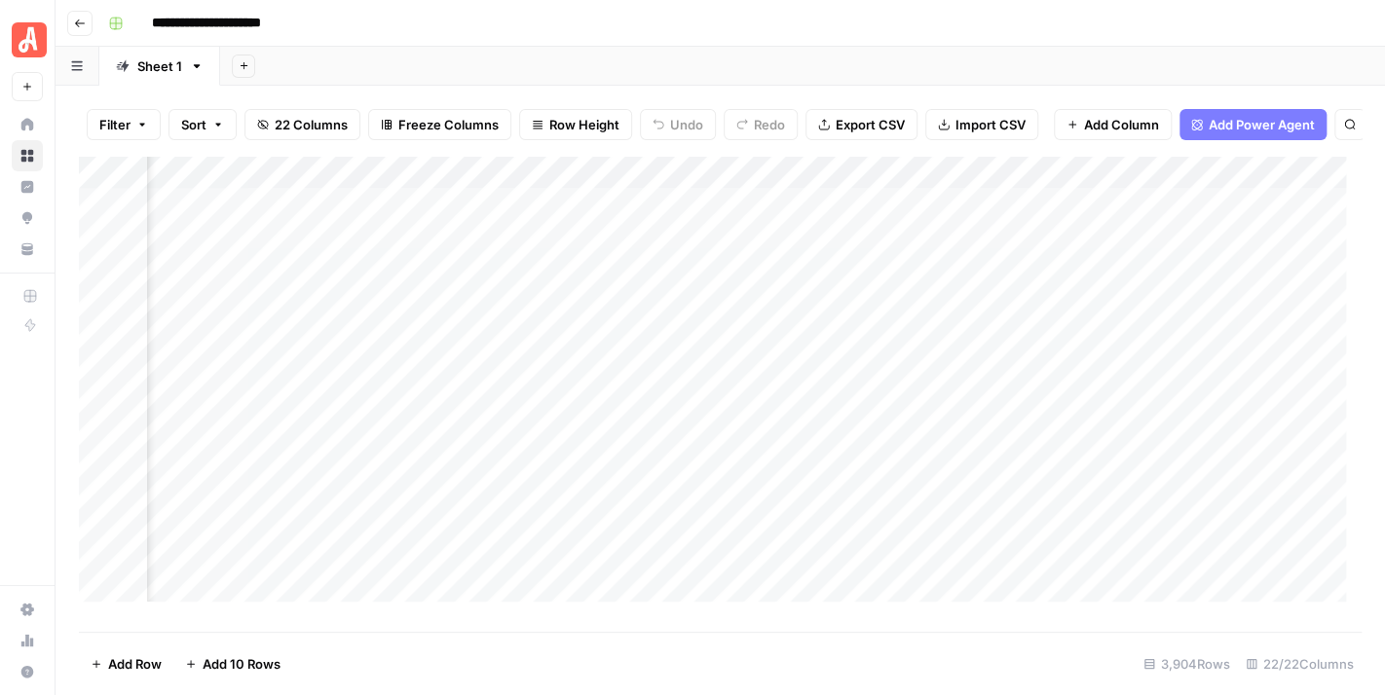
click at [1052, 180] on div "Add Column" at bounding box center [720, 387] width 1282 height 462
click at [1016, 373] on span "Remove Column" at bounding box center [1021, 377] width 170 height 19
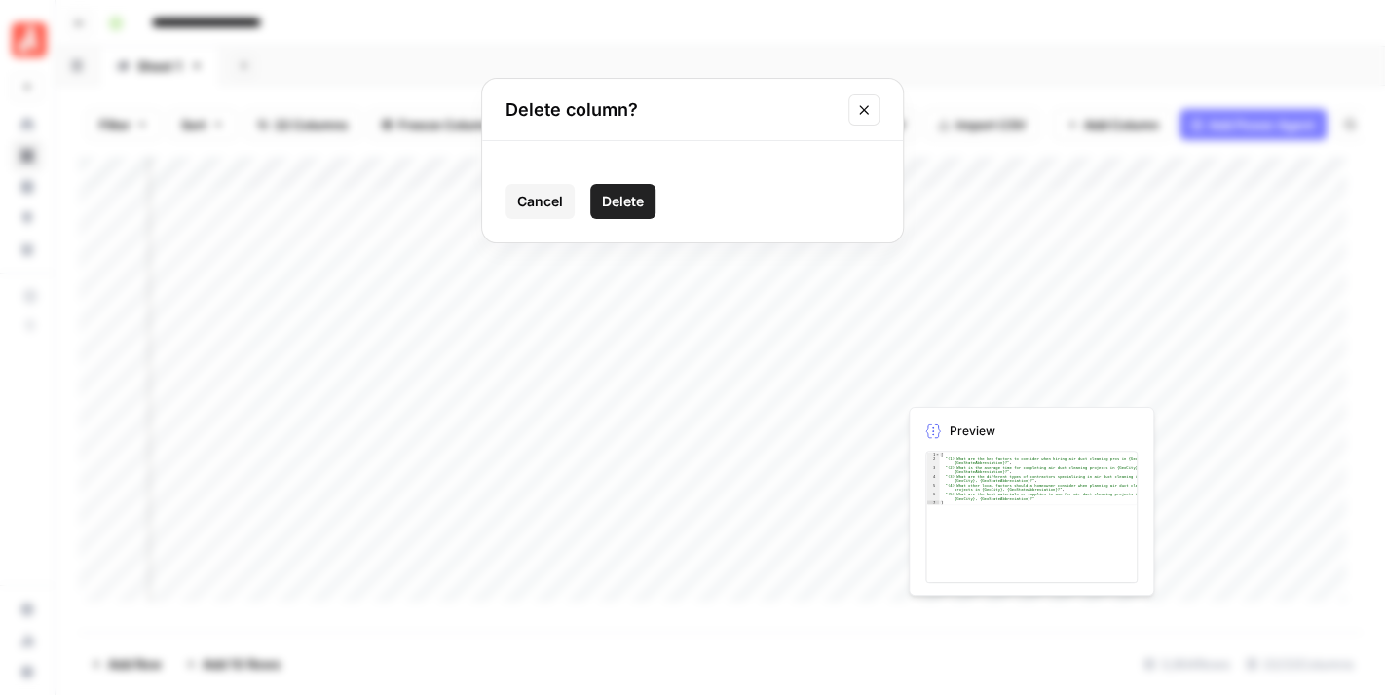
click at [640, 192] on span "Delete" at bounding box center [623, 201] width 42 height 19
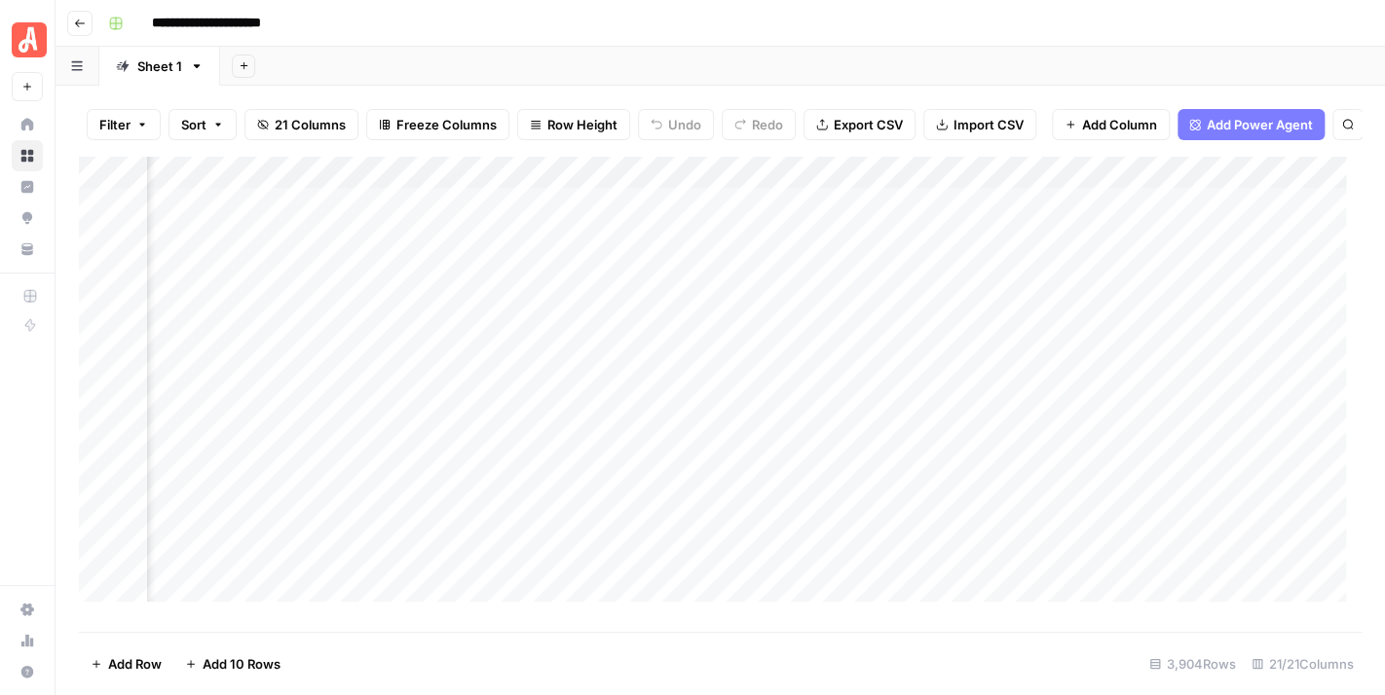
click at [1059, 193] on div "Add Column" at bounding box center [720, 387] width 1282 height 462
click at [1050, 383] on span "Remove Column" at bounding box center [1021, 377] width 170 height 19
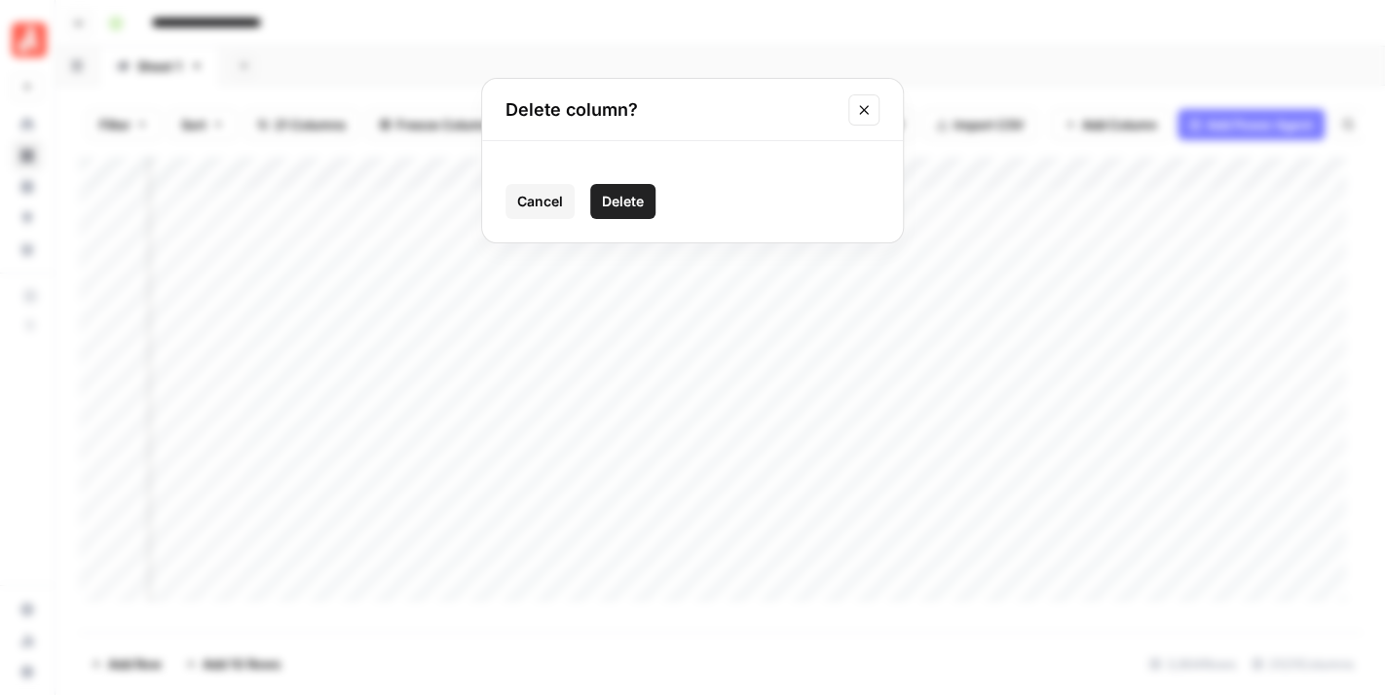
click at [637, 203] on span "Delete" at bounding box center [623, 201] width 42 height 19
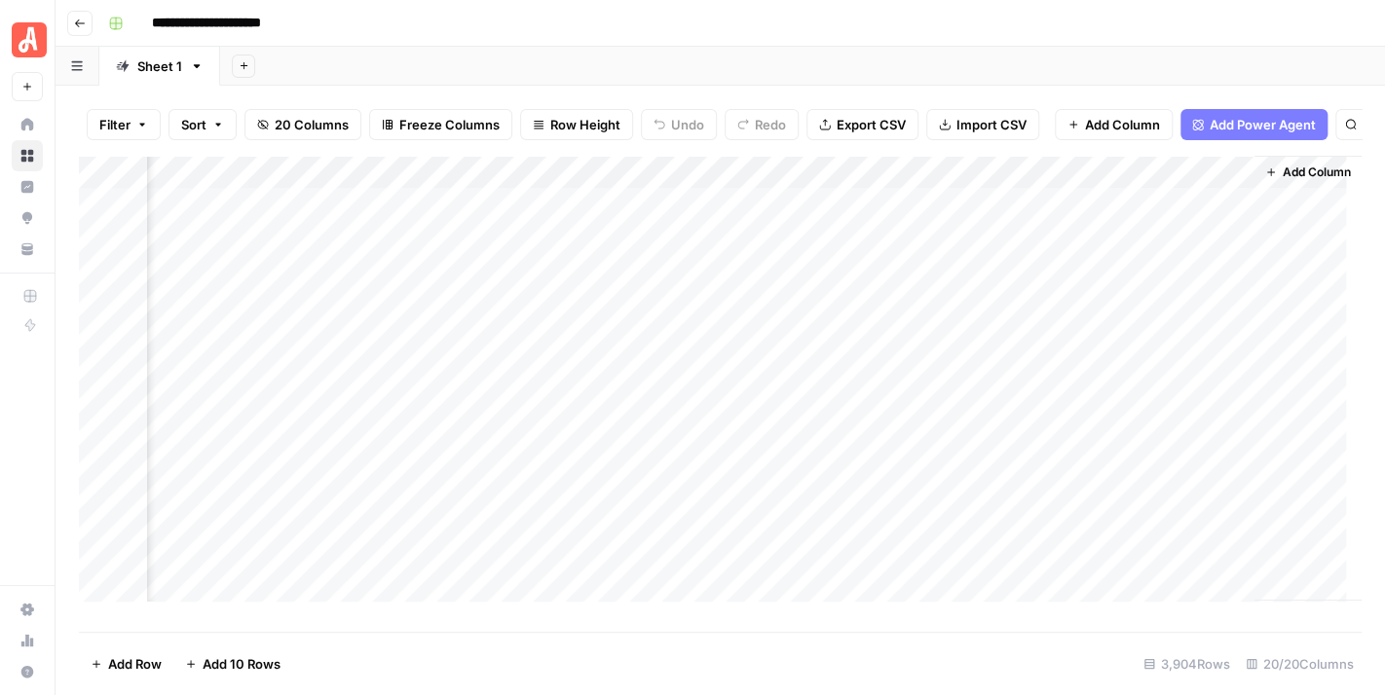
click at [1056, 192] on div "Add Column" at bounding box center [720, 387] width 1282 height 462
click at [1041, 388] on button "Remove Column" at bounding box center [1013, 377] width 215 height 27
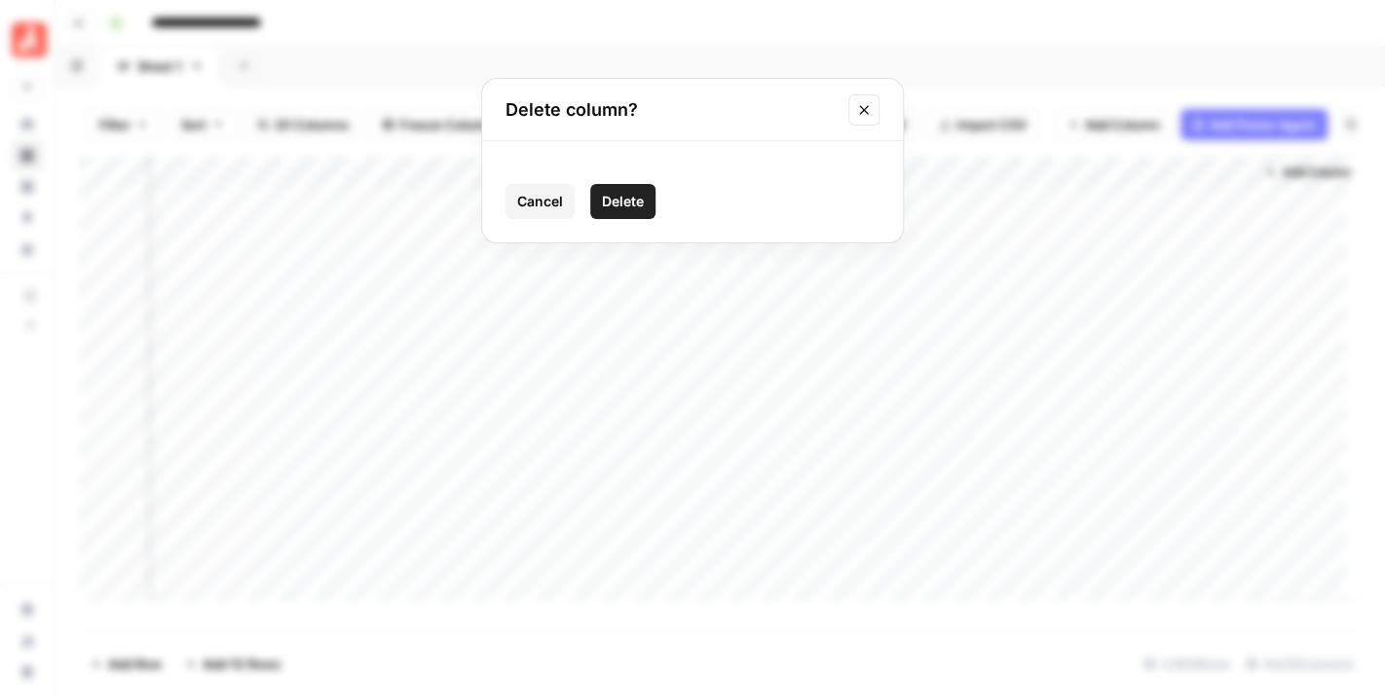
click at [631, 202] on span "Delete" at bounding box center [623, 201] width 42 height 19
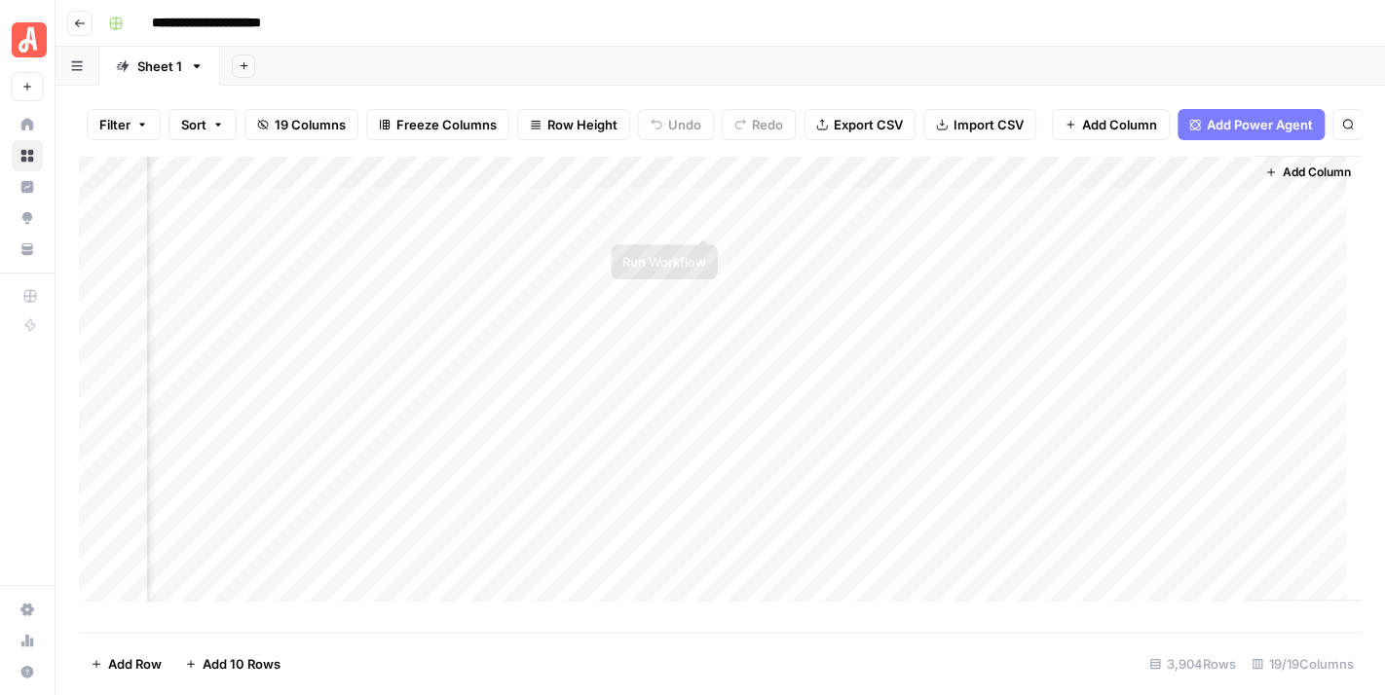
scroll to position [0, 2691]
click at [1222, 187] on div "Add Column" at bounding box center [720, 387] width 1282 height 462
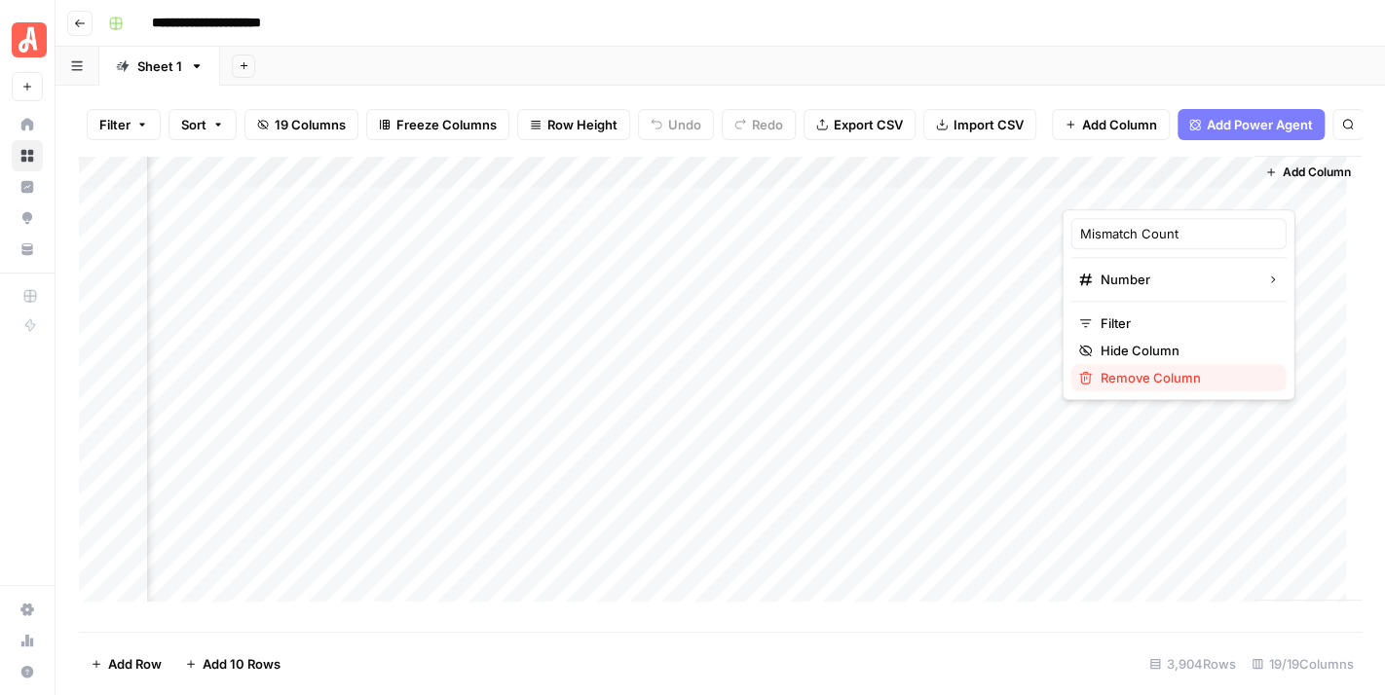
click at [1183, 373] on span "Remove Column" at bounding box center [1184, 377] width 170 height 19
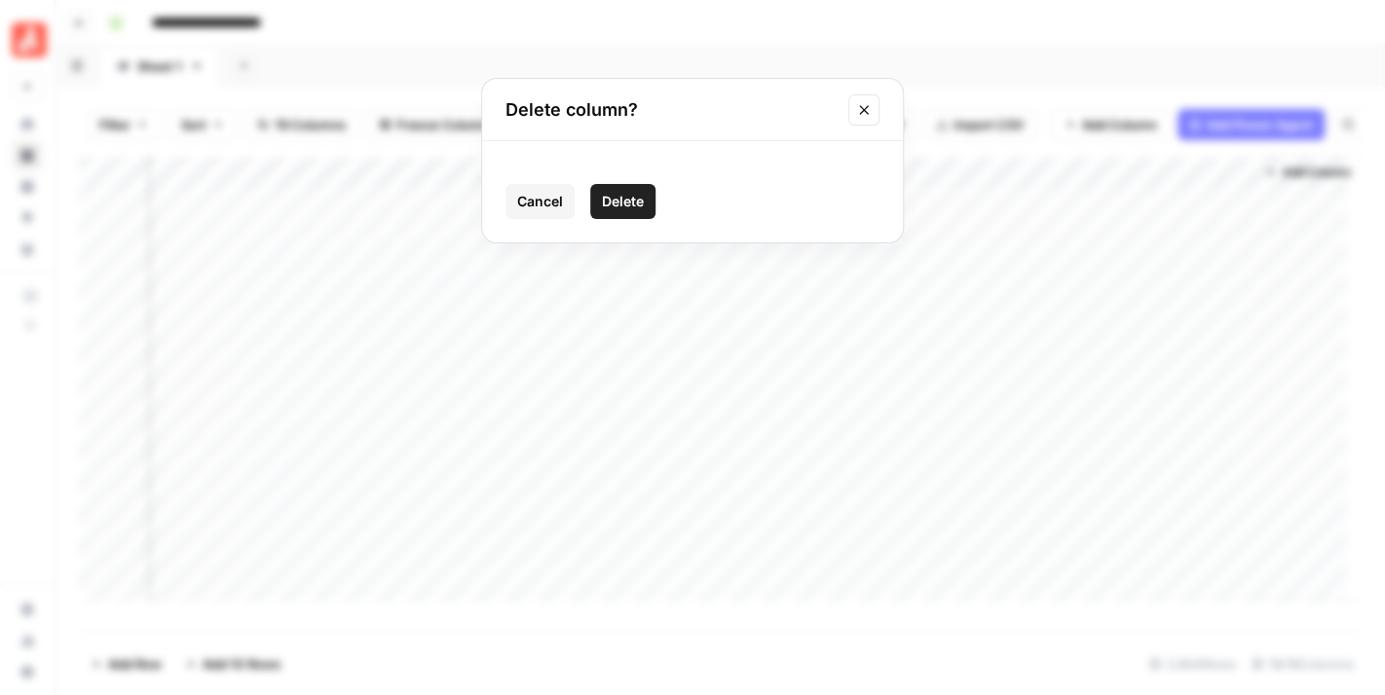
click at [643, 188] on button "Delete" at bounding box center [622, 201] width 65 height 35
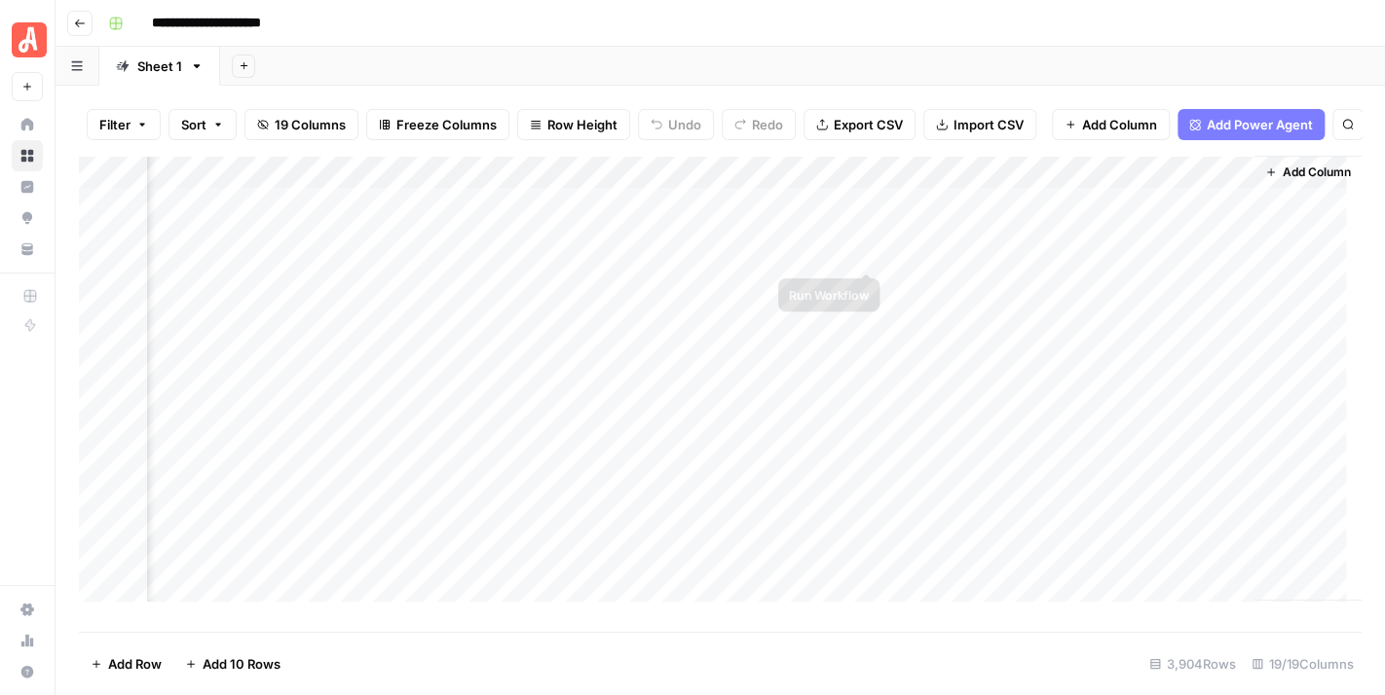
scroll to position [0, 2516]
click at [1041, 344] on div "Add Column" at bounding box center [720, 387] width 1282 height 462
click at [1168, 351] on div "Add Column" at bounding box center [720, 387] width 1282 height 462
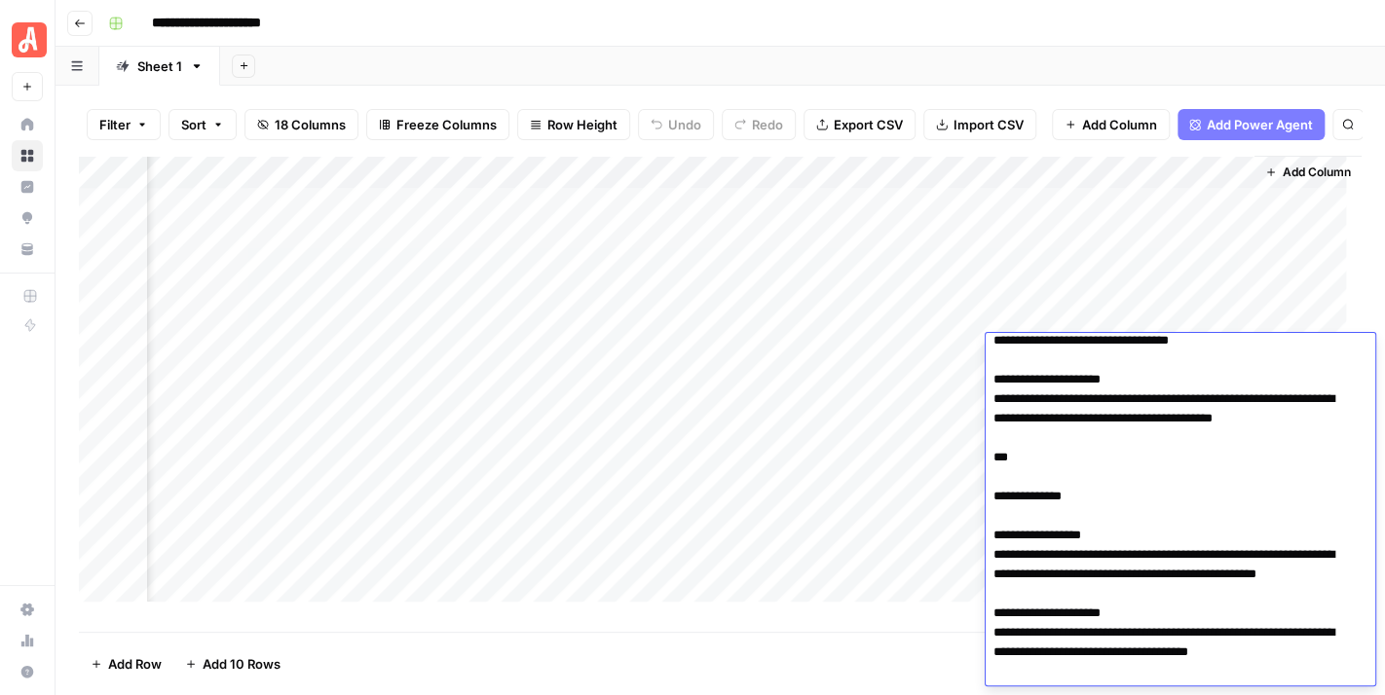
scroll to position [31, 0]
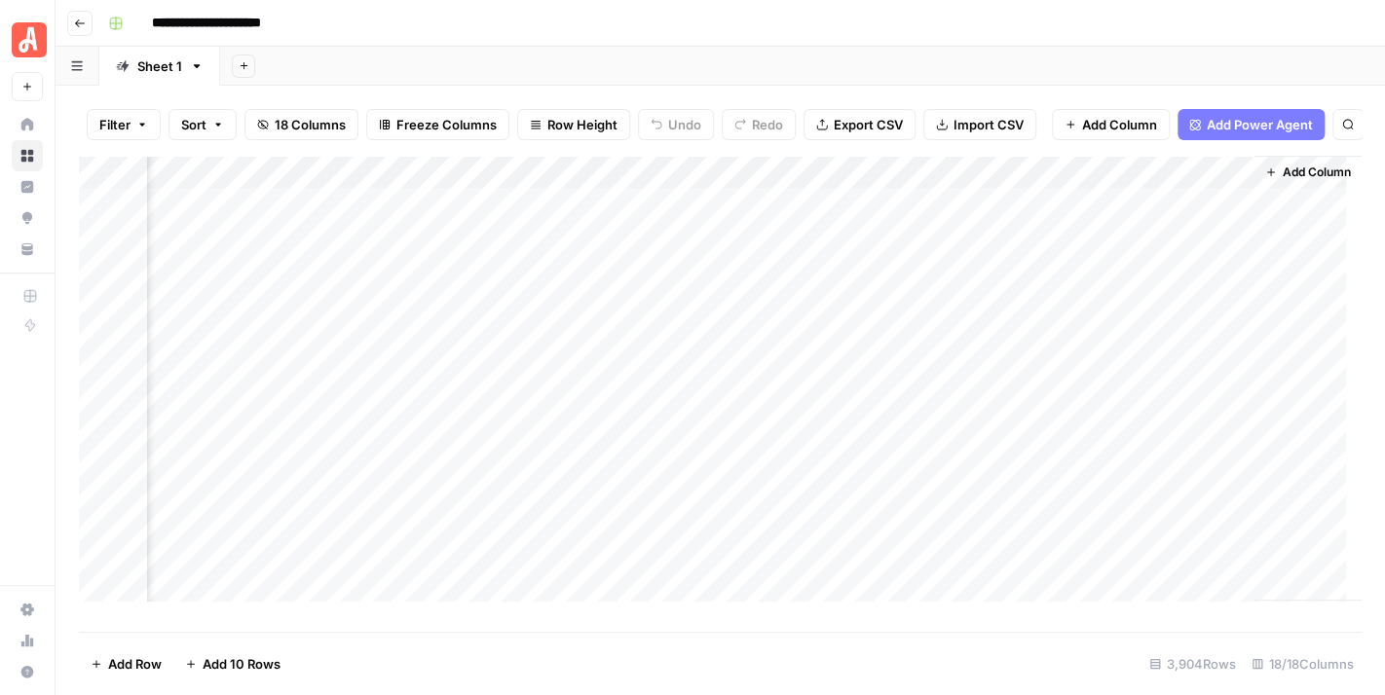
click at [1051, 22] on div "**********" at bounding box center [732, 23] width 1265 height 31
click at [1016, 355] on div "Add Column" at bounding box center [720, 387] width 1282 height 462
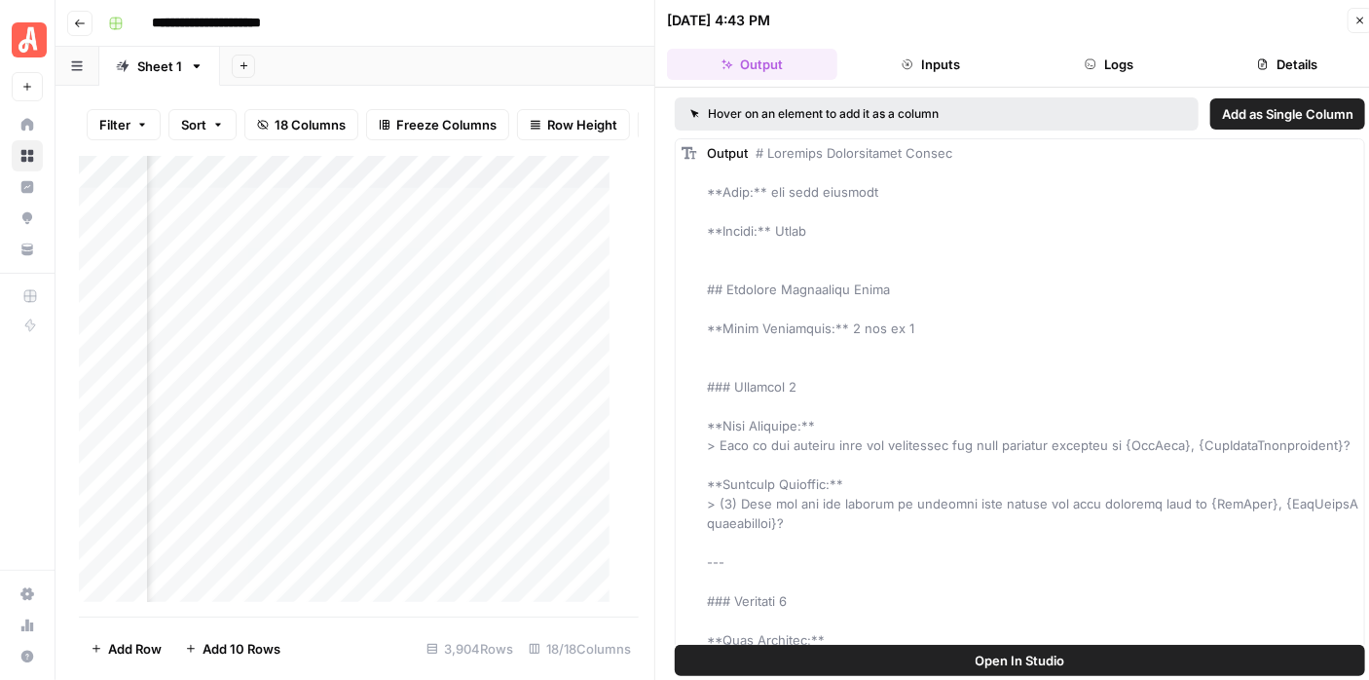
click at [1041, 651] on span "Open In Studio" at bounding box center [1021, 659] width 90 height 19
click at [1351, 13] on button "Close" at bounding box center [1360, 20] width 25 height 25
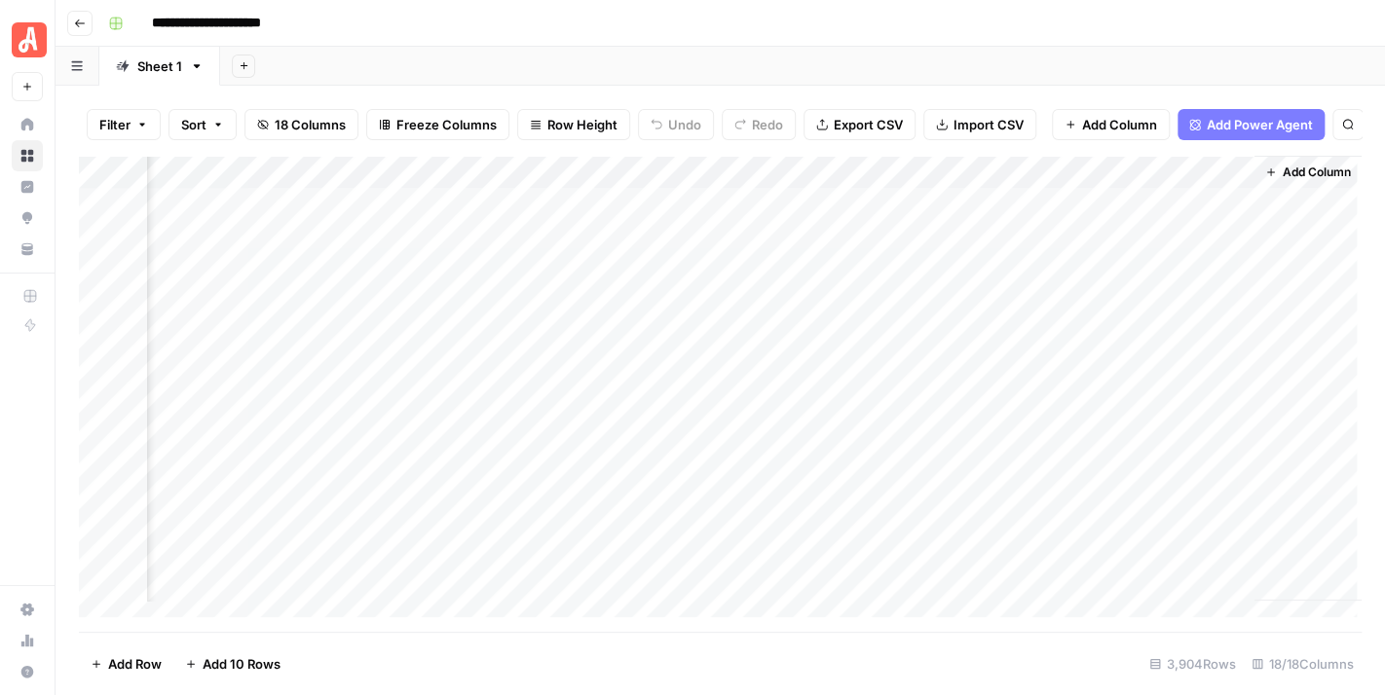
scroll to position [0, 2492]
click at [1064, 254] on div "Add Column" at bounding box center [720, 387] width 1282 height 462
click at [1233, 245] on div "Add Column" at bounding box center [720, 387] width 1282 height 462
click at [1219, 248] on div "Add Column" at bounding box center [720, 387] width 1282 height 462
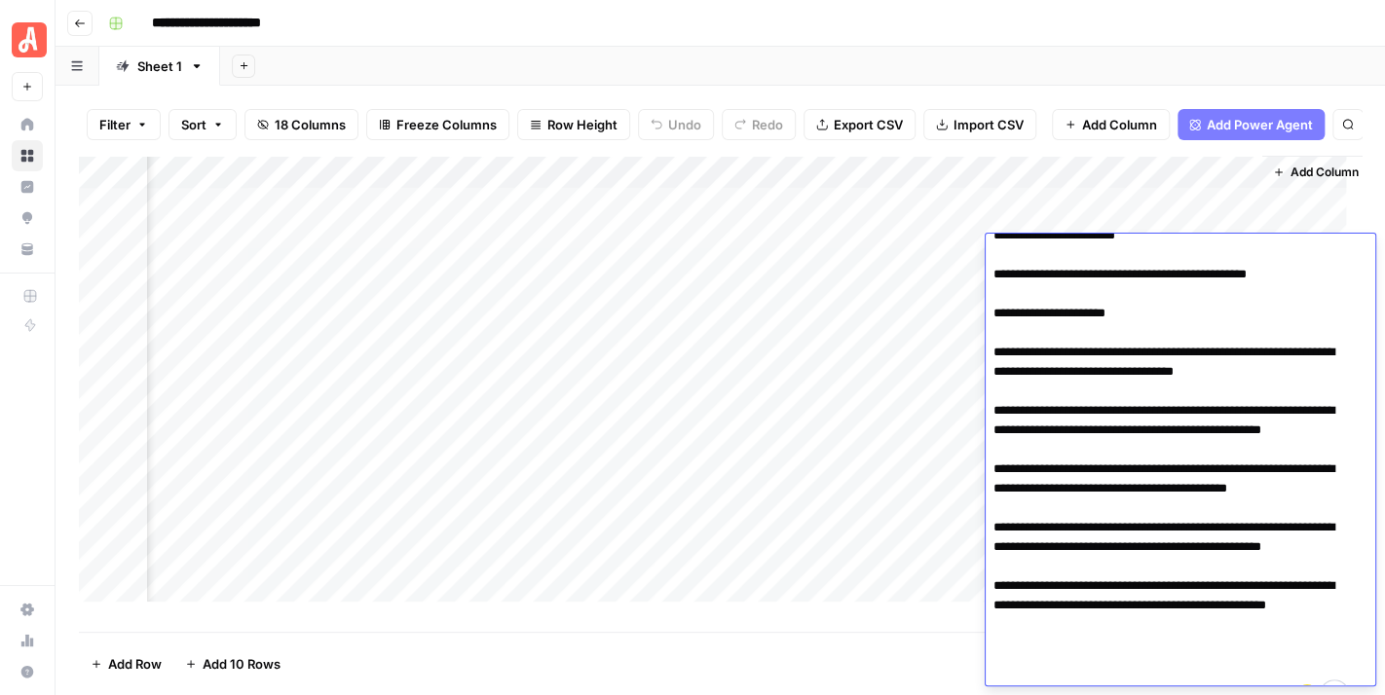
scroll to position [185, 0]
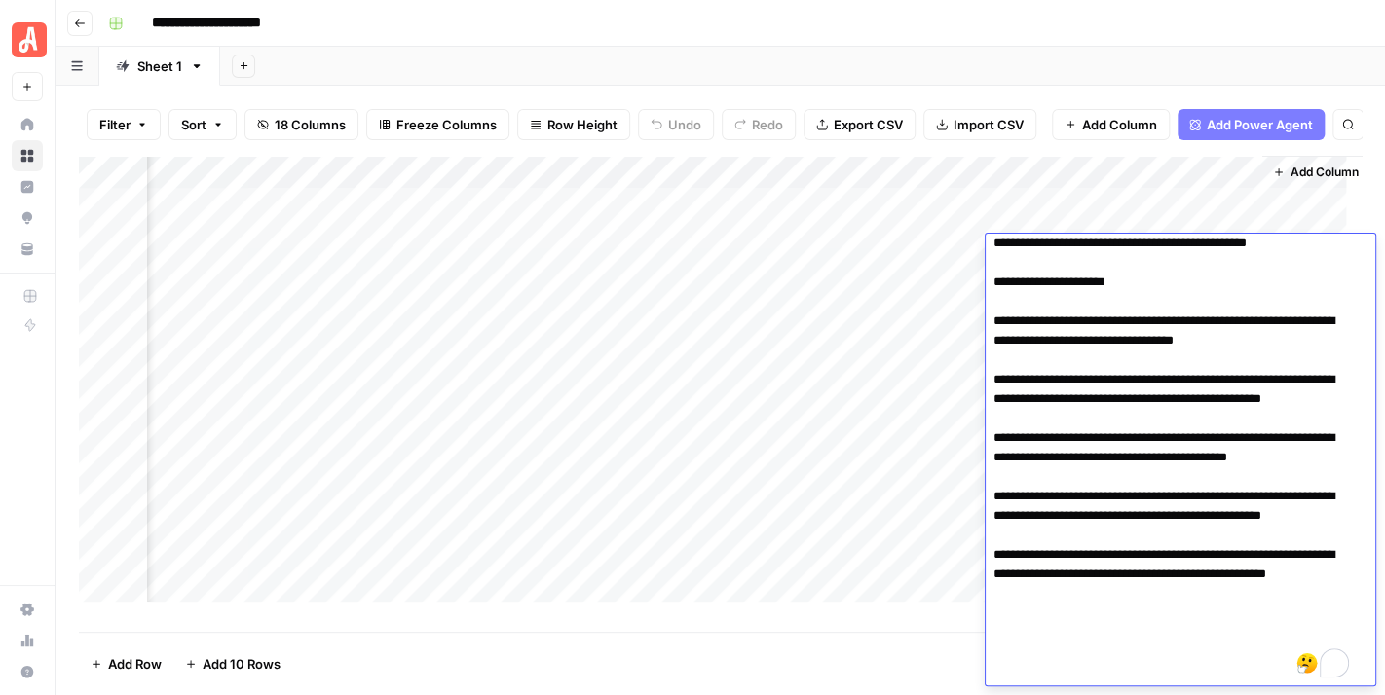
click at [1117, 32] on div "**********" at bounding box center [732, 23] width 1265 height 31
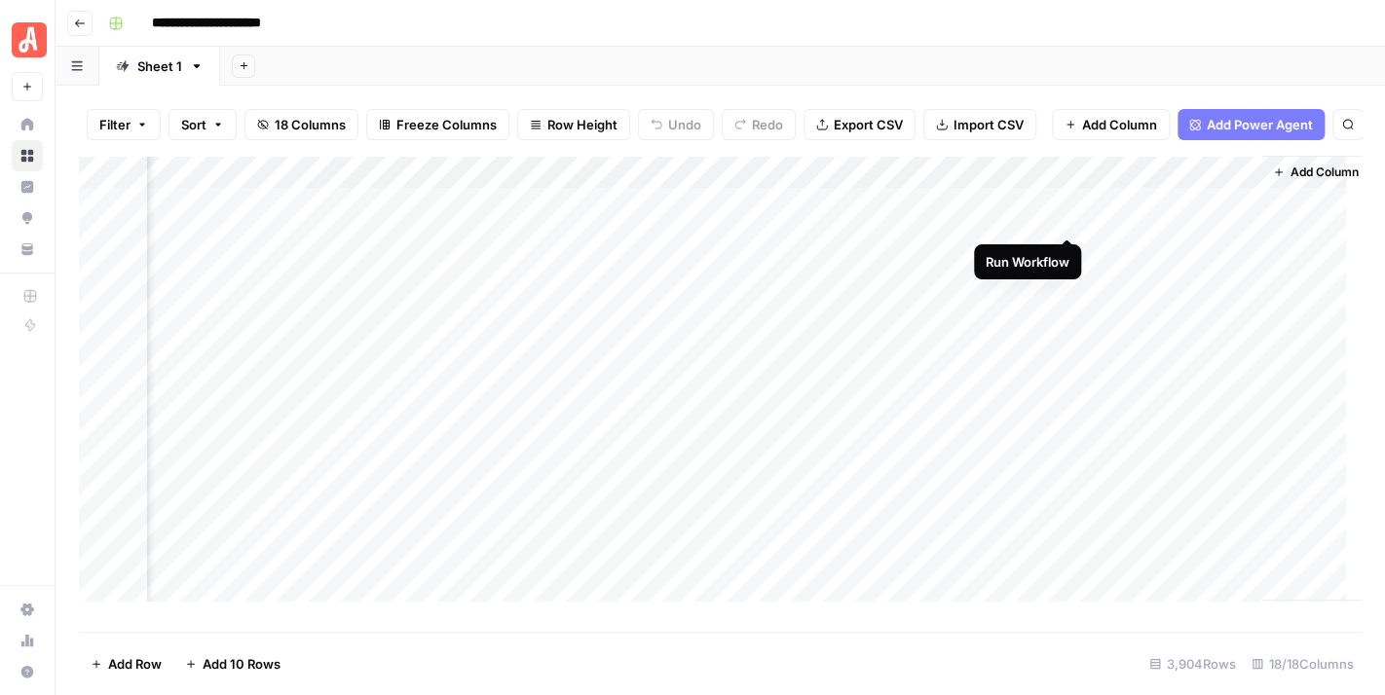
click at [1069, 213] on div "Add Column" at bounding box center [720, 387] width 1282 height 462
click at [1150, 214] on div "Add Column" at bounding box center [720, 387] width 1282 height 462
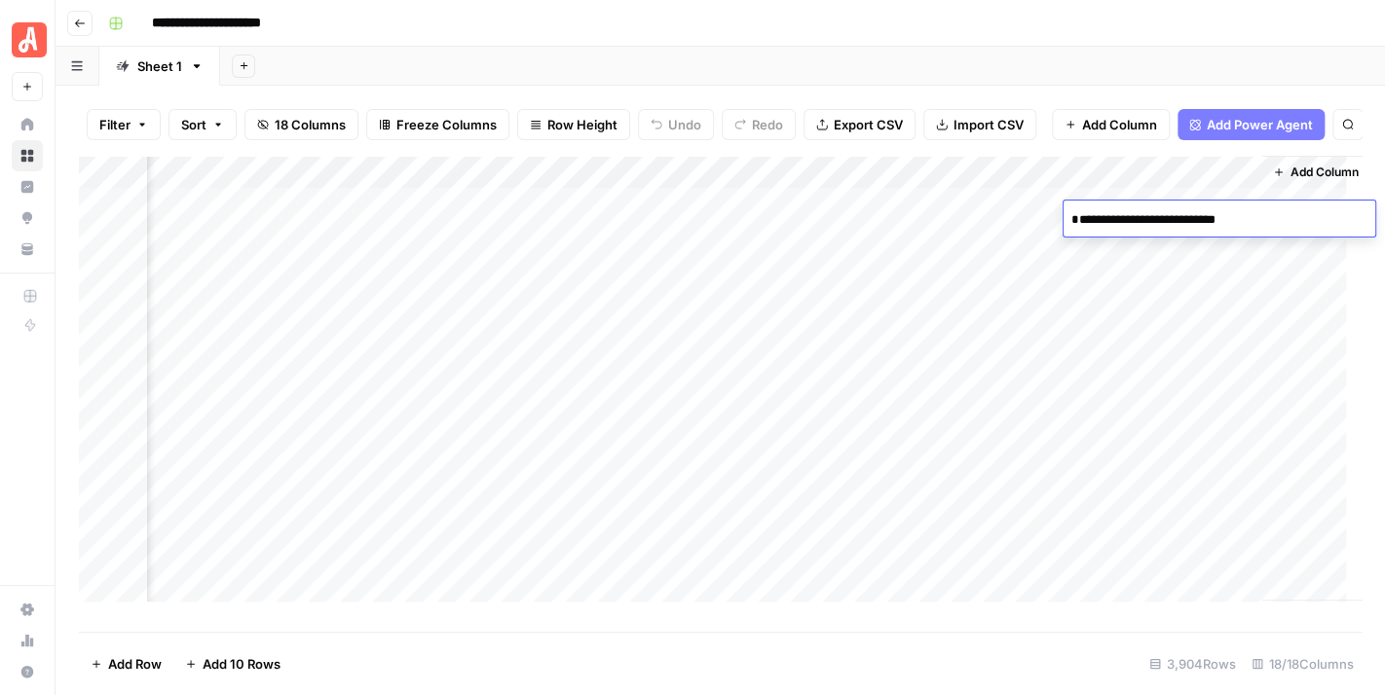
click at [1071, 32] on div "**********" at bounding box center [732, 23] width 1265 height 31
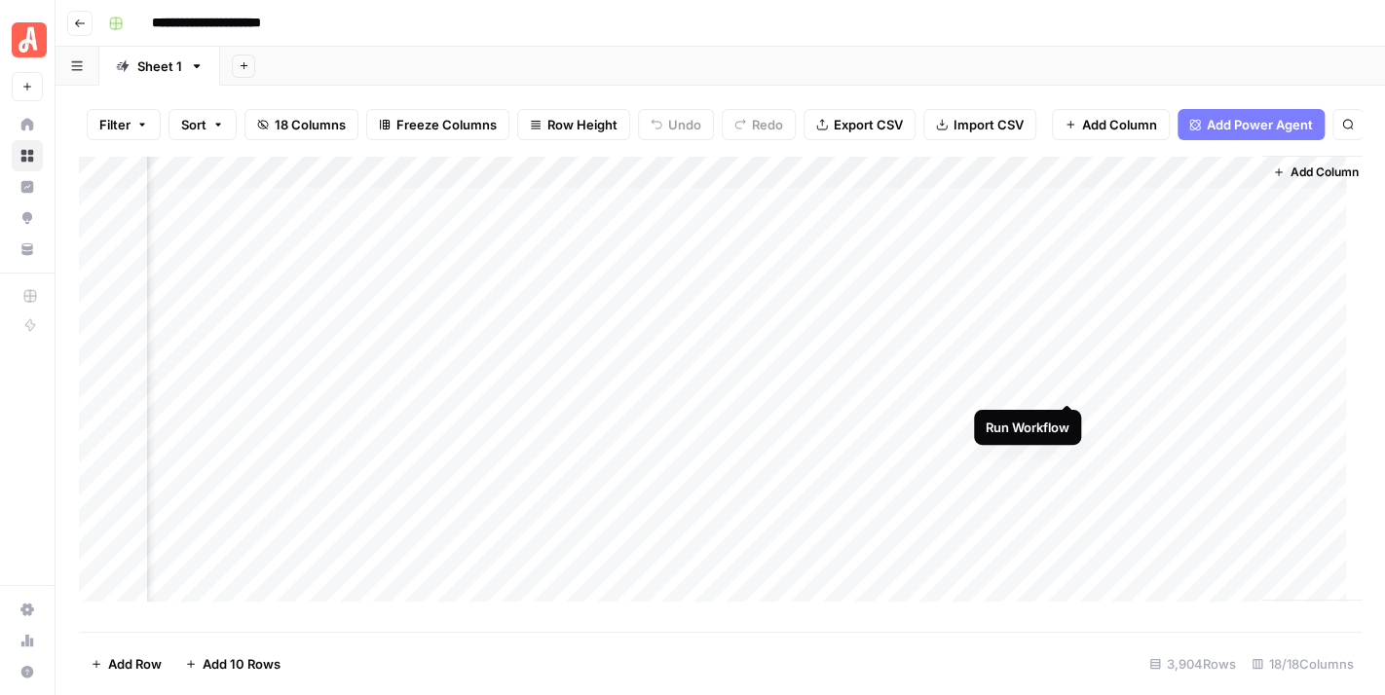
click at [1066, 383] on div "Add Column" at bounding box center [720, 387] width 1282 height 462
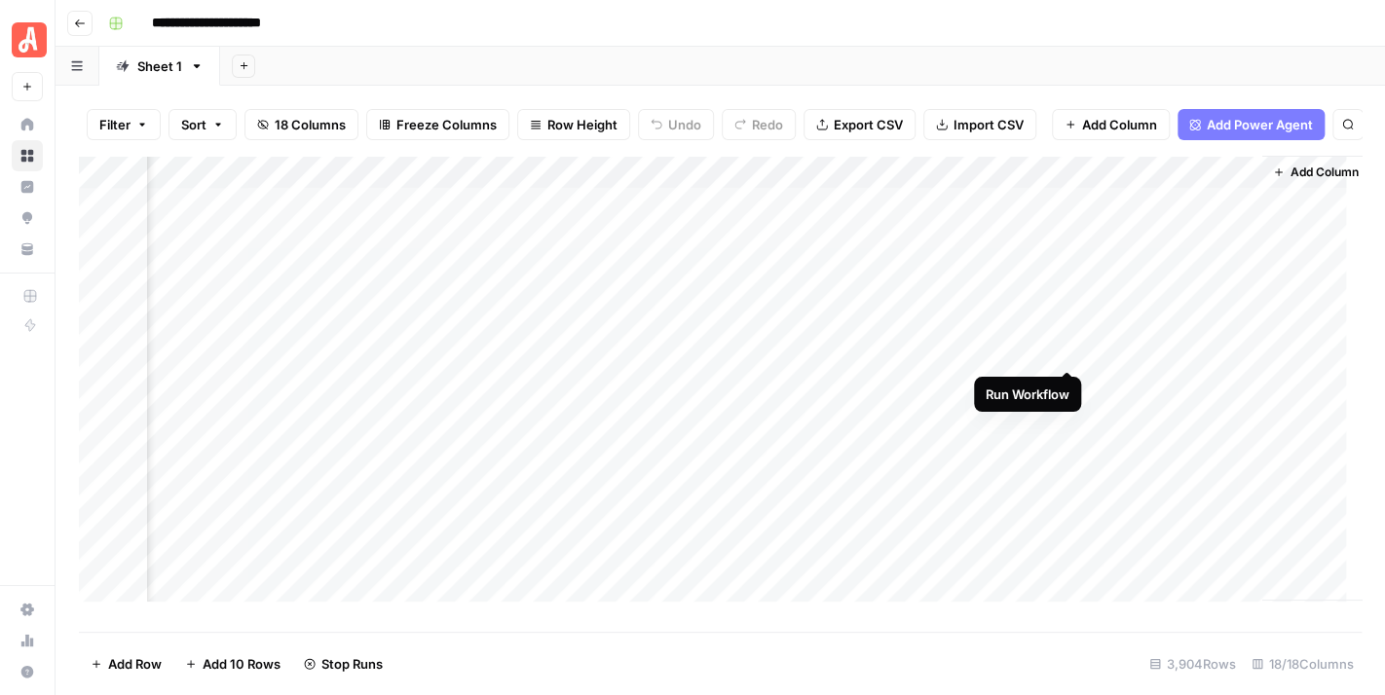
click at [1059, 350] on div "Add Column" at bounding box center [720, 387] width 1282 height 462
click at [943, 365] on div "Add Column" at bounding box center [720, 387] width 1282 height 462
click at [1169, 355] on div "Add Column" at bounding box center [720, 387] width 1282 height 462
click at [1170, 355] on div "Add Column" at bounding box center [720, 387] width 1282 height 462
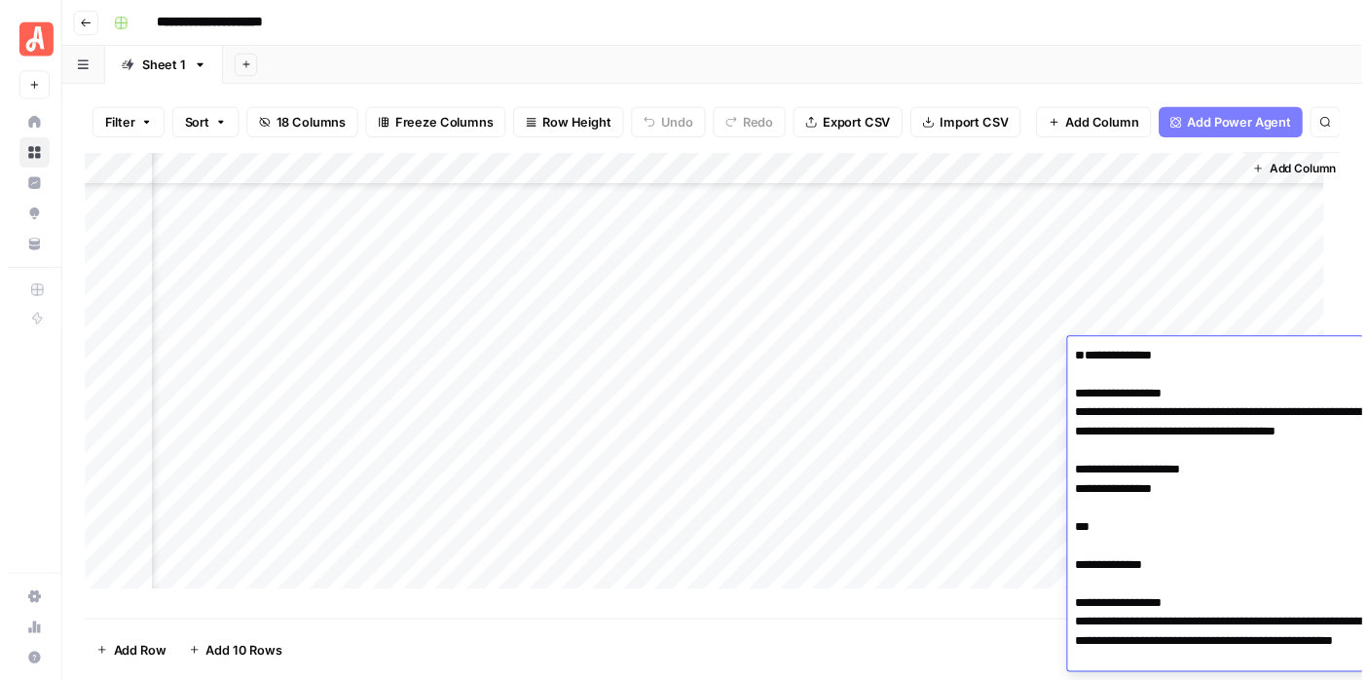
scroll to position [627, 0]
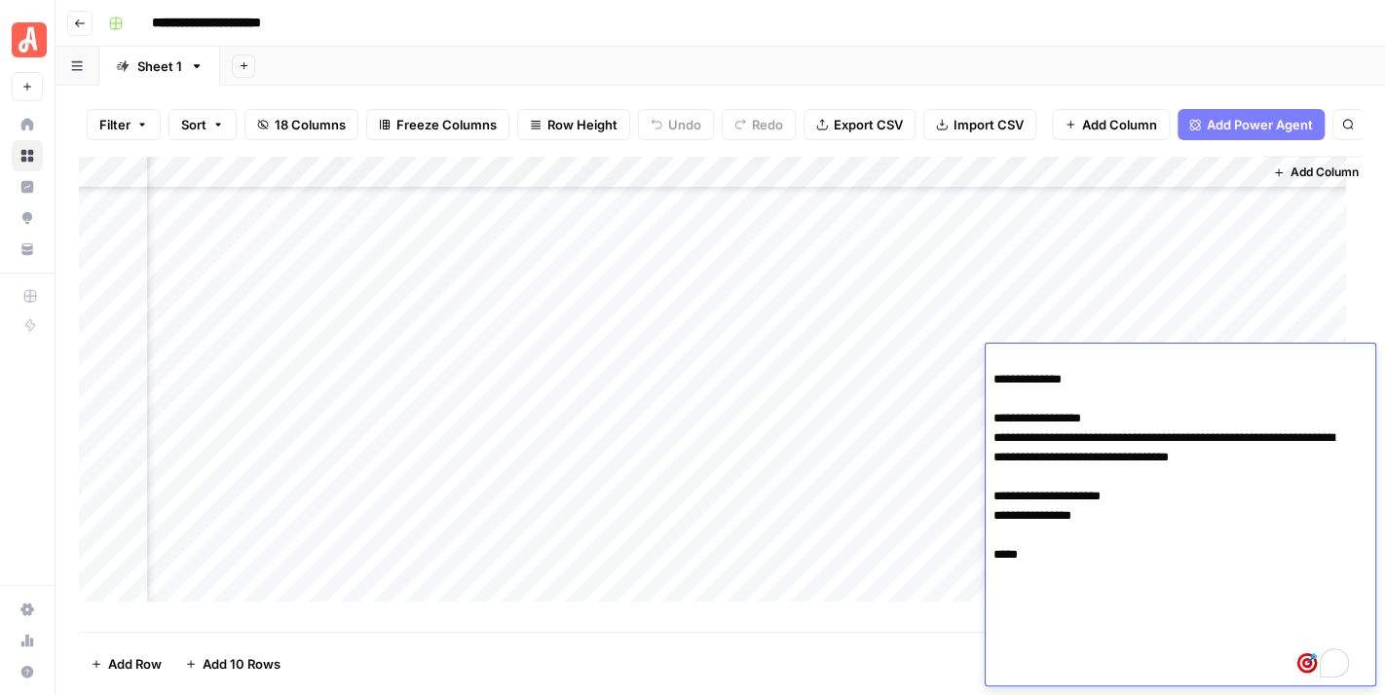
click at [1074, 38] on div "**********" at bounding box center [732, 23] width 1265 height 31
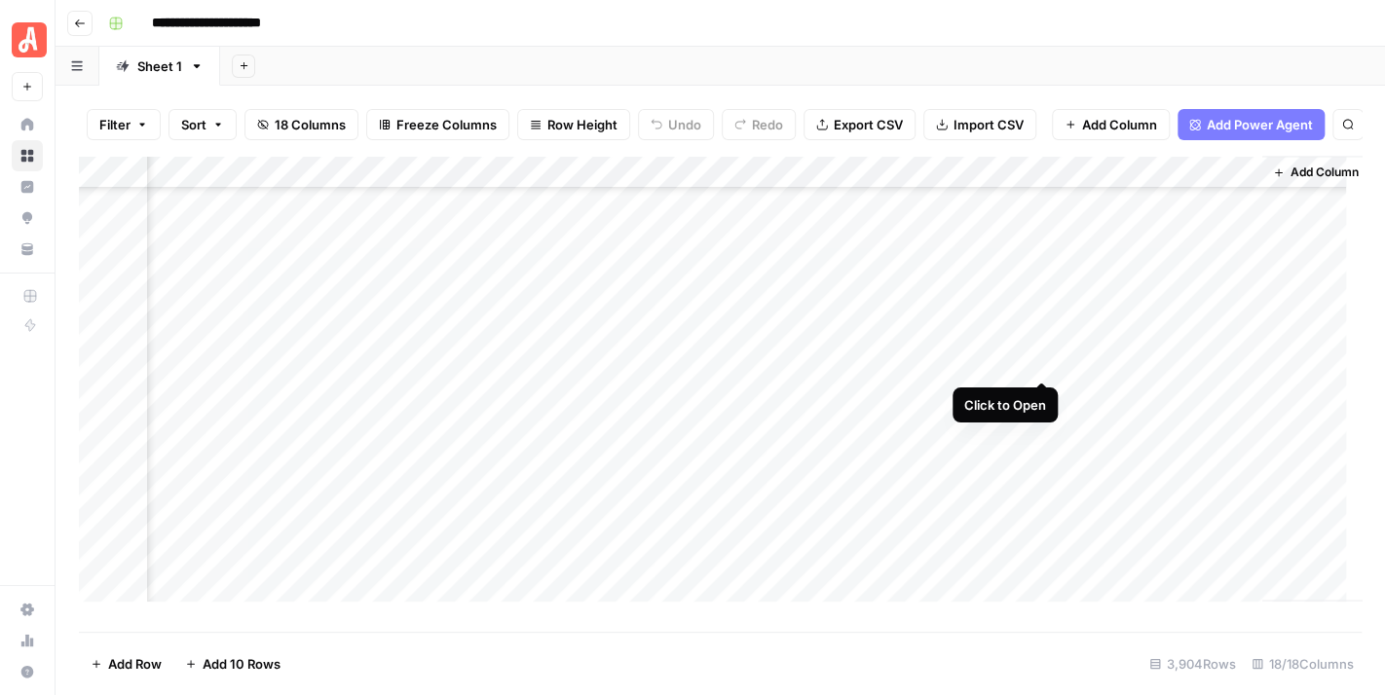
click at [1038, 362] on div "Add Column" at bounding box center [720, 387] width 1282 height 462
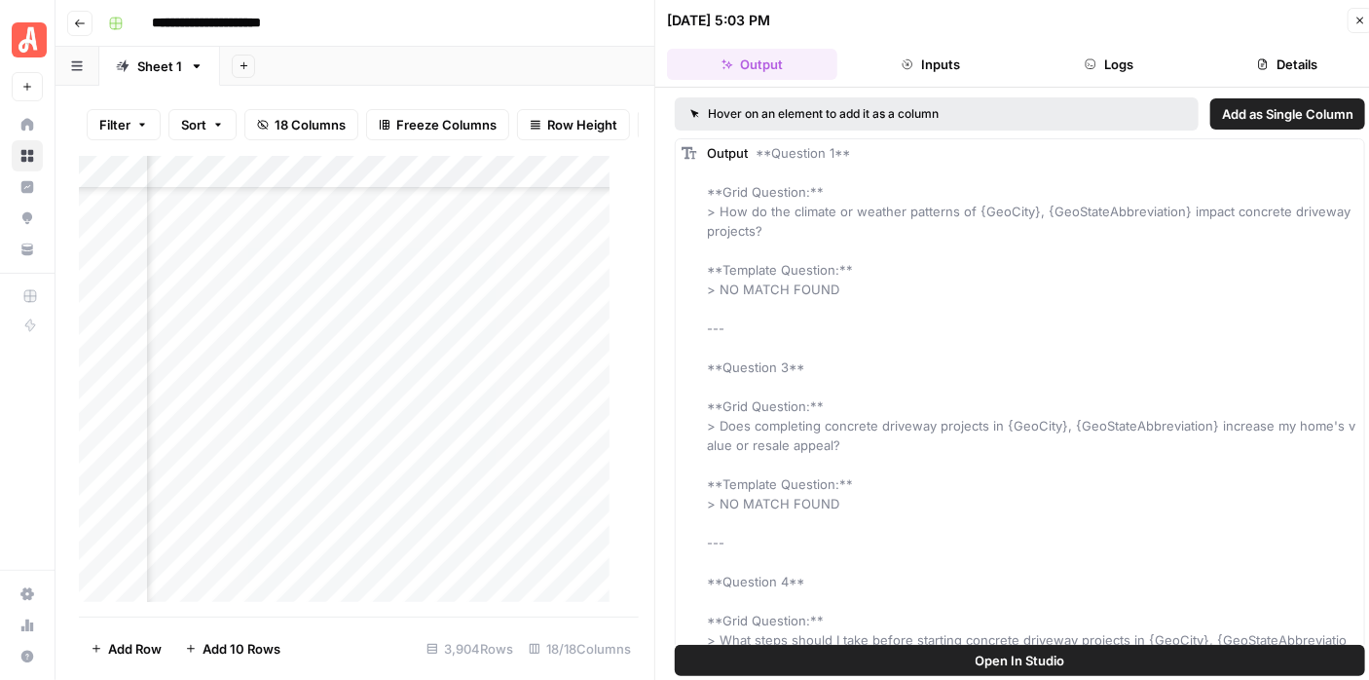
click at [1073, 651] on button "Open In Studio" at bounding box center [1020, 660] width 690 height 31
click at [1223, 110] on span "Add as Single Column" at bounding box center [1287, 113] width 131 height 19
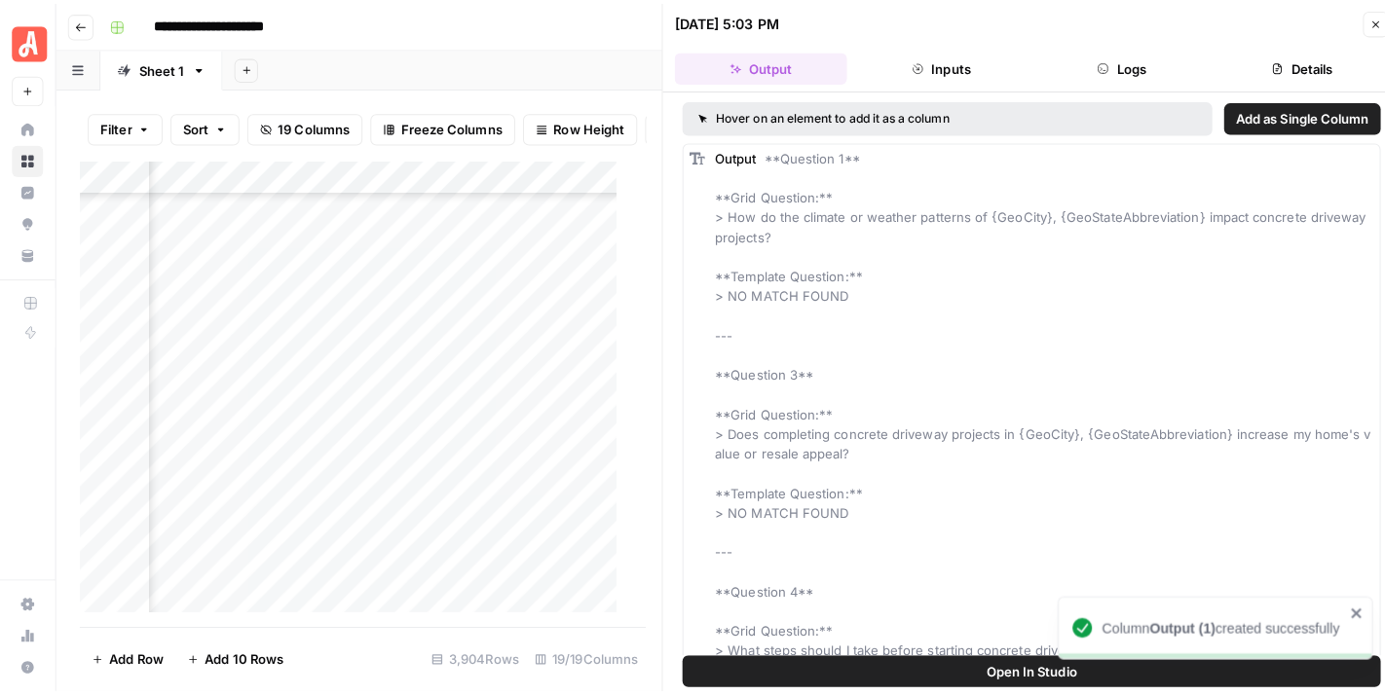
scroll to position [22334, 3291]
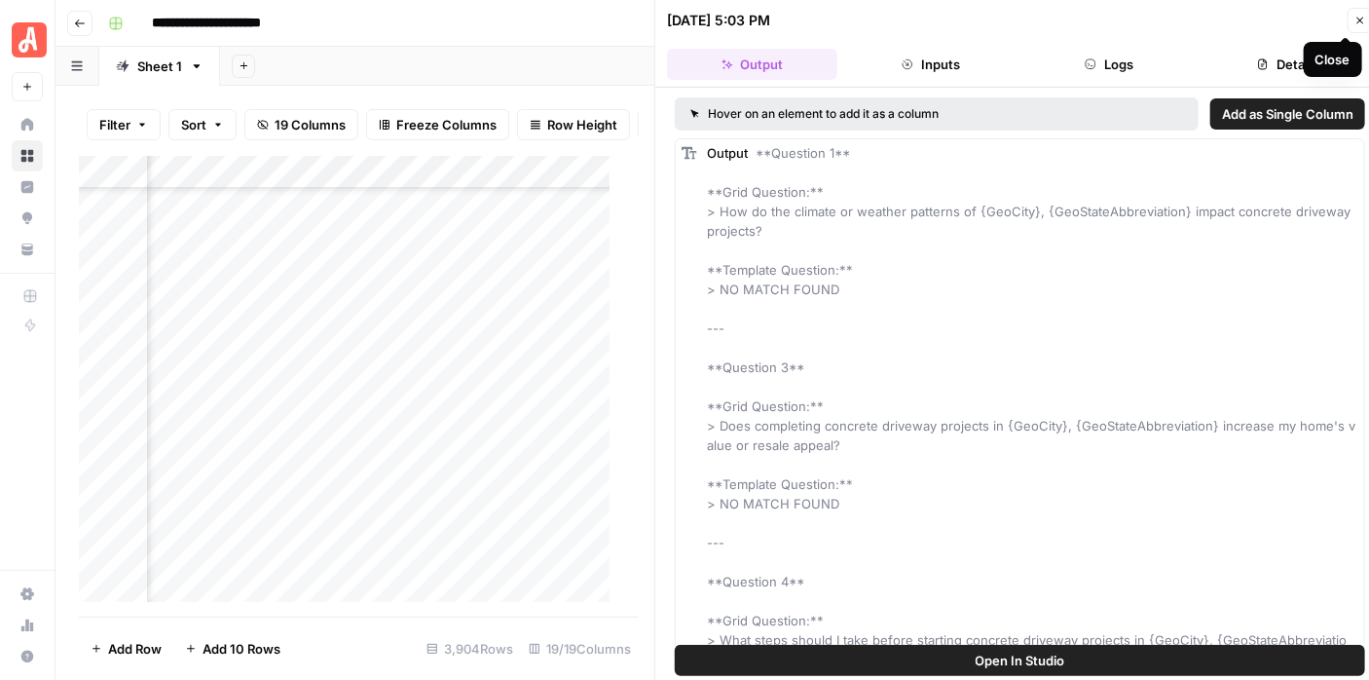
click at [1352, 16] on button "Close" at bounding box center [1360, 20] width 25 height 25
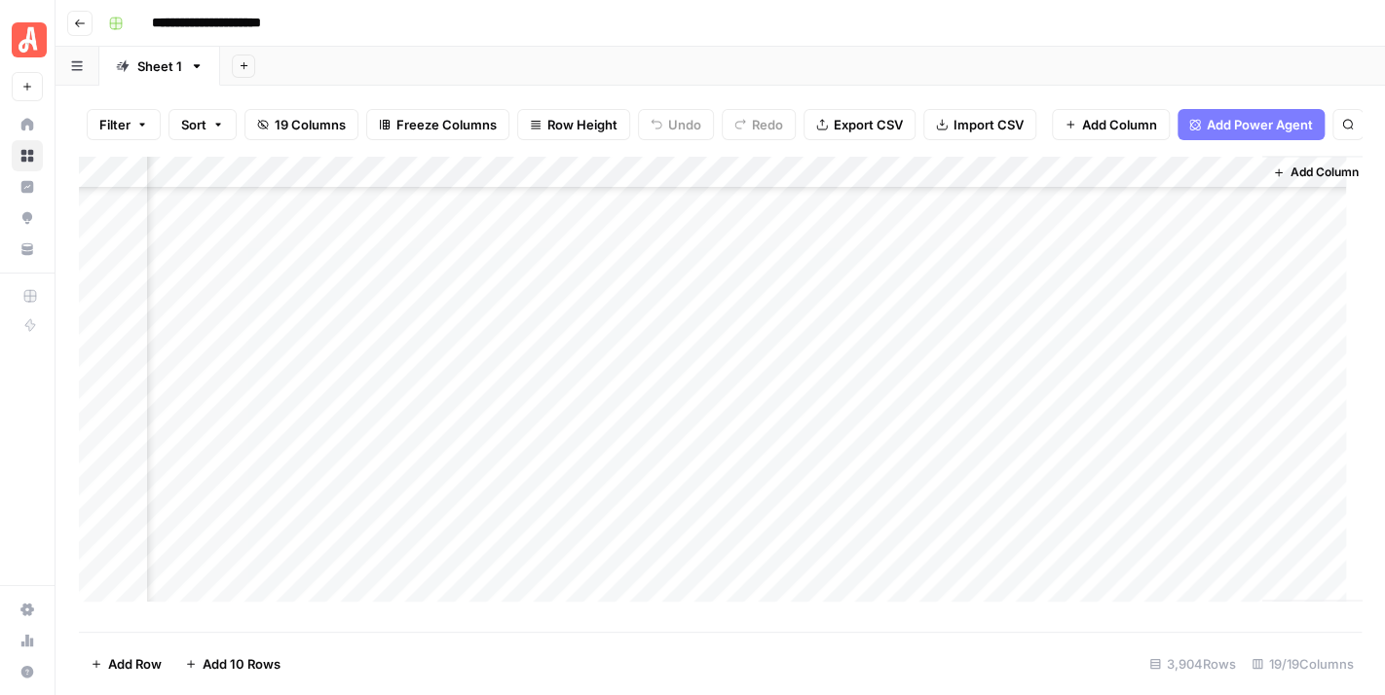
scroll to position [22334, 2691]
click at [1217, 191] on div "Add Column" at bounding box center [720, 387] width 1282 height 462
click at [1192, 379] on span "Remove Column" at bounding box center [1184, 377] width 170 height 19
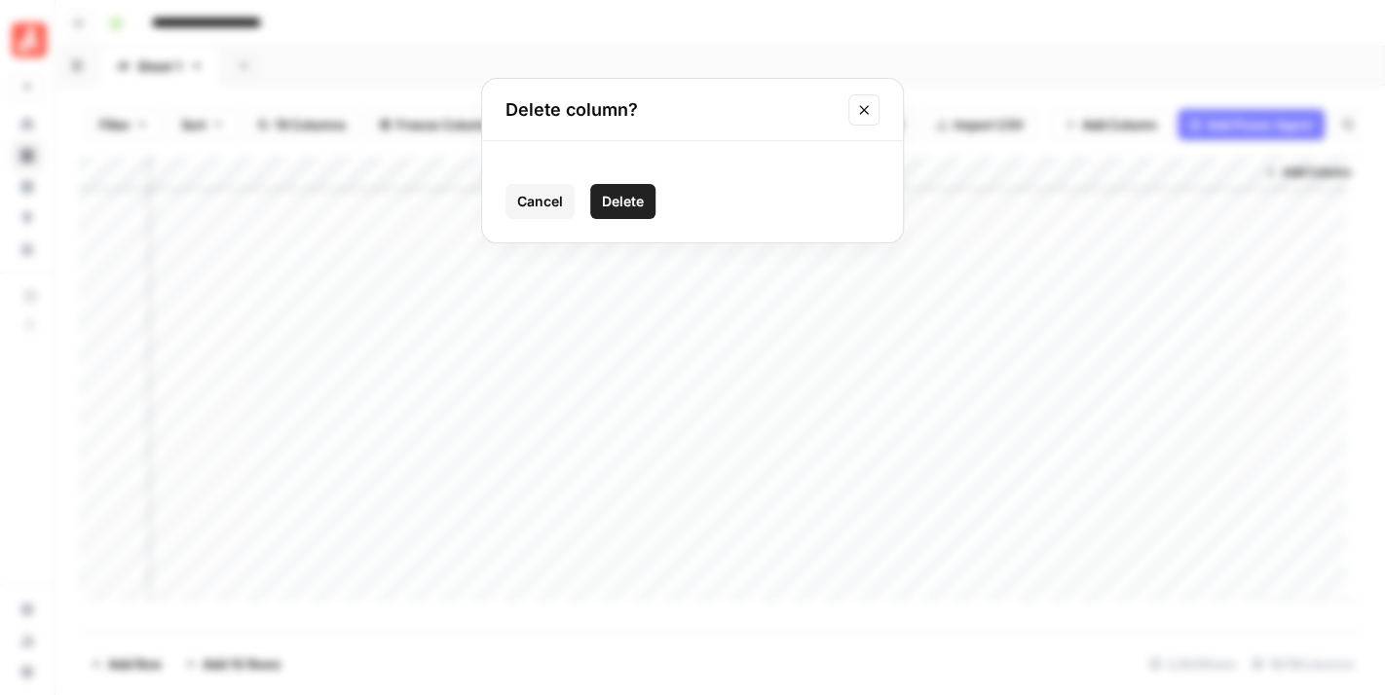
click at [634, 192] on span "Delete" at bounding box center [623, 201] width 42 height 19
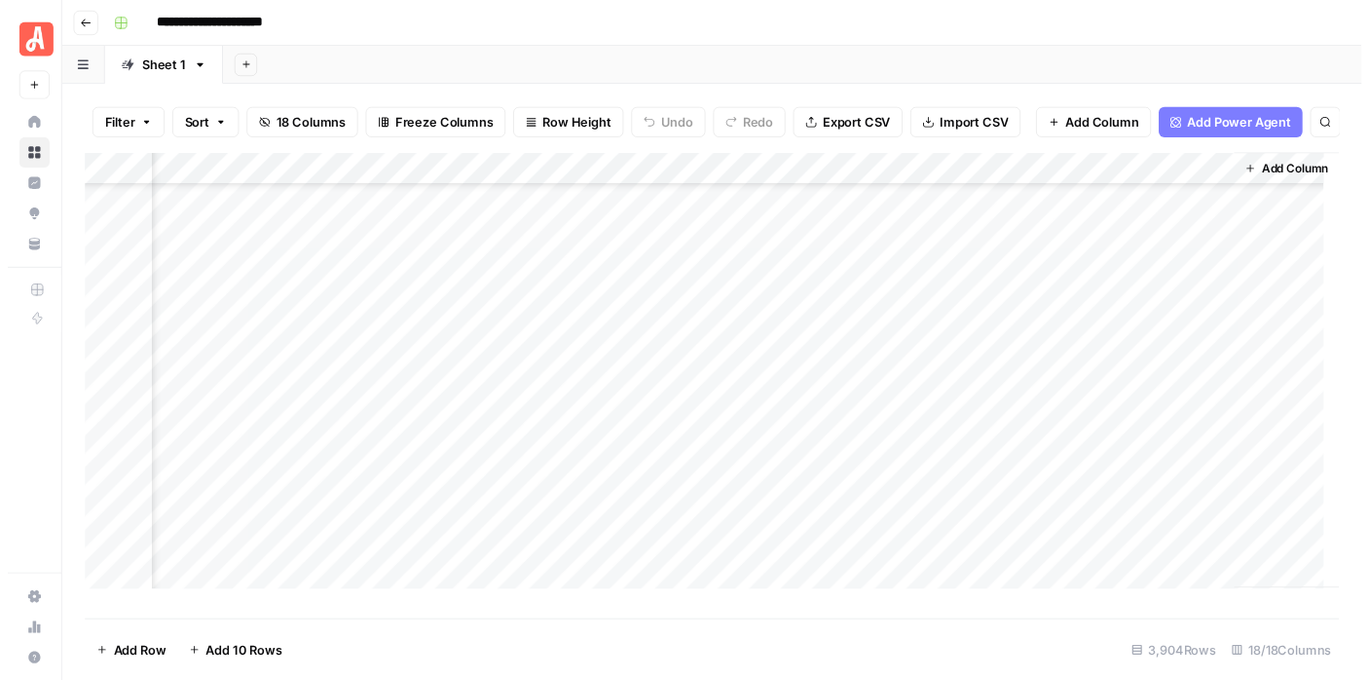
scroll to position [22334, 2516]
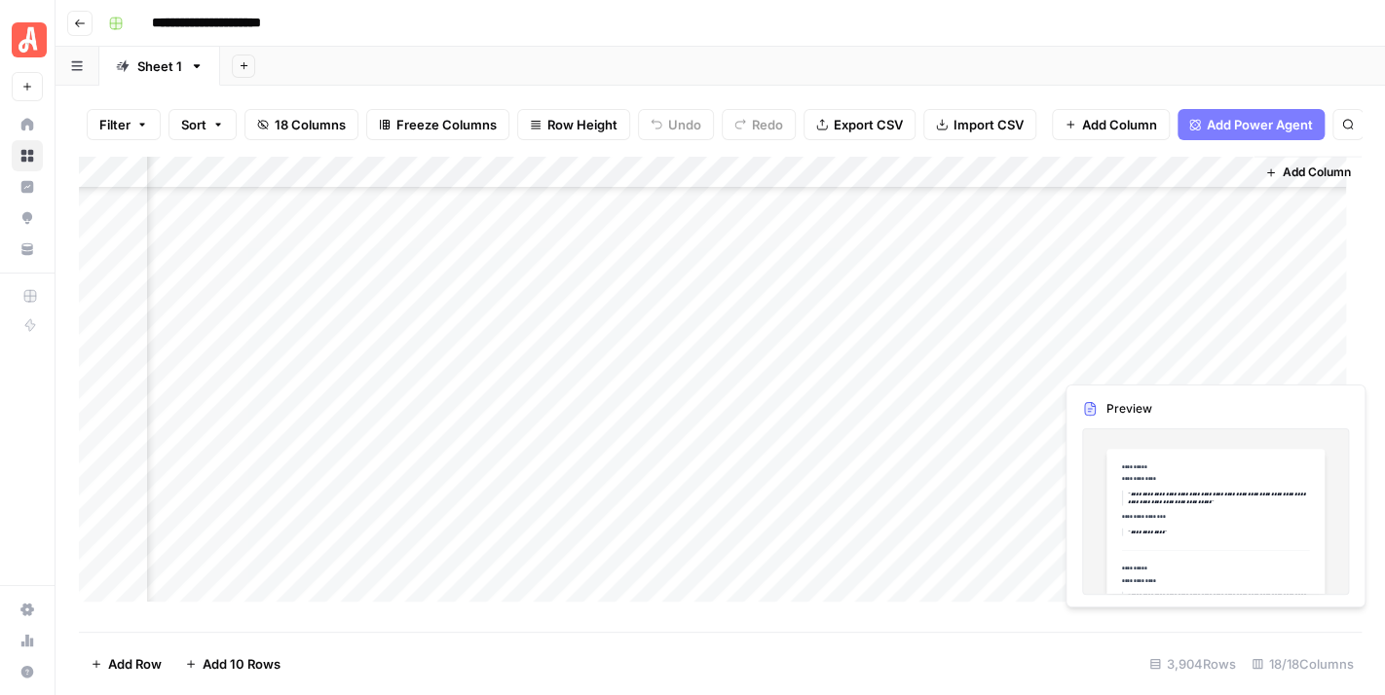
click at [1118, 358] on div "Add Column" at bounding box center [720, 387] width 1282 height 462
click at [1117, 358] on div "Add Column" at bounding box center [720, 387] width 1282 height 462
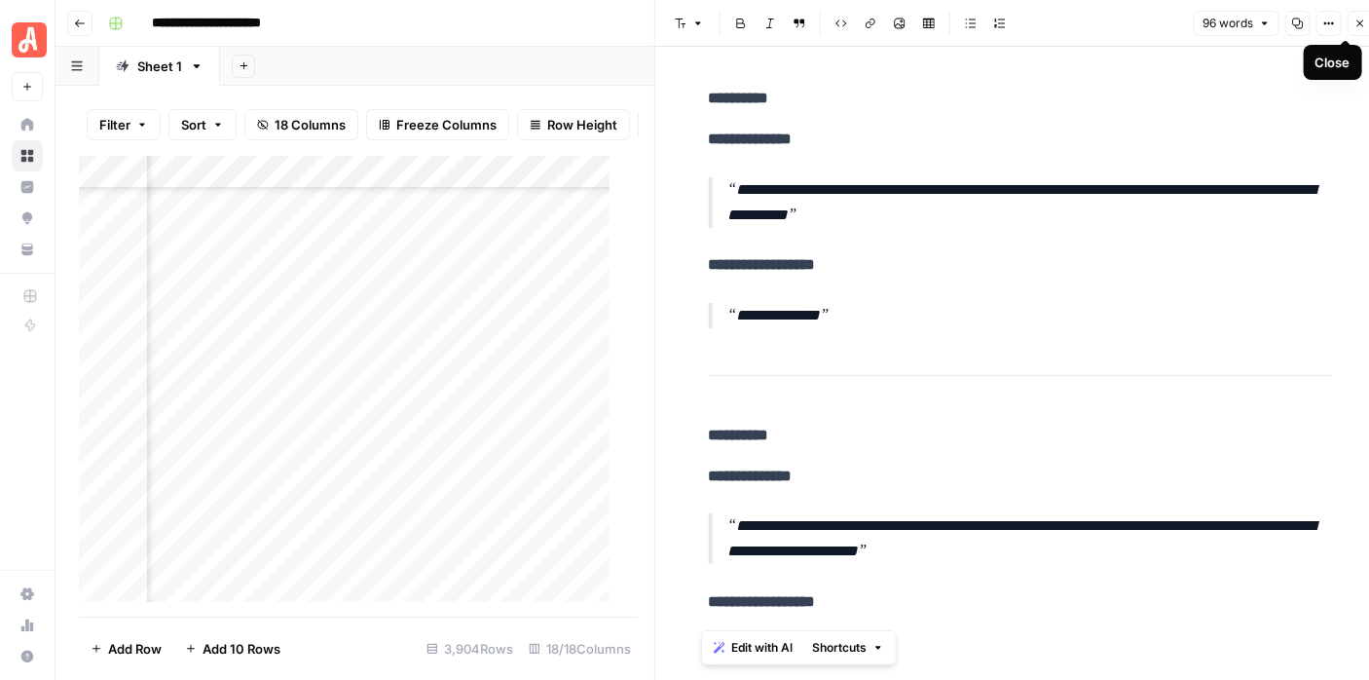
click at [1358, 16] on button "Close" at bounding box center [1360, 23] width 25 height 25
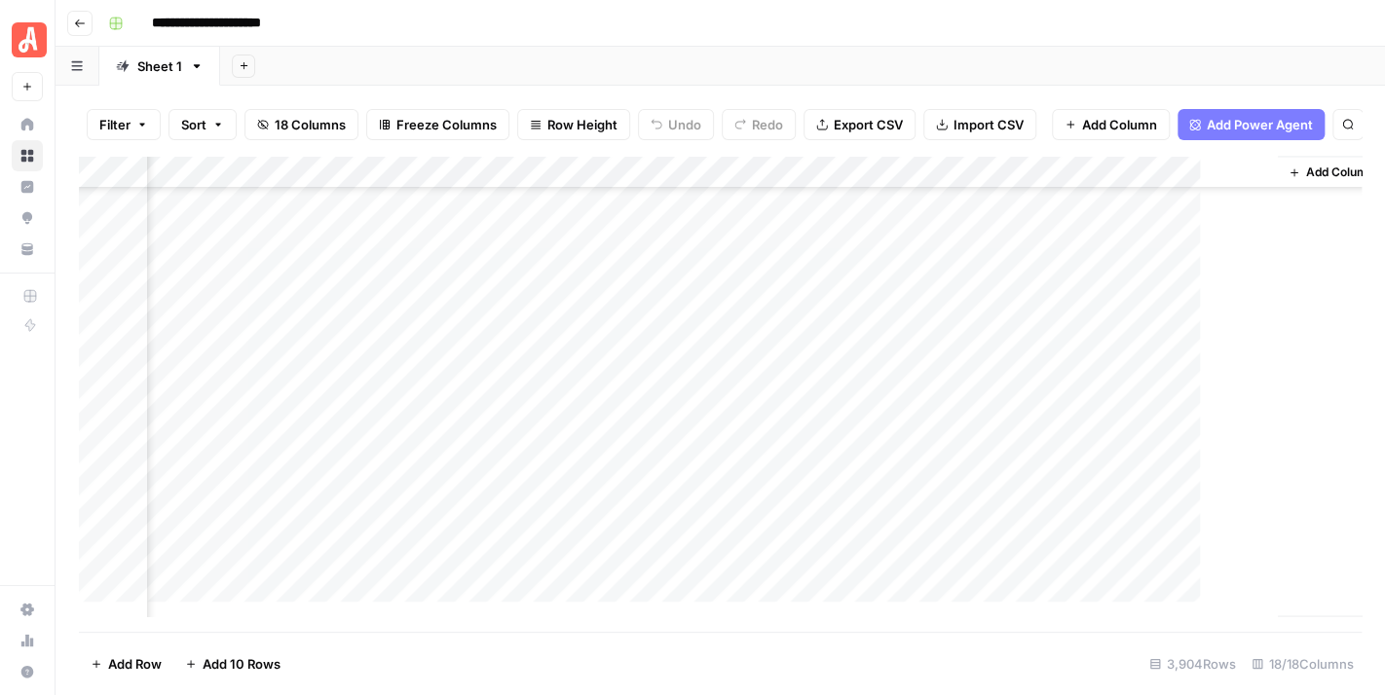
scroll to position [22334, 2492]
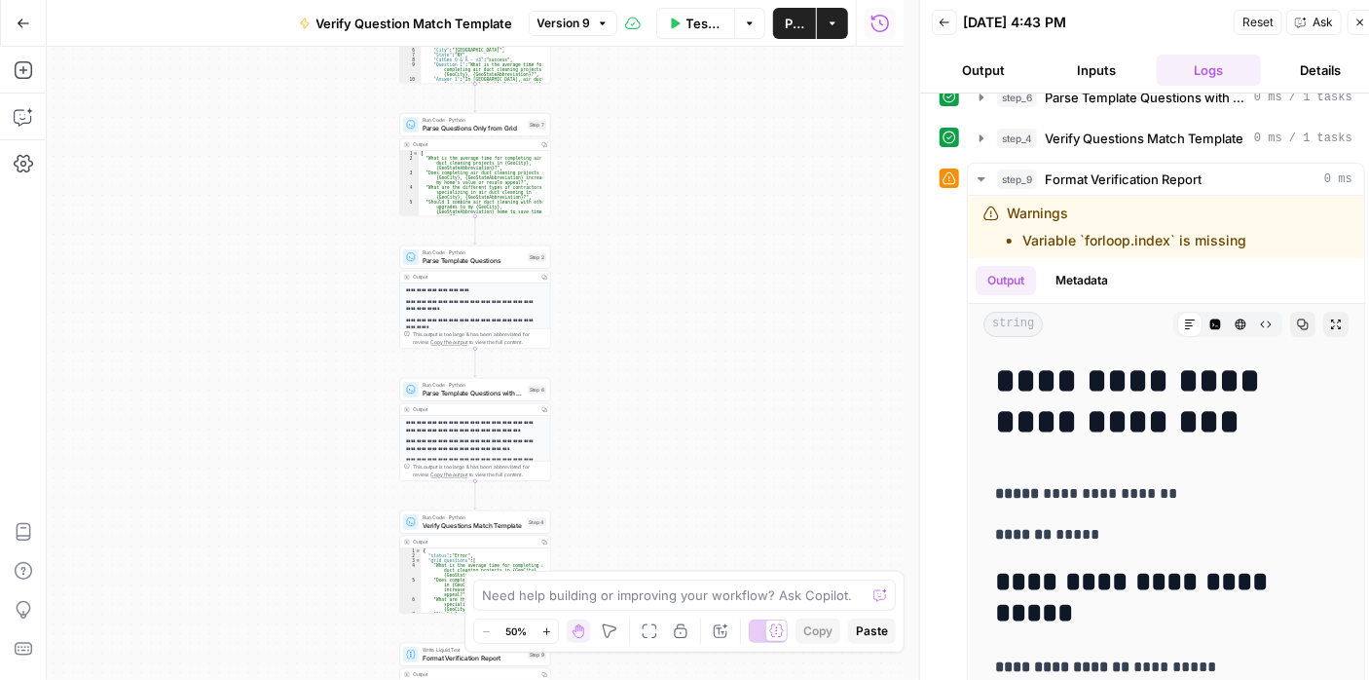
scroll to position [202, 0]
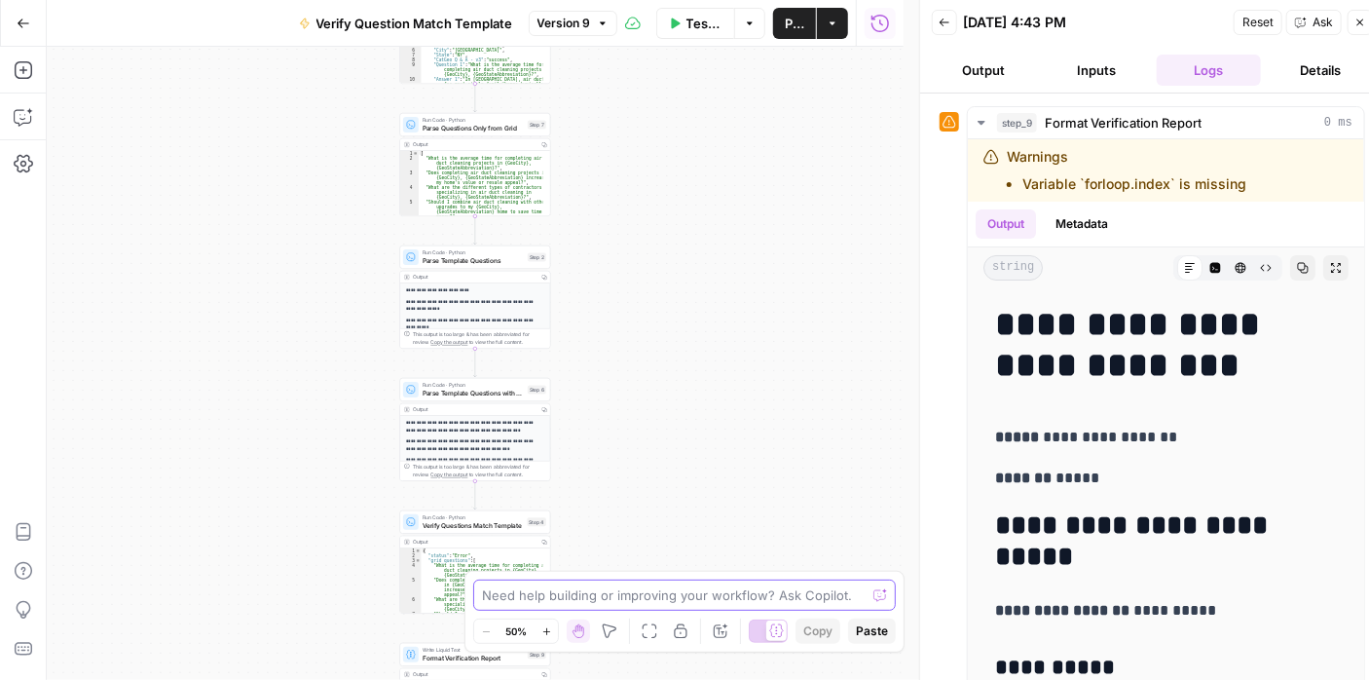
click at [791, 593] on textarea at bounding box center [674, 594] width 384 height 19
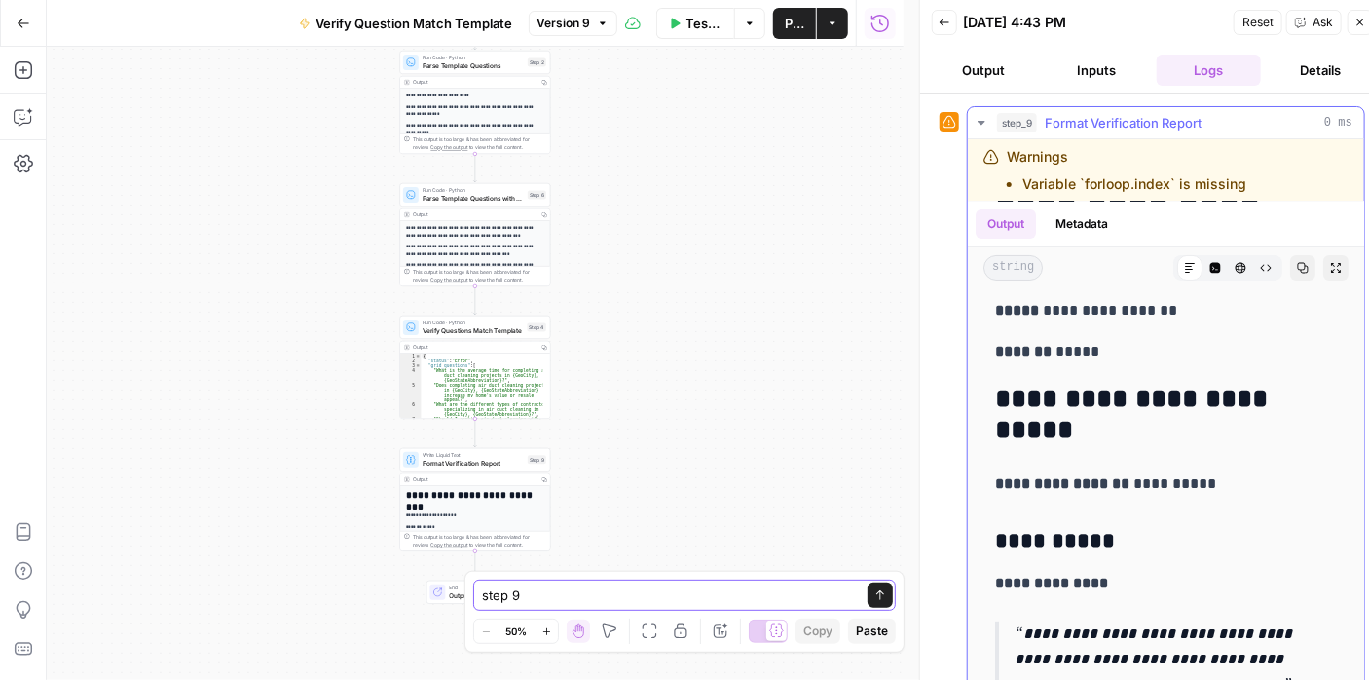
scroll to position [389, 0]
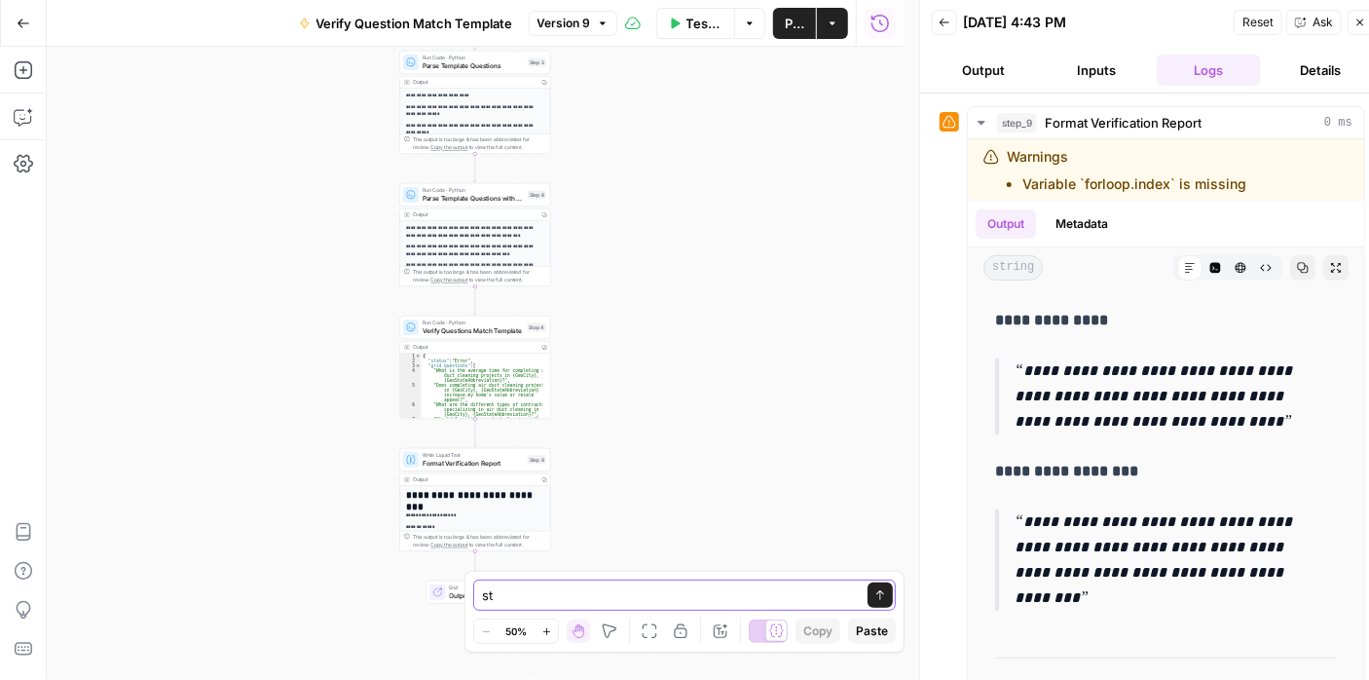
type textarea "s"
click at [718, 589] on textarea "there must be an error in step 4, the template questions have" at bounding box center [665, 594] width 373 height 19
drag, startPoint x: 854, startPoint y: 597, endPoint x: 471, endPoint y: 594, distance: 382.6
click at [471, 594] on div "there must be an error in step 4, the template questions have there must be an …" at bounding box center [685, 612] width 447 height 82
click at [713, 390] on div "Workflow Set Inputs Inputs Read from Grid Get Task from Grid Step 5 Output Copy…" at bounding box center [475, 363] width 857 height 633
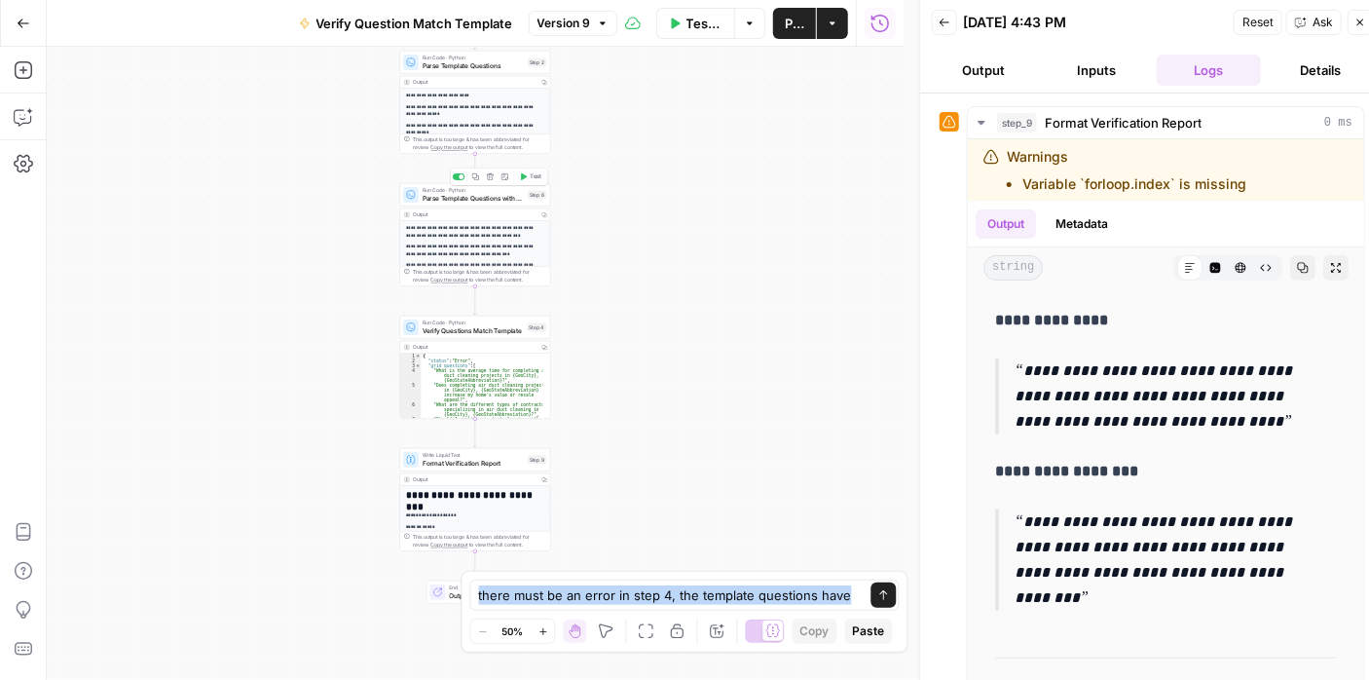
click at [473, 200] on span "Parse Template Questions with Task" at bounding box center [473, 199] width 101 height 10
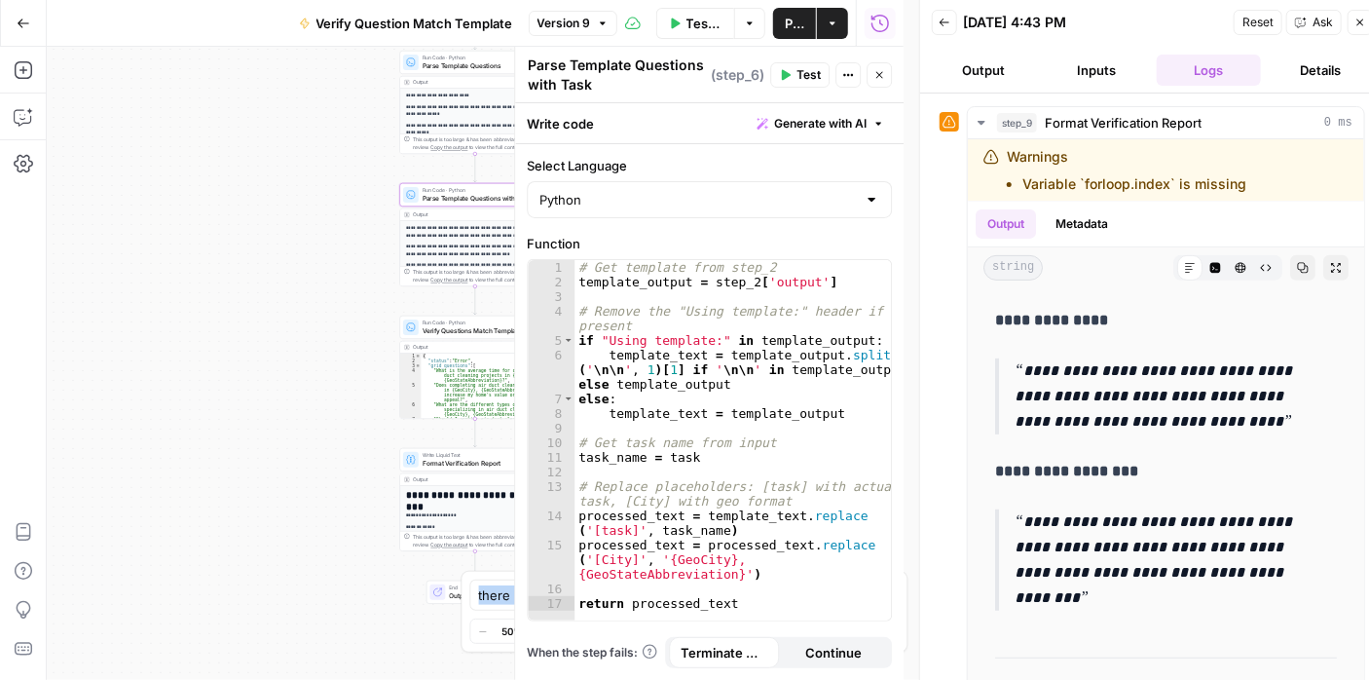
click at [877, 74] on icon "button" at bounding box center [879, 75] width 12 height 12
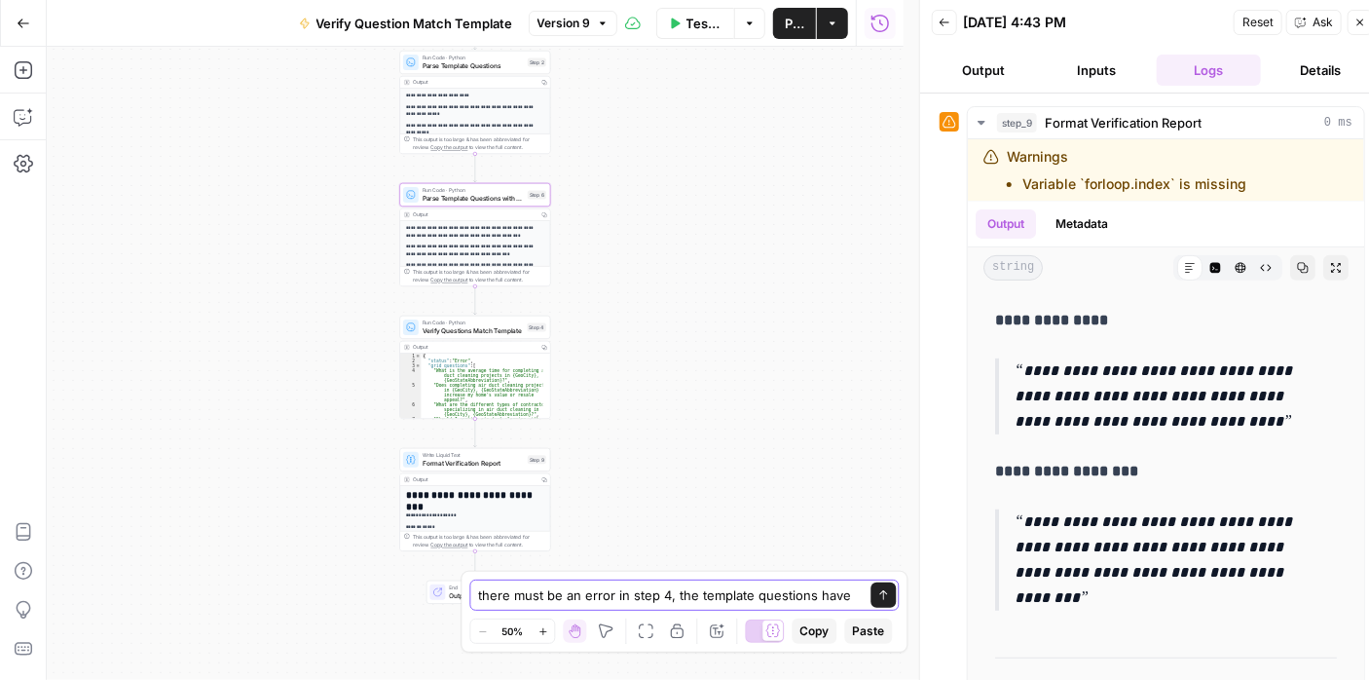
click at [752, 601] on textarea "there must be an error in step 4, the template questions have" at bounding box center [665, 594] width 373 height 19
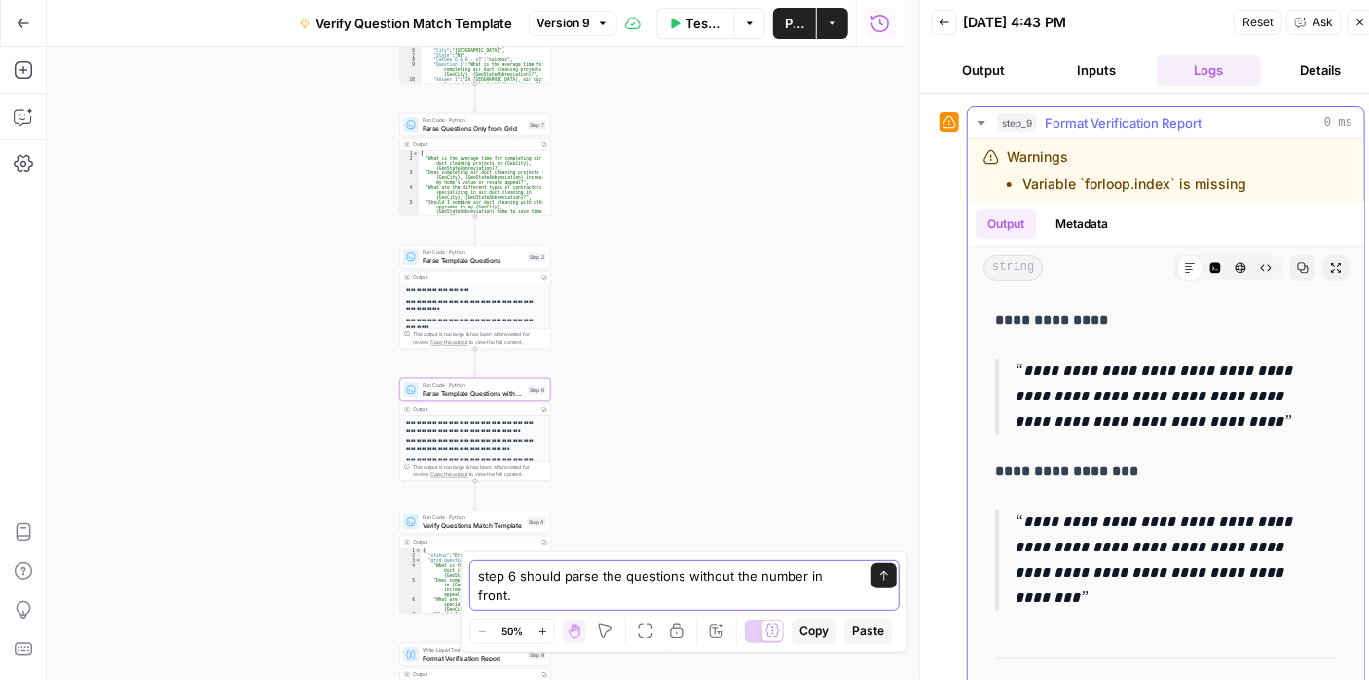
scroll to position [682, 0]
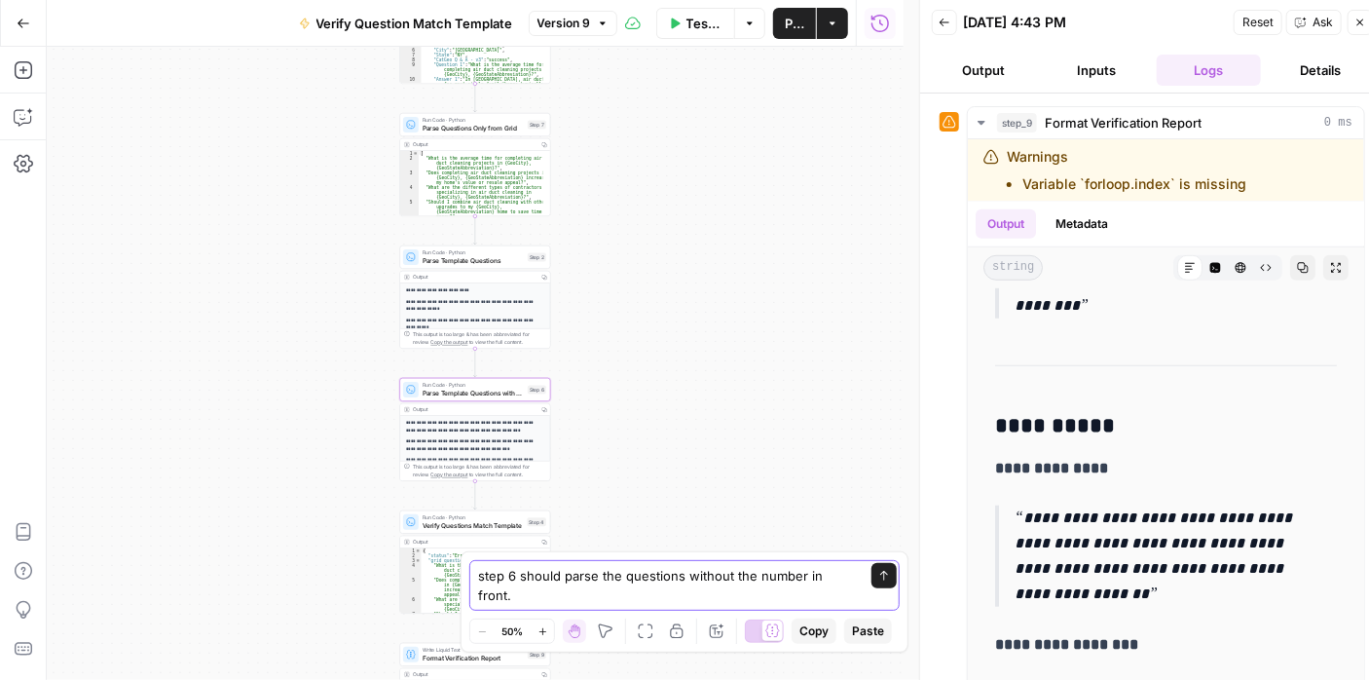
type textarea "step 6 should parse the questions without the number in front."
click at [885, 581] on icon "submit" at bounding box center [884, 576] width 12 height 12
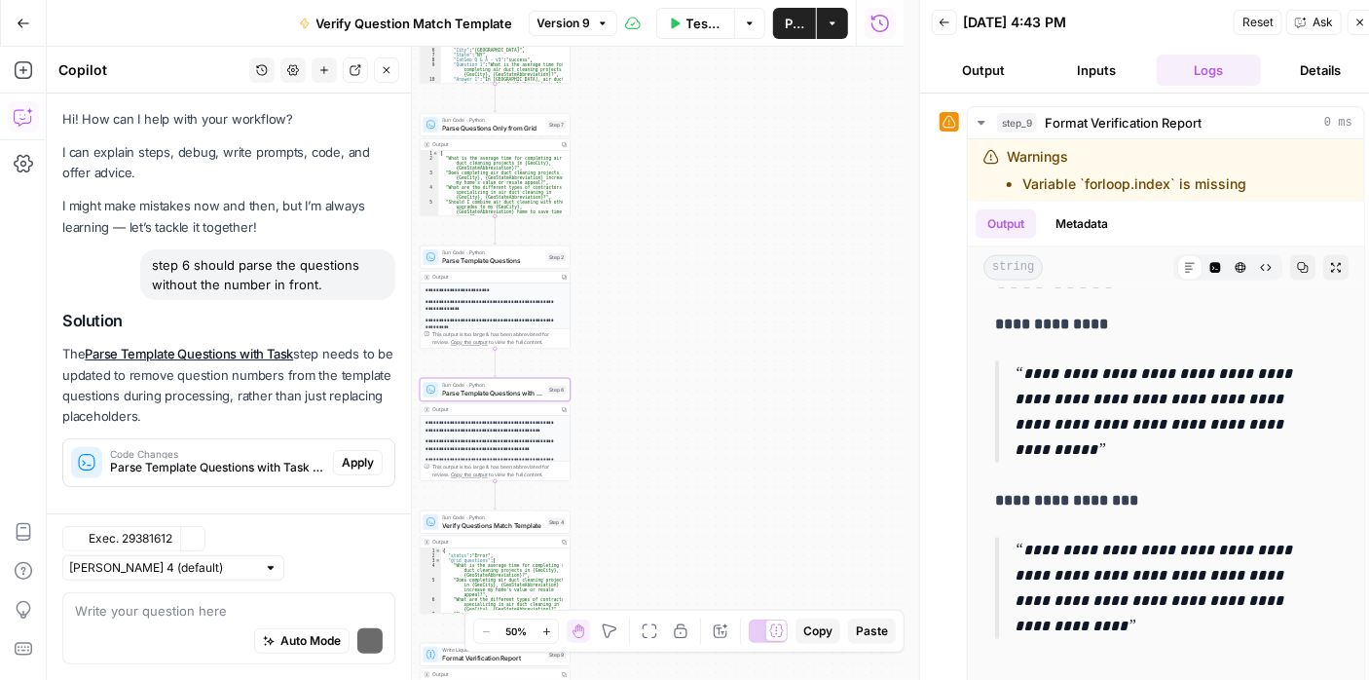
scroll to position [18, 0]
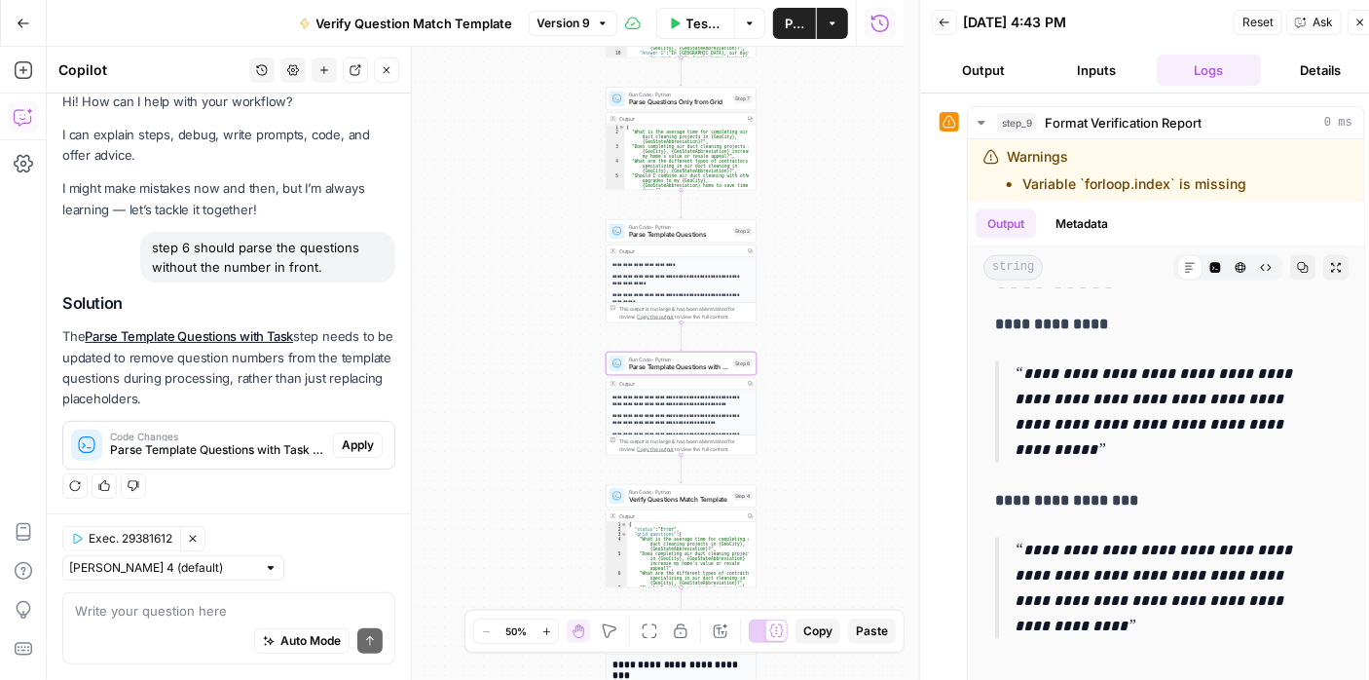
click at [241, 433] on span "Code Changes" at bounding box center [217, 436] width 215 height 10
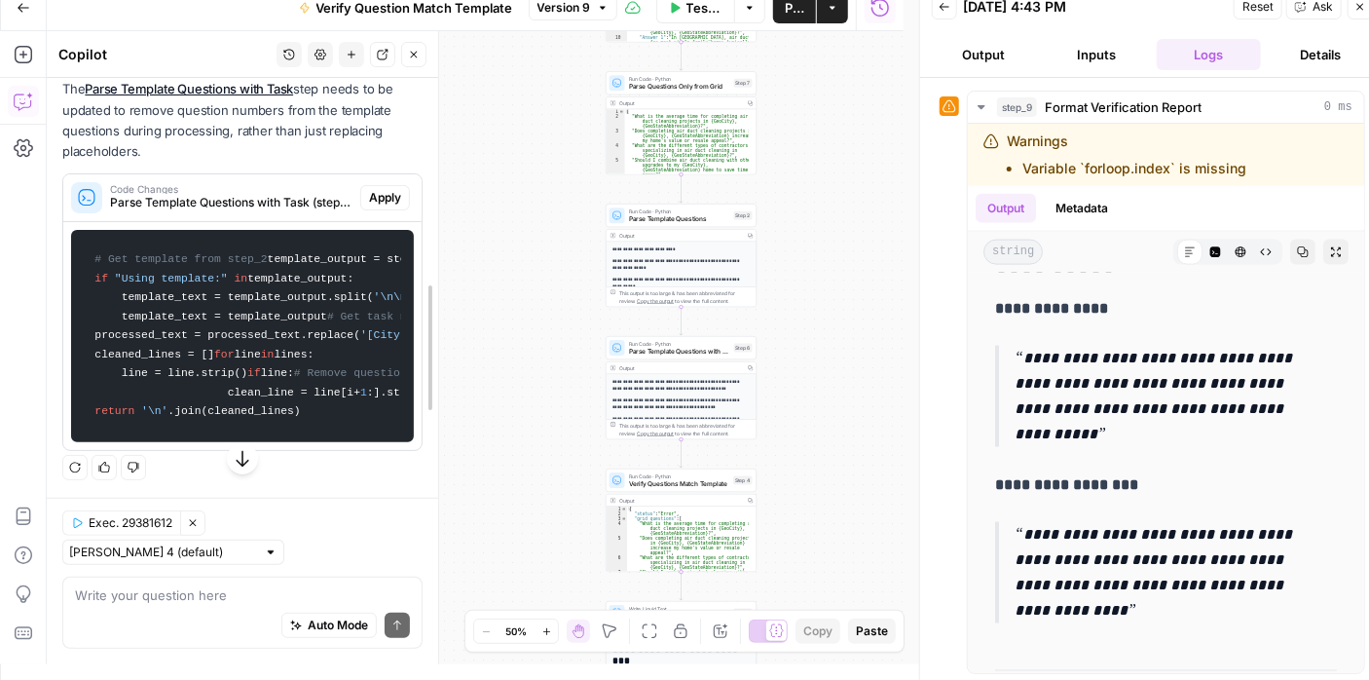
scroll to position [541, 0]
drag, startPoint x: 413, startPoint y: 317, endPoint x: 420, endPoint y: 361, distance: 44.3
click at [436, 367] on div at bounding box center [435, 347] width 19 height 633
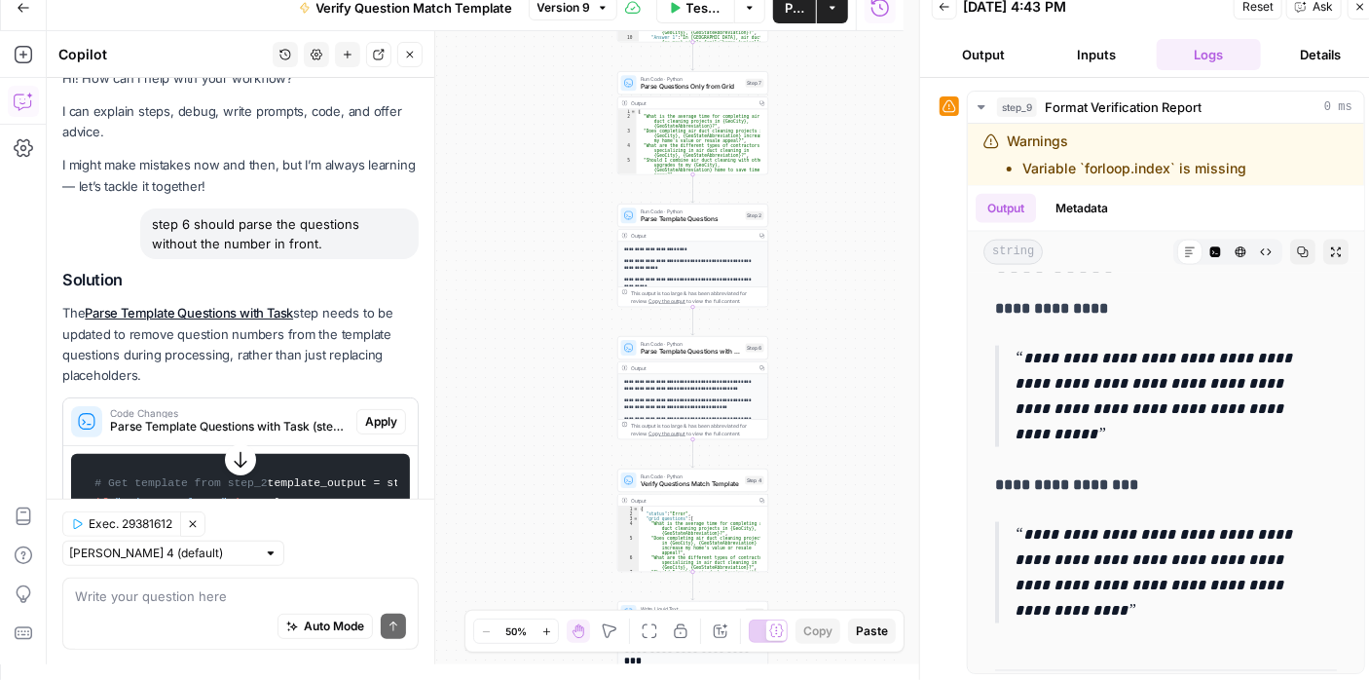
scroll to position [123, 0]
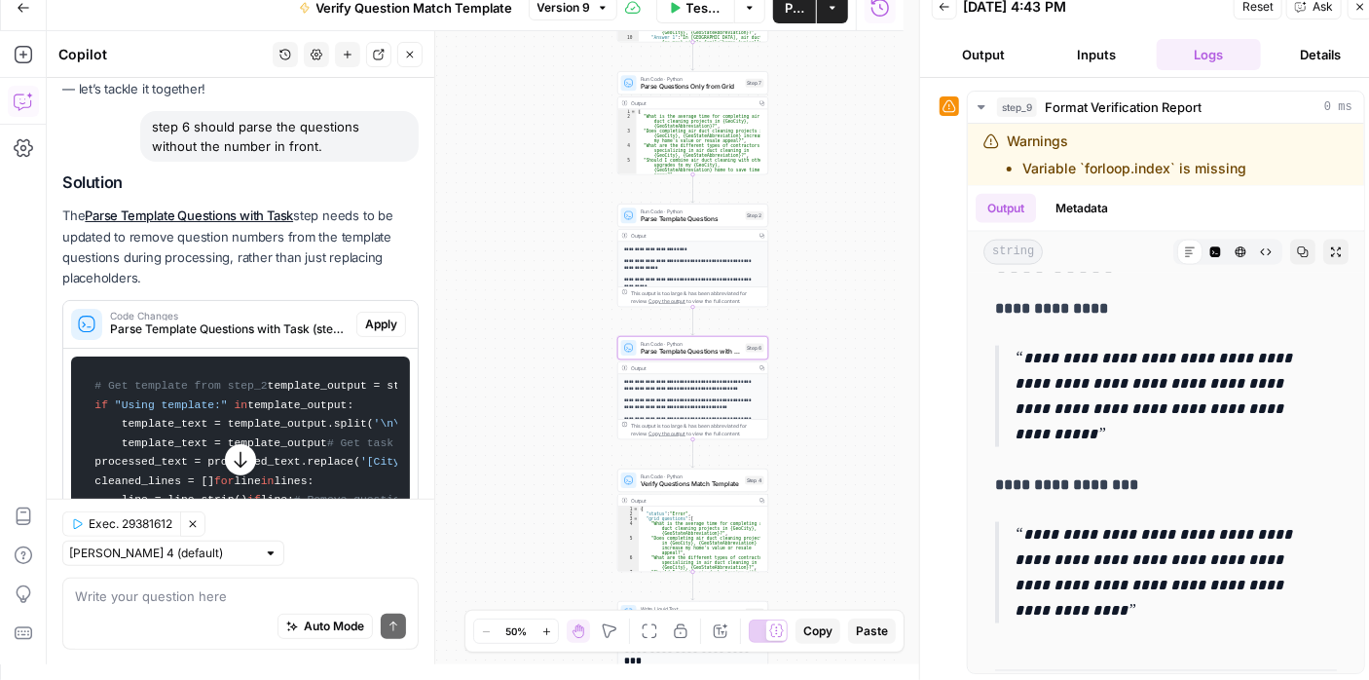
click at [368, 316] on span "Apply" at bounding box center [381, 324] width 32 height 18
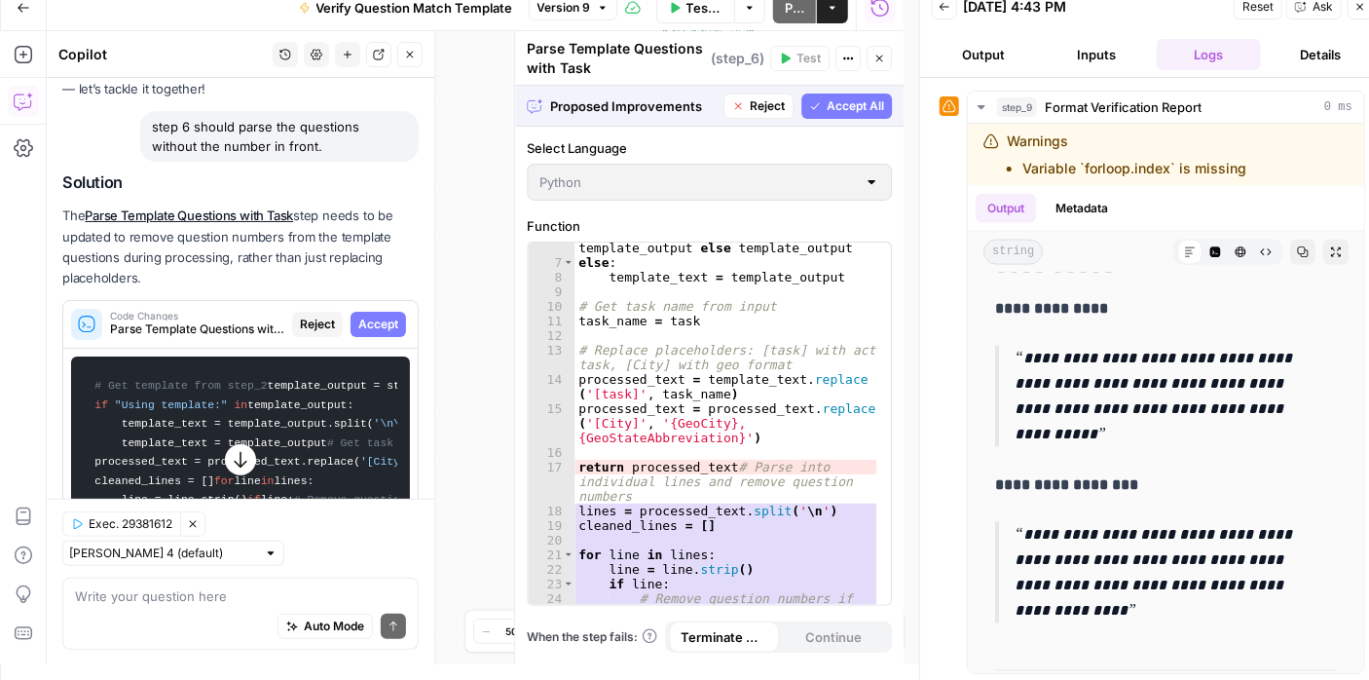
scroll to position [119, 0]
click at [850, 101] on span "Accept All" at bounding box center [855, 106] width 57 height 18
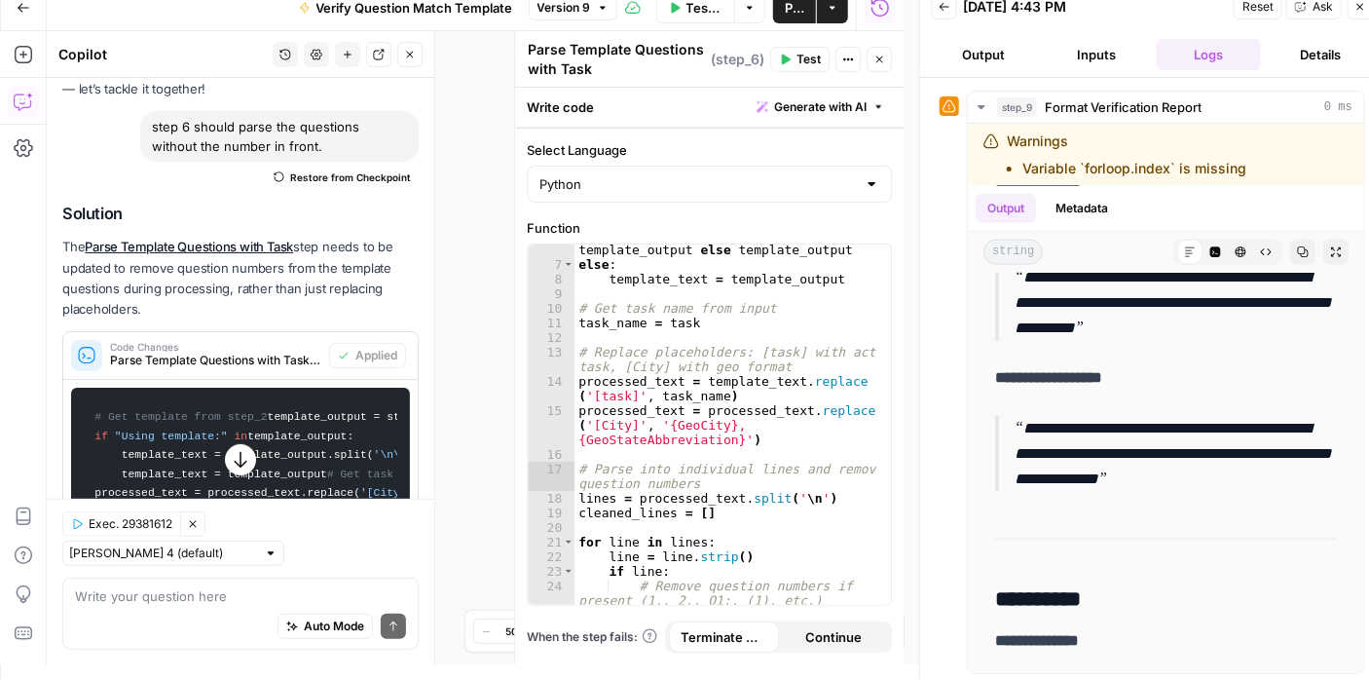
scroll to position [0, 0]
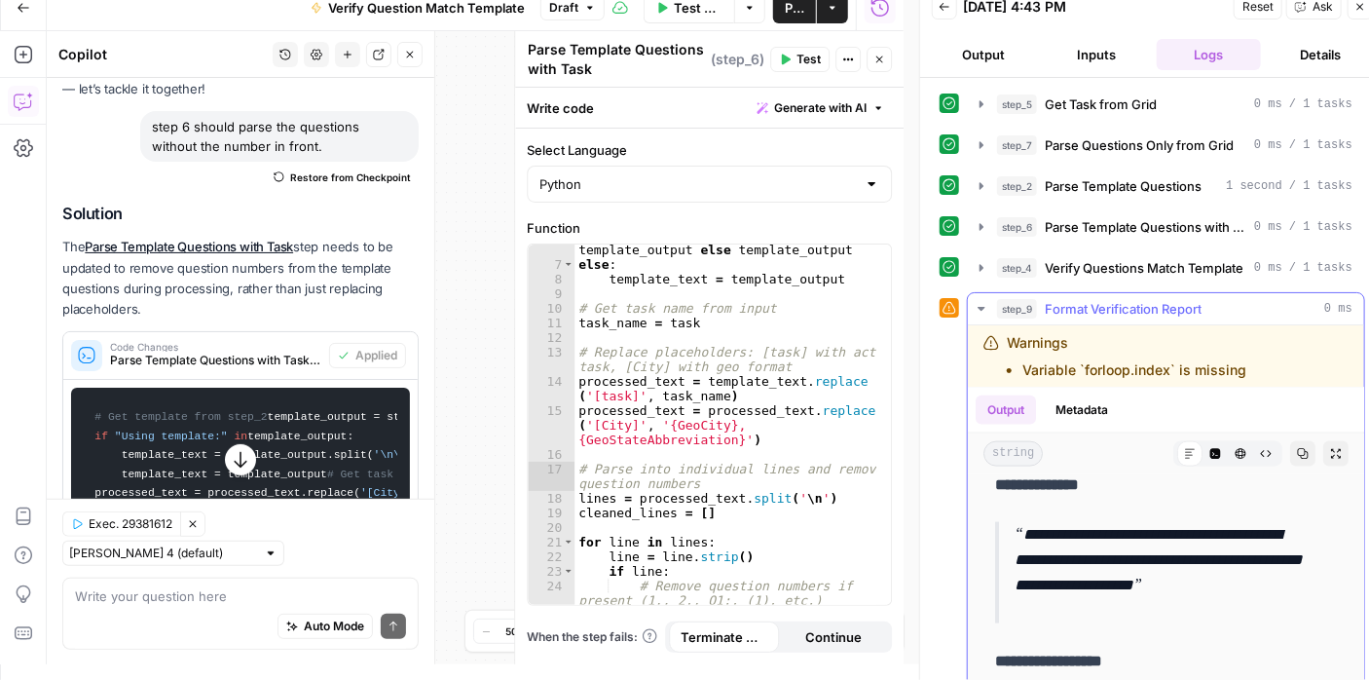
click at [979, 308] on icon "button" at bounding box center [982, 309] width 16 height 16
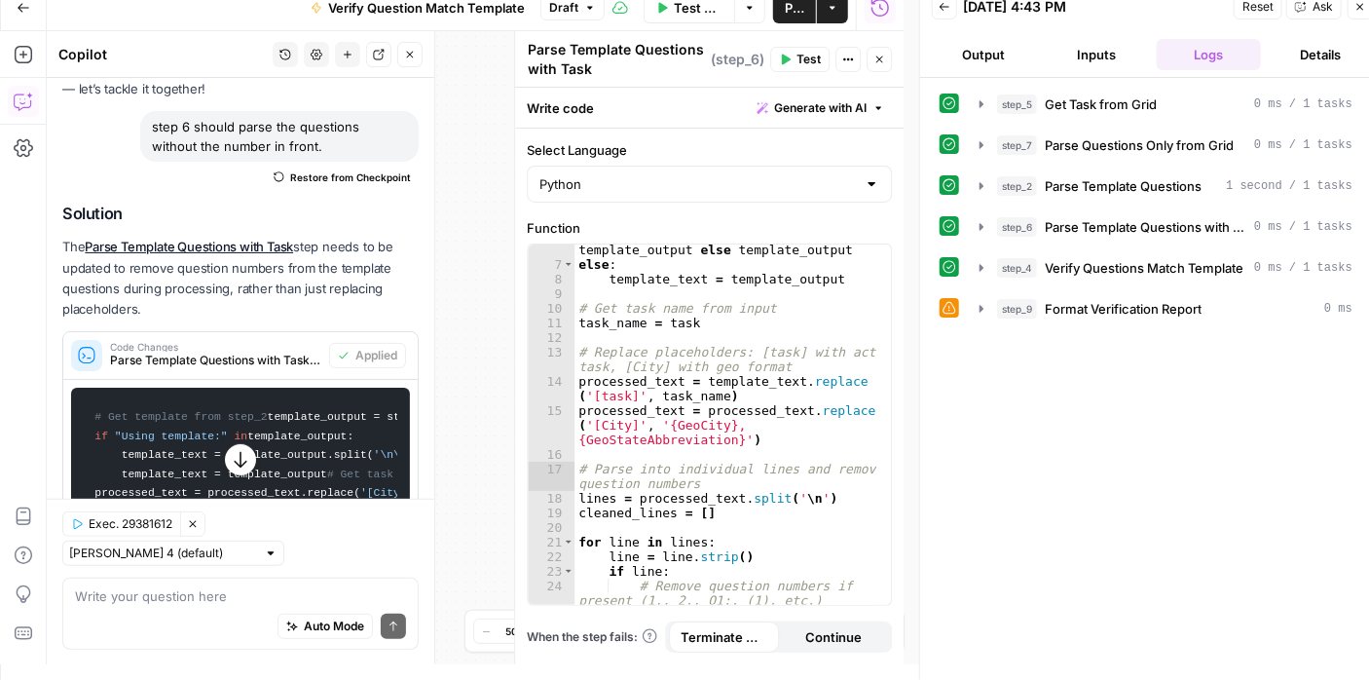
click at [797, 59] on span "Test" at bounding box center [808, 60] width 24 height 18
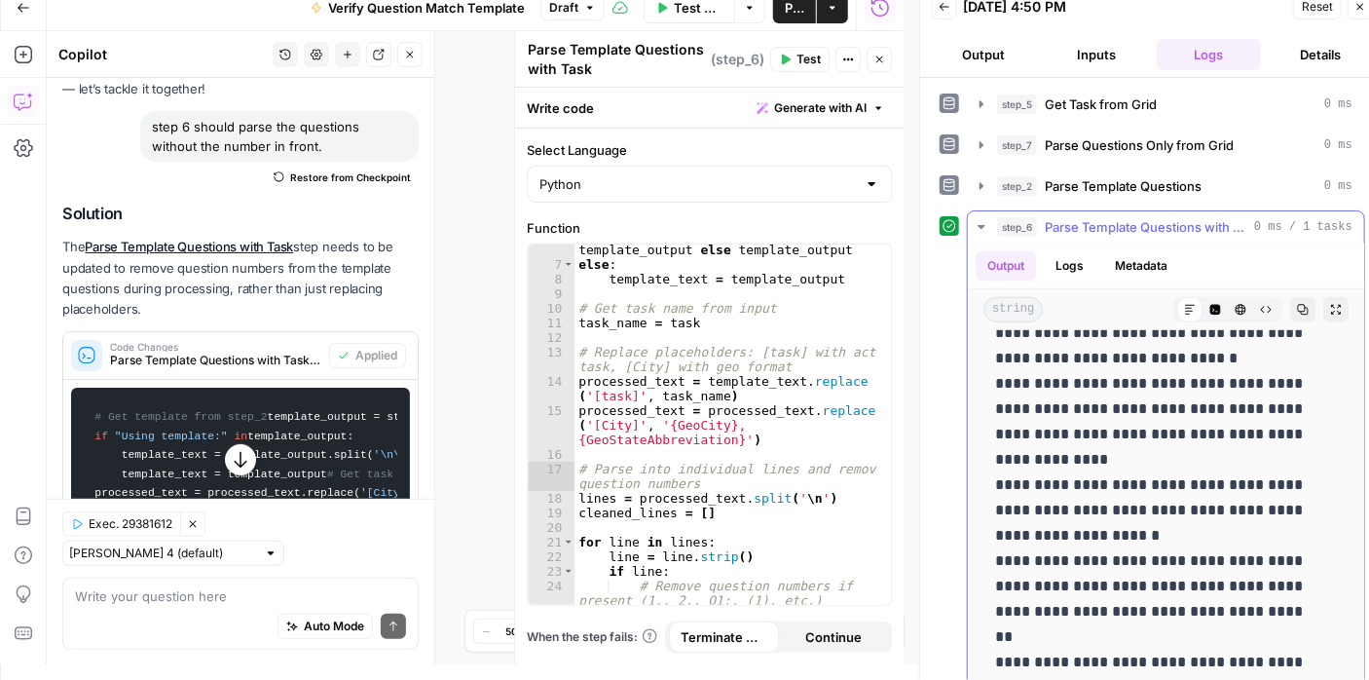
scroll to position [921, 0]
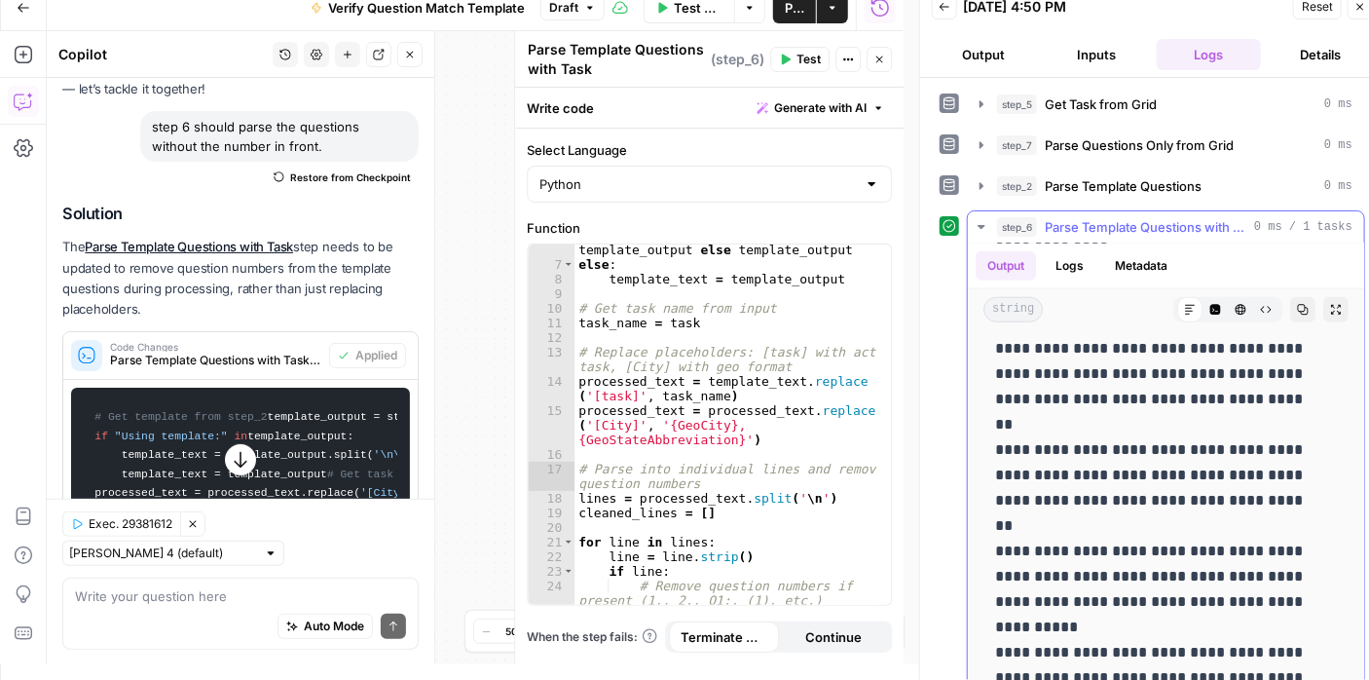
click at [976, 227] on icon "button" at bounding box center [982, 227] width 16 height 16
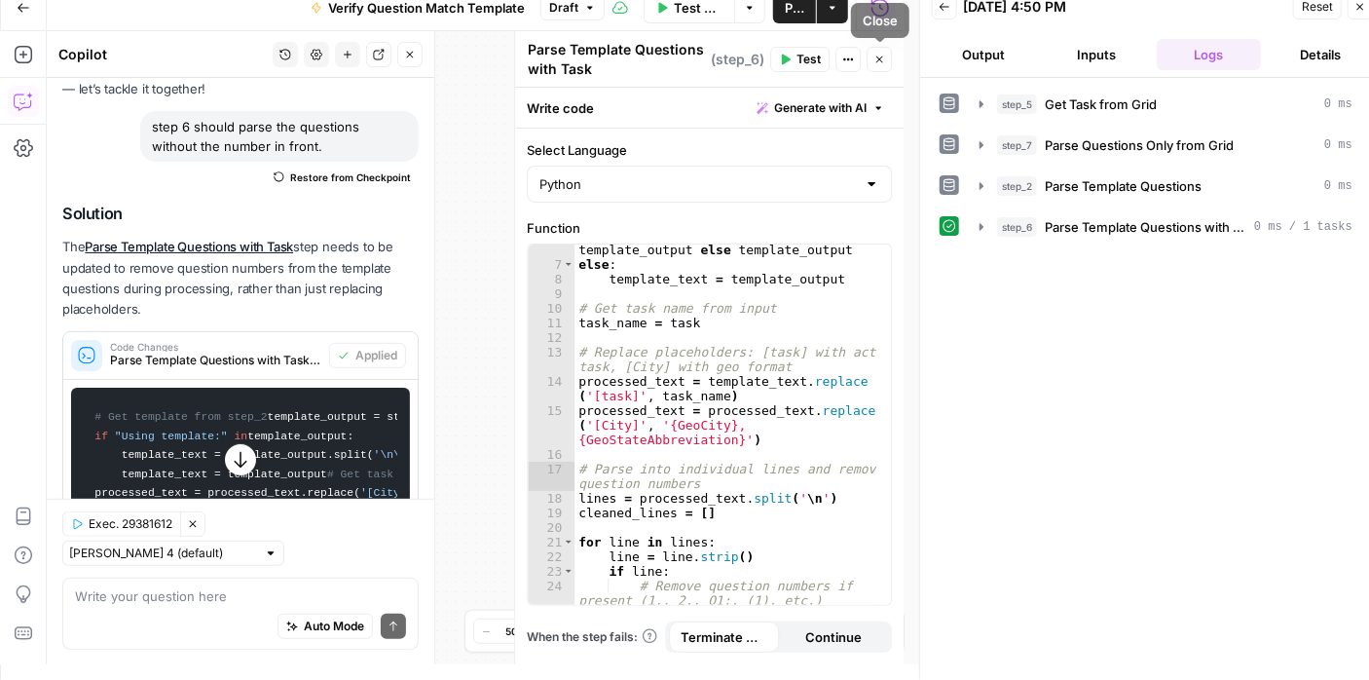
click at [878, 59] on icon "button" at bounding box center [879, 59] width 7 height 7
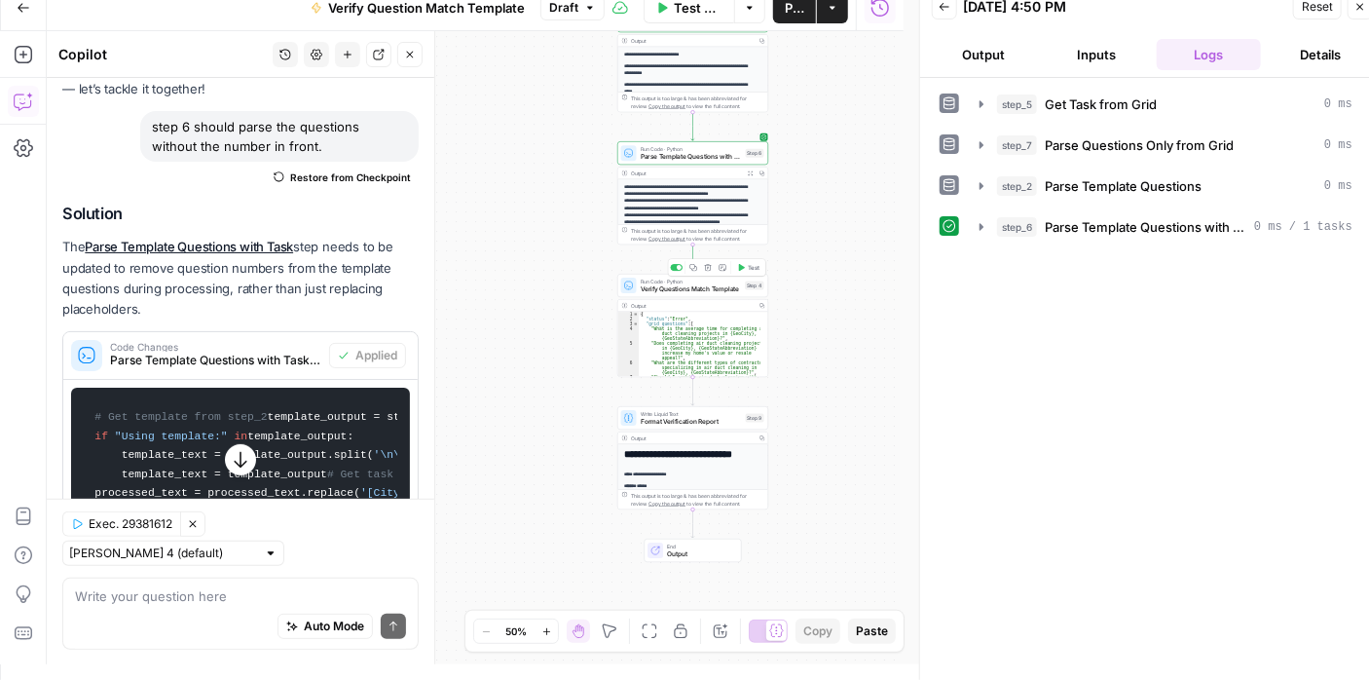
click at [748, 270] on span "Test" at bounding box center [754, 267] width 12 height 9
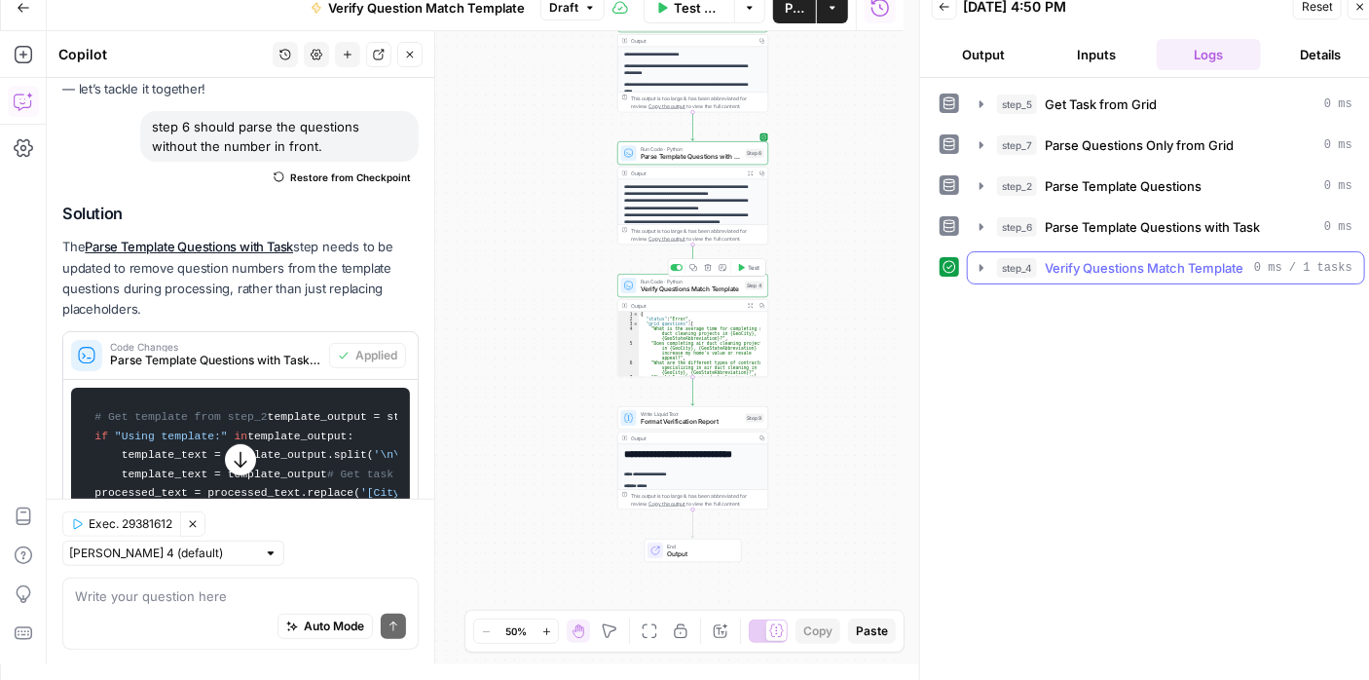
click at [984, 260] on icon "button" at bounding box center [982, 268] width 16 height 16
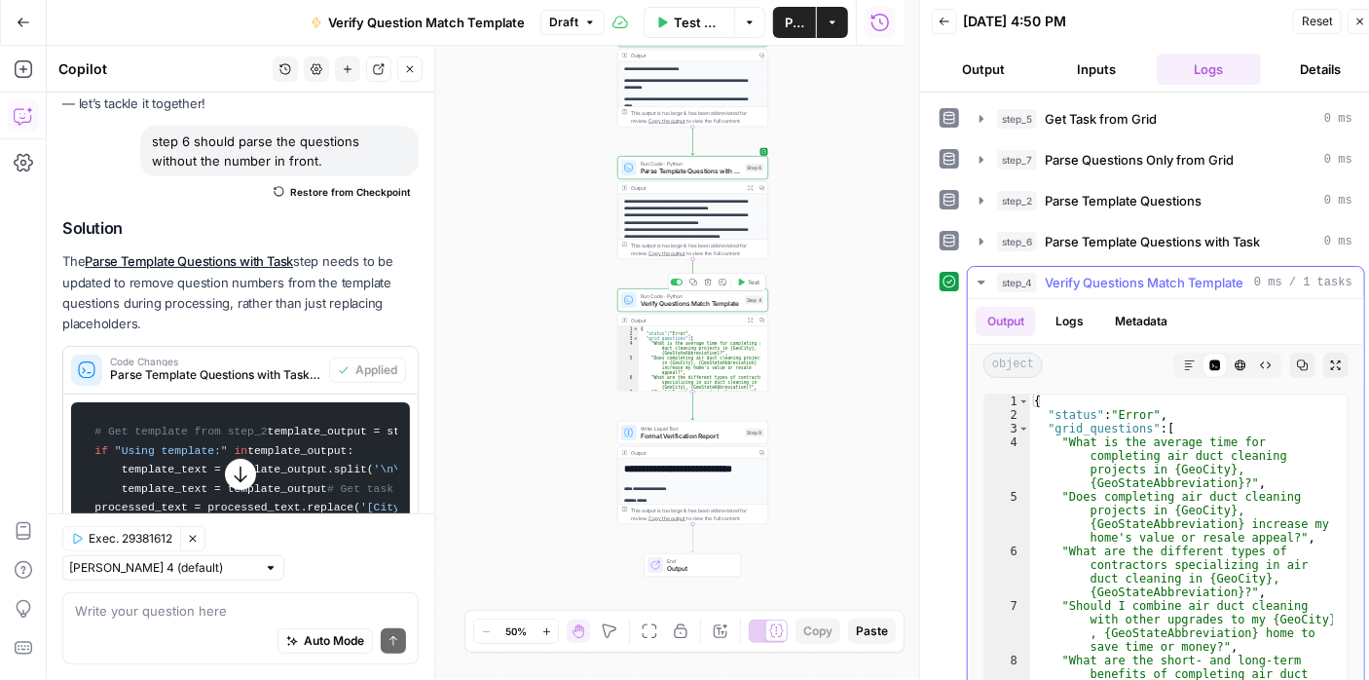
scroll to position [0, 0]
click at [974, 282] on icon "button" at bounding box center [982, 284] width 16 height 16
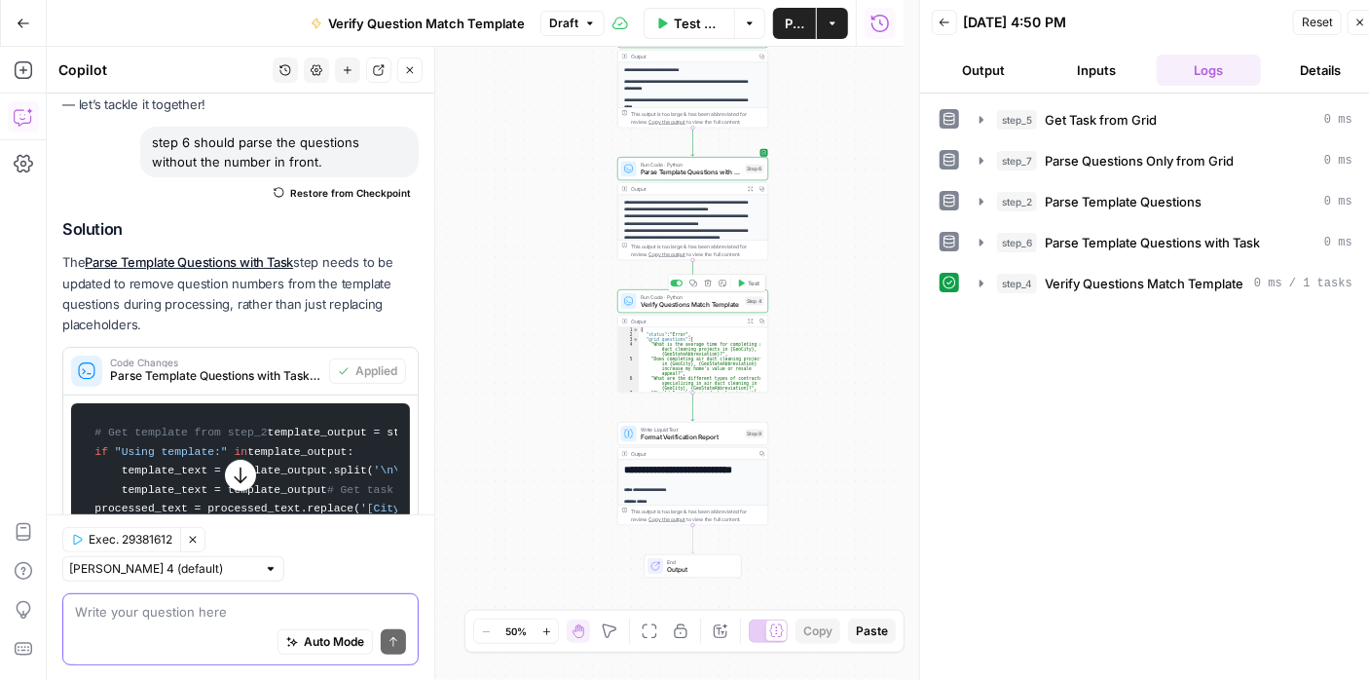
click at [215, 605] on textarea at bounding box center [240, 610] width 331 height 19
type textarea "s"
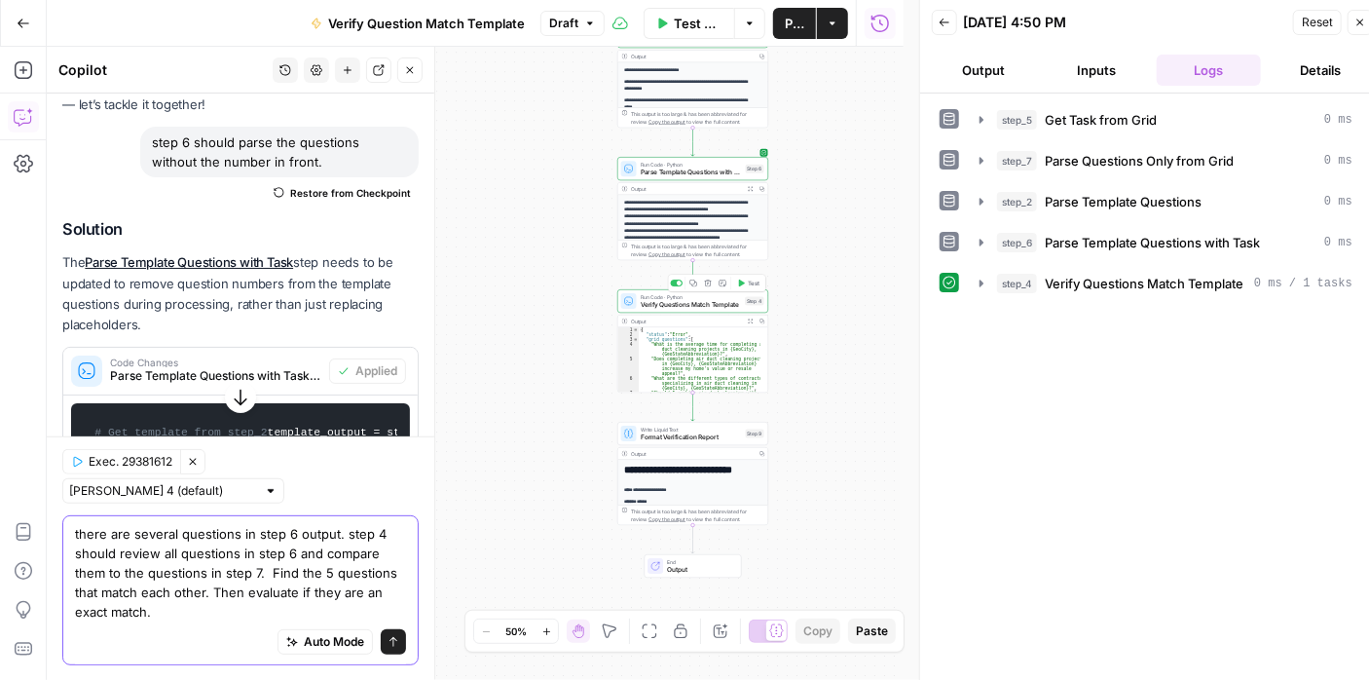
type textarea "there are several questions in step 6 output. step 4 should review all question…"
click at [381, 639] on button "Send" at bounding box center [393, 640] width 25 height 25
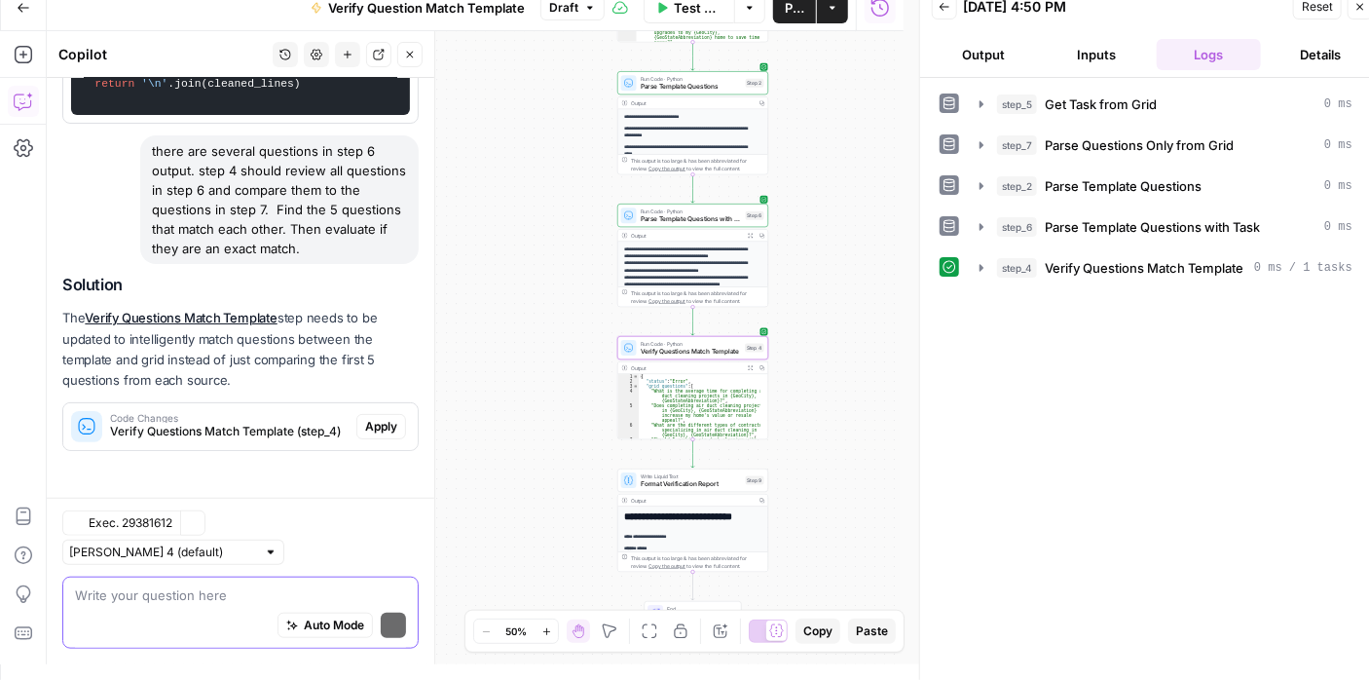
scroll to position [1065, 0]
click at [373, 435] on span "Apply" at bounding box center [381, 427] width 32 height 18
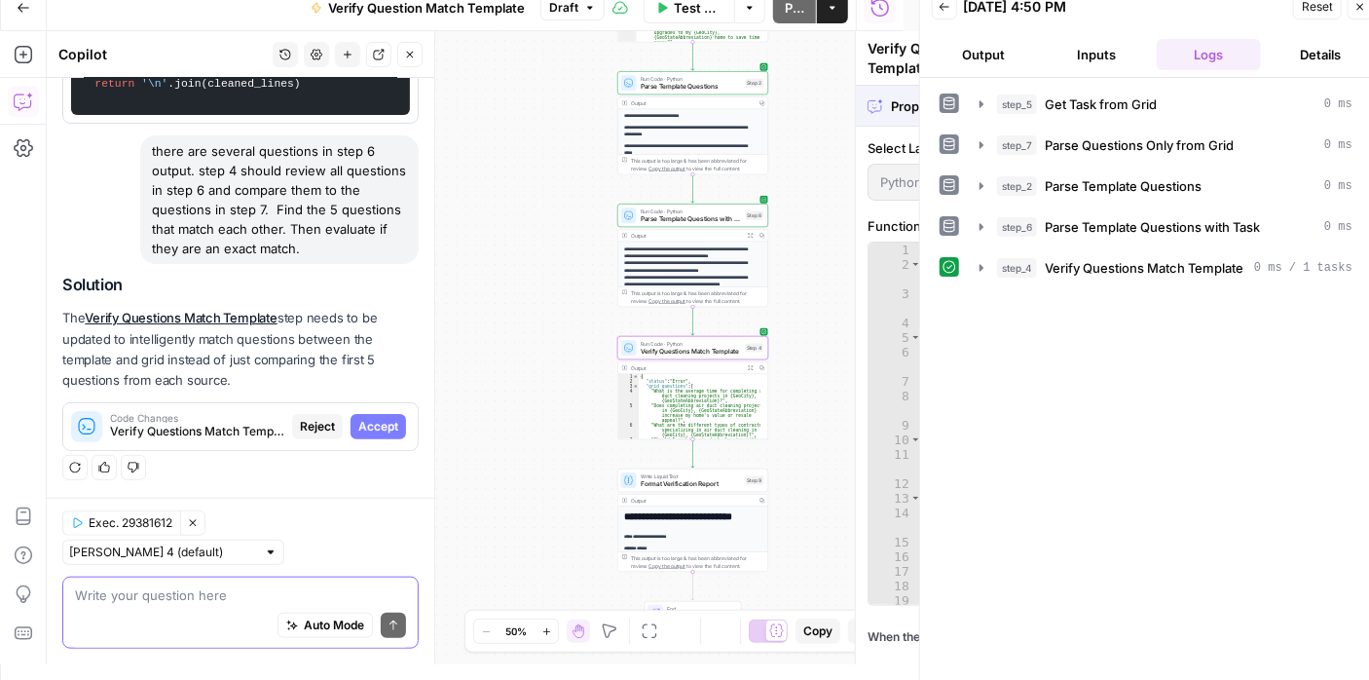
scroll to position [1034, 0]
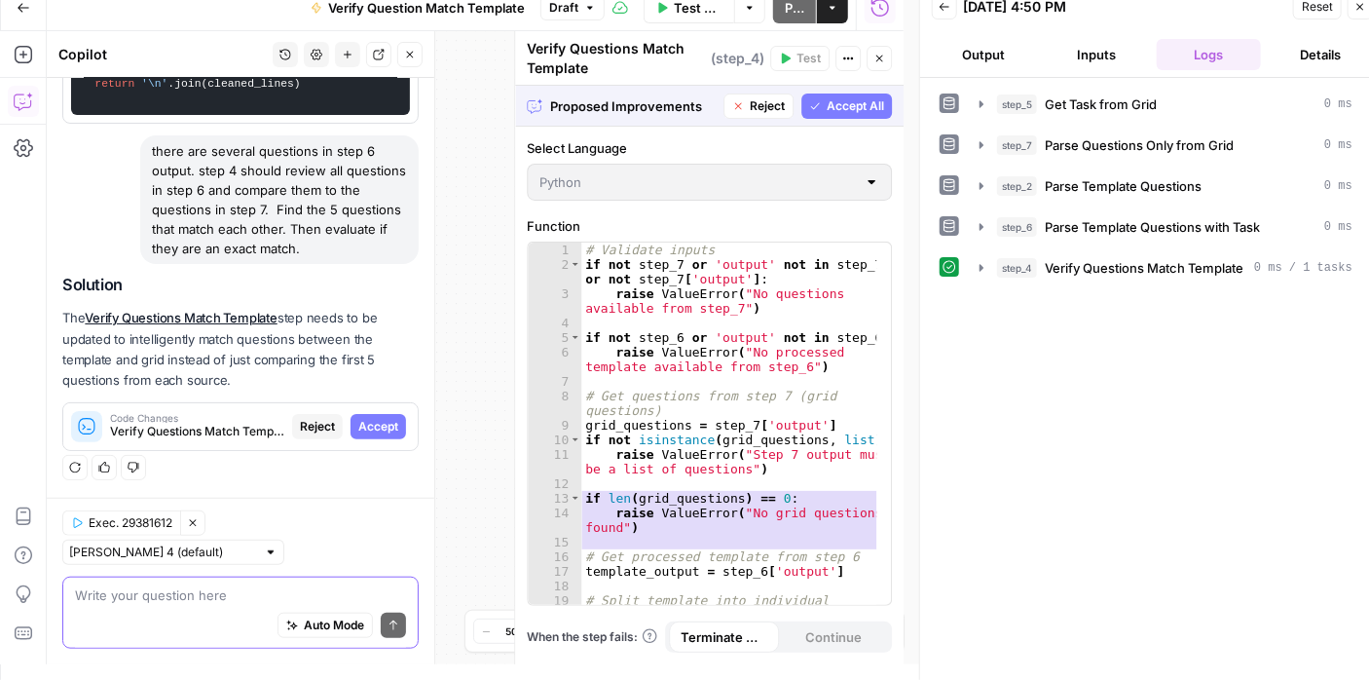
click at [828, 103] on span "Accept All" at bounding box center [855, 106] width 57 height 18
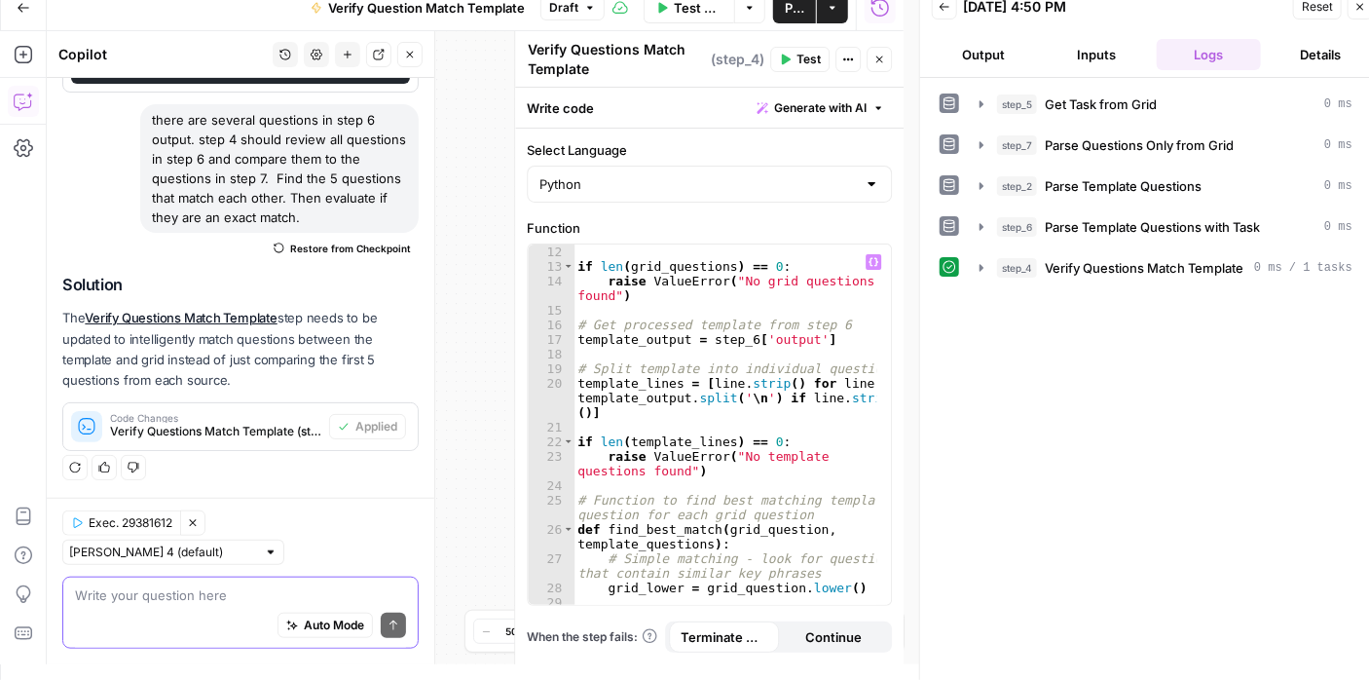
scroll to position [175, 0]
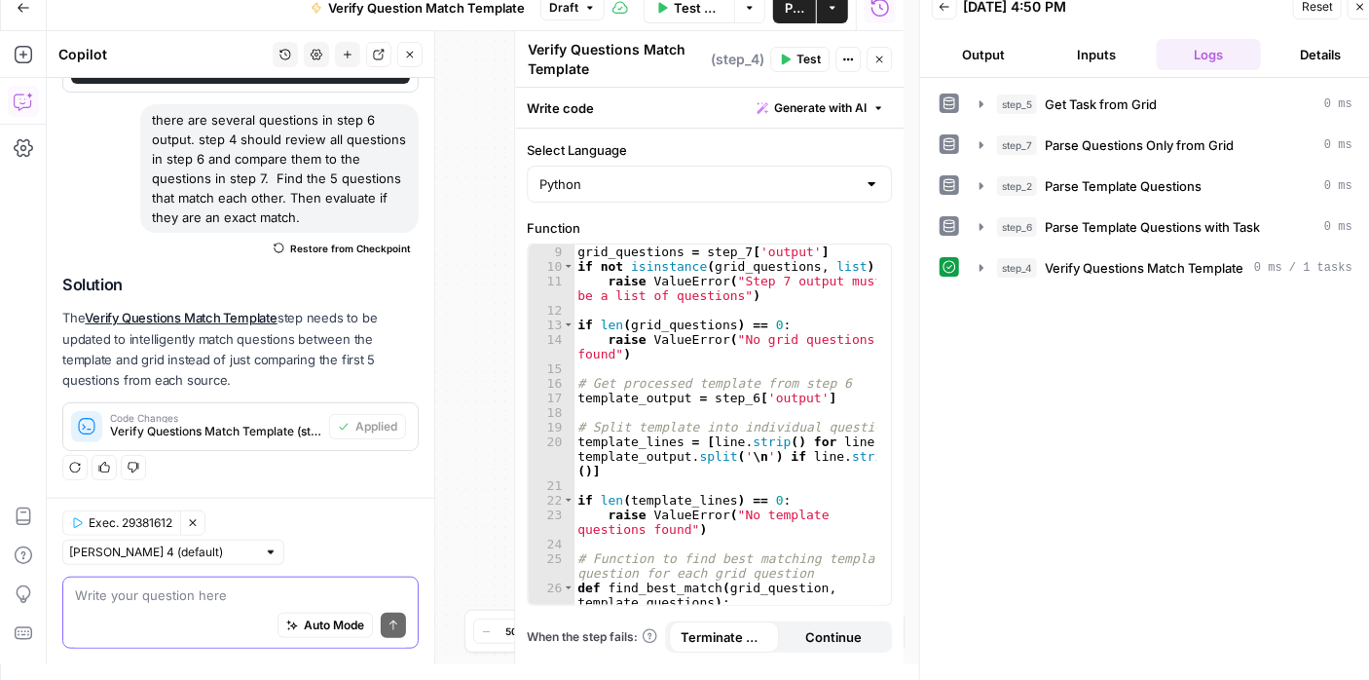
click at [802, 57] on span "Test" at bounding box center [808, 60] width 24 height 18
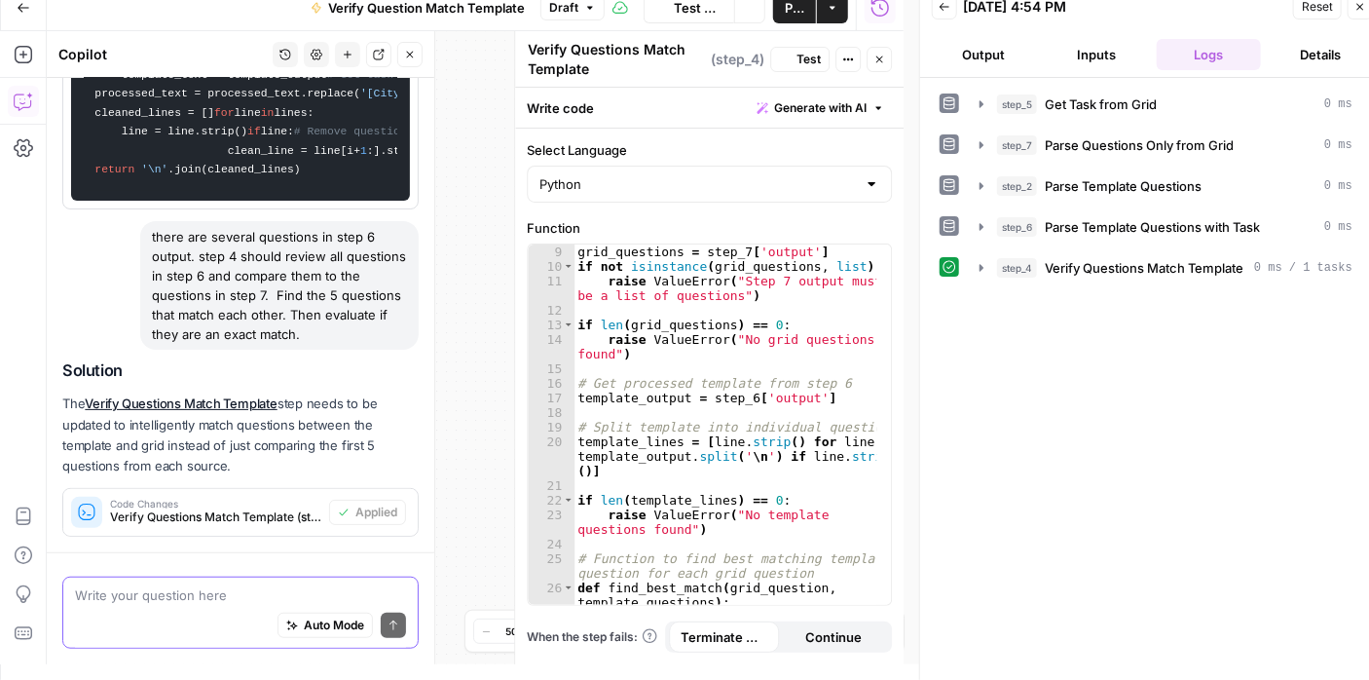
scroll to position [1096, 0]
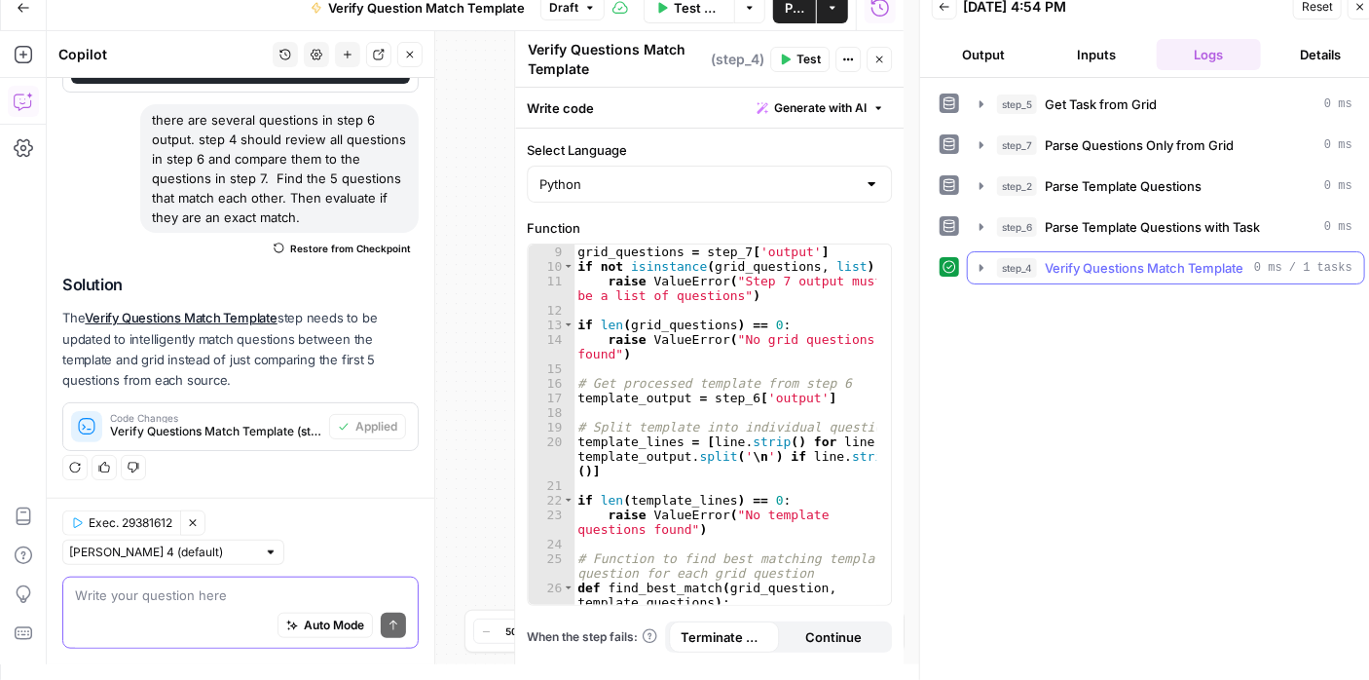
click at [982, 267] on icon "button" at bounding box center [982, 268] width 16 height 16
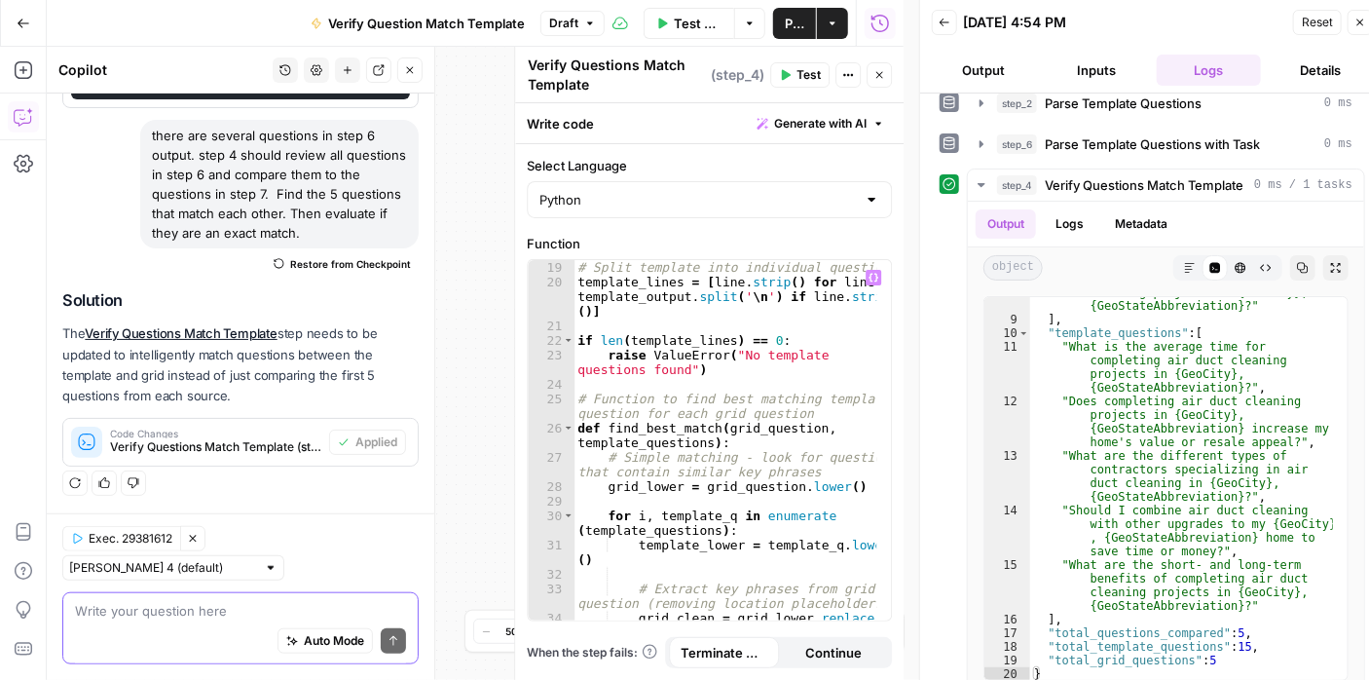
scroll to position [526, 0]
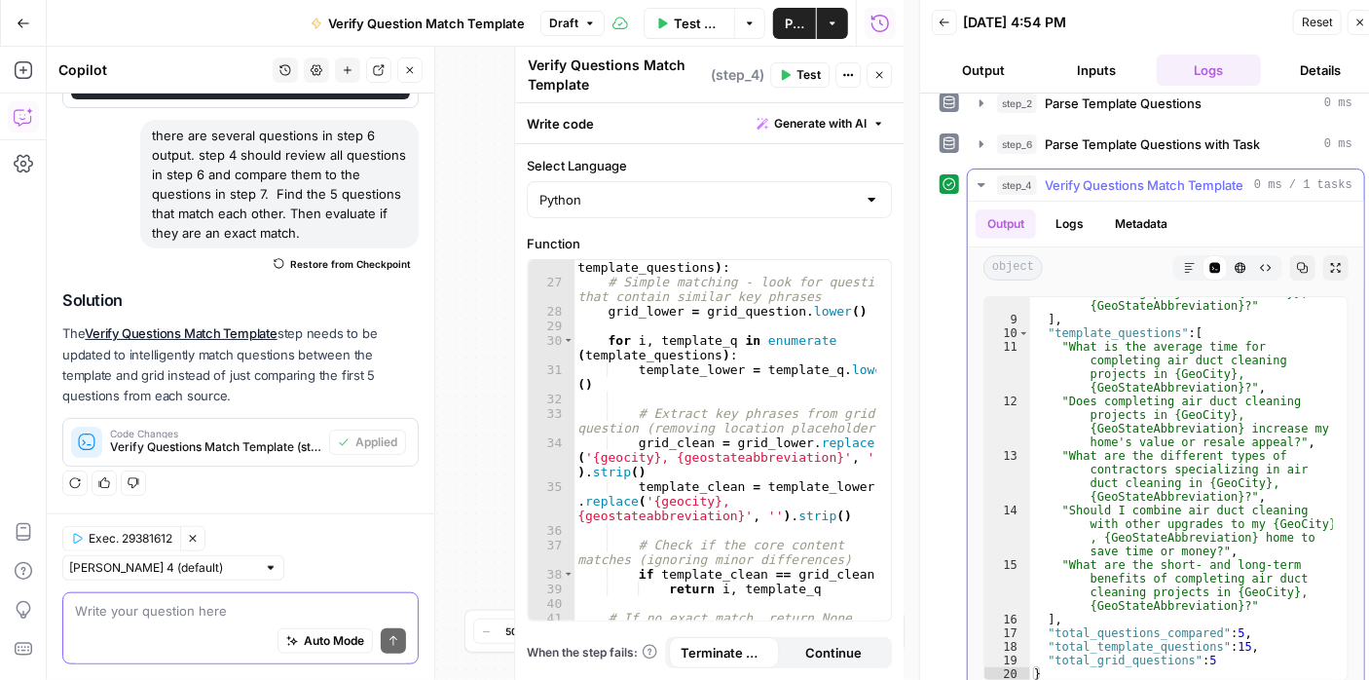
click at [976, 183] on icon "button" at bounding box center [982, 185] width 16 height 16
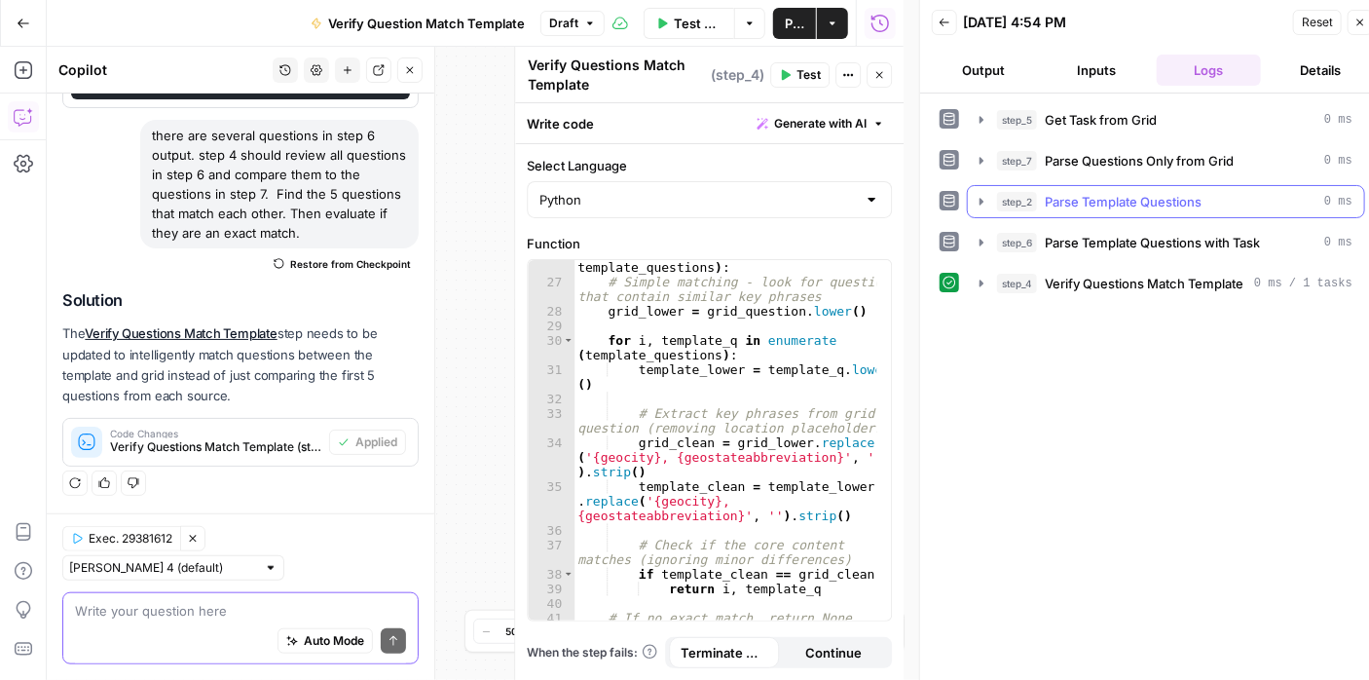
scroll to position [0, 0]
click at [880, 75] on icon "button" at bounding box center [879, 75] width 7 height 7
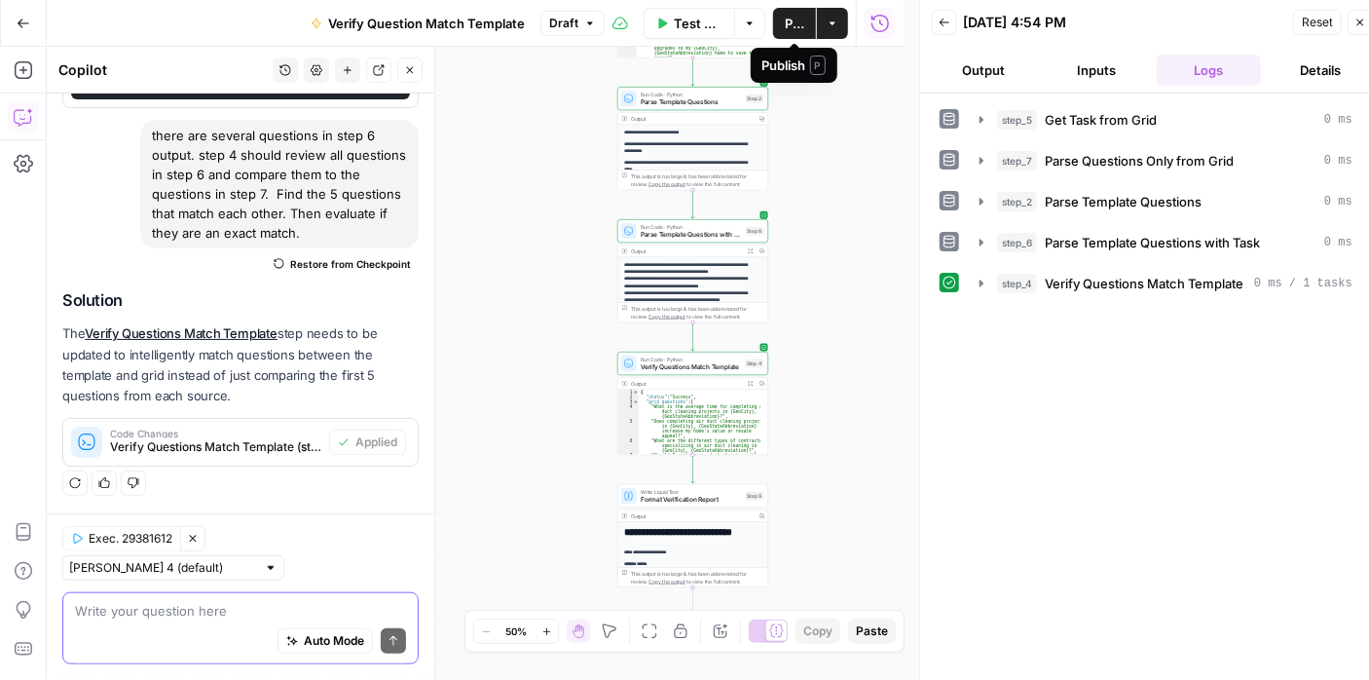
click at [785, 15] on span "Publish" at bounding box center [794, 23] width 19 height 19
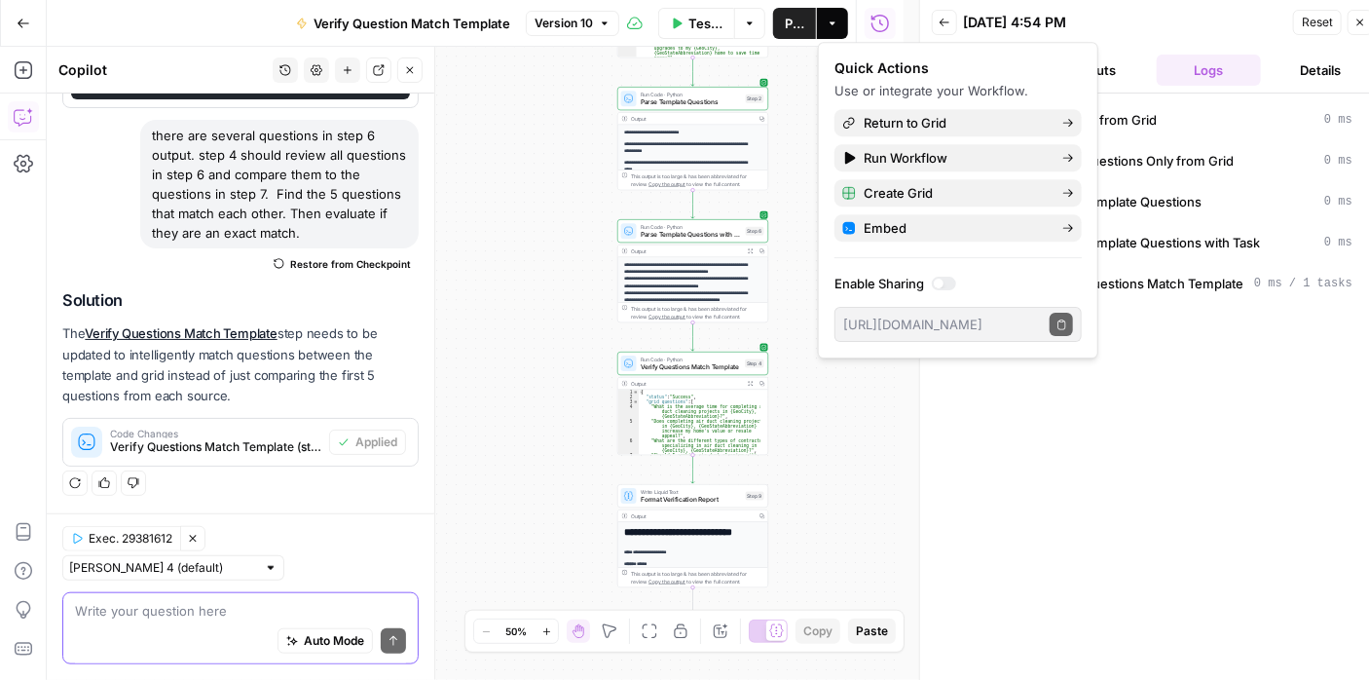
click at [872, 501] on div "Workflow Set Inputs Inputs Read from Grid Get Task from Grid Step 5 Output Copy…" at bounding box center [475, 363] width 857 height 633
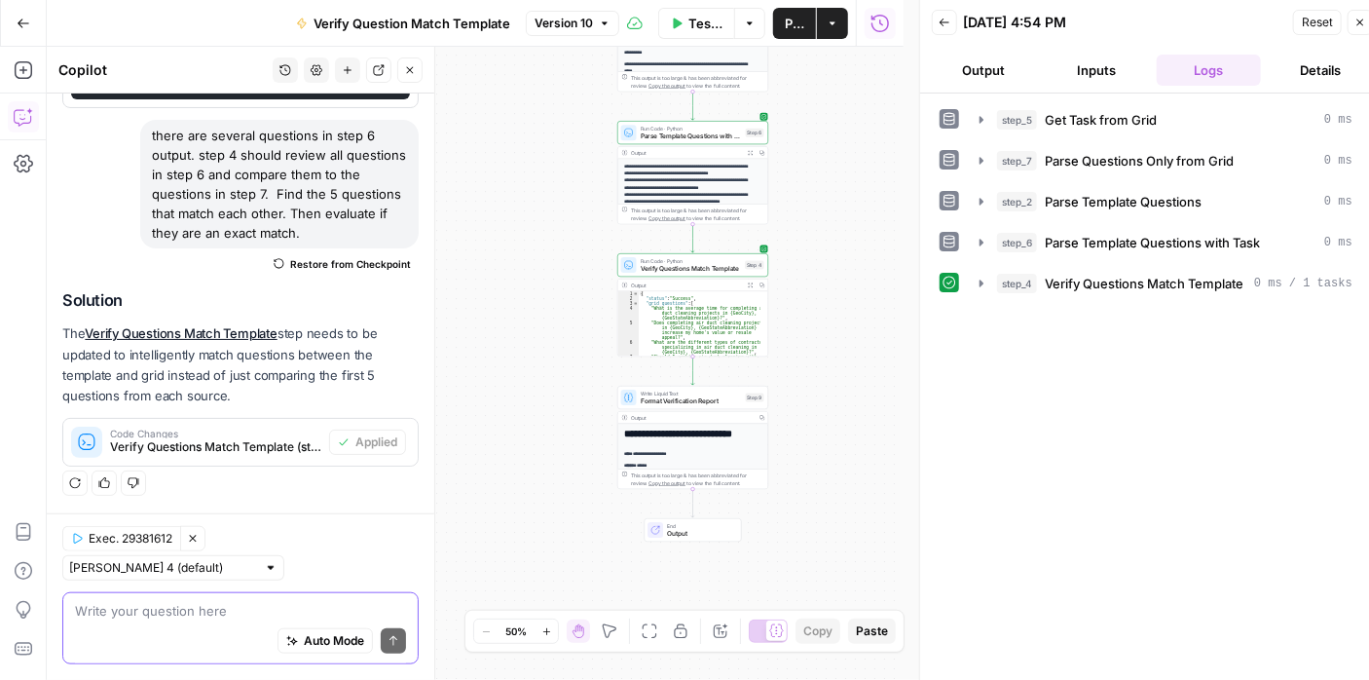
click at [218, 609] on textarea at bounding box center [240, 610] width 331 height 19
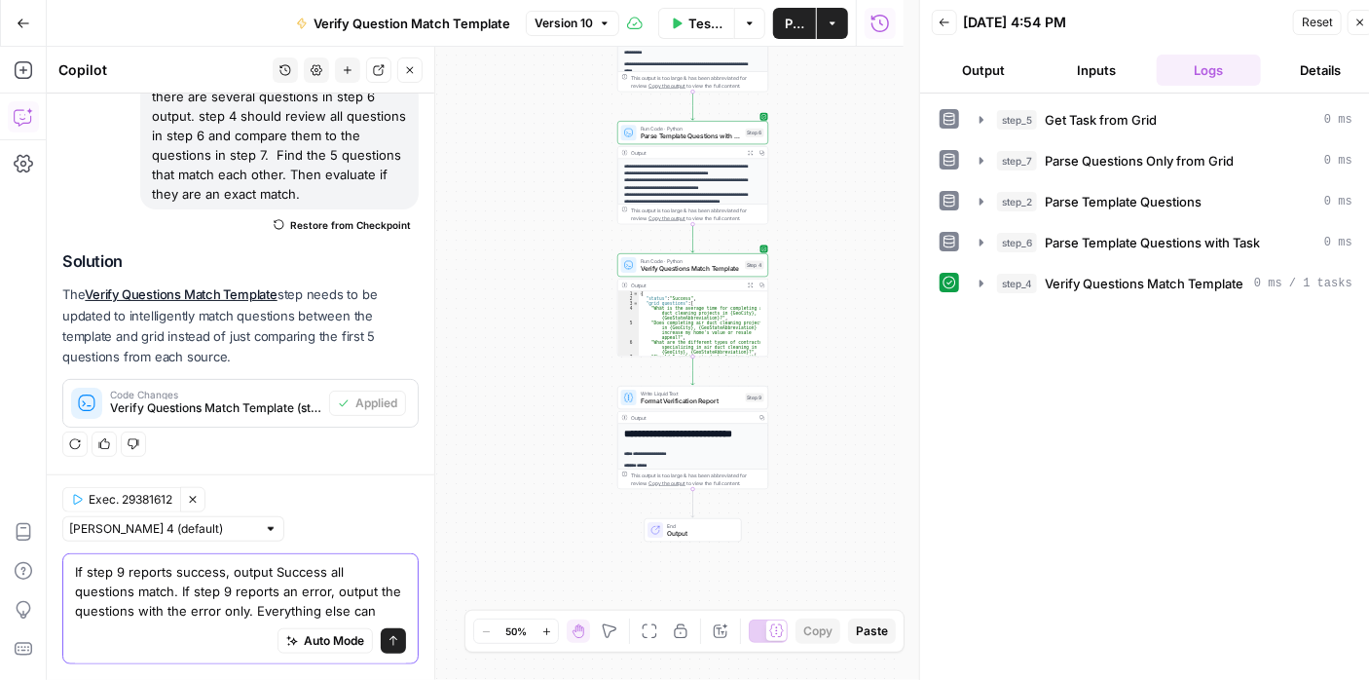
scroll to position [1155, 0]
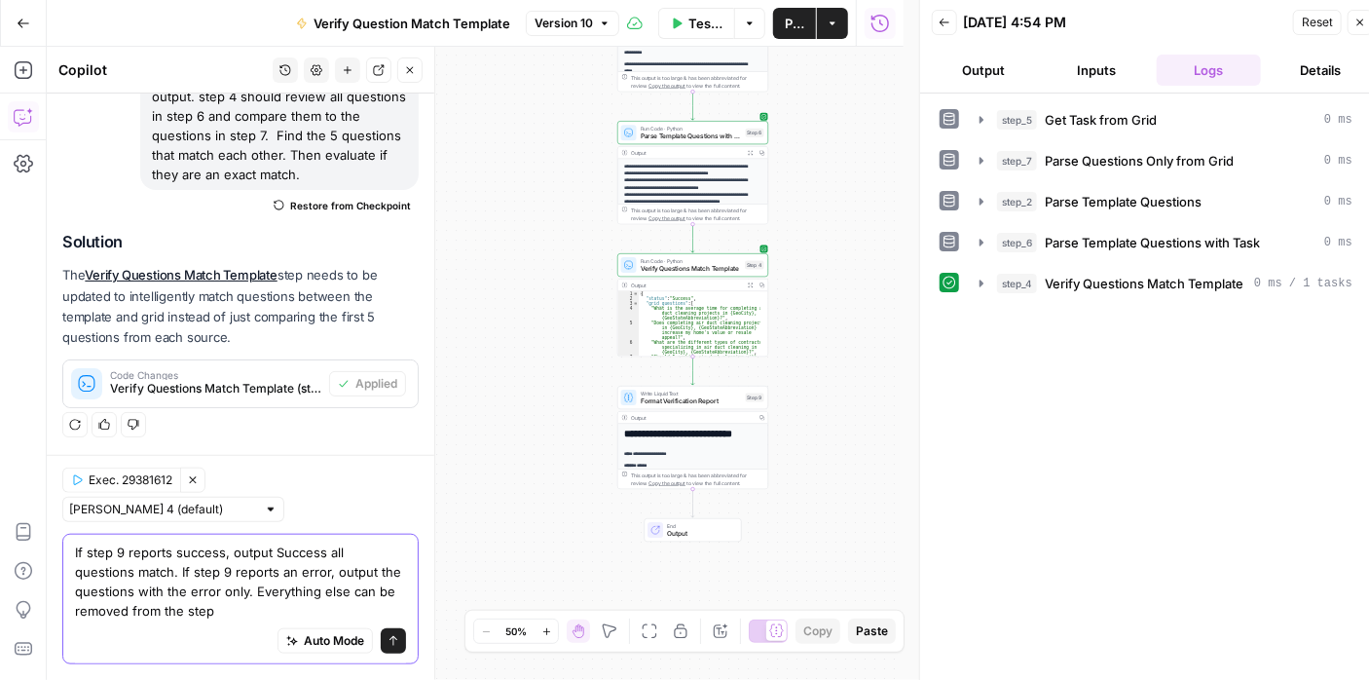
type textarea "If step 9 reports success, output Success all questions match. If step 9 report…"
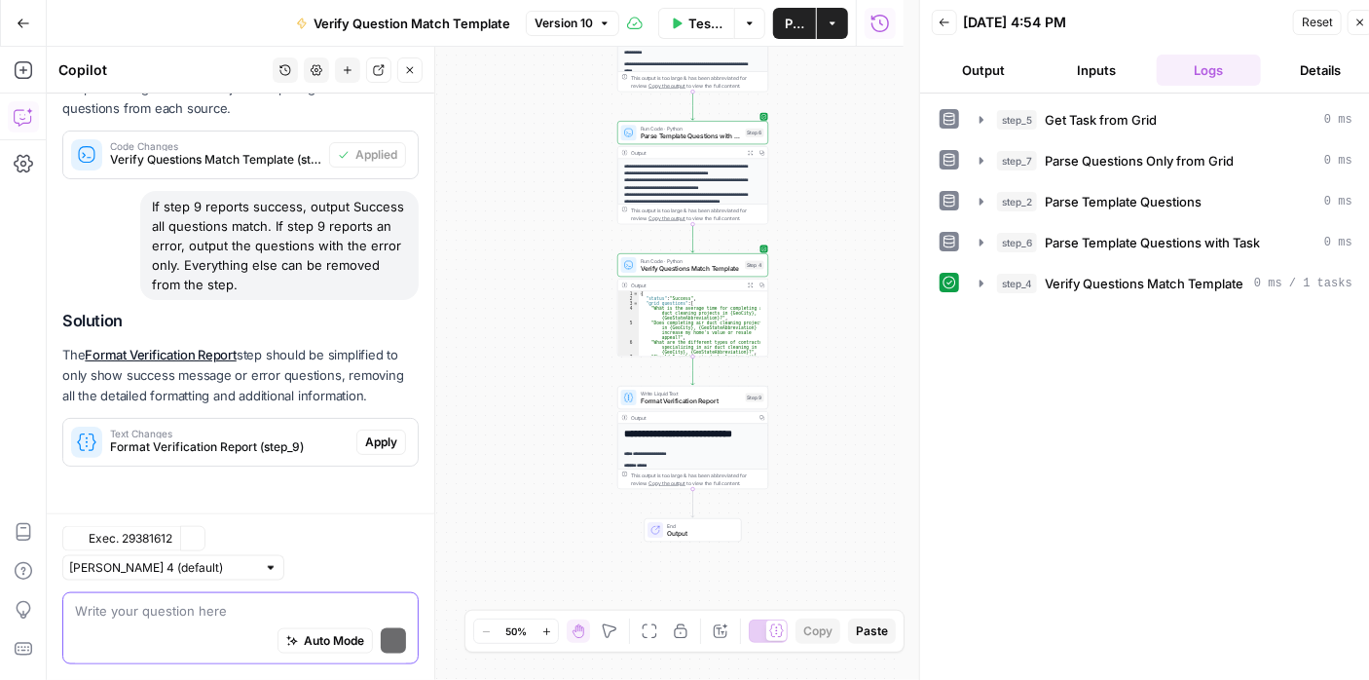
scroll to position [1383, 0]
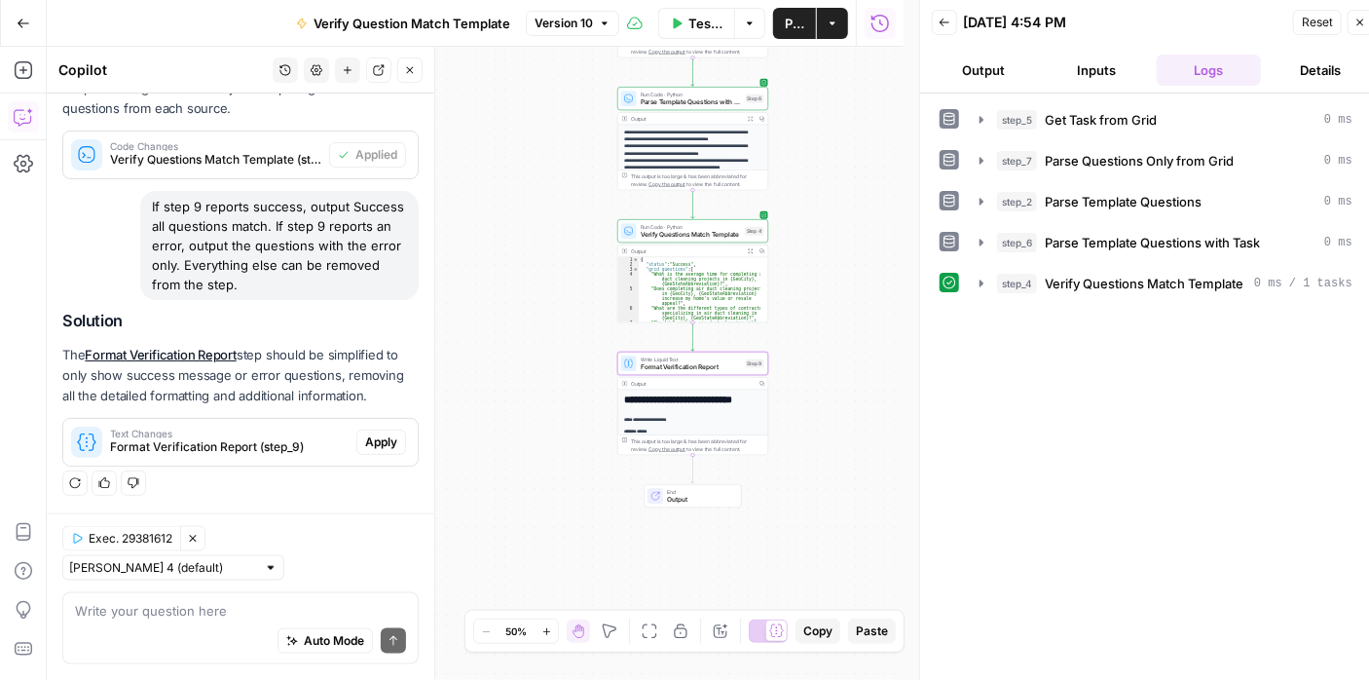
click at [365, 451] on span "Apply" at bounding box center [381, 442] width 32 height 18
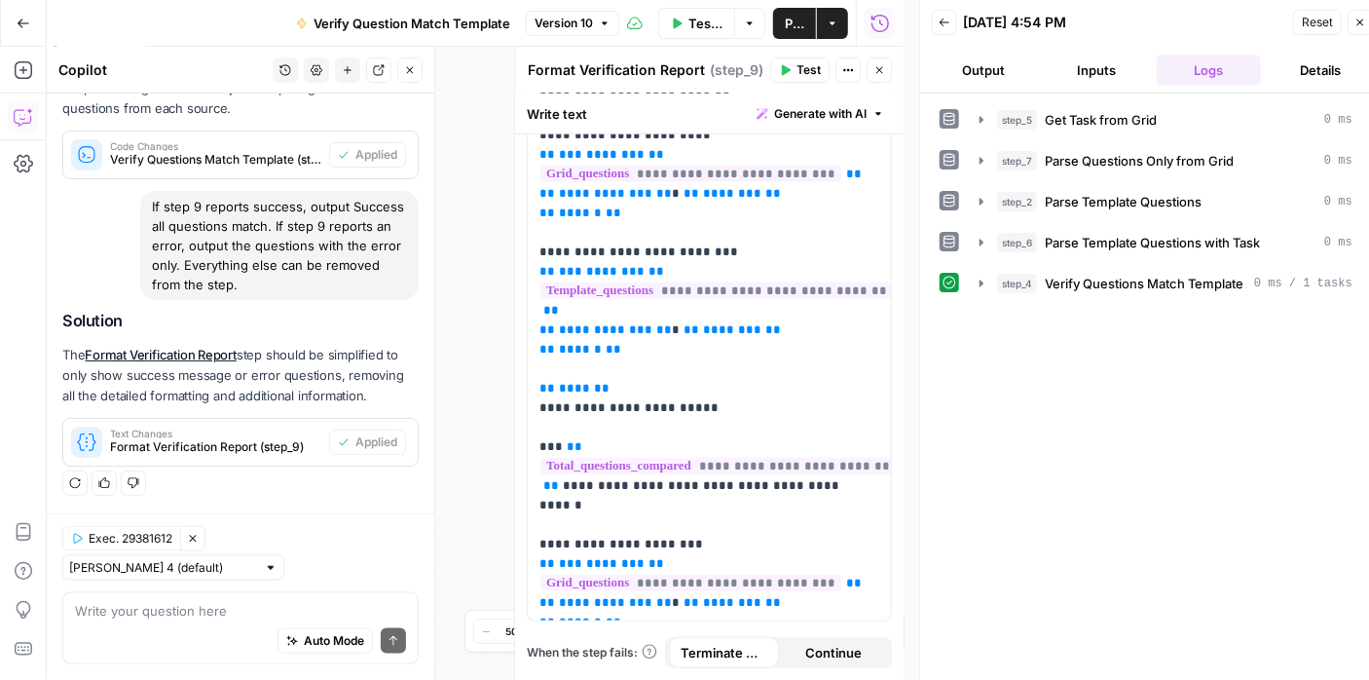
scroll to position [0, 0]
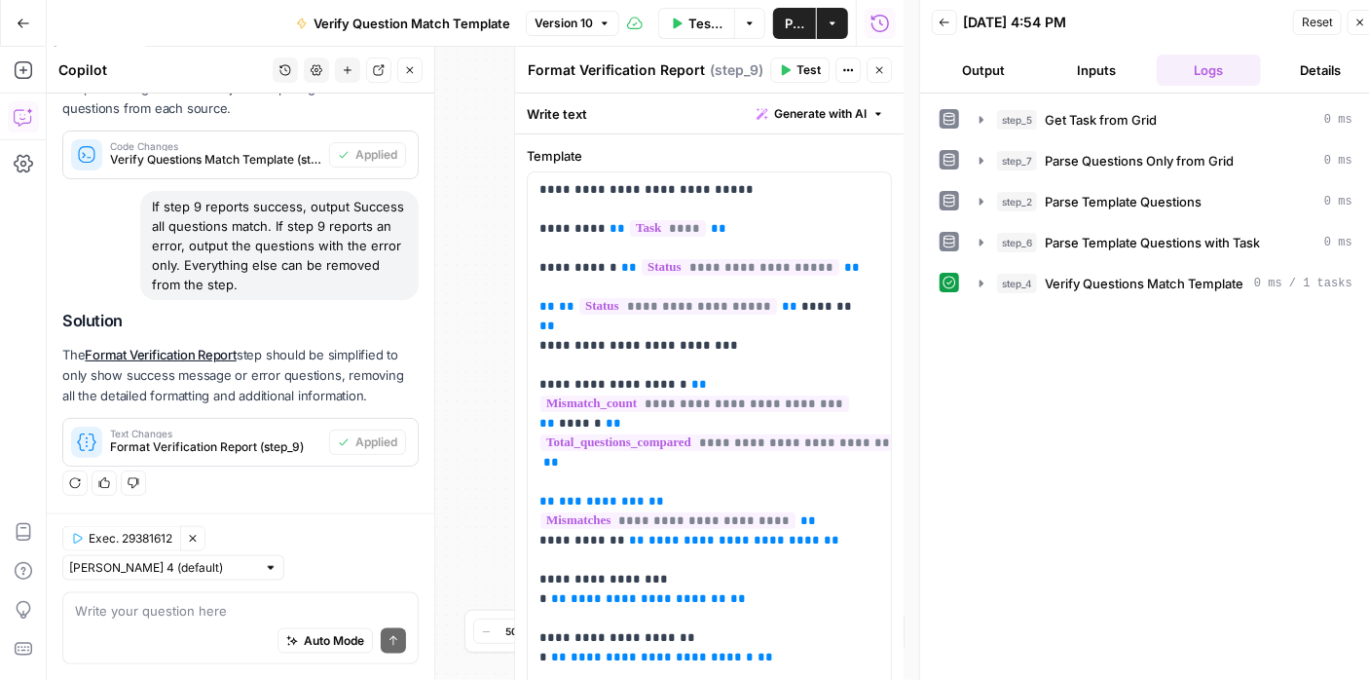
click at [878, 69] on icon "button" at bounding box center [879, 70] width 7 height 7
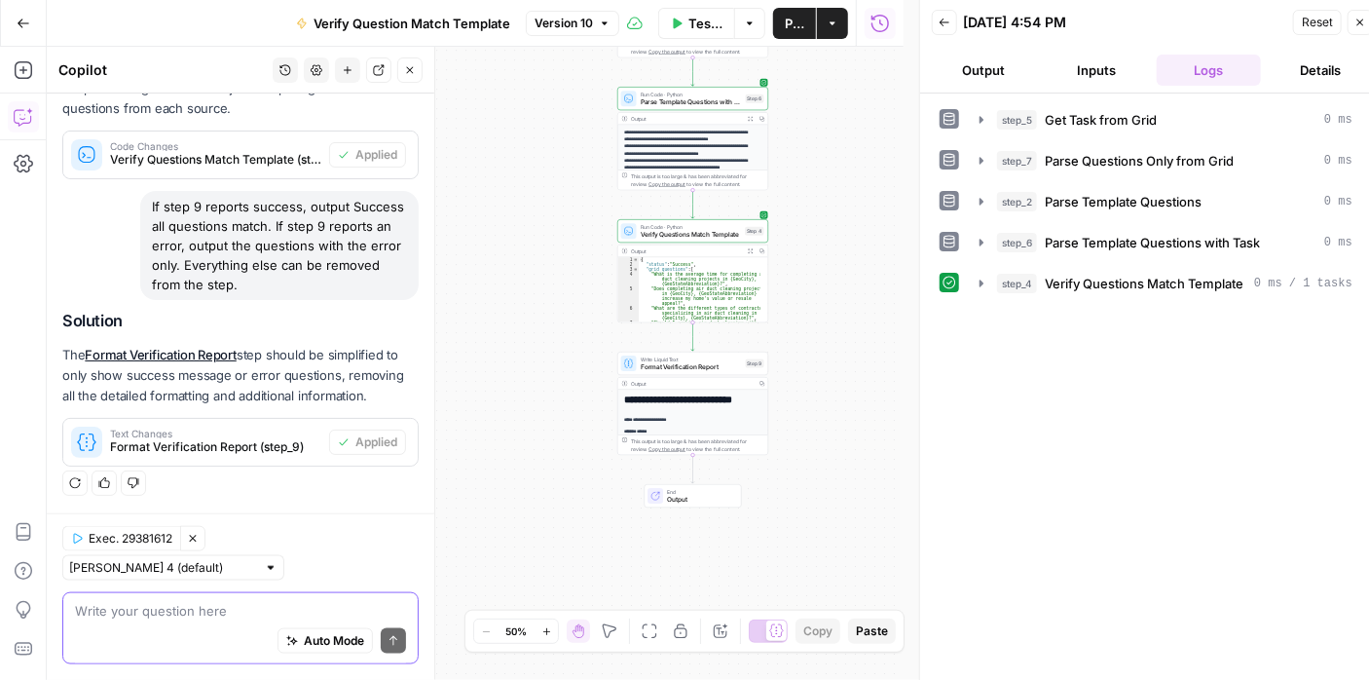
click at [218, 611] on textarea at bounding box center [240, 610] width 331 height 19
type textarea "step 9 looks the same. no changes were made"
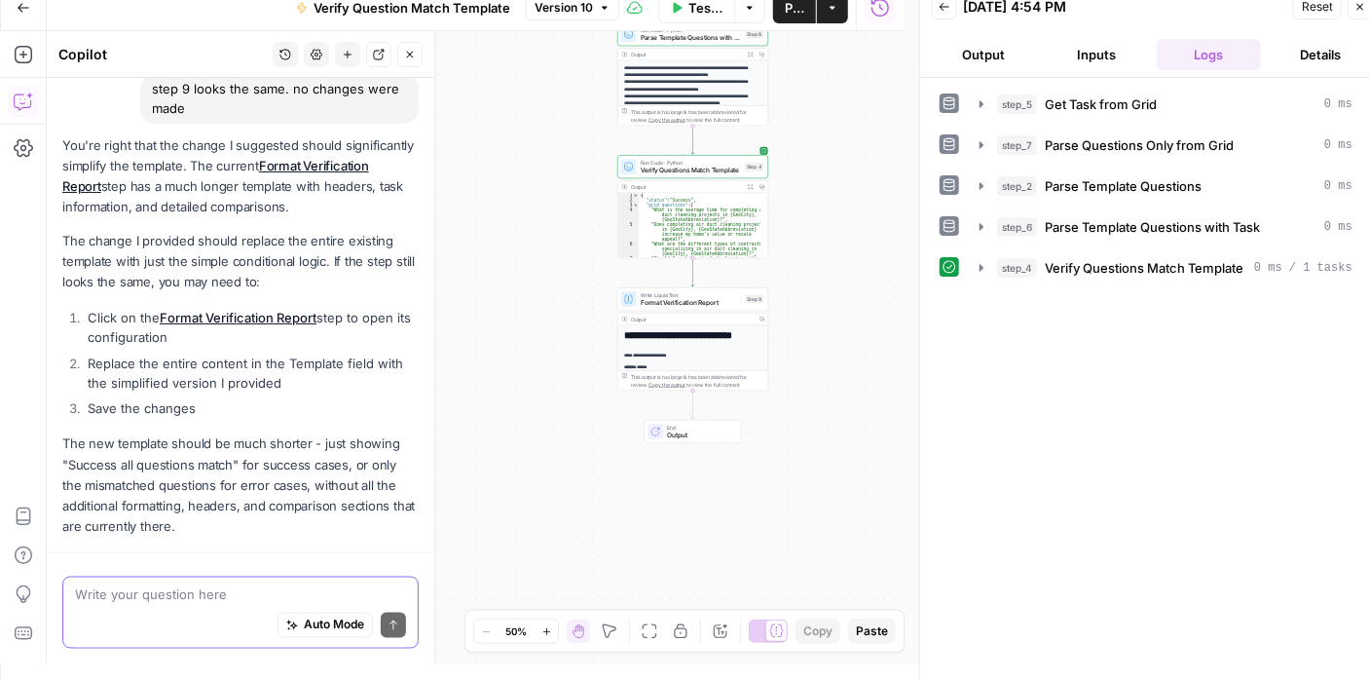
scroll to position [1858, 0]
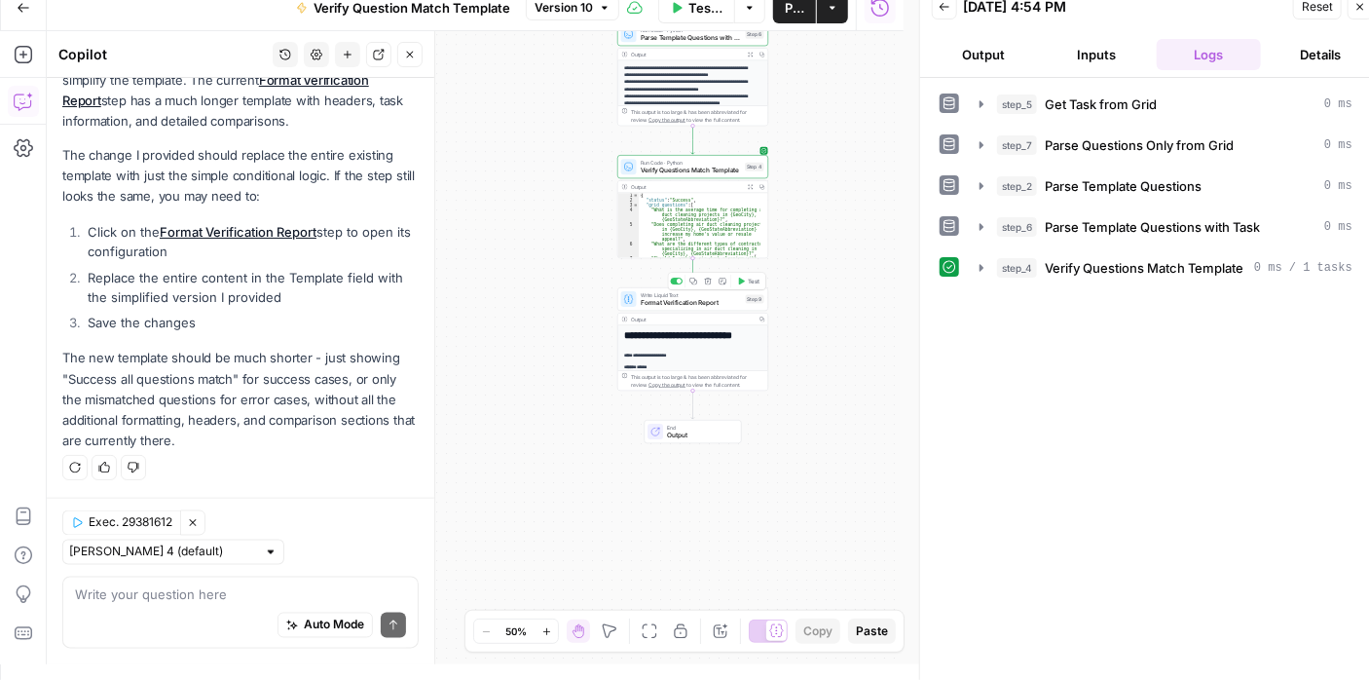
click at [677, 310] on div "Write Liquid Text Format Verification Report Step 9 Copy step Delete step Add N…" at bounding box center [692, 298] width 151 height 23
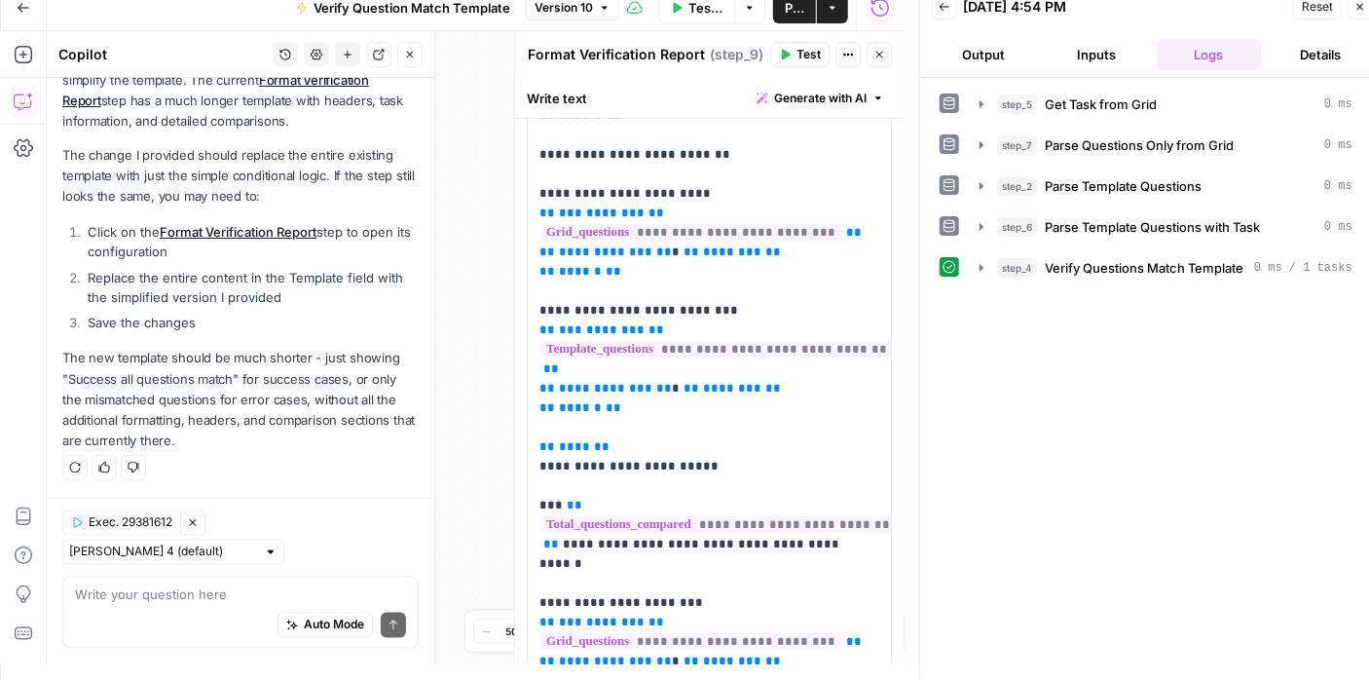
scroll to position [672, 0]
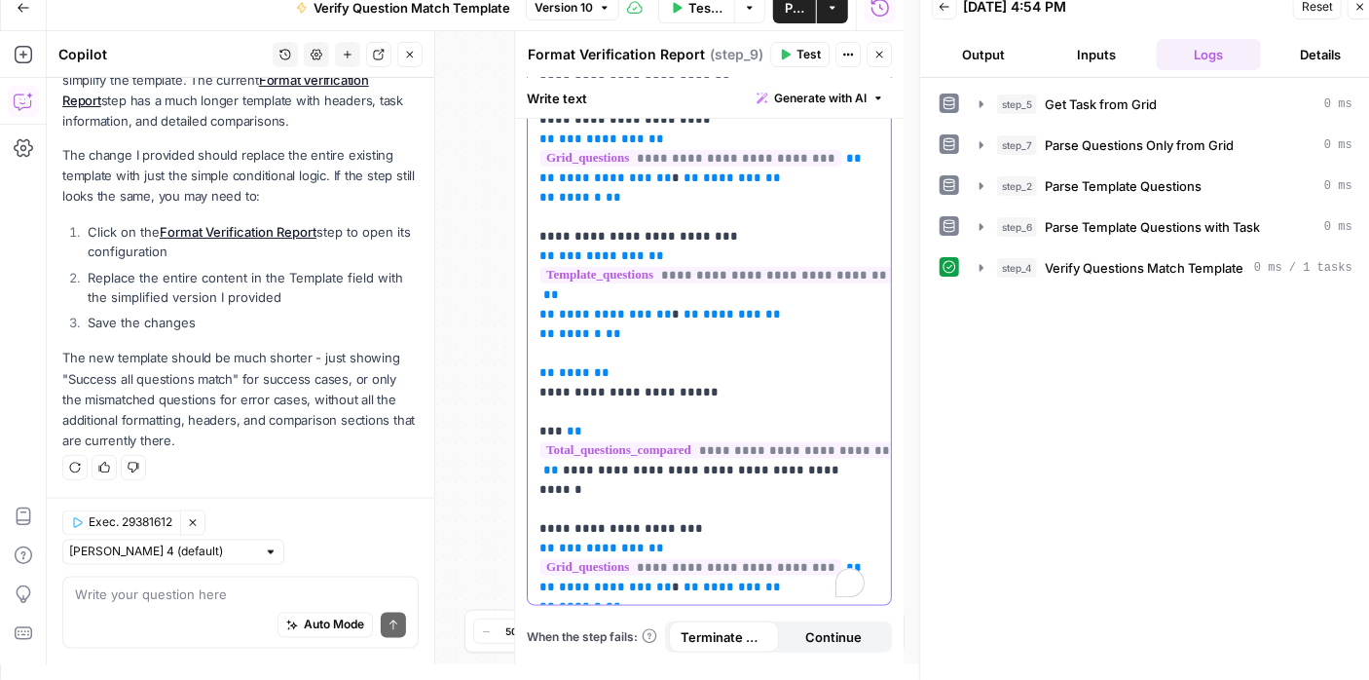
drag, startPoint x: 584, startPoint y: 409, endPoint x: 655, endPoint y: 610, distance: 213.7
click at [655, 610] on div "**********" at bounding box center [709, 62] width 388 height 1203
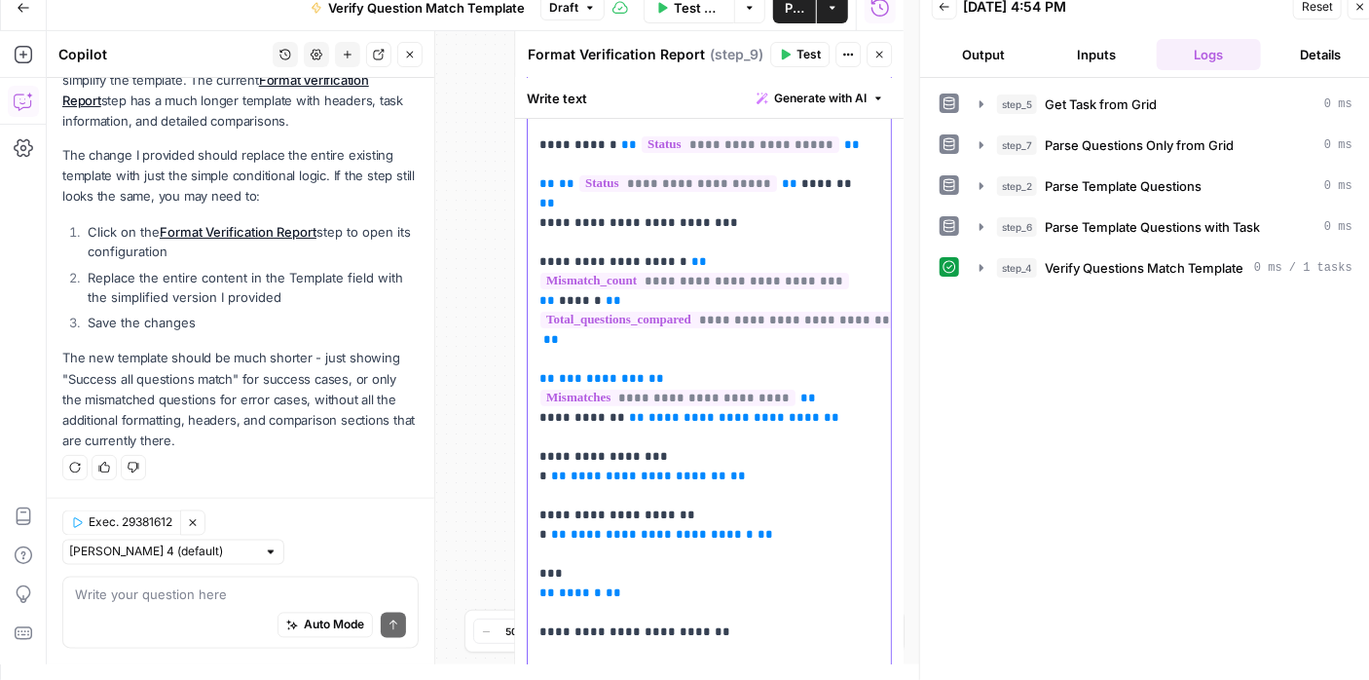
scroll to position [302, 0]
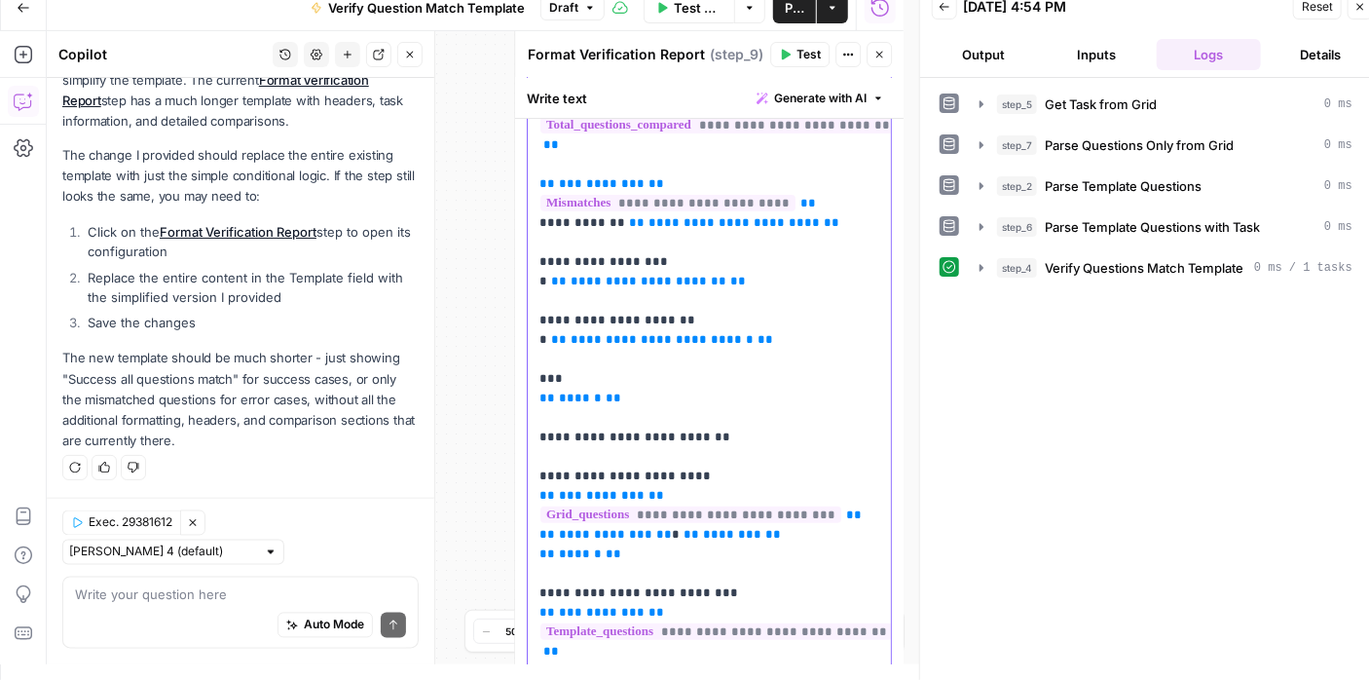
click at [544, 417] on p "**********" at bounding box center [701, 320] width 325 height 915
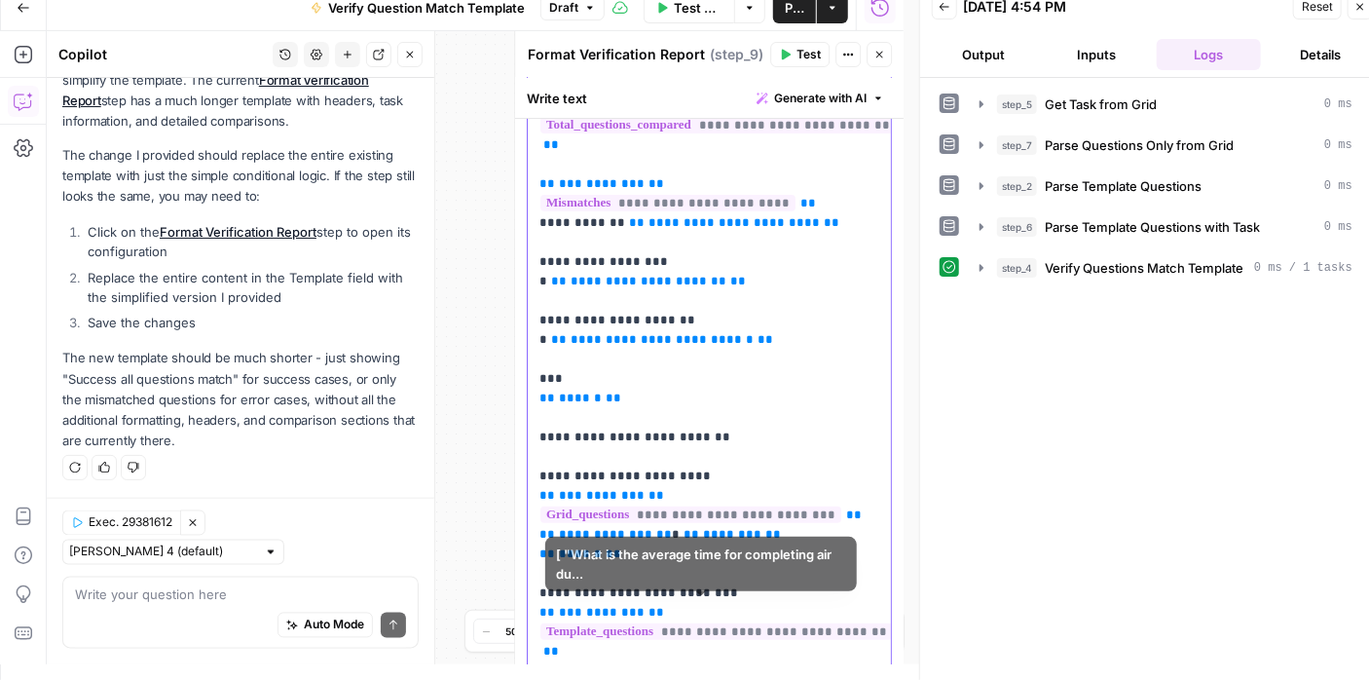
scroll to position [497, 0]
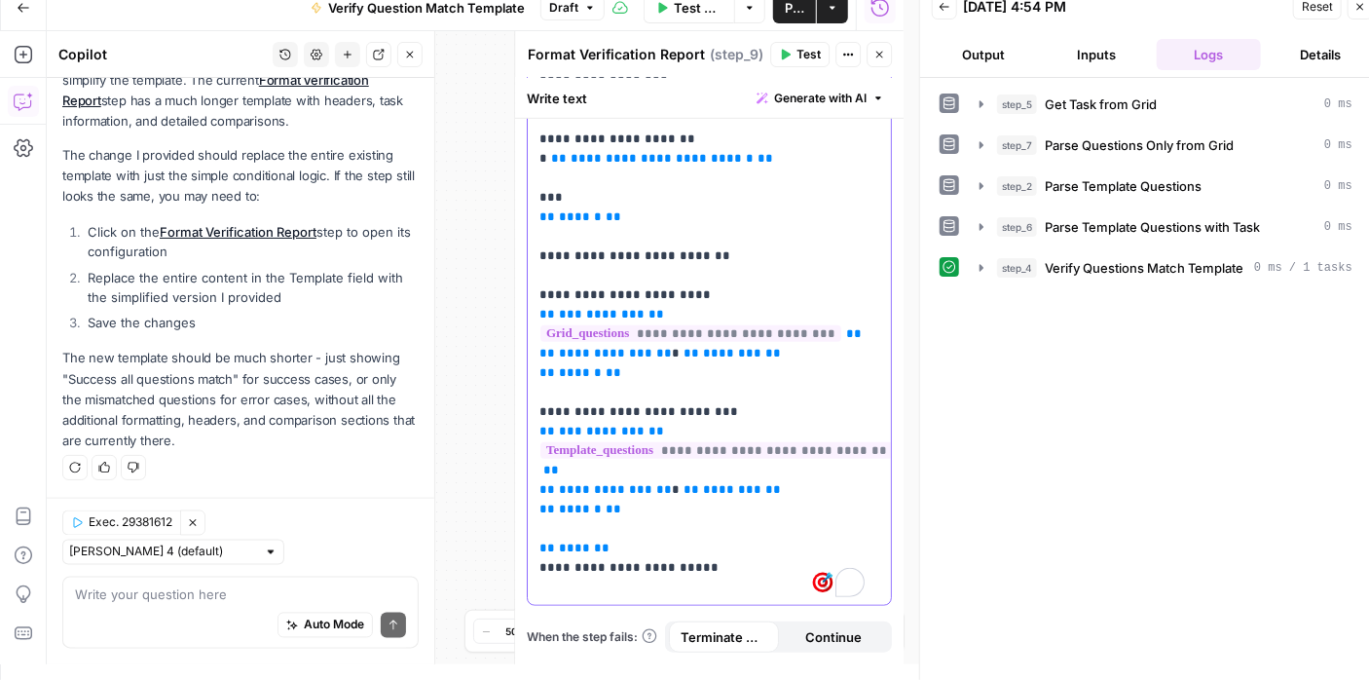
drag, startPoint x: 535, startPoint y: 417, endPoint x: 748, endPoint y: 620, distance: 294.0
click at [0, 0] on form "**********" at bounding box center [0, 0] width 0 height 0
click at [714, 500] on p "**********" at bounding box center [701, 139] width 325 height 915
drag, startPoint x: 643, startPoint y: 511, endPoint x: 531, endPoint y: 225, distance: 307.4
click at [531, 225] on div "**********" at bounding box center [709, 139] width 363 height 931
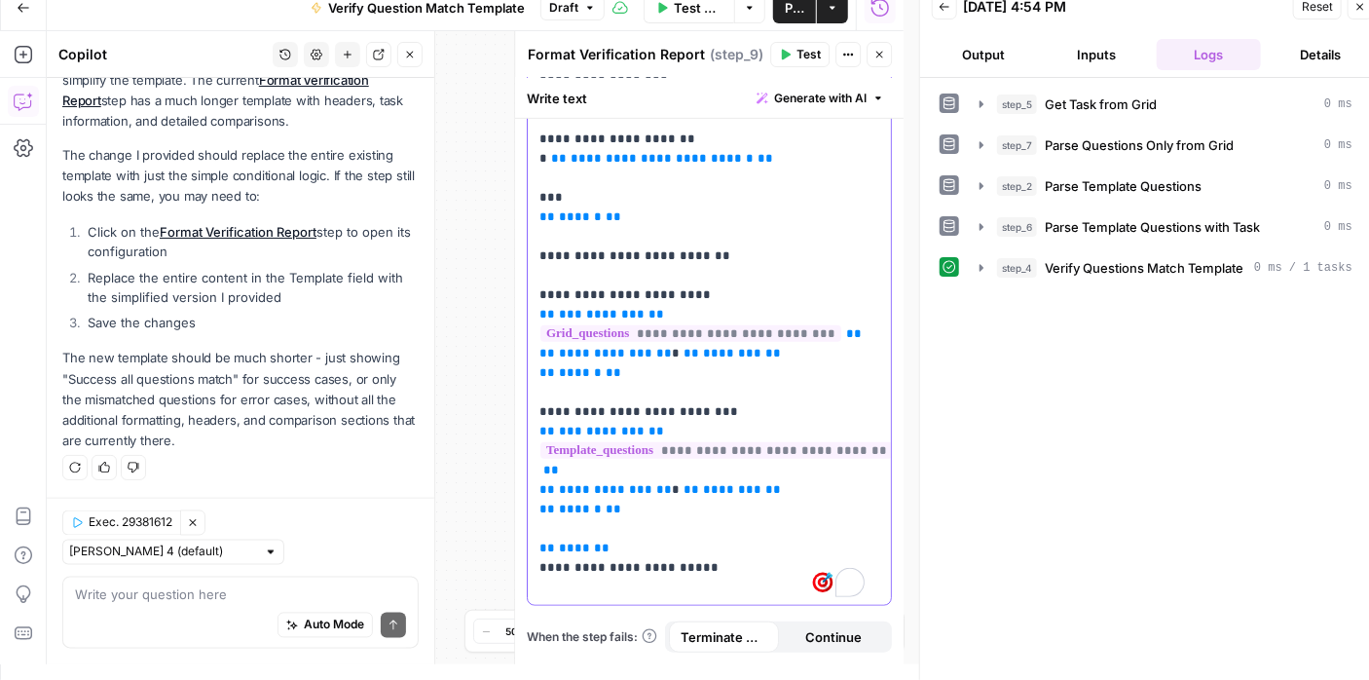
click at [787, 476] on p "**********" at bounding box center [701, 139] width 325 height 915
click at [783, 466] on p "**********" at bounding box center [701, 139] width 325 height 915
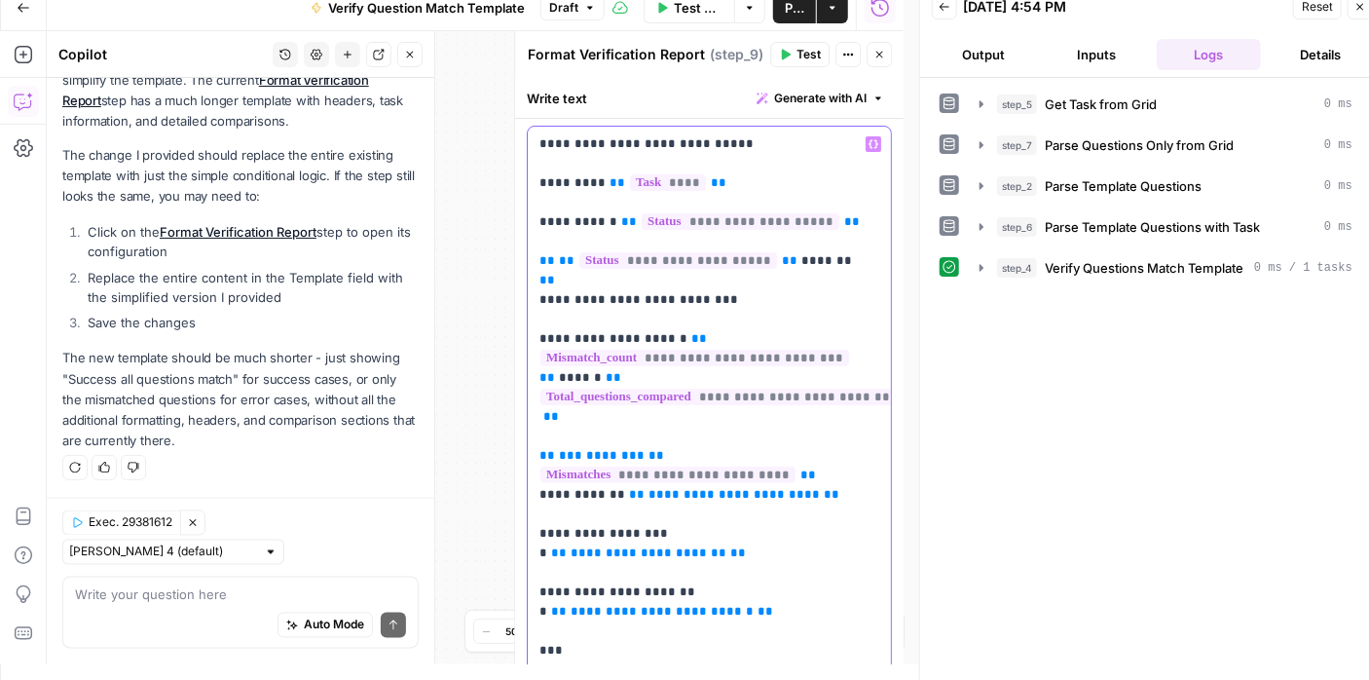
scroll to position [0, 0]
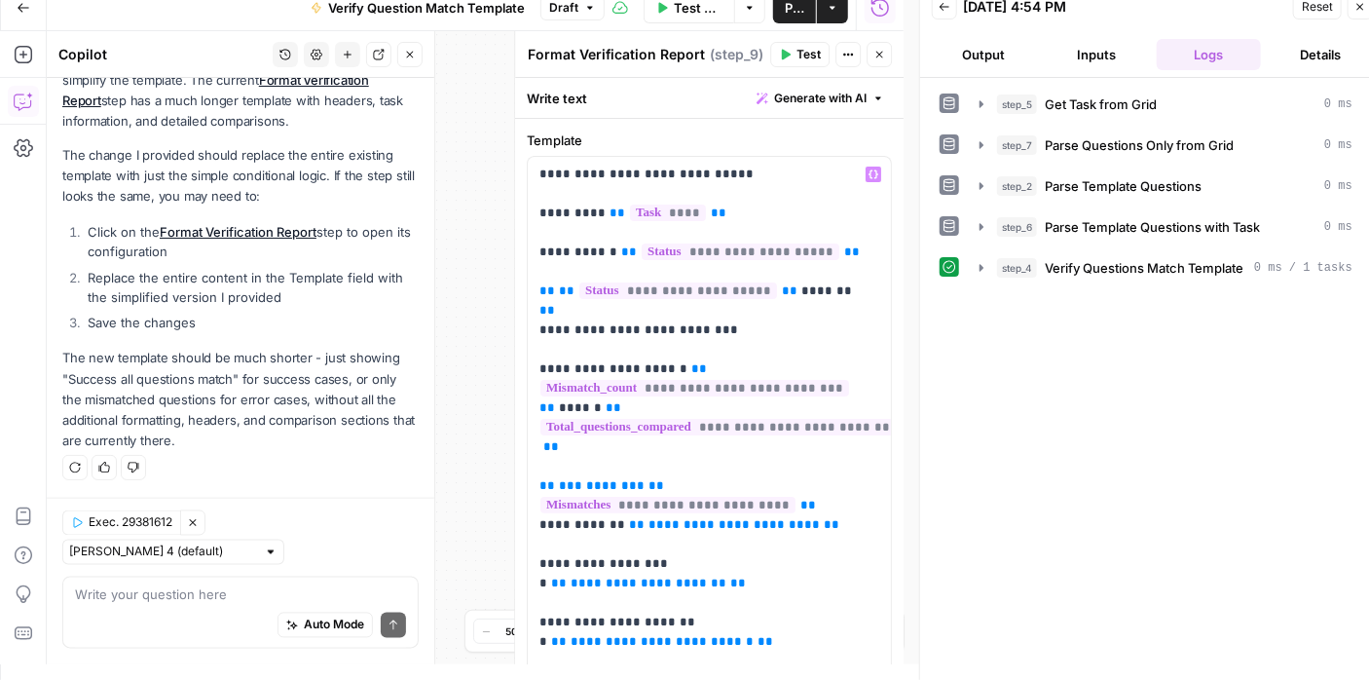
click at [792, 51] on button "Test" at bounding box center [799, 54] width 59 height 25
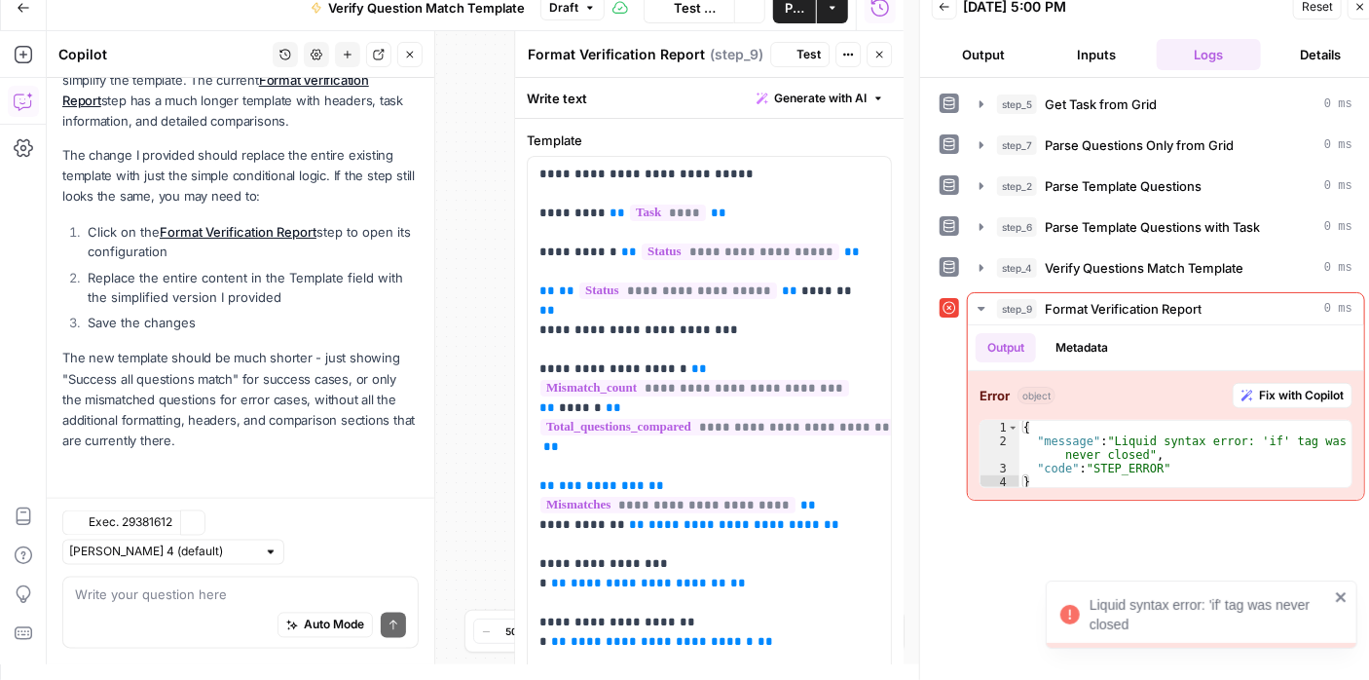
scroll to position [1920, 0]
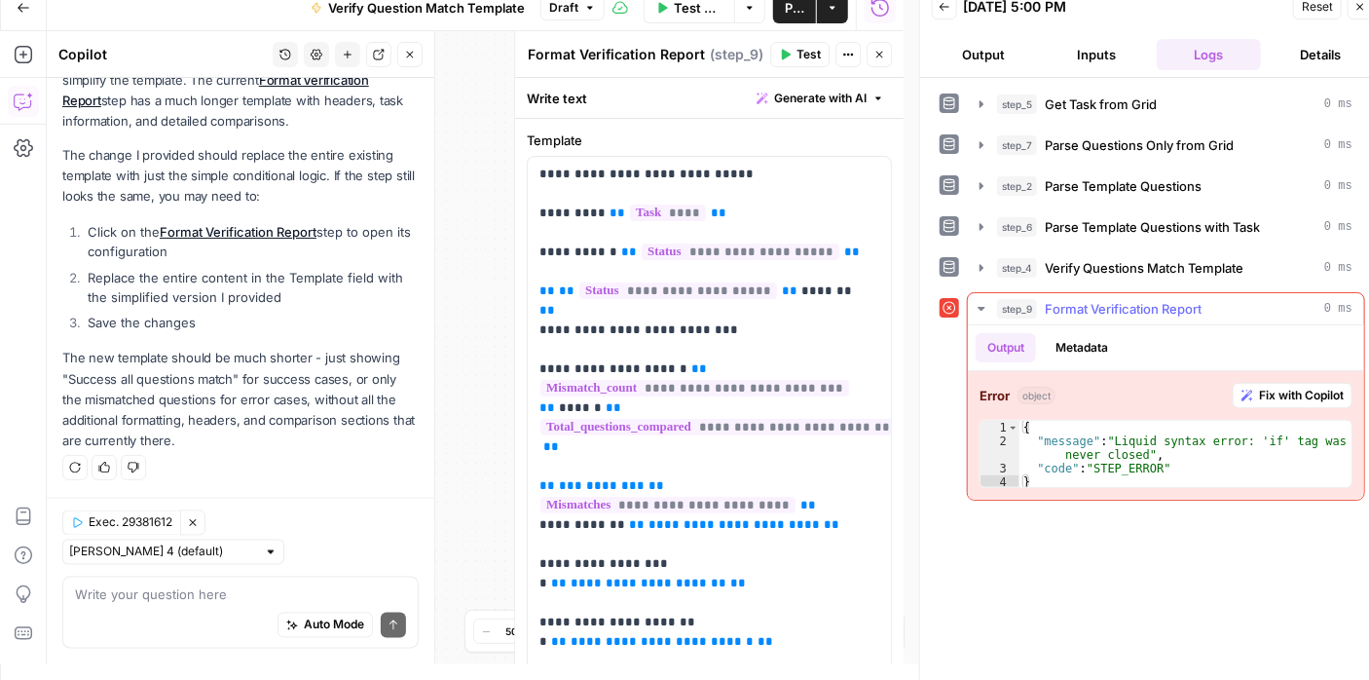
click at [1299, 397] on span "Fix with Copilot" at bounding box center [1301, 396] width 85 height 18
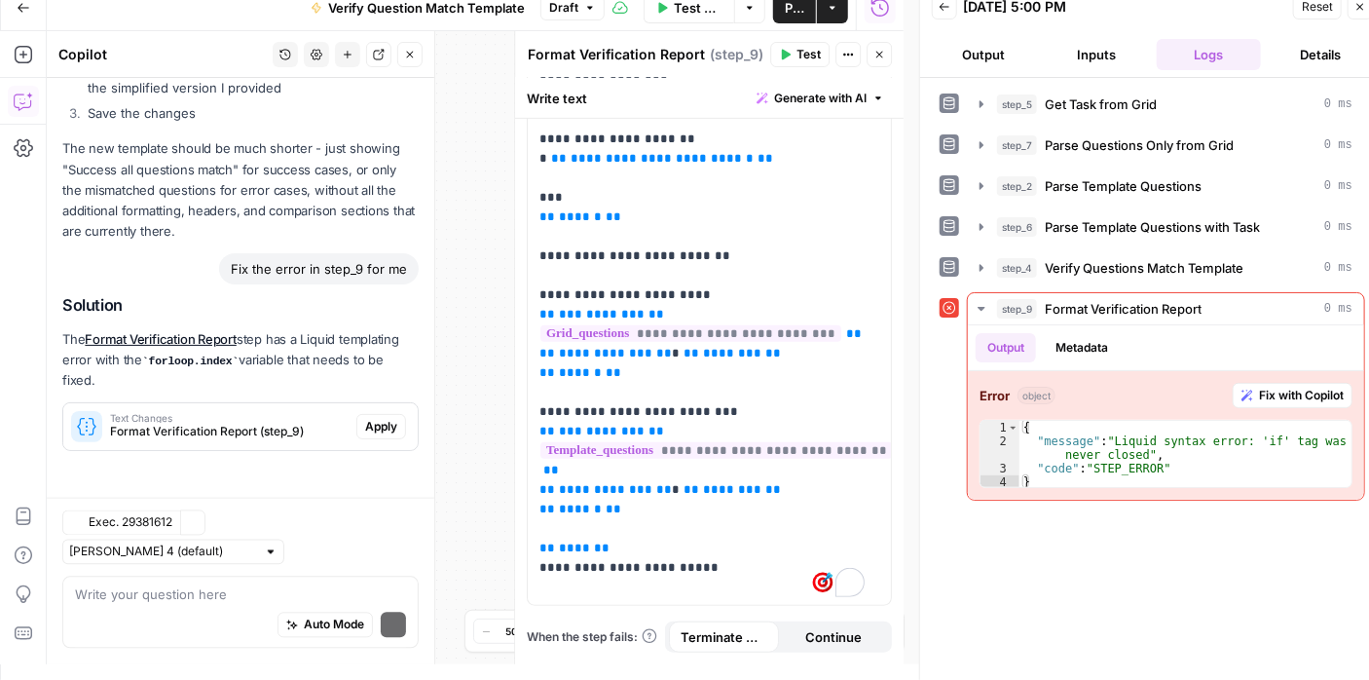
scroll to position [2130, 0]
click at [365, 435] on span "Apply" at bounding box center [381, 427] width 32 height 18
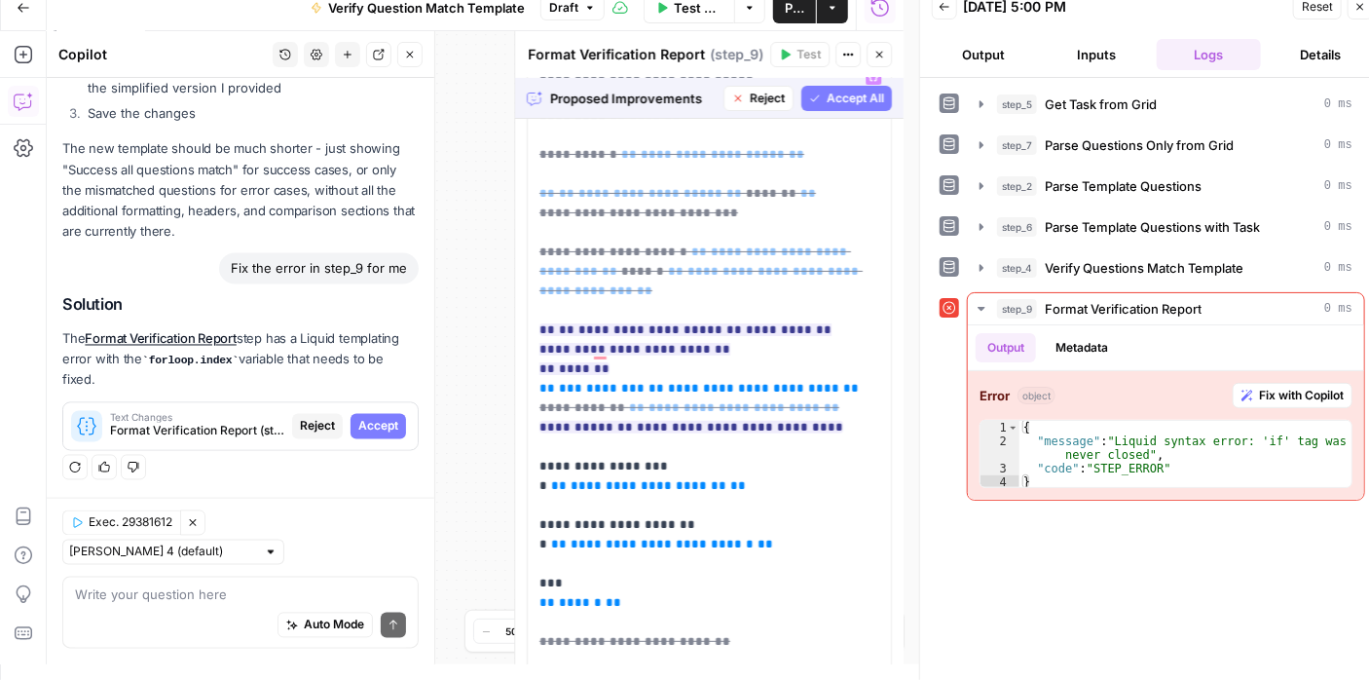
scroll to position [0, 0]
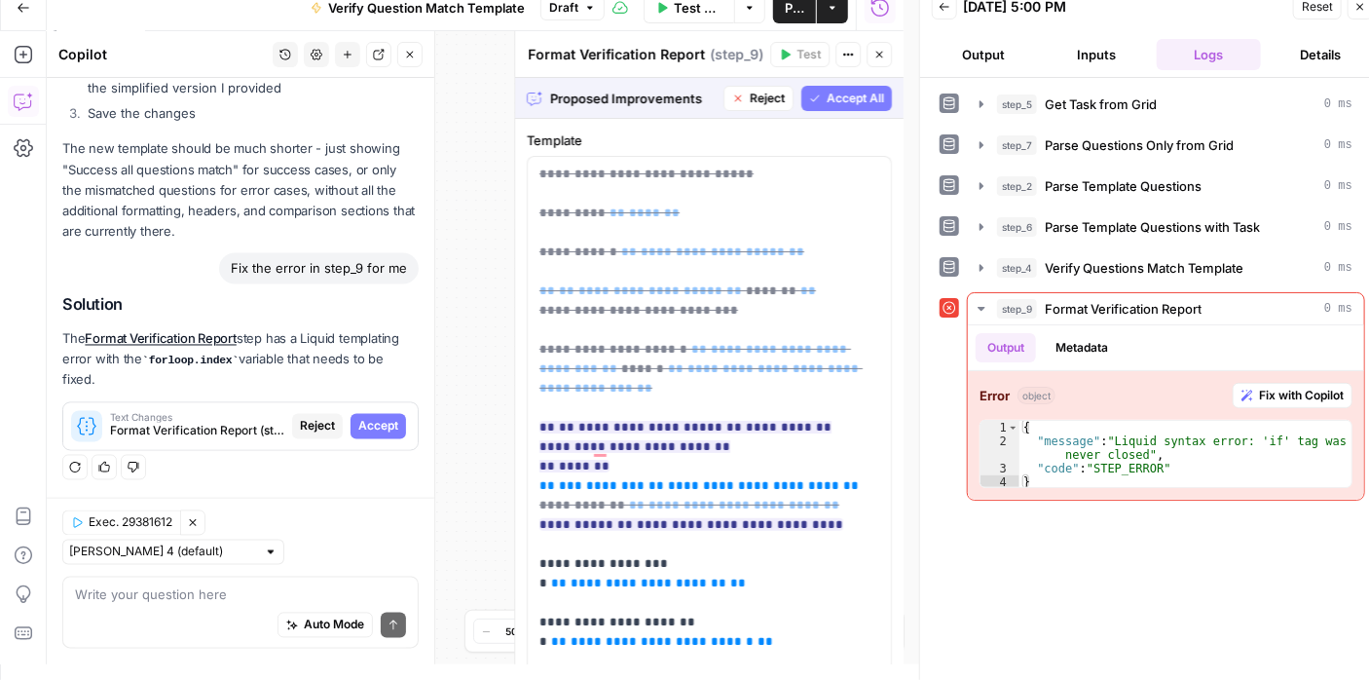
click at [827, 99] on span "Accept All" at bounding box center [855, 99] width 57 height 18
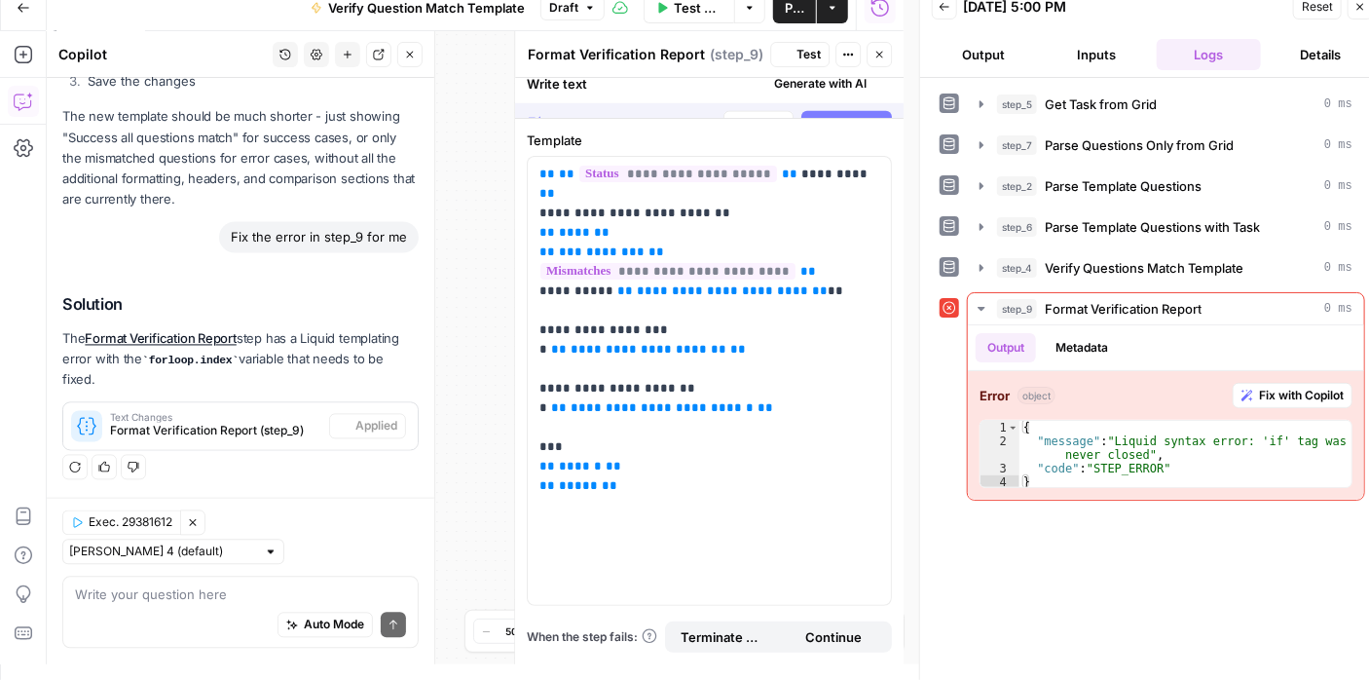
scroll to position [2161, 0]
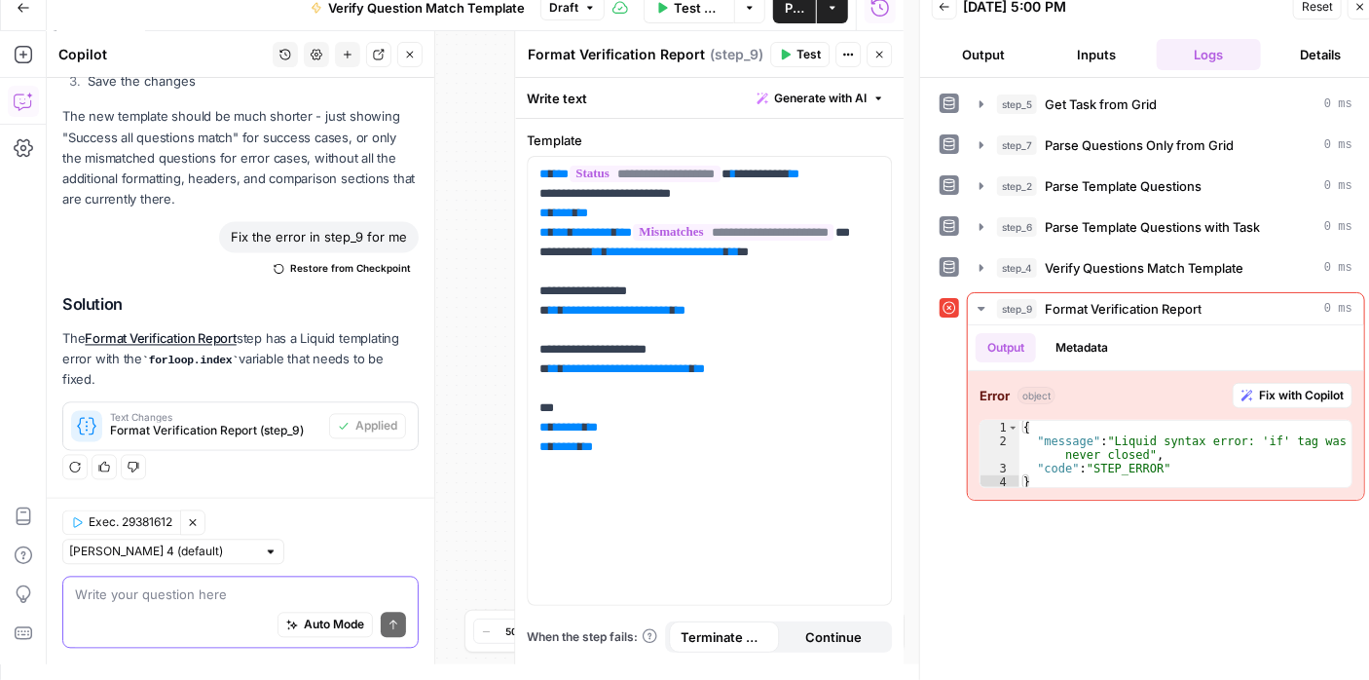
click at [235, 598] on textarea at bounding box center [240, 594] width 331 height 19
click at [798, 44] on button "Test" at bounding box center [799, 54] width 59 height 25
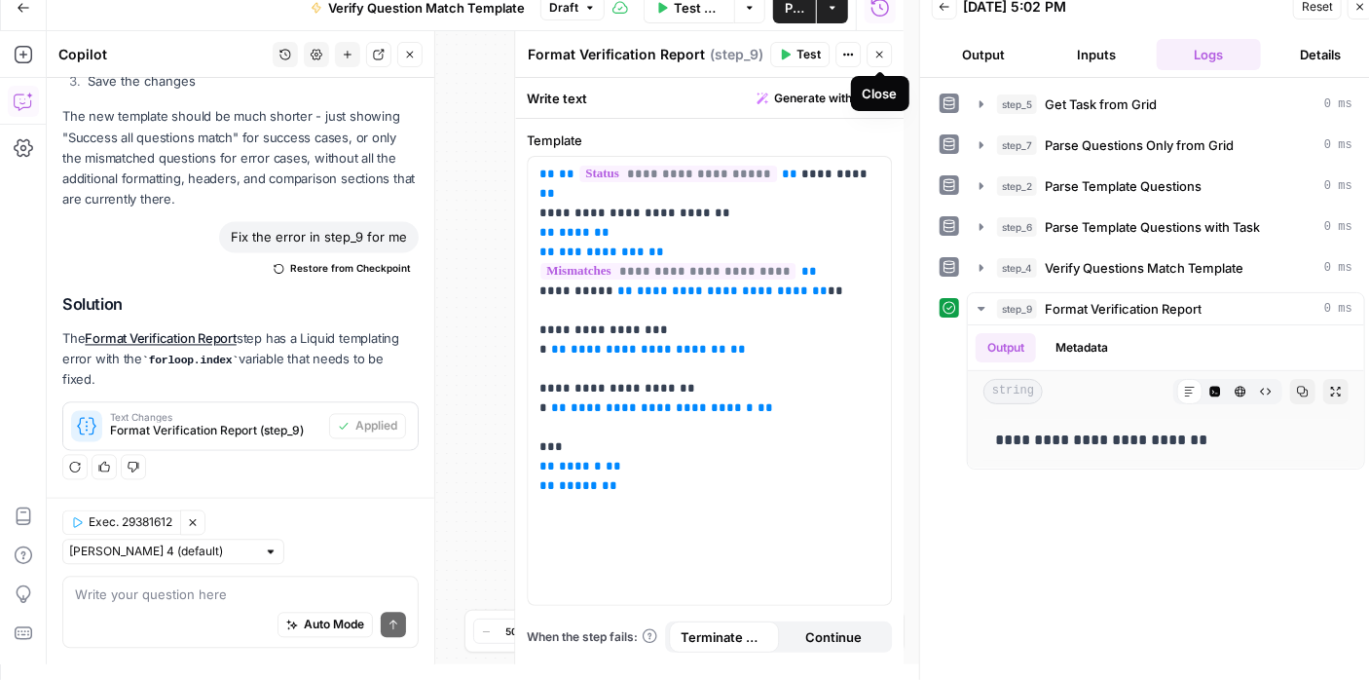
click at [877, 53] on icon "button" at bounding box center [879, 55] width 7 height 7
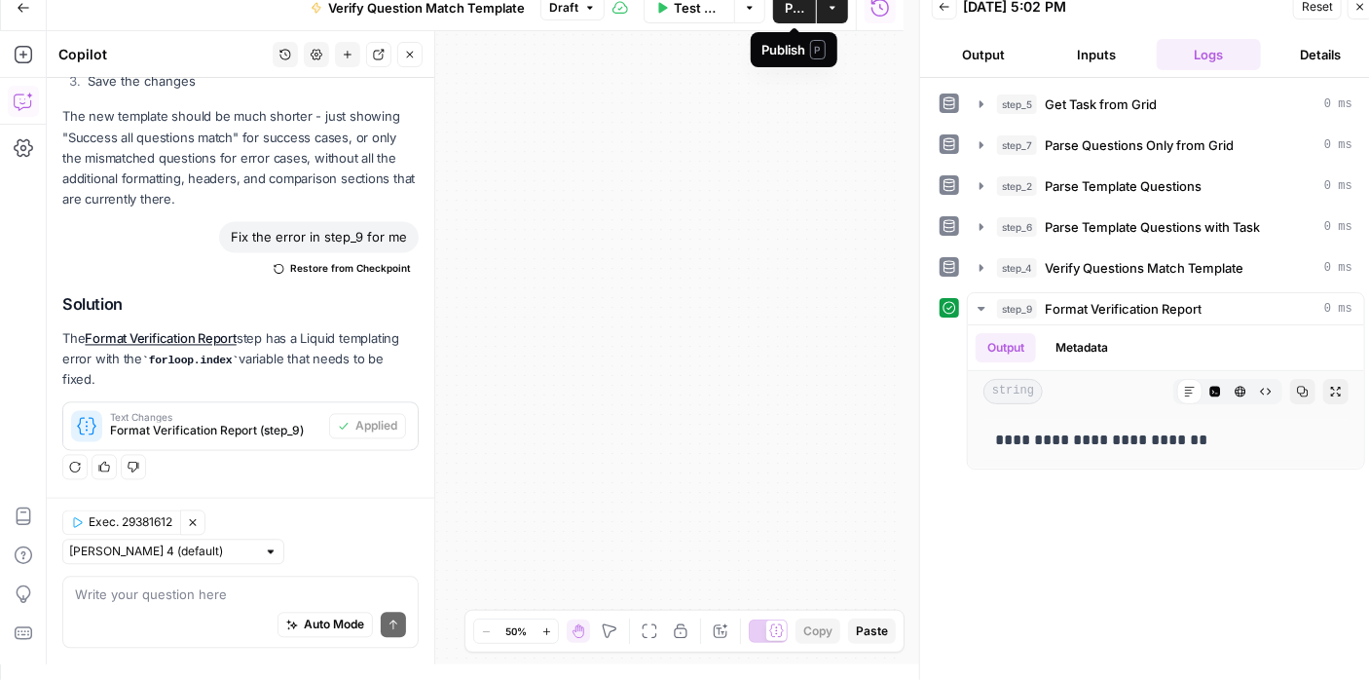
click at [787, 15] on span "Publish" at bounding box center [794, 7] width 19 height 19
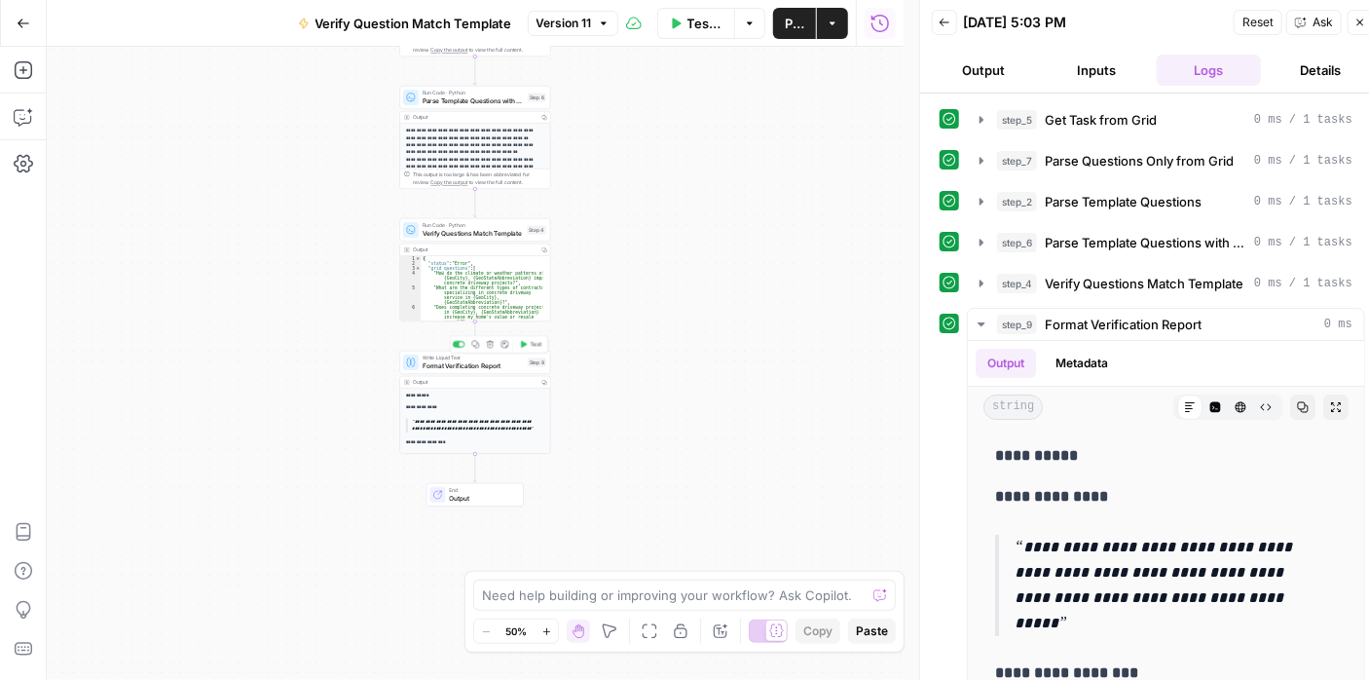
click at [488, 367] on span "Format Verification Report" at bounding box center [473, 366] width 101 height 10
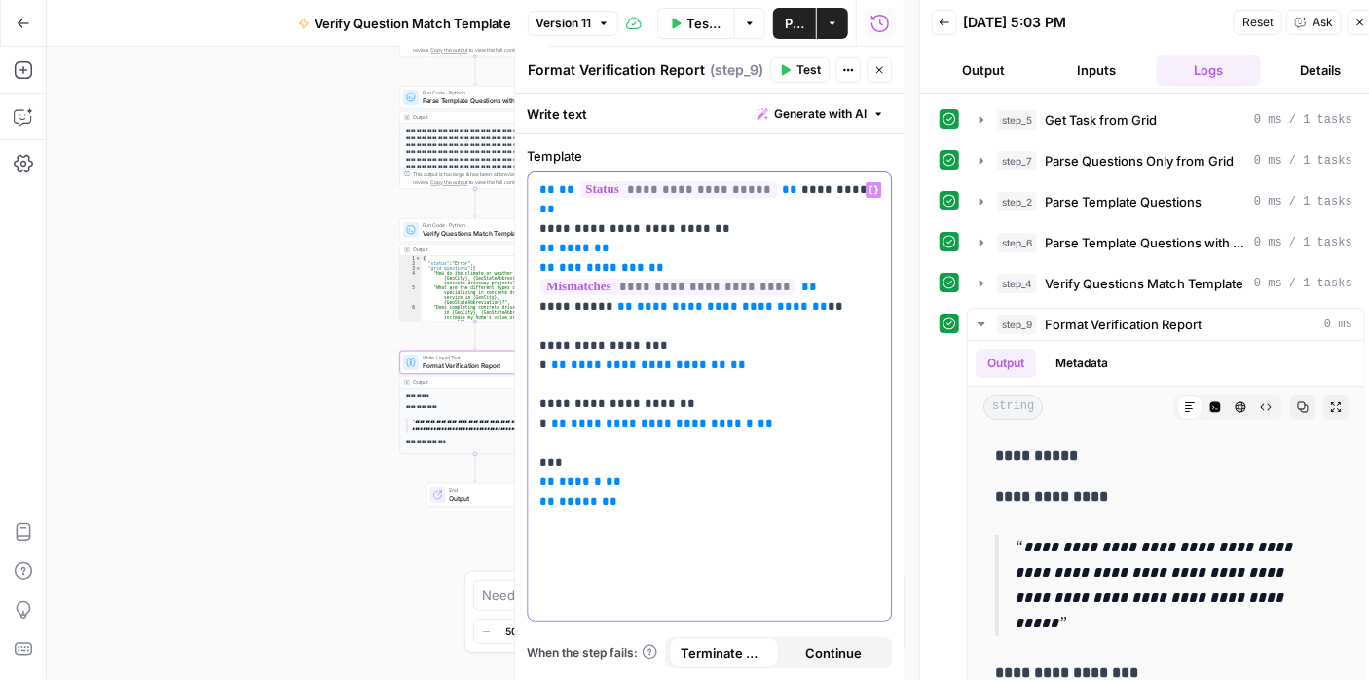
click at [539, 190] on span "**" at bounding box center [547, 189] width 16 height 13
click at [827, 271] on p "**********" at bounding box center [709, 336] width 341 height 312
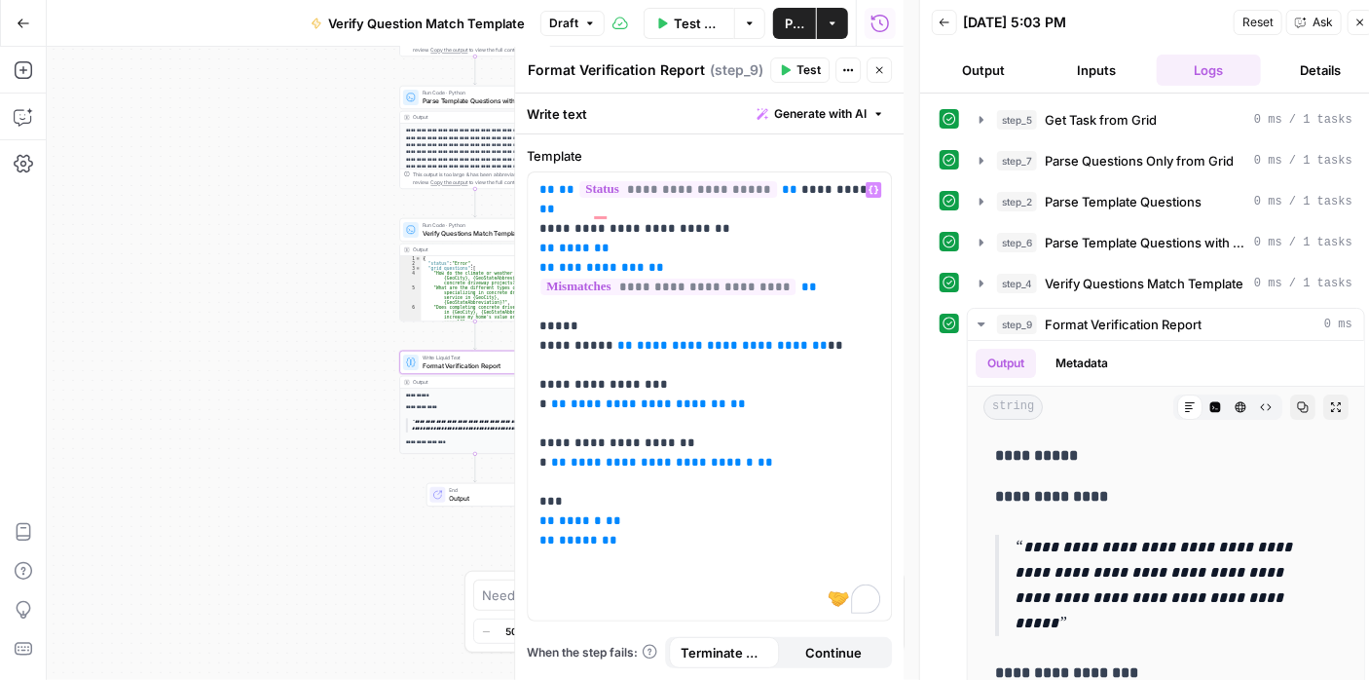
click at [801, 66] on span "Test" at bounding box center [808, 70] width 24 height 18
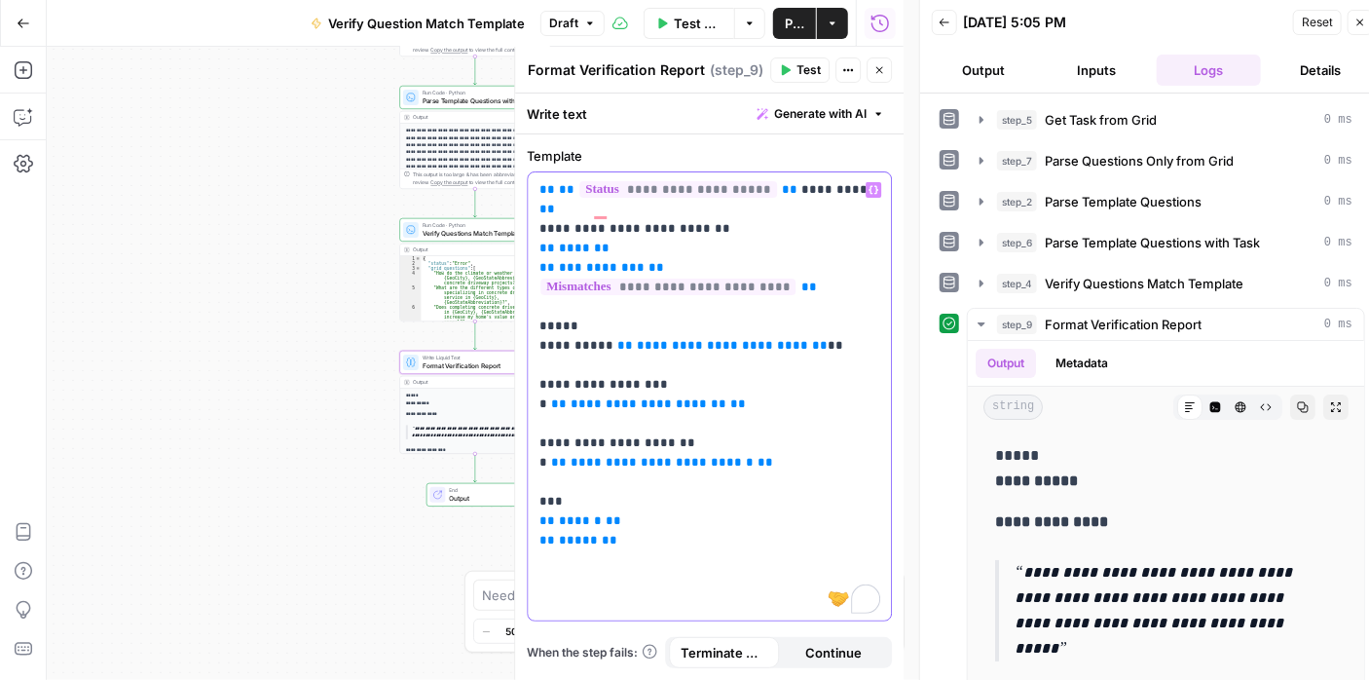
click at [537, 306] on div "**********" at bounding box center [709, 396] width 363 height 448
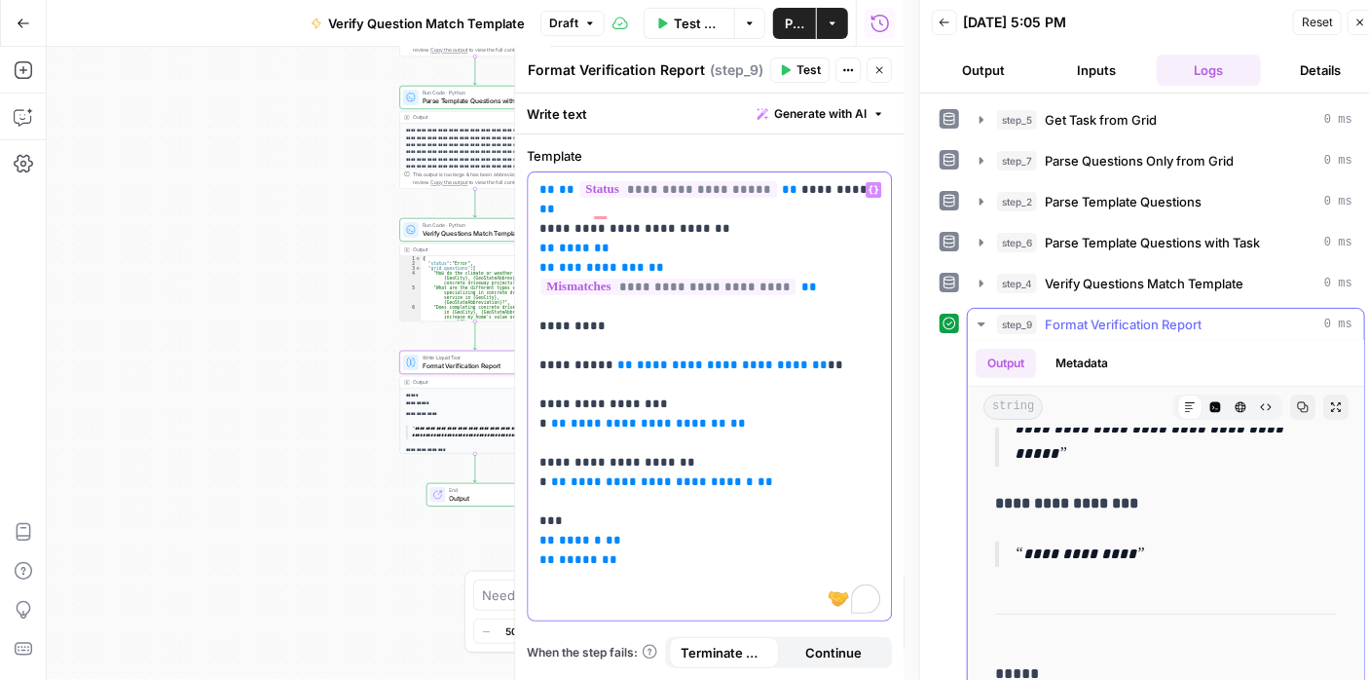
scroll to position [97, 0]
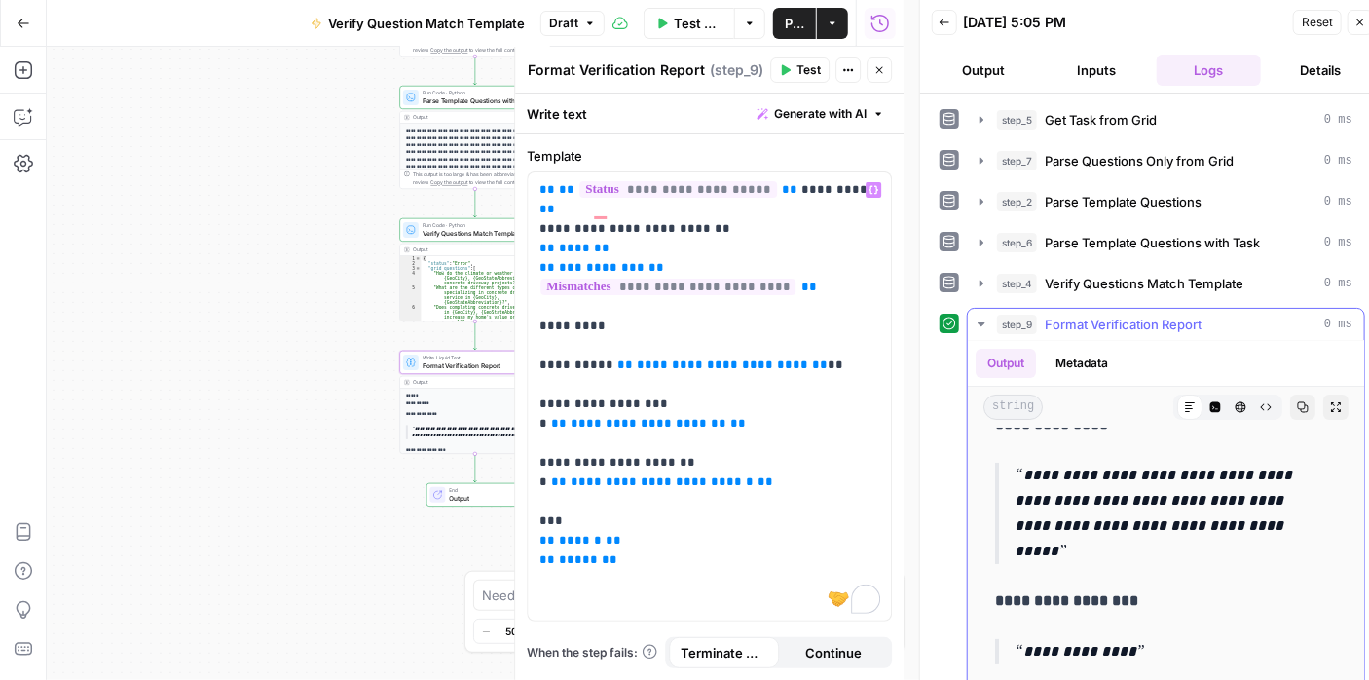
click at [977, 320] on icon "button" at bounding box center [982, 324] width 16 height 16
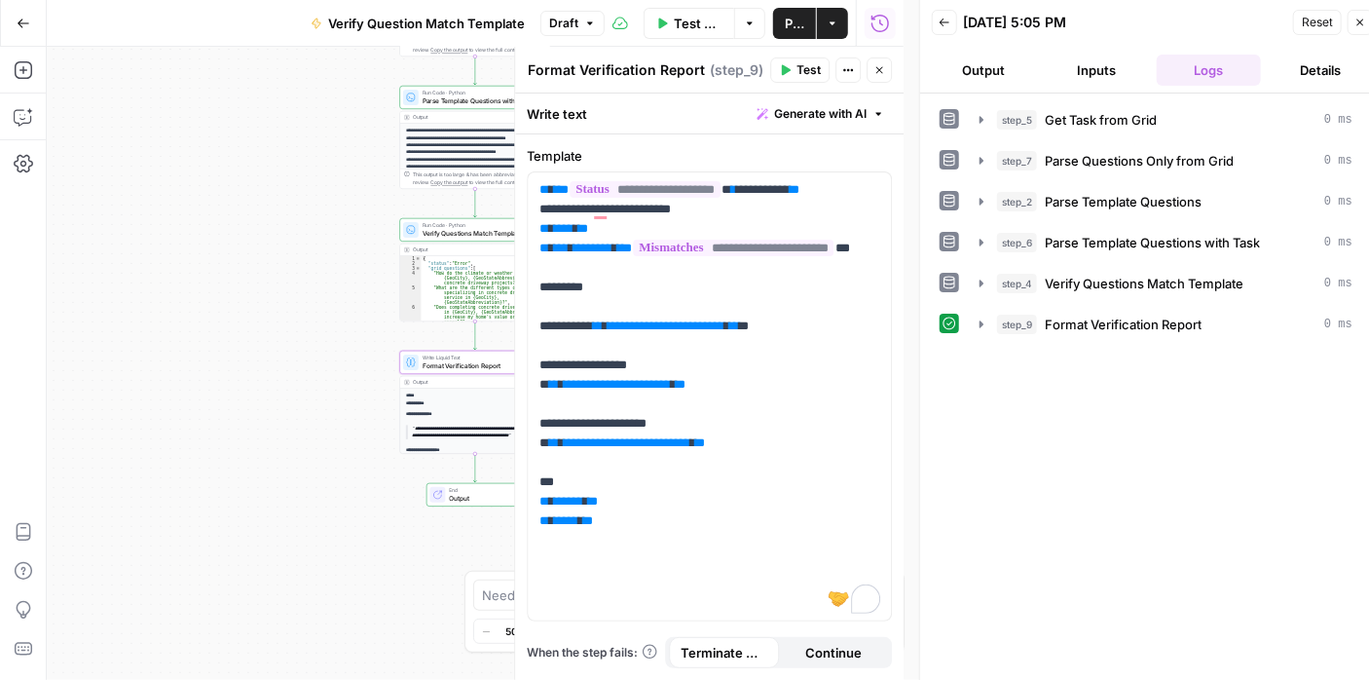
click at [880, 70] on icon "button" at bounding box center [879, 70] width 7 height 7
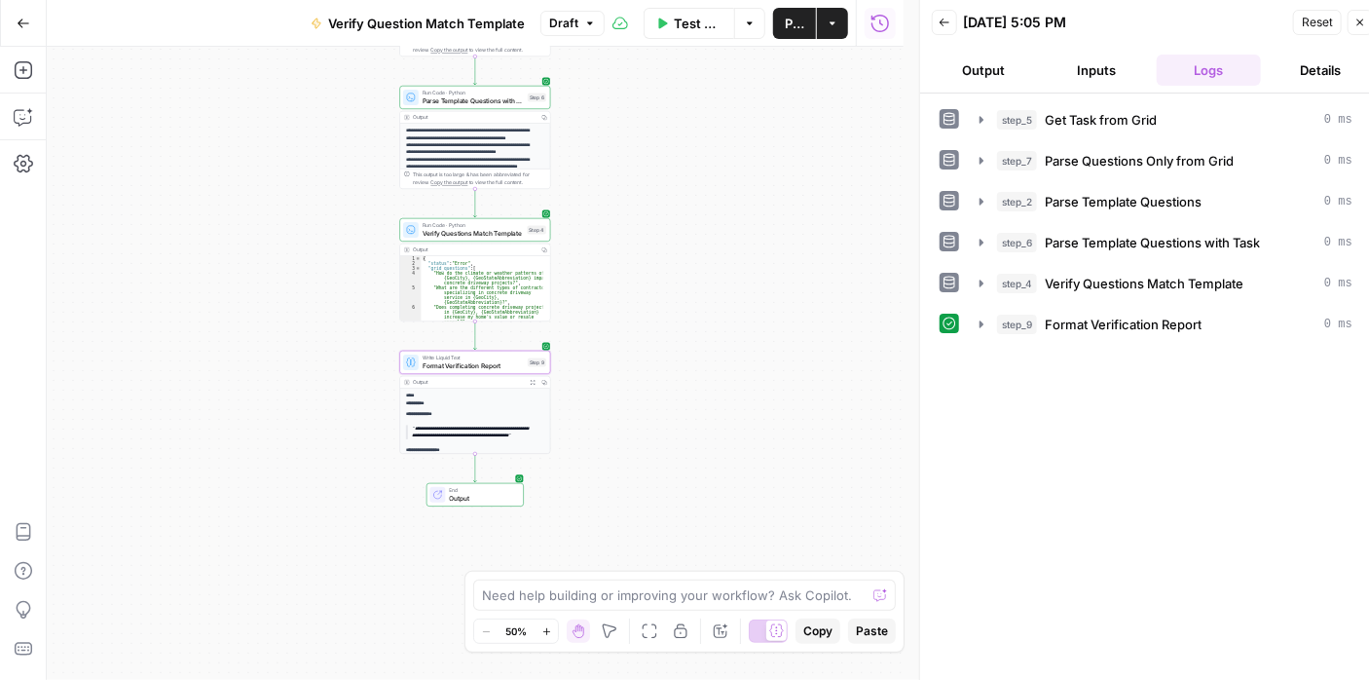
click at [785, 20] on span "Publish" at bounding box center [794, 23] width 19 height 19
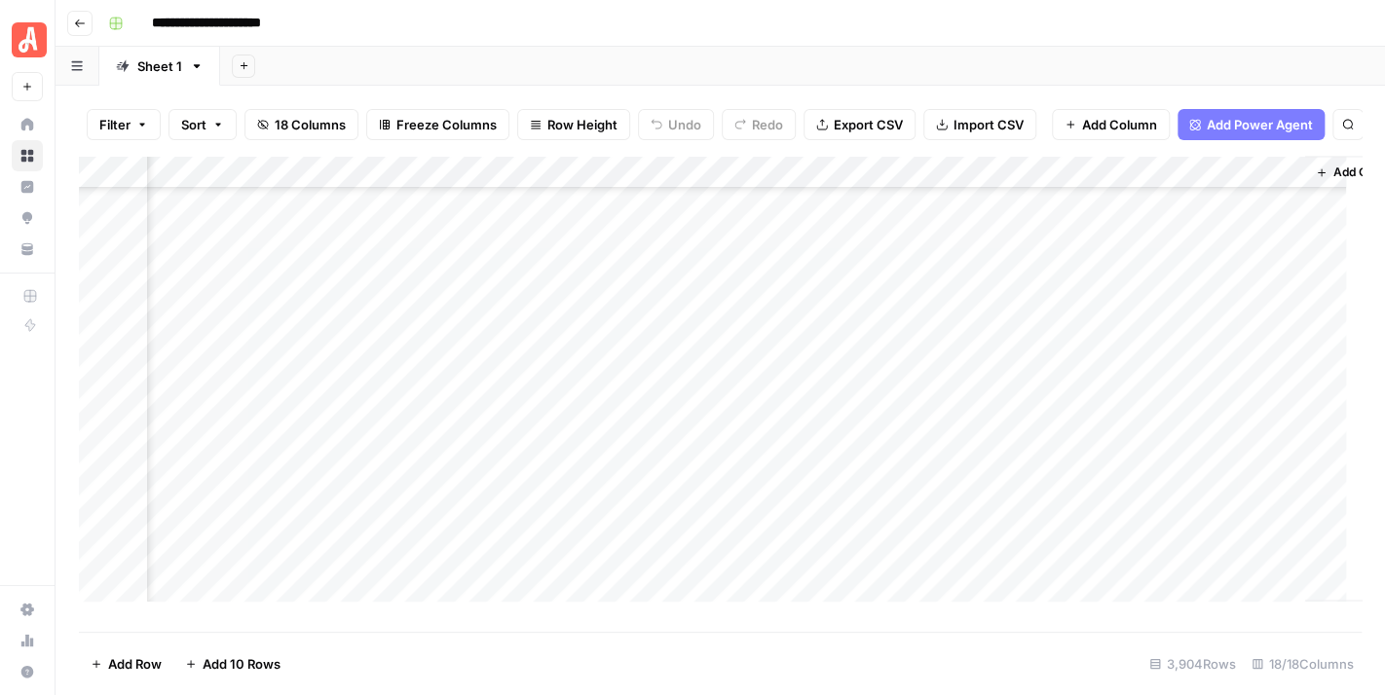
scroll to position [22251, 2478]
drag, startPoint x: 1103, startPoint y: 187, endPoint x: 964, endPoint y: 215, distance: 142.1
click at [964, 215] on div "Add Column" at bounding box center [720, 387] width 1282 height 462
click at [985, 476] on div "Add Column" at bounding box center [720, 387] width 1282 height 462
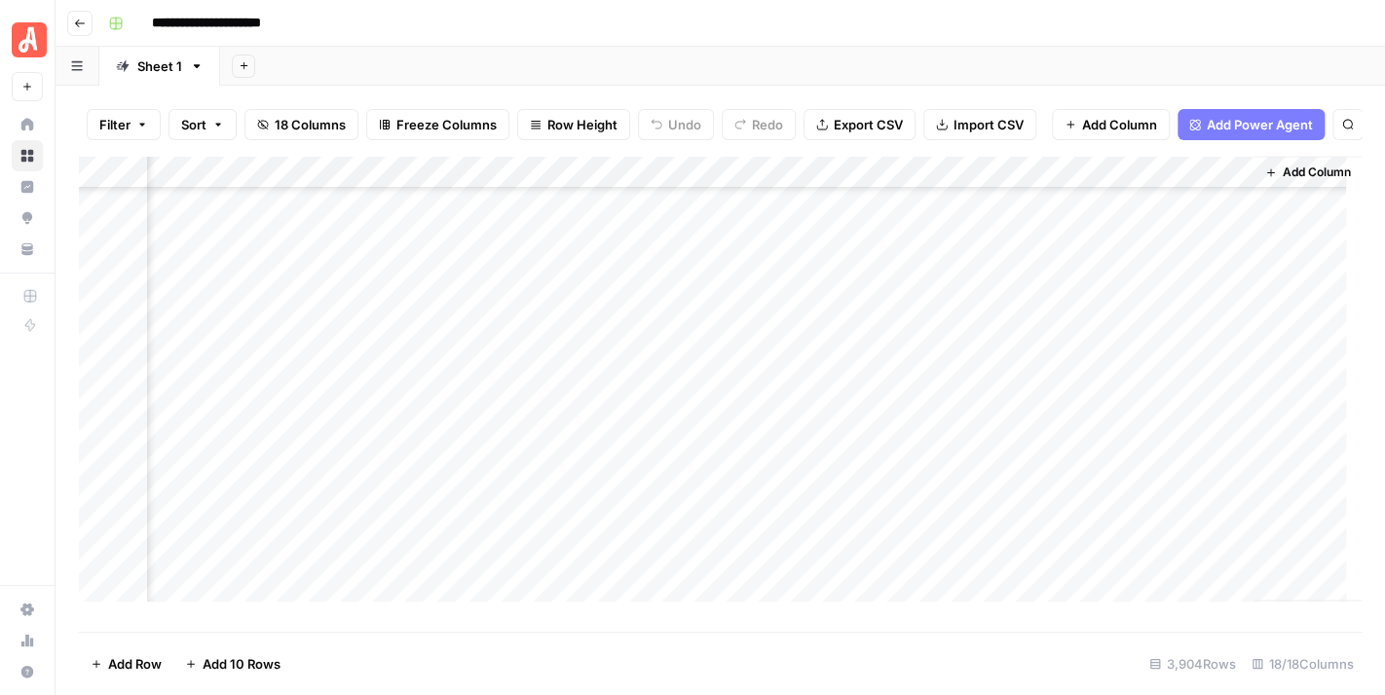
click at [989, 514] on div "Add Column" at bounding box center [720, 387] width 1282 height 462
click at [1150, 507] on div "Add Column" at bounding box center [720, 387] width 1282 height 462
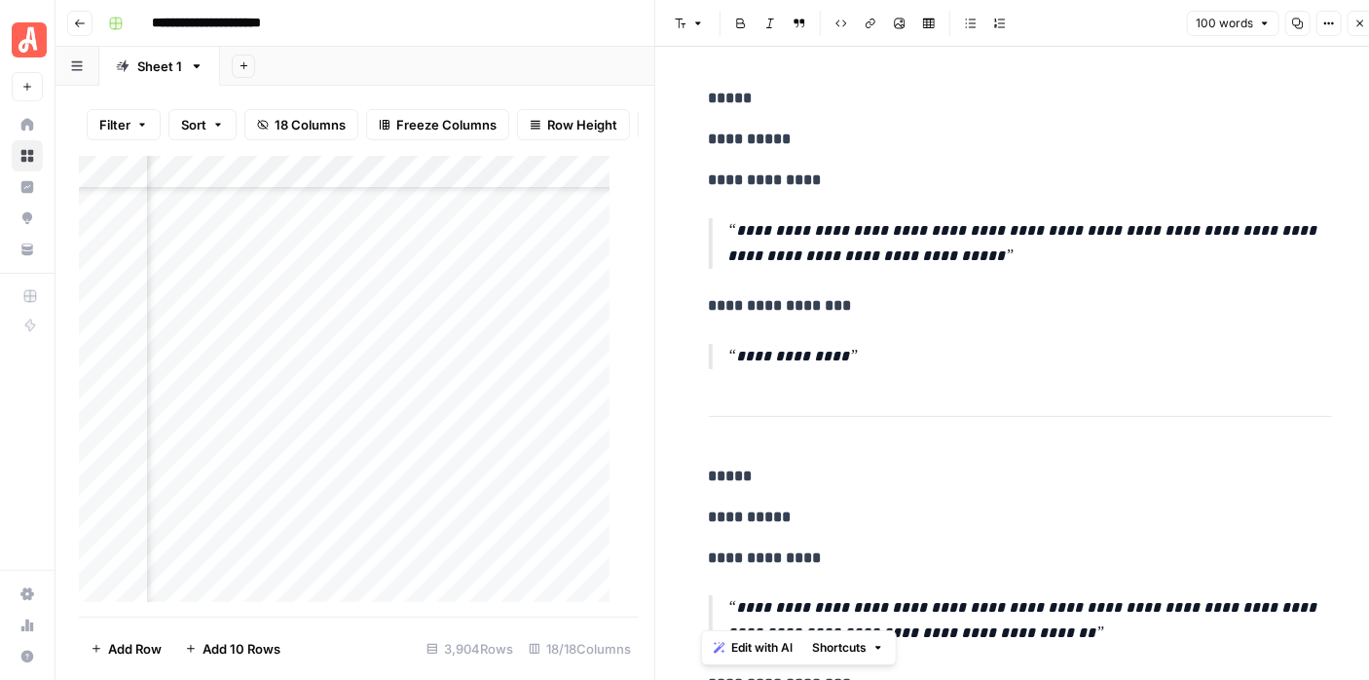
click at [1358, 20] on icon "button" at bounding box center [1360, 24] width 12 height 12
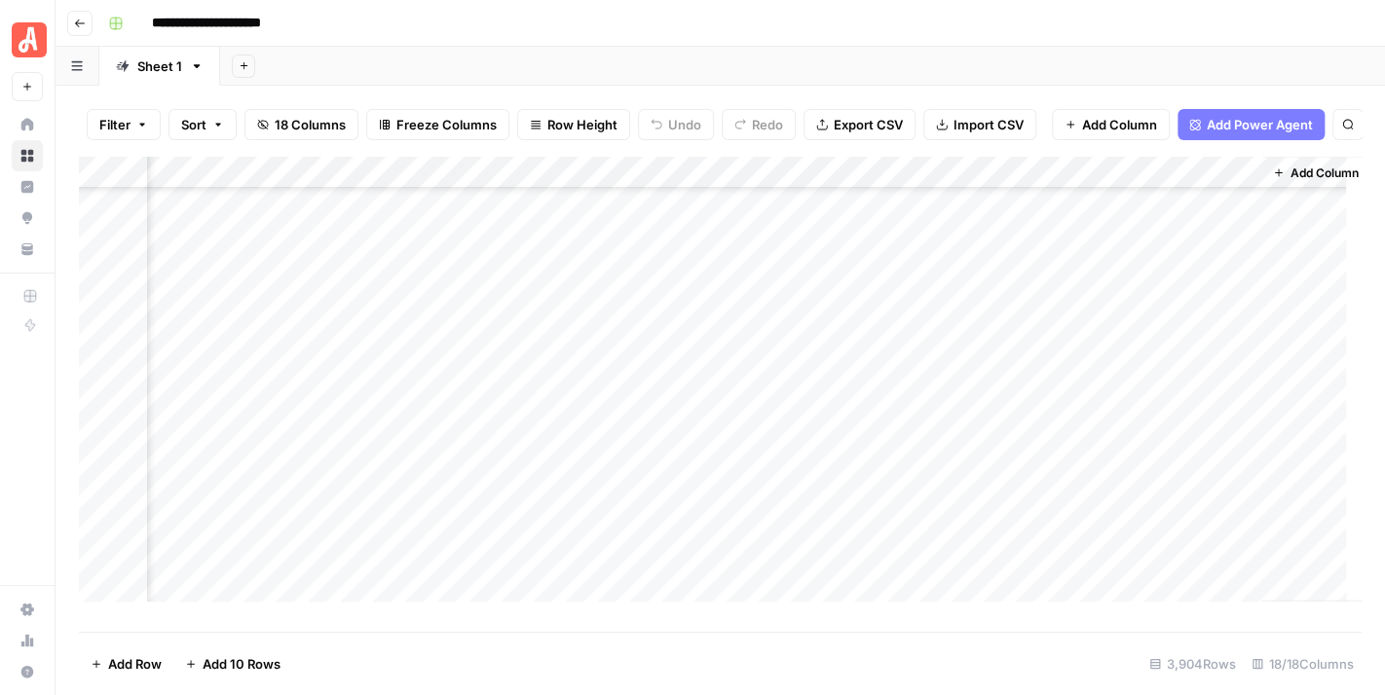
scroll to position [22641, 2357]
click at [1009, 354] on div "Add Column" at bounding box center [720, 387] width 1282 height 462
click at [1181, 23] on div "**********" at bounding box center [732, 23] width 1265 height 31
click at [1012, 495] on div "Add Column" at bounding box center [720, 387] width 1282 height 462
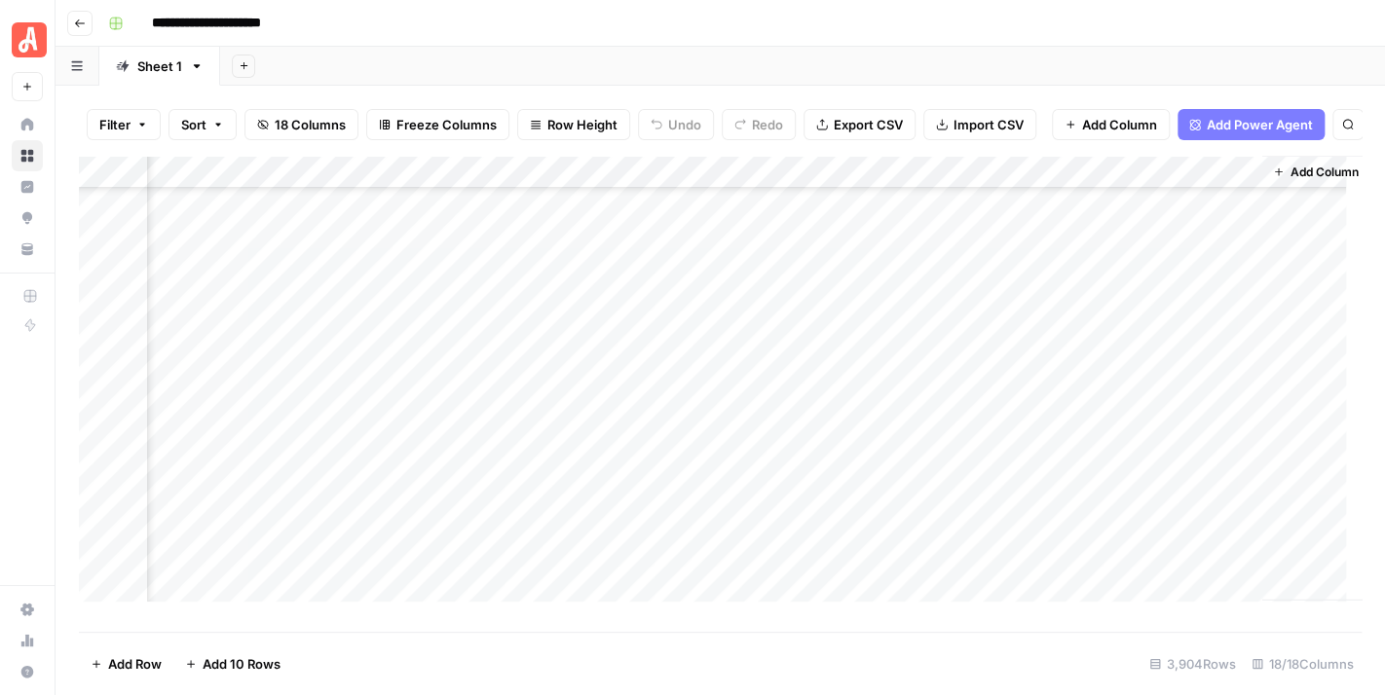
scroll to position [23128, 2357]
click at [491, 399] on div "Add Column" at bounding box center [720, 387] width 1282 height 462
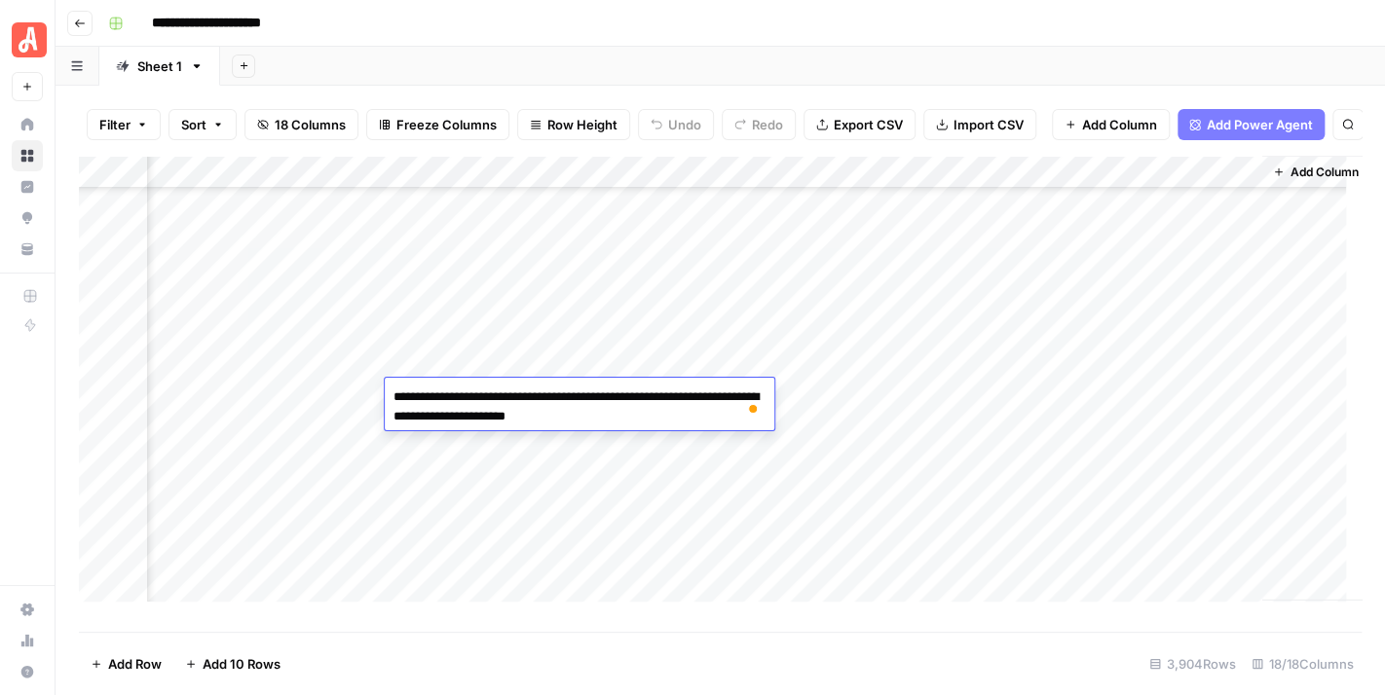
click at [614, 49] on div "Add Sheet" at bounding box center [802, 66] width 1164 height 39
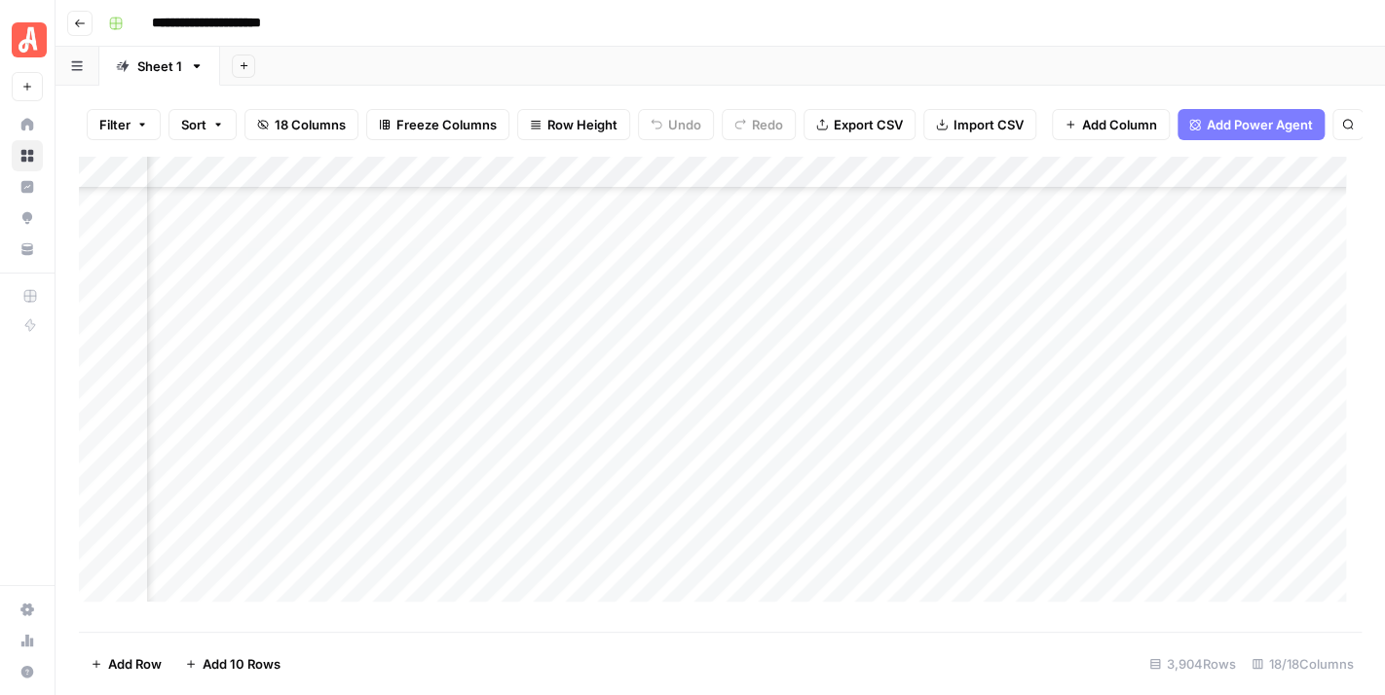
scroll to position [23128, 811]
click at [551, 390] on div "Add Column" at bounding box center [720, 387] width 1282 height 462
click at [706, 28] on div "**********" at bounding box center [732, 23] width 1265 height 31
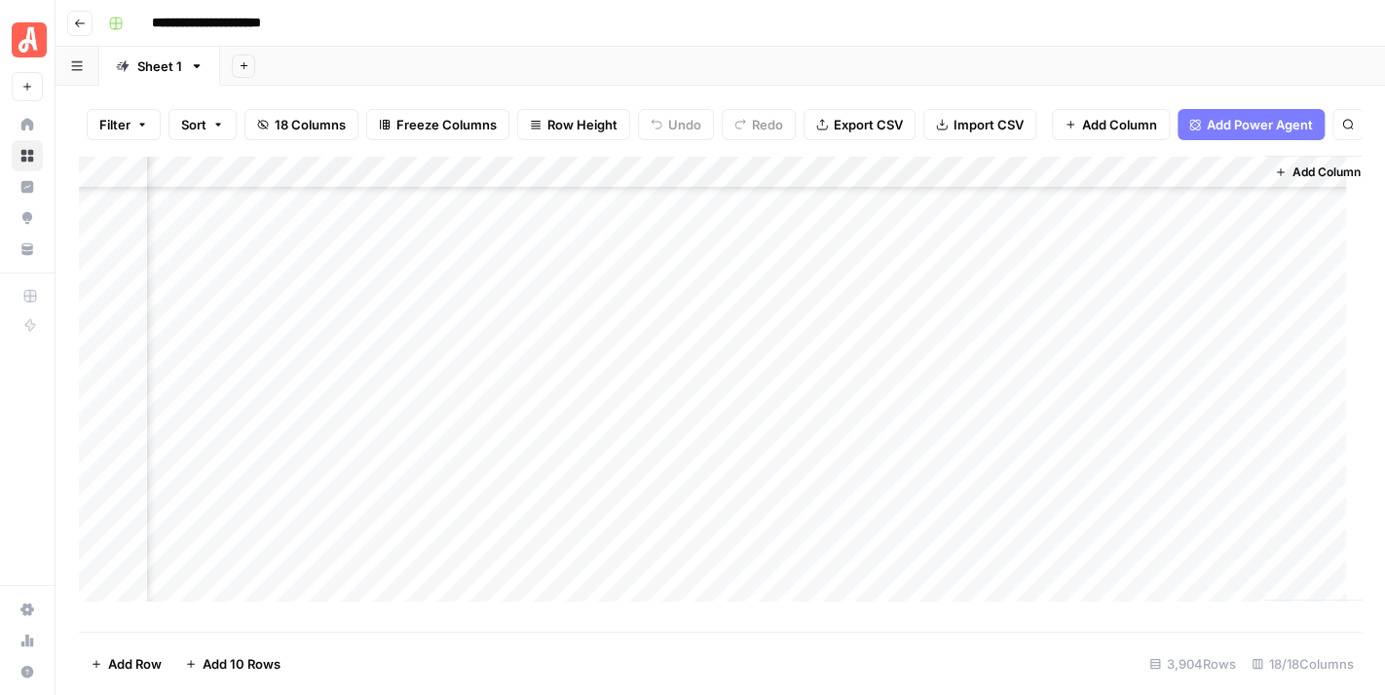
click at [1003, 354] on div "Add Column" at bounding box center [720, 387] width 1282 height 462
click at [1012, 389] on div "Add Column" at bounding box center [720, 387] width 1282 height 462
click at [1008, 420] on div "Add Column" at bounding box center [720, 387] width 1282 height 462
click at [1016, 453] on div "Add Column" at bounding box center [720, 387] width 1282 height 462
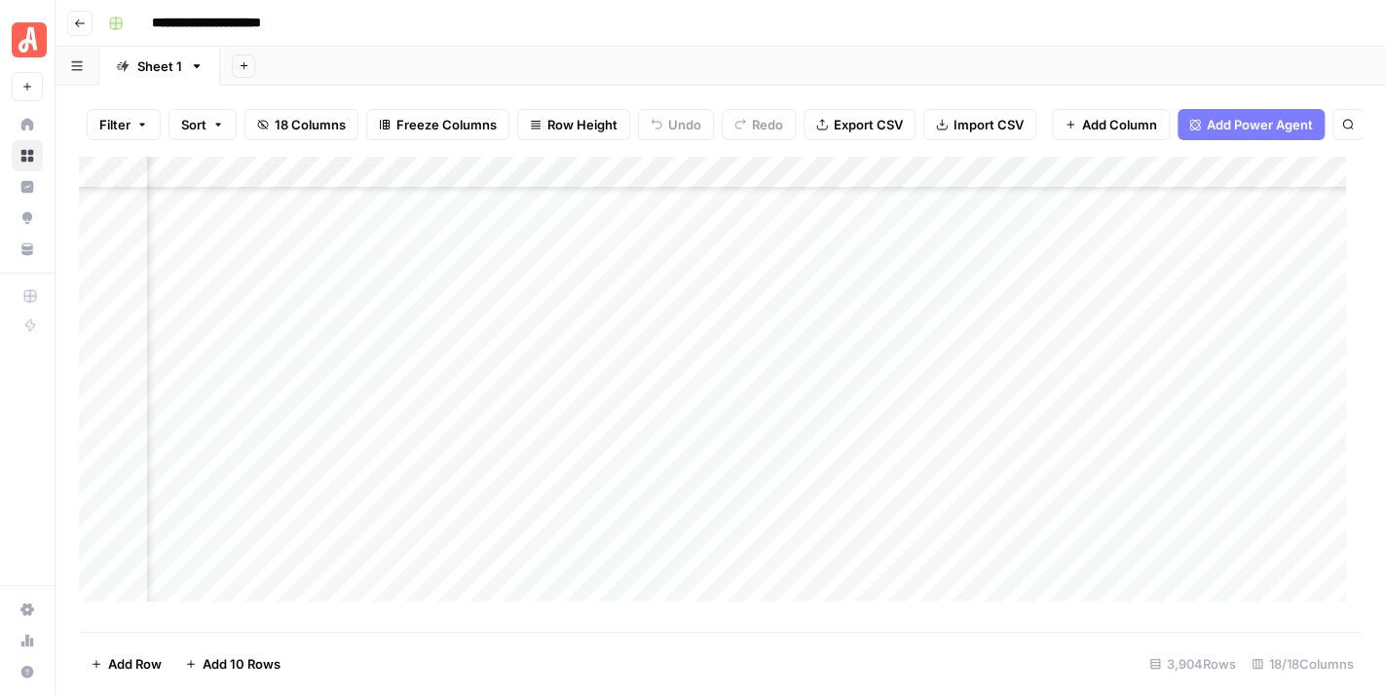
click at [555, 343] on div "Add Column" at bounding box center [720, 387] width 1282 height 462
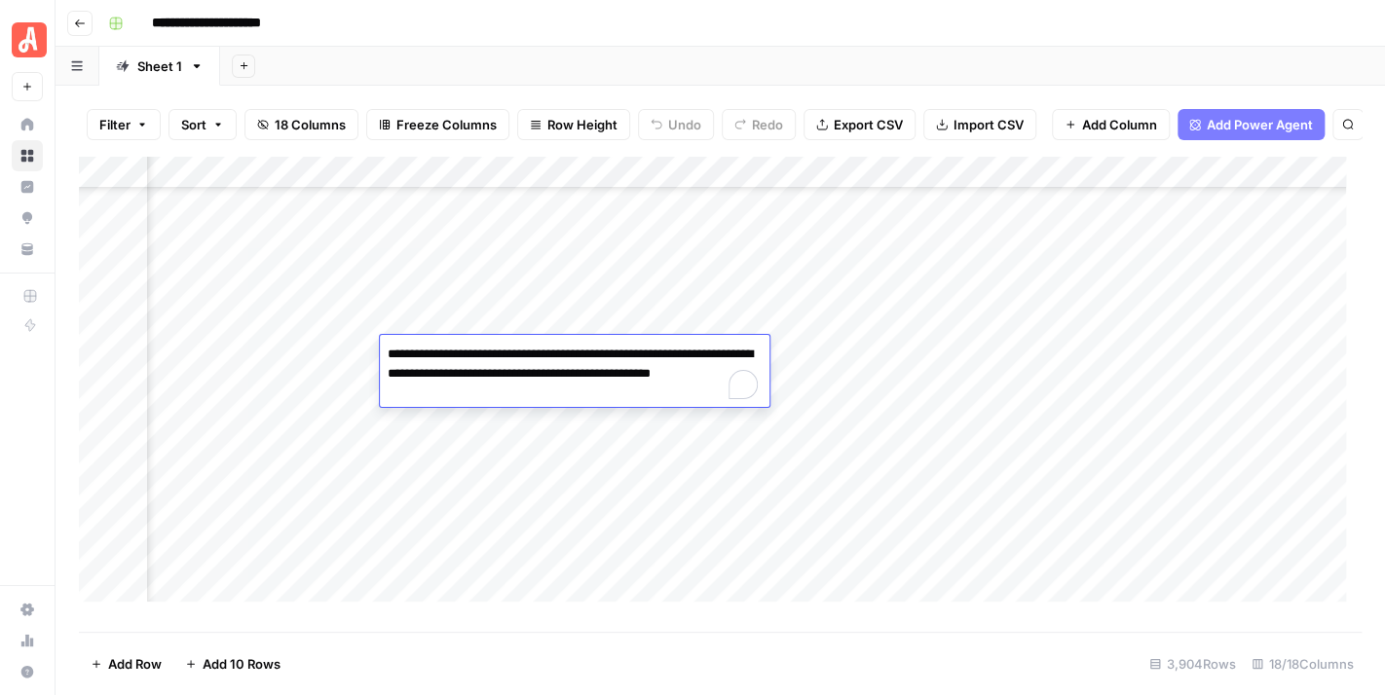
click at [636, 25] on div "**********" at bounding box center [732, 23] width 1265 height 31
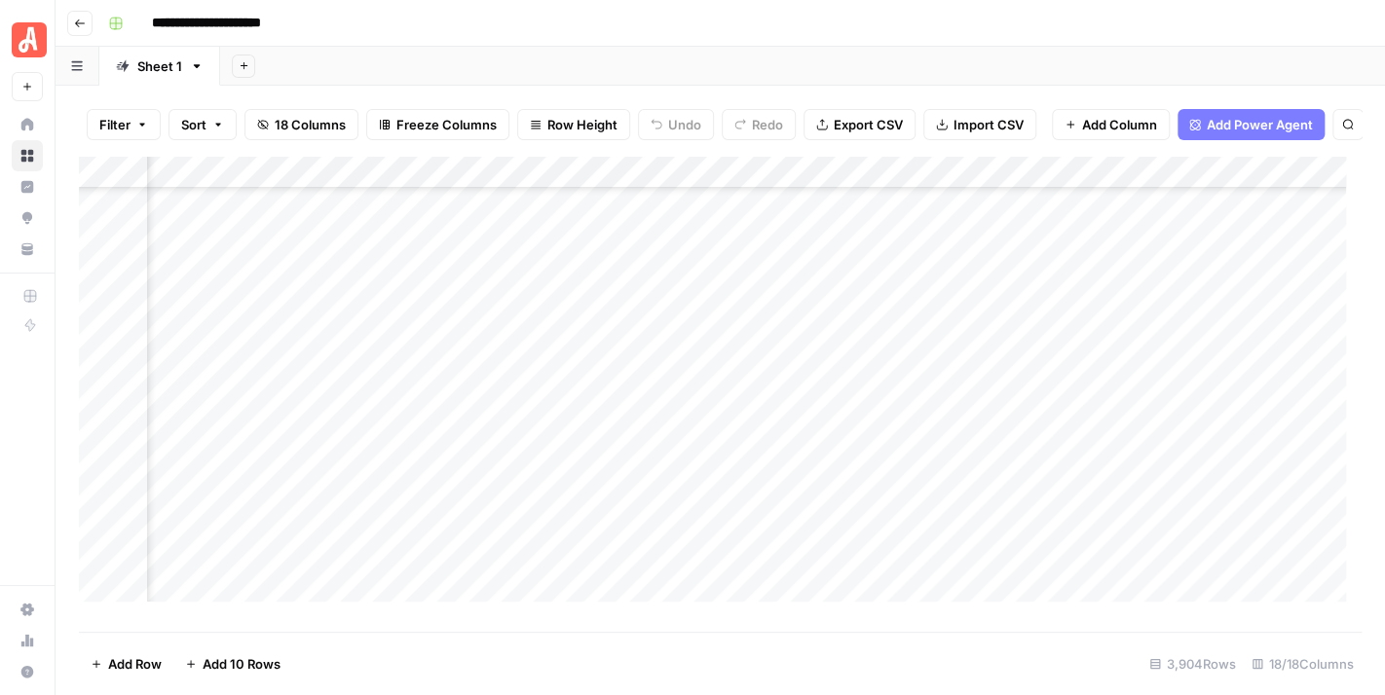
click at [546, 378] on div "Add Column" at bounding box center [720, 387] width 1282 height 462
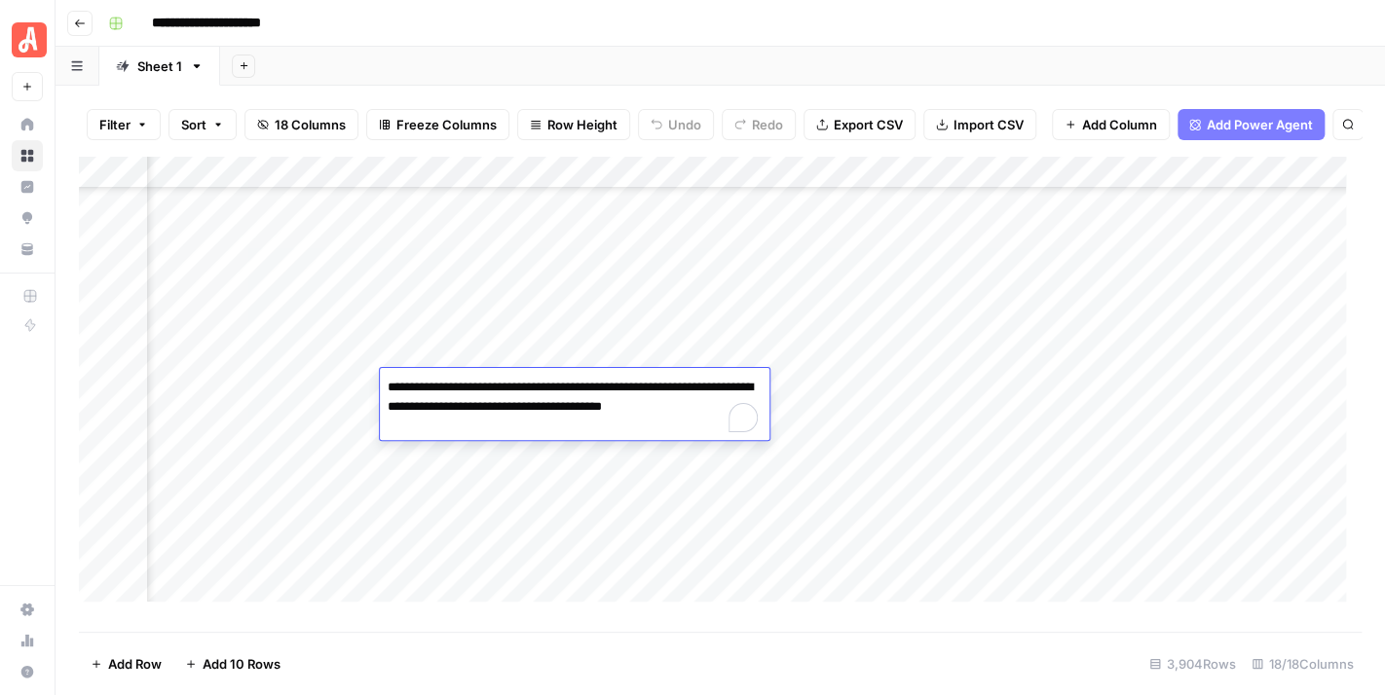
click at [635, 14] on div "**********" at bounding box center [732, 23] width 1265 height 31
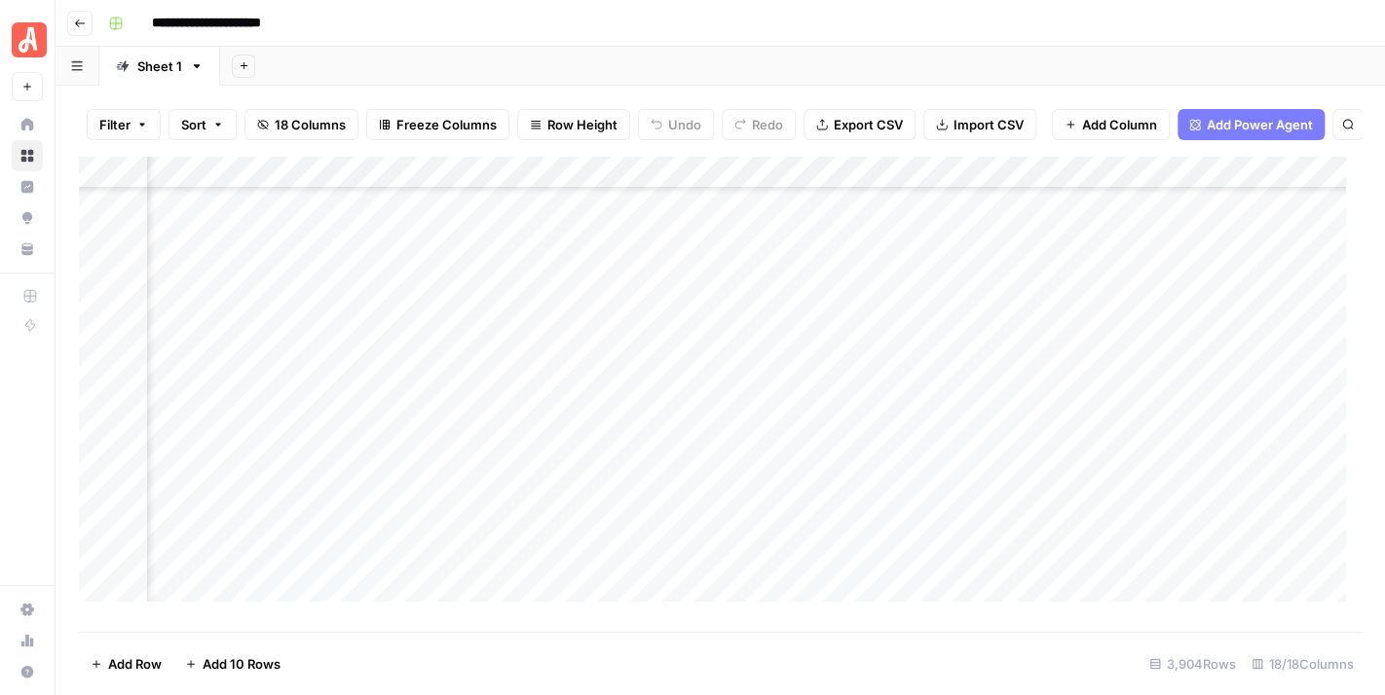
click at [538, 425] on div "Add Column" at bounding box center [720, 387] width 1282 height 462
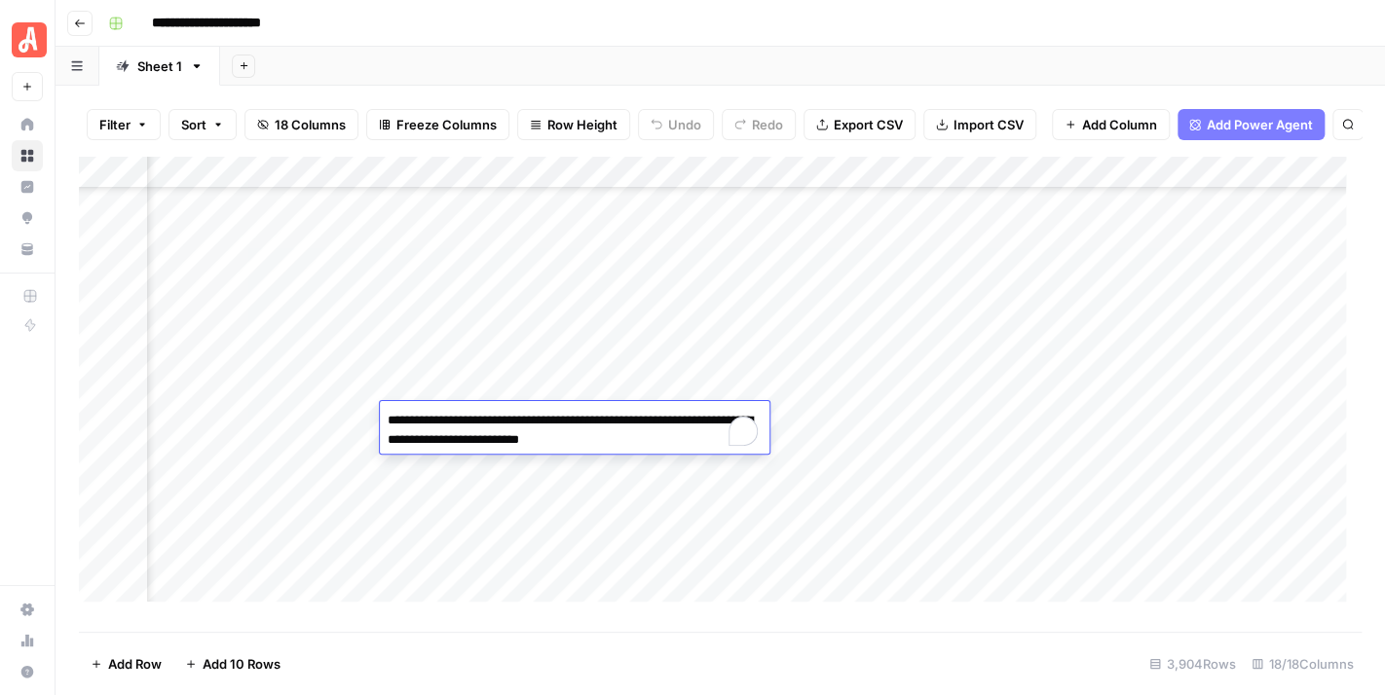
click at [599, 29] on div "**********" at bounding box center [732, 23] width 1265 height 31
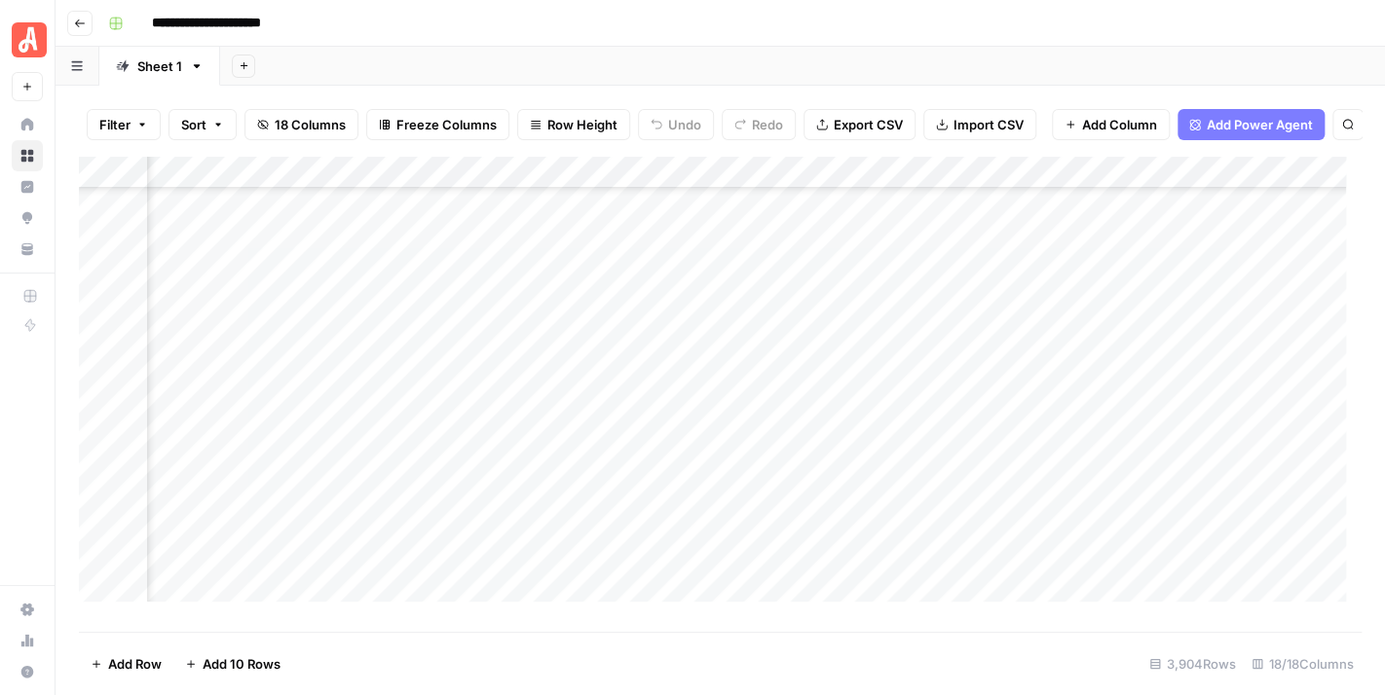
click at [608, 457] on div "Add Column" at bounding box center [720, 387] width 1282 height 462
click at [608, 455] on div "Add Column" at bounding box center [720, 387] width 1282 height 462
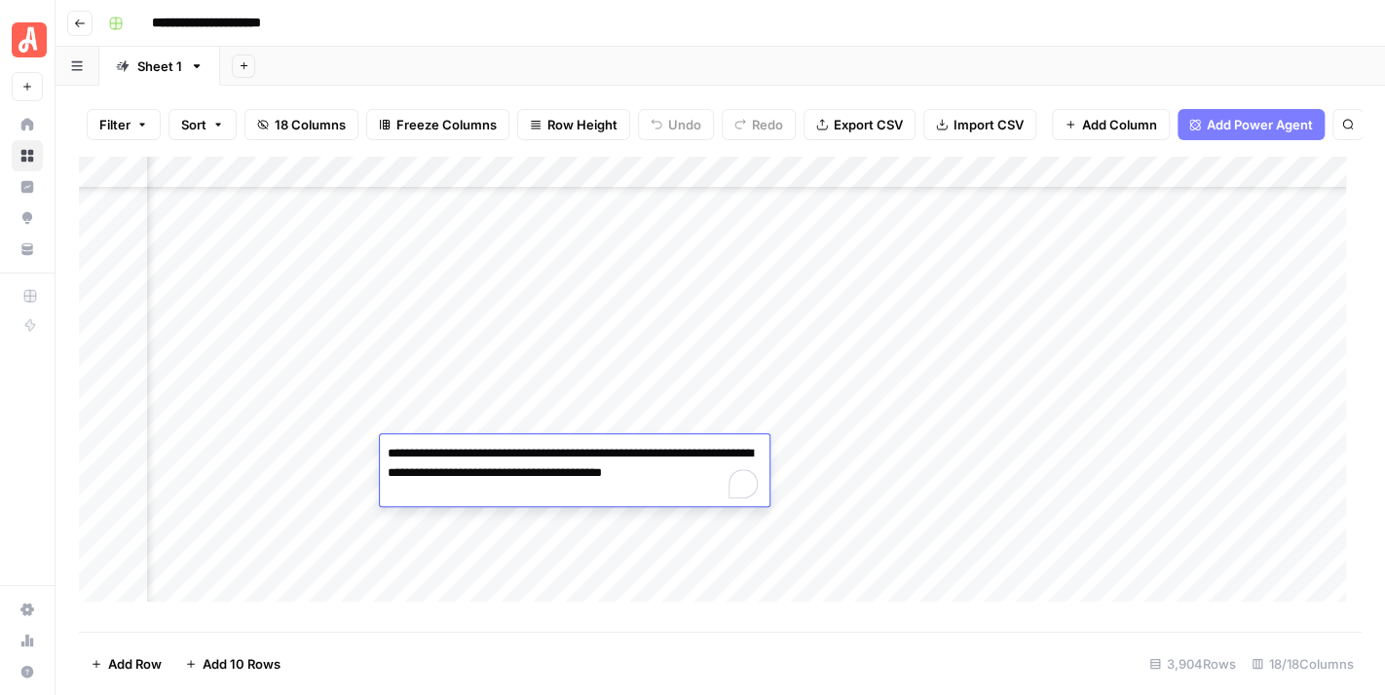
click at [569, 55] on div "Add Sheet" at bounding box center [802, 66] width 1164 height 39
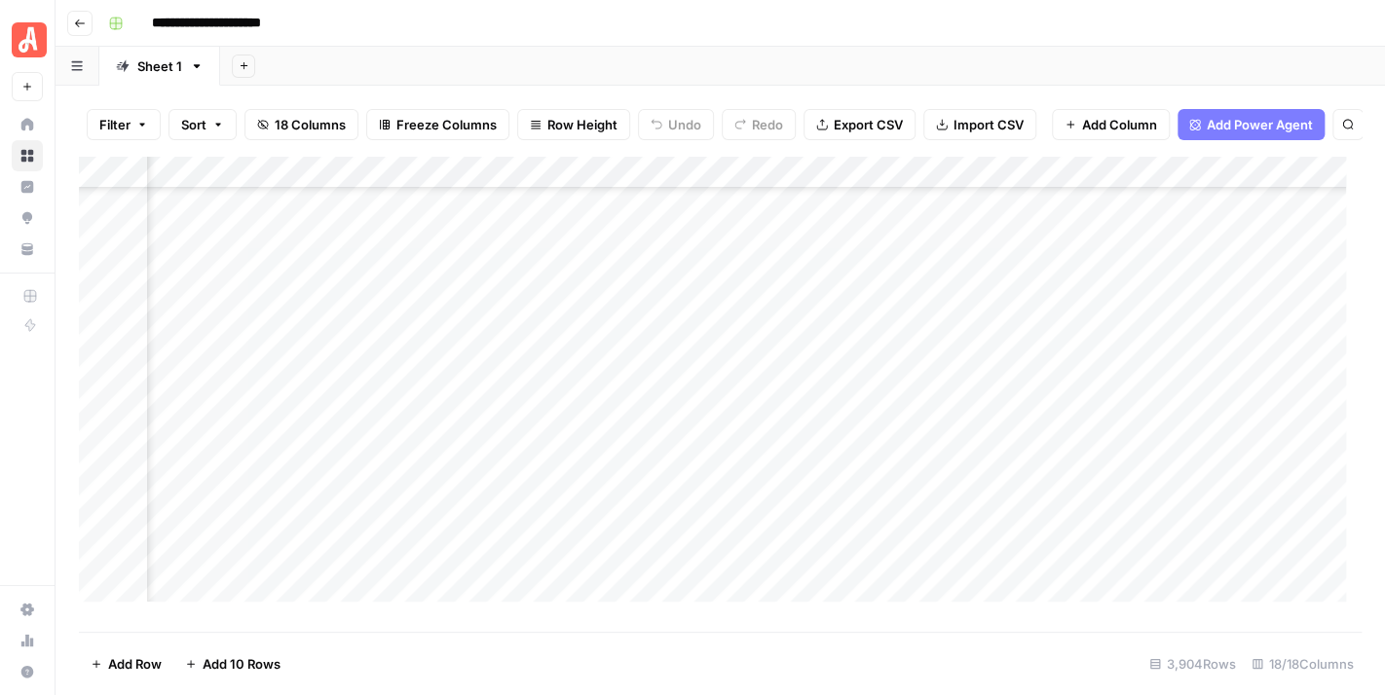
click at [593, 490] on div "Add Column" at bounding box center [720, 387] width 1282 height 462
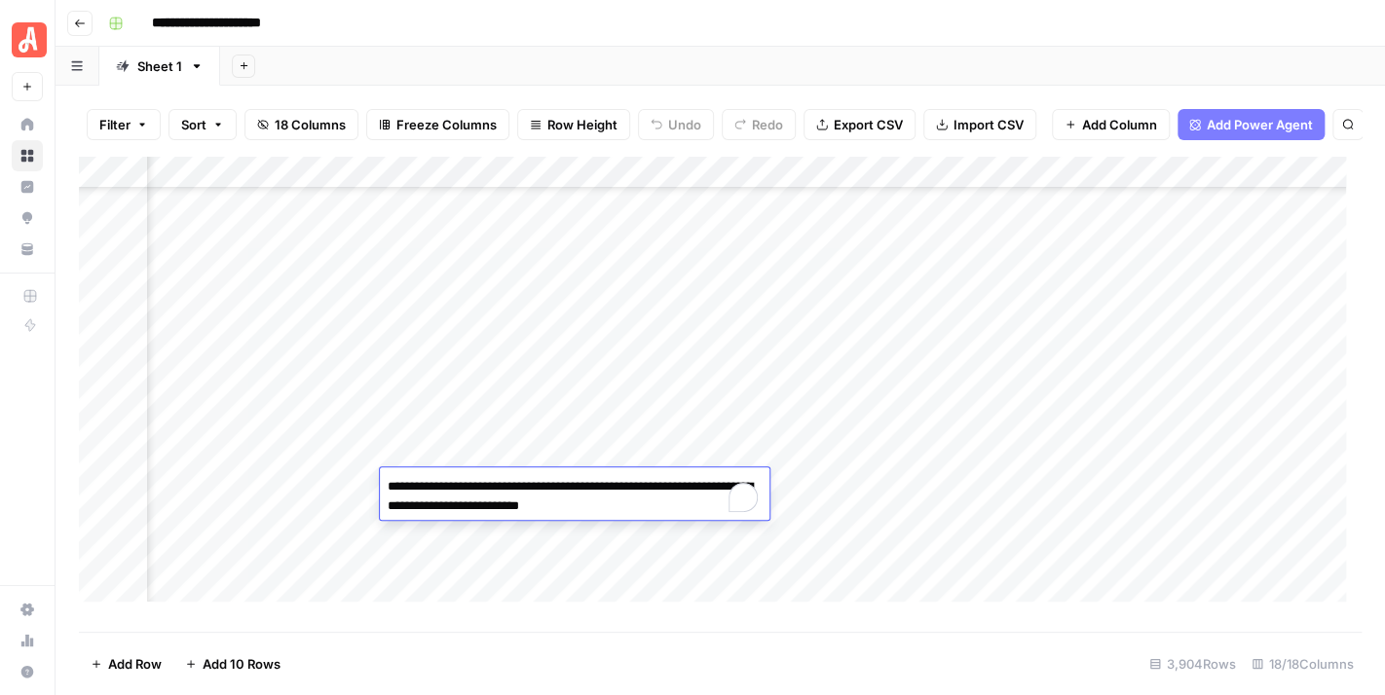
click at [581, 26] on div "**********" at bounding box center [732, 23] width 1265 height 31
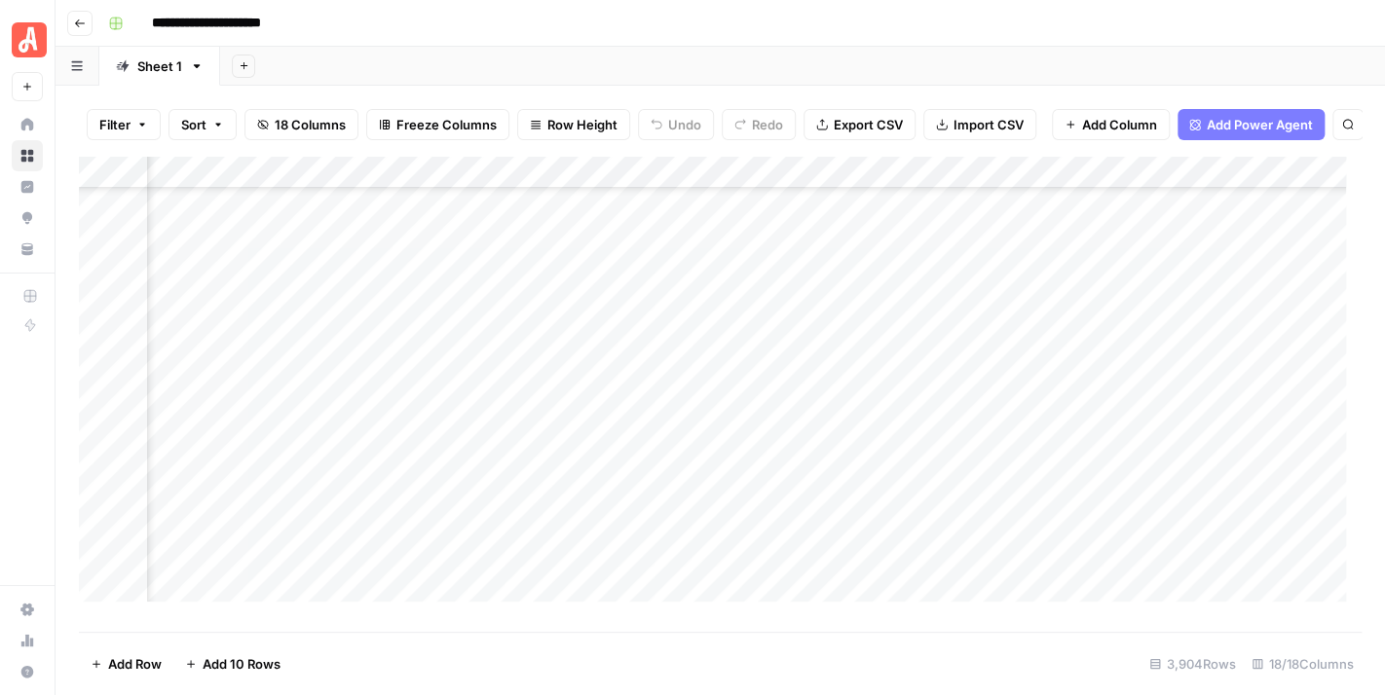
click at [599, 518] on div "Add Column" at bounding box center [720, 387] width 1282 height 462
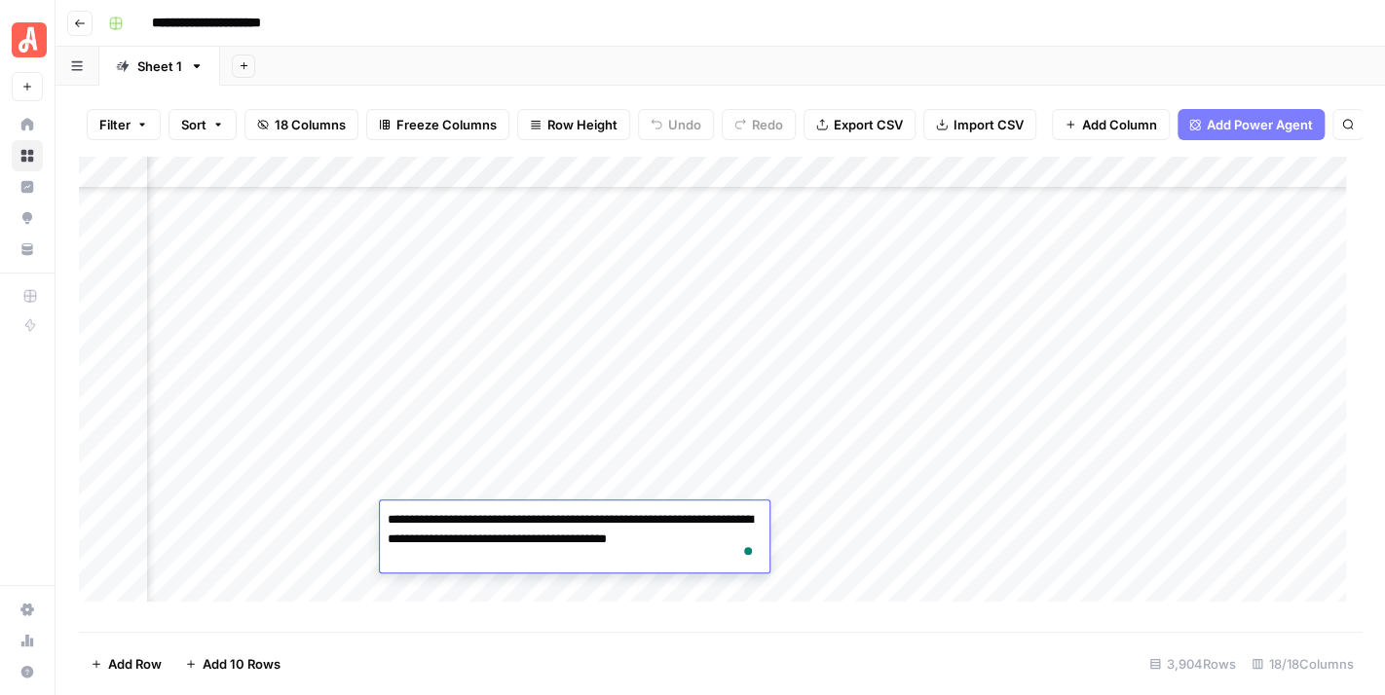
click at [709, 22] on div "**********" at bounding box center [732, 23] width 1265 height 31
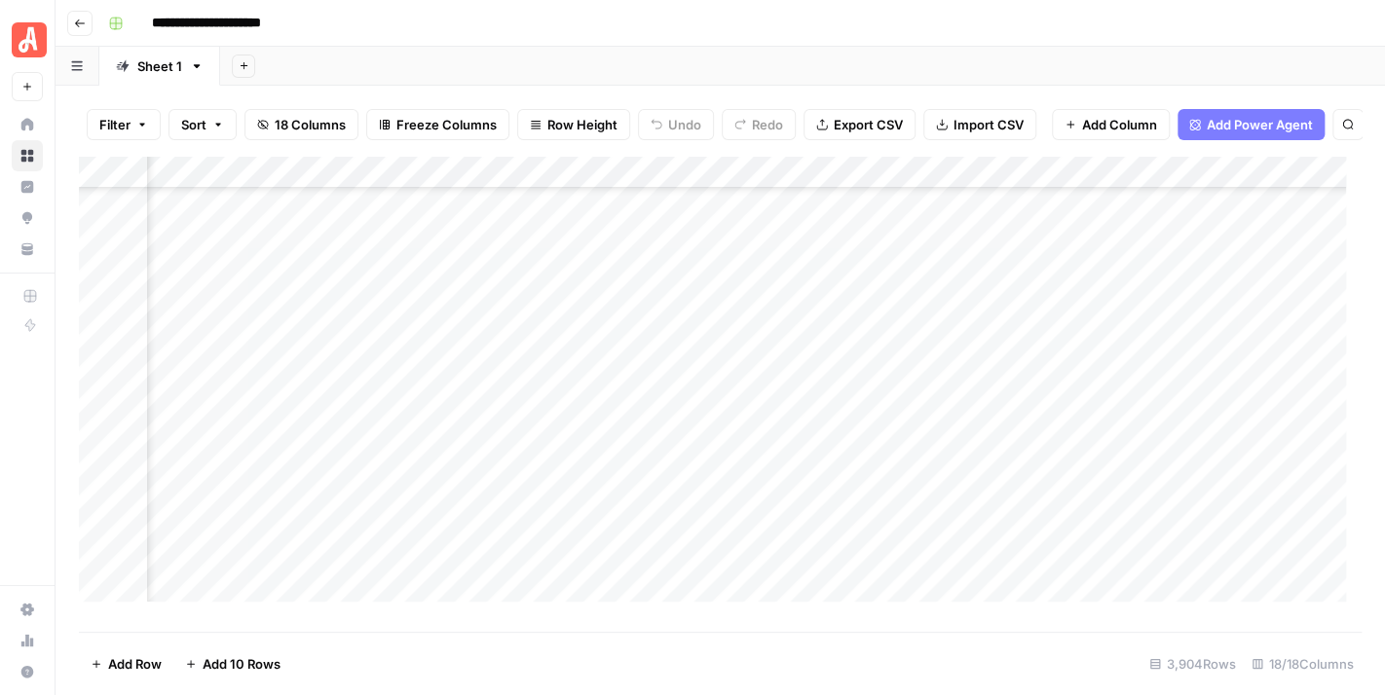
scroll to position [24296, 2158]
click at [670, 457] on div "Add Column" at bounding box center [720, 387] width 1282 height 462
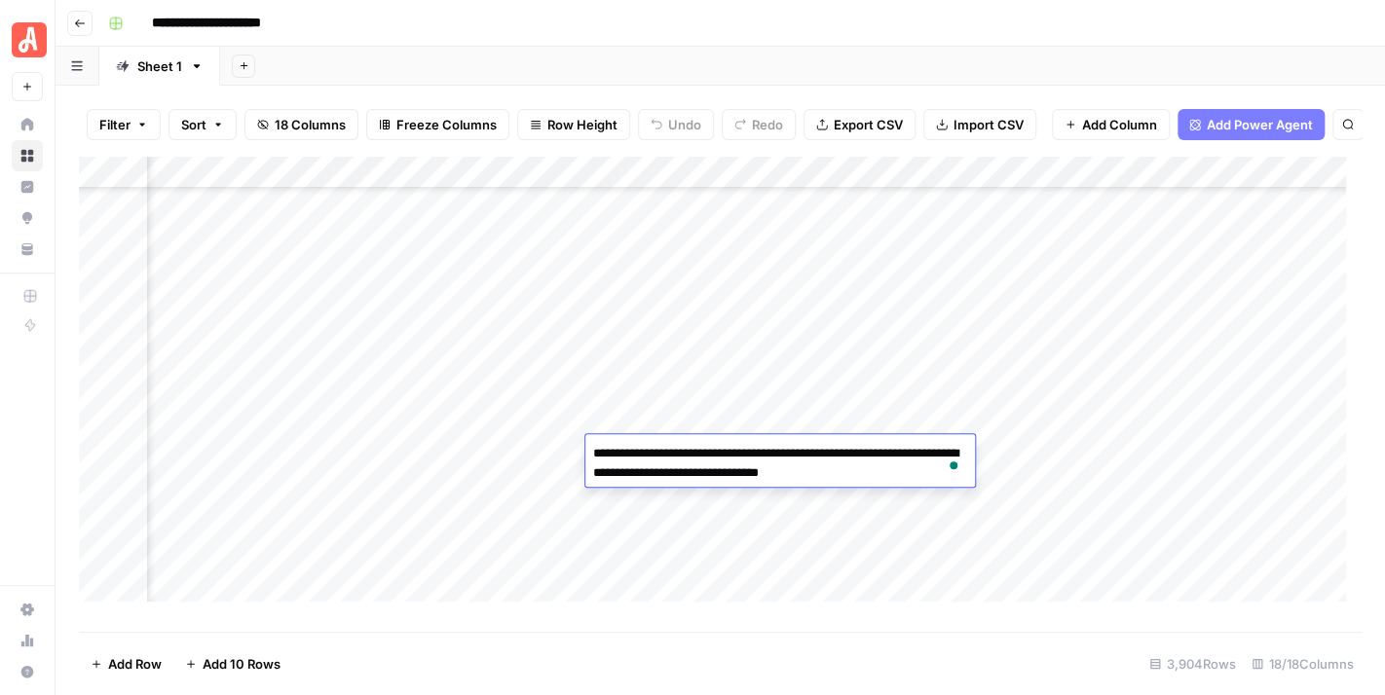
click at [672, 419] on div "Add Column" at bounding box center [720, 387] width 1282 height 462
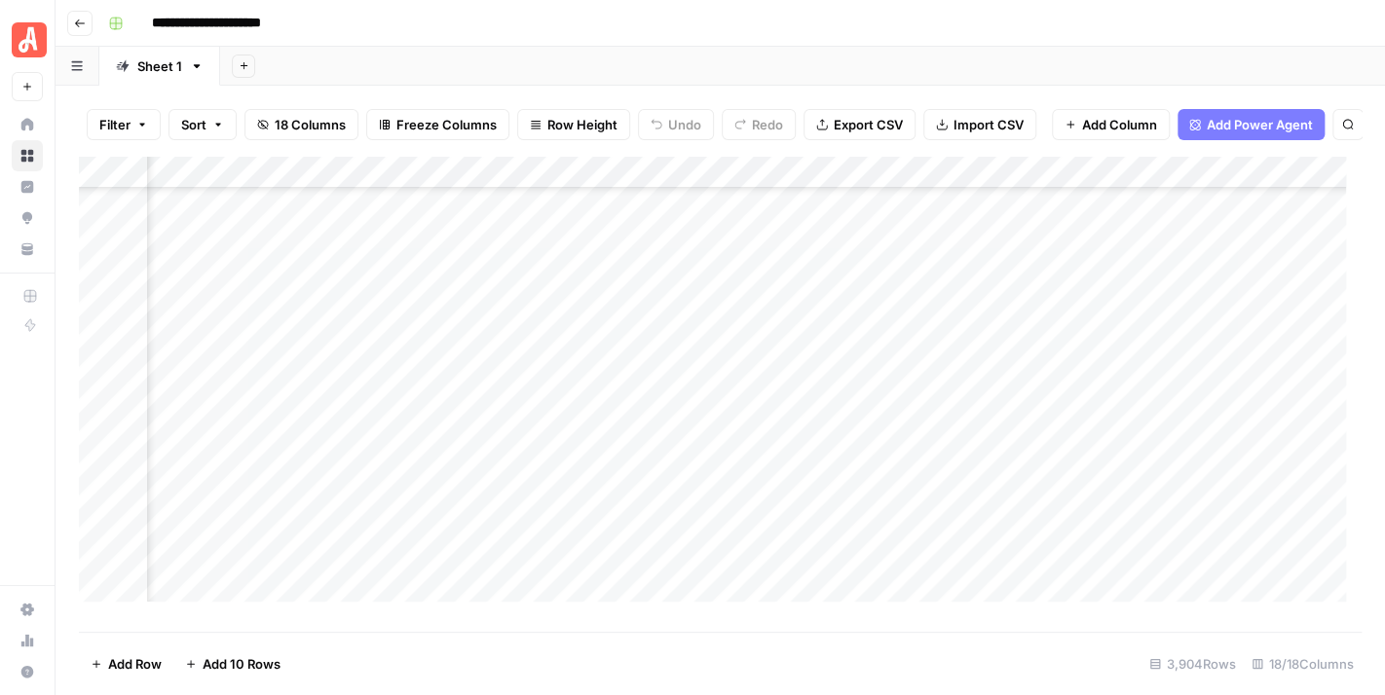
click at [672, 419] on div "Add Column" at bounding box center [720, 387] width 1282 height 462
click at [672, 385] on div "Add Column" at bounding box center [720, 387] width 1282 height 462
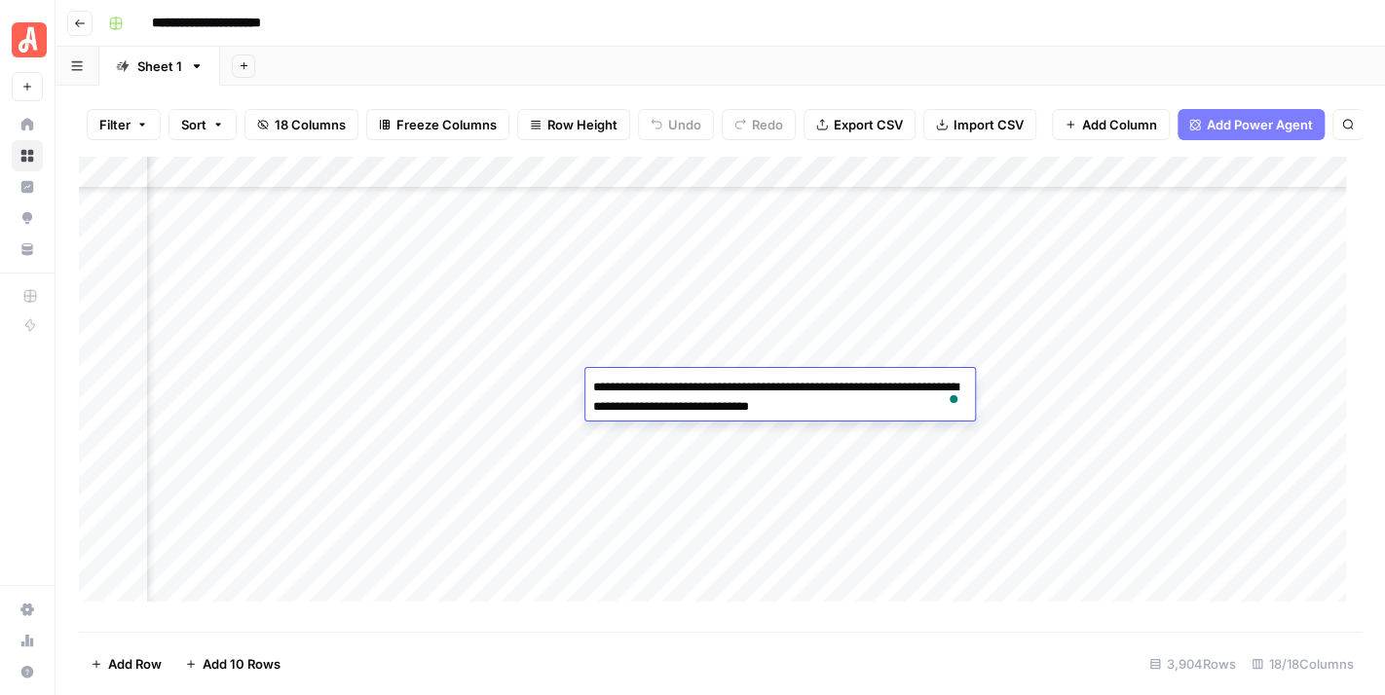
click at [675, 344] on div "Add Column" at bounding box center [720, 387] width 1282 height 462
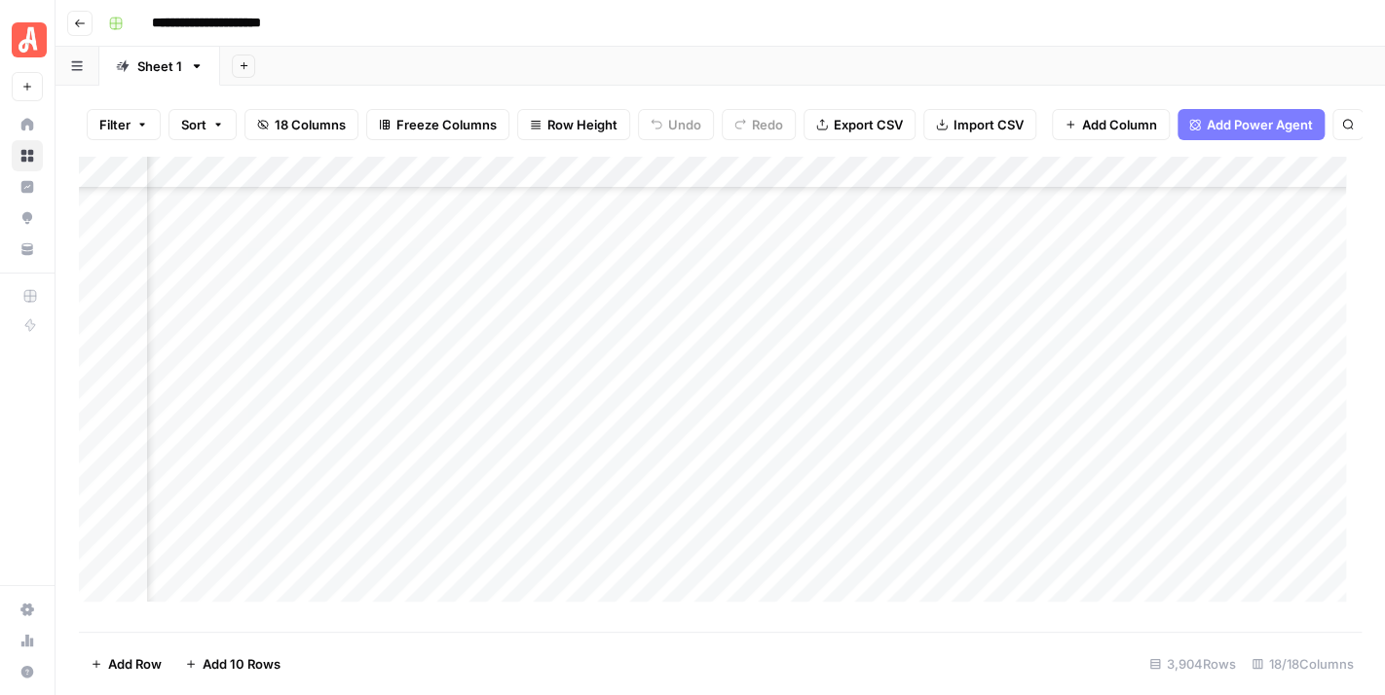
click at [675, 344] on div "Add Column" at bounding box center [720, 387] width 1282 height 462
click at [672, 320] on div "Add Column" at bounding box center [720, 387] width 1282 height 462
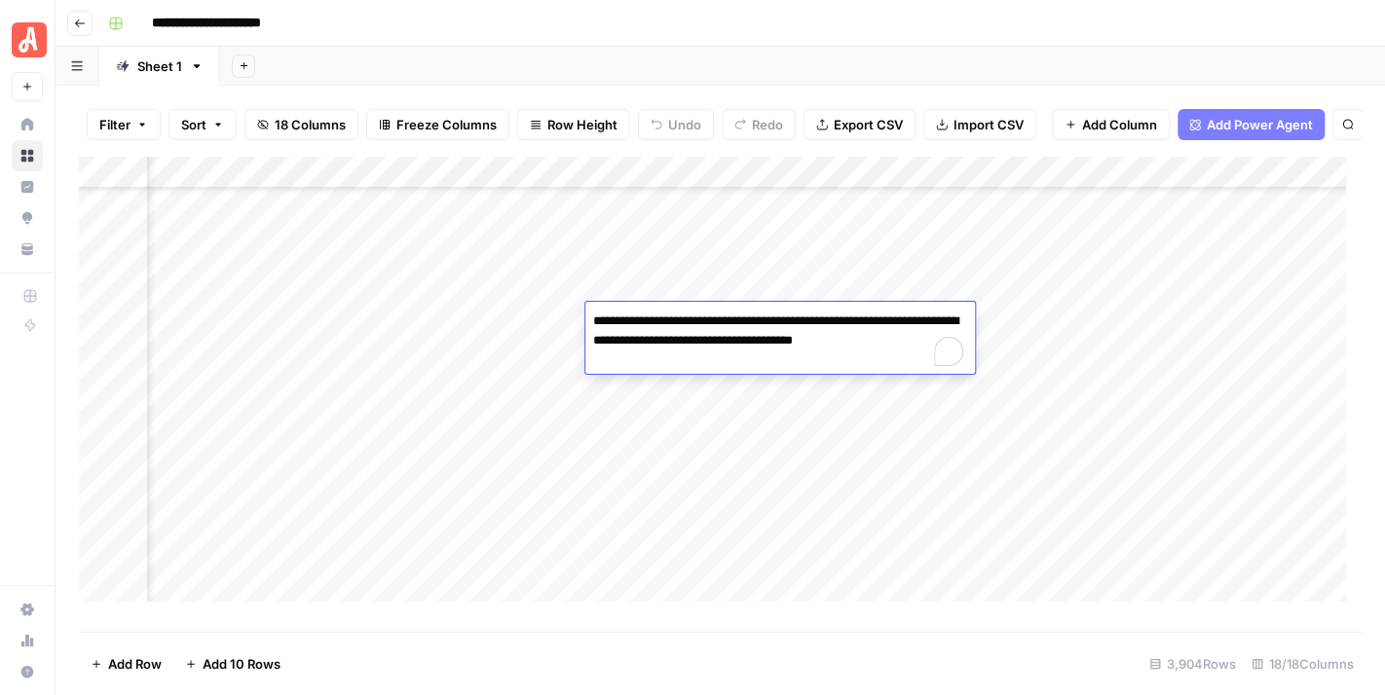
click at [261, 362] on div "Add Column" at bounding box center [720, 387] width 1282 height 462
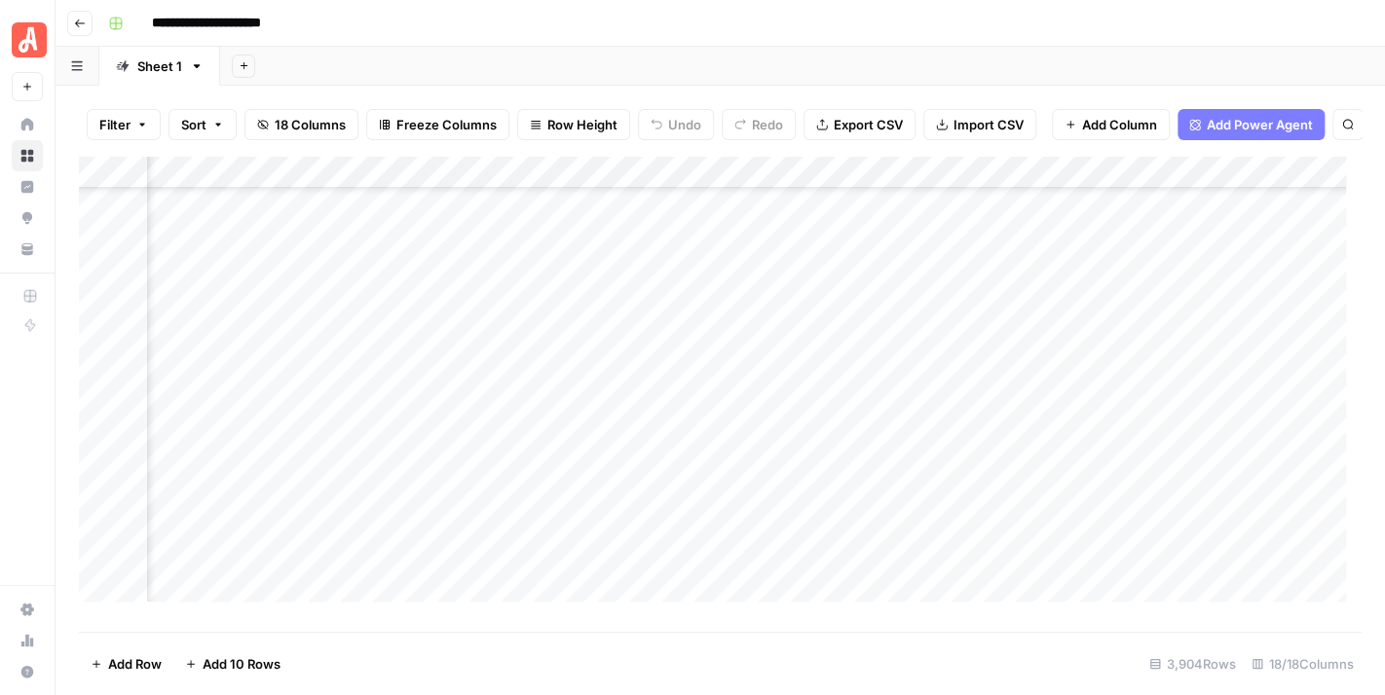
click at [261, 362] on div "Add Column" at bounding box center [720, 387] width 1282 height 462
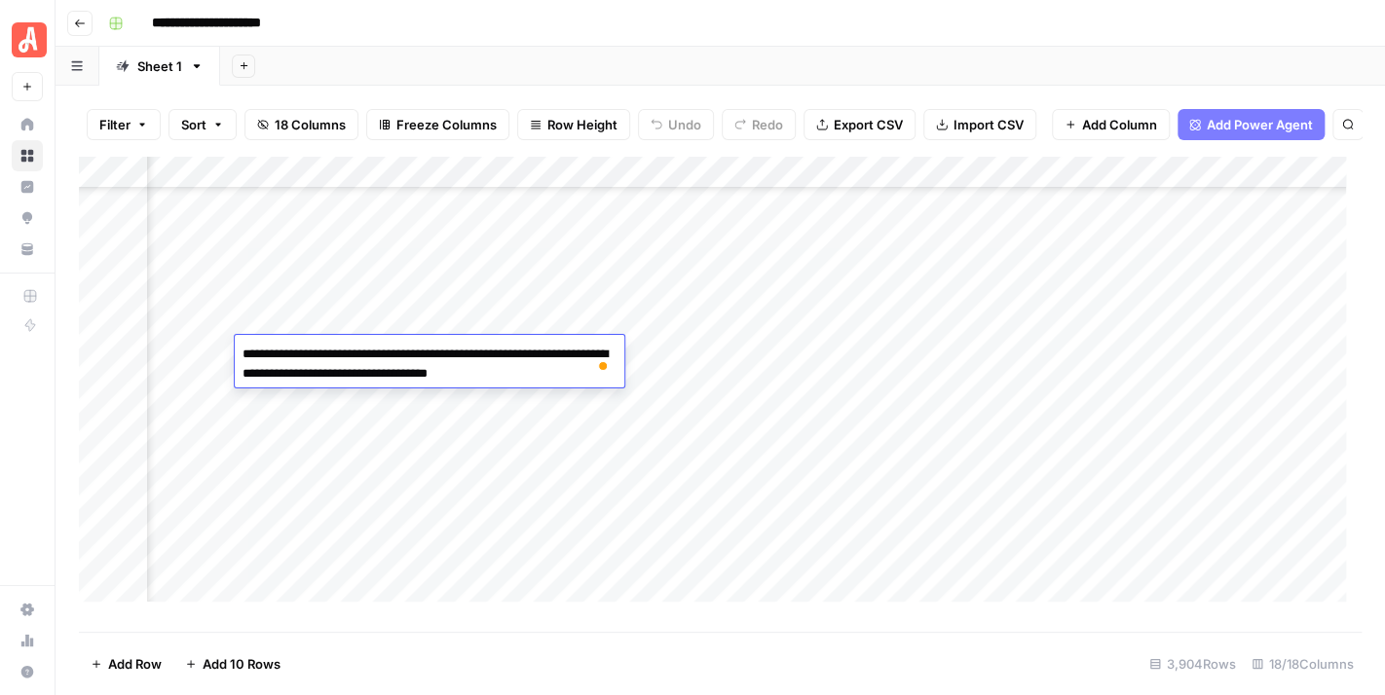
click at [327, 445] on div "Add Column" at bounding box center [720, 387] width 1282 height 462
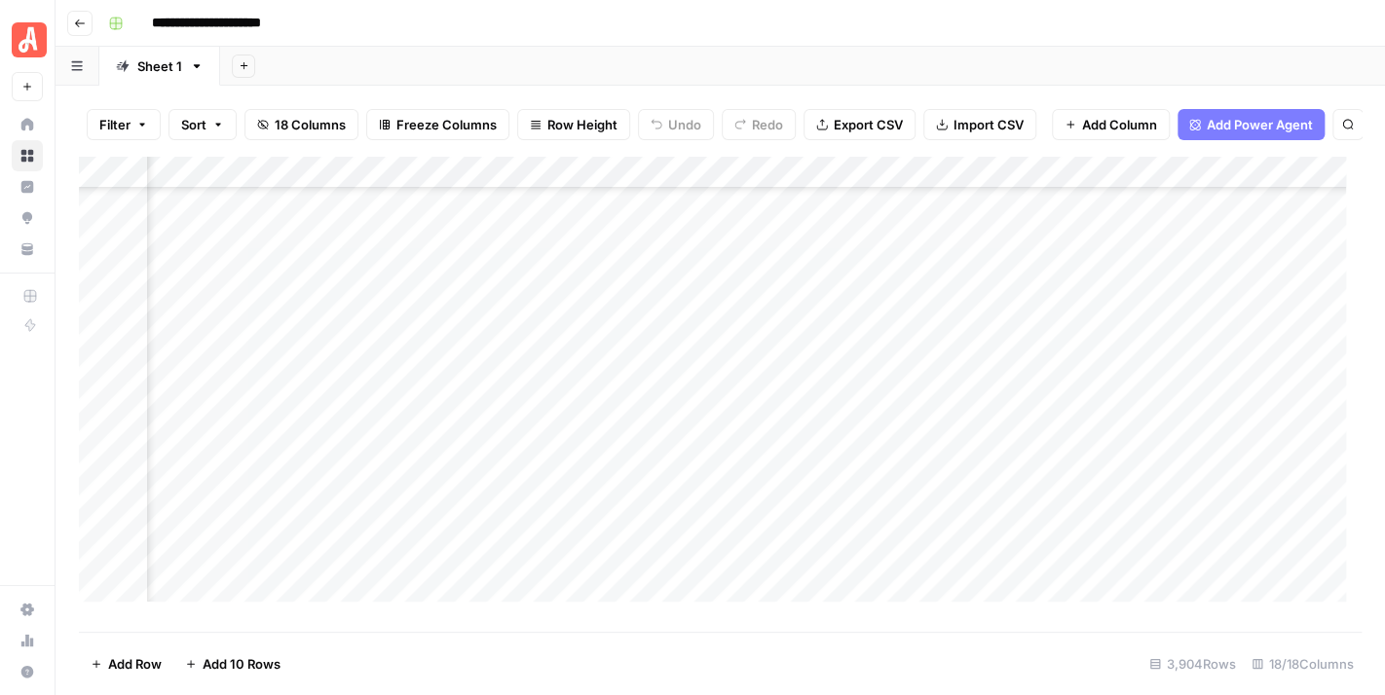
click at [327, 445] on div "Add Column" at bounding box center [720, 387] width 1282 height 462
click at [316, 418] on div "Add Column" at bounding box center [720, 387] width 1282 height 462
click at [314, 383] on div "Add Column" at bounding box center [720, 387] width 1282 height 462
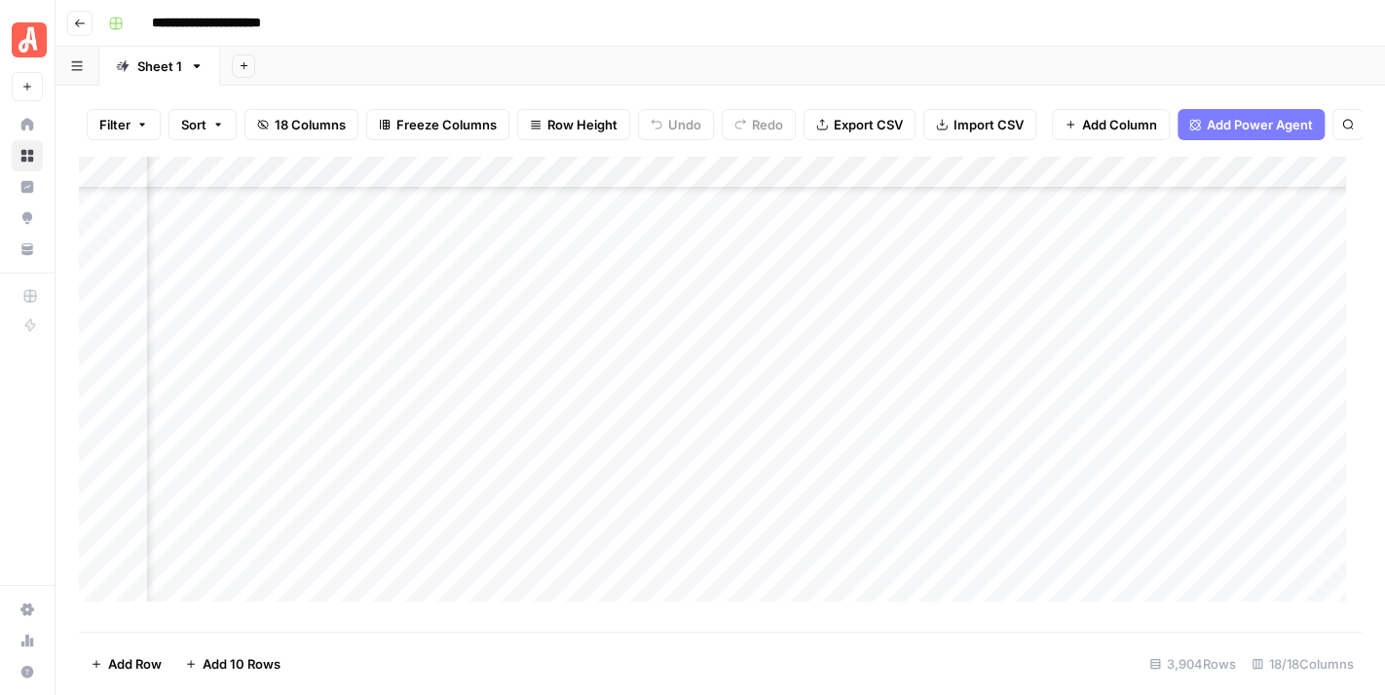
click at [502, 45] on header "**********" at bounding box center [719, 23] width 1329 height 47
click at [821, 381] on div "Add Column" at bounding box center [720, 387] width 1282 height 462
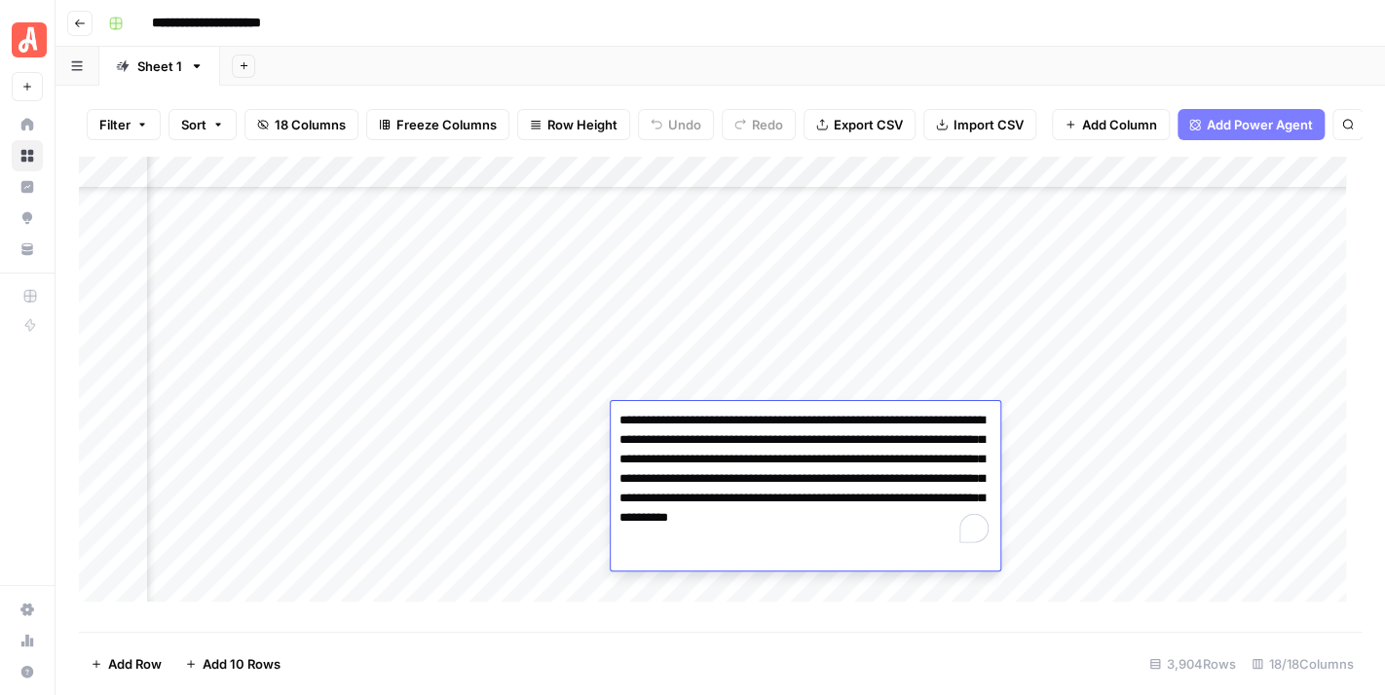
scroll to position [24296, 2307]
click at [798, 592] on div "Add Column" at bounding box center [720, 387] width 1282 height 462
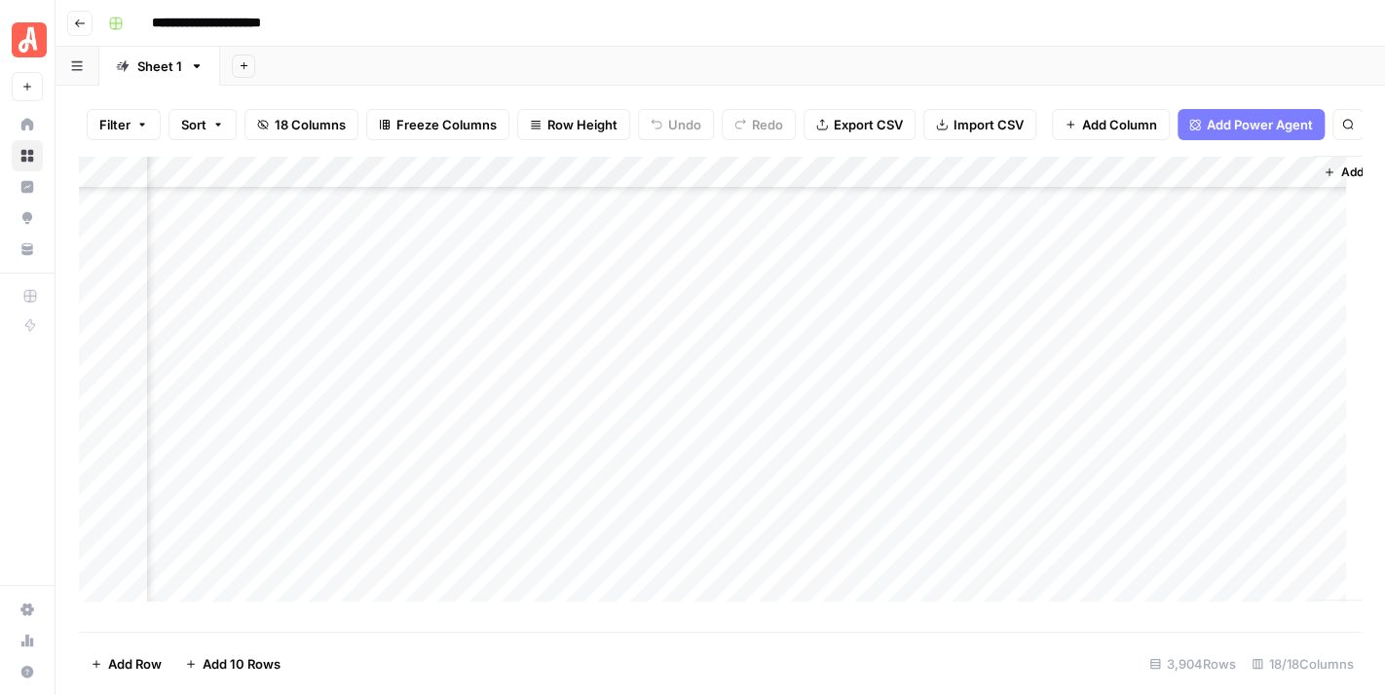
click at [798, 592] on div "Add Column" at bounding box center [720, 387] width 1282 height 462
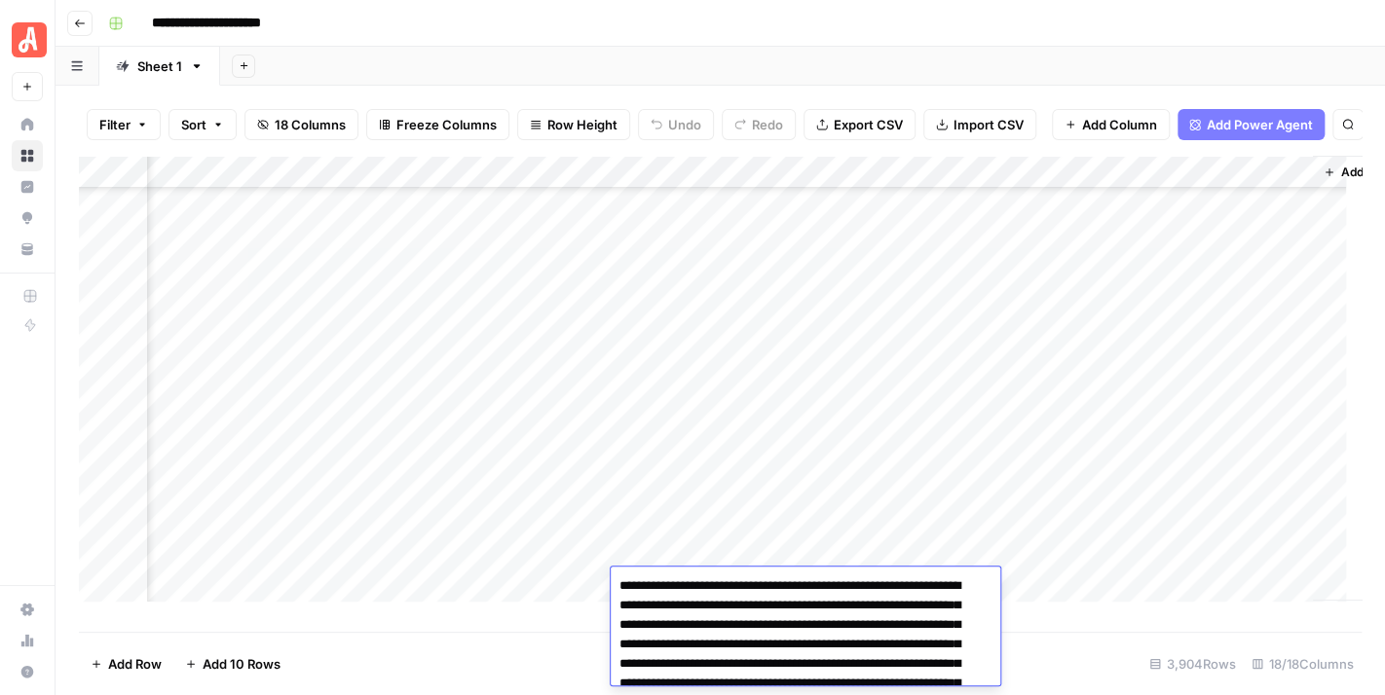
scroll to position [51, 0]
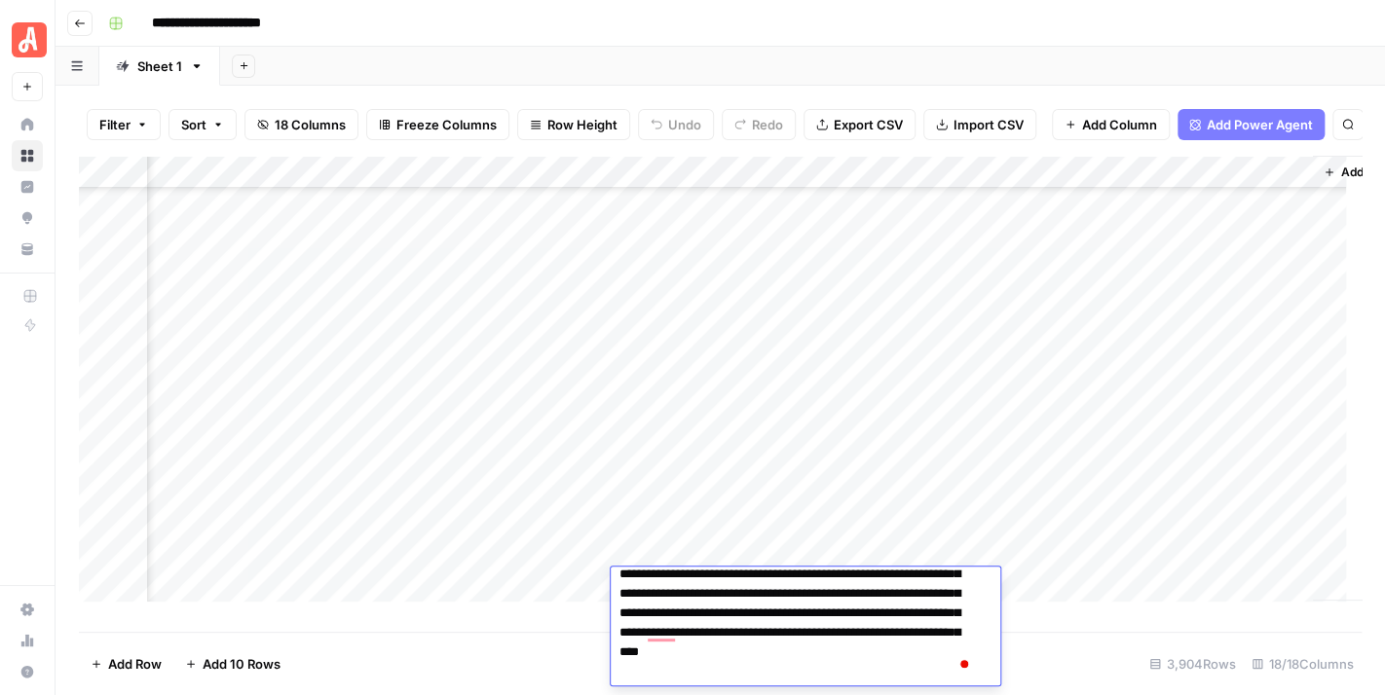
click at [787, 535] on div "Add Column" at bounding box center [720, 387] width 1282 height 462
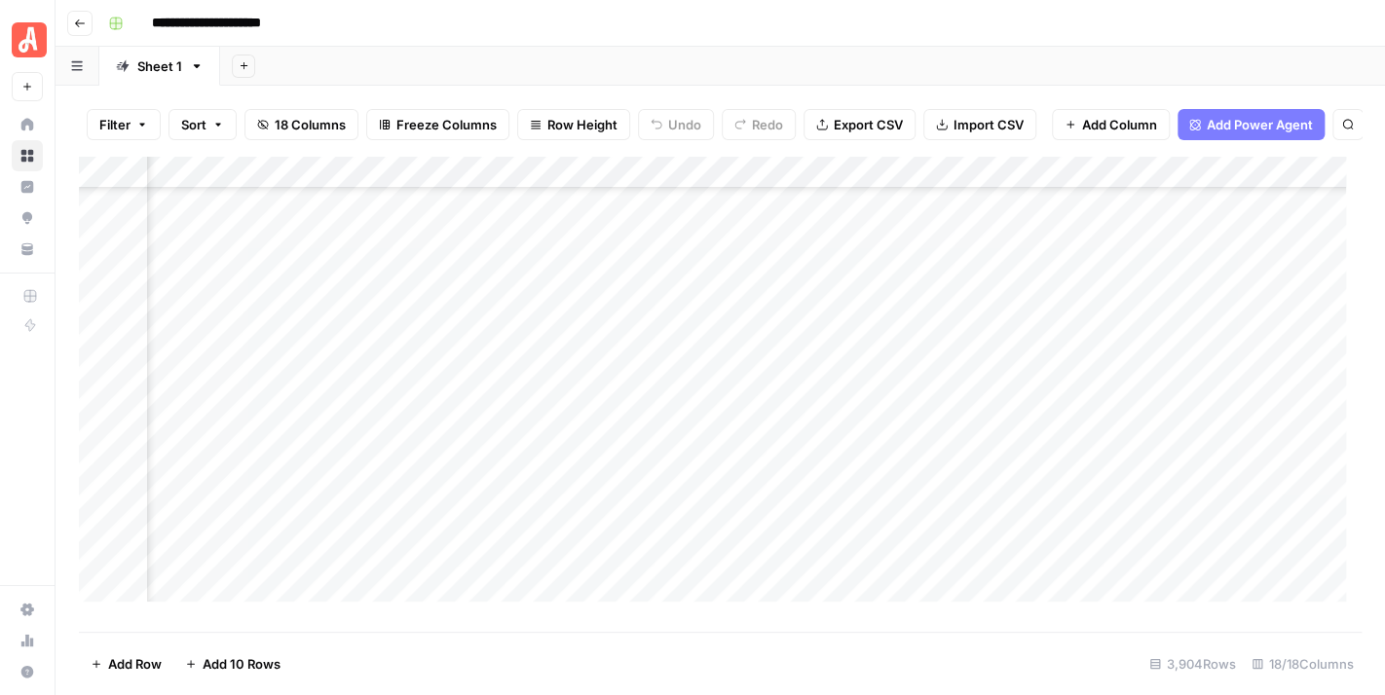
scroll to position [24296, 811]
click at [604, 544] on div "Add Column" at bounding box center [720, 387] width 1282 height 462
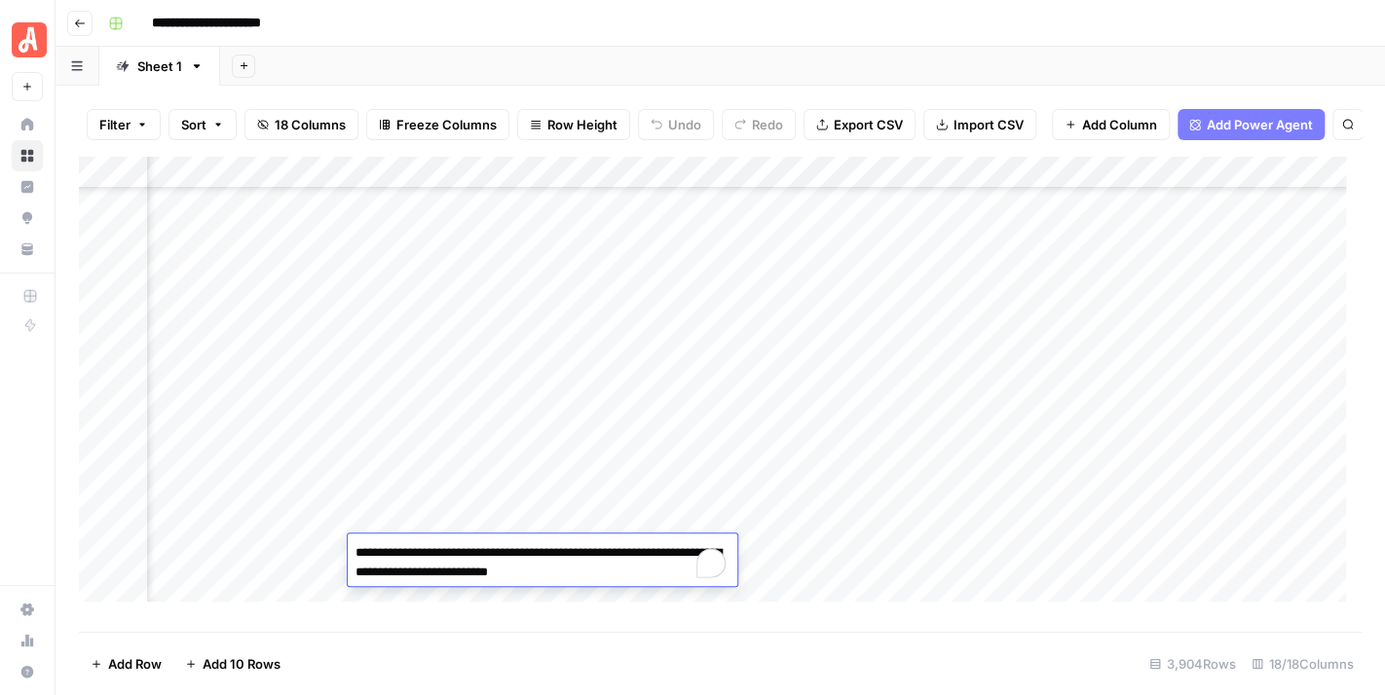
click at [599, 517] on div "Add Column" at bounding box center [720, 387] width 1282 height 462
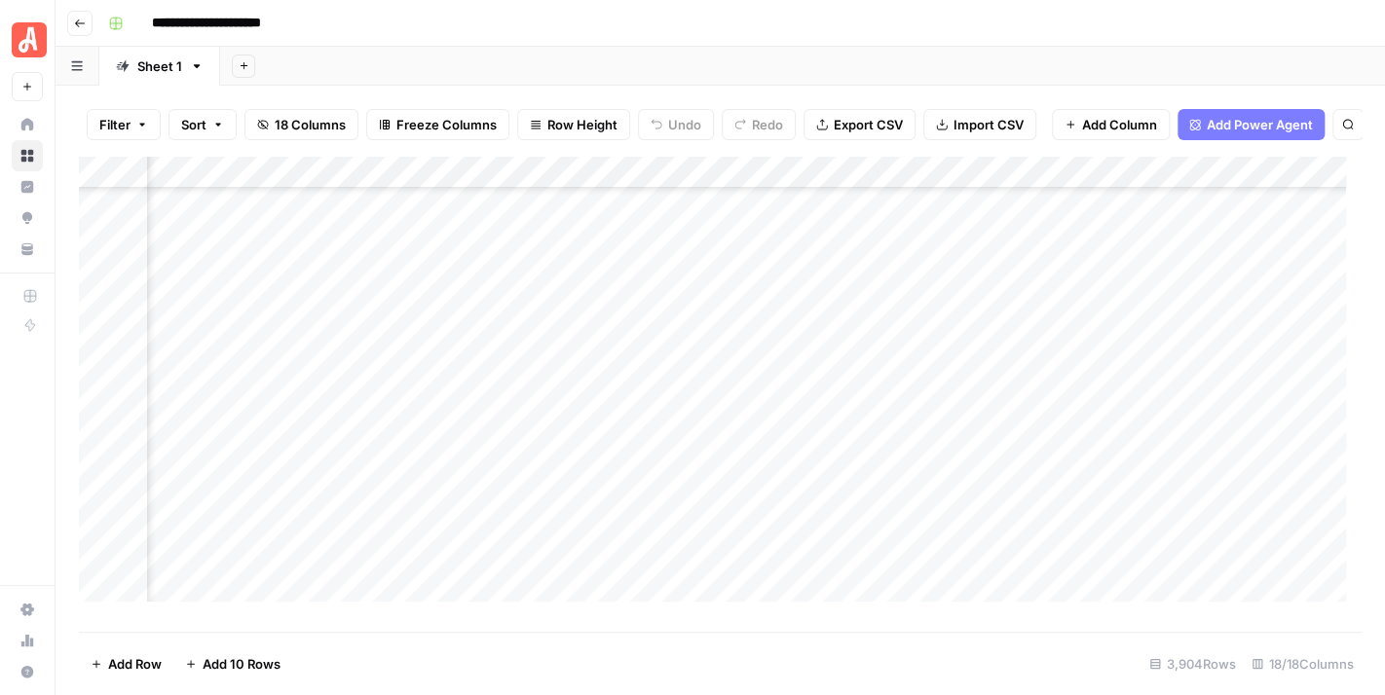
click at [736, 514] on div "Add Column" at bounding box center [720, 387] width 1282 height 462
click at [806, 475] on div "Add Column" at bounding box center [720, 387] width 1282 height 462
click at [1106, 351] on div "Add Column" at bounding box center [720, 387] width 1282 height 462
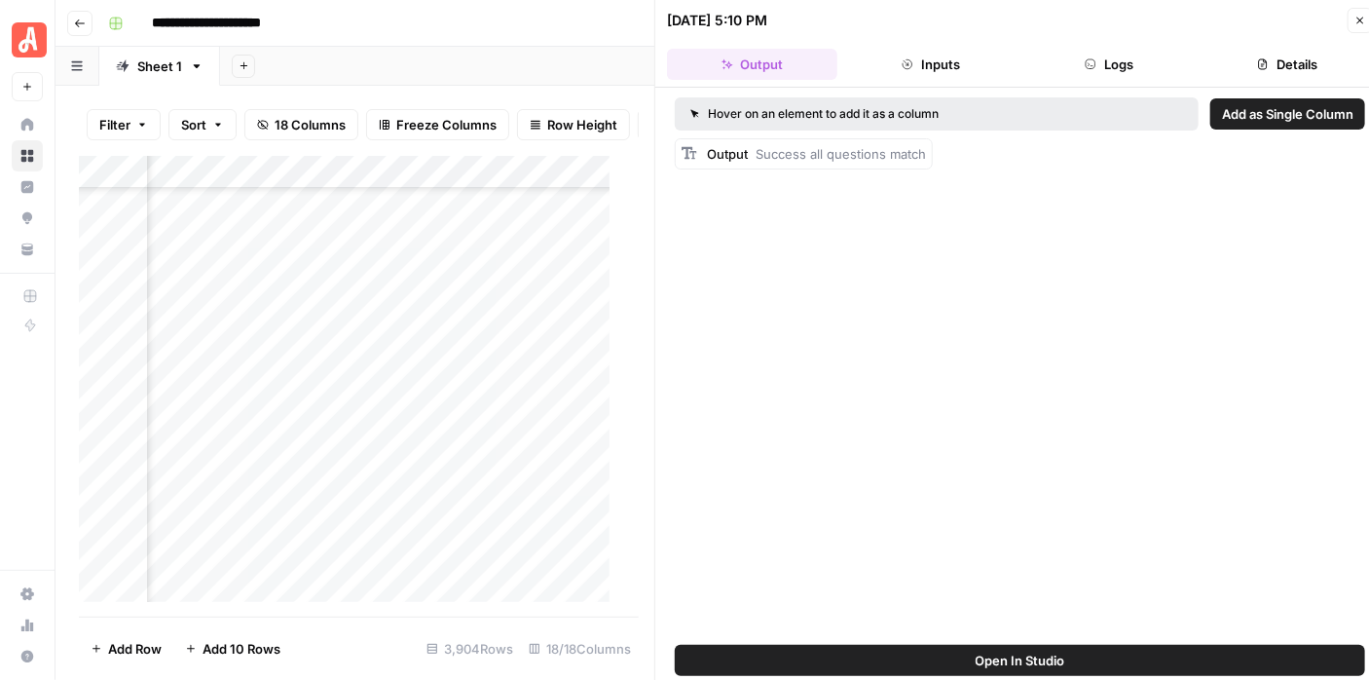
click at [1255, 61] on button "Details" at bounding box center [1287, 64] width 170 height 31
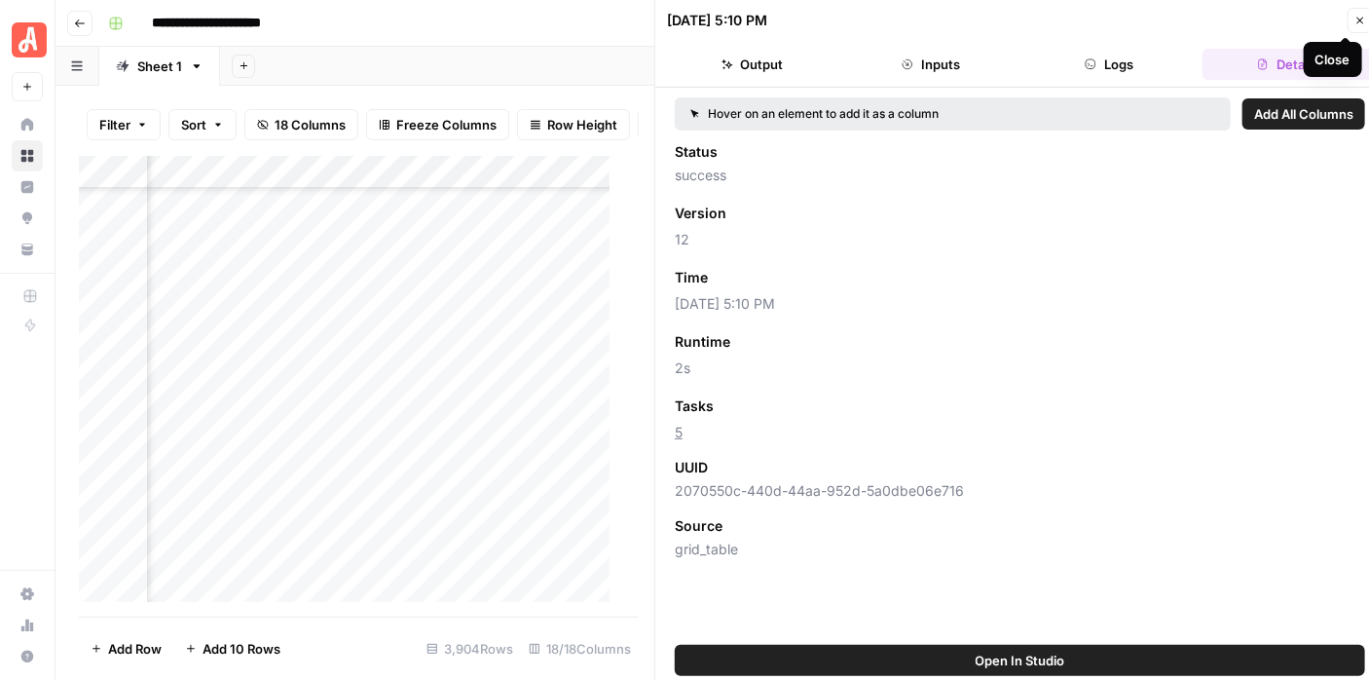
click at [1356, 18] on icon "button" at bounding box center [1360, 21] width 12 height 12
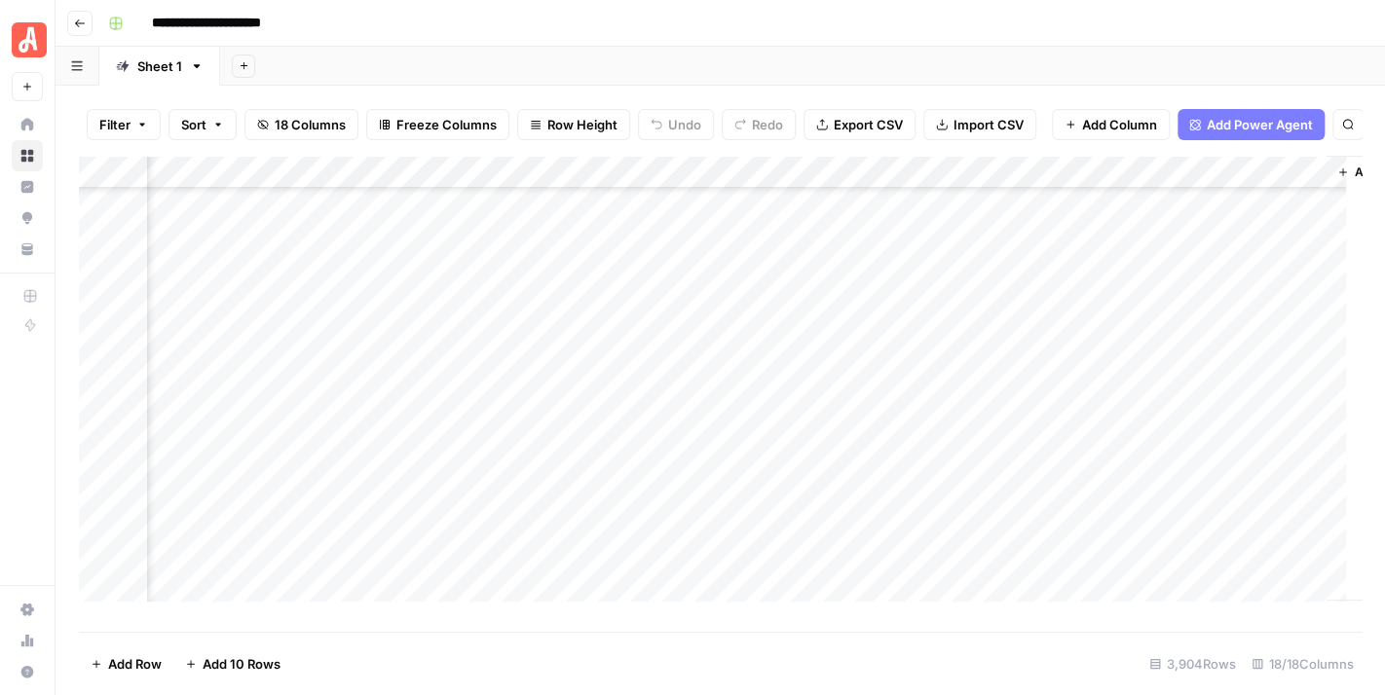
click at [1199, 34] on div "**********" at bounding box center [732, 23] width 1265 height 31
click at [1223, 44] on header "**********" at bounding box center [719, 23] width 1329 height 47
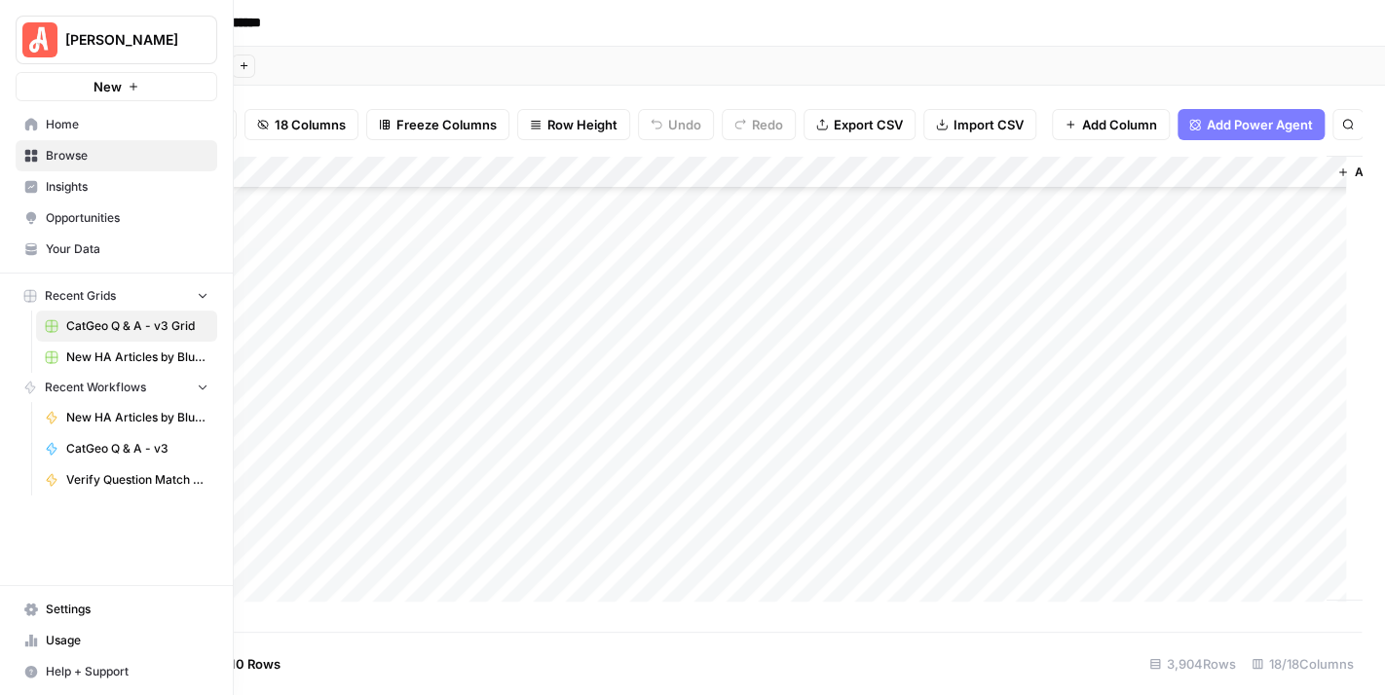
click at [56, 46] on img "Workspace: Angi" at bounding box center [39, 39] width 35 height 35
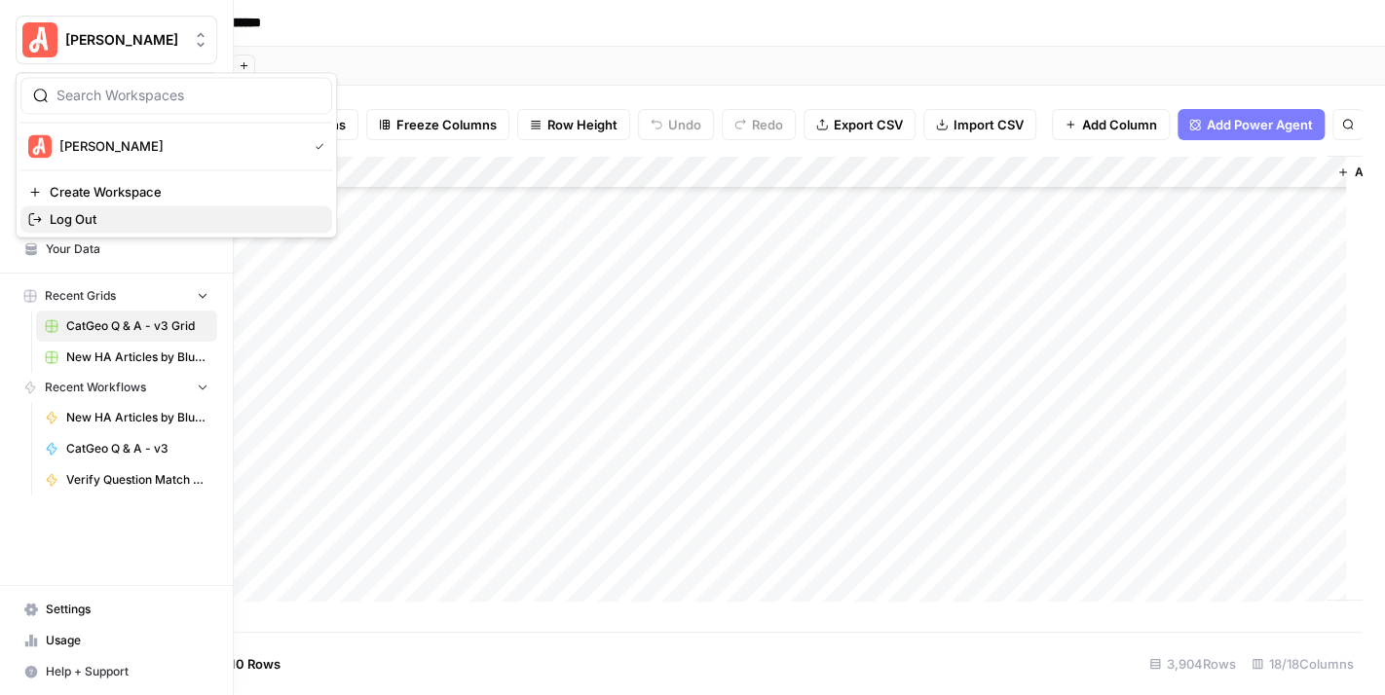
click at [203, 212] on span "Log Out" at bounding box center [183, 218] width 267 height 19
